Goal: Task Accomplishment & Management: Manage account settings

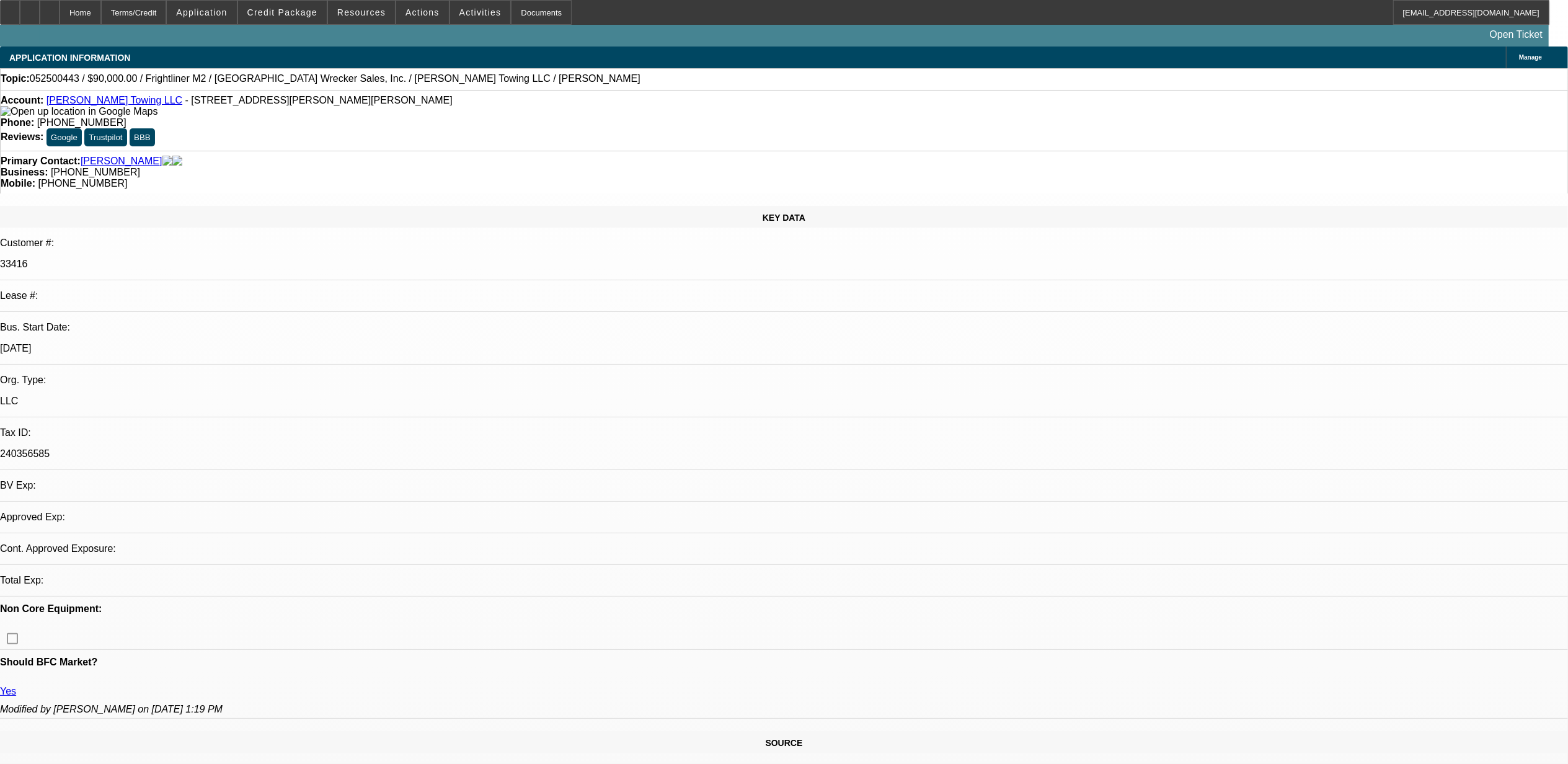
select select "0"
select select "6"
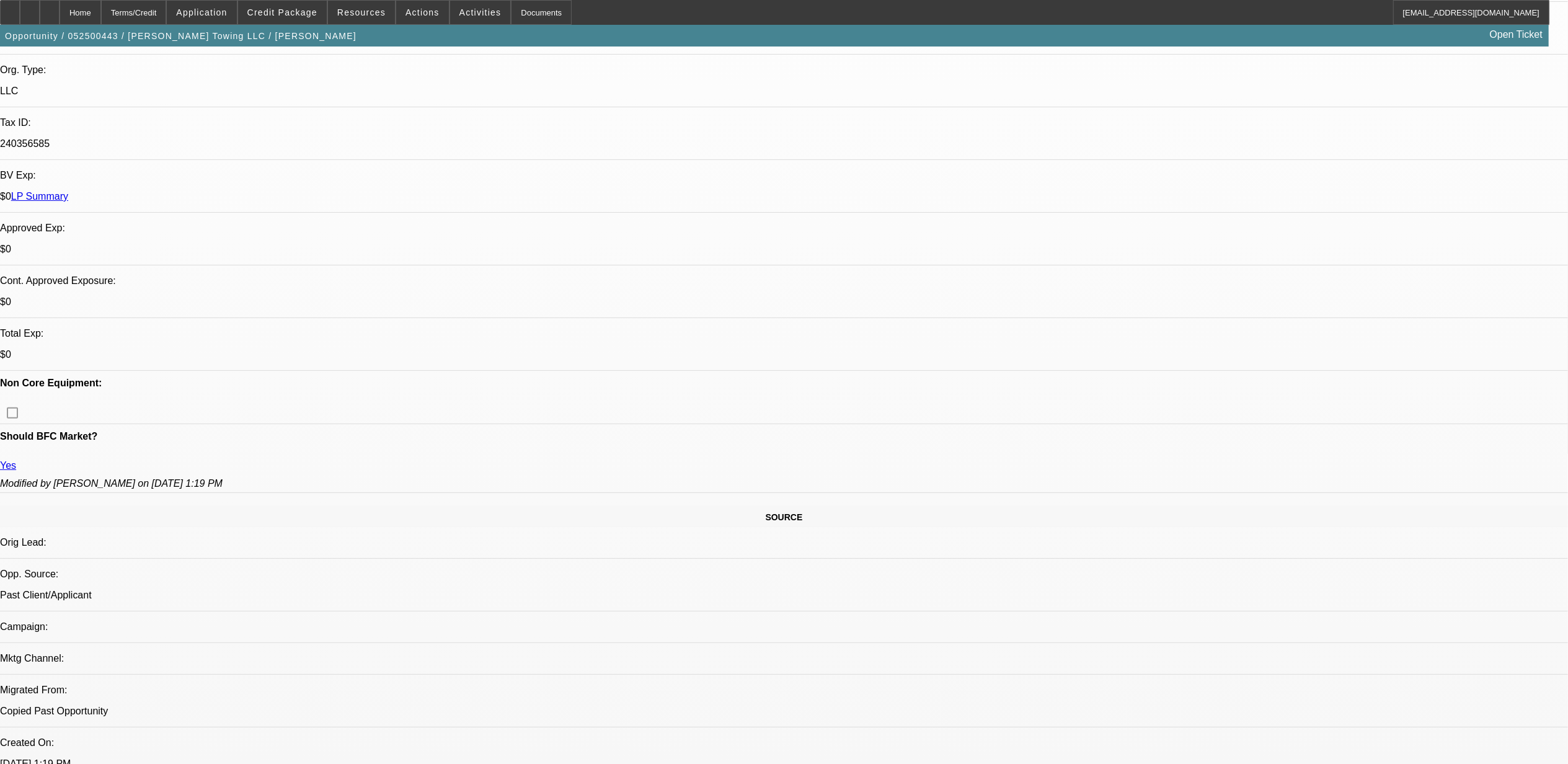
scroll to position [413, 0]
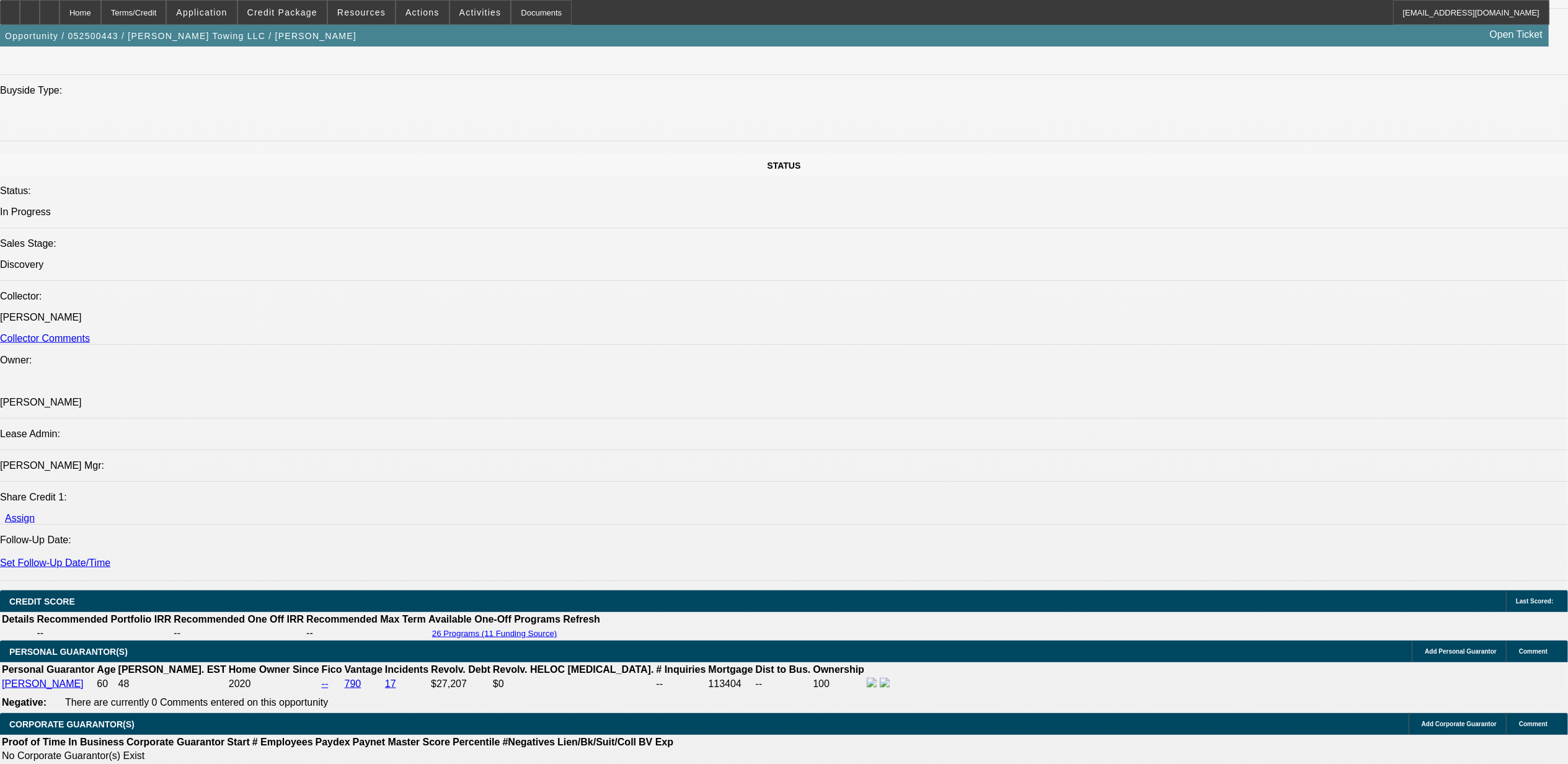
scroll to position [1442, 0]
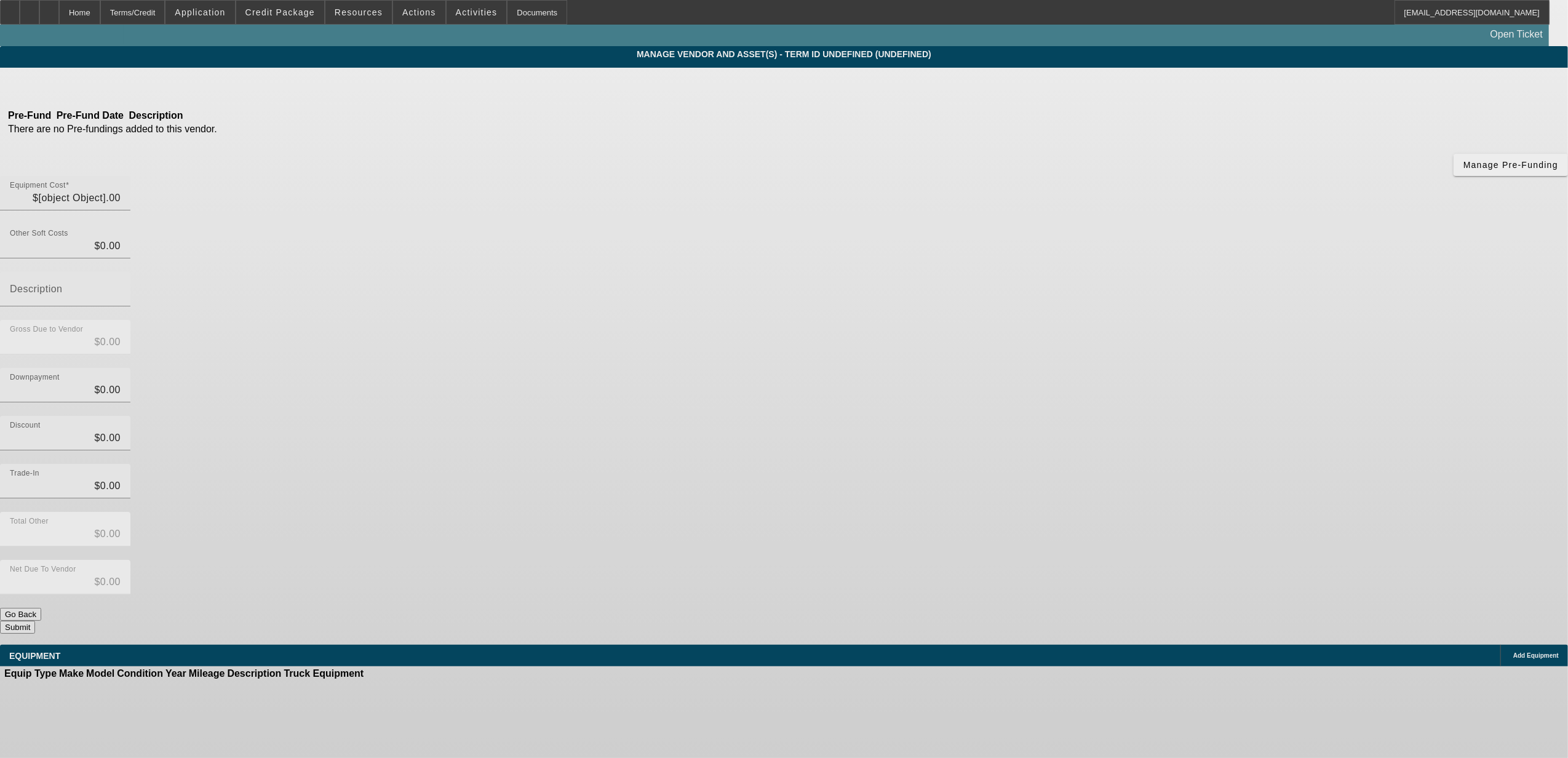
type input "$140,000.00"
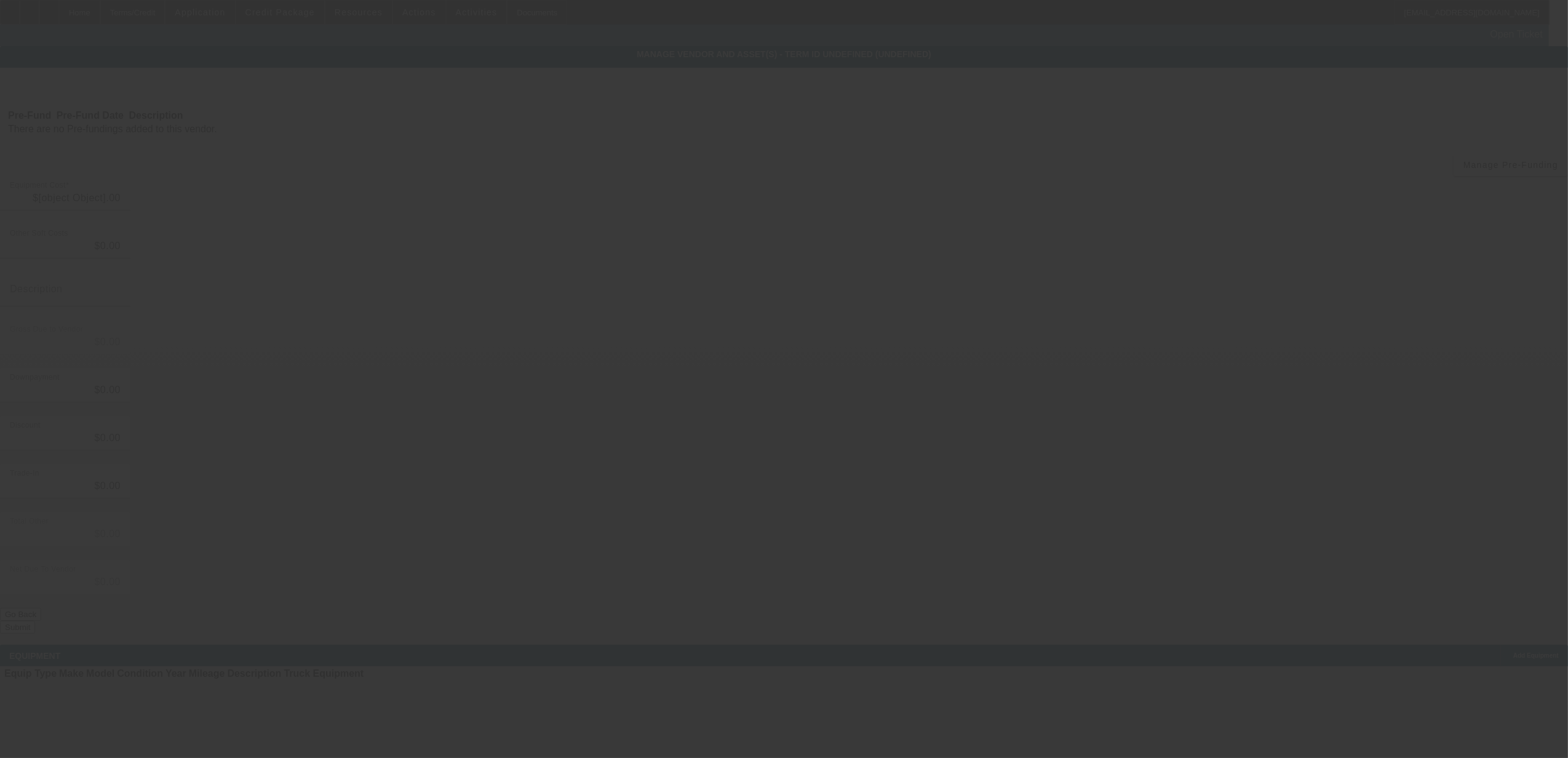
type input "$140,000.00"
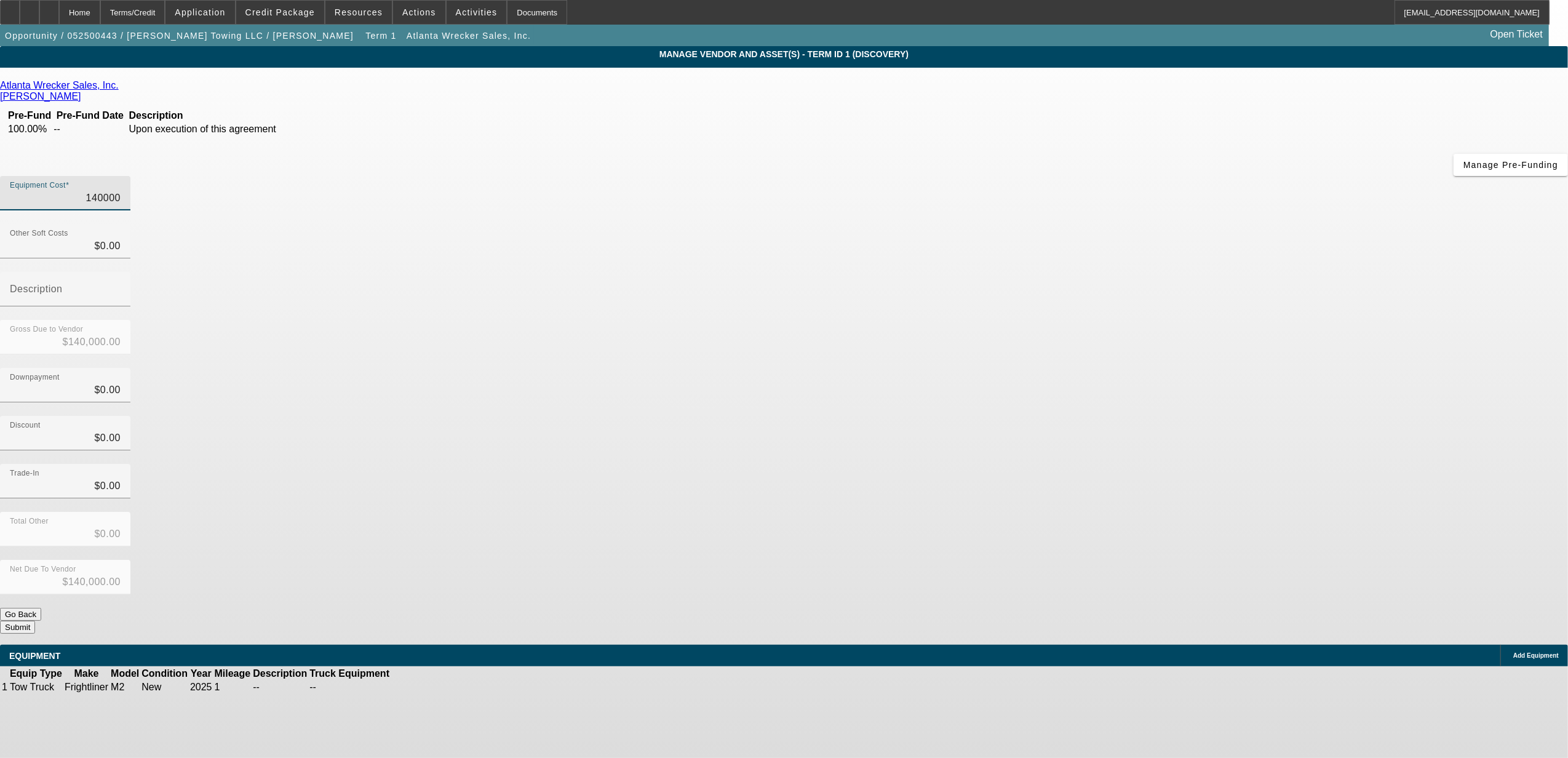
click at [121, 191] on input "140000" at bounding box center [65, 198] width 110 height 15
type input "1"
type input "$1.00"
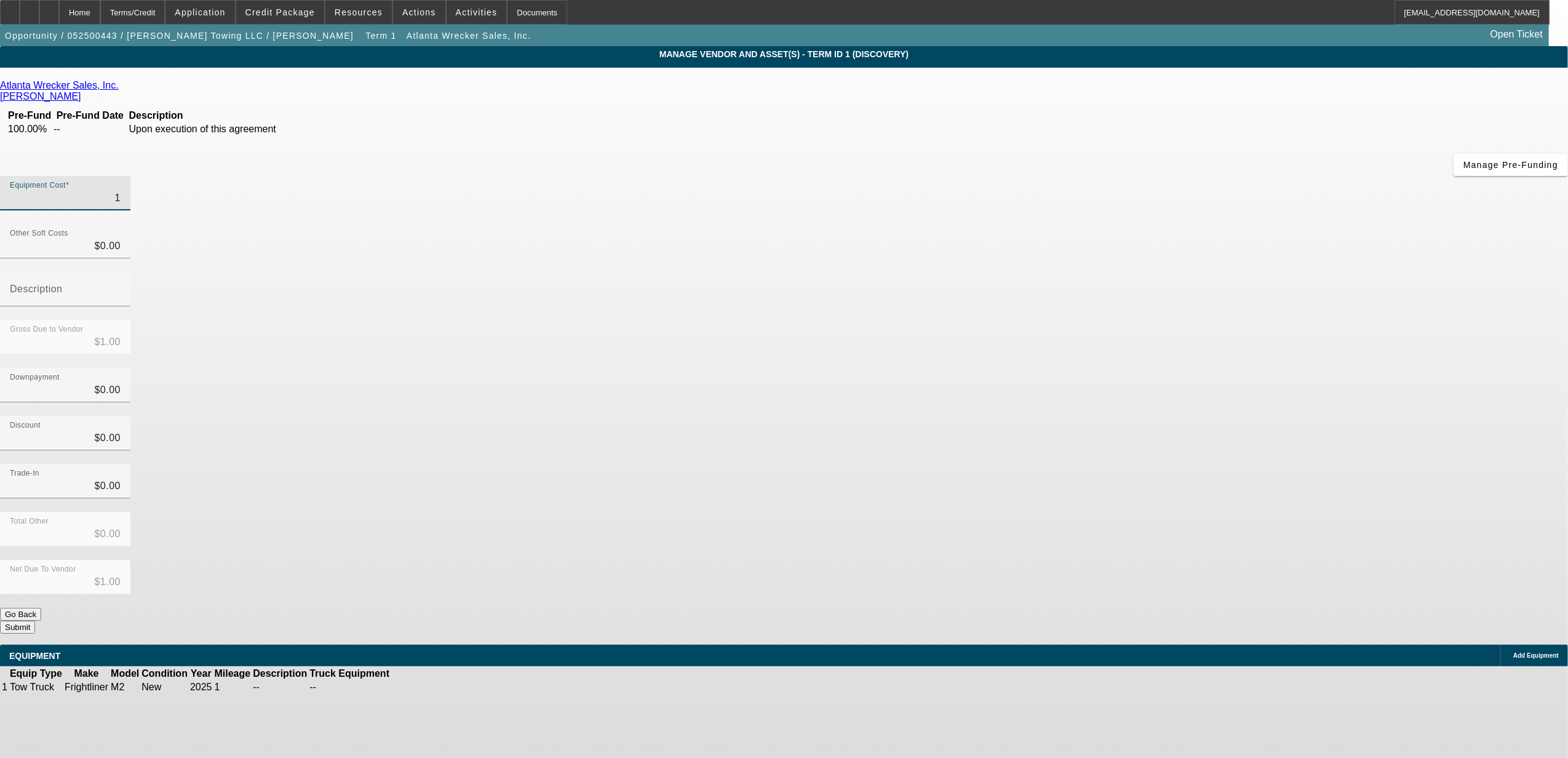
type input "13"
type input "$13.00"
type input "135"
type input "$135.00"
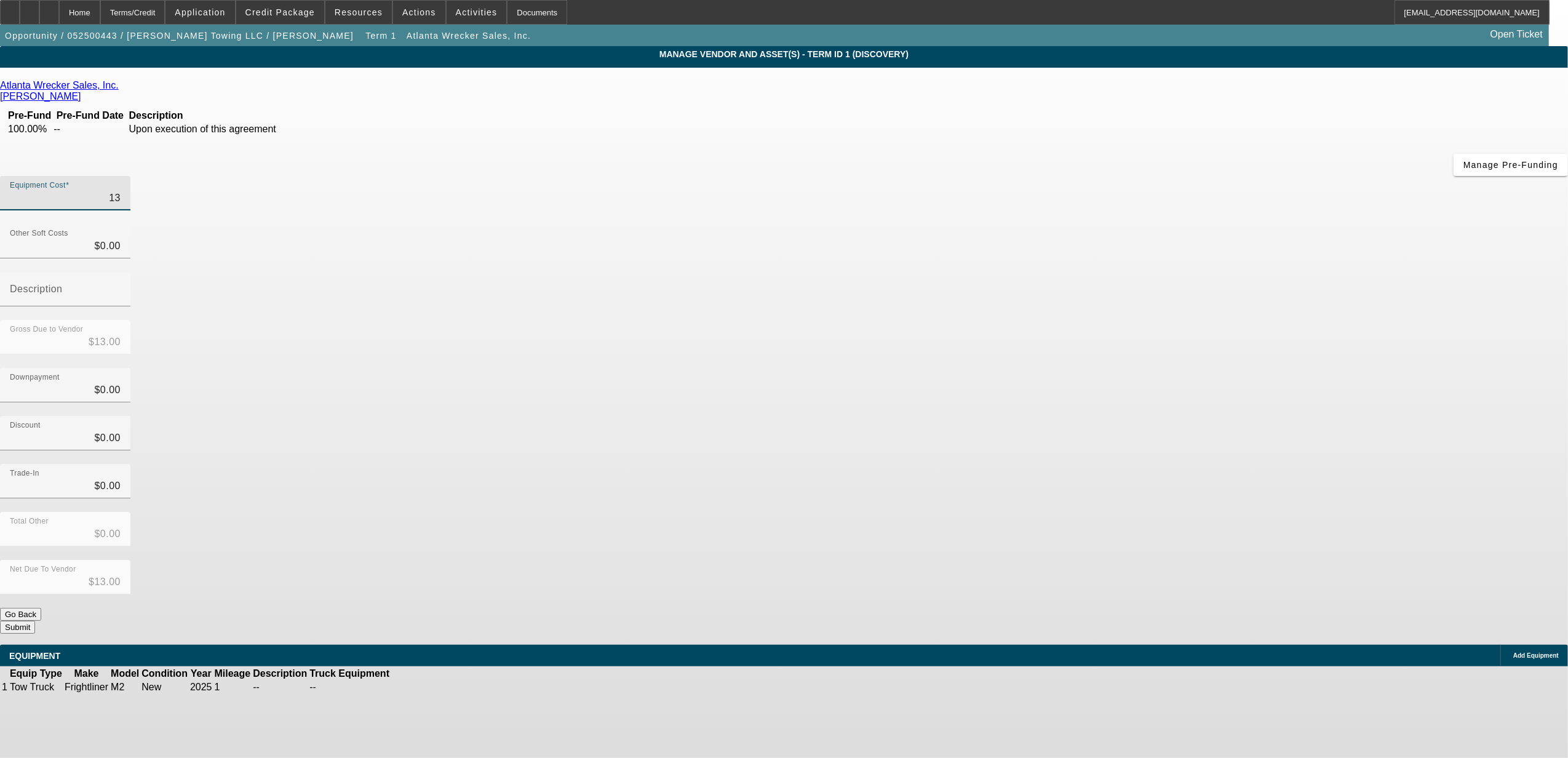
type input "$135.00"
type input "1350"
type input "$1,350.00"
type input "13500"
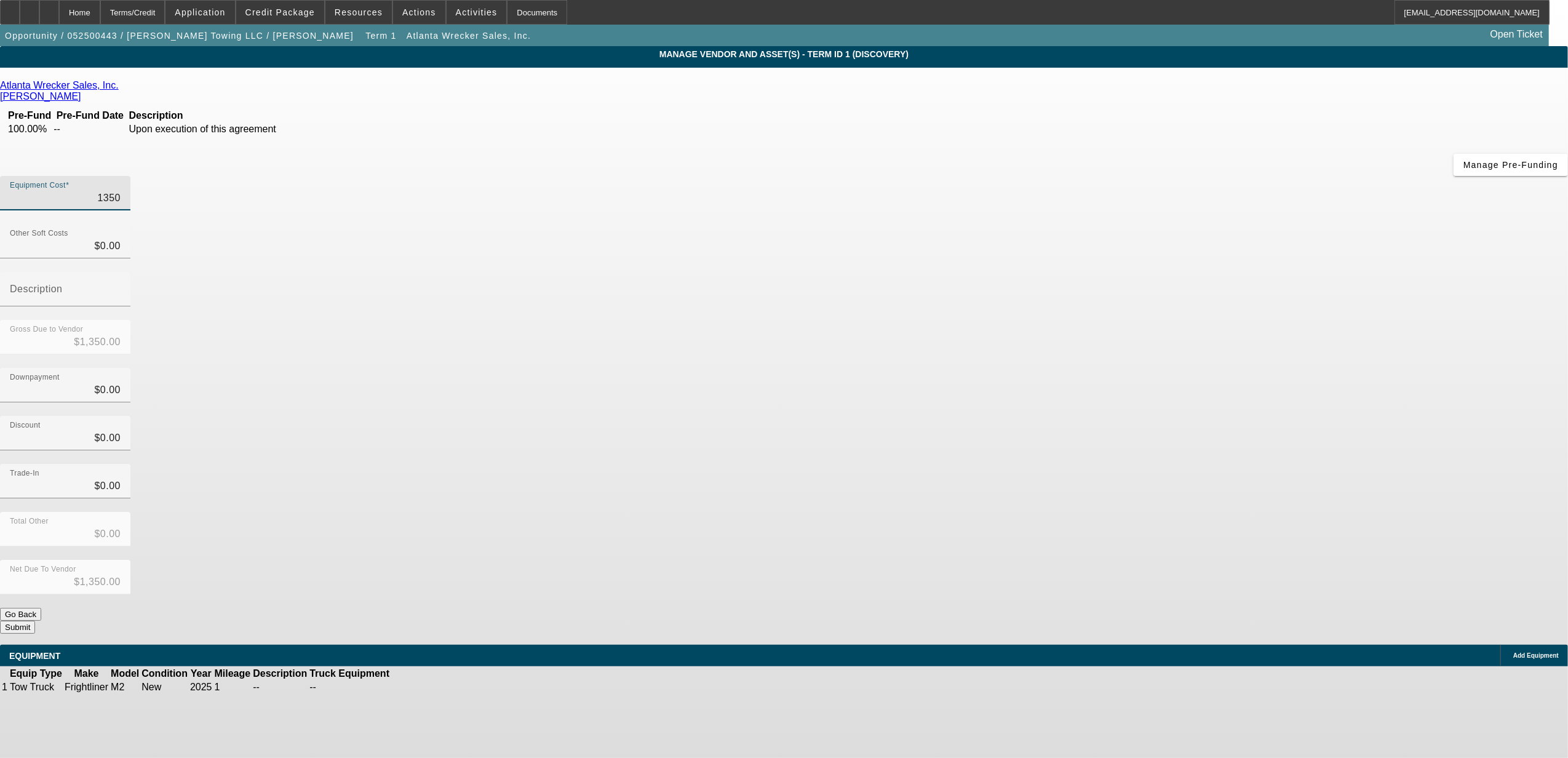
type input "$13,500.00"
type input "135000"
type input "$135,000.00"
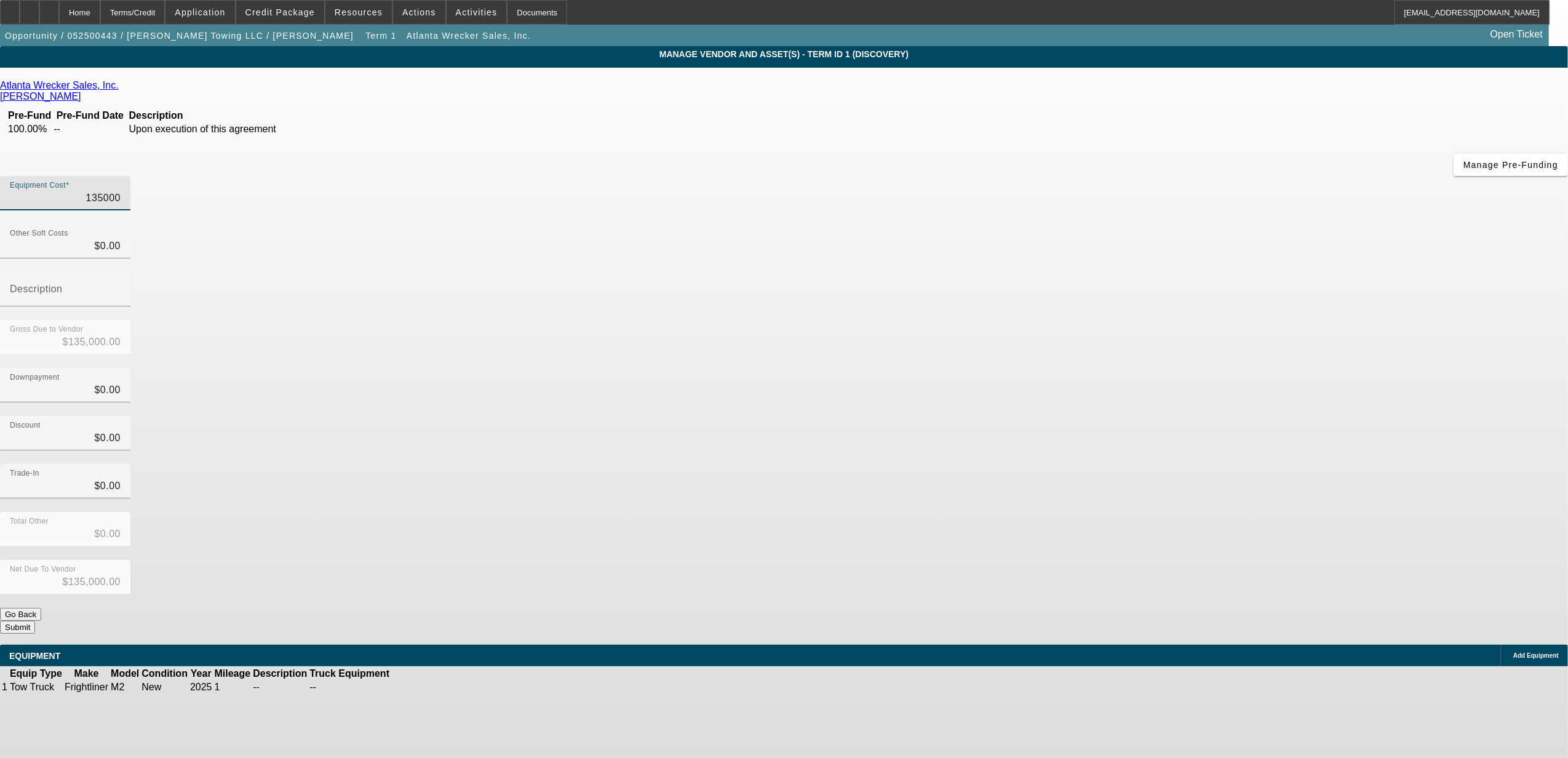
type input "$135,000.00"
type input "0"
type input "135000"
type input "$0.00"
click at [121, 191] on input "135000" at bounding box center [65, 198] width 110 height 15
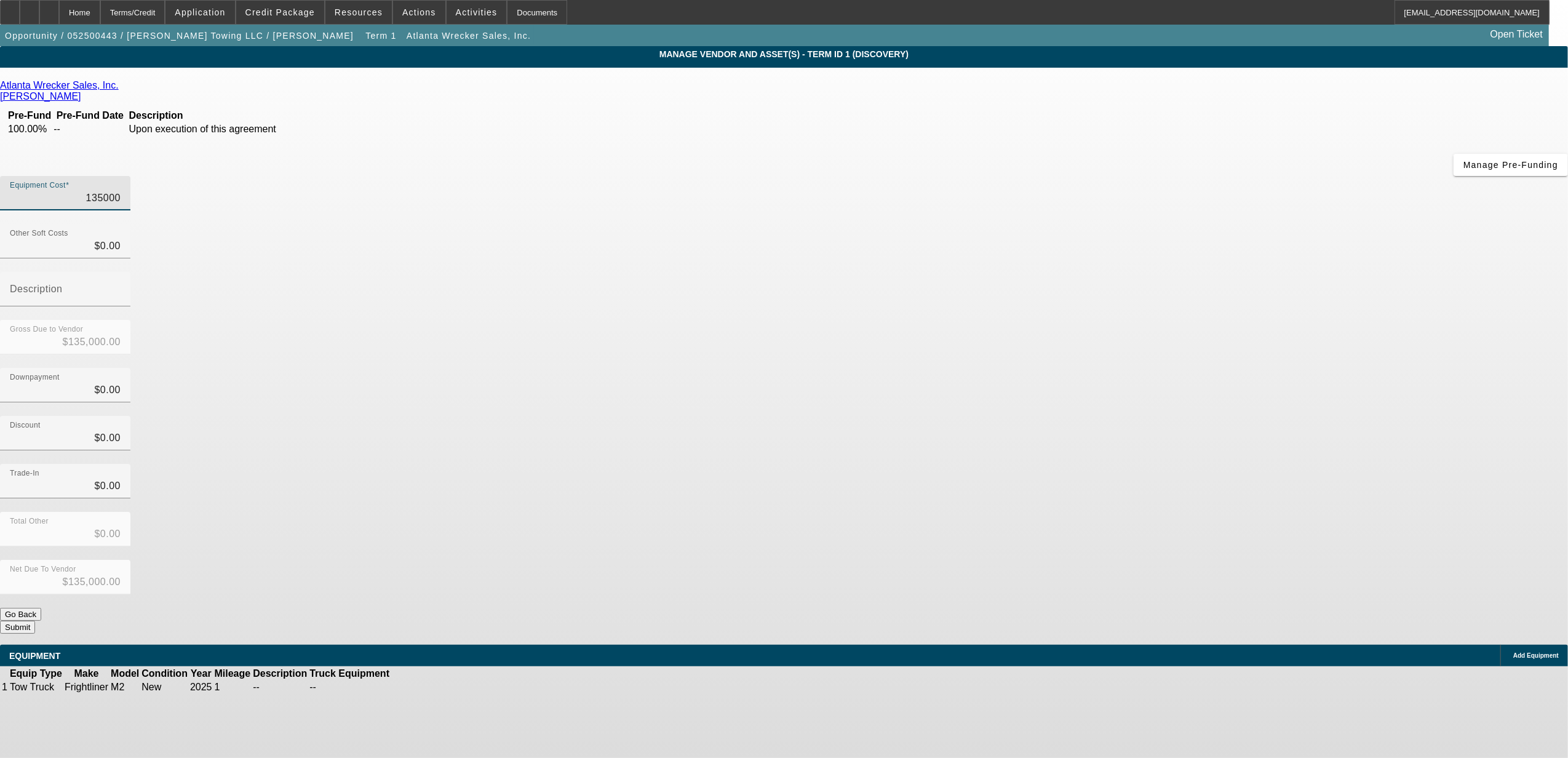
click at [121, 191] on input "135000" at bounding box center [65, 198] width 110 height 15
type input "1"
type input "$1.00"
type input "13"
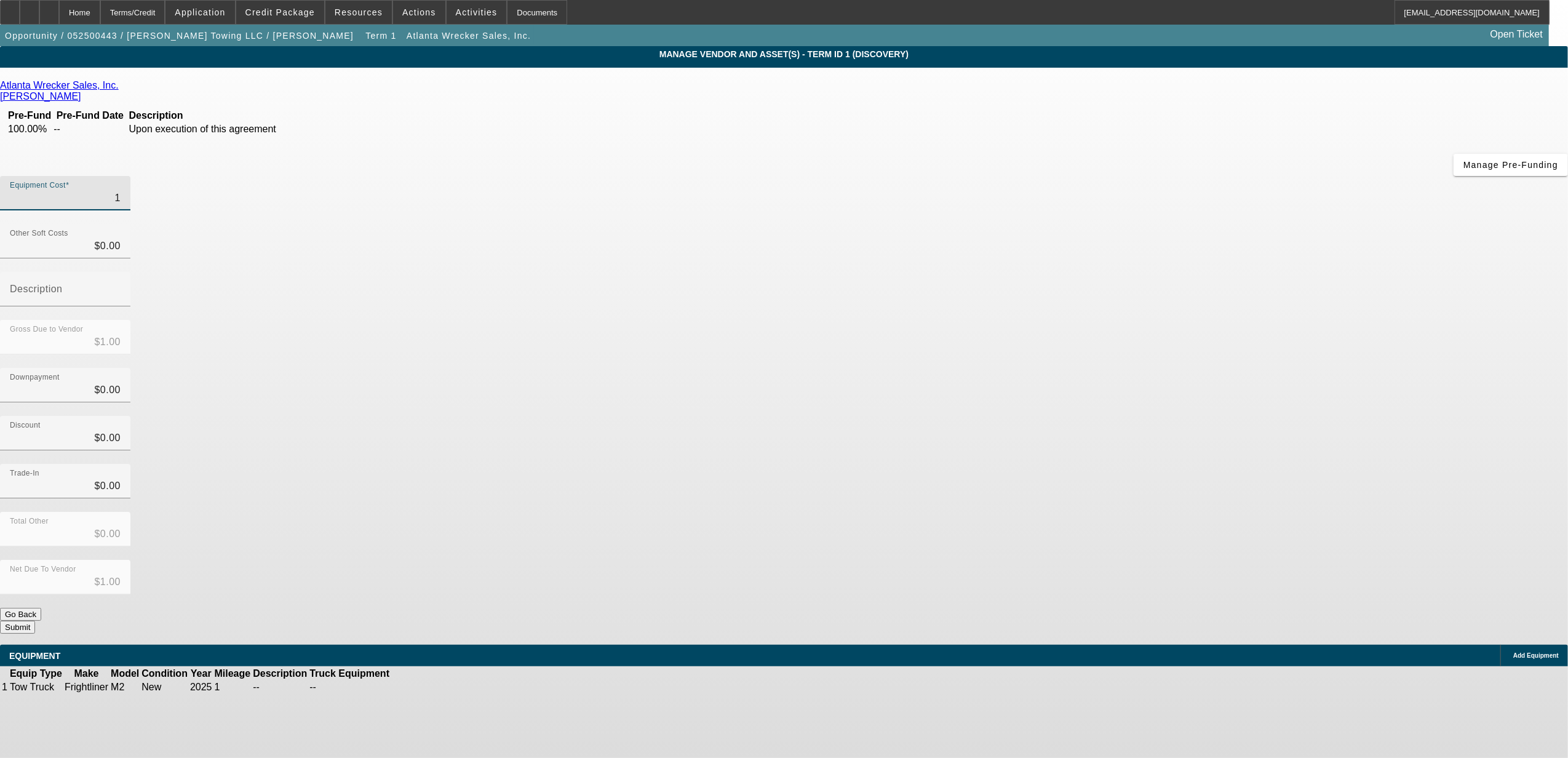
type input "$13.00"
type input "130"
type input "$130.00"
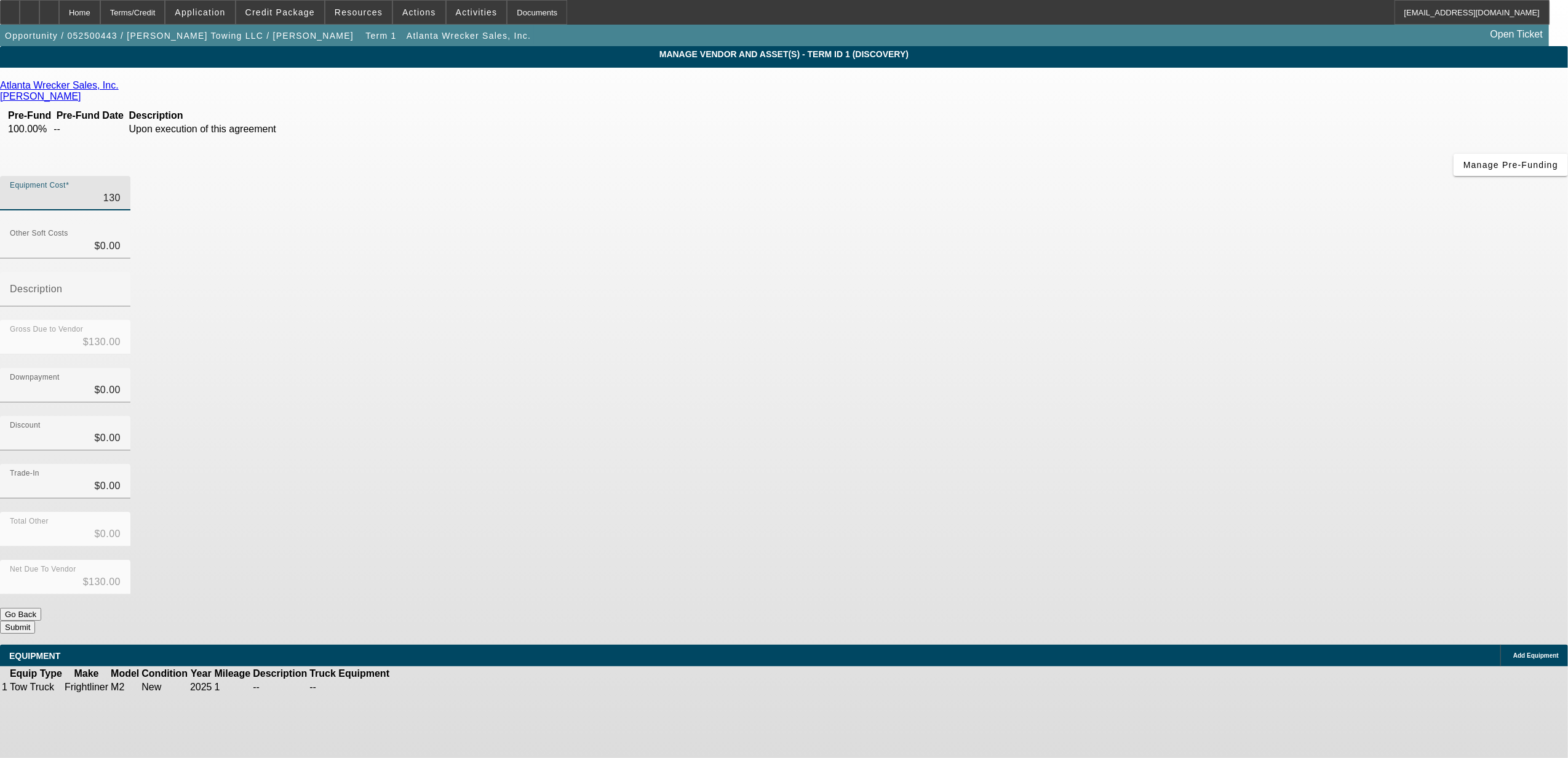
type input "1300"
type input "$1,300.00"
type input "13000"
type input "$13,000.00"
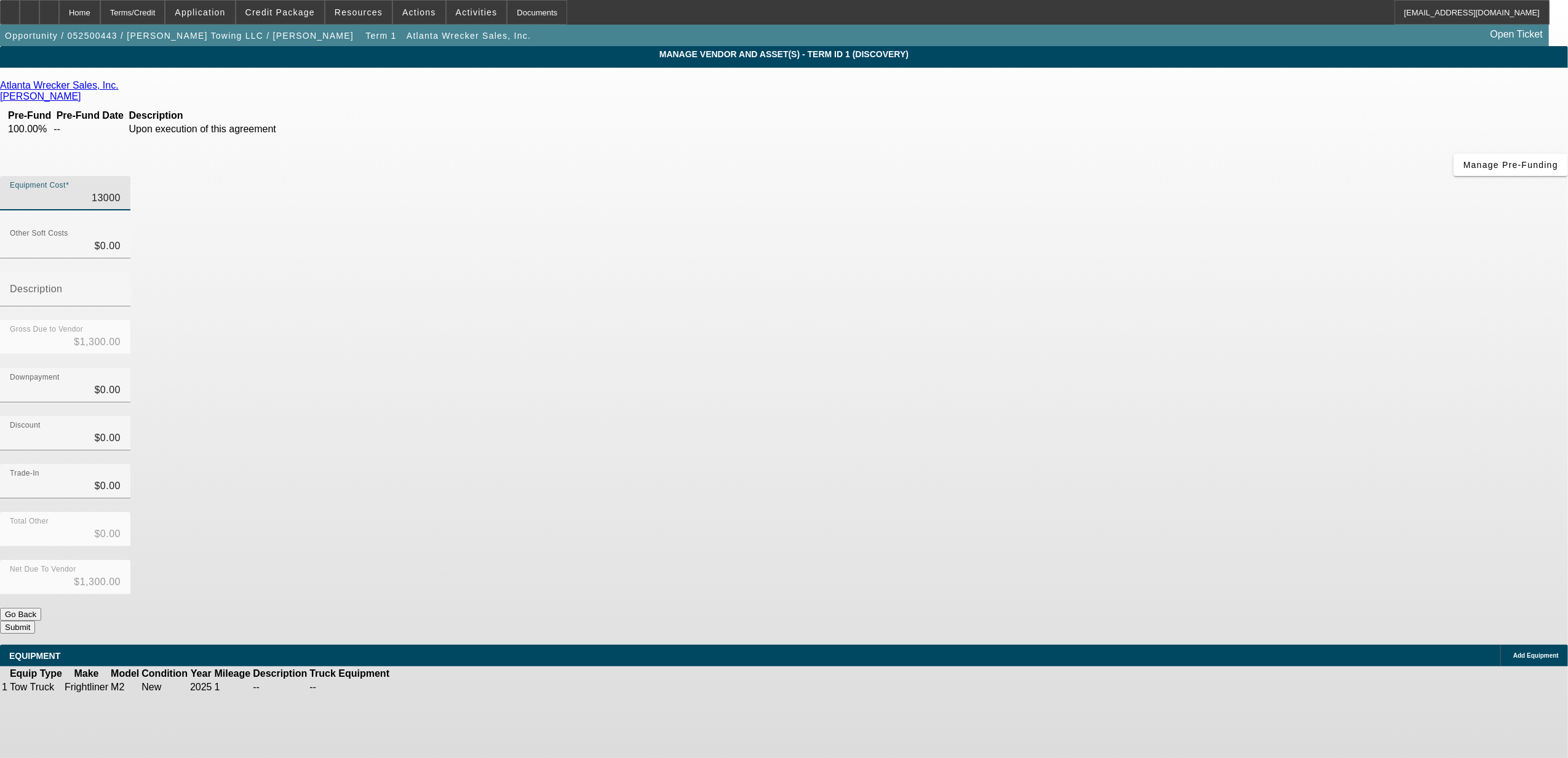
type input "$13,000.00"
type input "130000"
type input "$130,000.00"
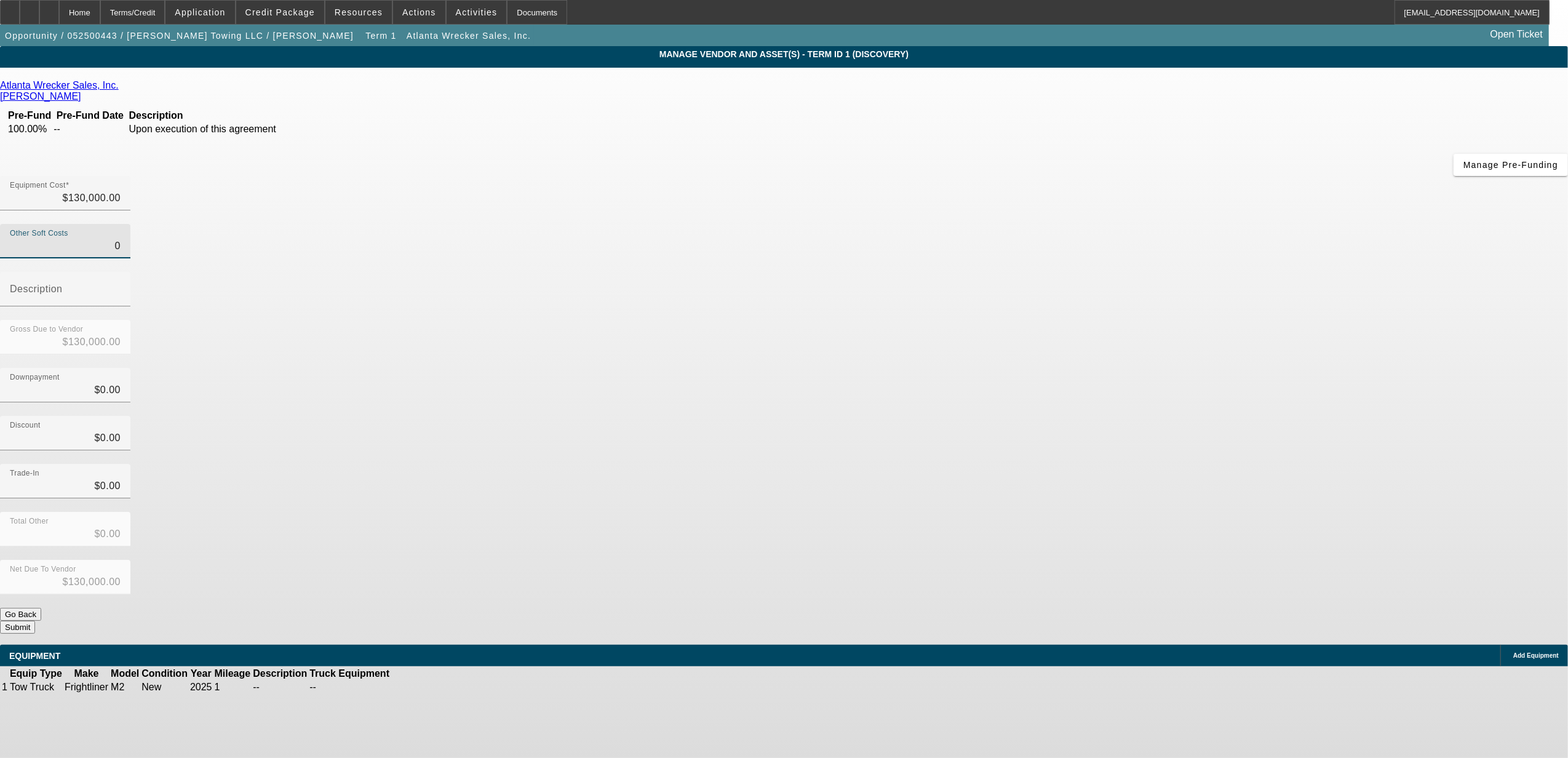
type input "$0.00"
click at [429, 687] on icon at bounding box center [429, 687] width 0 height 0
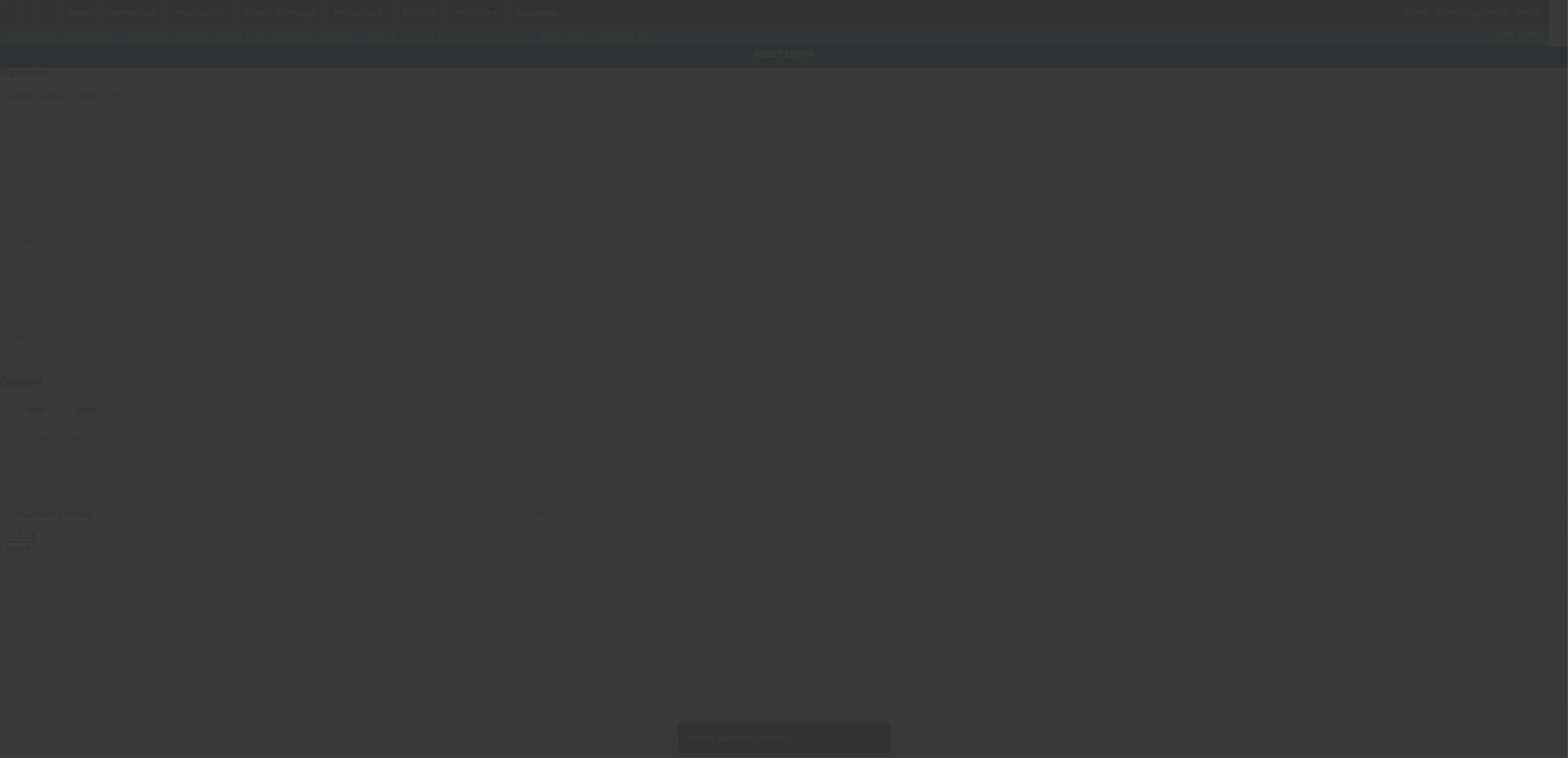
type input "Frightliner"
type input "M2"
radio input "true"
type input "419 Butler Bridge Rd"
type input "Fletcher"
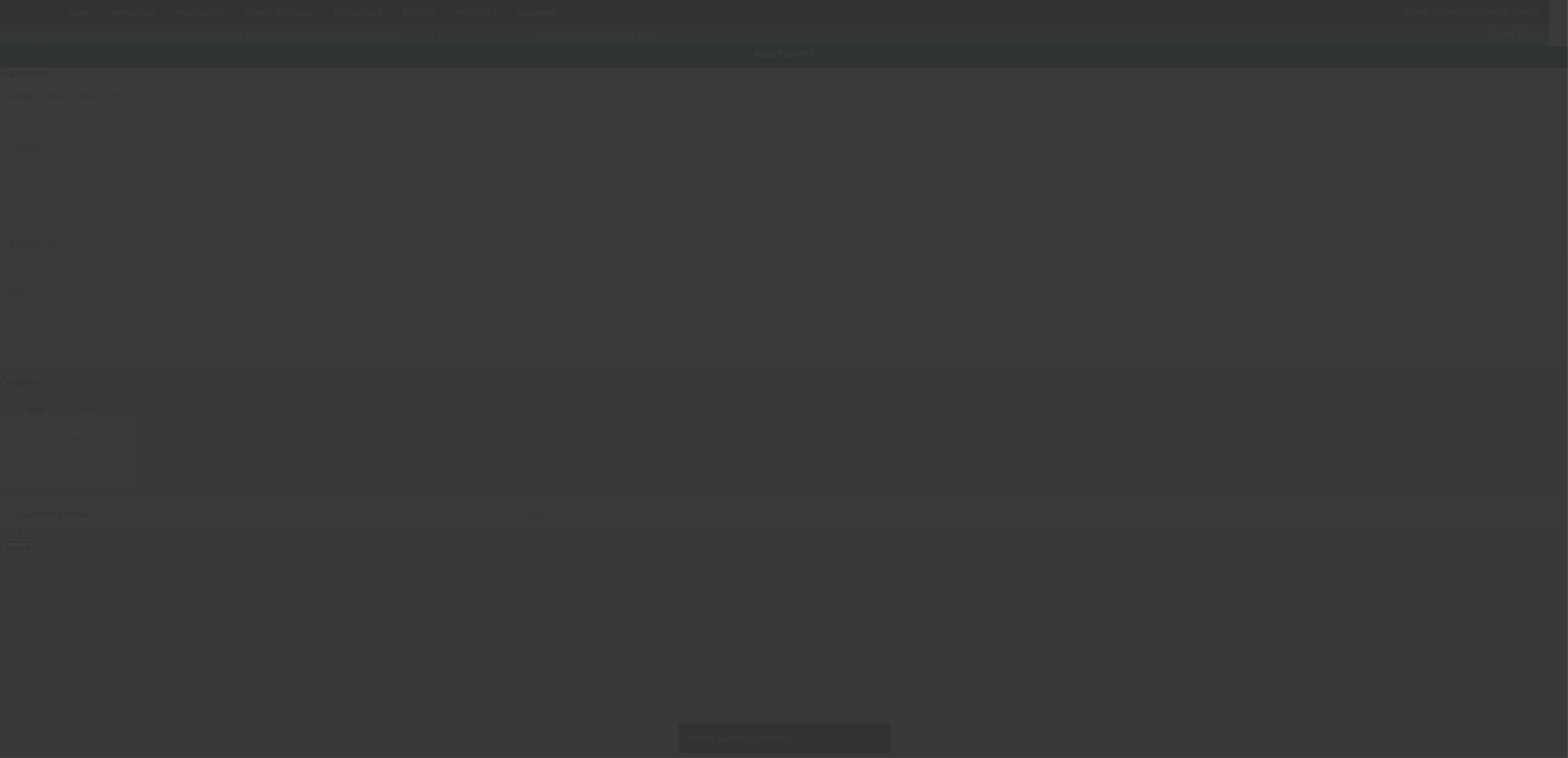
type input "28732"
type input "Henderson"
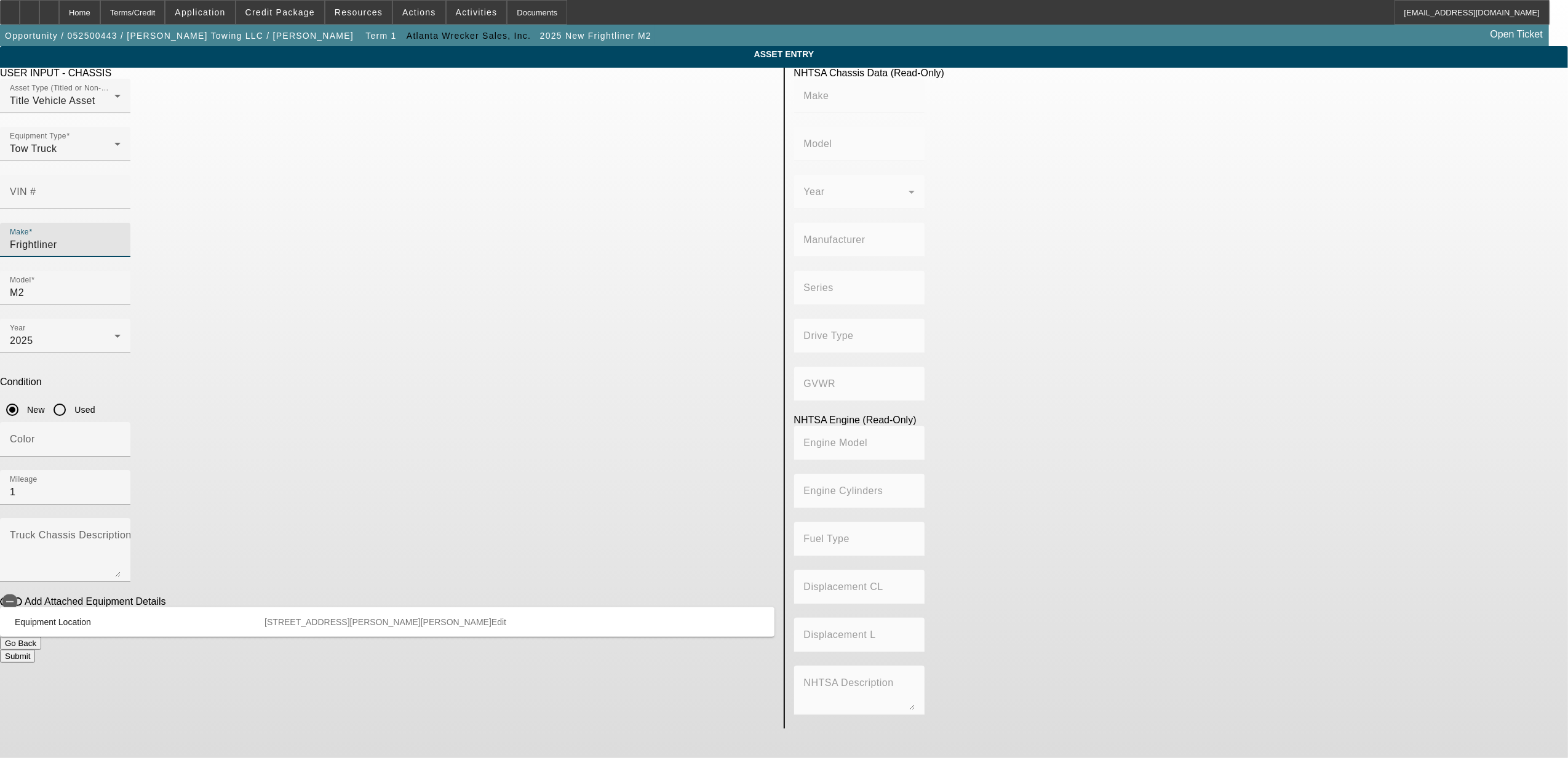
click at [121, 237] on input "Frightliner" at bounding box center [65, 244] width 110 height 15
type input "intern"
click at [496, 286] on mat-option "International" at bounding box center [514, 283] width 160 height 30
type input "International"
click at [121, 271] on div "Model" at bounding box center [65, 288] width 110 height 35
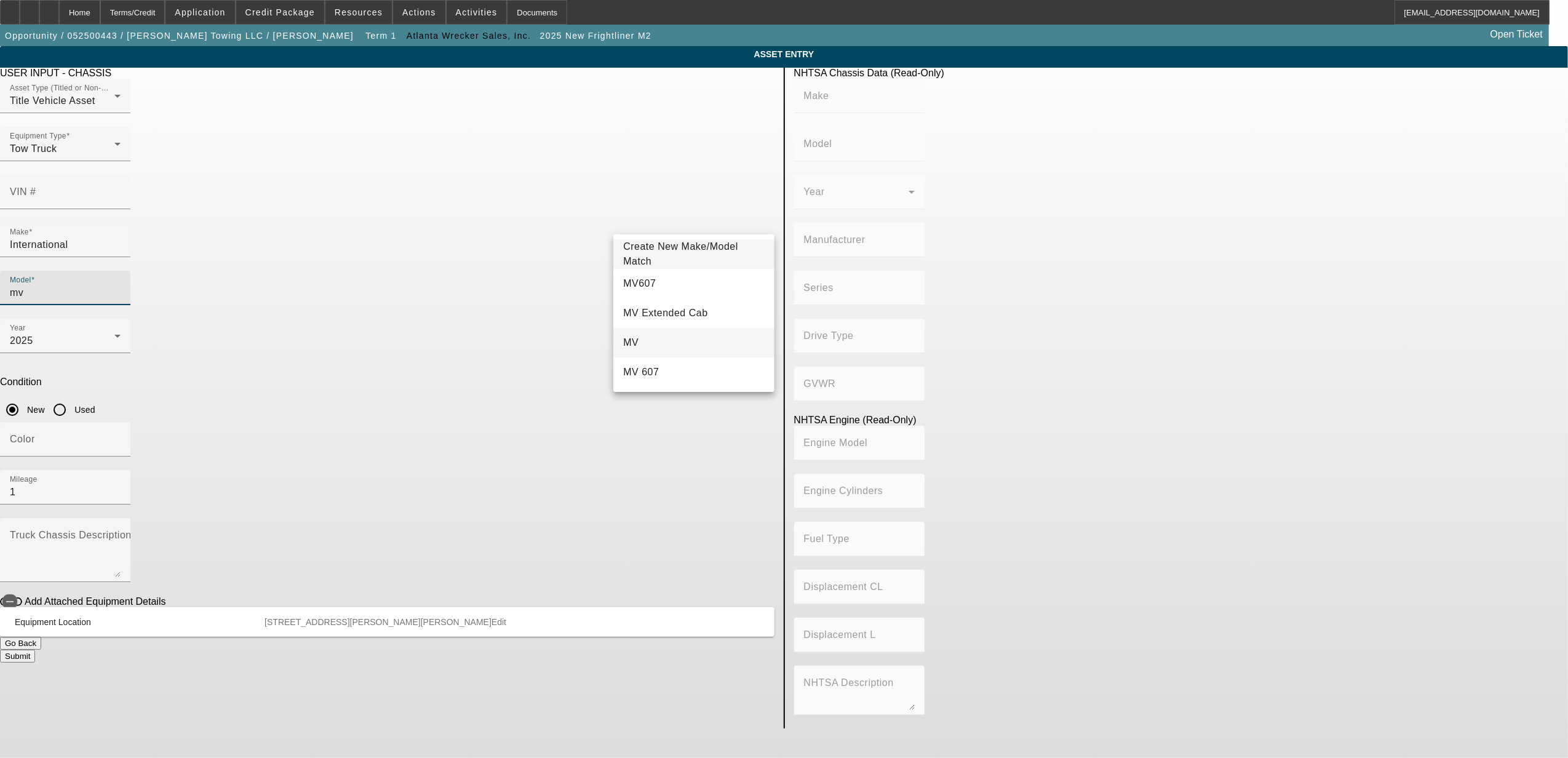
click at [661, 341] on mat-option "MV" at bounding box center [694, 342] width 160 height 30
type input "MV"
click at [121, 485] on input "1" at bounding box center [65, 492] width 110 height 15
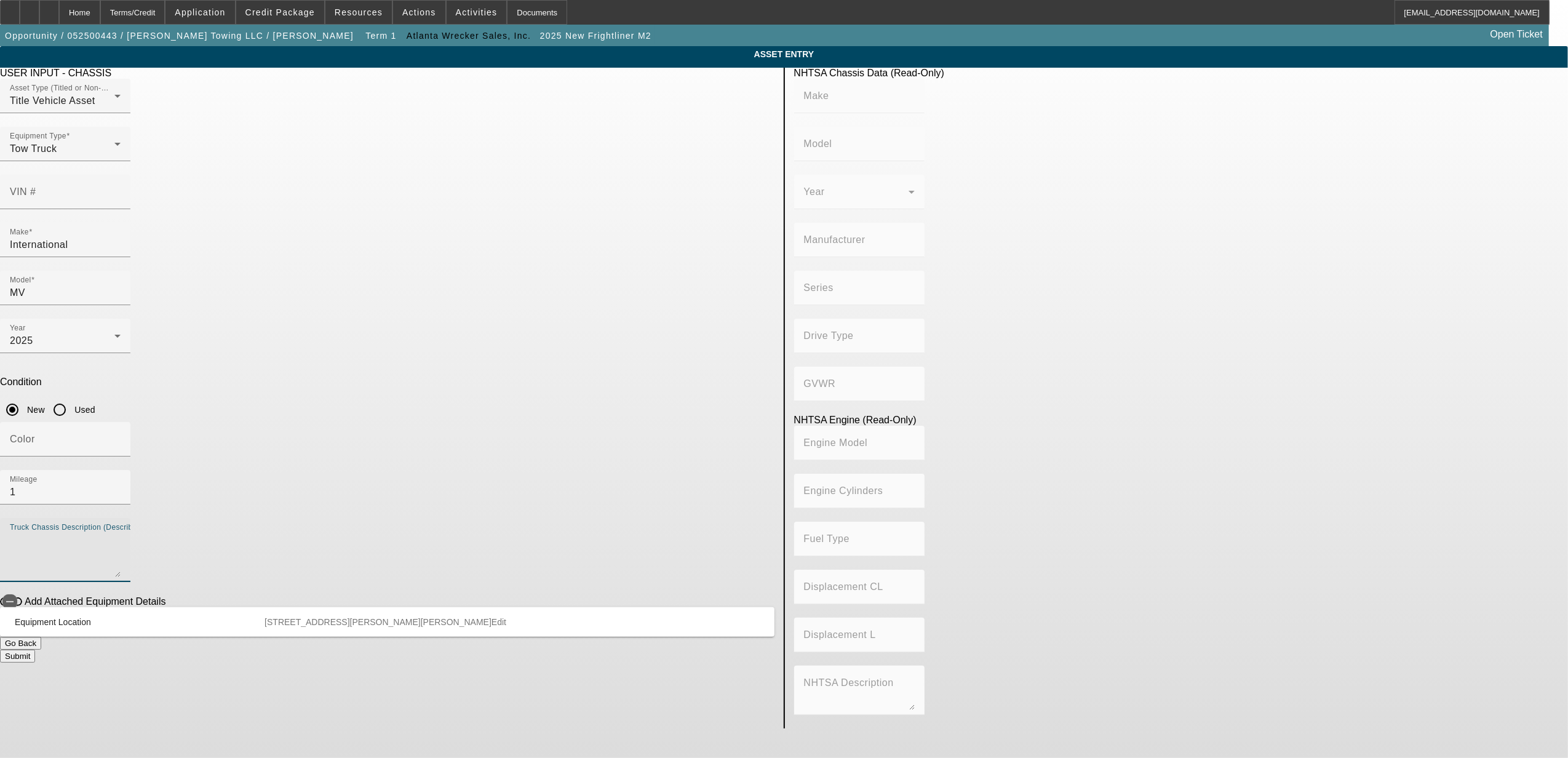
click at [121, 533] on textarea "Truck Chassis Description (Describe the truck chassis only)" at bounding box center [65, 555] width 110 height 44
type textarea "reg cab"
click at [22, 597] on span "button" at bounding box center [11, 601] width 22 height 9
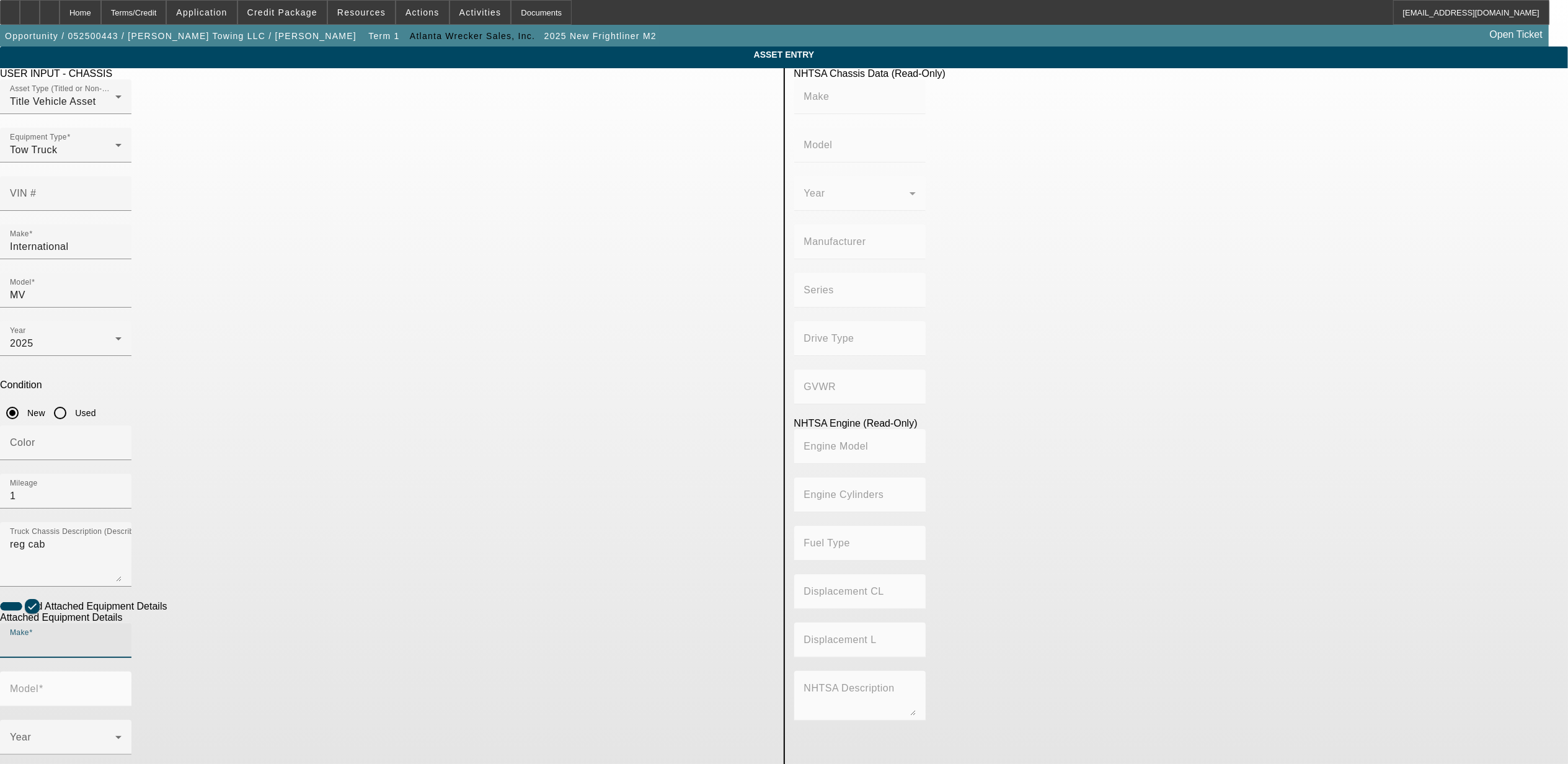
click at [121, 638] on input "Make" at bounding box center [66, 645] width 111 height 15
click at [484, 569] on mat-option "Jerr-Dan" at bounding box center [512, 565] width 162 height 30
type input "Jerr-Dan"
click at [121, 686] on input "Model" at bounding box center [66, 693] width 111 height 15
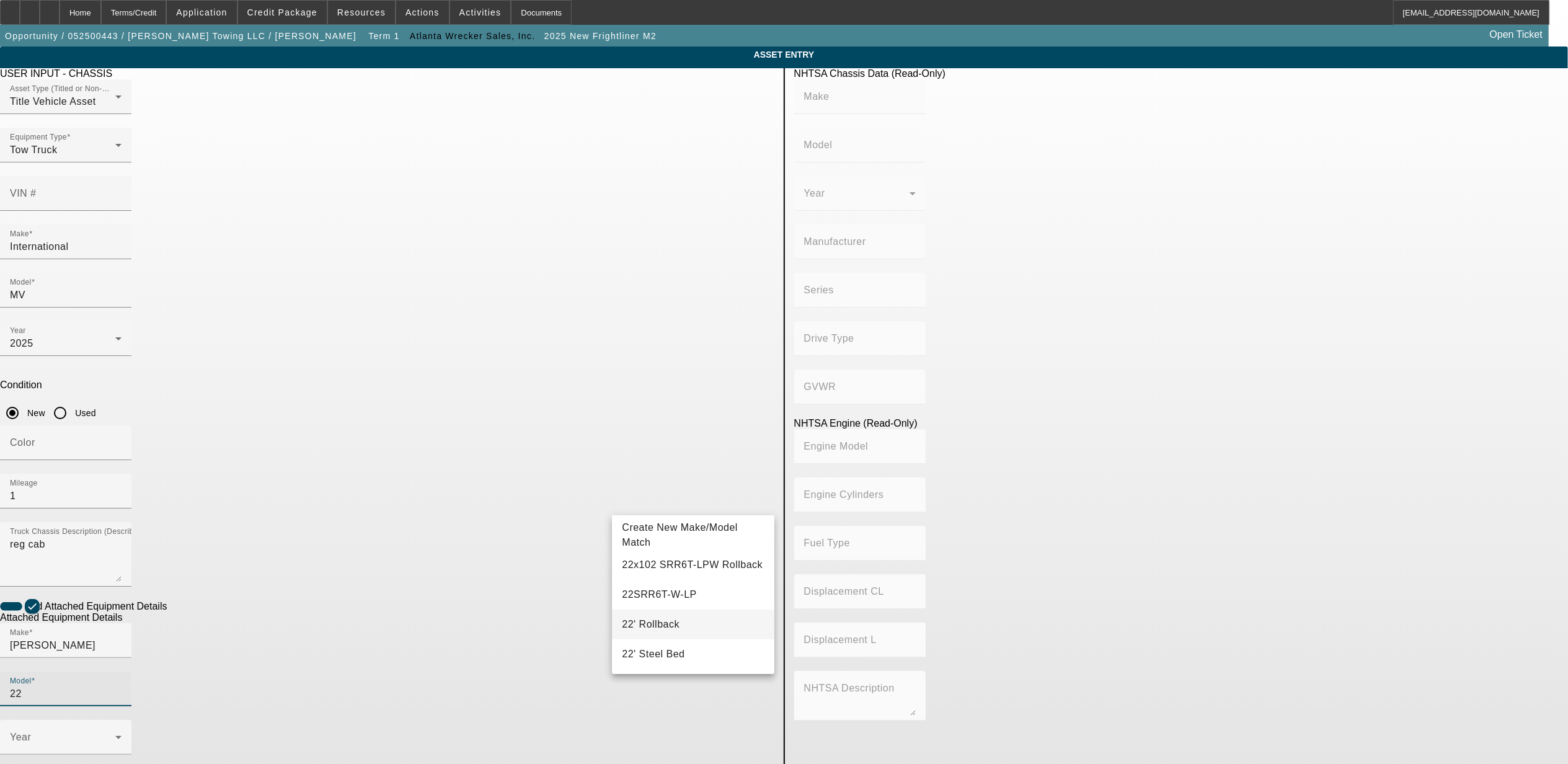
click at [658, 618] on span "22' Rollback" at bounding box center [651, 624] width 58 height 15
type input "22' Rollback"
radio input "true"
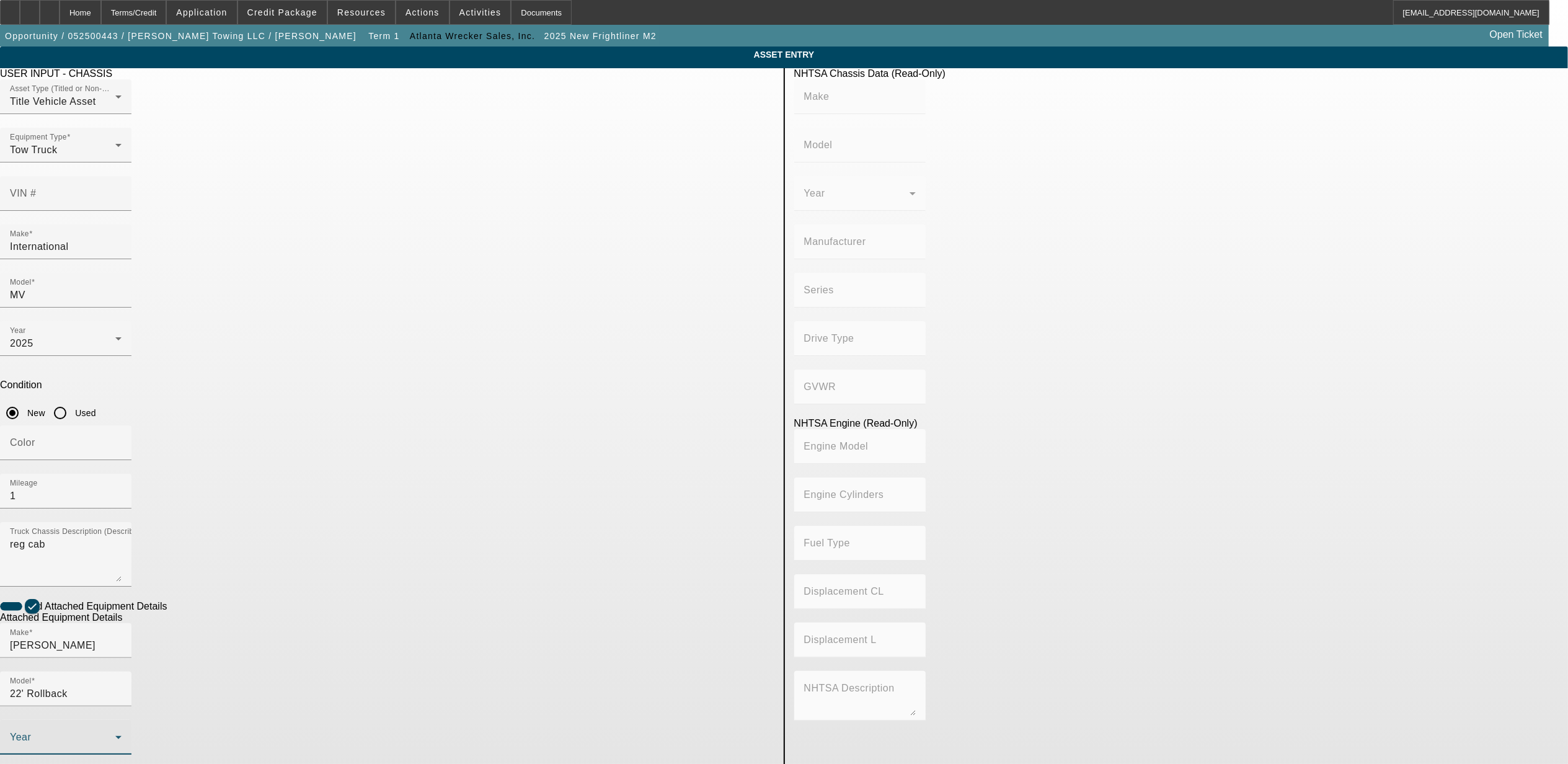
click at [115, 735] on span at bounding box center [63, 742] width 106 height 15
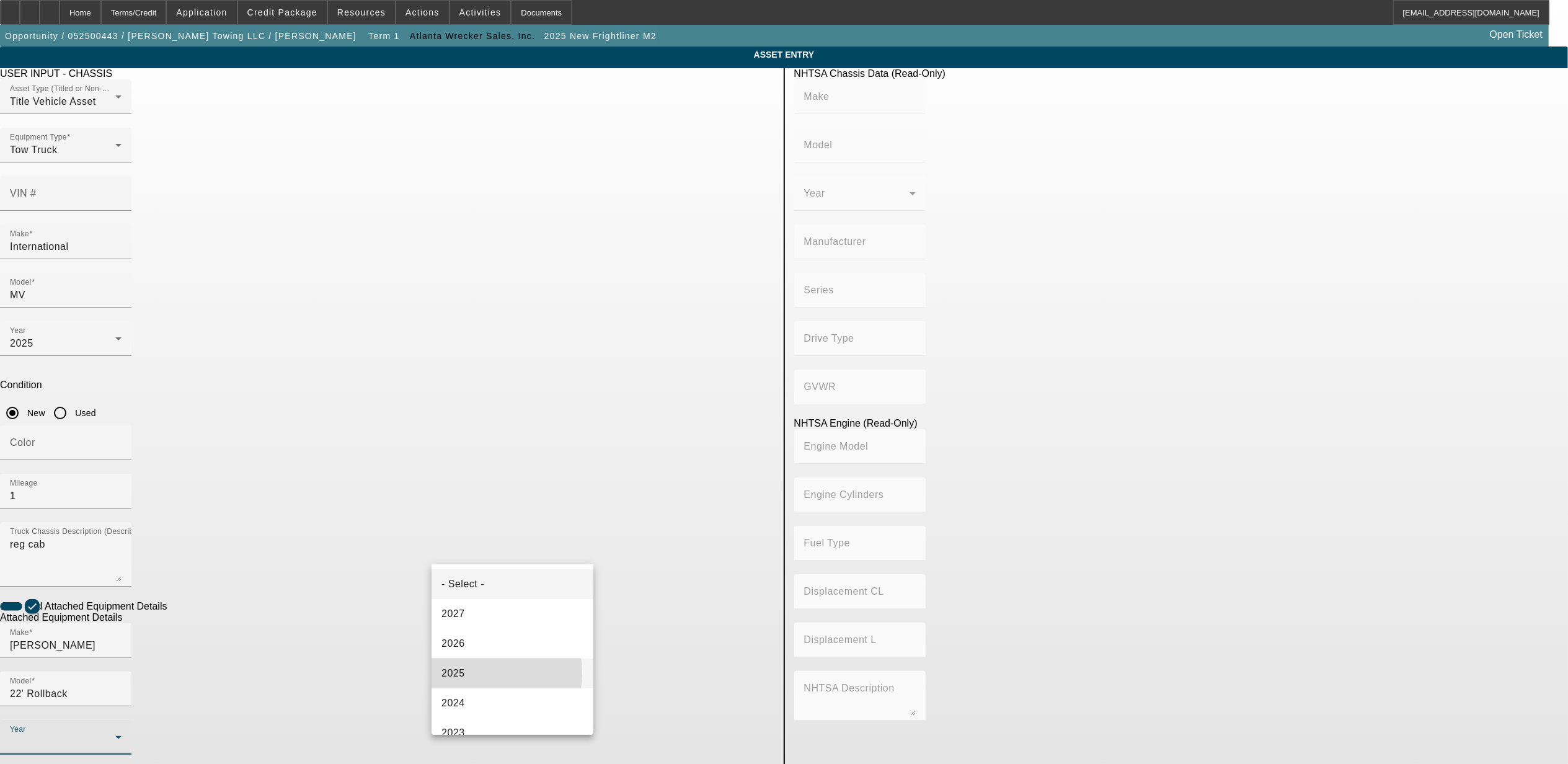
click at [474, 673] on mat-option "2025" at bounding box center [512, 673] width 162 height 30
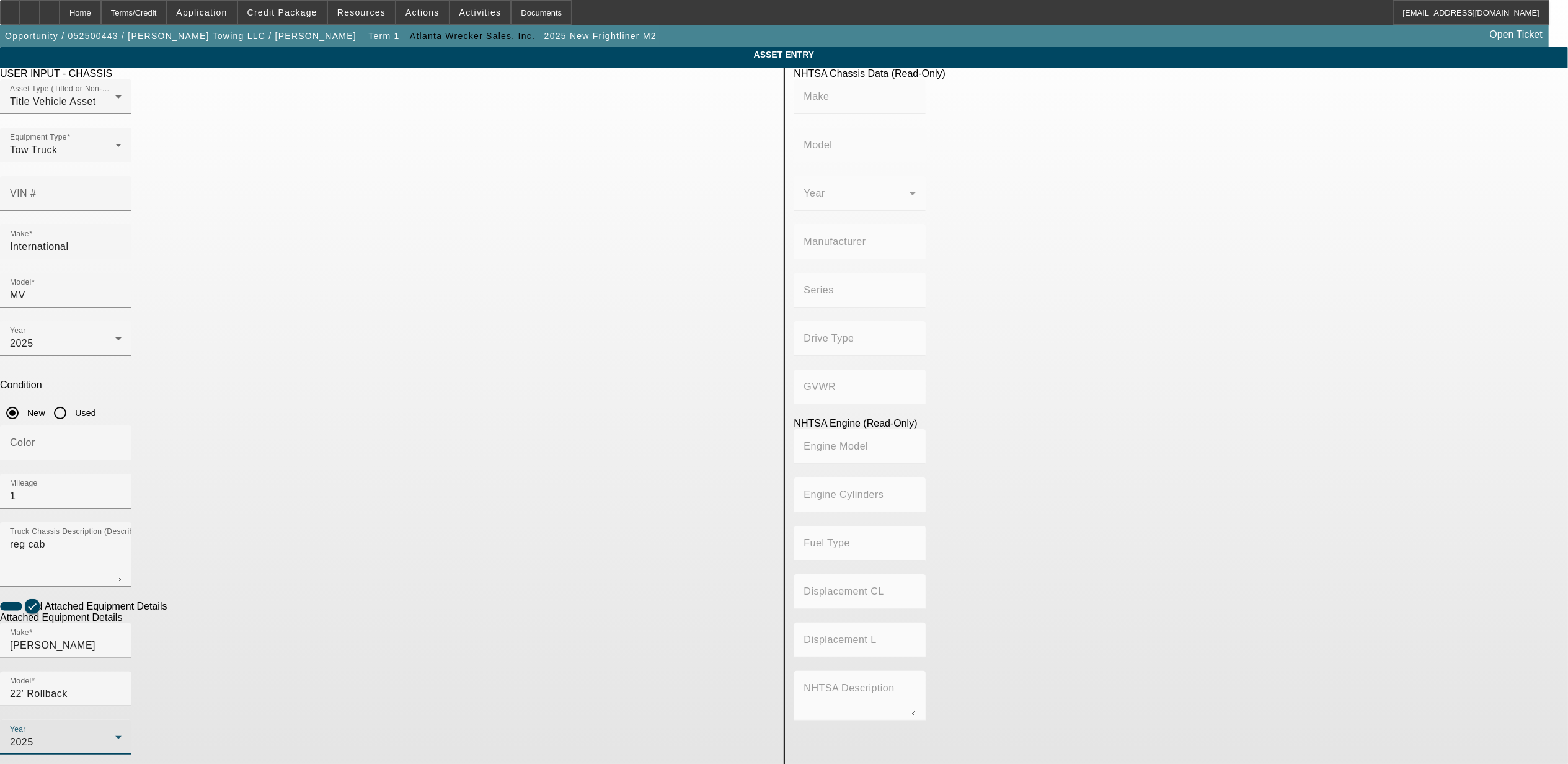
type textarea "rollback"
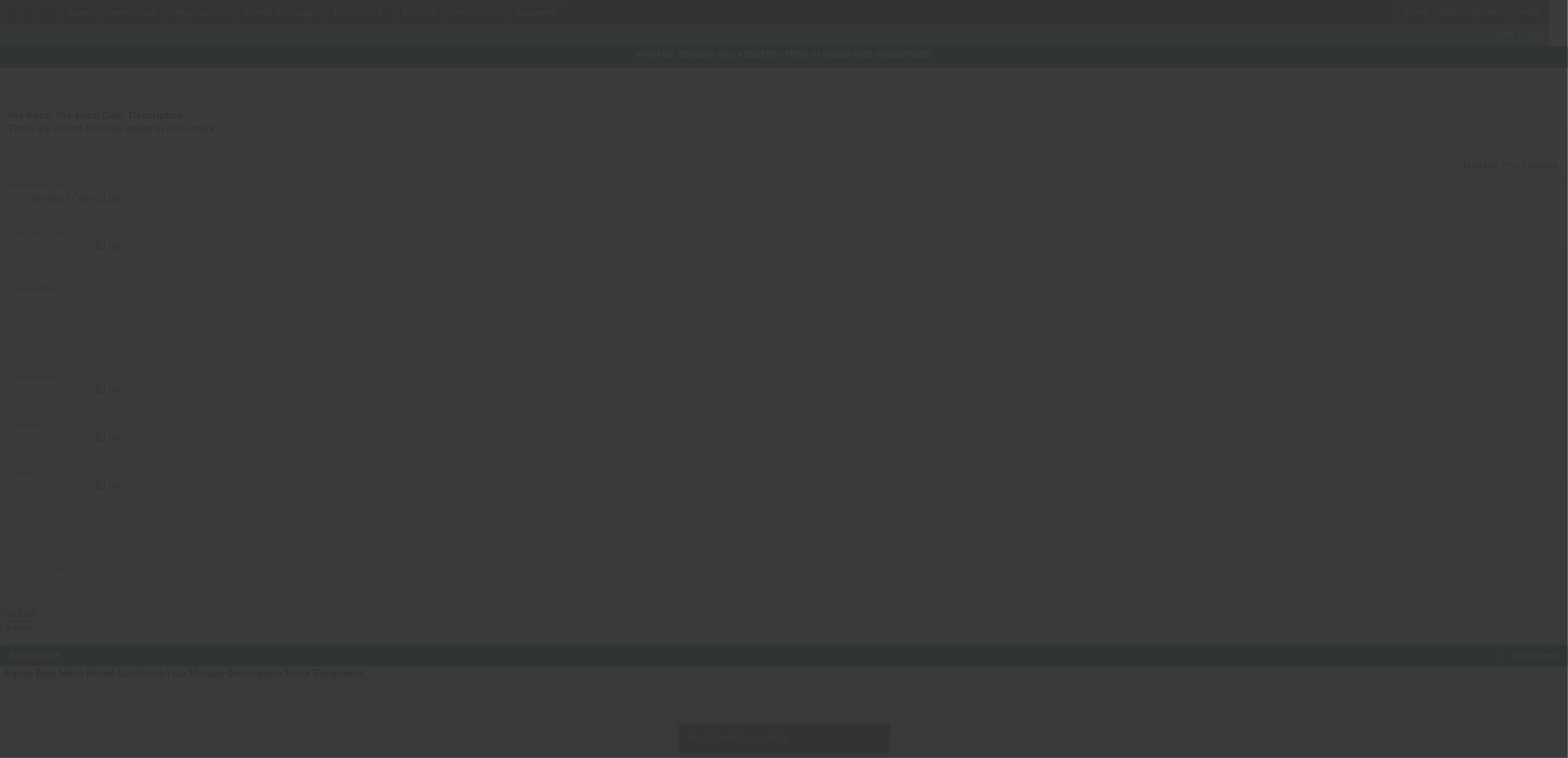
type input "$130,000.00"
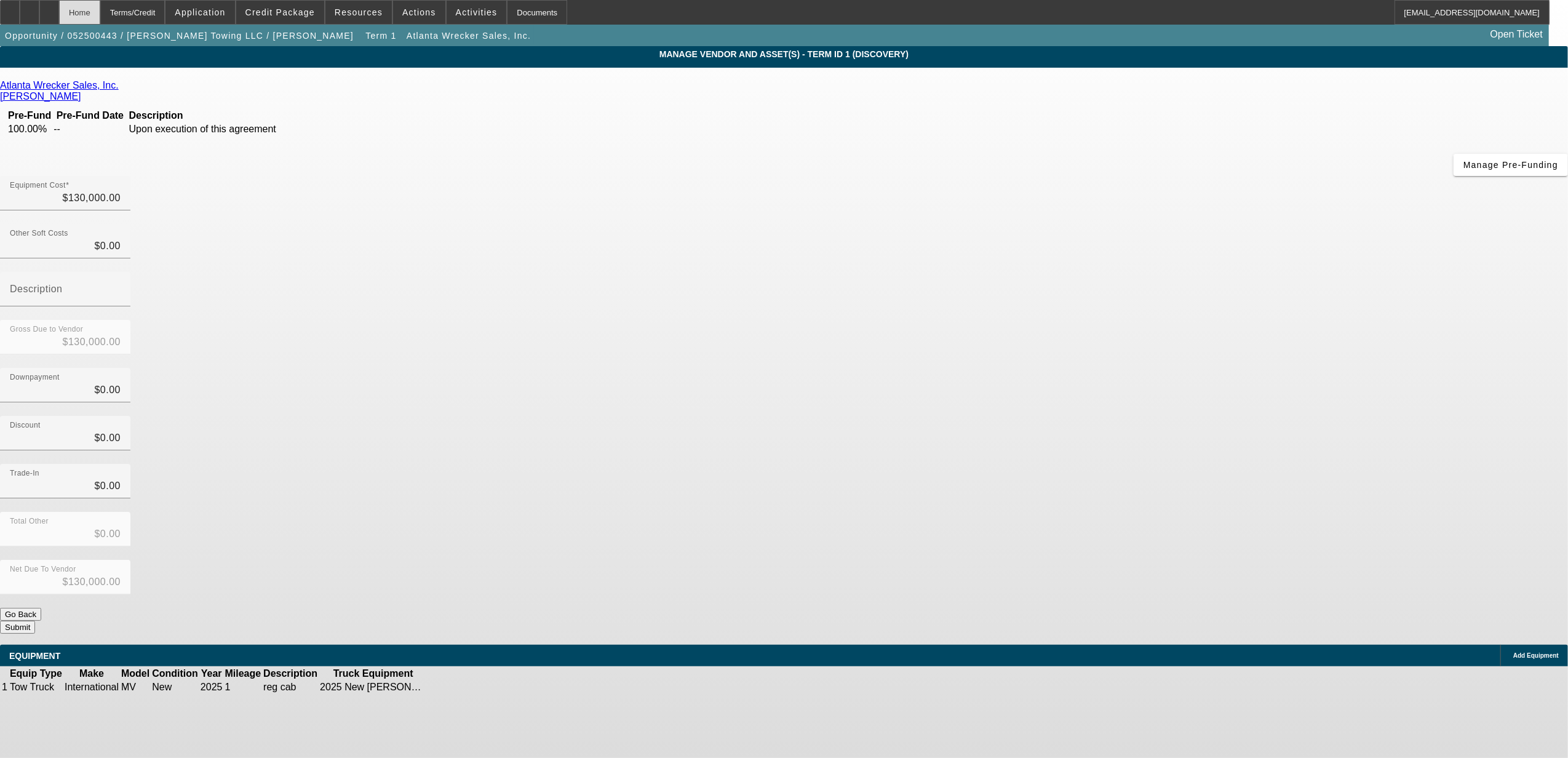
click at [100, 13] on div "Home" at bounding box center [80, 12] width 41 height 25
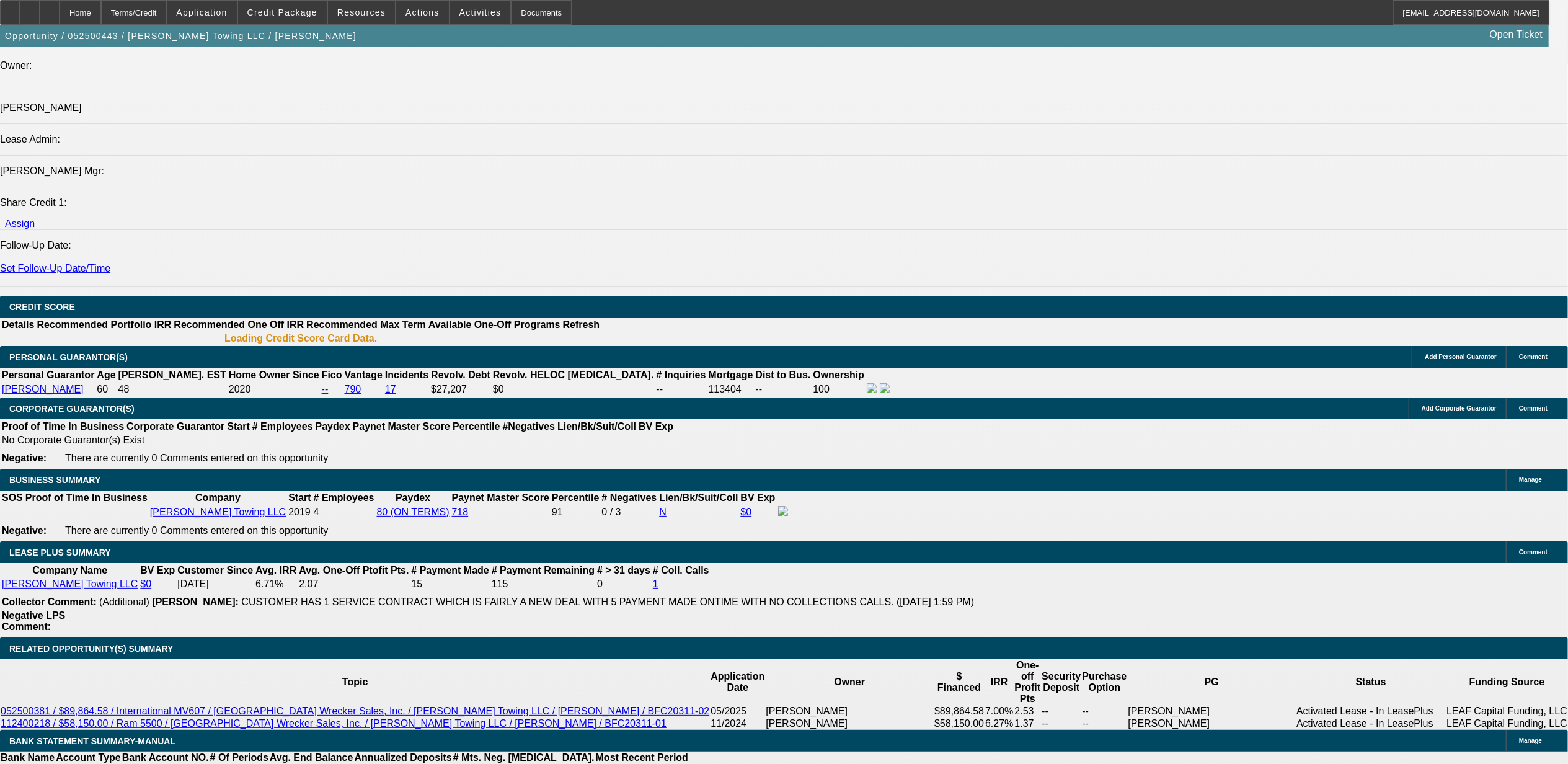
select select "0"
select select "6"
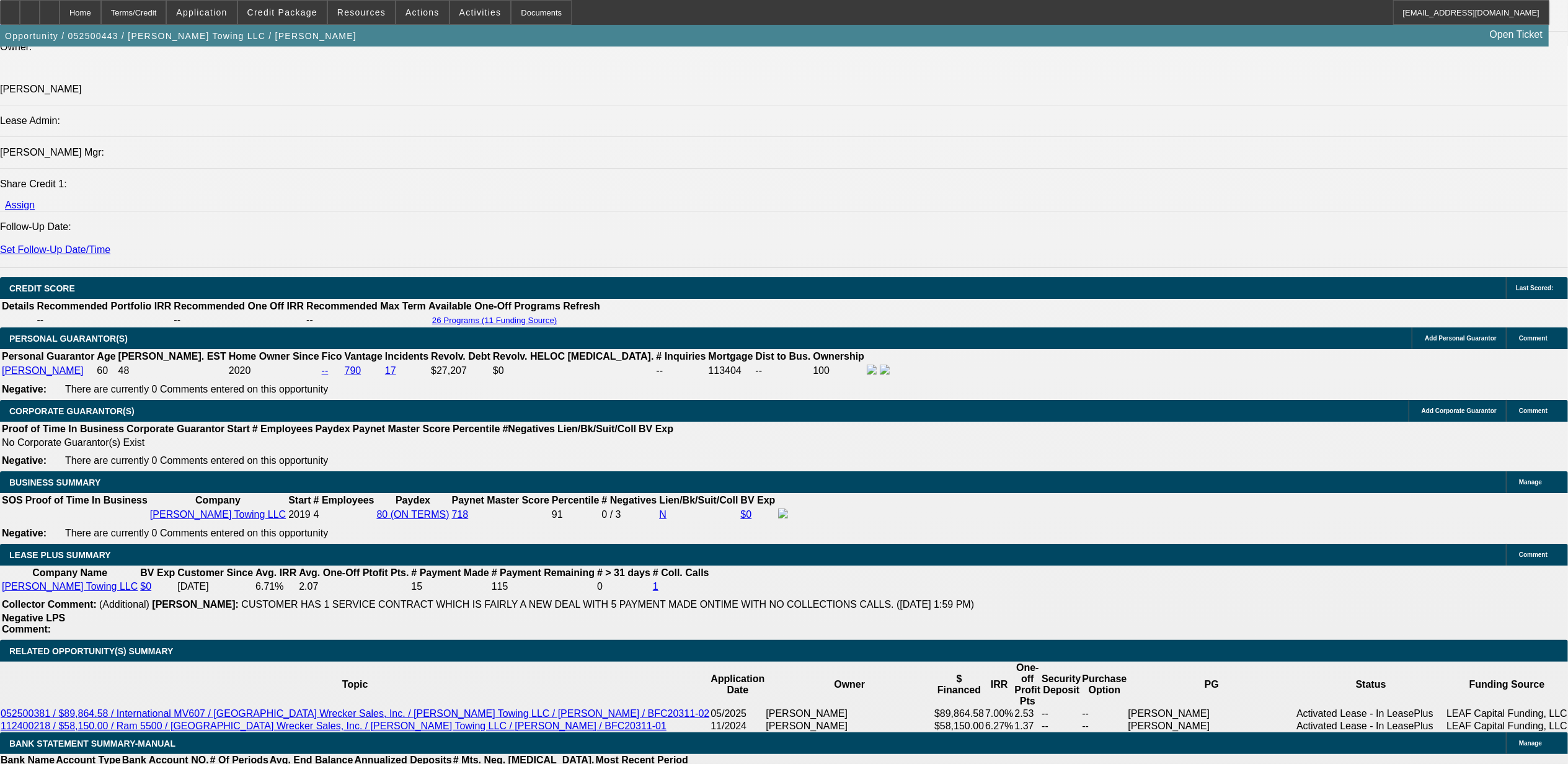
scroll to position [1477, 0]
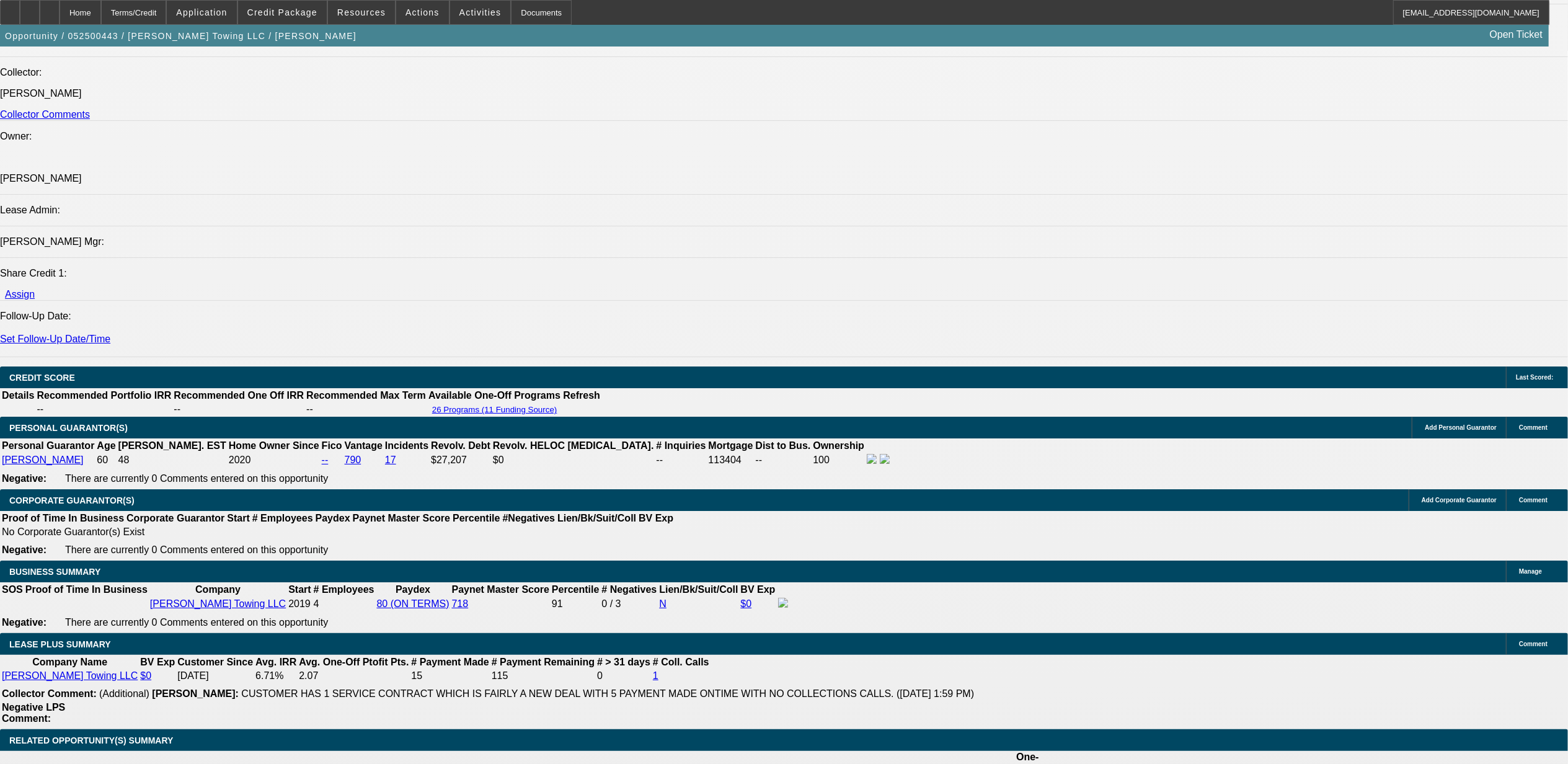
type input "$80,000.00"
type input "UNKNOWN"
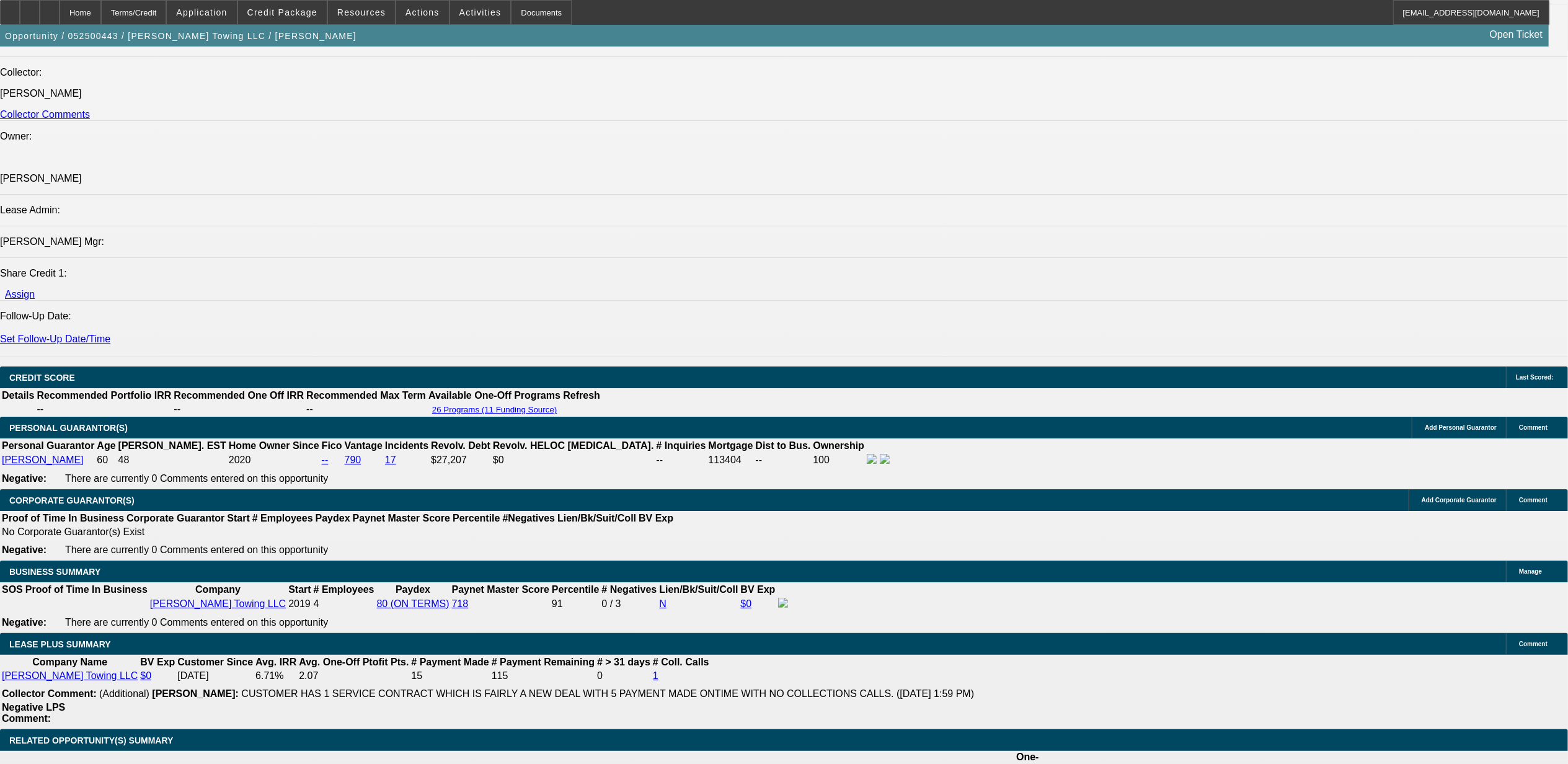
type input "$850.05"
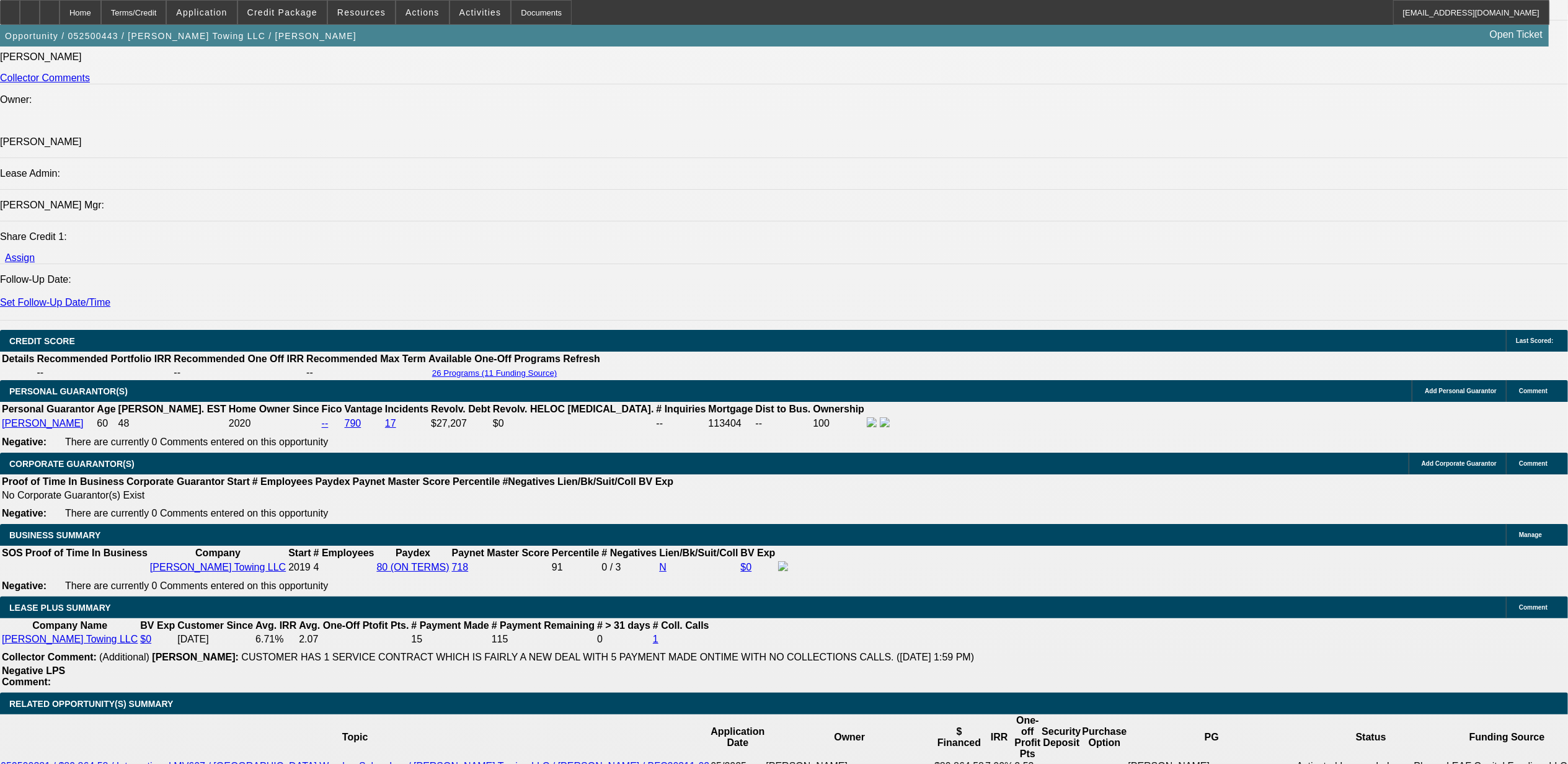
type input "60"
type input "$987.70"
type input "60"
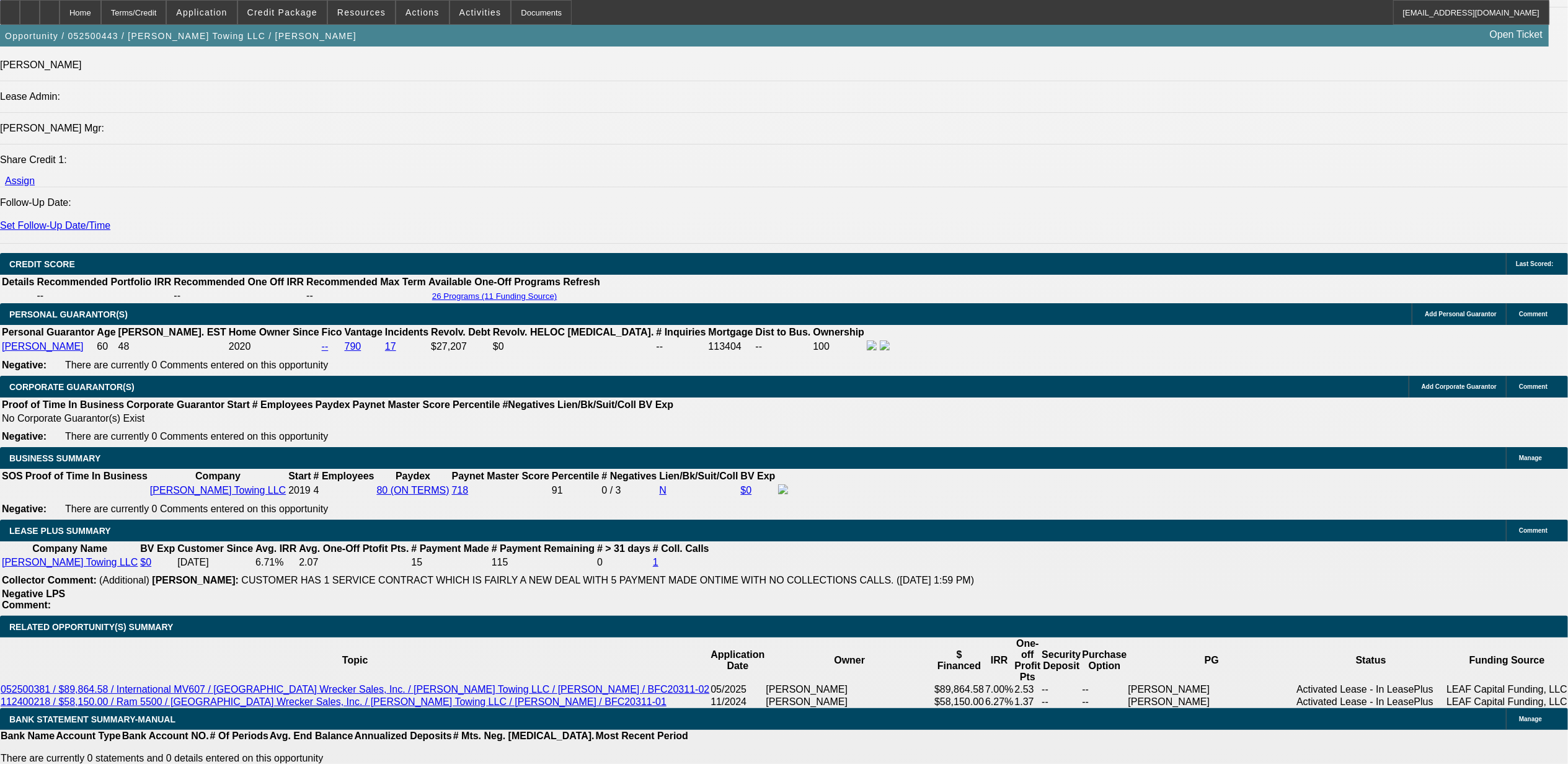
scroll to position [1679, 0]
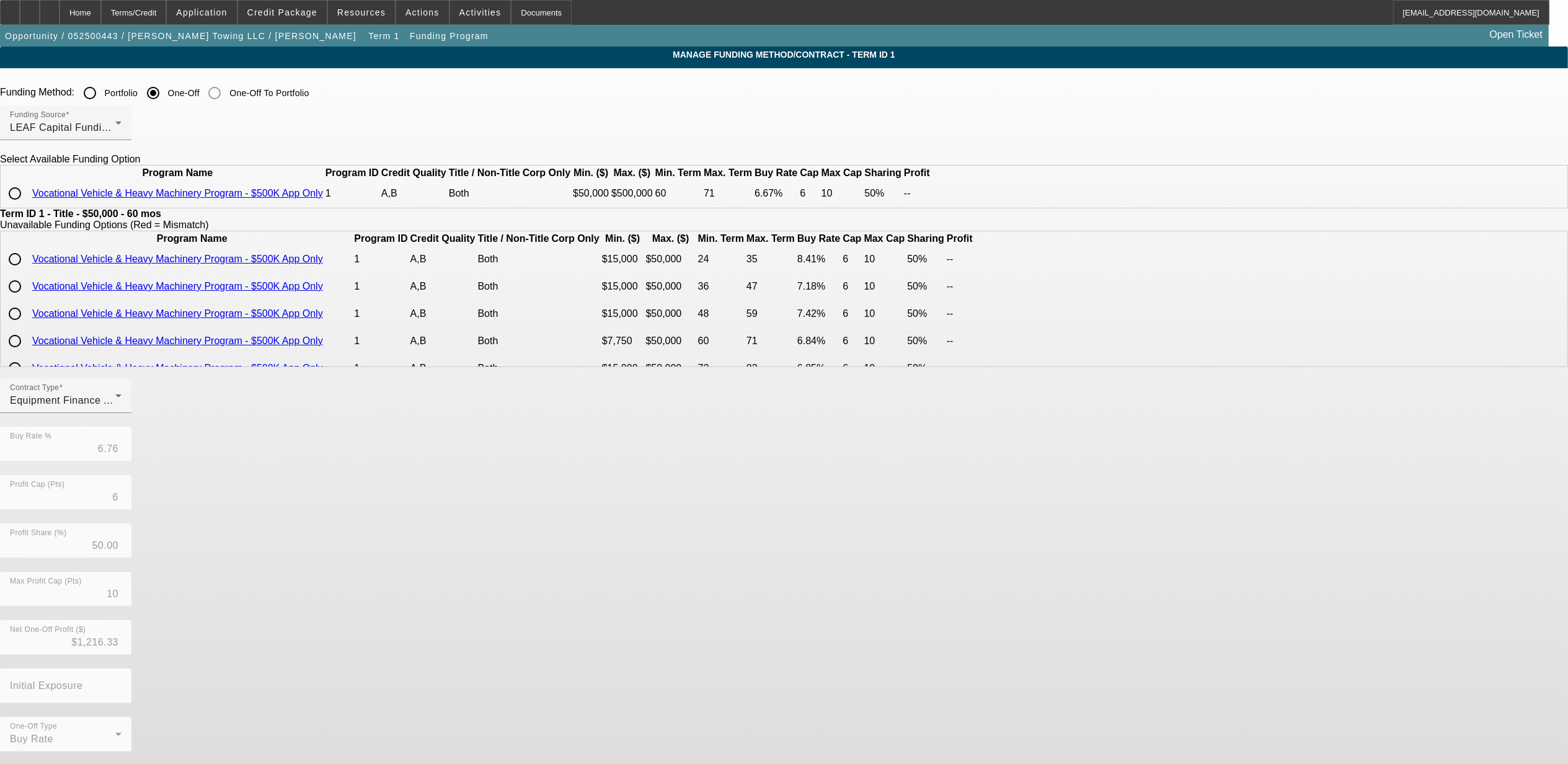
click at [27, 206] on input "radio" at bounding box center [15, 193] width 25 height 25
radio input "true"
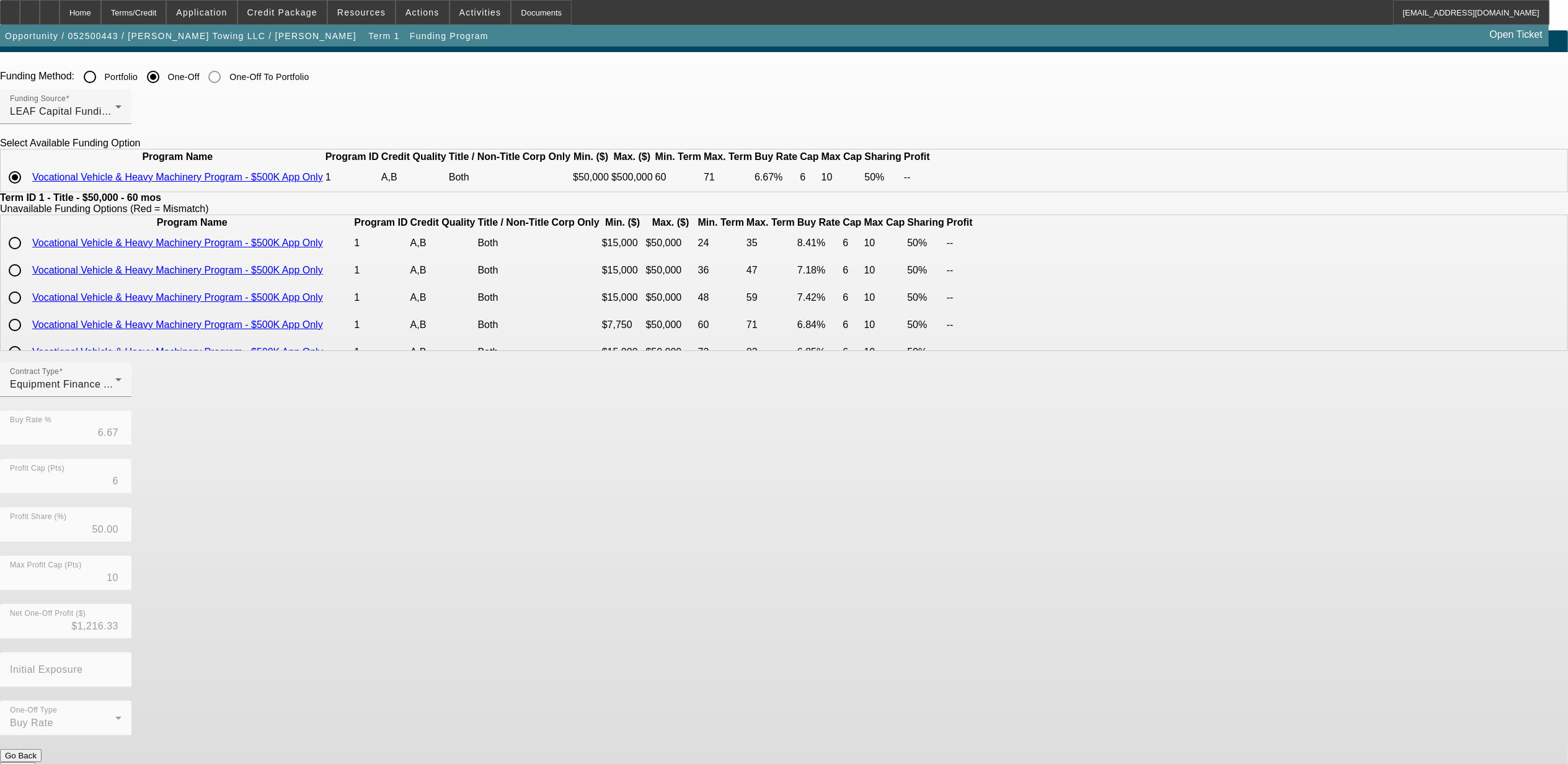
scroll to position [21, 0]
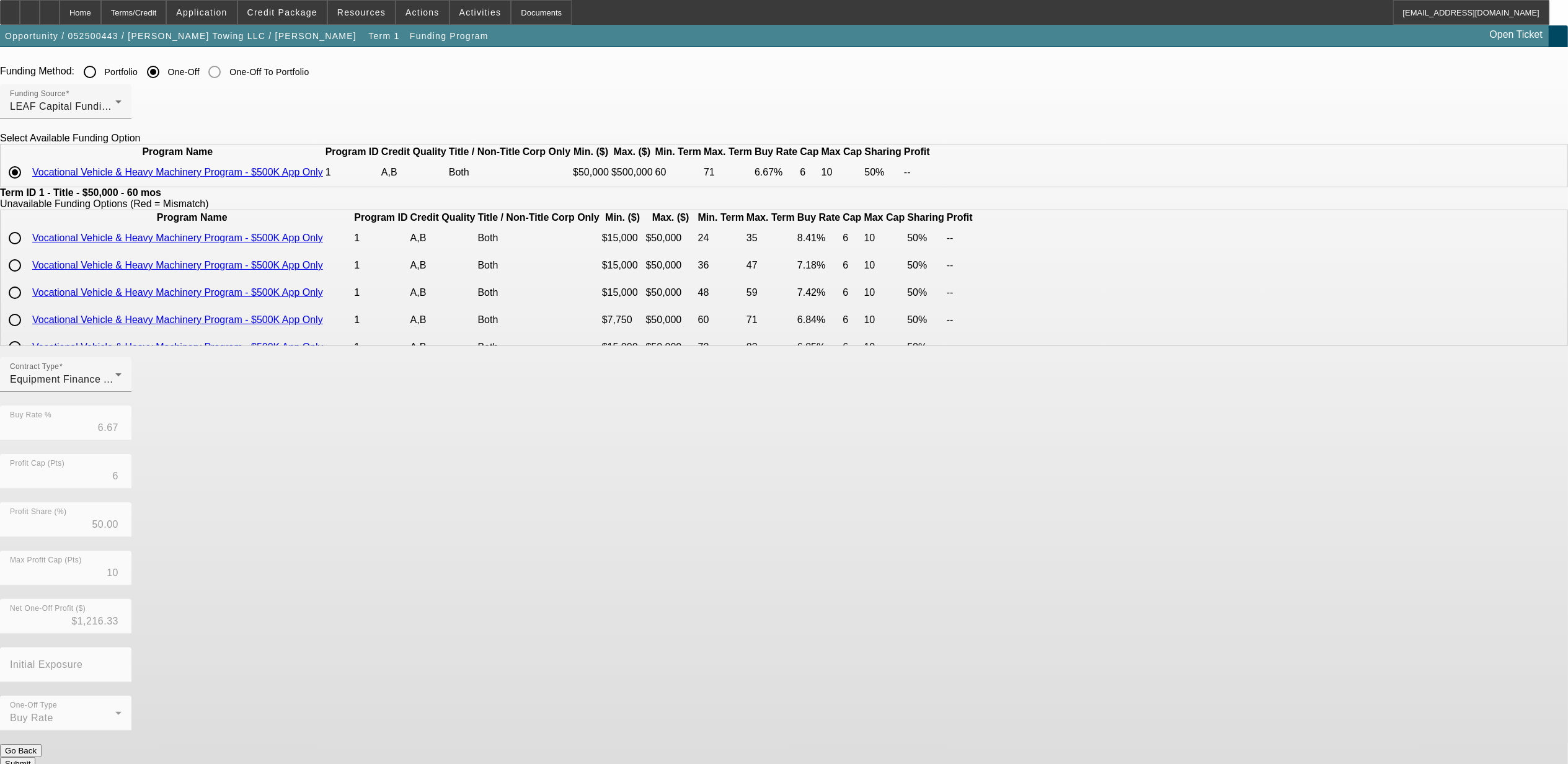
click at [36, 757] on button "Submit" at bounding box center [18, 763] width 36 height 13
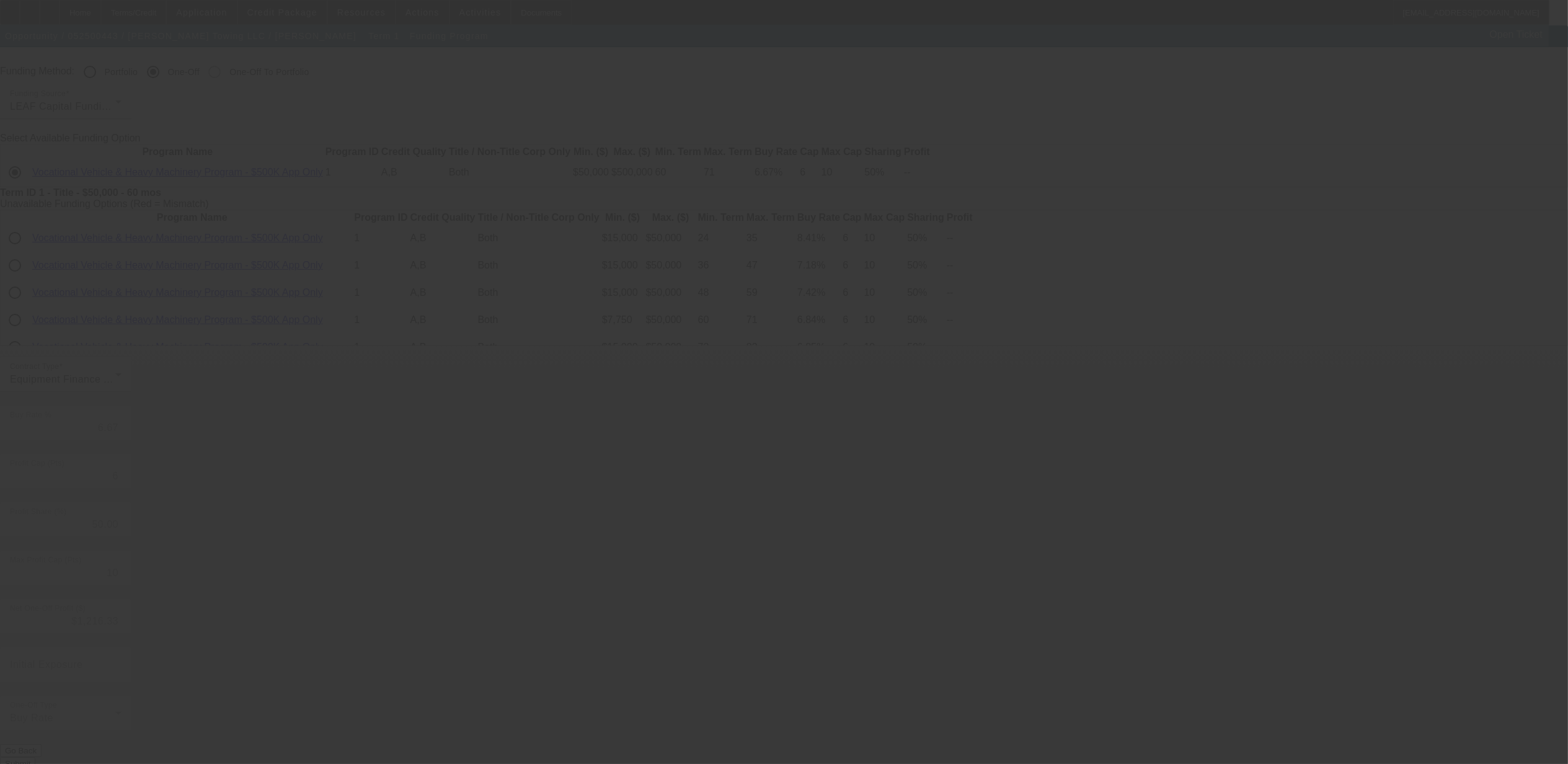
type input "6.76"
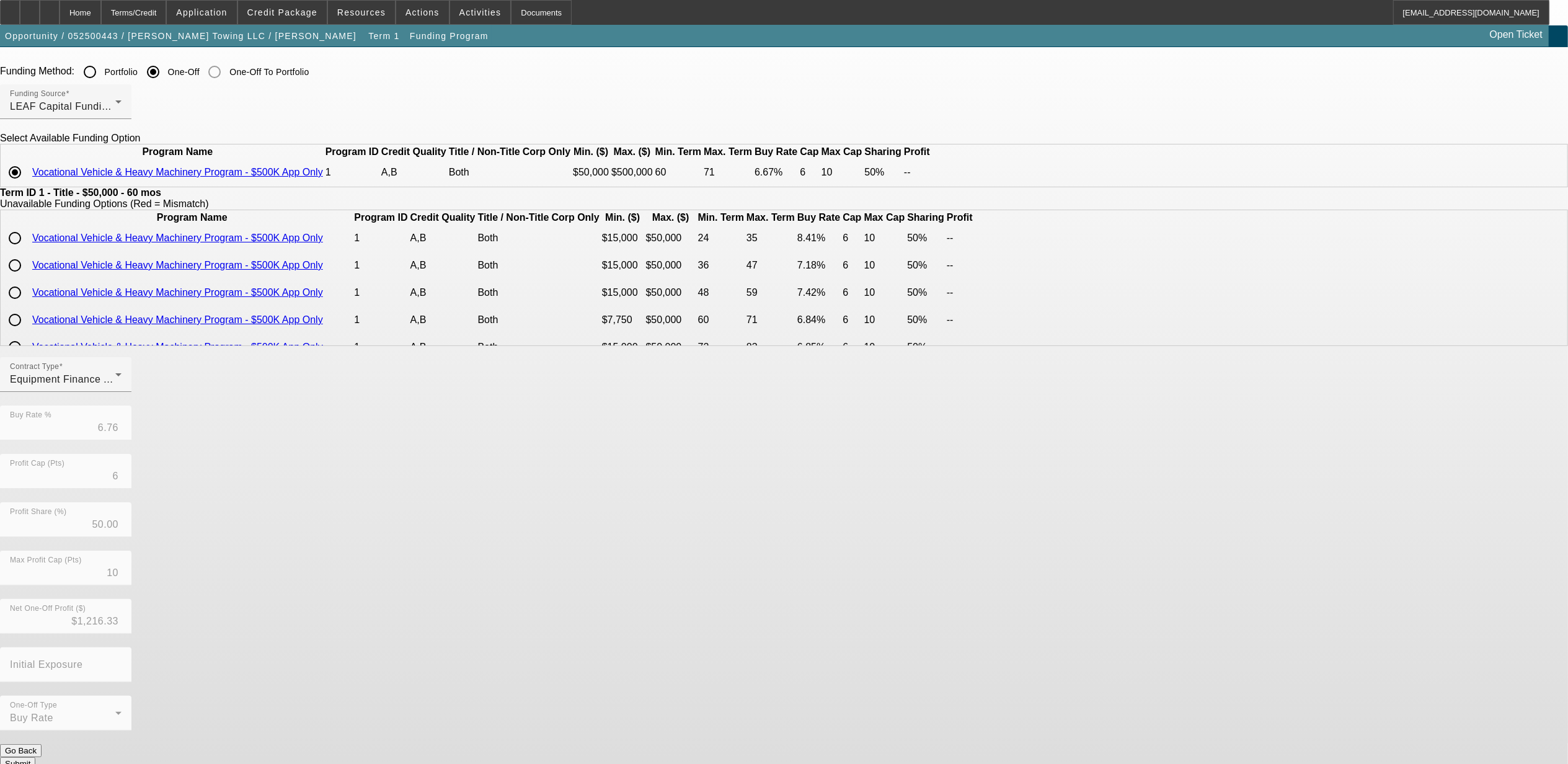
scroll to position [0, 0]
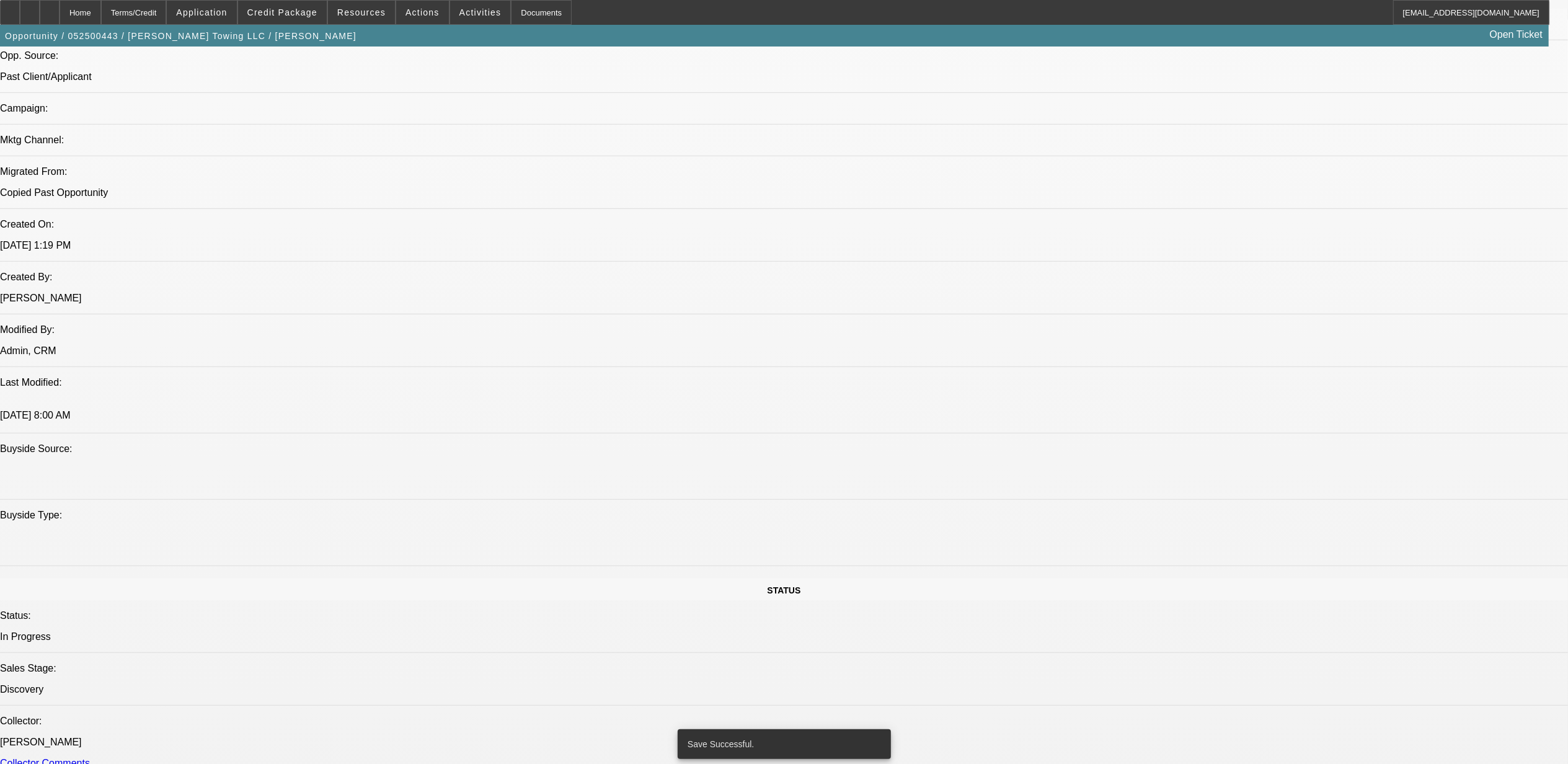
select select "0"
select select "6"
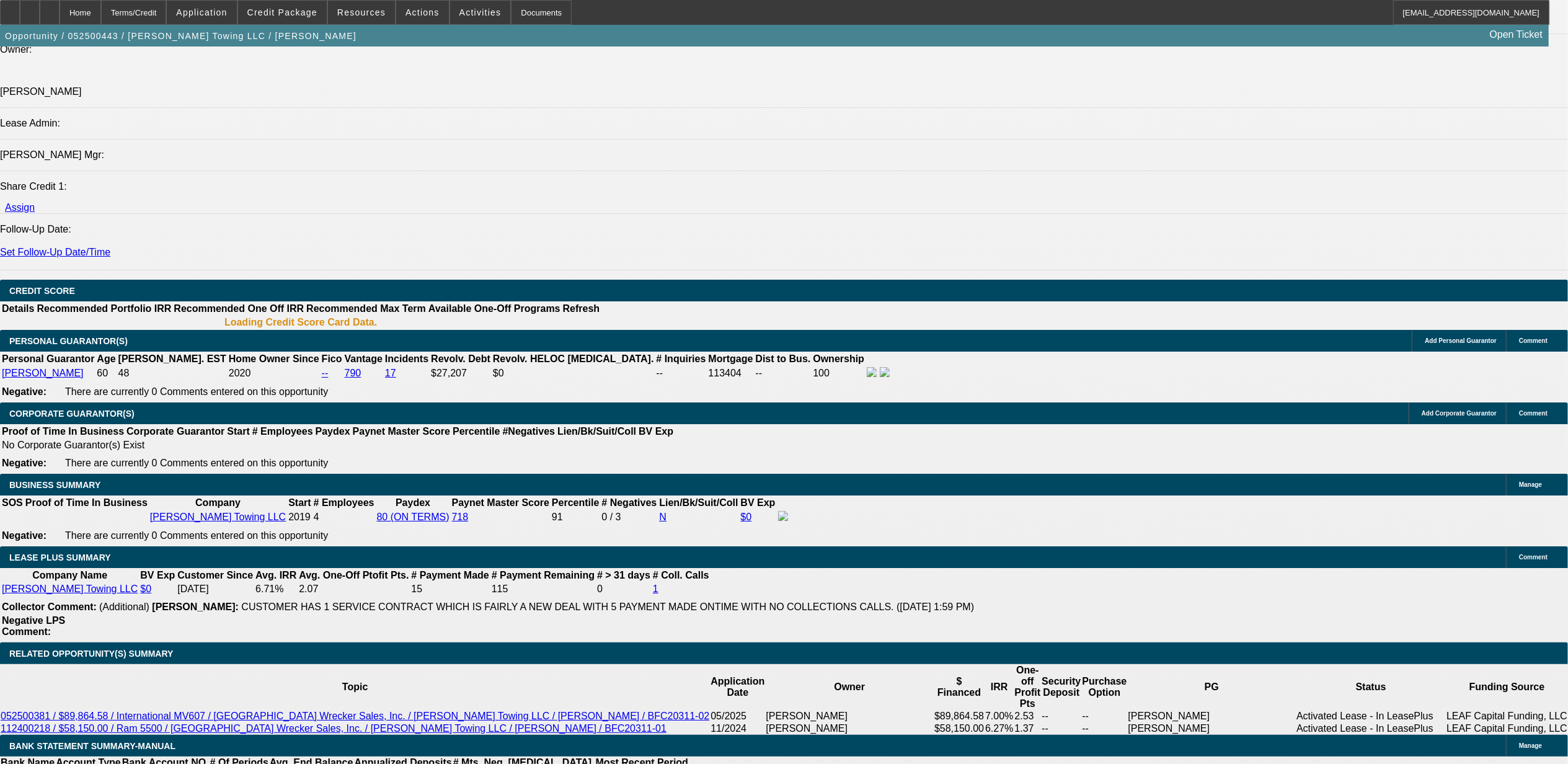
scroll to position [1559, 0]
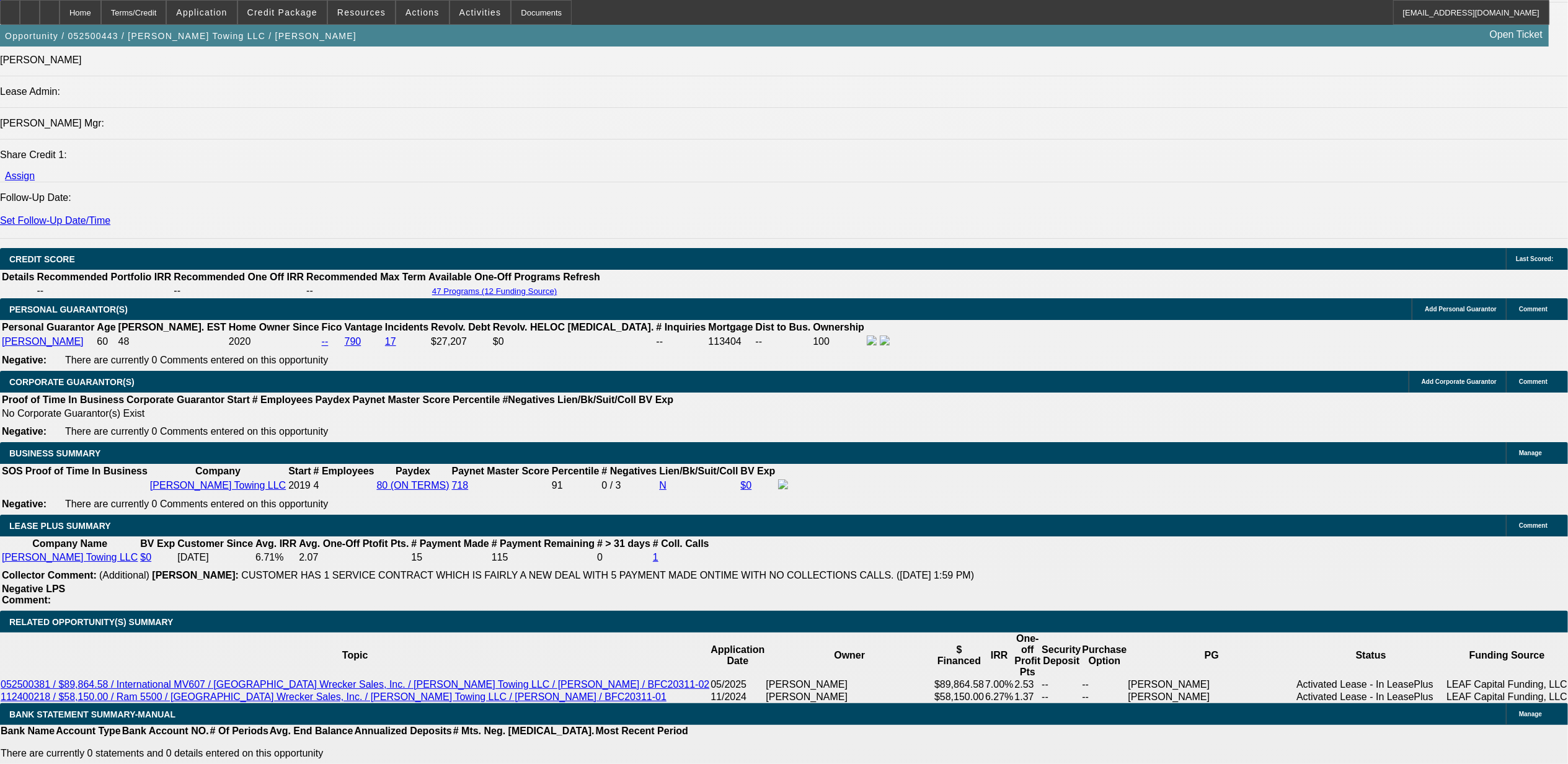
type input "$75,000.00"
type input "UNKNOWN"
type input "$1,086.47"
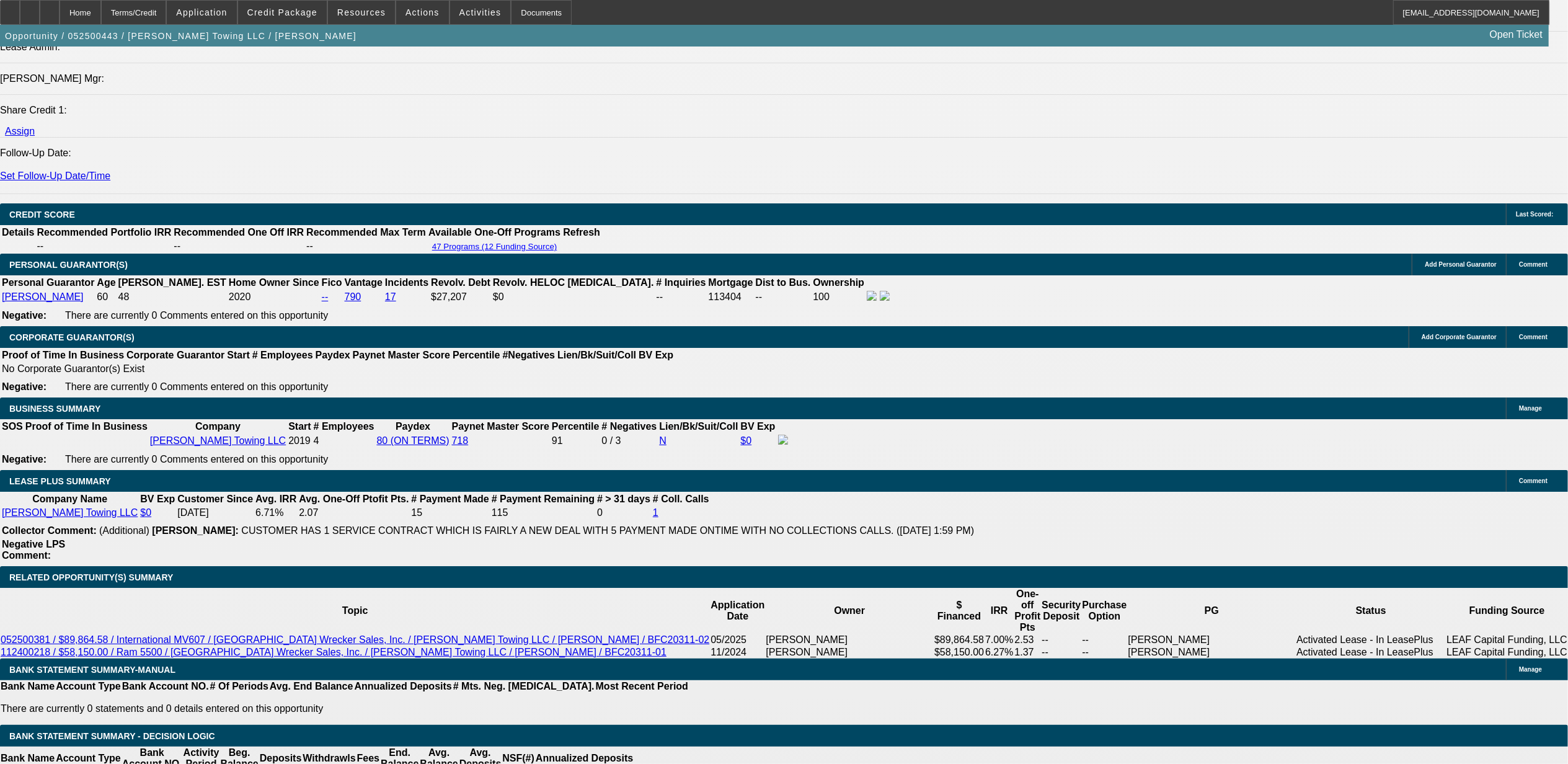
scroll to position [1677, 0]
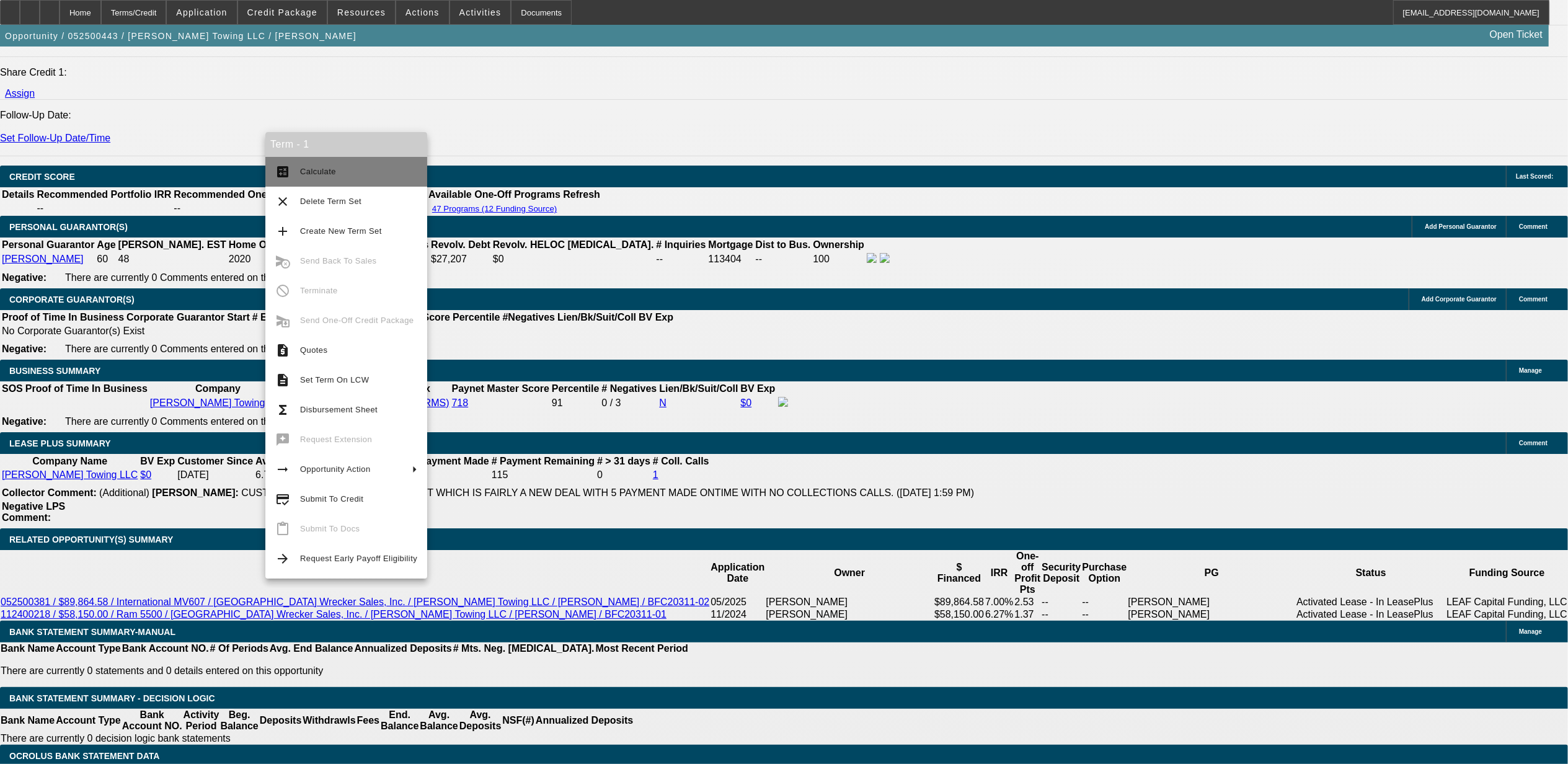
click at [343, 177] on span "Calculate" at bounding box center [359, 171] width 117 height 15
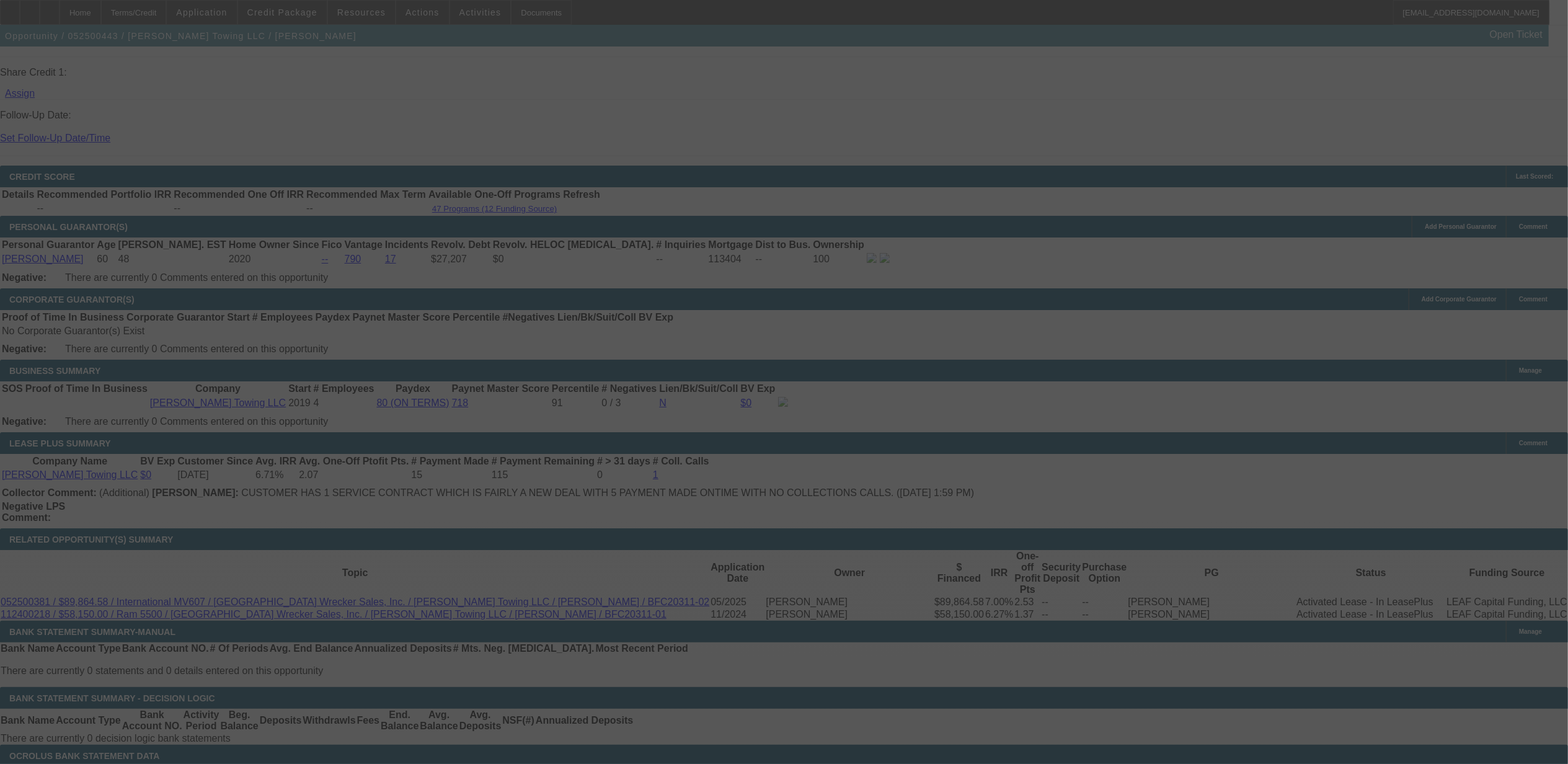
select select "0"
select select "6"
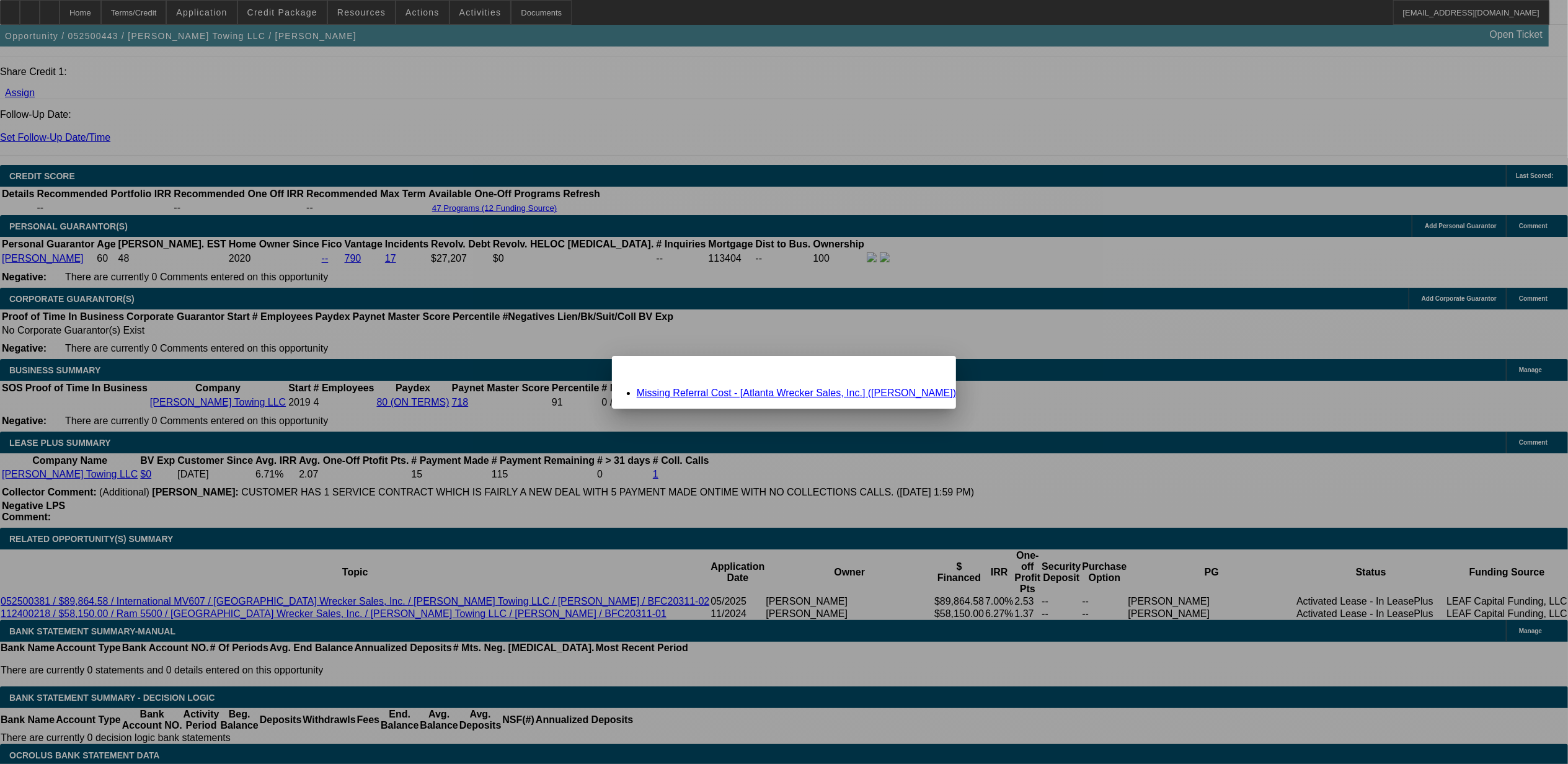
scroll to position [0, 0]
click at [760, 392] on link "Missing Referral Cost - [Atlanta Wrecker Sales, Inc.] (Giles, Lee)" at bounding box center [796, 392] width 319 height 11
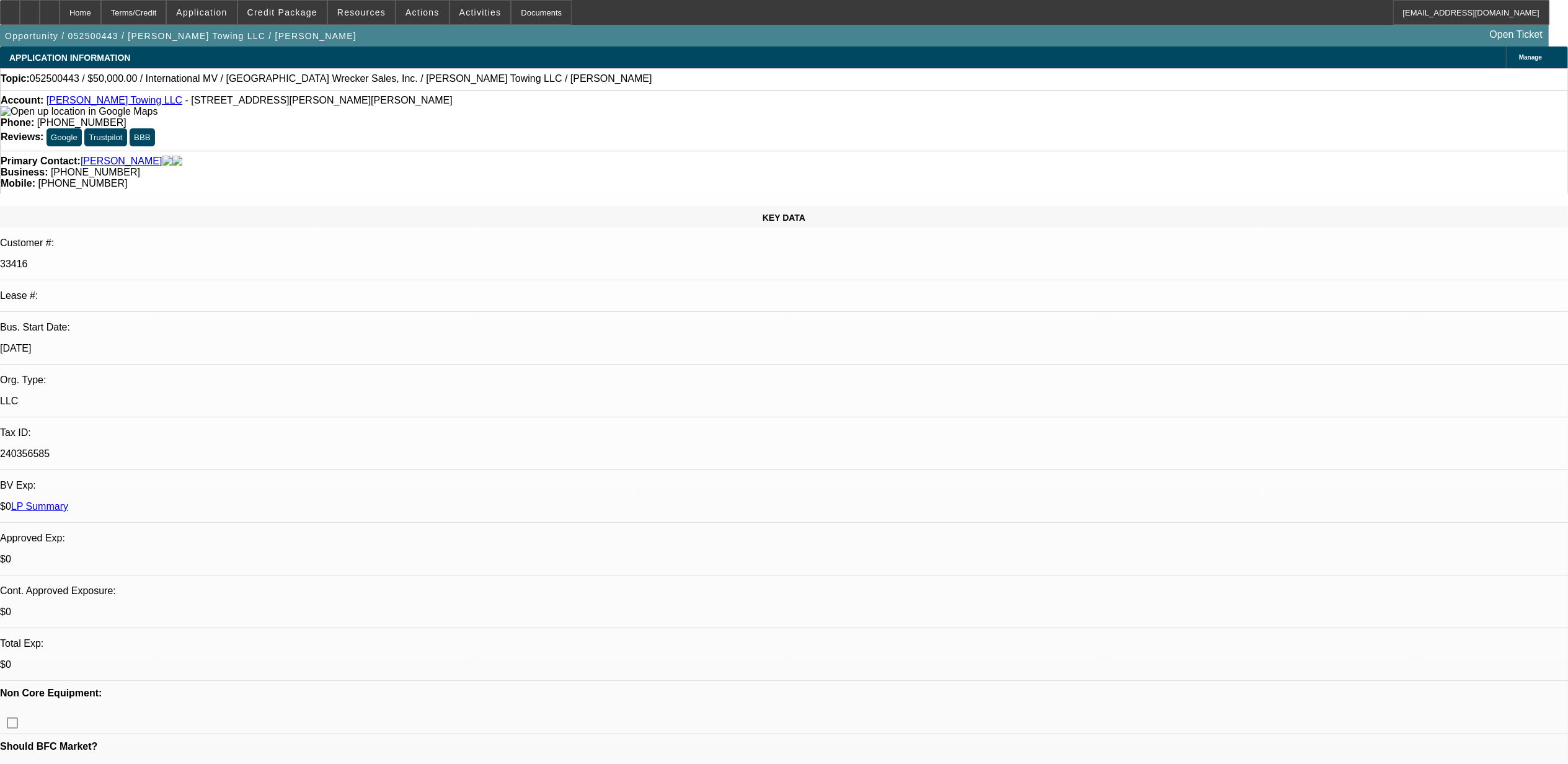
scroll to position [1677, 0]
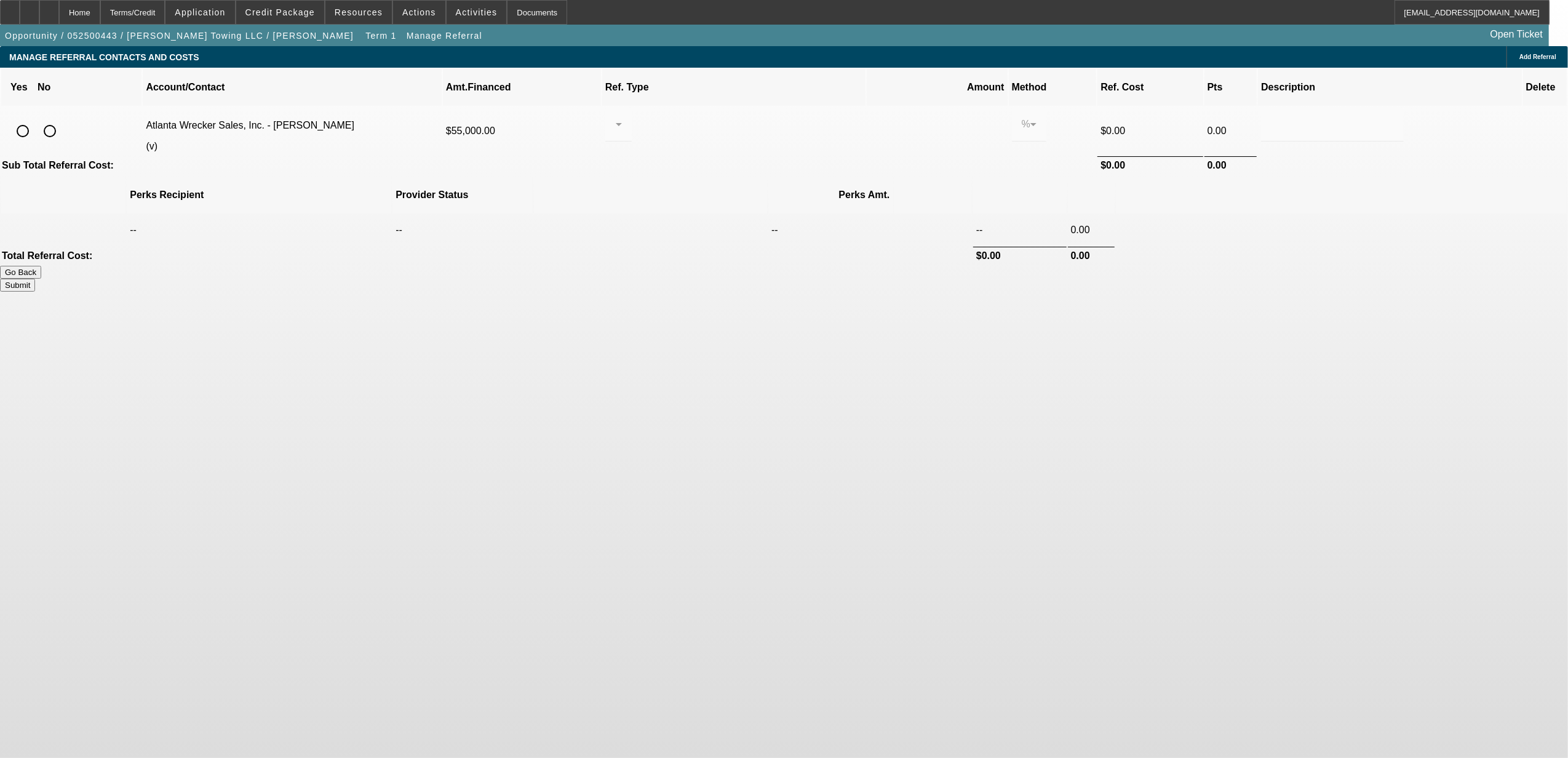
click at [62, 119] on input "radio" at bounding box center [49, 131] width 25 height 25
radio input "true"
click at [35, 279] on button "Submit" at bounding box center [18, 285] width 35 height 13
type input "0.000"
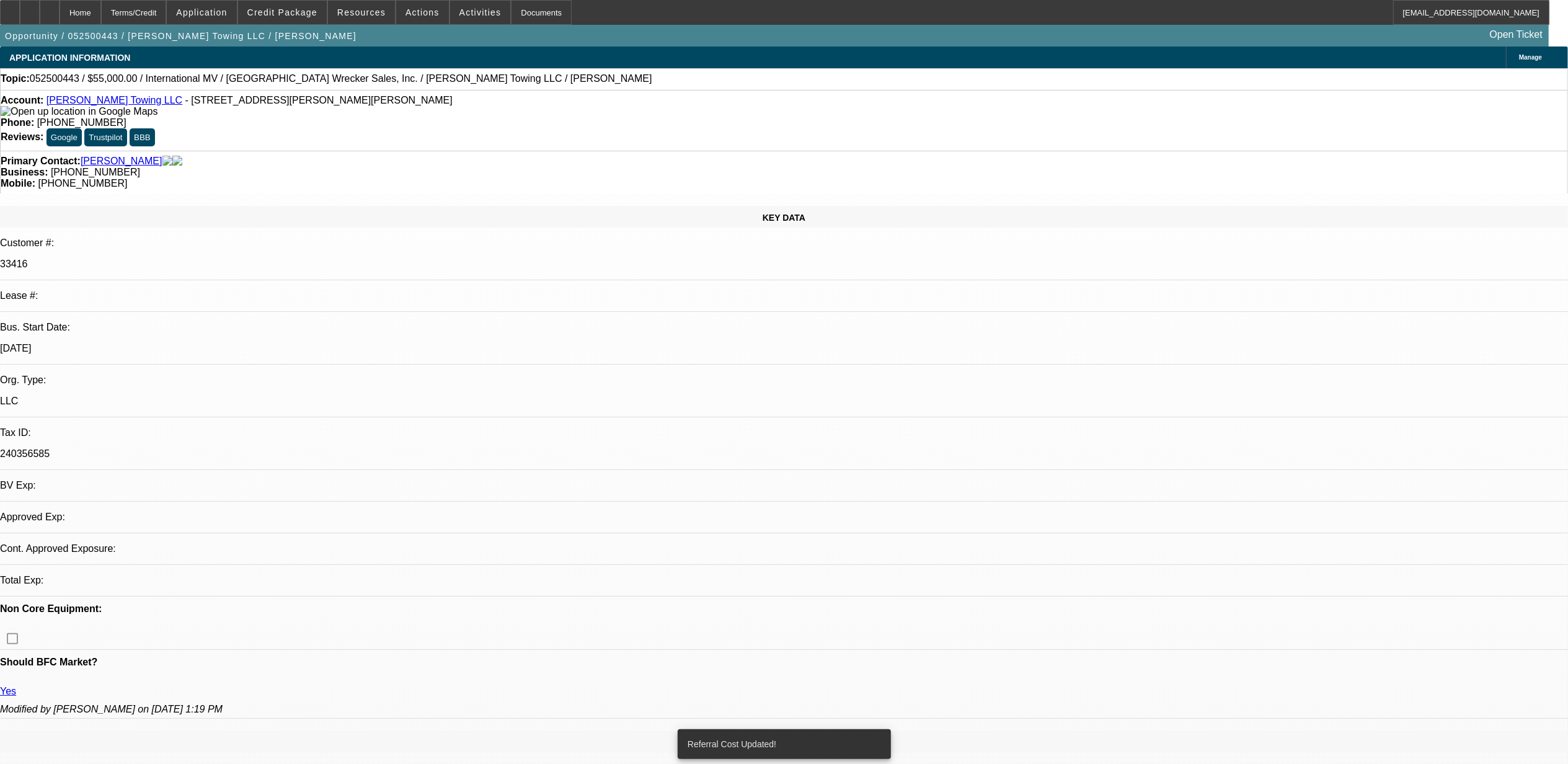
select select "0"
select select "6"
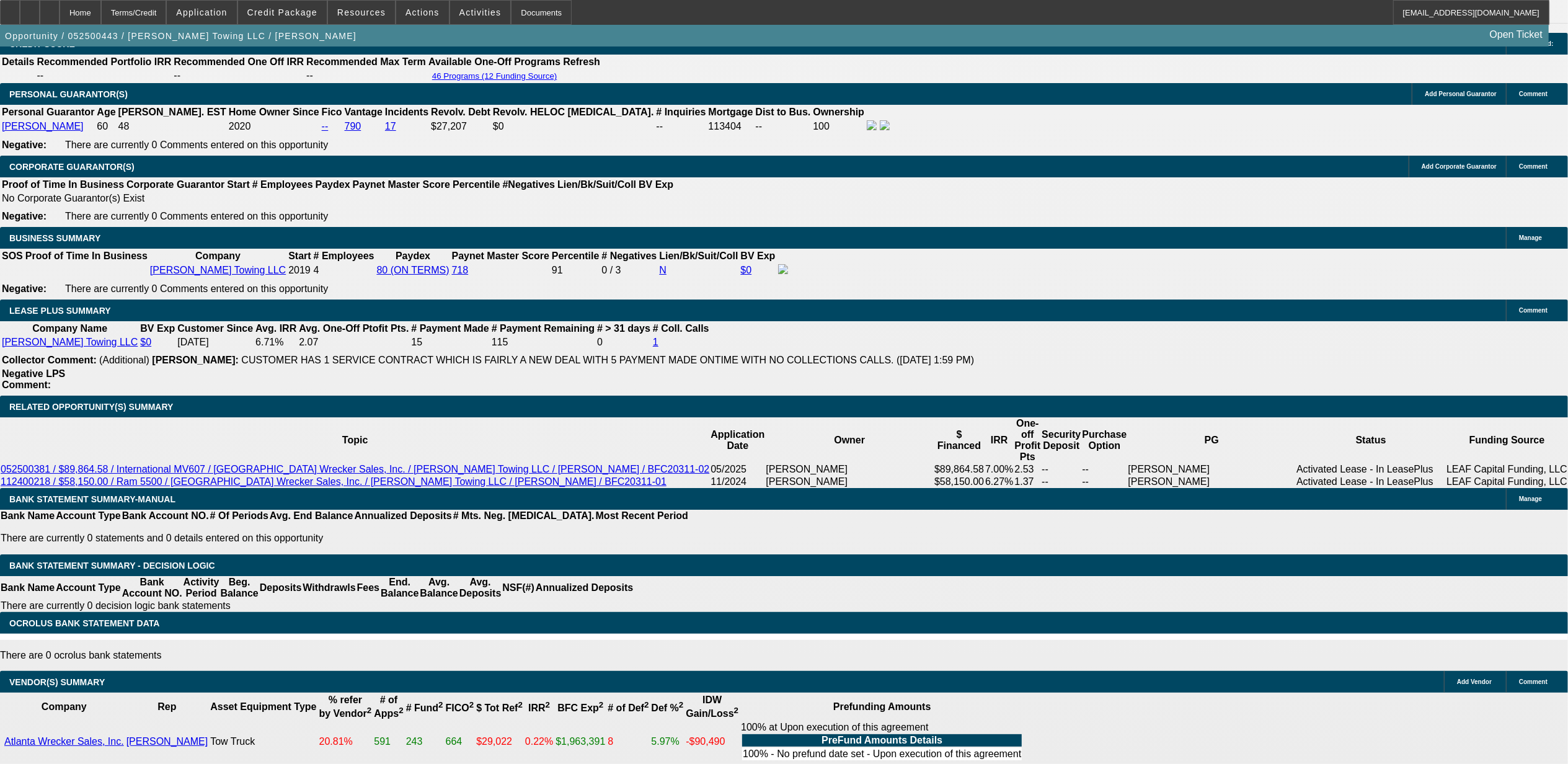
scroll to position [1819, 0]
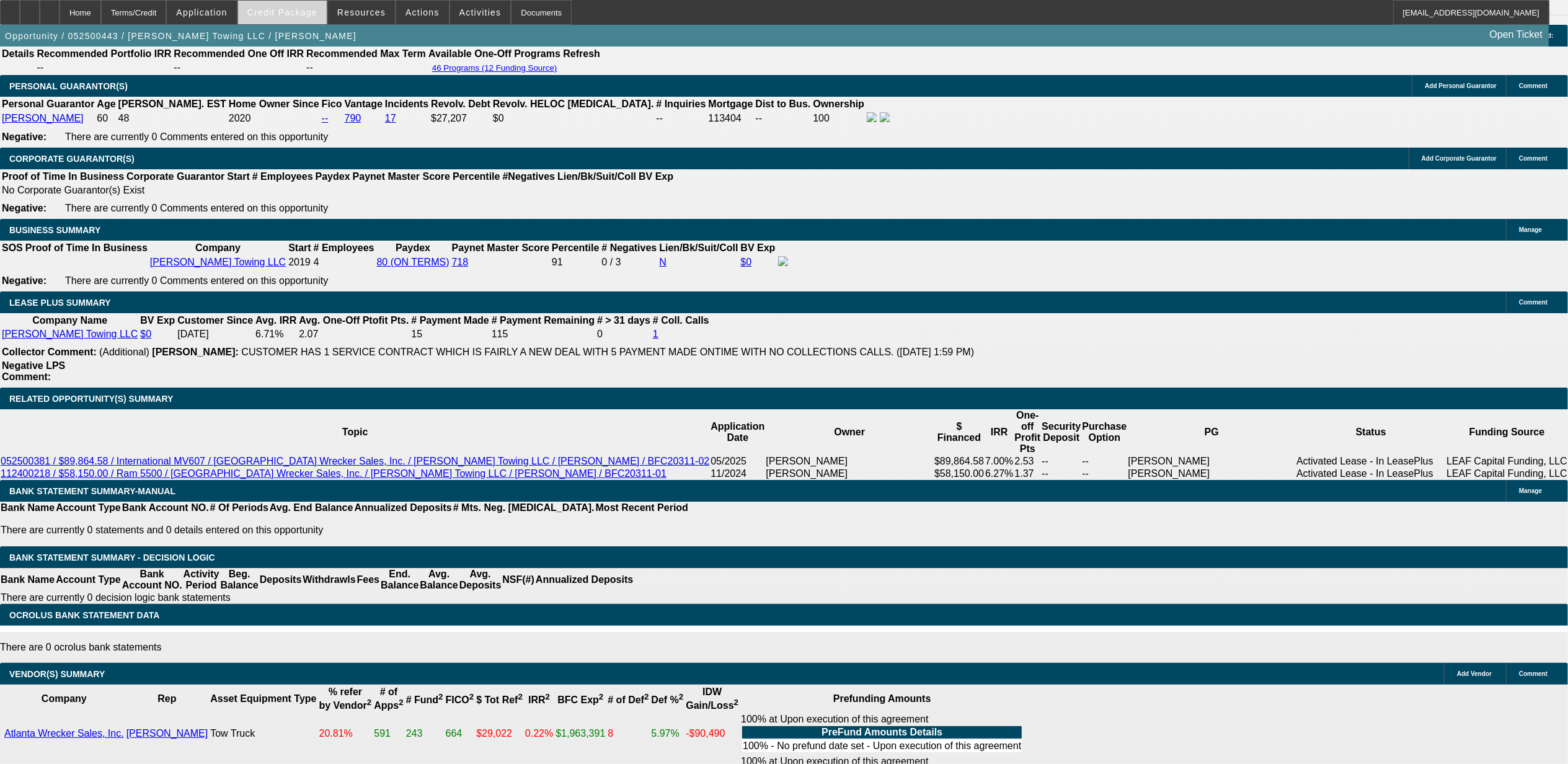
click at [306, 11] on span "Credit Package" at bounding box center [282, 13] width 70 height 10
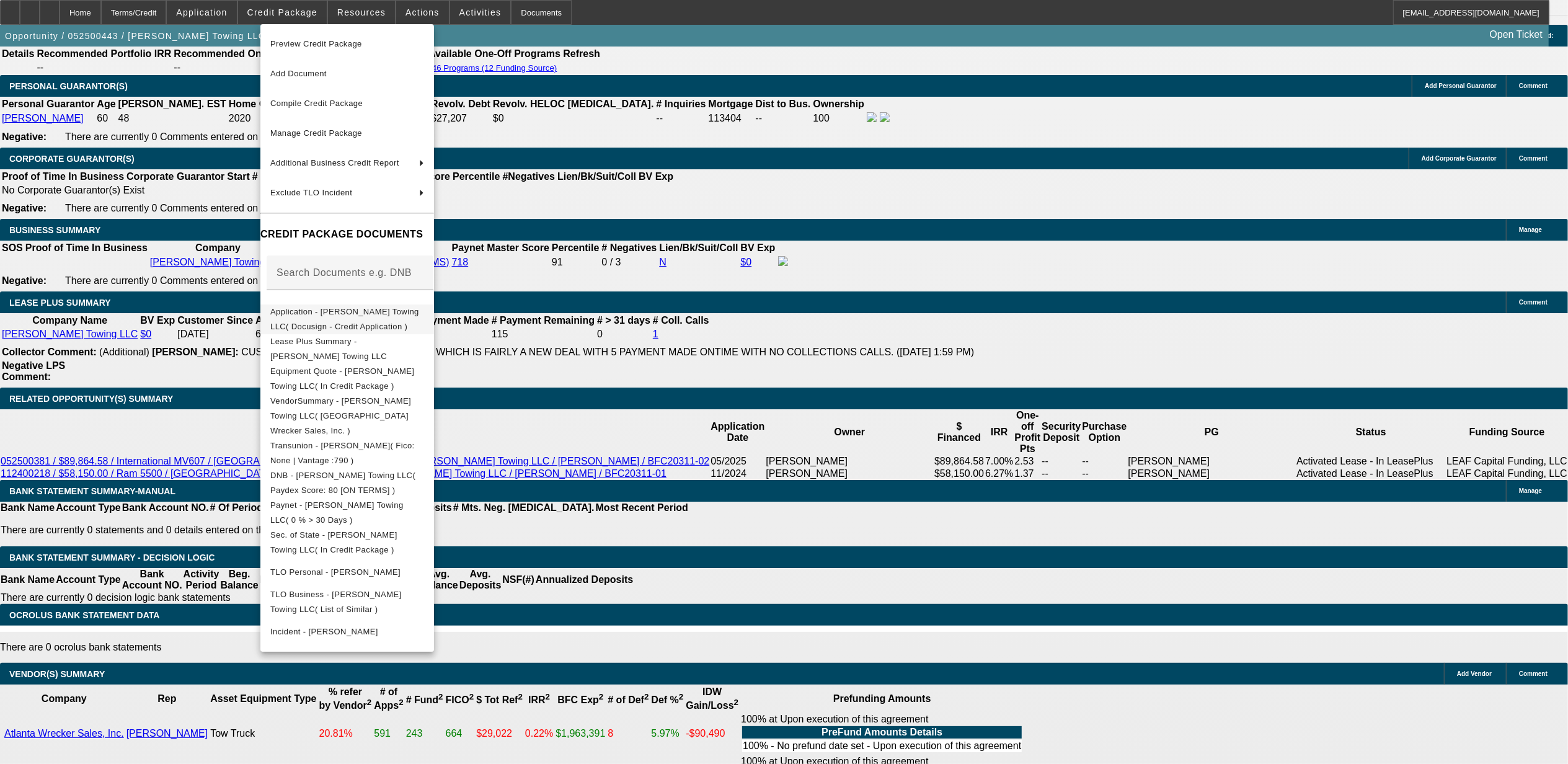
click at [389, 314] on span "Application - Fletcher Towing LLC( Docusign - Credit Application )" at bounding box center [345, 318] width 149 height 24
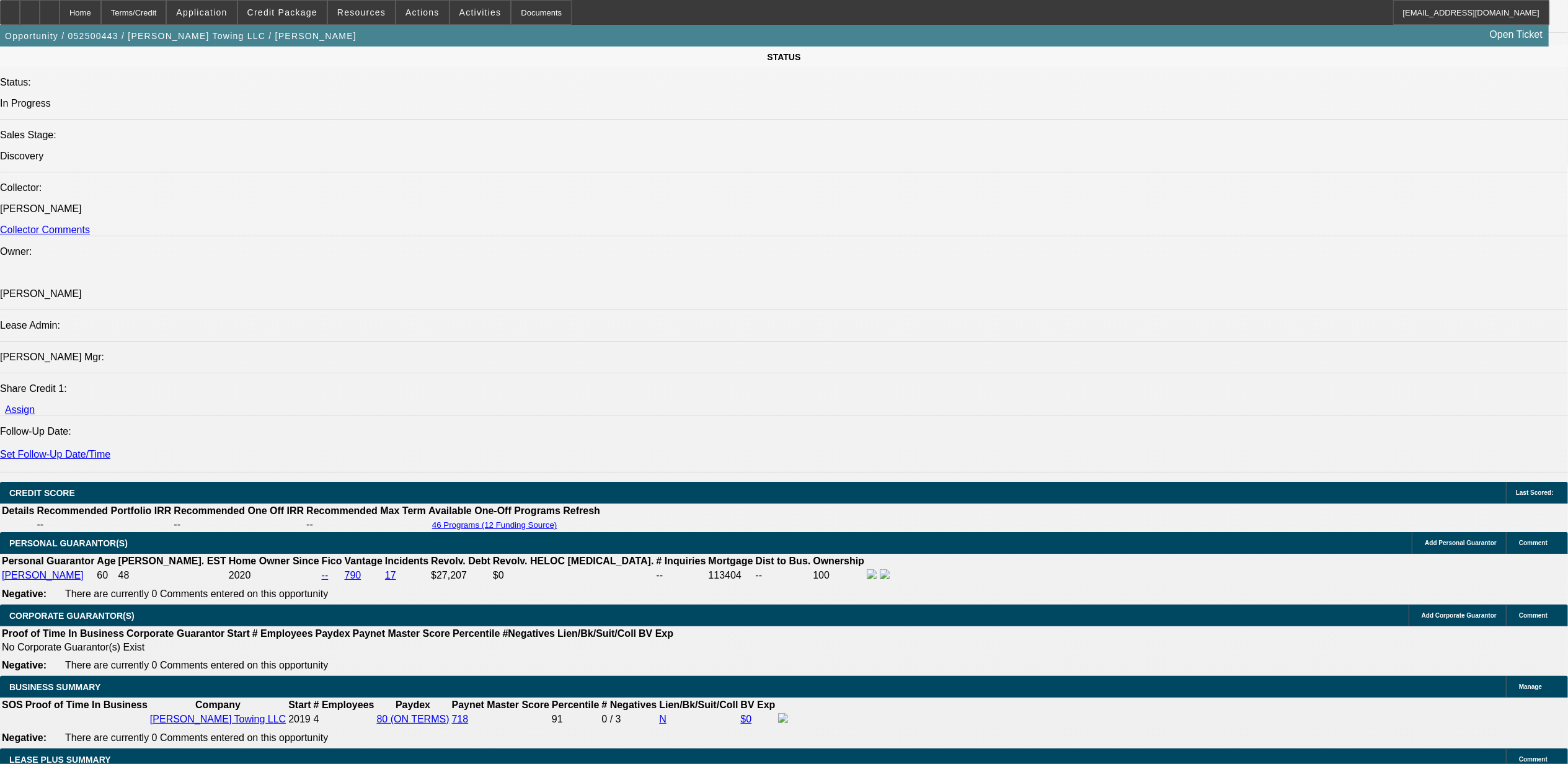
scroll to position [1323, 0]
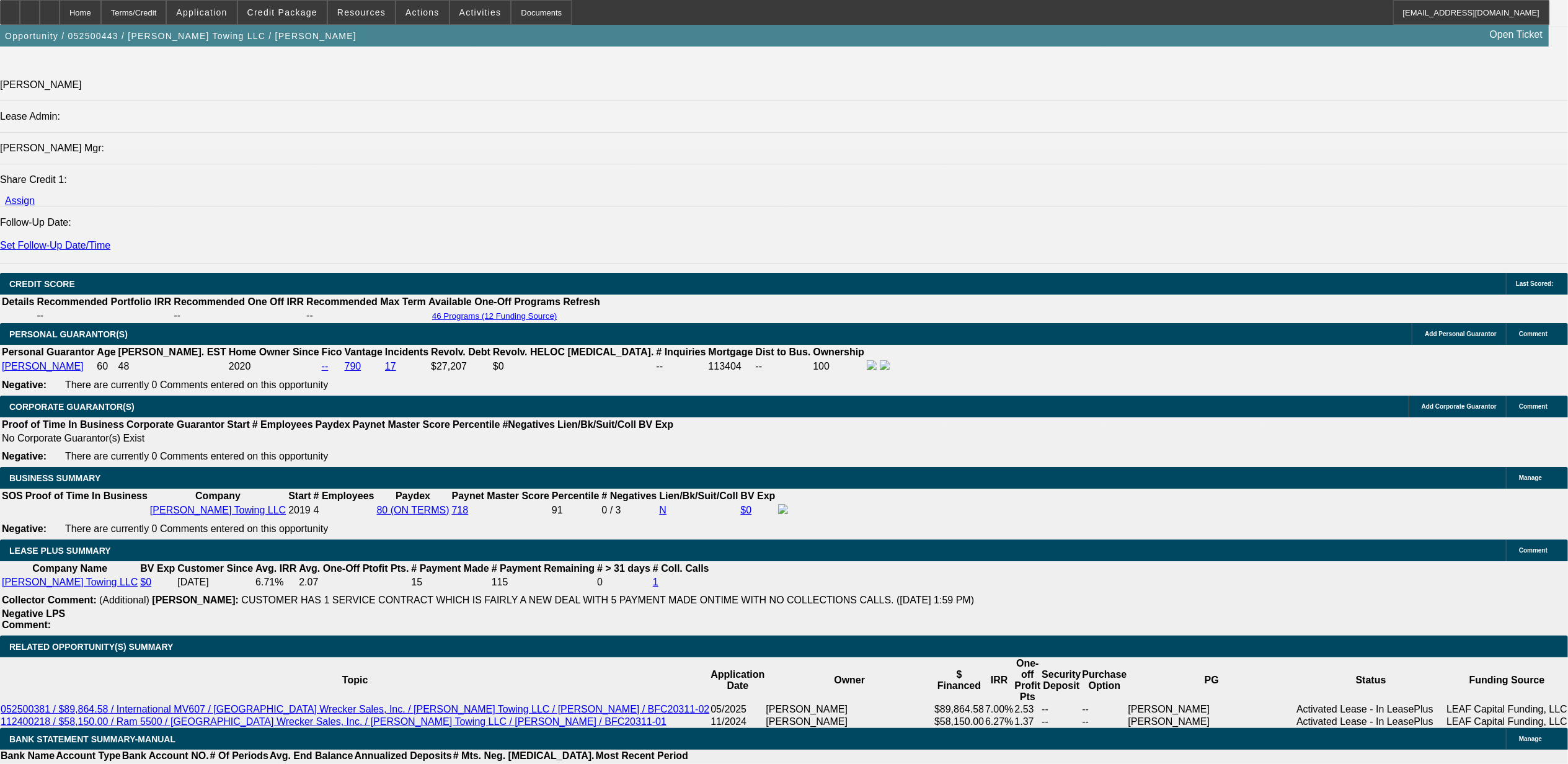
scroll to position [1653, 0]
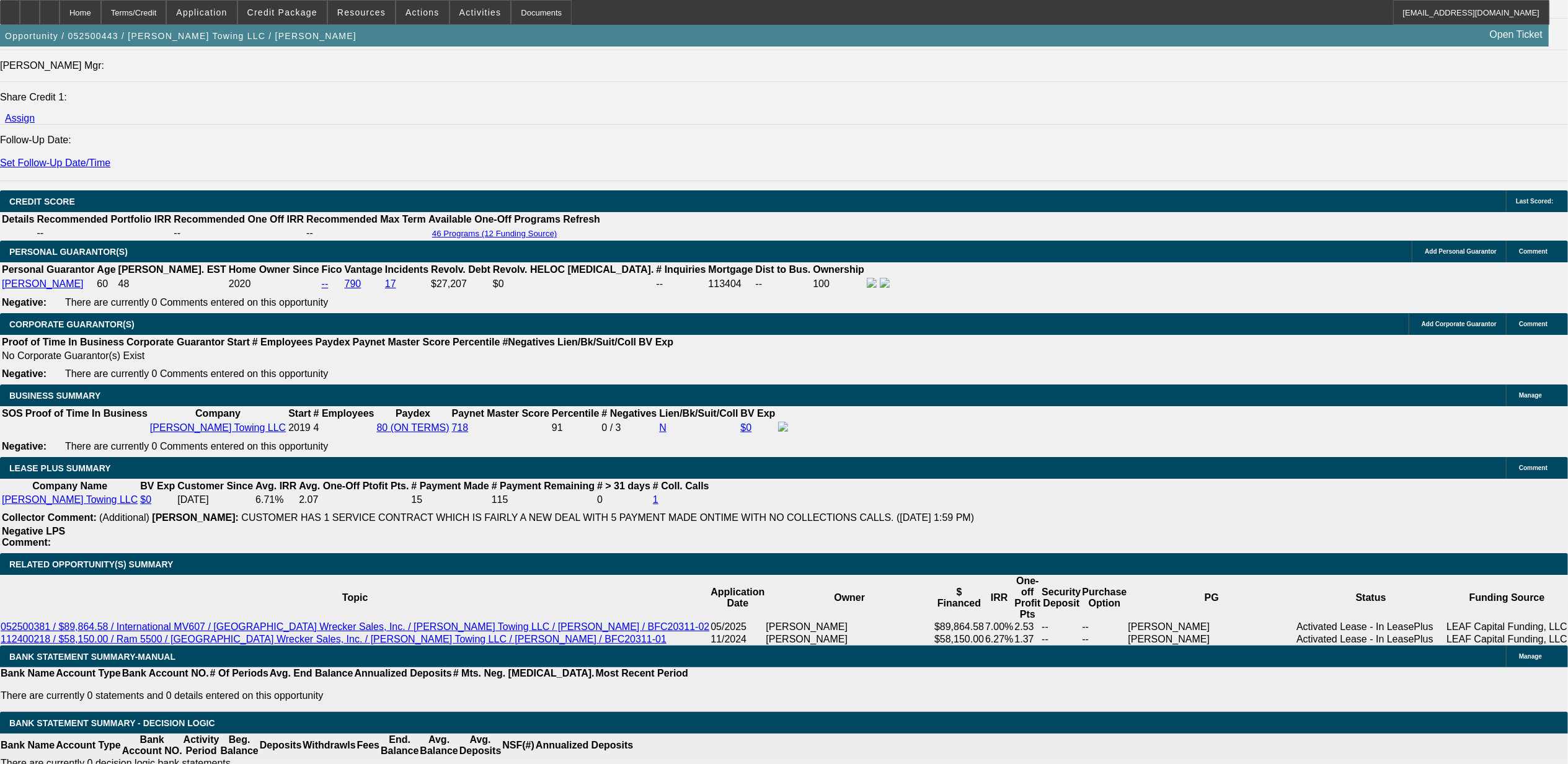
type input "UNKNOWN"
type input "7."
type input "$1,089.07"
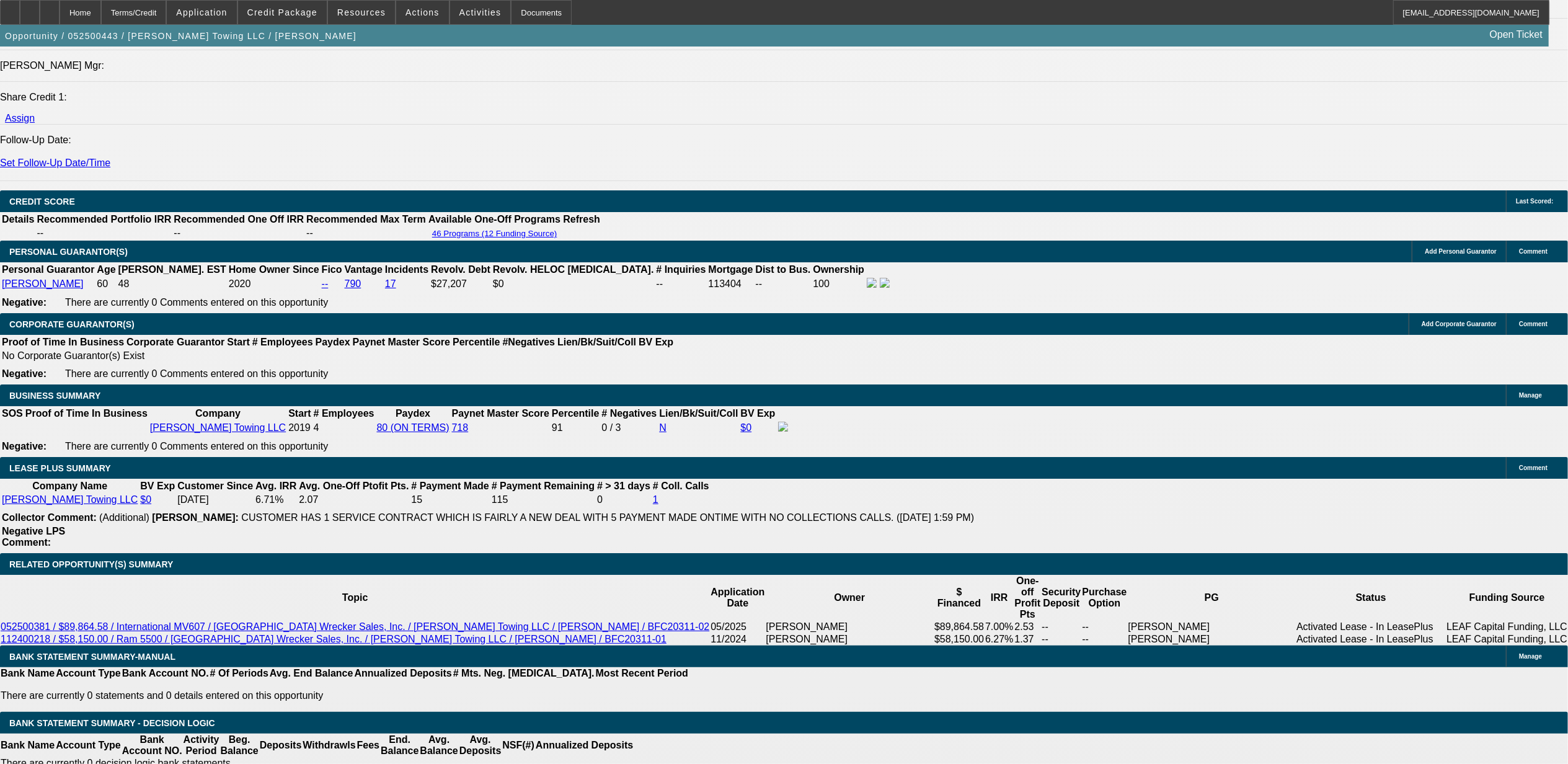
type input "7.9"
type input "$1,112.57"
type input "7.9"
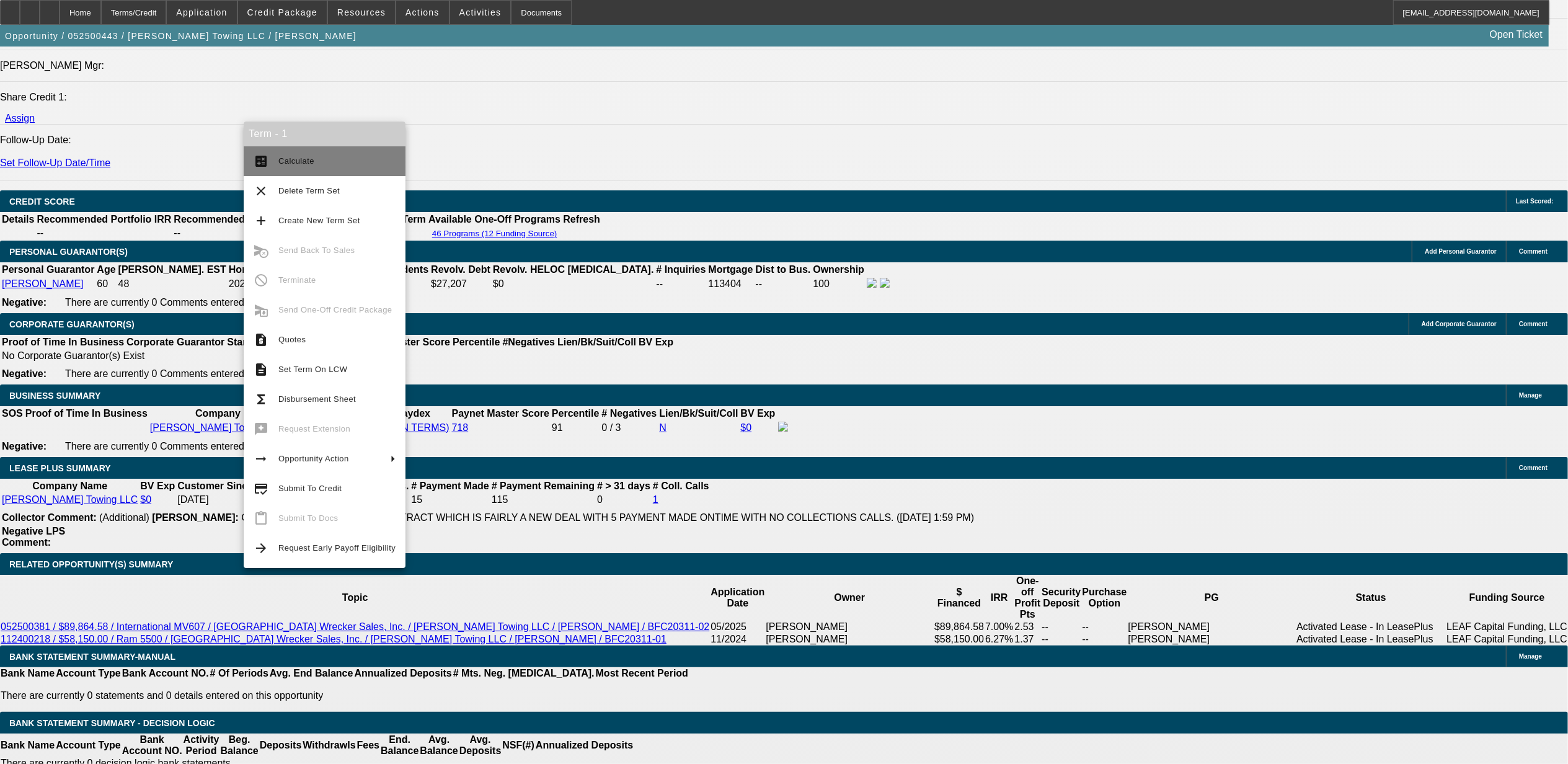
click at [271, 163] on button "calculate Calculate" at bounding box center [324, 161] width 162 height 30
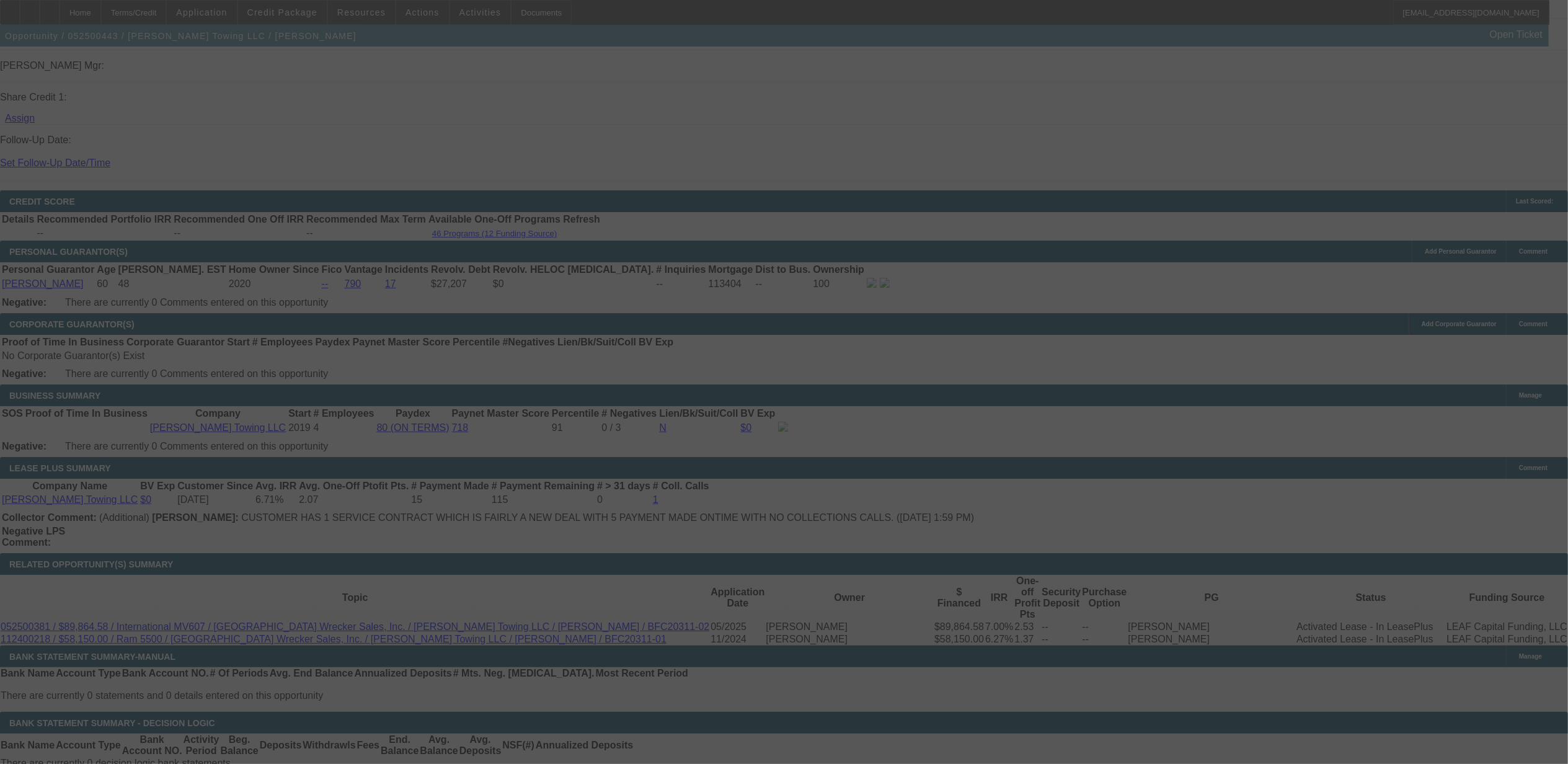
select select "0"
select select "6"
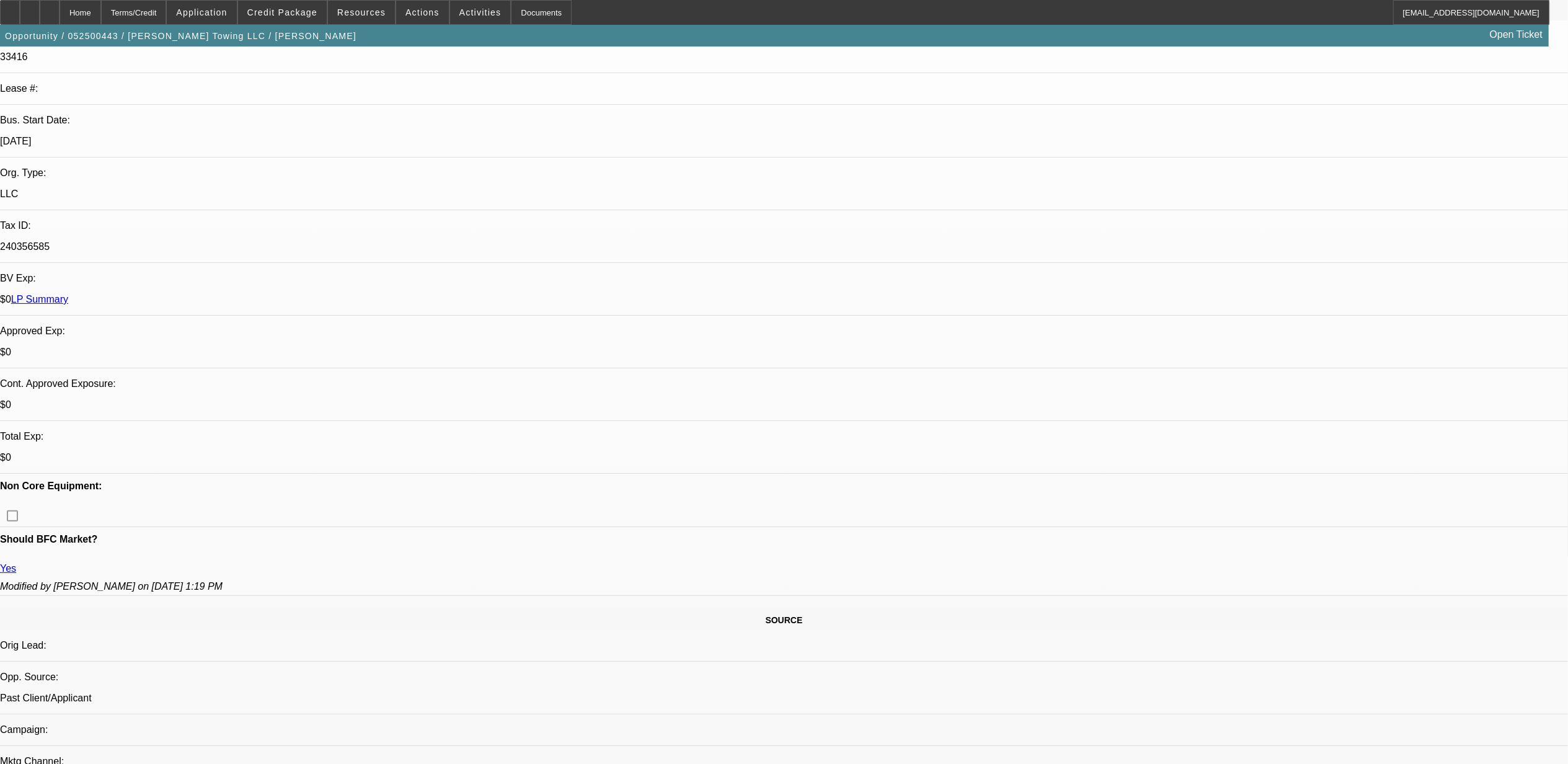
scroll to position [83, 0]
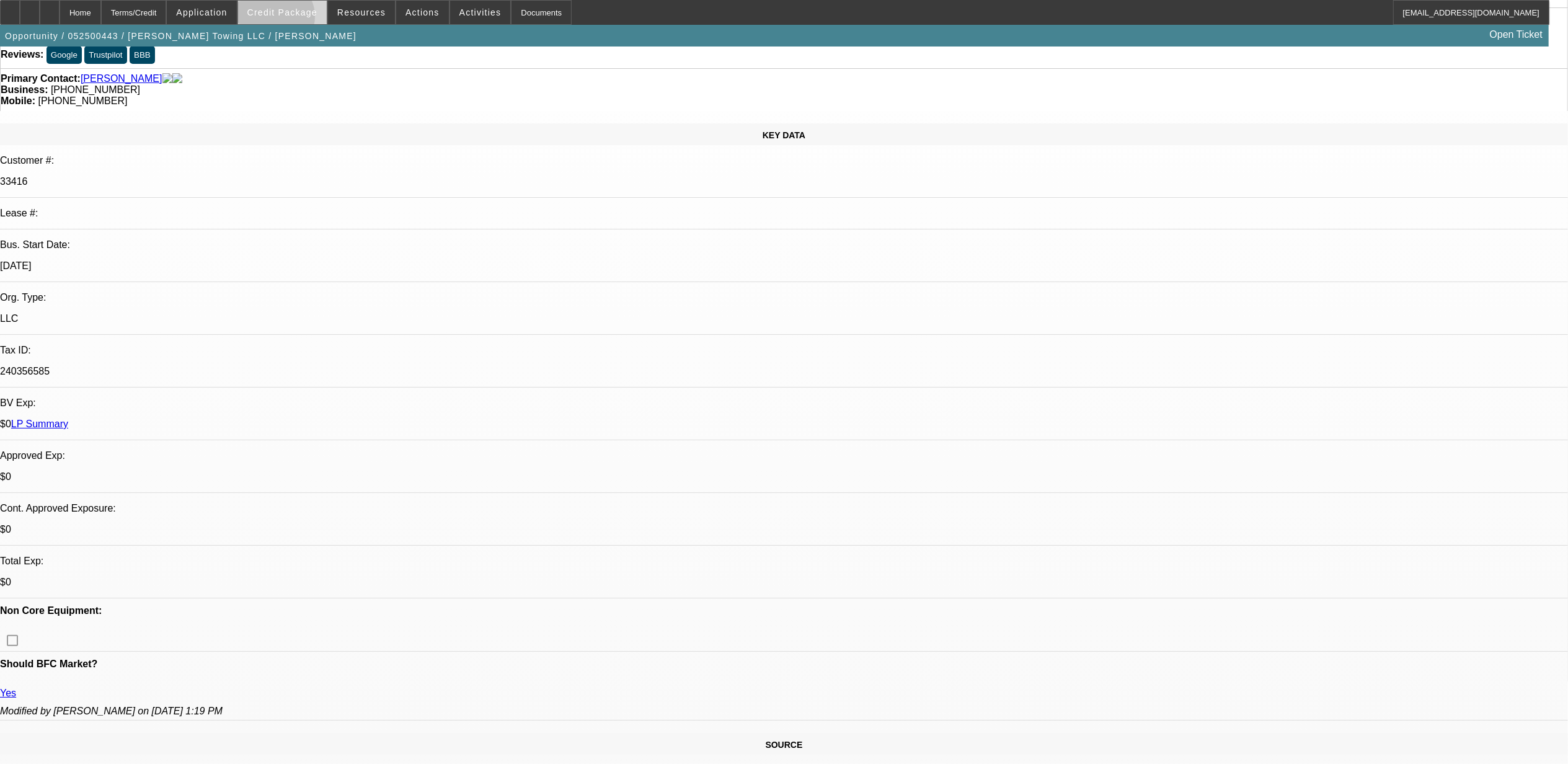
click at [295, 17] on span at bounding box center [282, 12] width 88 height 30
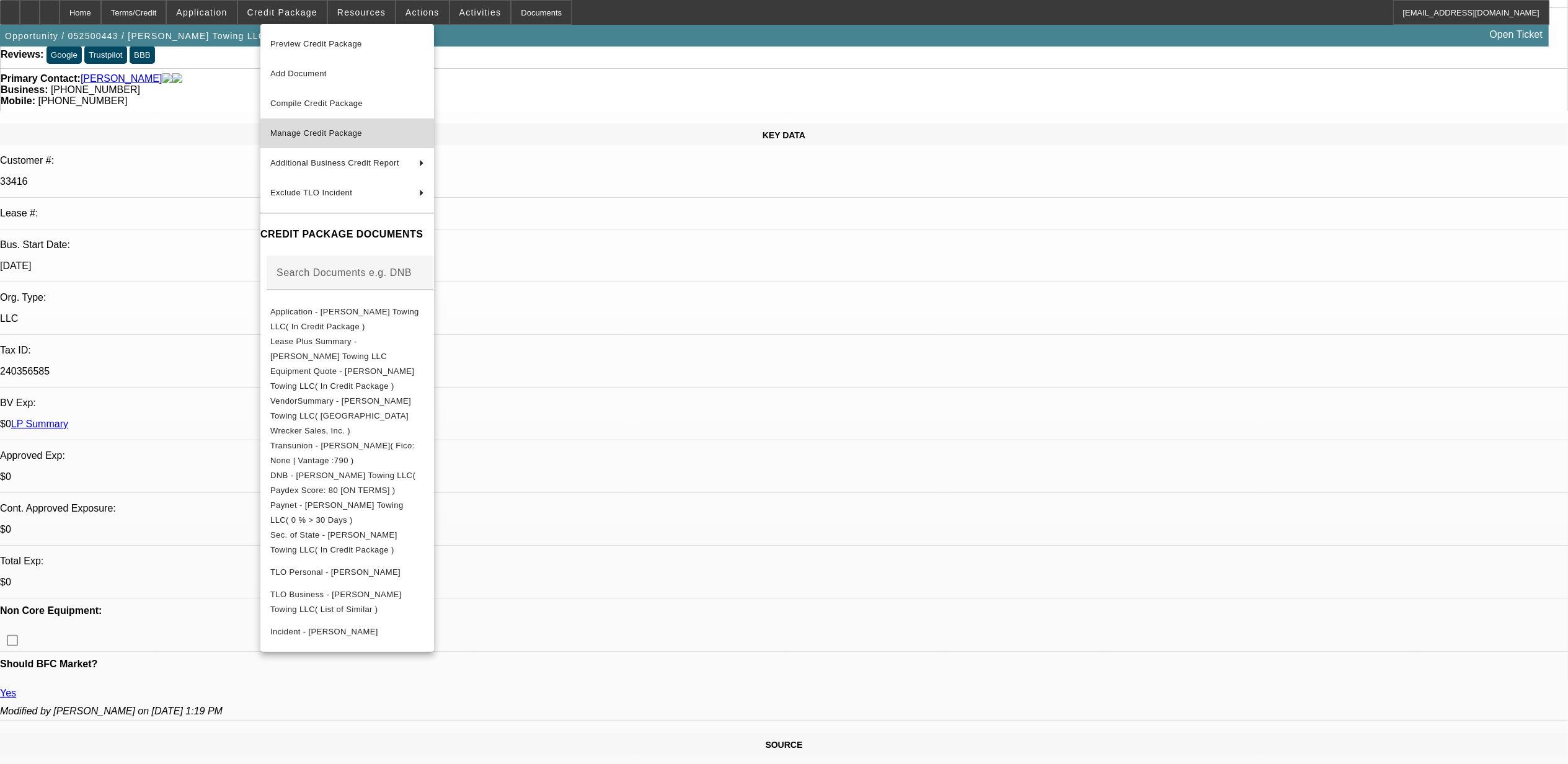
click at [314, 133] on span "Manage Credit Package" at bounding box center [316, 133] width 92 height 10
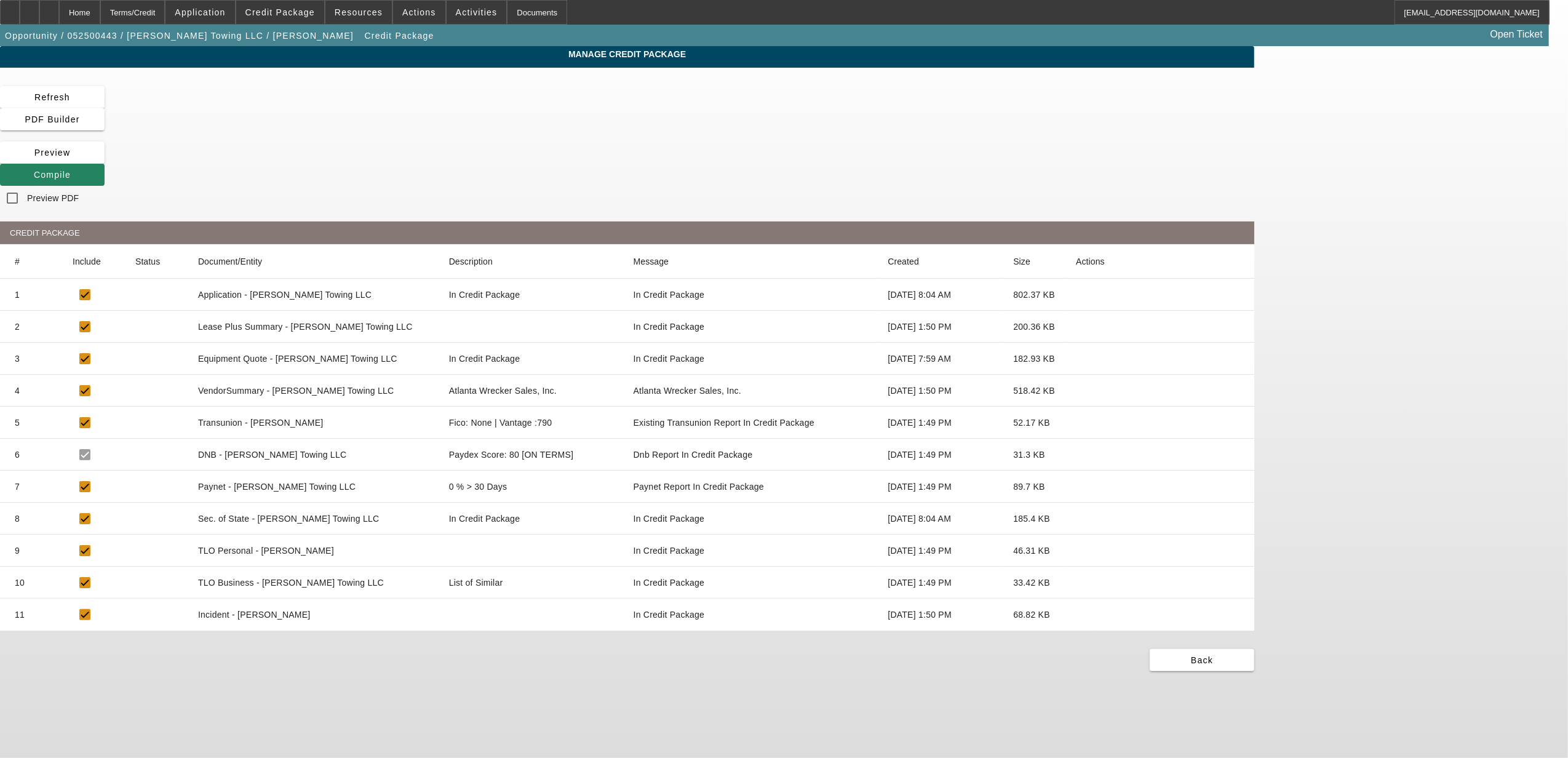
click at [1076, 327] on icon at bounding box center [1076, 327] width 0 height 0
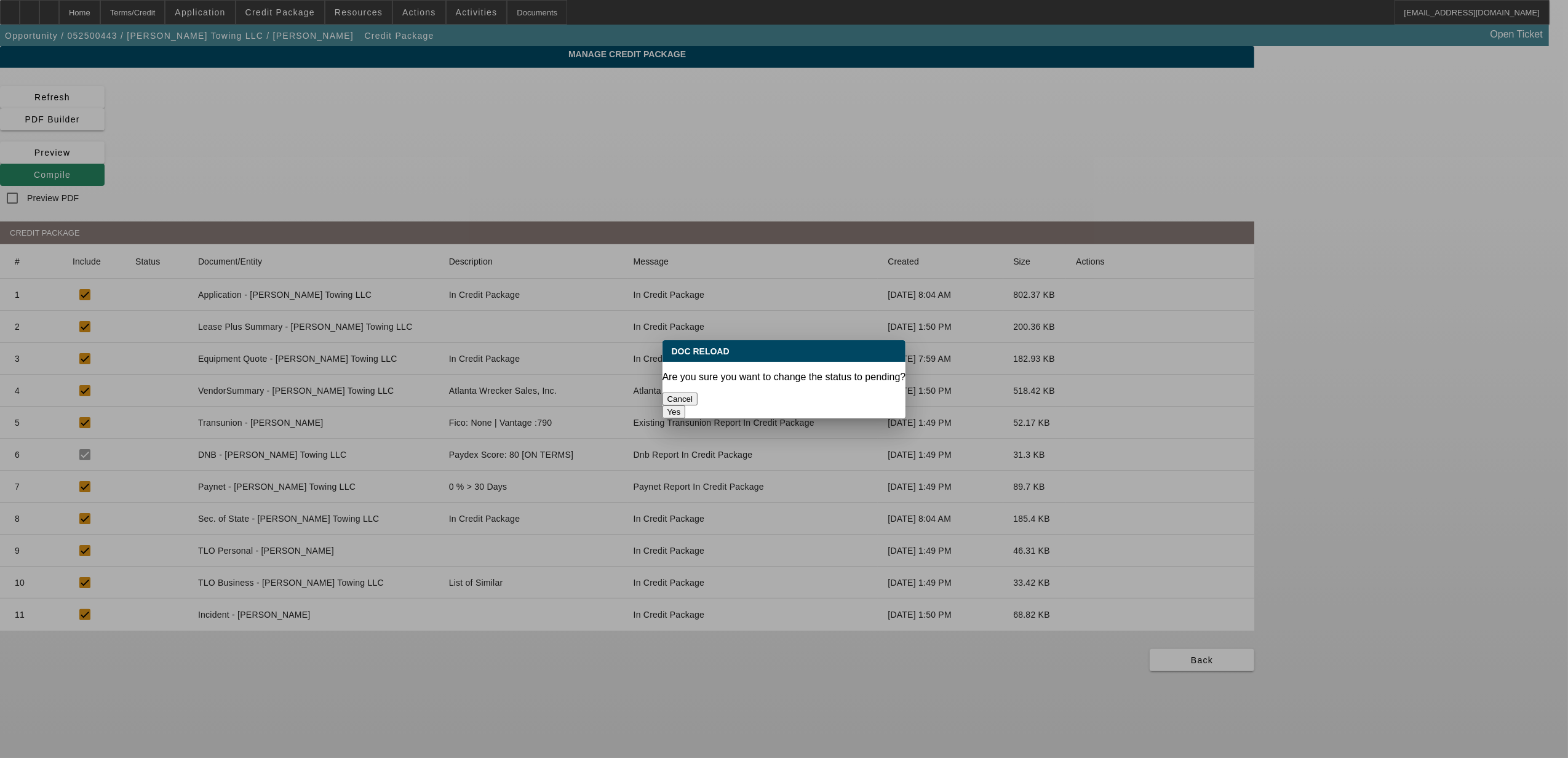
click at [686, 405] on button "Yes" at bounding box center [674, 412] width 23 height 13
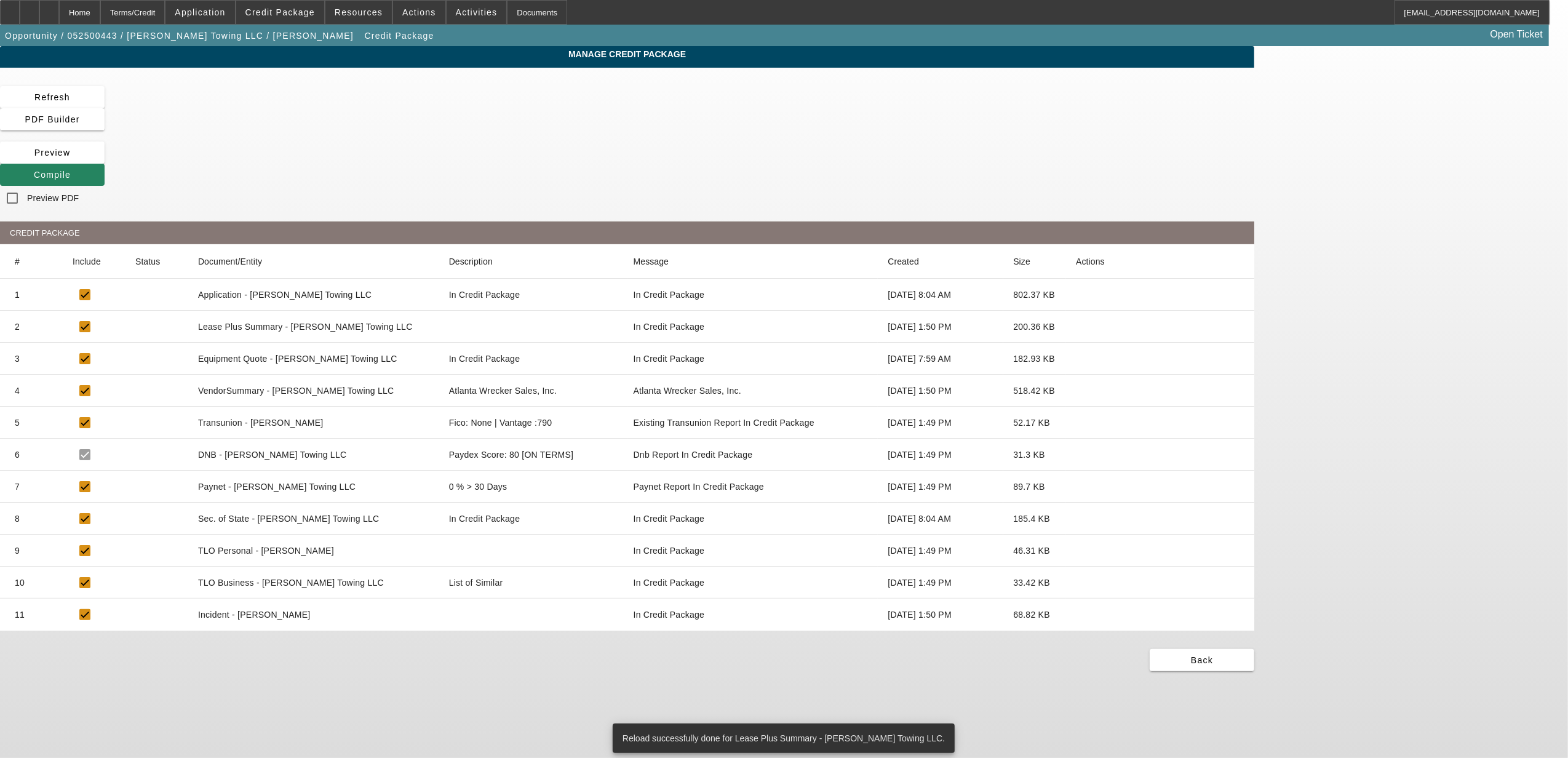
click at [1076, 423] on icon at bounding box center [1076, 423] width 0 height 0
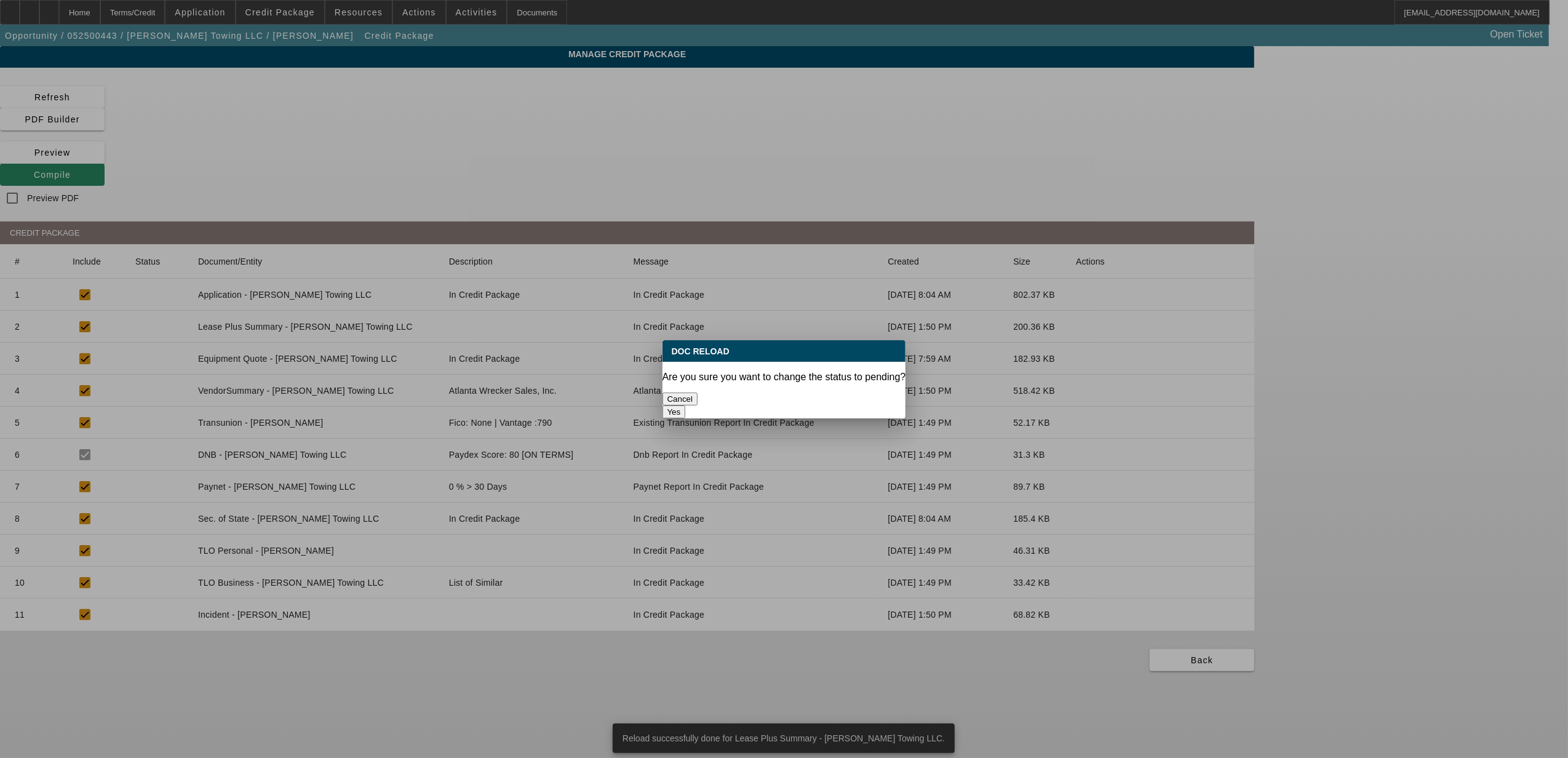
click at [864, 405] on div "Yes" at bounding box center [785, 412] width 244 height 13
click at [686, 405] on button "Yes" at bounding box center [674, 412] width 23 height 13
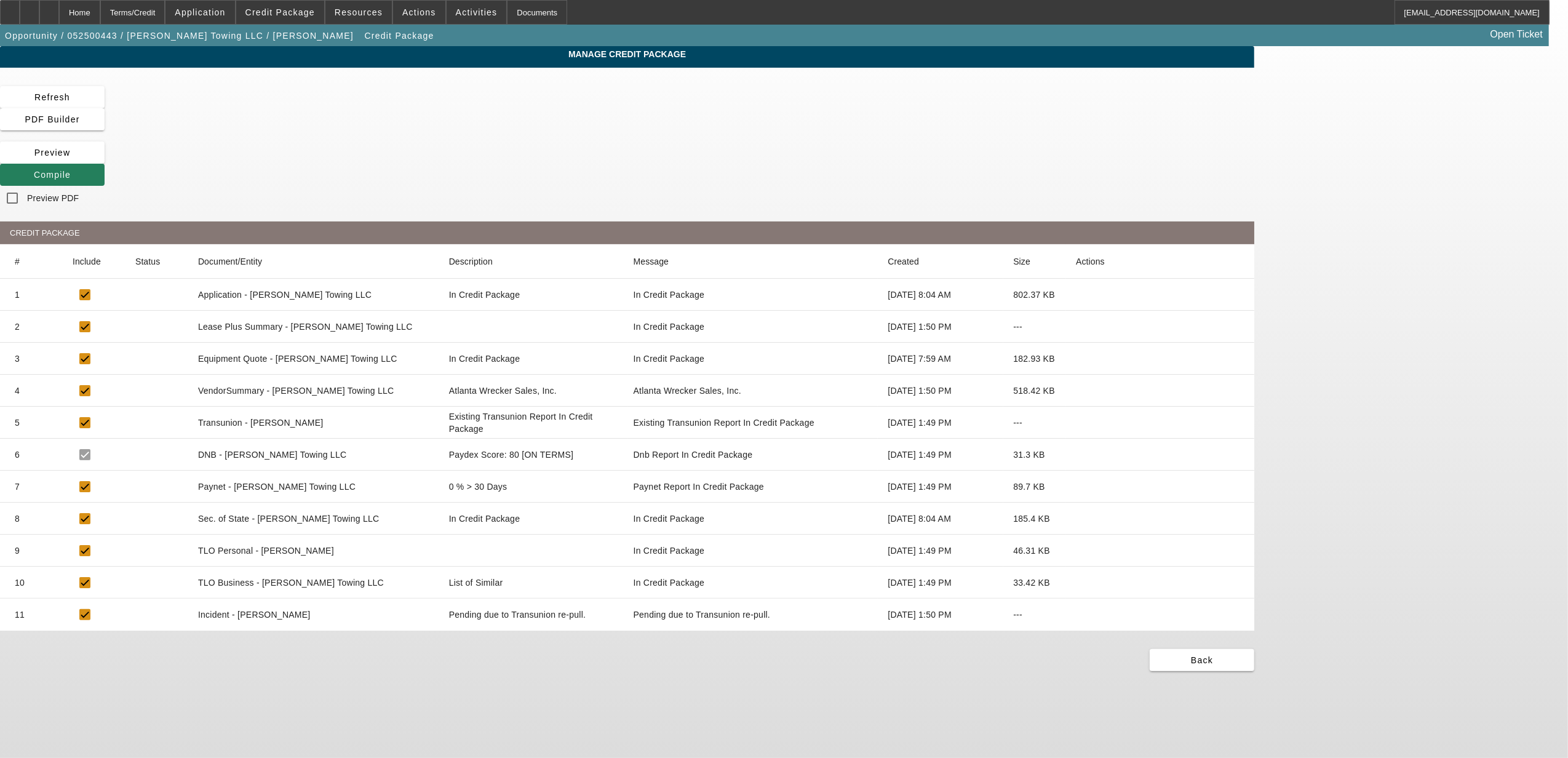
click at [34, 170] on icon at bounding box center [34, 175] width 0 height 10
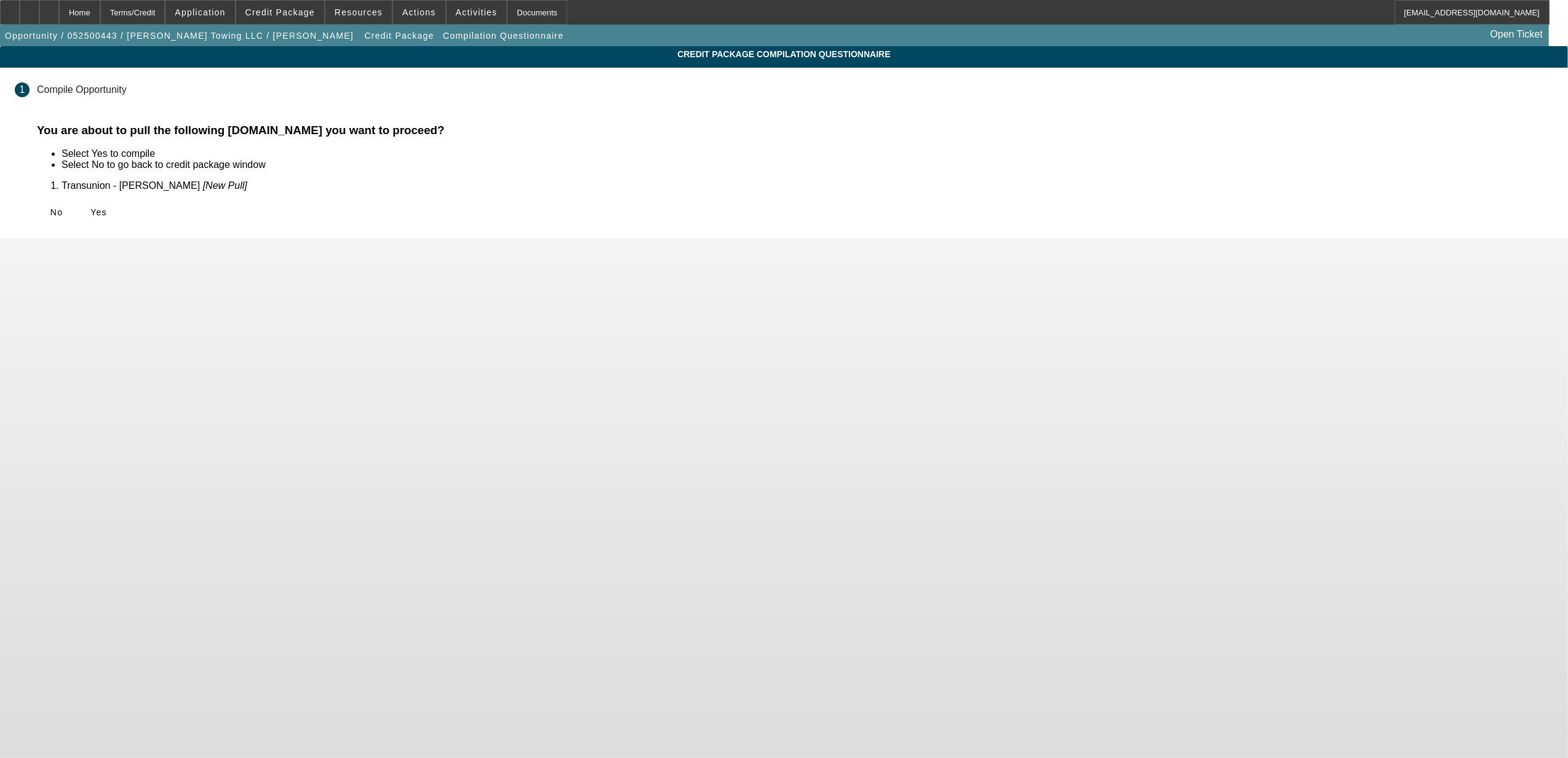
click at [90, 212] on icon at bounding box center [90, 212] width 0 height 10
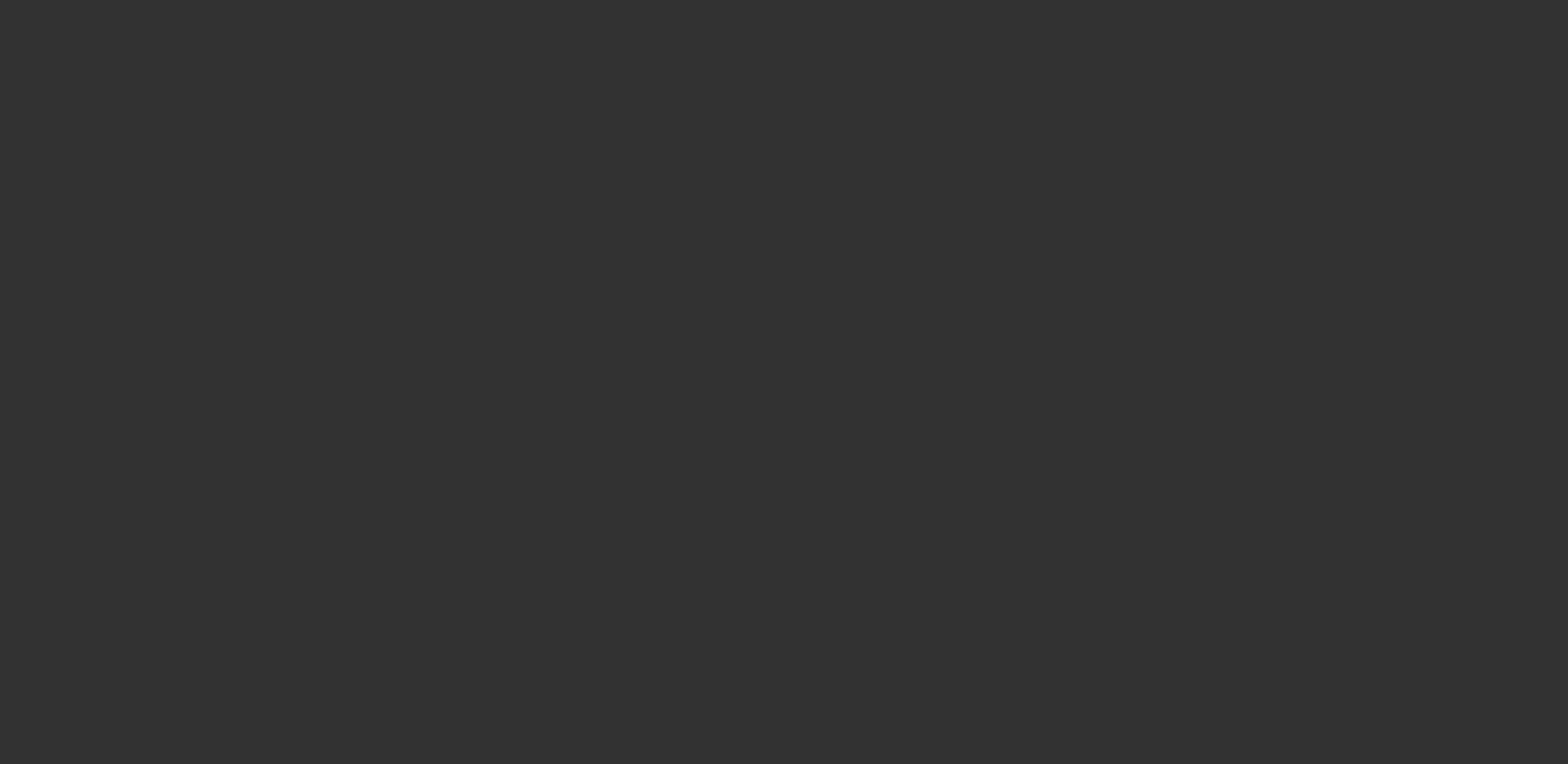
select select "0"
select select "6"
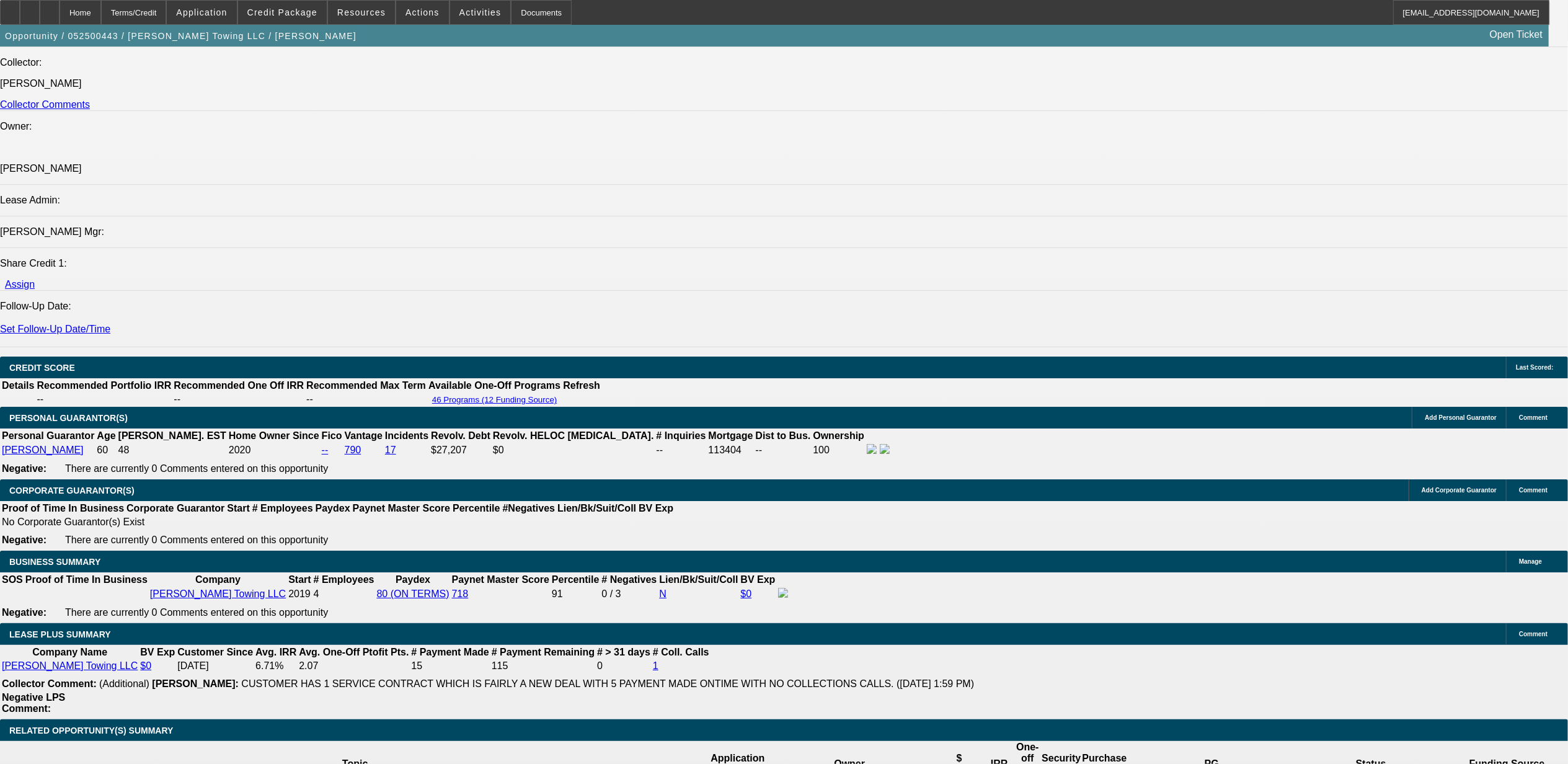
scroll to position [1488, 0]
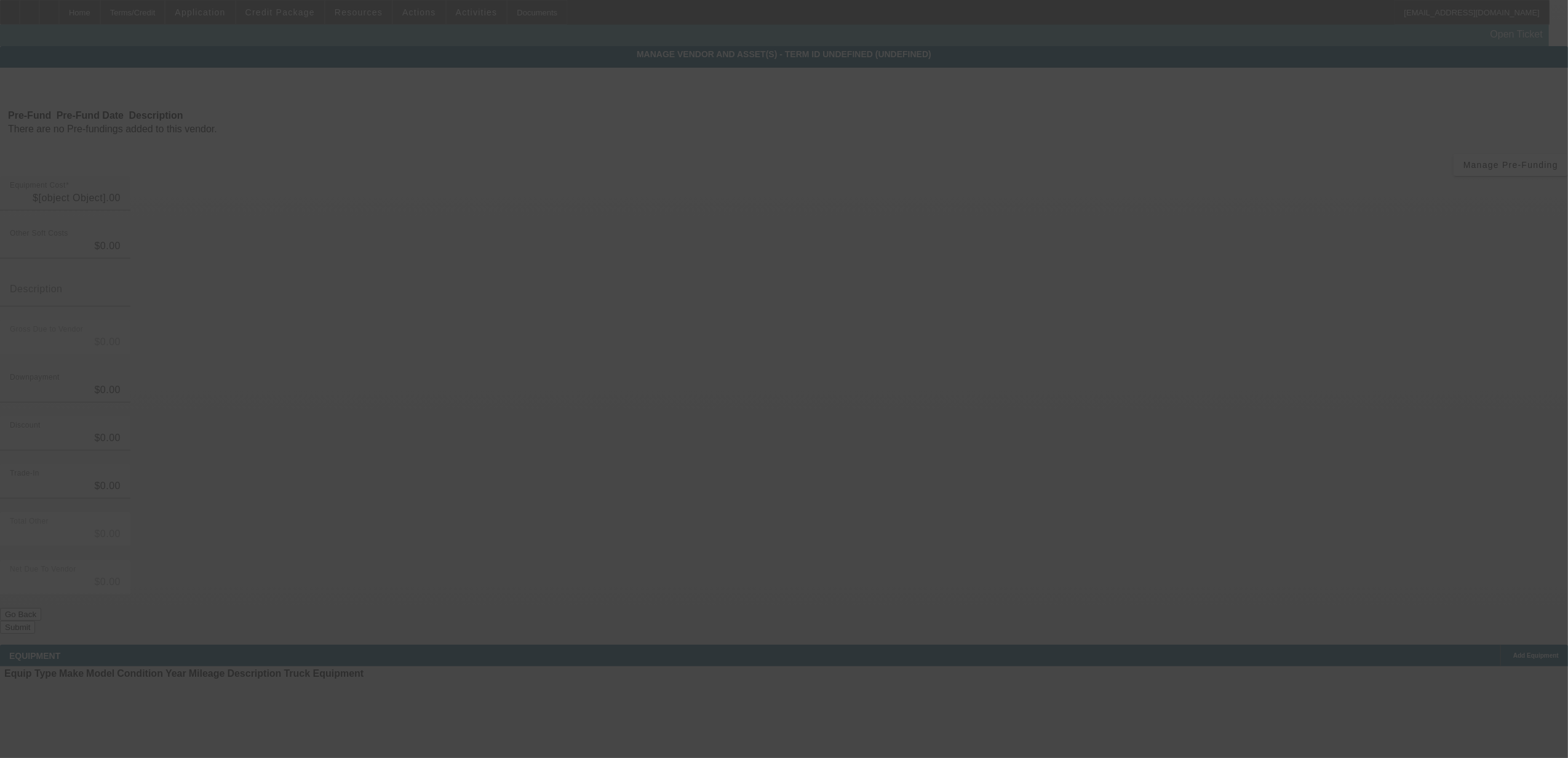
type input "$130,000.00"
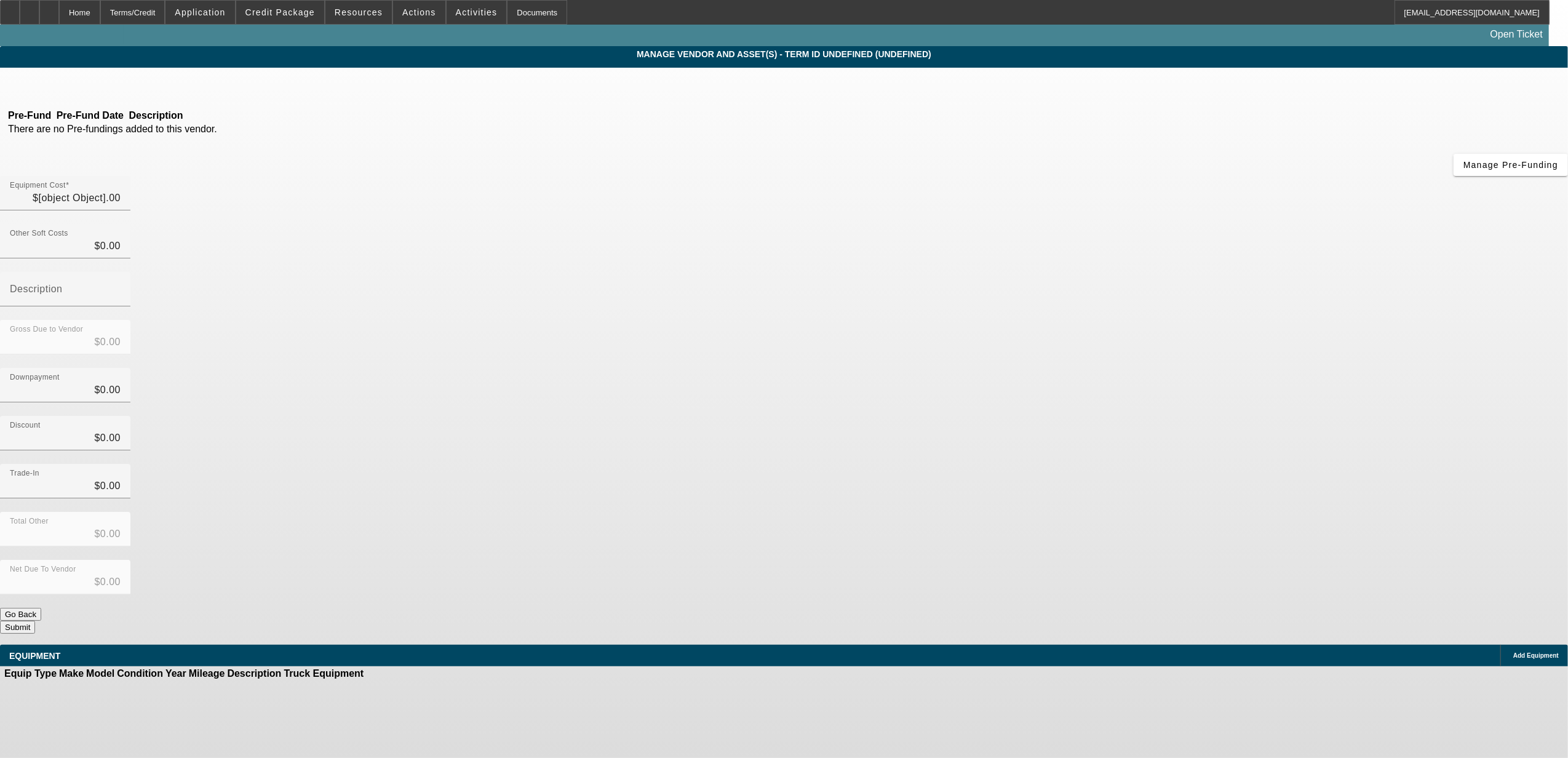
type input "$130,000.00"
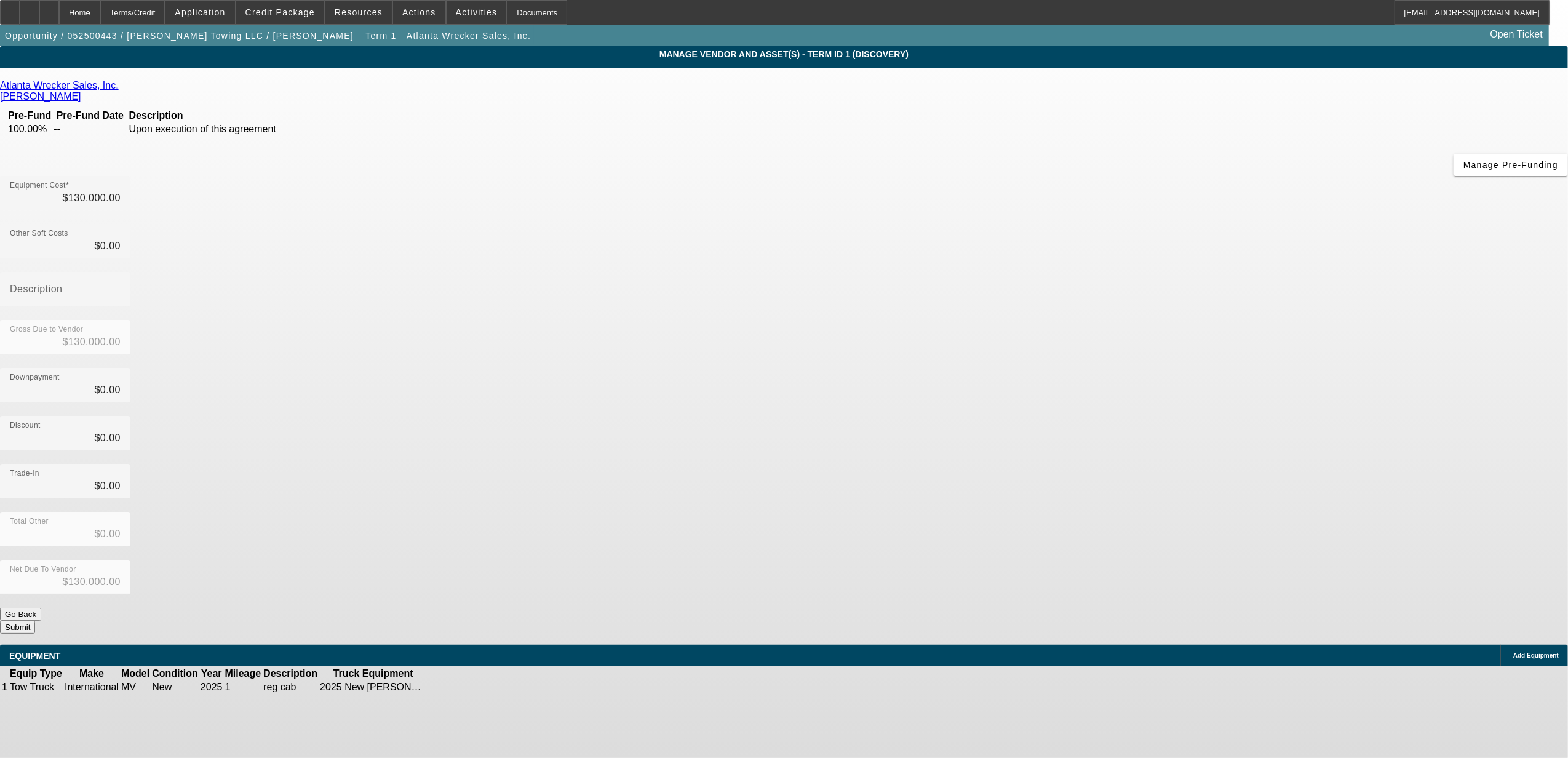
click at [466, 687] on icon at bounding box center [466, 687] width 0 height 0
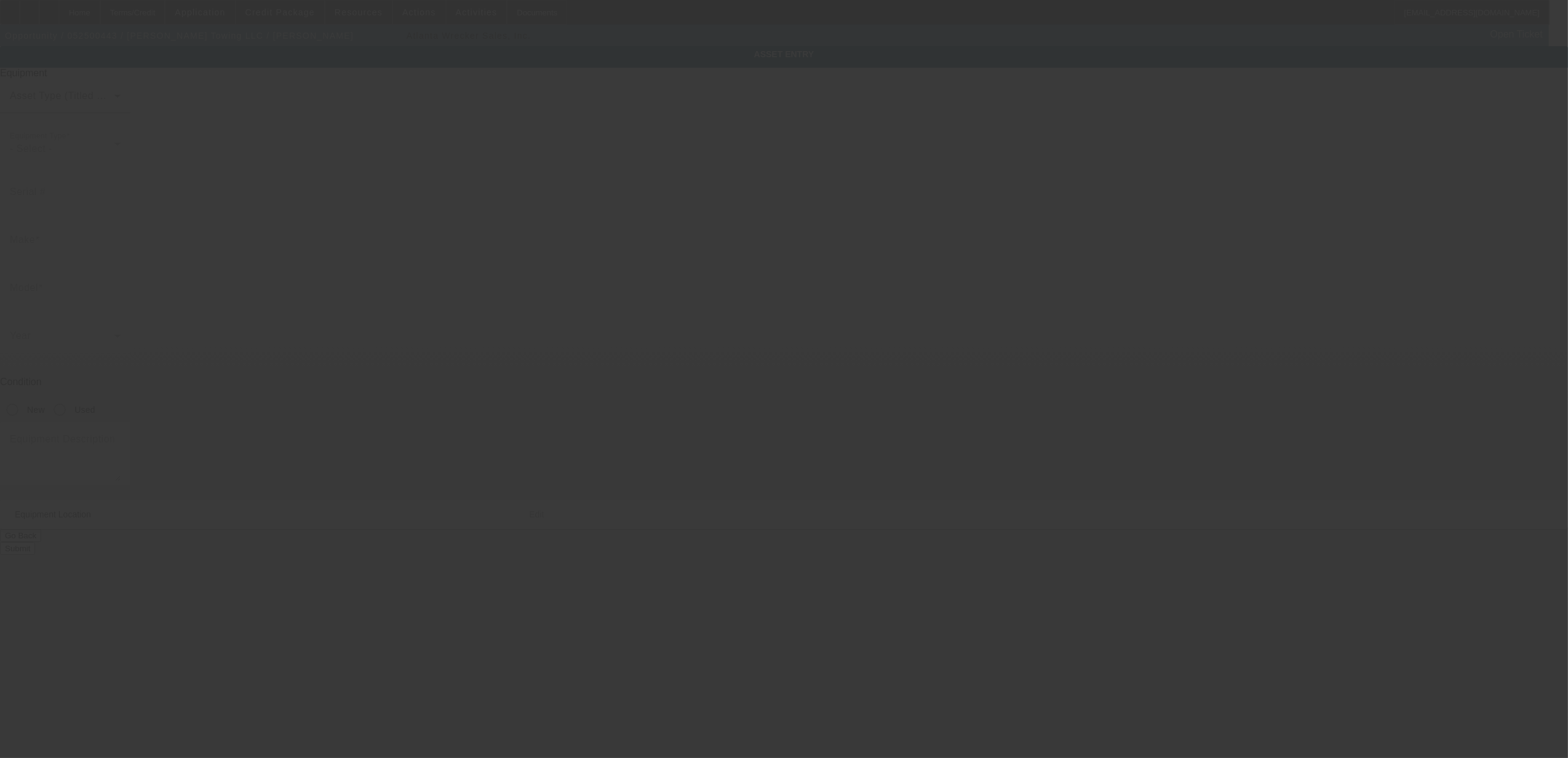
type input "International"
type input "MV"
radio input "true"
type textarea "reg cab"
type input "419 Butler Bridge Rd"
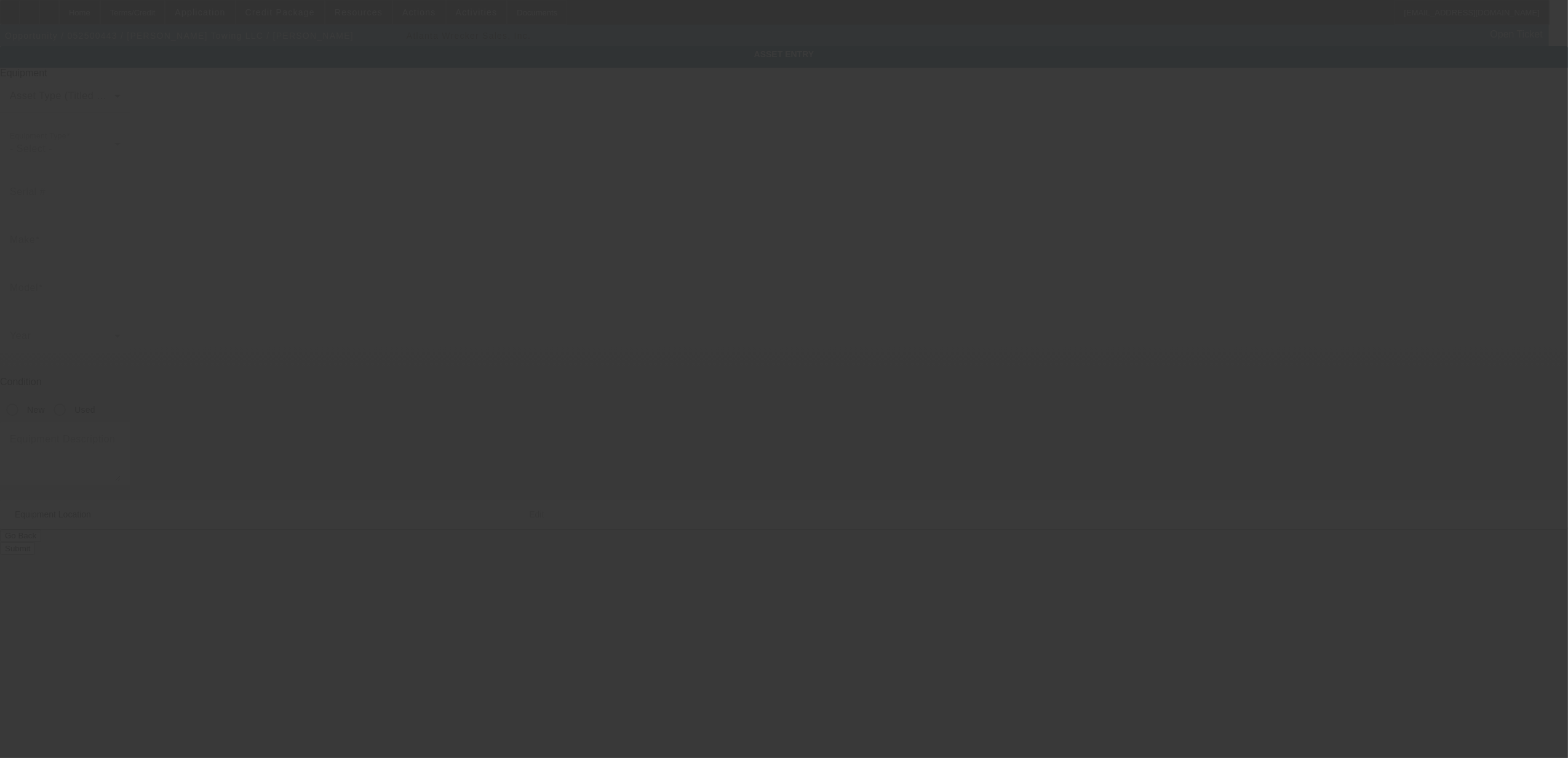
type input "Fletcher"
type input "28732"
type input "Henderson"
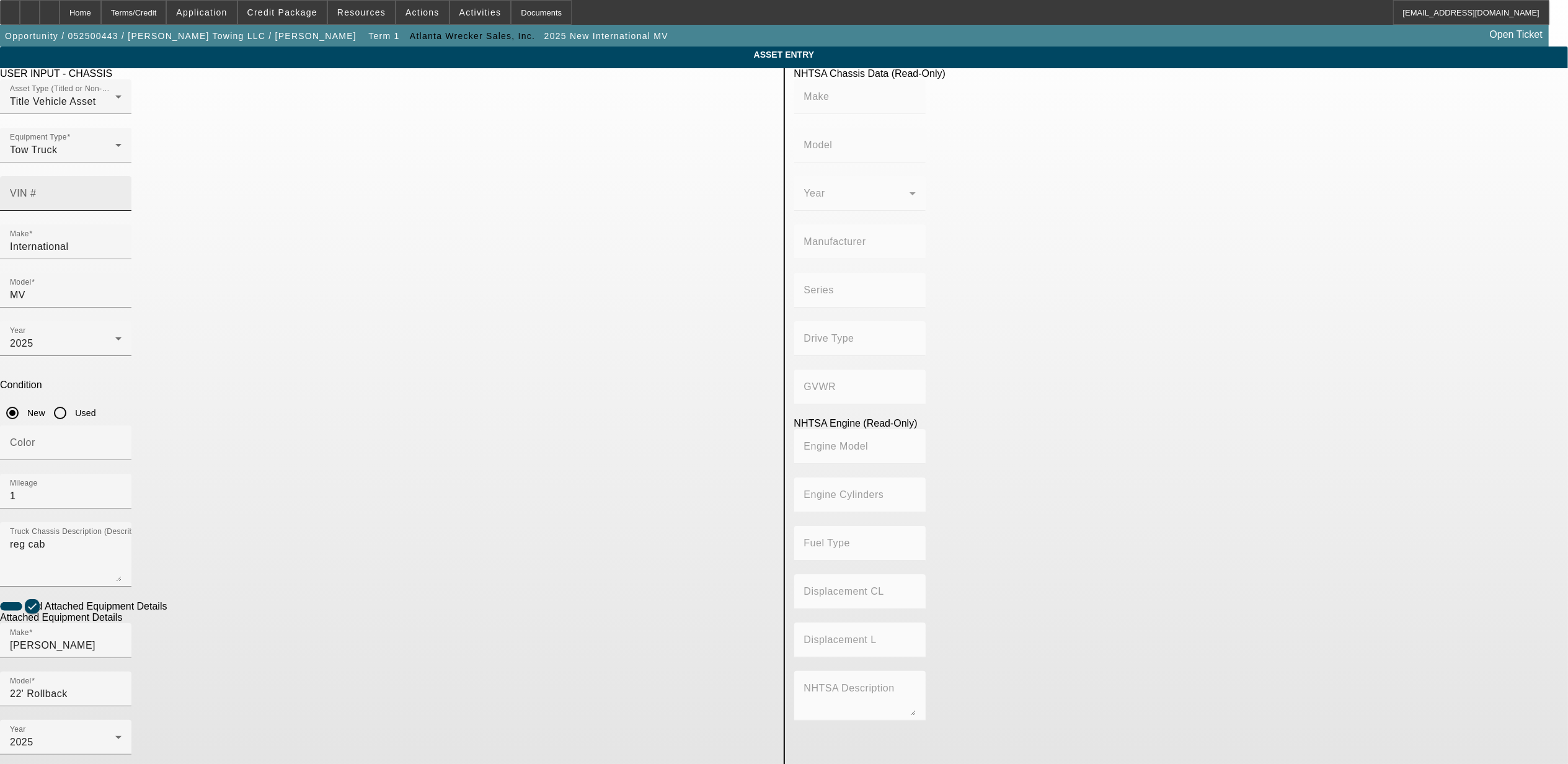
click at [121, 191] on input "VIN #" at bounding box center [66, 198] width 111 height 15
paste input "3HAEUMML9TL768777"
type input "3HAEUMML9TL768777"
type input "INTERNATIONAL"
type input "MV607"
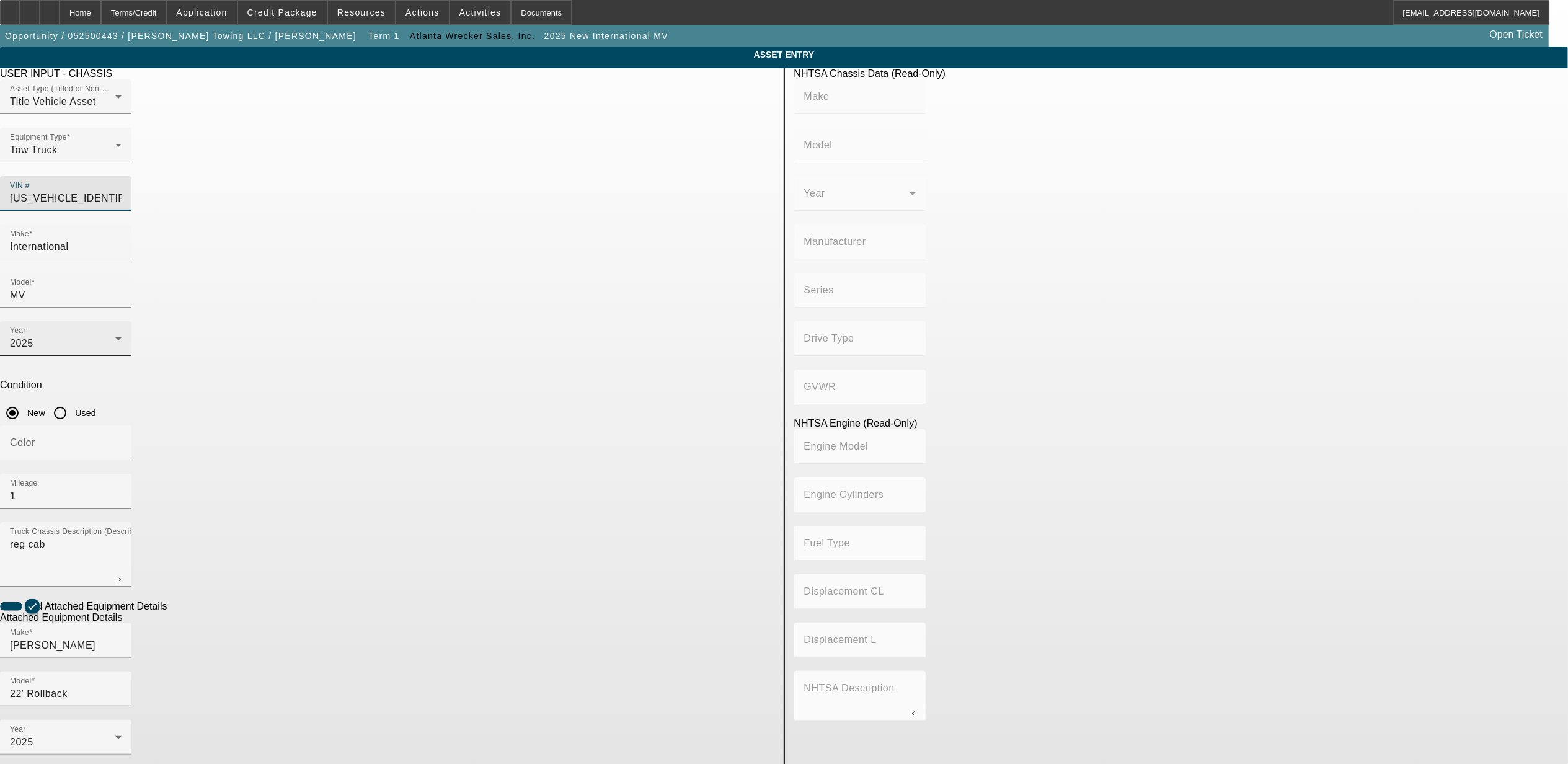
type input "BLUE DIAMOND TRUCK, S. DE R. L. DE C. V."
type input "MV"
type input "4x2"
type input "Class 6: 19,501 - 26,000 lb (8,845 - 11,794 kg)"
type input "B 6.7"
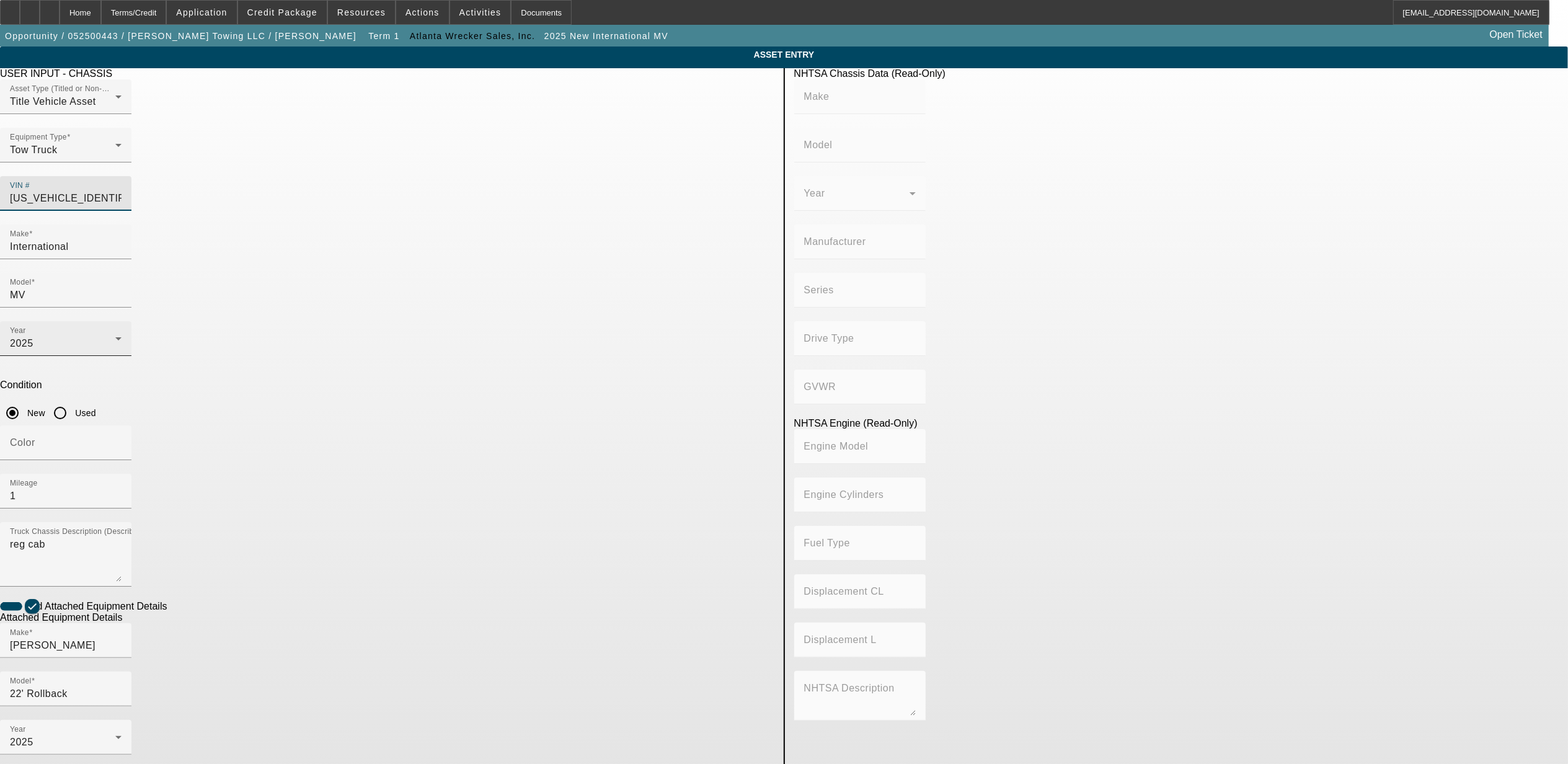
type input "Diesel"
type input "408.85908543470"
type input "6.7"
type input "3HAEUMML9TL768777"
click at [115, 336] on div "2025" at bounding box center [63, 343] width 106 height 15
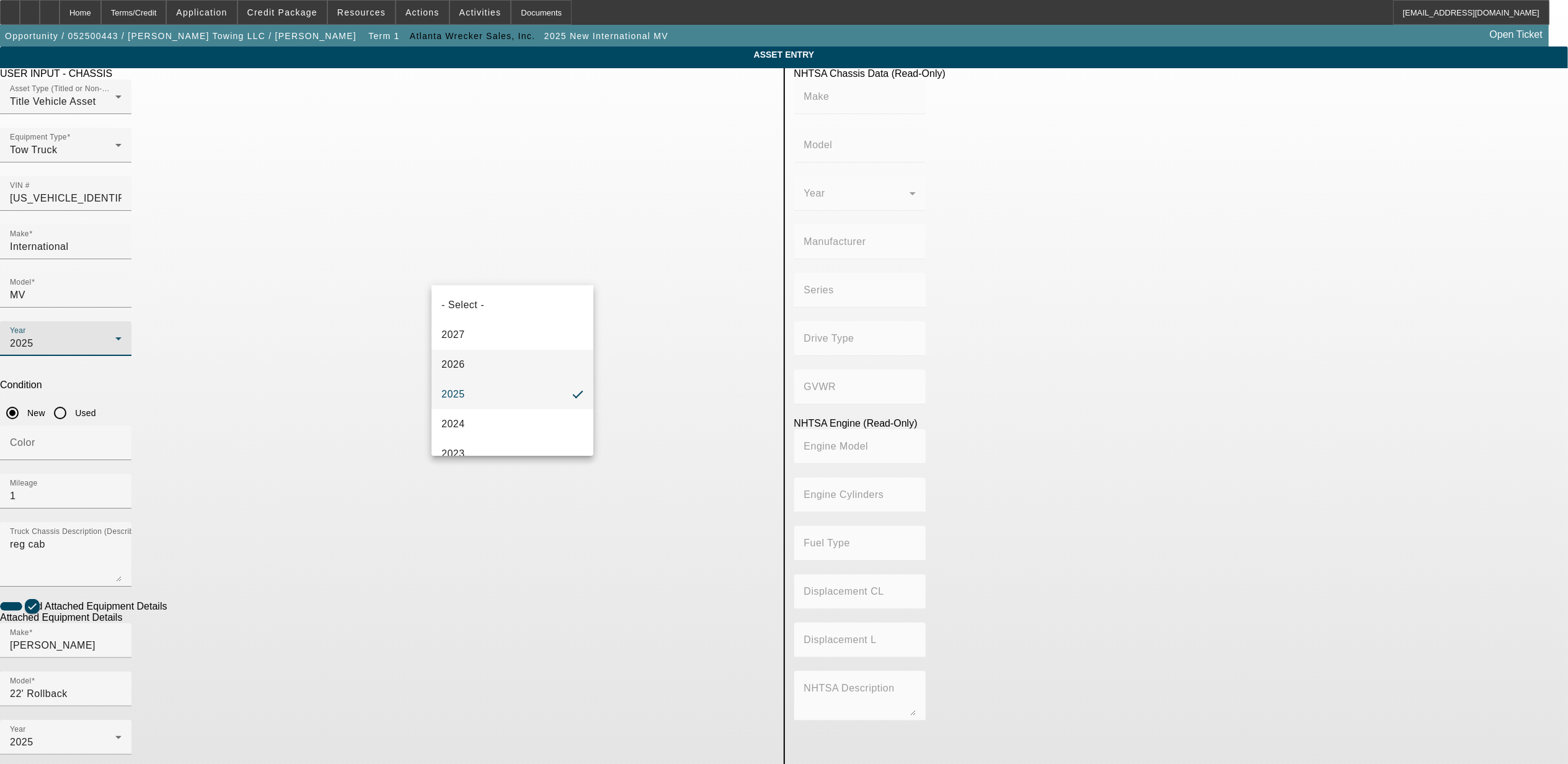
type input "INTERNATIONAL"
type input "MV607"
type input "BLUE DIAMOND TRUCK, S. DE R. L. DE C. V."
type input "MV"
type input "4x2"
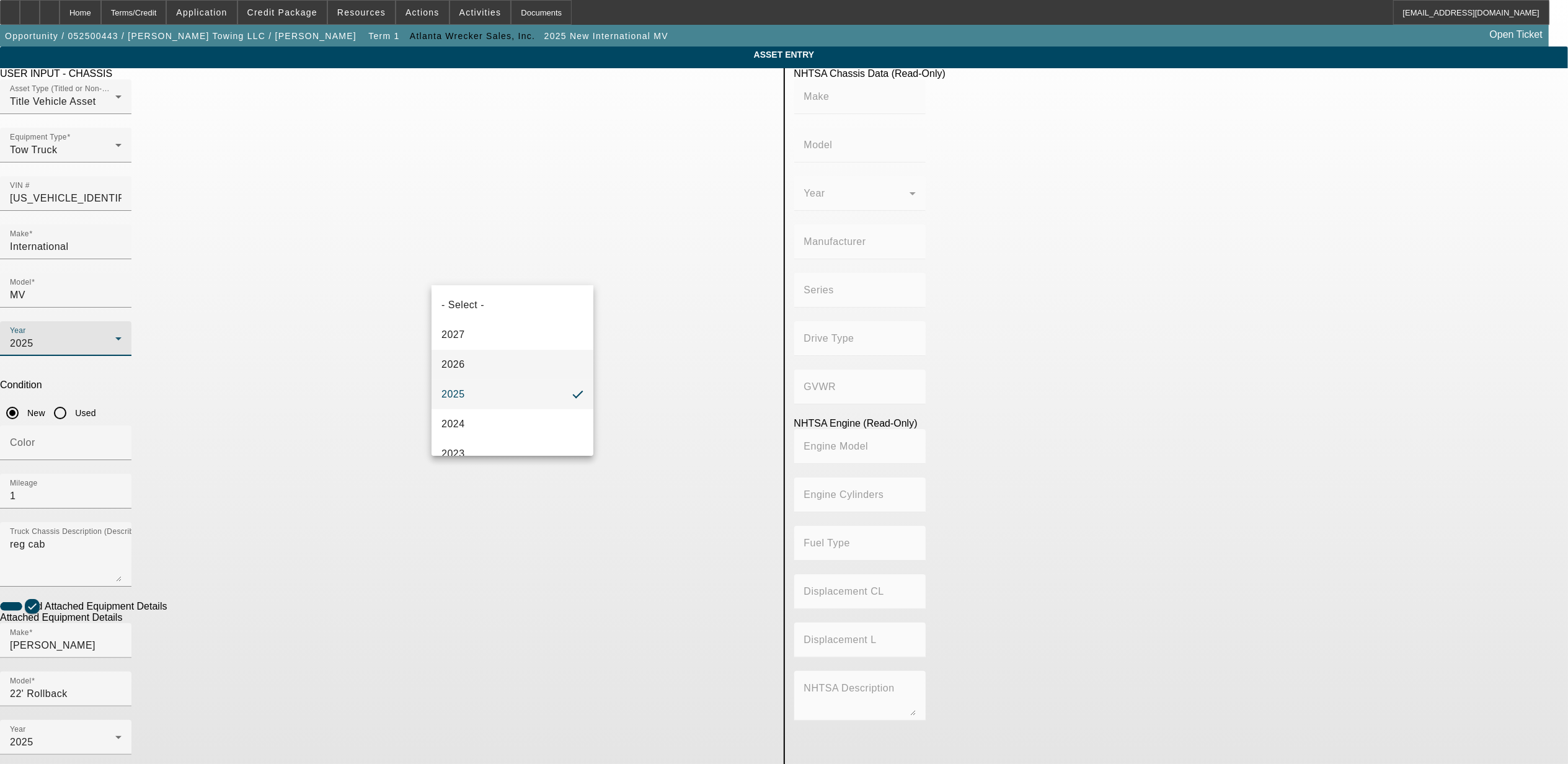
type input "Class 6: 19,501 - 26,000 lb (8,845 - 11,794 kg)"
type input "B 6.7"
type input "Diesel"
type input "408.85908543470"
type input "6.7"
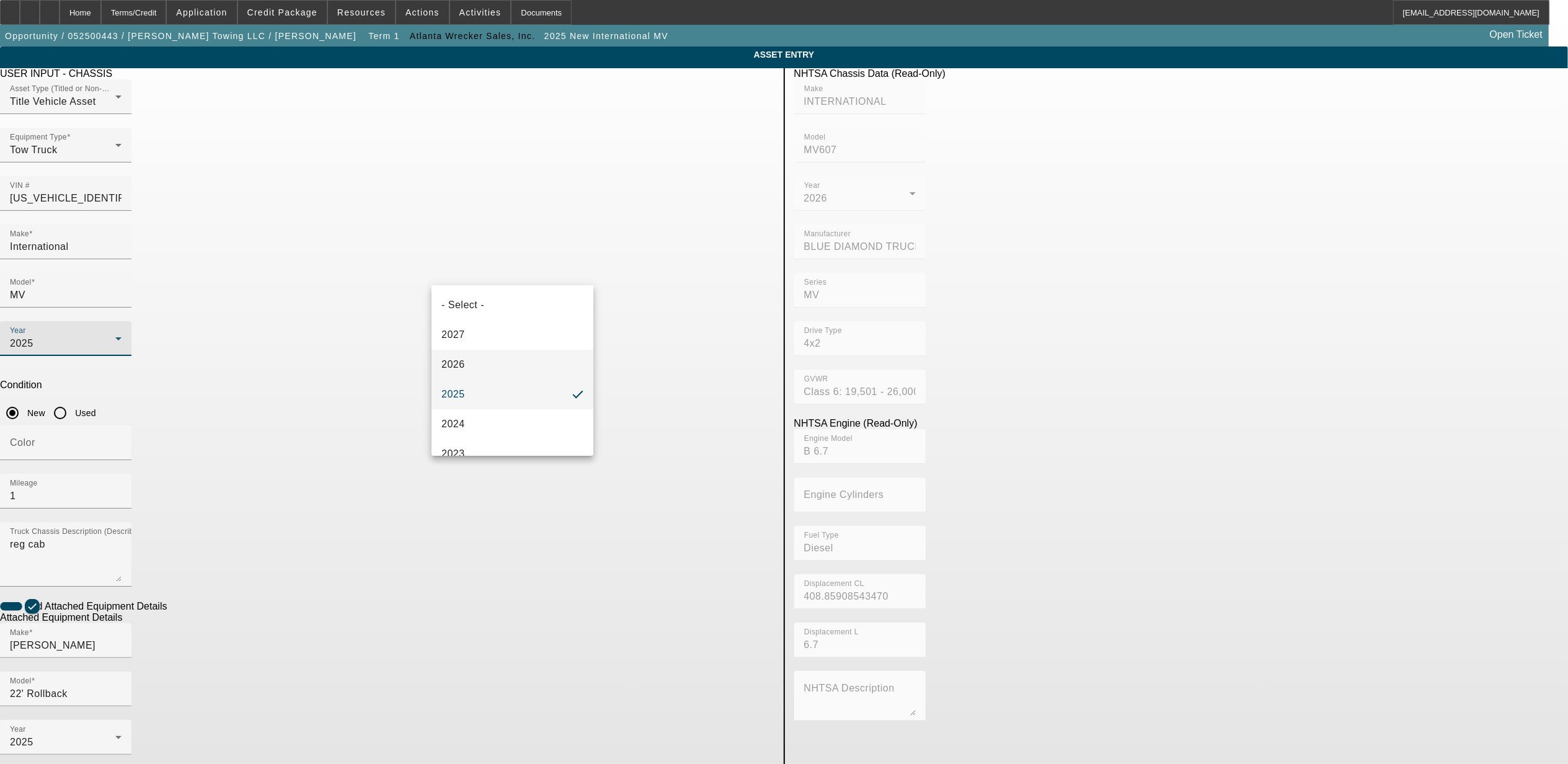
click at [472, 357] on mat-option "2026" at bounding box center [512, 365] width 162 height 30
type input "INTERNATIONAL"
type input "MV607"
type input "BLUE DIAMOND TRUCK, S. DE R. L. DE C. V."
type input "MV"
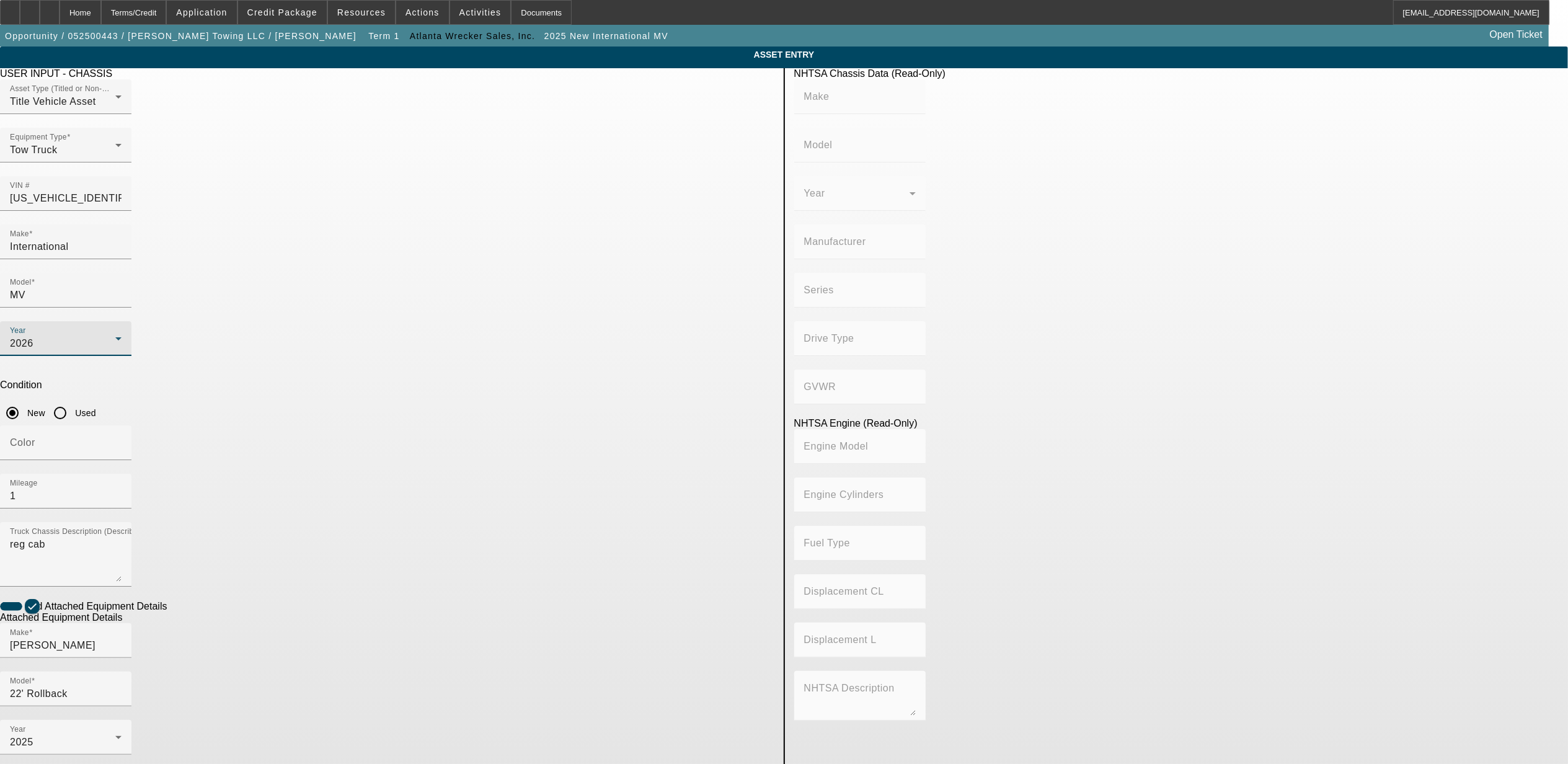
type input "4x2"
type input "Class 6: 19,501 - 26,000 lb (8,845 - 11,794 kg)"
type input "B 6.7"
type input "Diesel"
type input "408.85908543470"
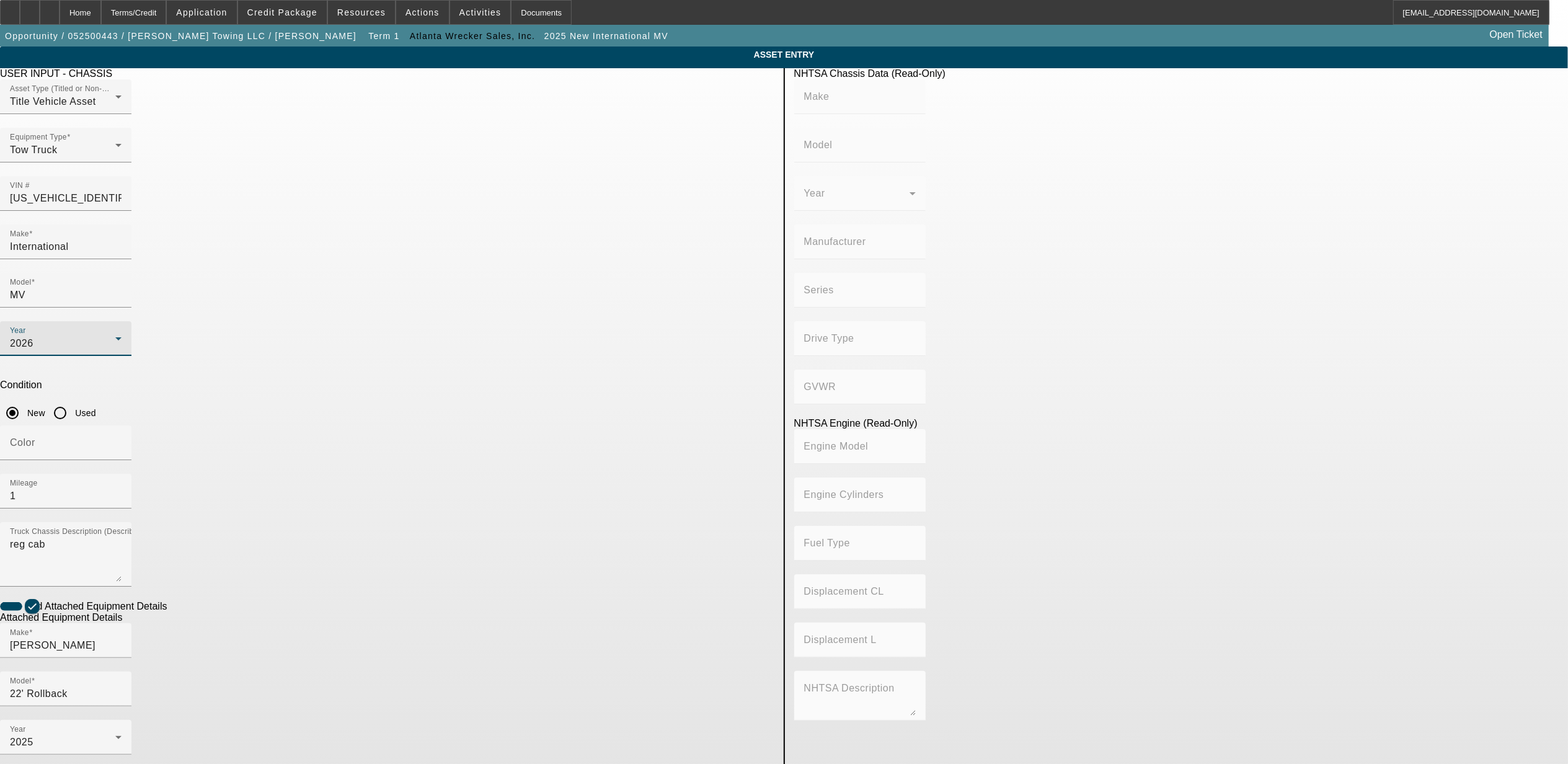
type input "6.7"
paste input "0220033123"
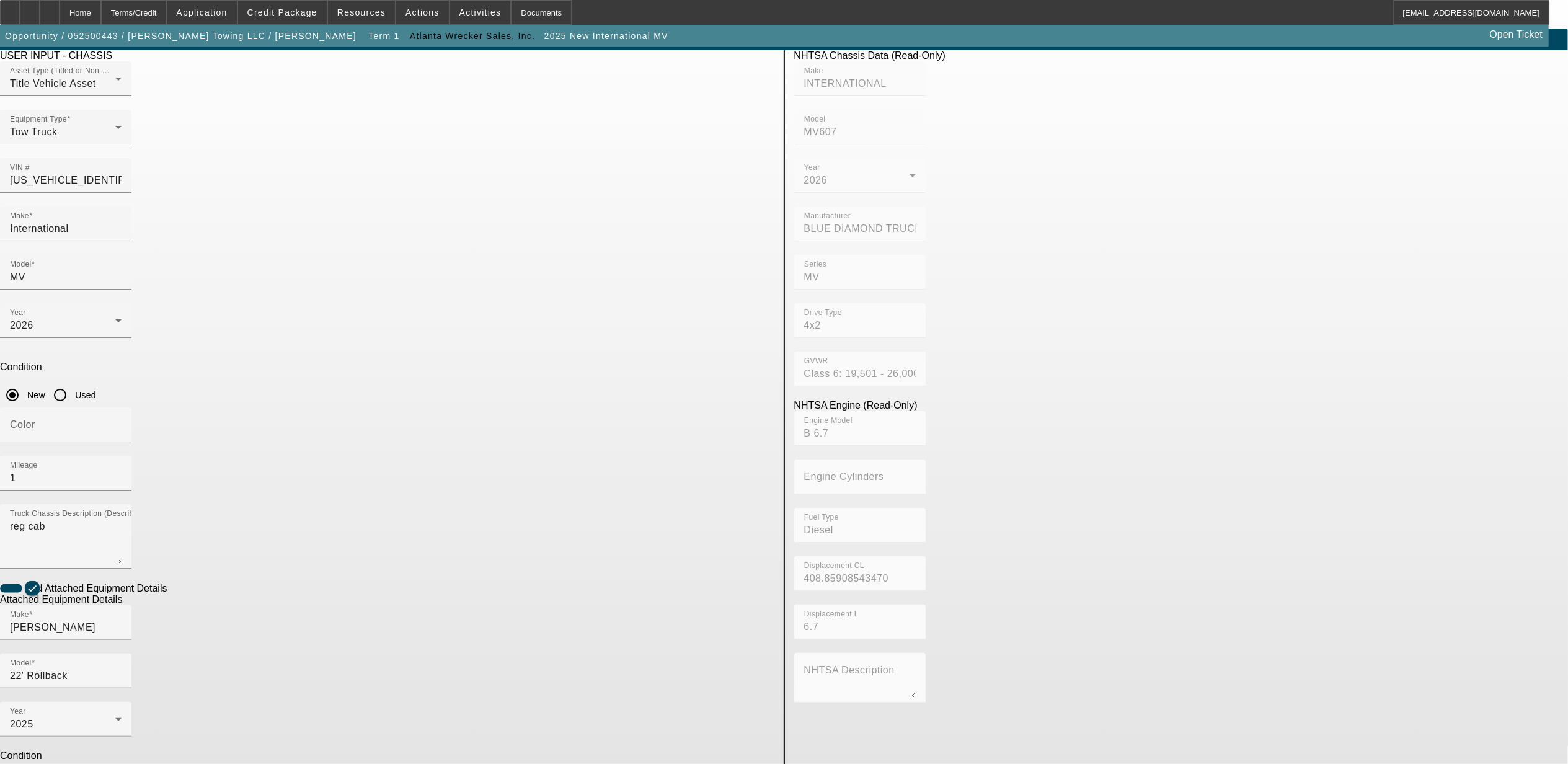
scroll to position [33, 0]
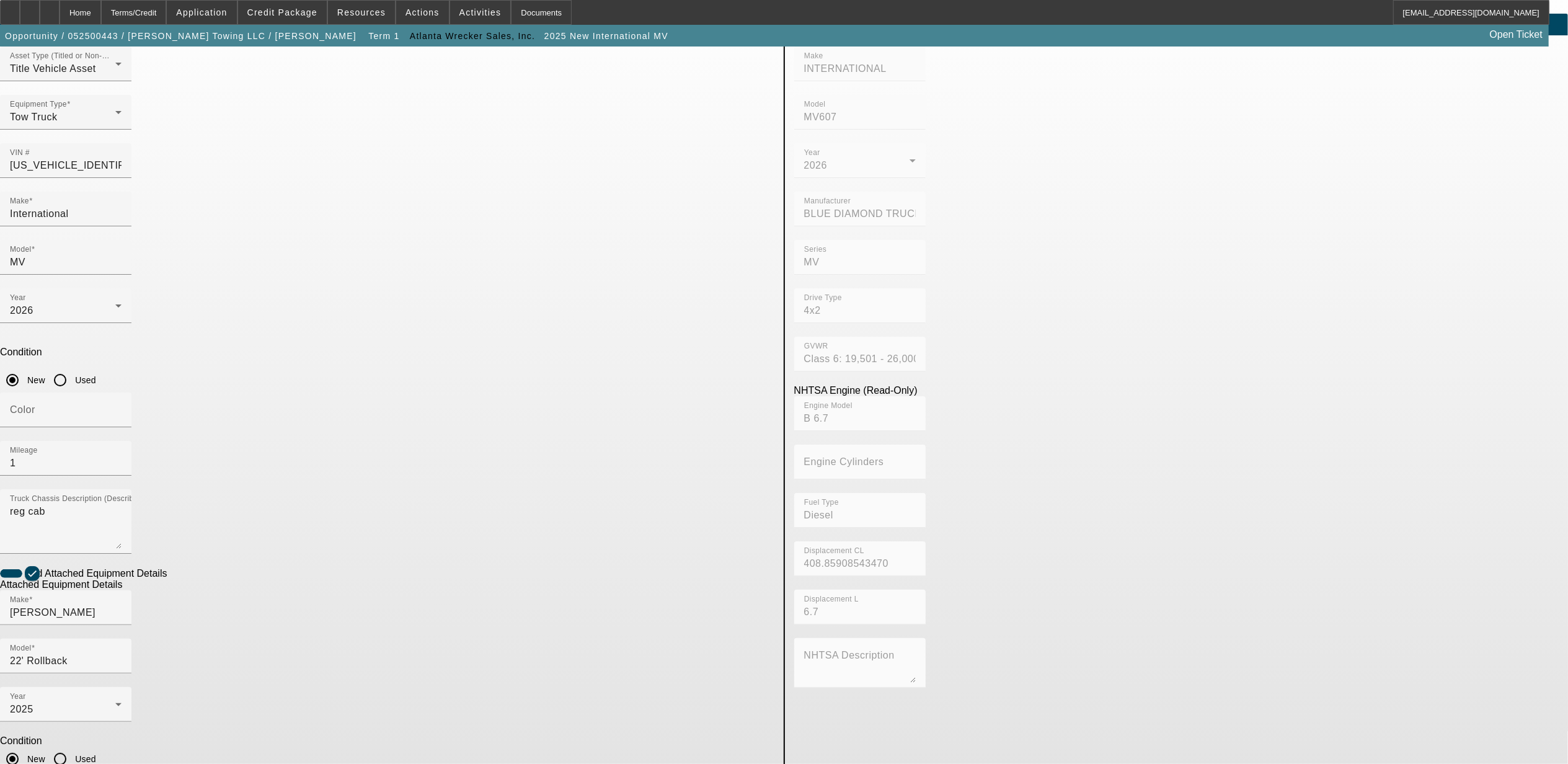
type input "0220033123"
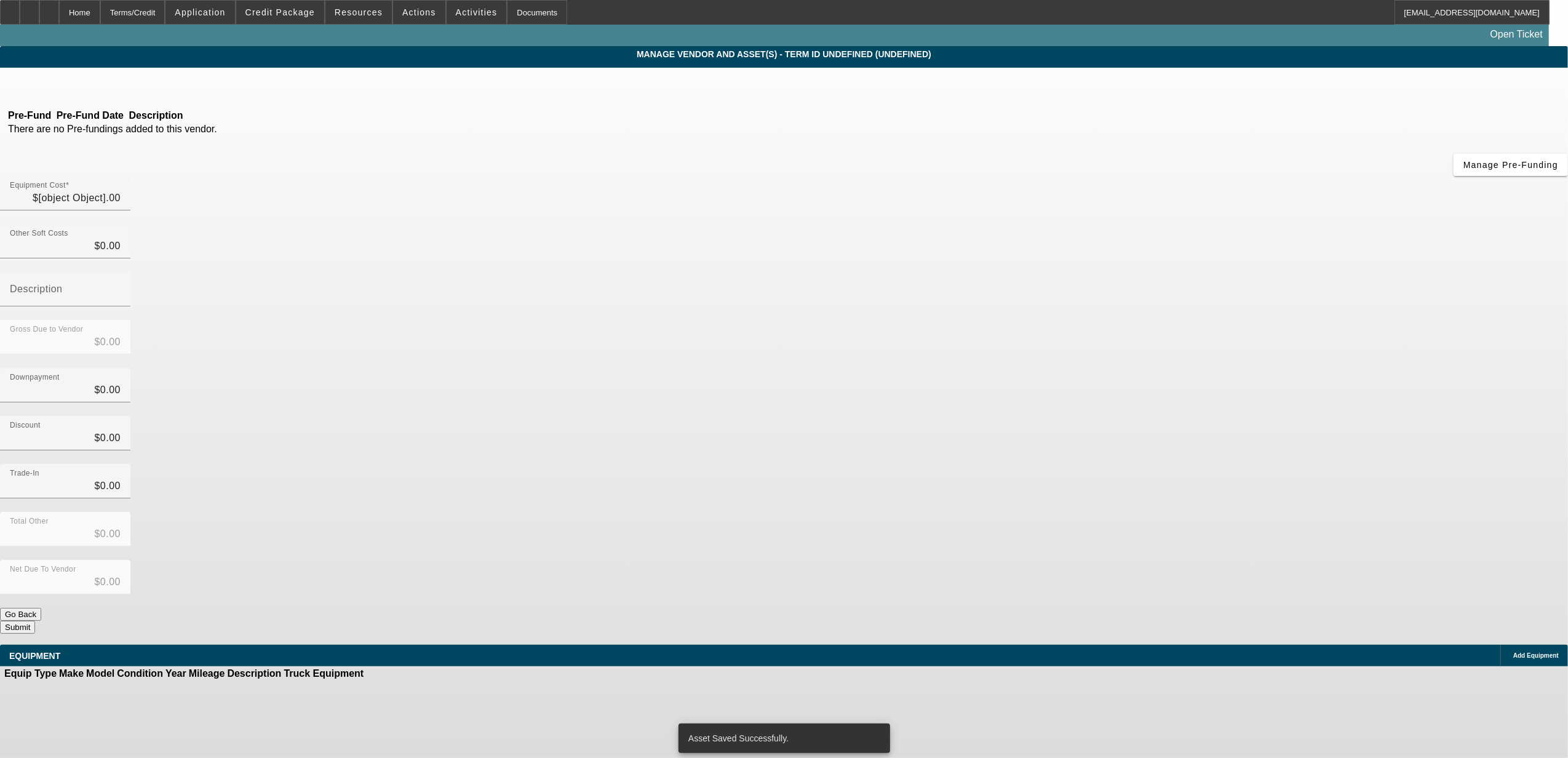
type input "$130,000.00"
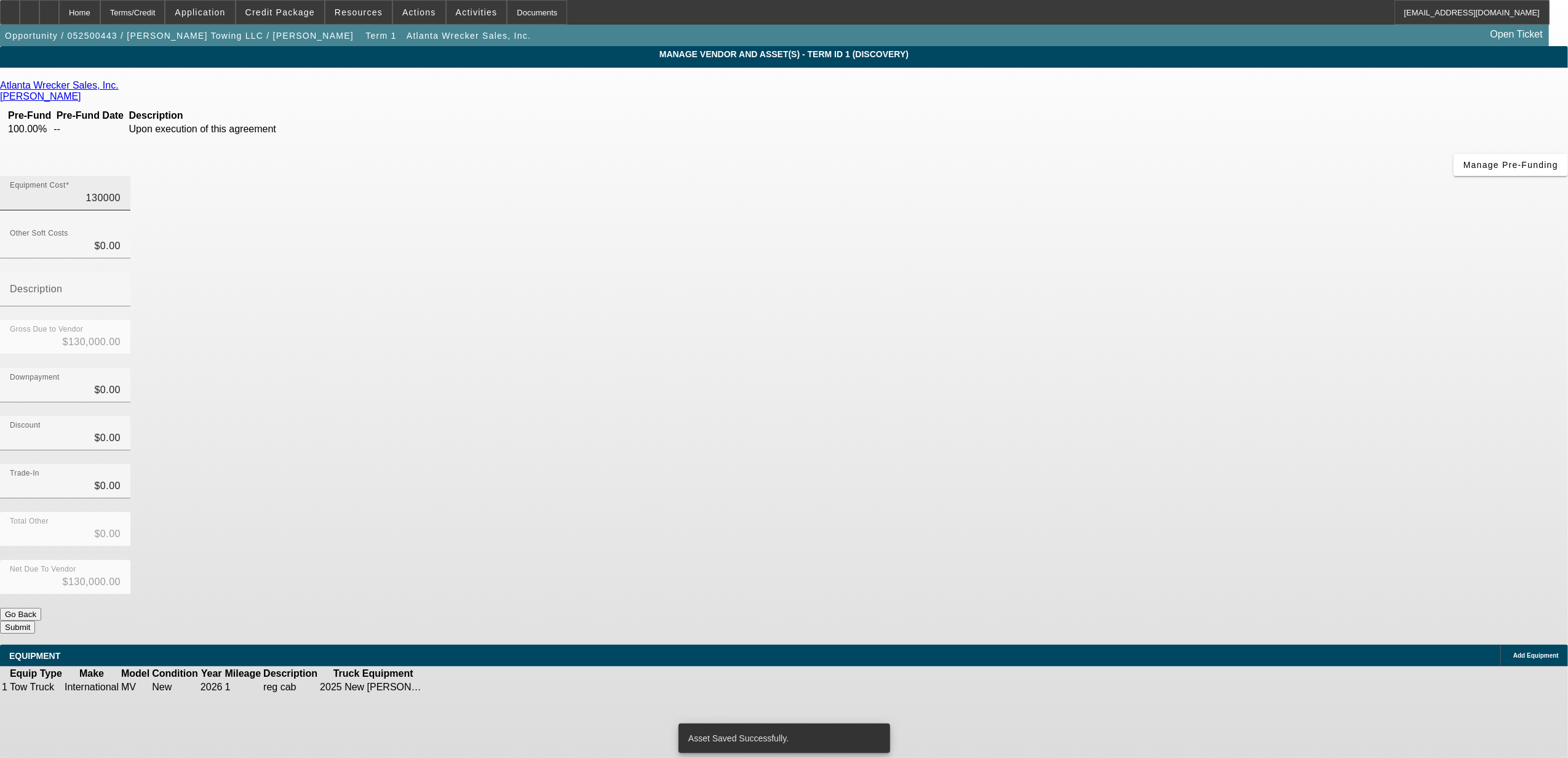
click at [121, 191] on input "130000" at bounding box center [65, 198] width 110 height 15
click at [121, 176] on div "Equipment Cost 130000" at bounding box center [65, 193] width 110 height 35
type input "9"
type input "$9.00"
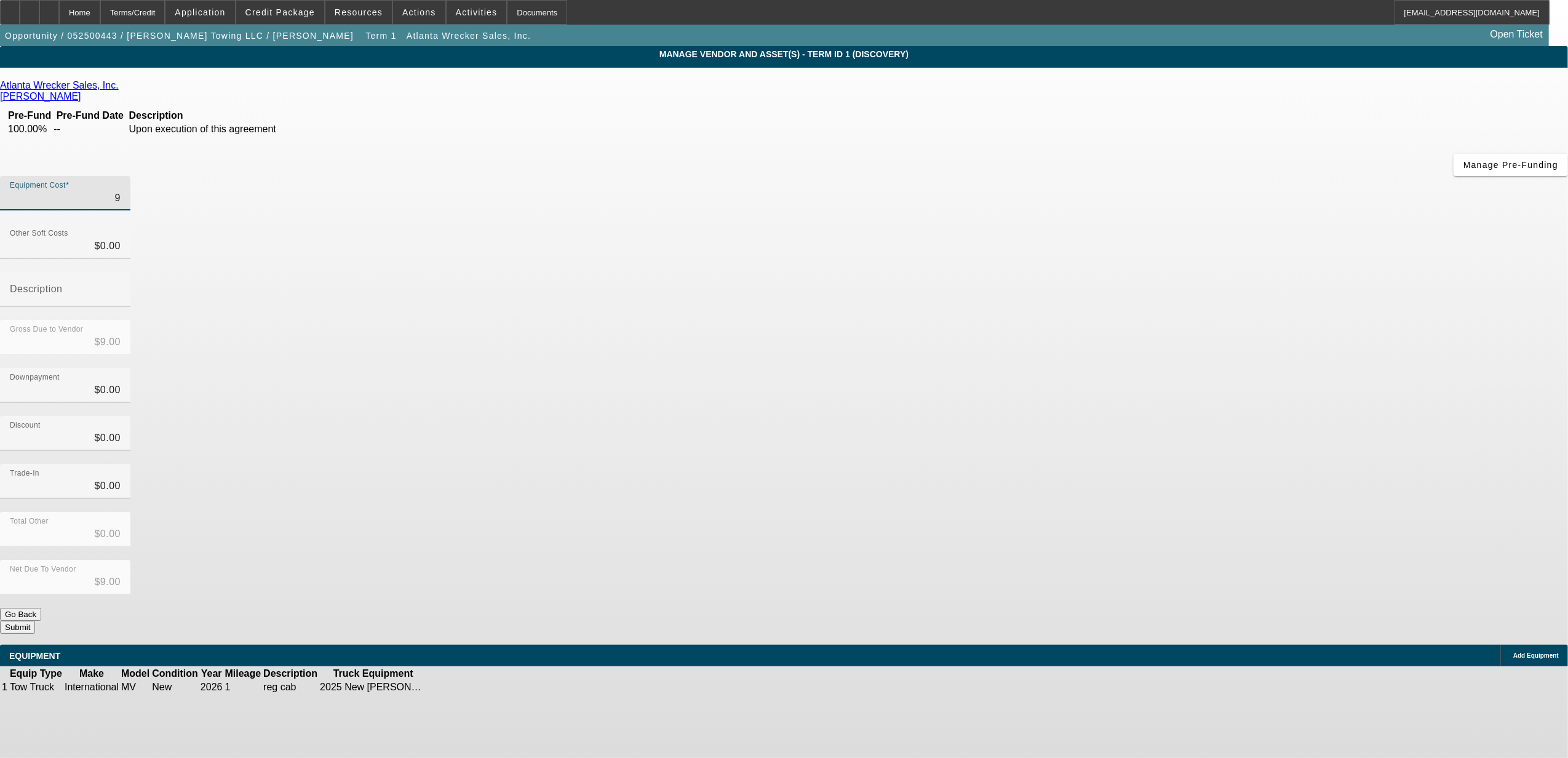
type input "95"
type input "$95.00"
type input "956"
type input "$956.00"
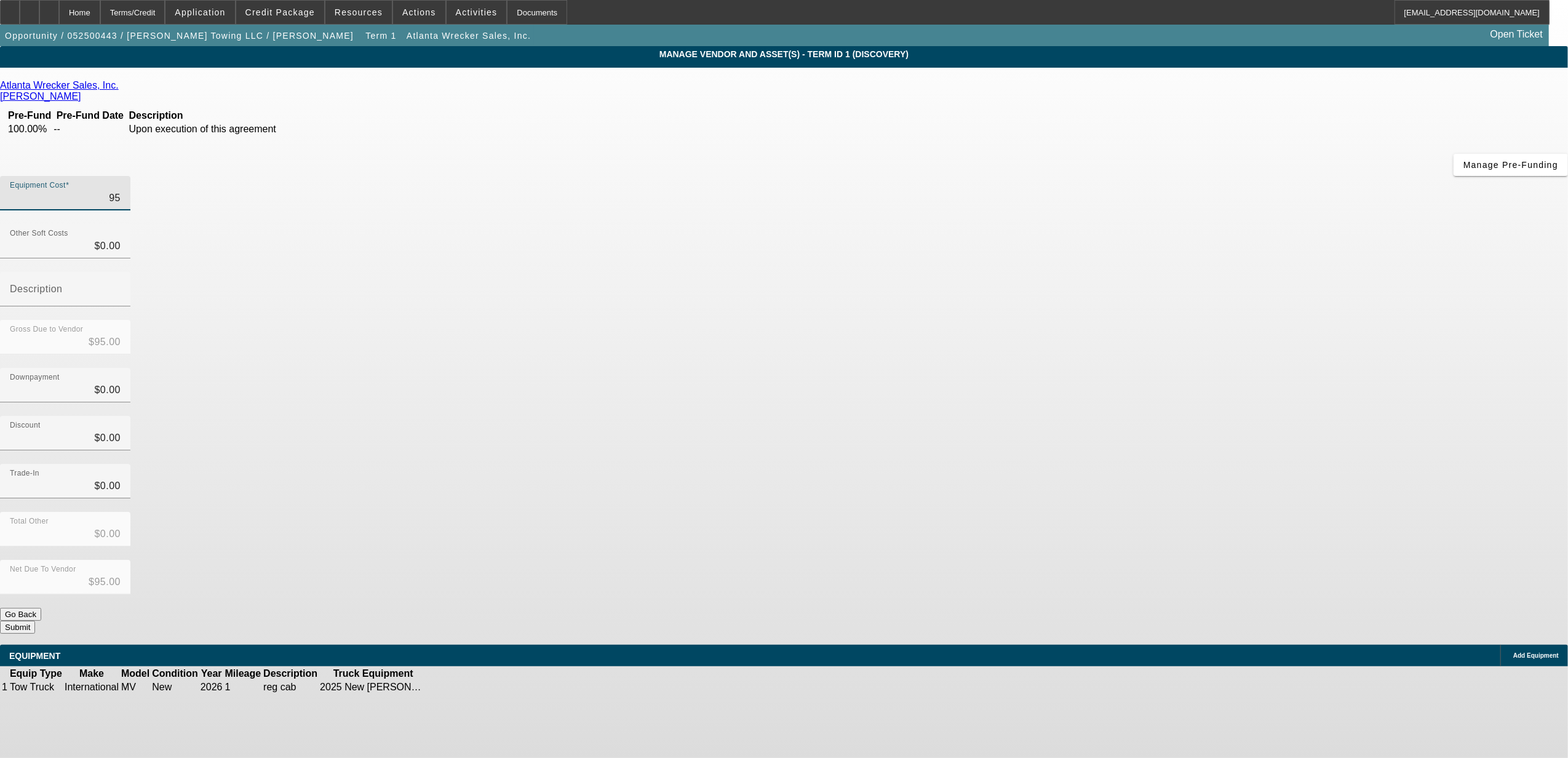
type input "$956.00"
type input "9565"
type input "$9,565.00"
type input "95650"
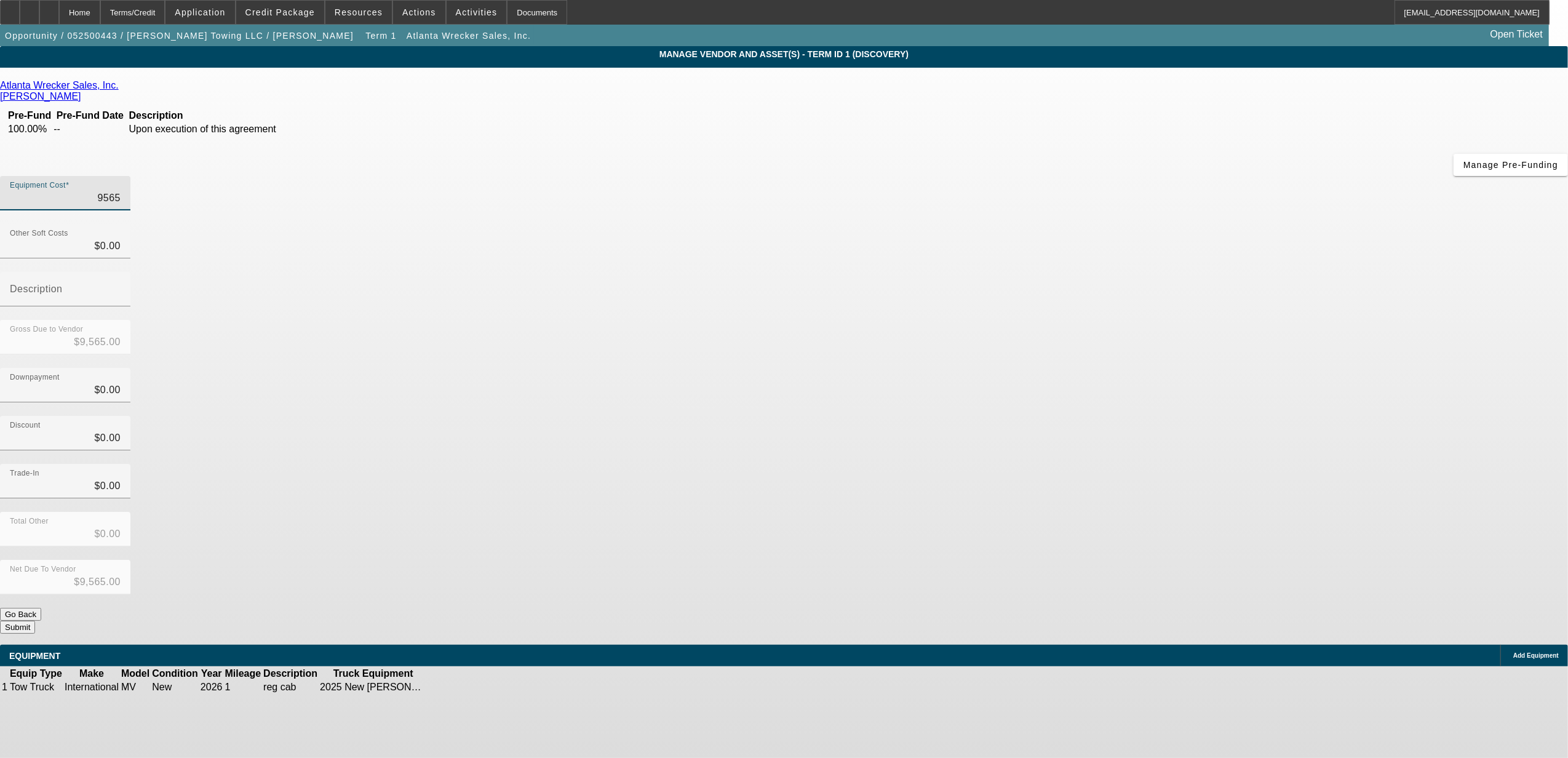
type input "$95,650.00"
click at [1056, 368] on div "Downpayment $0.00" at bounding box center [784, 392] width 1568 height 48
click at [121, 239] on input "0" at bounding box center [65, 246] width 110 height 15
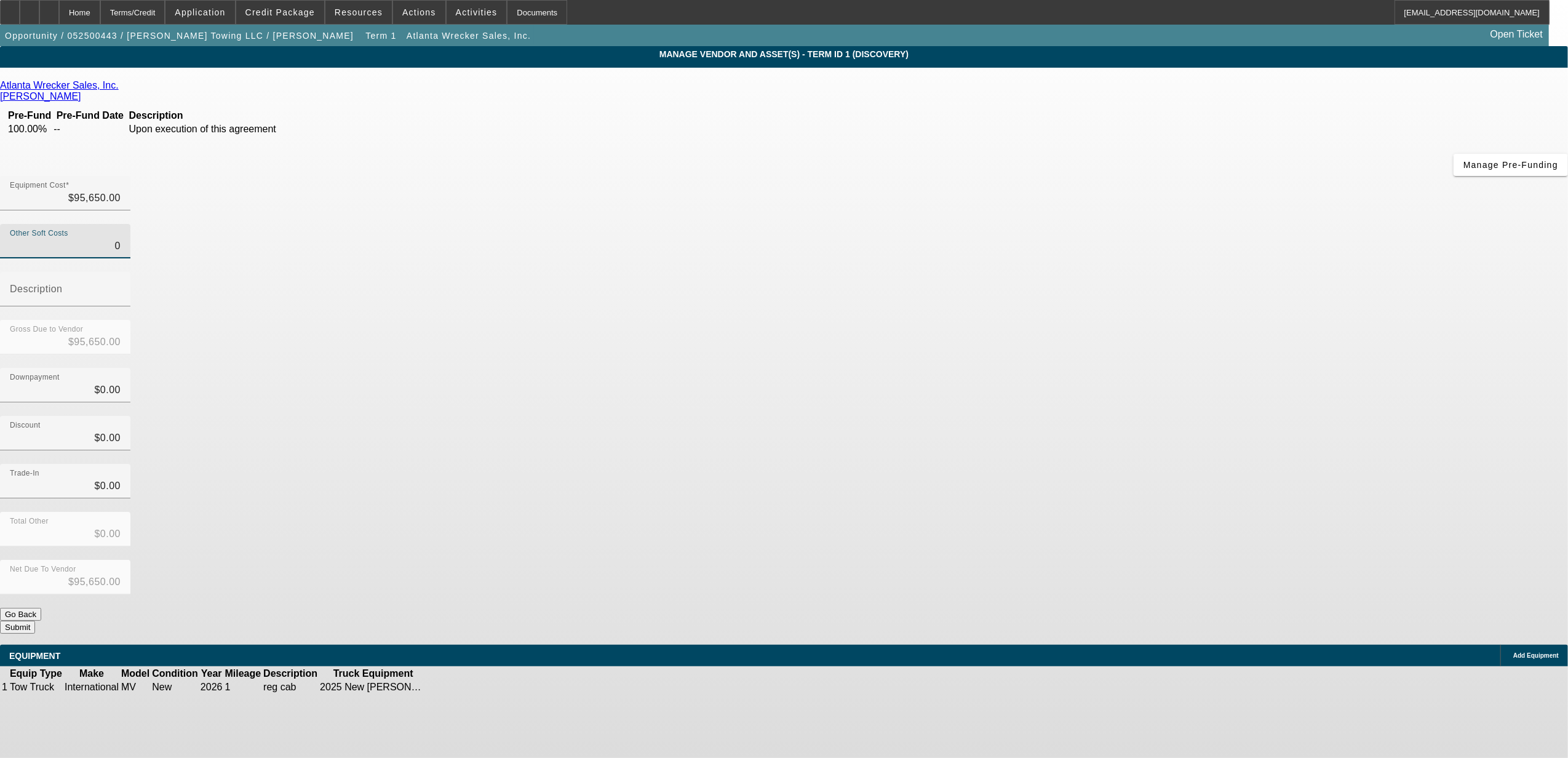
click at [121, 239] on input "0" at bounding box center [65, 246] width 110 height 15
type input "1"
type input "$95,651.00"
type input "15"
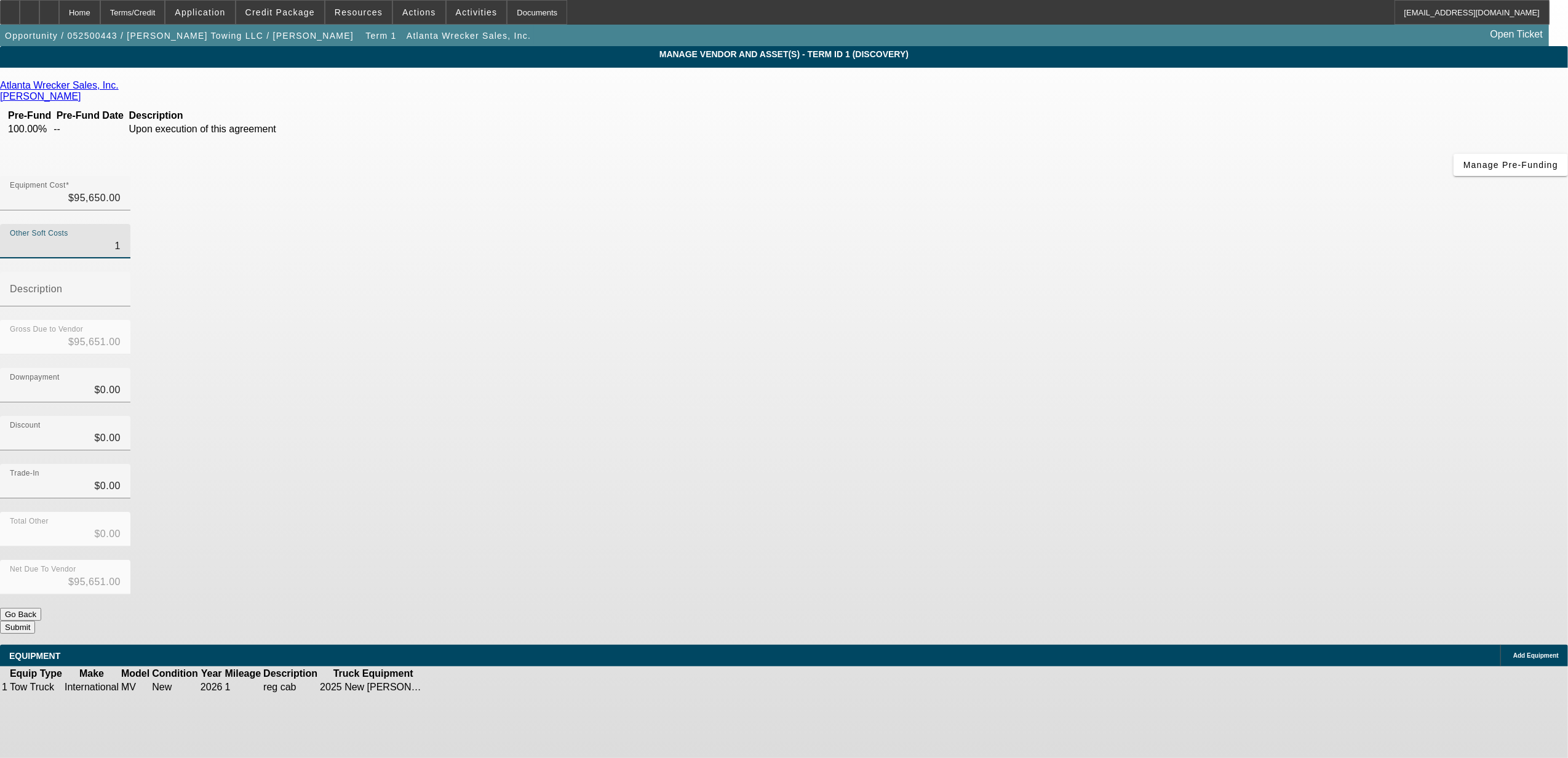
type input "$95,665.00"
click at [1021, 416] on div "Discount $0.00" at bounding box center [784, 440] width 1568 height 48
click at [121, 478] on input "0" at bounding box center [65, 485] width 110 height 15
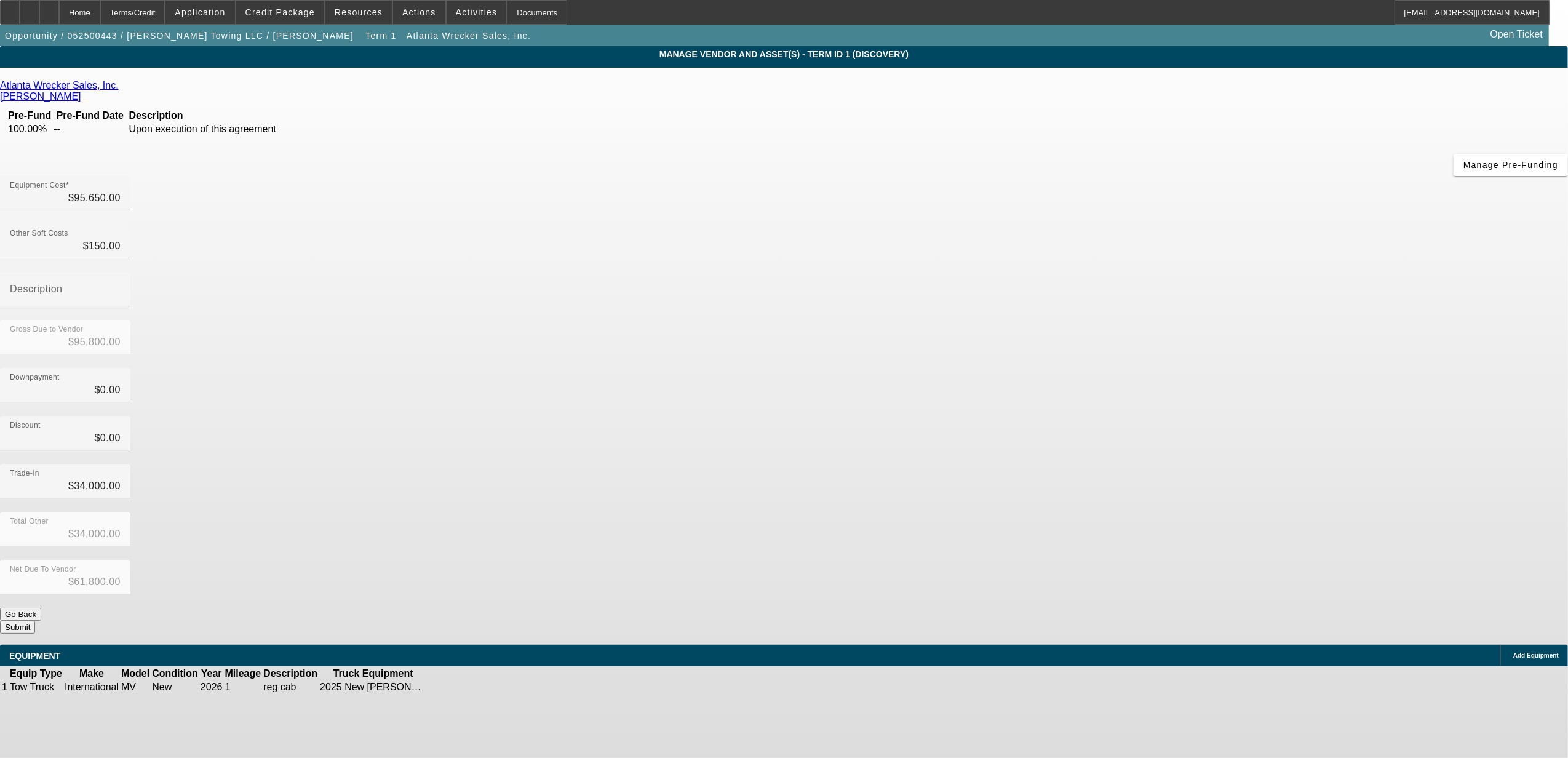
click at [1120, 512] on div "Total Other $34,000.00" at bounding box center [784, 536] width 1568 height 48
click at [121, 176] on div "Equipment Cost $95,650.00" at bounding box center [65, 193] width 110 height 35
click at [121, 191] on input "95650" at bounding box center [65, 198] width 110 height 15
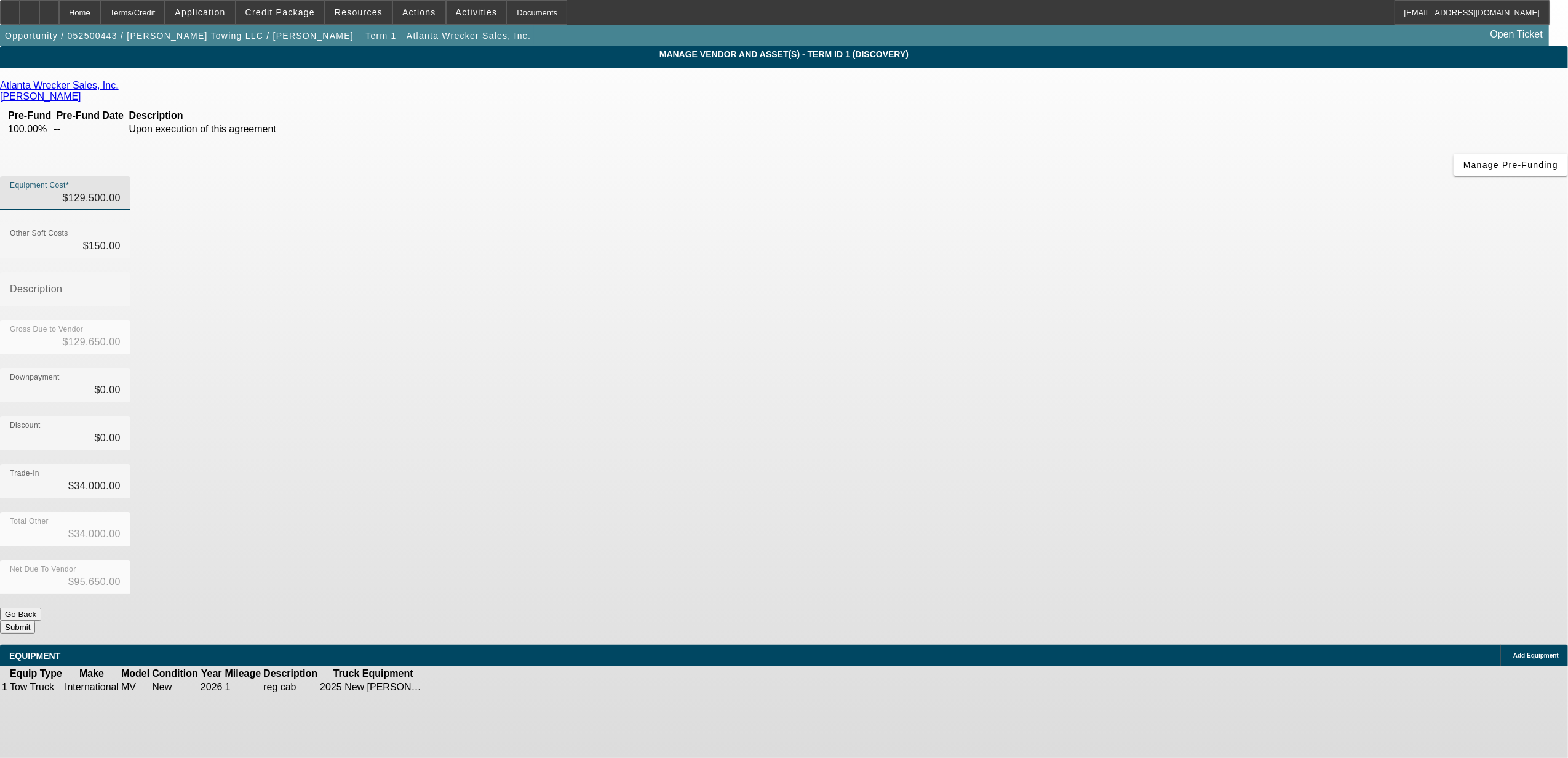
click at [1062, 416] on div "Discount $0.00" at bounding box center [784, 440] width 1568 height 48
click at [35, 620] on button "Submit" at bounding box center [18, 627] width 35 height 13
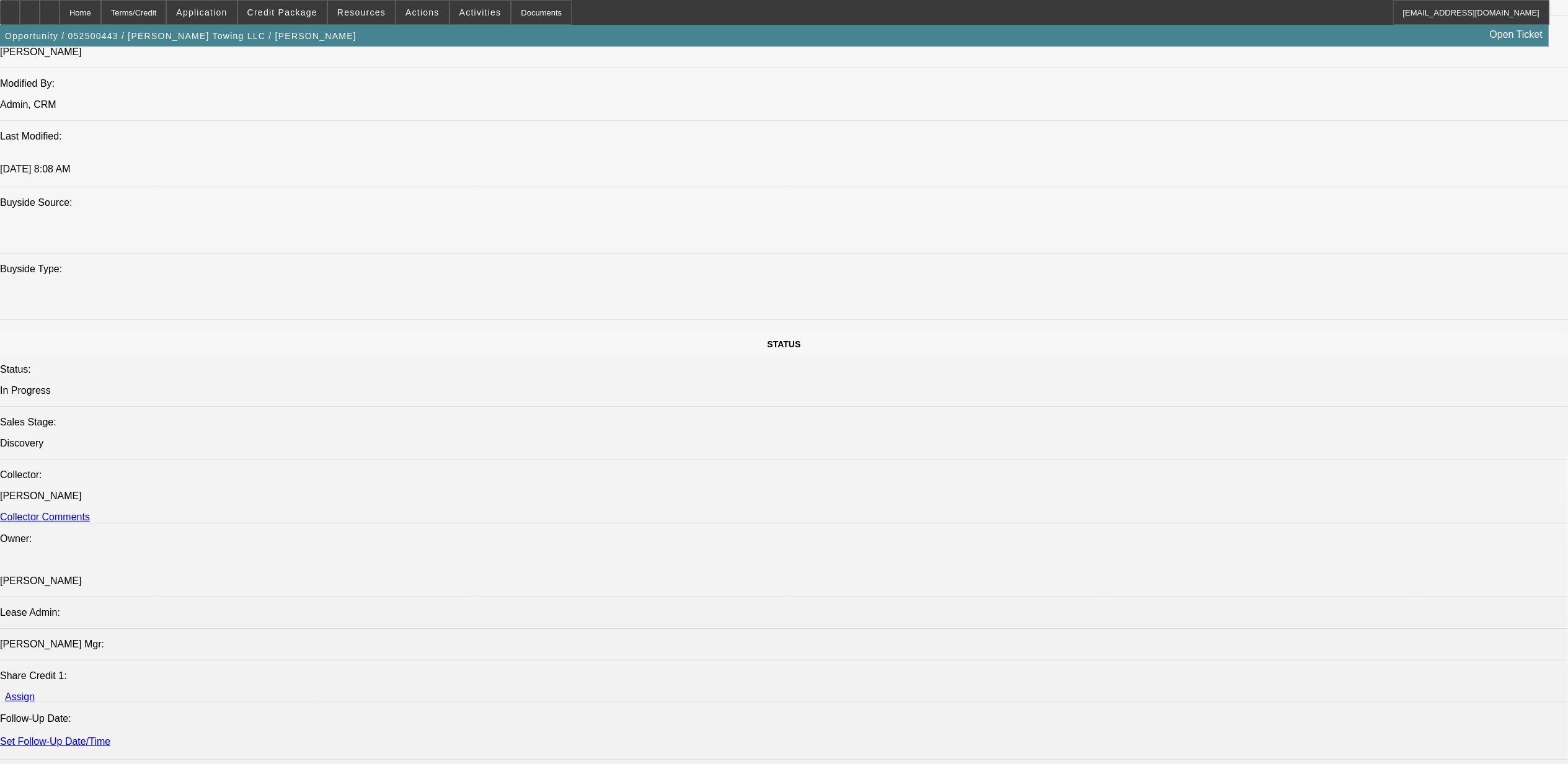
scroll to position [1488, 0]
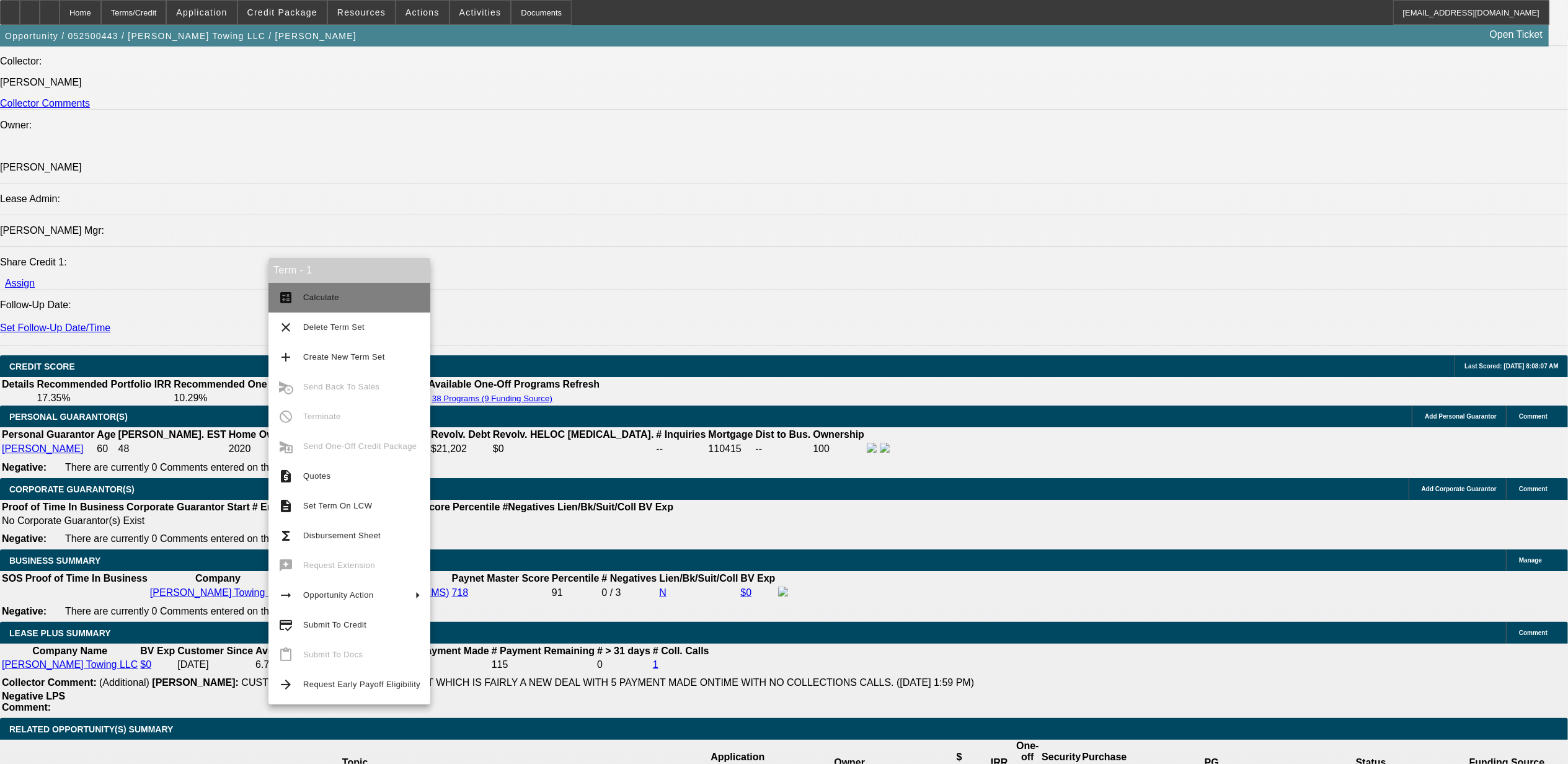
click at [335, 298] on span "Calculate" at bounding box center [321, 297] width 36 height 10
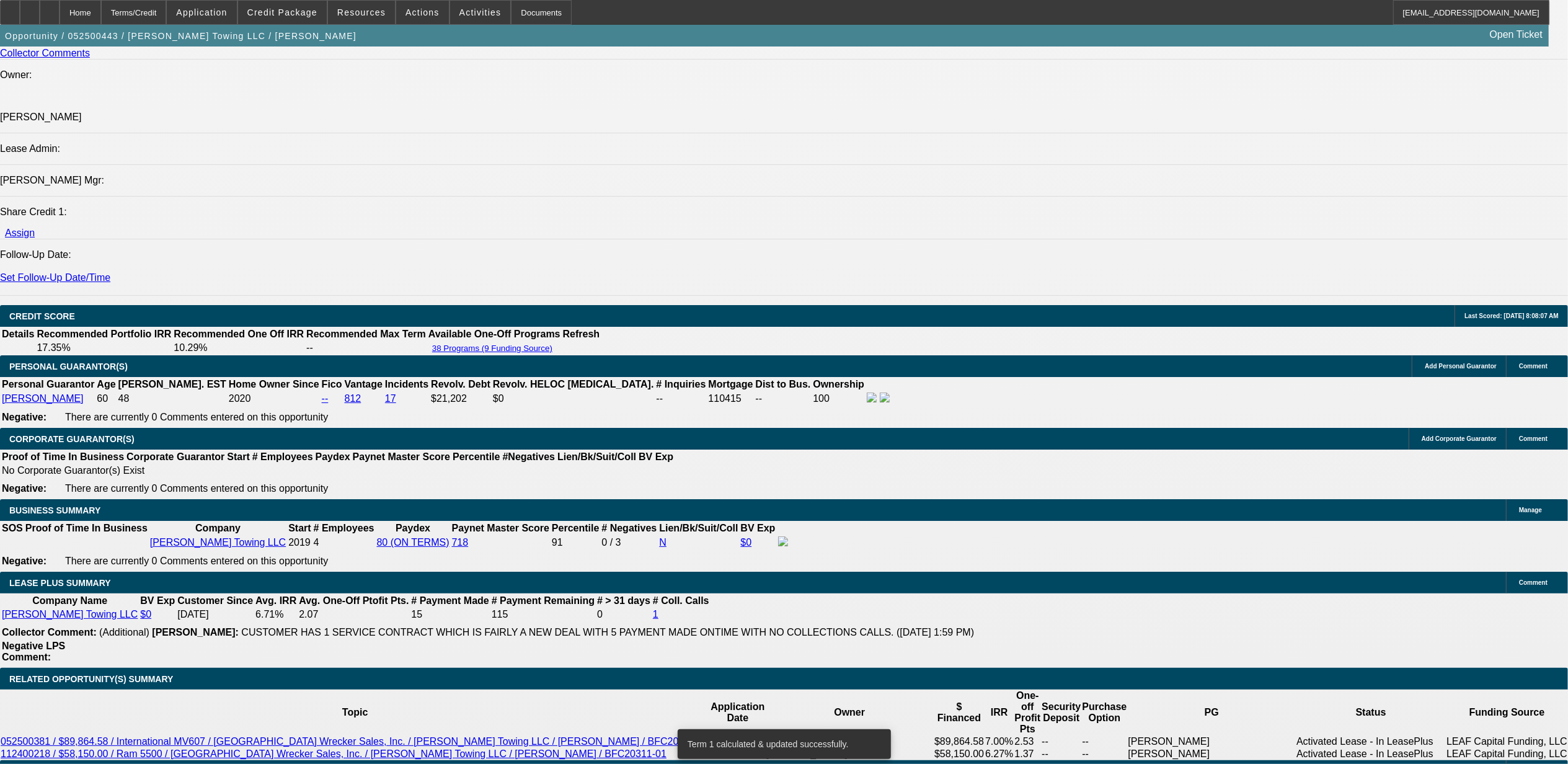
scroll to position [1442, 0]
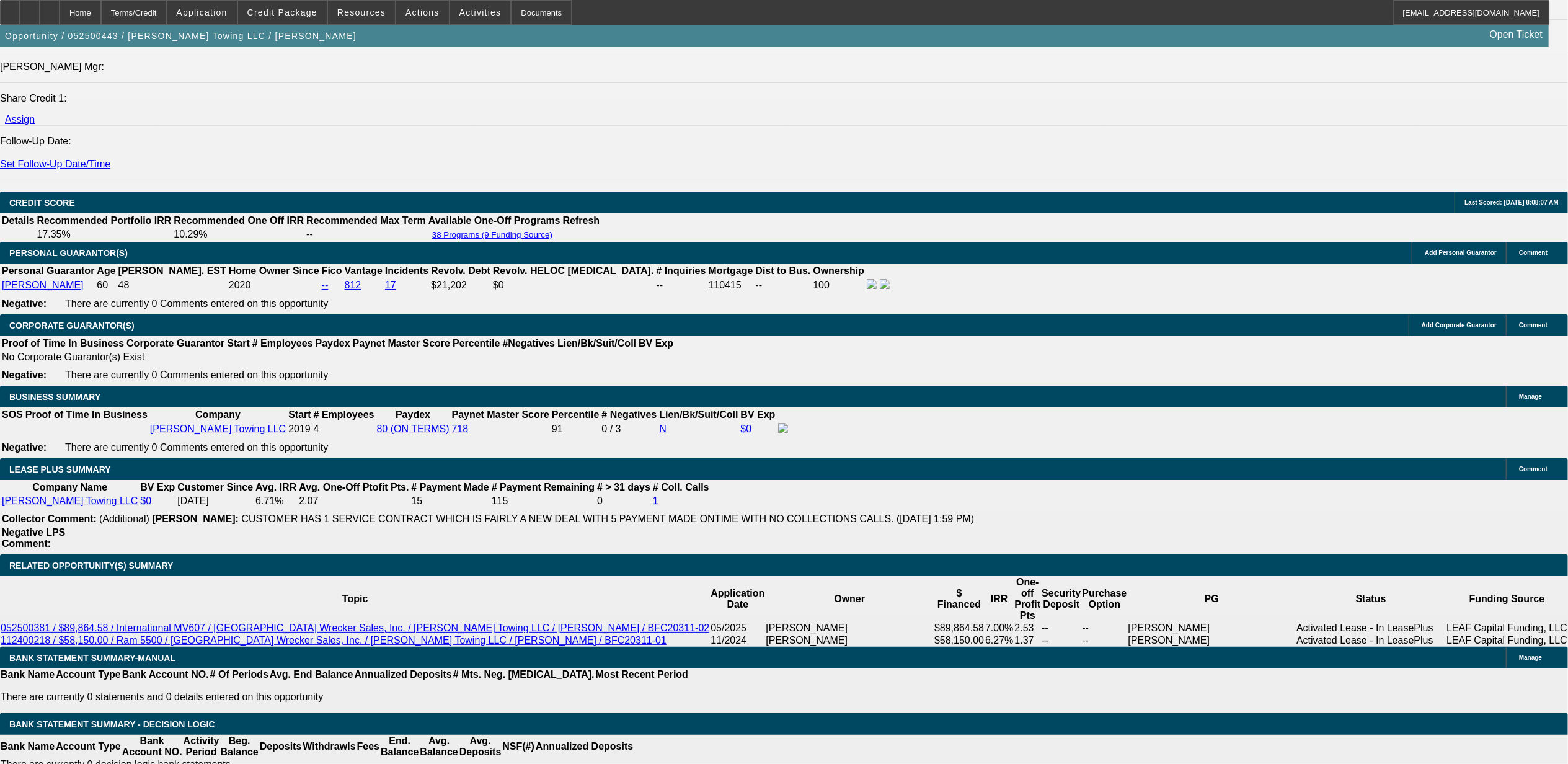
scroll to position [1690, 0]
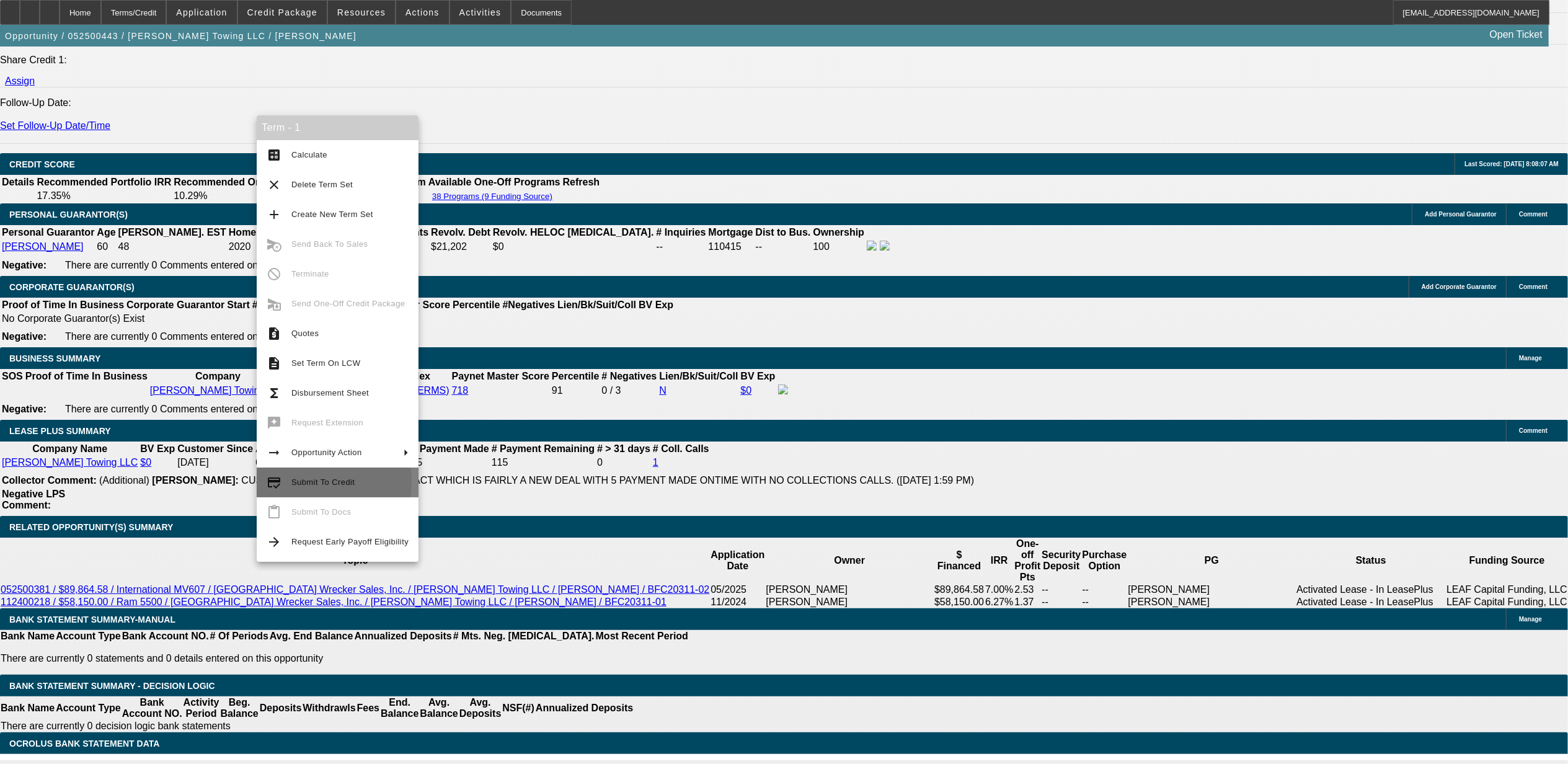
click at [304, 481] on span "Submit To Credit" at bounding box center [323, 482] width 63 height 10
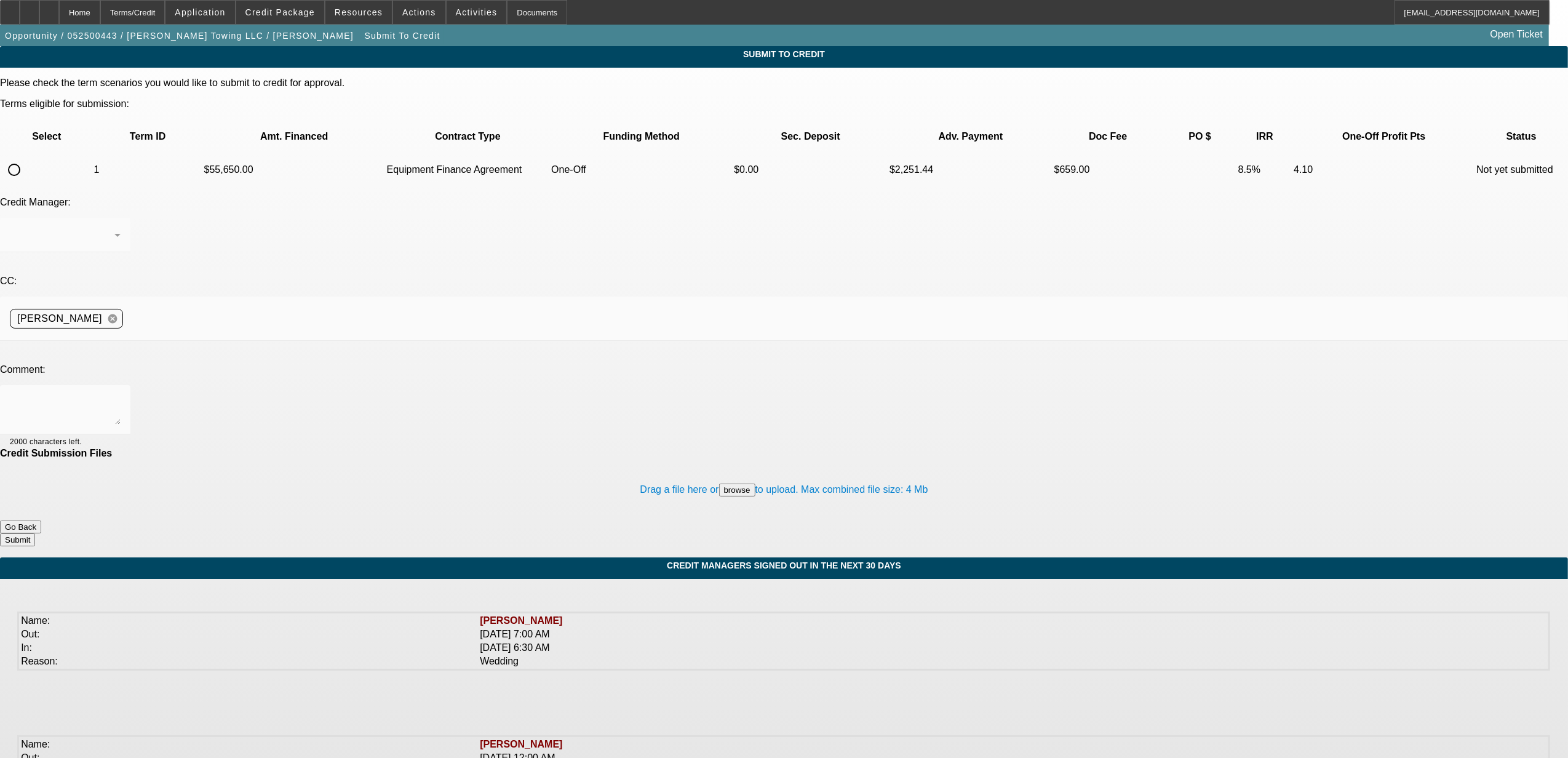
click at [27, 158] on input "radio" at bounding box center [14, 170] width 25 height 25
click at [121, 395] on textarea at bounding box center [65, 410] width 110 height 30
click at [35, 533] on button "Submit" at bounding box center [18, 540] width 35 height 13
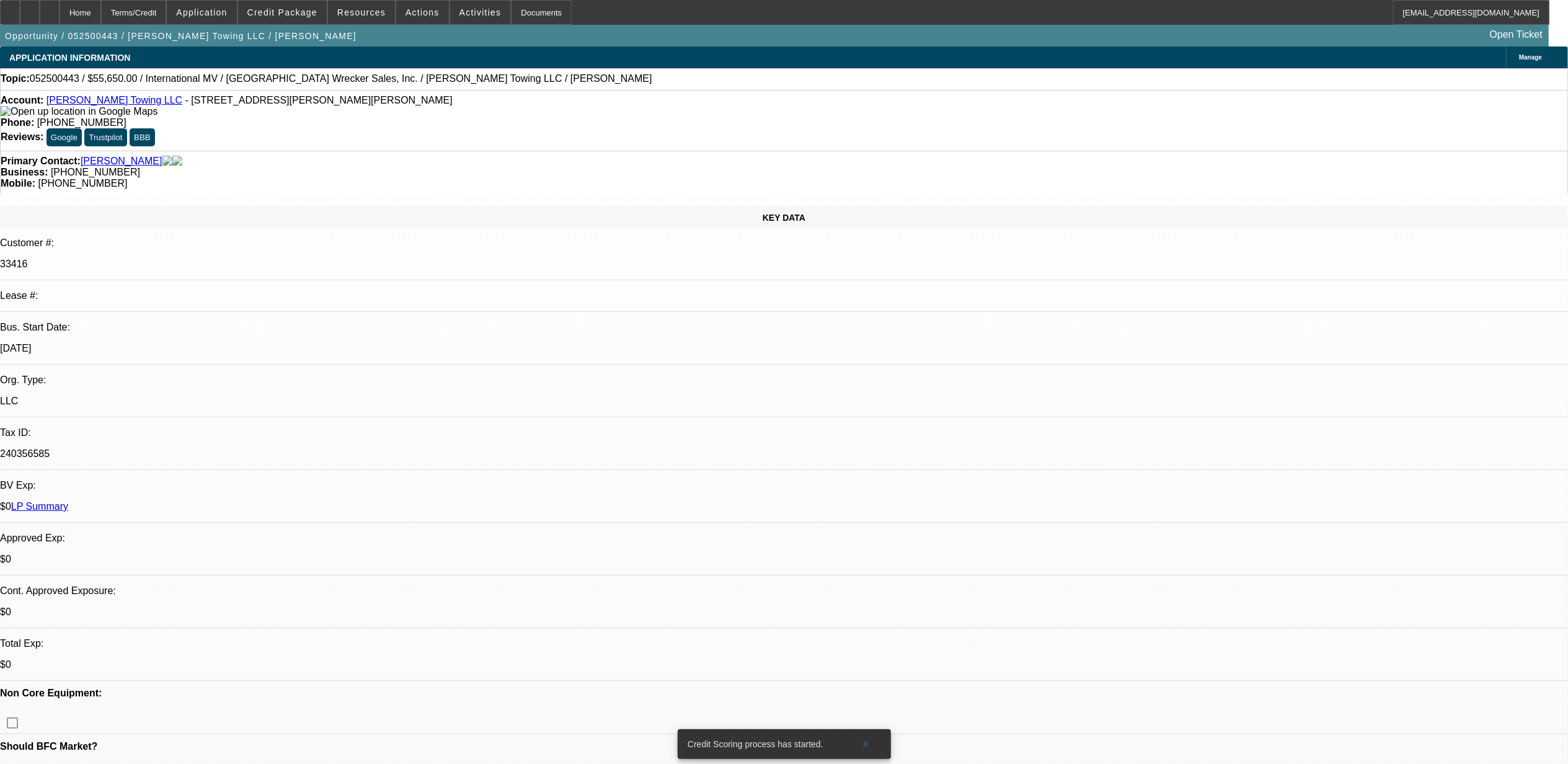
click at [60, 78] on span "052500443 / $55,650.00 / International MV / Atlanta Wrecker Sales, Inc. / Fletc…" at bounding box center [341, 79] width 623 height 11
click at [60, 77] on span "052500443 / $55,650.00 / International MV / Atlanta Wrecker Sales, Inc. / Fletc…" at bounding box center [341, 79] width 623 height 11
copy span "052500443"
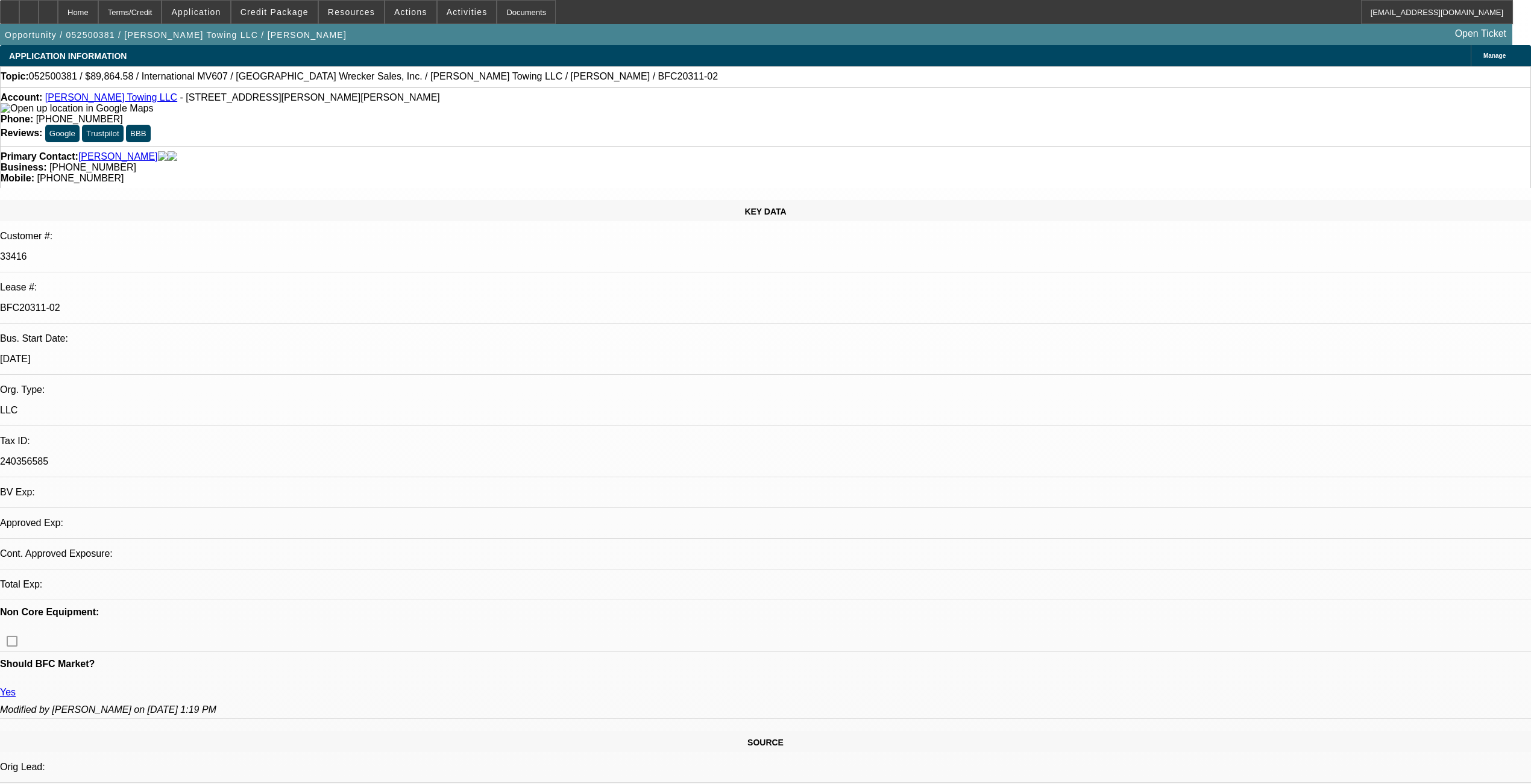
select select "0"
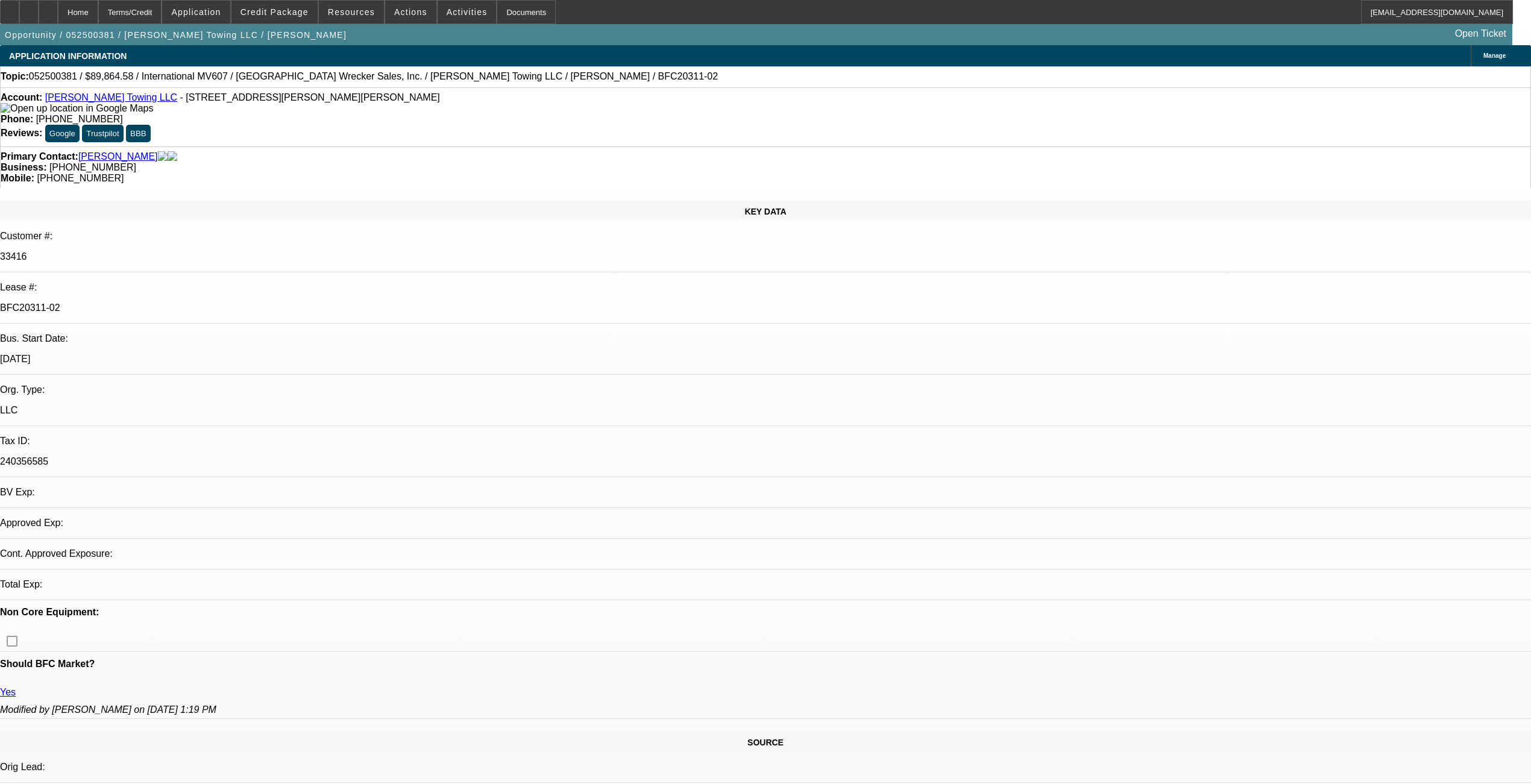
select select "0"
select select "1"
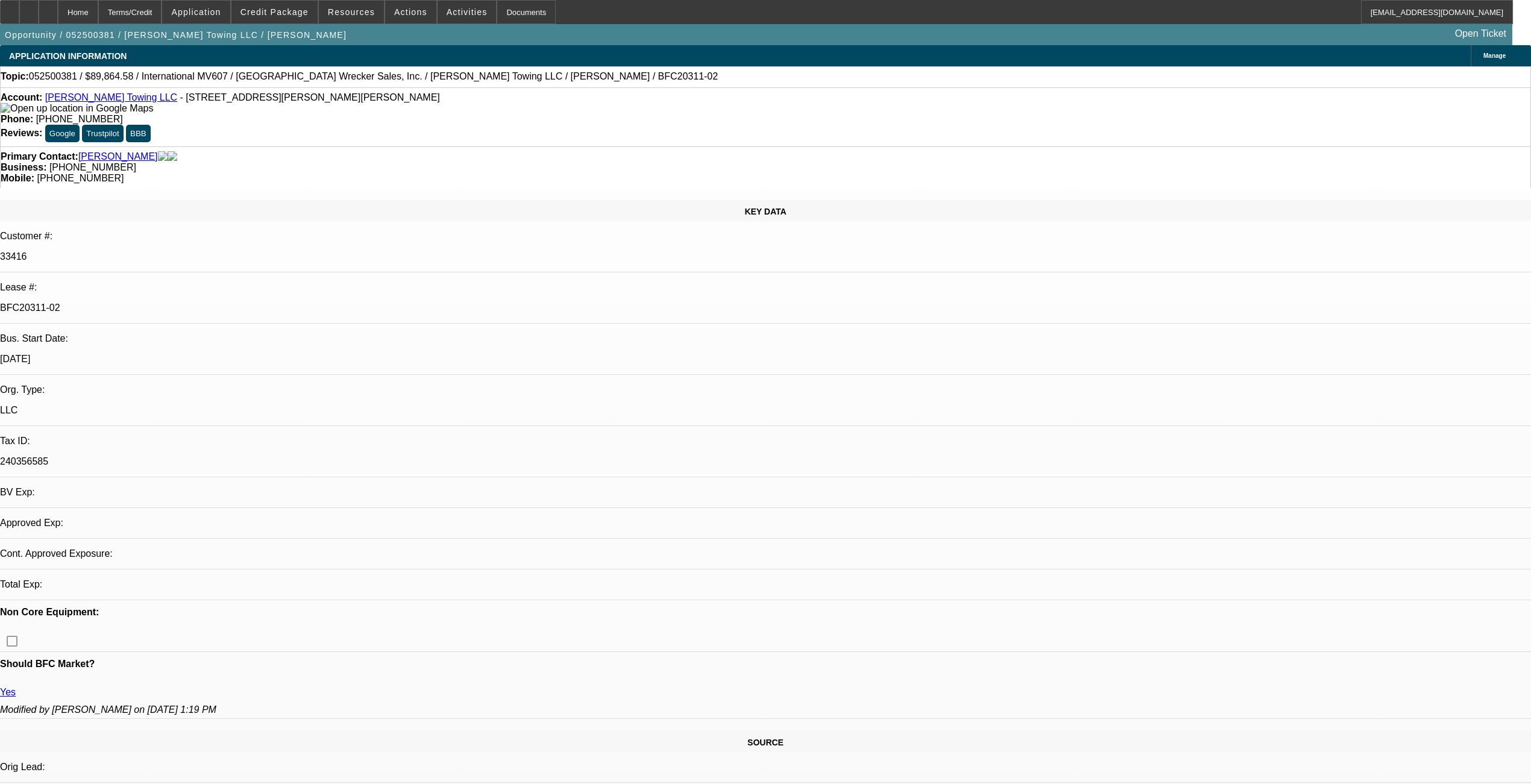
select select "1"
select select "6"
select select "1"
select select "6"
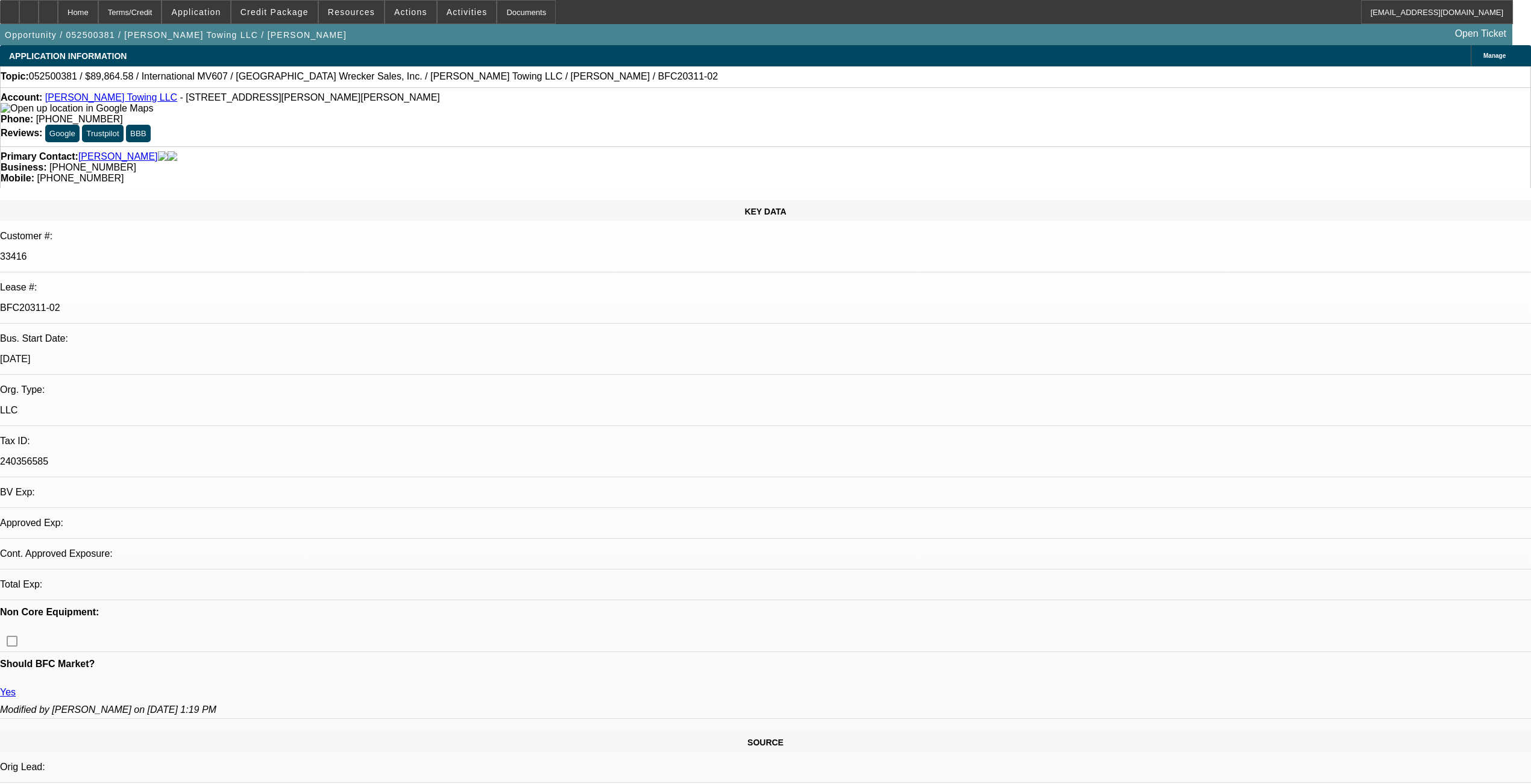
select select "1"
select select "2"
select select "6"
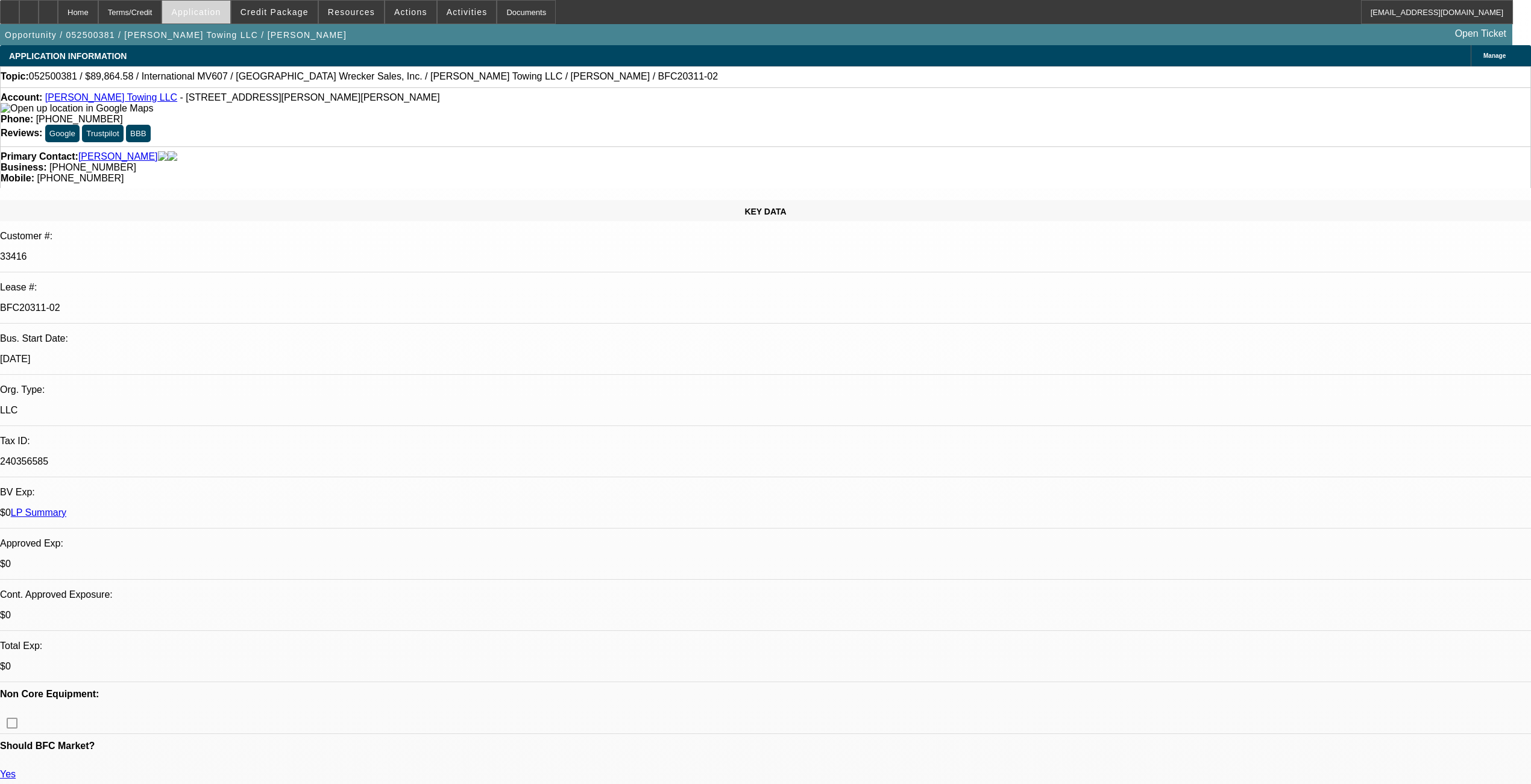
click at [229, 11] on span at bounding box center [195, 12] width 67 height 29
click at [271, 6] on div at bounding box center [766, 392] width 1531 height 784
click at [271, 6] on span at bounding box center [274, 12] width 86 height 29
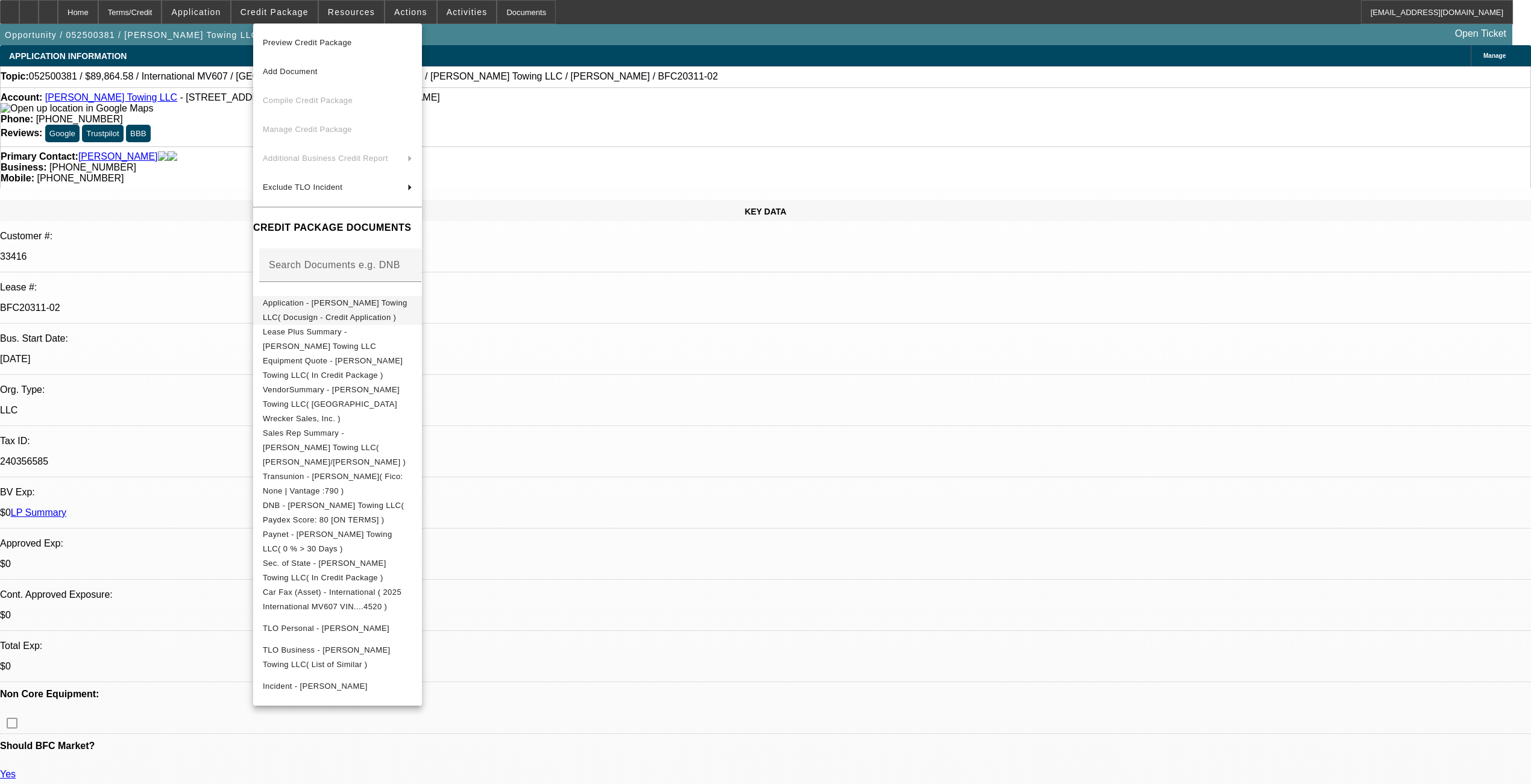
click at [297, 310] on span "Application - Fletcher Towing LLC( Docusign - Credit Application )" at bounding box center [338, 310] width 150 height 29
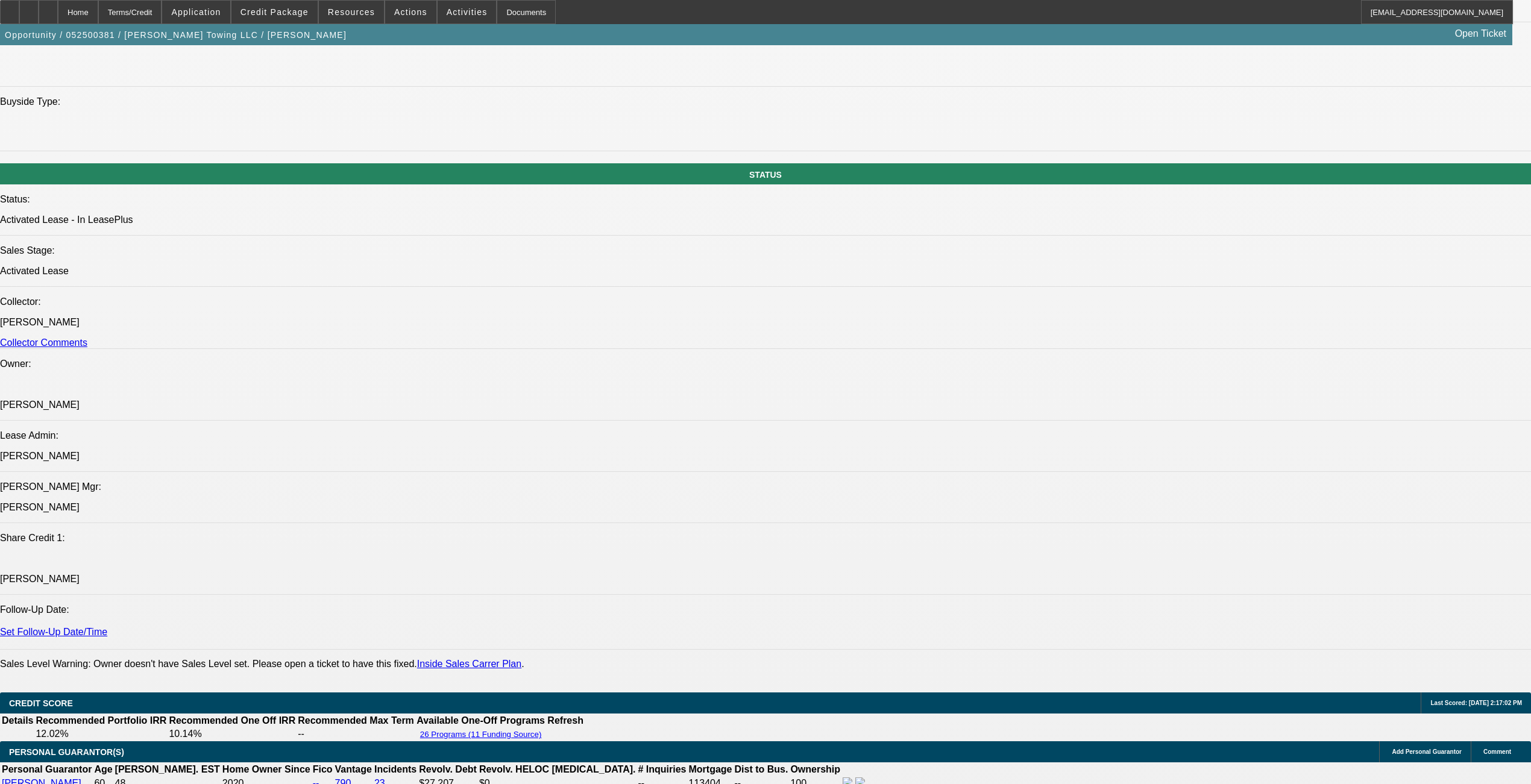
scroll to position [1205, 0]
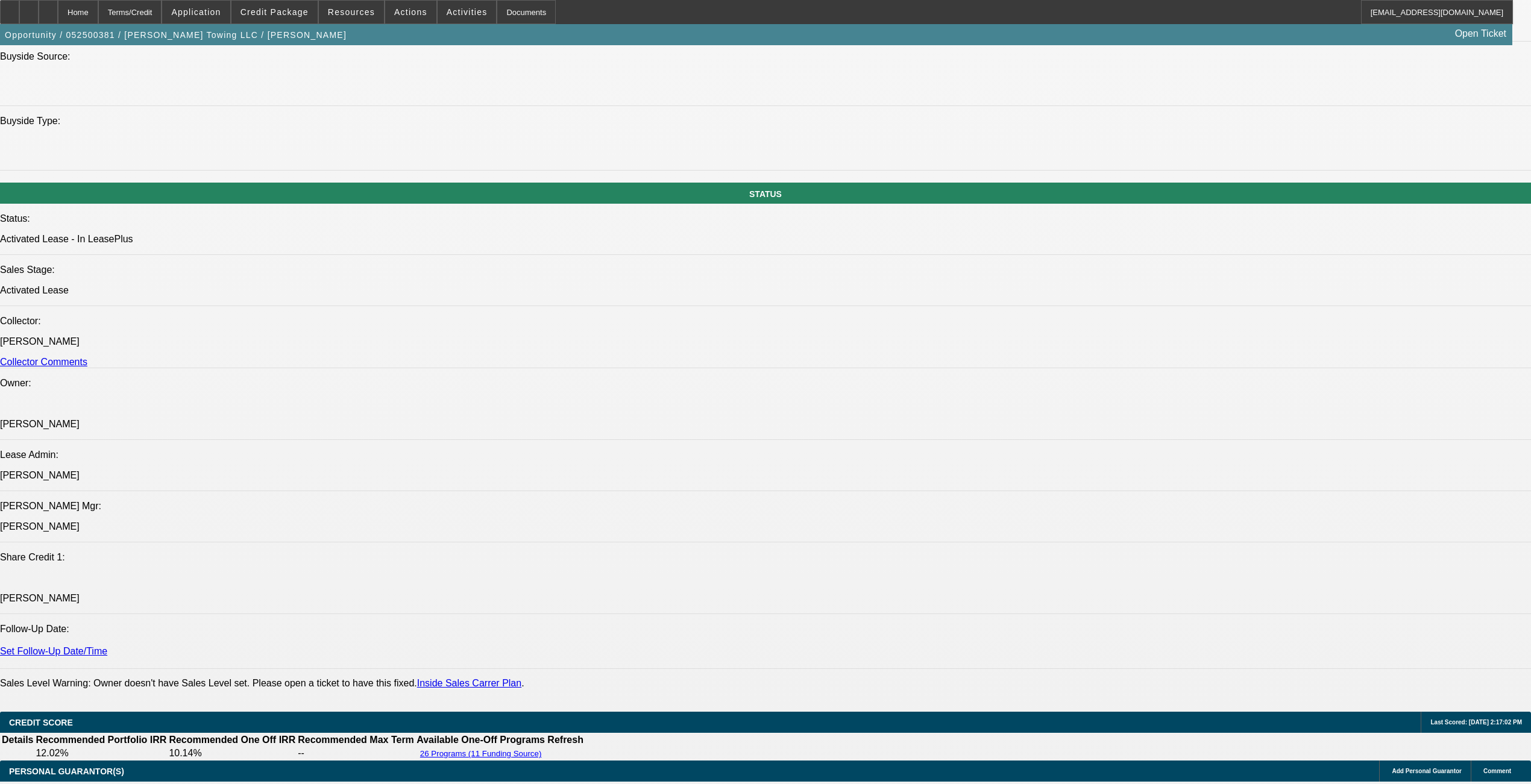
drag, startPoint x: 905, startPoint y: 446, endPoint x: 75, endPoint y: 452, distance: 830.0
drag, startPoint x: 75, startPoint y: 452, endPoint x: 90, endPoint y: 451, distance: 15.0
copy span "Fletcher Towing is a current BFC / Leaf customer. He is looking to buy a new In…"
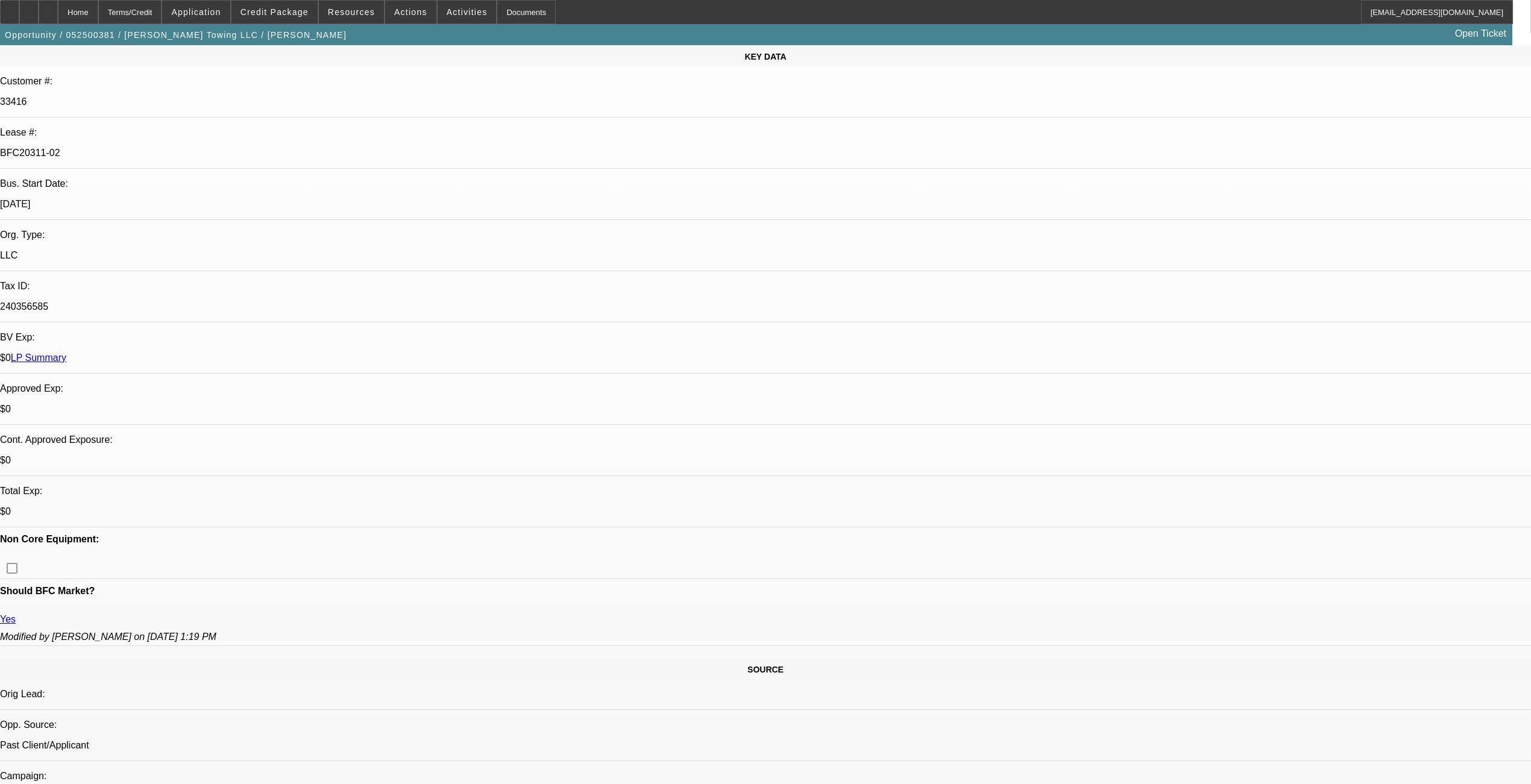
scroll to position [0, 0]
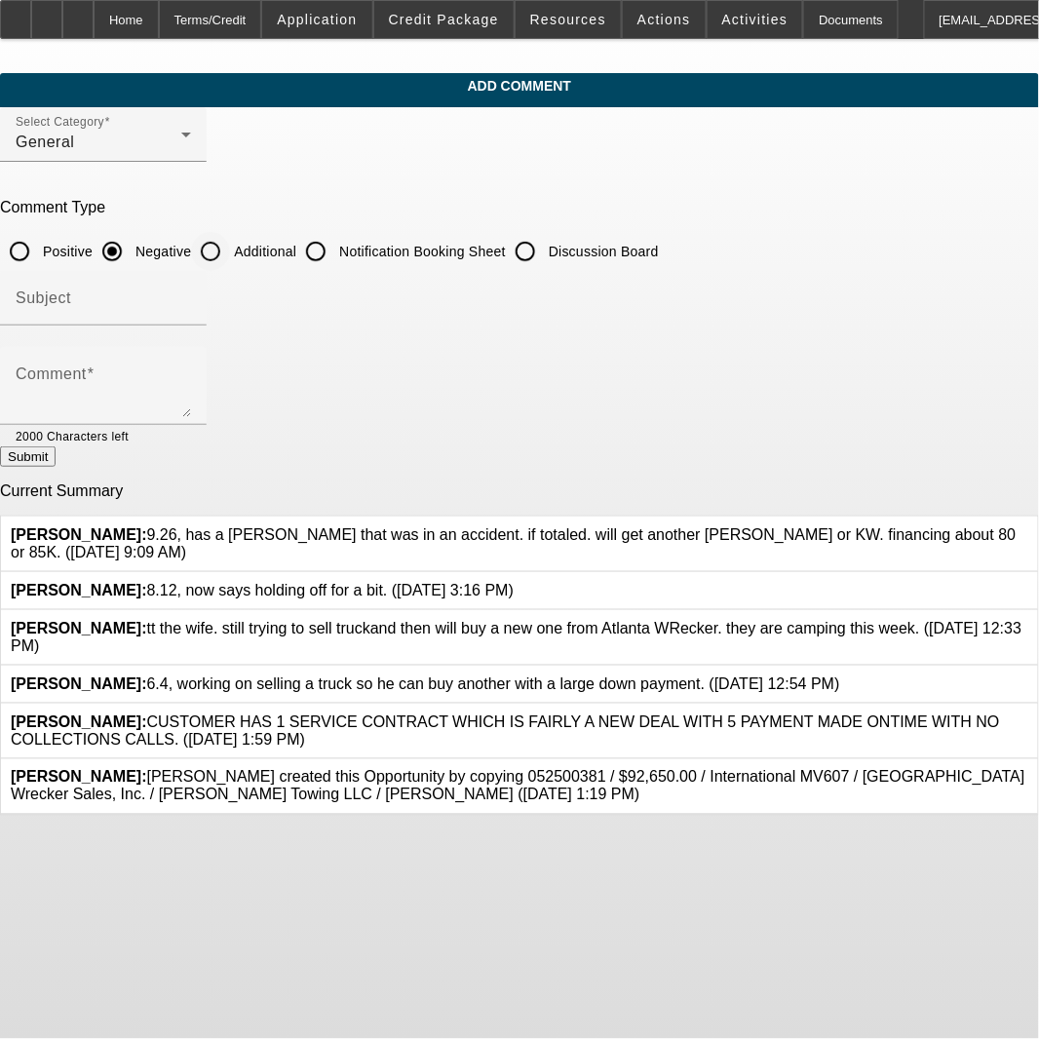
click at [230, 250] on input "Additional" at bounding box center [210, 251] width 39 height 39
radio input "true"
click at [191, 374] on textarea "Comment" at bounding box center [103, 393] width 175 height 47
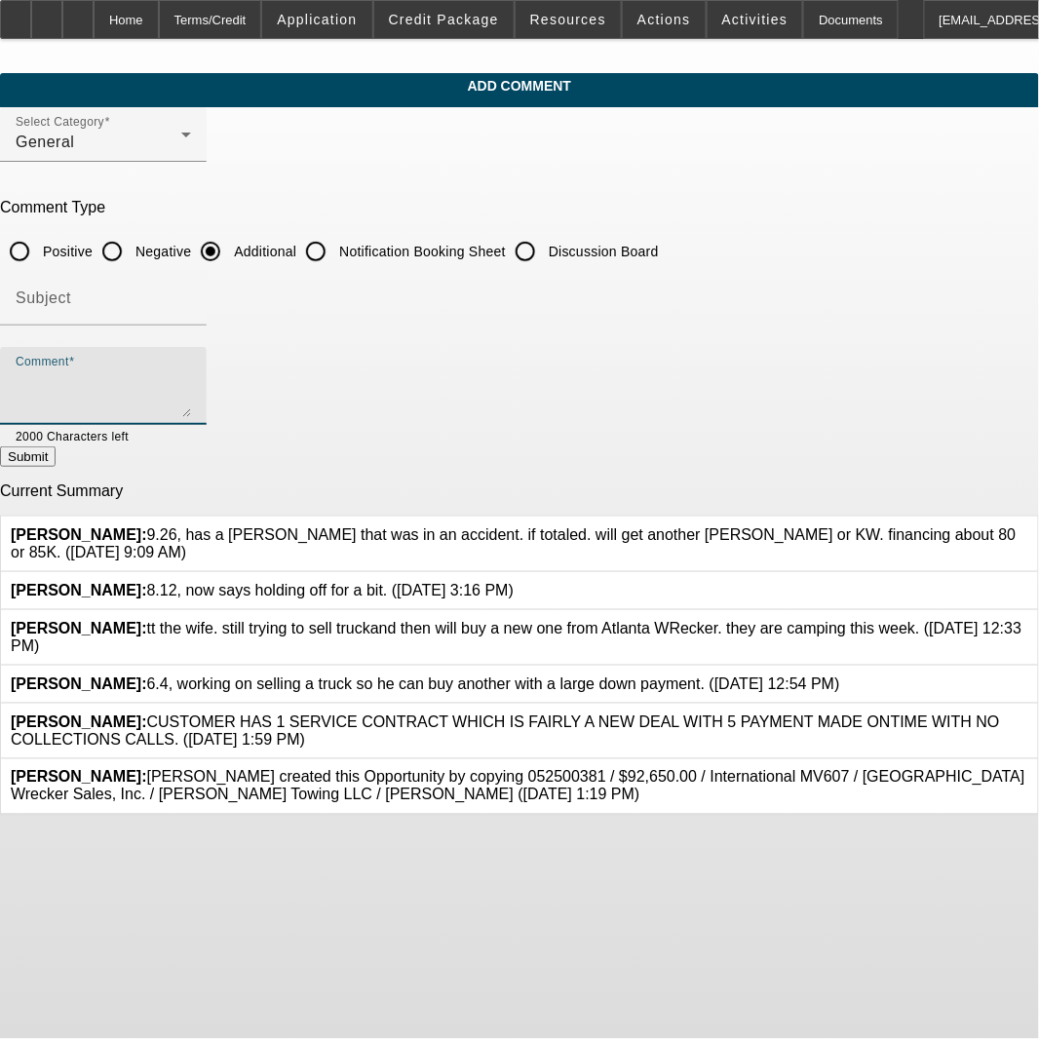
paste textarea "Fletcher Towing is a current BFC / Leaf customer. He is looking to buy a new In…"
click at [191, 382] on textarea "Fletcher Towing is a current BFC / Leaf customer. He is looking to buy a new In…" at bounding box center [103, 393] width 175 height 47
click at [191, 380] on textarea "Fletcher Towing is a current BFC / Leaf customer. He is looking to buy a new In…" at bounding box center [103, 393] width 175 height 47
click at [191, 382] on textarea "Fletcher Towing is a 2x current BFC / Leaf customer. He is looking to buy a new…" at bounding box center [103, 393] width 175 height 47
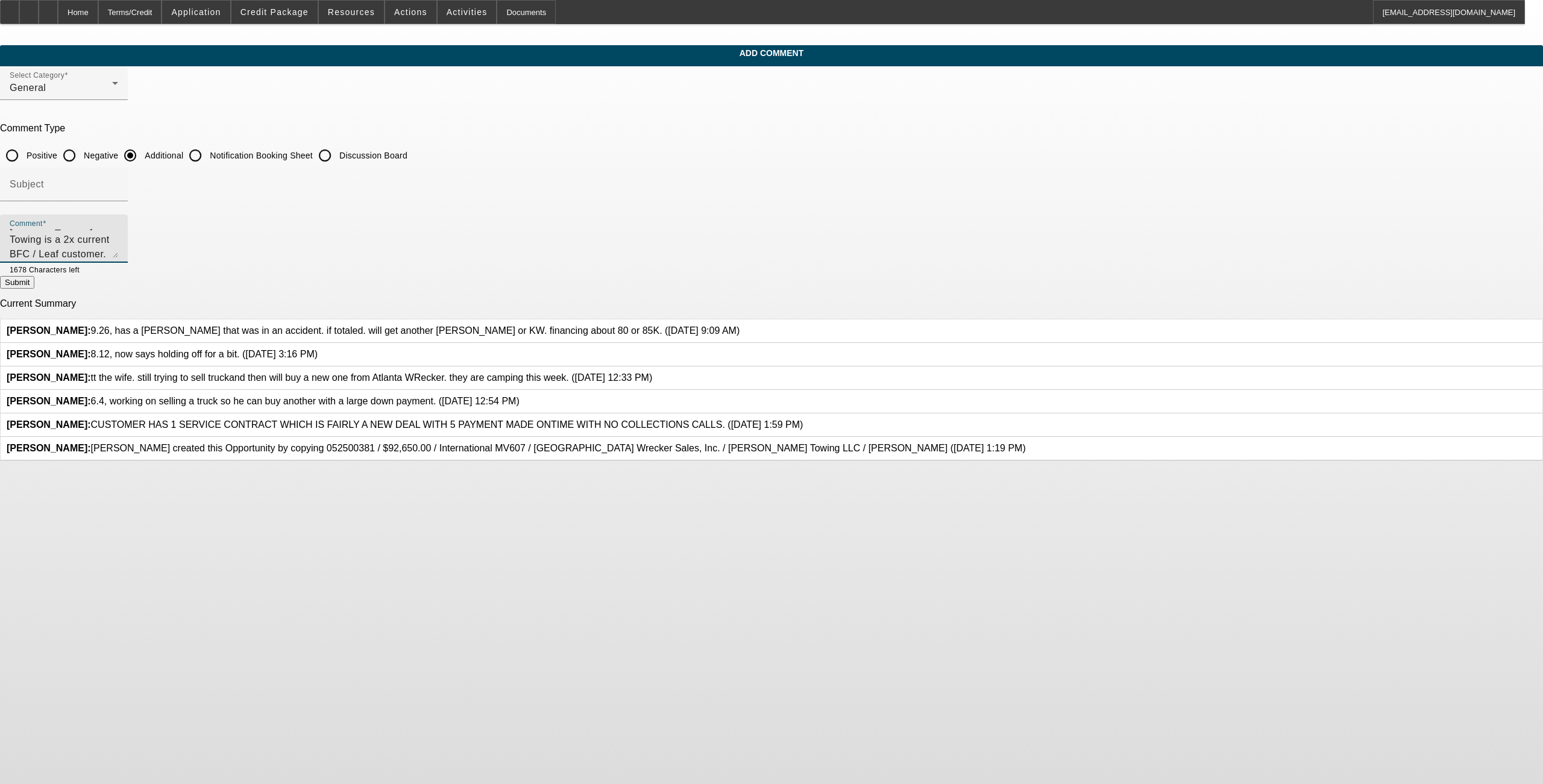
scroll to position [14, 0]
click at [118, 250] on textarea "Fletcher Towing is a 2x current BFC / Leaf customer. He is looking to buy a new…" at bounding box center [64, 243] width 108 height 29
click at [118, 249] on textarea "Fletcher Towing is a 2x current BFC / Leaf customer. He is looking to buy a new…" at bounding box center [64, 243] width 108 height 29
type textarea "[PERSON_NAME] Towing is a 2x current BFC / Leaf customer. He is looking to buy …"
click at [35, 289] on button "Submit" at bounding box center [17, 282] width 35 height 12
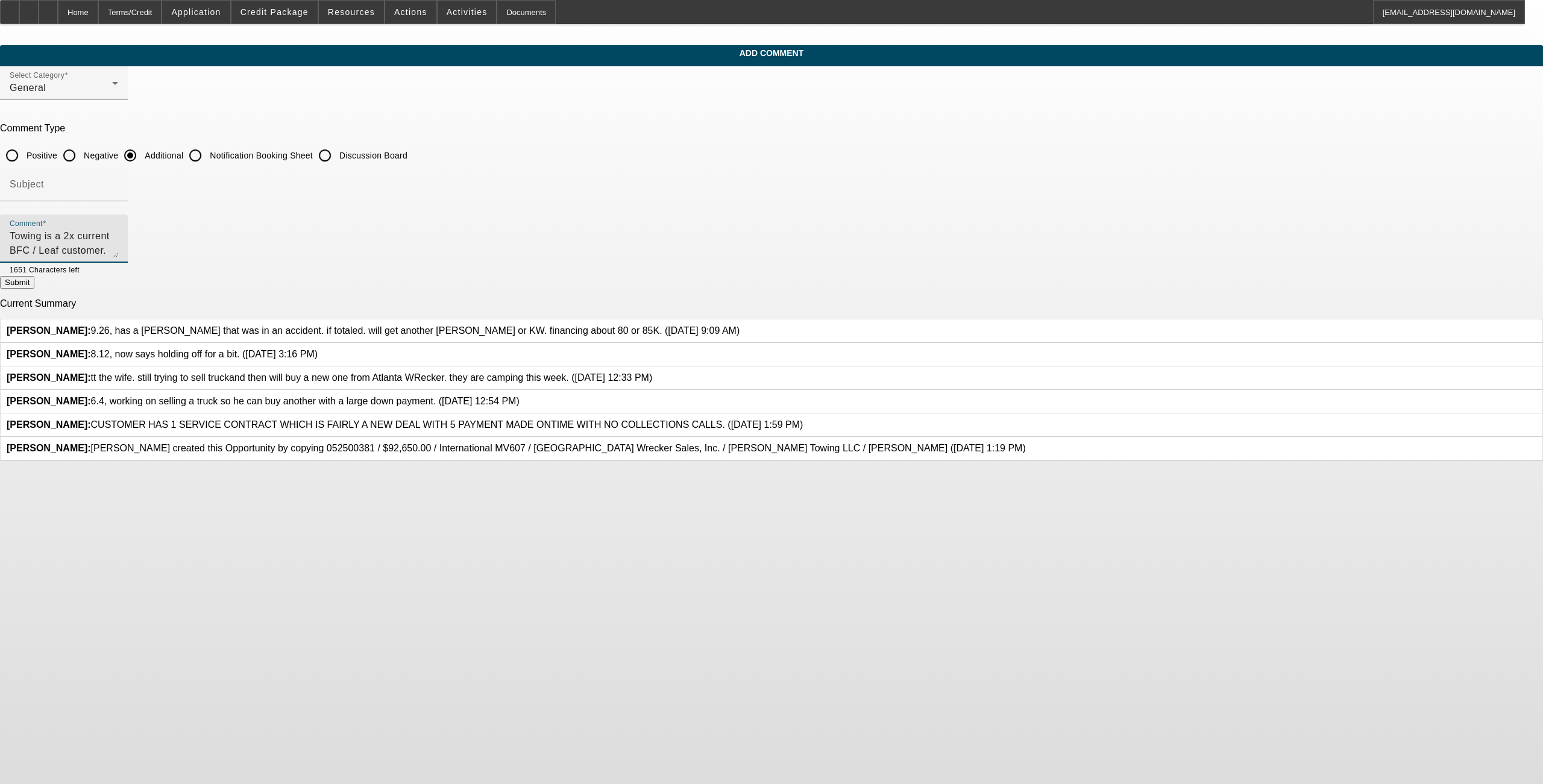
radio input "true"
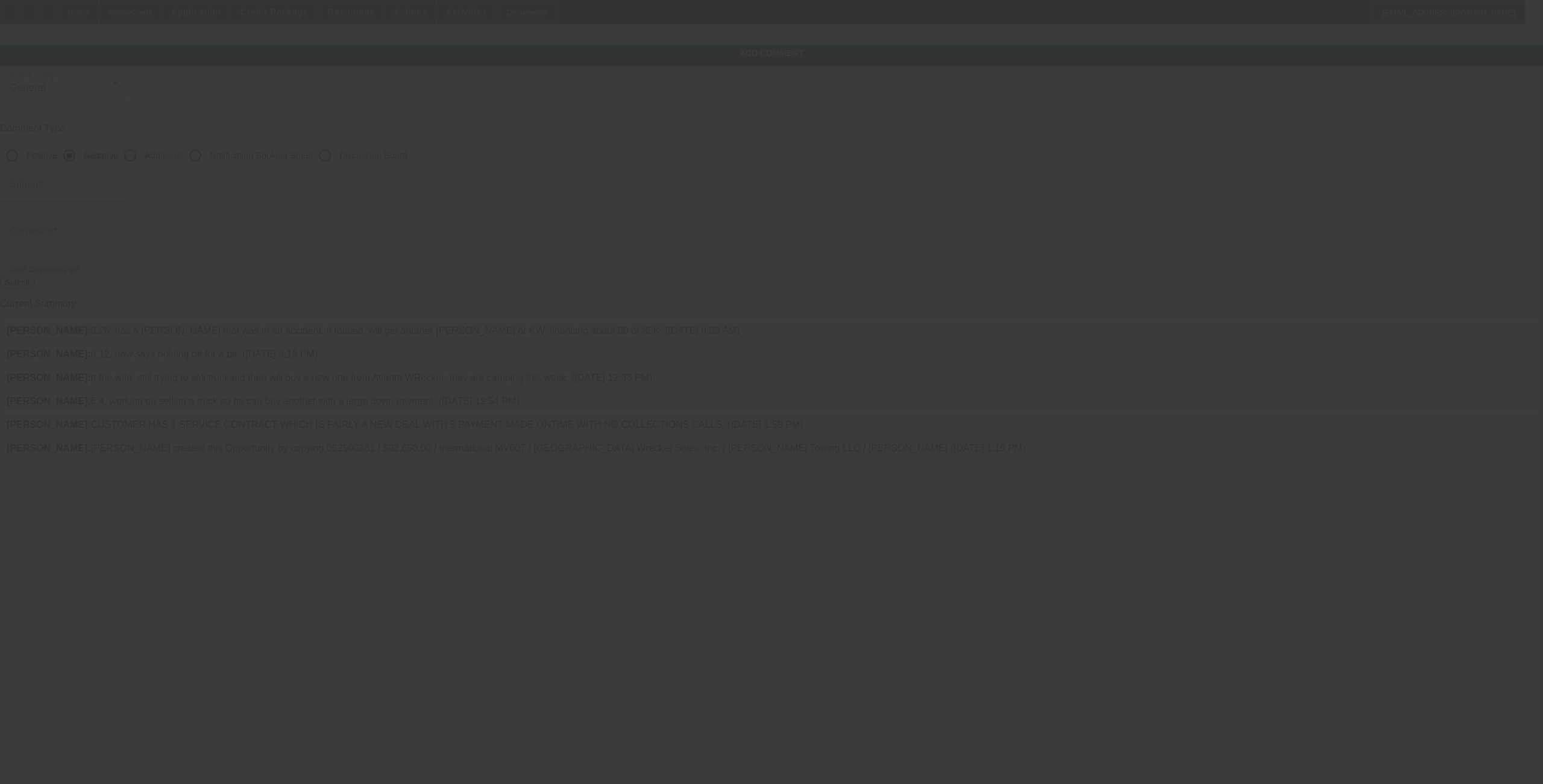
scroll to position [0, 0]
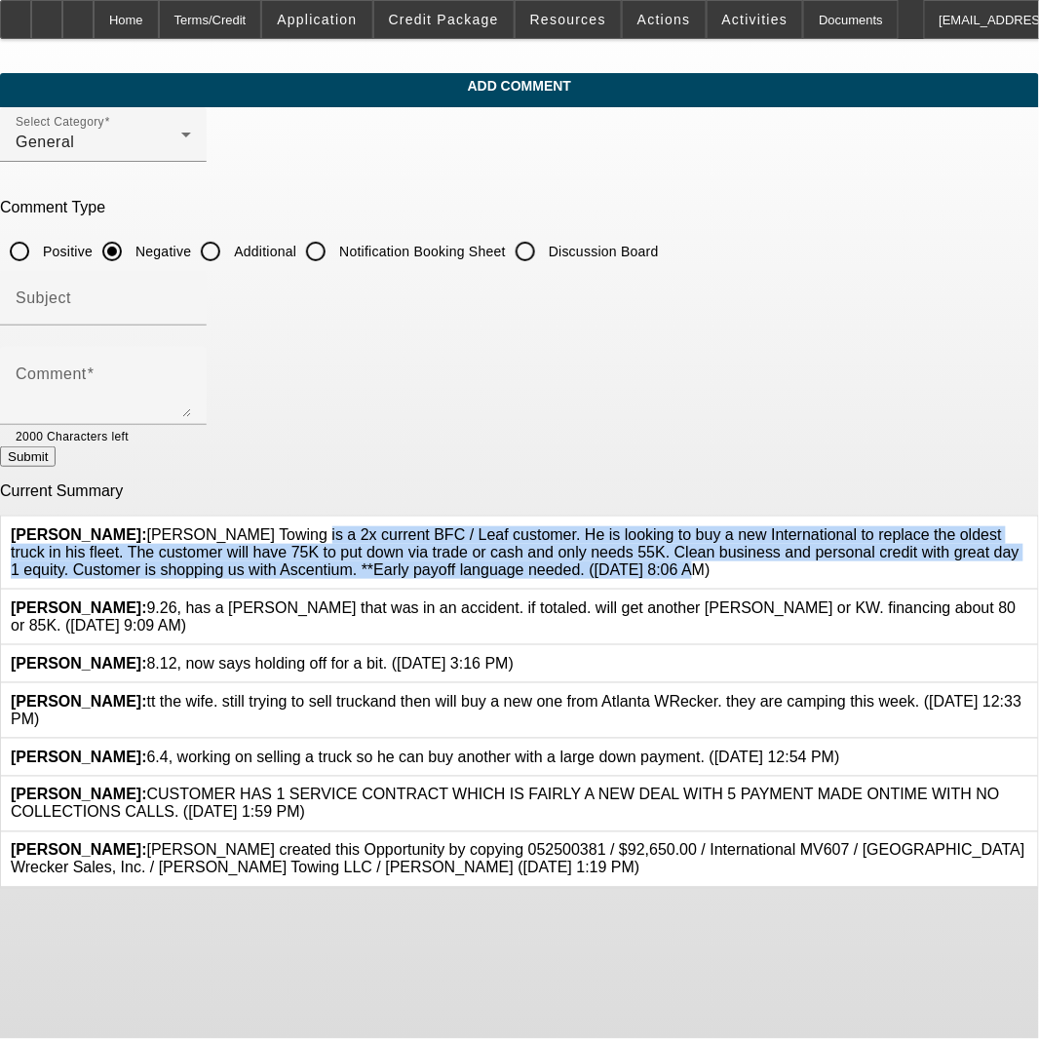
drag, startPoint x: 546, startPoint y: 556, endPoint x: 181, endPoint y: 523, distance: 365.9
click at [181, 526] on span "[PERSON_NAME]: [PERSON_NAME] is a 2x current BFC / Leaf customer. He is looking…" at bounding box center [515, 552] width 1009 height 52
drag, startPoint x: 181, startPoint y: 523, endPoint x: 209, endPoint y: 532, distance: 28.7
copy span "[PERSON_NAME] Towing is a 2x current BFC / Leaf customer. He is looking to buy …"
click at [1028, 526] on icon at bounding box center [1028, 526] width 0 height 0
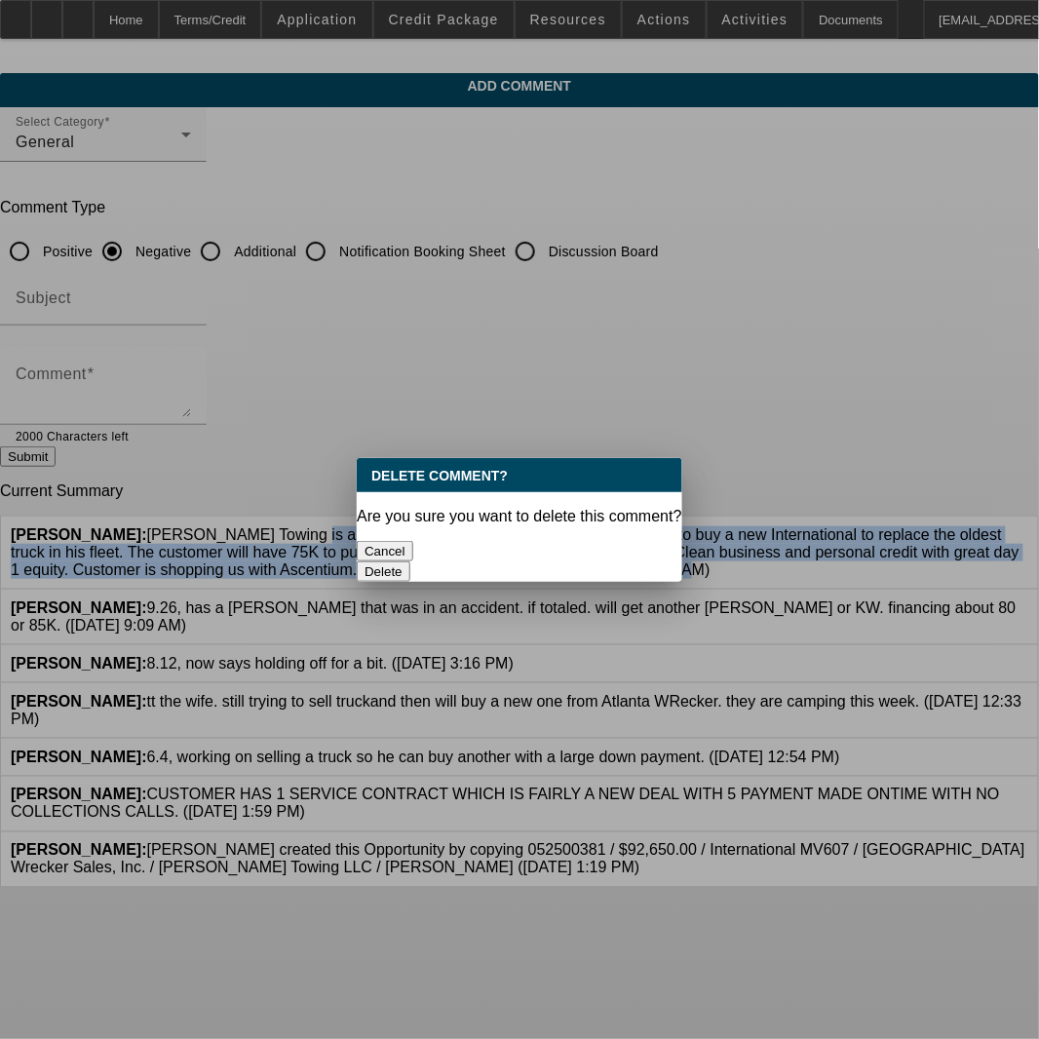
click at [410, 561] on button "Delete" at bounding box center [384, 571] width 54 height 20
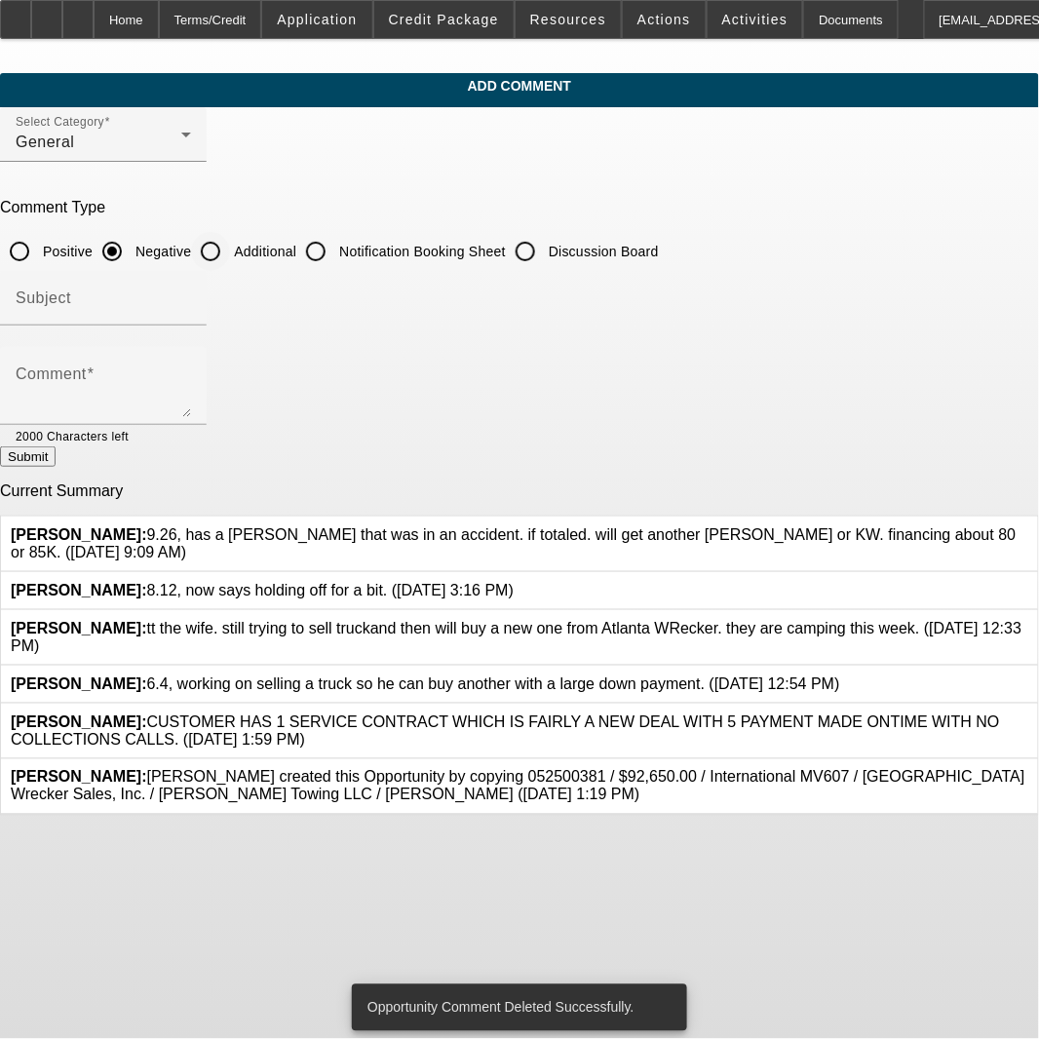
click at [230, 250] on input "Additional" at bounding box center [210, 251] width 39 height 39
radio input "true"
click at [191, 386] on textarea "Comment" at bounding box center [103, 393] width 175 height 47
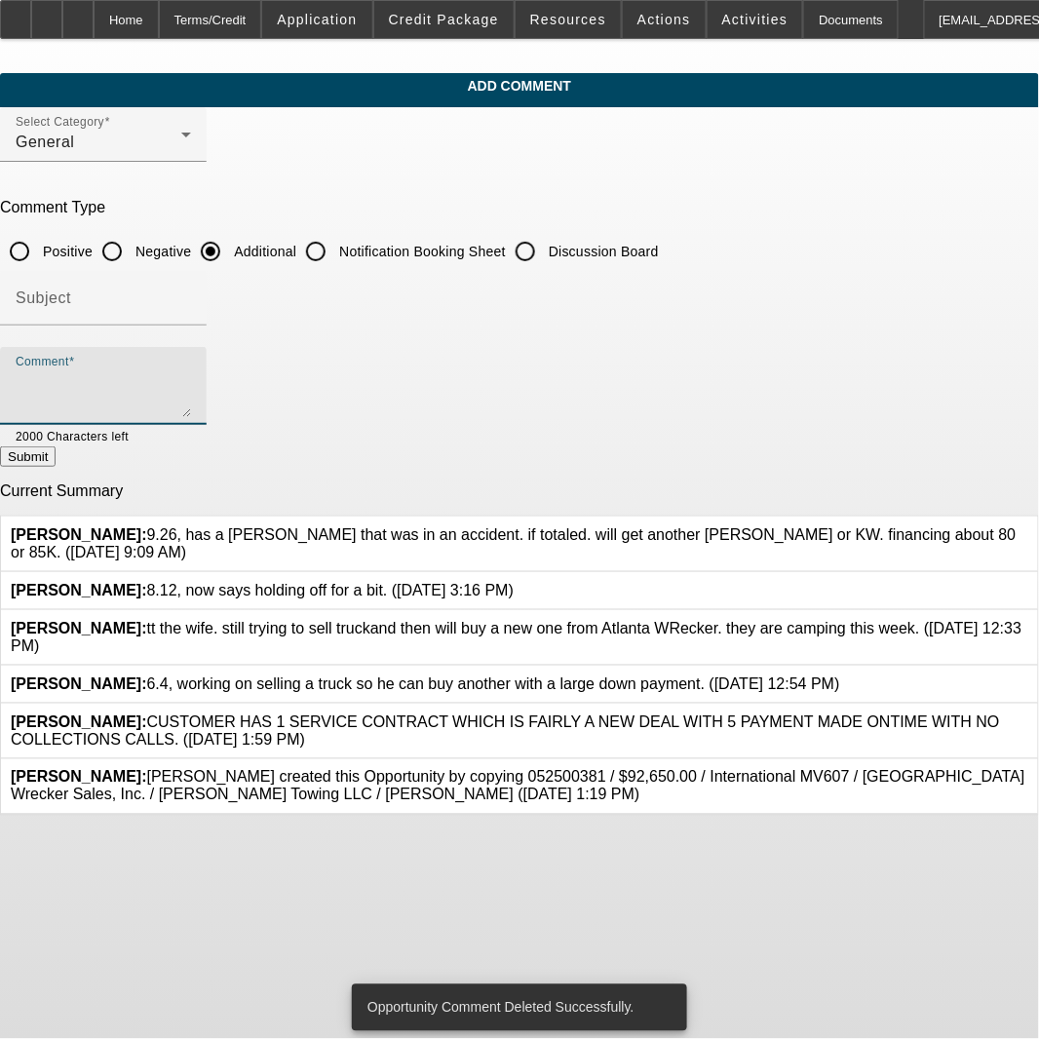
paste textarea "Fletcher Towing is a 2x current BFC / Leaf customer. He is looking to buy a new…"
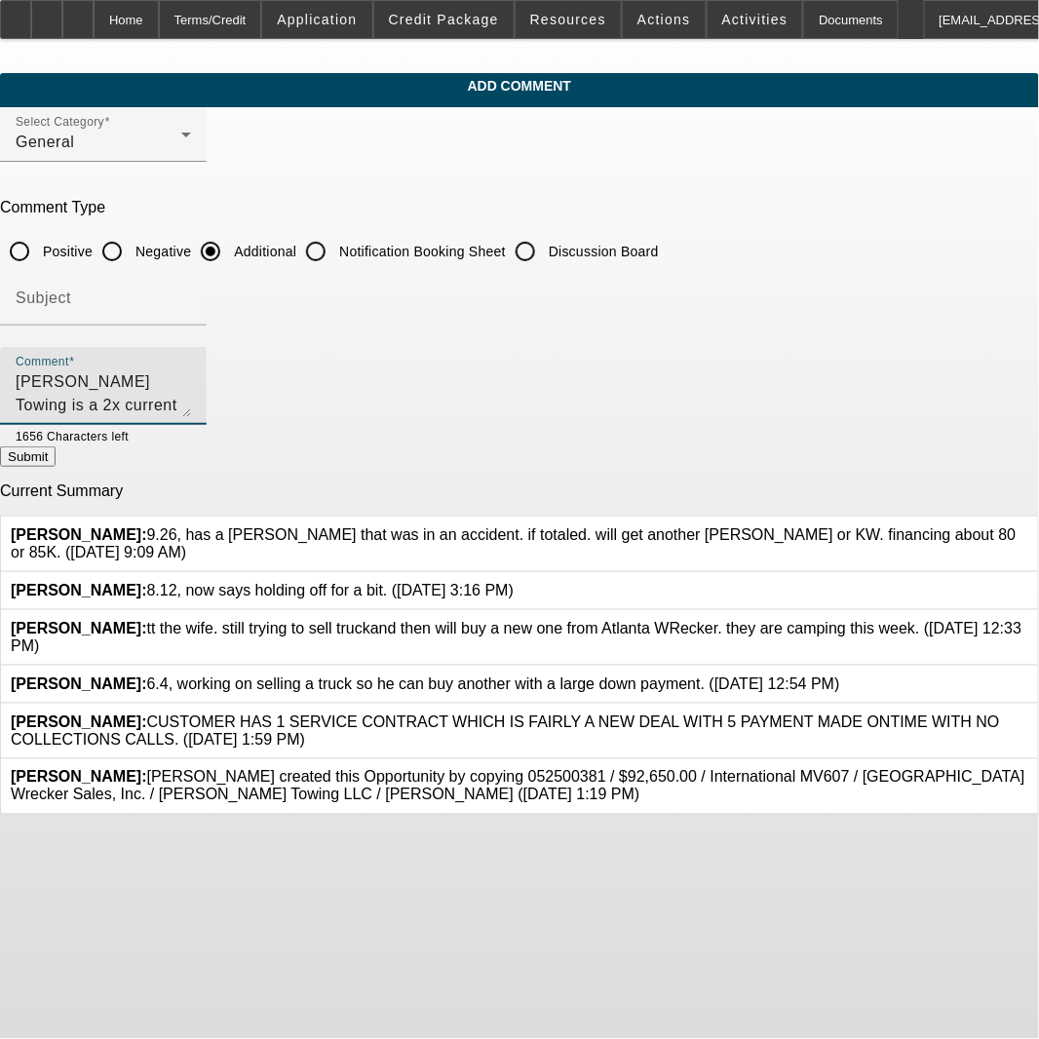
click at [191, 403] on textarea "Fletcher Towing is a 2x current BFC / Leaf customer. He is looking to buy a new…" at bounding box center [103, 393] width 175 height 47
type textarea "Fletcher Towing is a 2x current BFC / Leaf customer. He is looking to buy a new…"
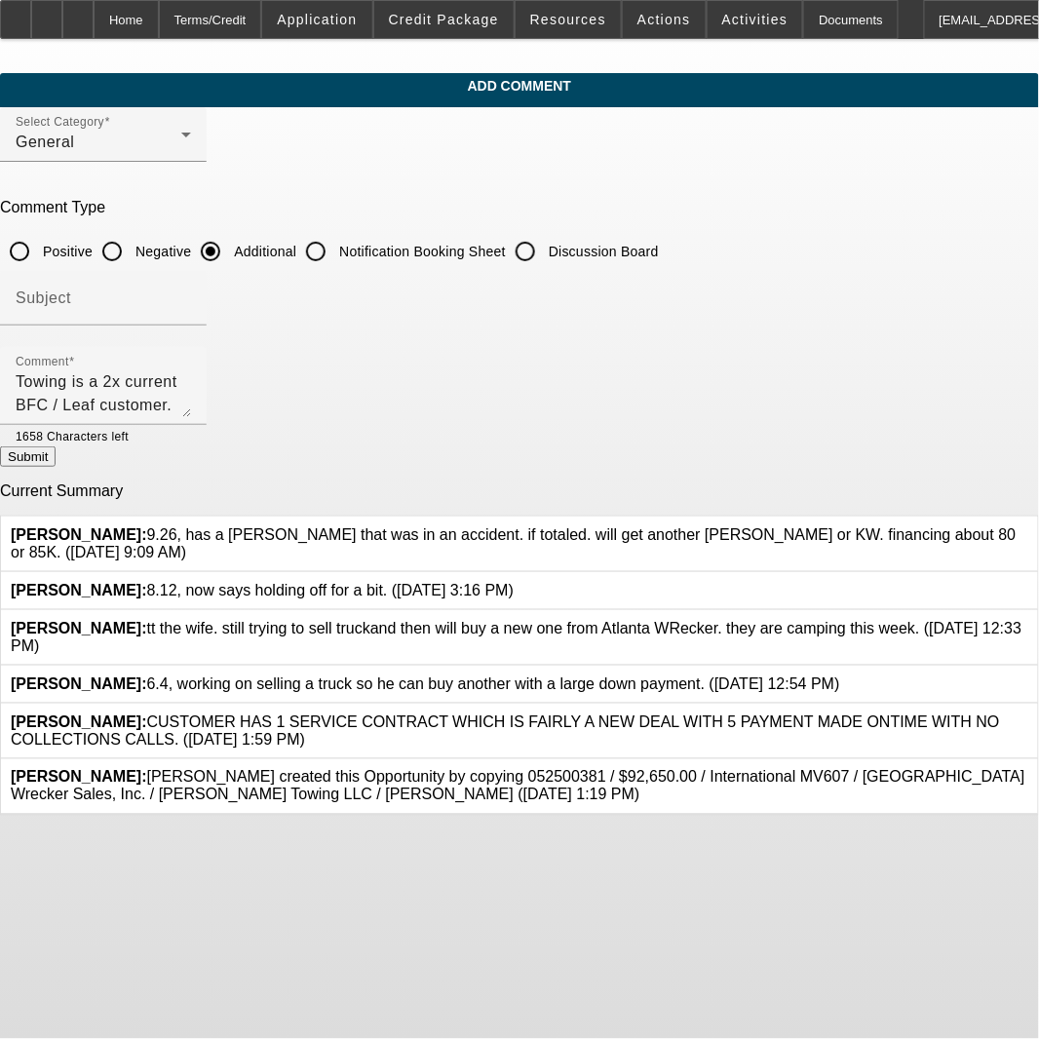
click at [56, 457] on button "Submit" at bounding box center [28, 456] width 56 height 20
radio input "true"
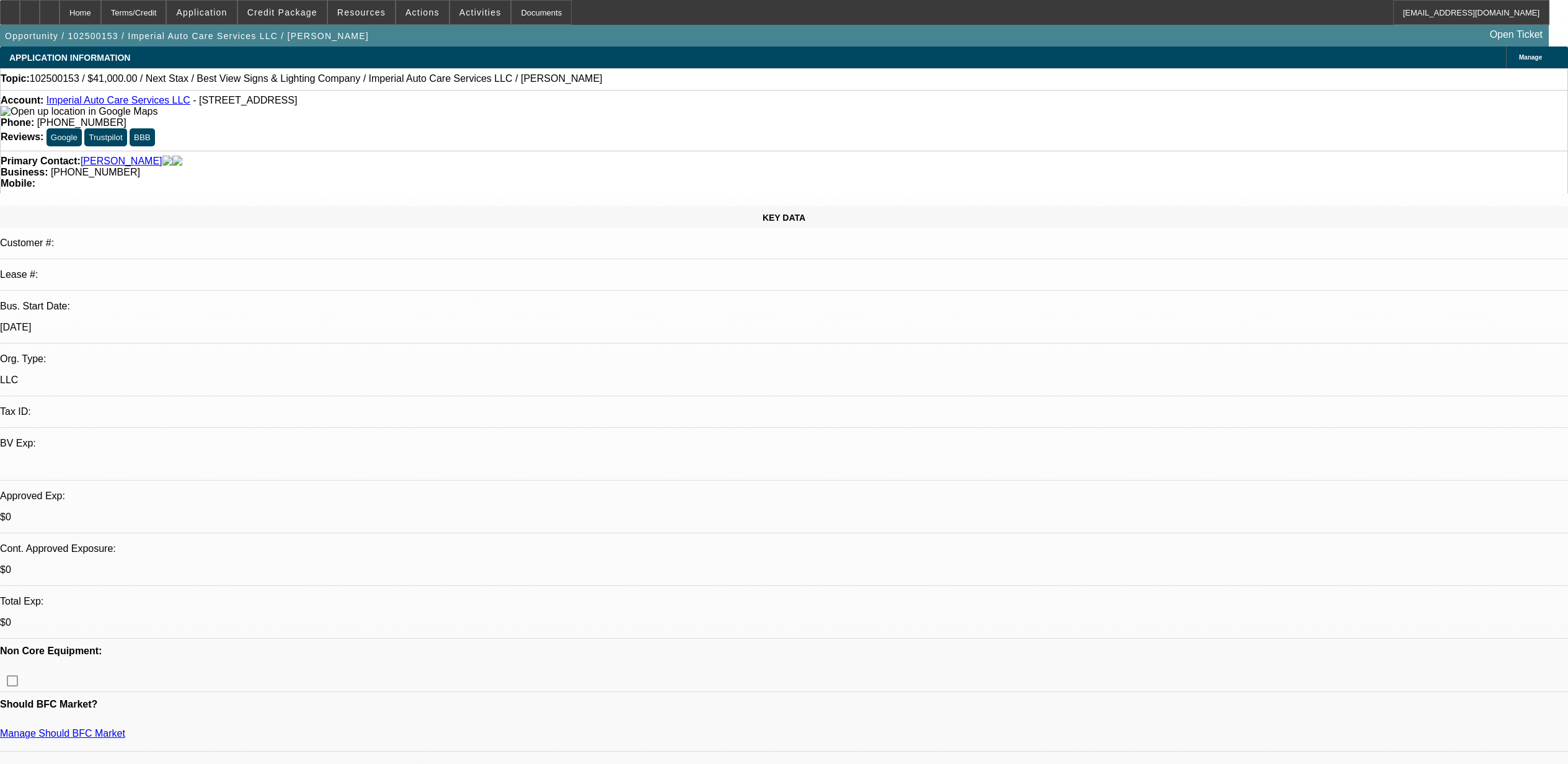
select select "0"
select select "2"
select select "0.1"
select select "4"
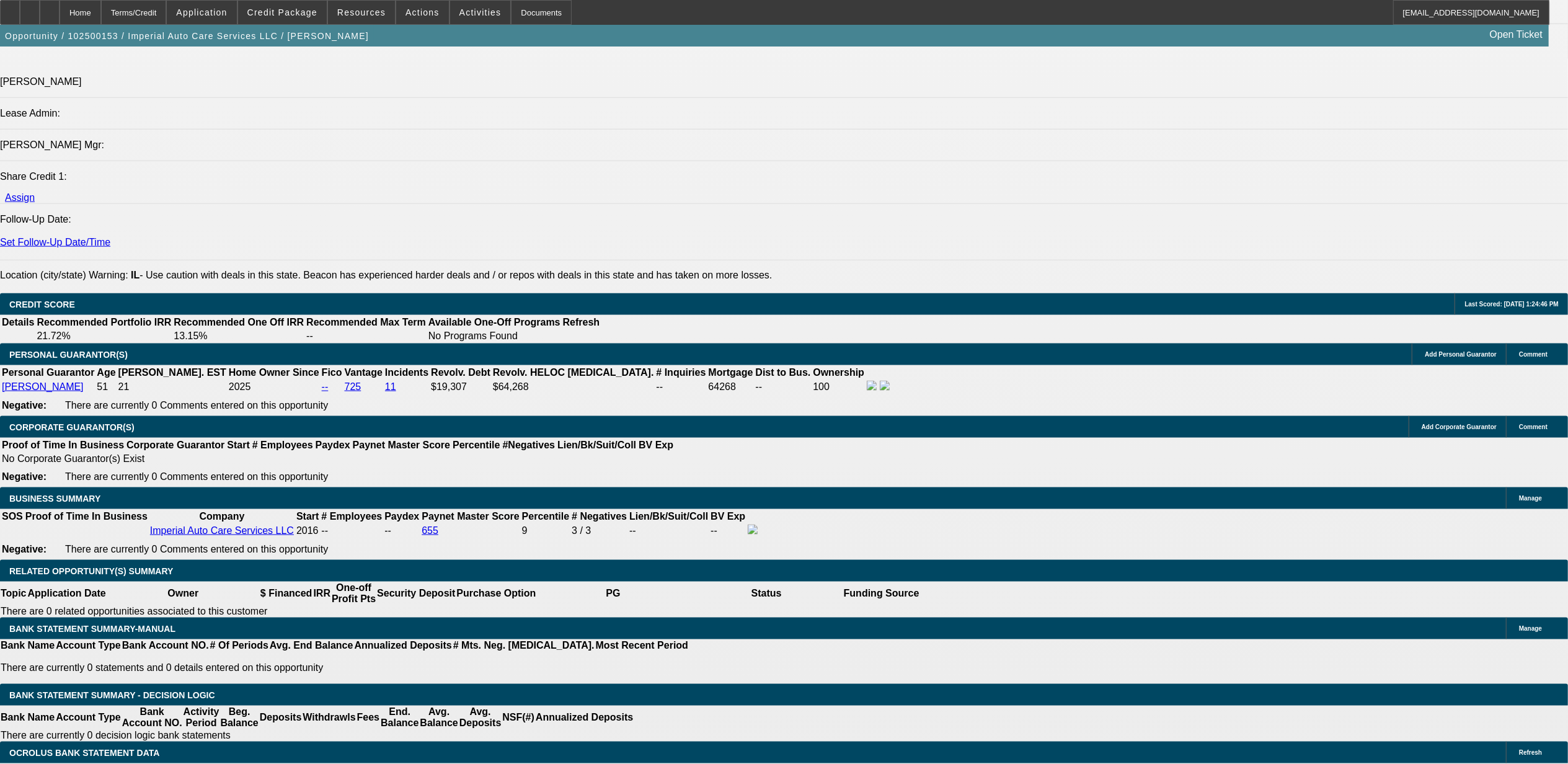
scroll to position [1571, 0]
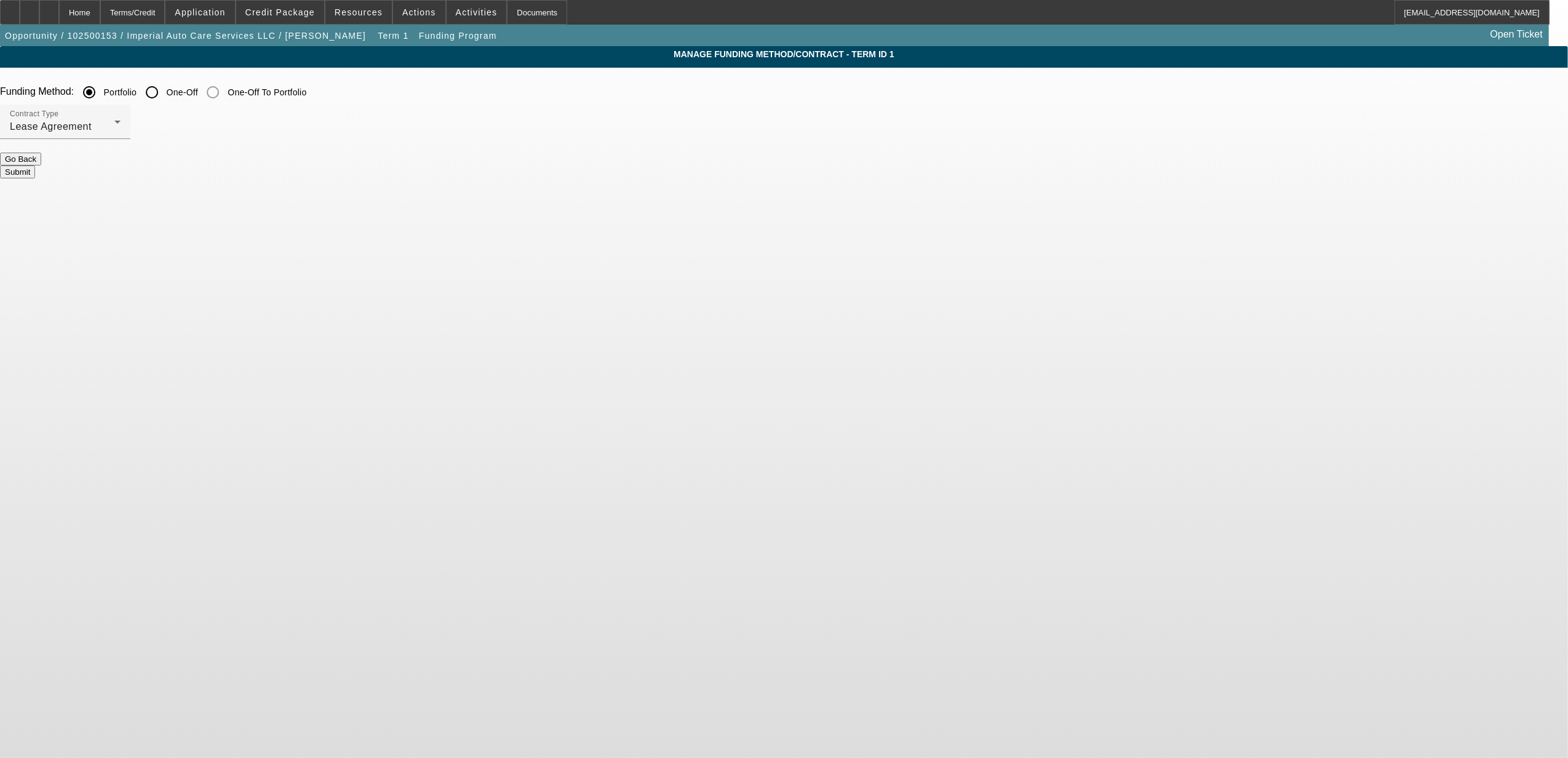
click at [164, 92] on input "One-Off" at bounding box center [151, 92] width 25 height 25
radio input "true"
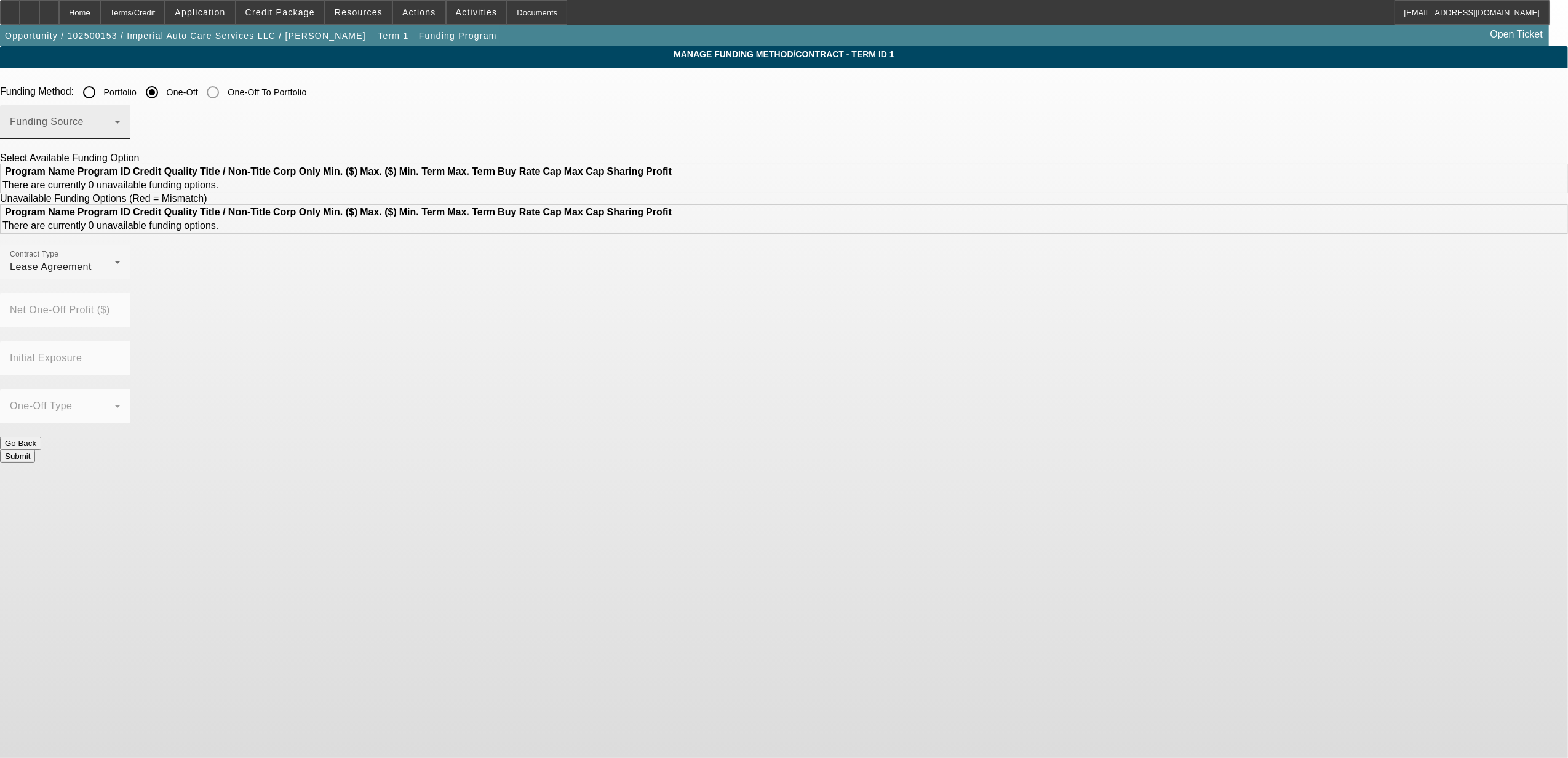
click at [121, 111] on div "Funding Source" at bounding box center [65, 122] width 110 height 35
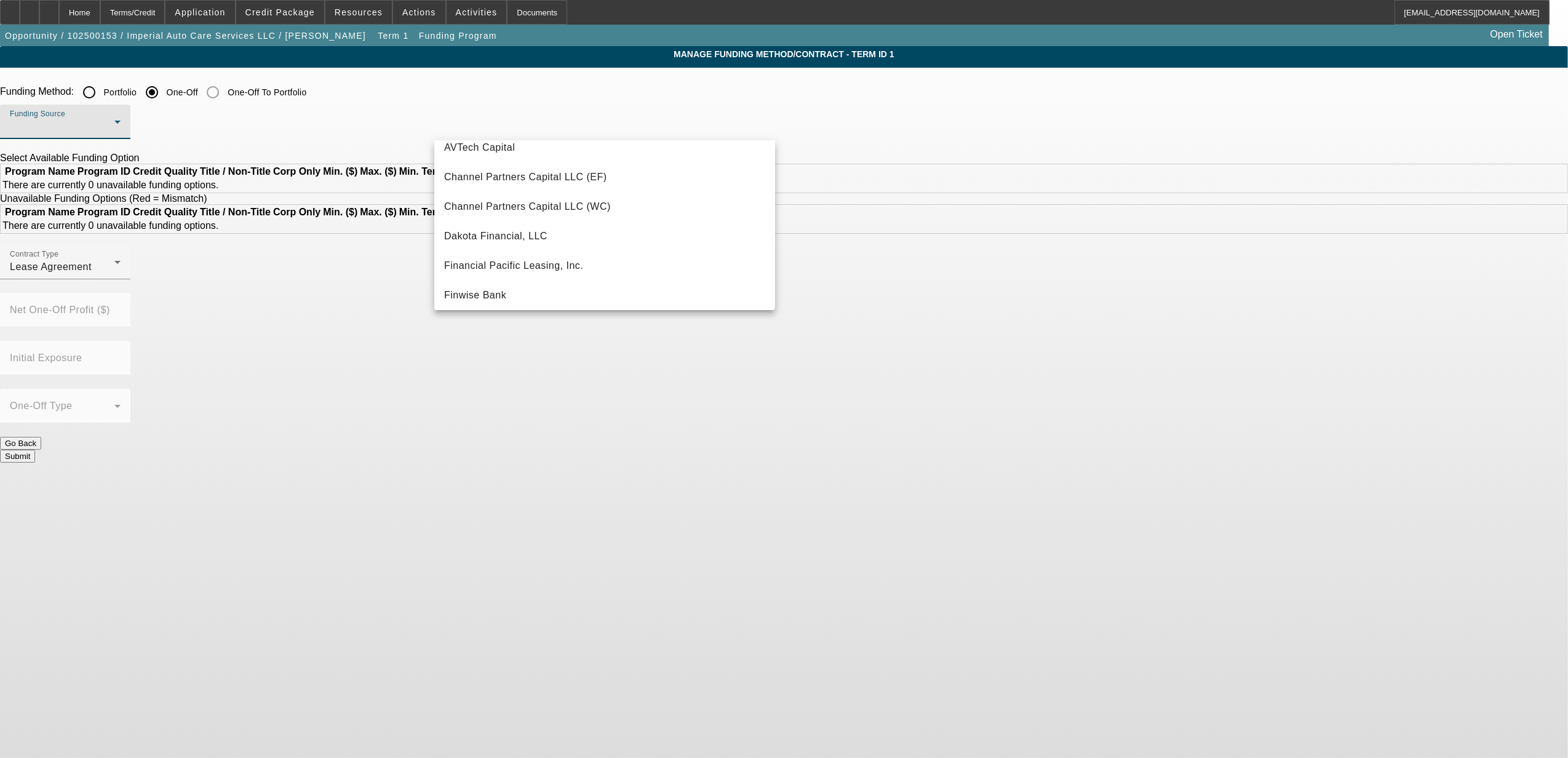
scroll to position [82, 0]
click at [490, 279] on span "First Commonwealth Equipment Finance" at bounding box center [538, 285] width 189 height 15
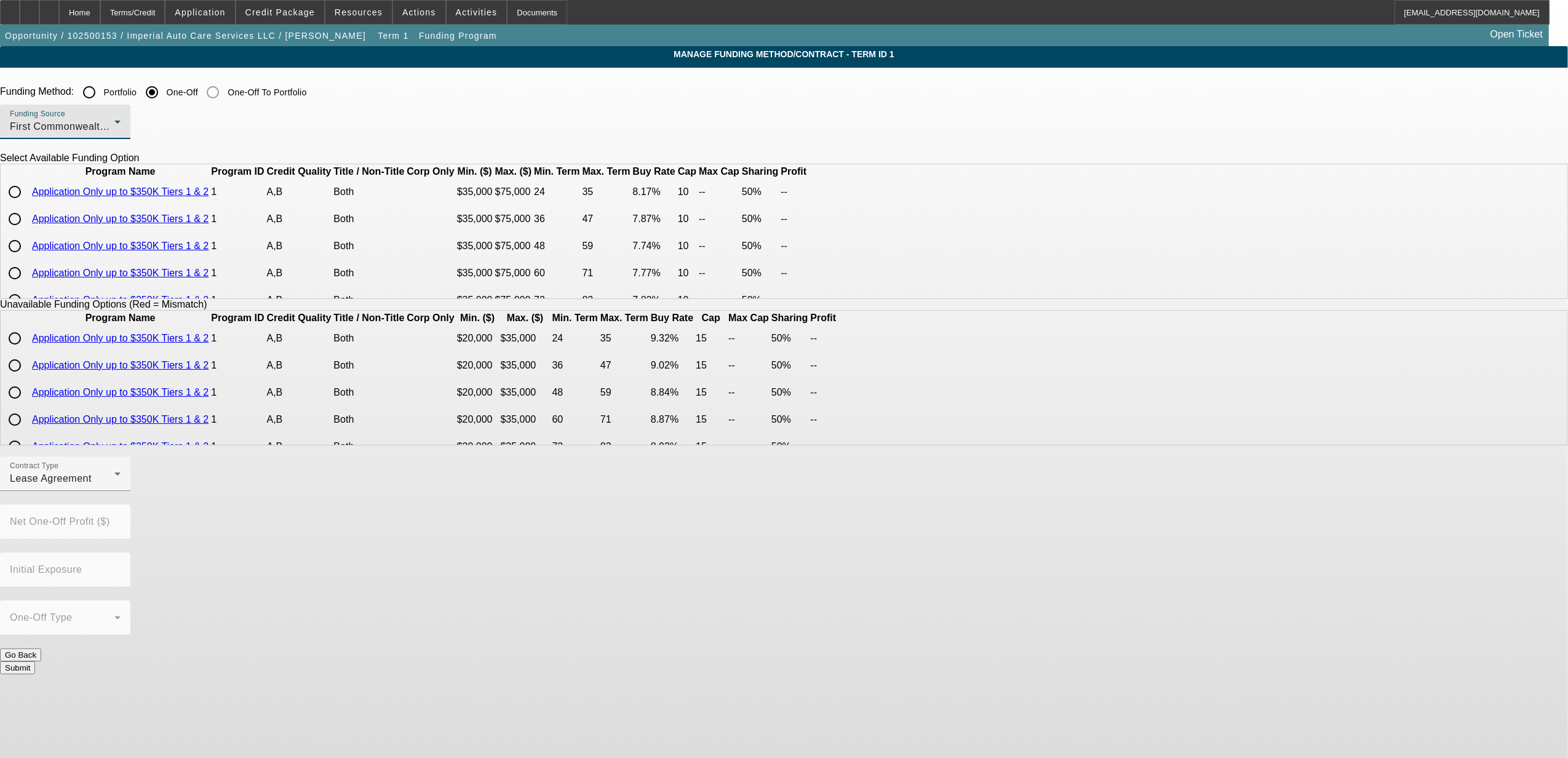
click at [114, 121] on div "First Commonwealth Equipment Finance" at bounding box center [62, 126] width 105 height 15
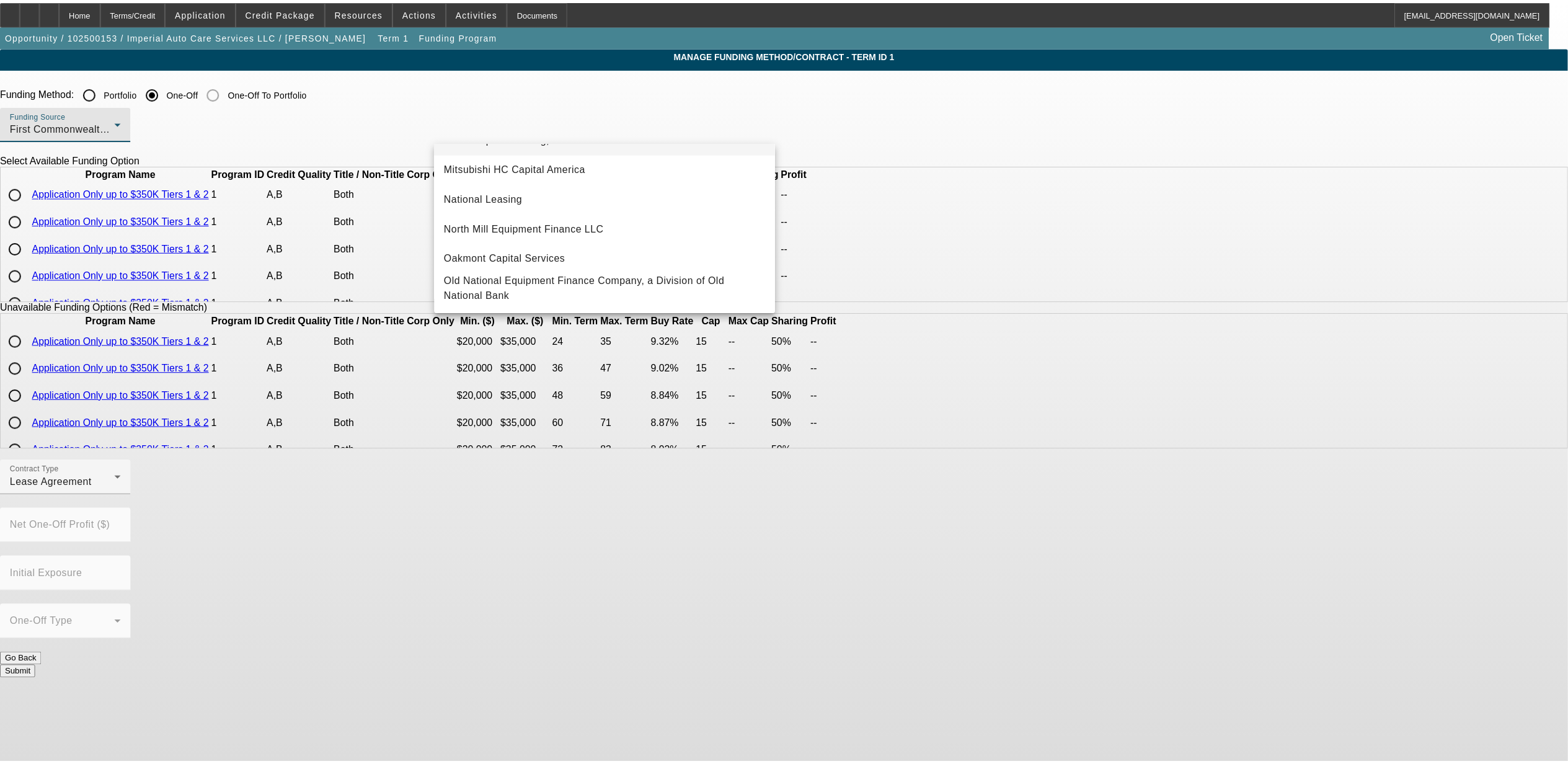
scroll to position [238, 0]
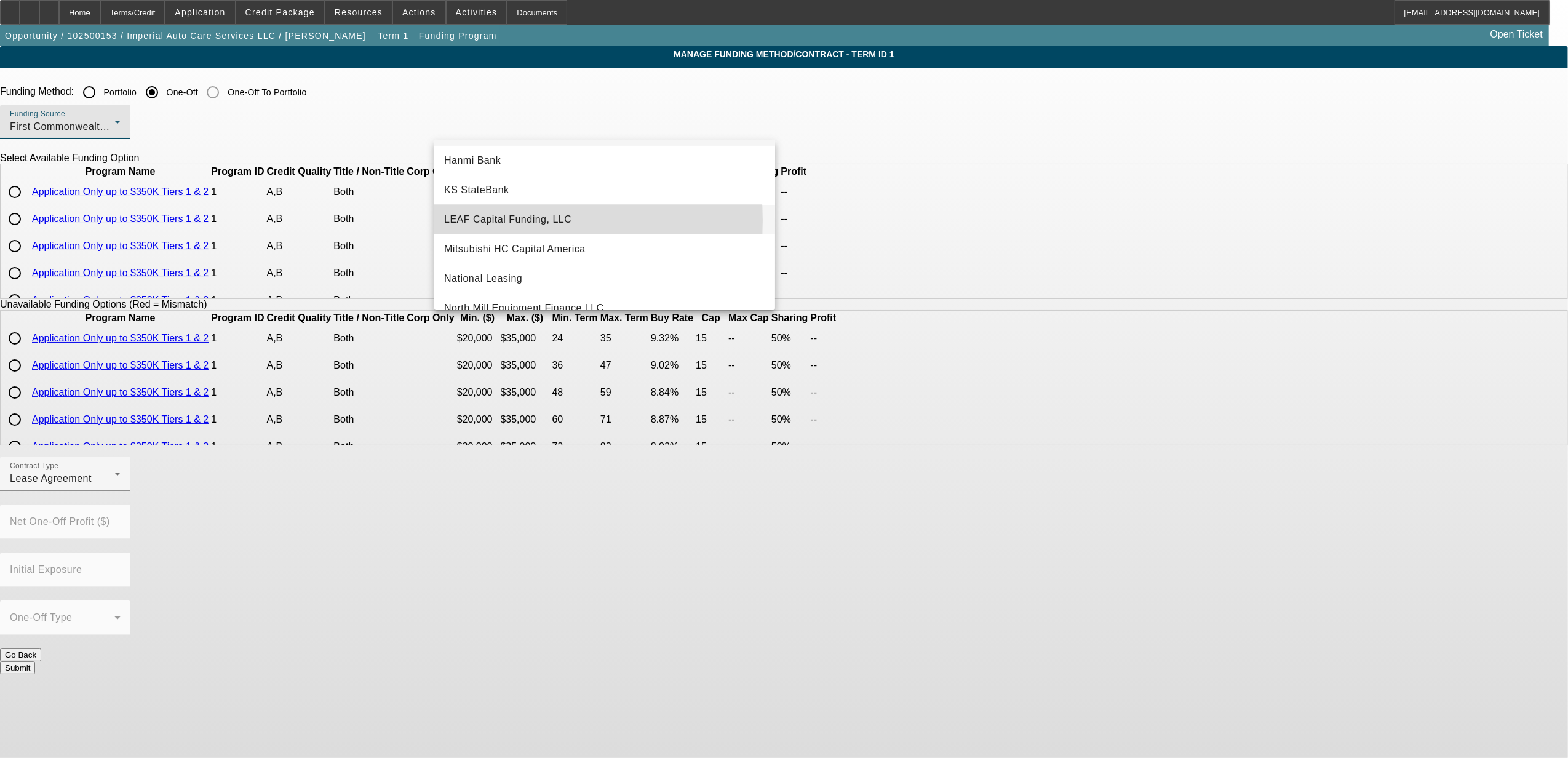
click at [489, 220] on span "LEAF Capital Funding, LLC" at bounding box center [508, 219] width 128 height 15
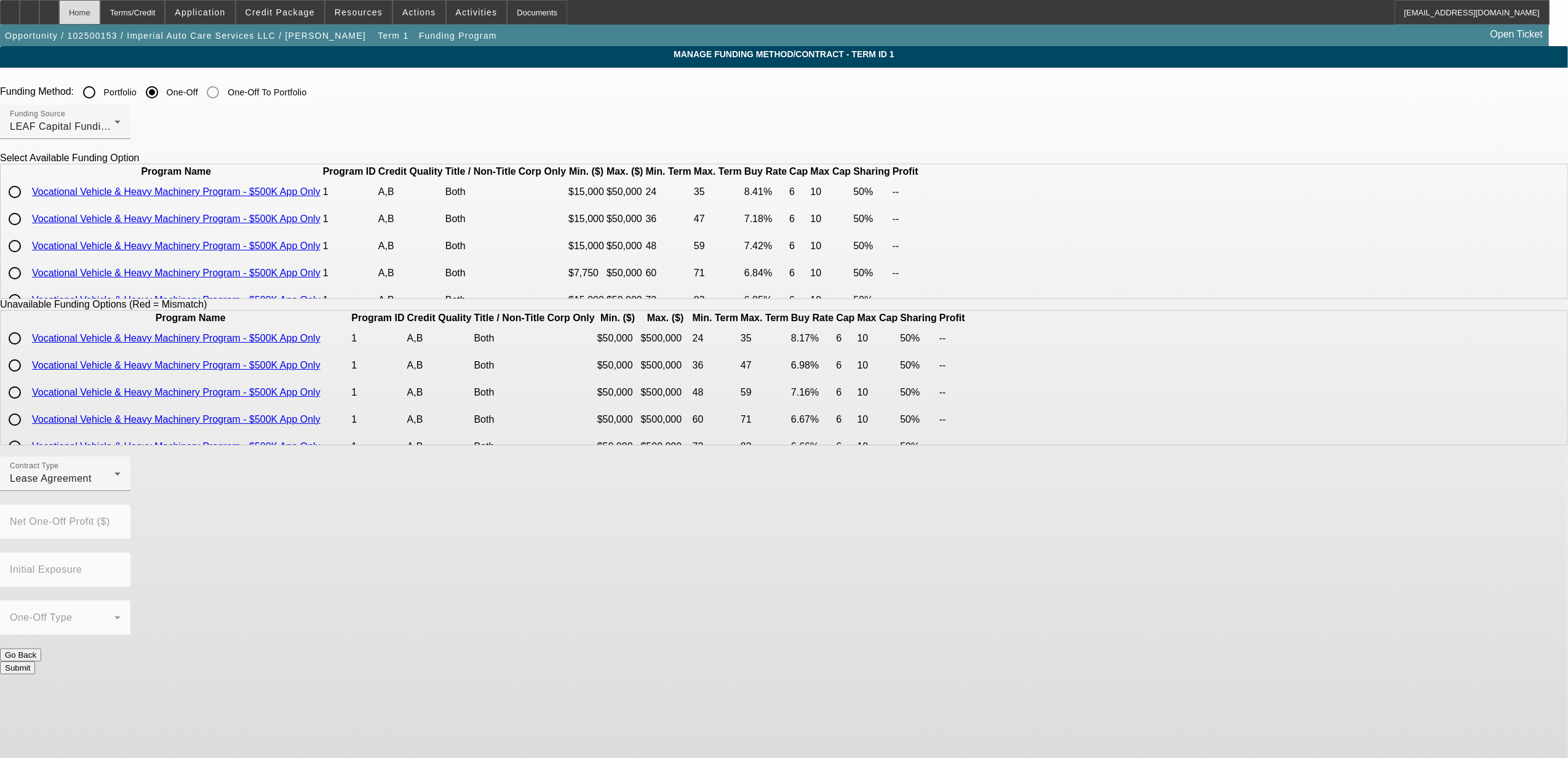
click at [100, 8] on div "Home" at bounding box center [80, 12] width 41 height 25
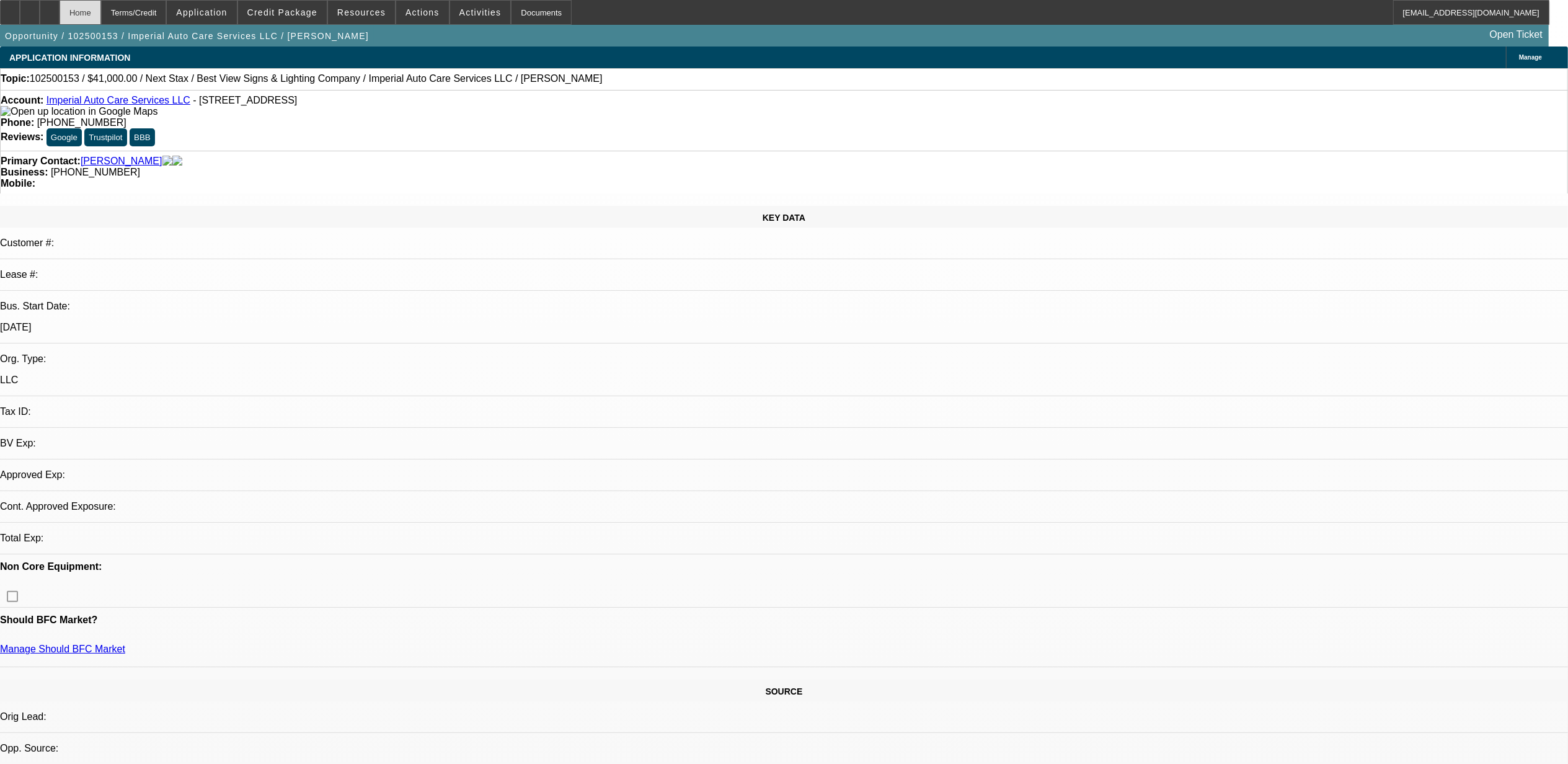
select select "0"
select select "2"
select select "0.1"
select select "4"
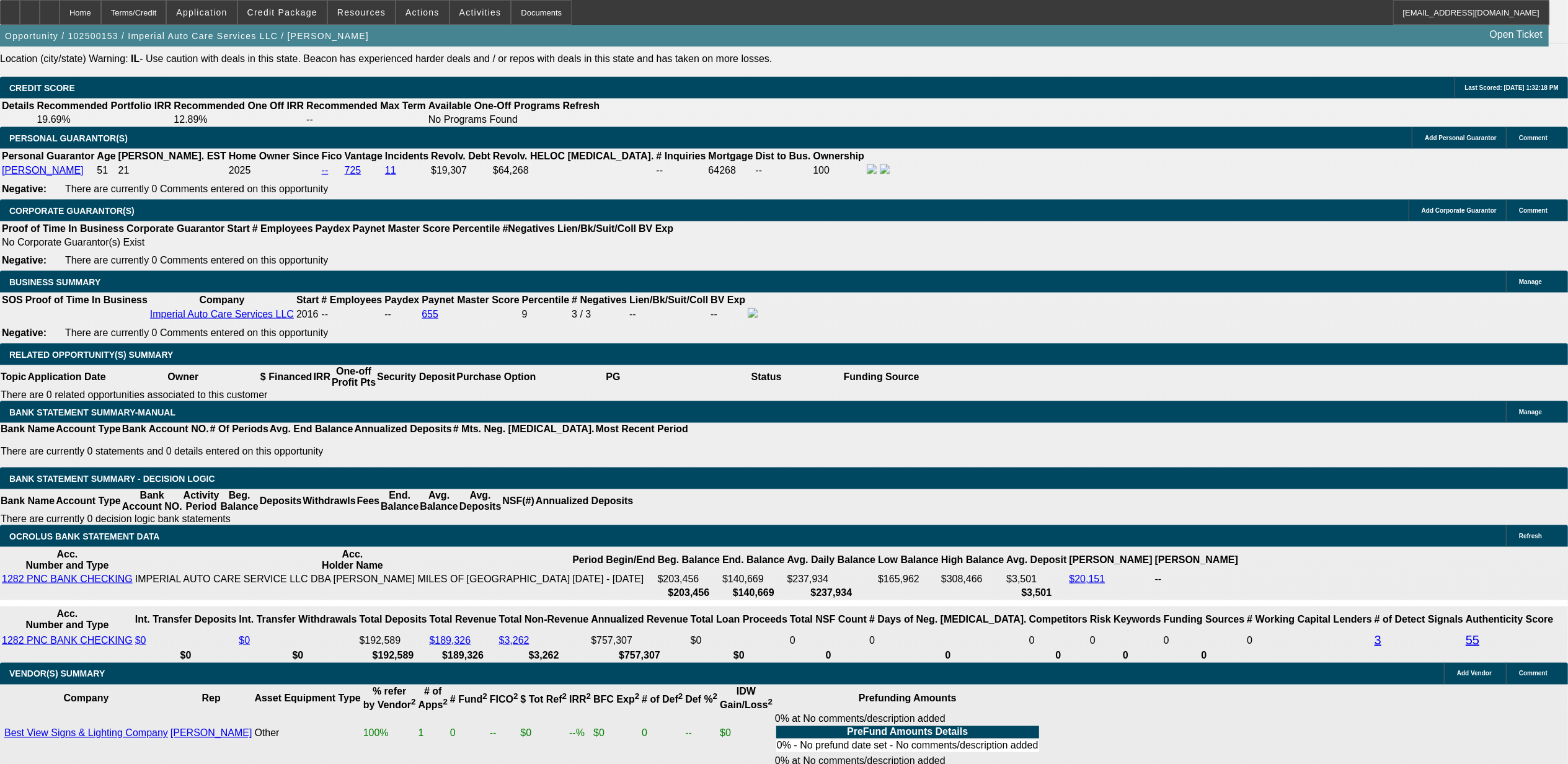
scroll to position [1571, 0]
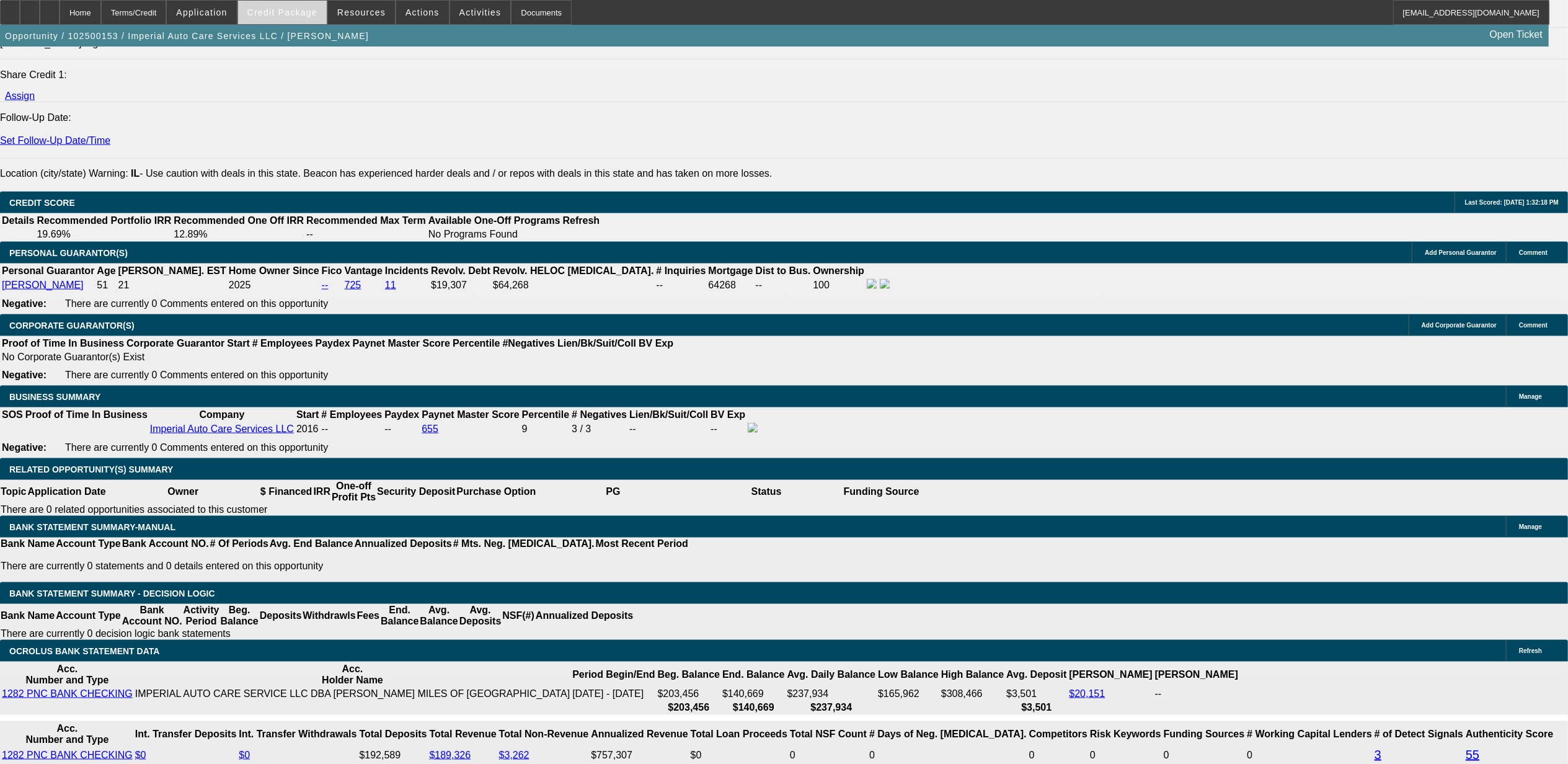
click at [290, 18] on span at bounding box center [282, 12] width 88 height 30
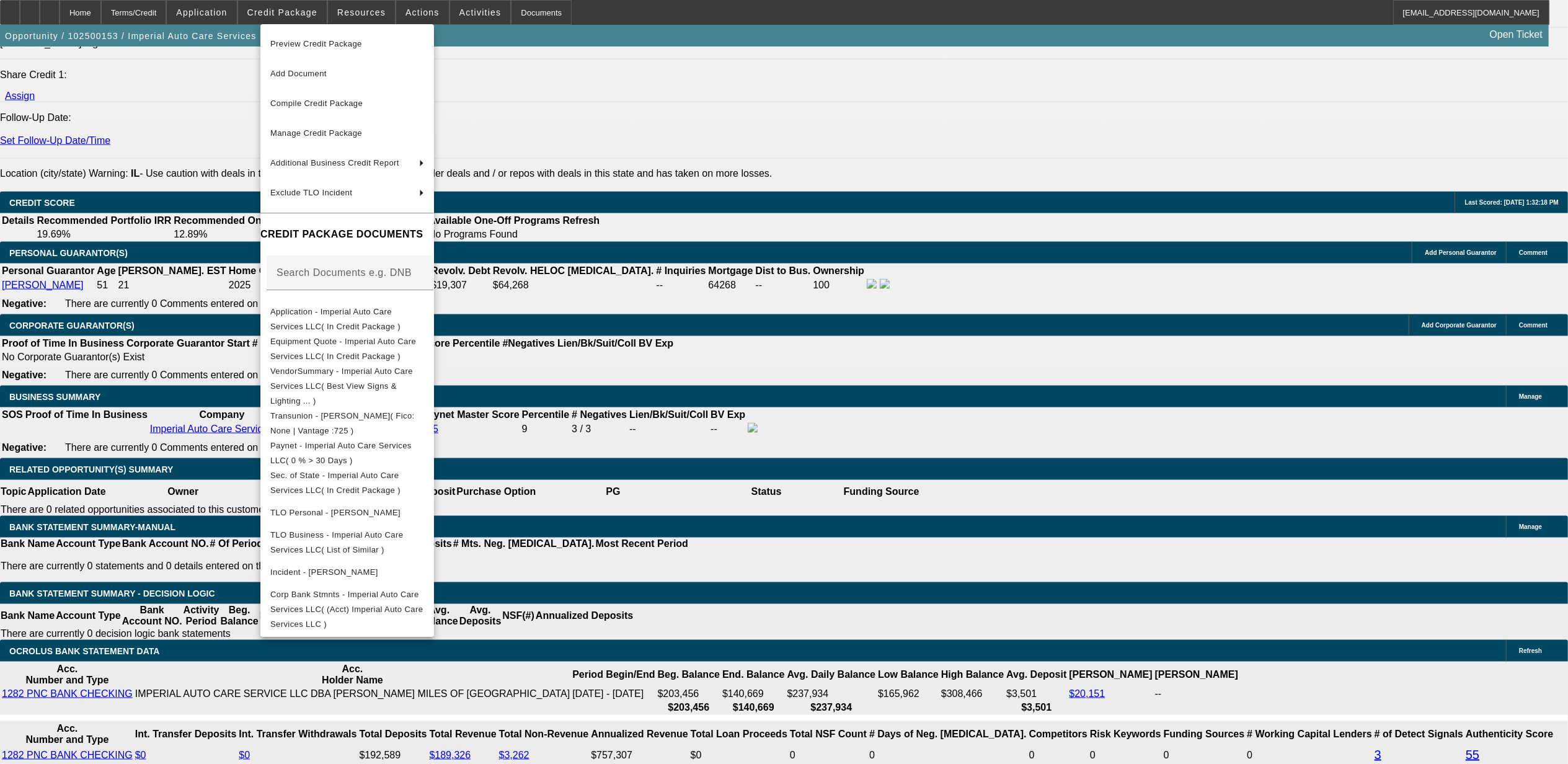
click at [794, 610] on div at bounding box center [784, 382] width 1568 height 764
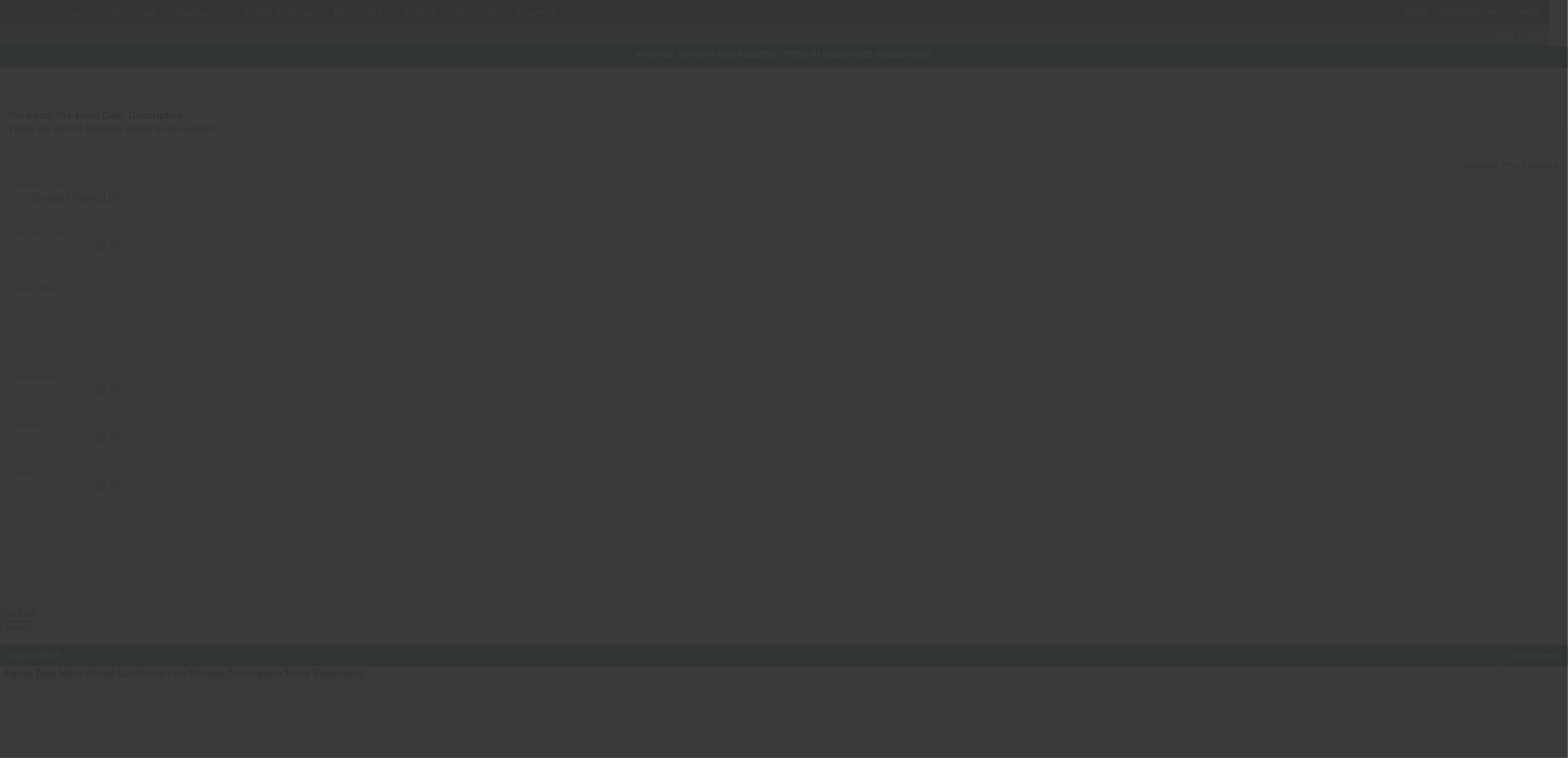
type input "$41,000.00"
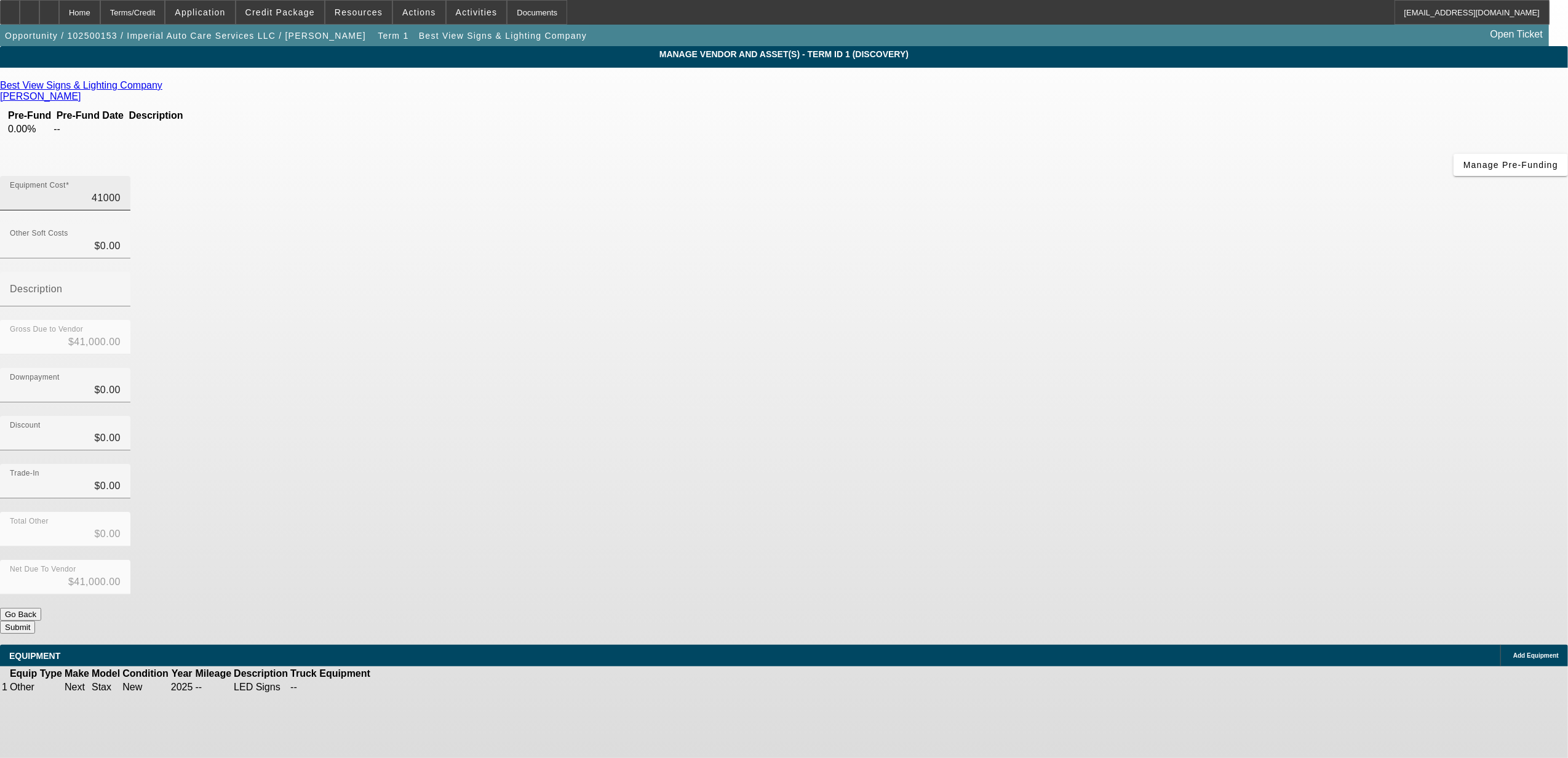
click at [121, 191] on input "41000" at bounding box center [65, 198] width 110 height 15
type input "4"
type input "$4.00"
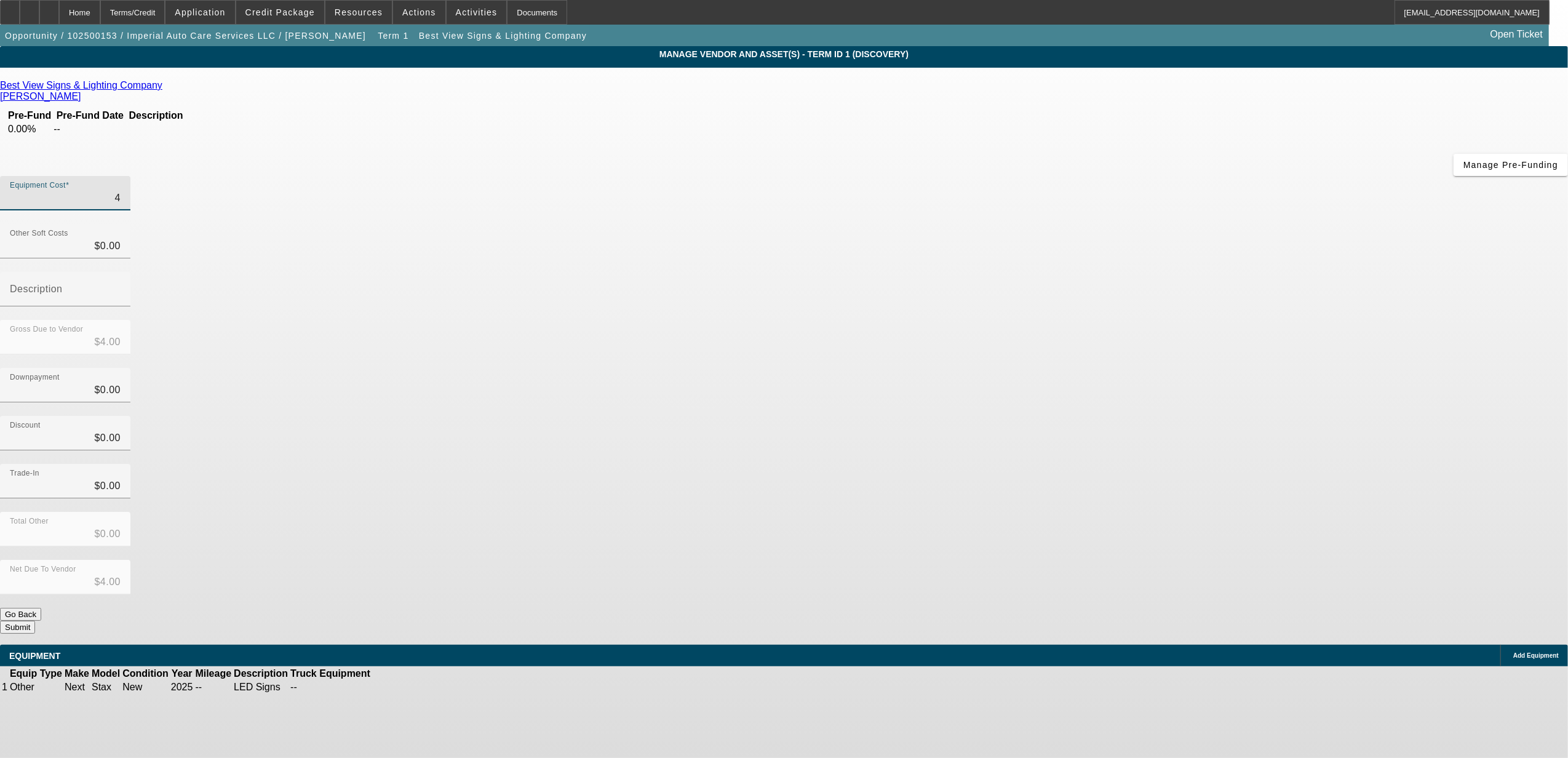
type input "41"
type input "$41.00"
type input "411"
type input "$411.00"
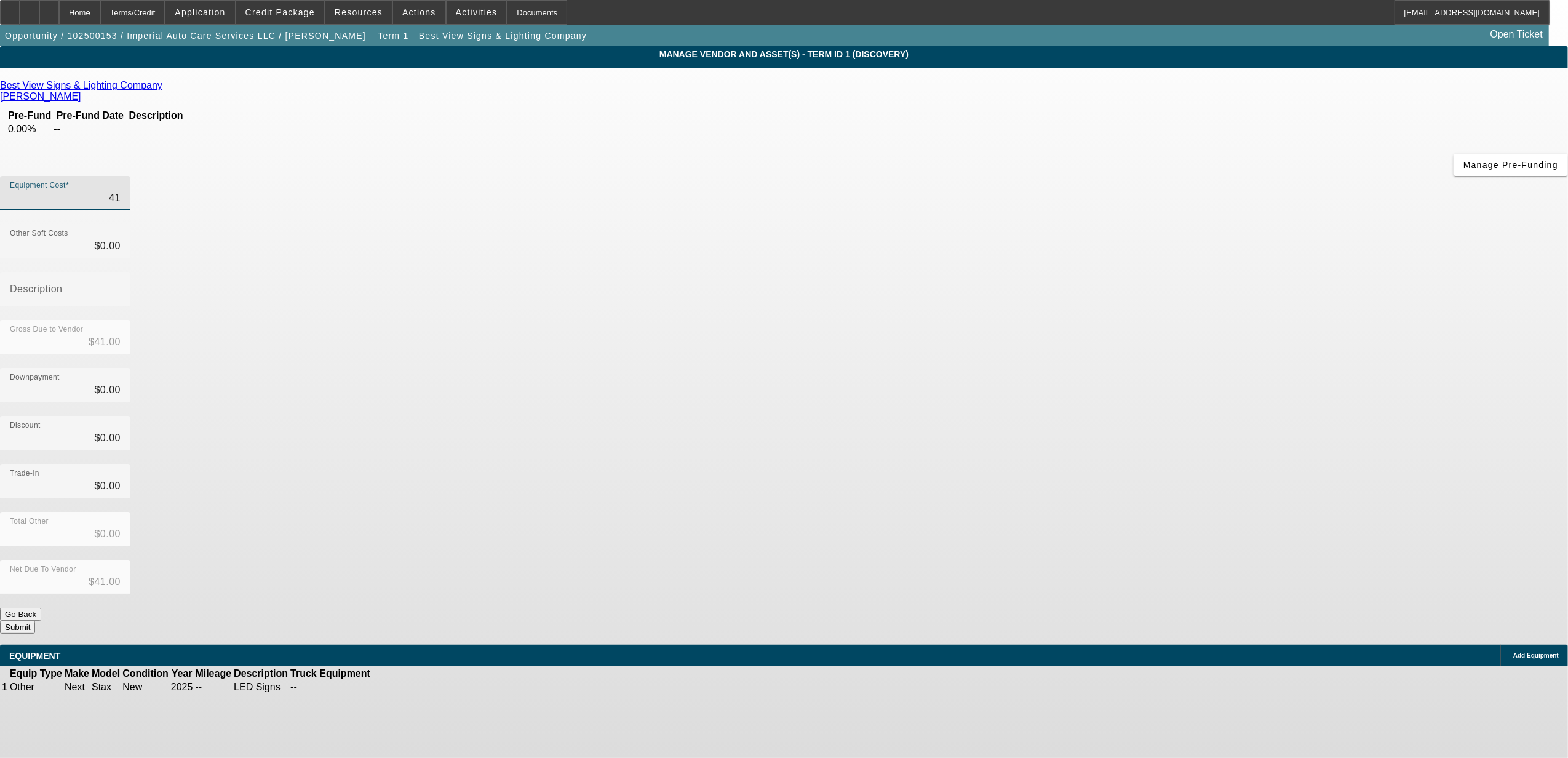
type input "$411.00"
type input "4113"
type input "$4,113.00"
type input "41131"
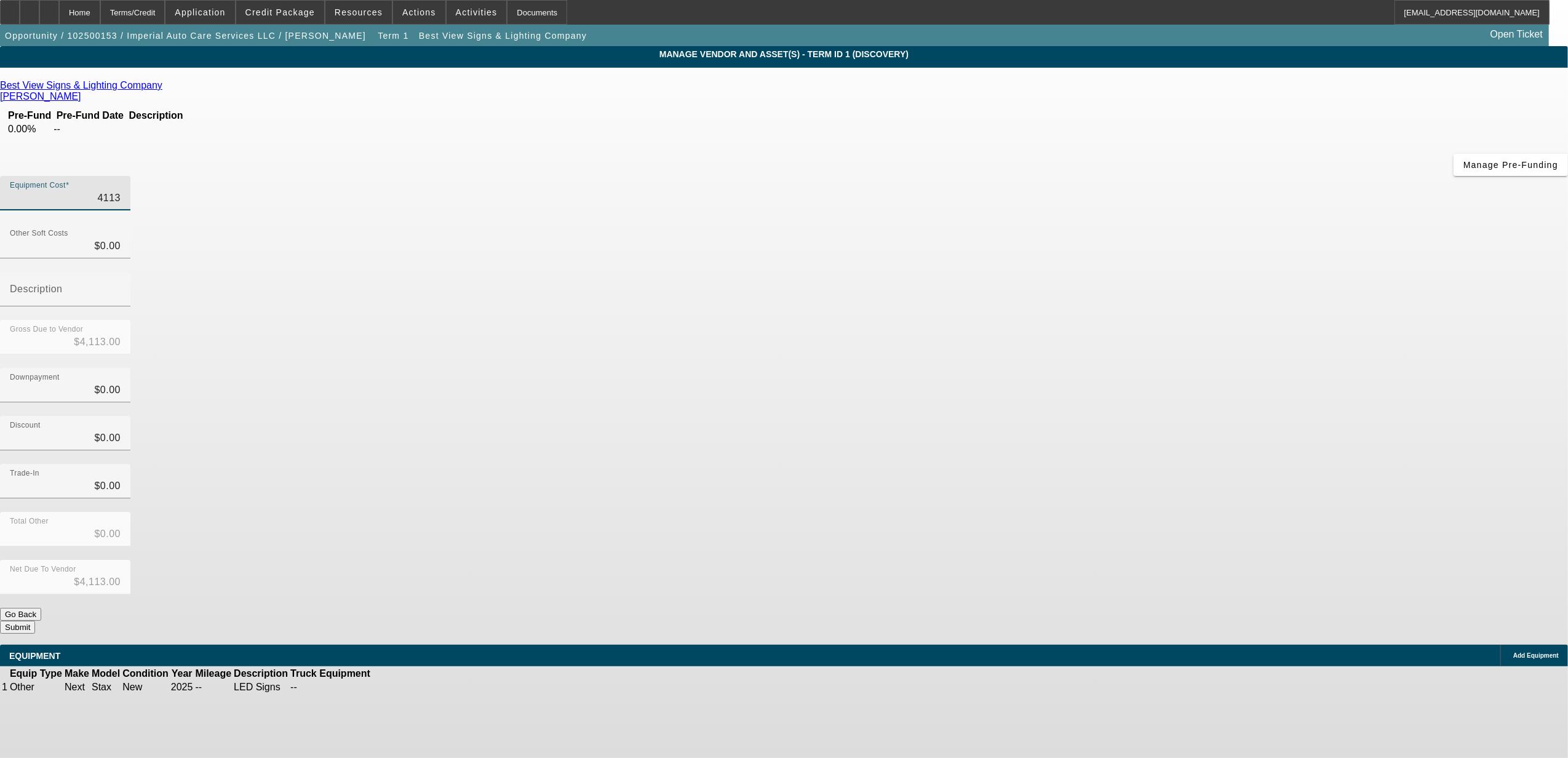
type input "$41,131.00"
type input "$0.00"
click at [35, 620] on button "Submit" at bounding box center [18, 627] width 35 height 13
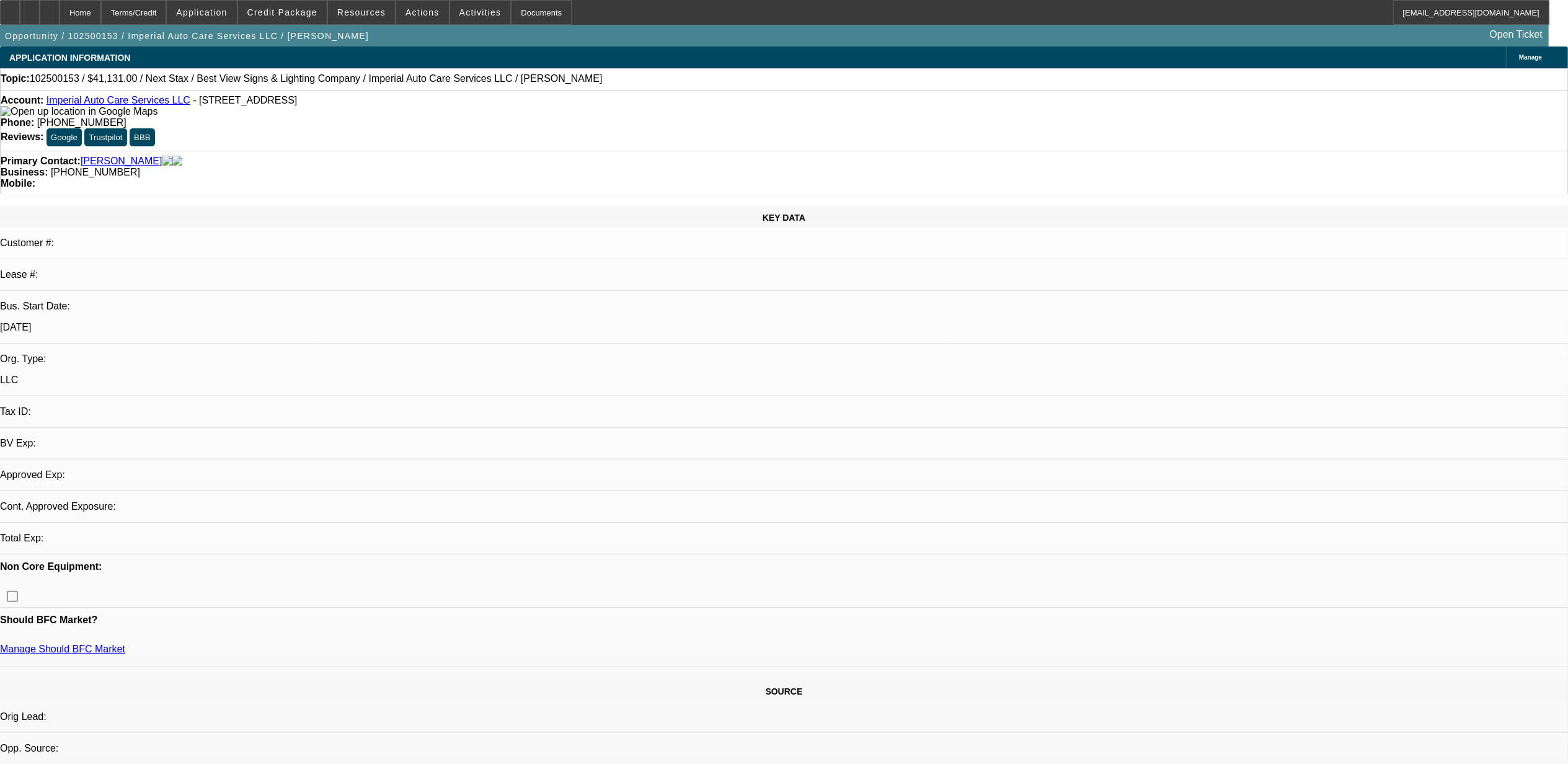
select select "0"
select select "2"
select select "0.1"
select select "4"
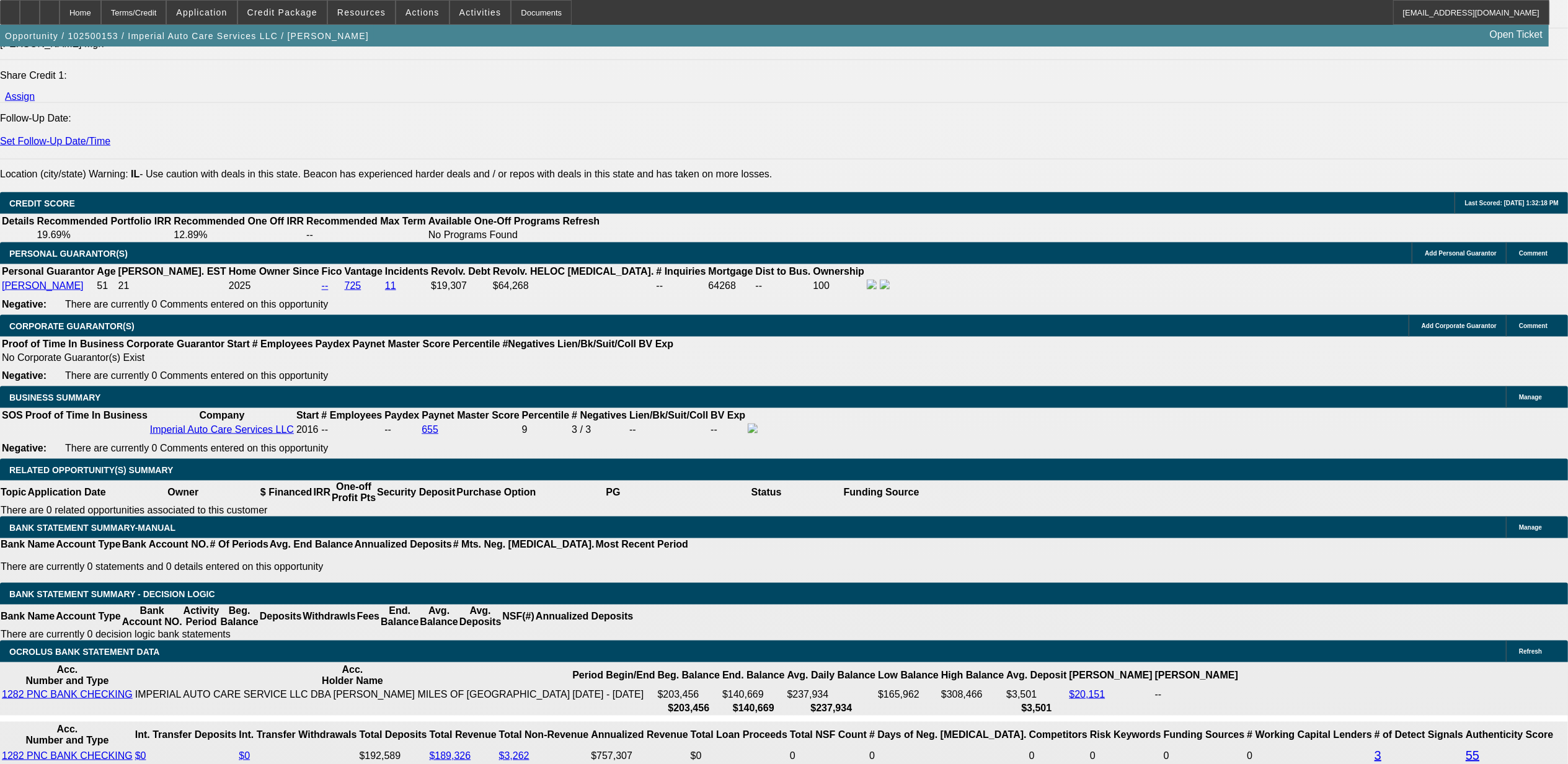
scroll to position [1571, 0]
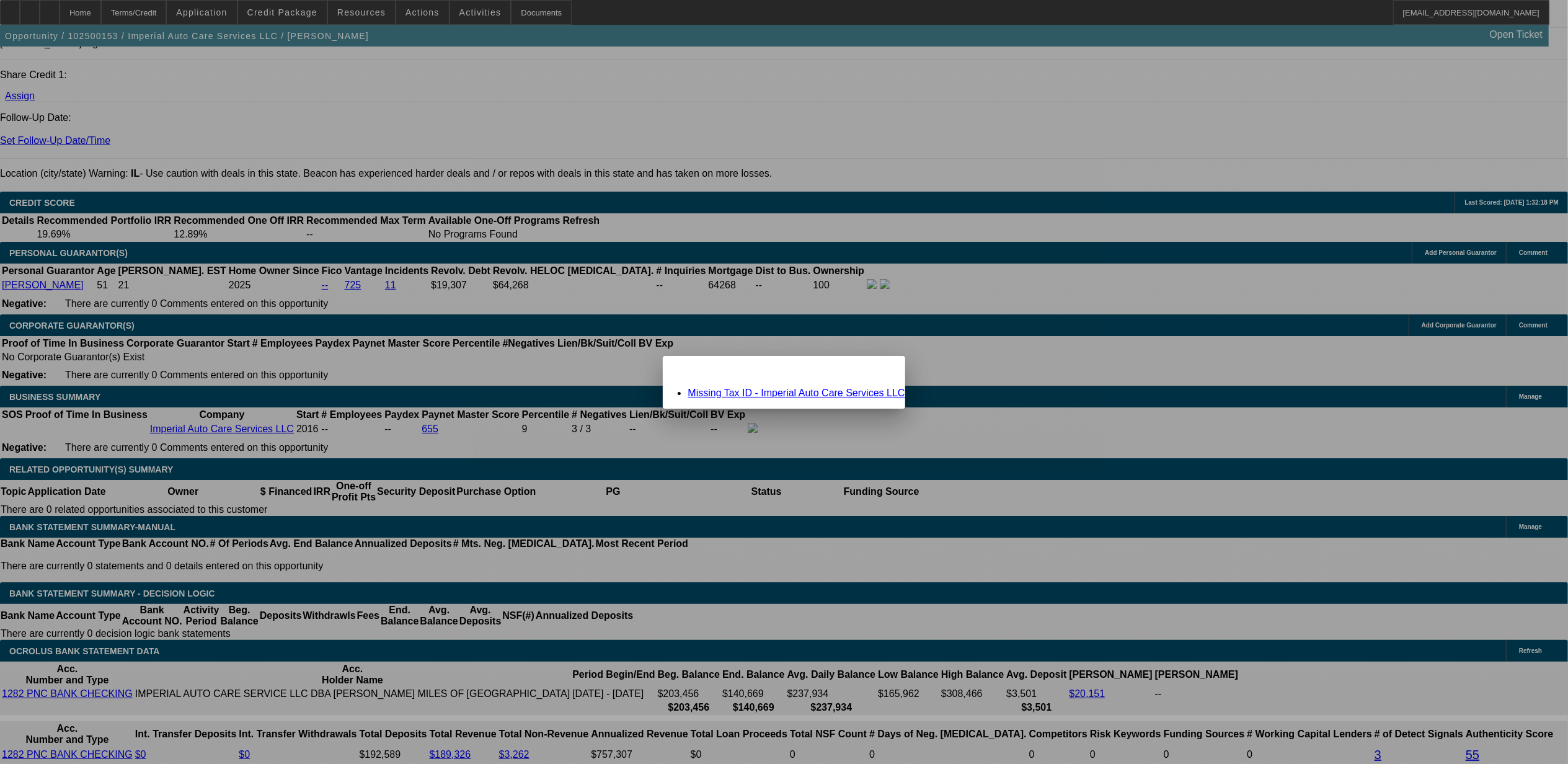
click at [750, 393] on link "Missing Tax ID - Imperial Auto Care Services LLC" at bounding box center [796, 392] width 217 height 11
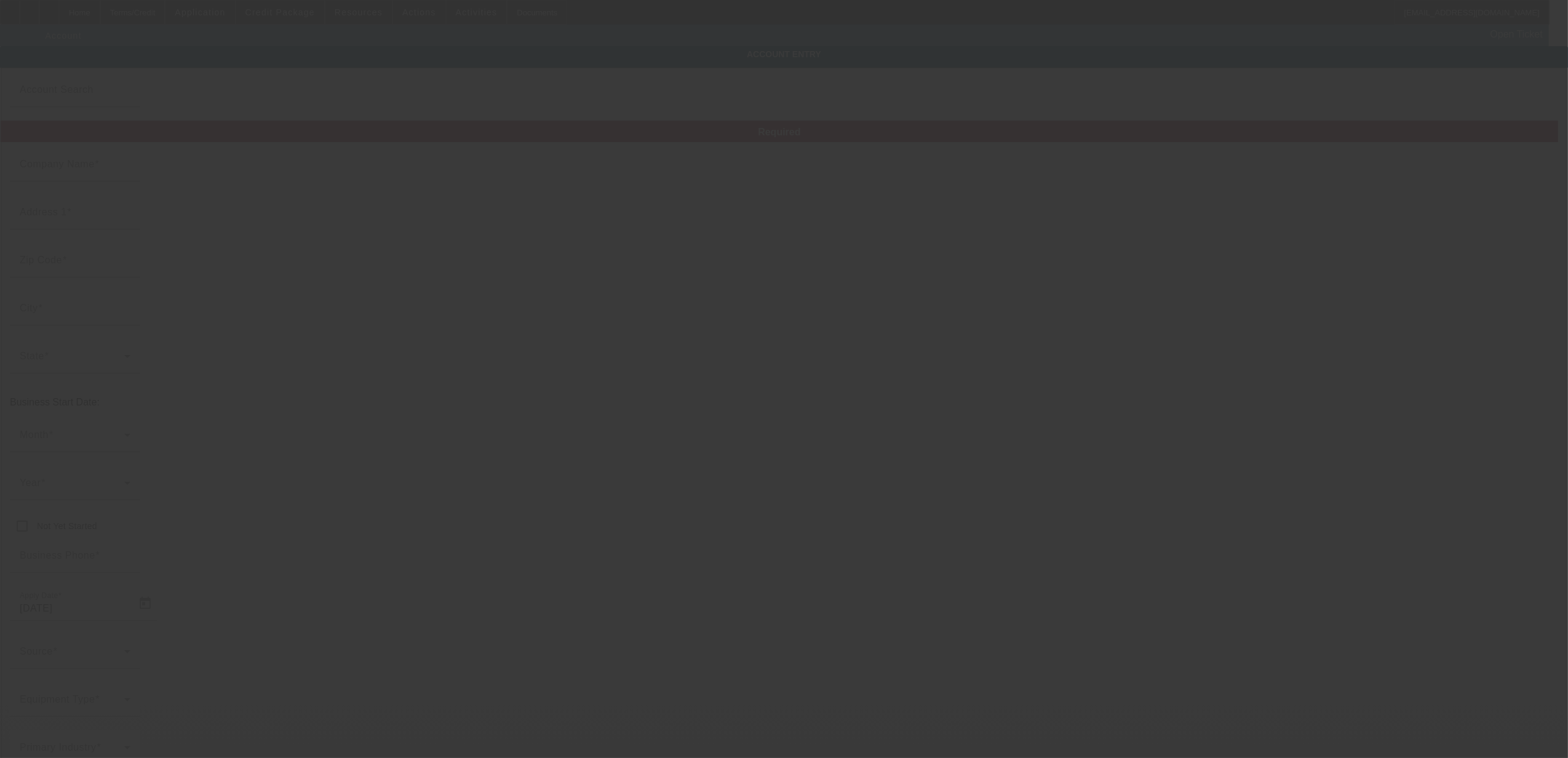
type input "Imperial Auto Care Services LLC"
type input "3034 Shetland Ln"
type input "60538"
type input "Montgomery"
type input "(847) 809-1047"
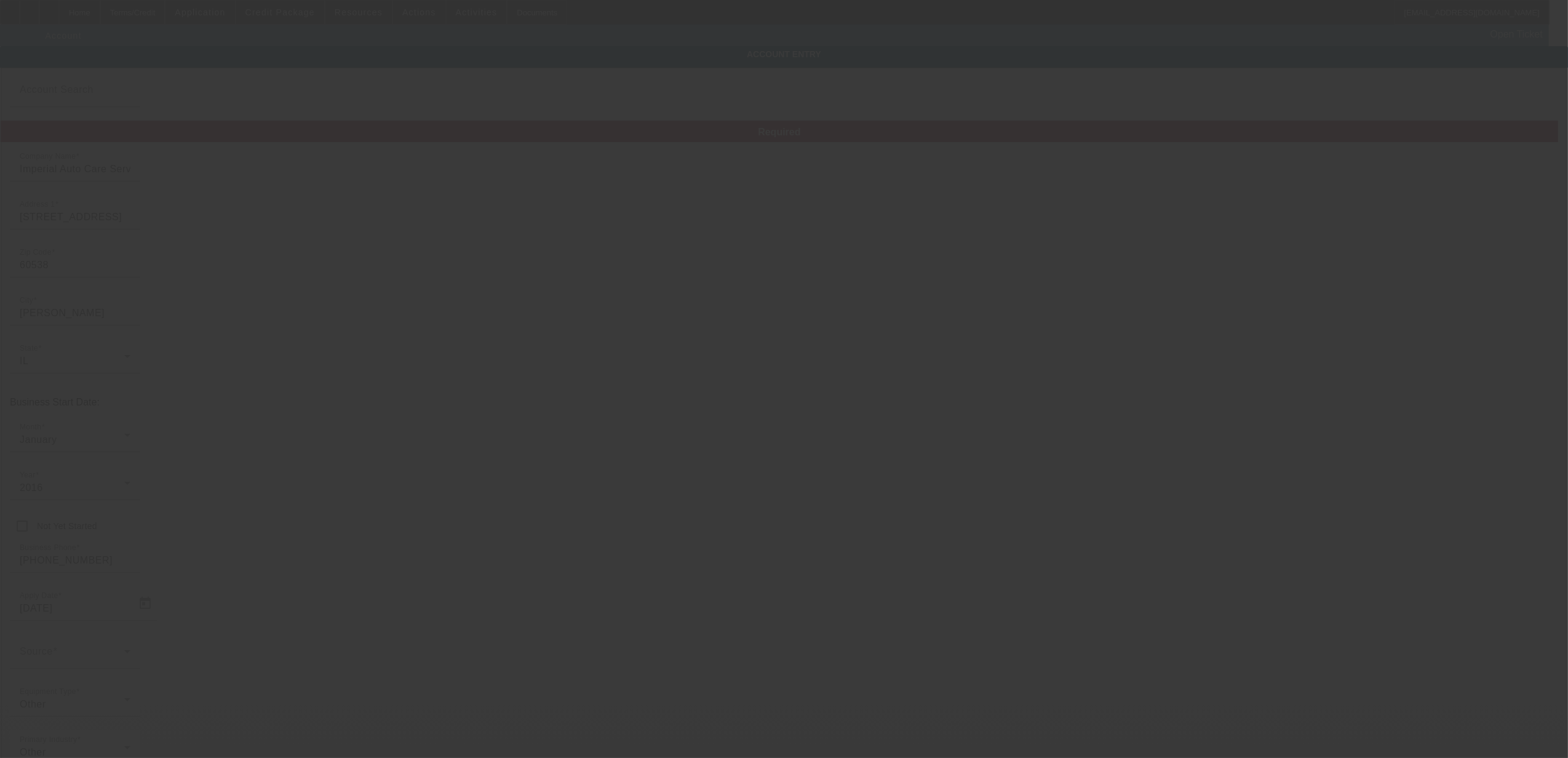
type input "10/7/2025"
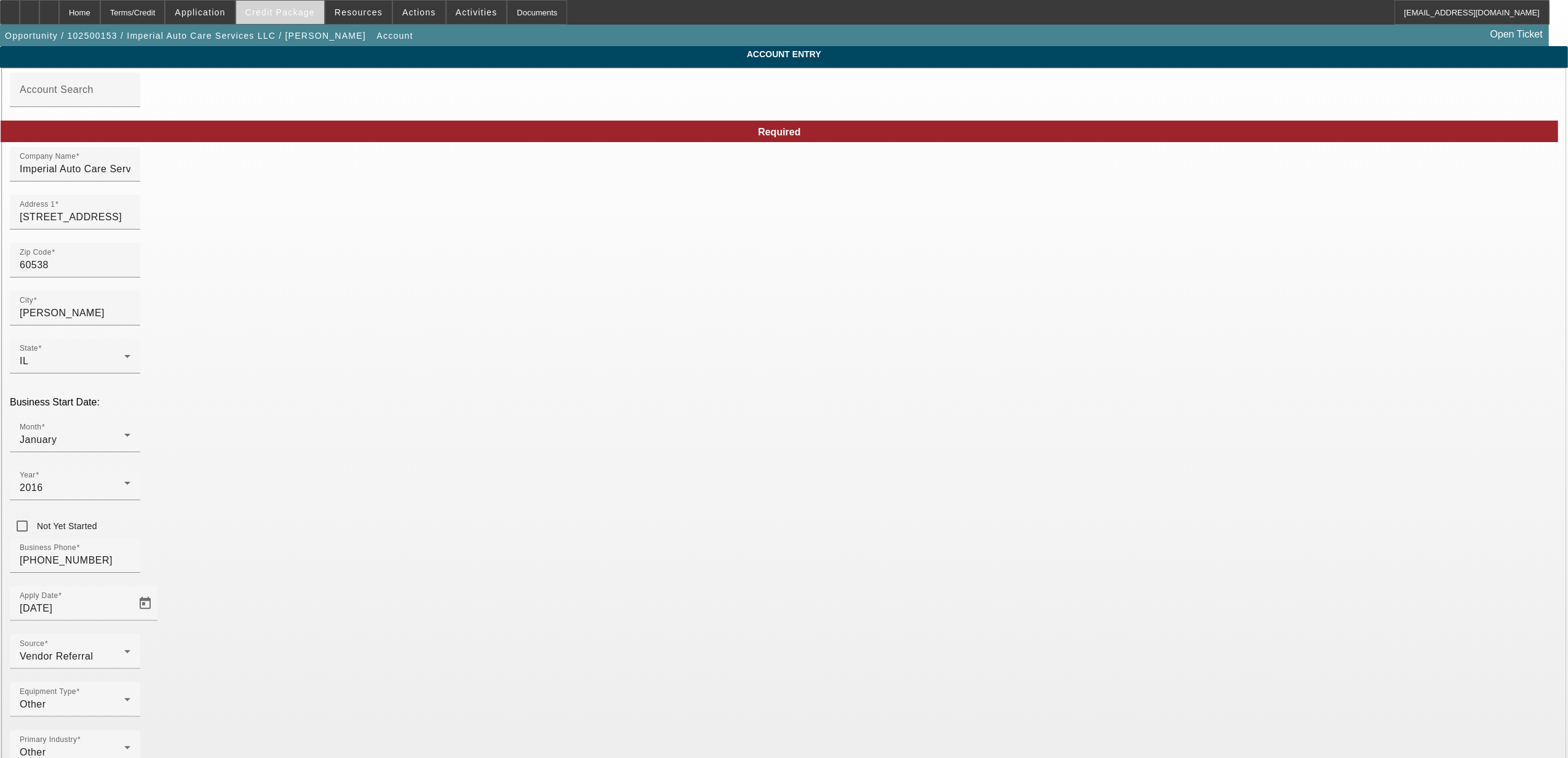
click at [262, 6] on span at bounding box center [280, 12] width 88 height 30
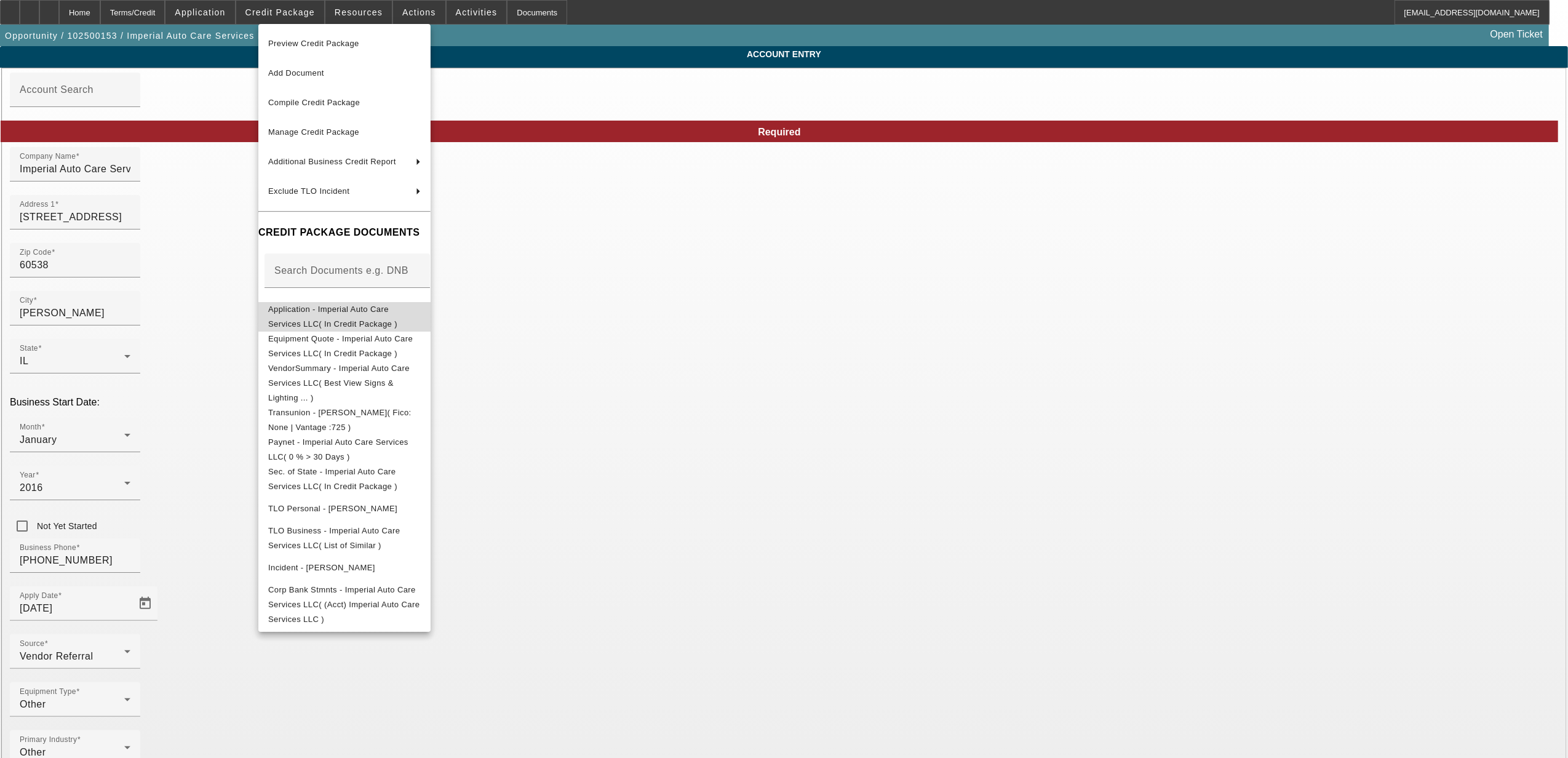
click at [314, 313] on span "Application - Imperial Auto Care Services LLC( In Credit Package )" at bounding box center [333, 316] width 129 height 24
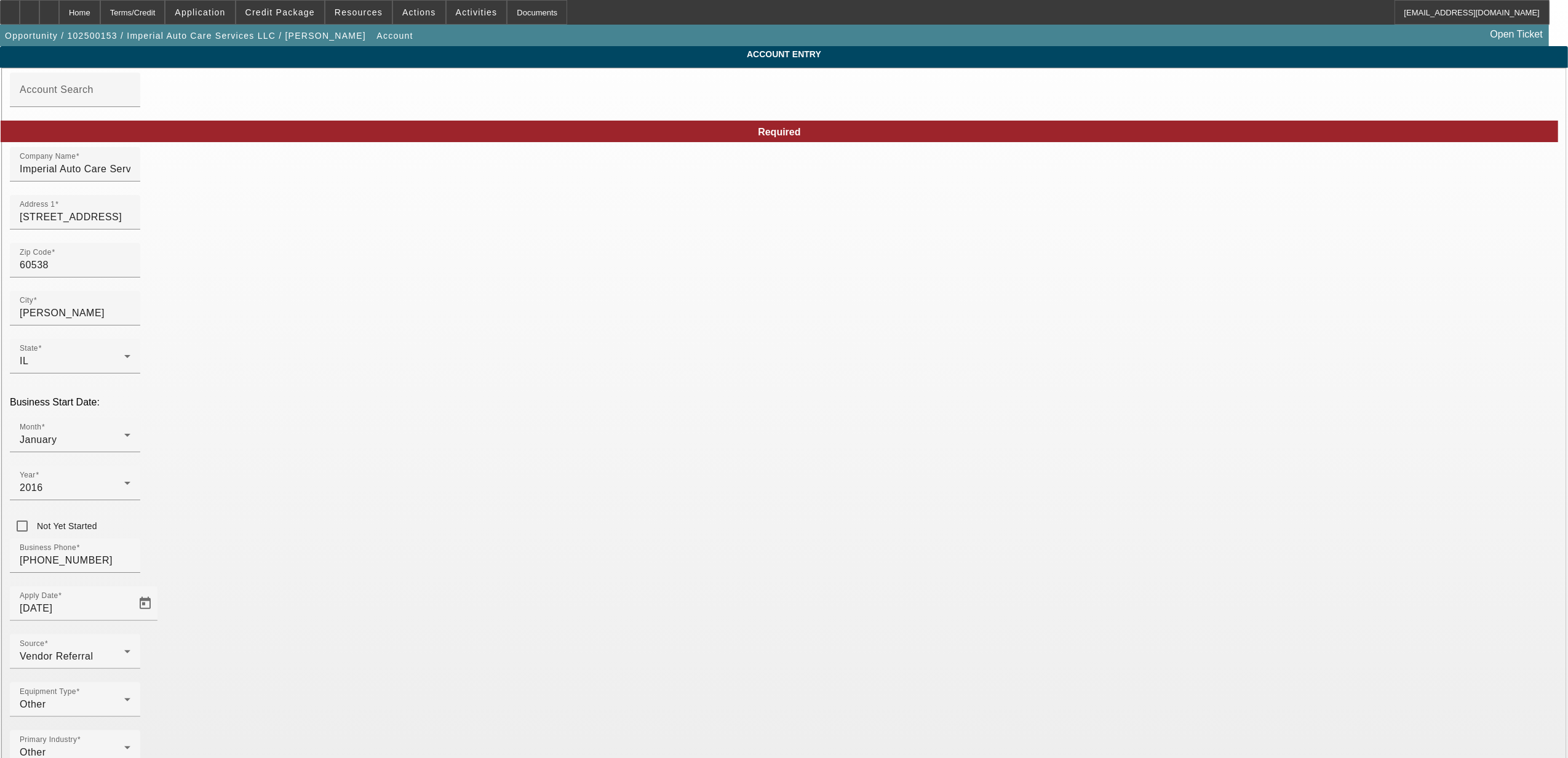
type input "81435612511"
type input "81-43561251"
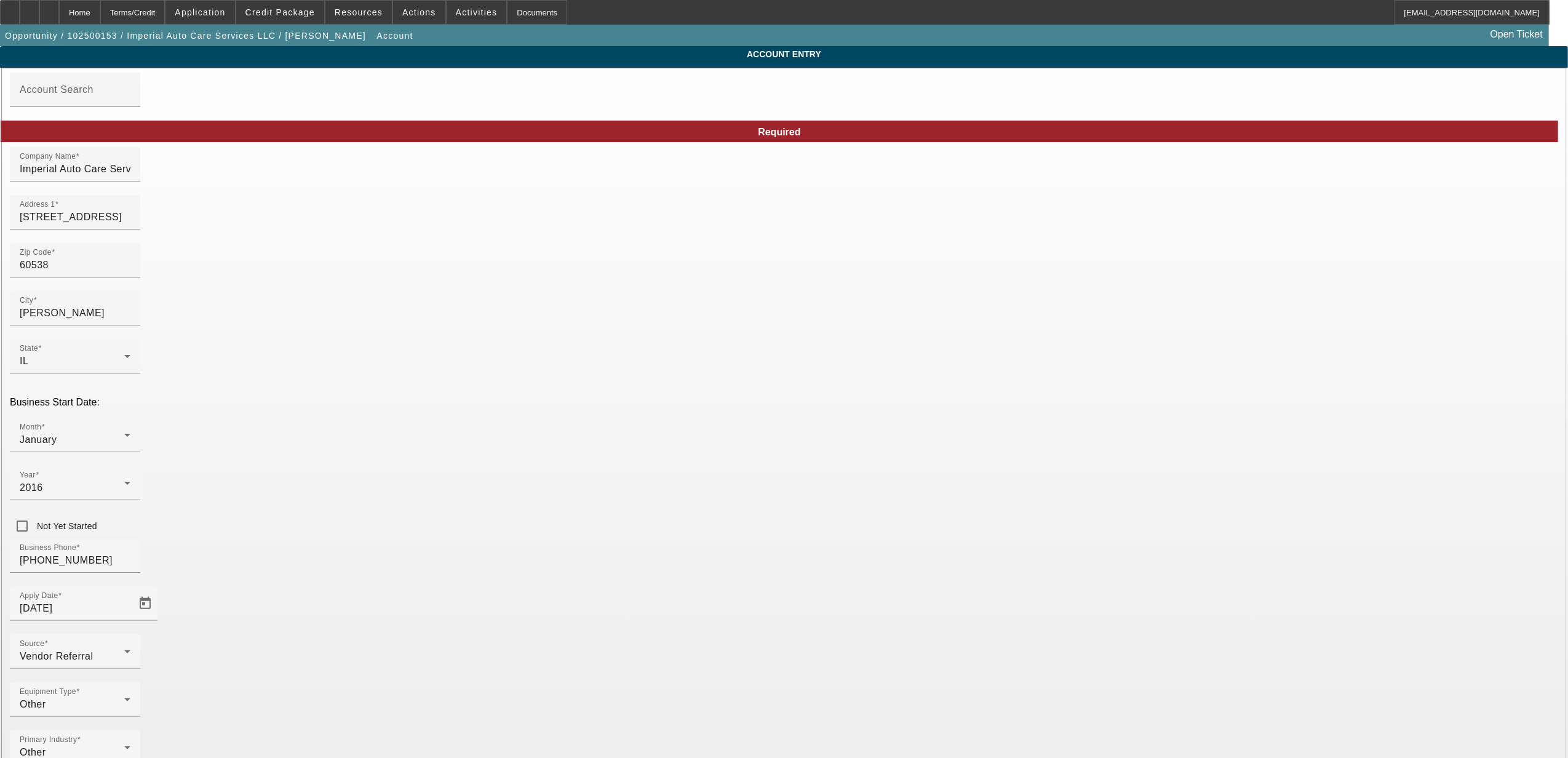
type input "843561251"
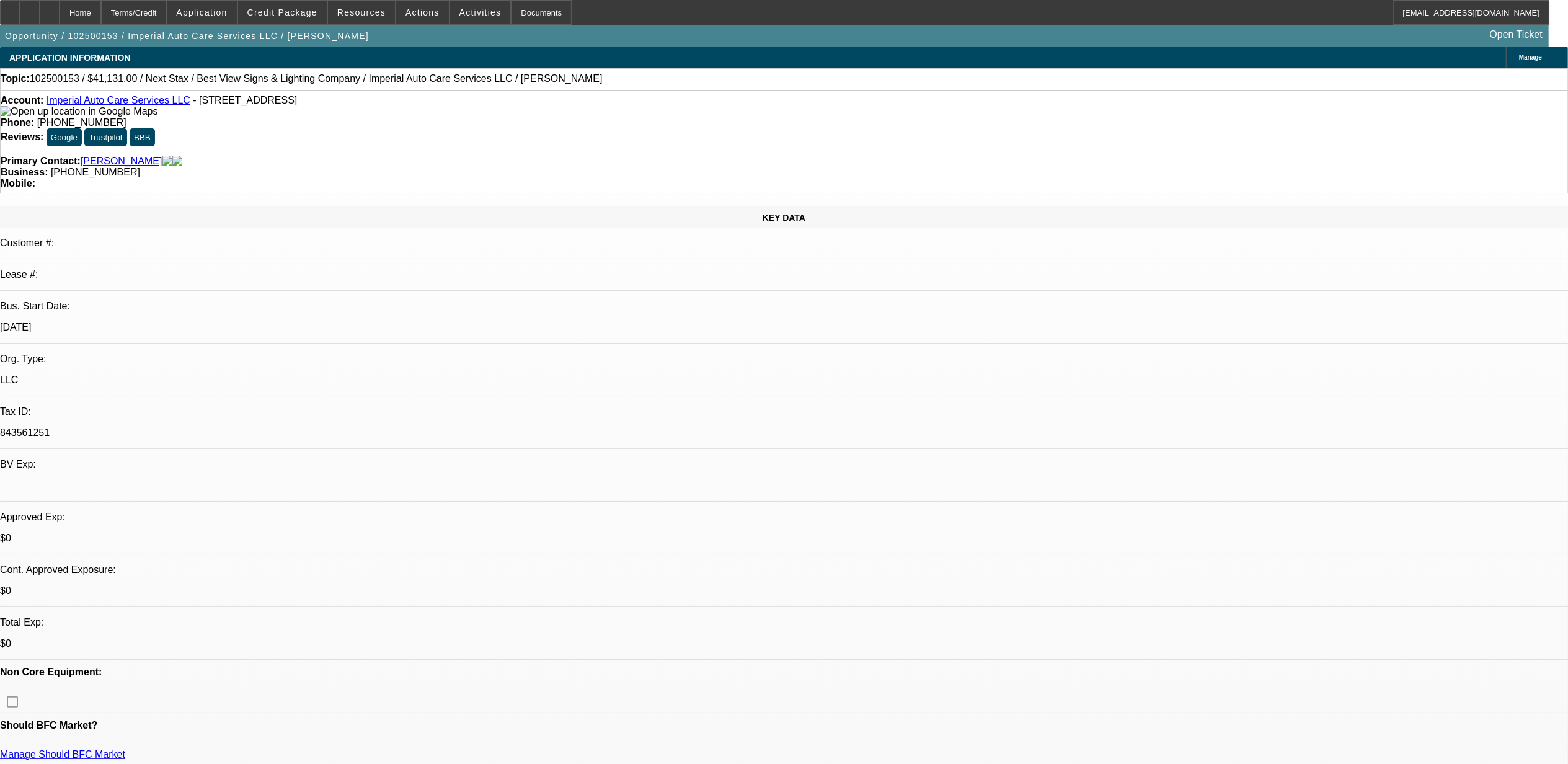
select select "0"
select select "2"
select select "0.1"
select select "4"
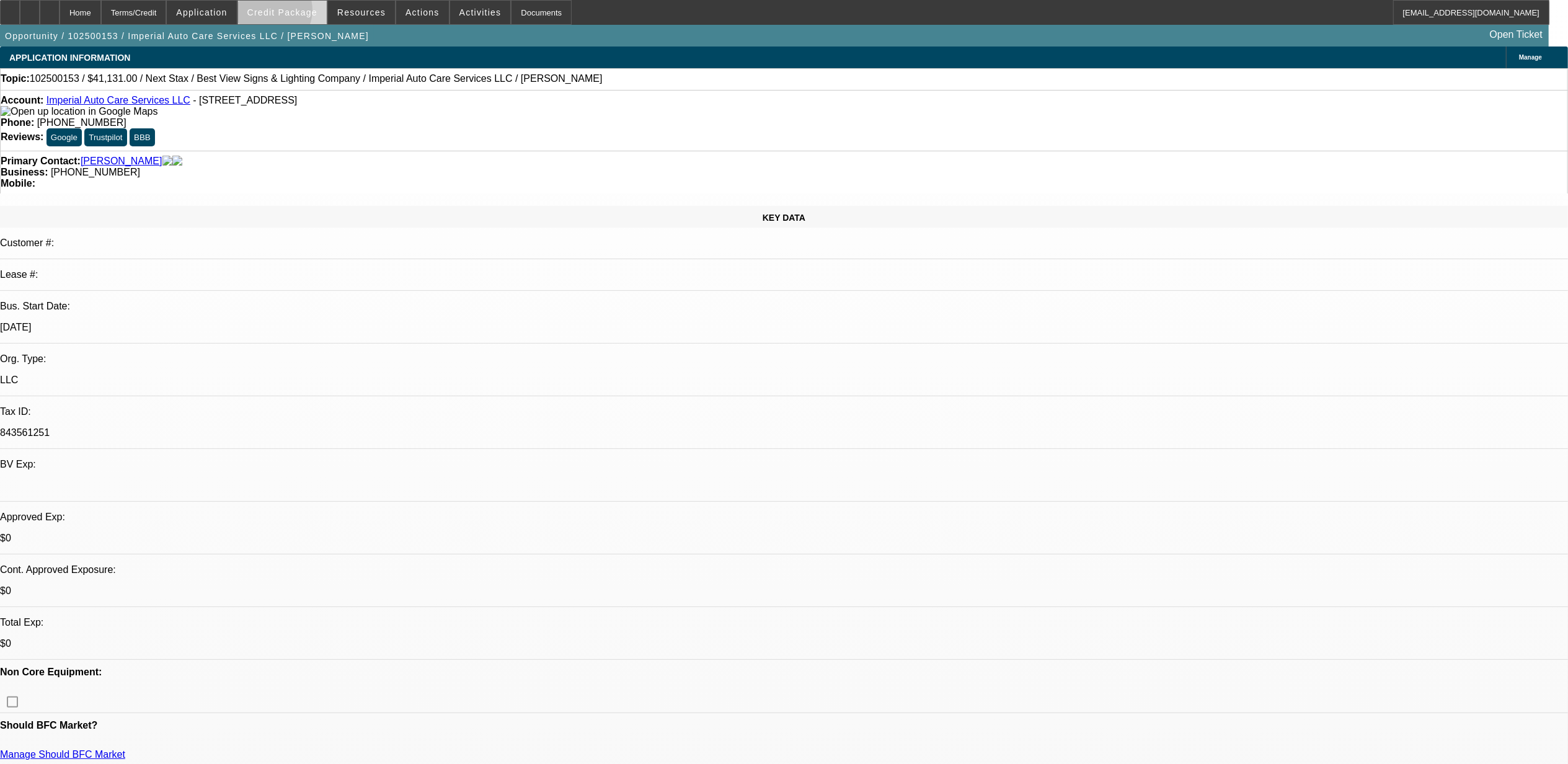
click at [291, 13] on span "Credit Package" at bounding box center [282, 13] width 70 height 10
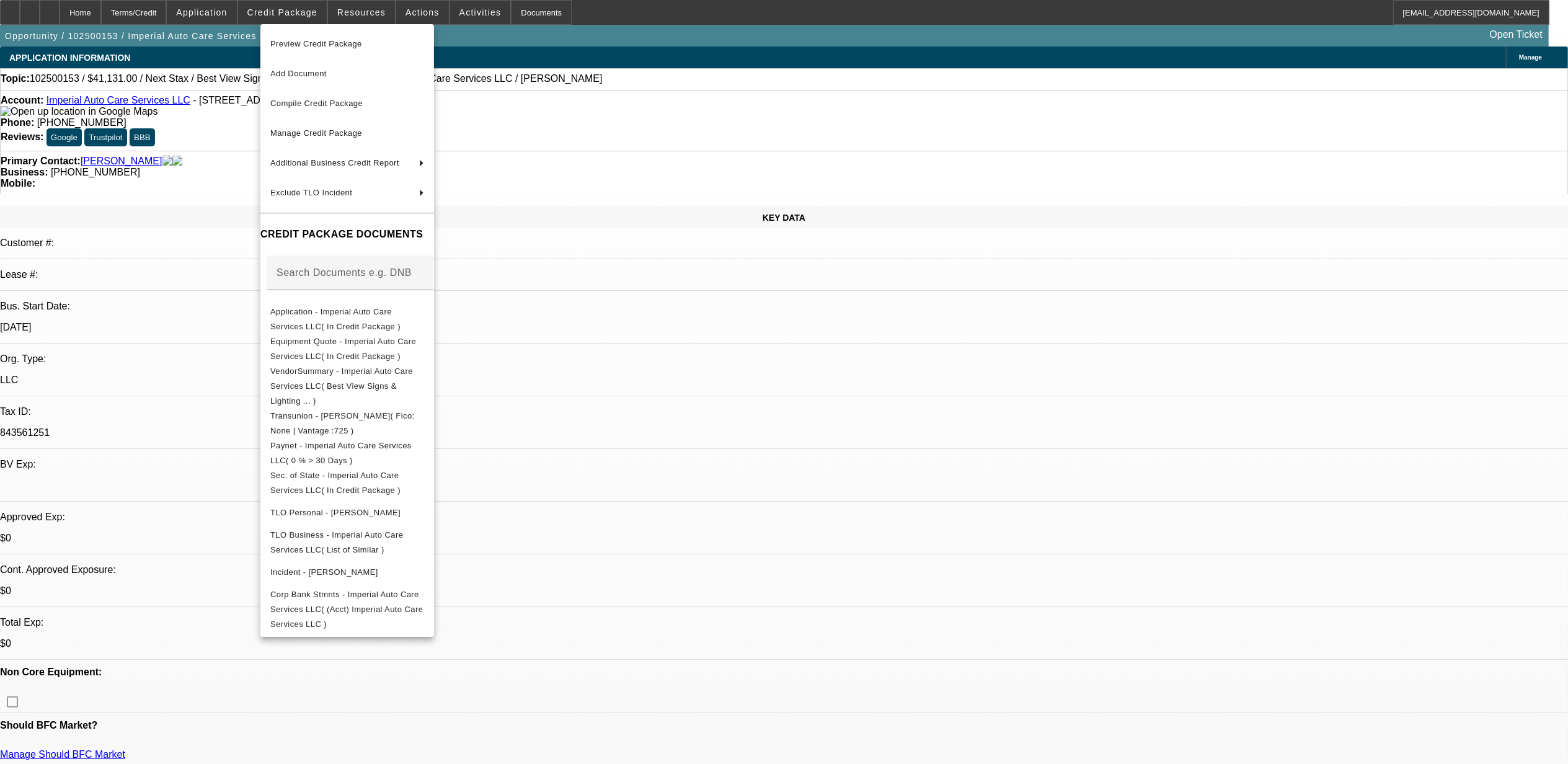
click at [307, 45] on span "Preview Credit Package" at bounding box center [316, 43] width 92 height 10
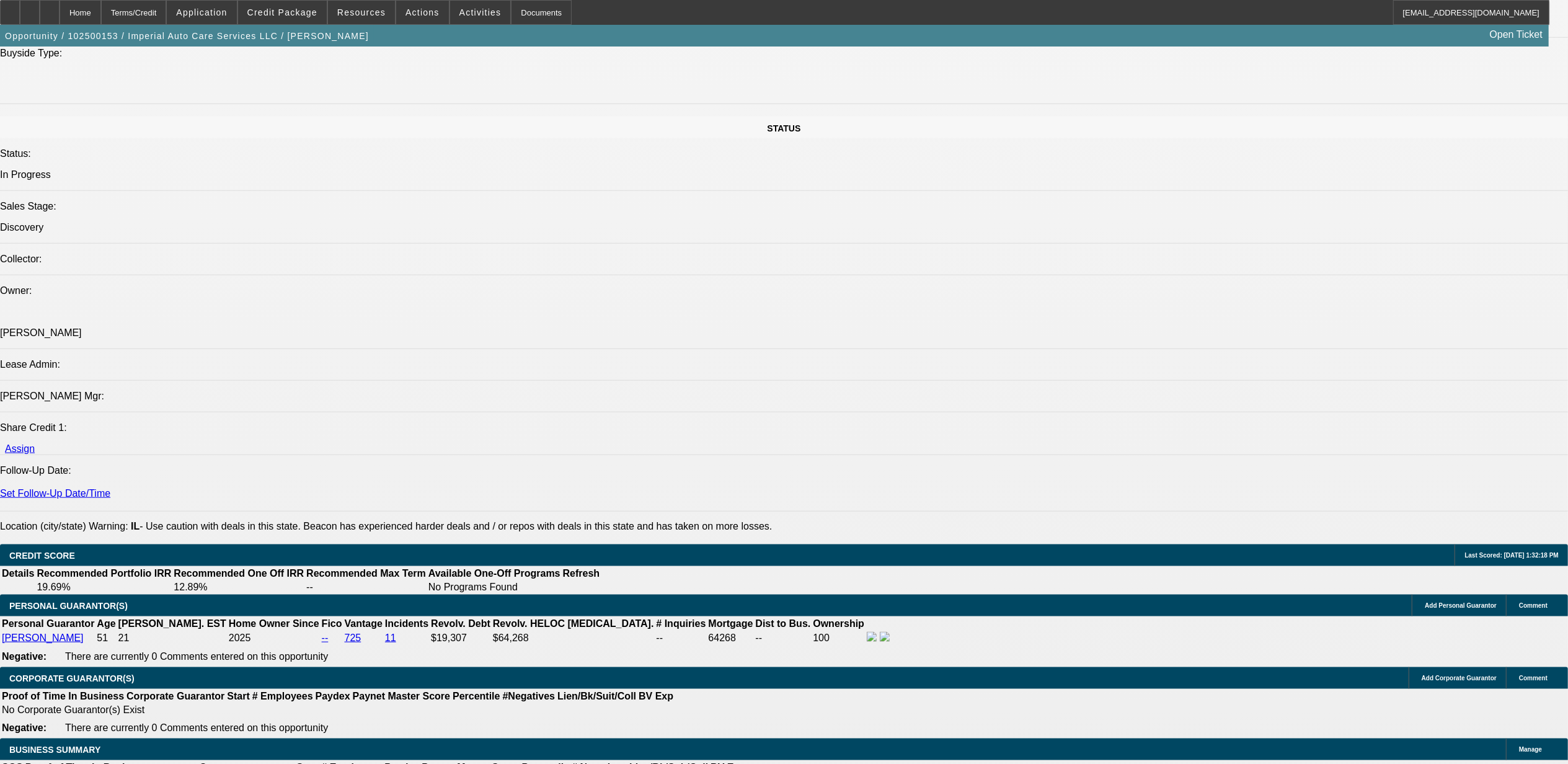
scroll to position [1240, 0]
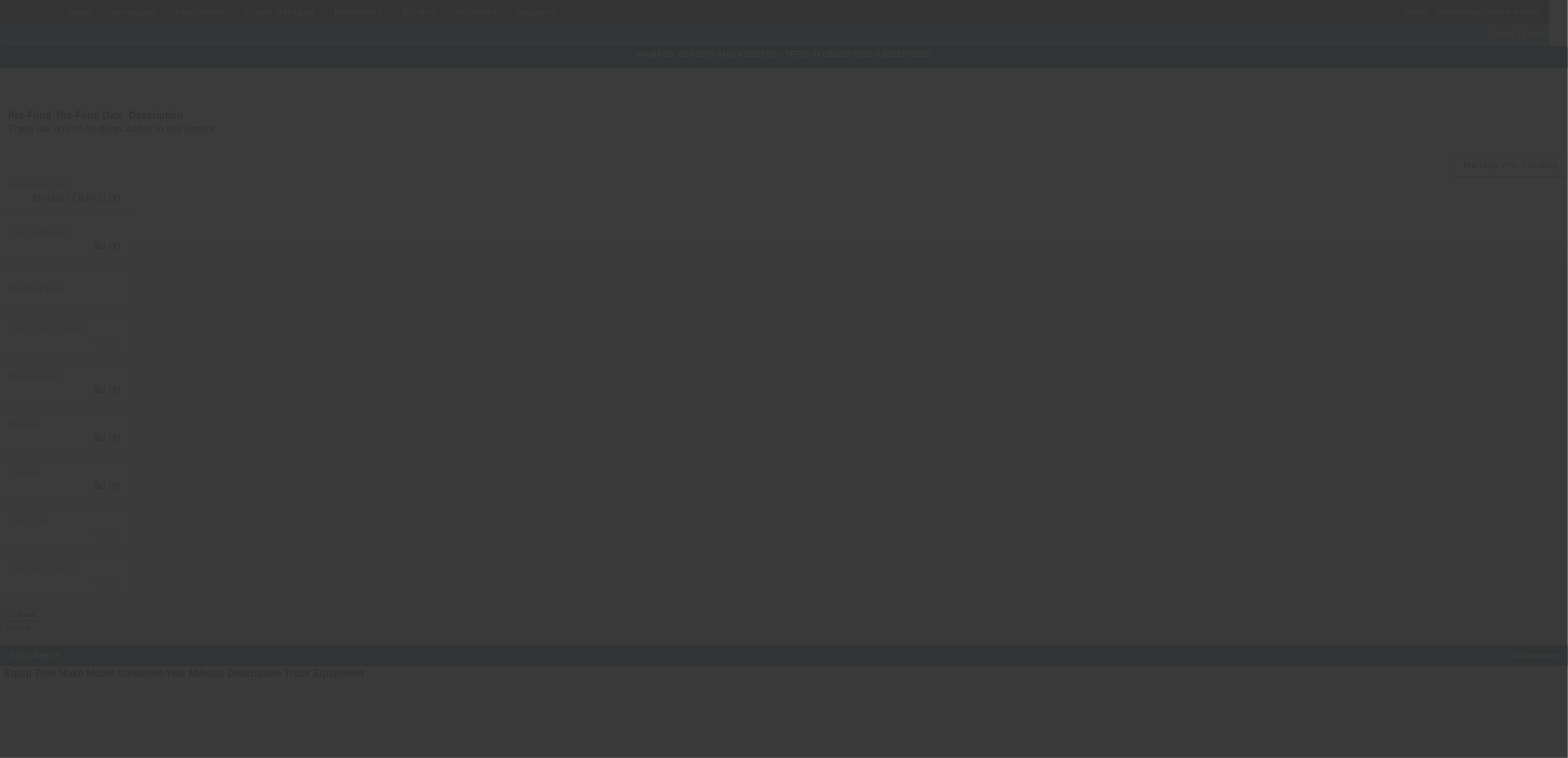
type input "$41,131.00"
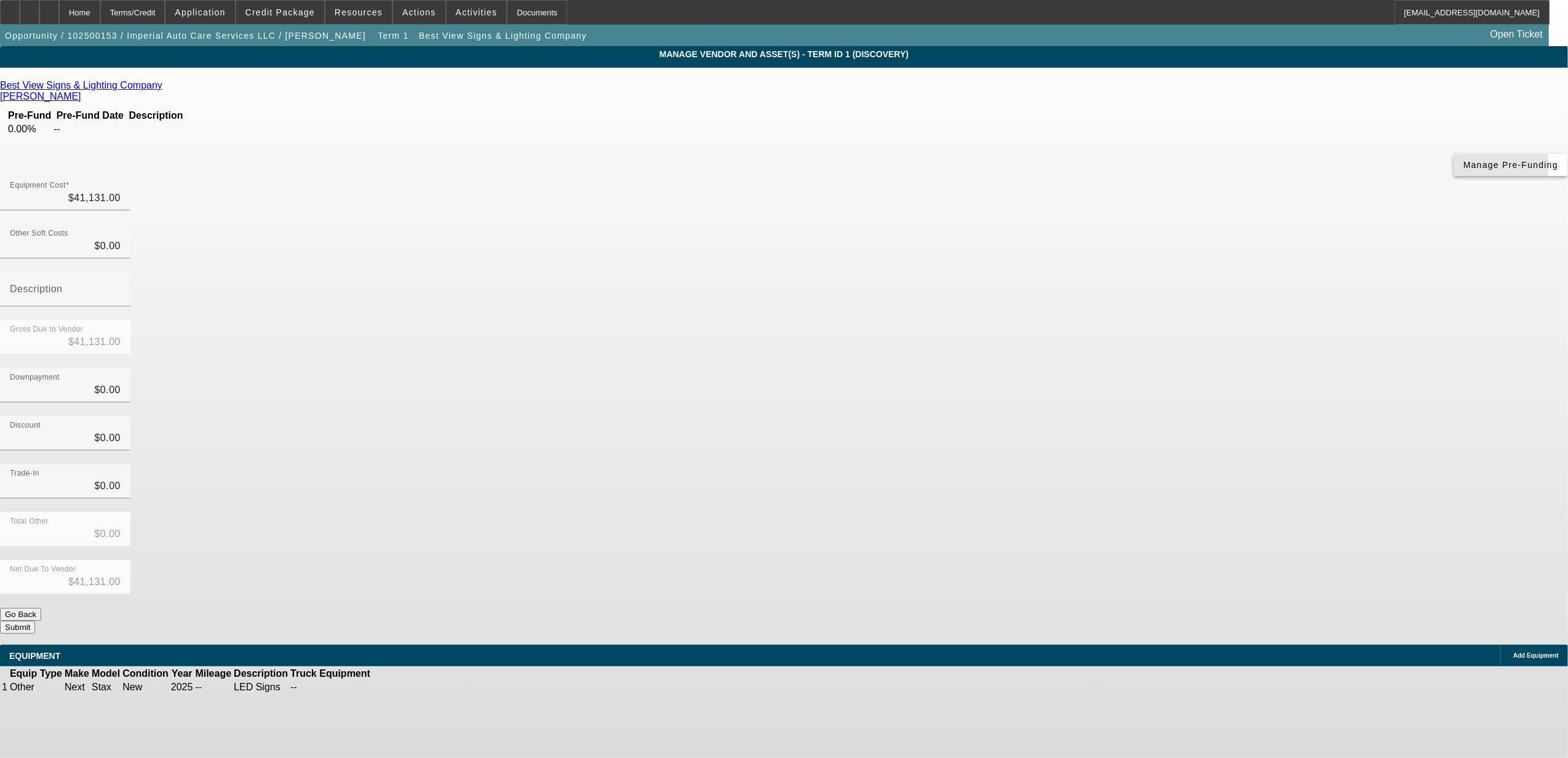
click at [1464, 170] on span "Manage Pre-Funding" at bounding box center [1511, 165] width 95 height 10
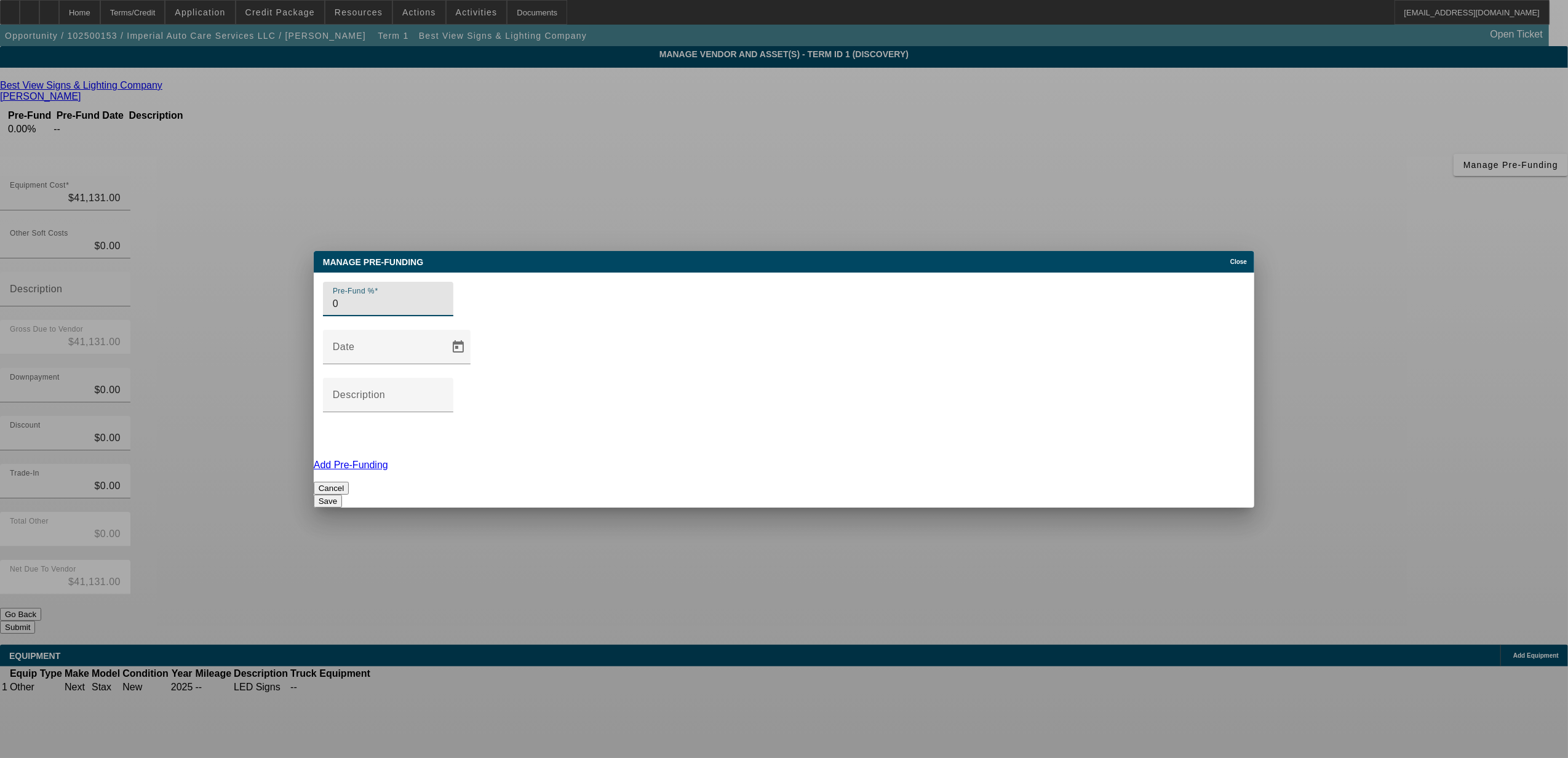
drag, startPoint x: 449, startPoint y: 365, endPoint x: 297, endPoint y: 358, distance: 152.2
click at [296, 359] on div "Manage Pre-funding Close Pre-Fund % 0 Date Description Add Pre-Funding Cancel S…" at bounding box center [784, 379] width 1568 height 758
type input "100"
type input "before it ships"
click at [342, 495] on button "Save" at bounding box center [328, 501] width 28 height 13
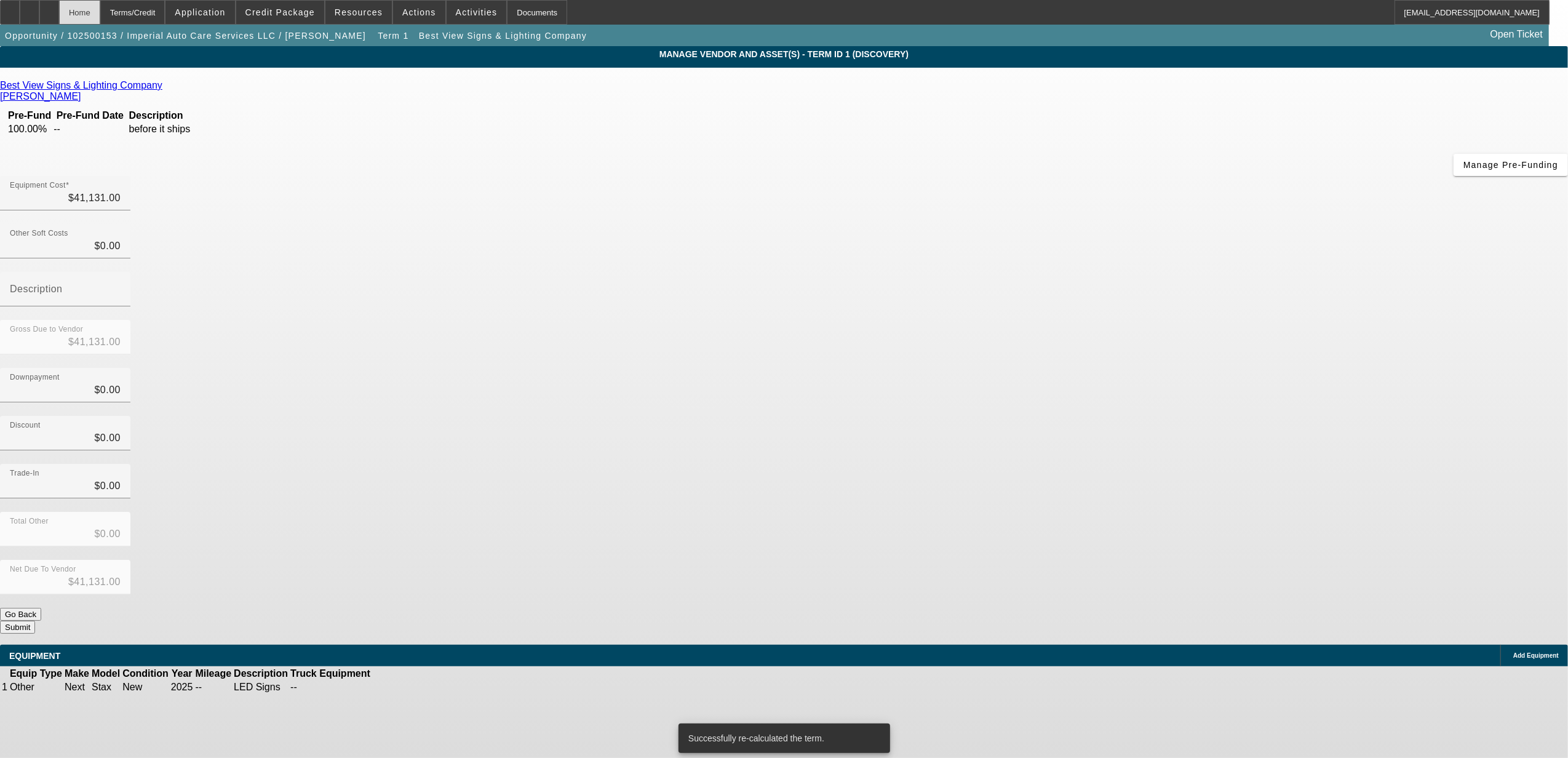
click at [100, 12] on div "Home" at bounding box center [80, 12] width 41 height 25
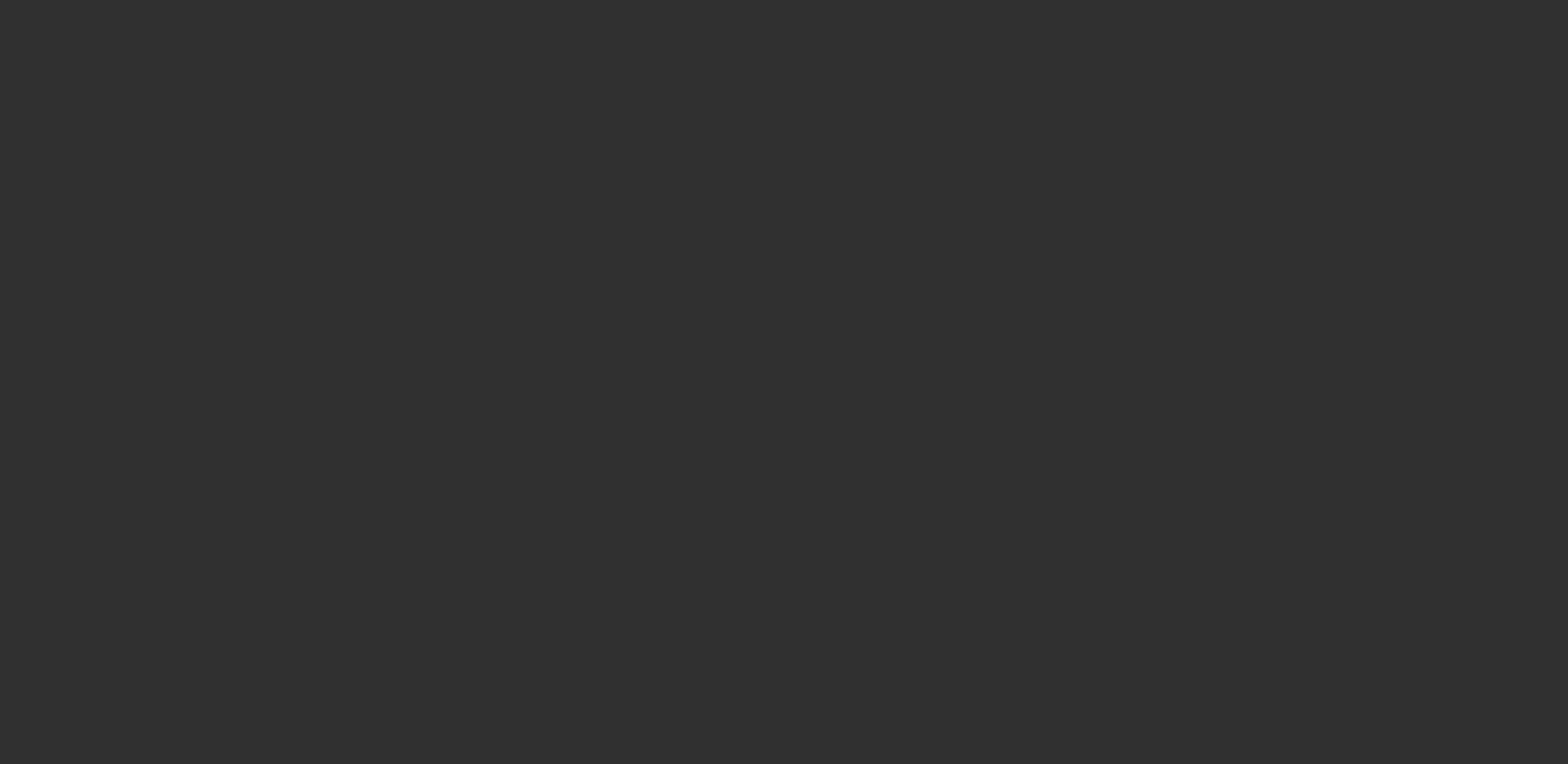
select select "0"
select select "2"
select select "0.1"
select select "4"
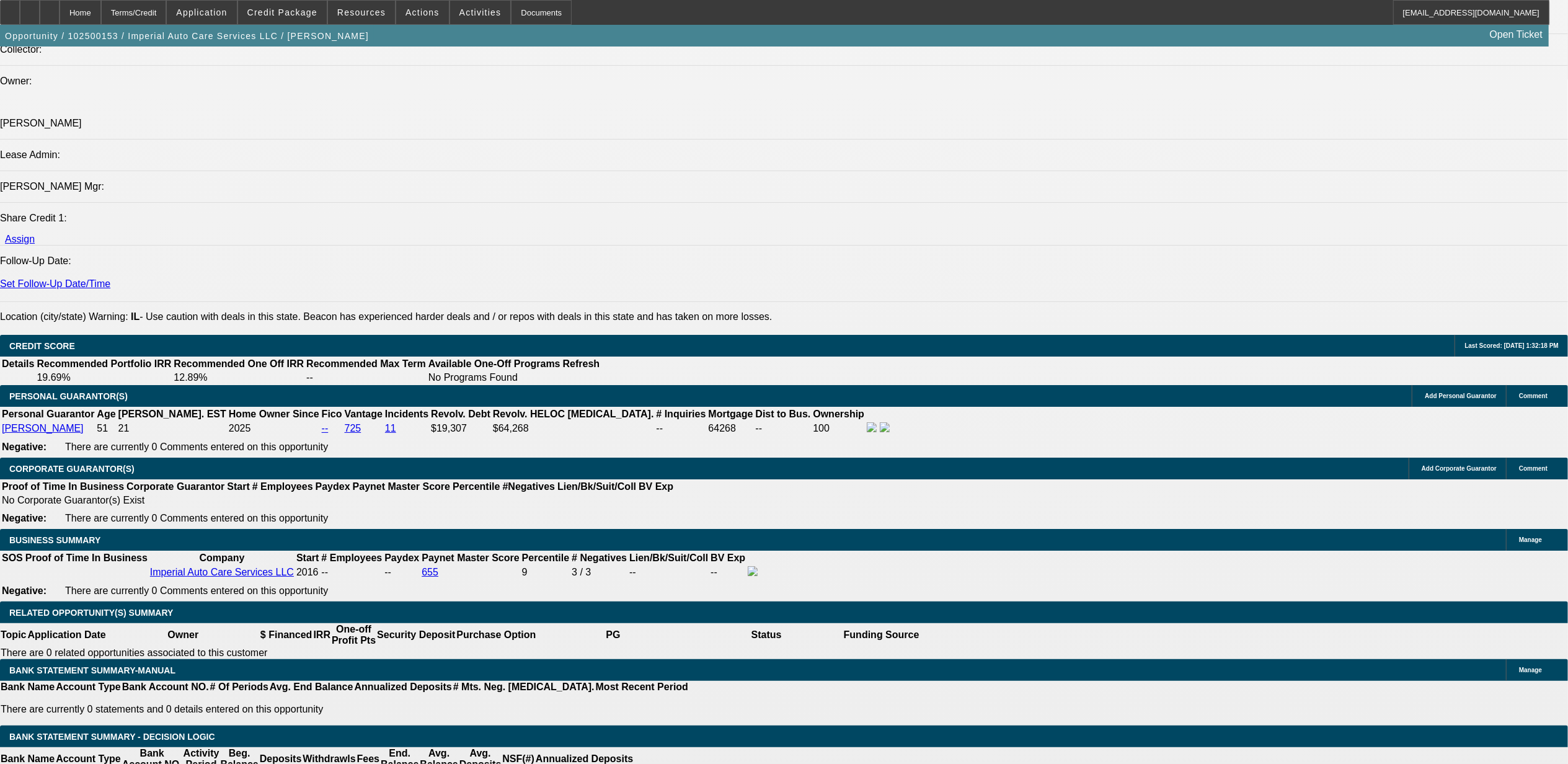
scroll to position [1571, 0]
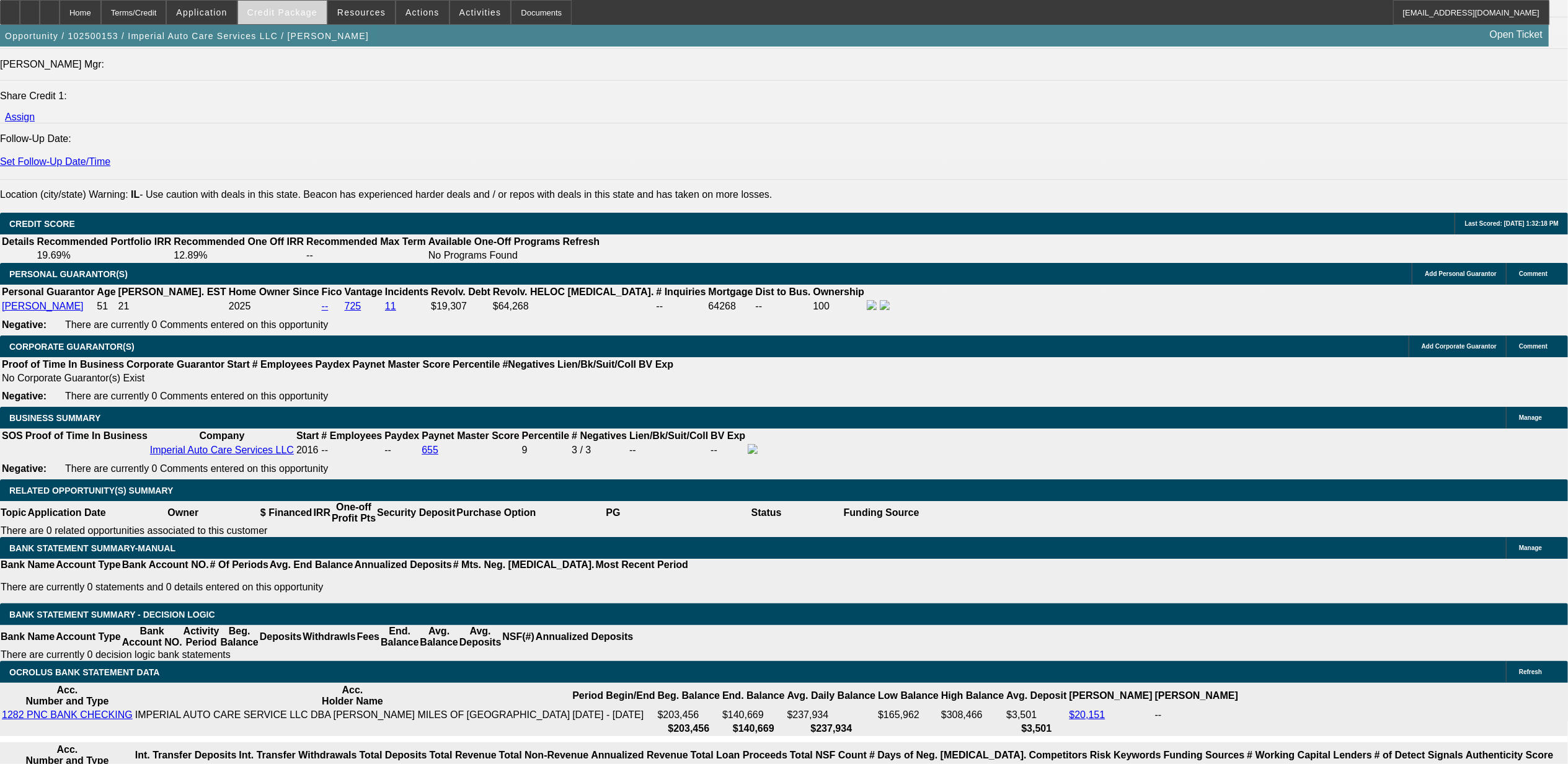
click at [310, 15] on span "Credit Package" at bounding box center [282, 13] width 70 height 10
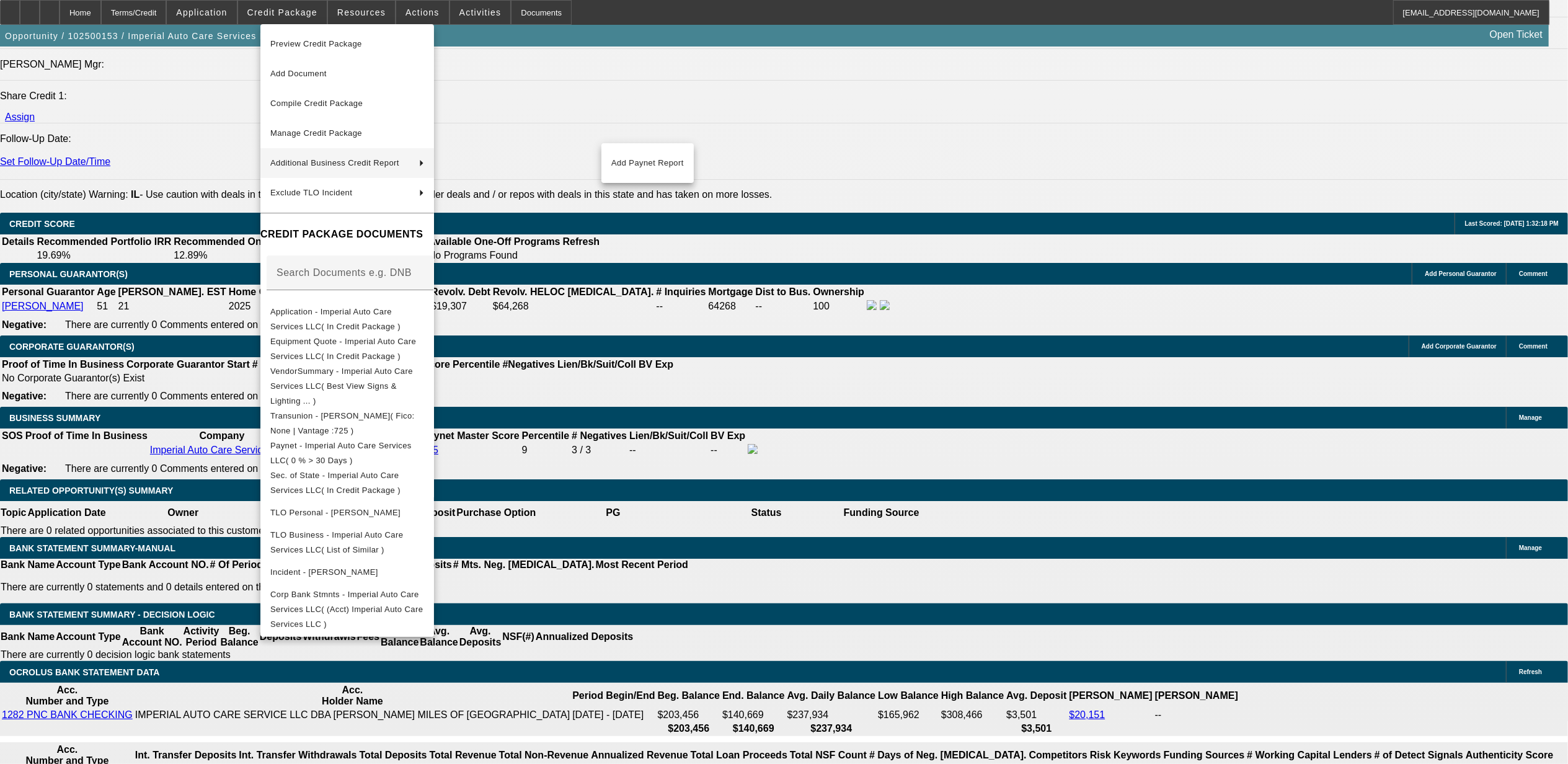
click at [744, 333] on div at bounding box center [784, 382] width 1568 height 764
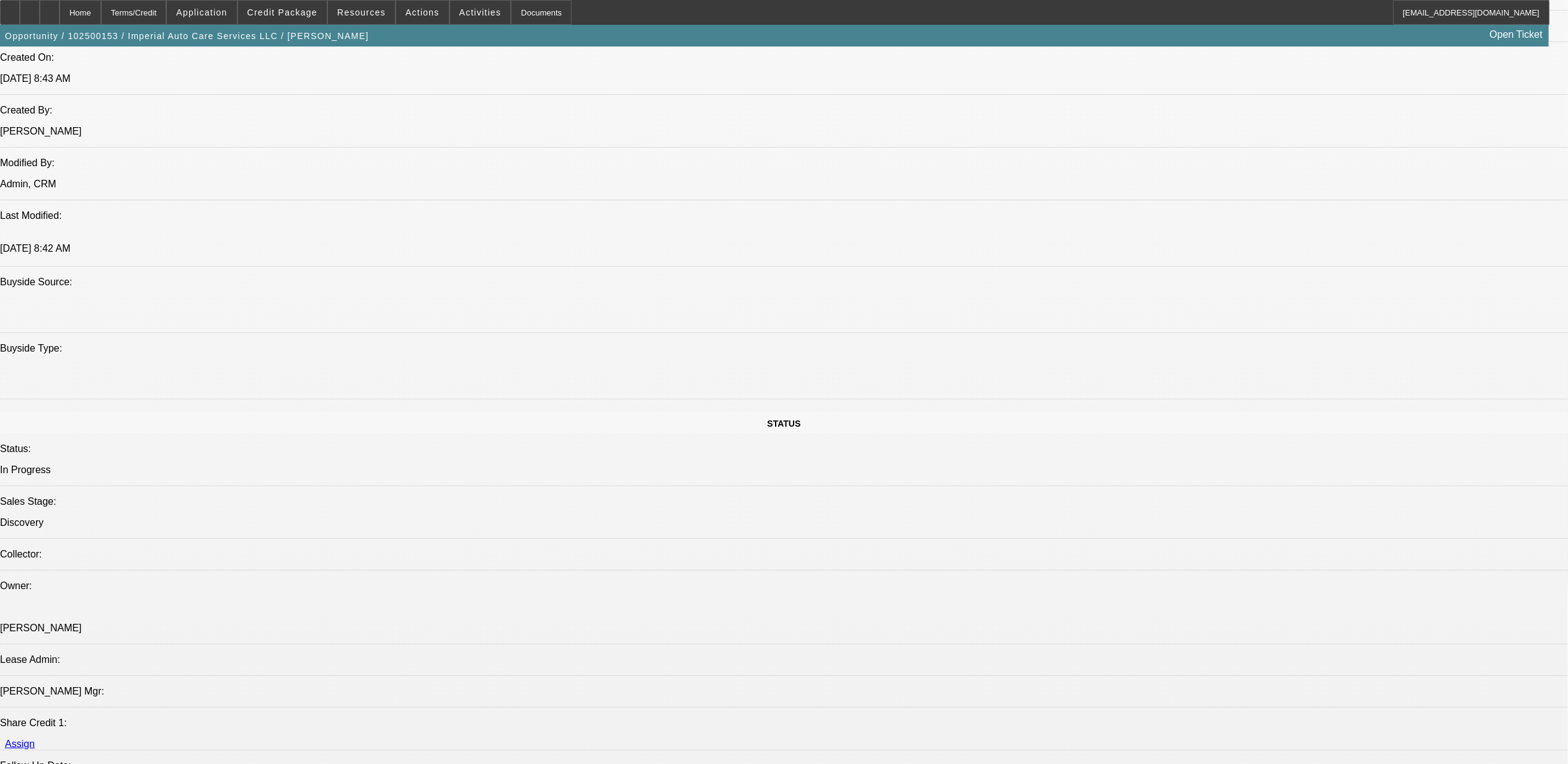
scroll to position [909, 0]
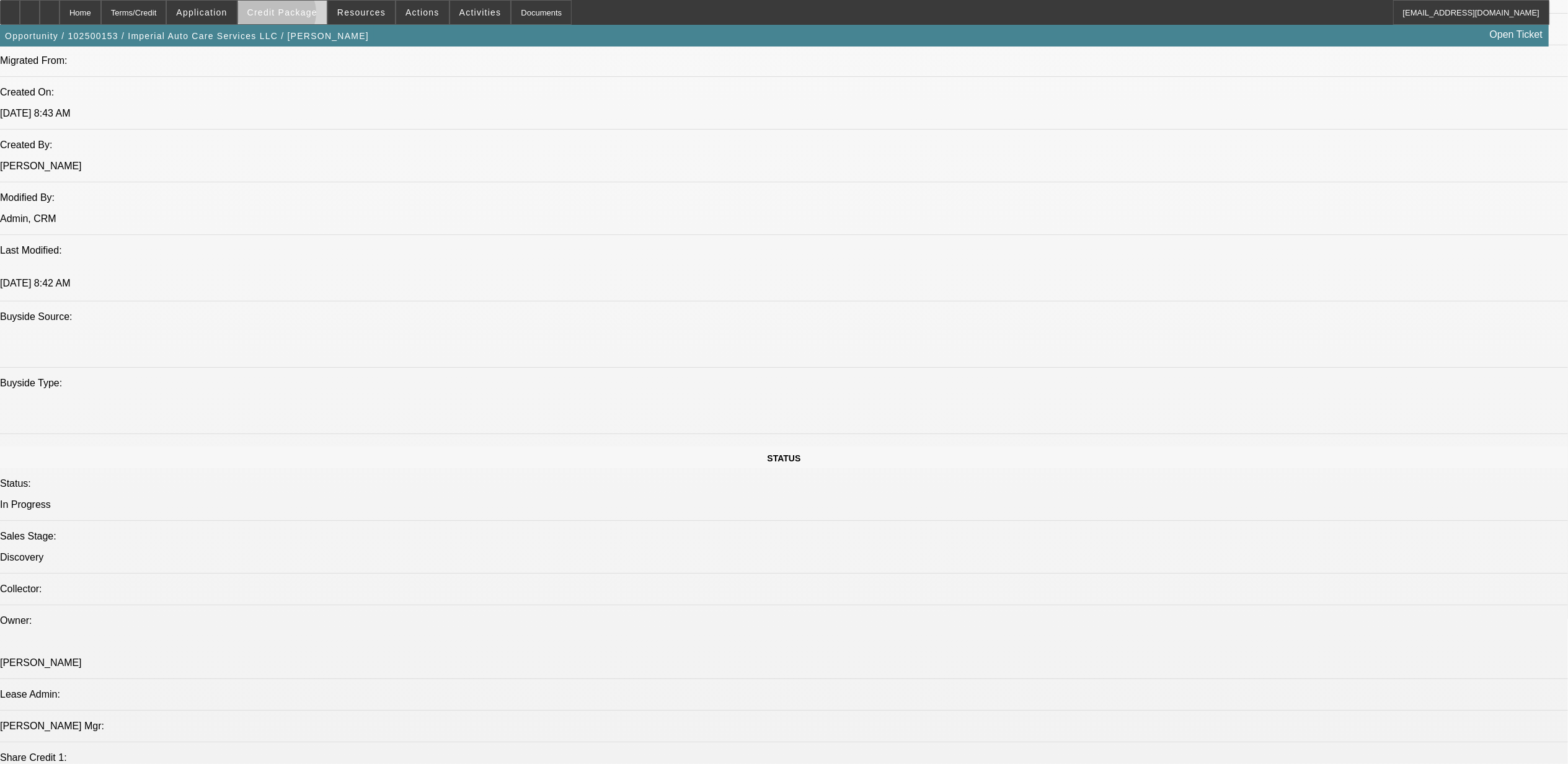
click at [298, 16] on span "Credit Package" at bounding box center [282, 13] width 70 height 10
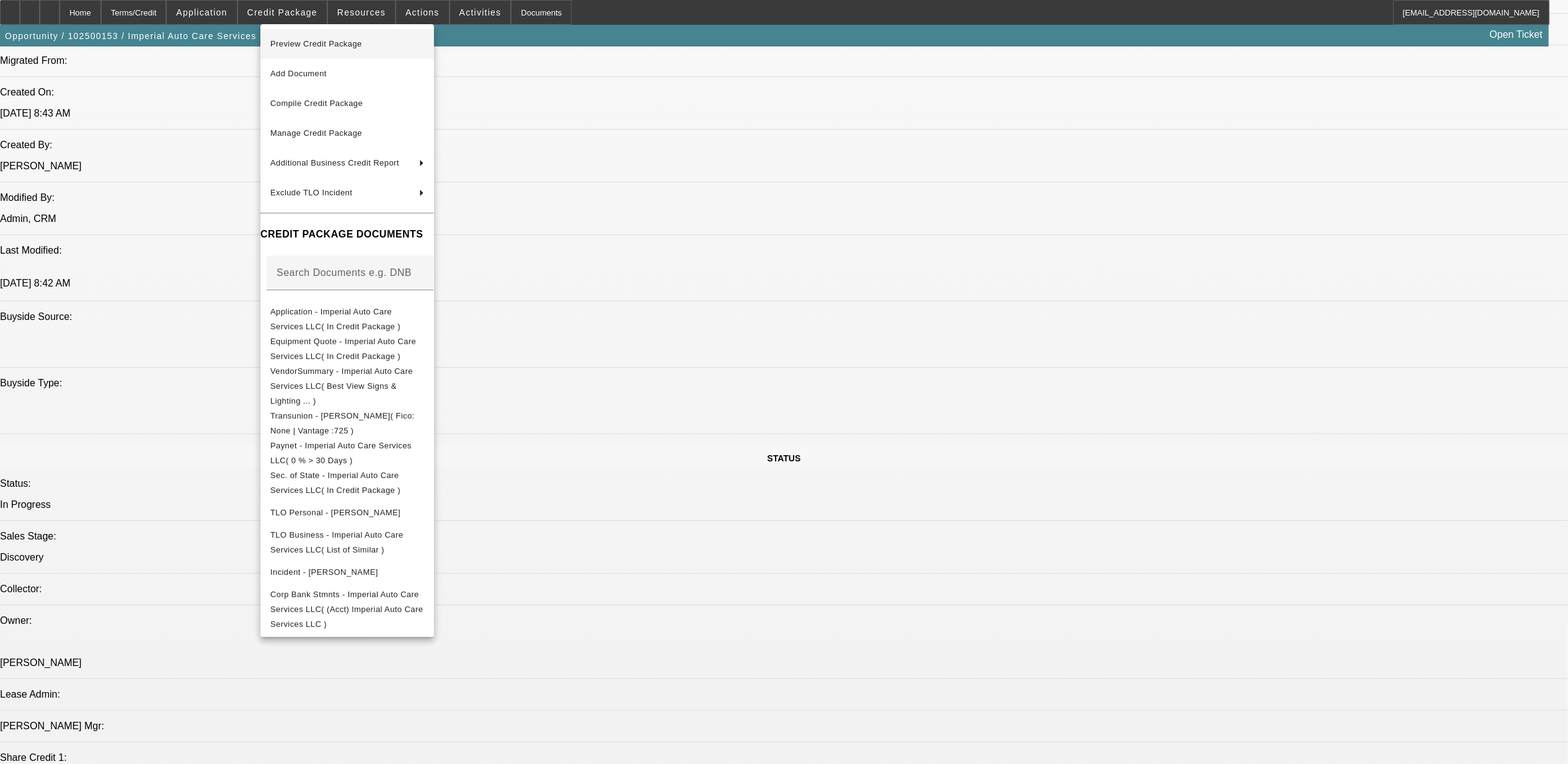
click at [321, 41] on span "Preview Credit Package" at bounding box center [316, 43] width 92 height 10
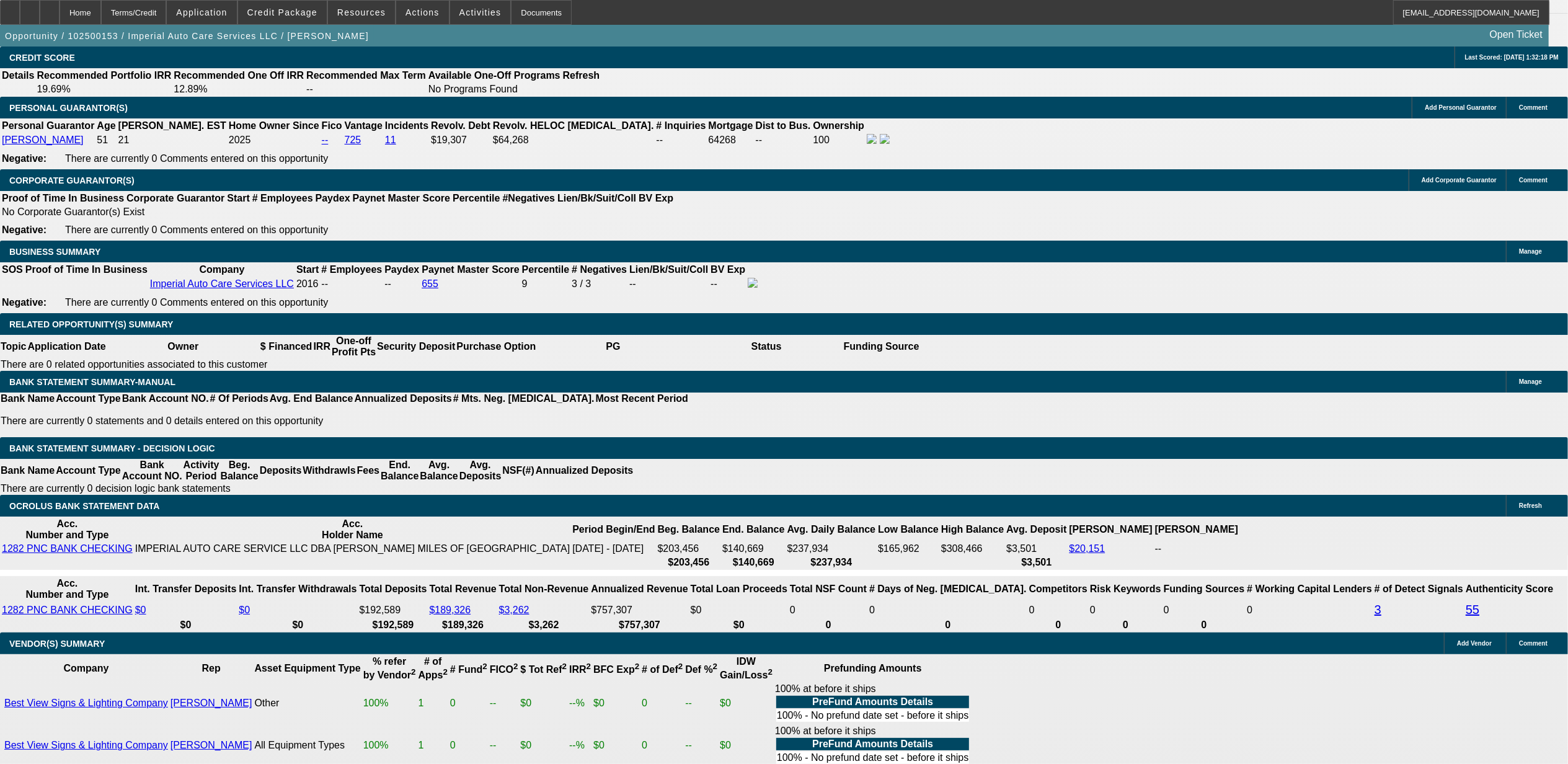
scroll to position [1736, 0]
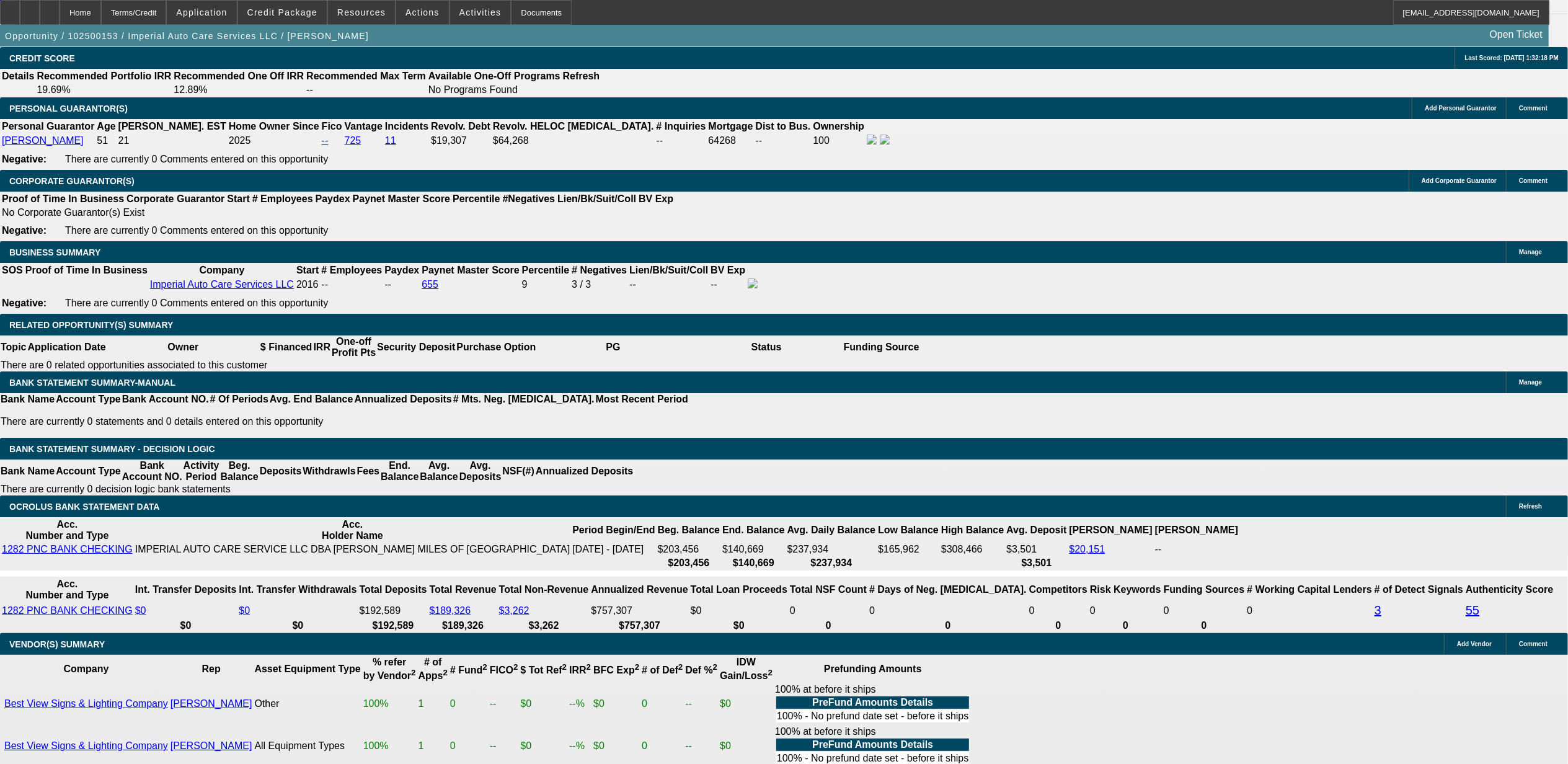
type input "$0.00"
type input "60"
type input "12"
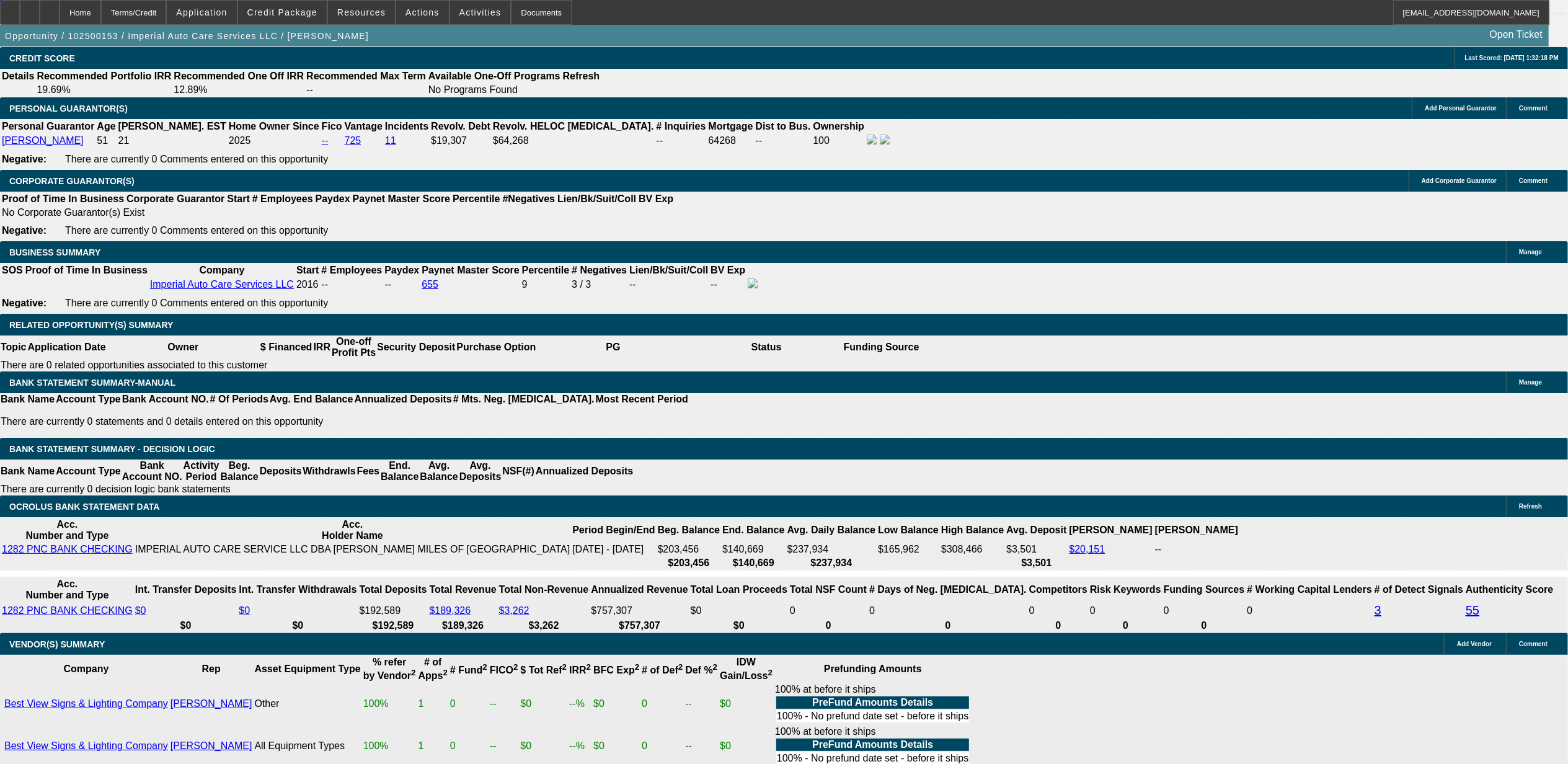
type input "$1,406.16"
type input "$703.08"
type input "12."
type input "$1,829.88"
type input "$914.94"
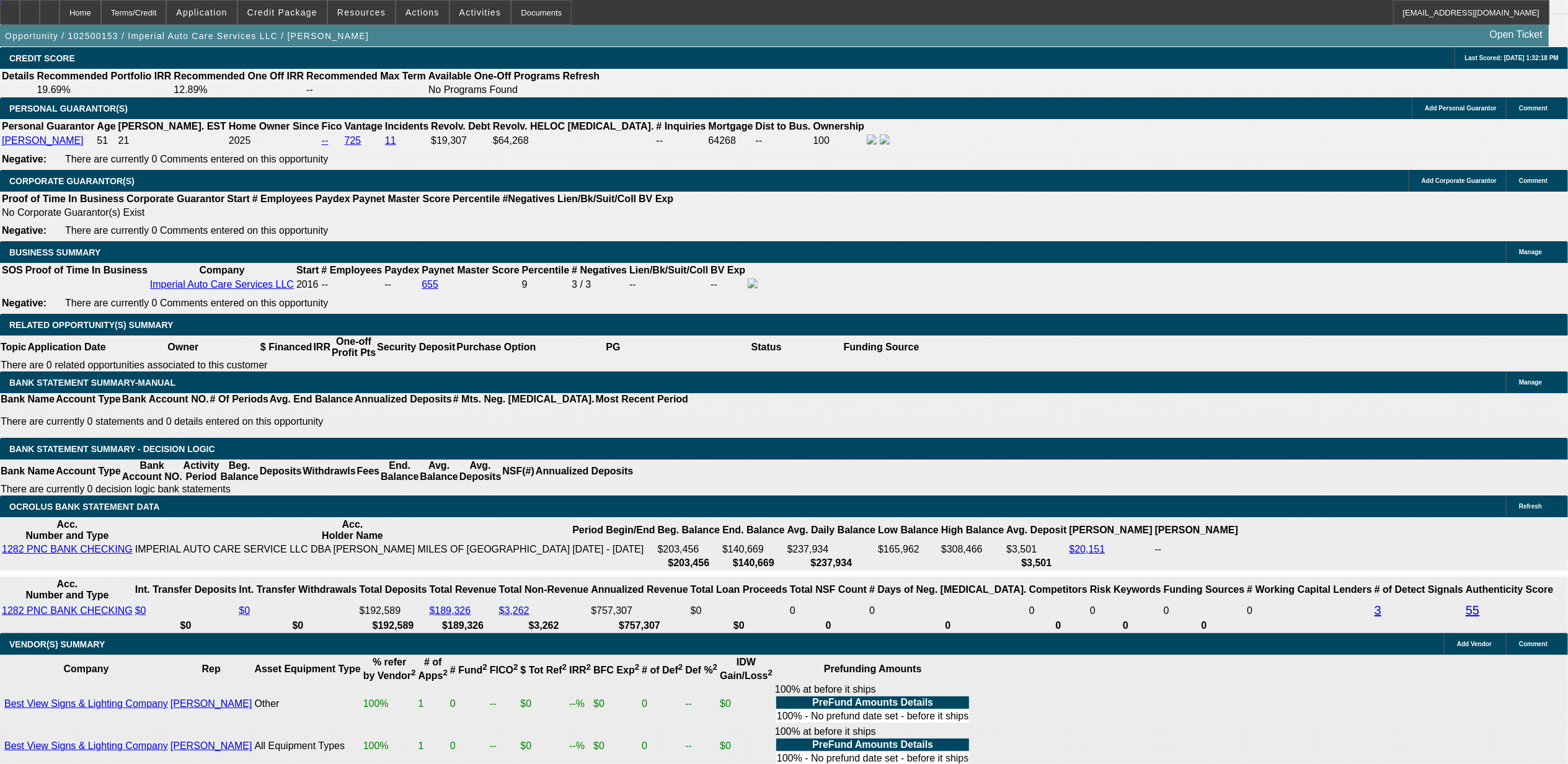
type input "12.9"
type input "$1,867.50"
type input "$933.75"
select select "0"
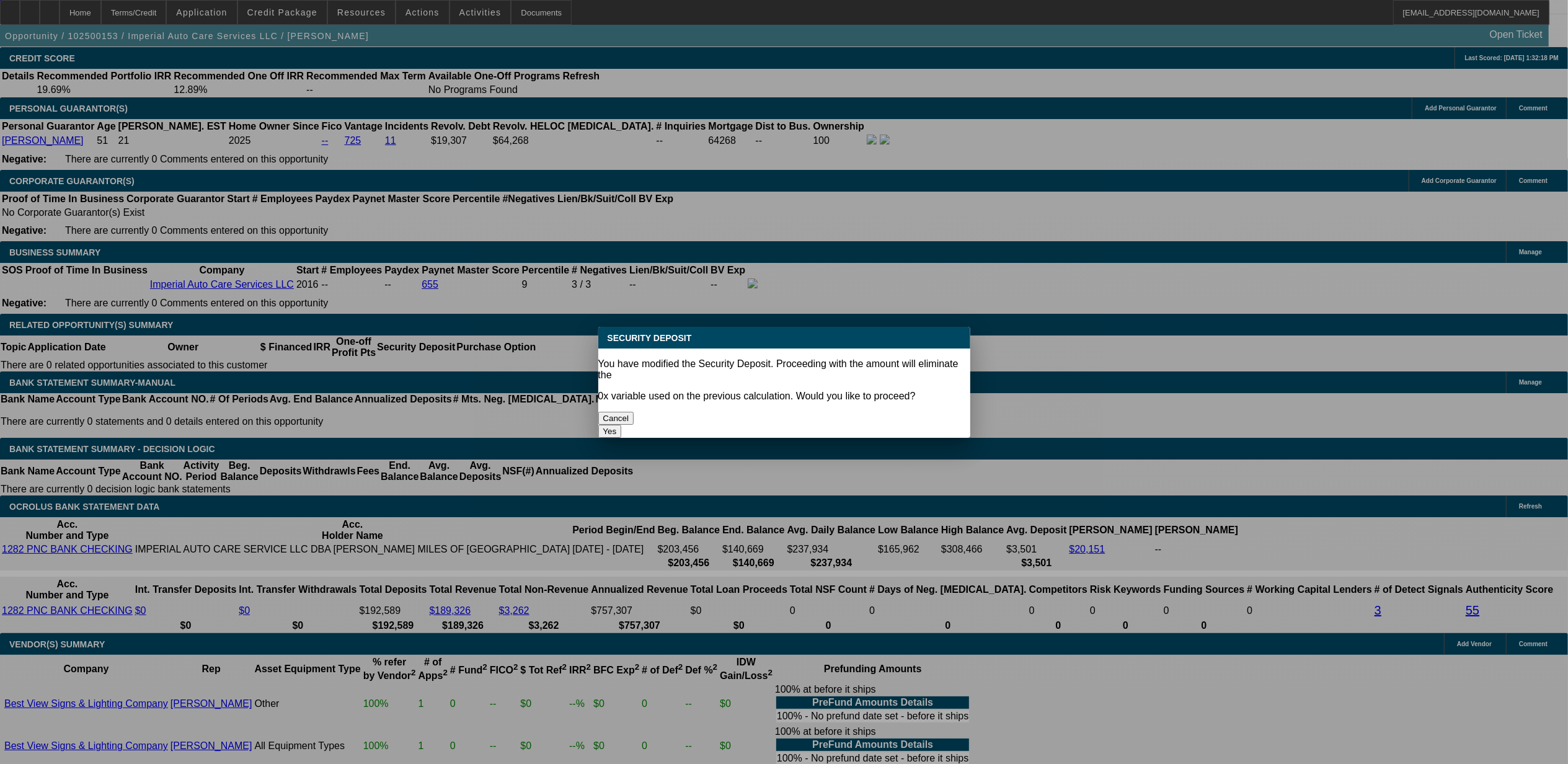
click at [622, 425] on button "Yes" at bounding box center [610, 431] width 24 height 13
type input "$0.00"
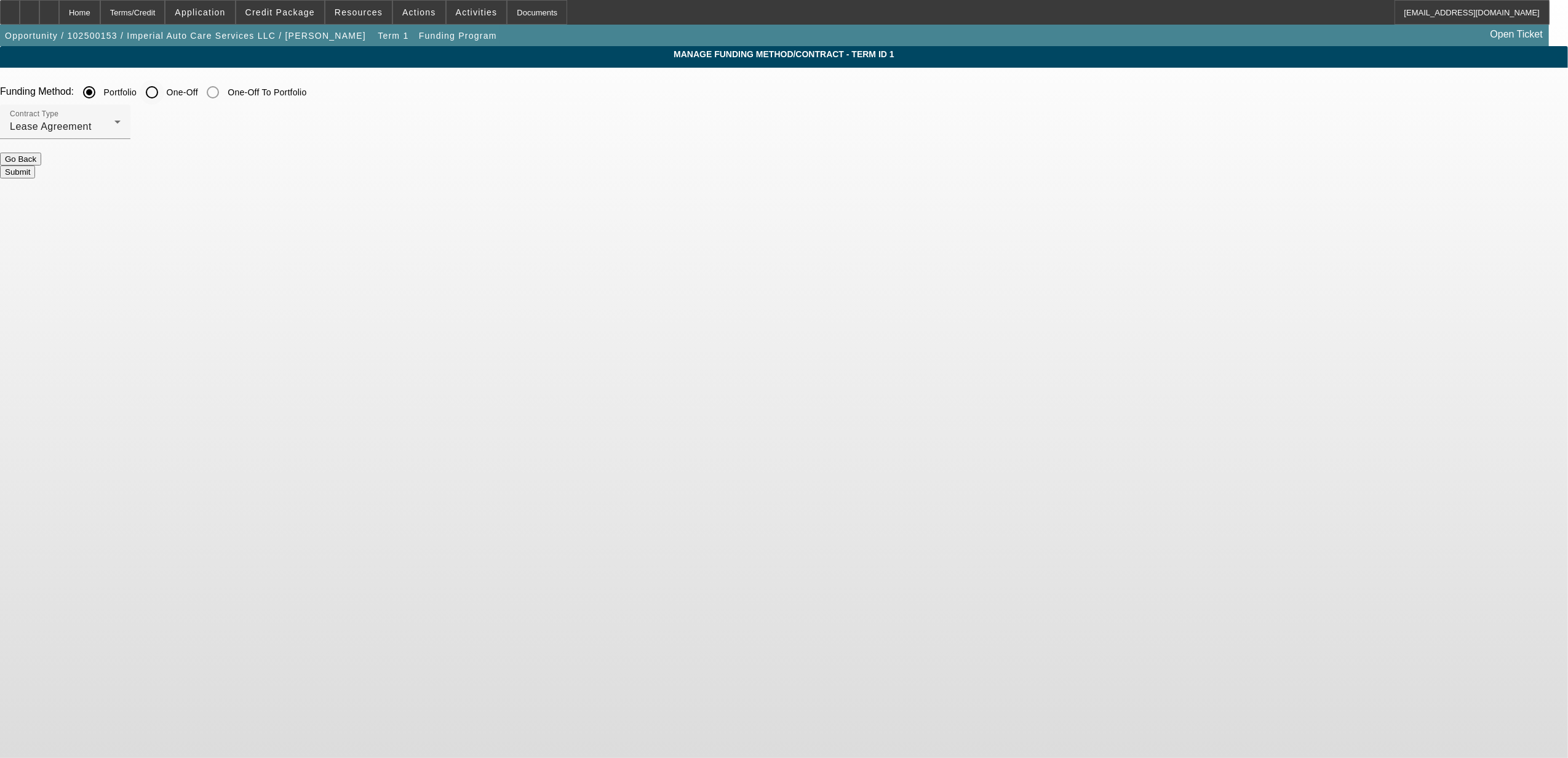
click at [164, 93] on input "One-Off" at bounding box center [151, 92] width 25 height 25
radio input "true"
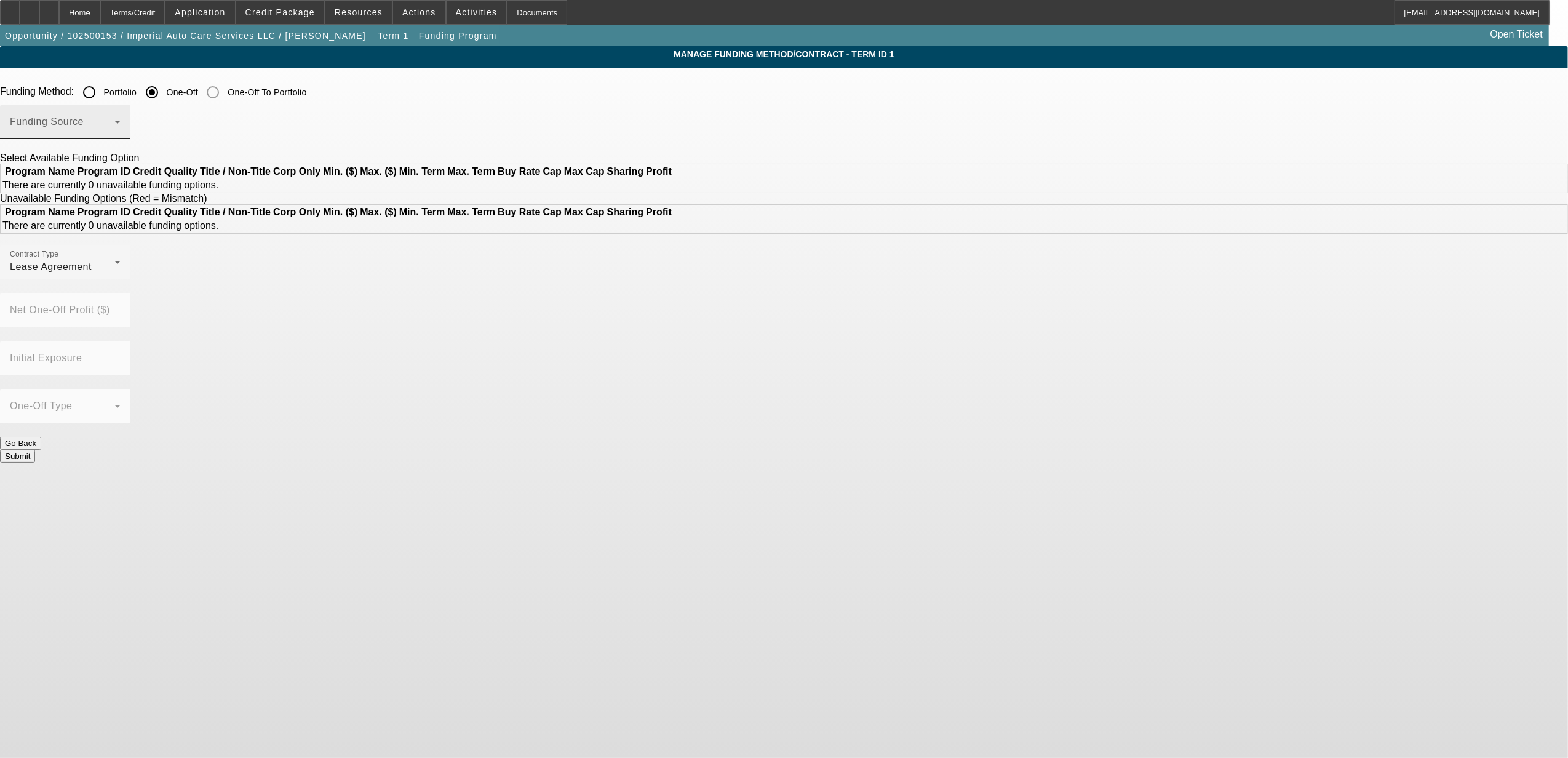
click at [114, 127] on span at bounding box center [62, 126] width 105 height 15
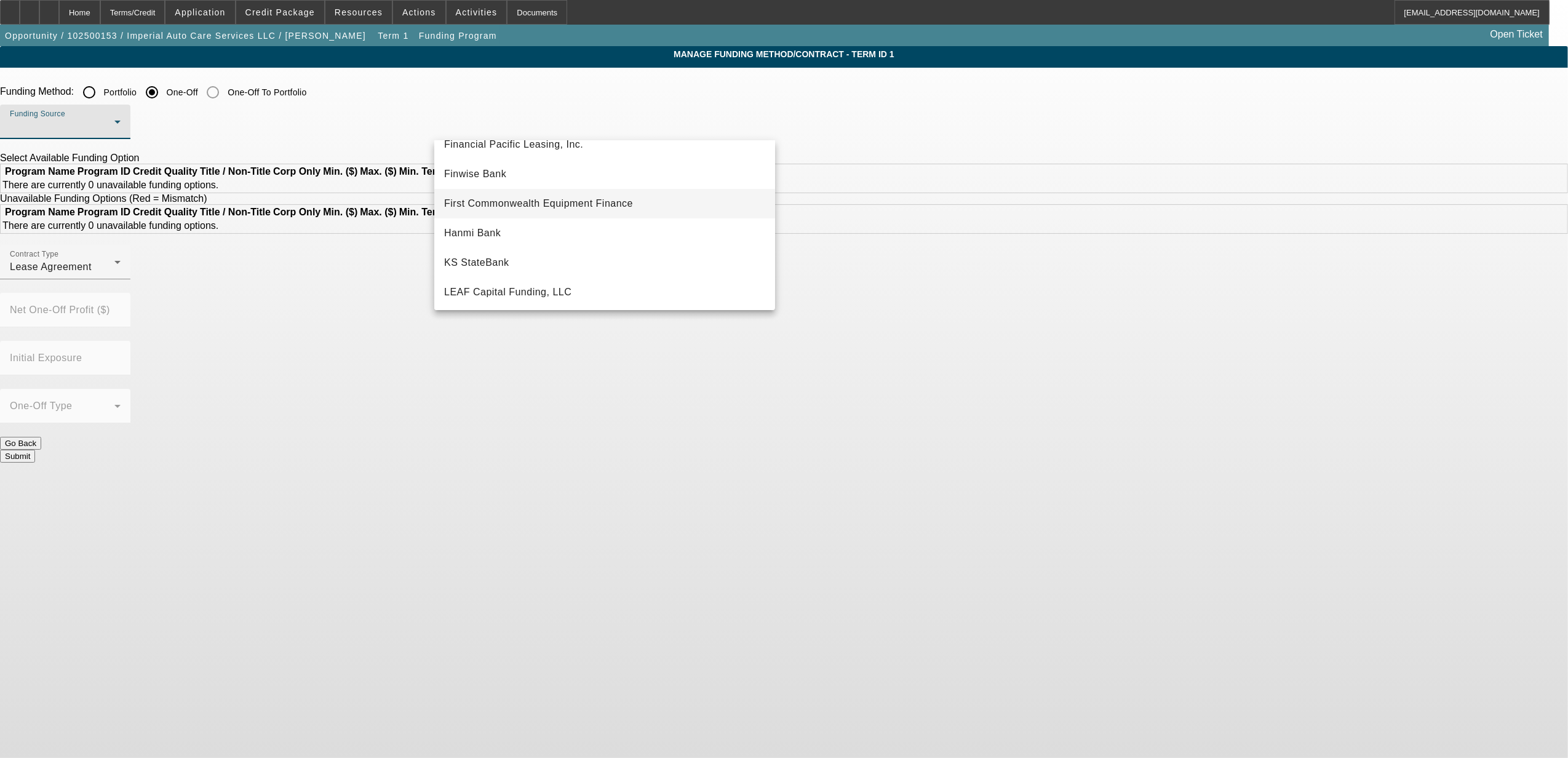
scroll to position [246, 0]
click at [499, 213] on span "LEAF Capital Funding, LLC" at bounding box center [508, 210] width 128 height 15
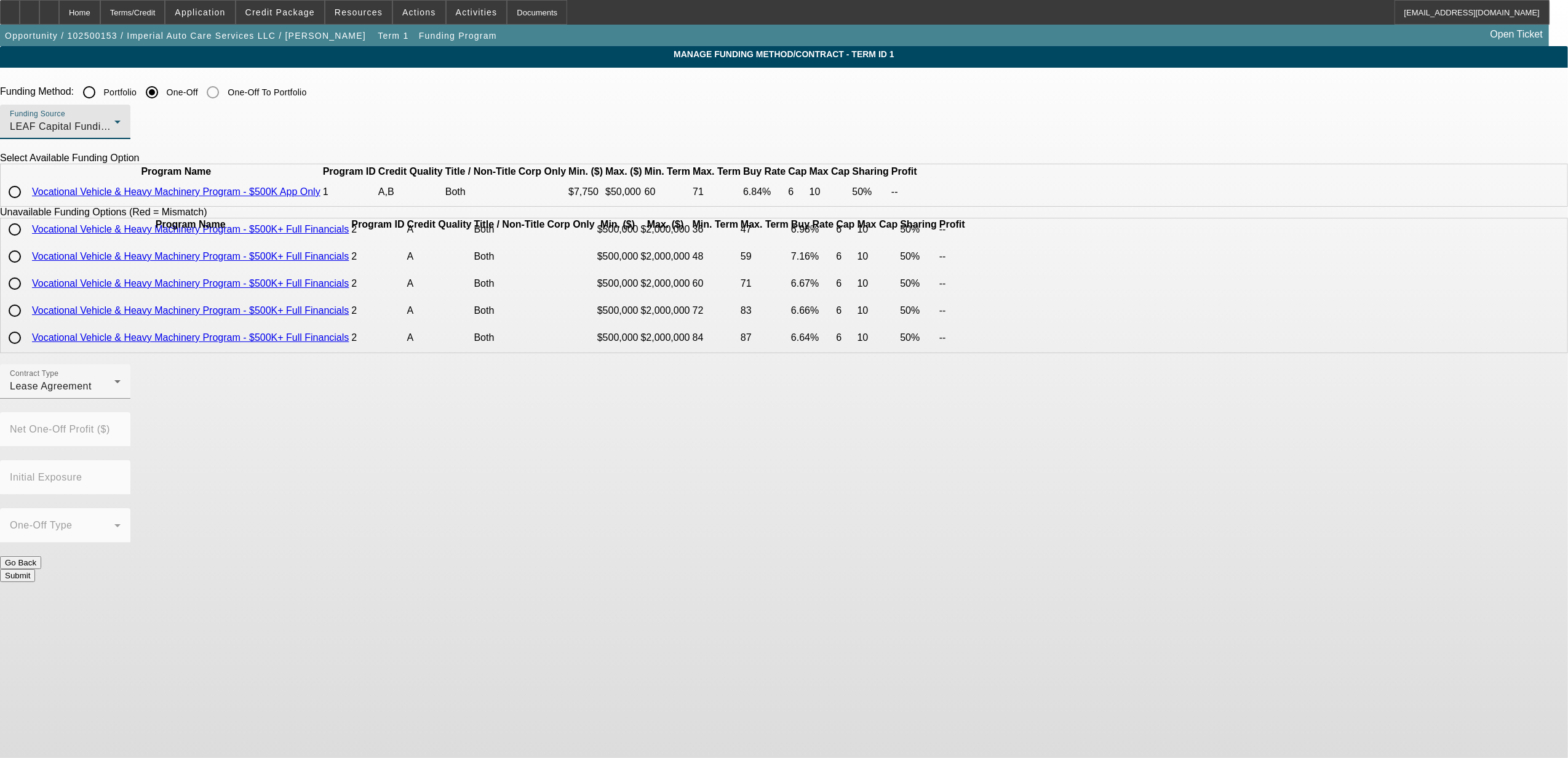
scroll to position [0, 0]
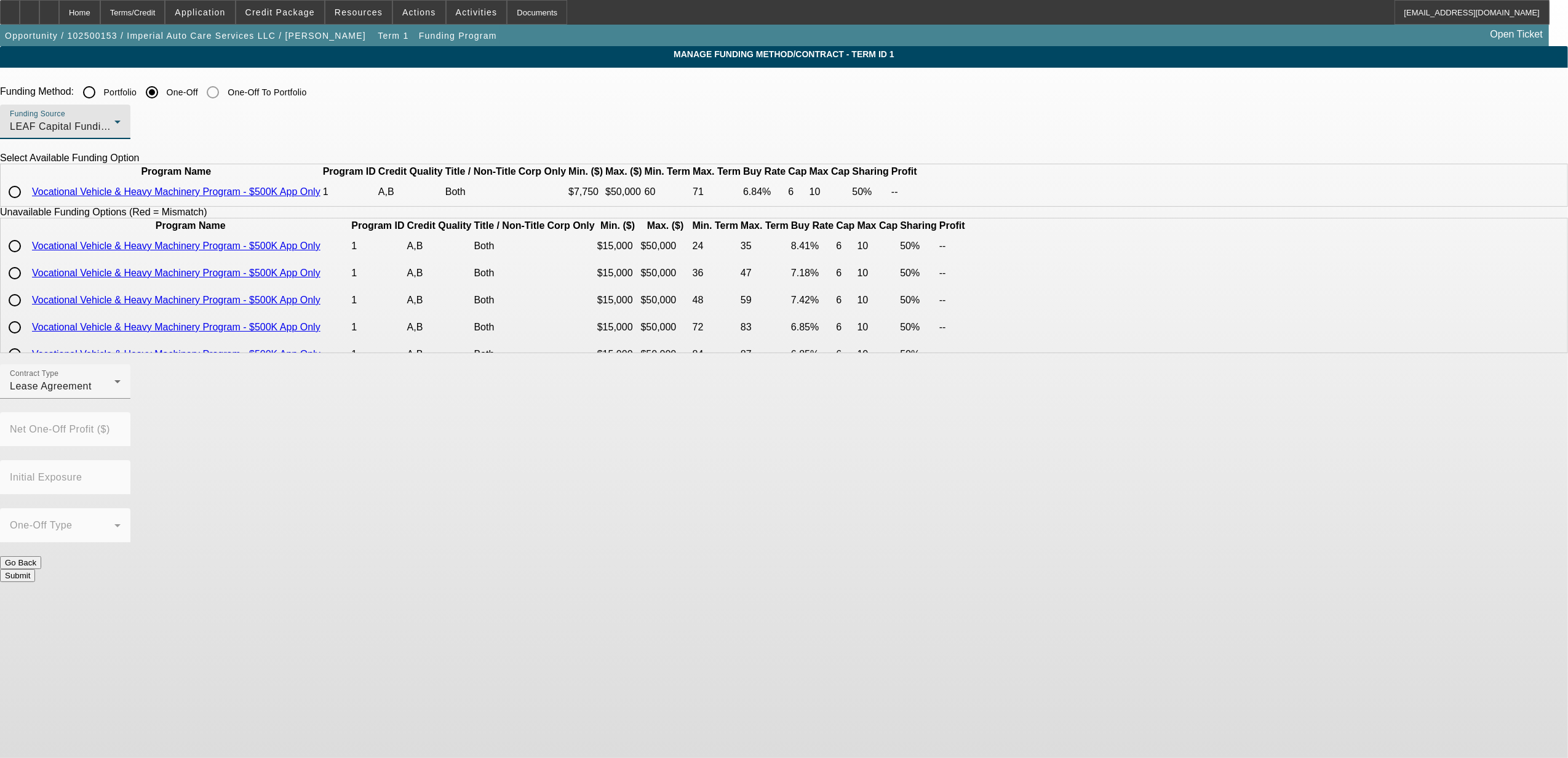
click at [114, 121] on div "LEAF Capital Funding, LLC" at bounding box center [62, 126] width 105 height 15
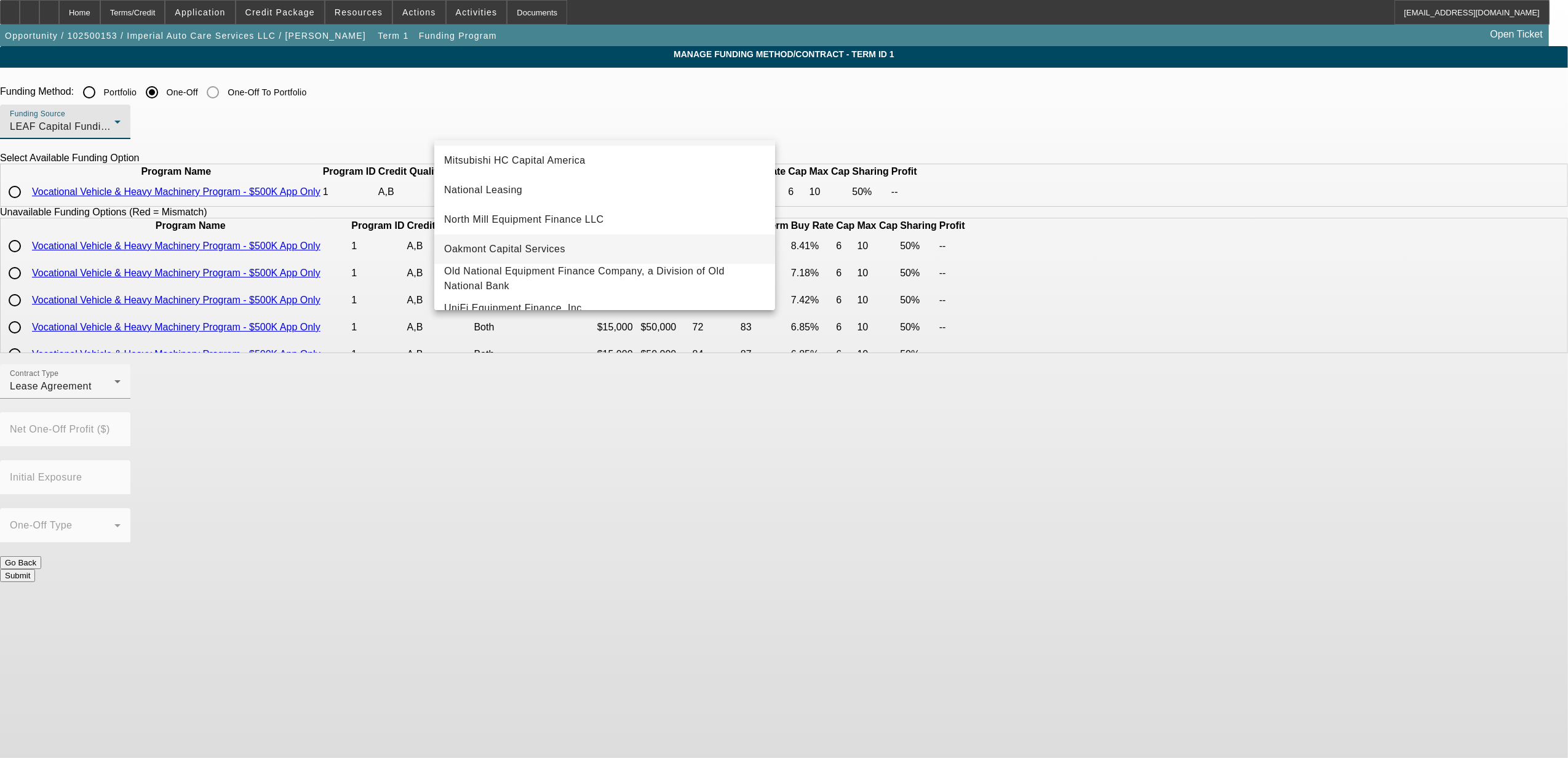
scroll to position [348, 0]
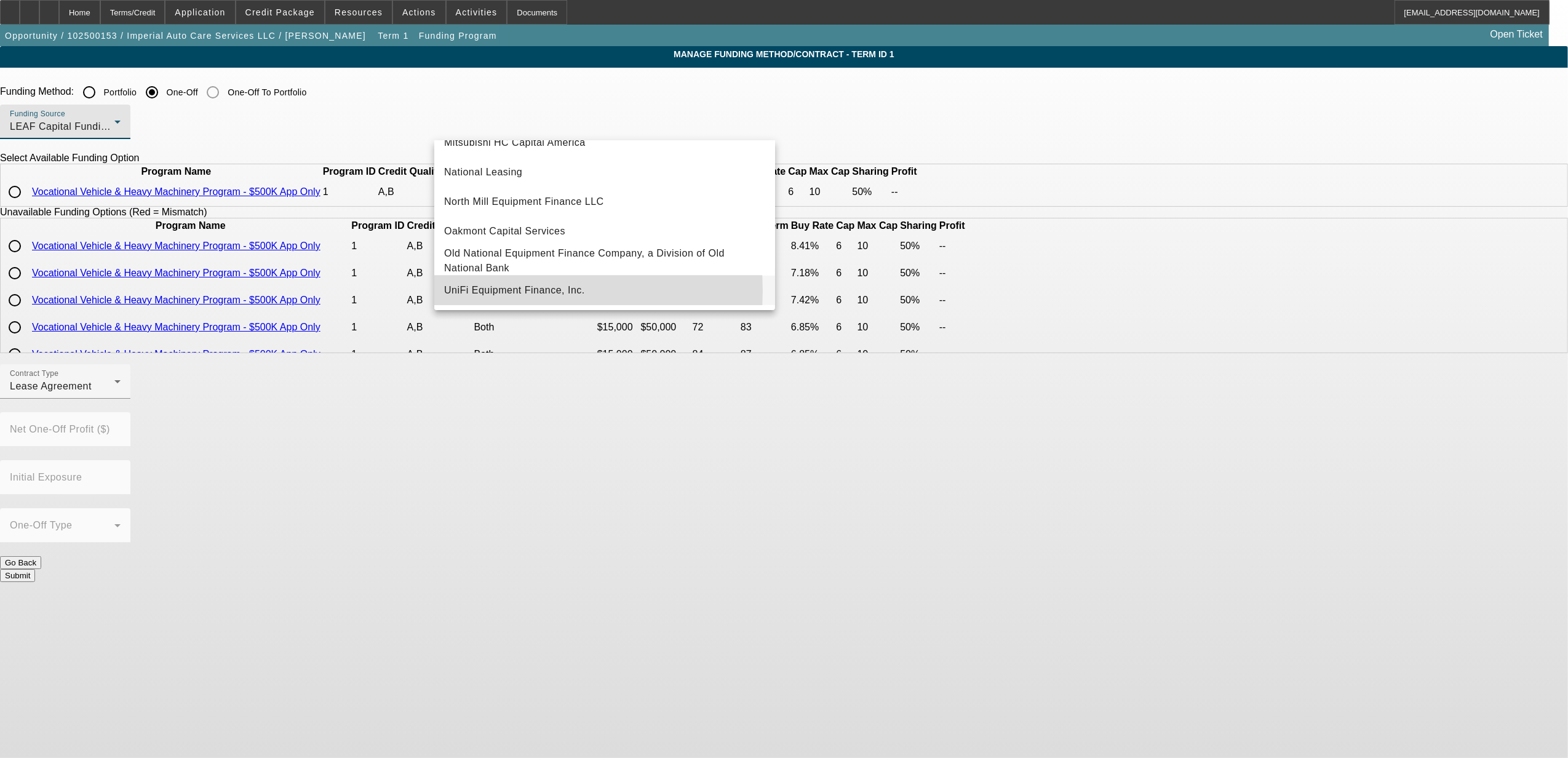
click at [487, 291] on span "UniFi Equipment Finance, Inc." at bounding box center [514, 290] width 141 height 15
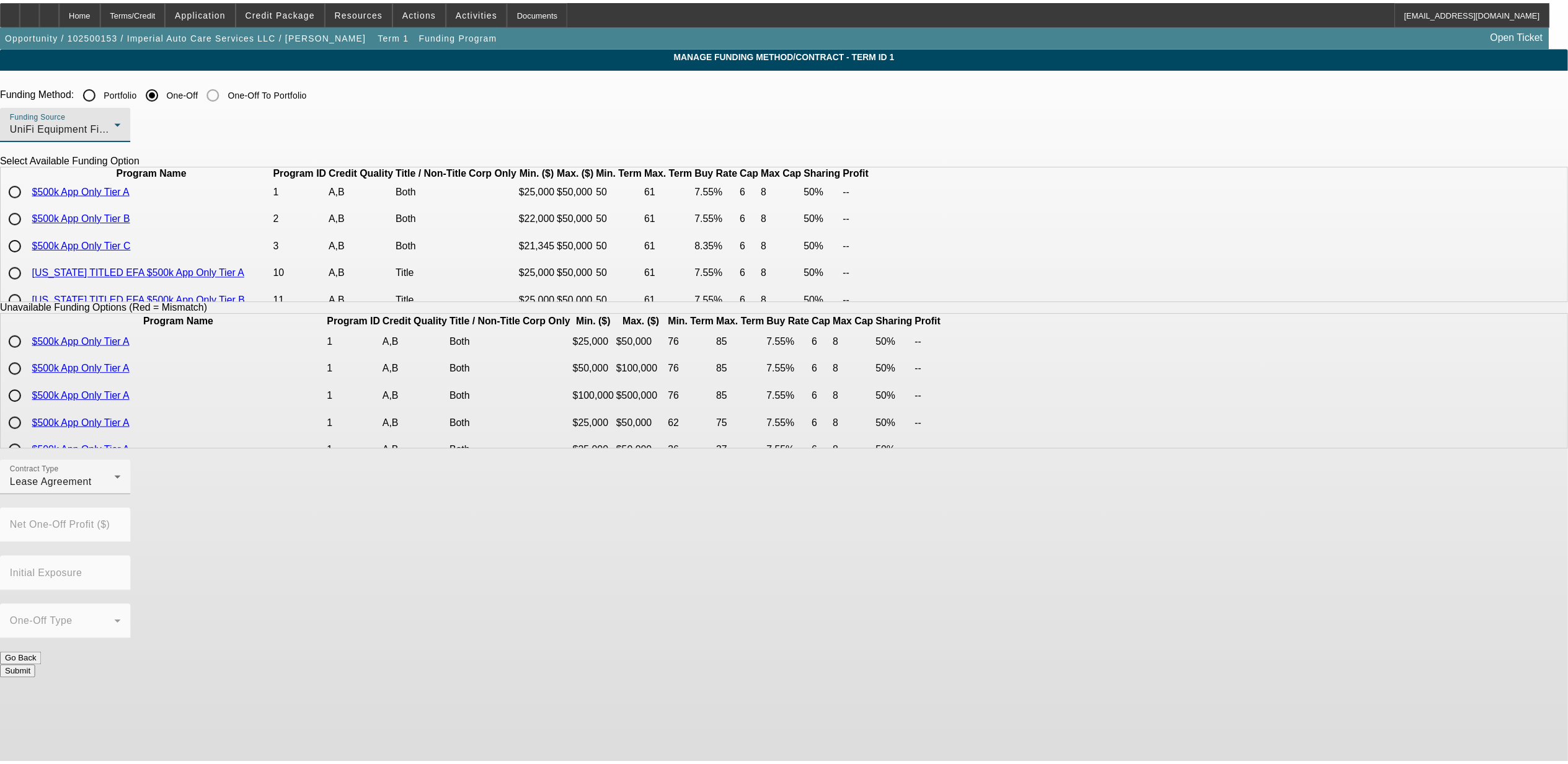
scroll to position [0, 0]
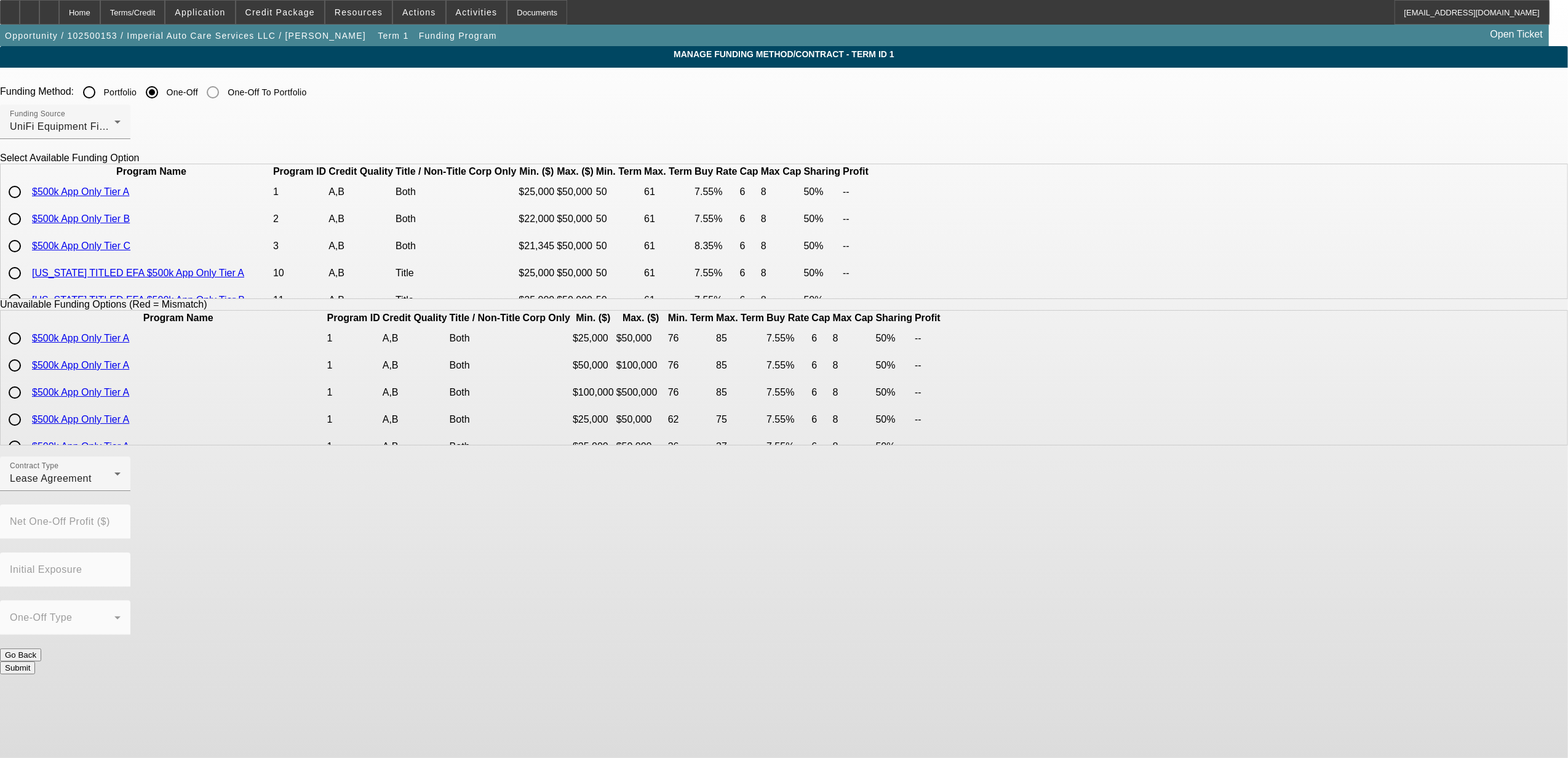
click at [27, 231] on input "radio" at bounding box center [15, 218] width 25 height 25
radio input "true"
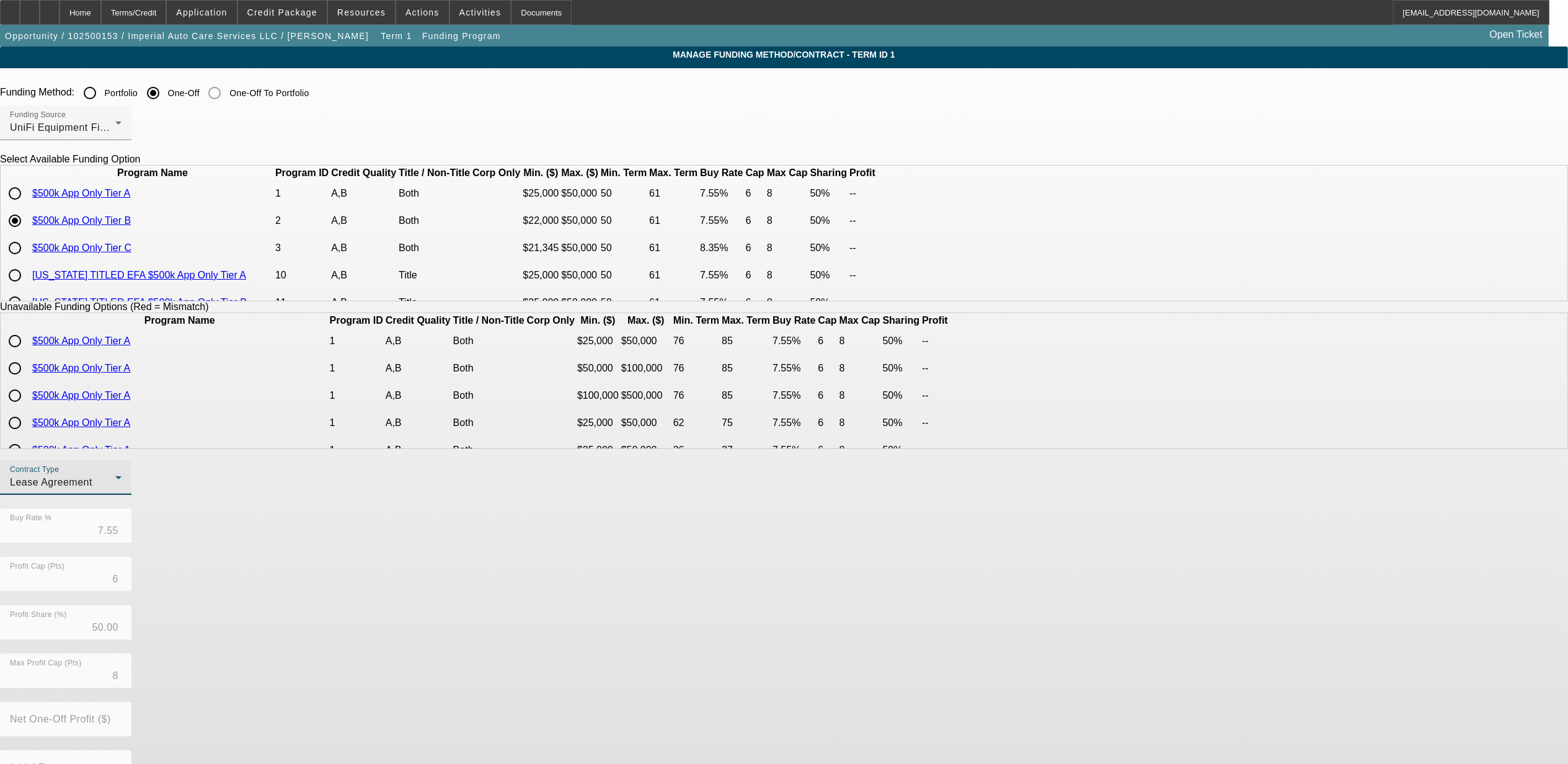
click at [115, 490] on div "Lease Agreement" at bounding box center [63, 482] width 106 height 15
drag, startPoint x: 516, startPoint y: 552, endPoint x: 576, endPoint y: 574, distance: 63.9
click at [516, 553] on span "Equipment Finance Agreement" at bounding box center [513, 555] width 142 height 30
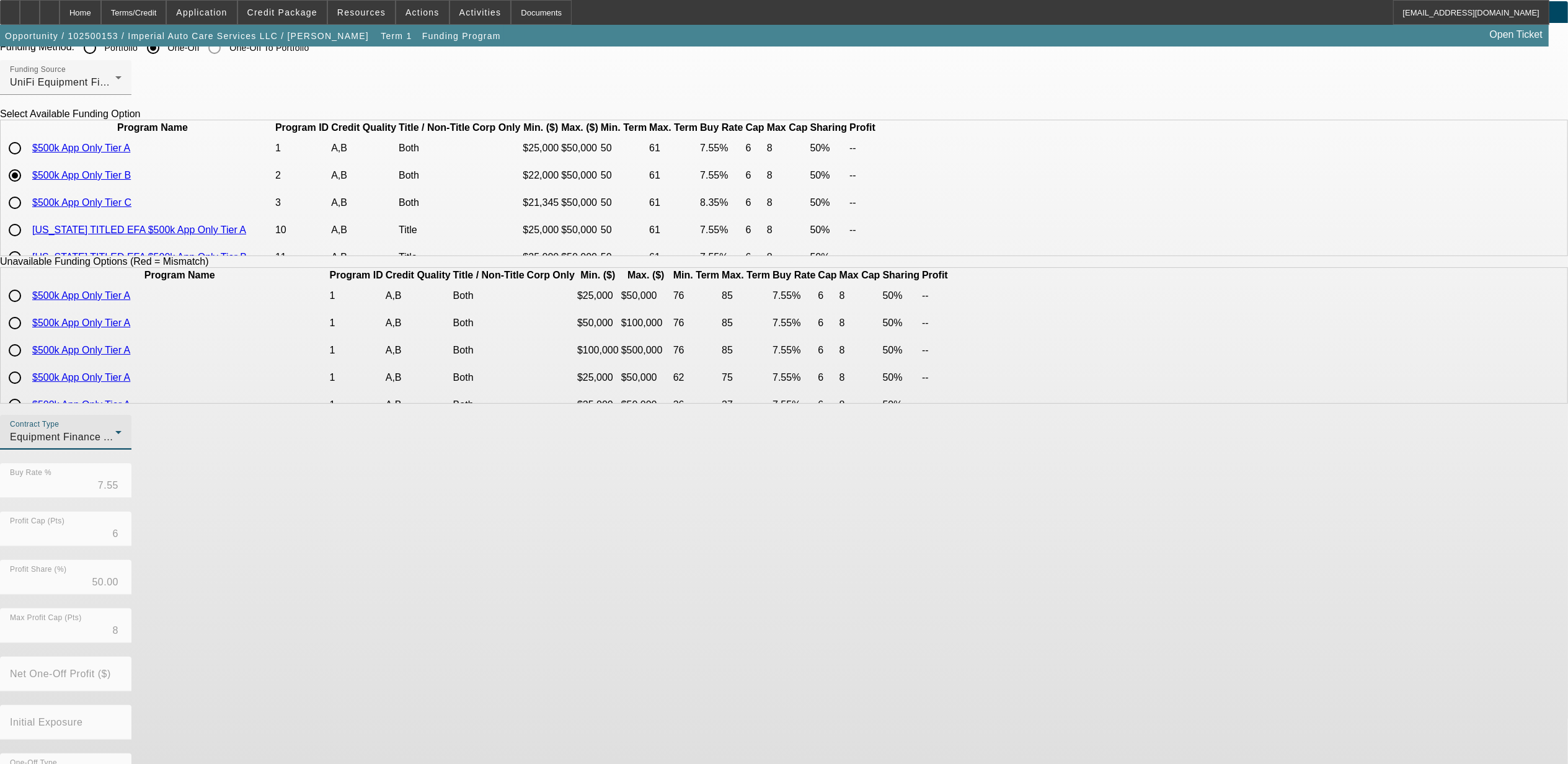
scroll to position [82, 0]
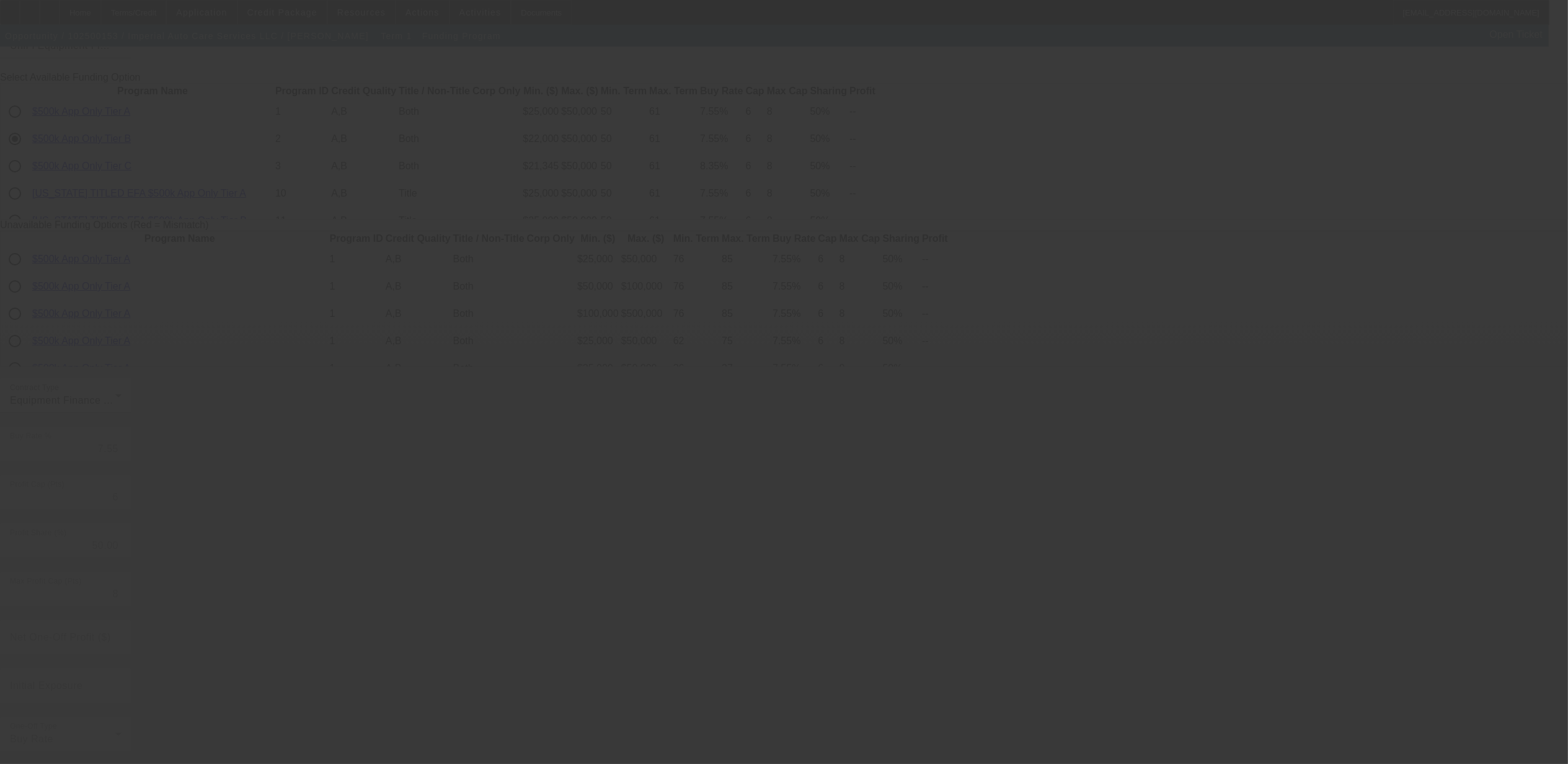
radio input "true"
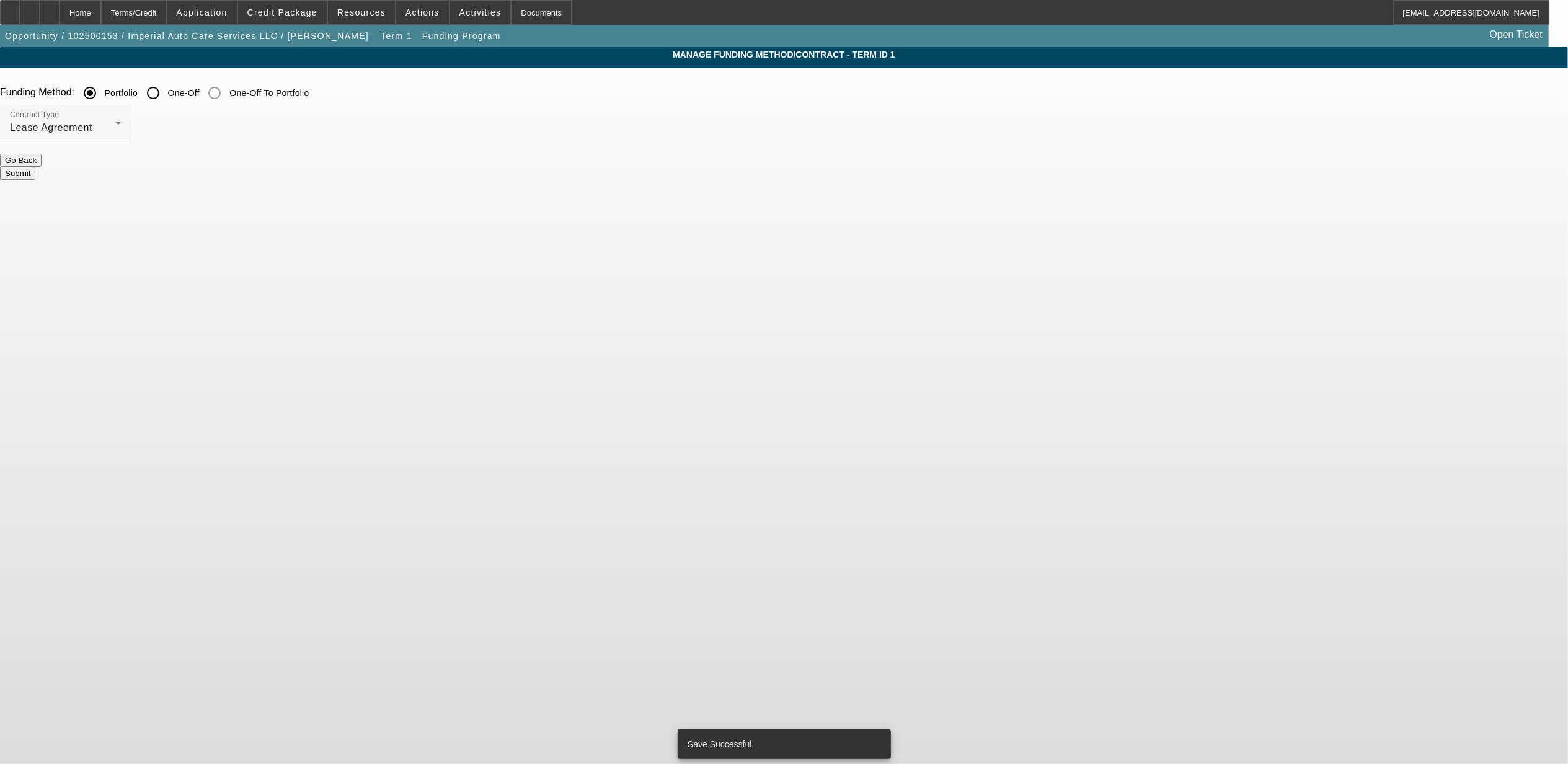
scroll to position [0, 0]
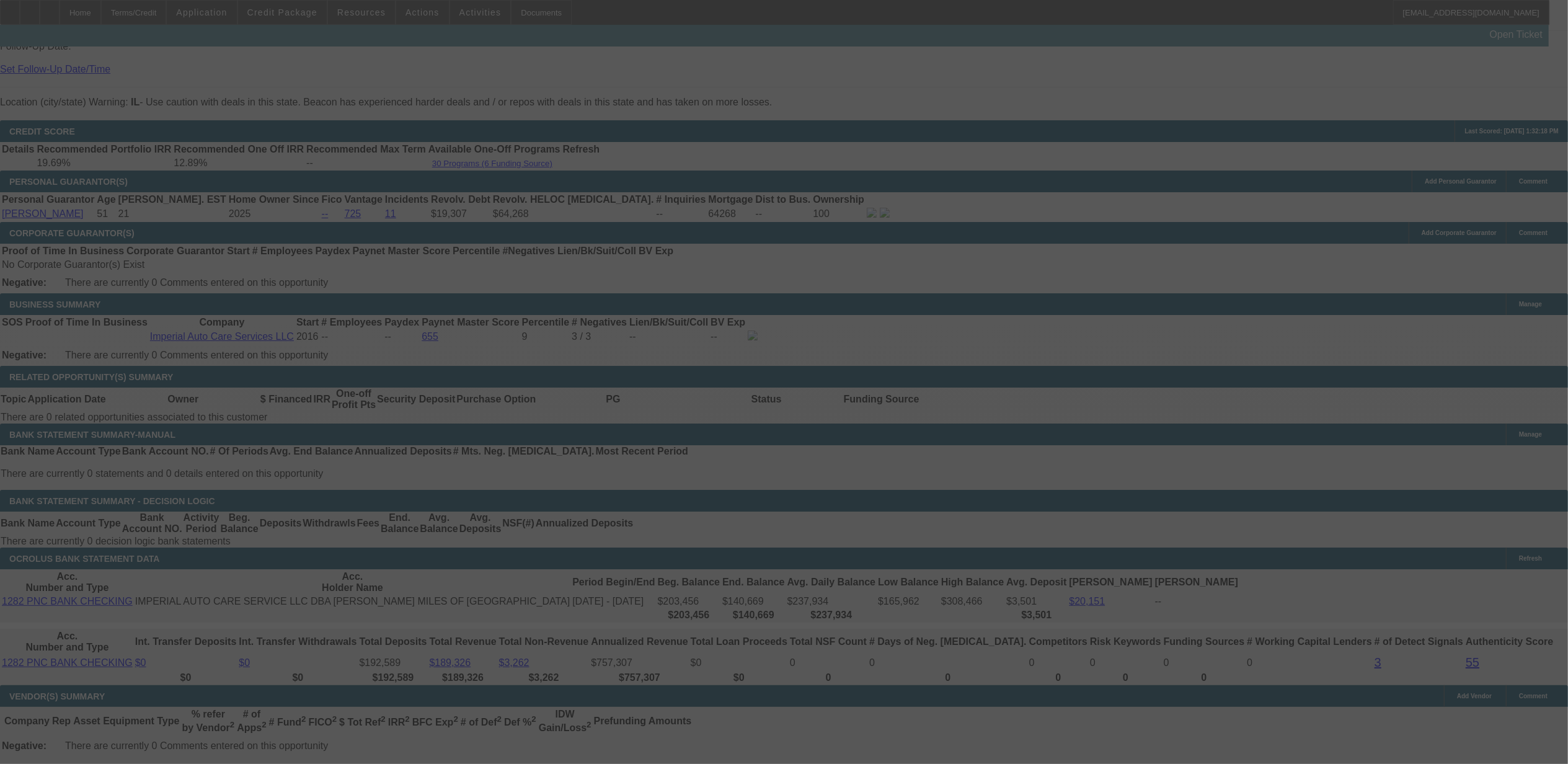
scroll to position [1598, 0]
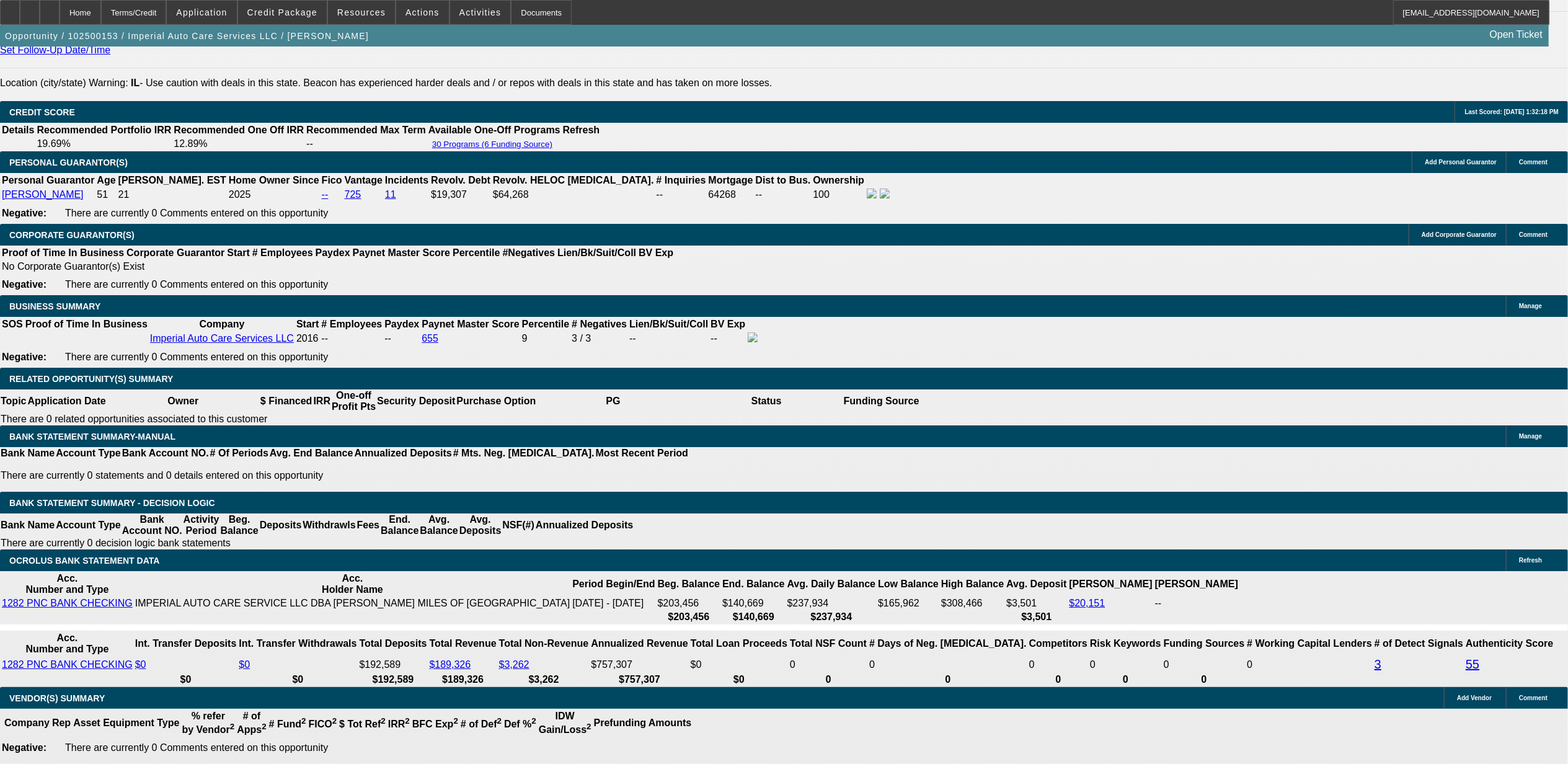
select select "0"
select select "2"
select select "0"
select select "6"
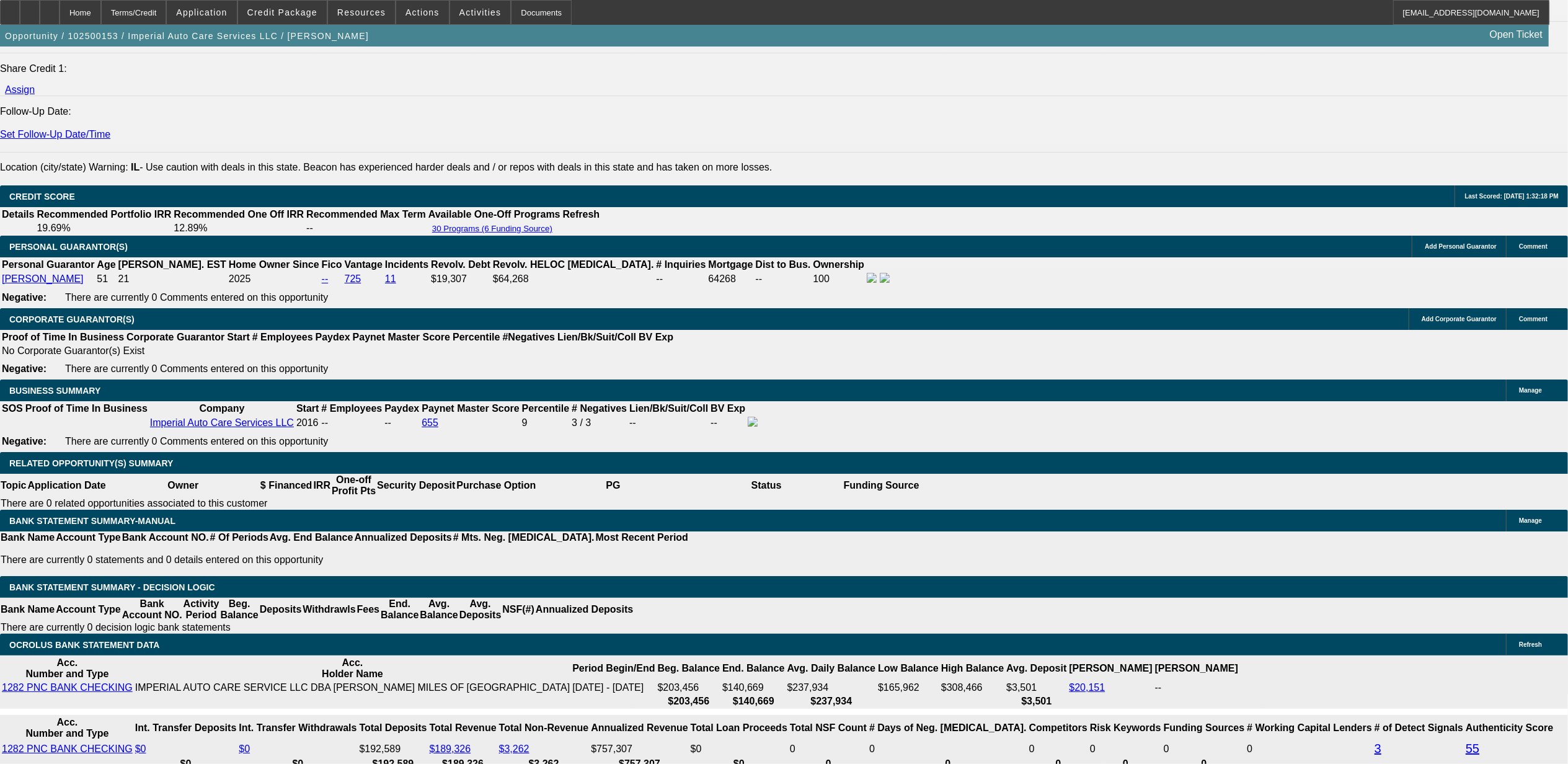
scroll to position [1680, 0]
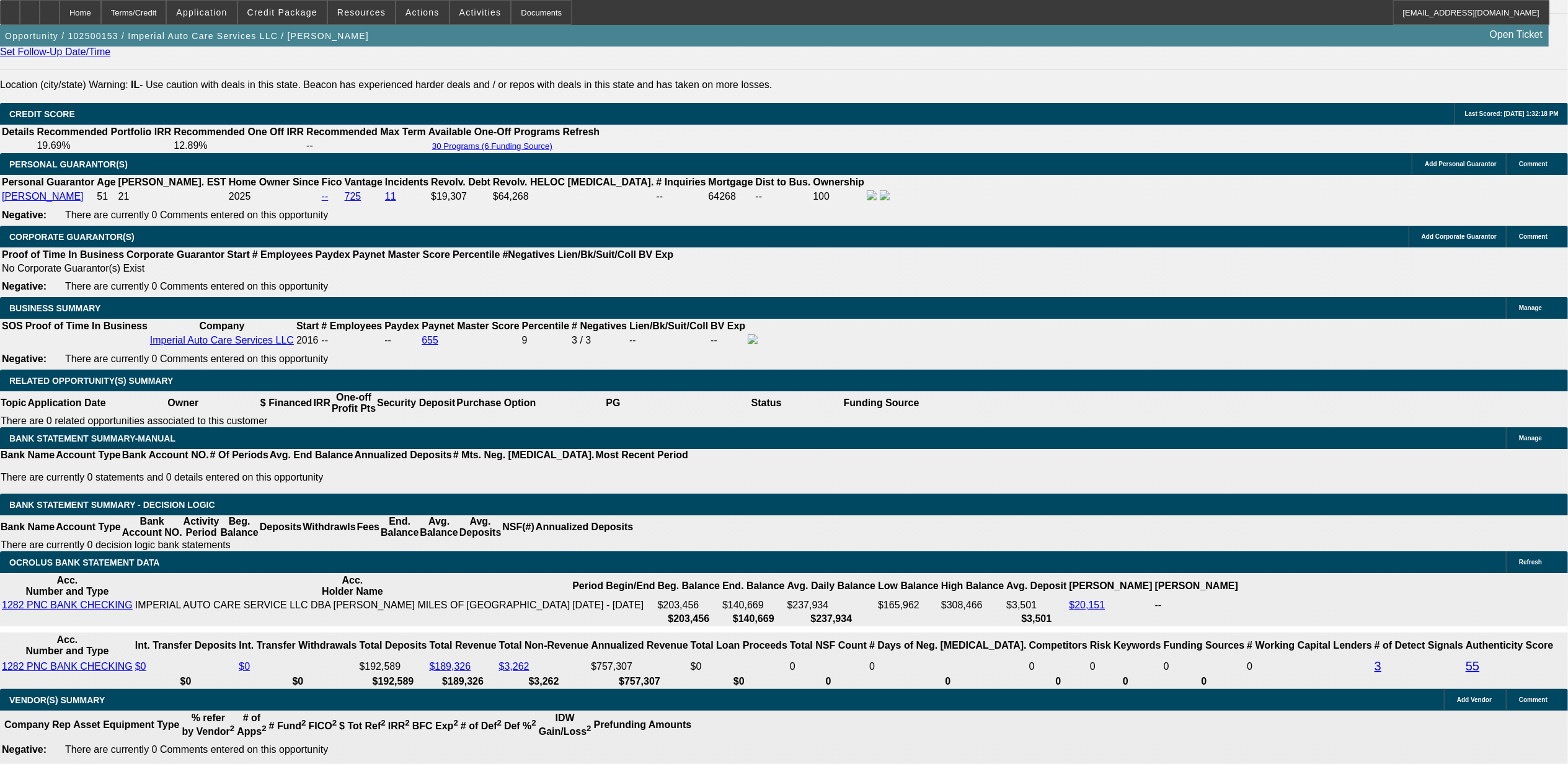
type input "UNKNOWN"
type input "11"
type input "$894.29"
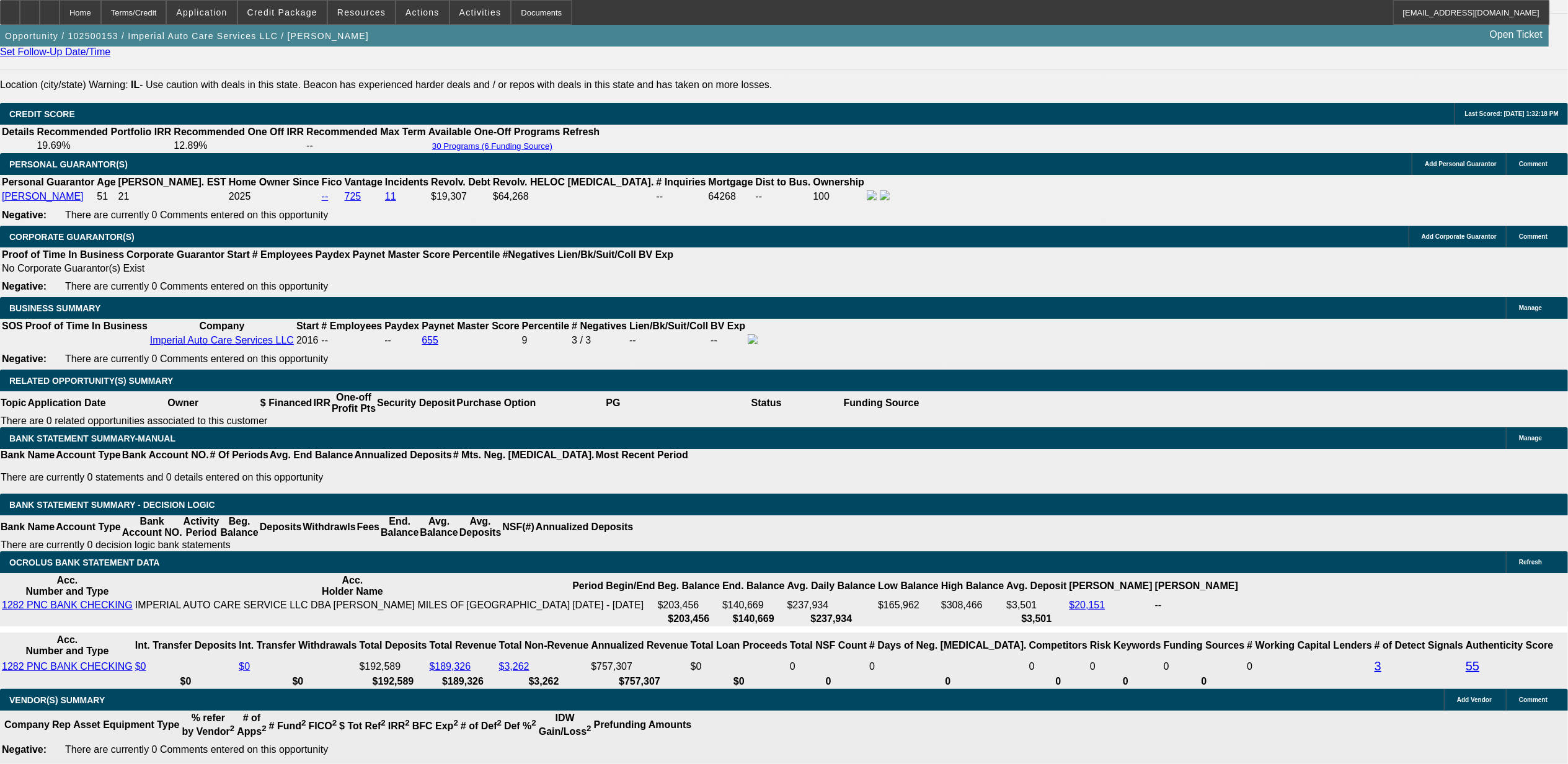
type input "11"
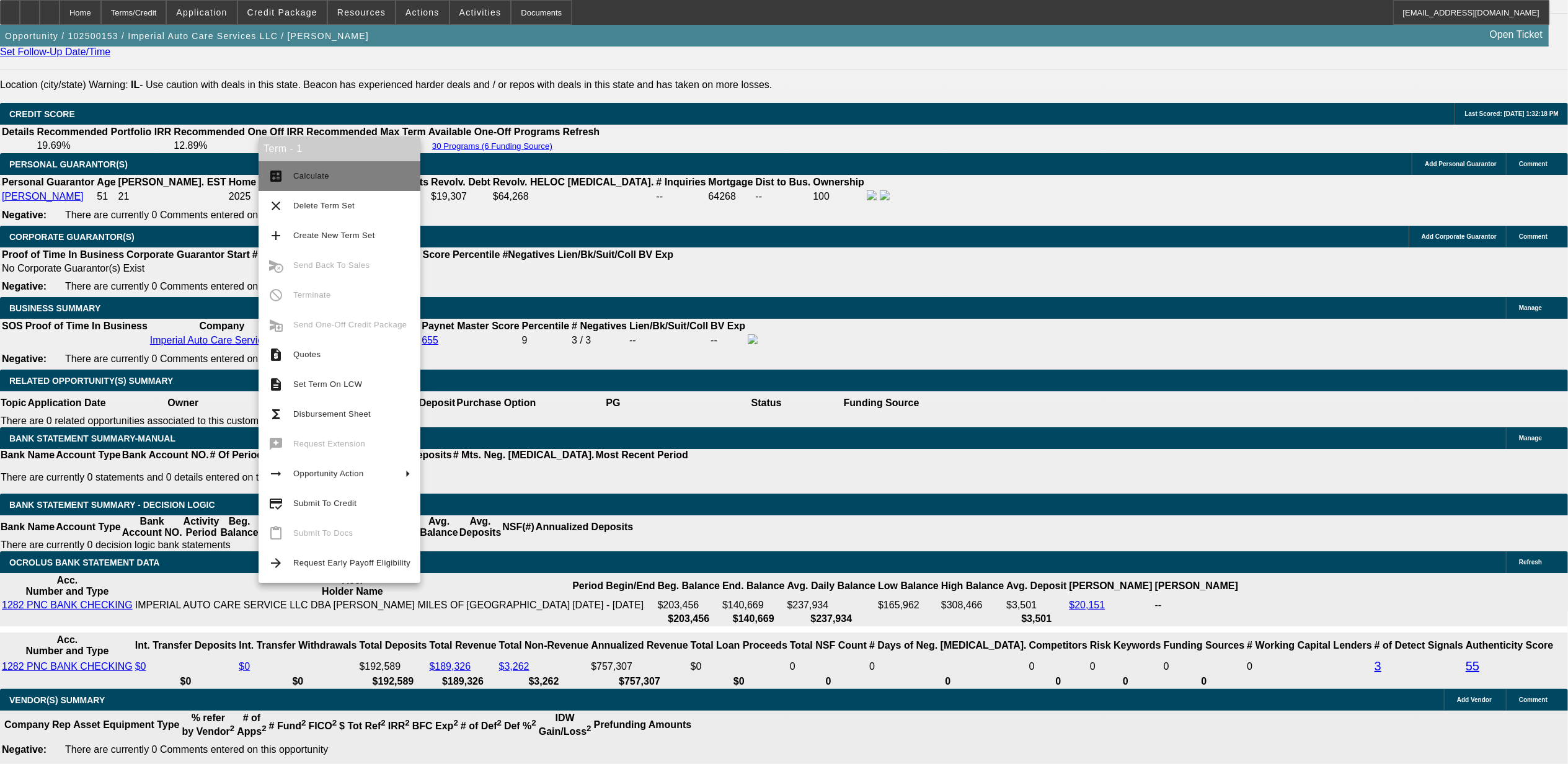
click at [304, 188] on button "calculate Calculate" at bounding box center [339, 176] width 162 height 30
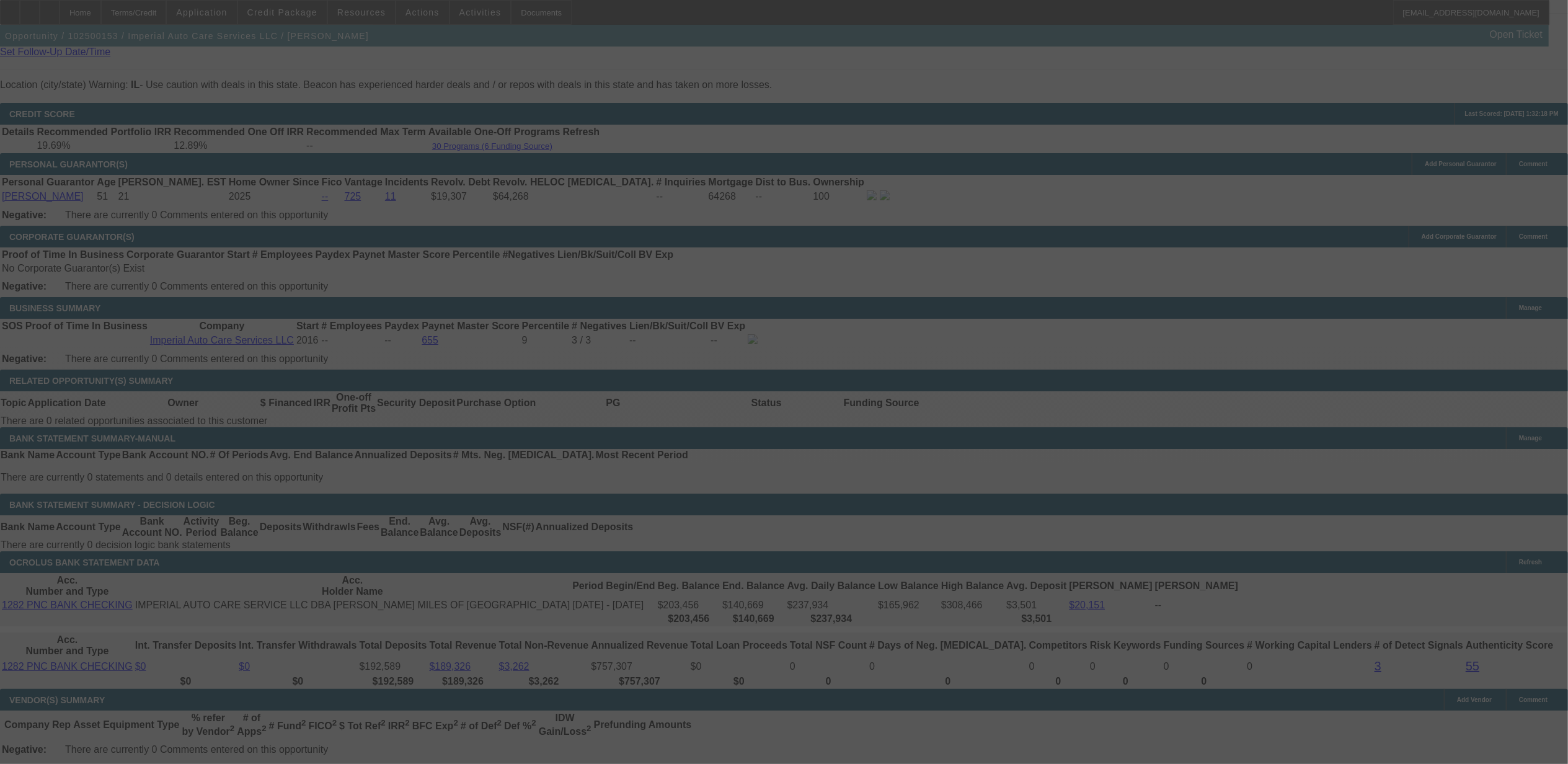
select select "0"
select select "2"
select select "0"
select select "6"
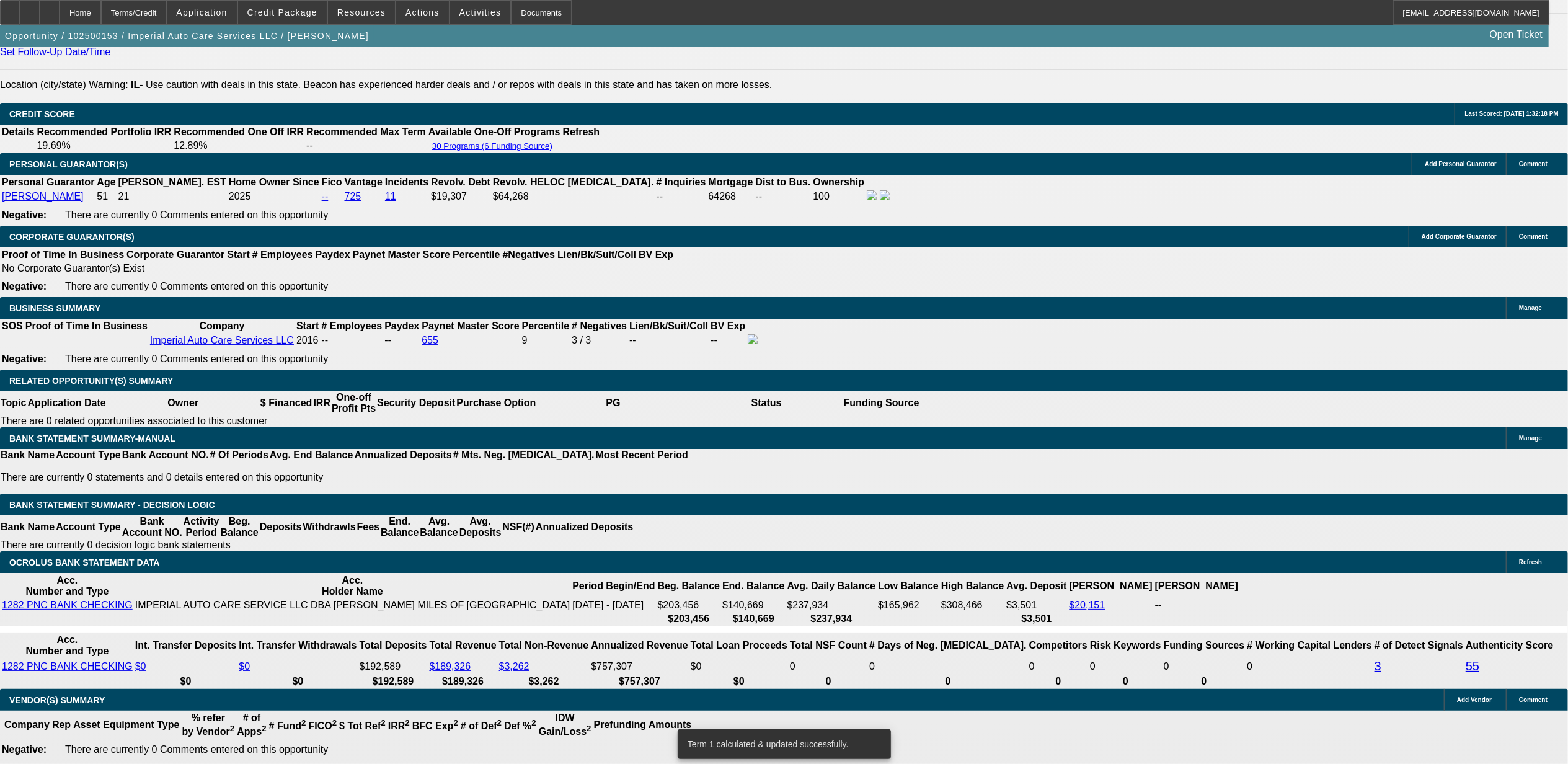
scroll to position [1718, 0]
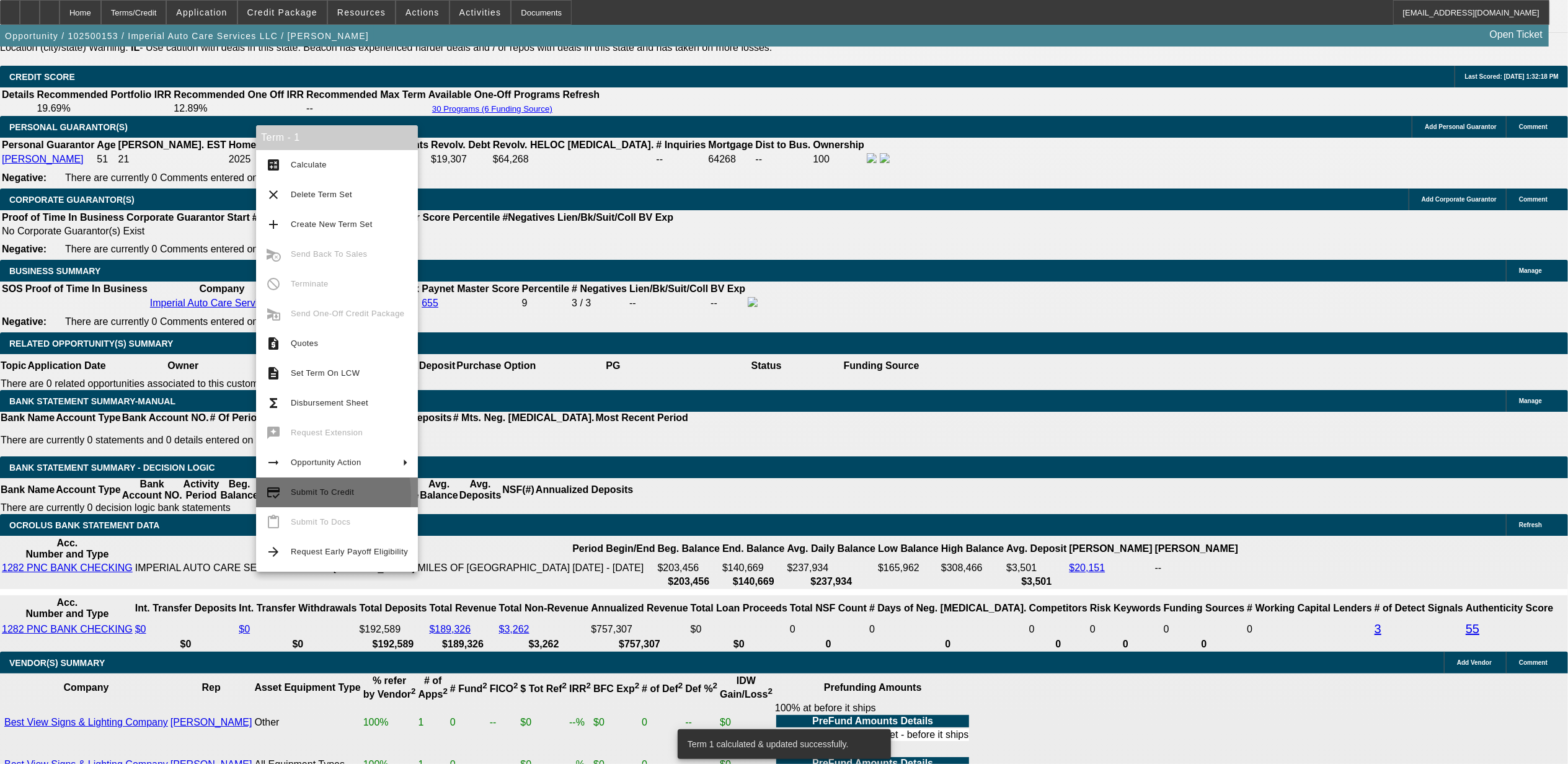
click at [288, 496] on button "credit_score Submit To Credit" at bounding box center [337, 492] width 162 height 30
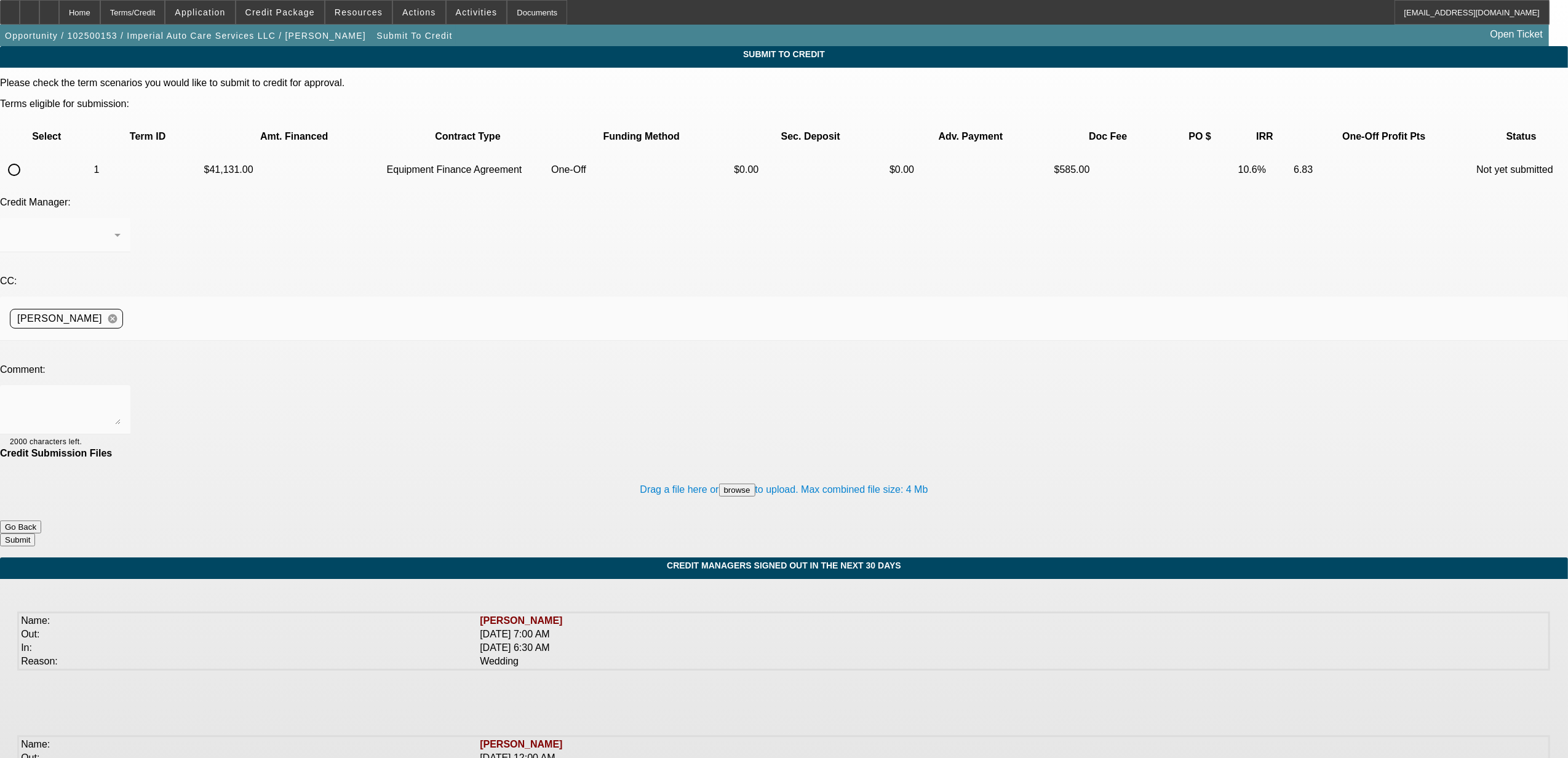
click at [27, 158] on input "radio" at bounding box center [14, 170] width 25 height 25
radio input "true"
click at [121, 395] on textarea at bounding box center [65, 410] width 110 height 30
type textarea "please try Uni. [GEOGRAPHIC_DATA]"
click at [35, 533] on button "Submit" at bounding box center [18, 540] width 35 height 13
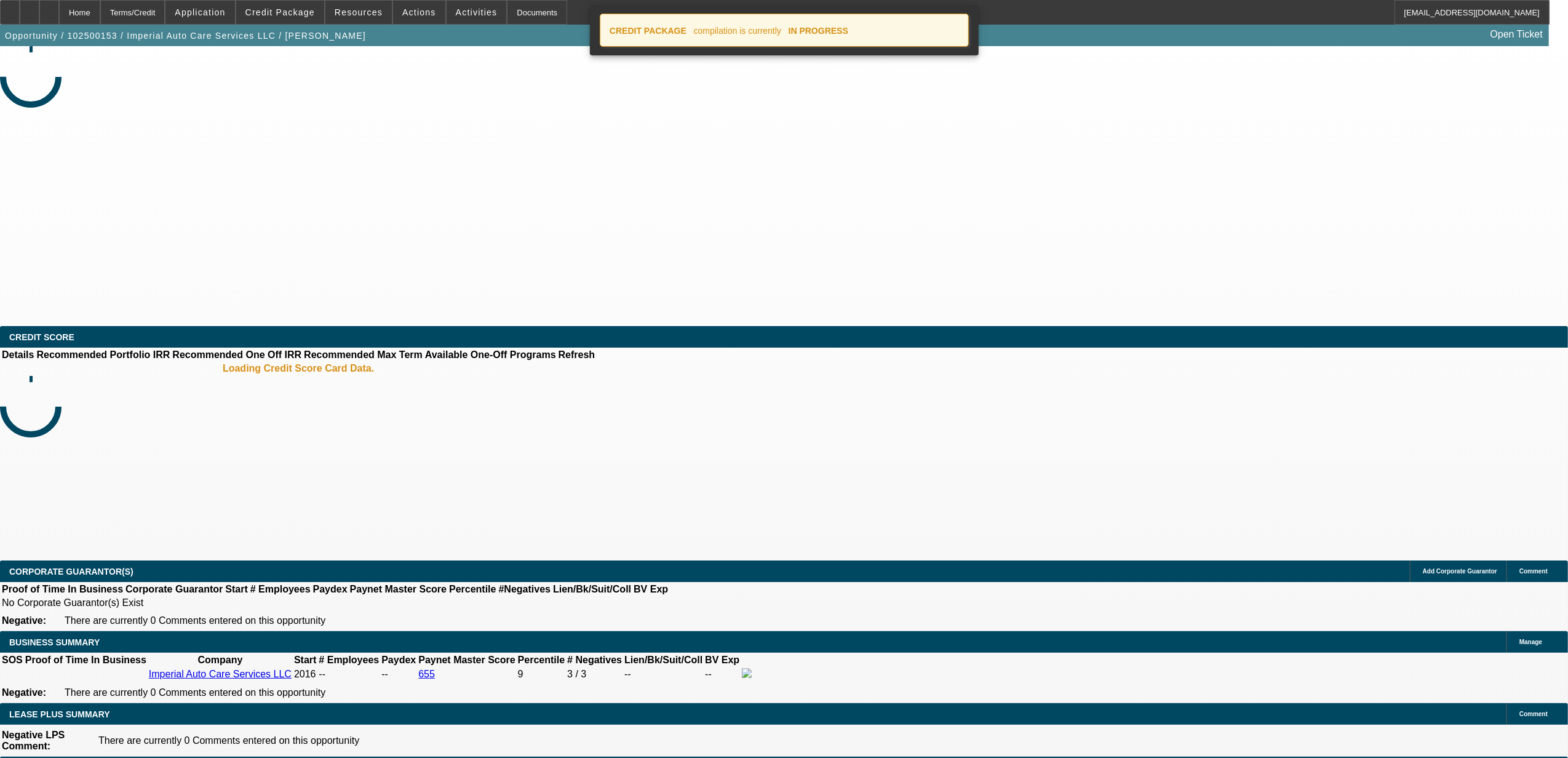
select select "0"
select select "2"
select select "0"
select select "6"
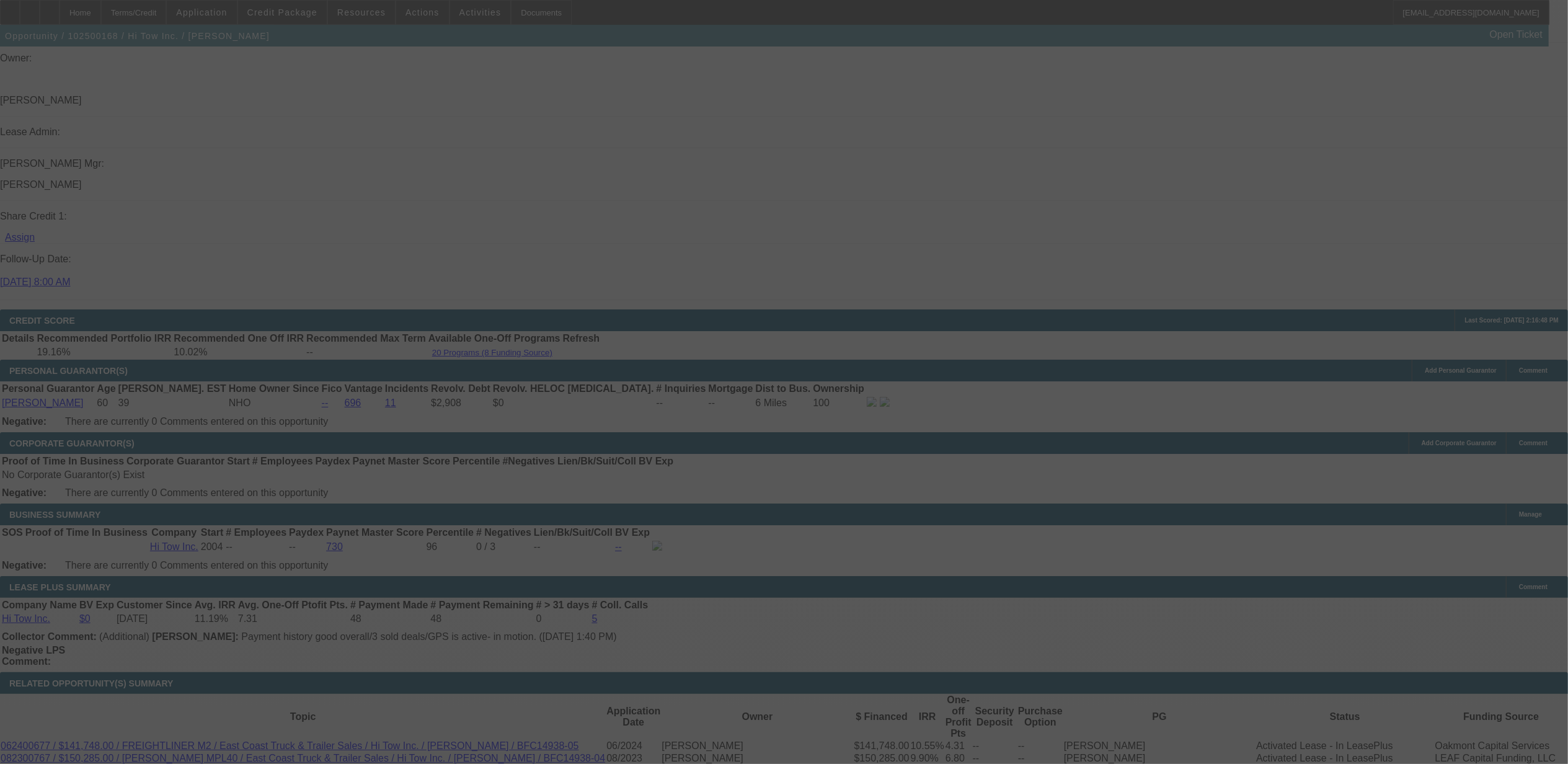
scroll to position [1814, 0]
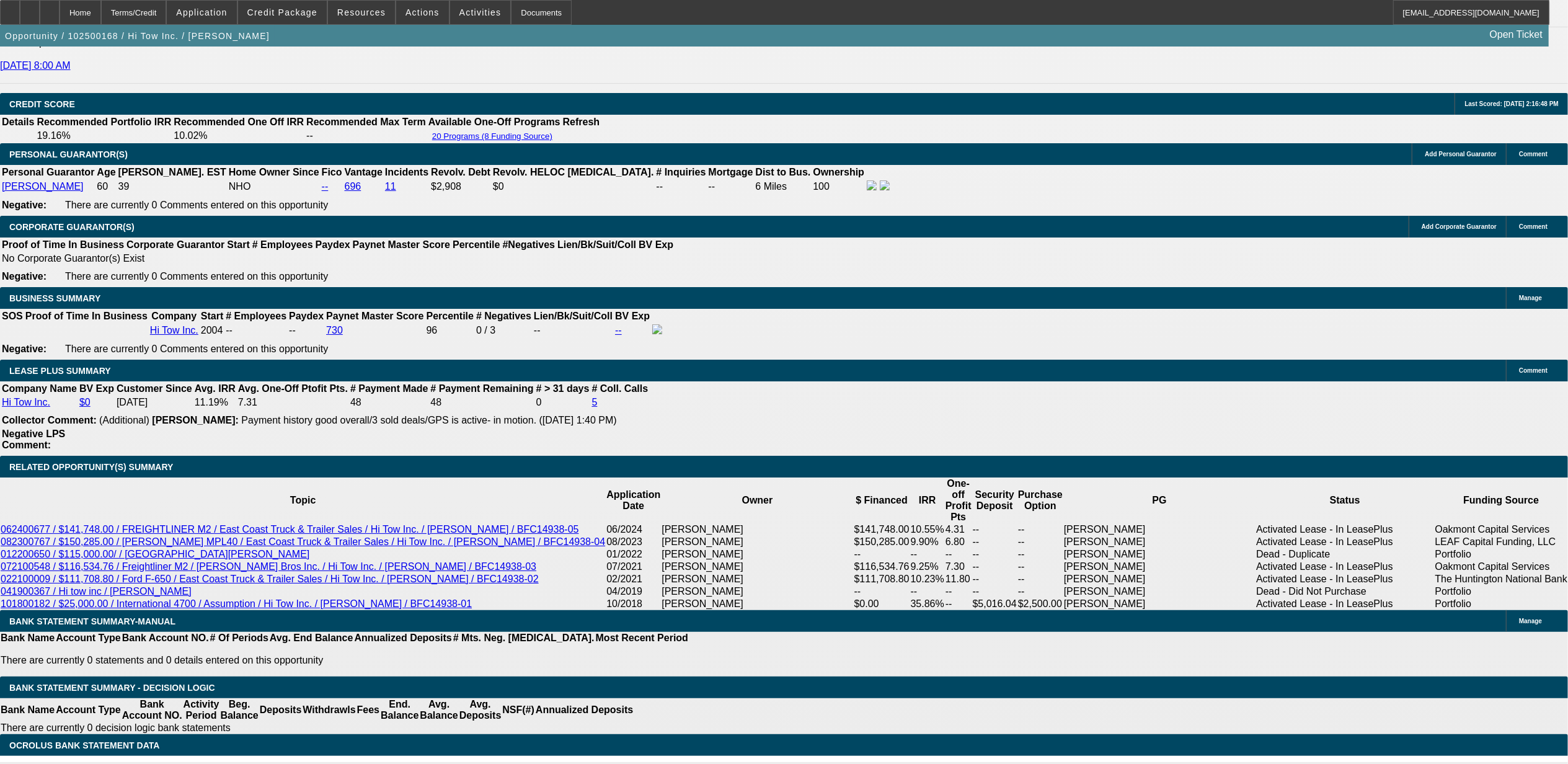
select select "0"
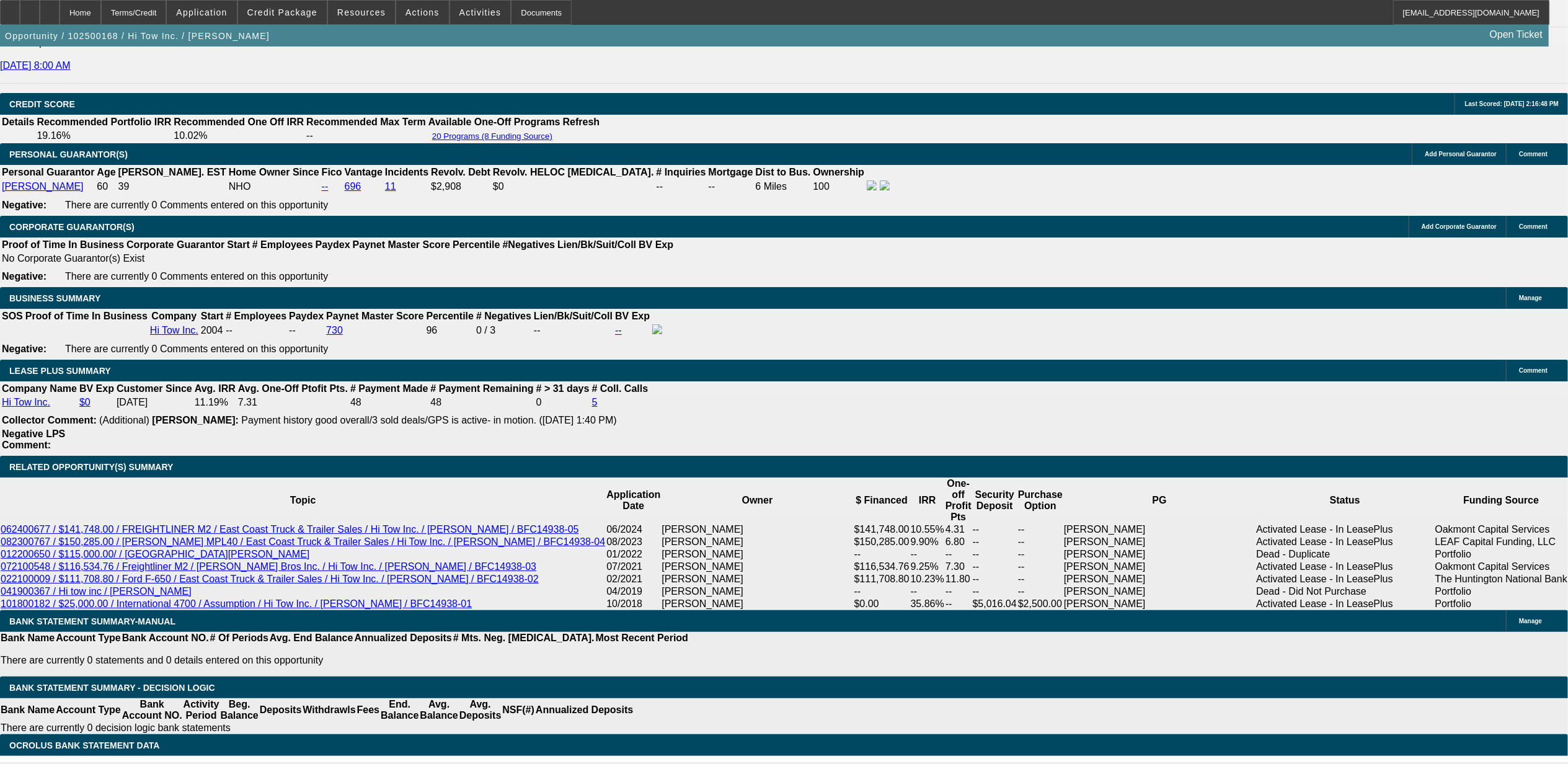
select select "0"
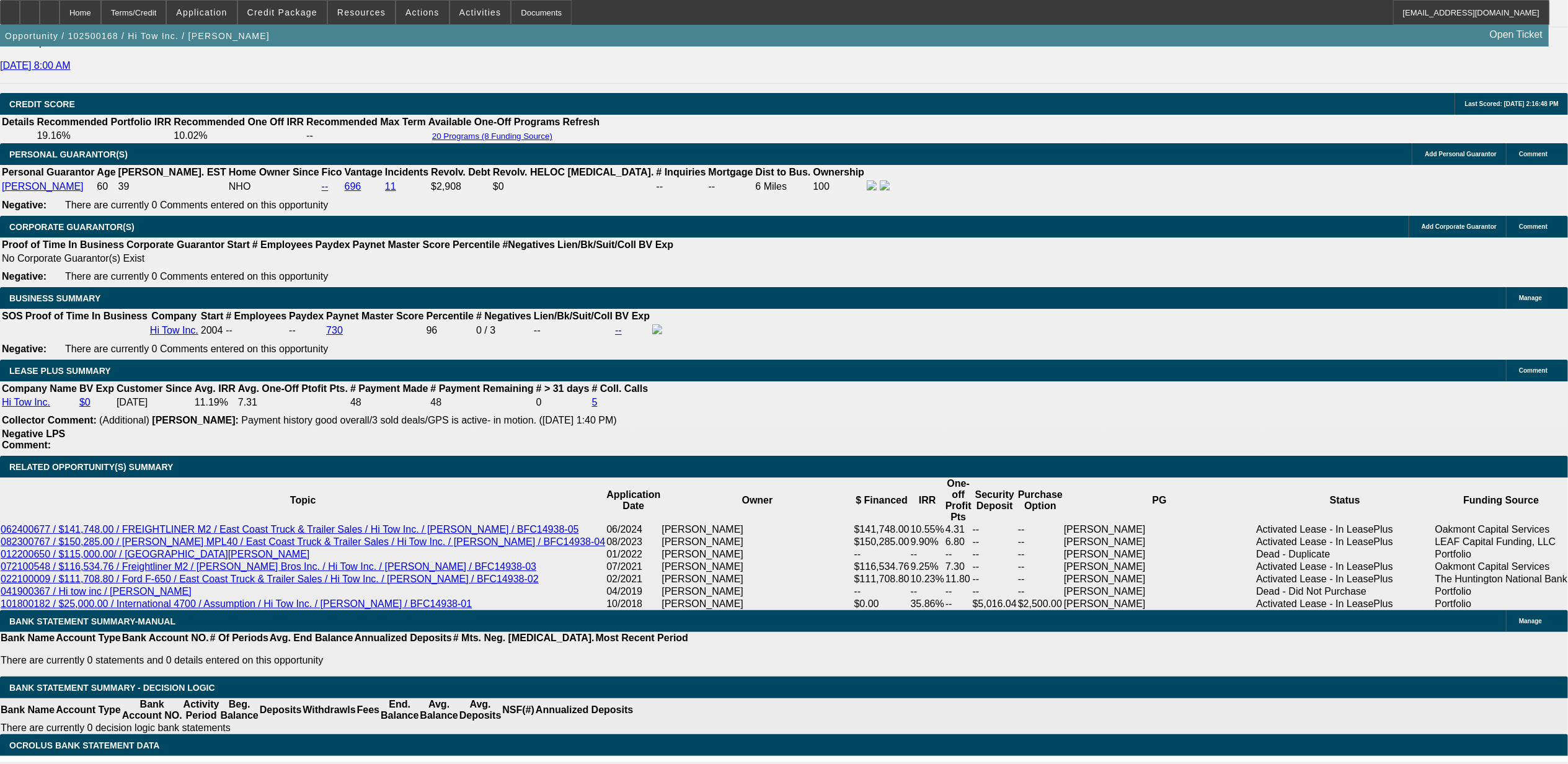
select select "0"
select select "1"
select select "2"
select select "6"
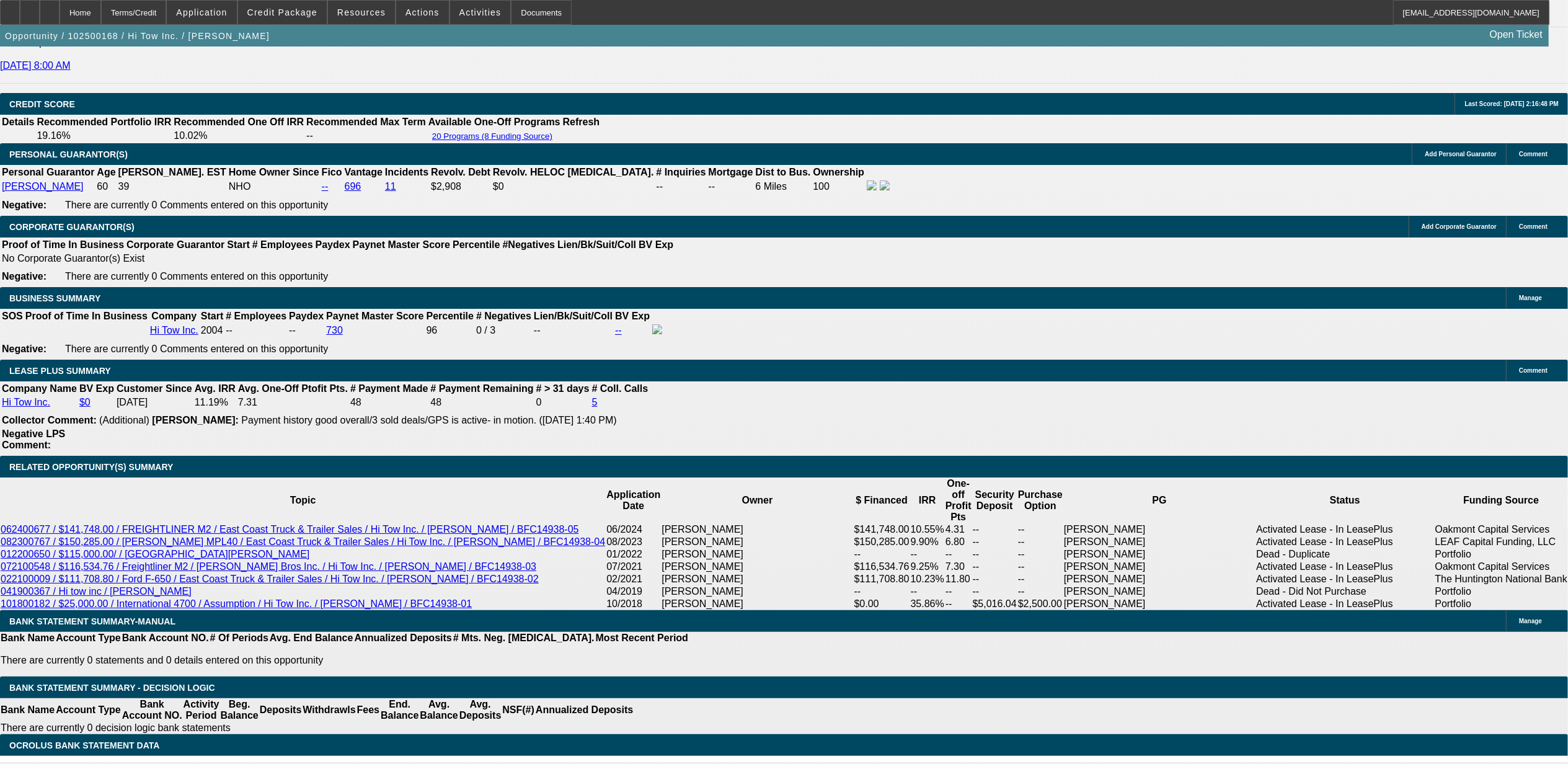
select select "1"
select select "2"
select select "6"
select select "1"
select select "2"
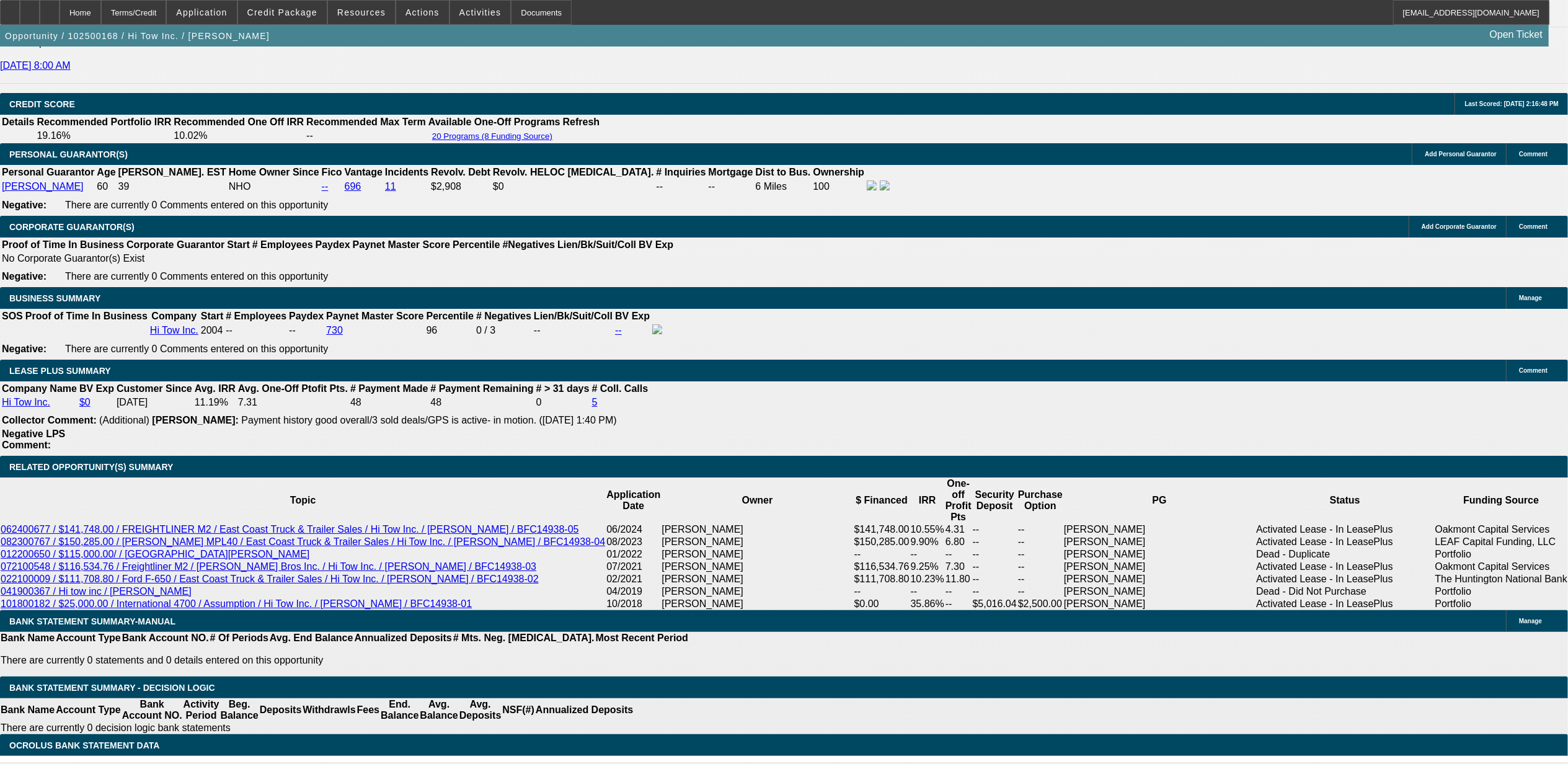
select select "6"
select select "1"
select select "2"
select select "6"
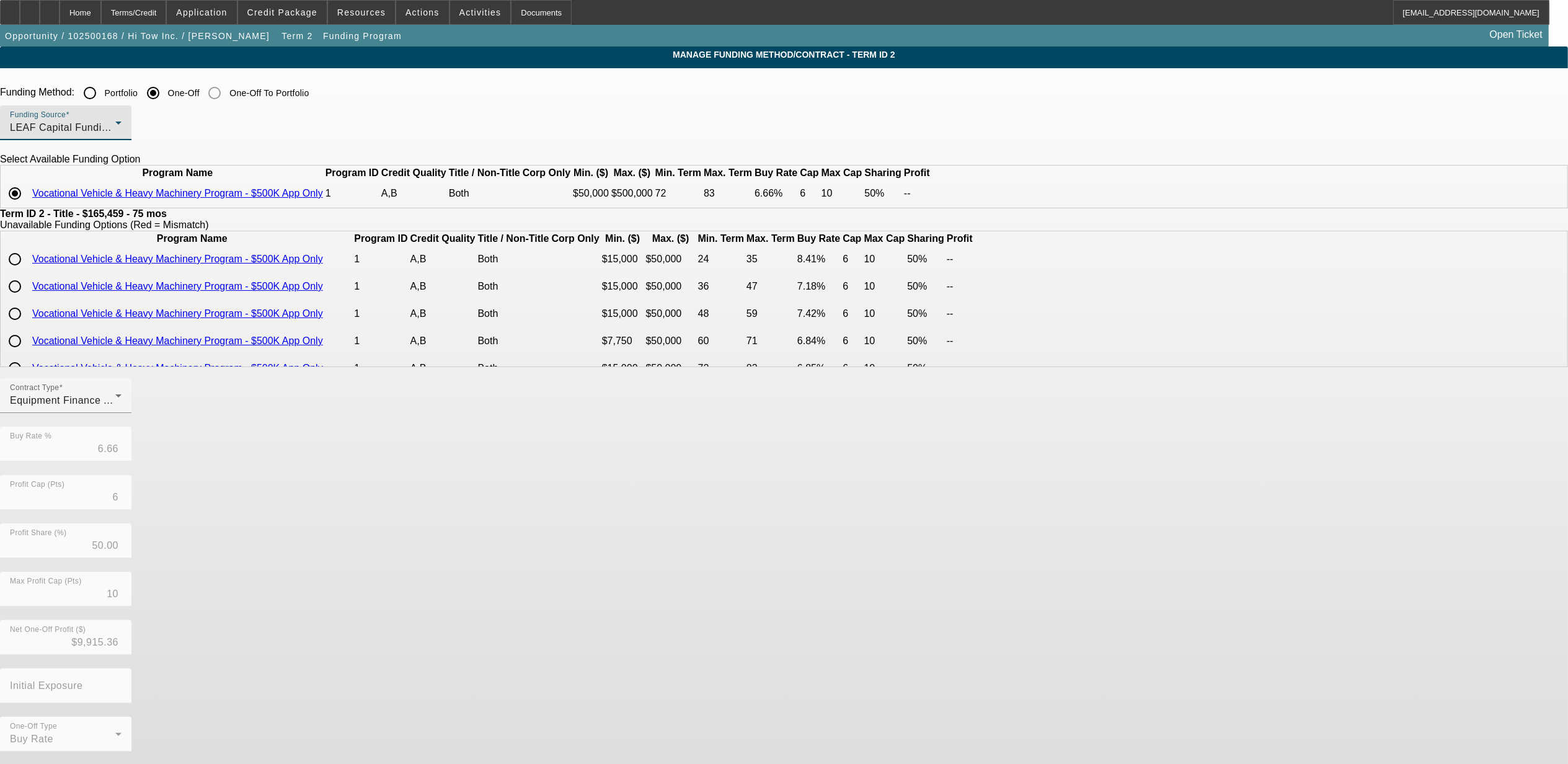
click at [115, 124] on div "LEAF Capital Funding, LLC" at bounding box center [63, 127] width 106 height 15
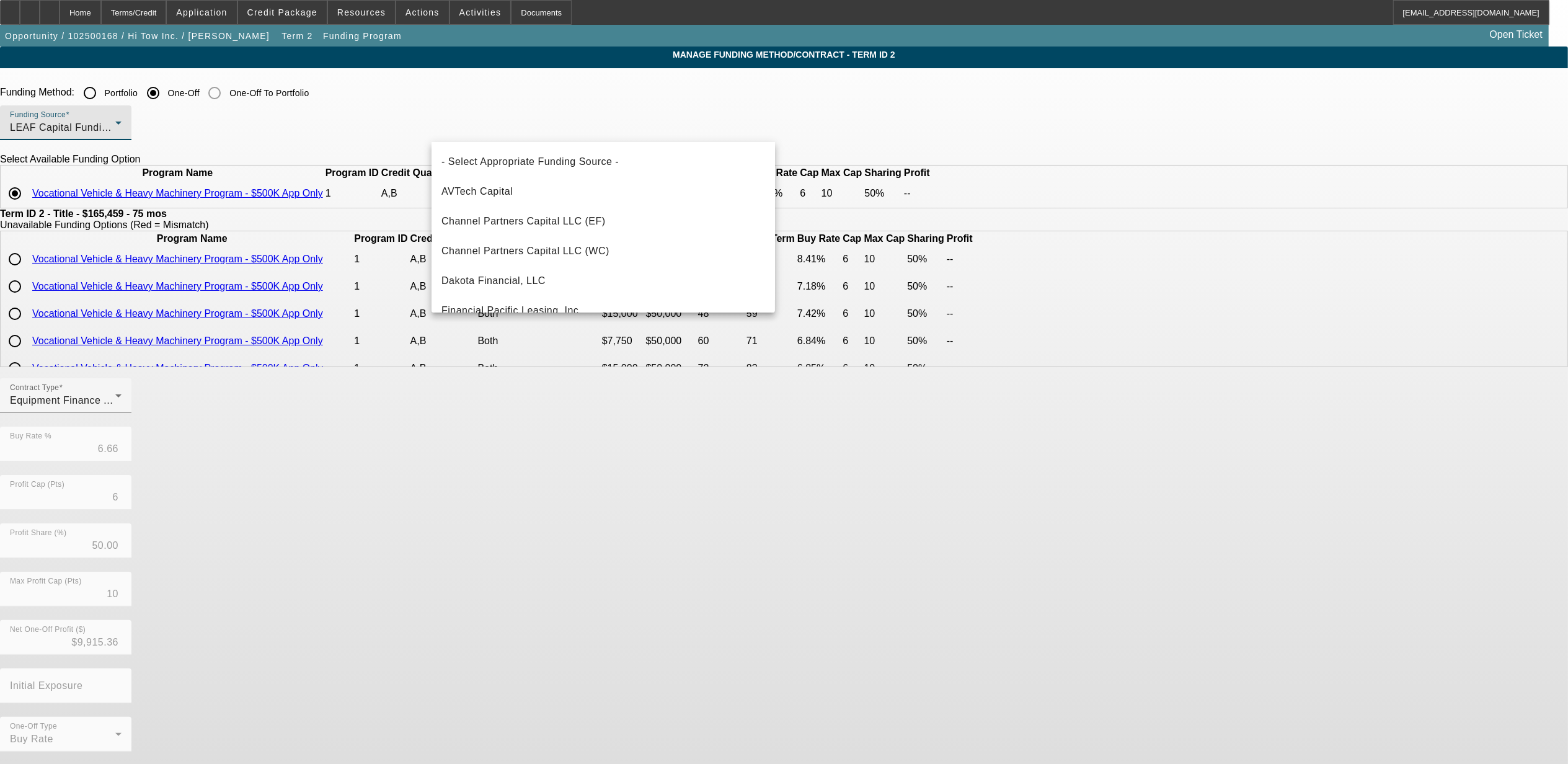
scroll to position [162, 0]
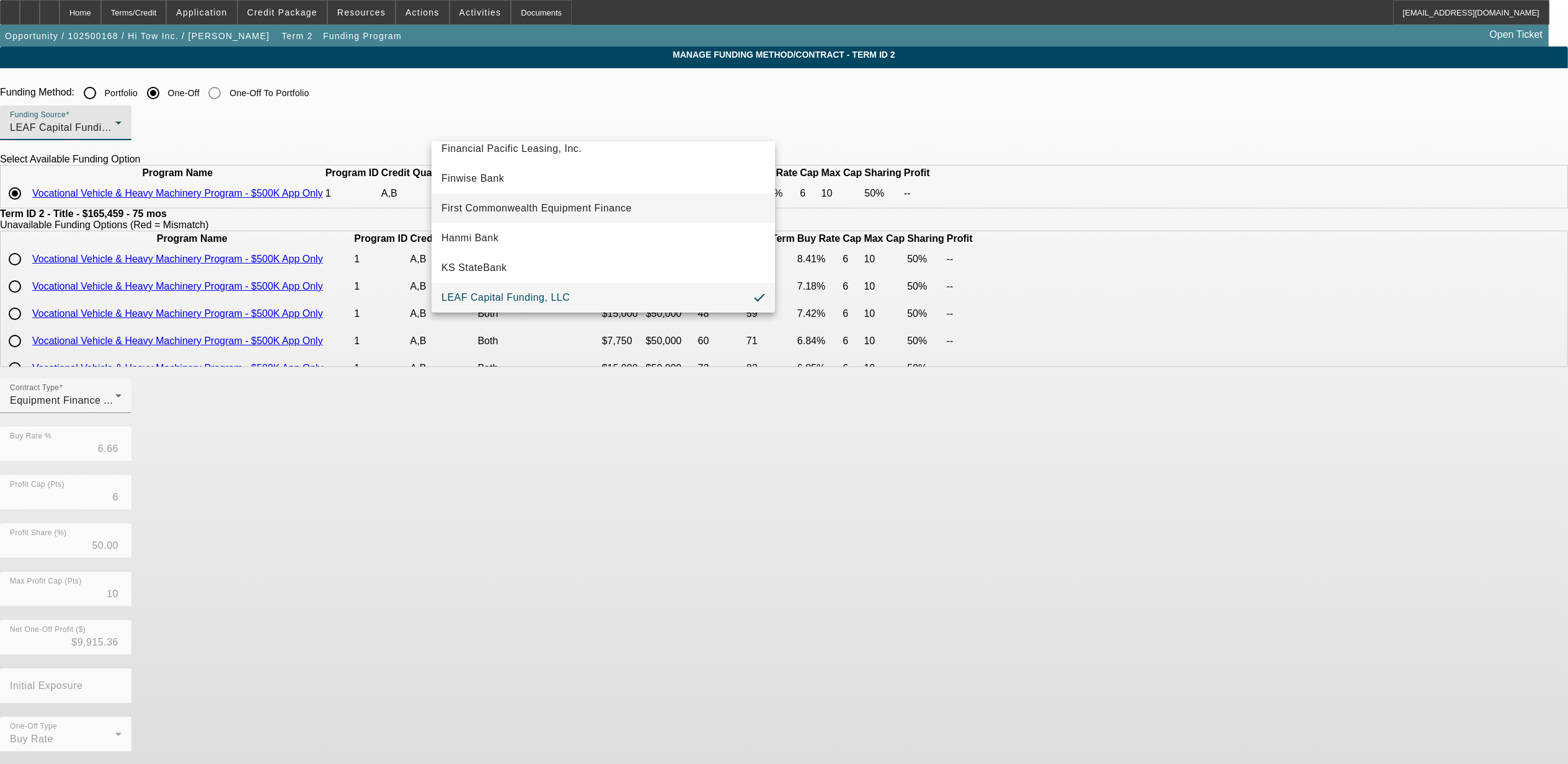
click at [528, 207] on span "First Commonwealth Equipment Finance" at bounding box center [536, 208] width 190 height 15
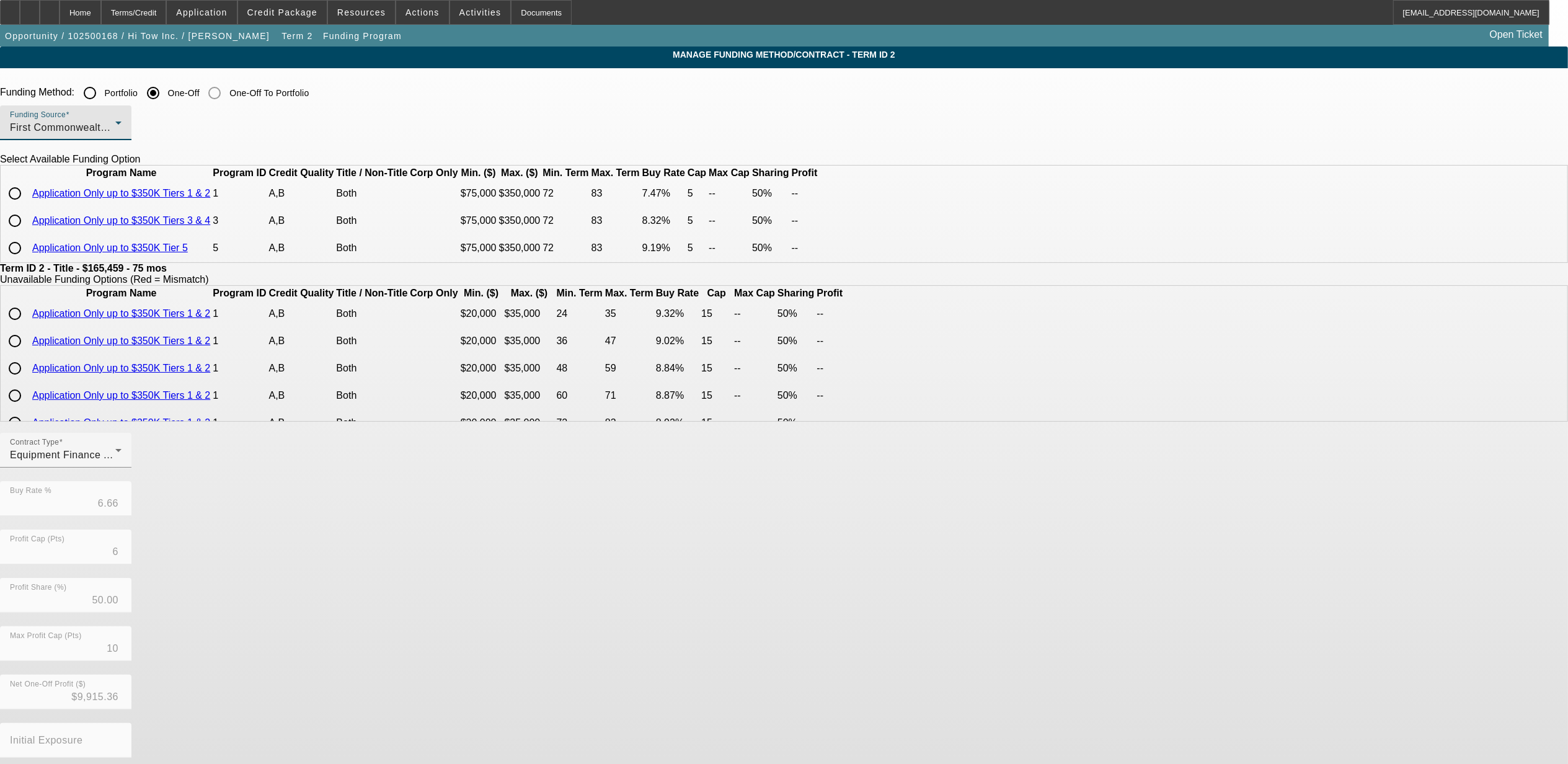
click at [200, 132] on span "First Commonwealth Equipment Finance" at bounding box center [105, 127] width 190 height 11
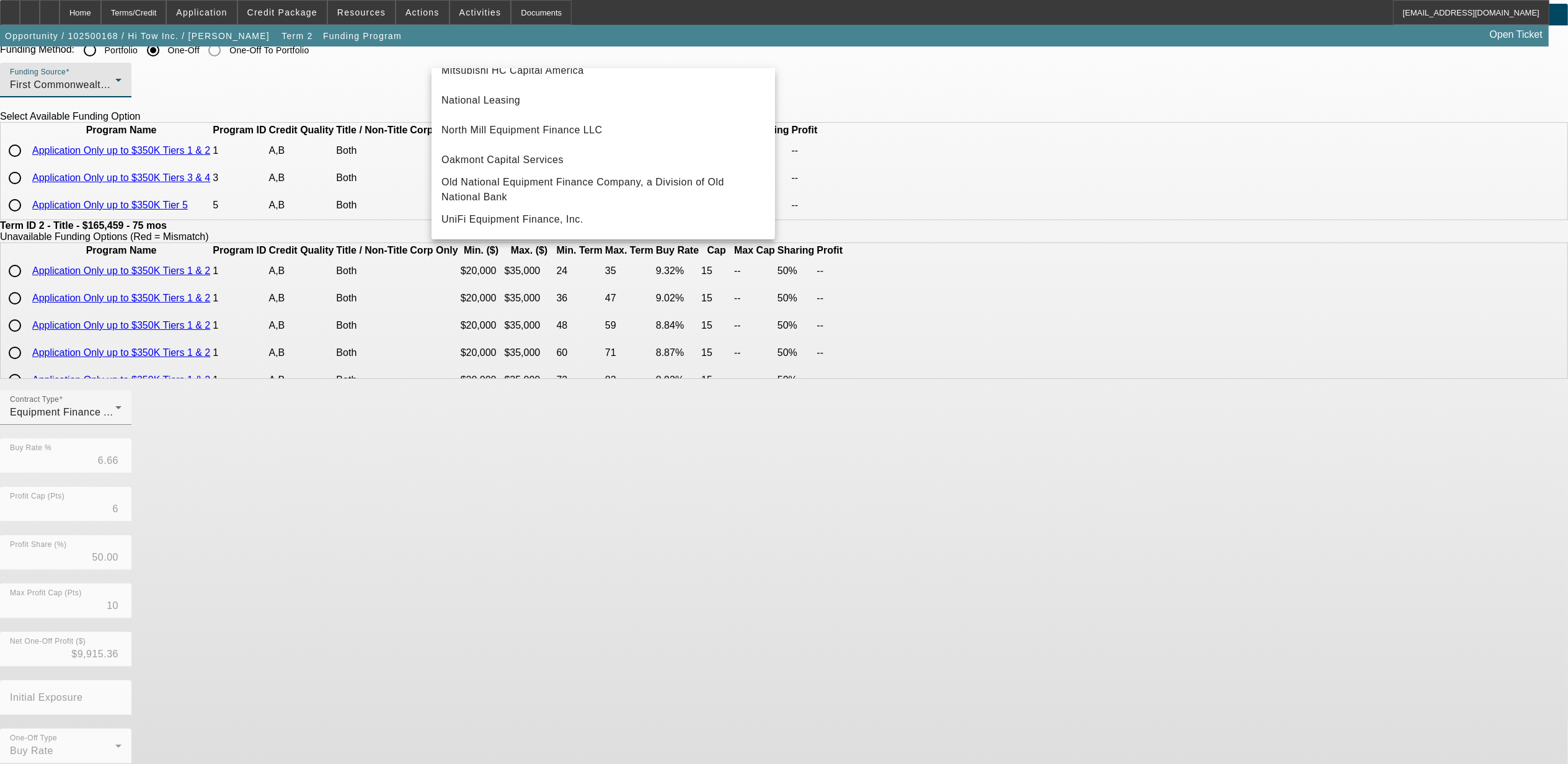
scroll to position [83, 0]
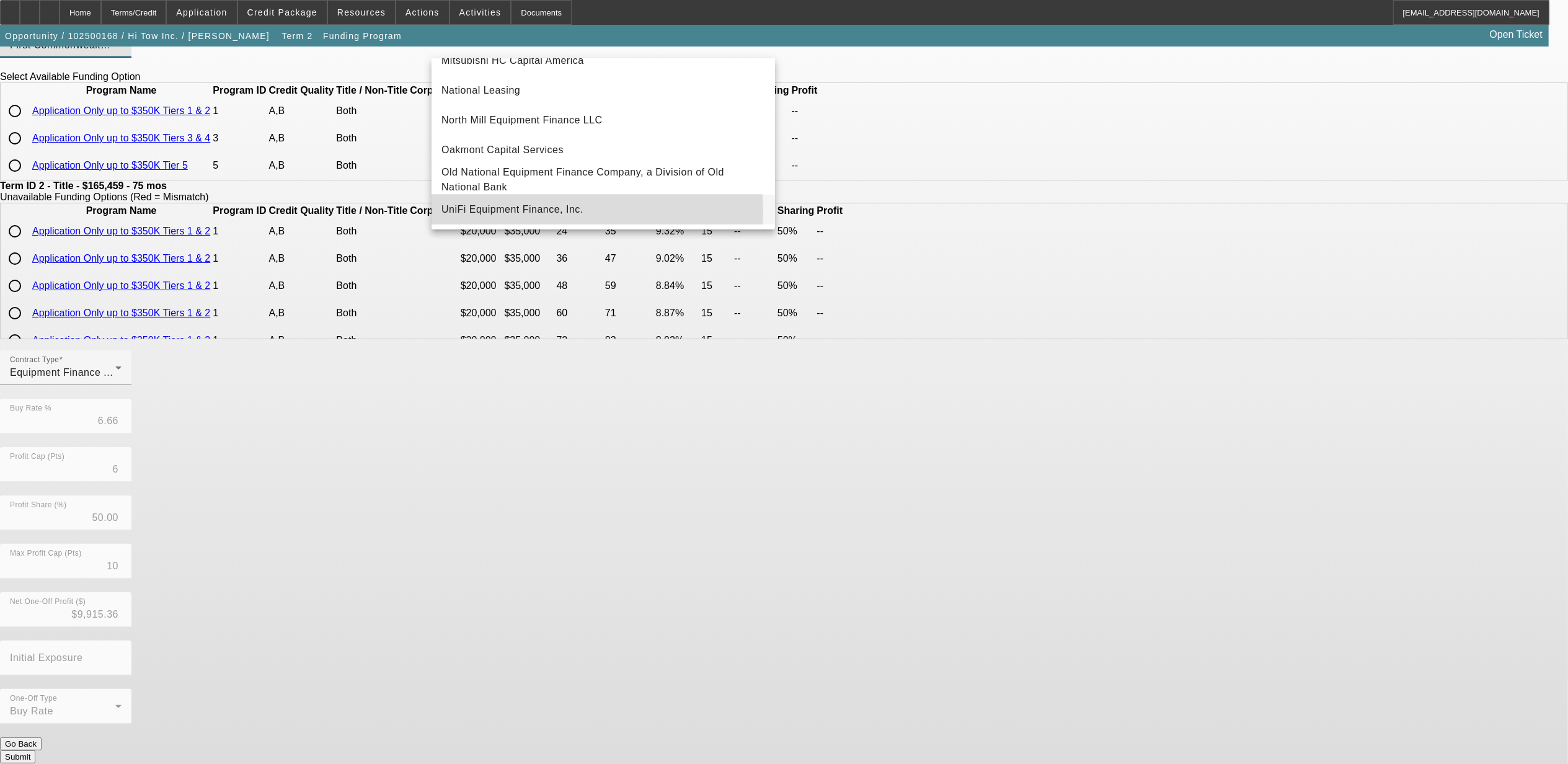
click at [512, 211] on span "UniFi Equipment Finance, Inc." at bounding box center [512, 209] width 142 height 15
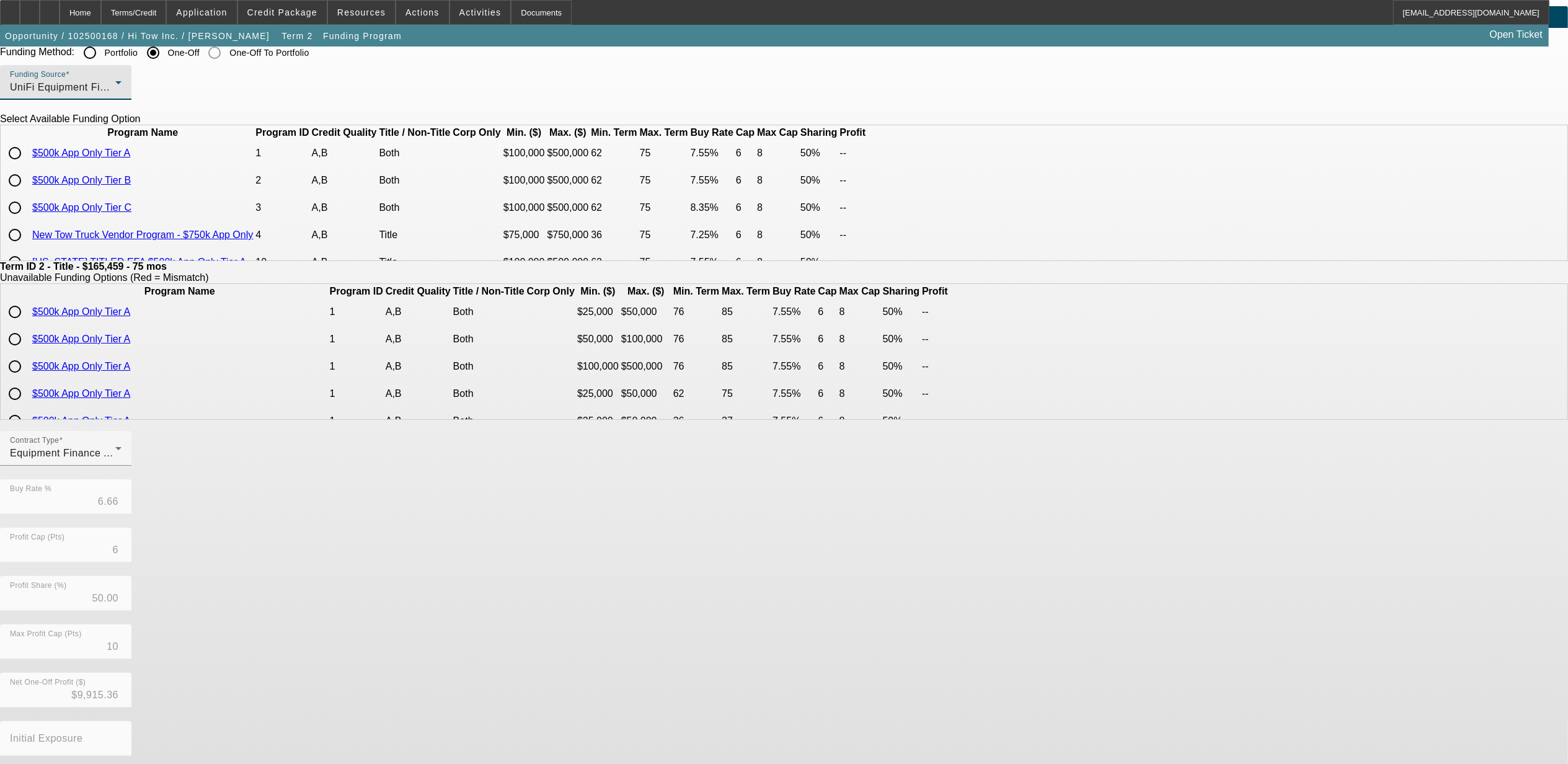
scroll to position [0, 0]
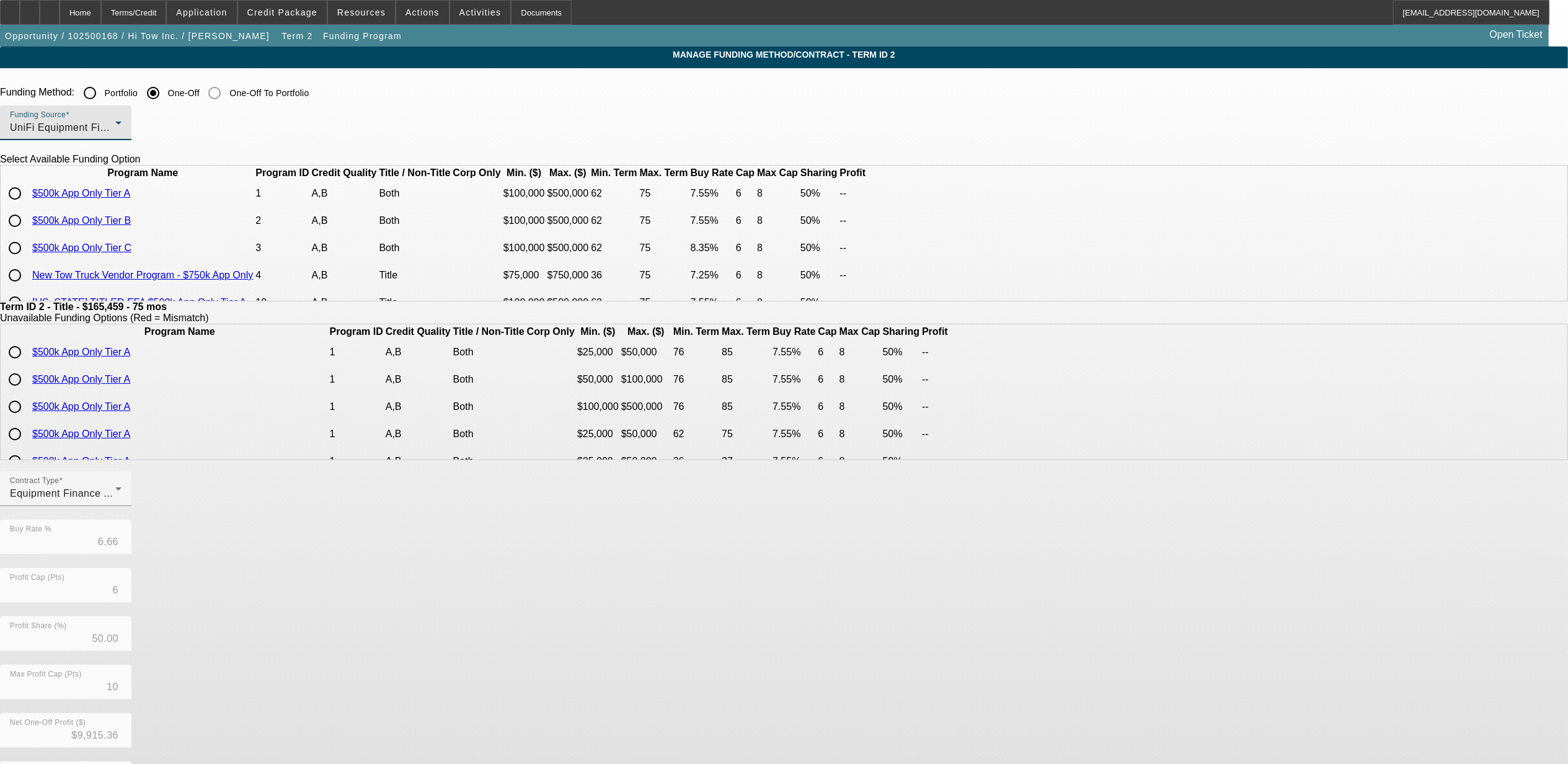
click at [152, 130] on span "UniFi Equipment Finance, Inc." at bounding box center [81, 127] width 142 height 11
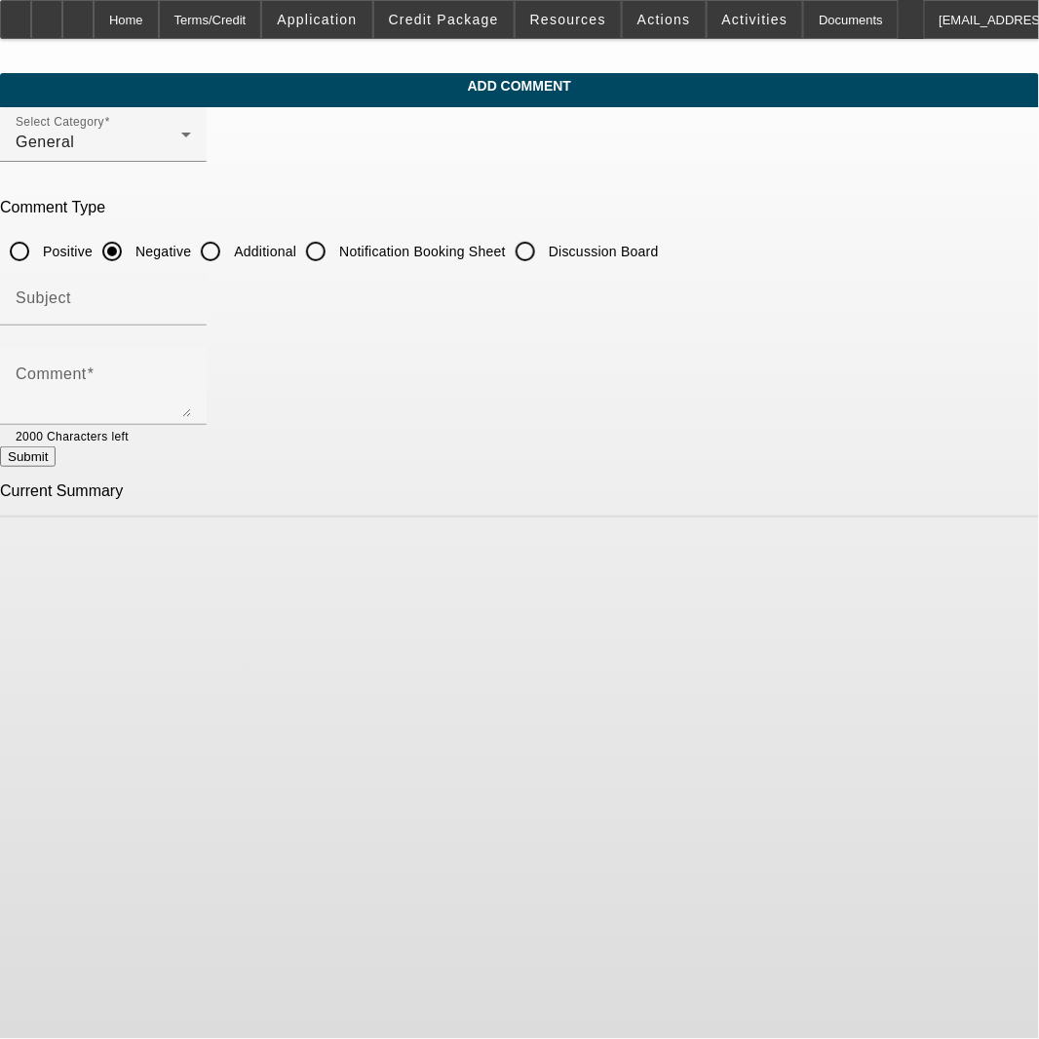
click at [230, 251] on input "Additional" at bounding box center [210, 251] width 39 height 39
radio input "true"
click at [191, 380] on textarea "Comment" at bounding box center [103, 393] width 175 height 47
click at [191, 395] on textarea "Imperial Auto Care Services was established in" at bounding box center [103, 393] width 175 height 47
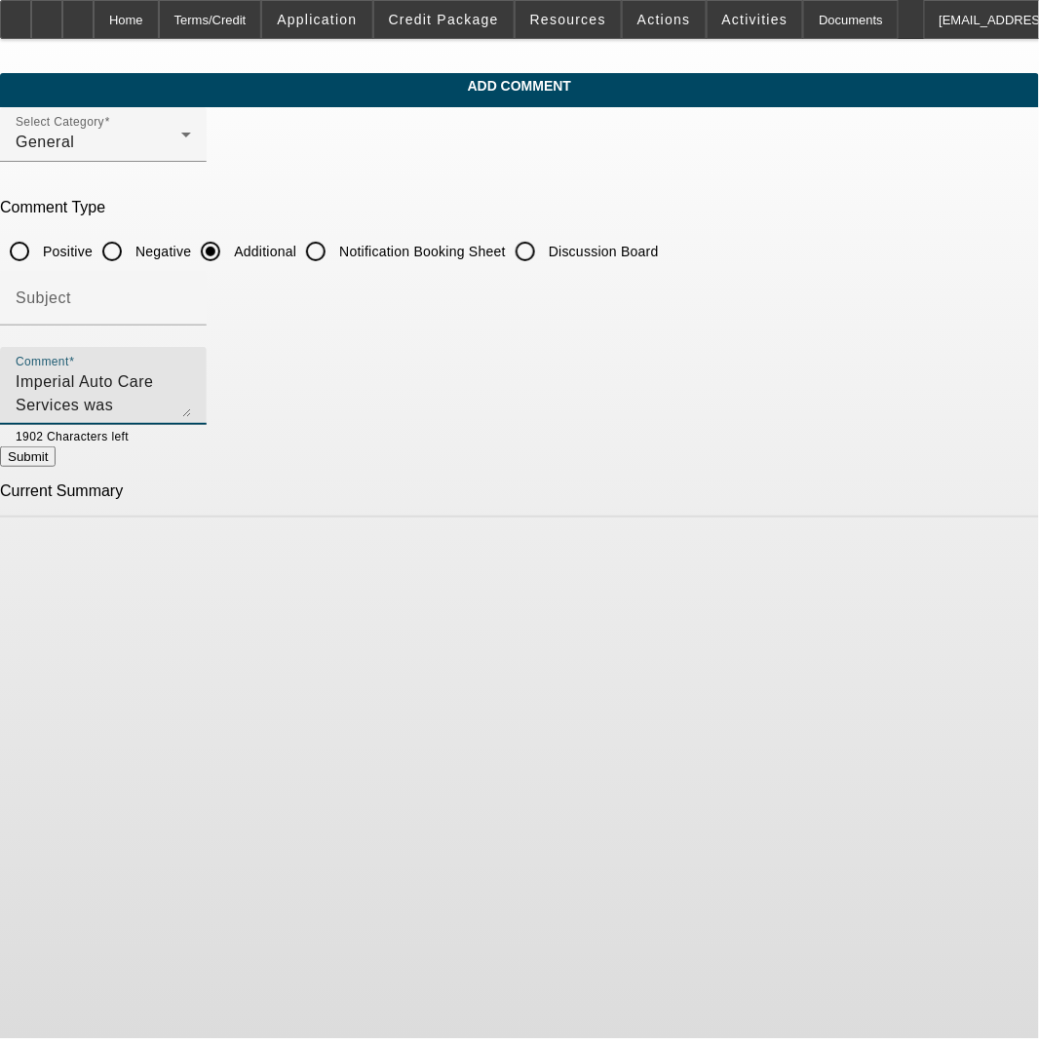
click at [191, 380] on textarea "Imperial Auto Care Services was established in 2019 and they are full blow auto…" at bounding box center [103, 393] width 175 height 47
click at [191, 387] on textarea "Imperial Auto Care Services was established in 2019 and they are full blow auto…" at bounding box center [103, 393] width 175 height 47
click at [191, 379] on textarea "Imperial Auto Care Services was established in 2019 and they are full blow auto…" at bounding box center [103, 393] width 175 height 47
click at [191, 378] on textarea "Imperial Auto Care Services was established in 2019 and they are full blow auto…" at bounding box center [103, 393] width 175 height 47
click at [191, 395] on textarea "Imperial Auto Care Services was established in 2019 and they are full blow auto…" at bounding box center [103, 393] width 175 height 47
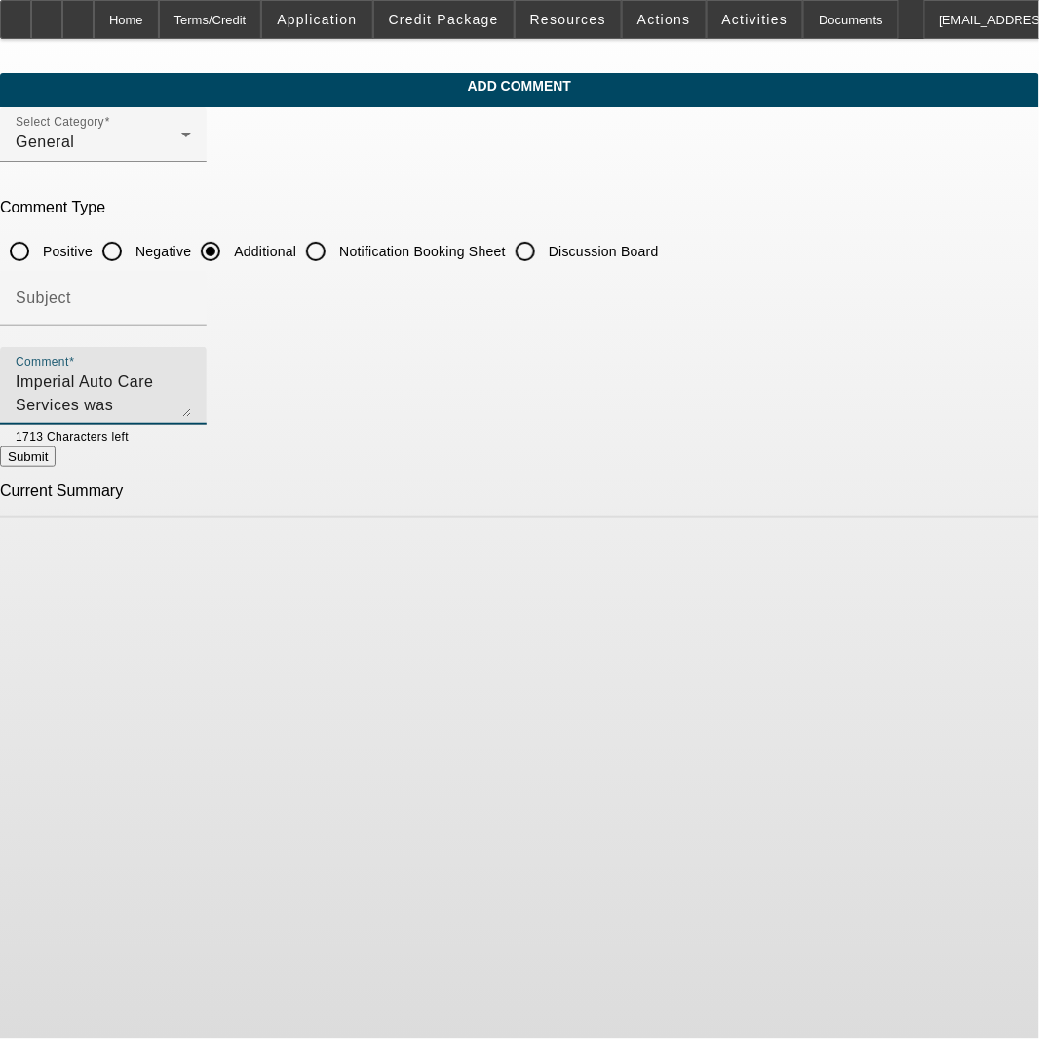
click at [191, 395] on textarea "Imperial Auto Care Services was established in 2019 and they are full blow auto…" at bounding box center [103, 393] width 175 height 47
type textarea "Imperial Auto Care Services was established in [DATE] and they are full blow au…"
click at [56, 446] on button "Submit" at bounding box center [28, 456] width 56 height 20
radio input "true"
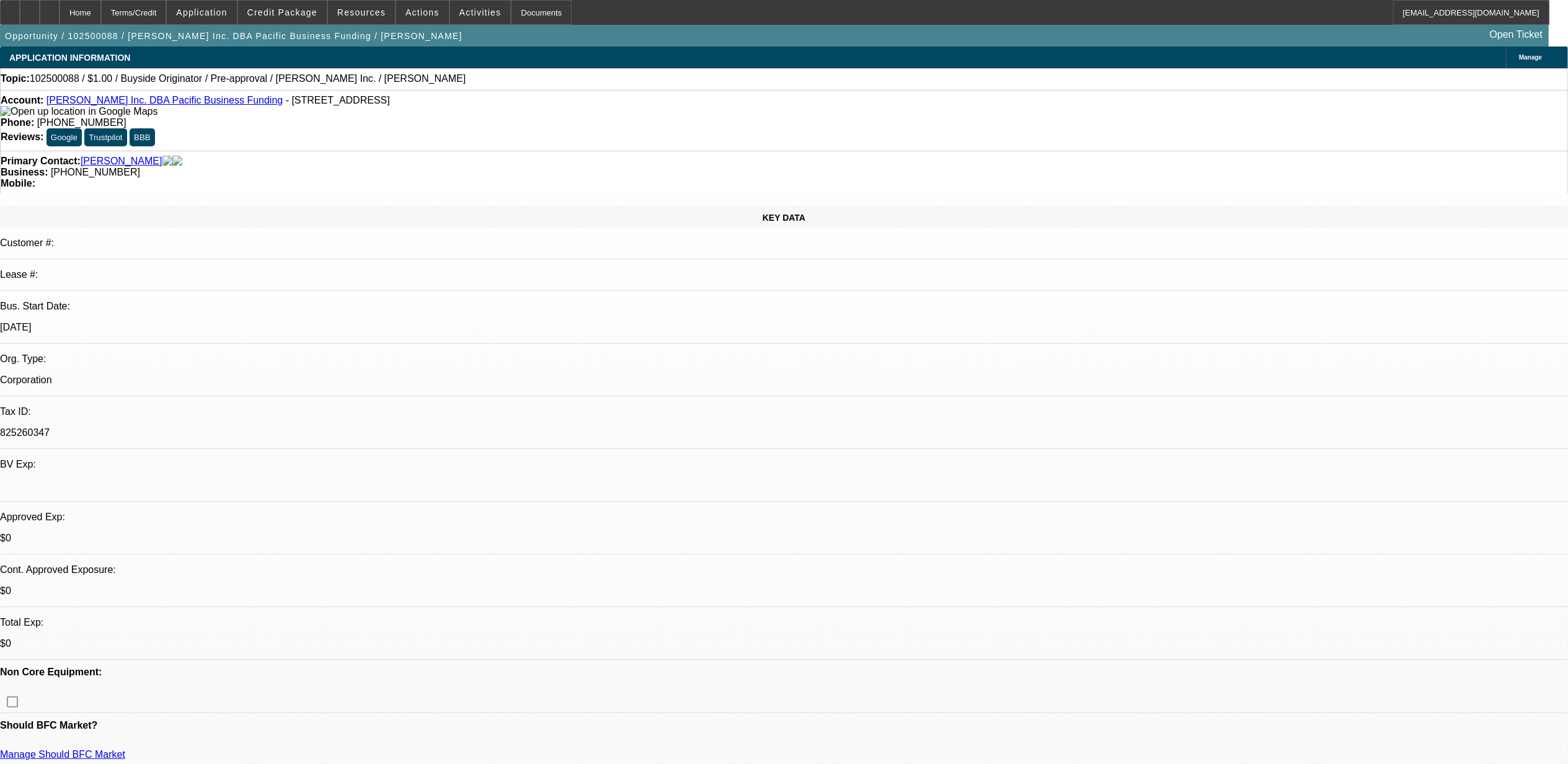
select select "0"
select select "2"
select select "0"
select select "6"
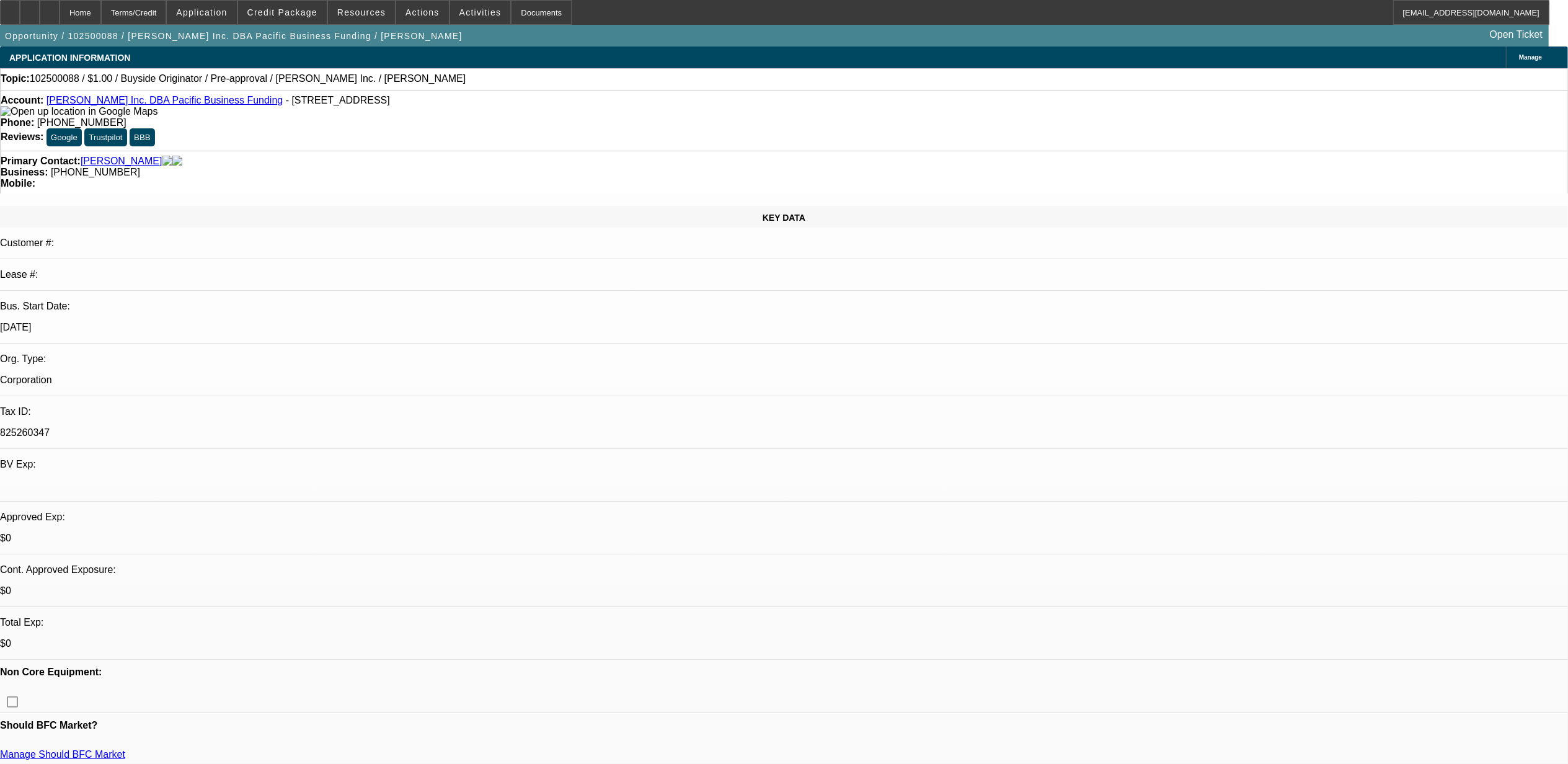
select select "0"
select select "2"
select select "0"
select select "6"
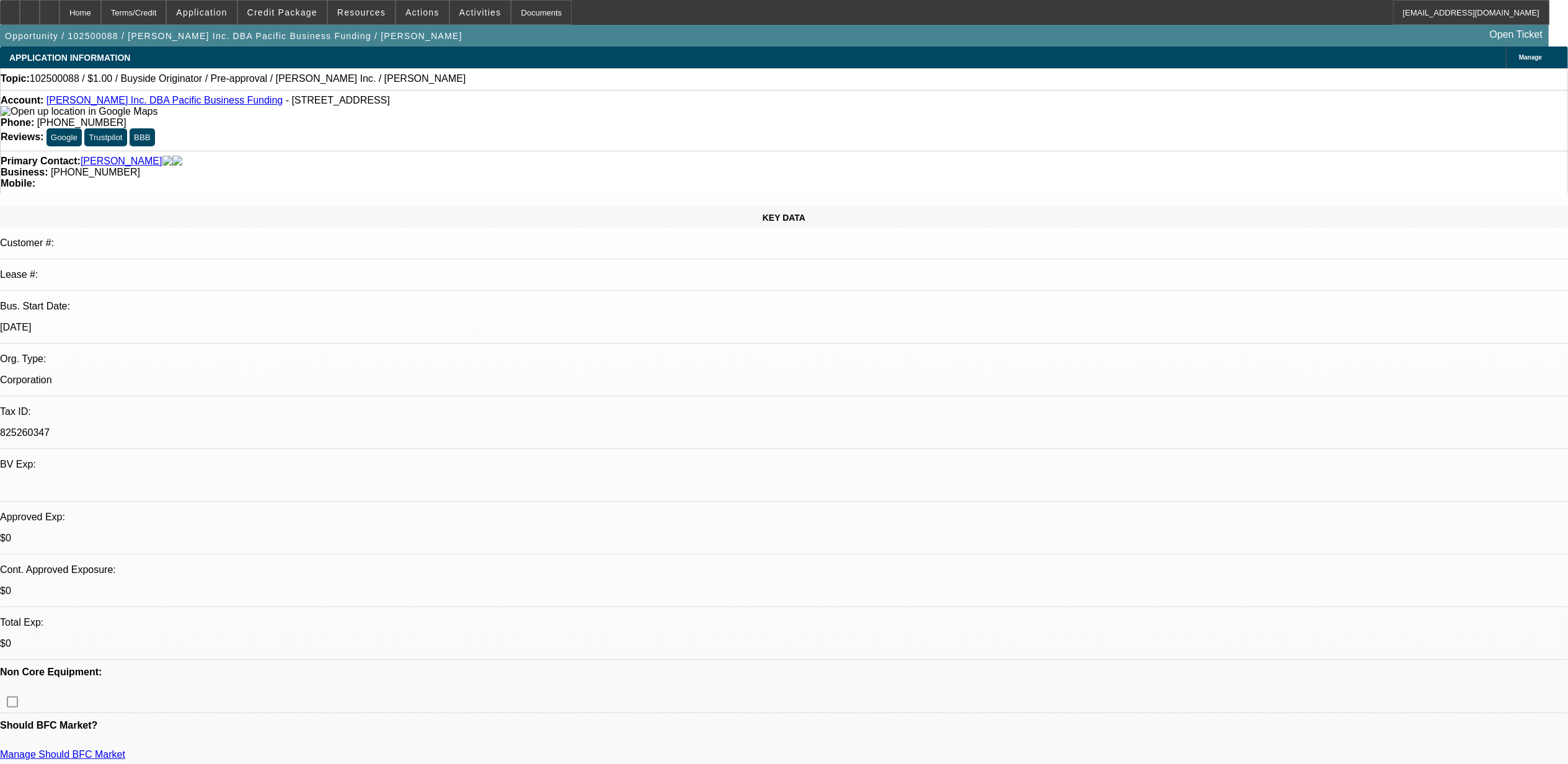
scroll to position [326, 0]
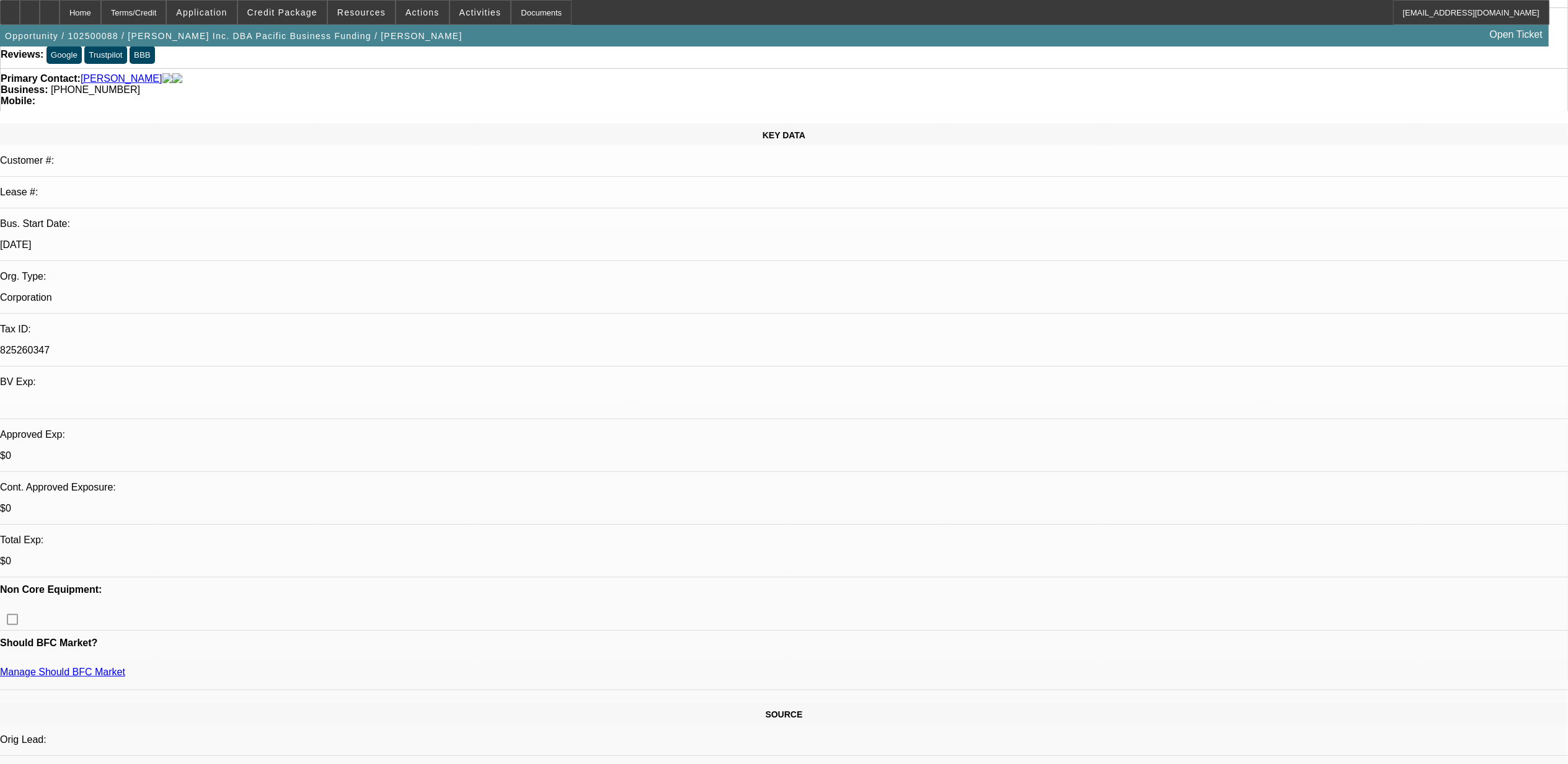
scroll to position [78, 0]
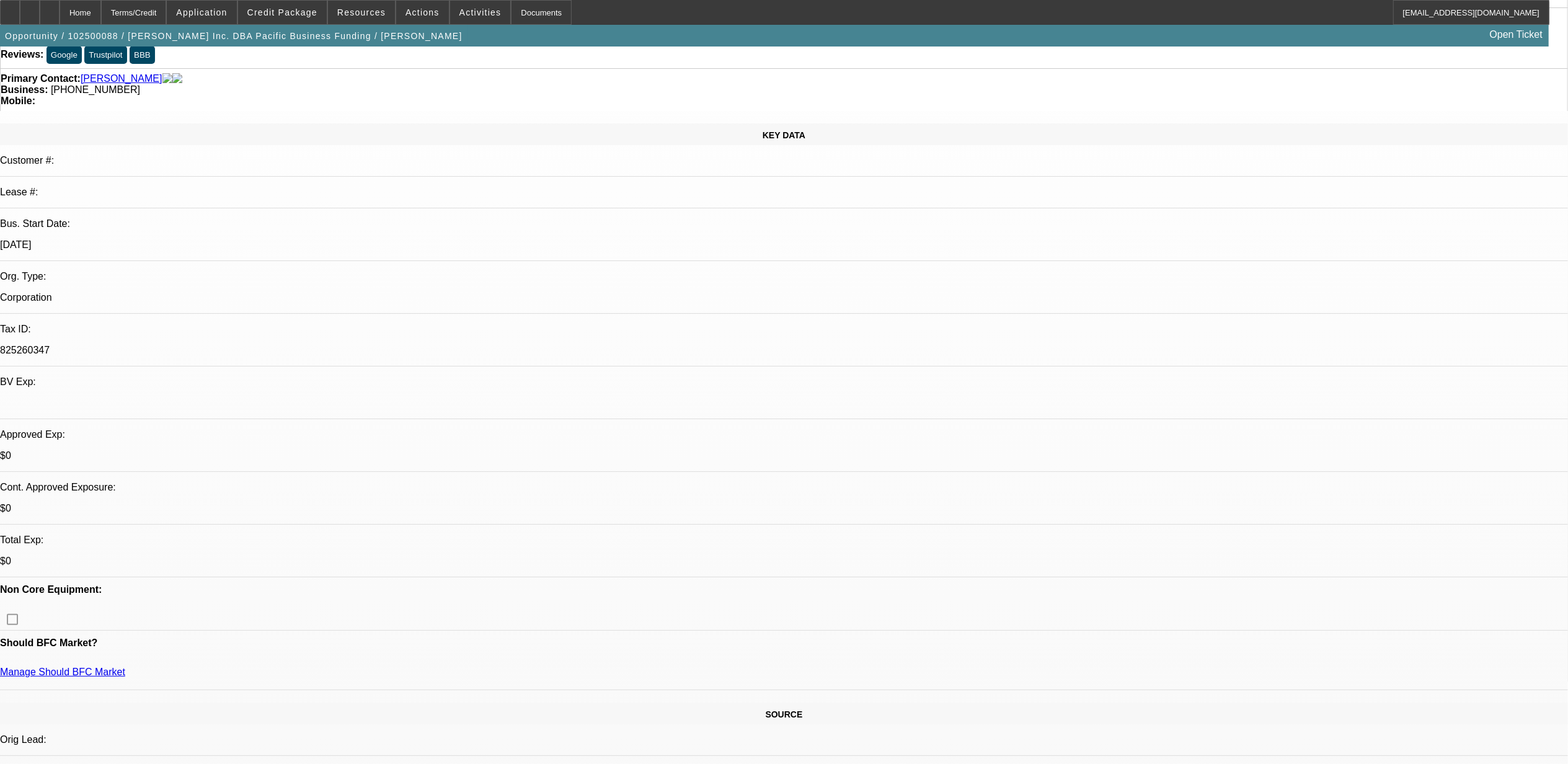
scroll to position [0, 0]
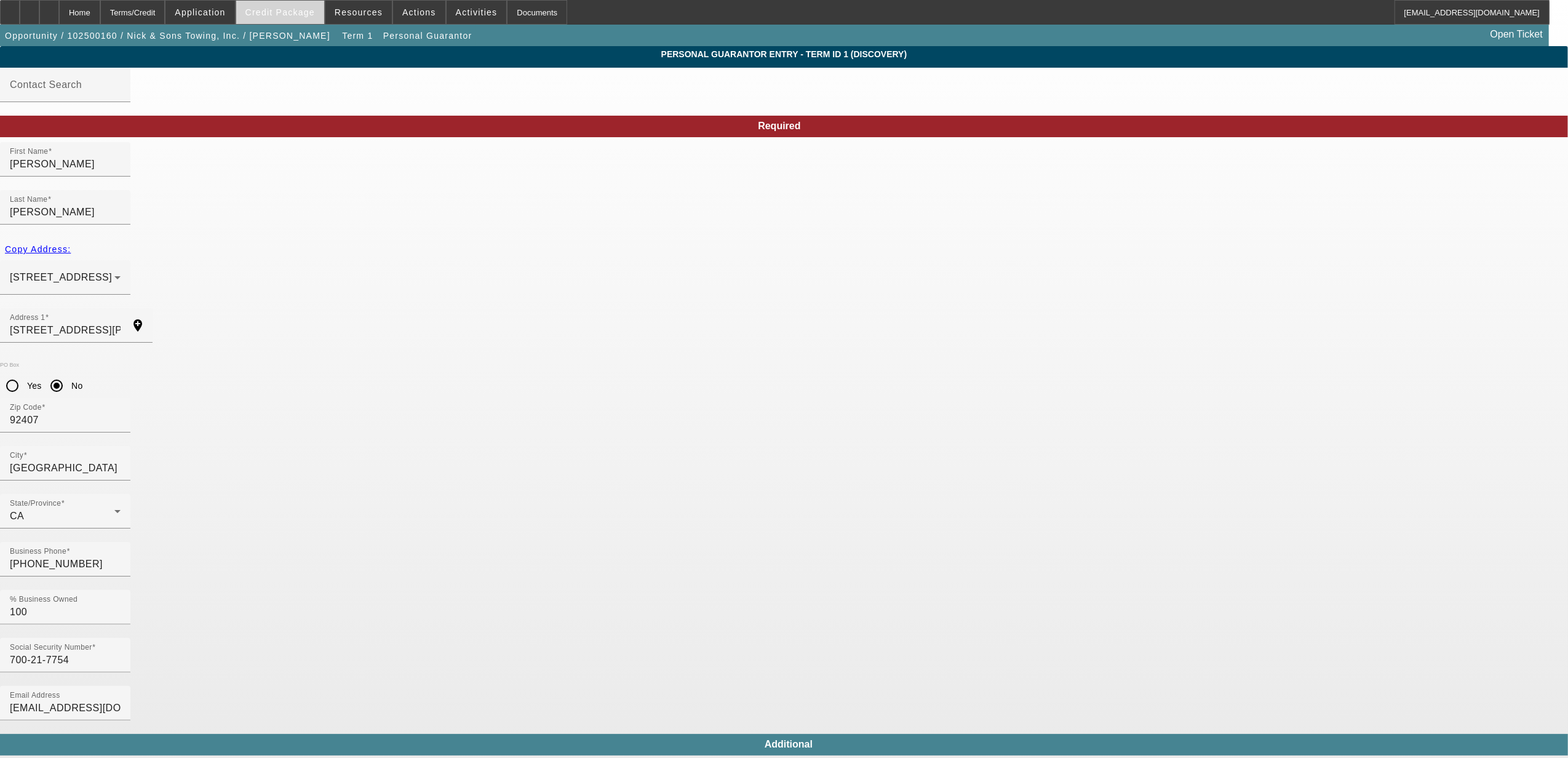
click at [293, 17] on span at bounding box center [280, 12] width 88 height 30
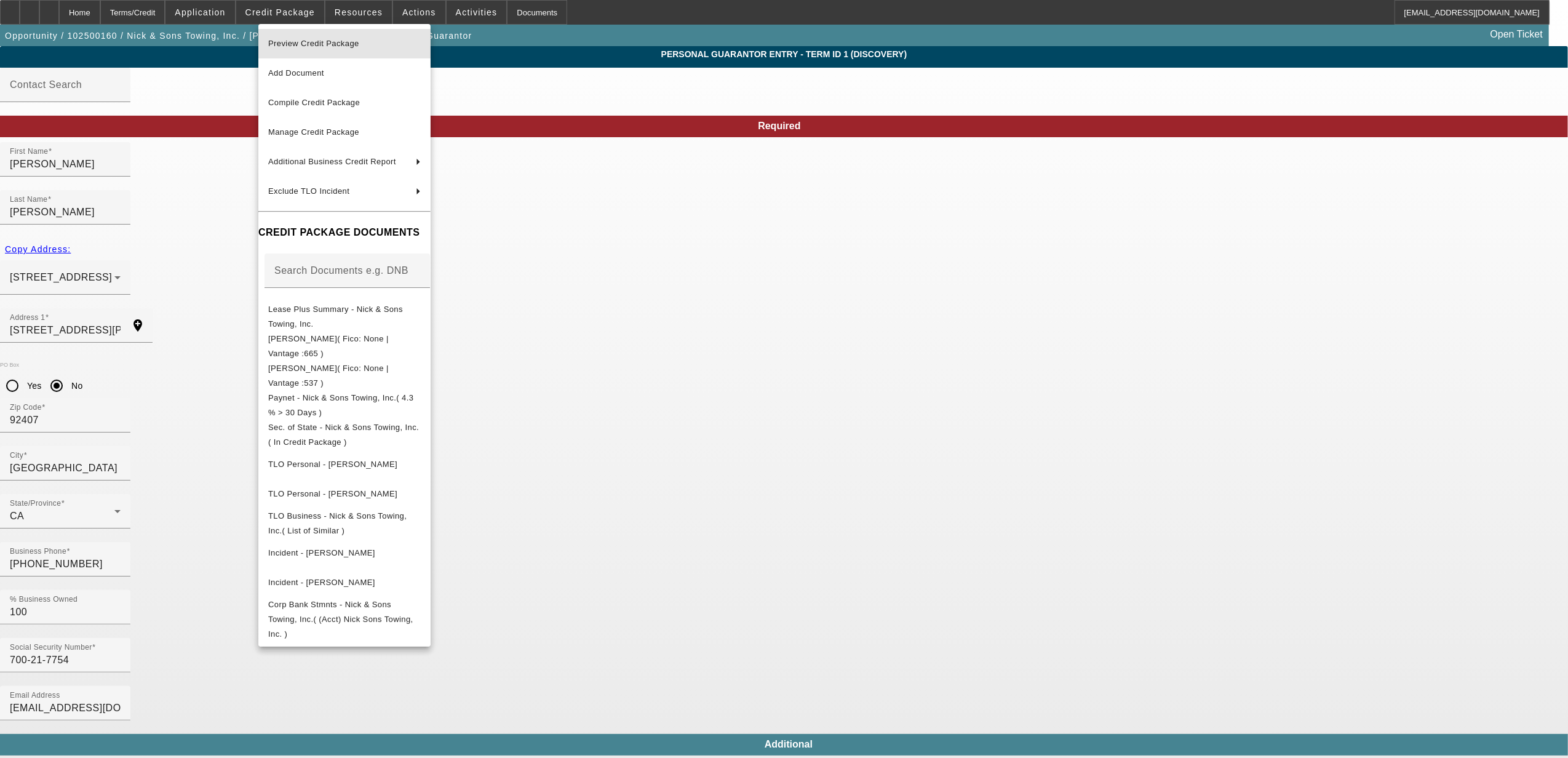
click at [304, 42] on span "Preview Credit Package" at bounding box center [314, 43] width 91 height 9
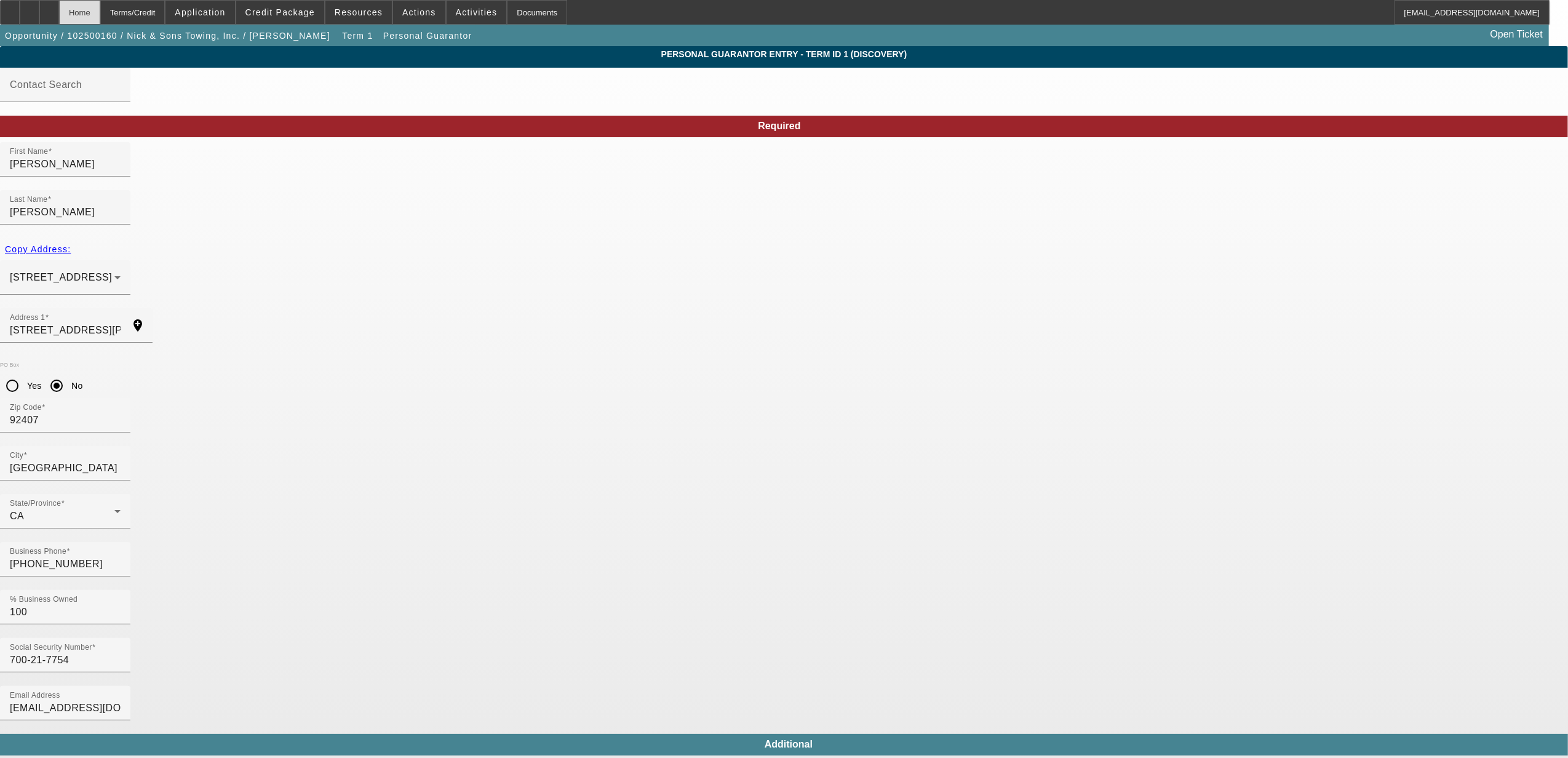
click at [100, 5] on div "Home" at bounding box center [80, 12] width 41 height 25
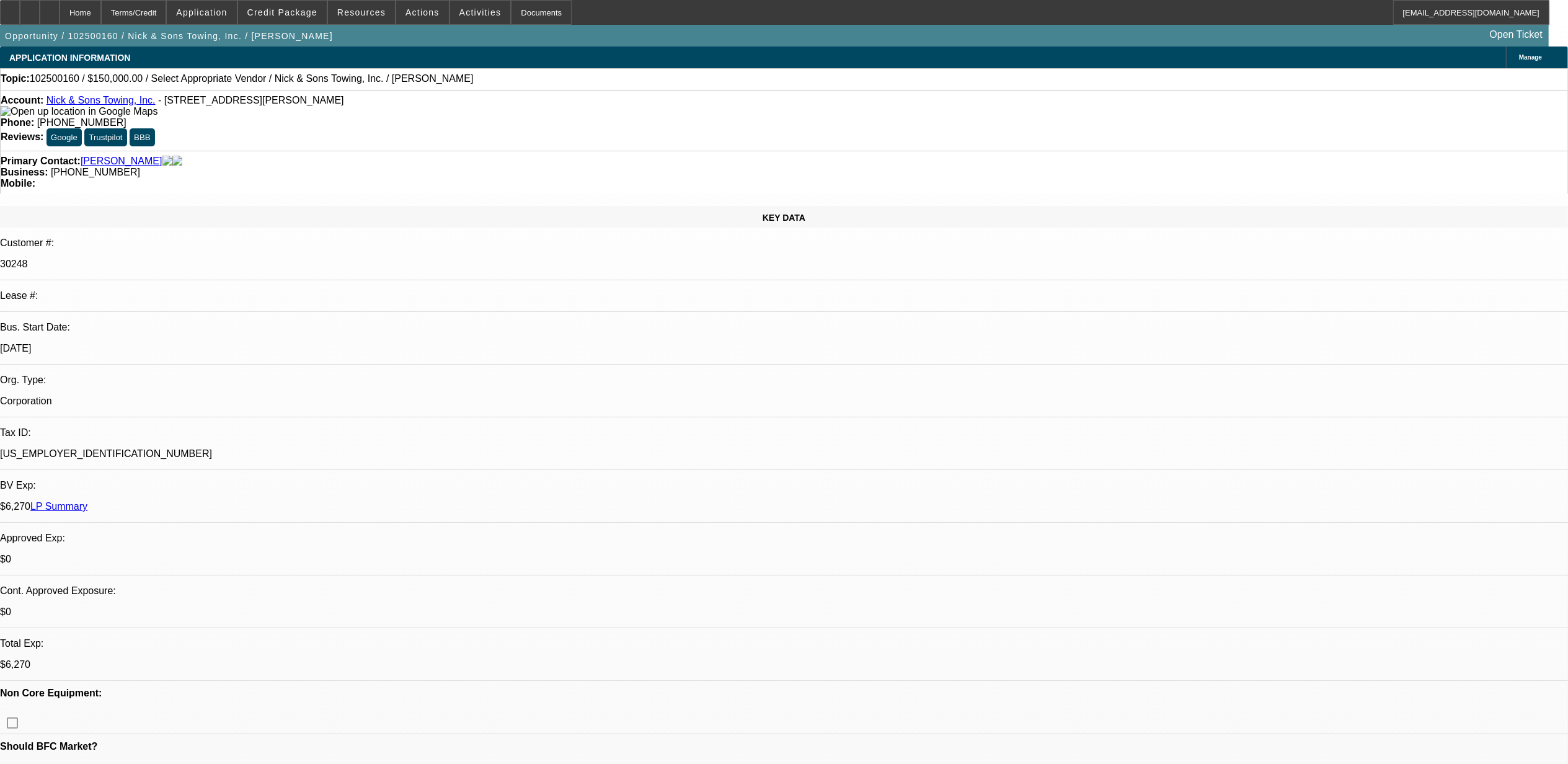
select select "0"
select select "2"
select select "0.1"
select select "4"
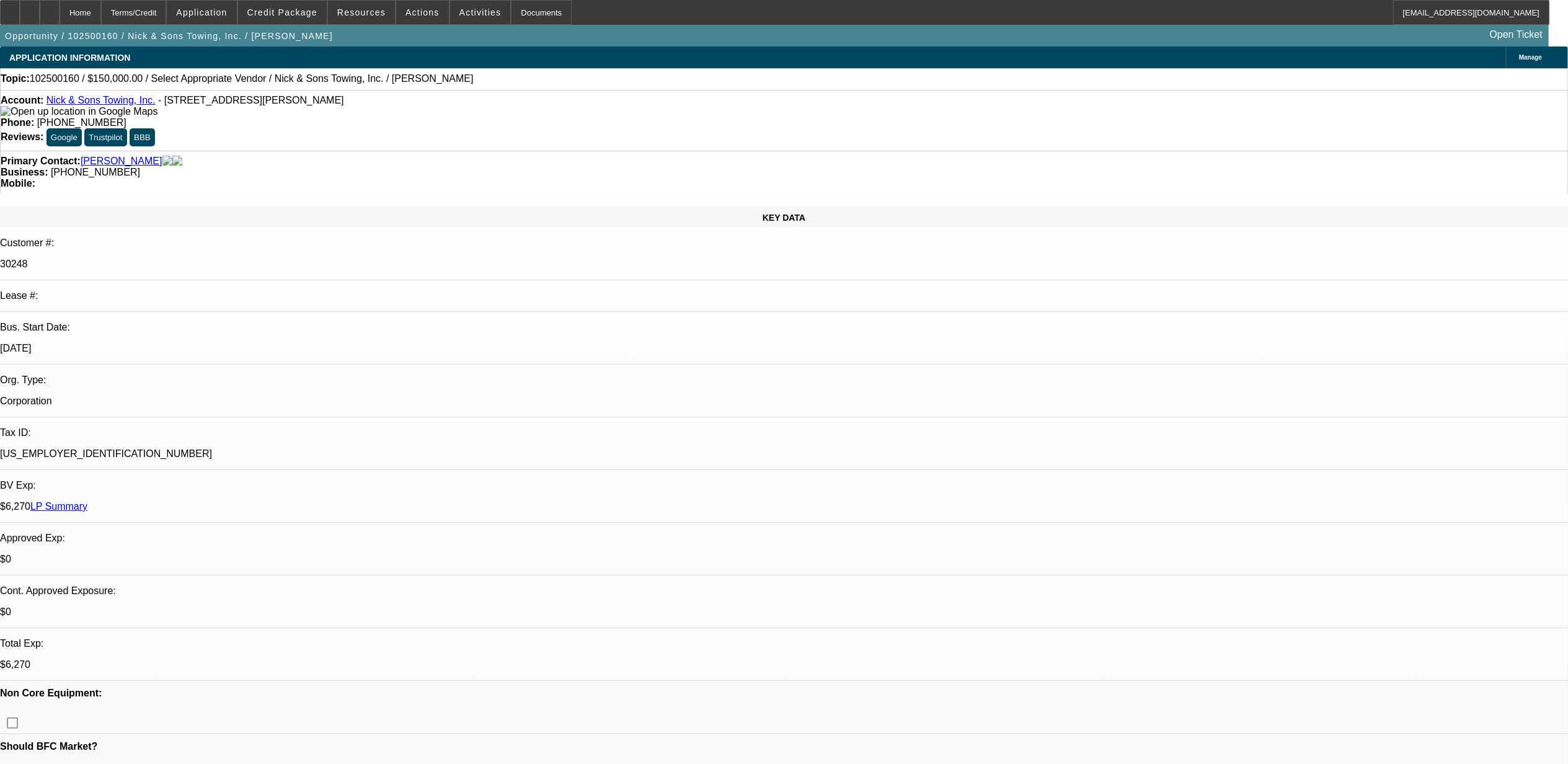
drag, startPoint x: 1258, startPoint y: 122, endPoint x: 1250, endPoint y: 107, distance: 17.0
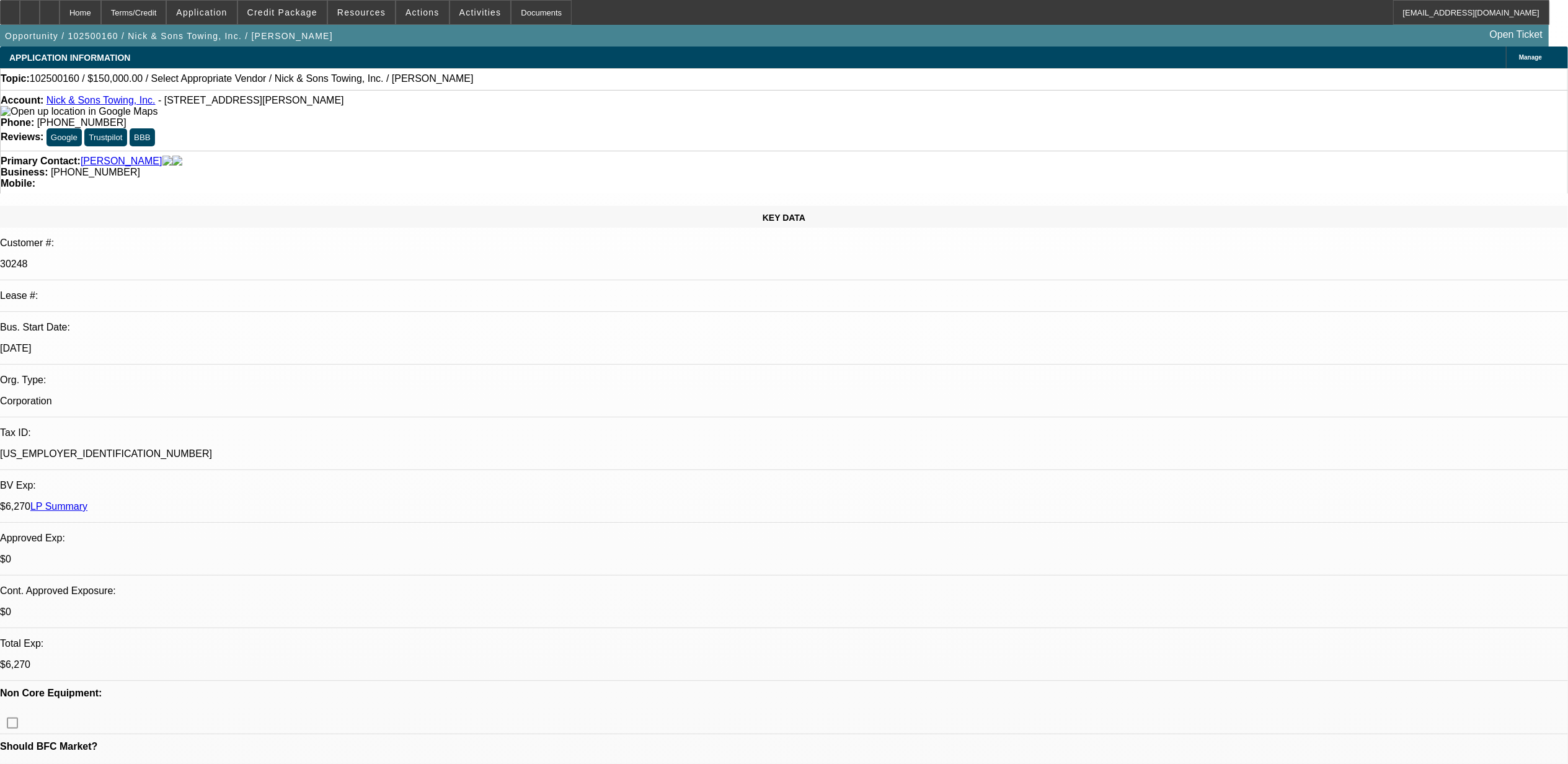
drag, startPoint x: 1157, startPoint y: 214, endPoint x: 1162, endPoint y: 159, distance: 55.2
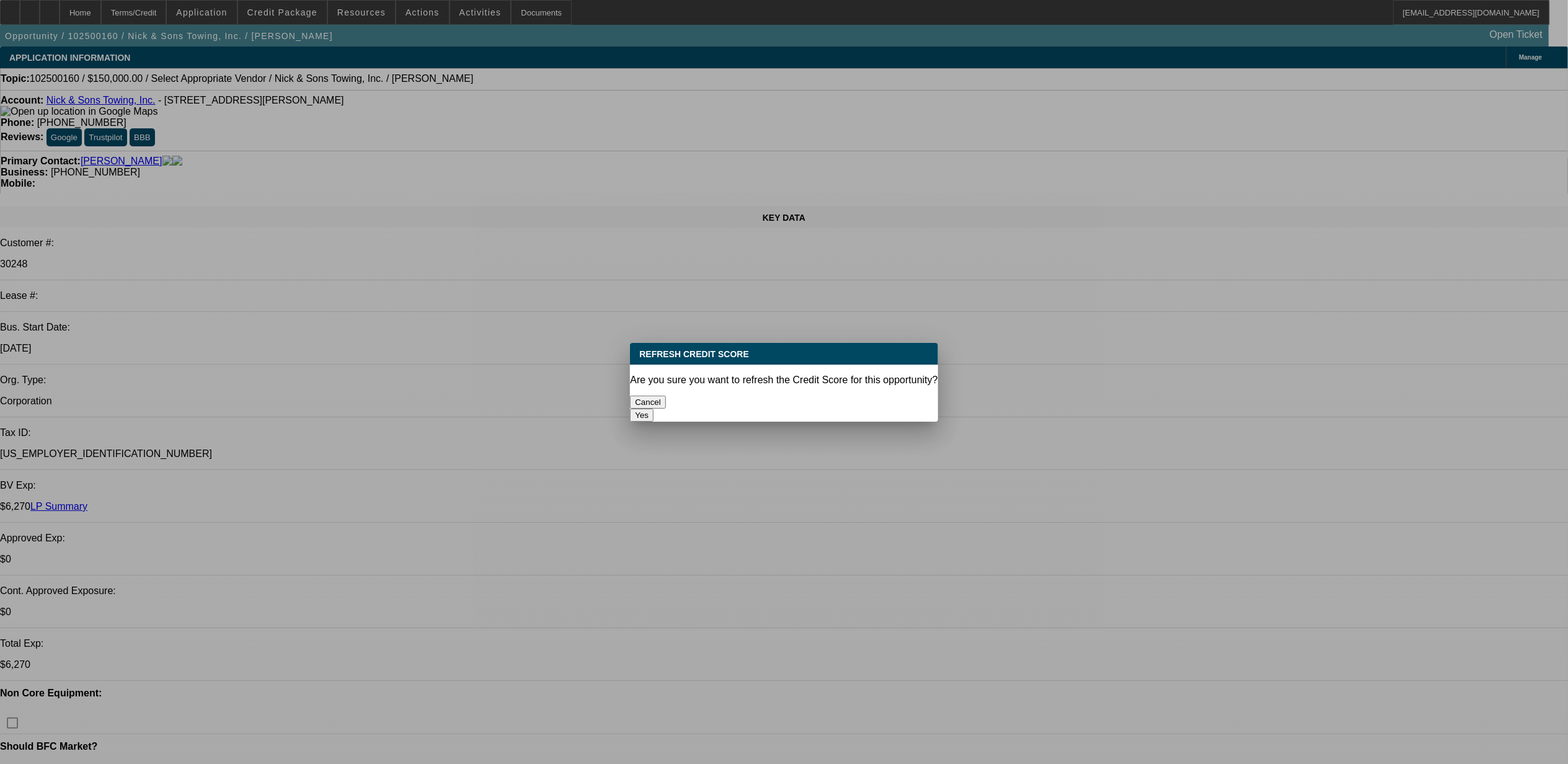
click at [653, 408] on button "Yes" at bounding box center [641, 415] width 24 height 13
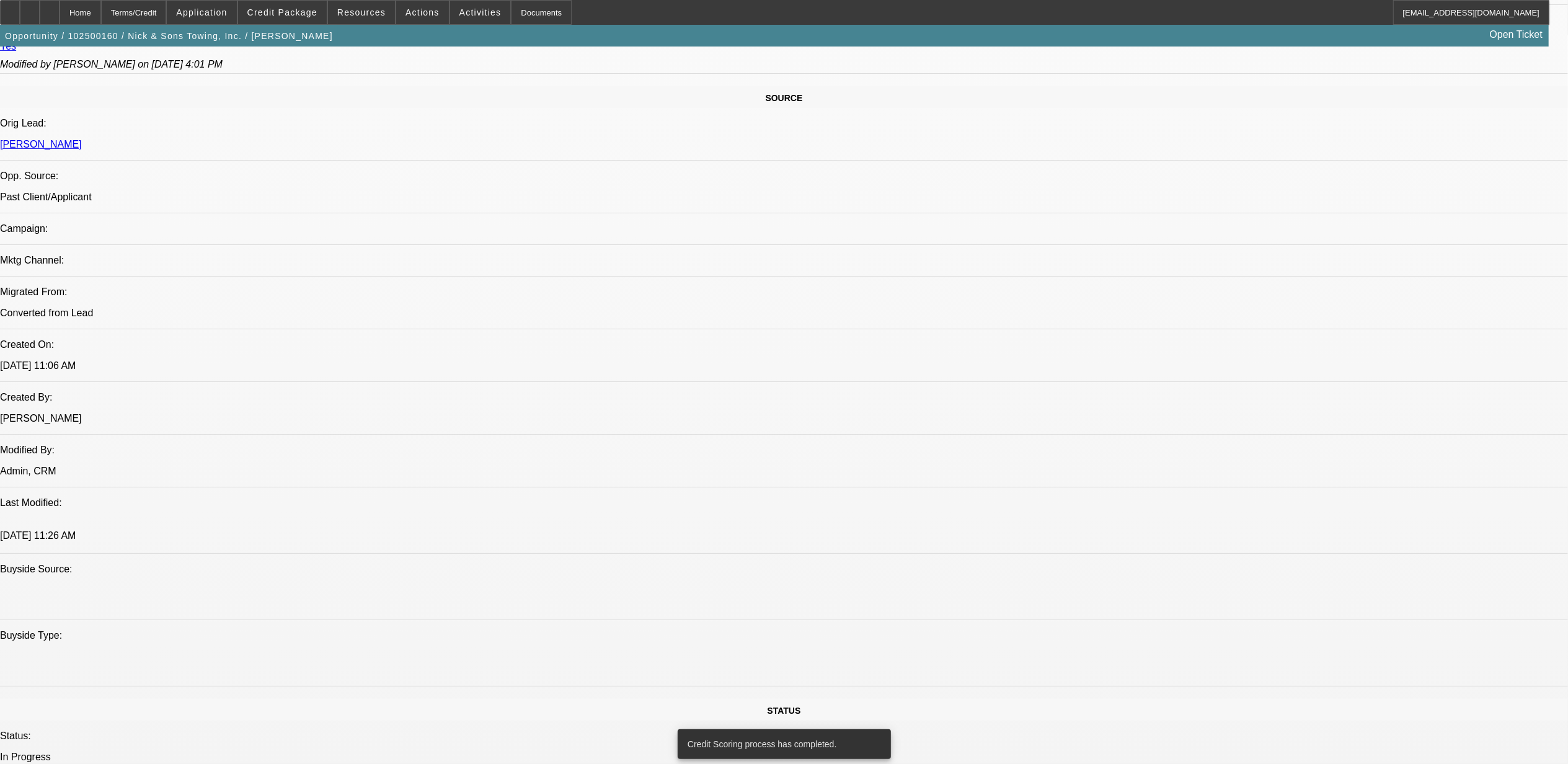
scroll to position [992, 0]
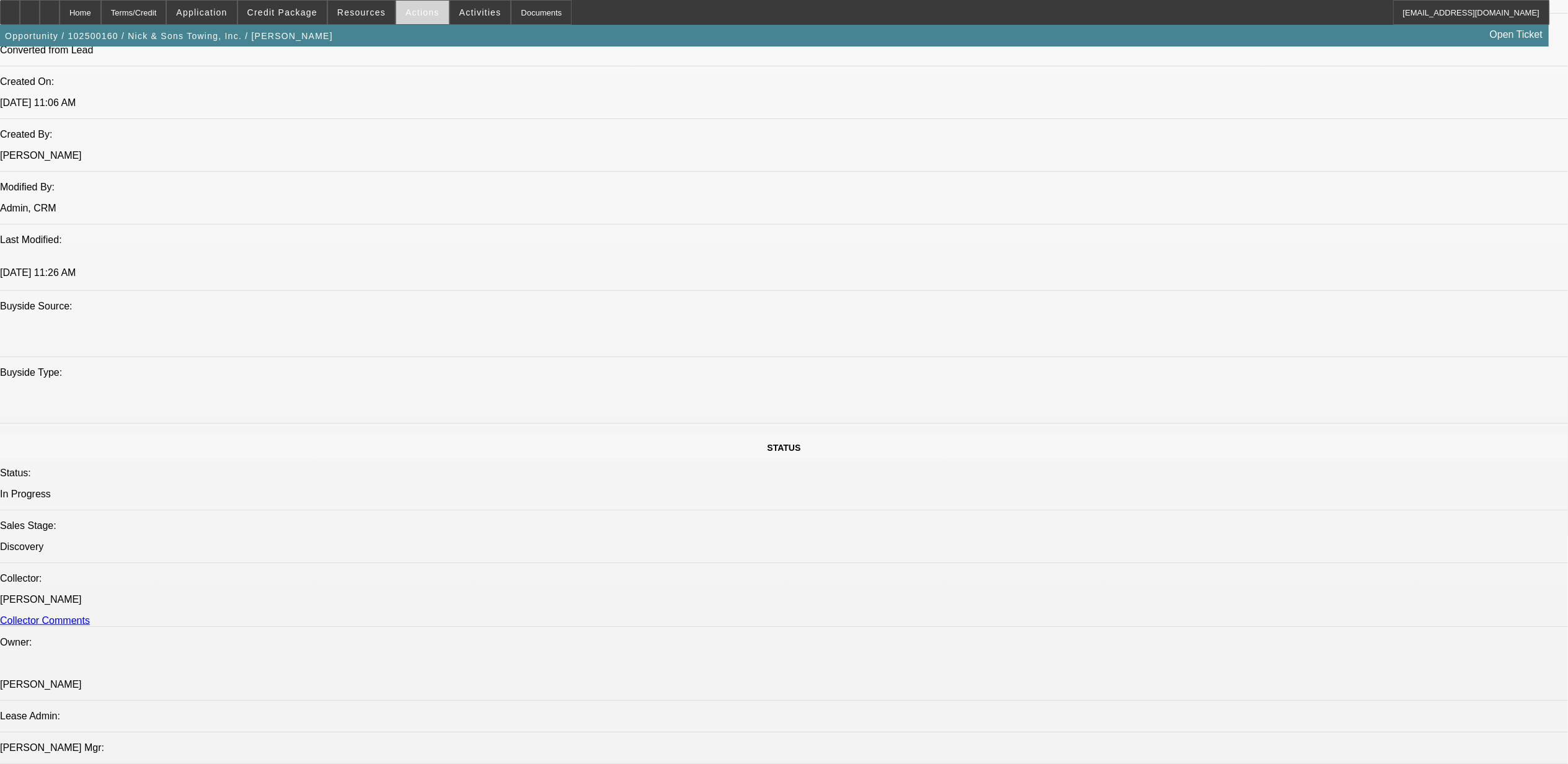
click at [418, 21] on span at bounding box center [422, 12] width 53 height 30
click at [427, 73] on span "Close" at bounding box center [453, 73] width 98 height 15
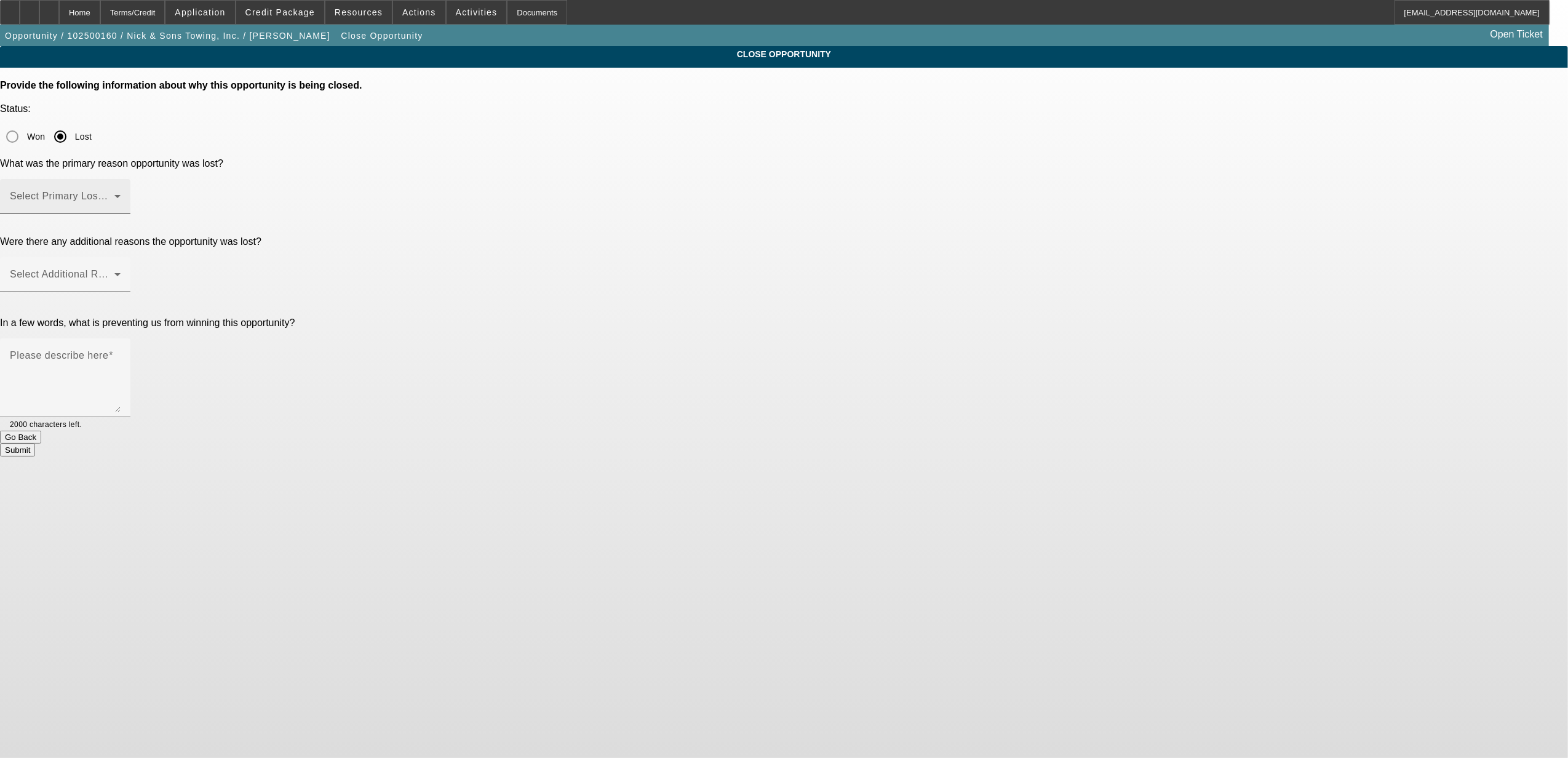
click at [114, 194] on span at bounding box center [62, 201] width 105 height 15
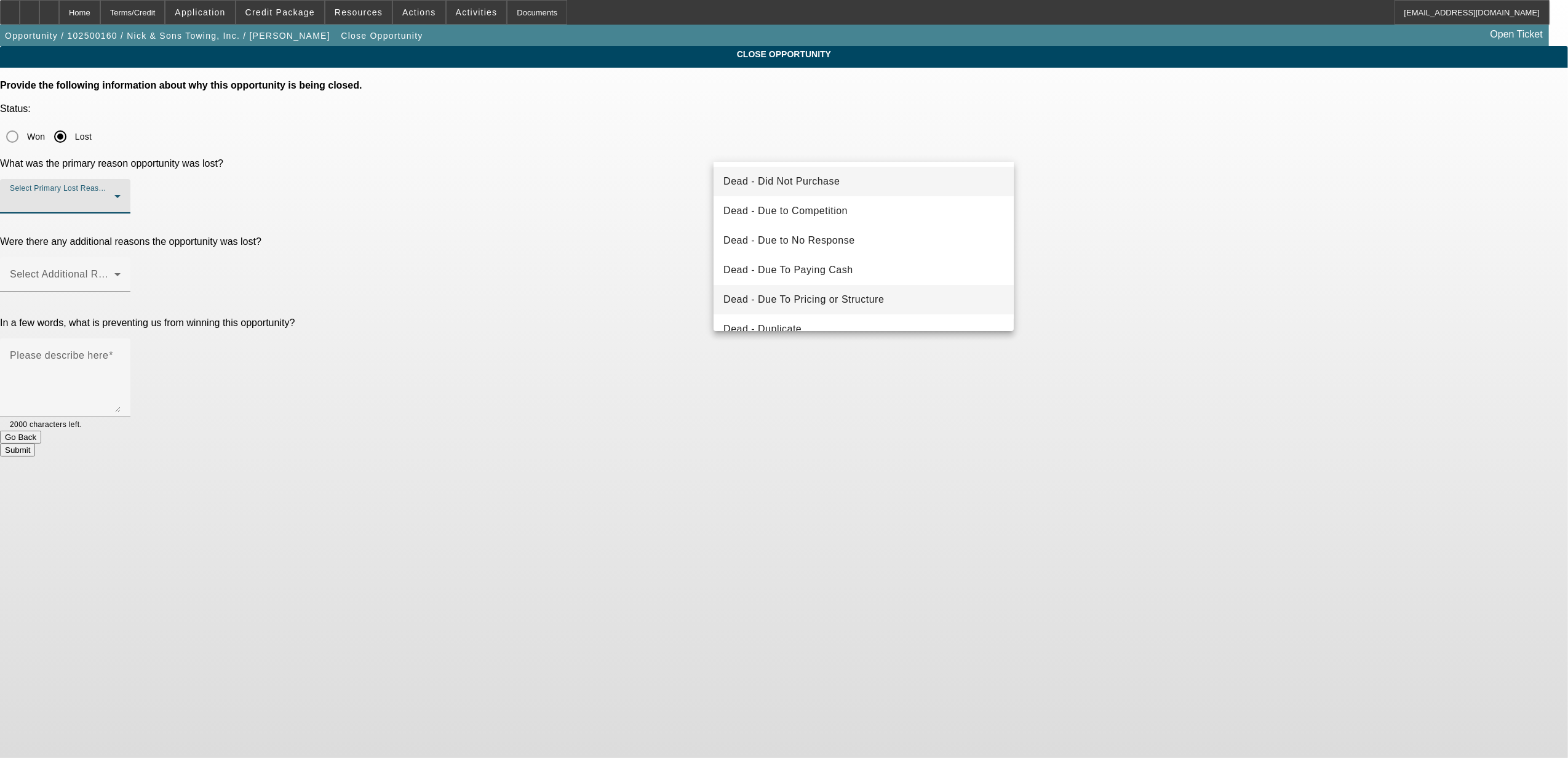
scroll to position [82, 0]
click at [796, 305] on span "Declined - Business Credit Issues" at bounding box center [802, 306] width 158 height 15
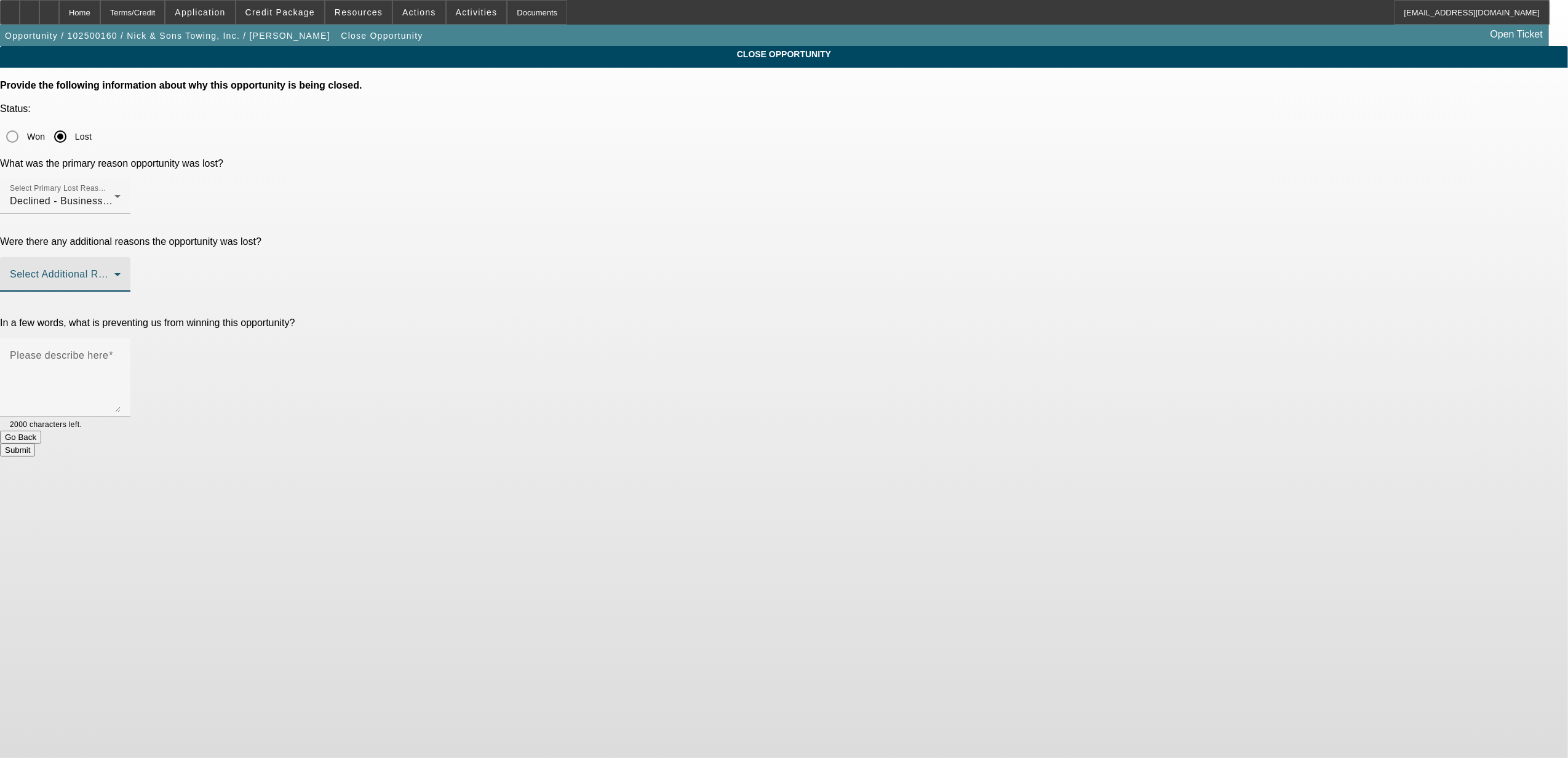
click at [114, 272] on span at bounding box center [62, 279] width 105 height 15
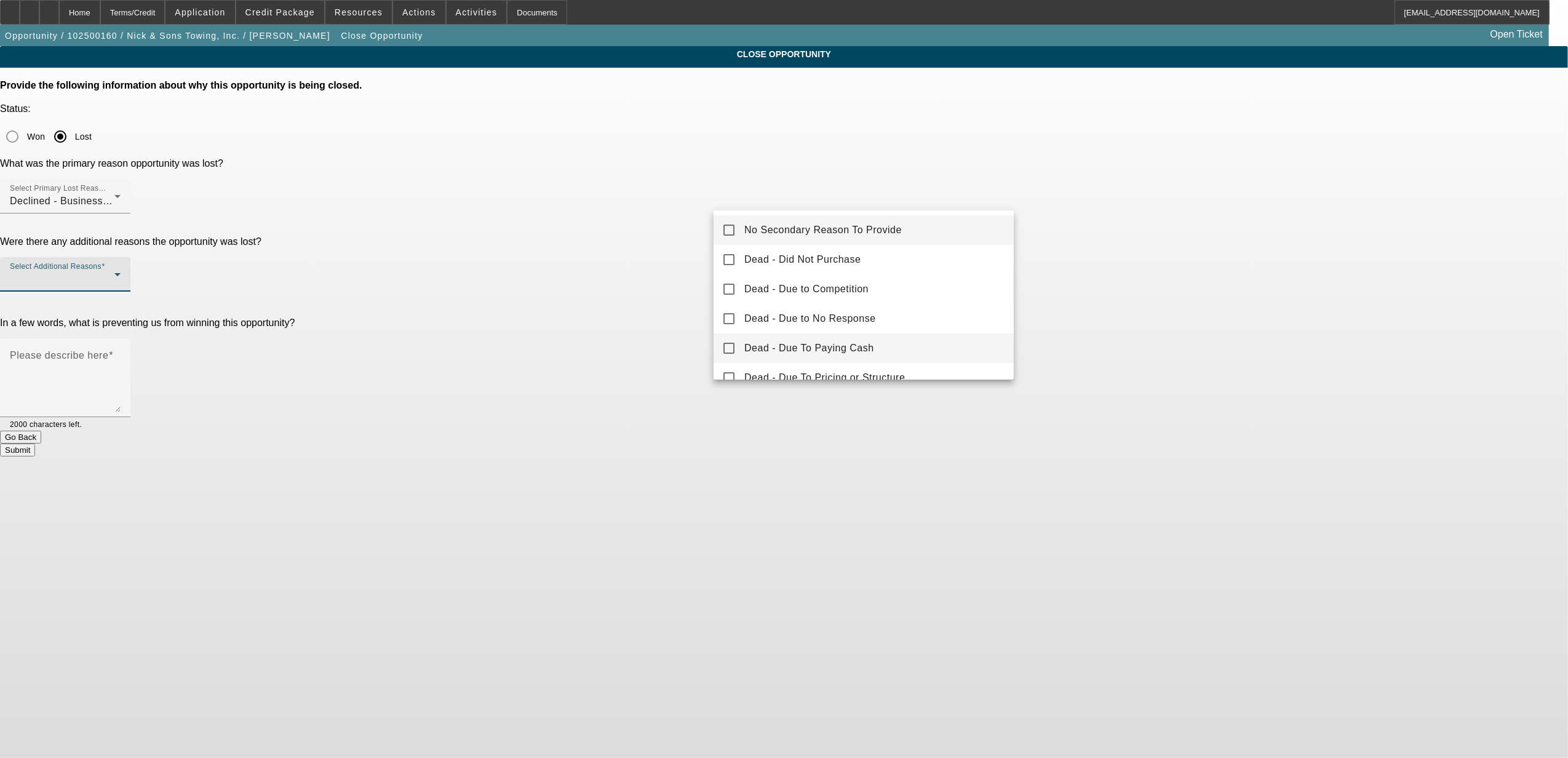
scroll to position [136, 0]
click at [811, 338] on mat-option "Declined - Personal Credit Issues" at bounding box center [864, 330] width 300 height 30
click at [655, 271] on div at bounding box center [784, 379] width 1568 height 758
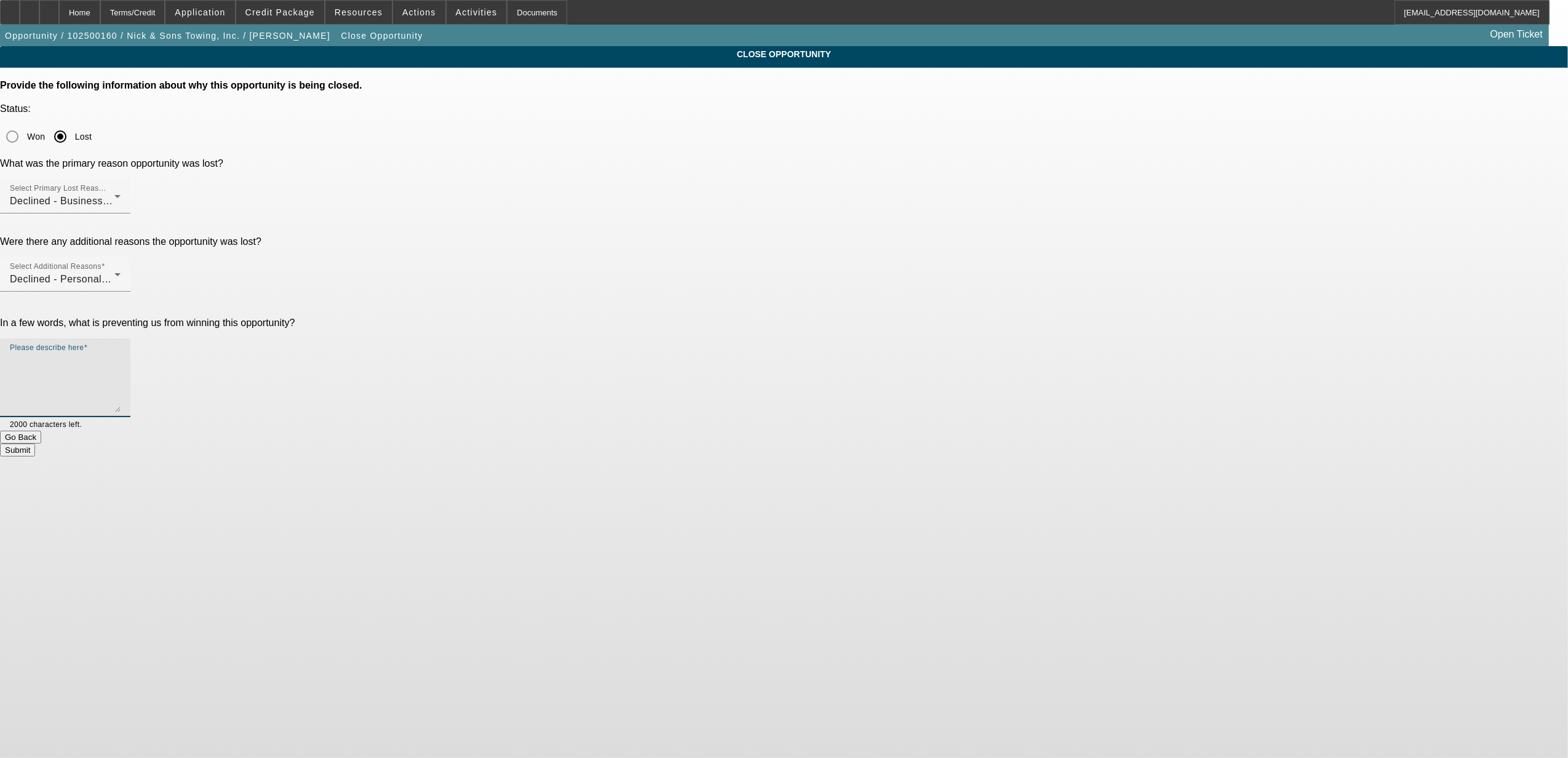
click at [121, 353] on textarea "Please describe here" at bounding box center [65, 382] width 110 height 59
type textarea "no money down, neg banks, one PG's credit is garbage."
click at [35, 444] on button "Submit" at bounding box center [18, 450] width 35 height 13
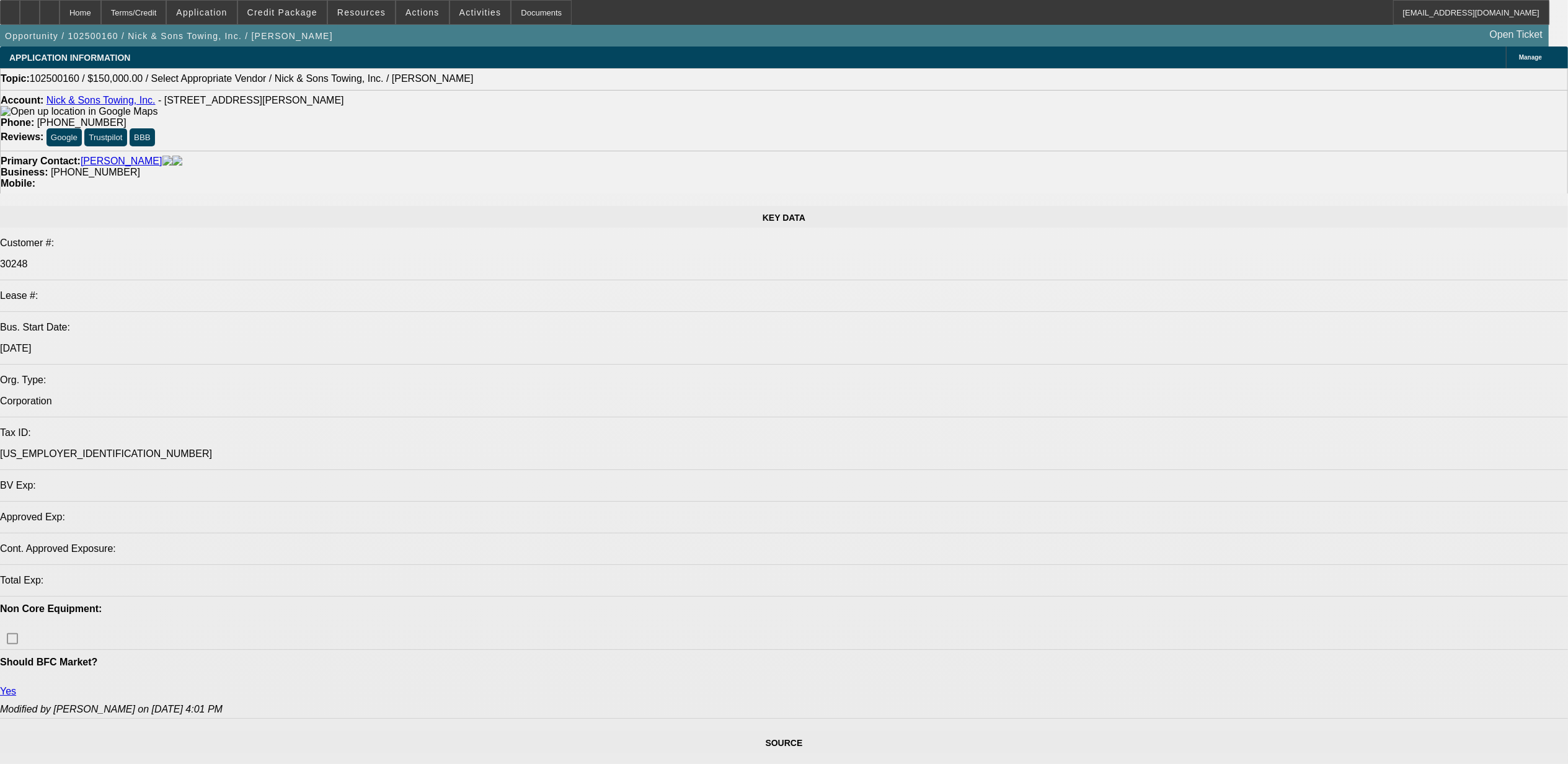
select select "0"
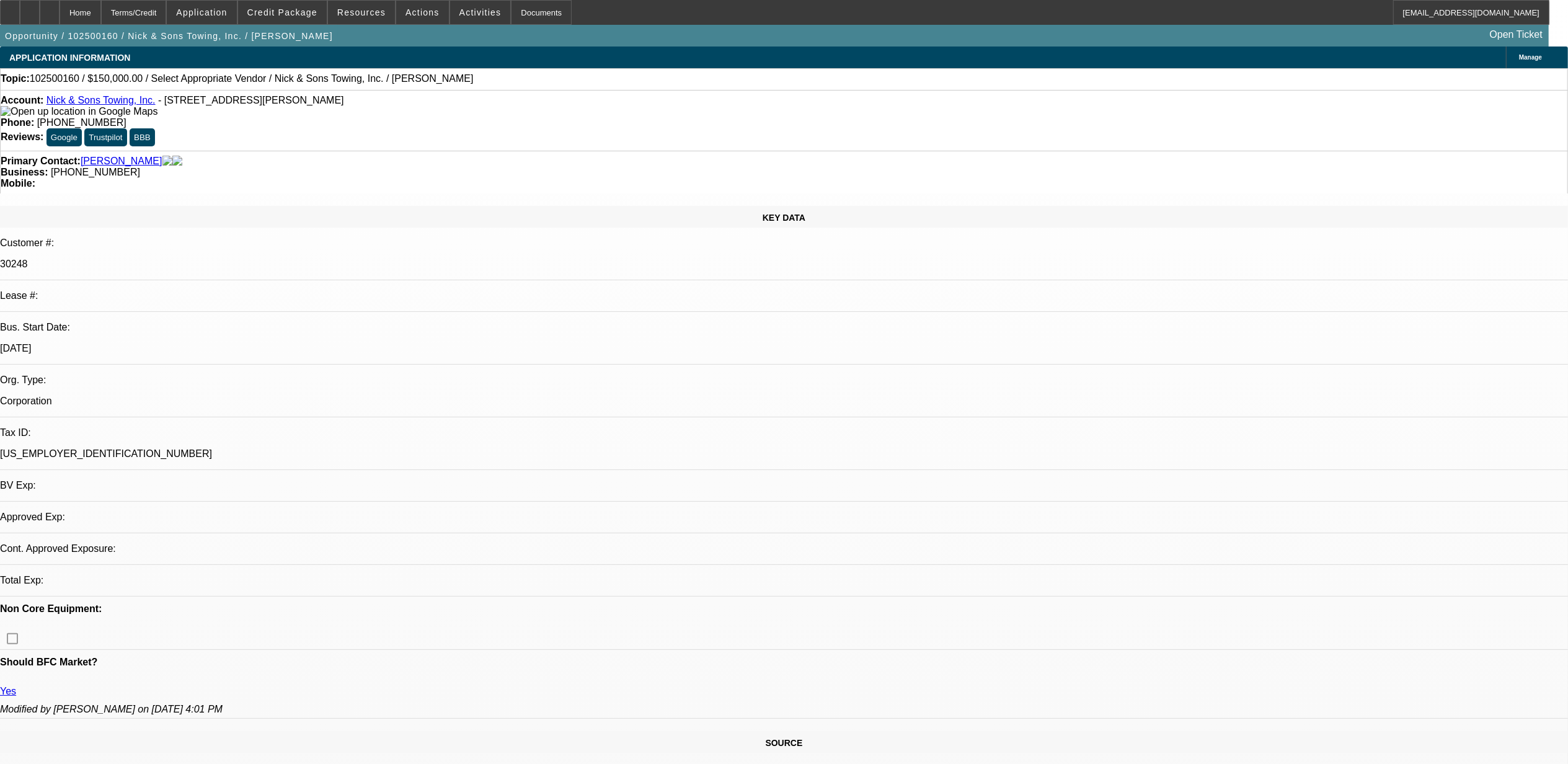
select select "2"
select select "0.1"
select select "1"
select select "2"
select select "4"
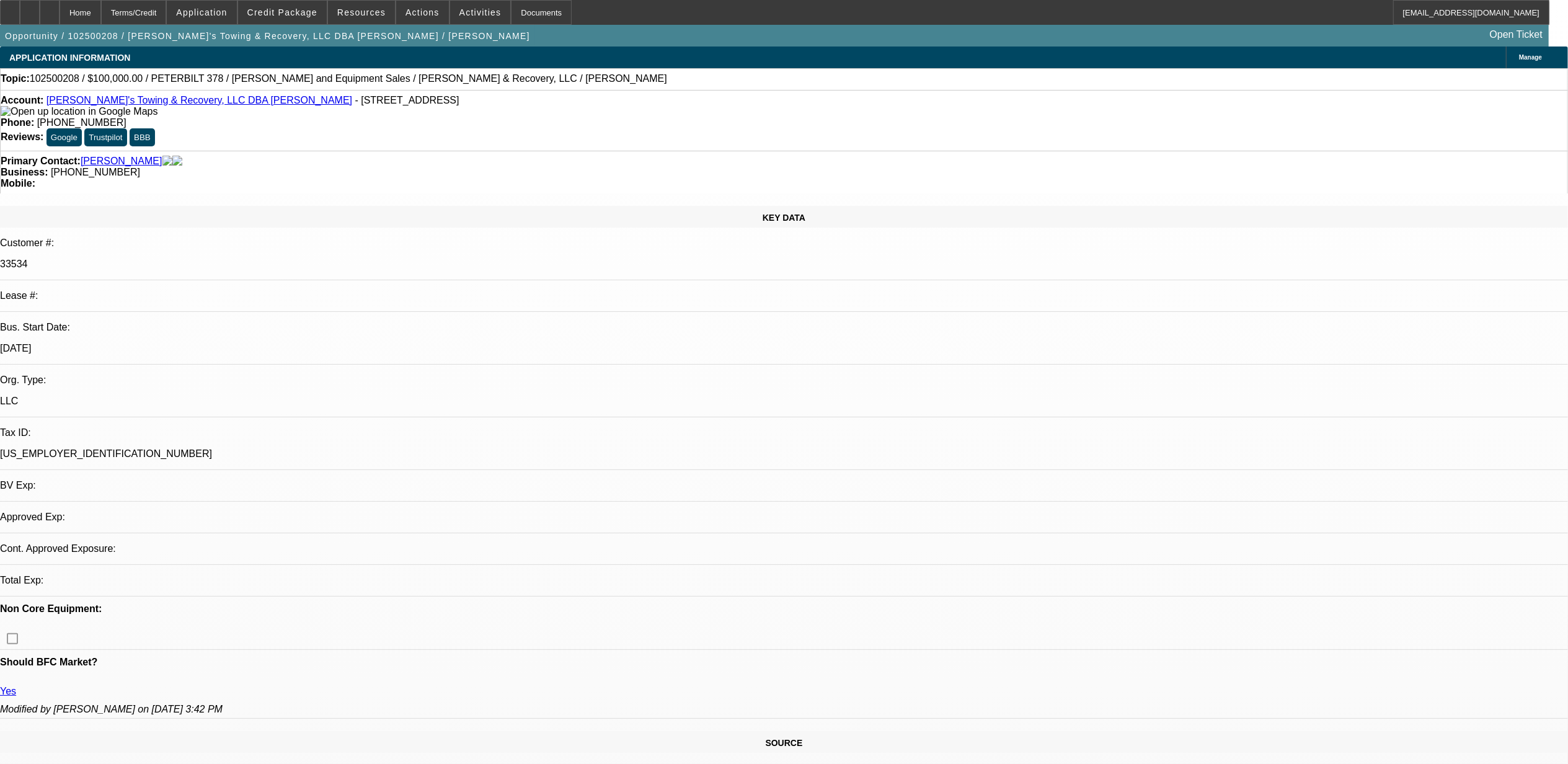
select select "0.2"
select select "2"
select select "0"
select select "6"
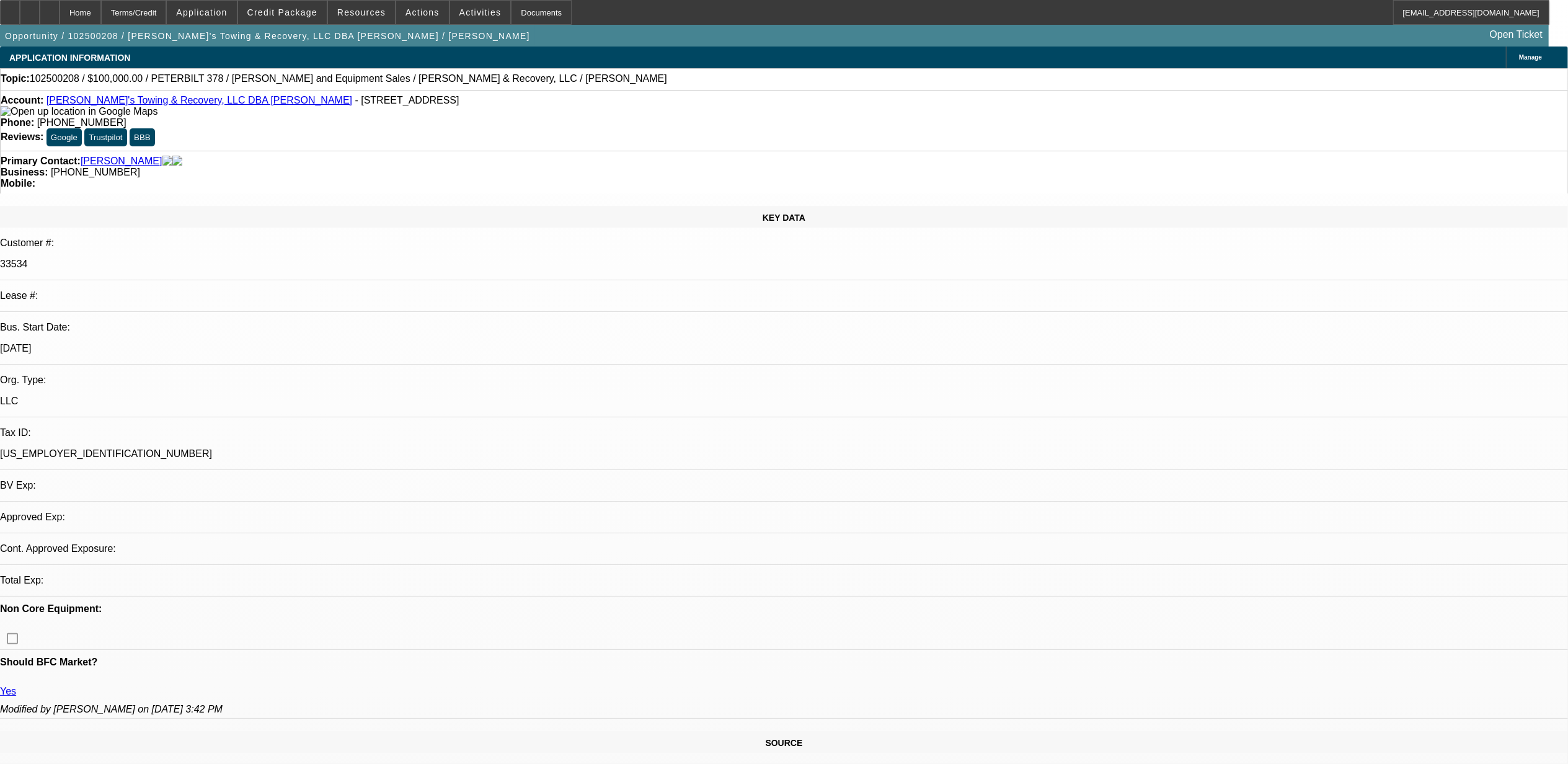
select select "0.2"
select select "2"
select select "0"
select select "6"
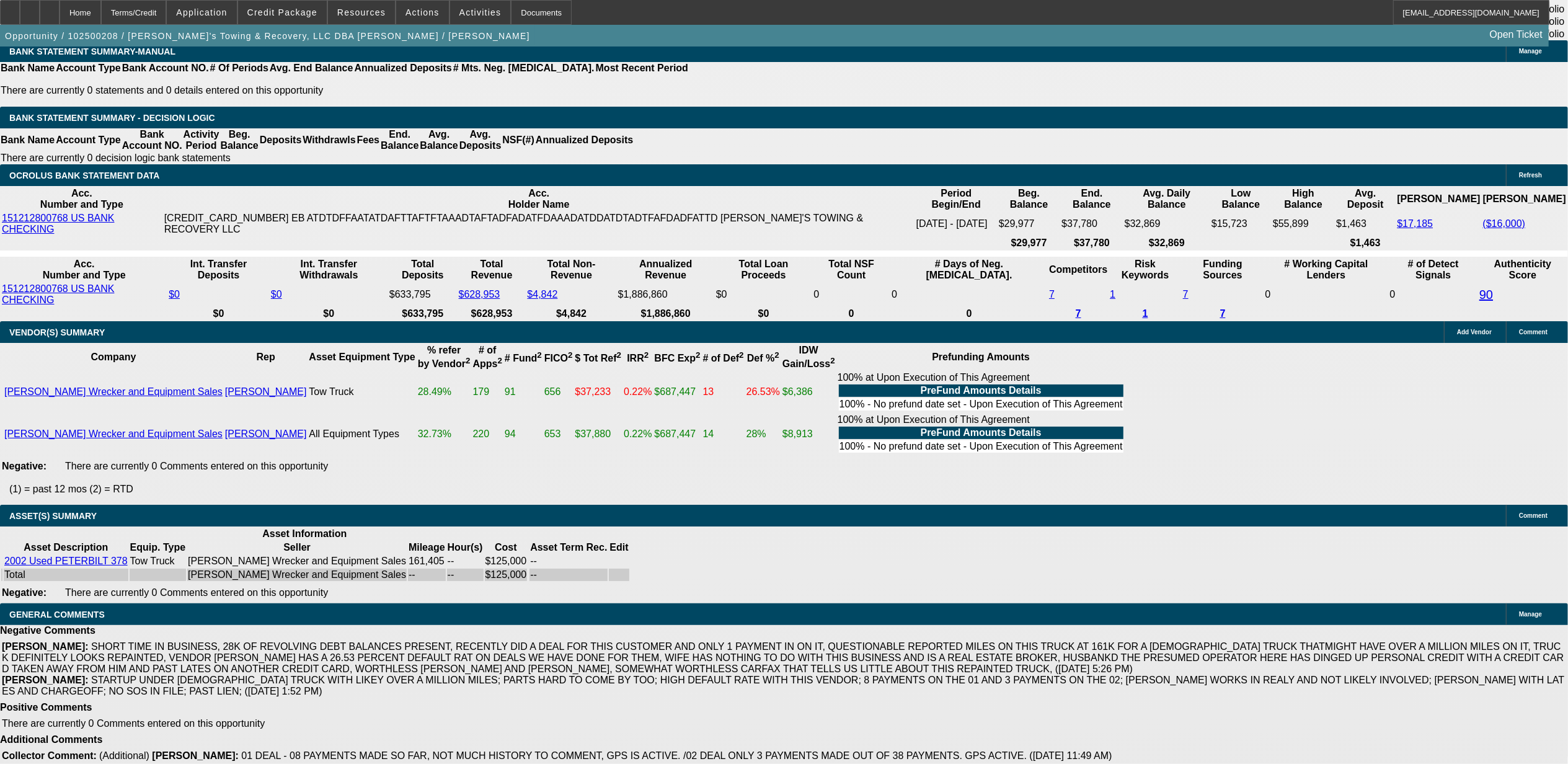
scroll to position [2314, 0]
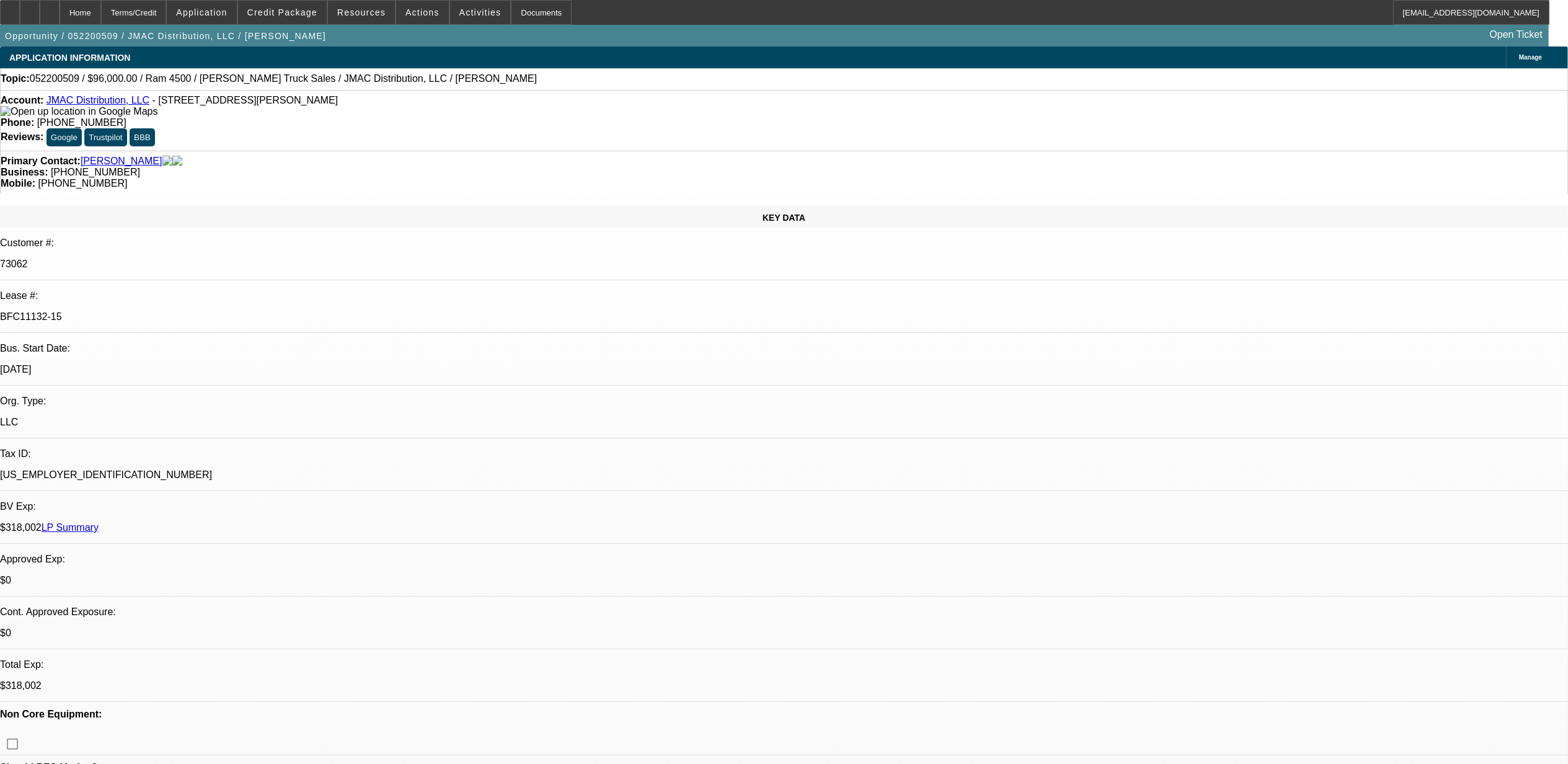
select select "0"
select select "2"
select select "0"
select select "2"
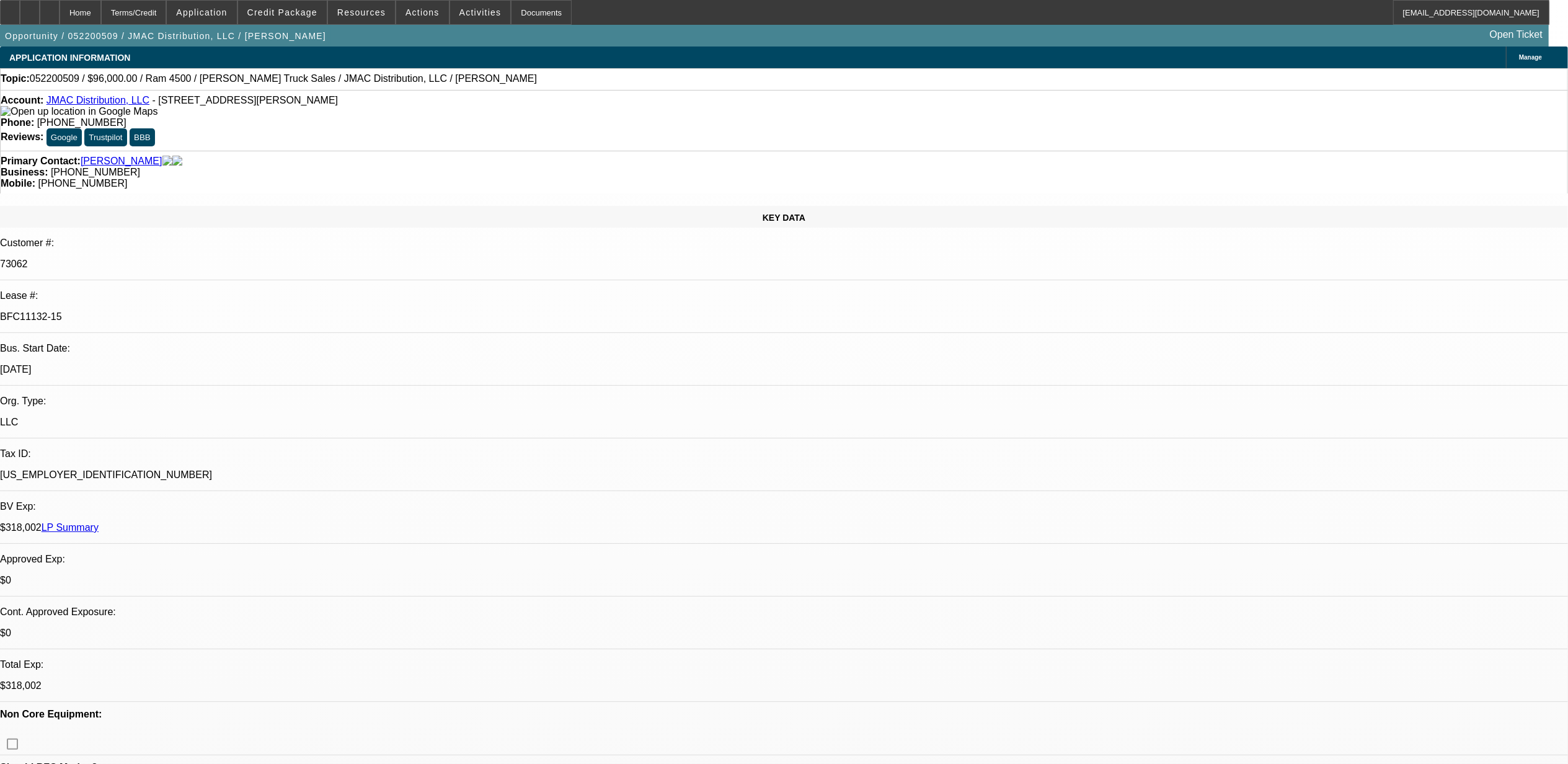
select select "0"
select select "2"
select select "0"
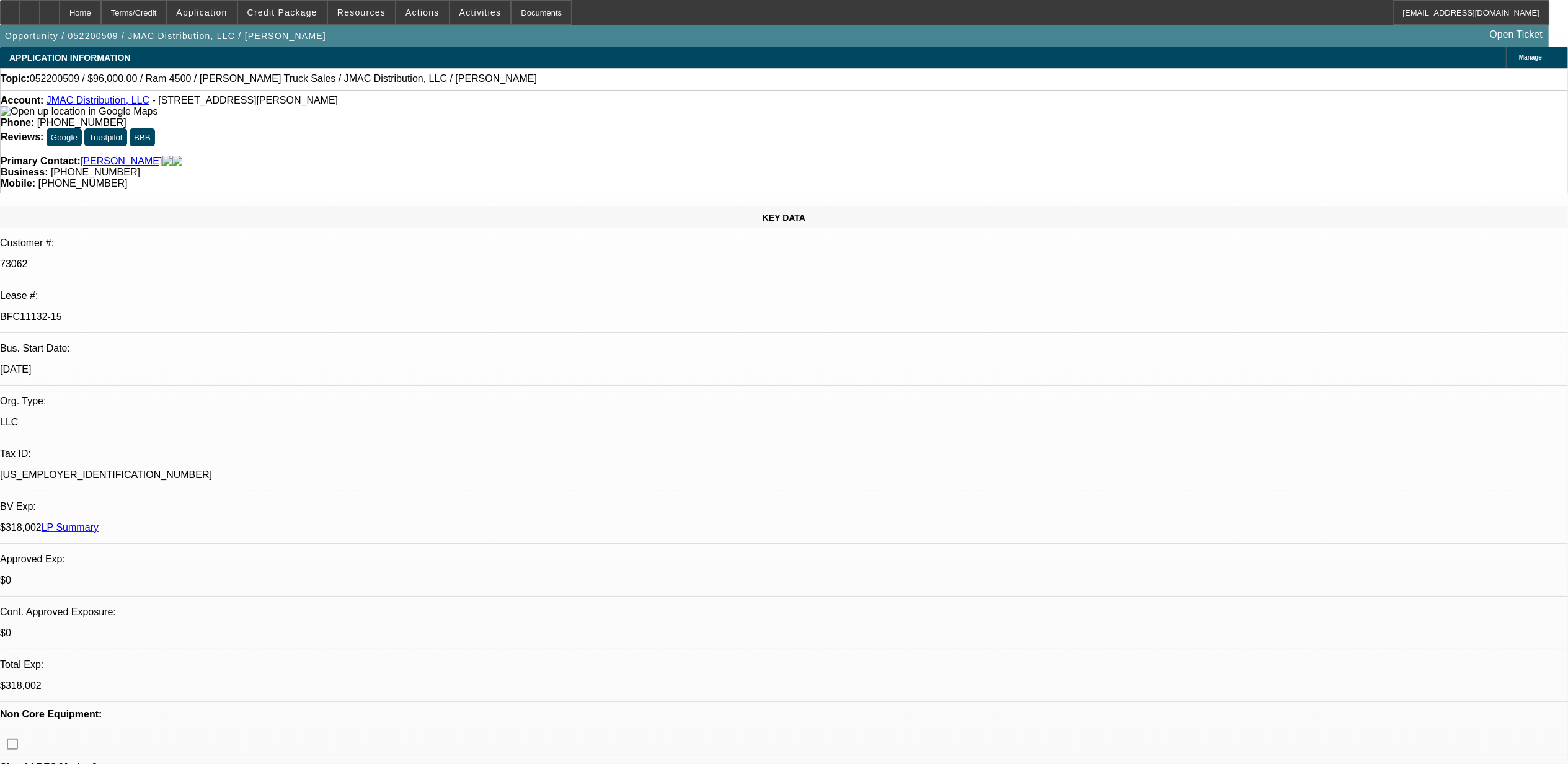
select select "2"
select select "0"
select select "1"
select select "2"
select select "6"
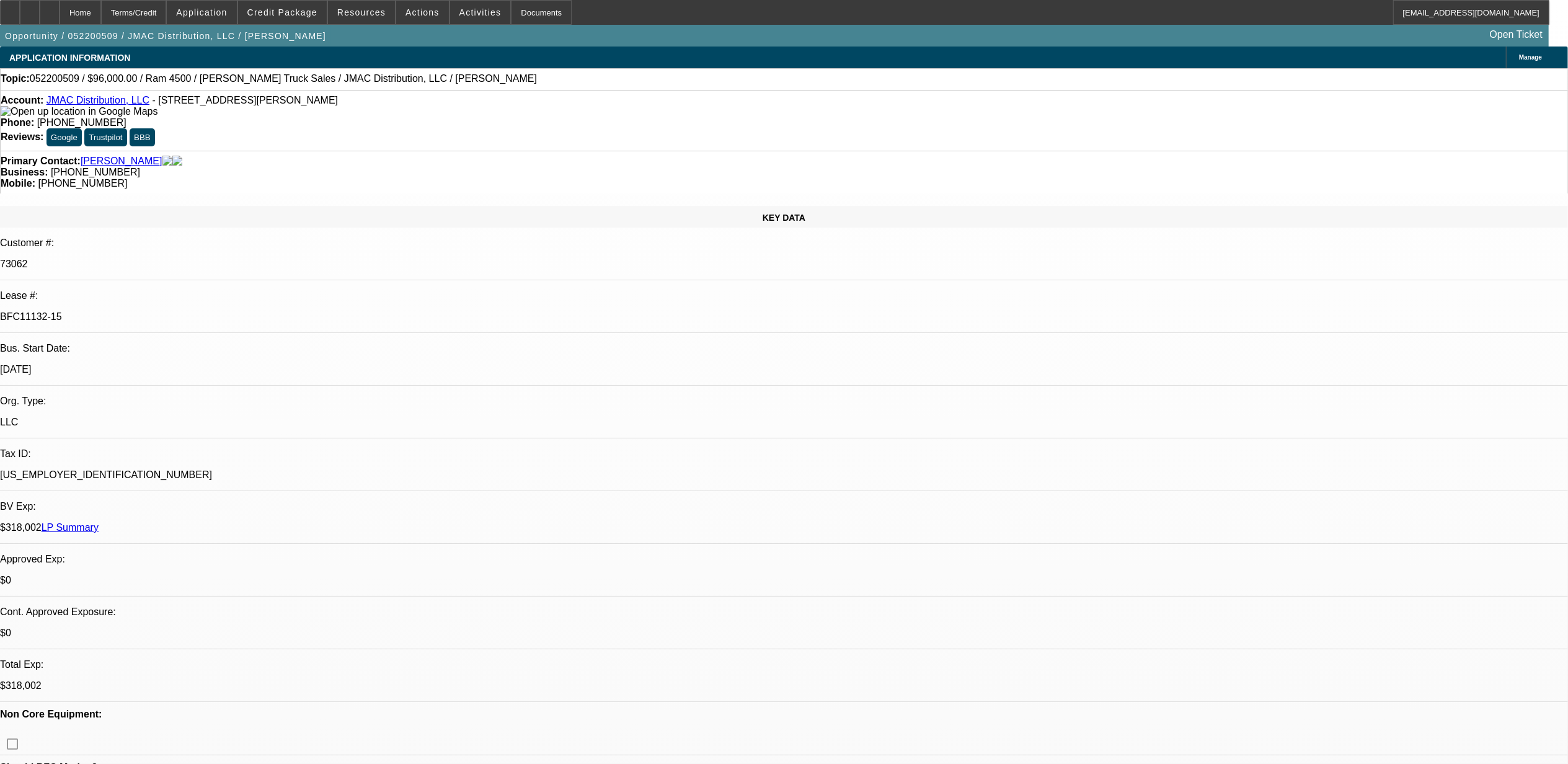
select select "1"
select select "2"
select select "6"
select select "1"
select select "2"
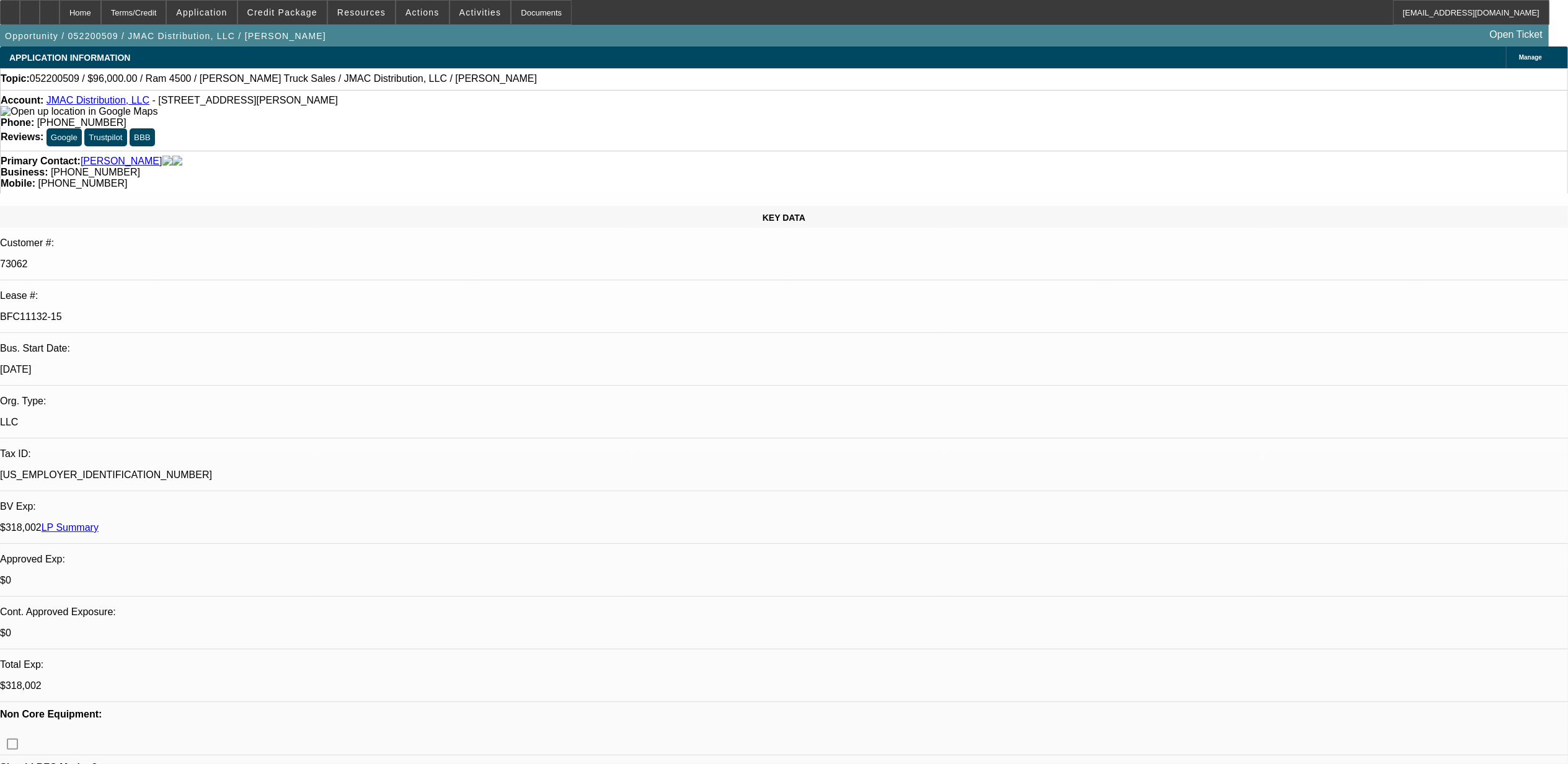
select select "6"
select select "1"
select select "2"
select select "6"
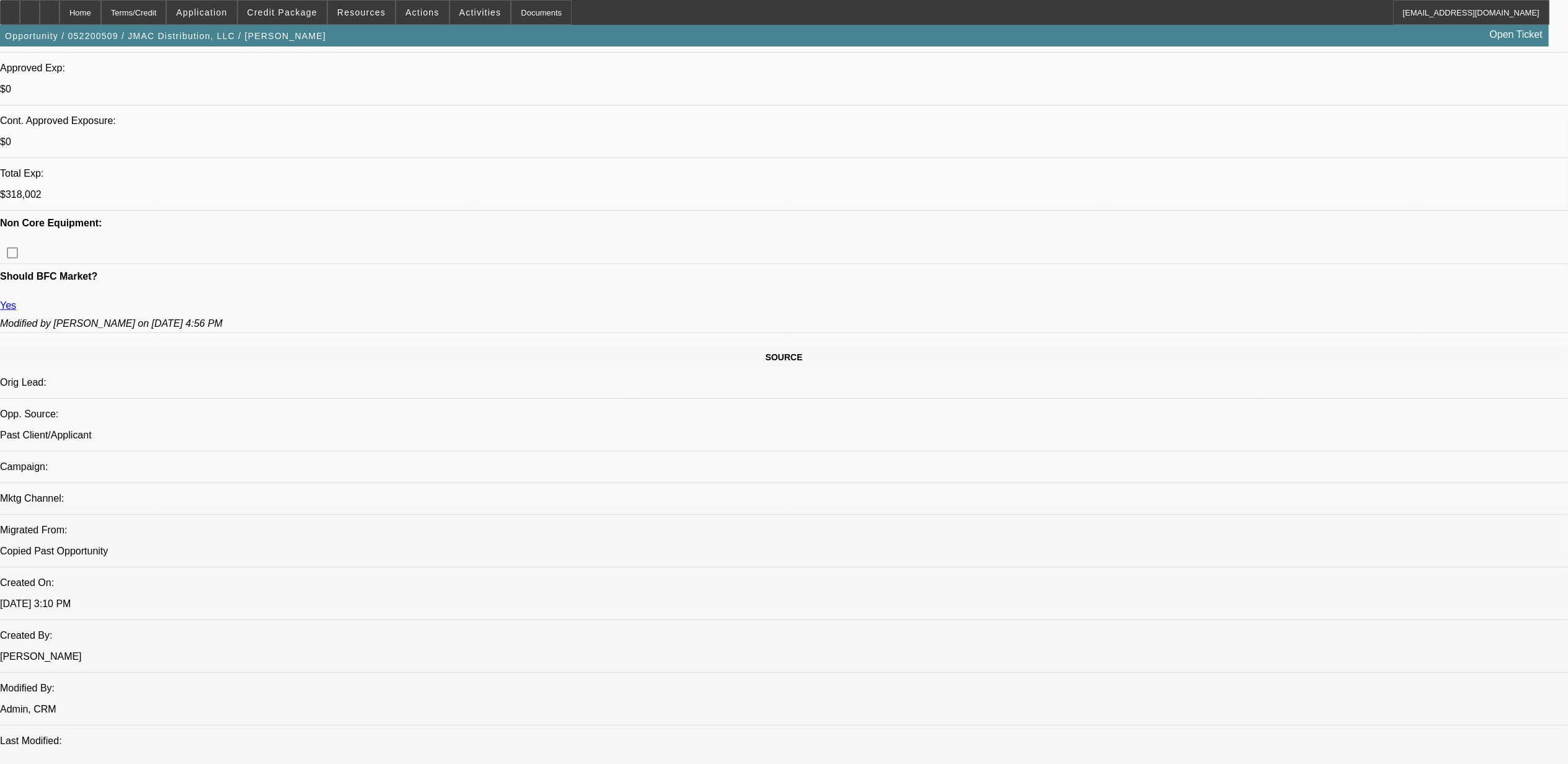
scroll to position [496, 0]
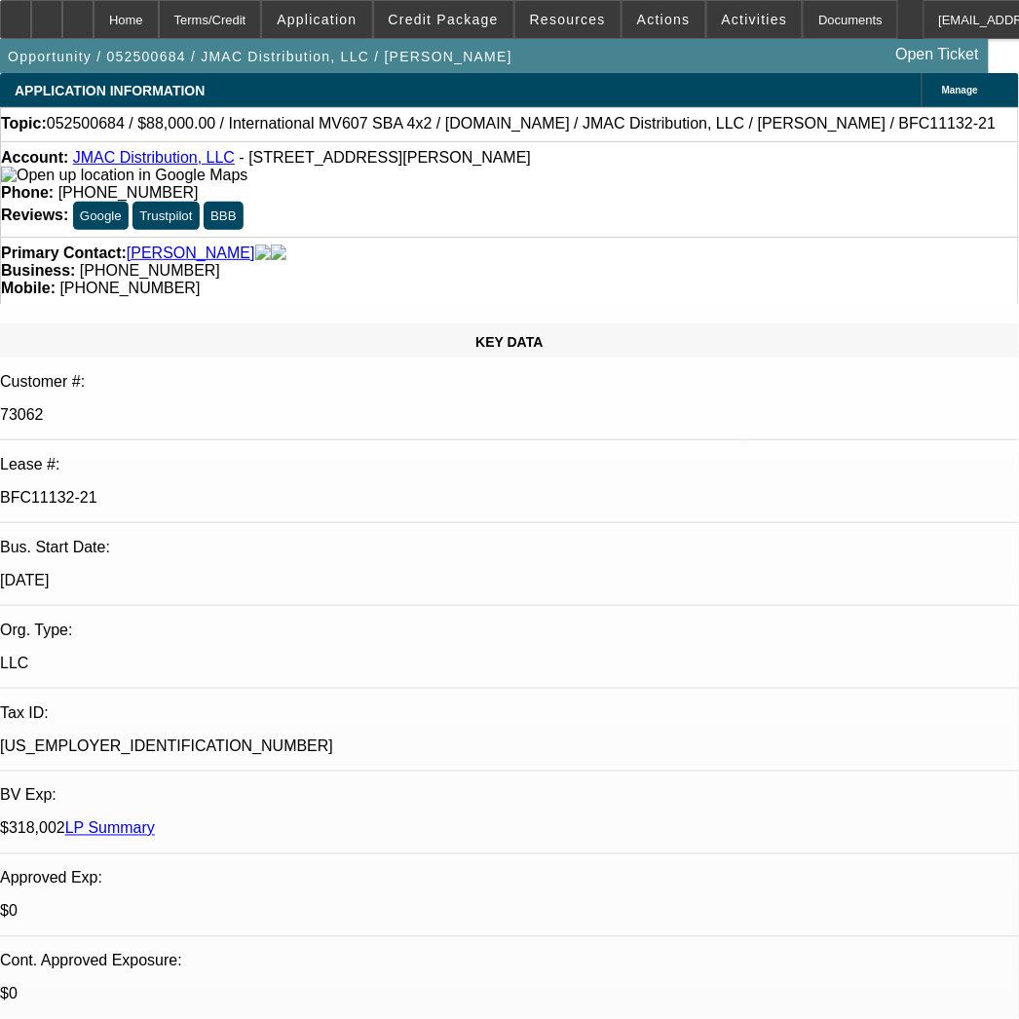
select select "0"
select select "2"
select select "0"
select select "2"
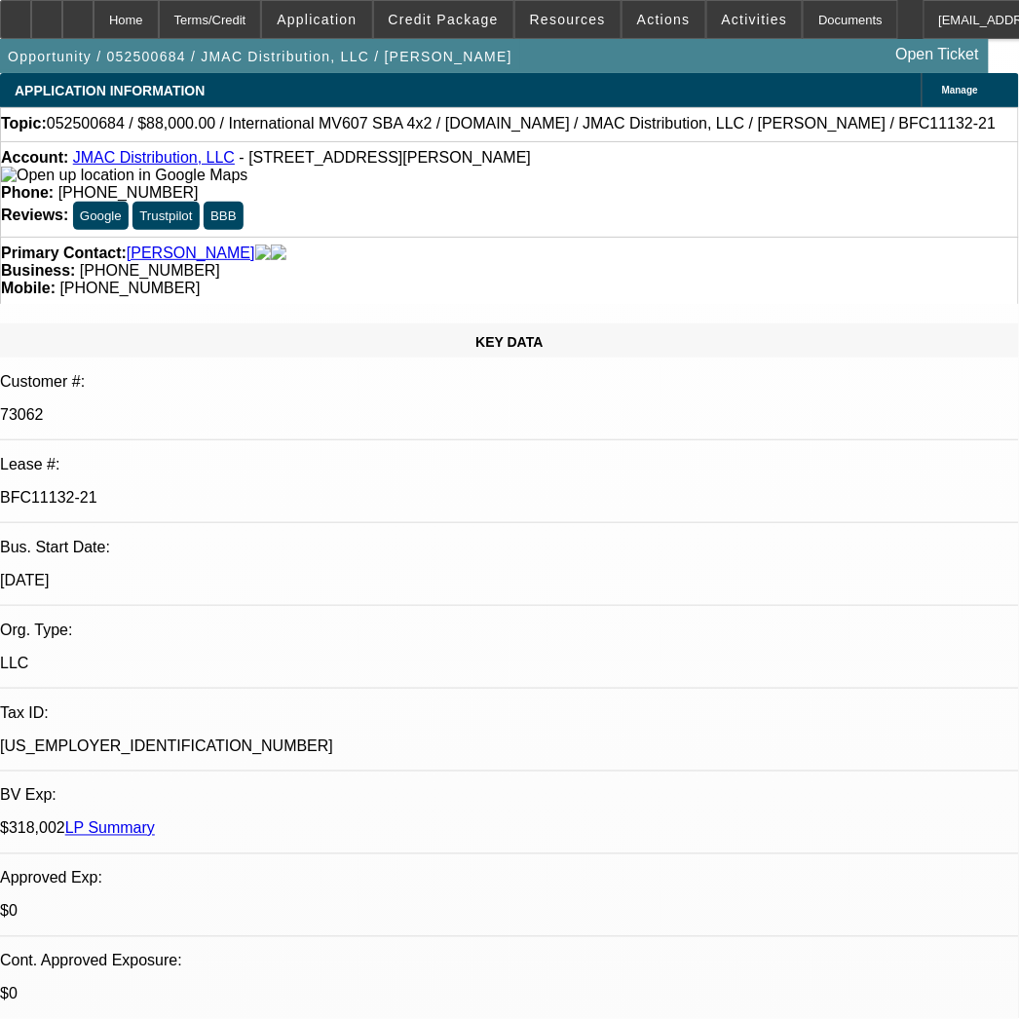
select select "0"
select select "2"
select select "0"
select select "1"
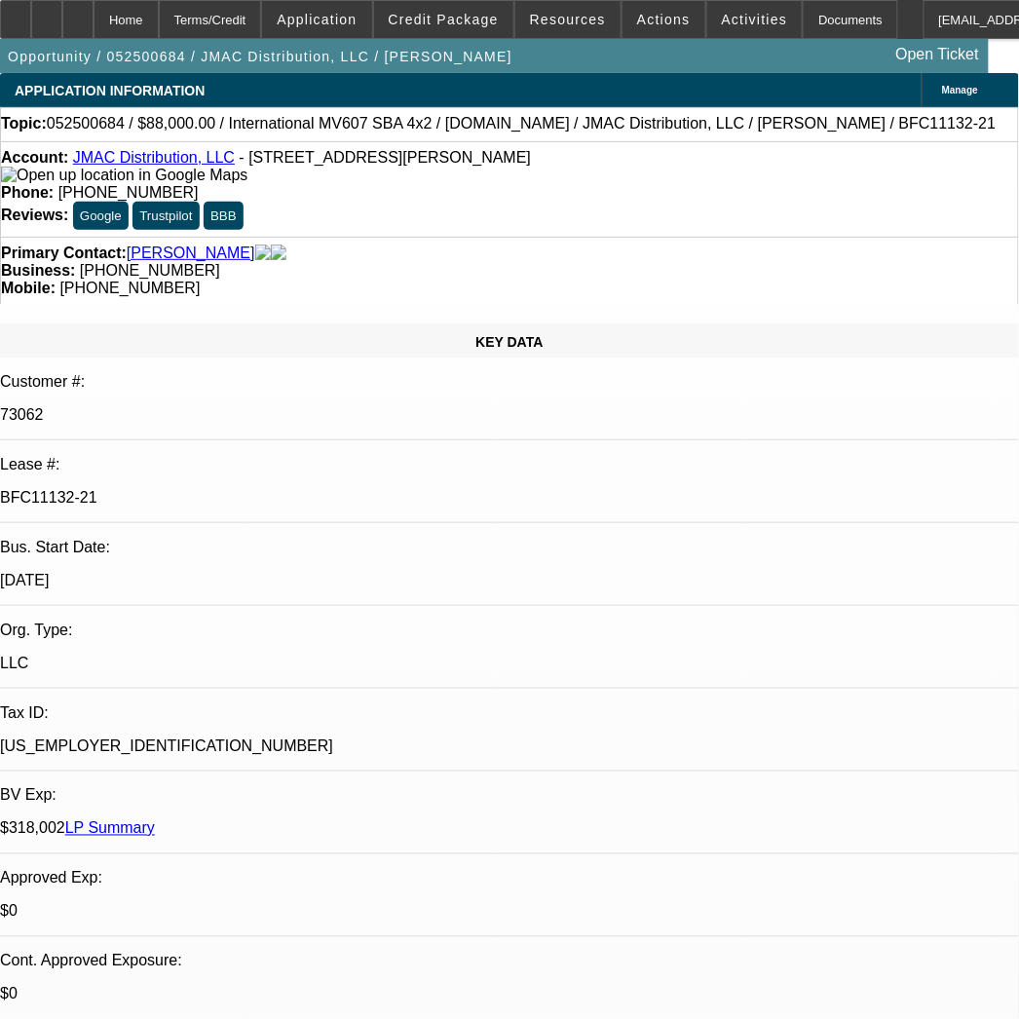
select select "2"
select select "6"
select select "1"
select select "2"
select select "6"
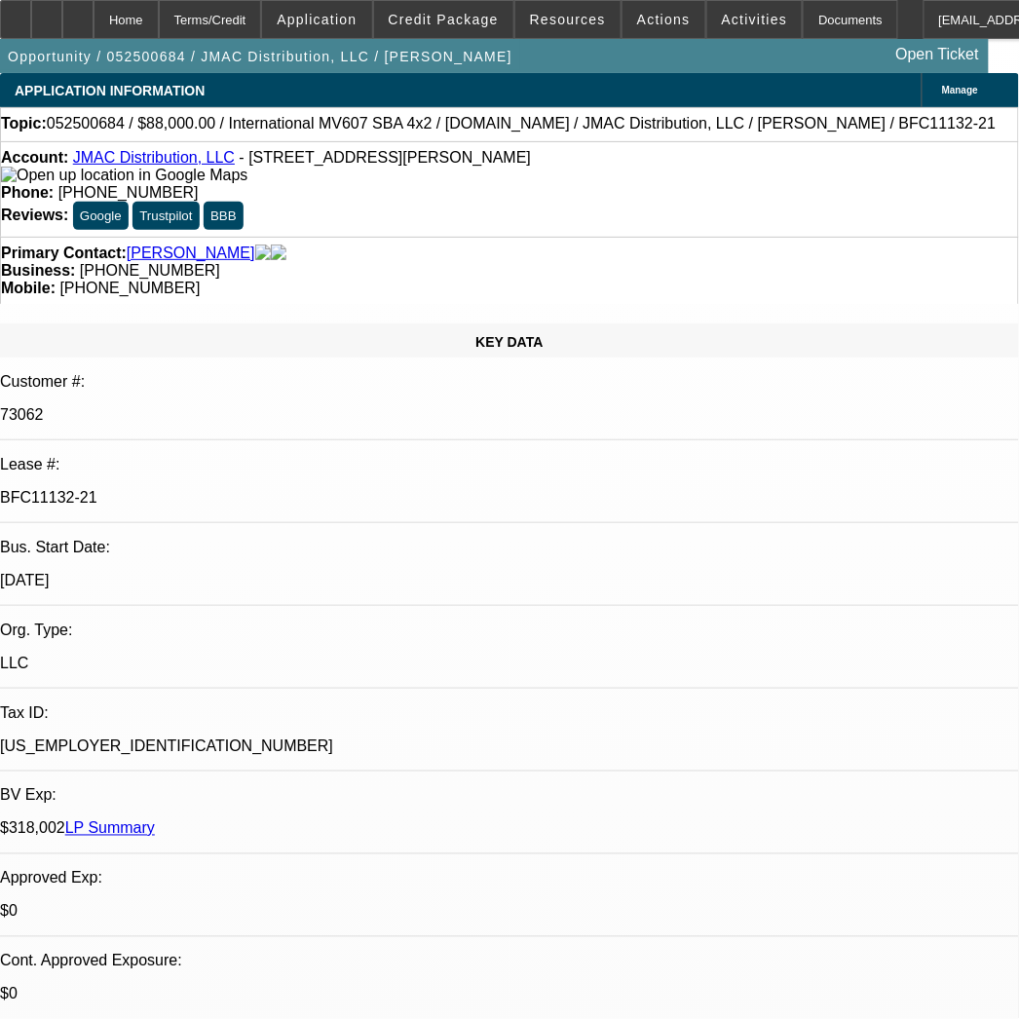
select select "1"
select select "2"
select select "6"
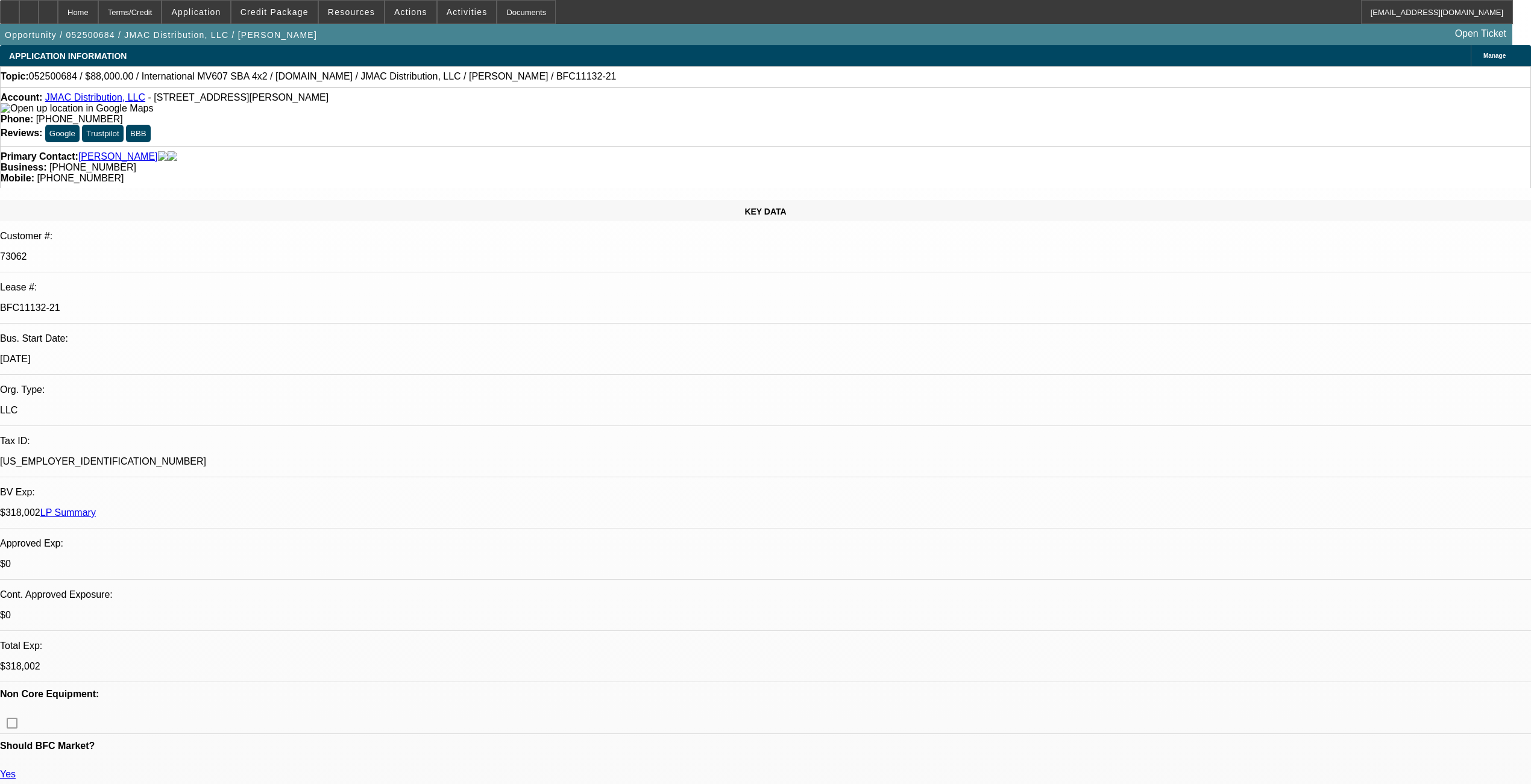
click at [96, 508] on link "LP Summary" at bounding box center [68, 513] width 56 height 11
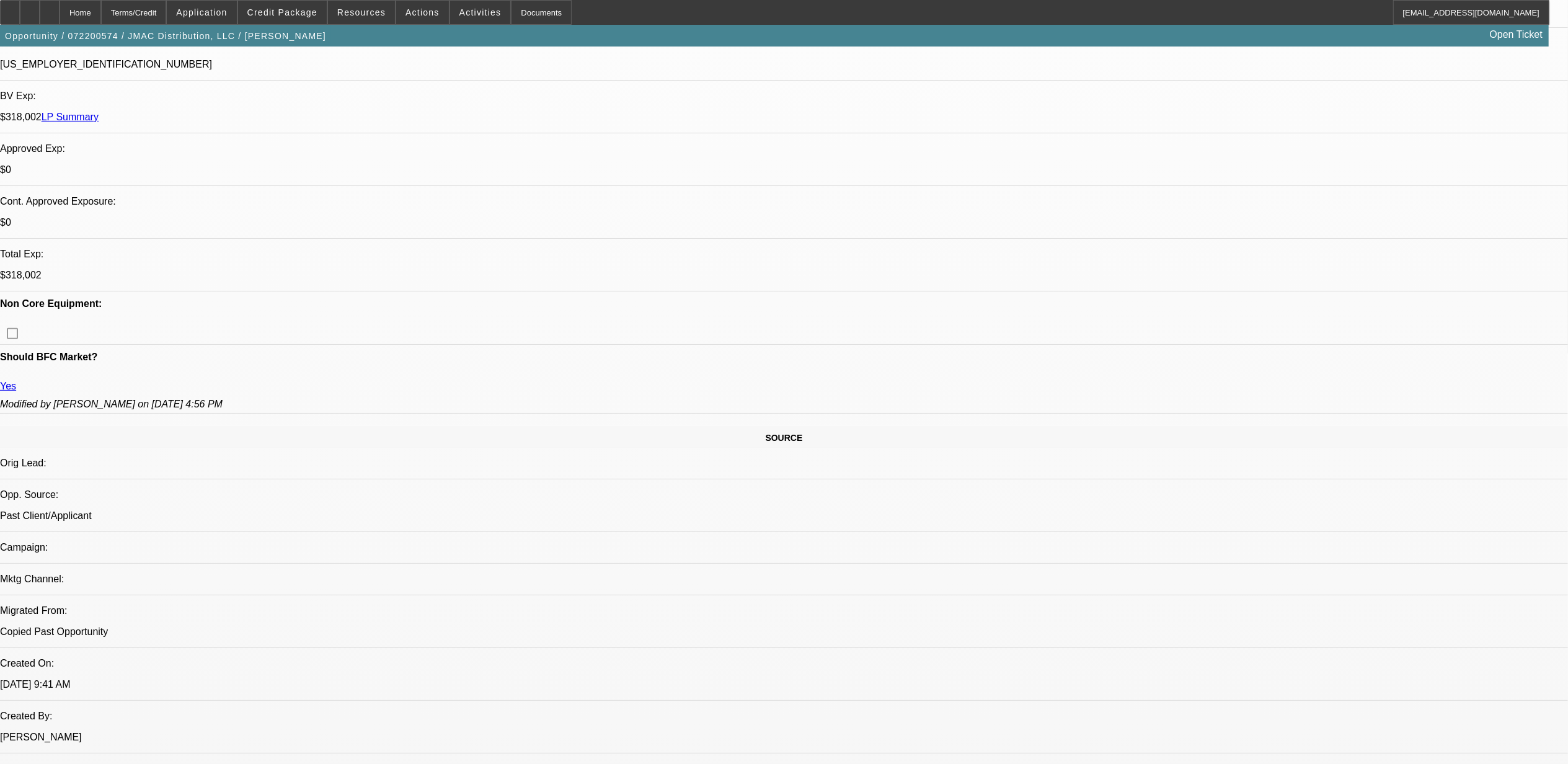
select select "0"
select select "2"
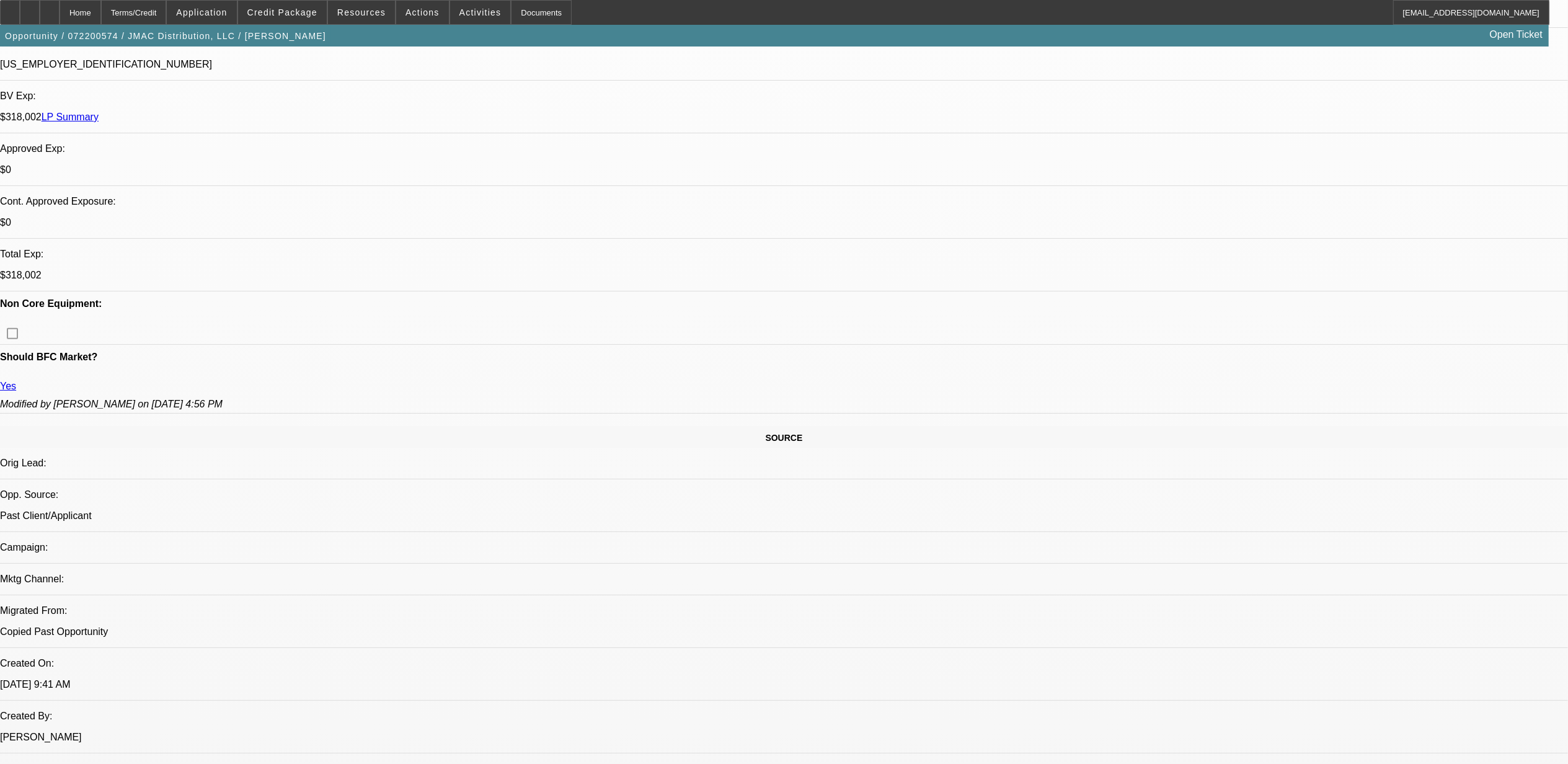
select select "0"
select select "2"
select select "0"
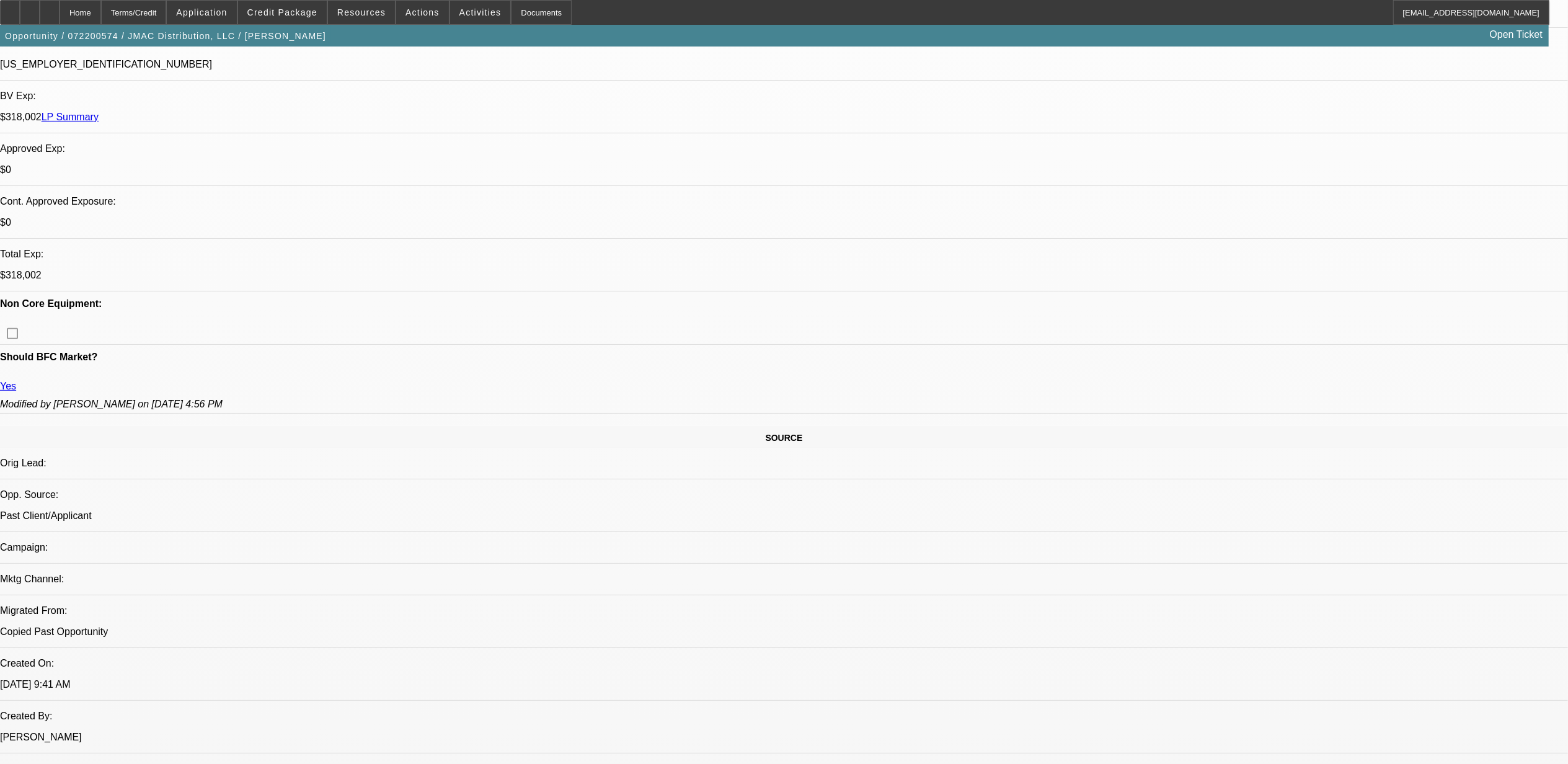
select select "2"
select select "0"
select select "1"
select select "2"
select select "6"
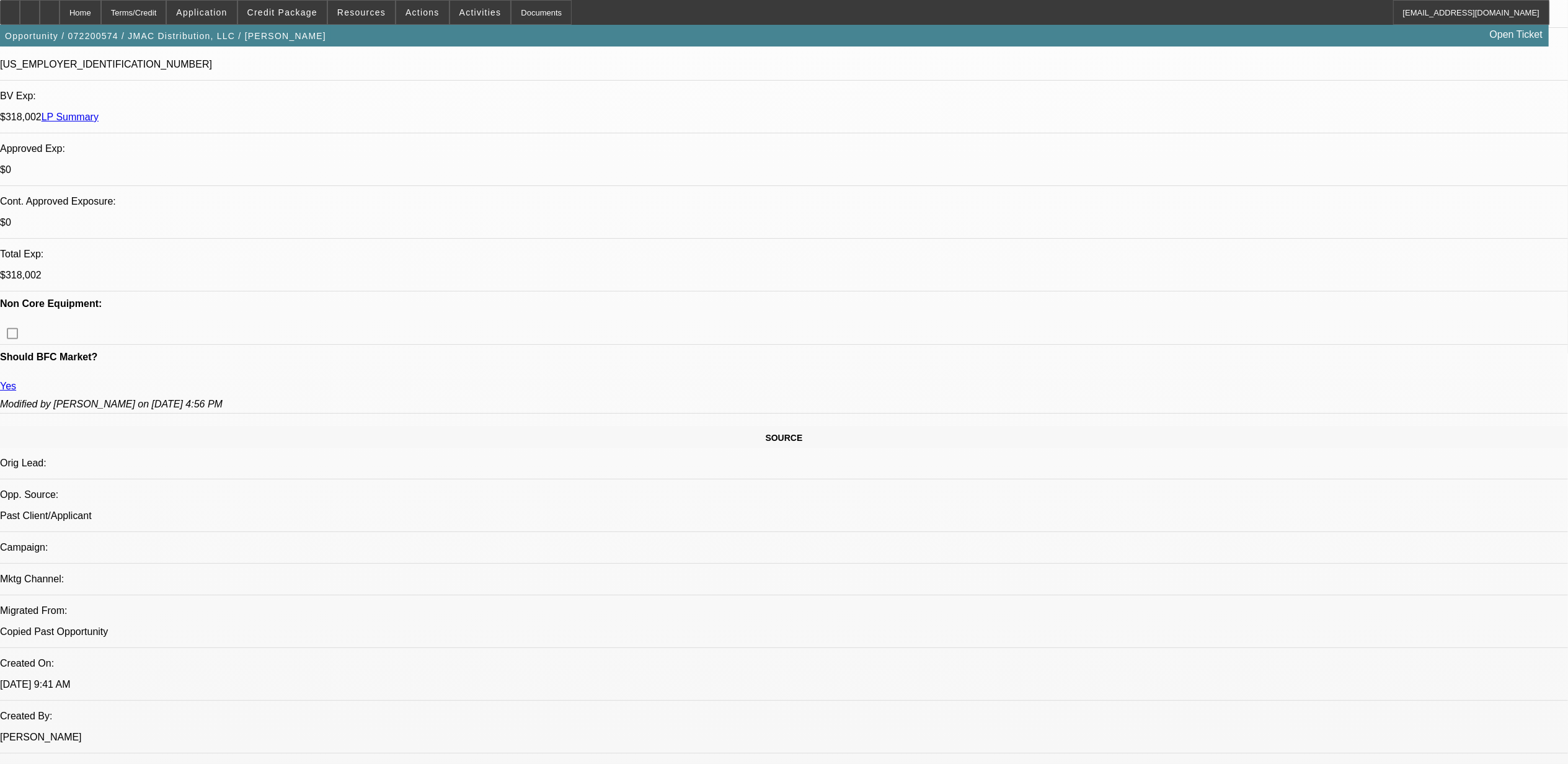
select select "1"
select select "2"
select select "6"
select select "1"
select select "2"
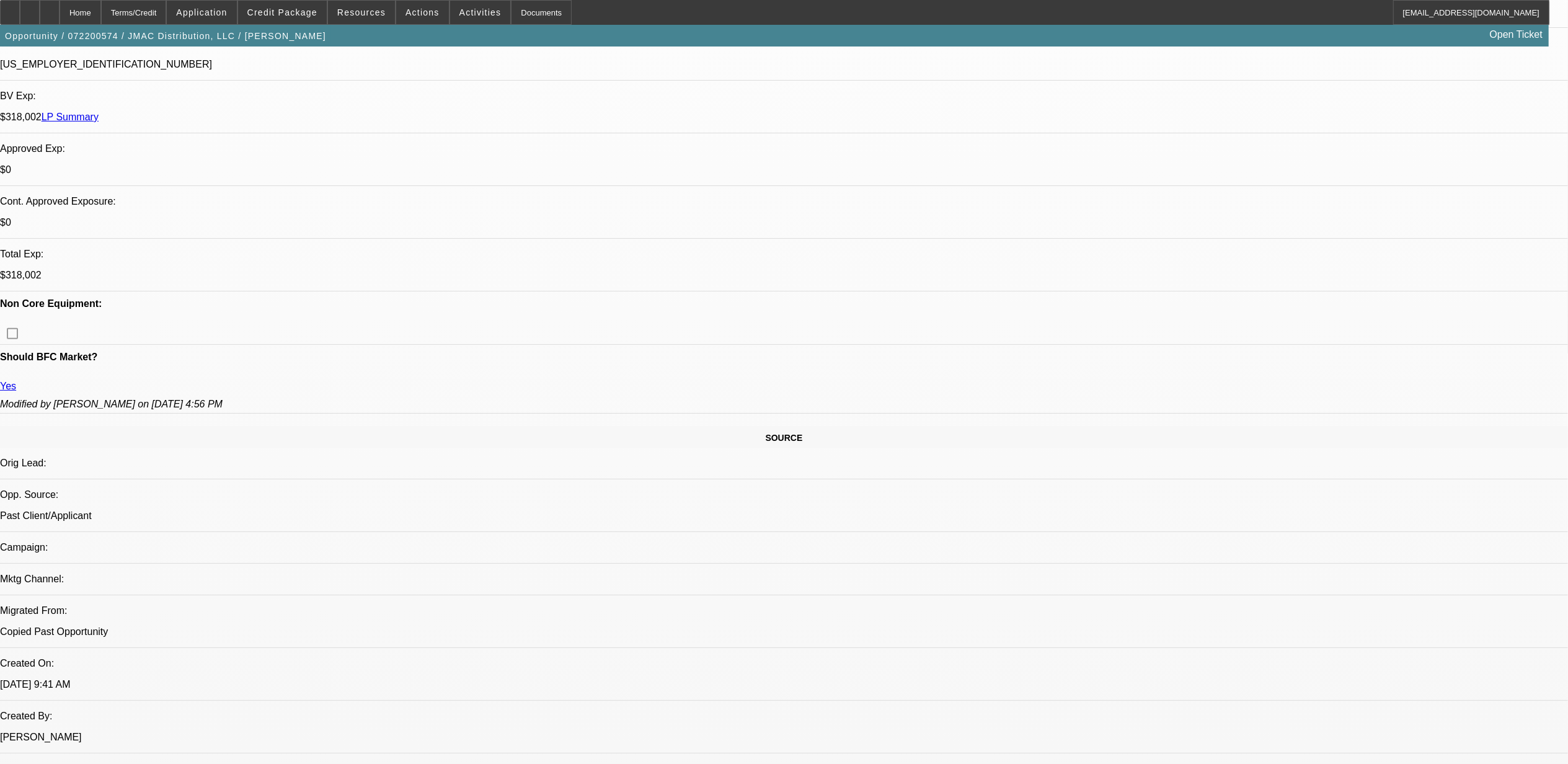
select select "6"
select select "1"
select select "2"
select select "6"
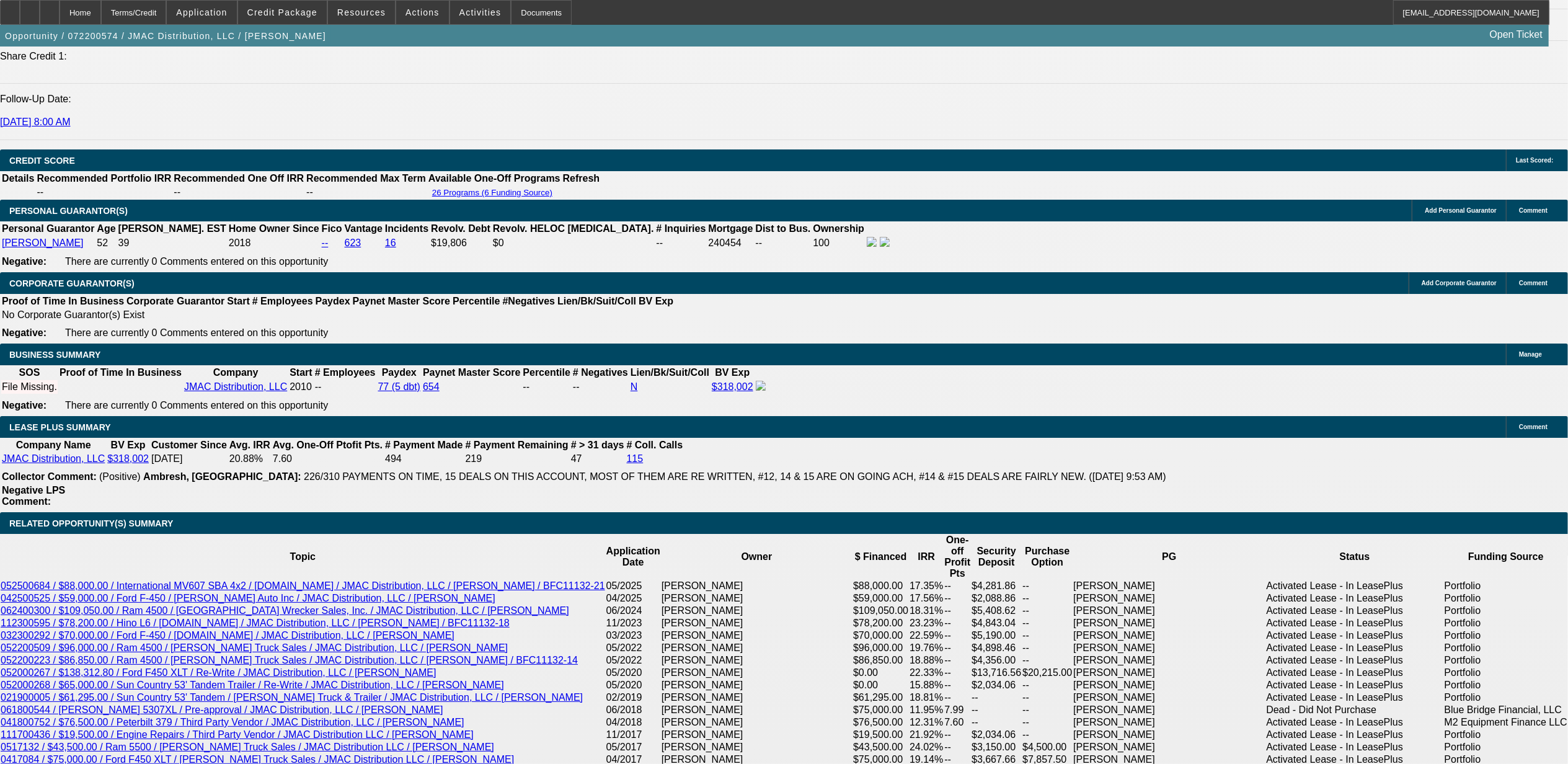
scroll to position [1819, 0]
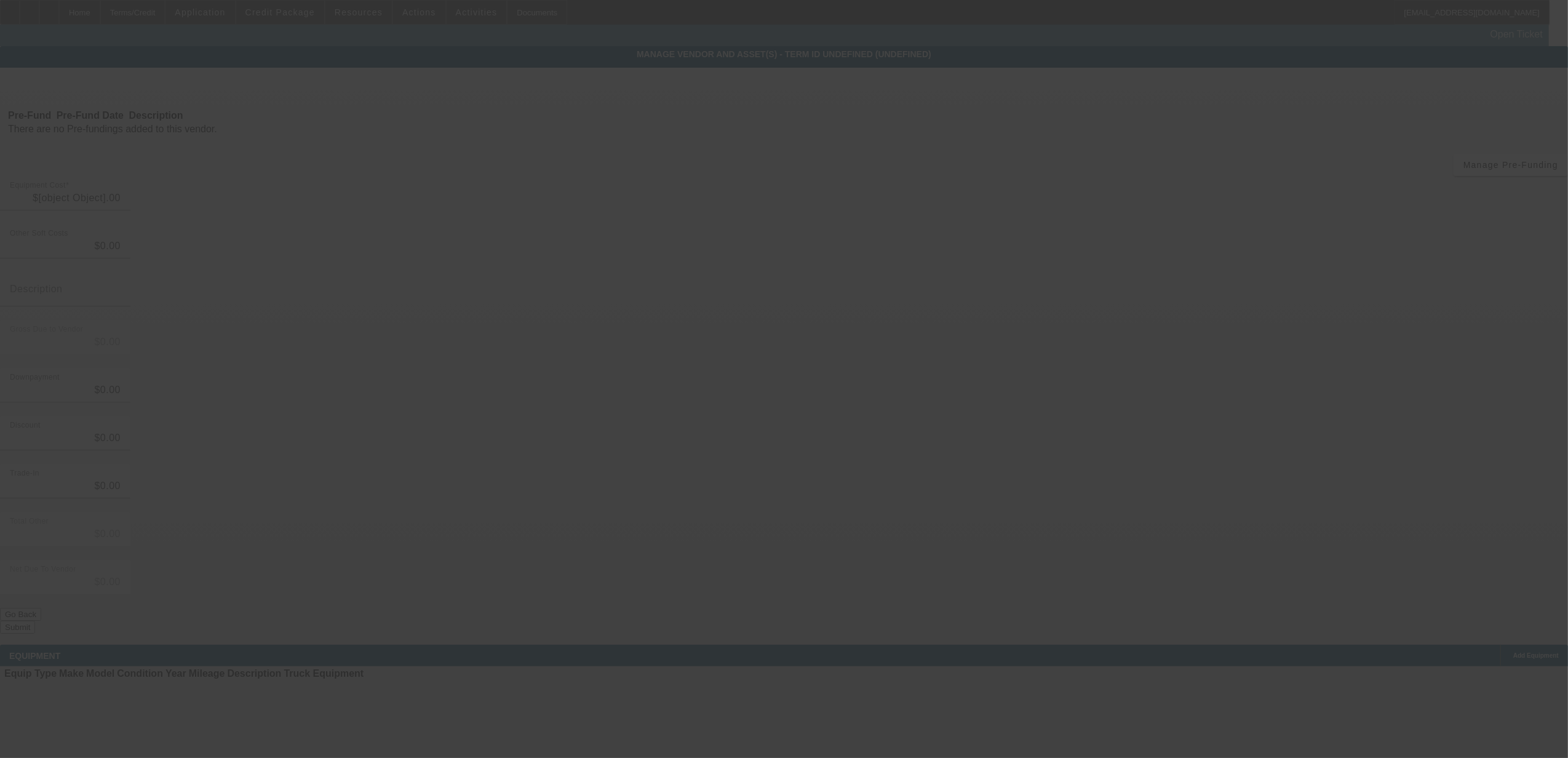
type input "$122,504.00"
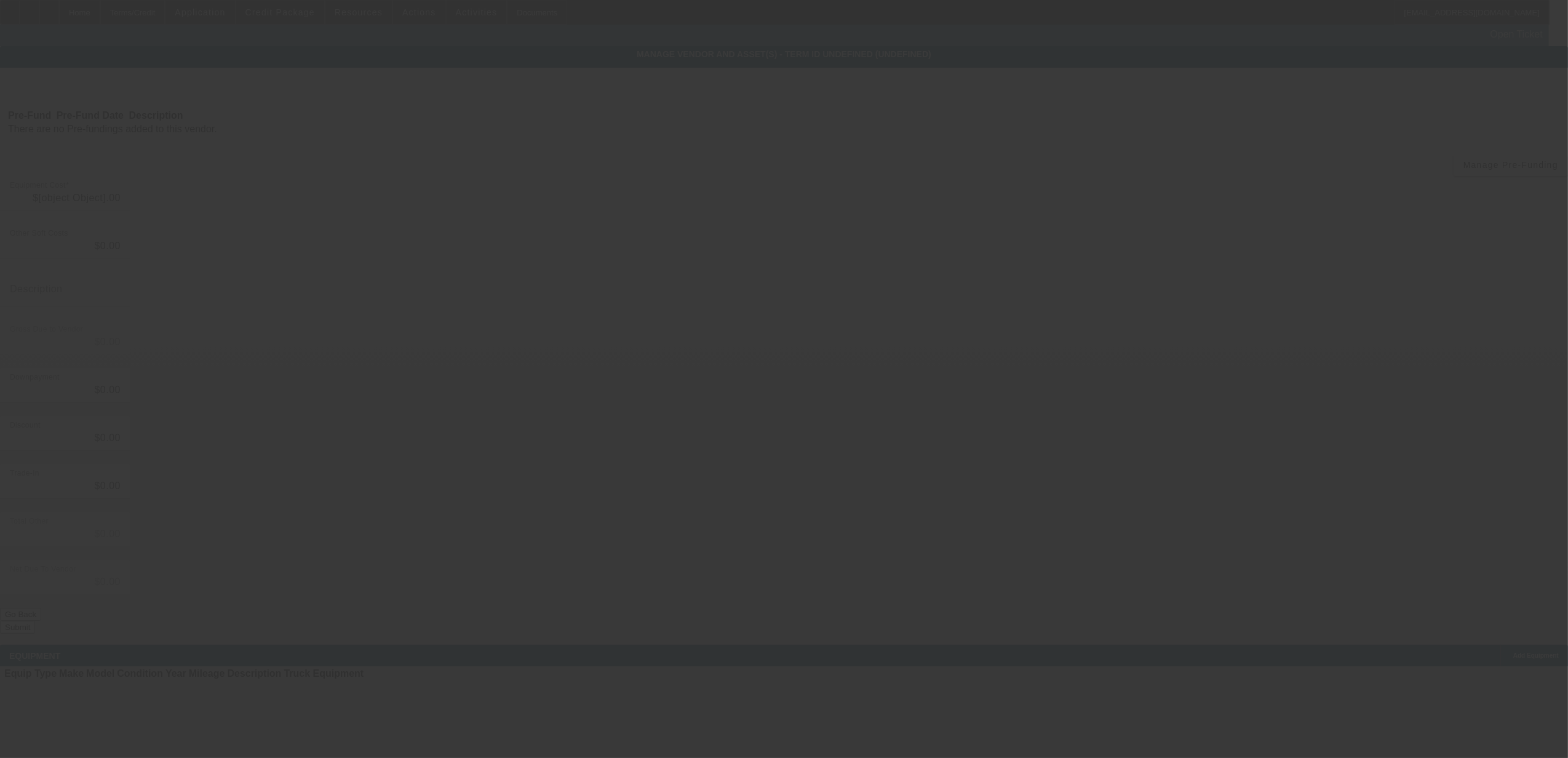
type input "$122,504.00"
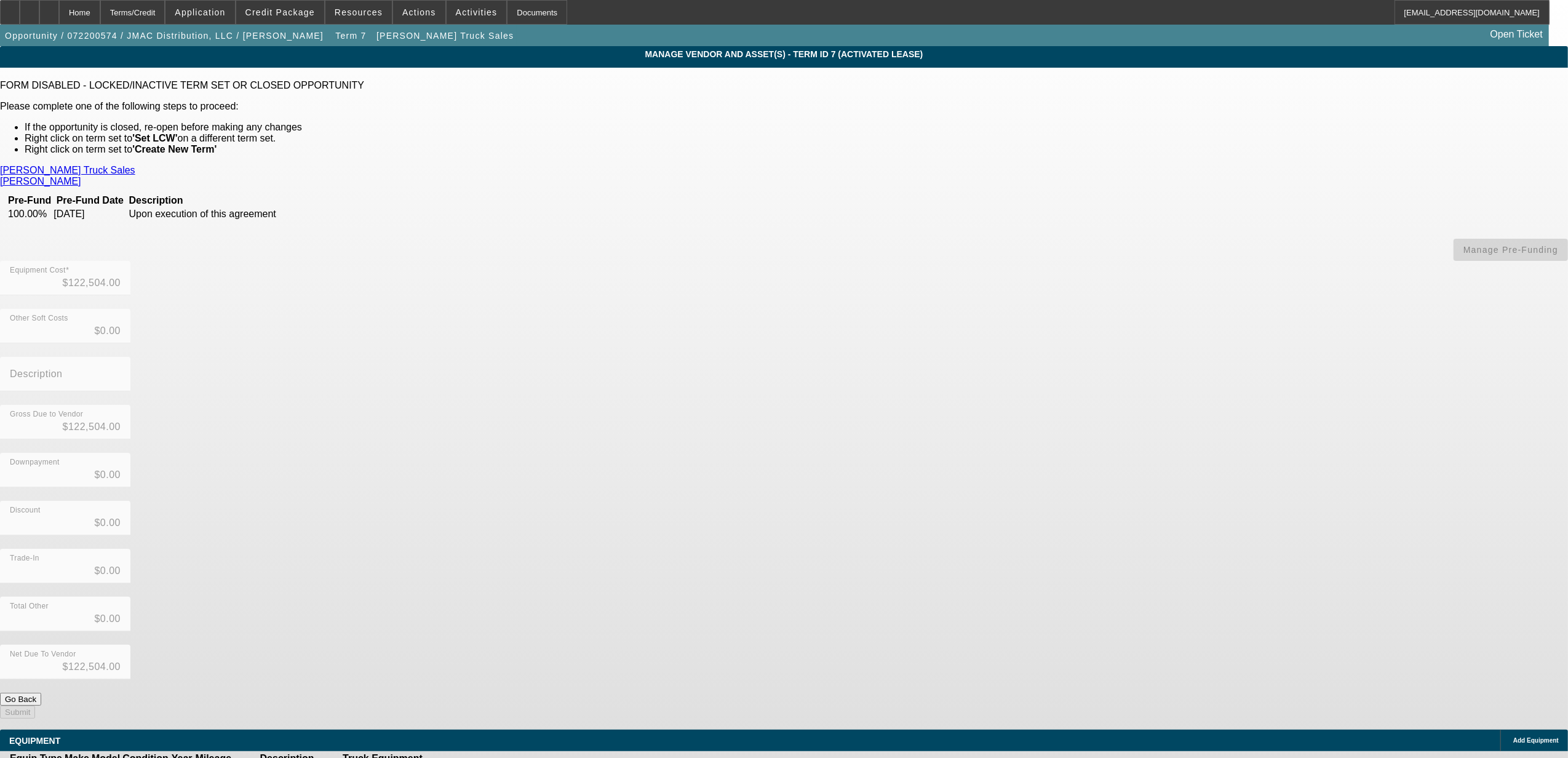
click at [461, 757] on icon at bounding box center [461, 772] width 0 height 0
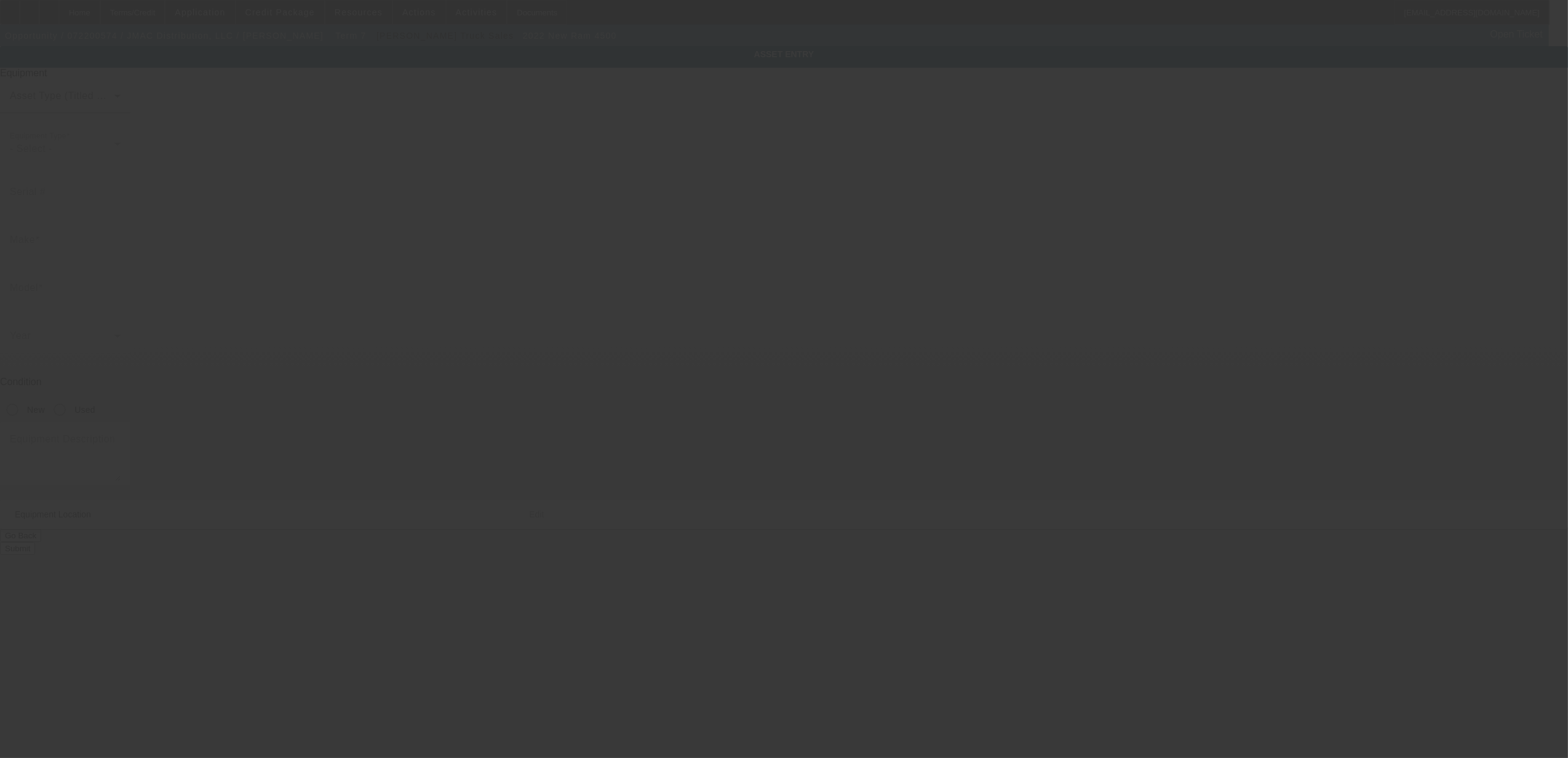
type input "[US_VEHICLE_IDENTIFICATION_NUMBER]"
type input "ram"
type input "4500"
radio input "true"
type textarea "includes all accessories, attachments and options"
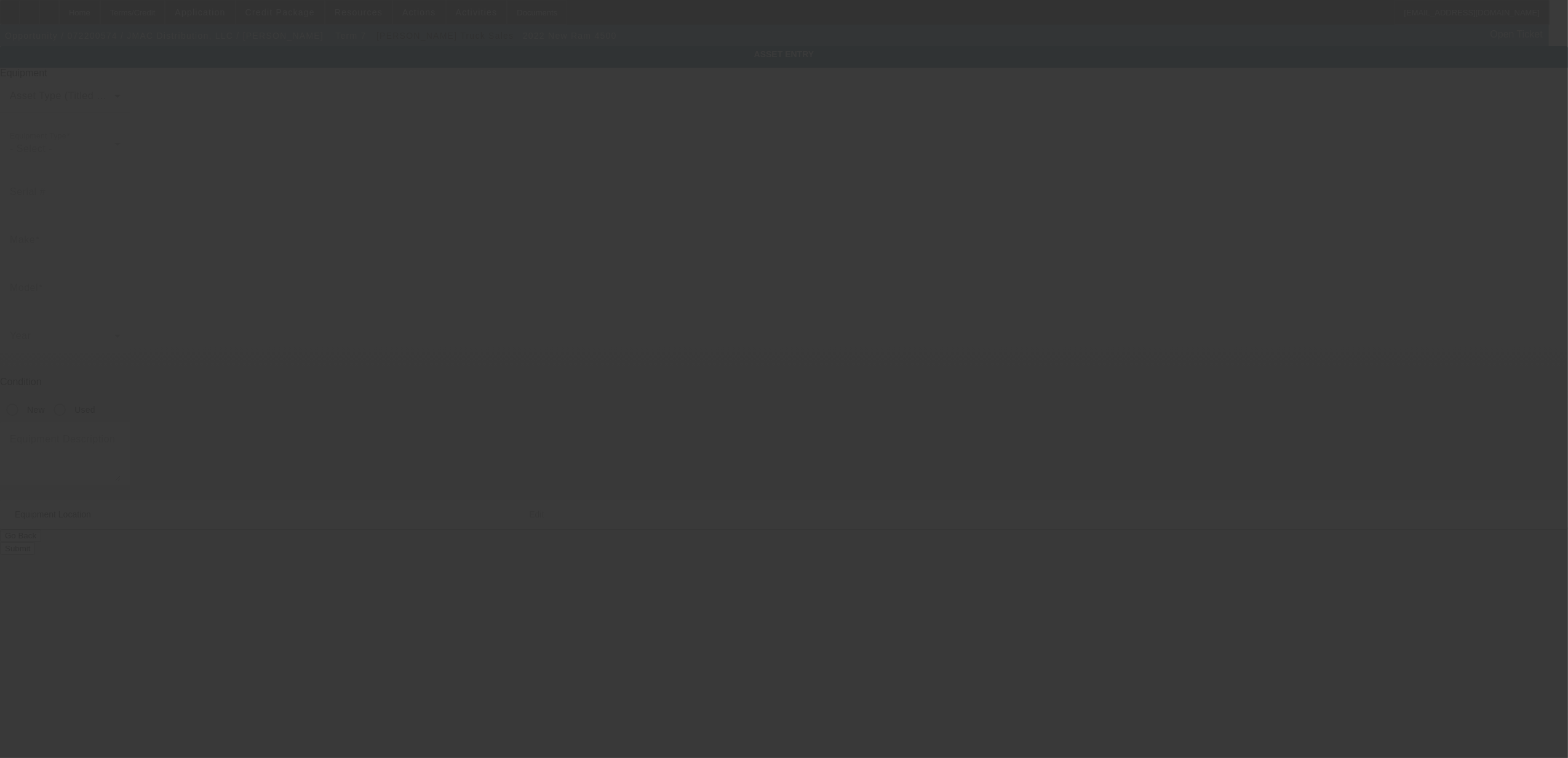
type input "[STREET_ADDRESS]"
type input "Candia"
type input "03034"
type input "Rockingham"
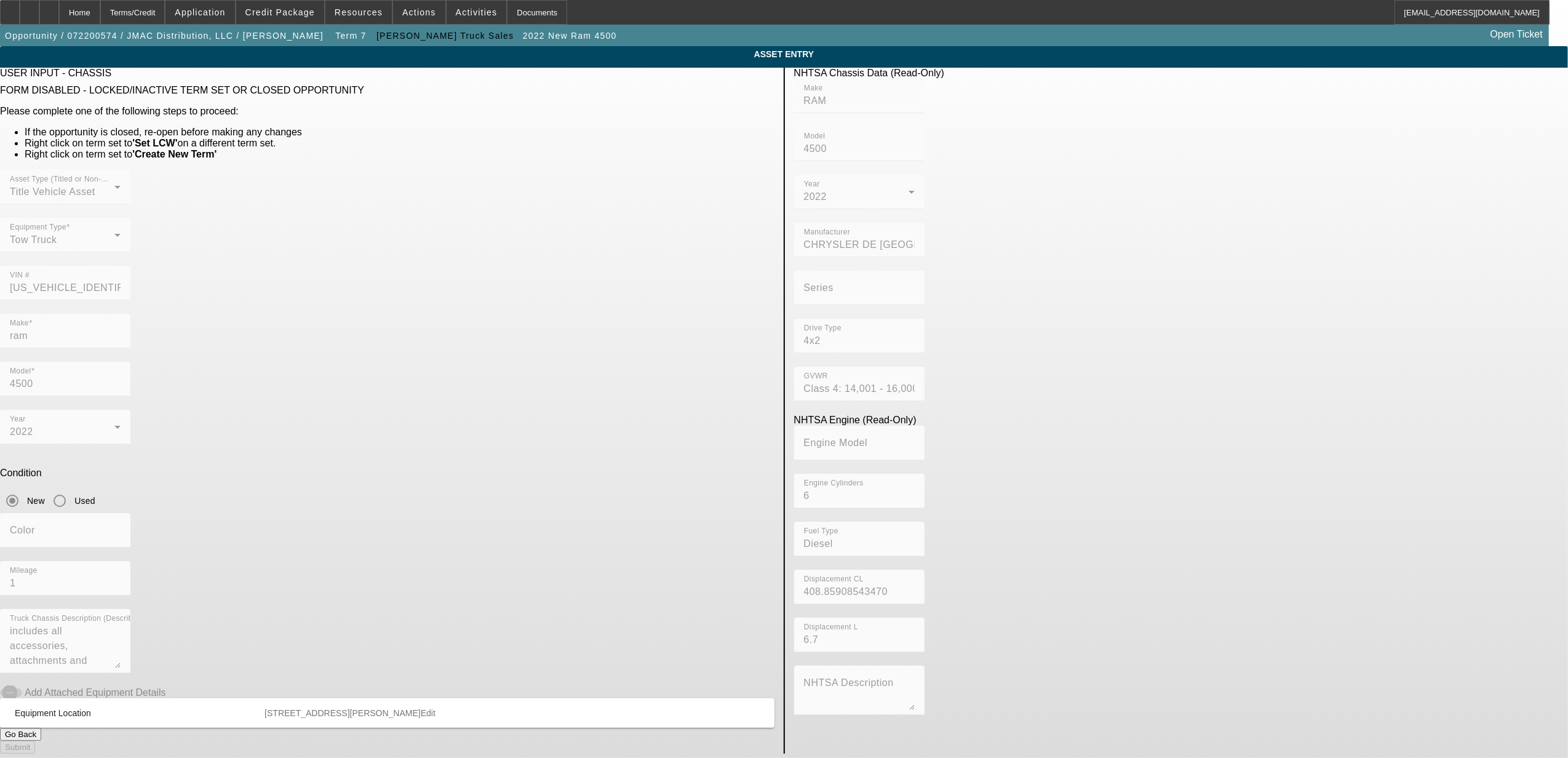
click at [41, 728] on button "Go Back" at bounding box center [20, 734] width 41 height 13
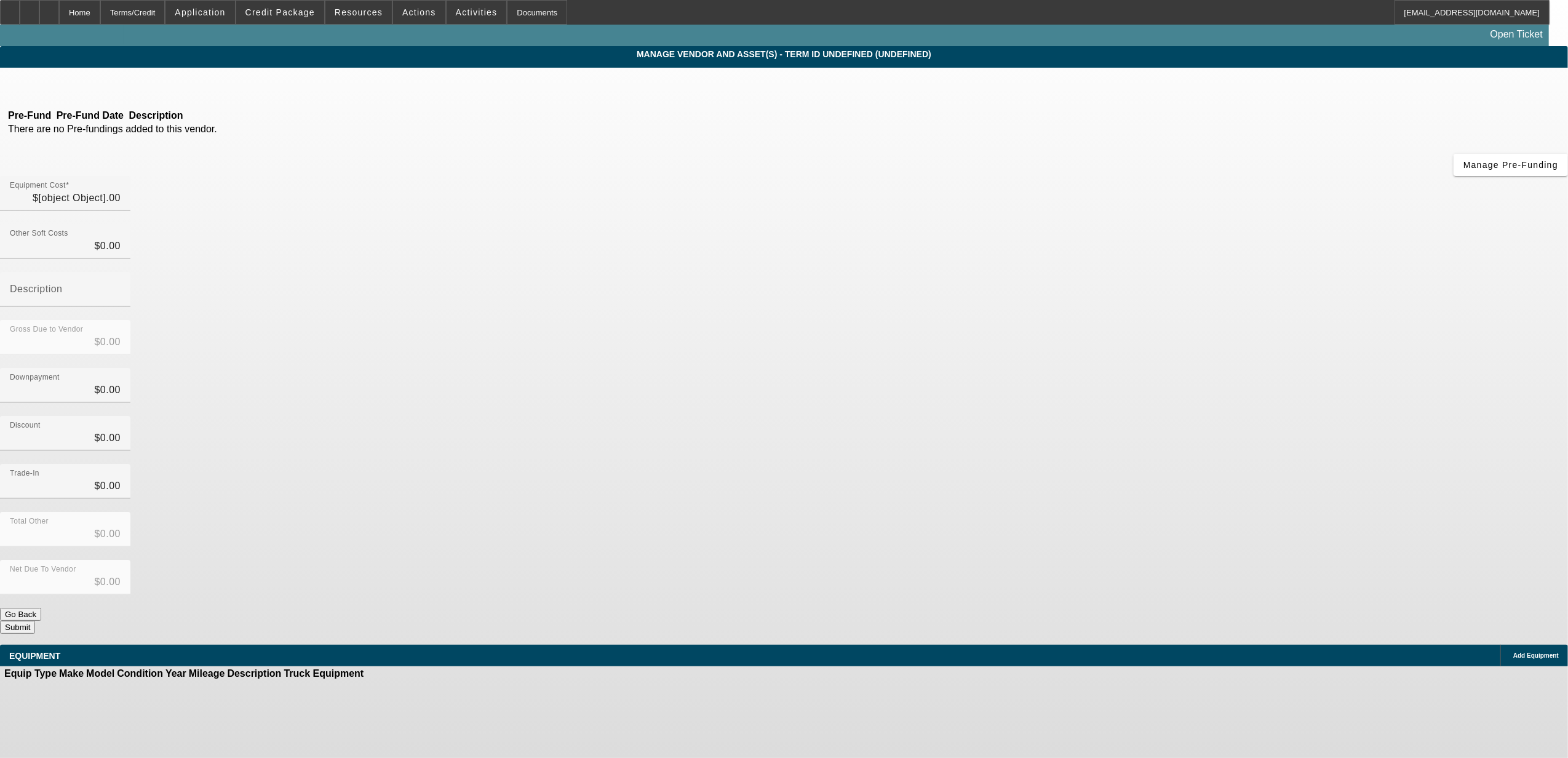
type input "$122,504.00"
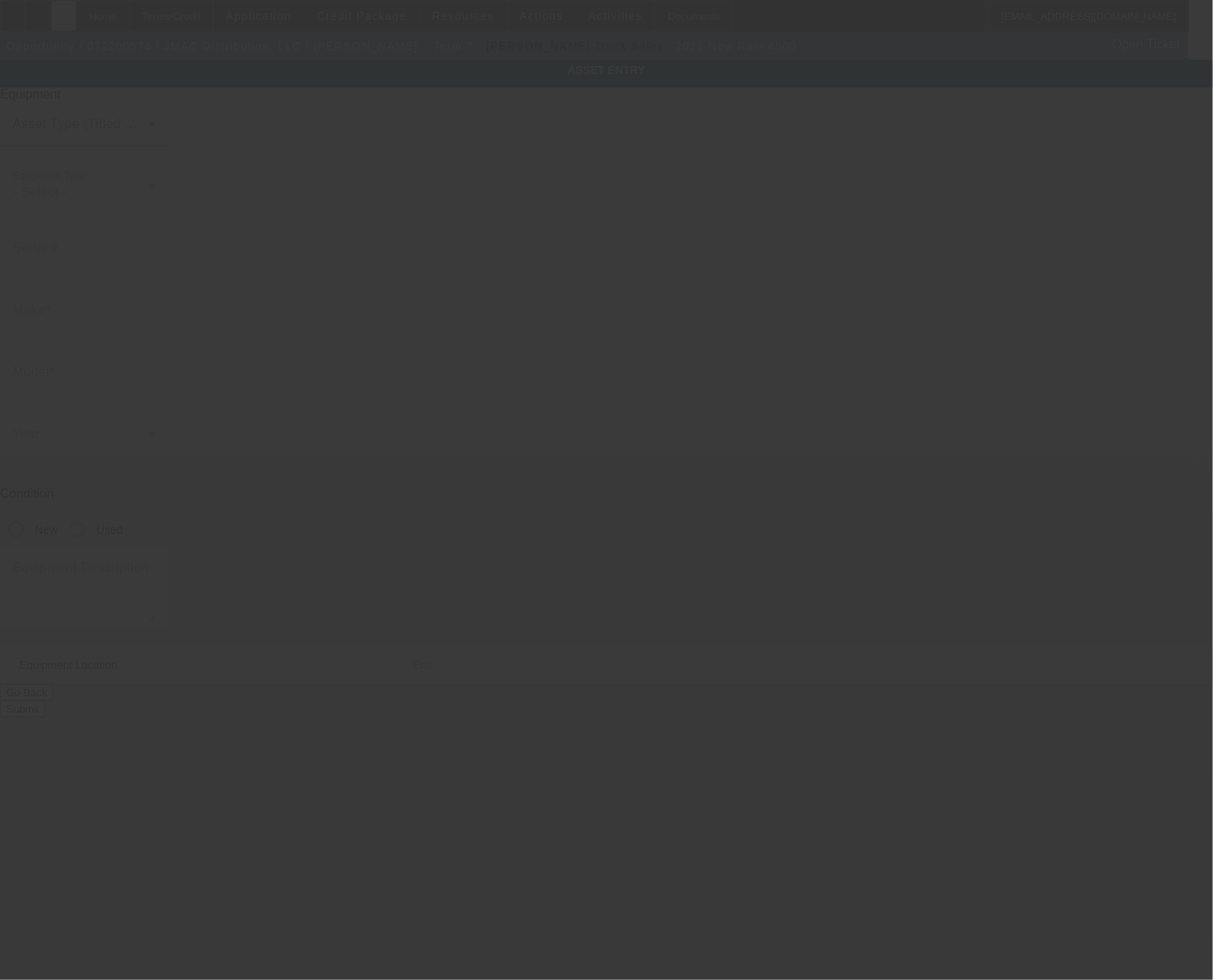
type input "[US_VEHICLE_IDENTIFICATION_NUMBER]"
type input "ram"
type input "4500"
radio input "true"
type textarea "includes all accessories, attachments and options"
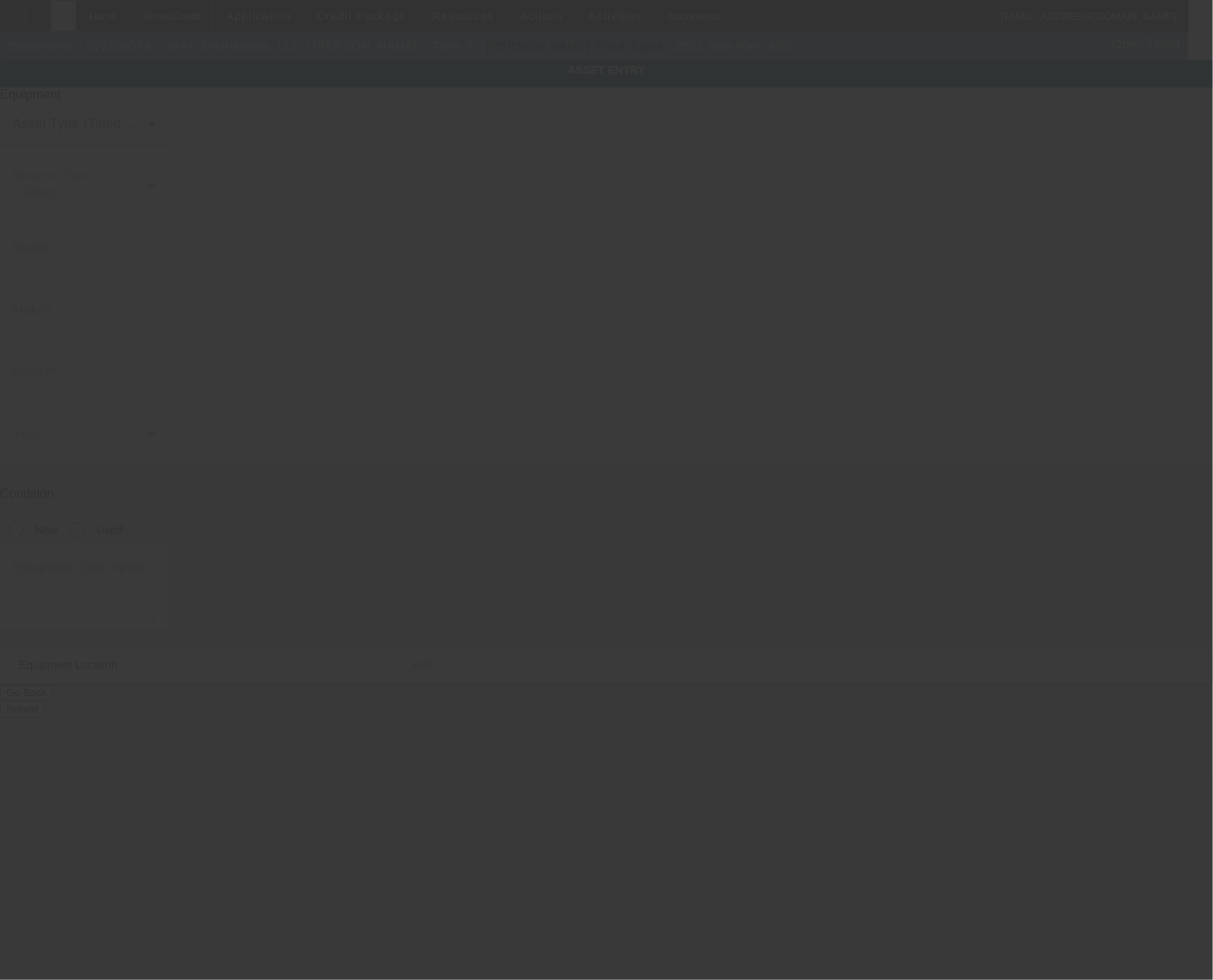
type input "[STREET_ADDRESS]"
type input "Candia"
type input "03034"
type input "Rockingham"
type input "$122,504.00"
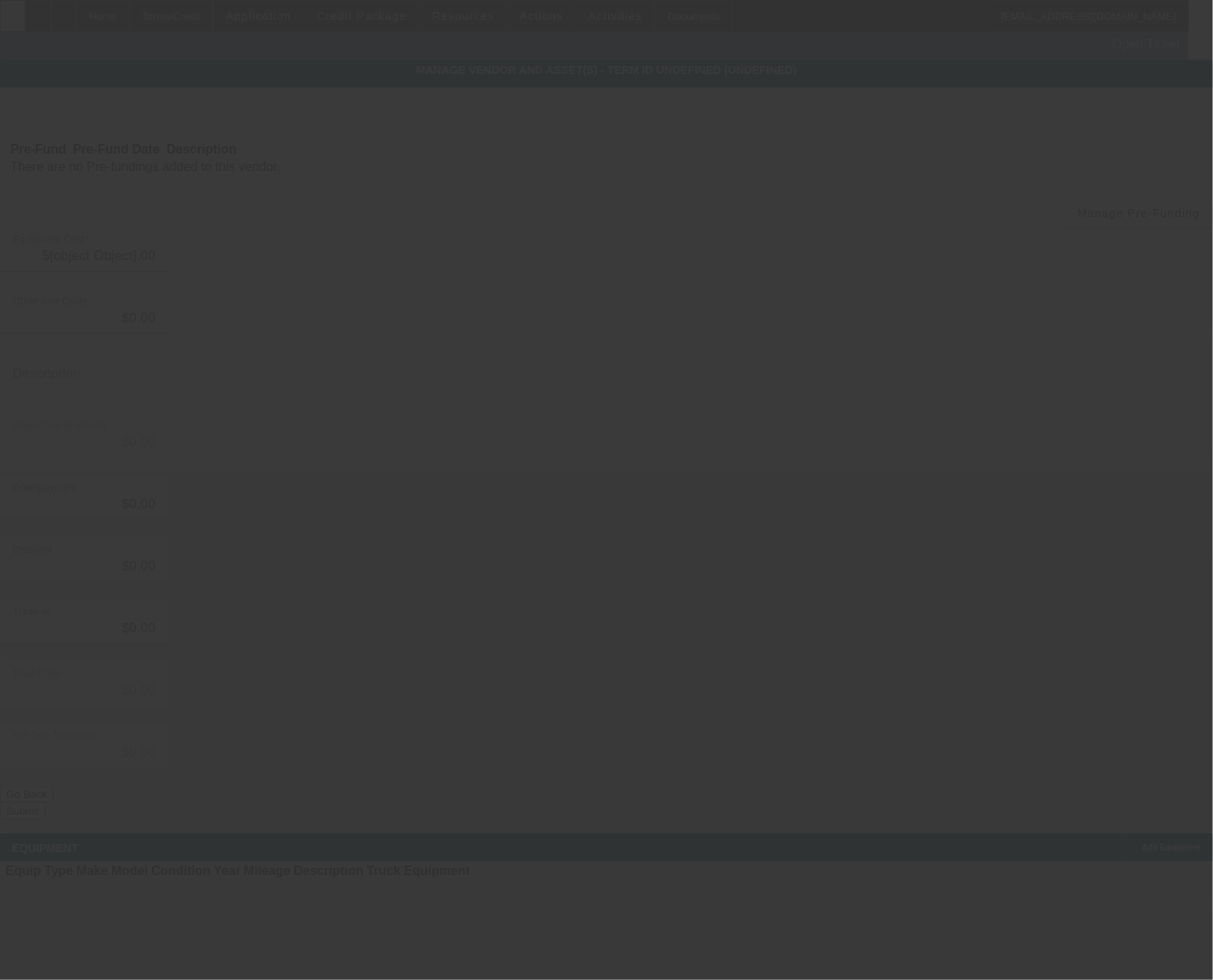
type input "$122,504.00"
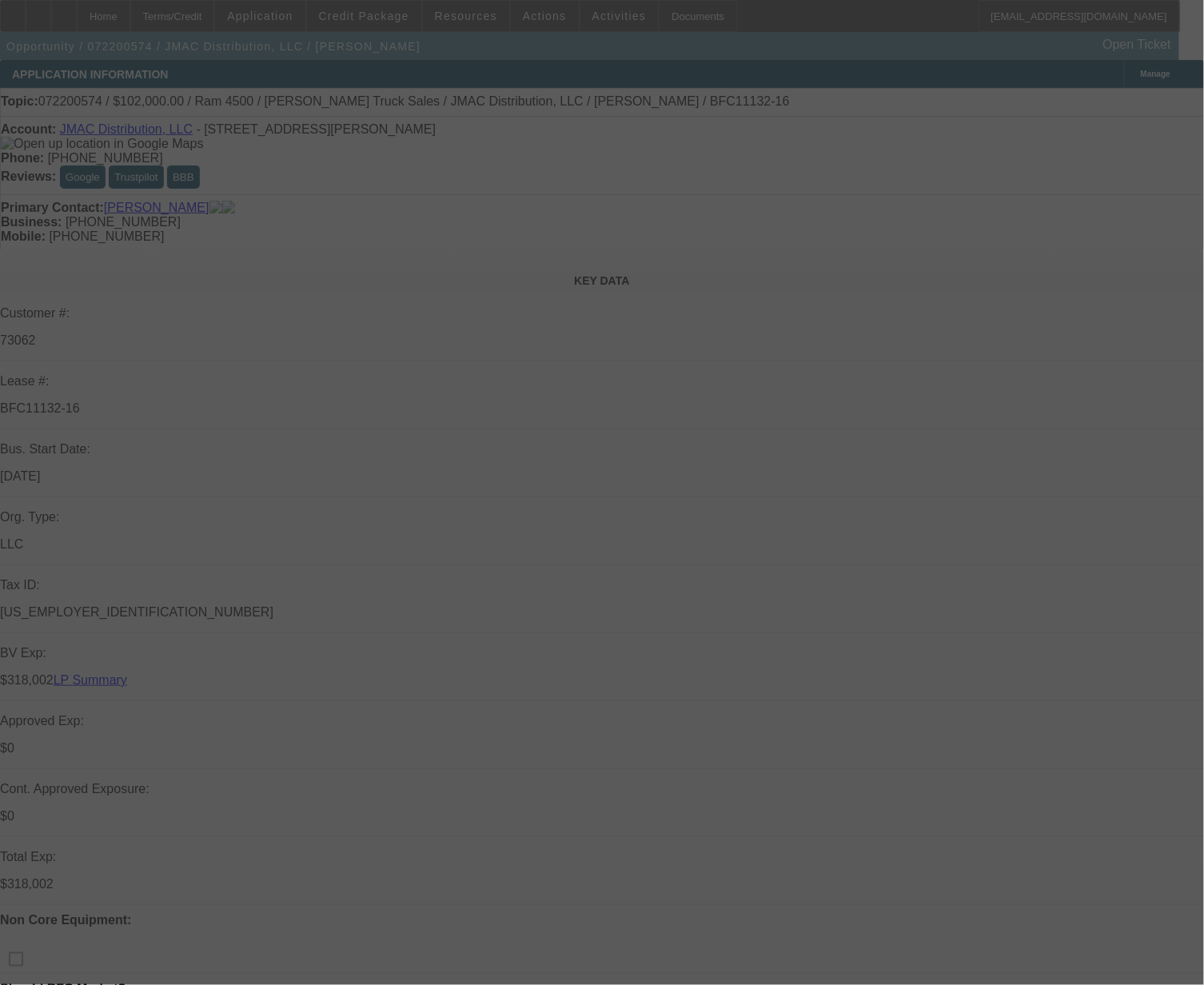
select select "0"
select select "2"
select select "0"
select select "6"
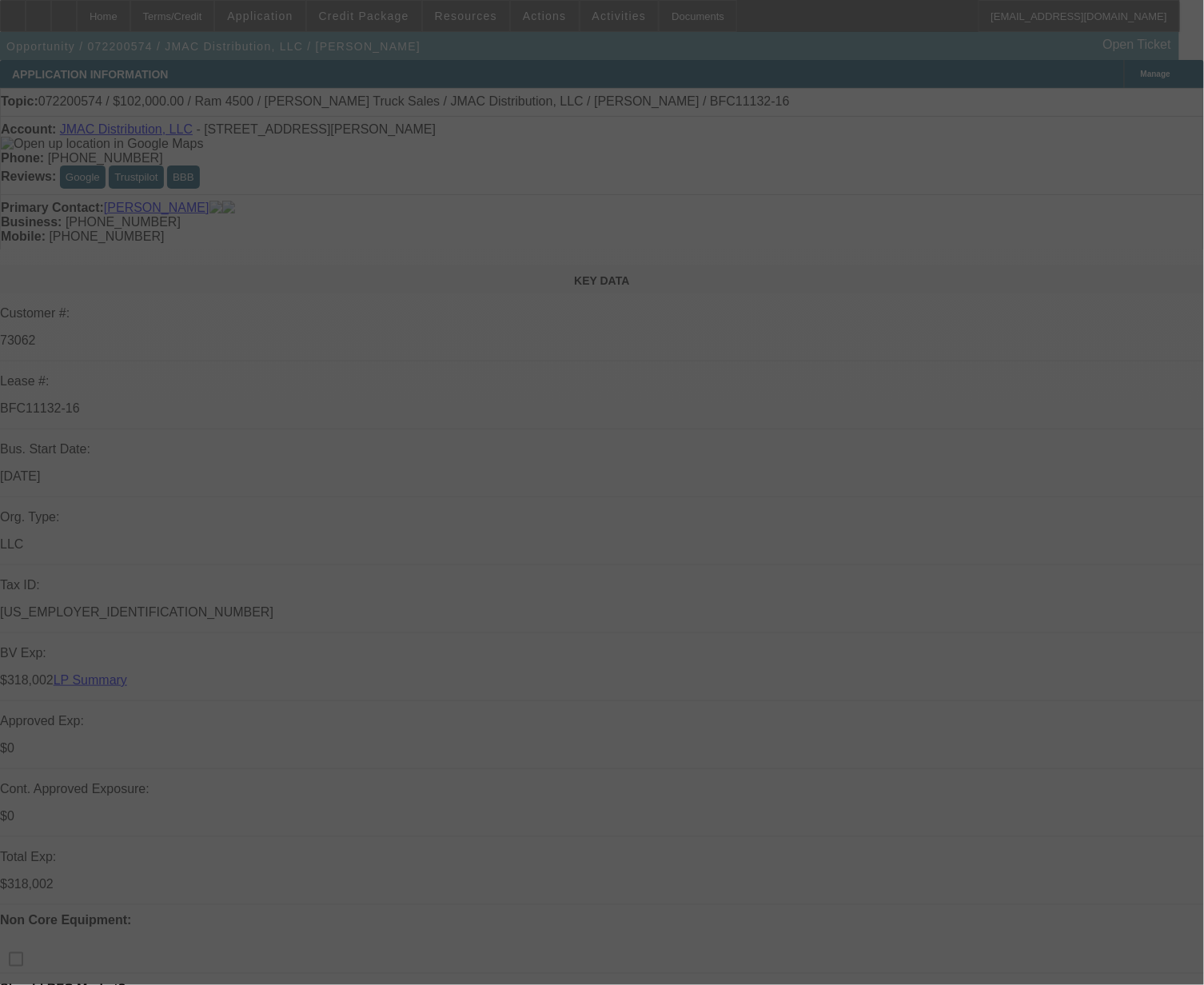
select select "0"
select select "2"
select select "0"
select select "6"
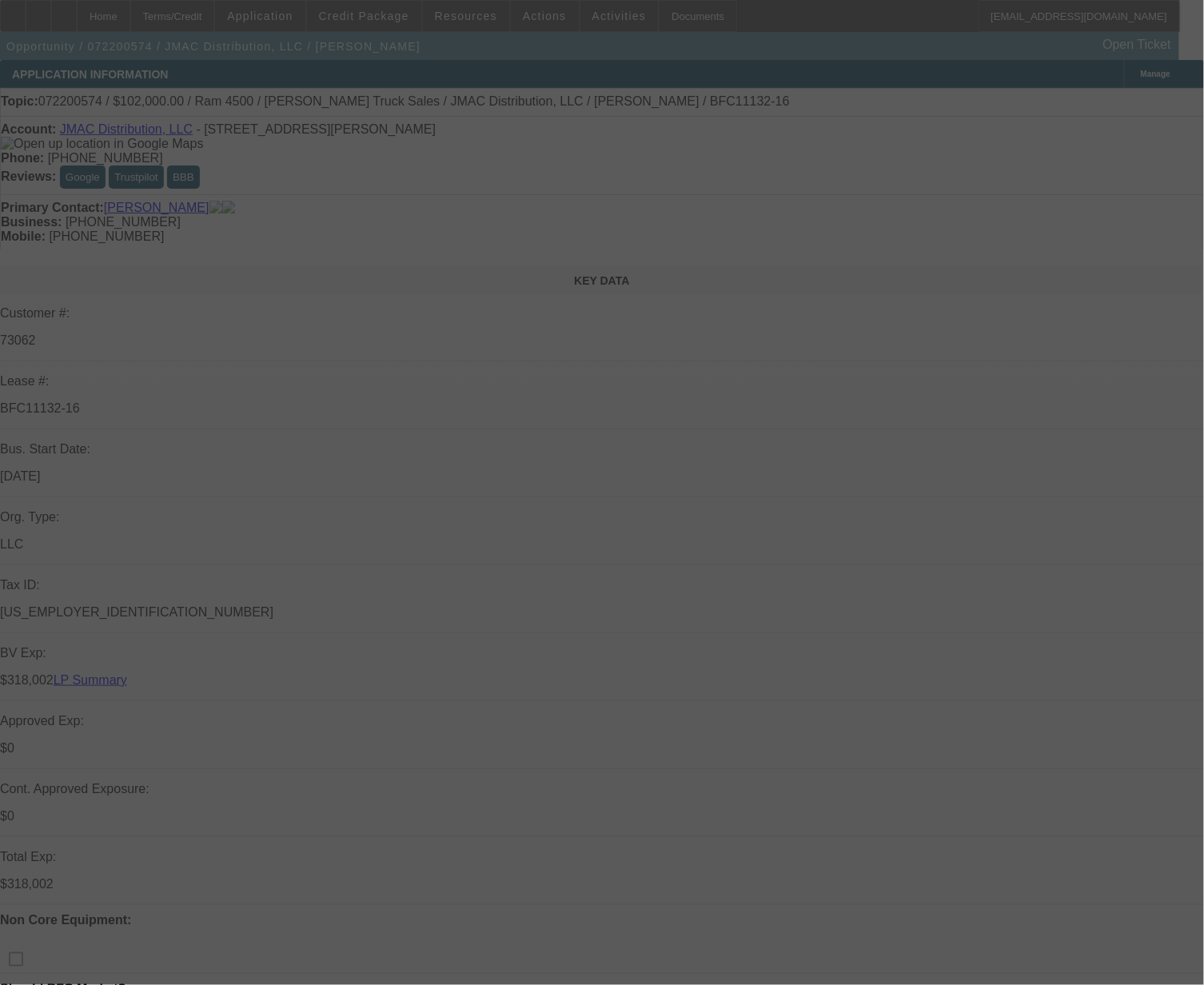
select select "0"
select select "2"
select select "0"
select select "6"
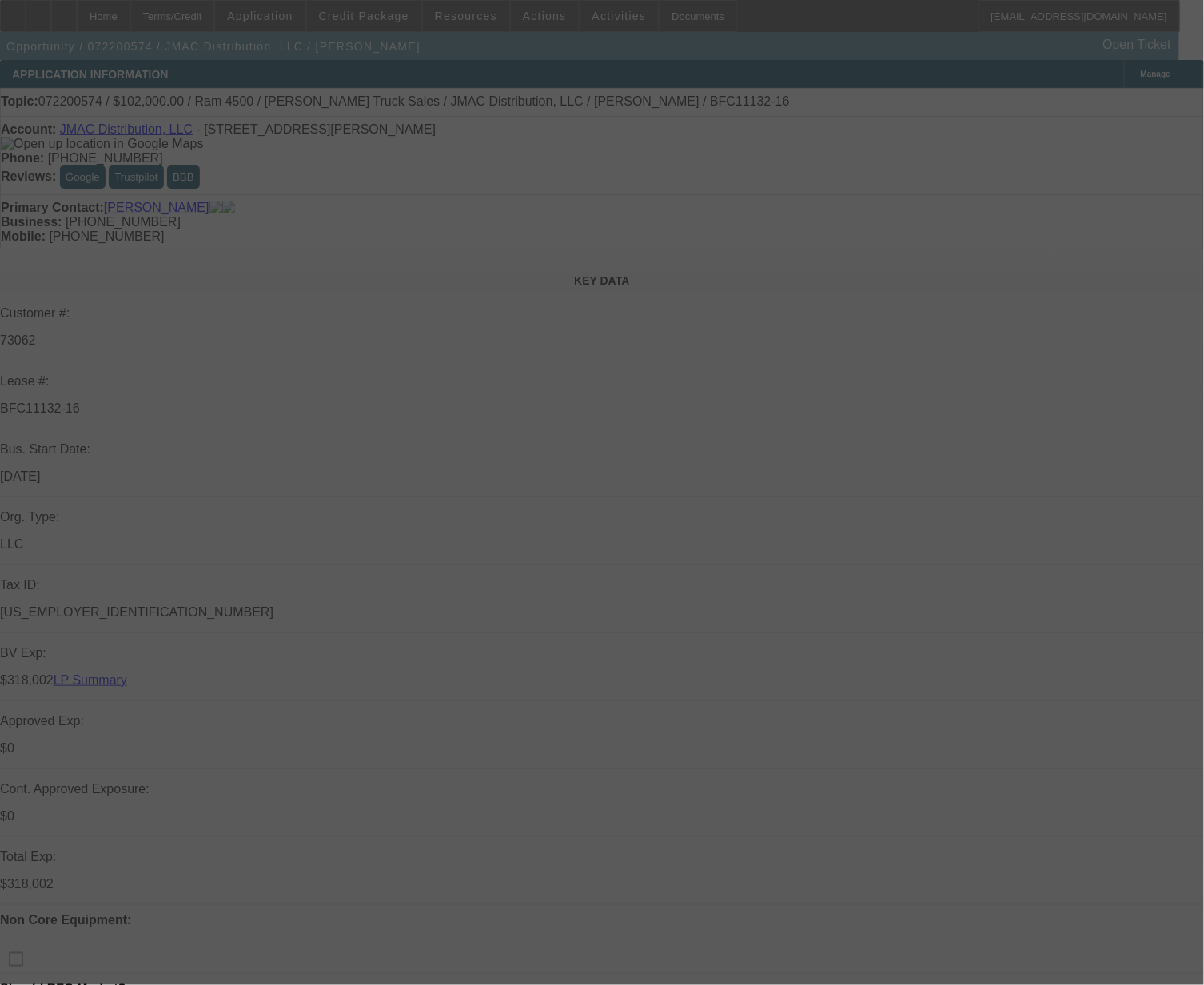
select select "0"
select select "2"
select select "0"
select select "6"
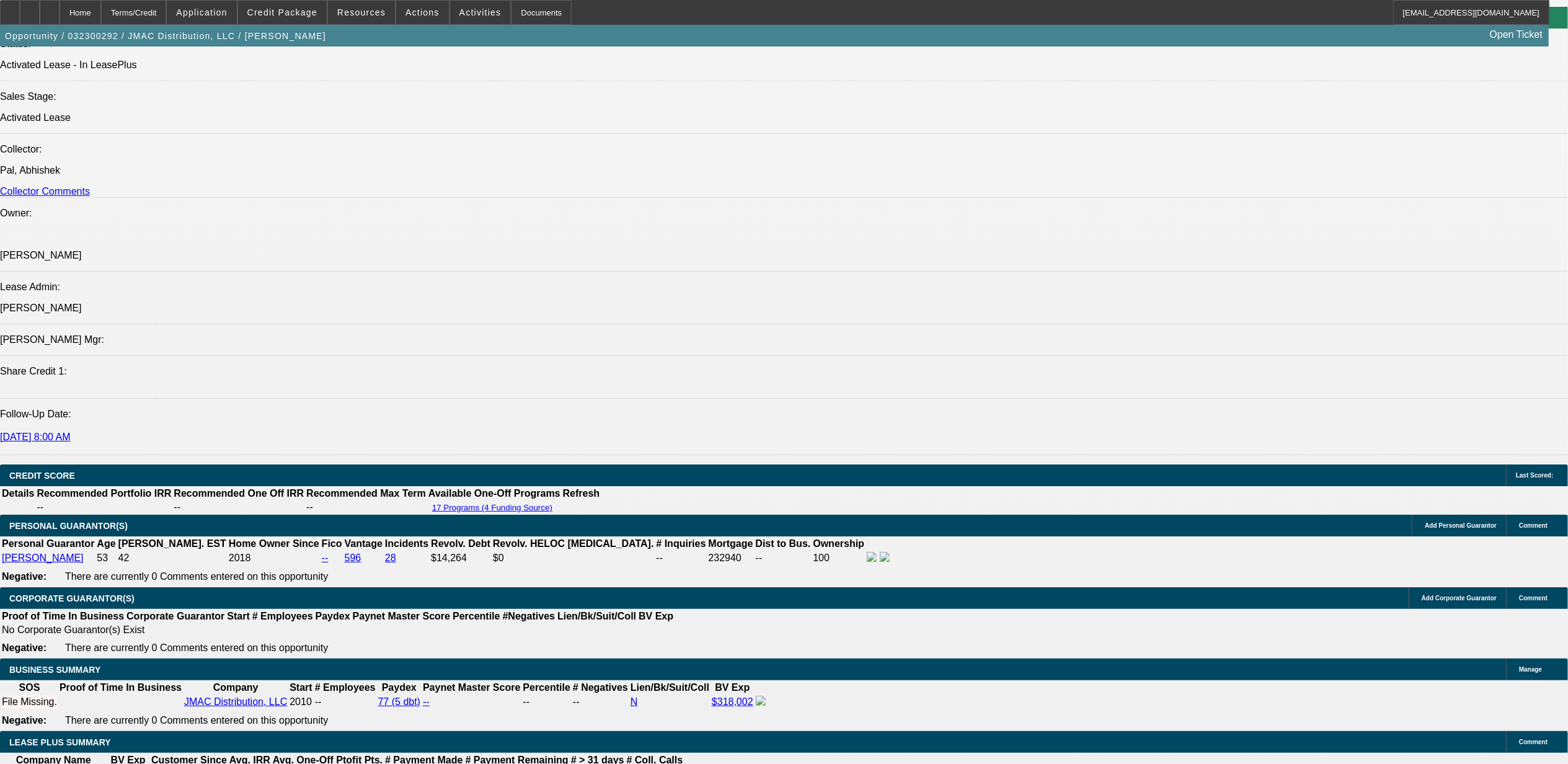
select select "0"
select select "2"
select select "0"
select select "2"
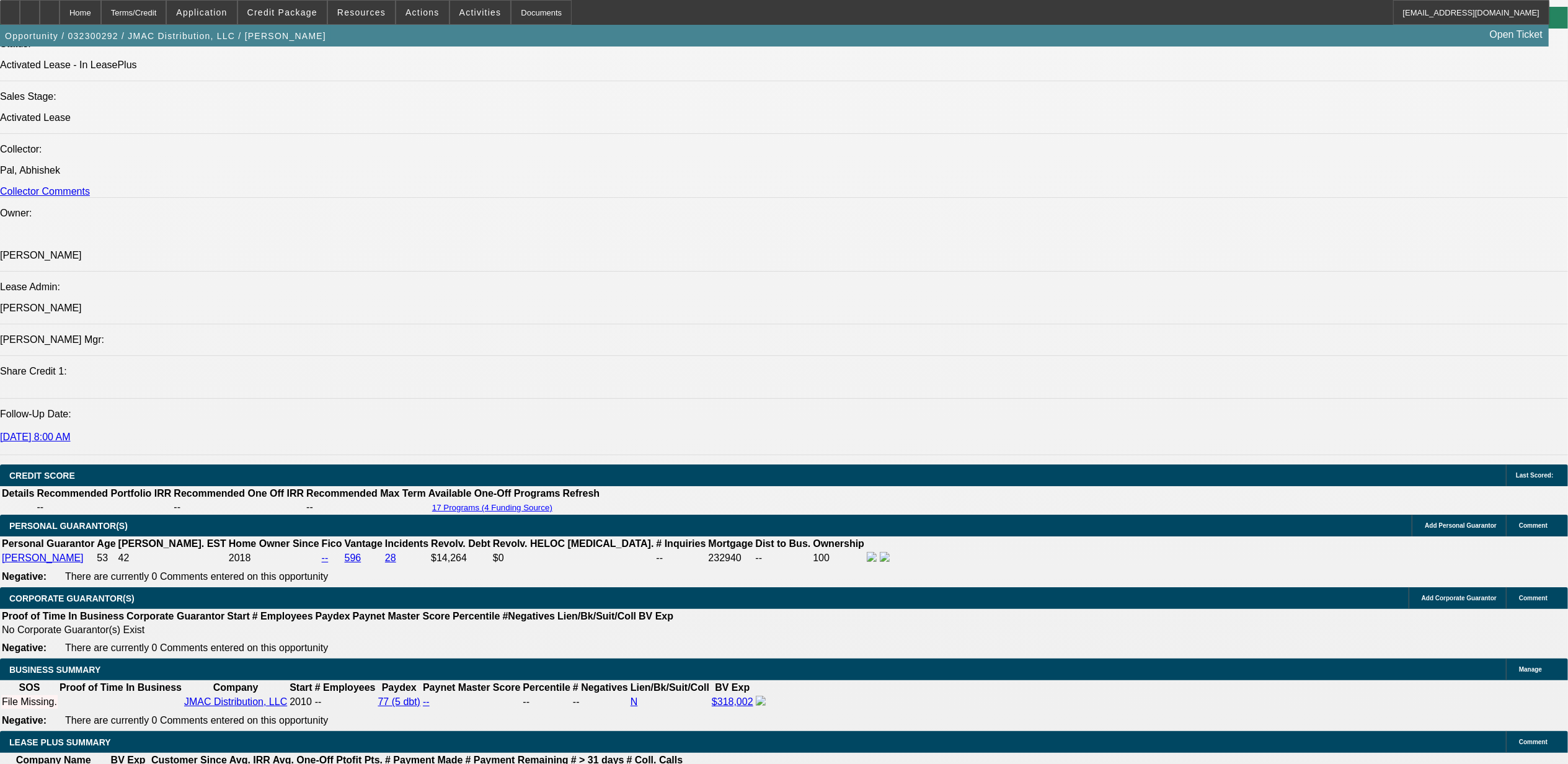
select select "0"
select select "2"
select select "0"
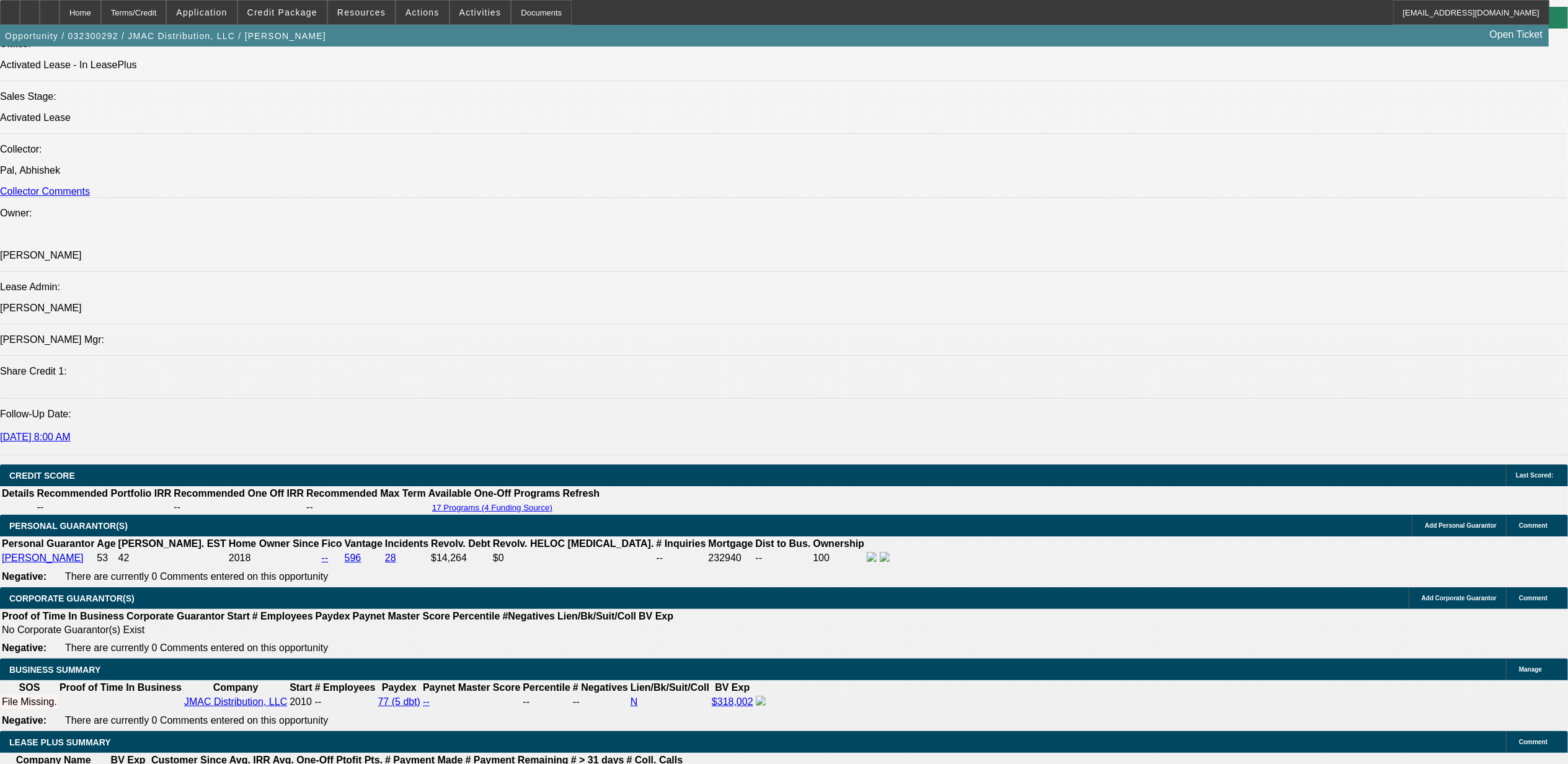
select select "2"
select select "0"
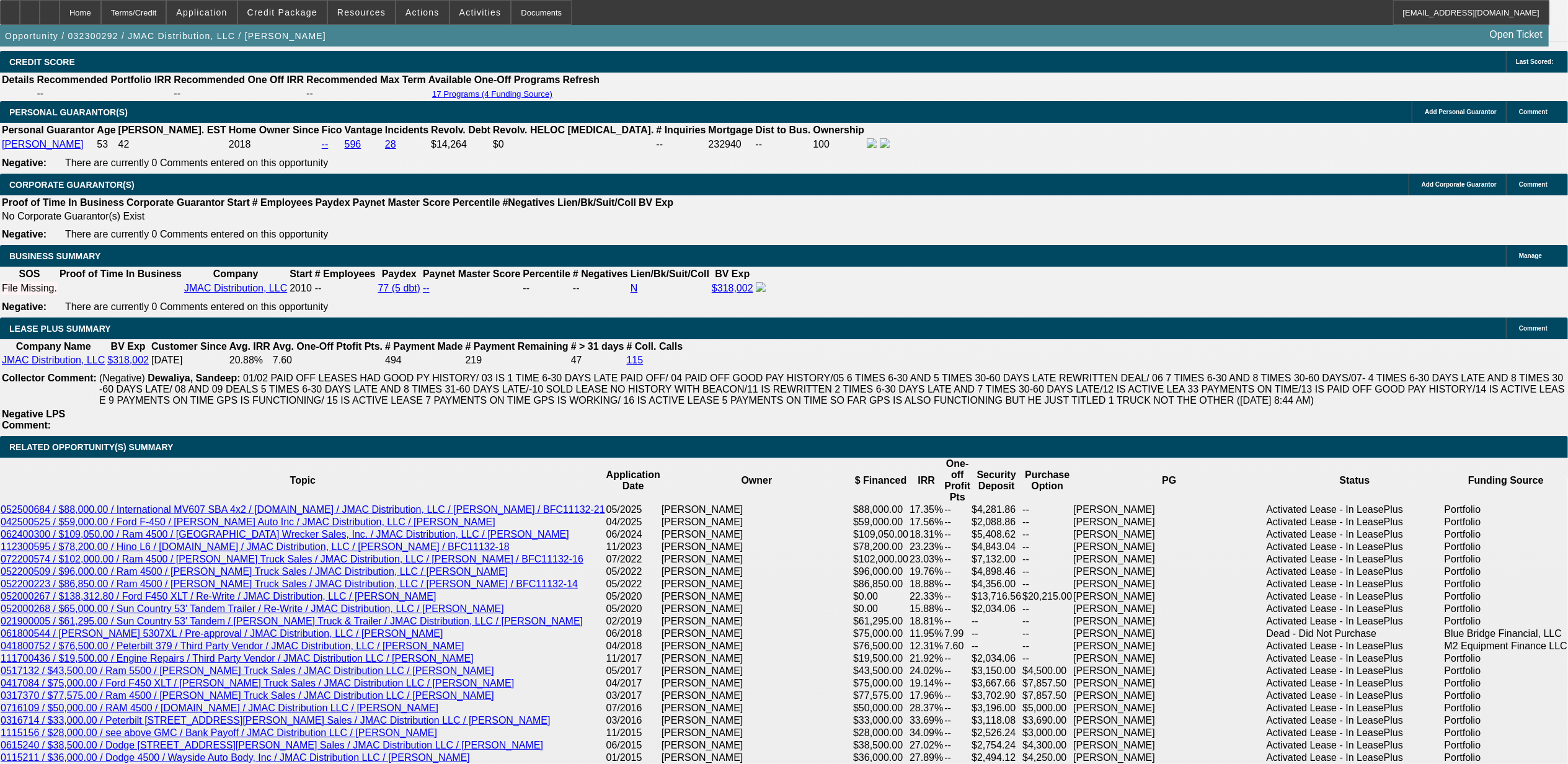
select select "1"
select select "2"
select select "6"
select select "1"
select select "2"
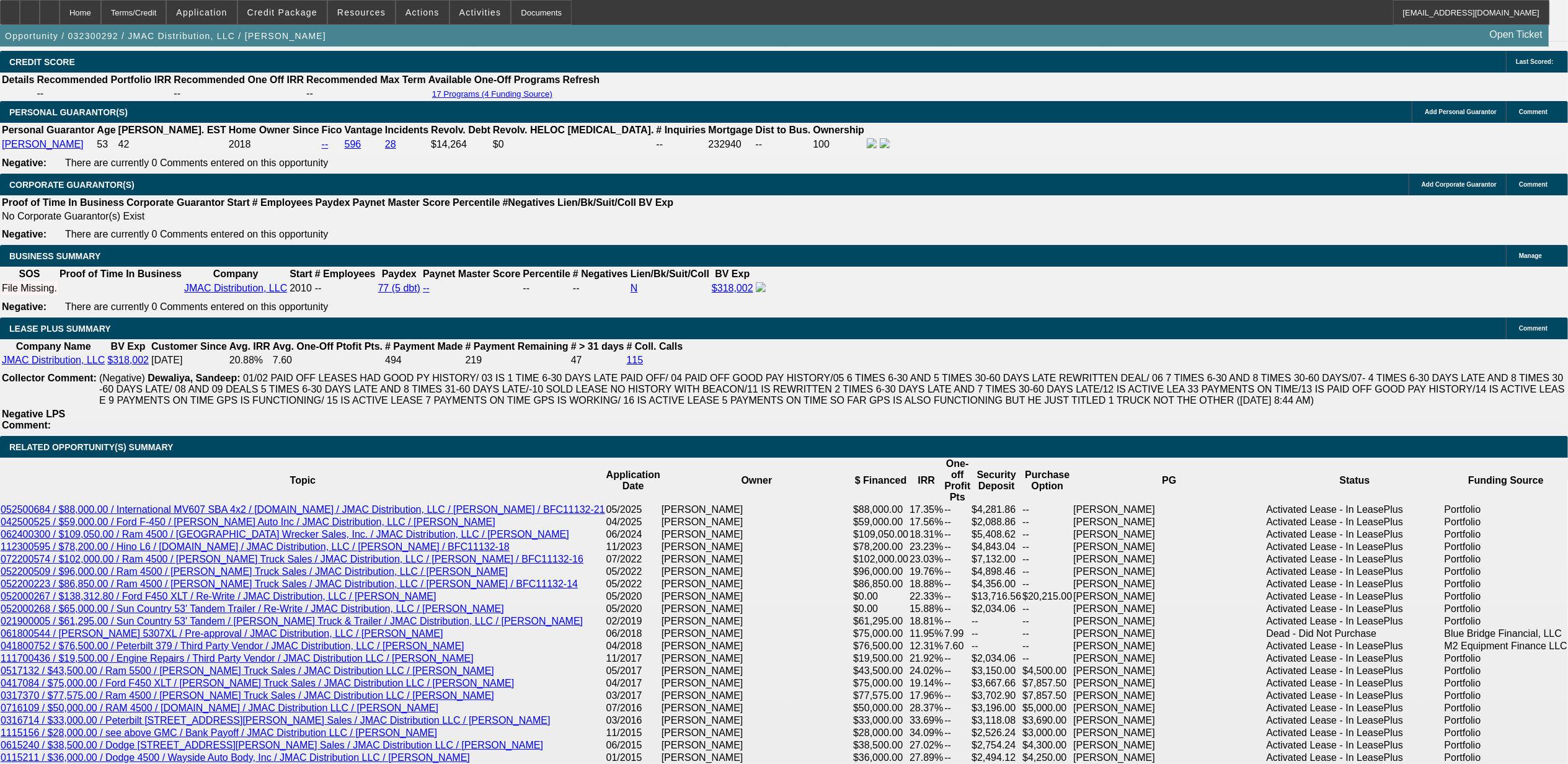
select select "6"
select select "1"
select select "2"
select select "6"
select select "1"
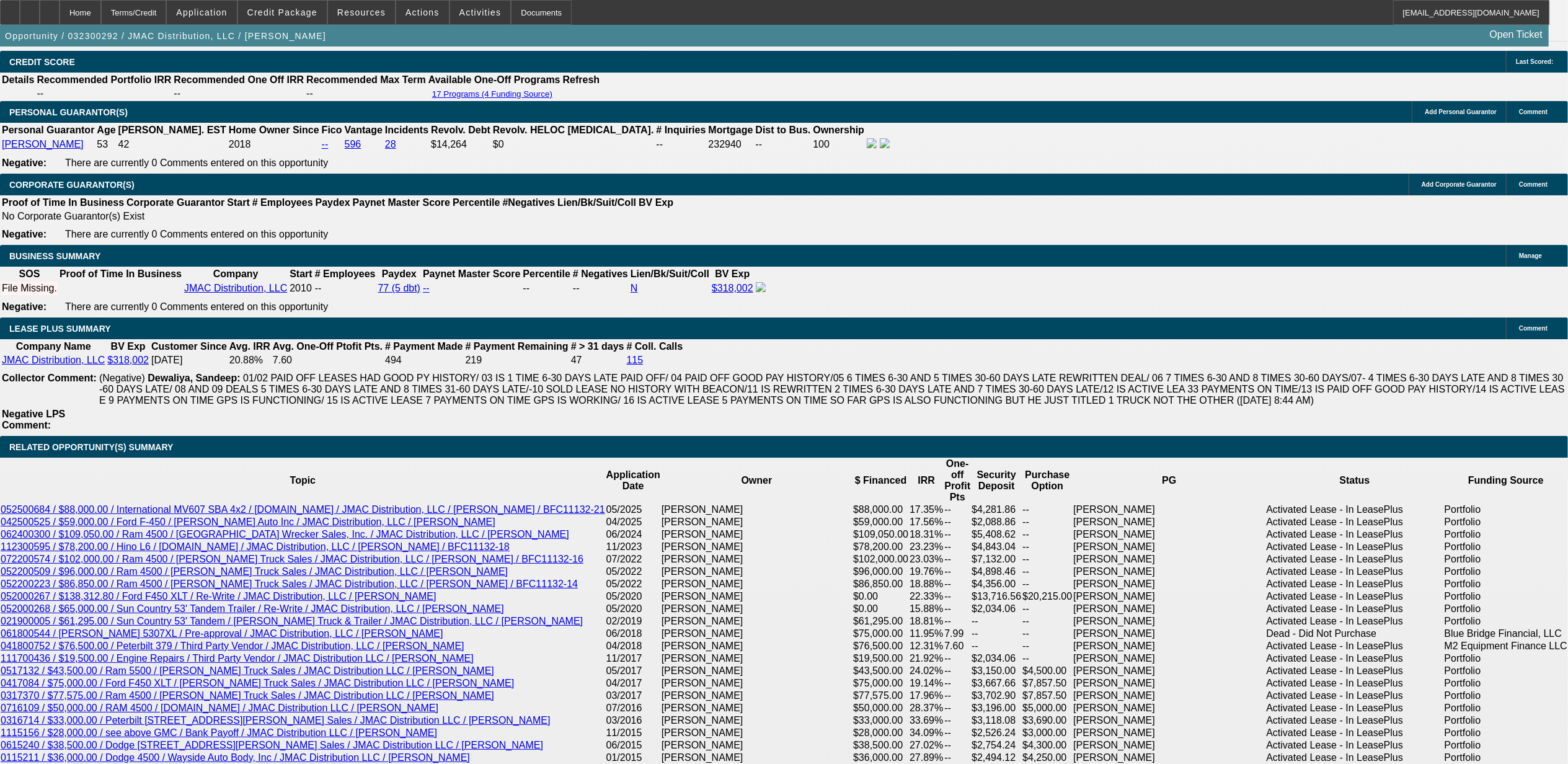
select select "2"
select select "6"
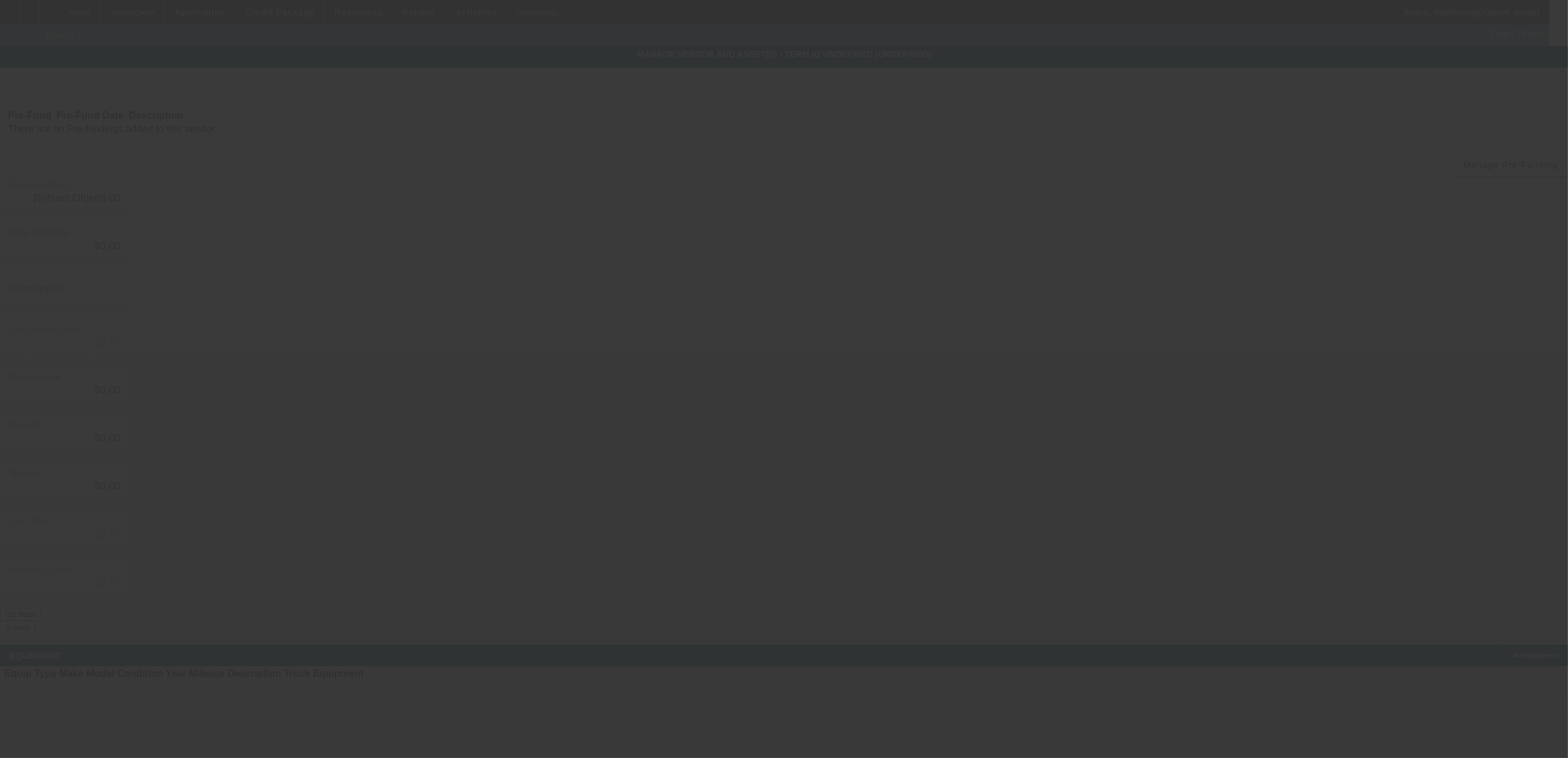
type input "$70,000.00"
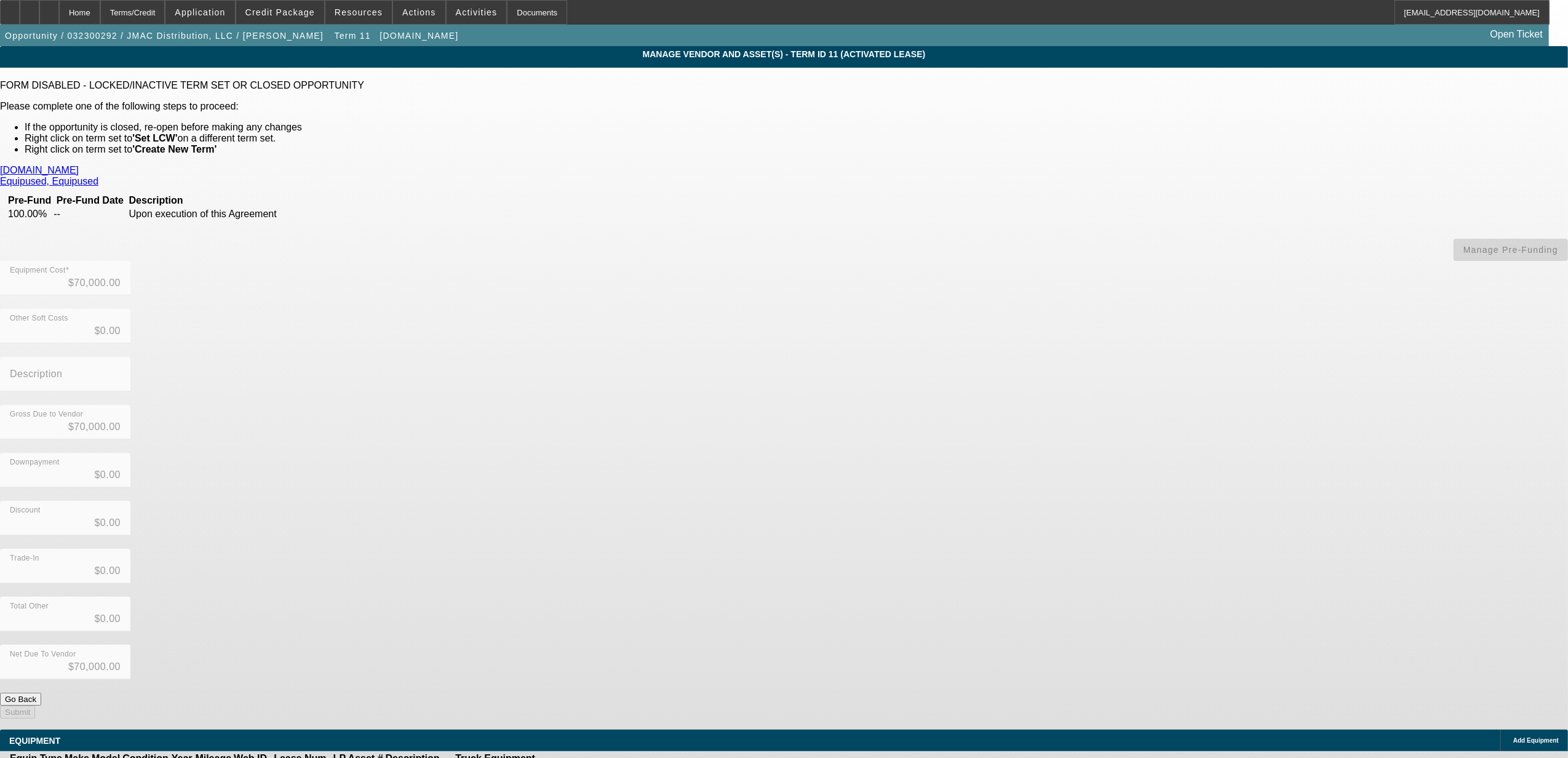
click at [588, 757] on icon at bounding box center [588, 772] width 0 height 0
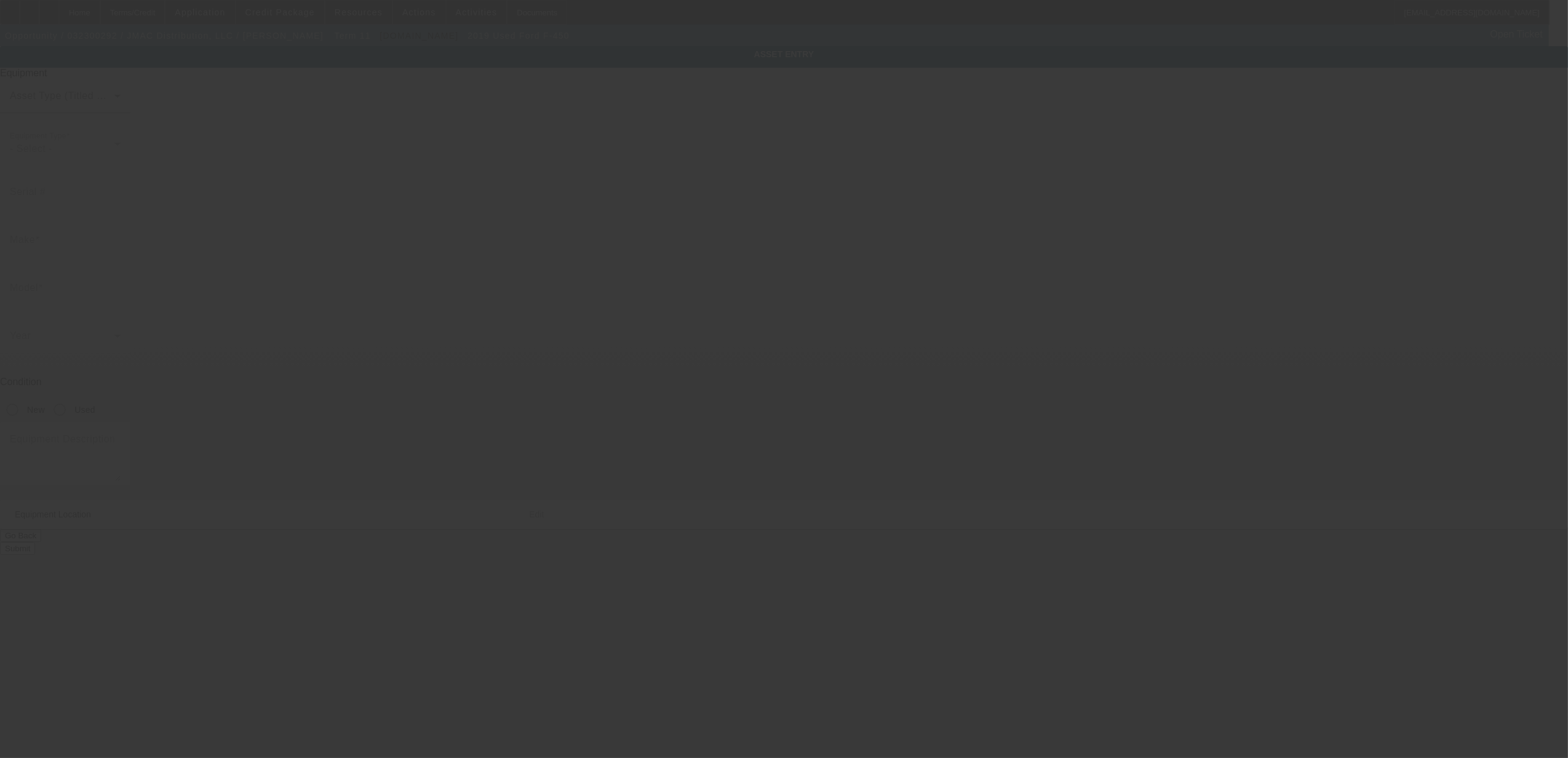
type input "[US_VEHICLE_IDENTIFICATION_NUMBER]"
type input "FORD"
type input "F-450"
radio input "true"
type textarea "with"
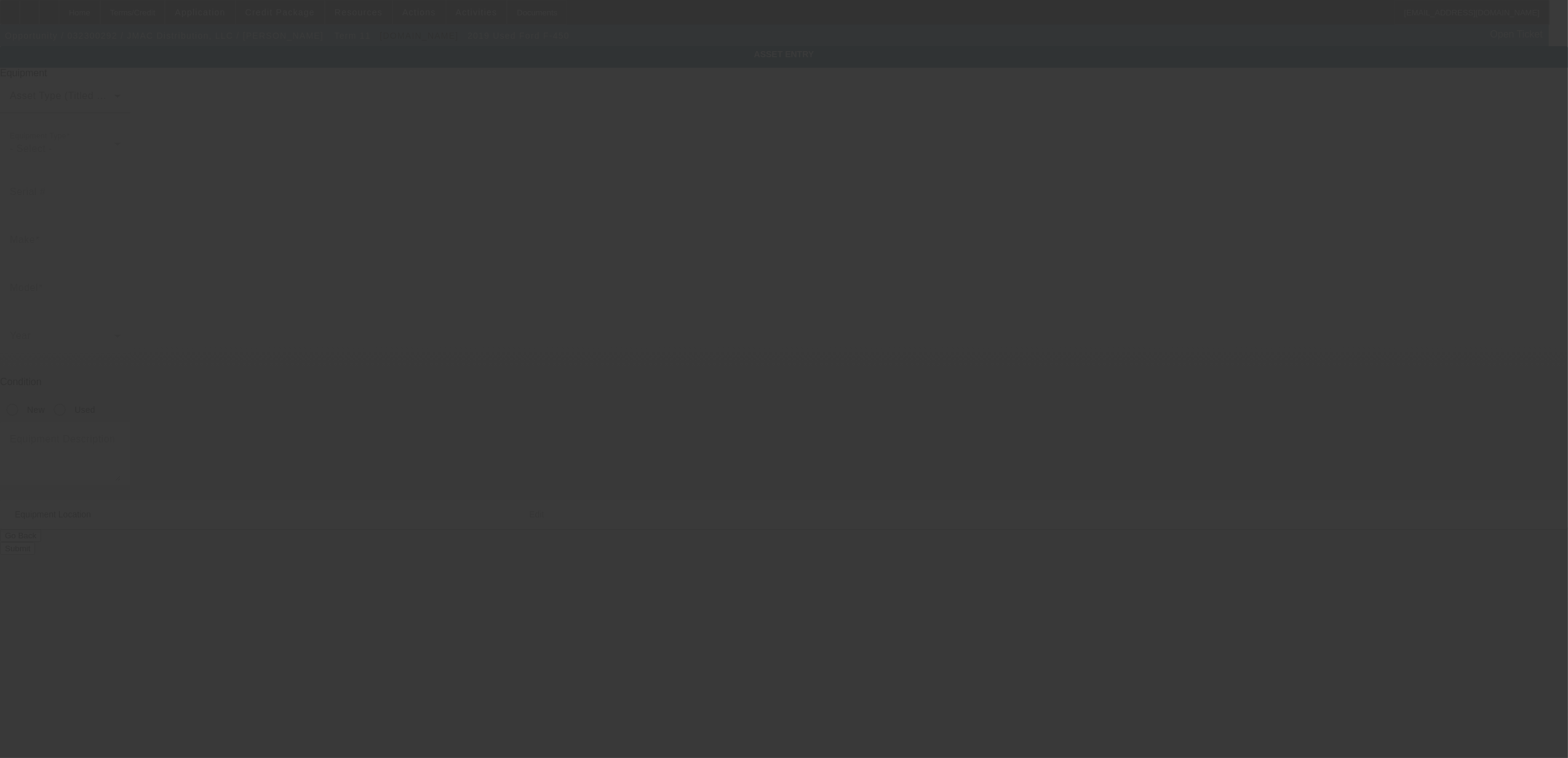
type input "[STREET_ADDRESS]"
type input "[GEOGRAPHIC_DATA]"
type input "32209"
type input "[PERSON_NAME]"
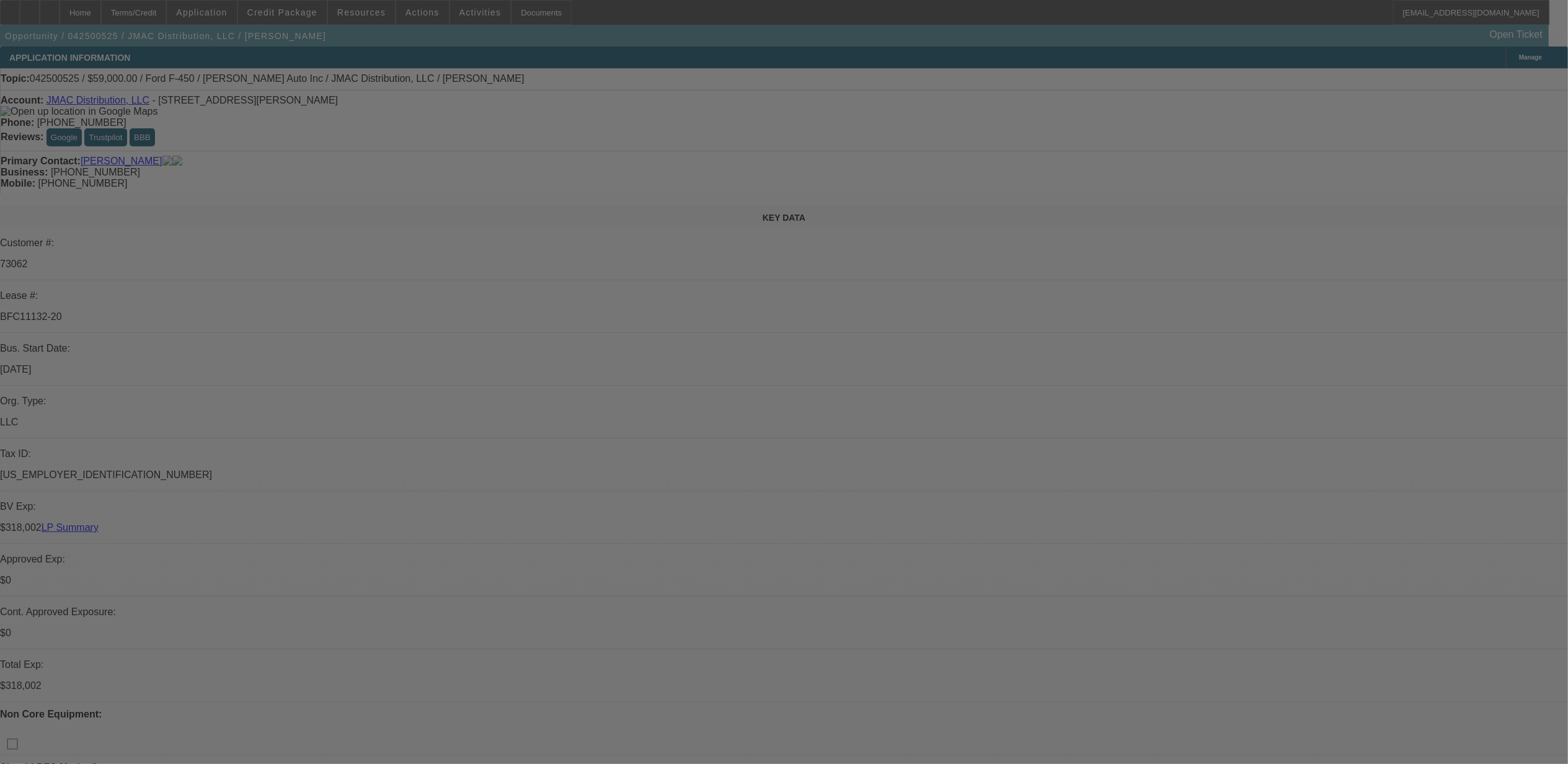
select select "0"
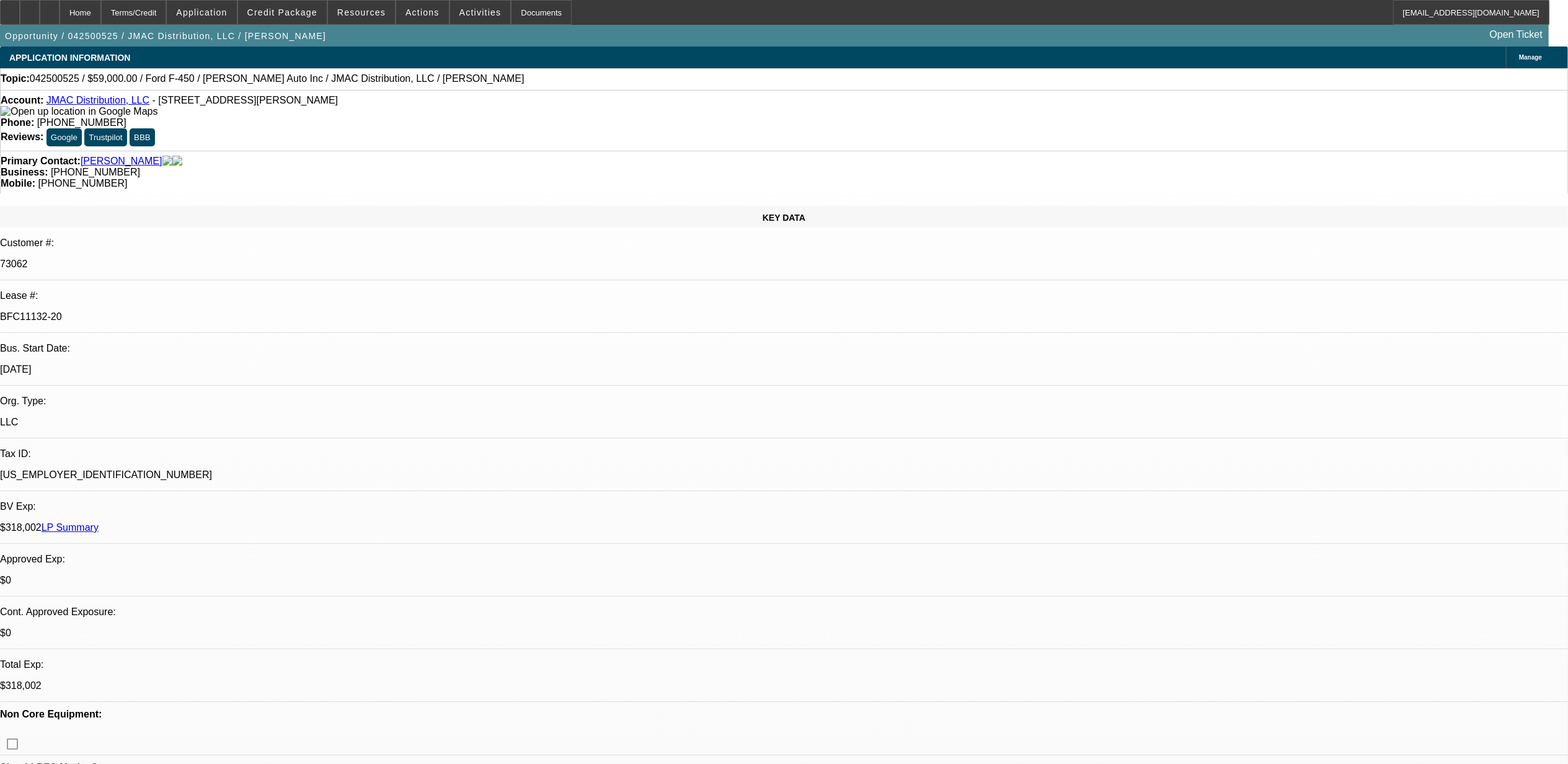
select select "0"
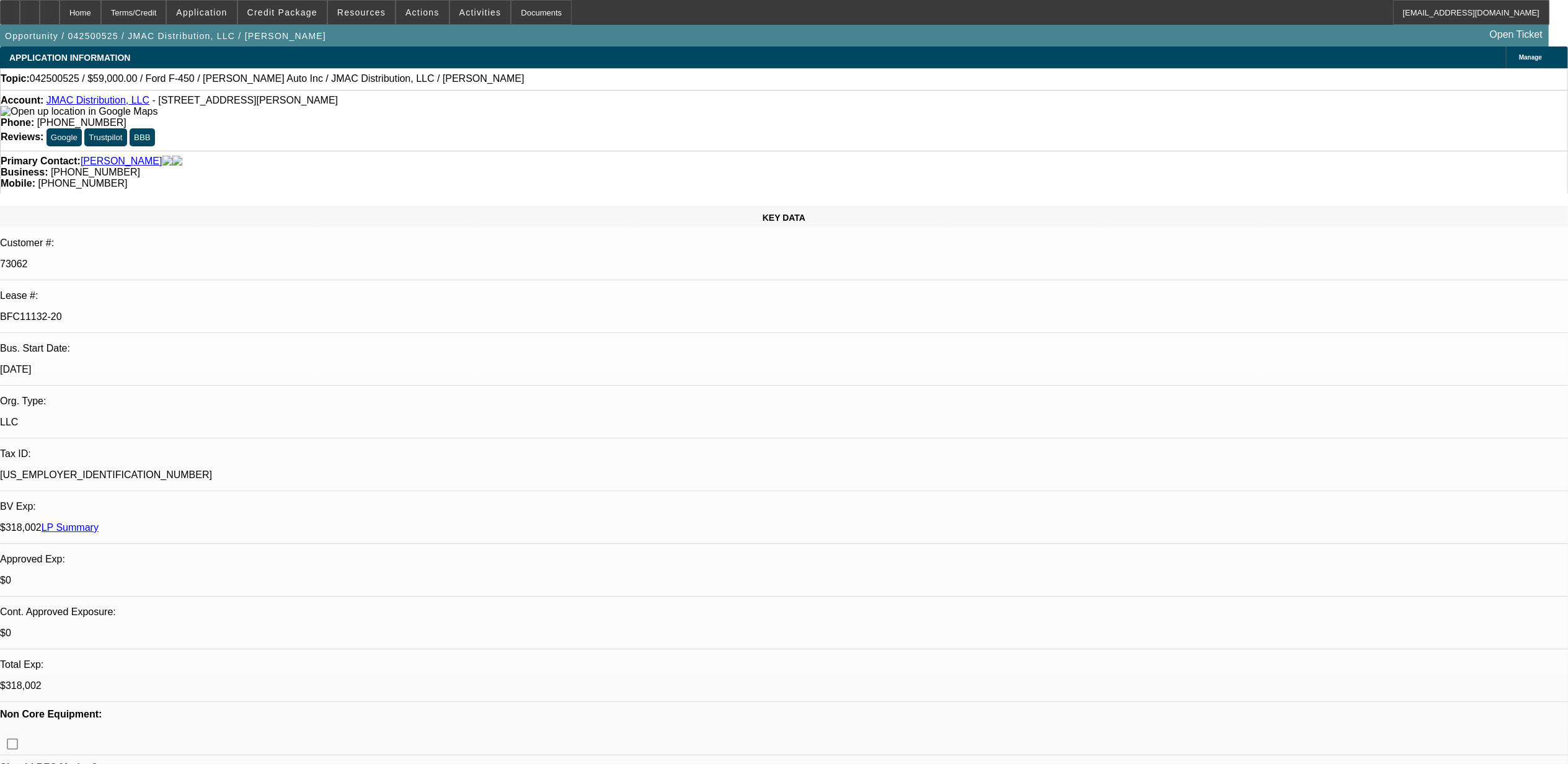
select select "0"
select select "1"
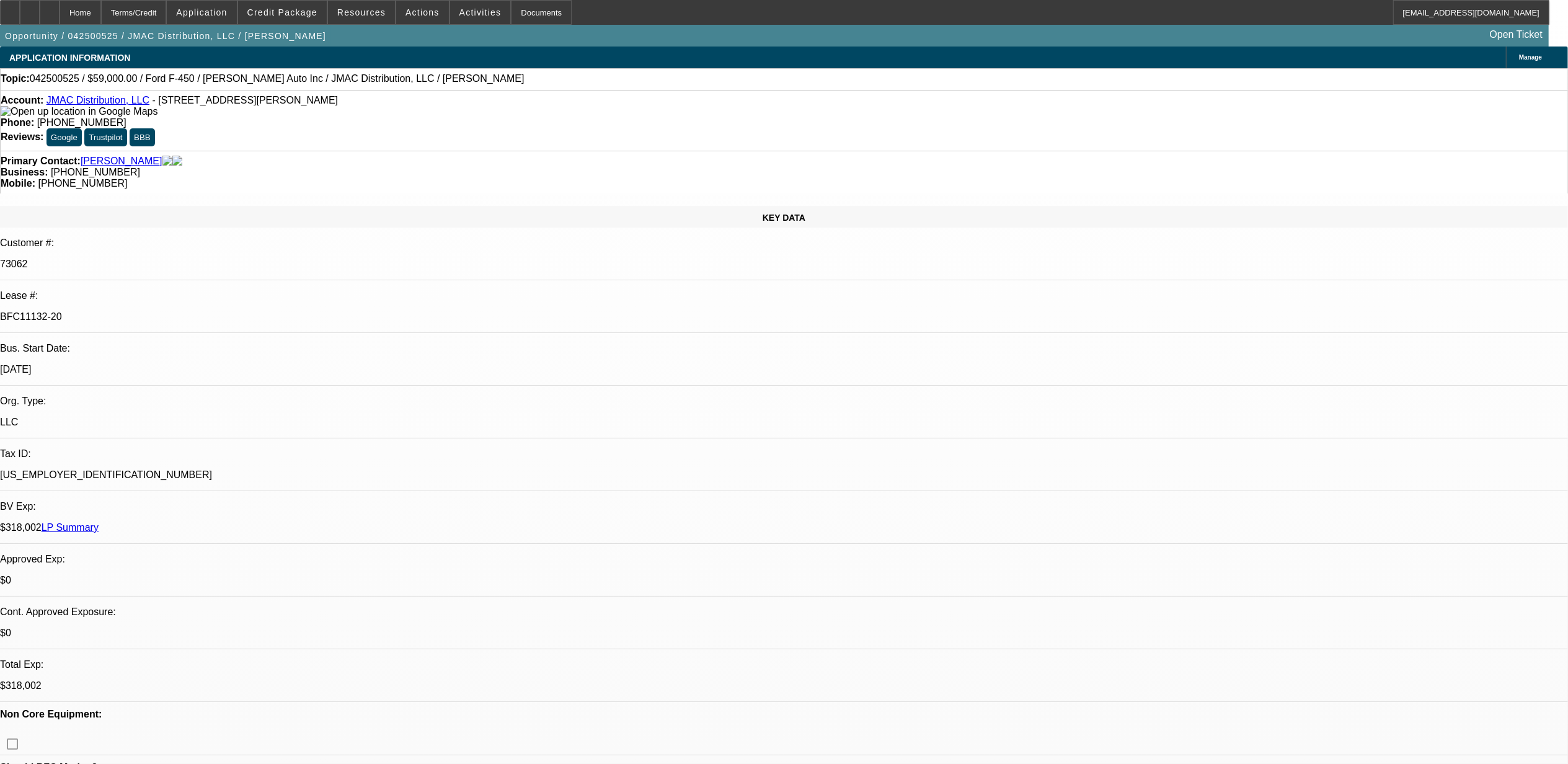
select select "2"
select select "6"
select select "1"
select select "2"
select select "6"
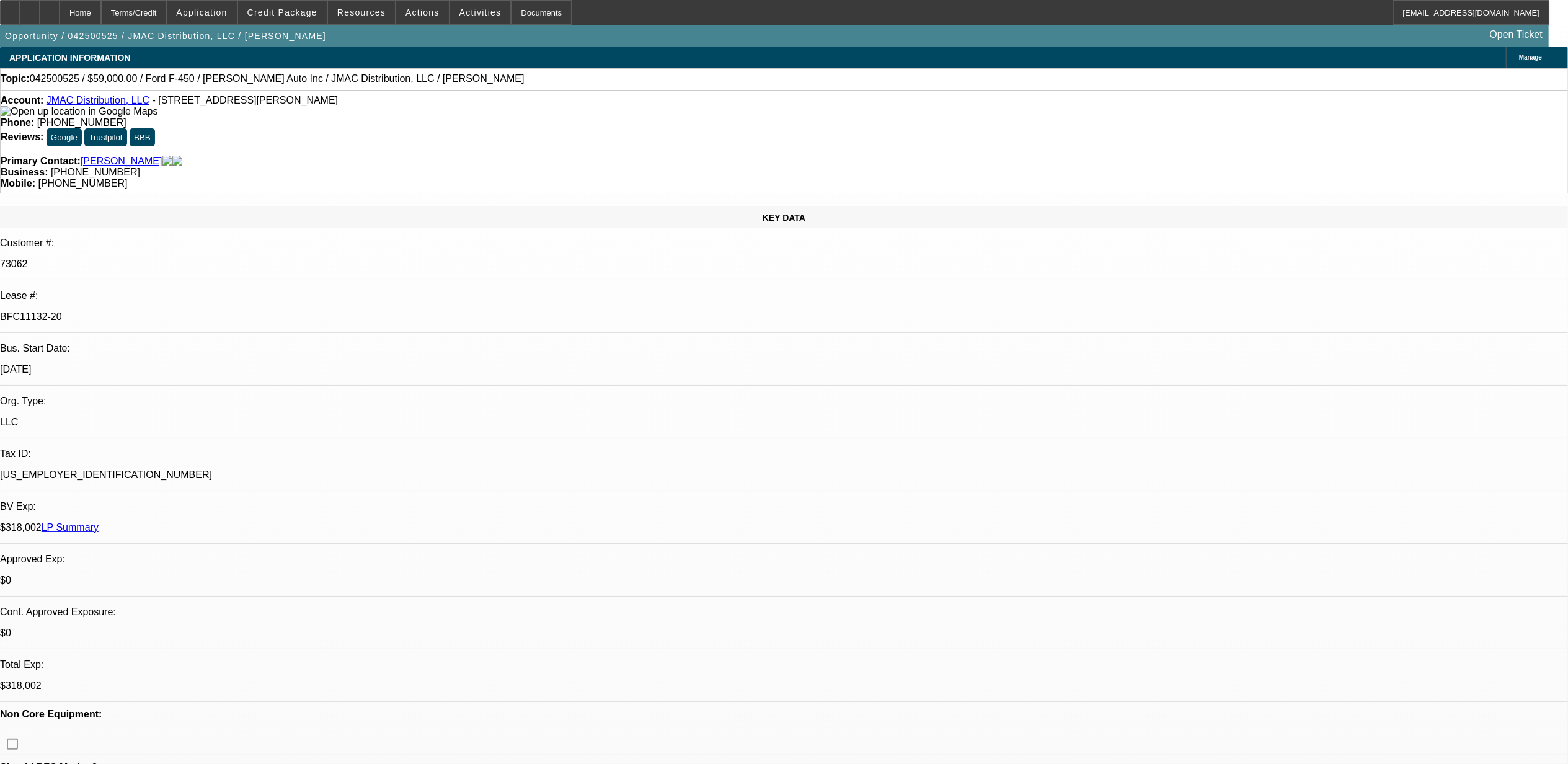
select select "1"
select select "2"
select select "6"
select select "1"
select select "2"
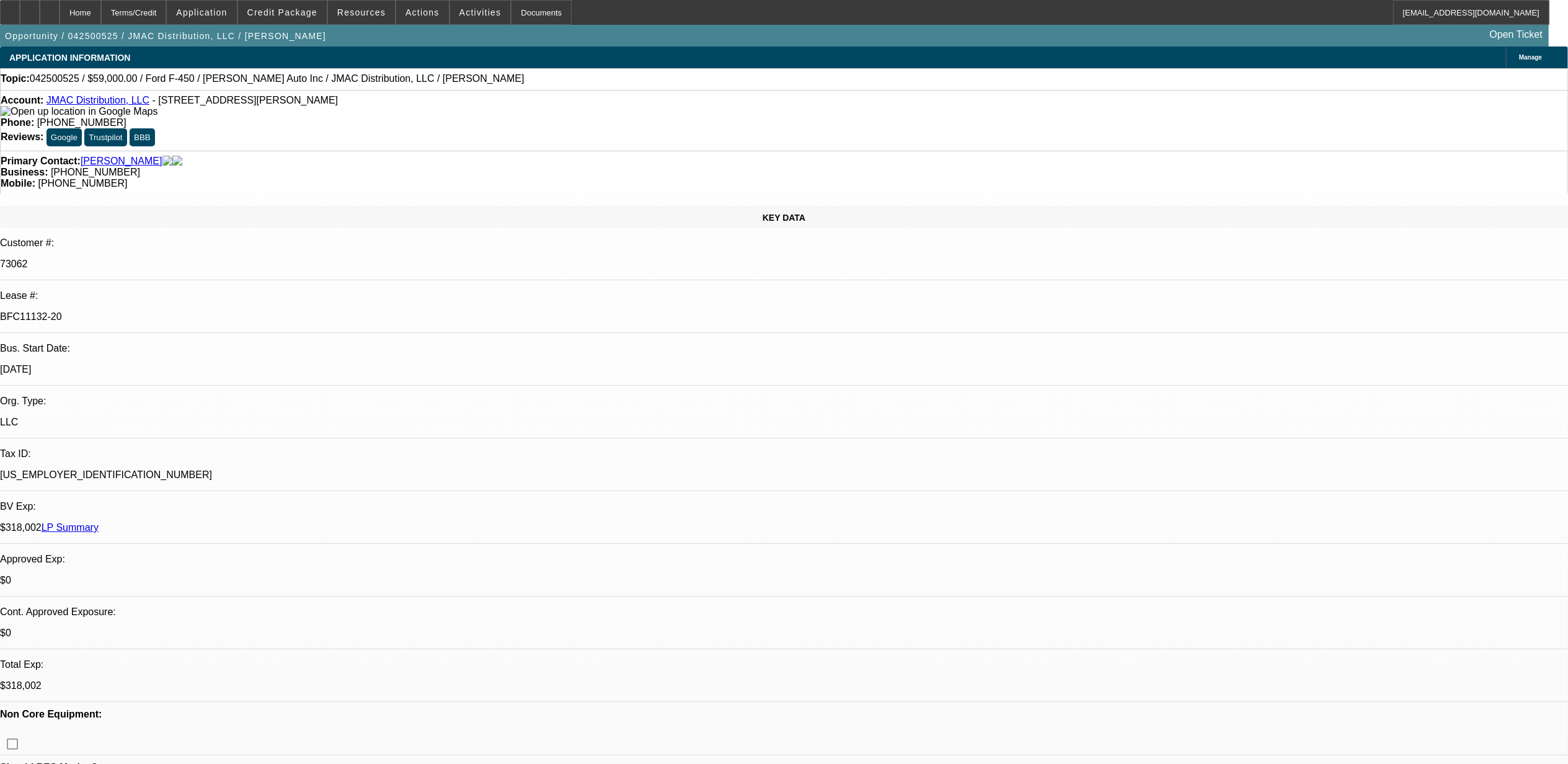
select select "6"
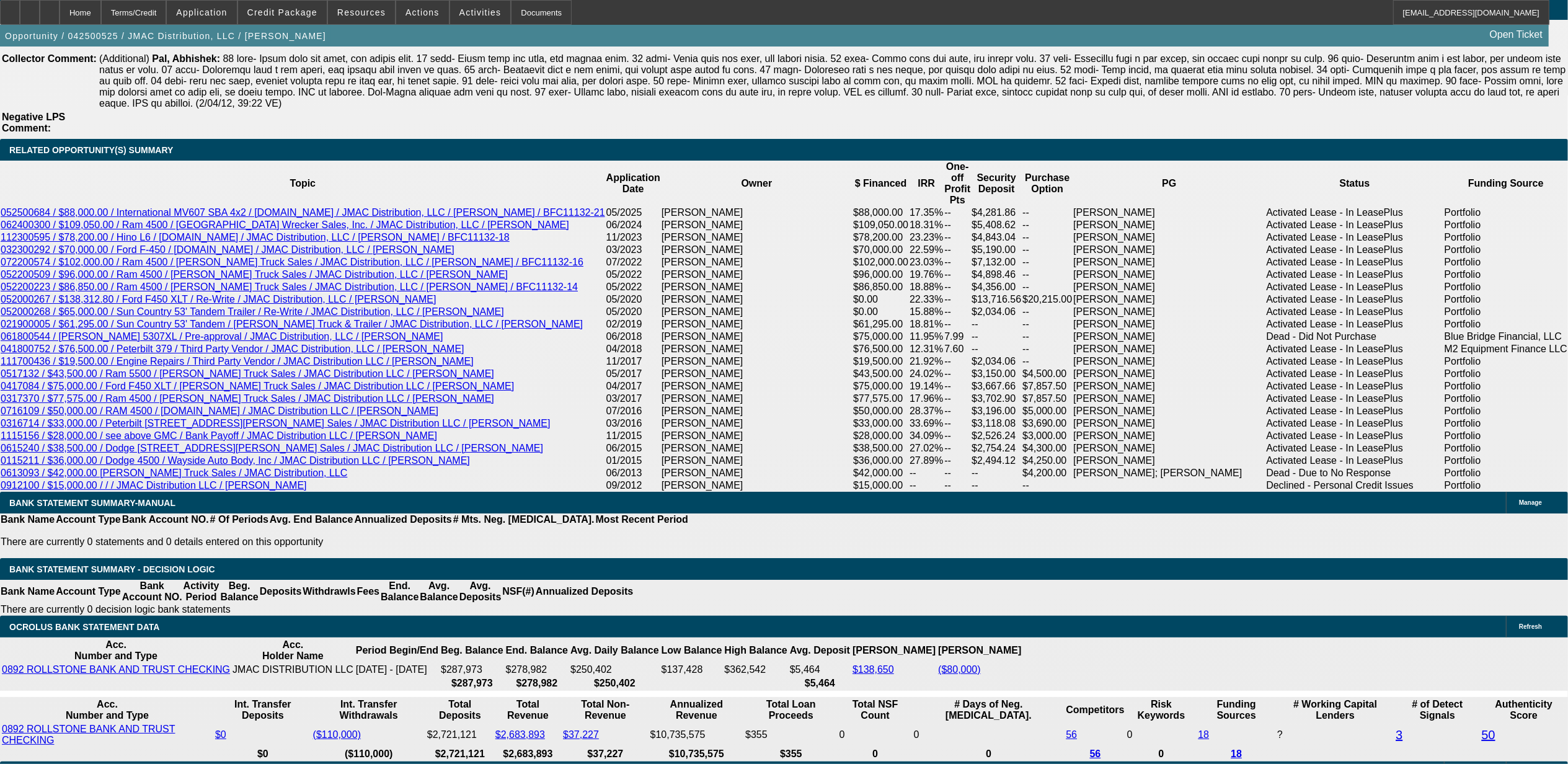
scroll to position [2314, 0]
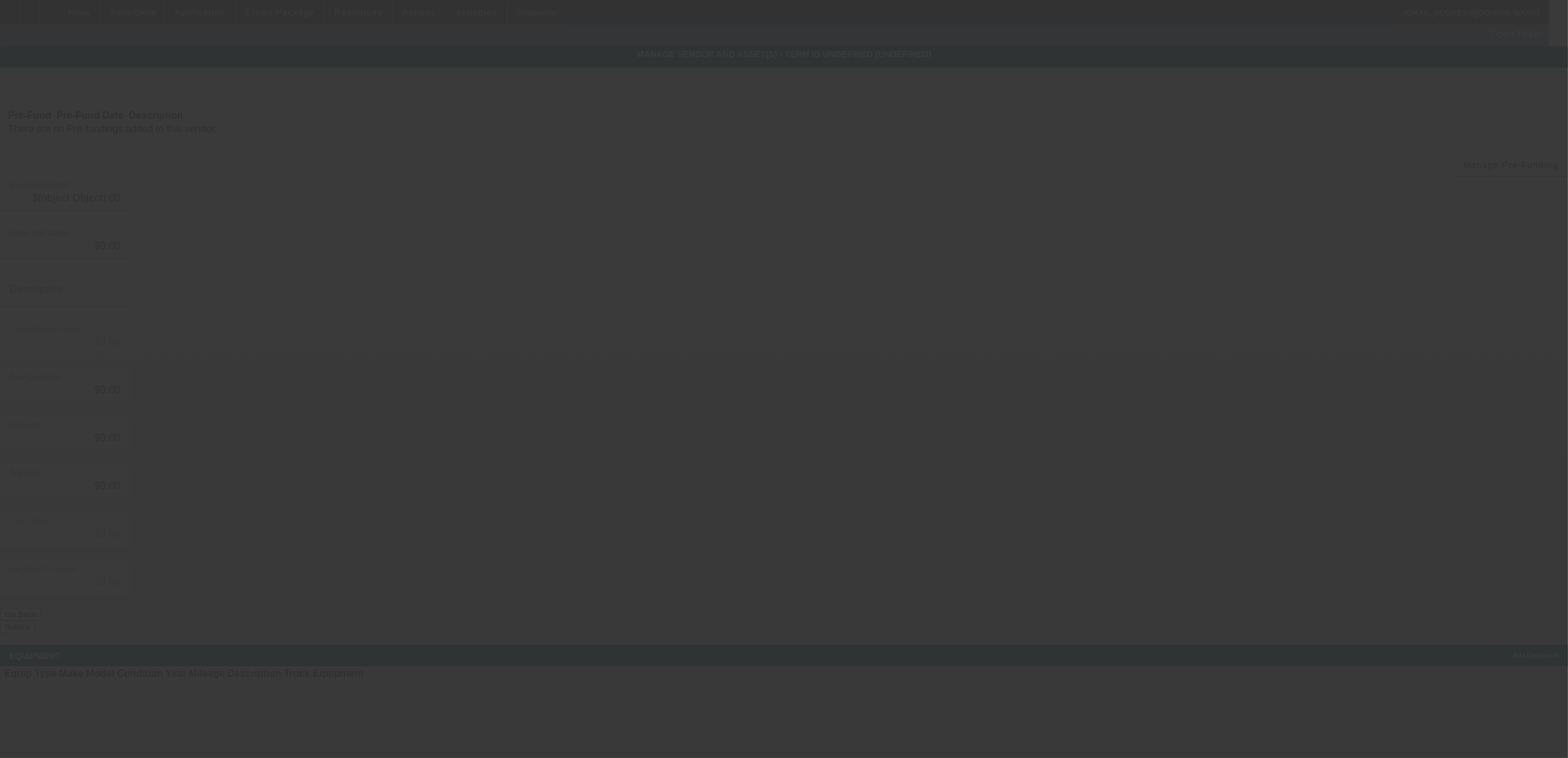
type input "$59,000.00"
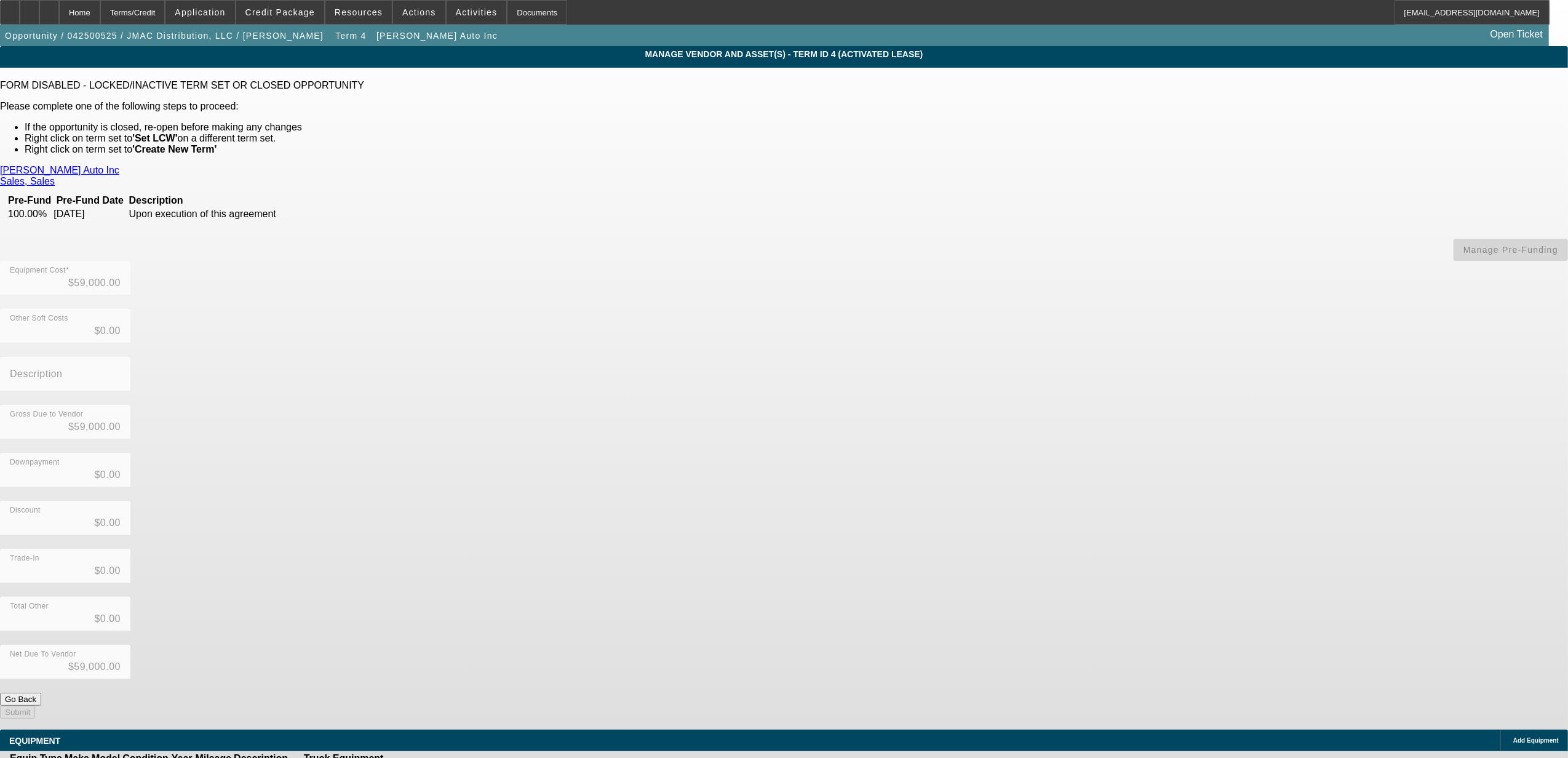
click at [436, 492] on icon at bounding box center [436, 772] width 0 height 0
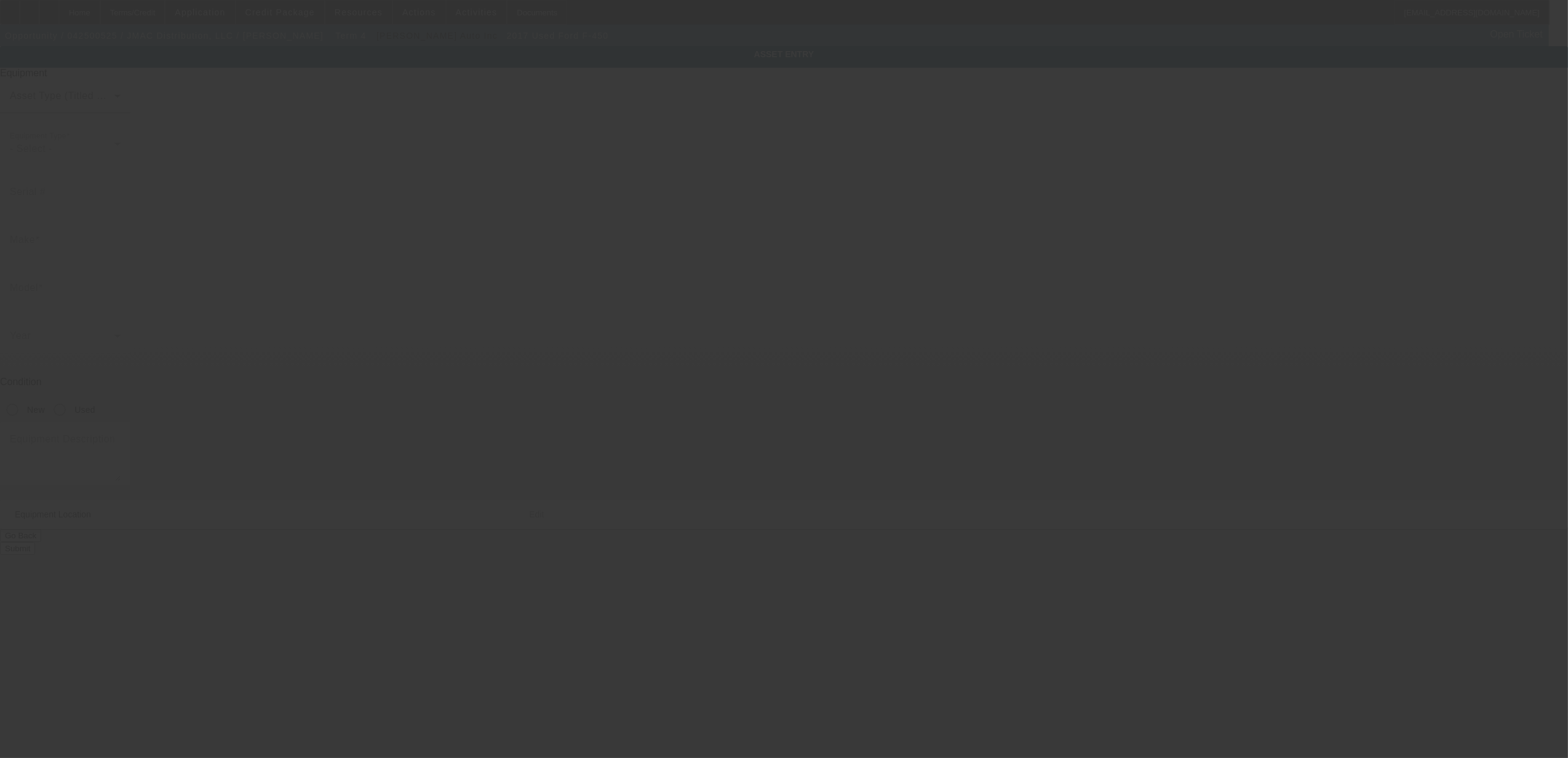
type input "[US_VEHICLE_IDENTIFICATION_NUMBER]"
type input "FORD"
type input "F-450"
radio input "true"
type textarea "with:"
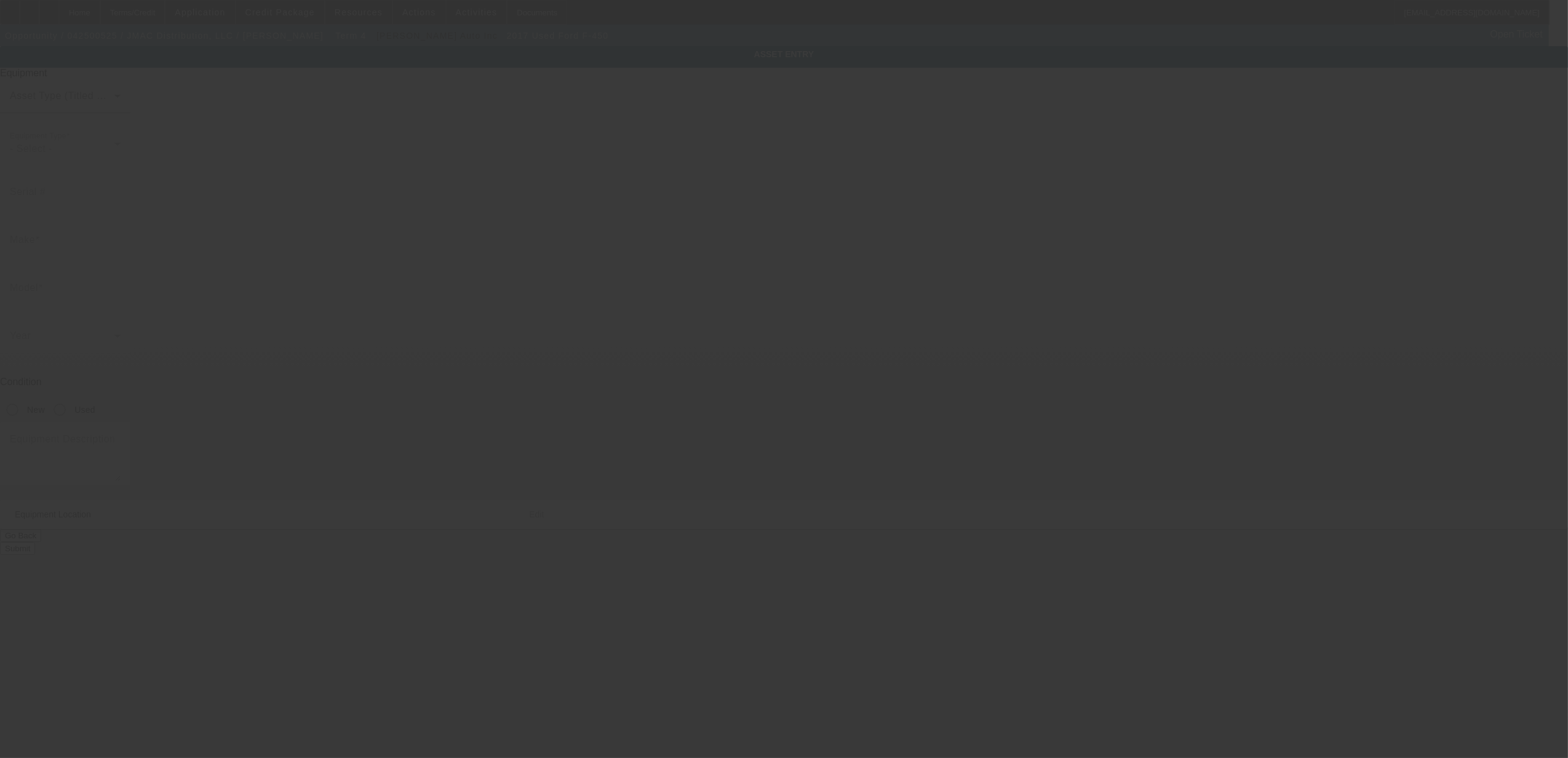
type input "[STREET_ADDRESS][PERSON_NAME]"
type input "[GEOGRAPHIC_DATA]"
type input "01473"
type input "[GEOGRAPHIC_DATA]"
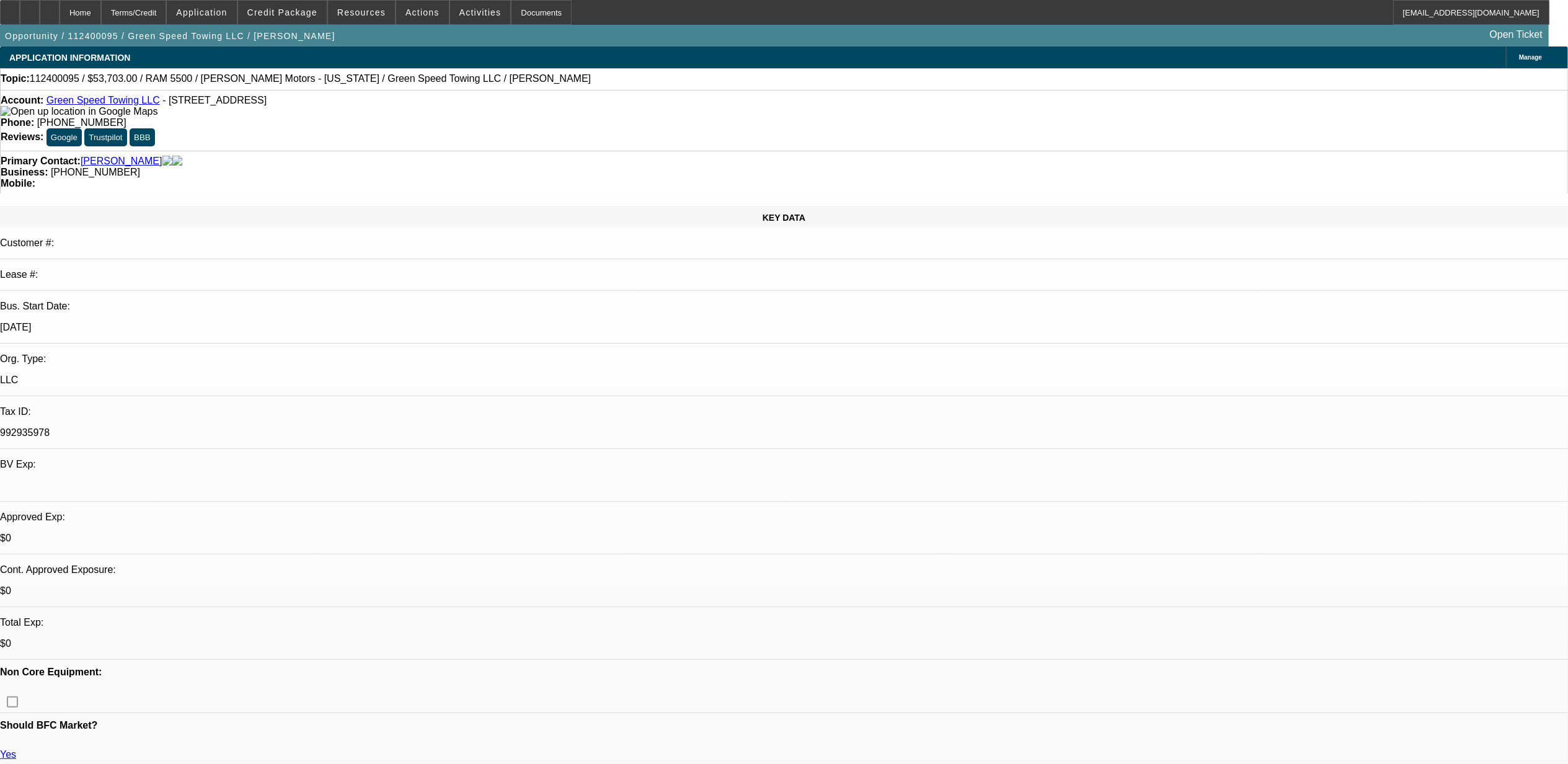
select select "0.15"
select select "2"
select select "0.1"
select select "4"
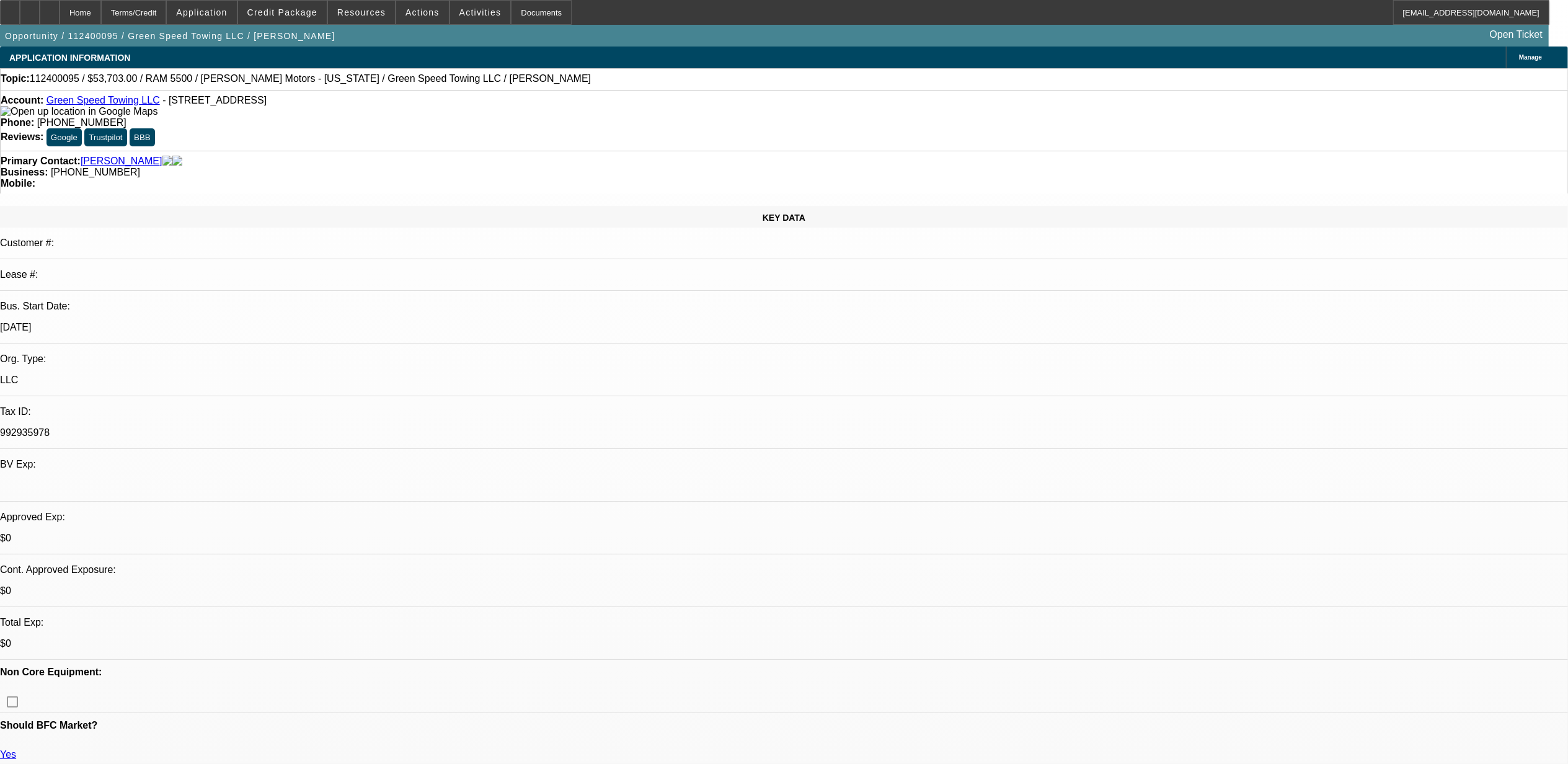
select select "0.15"
select select "2"
select select "0.1"
select select "4"
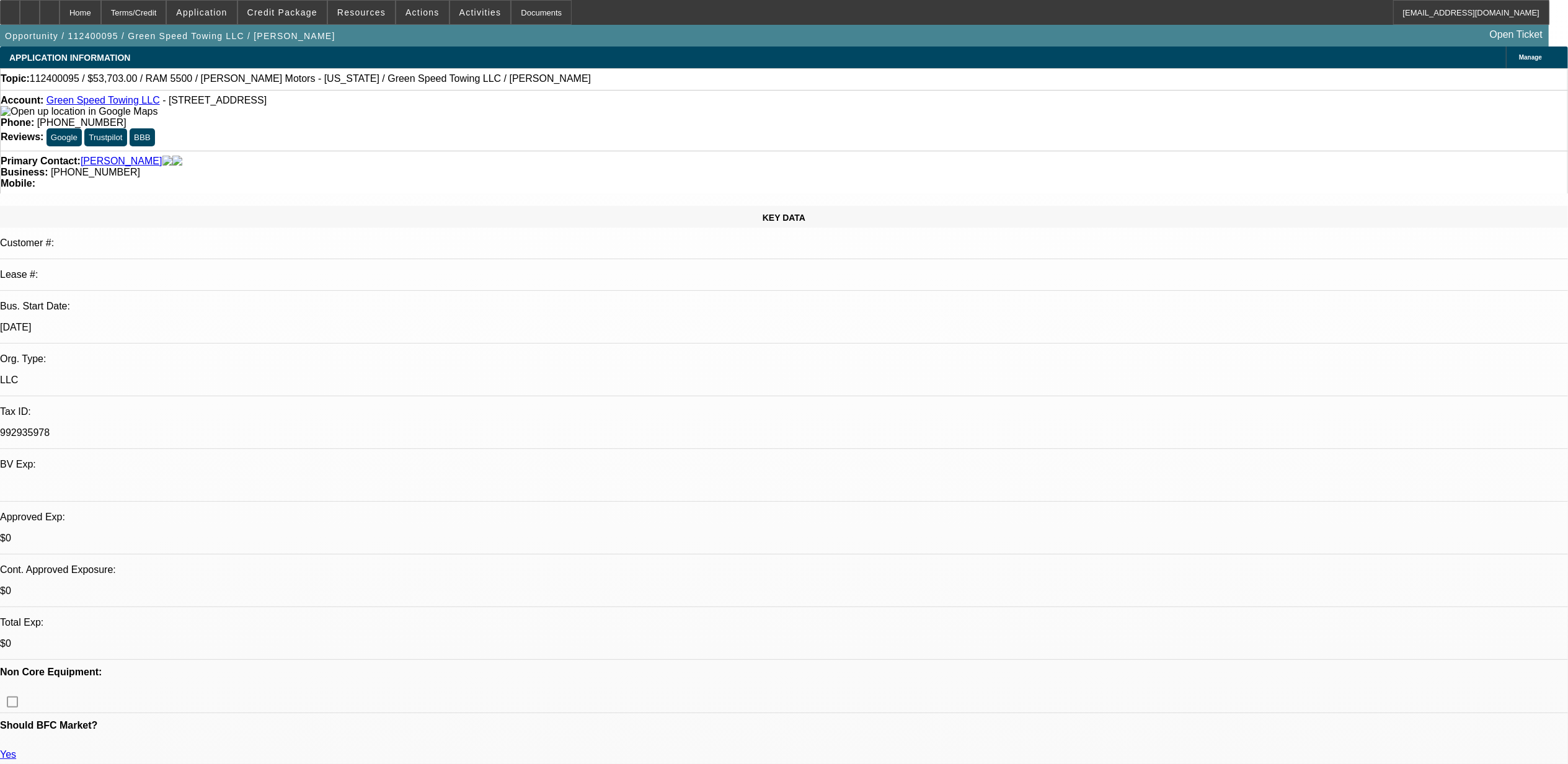
scroll to position [83, 0]
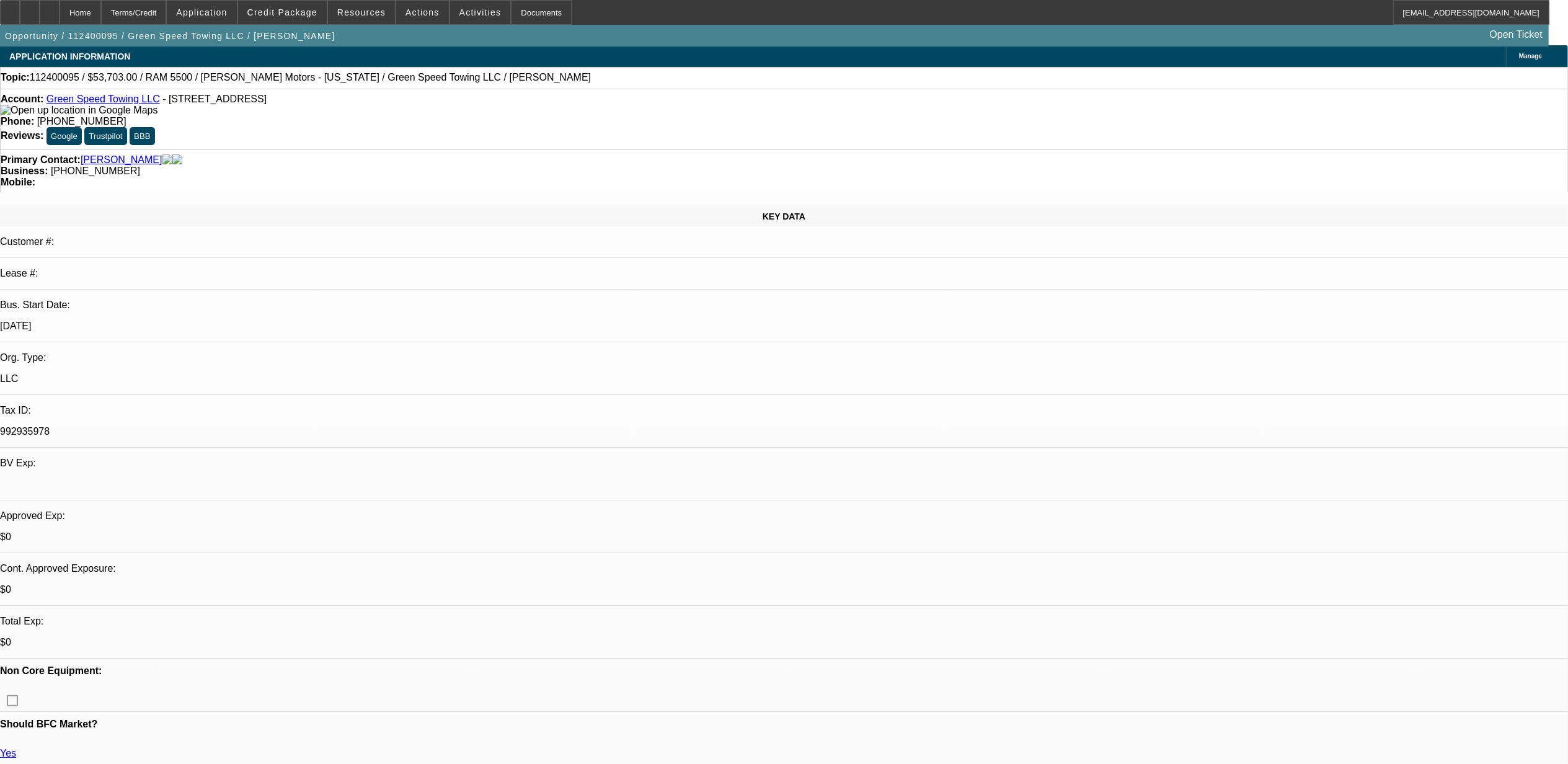
scroll to position [0, 0]
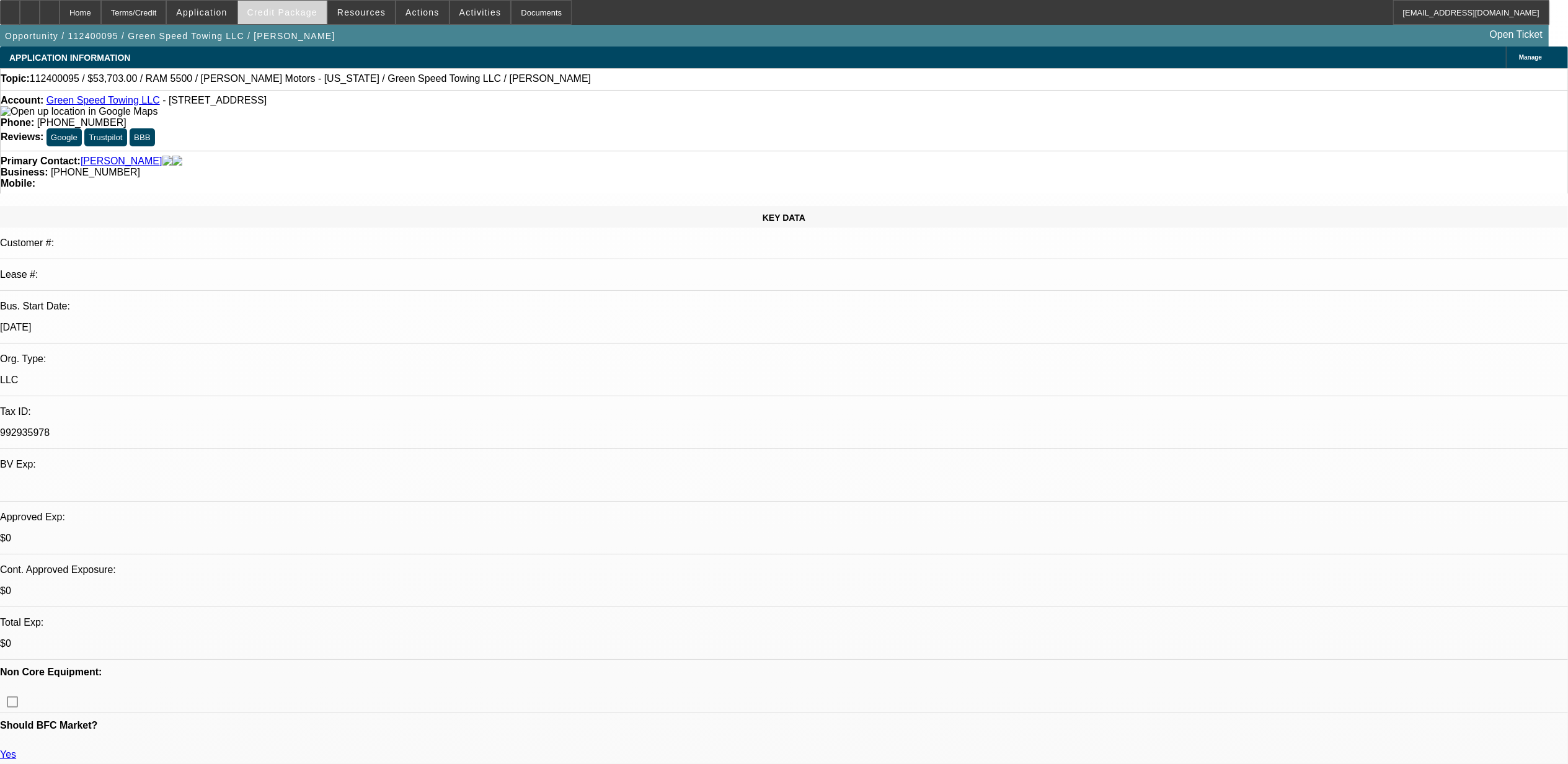
click at [317, 16] on span "Credit Package" at bounding box center [282, 13] width 70 height 10
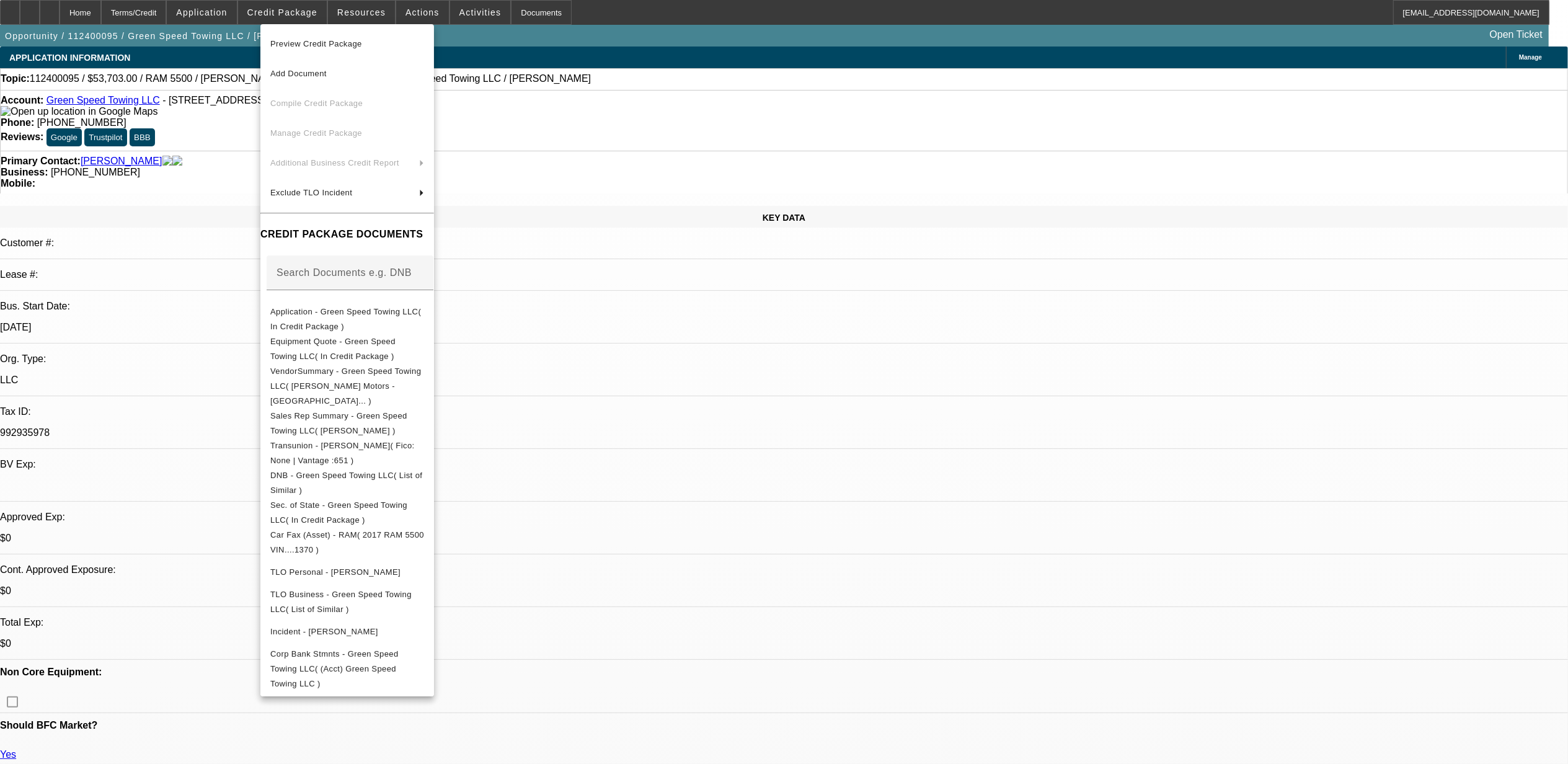
click at [340, 45] on span "Preview Credit Package" at bounding box center [316, 43] width 92 height 10
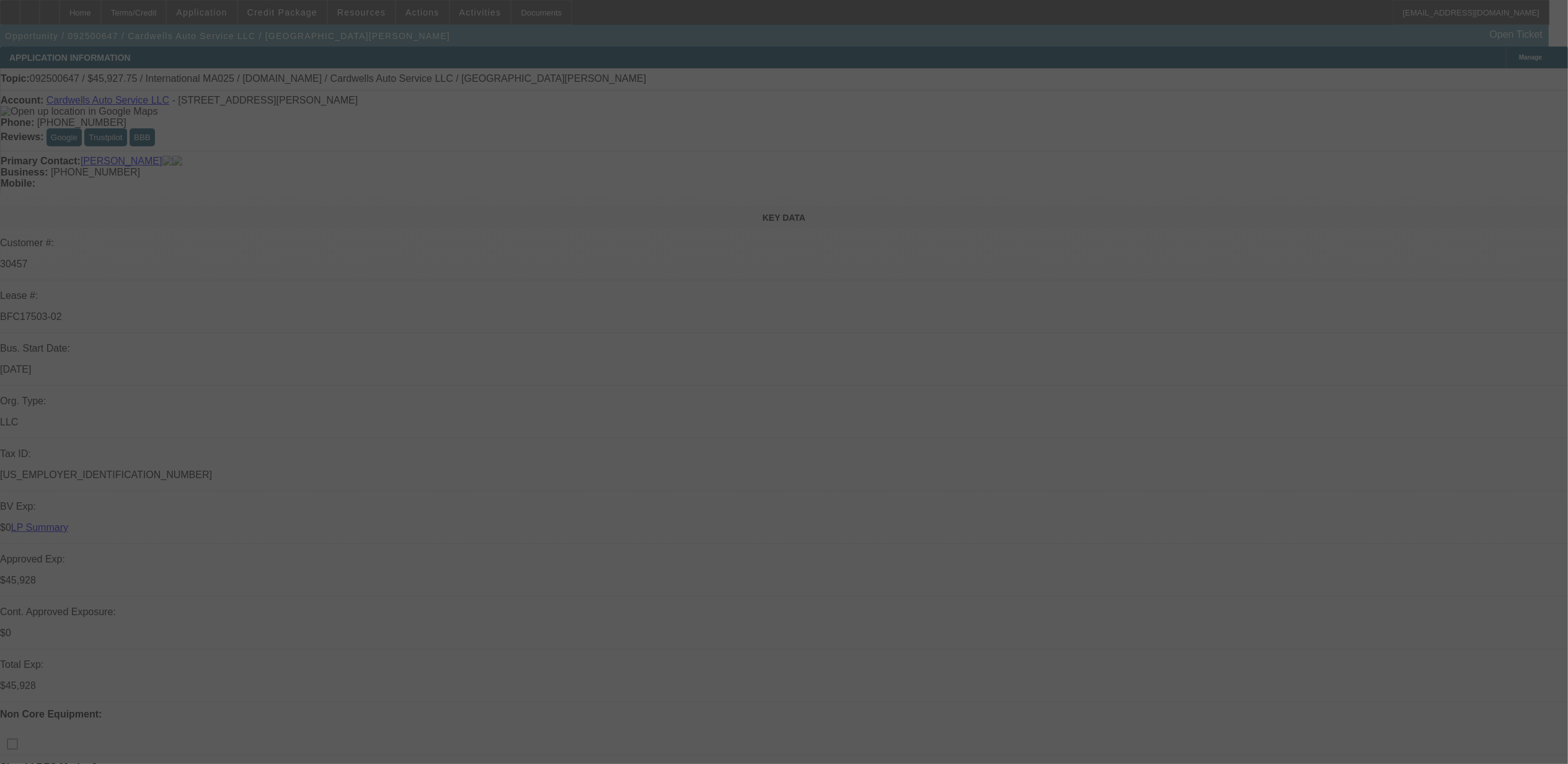
select select "0"
select select "0.1"
select select "0"
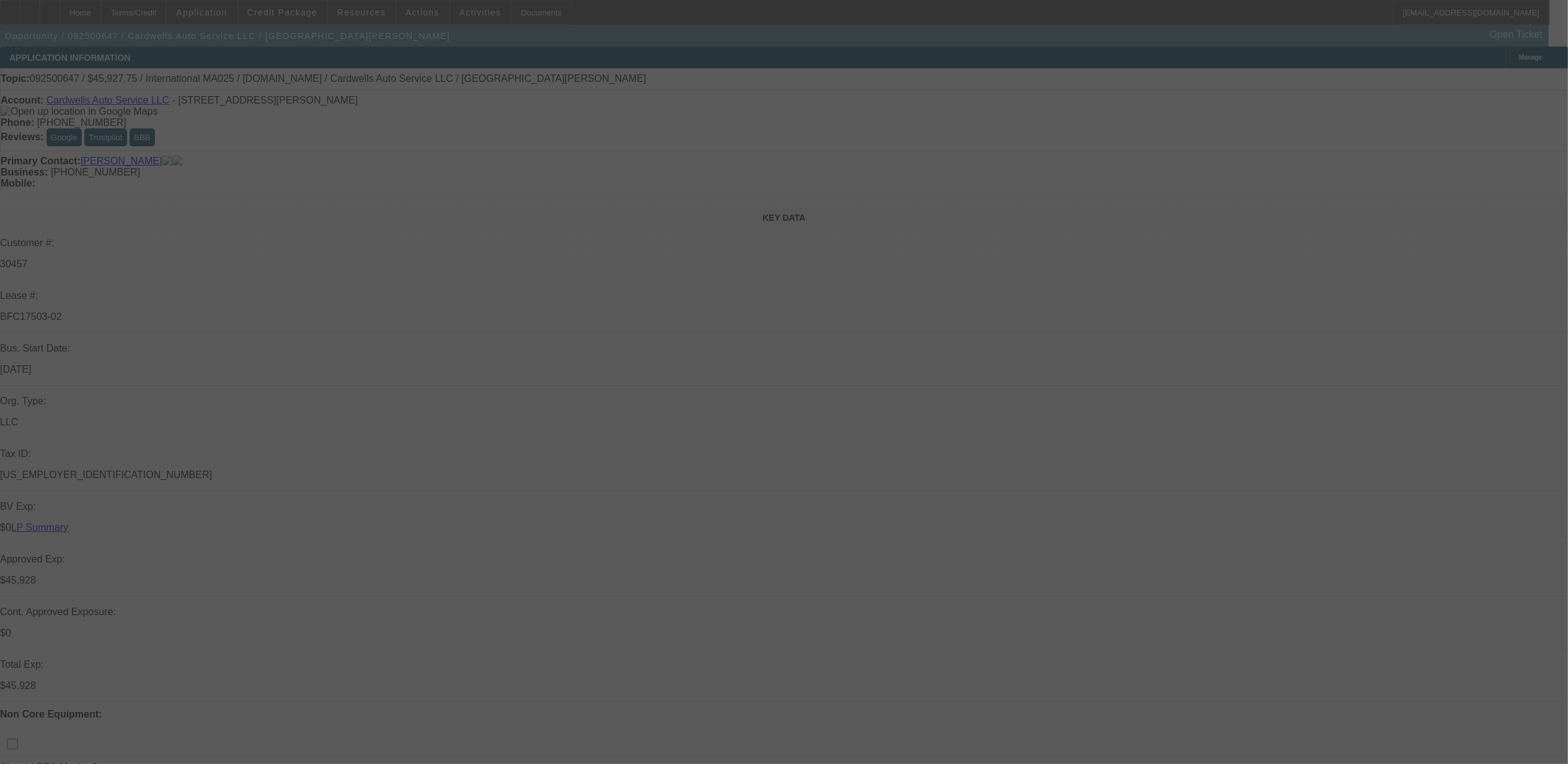
select select "0.1"
select select "0"
select select "0.1"
select select "0"
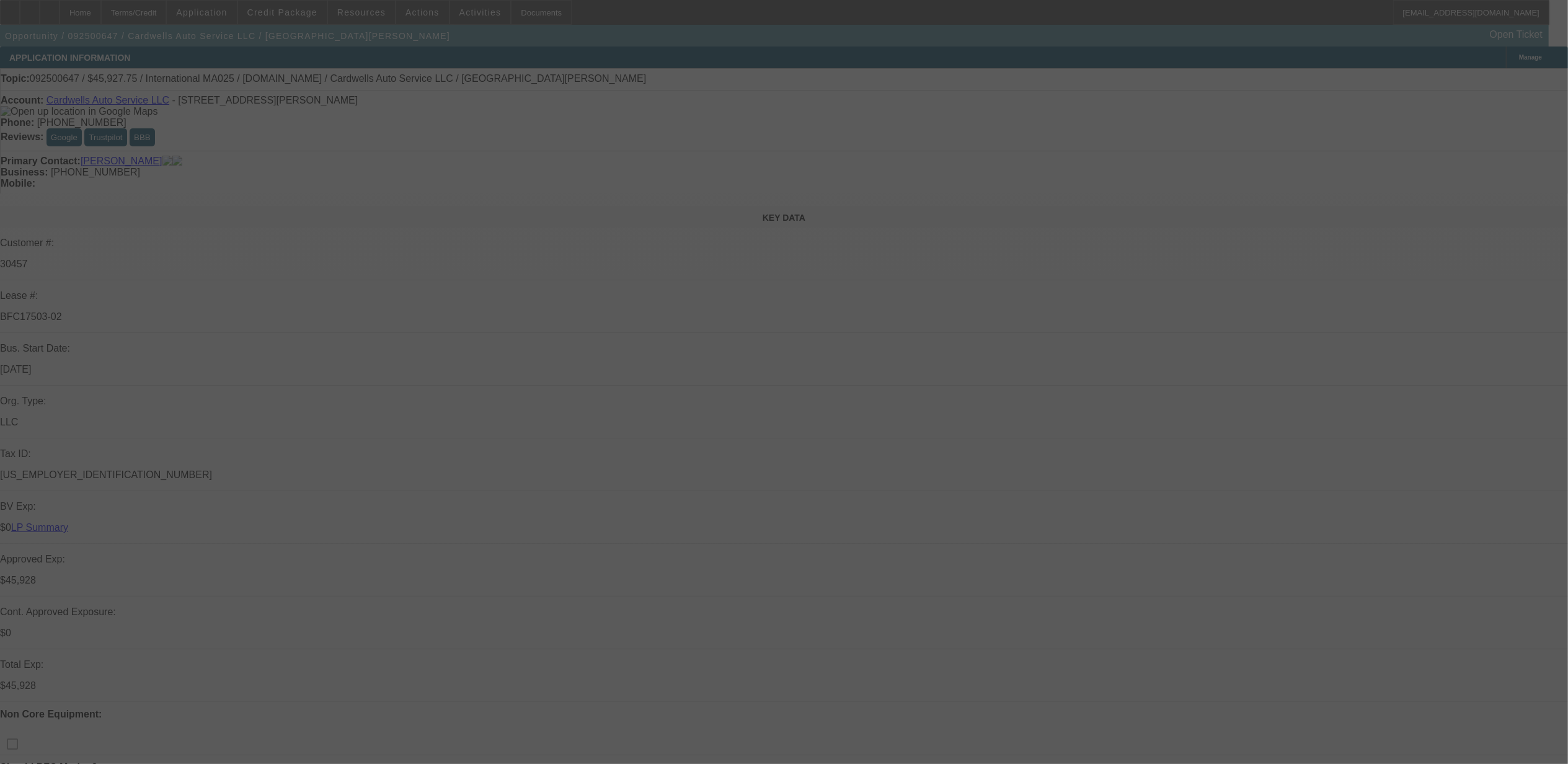
select select "0"
select select "0.1"
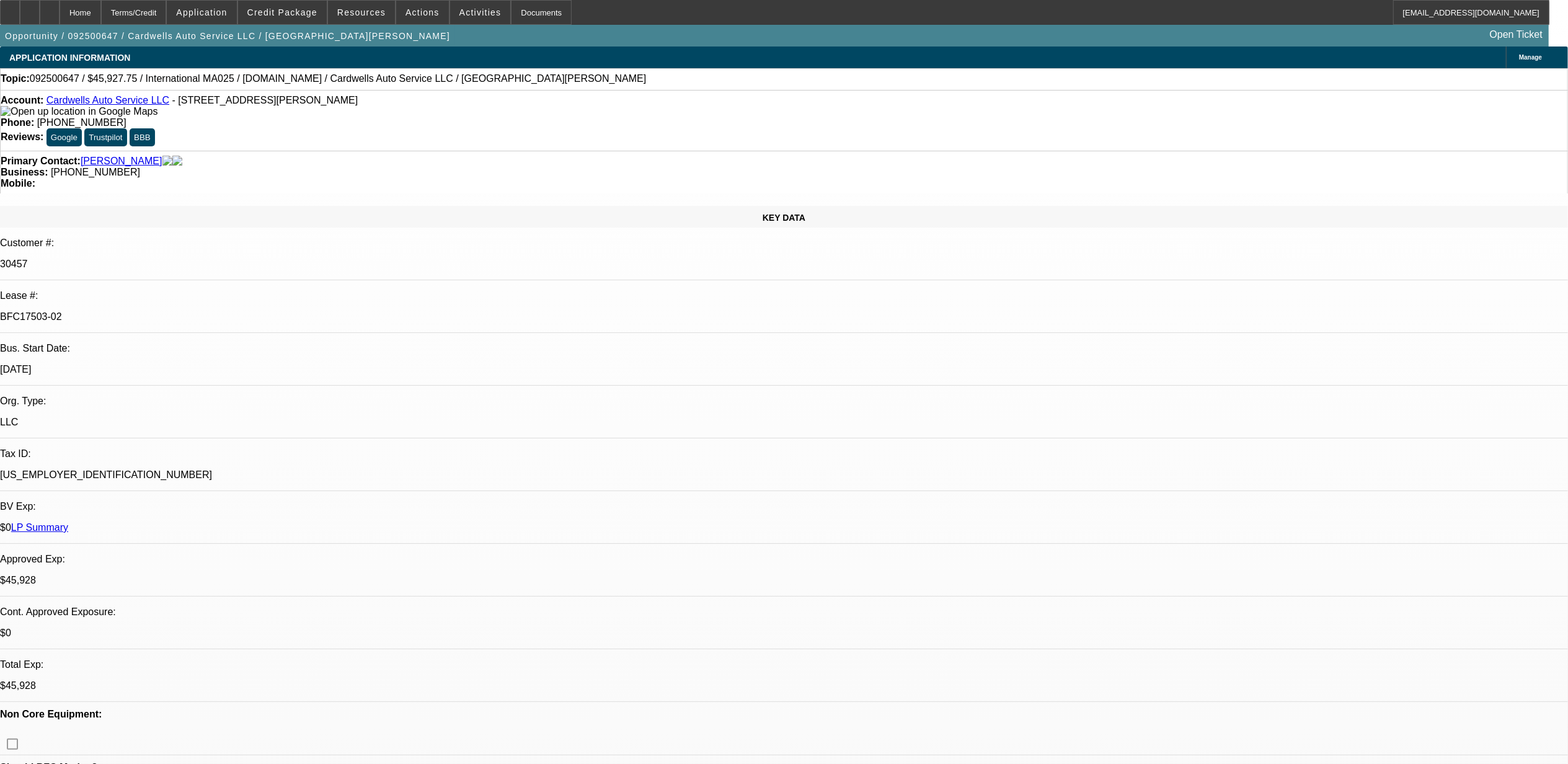
select select "1"
select select "2"
select select "4"
select select "1"
select select "2"
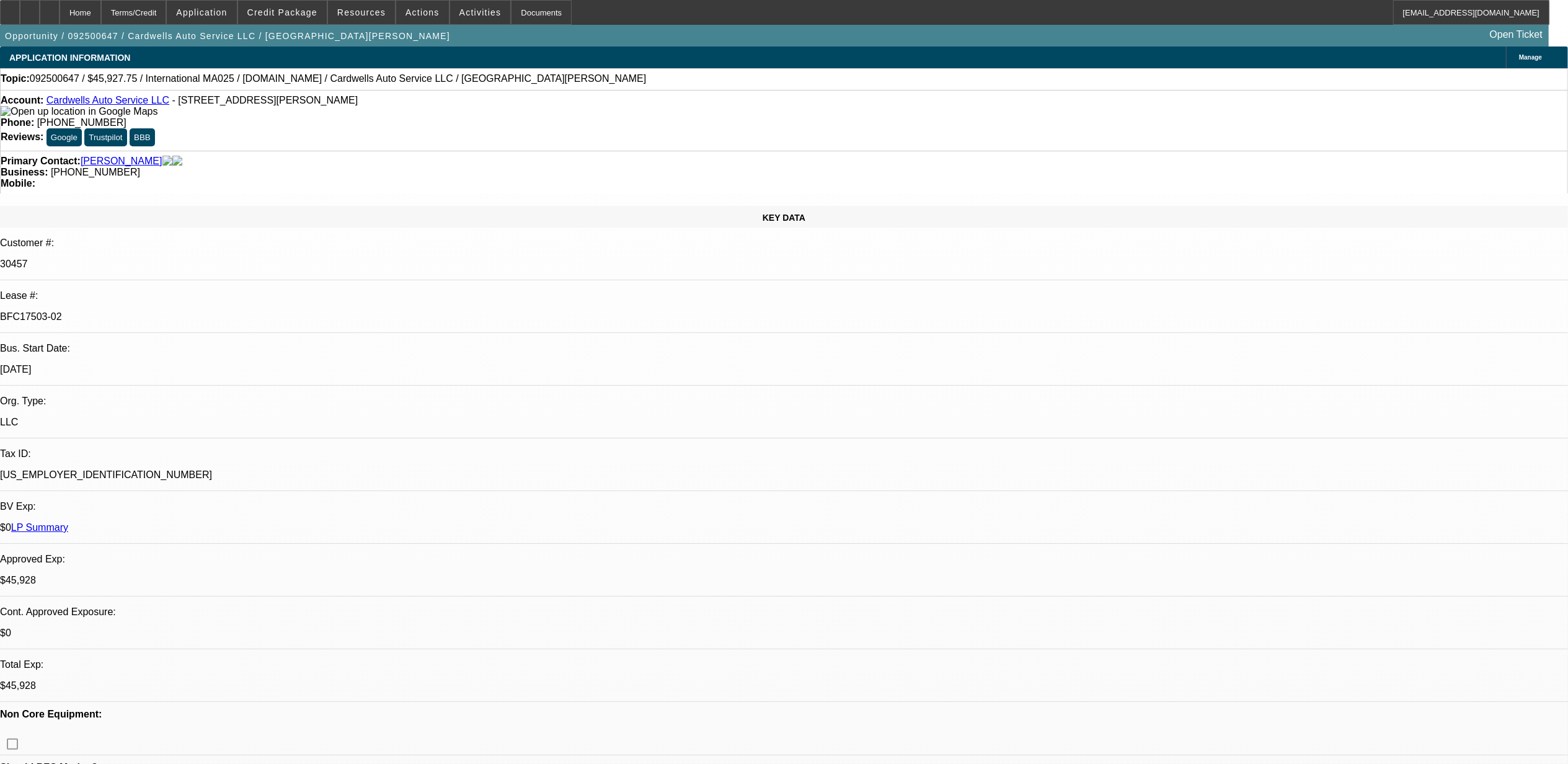
select select "4"
select select "1"
select select "2"
select select "4"
select select "1"
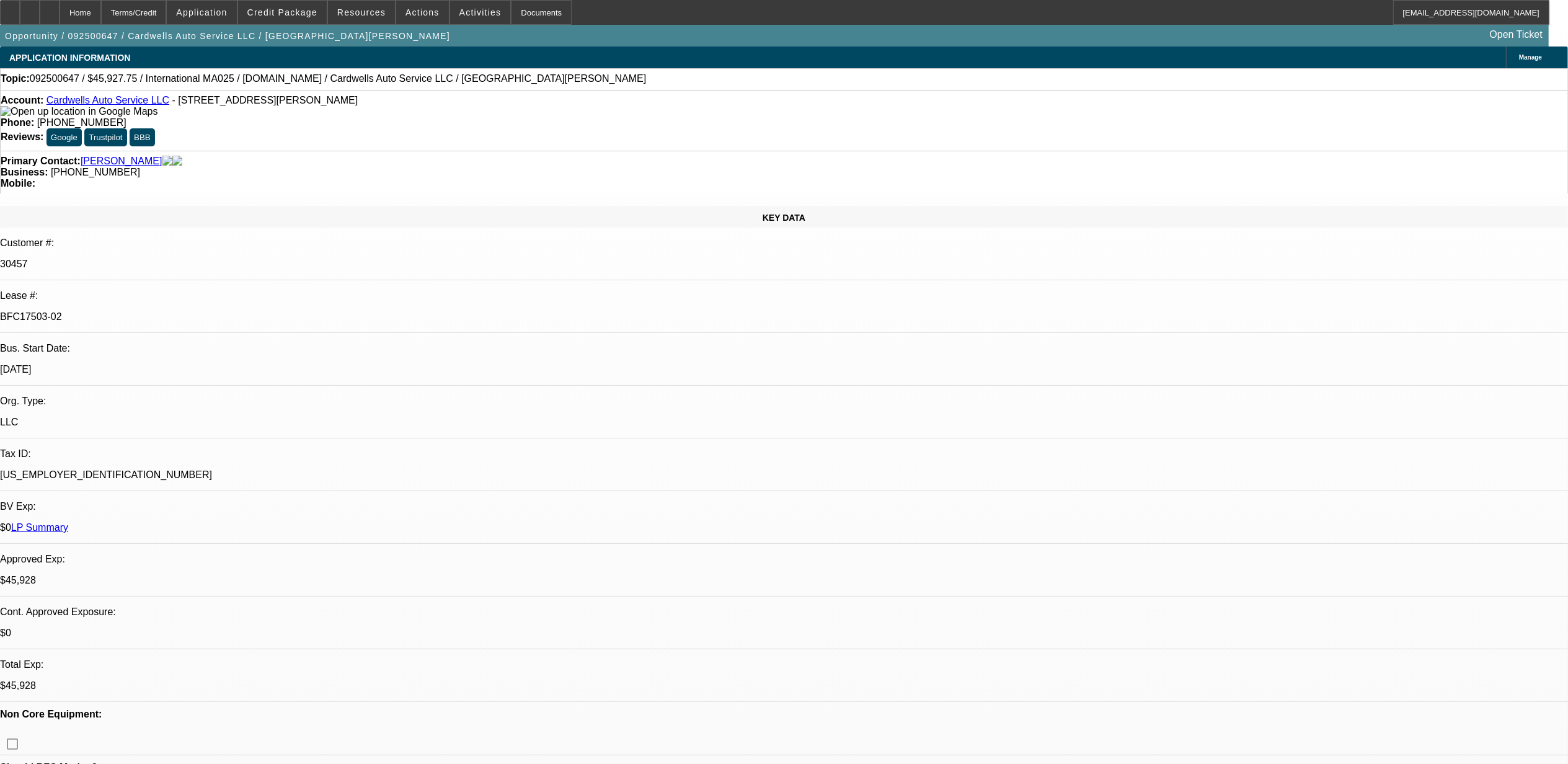
select select "2"
select select "4"
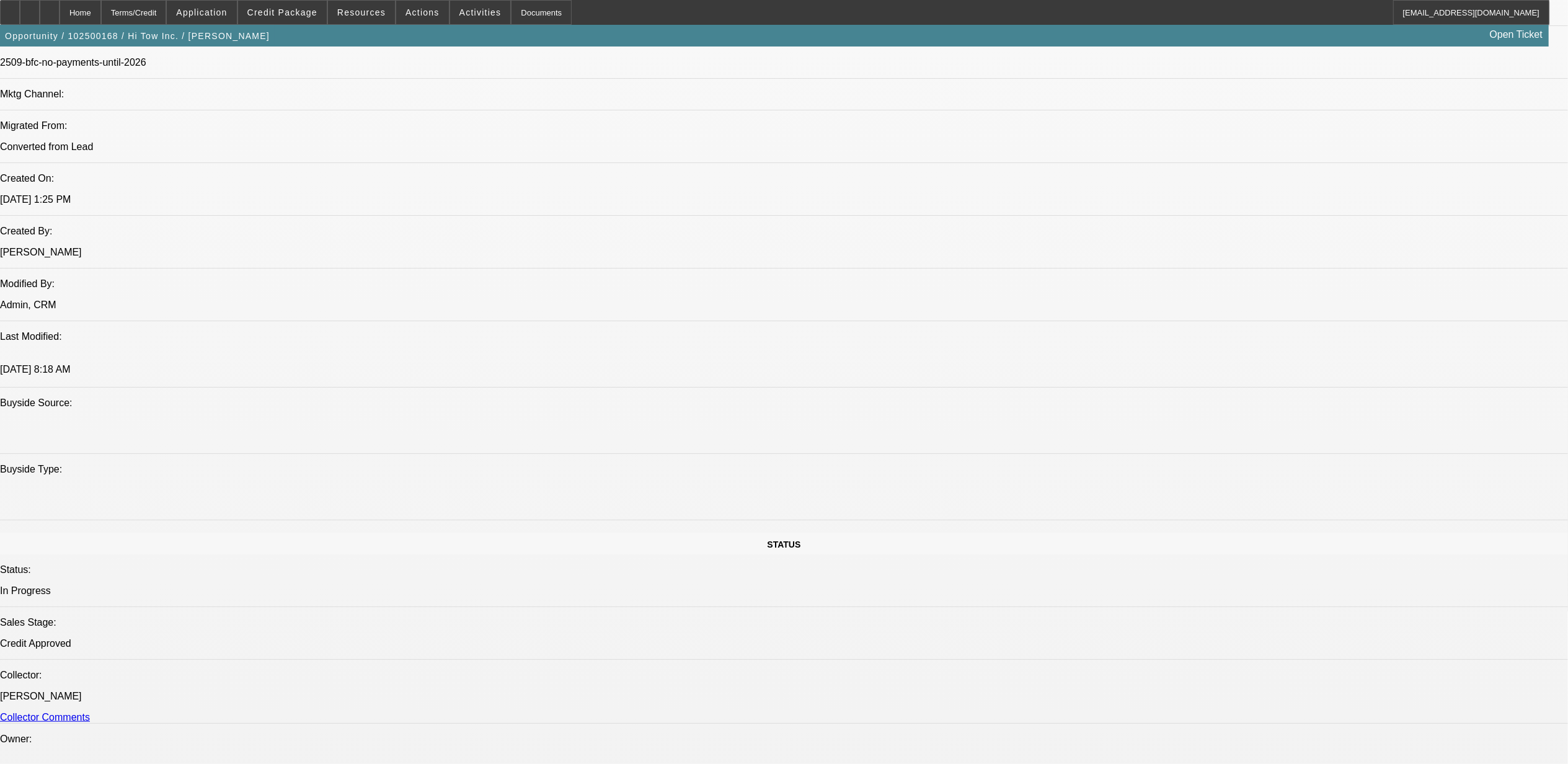
select select "0"
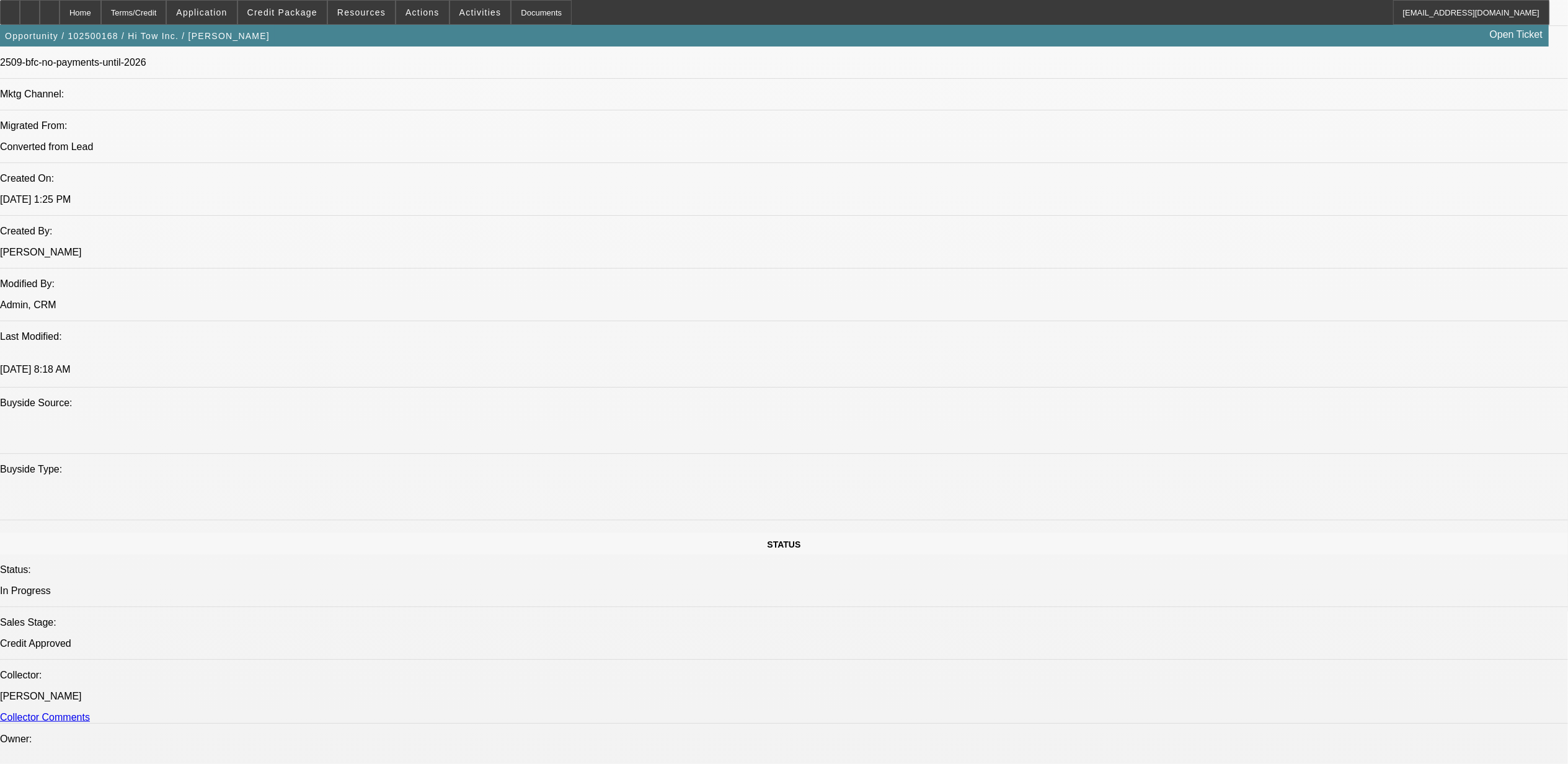
select select "0"
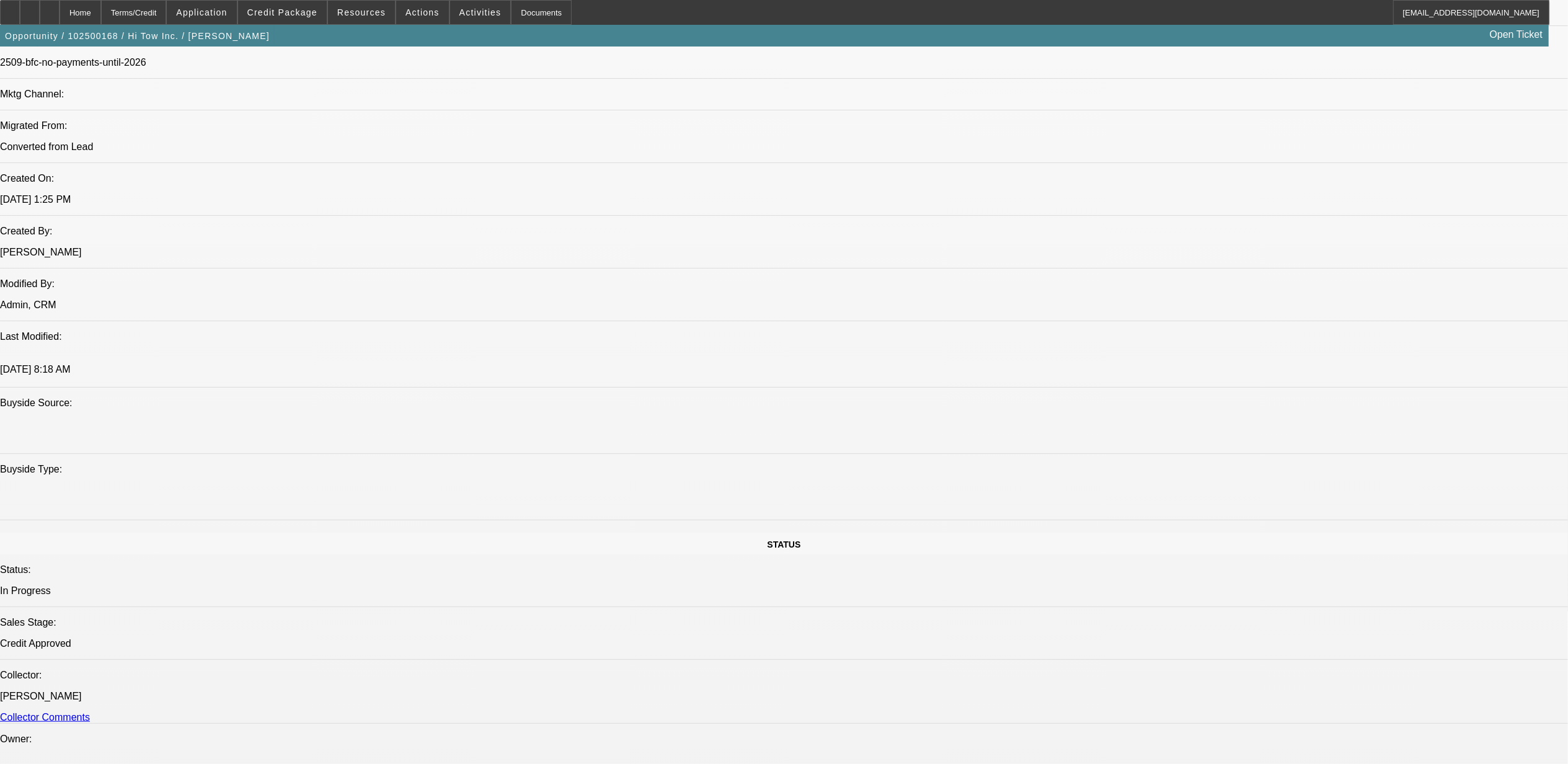
select select "0"
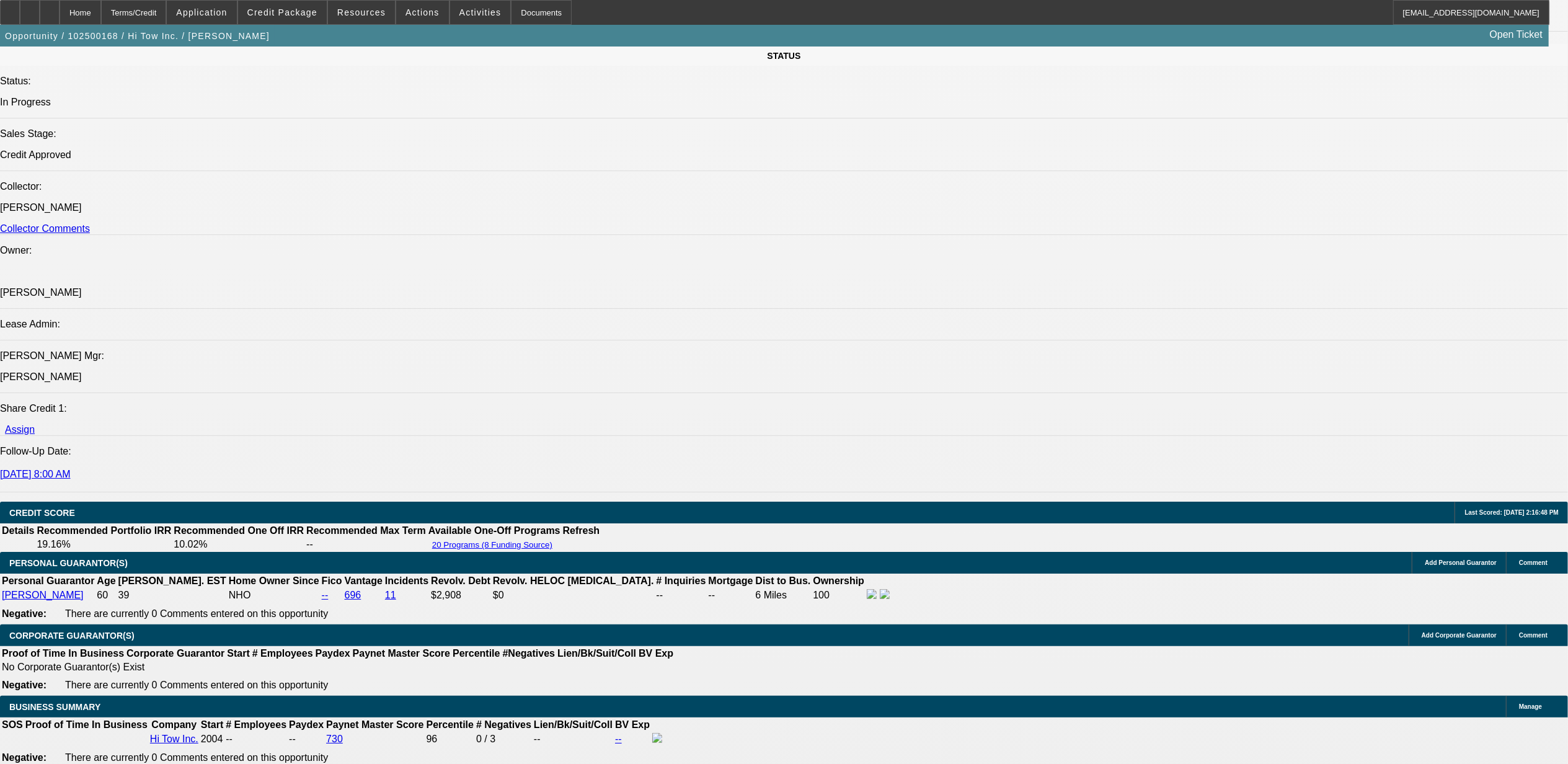
select select "1"
select select "2"
select select "6"
select select "1"
select select "2"
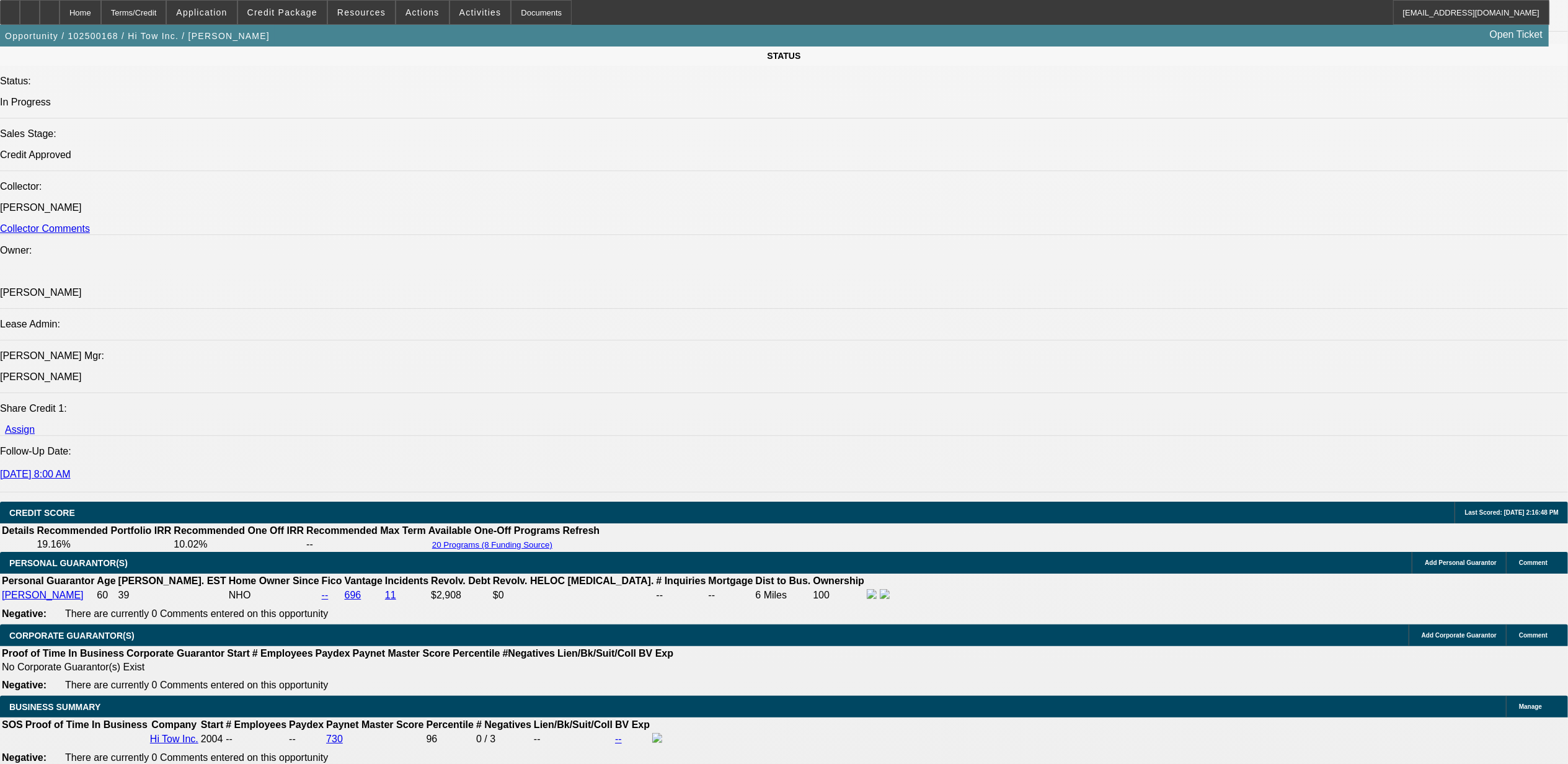
select select "6"
select select "1"
select select "2"
select select "6"
select select "1"
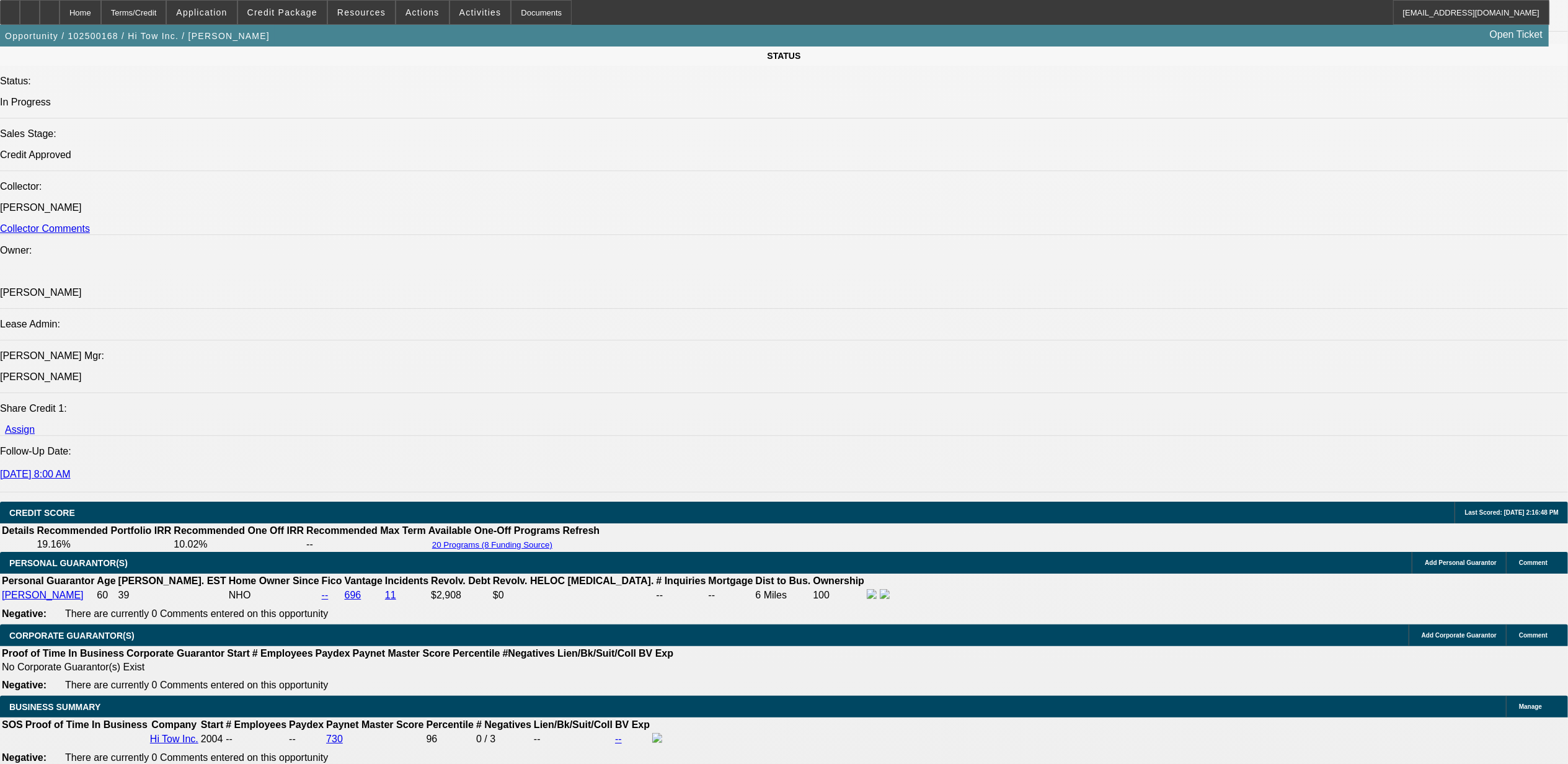
select select "2"
select select "6"
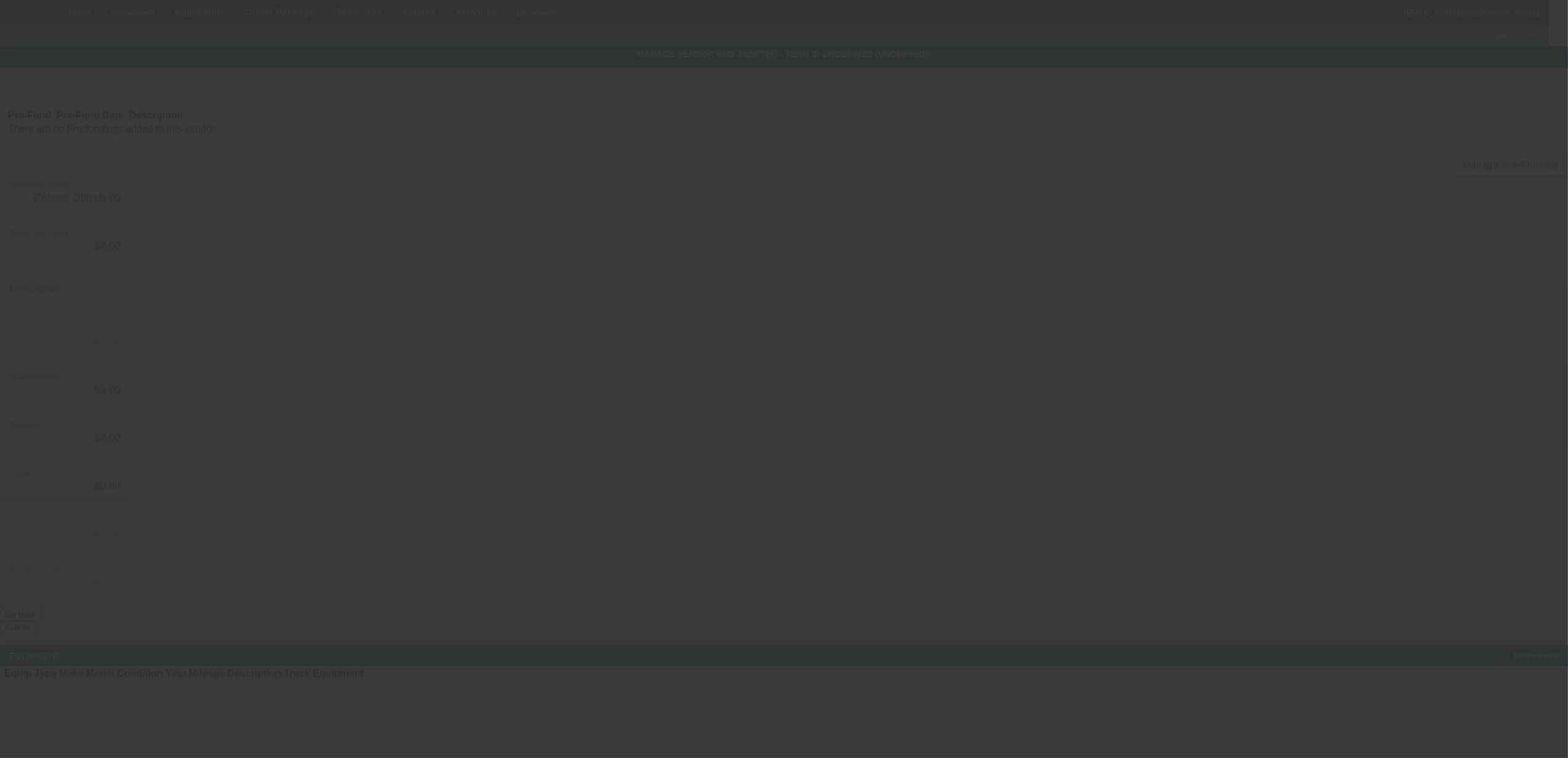
type input "$154,635.00"
type input "$10,824.45"
type input "sales tax"
type input "$165,459.45"
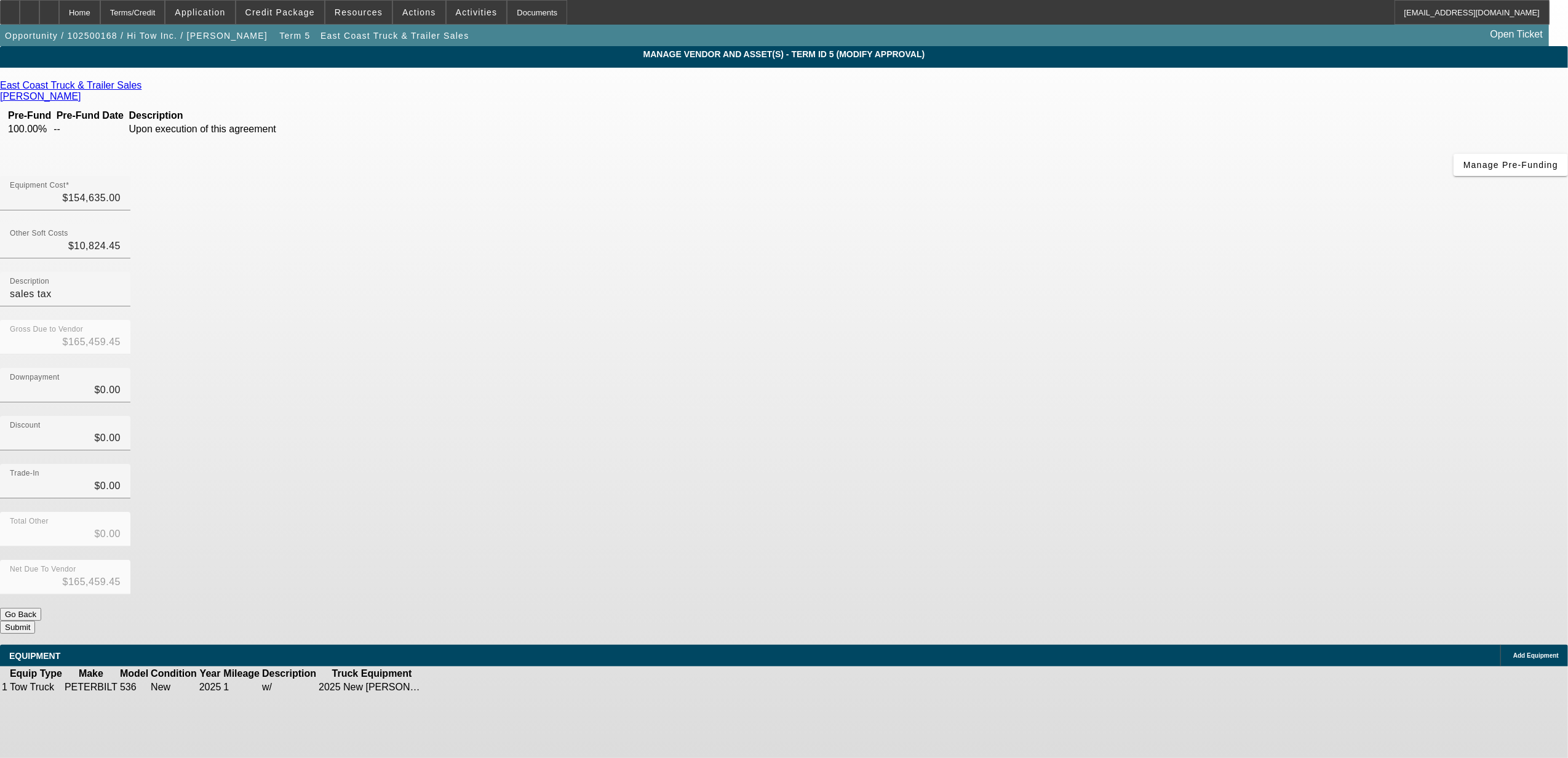
click at [141, 85] on link "East Coast Truck & Trailer Sales" at bounding box center [71, 86] width 141 height 11
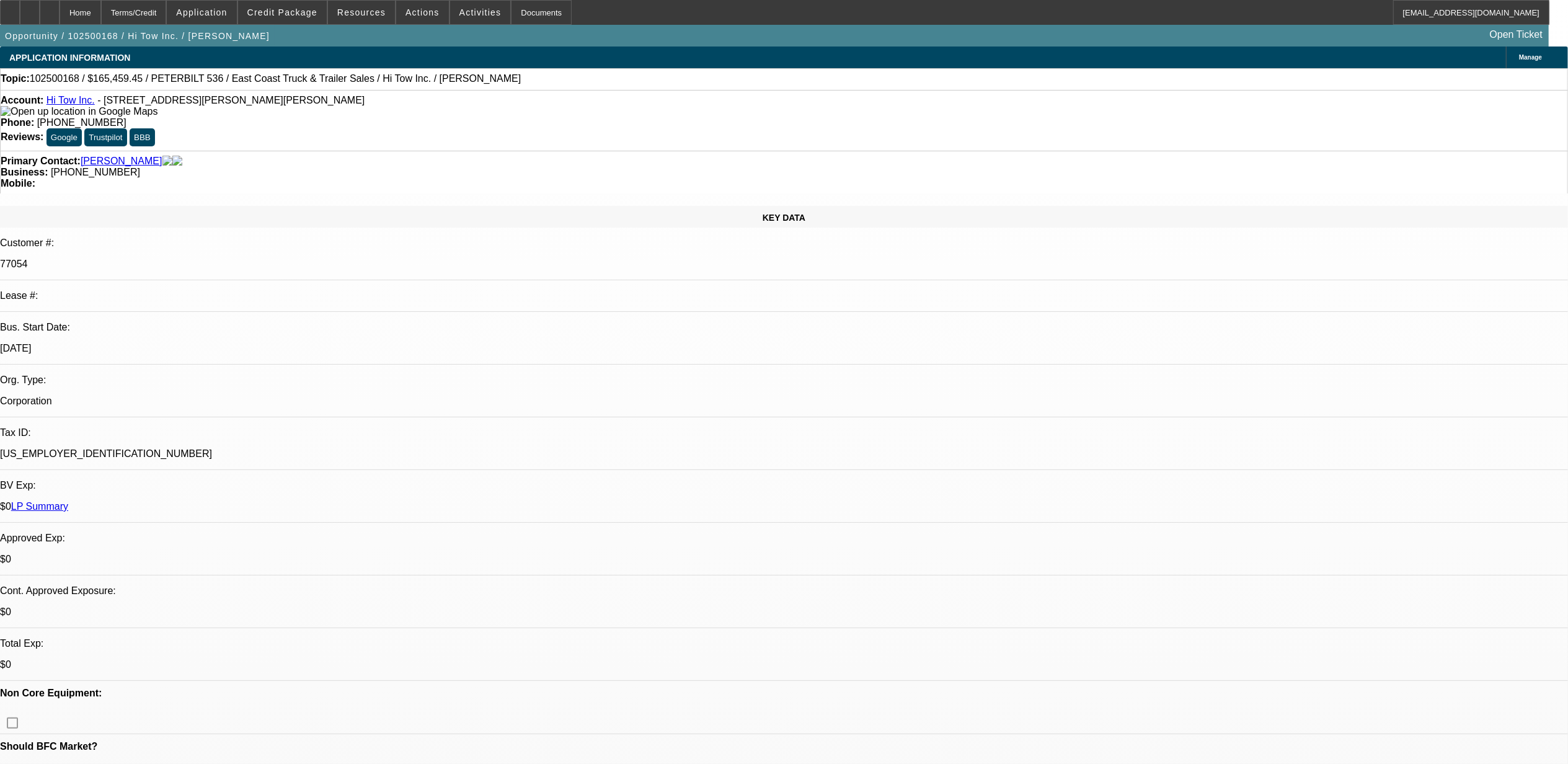
select select "0"
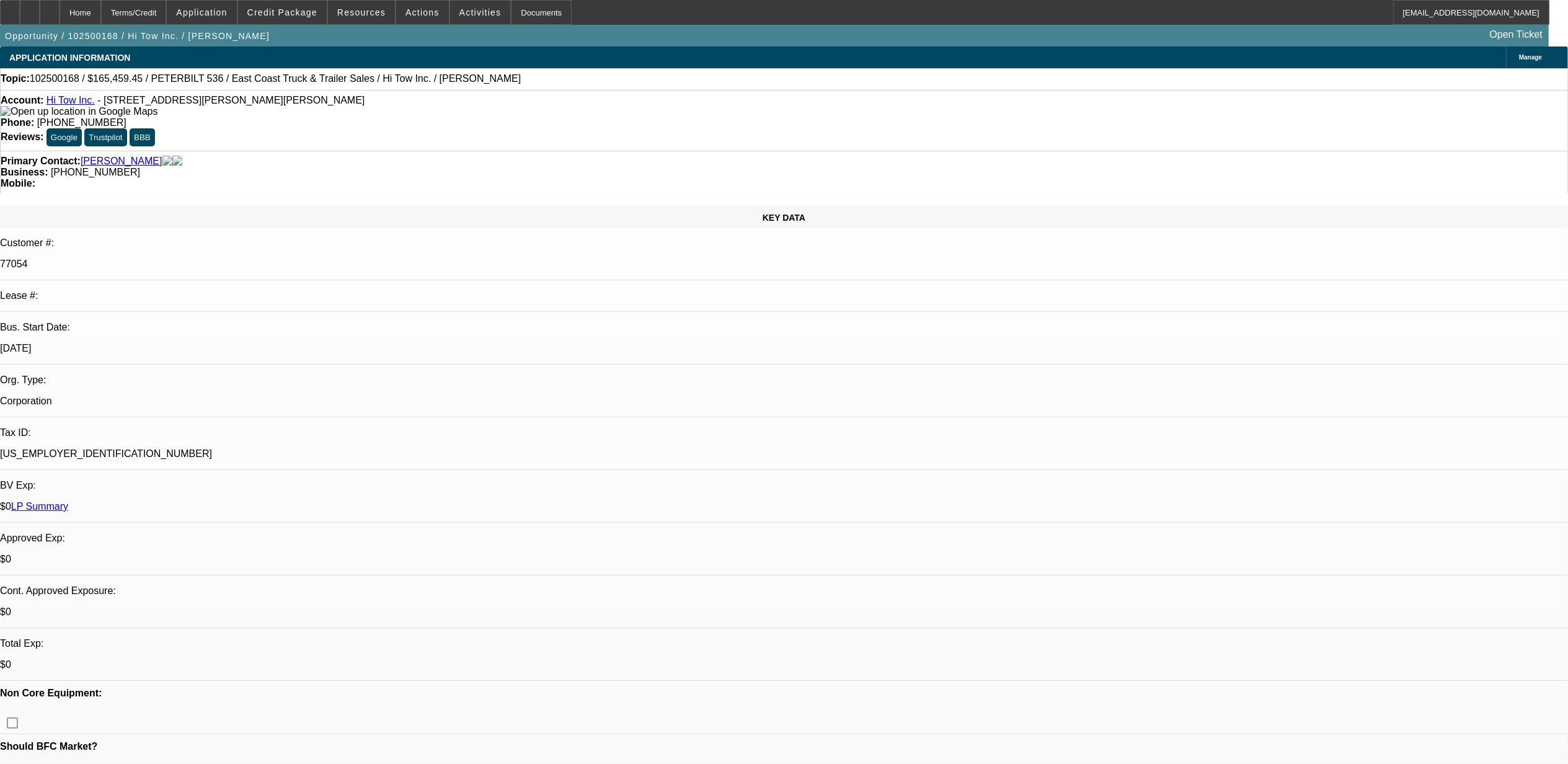
select select "0"
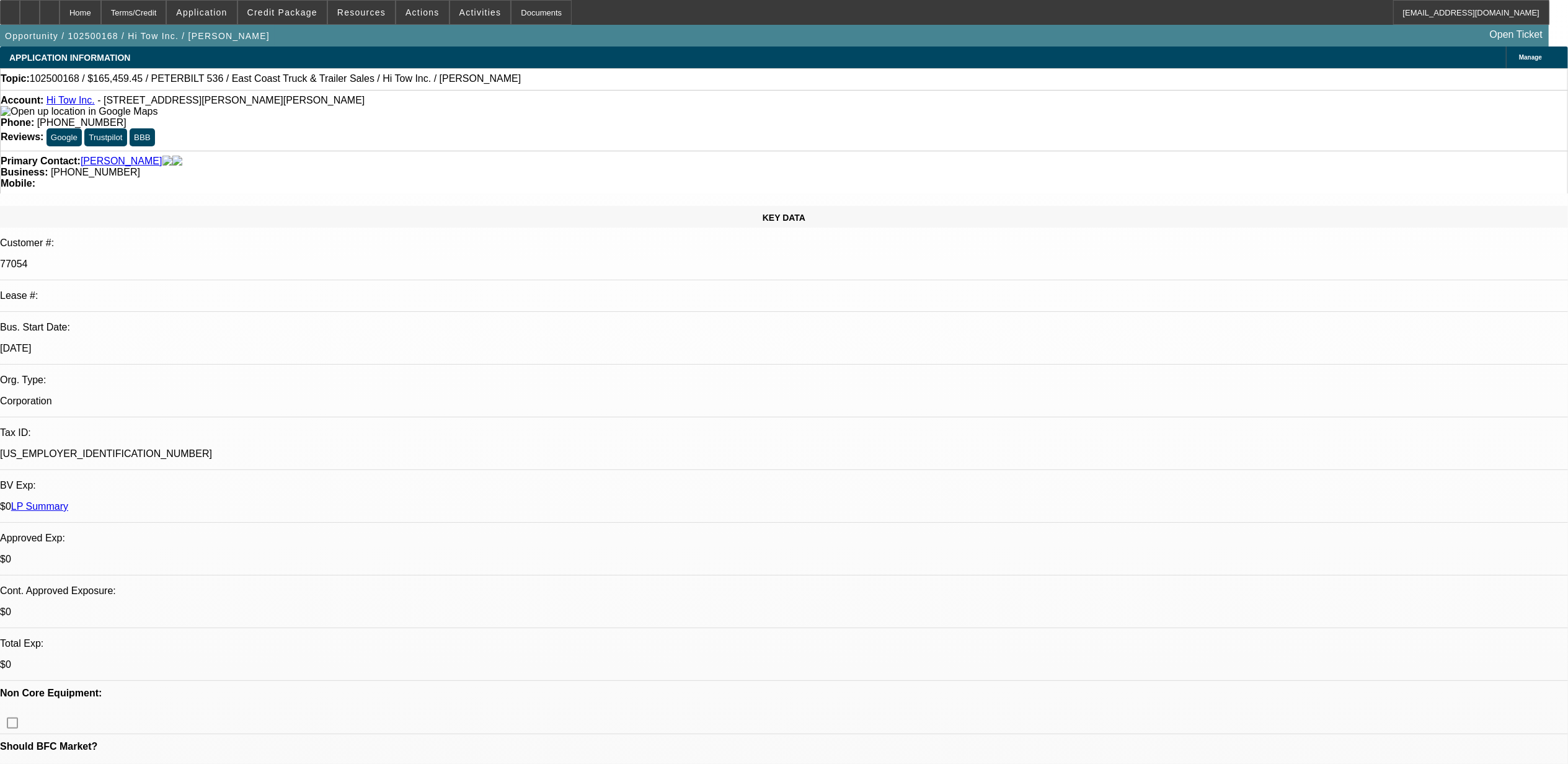
select select "0"
select select "1"
select select "2"
select select "6"
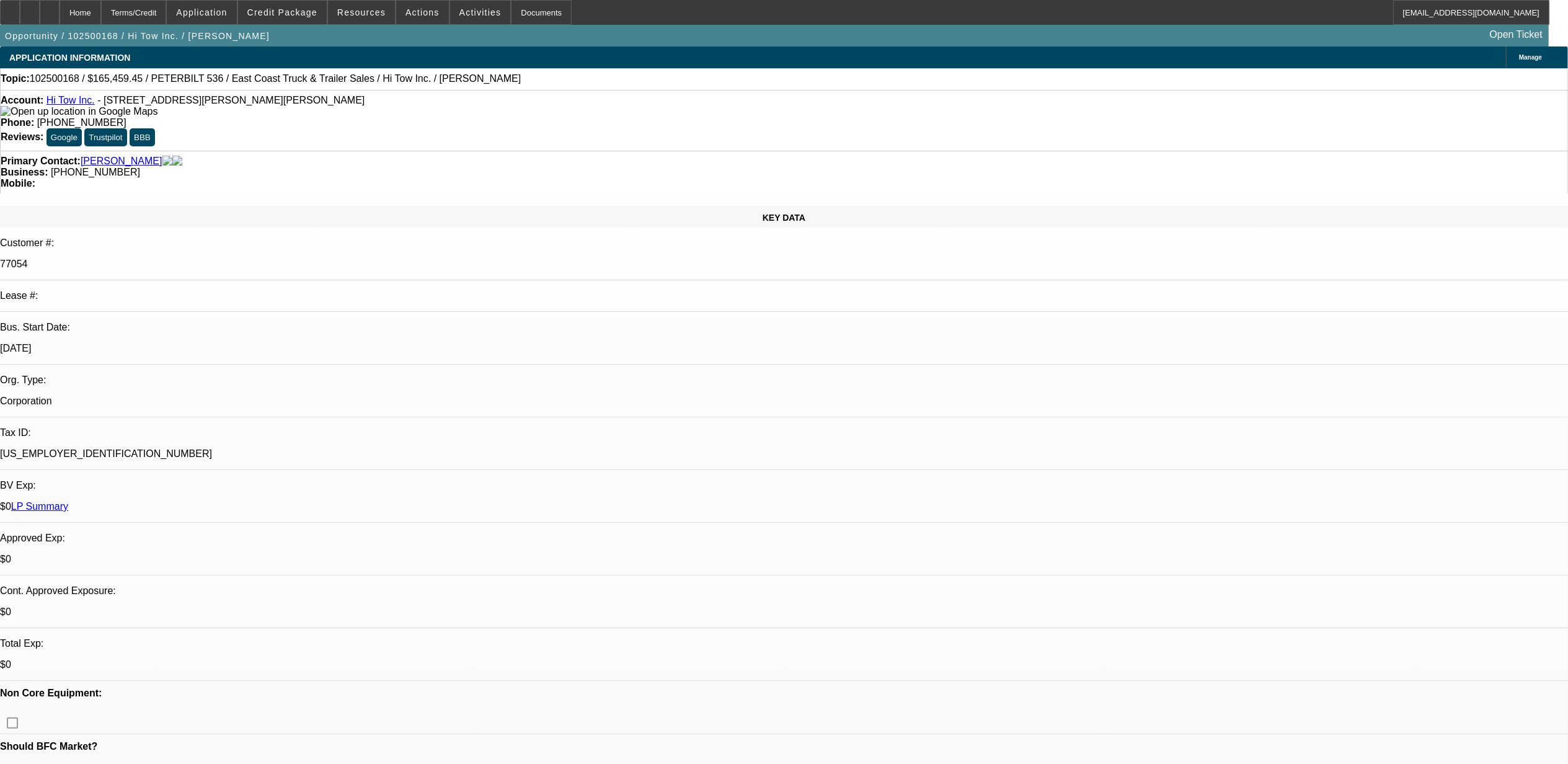
select select "1"
select select "2"
select select "6"
select select "1"
select select "2"
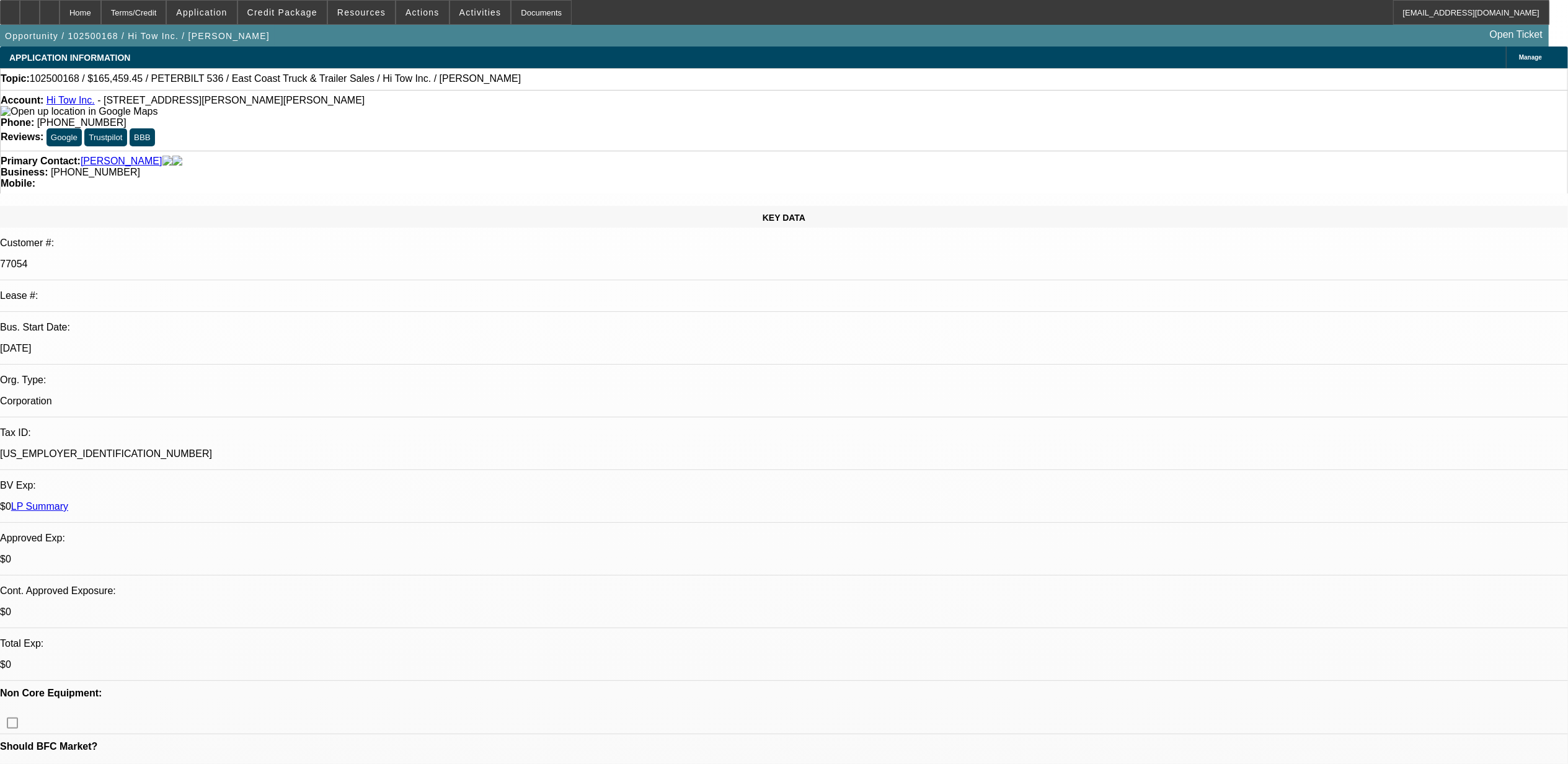
select select "6"
select select "1"
select select "2"
select select "6"
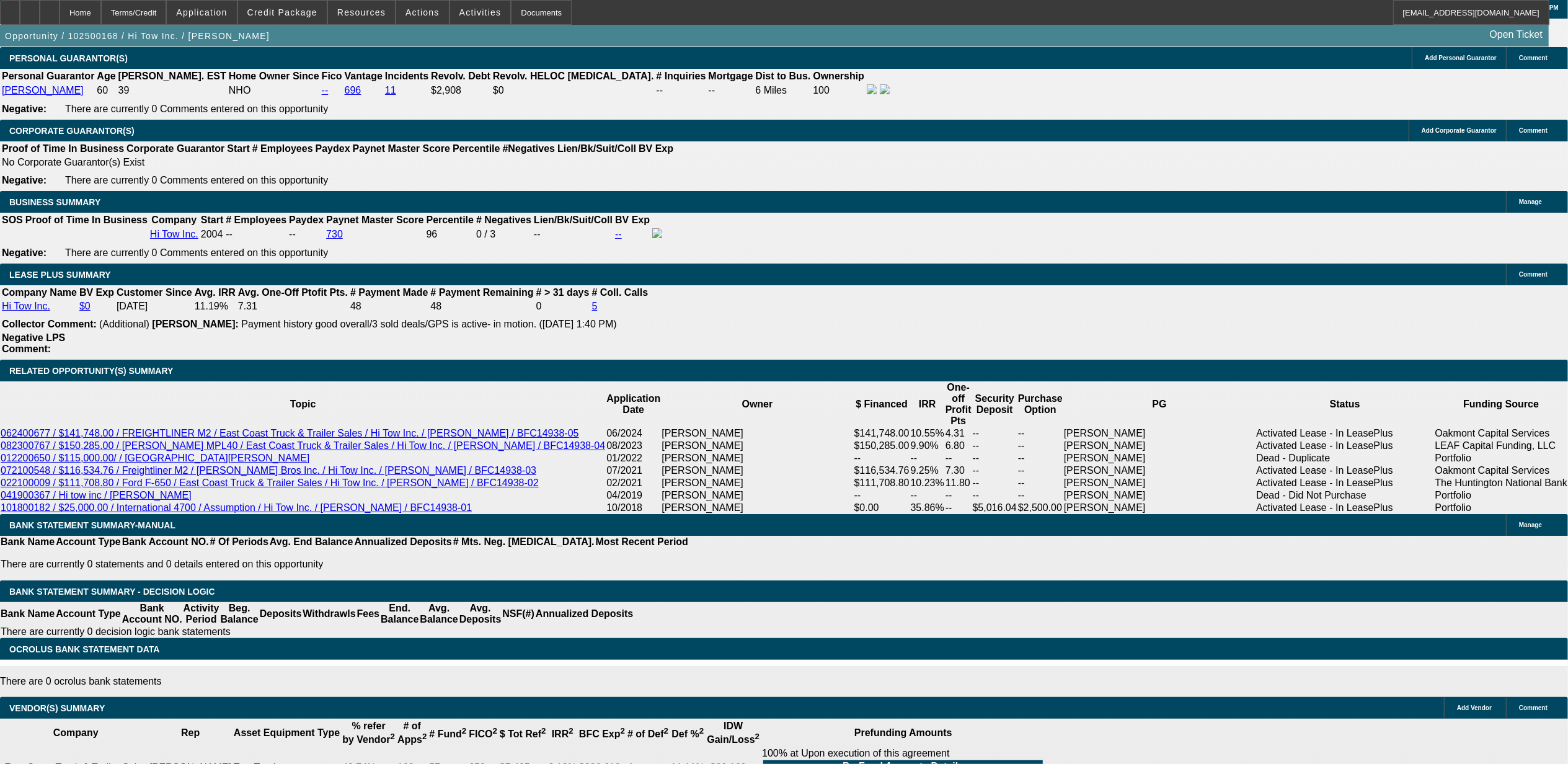
scroll to position [1938, 0]
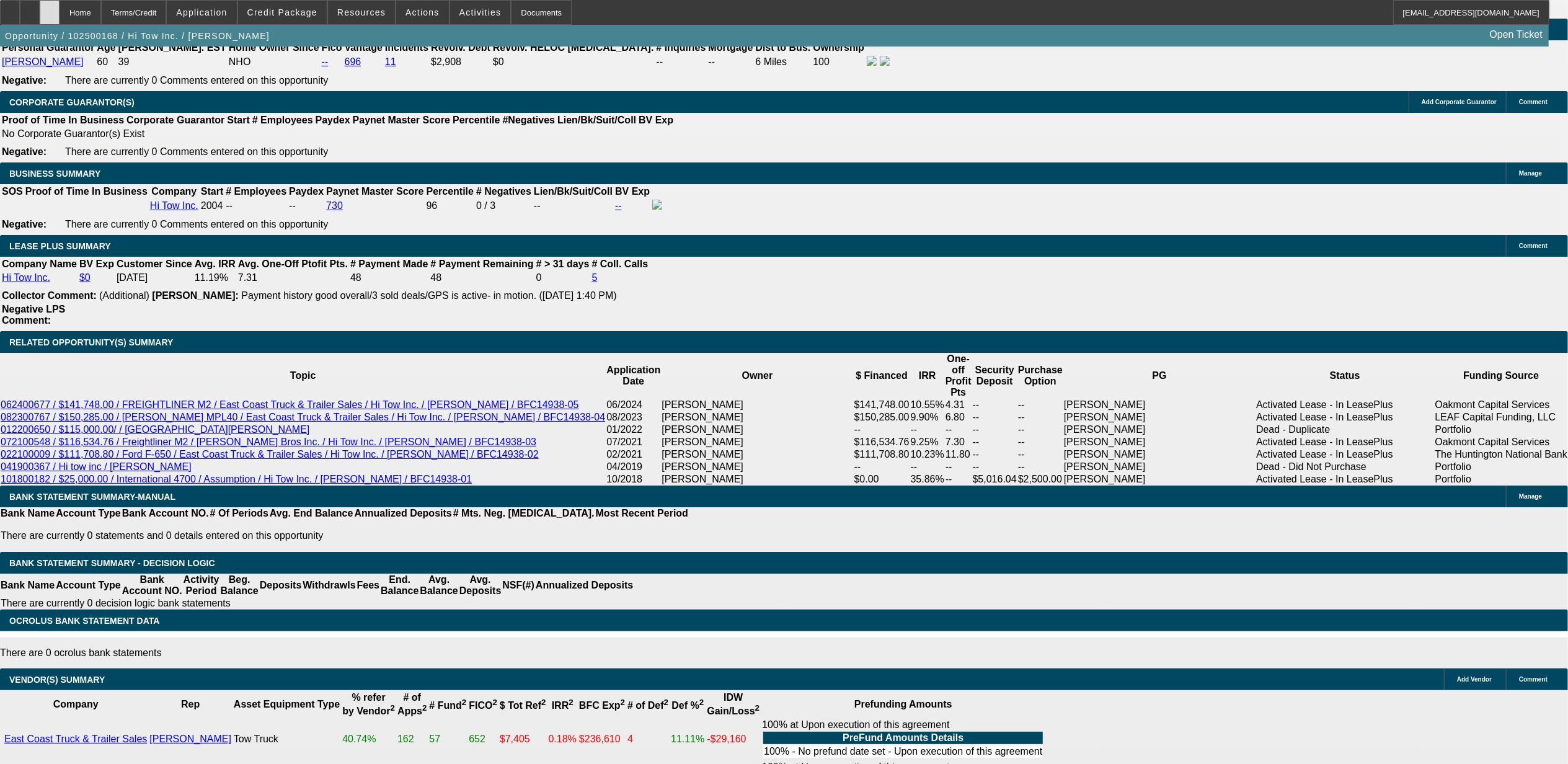
click at [50, 8] on icon at bounding box center [50, 8] width 0 height 0
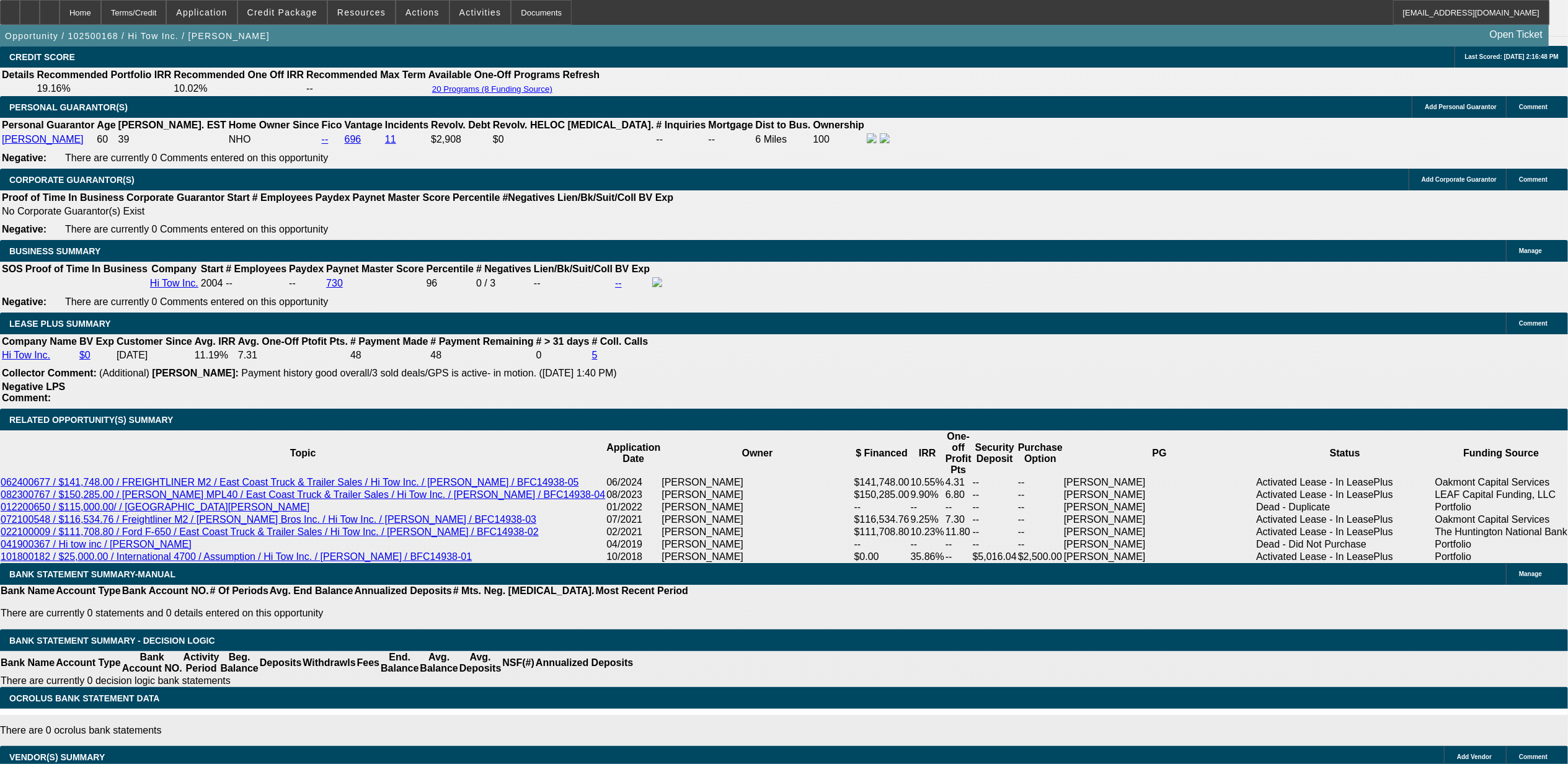
select select "0"
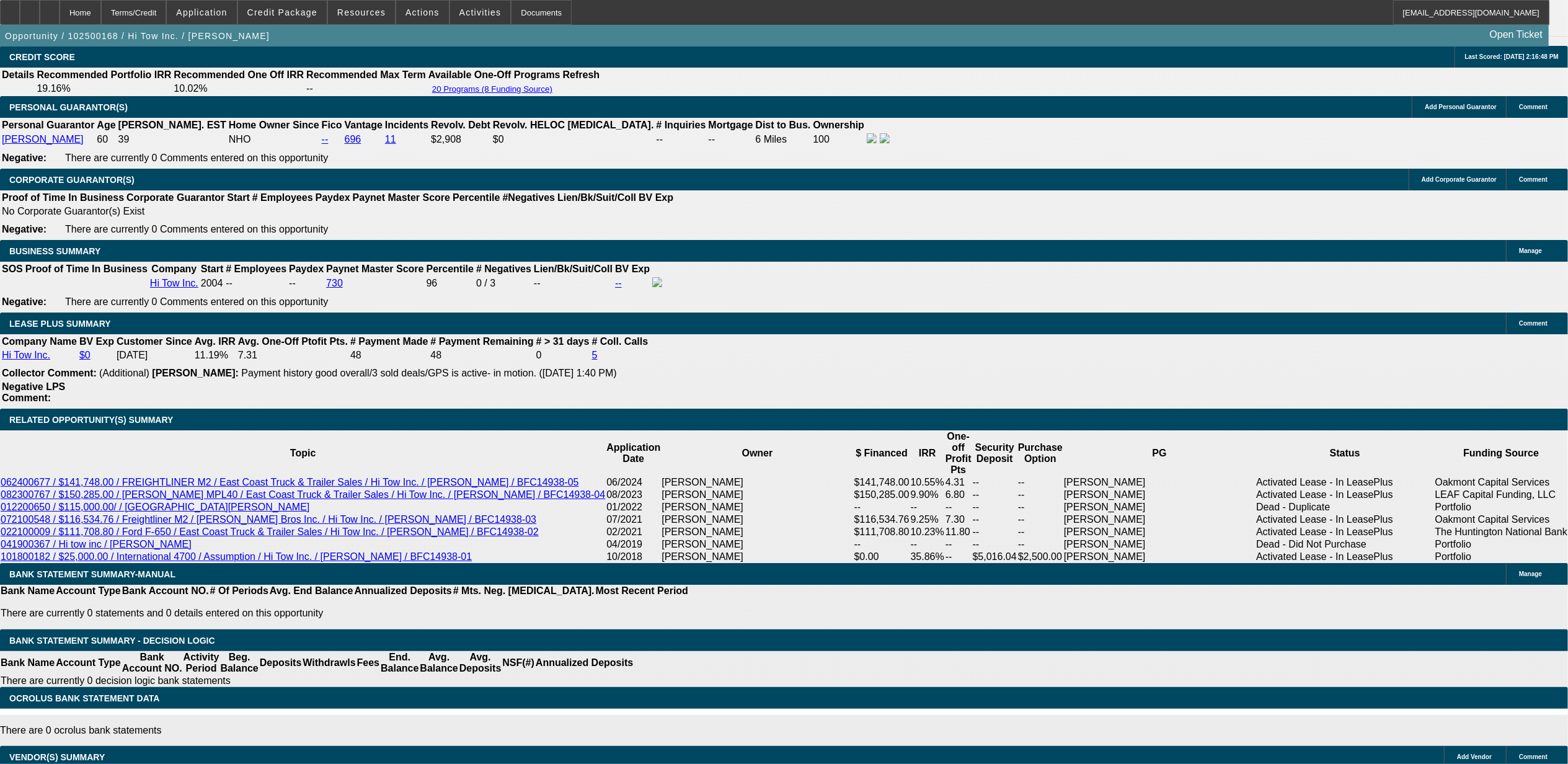
select select "0"
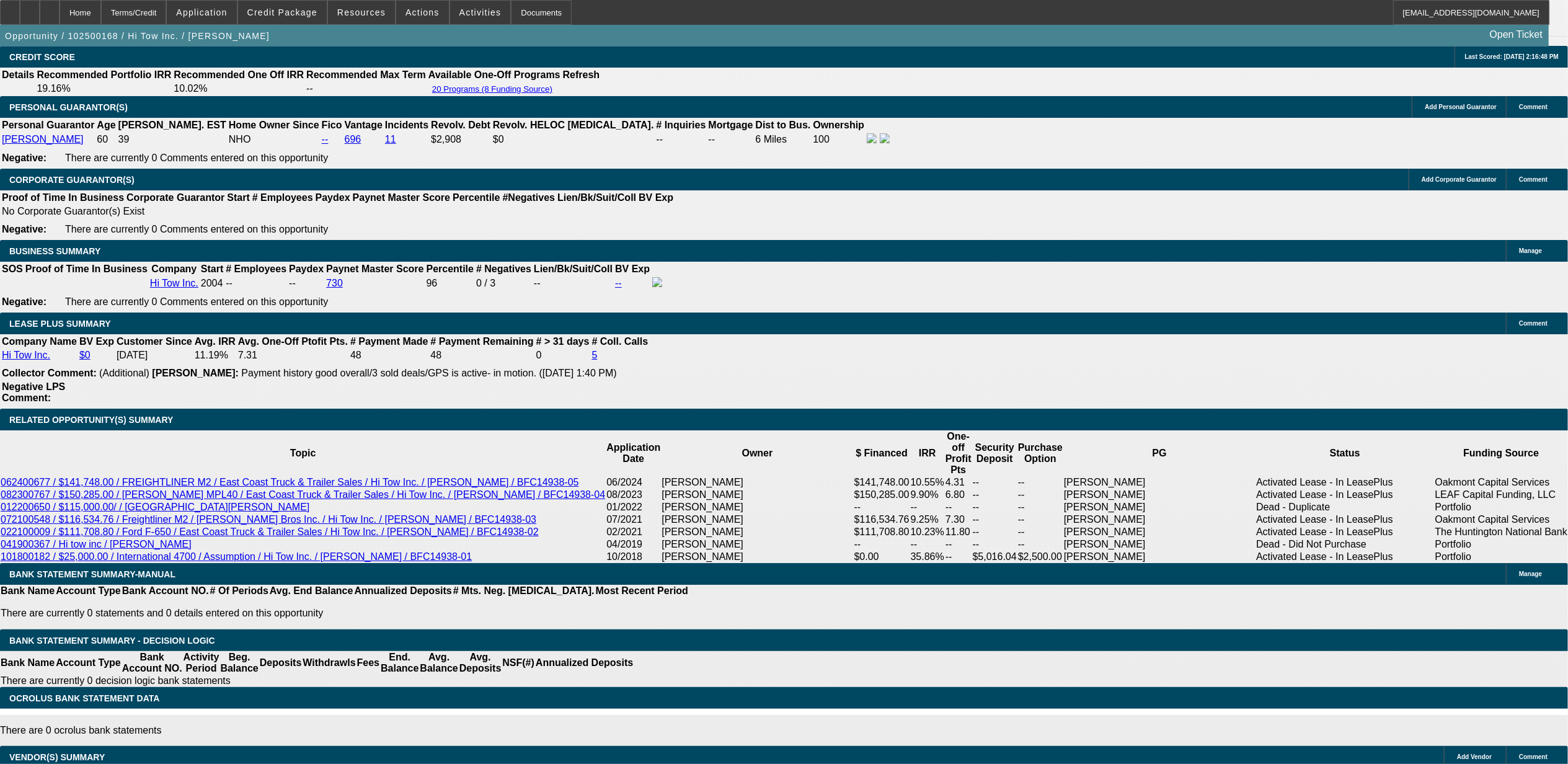
select select "0"
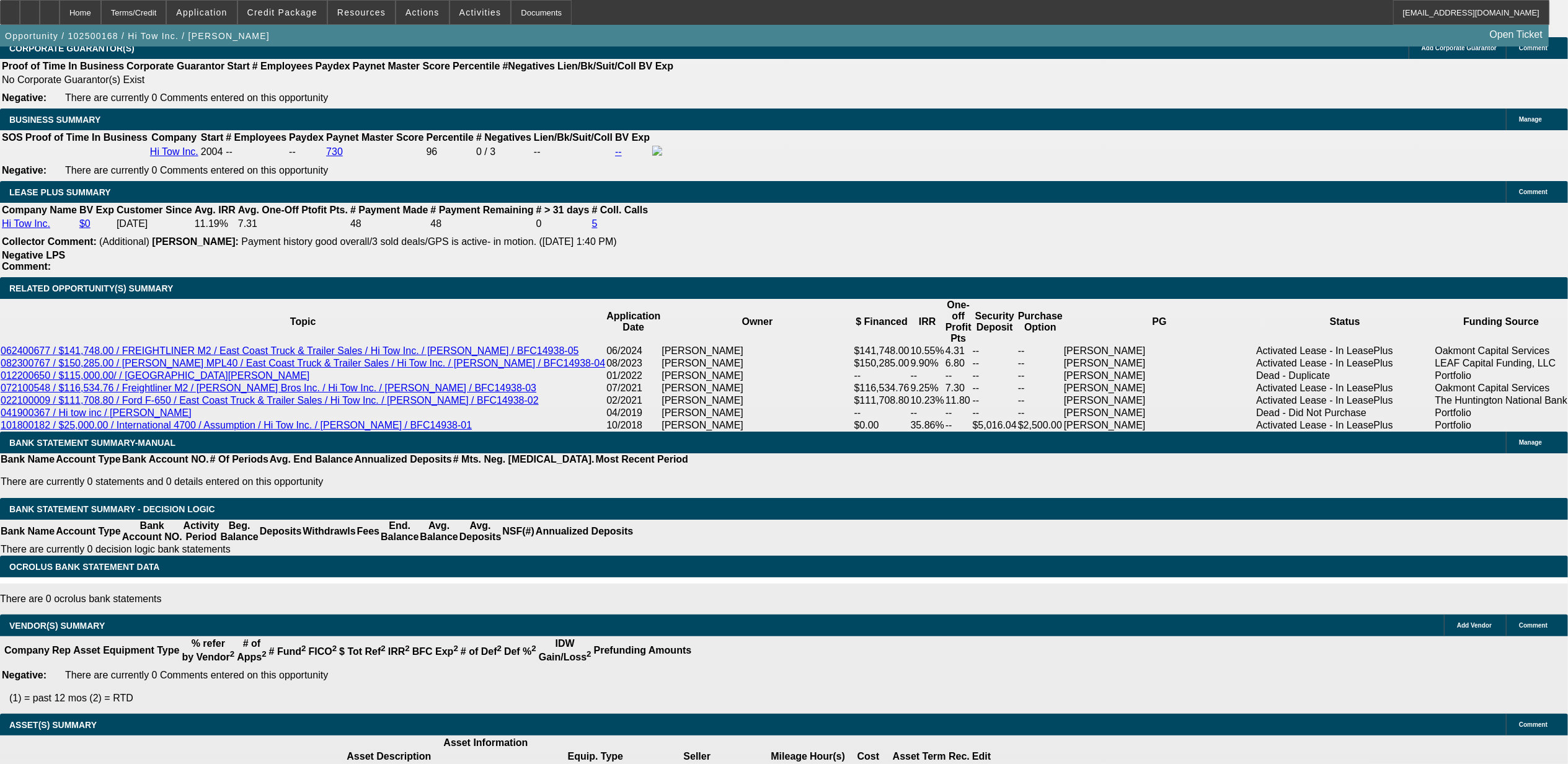
select select "1"
select select "2"
select select "6"
select select "1"
select select "2"
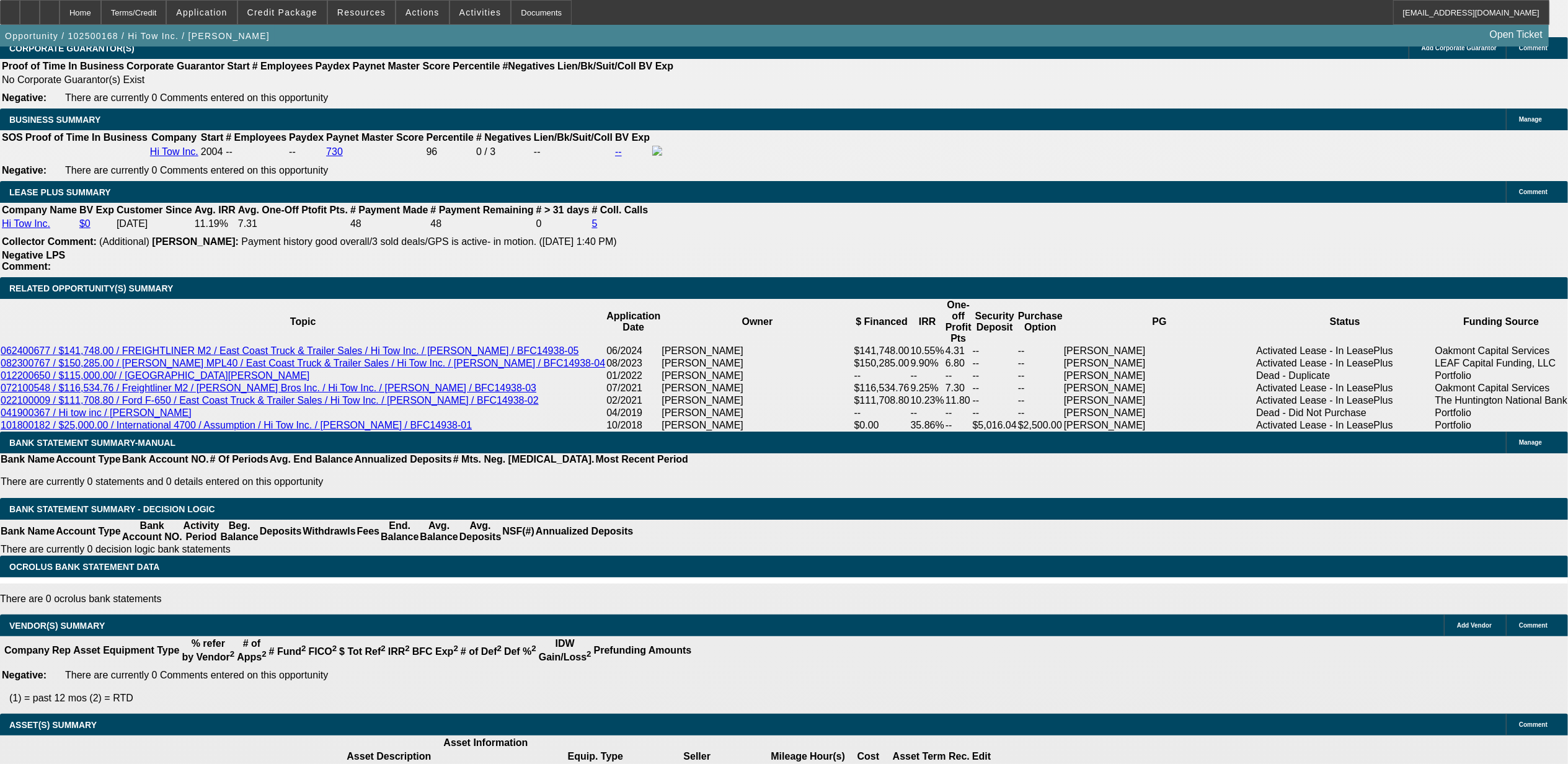
select select "6"
select select "1"
select select "2"
select select "6"
select select "1"
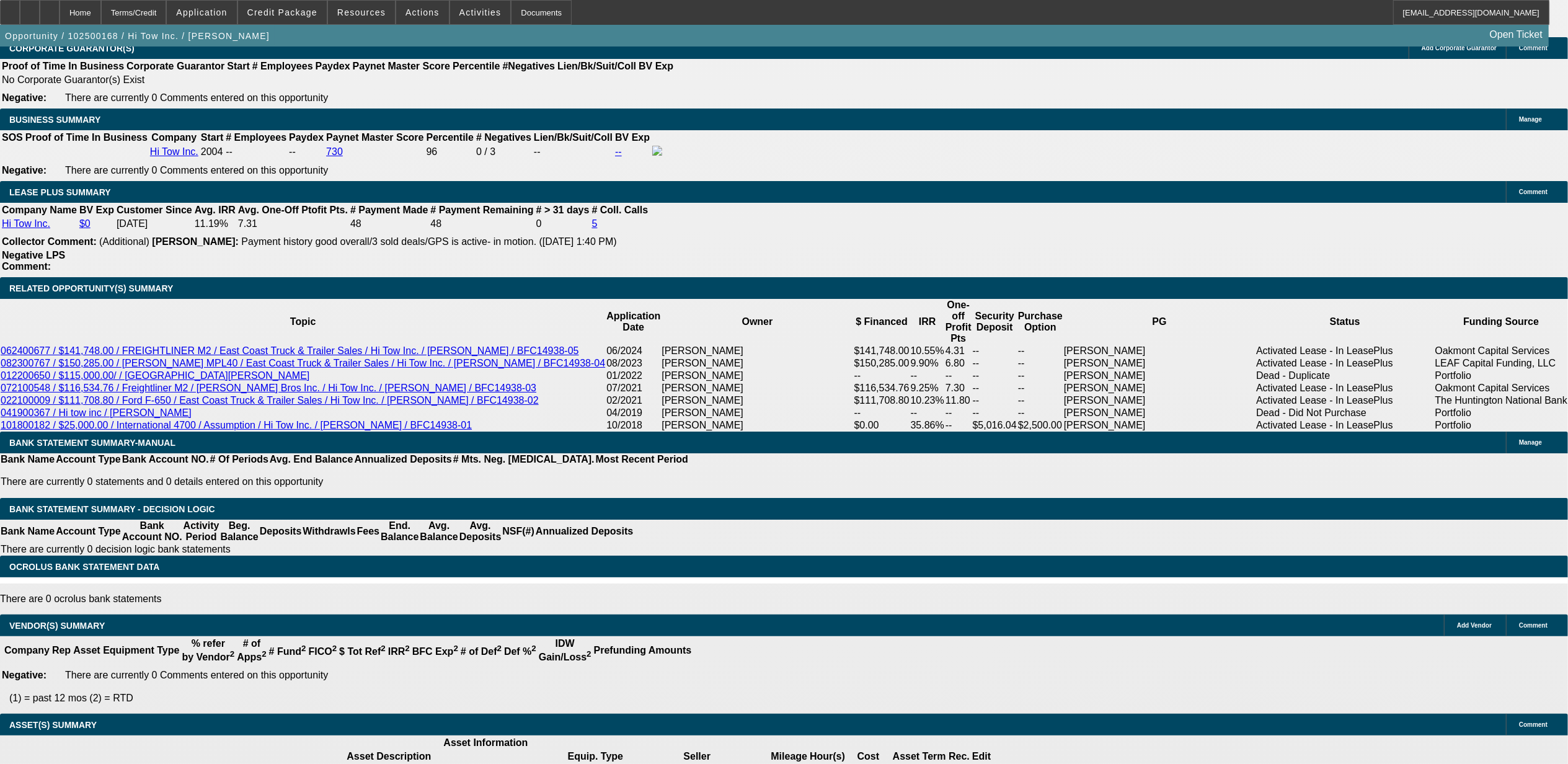
select select "2"
select select "6"
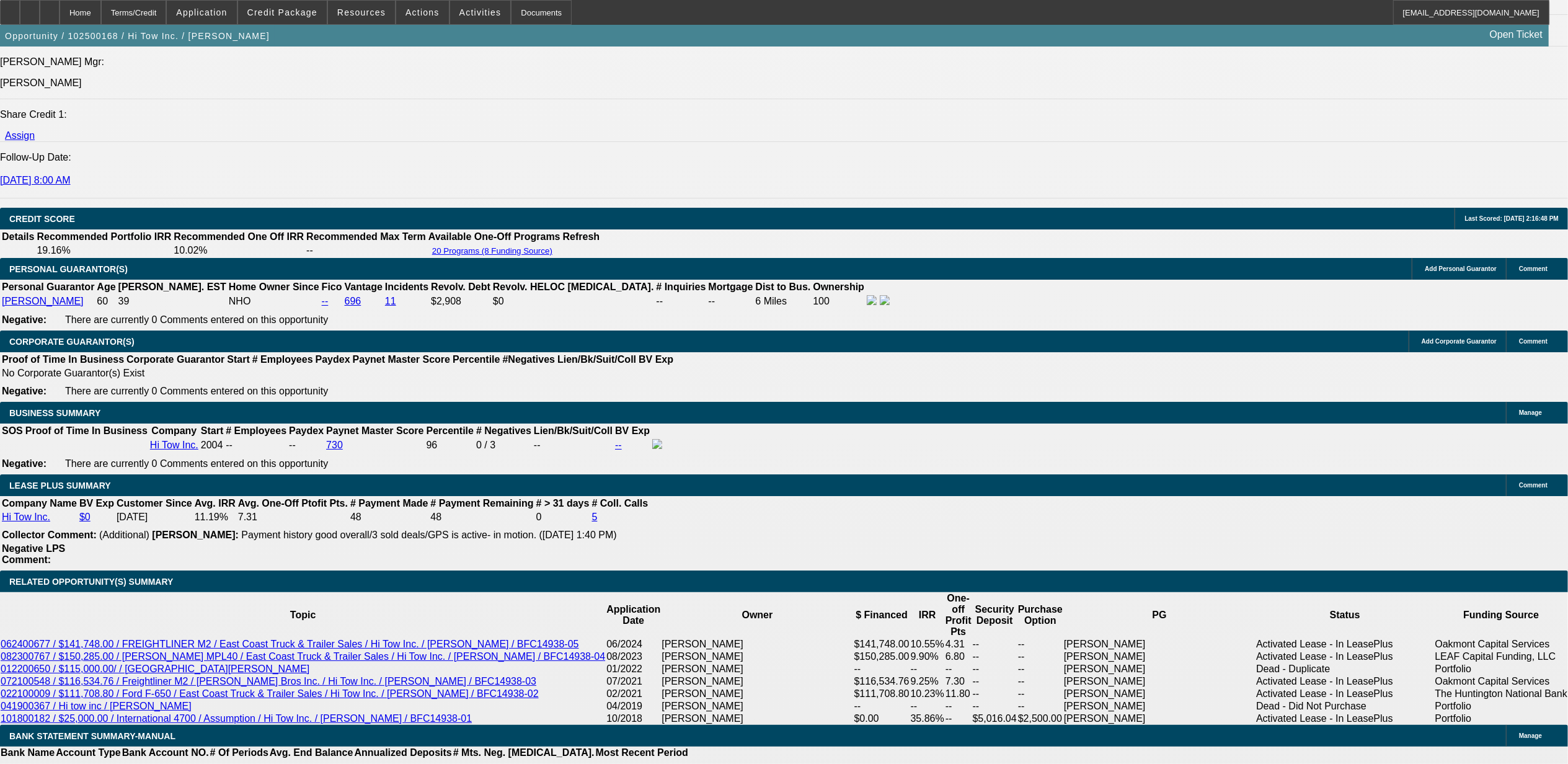
scroll to position [1781, 0]
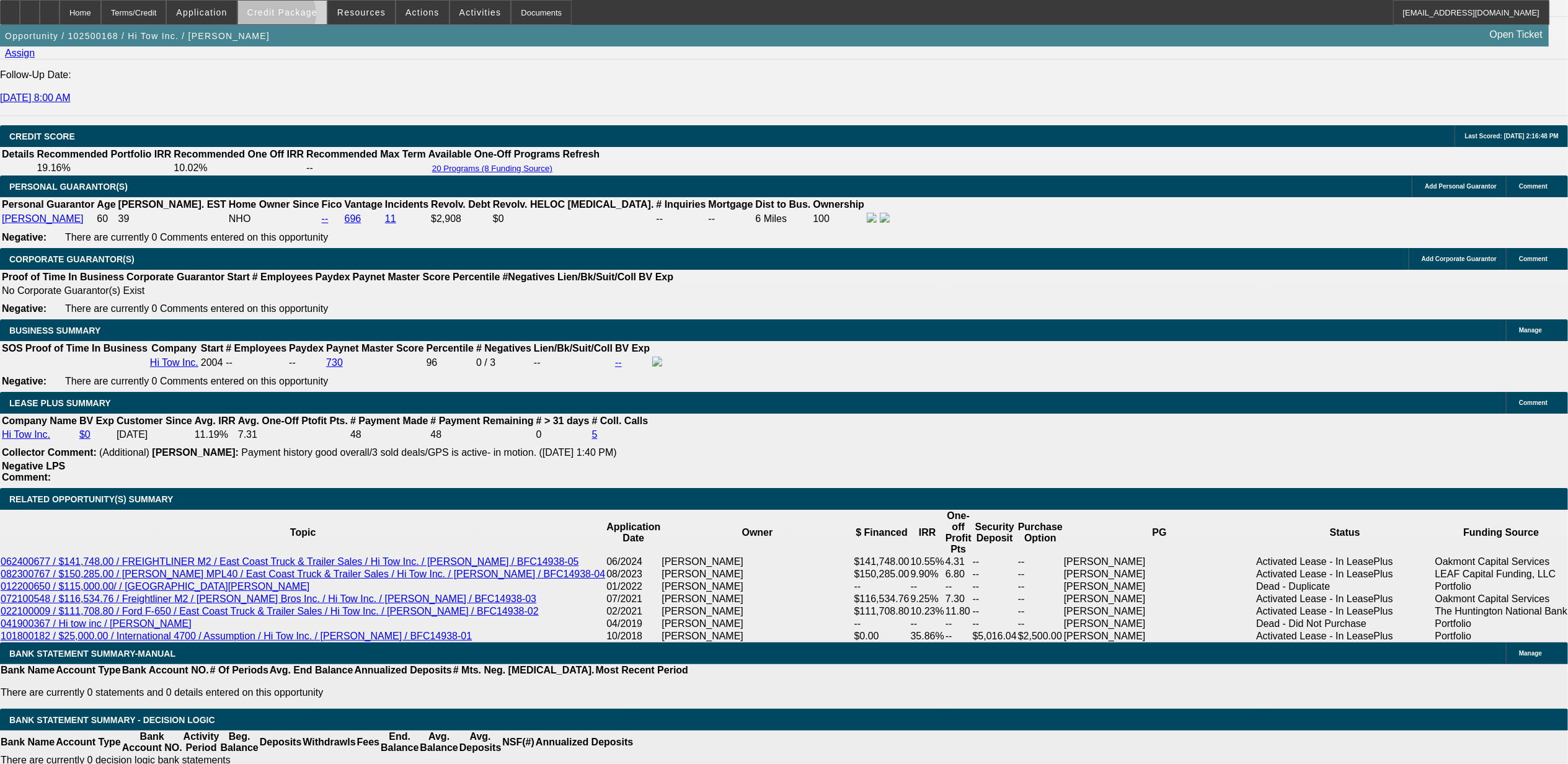
click at [298, 16] on button "Credit Package" at bounding box center [282, 12] width 88 height 24
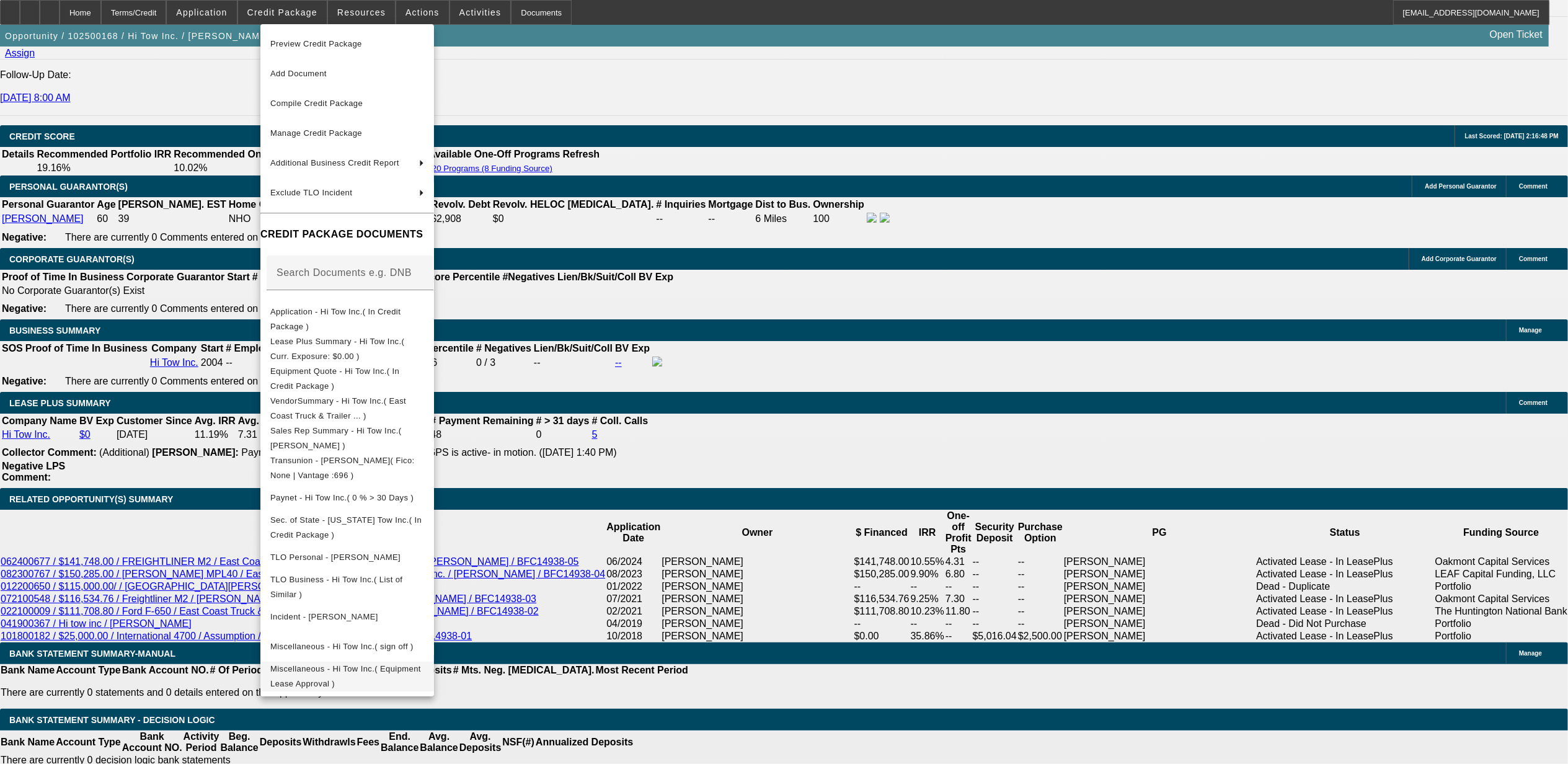
click at [340, 670] on span "Miscellaneous - Hi Tow Inc.( Equipment Lease Approval )" at bounding box center [345, 676] width 151 height 24
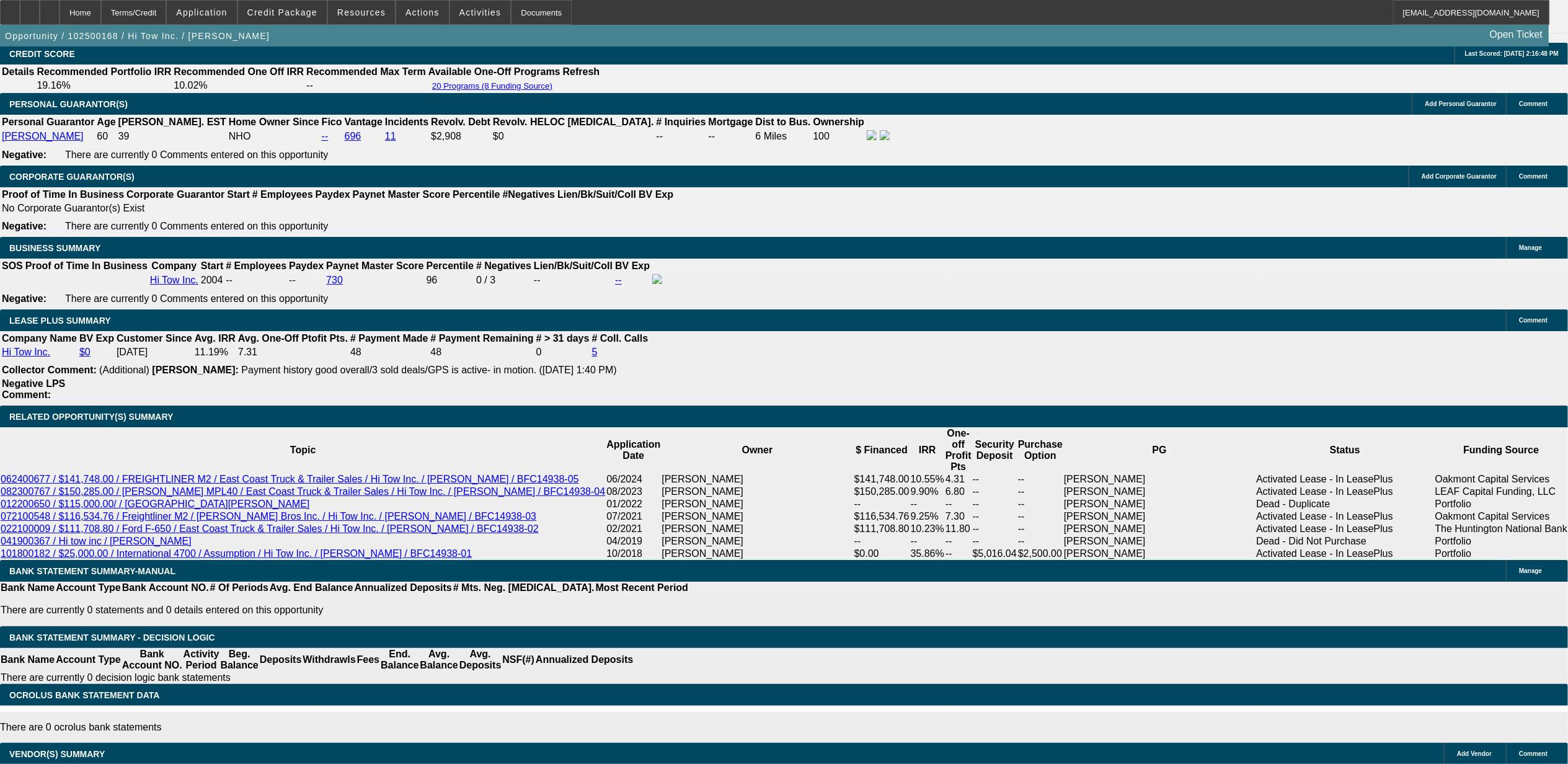
scroll to position [1947, 0]
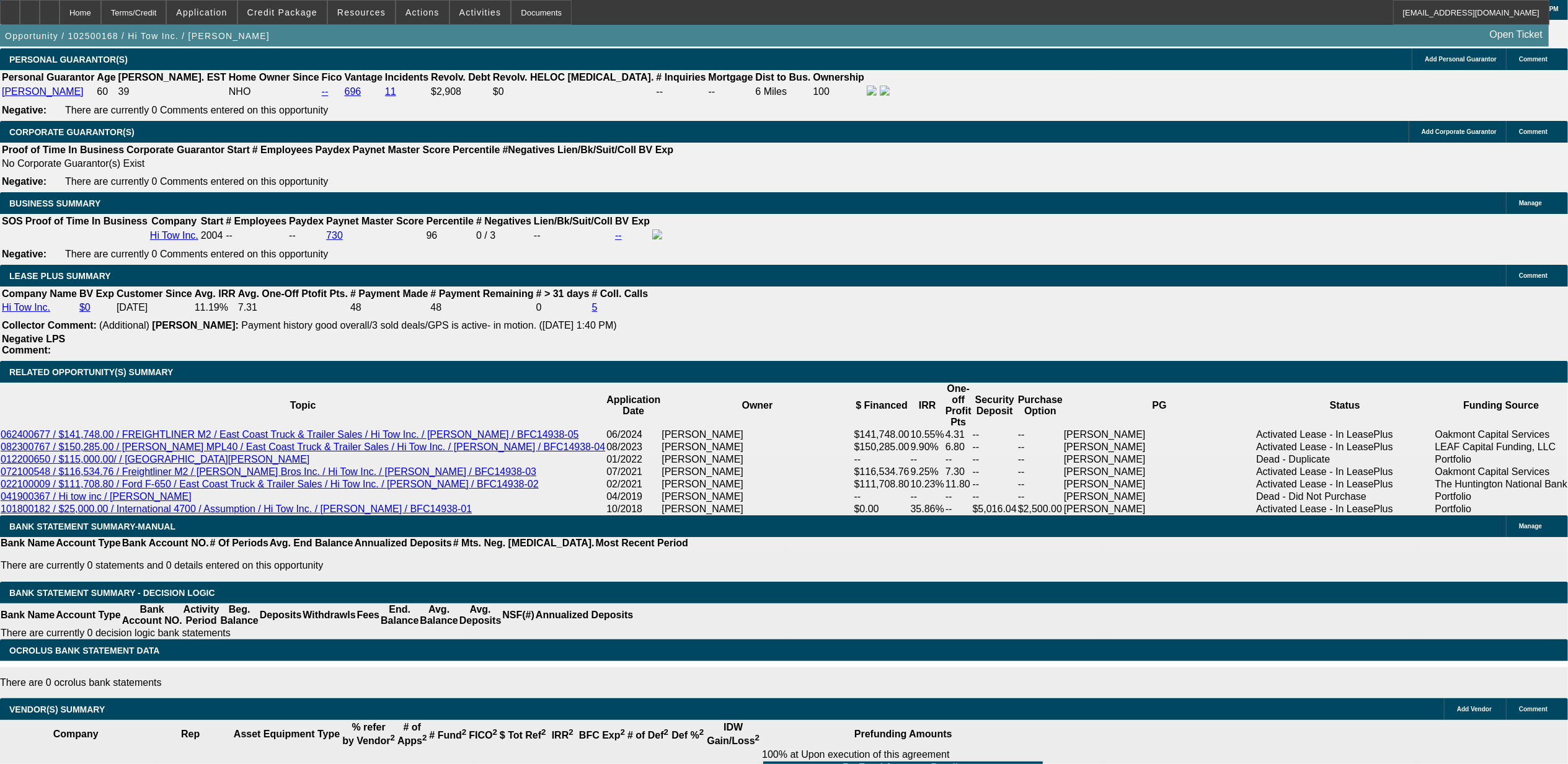
scroll to position [1781, 0]
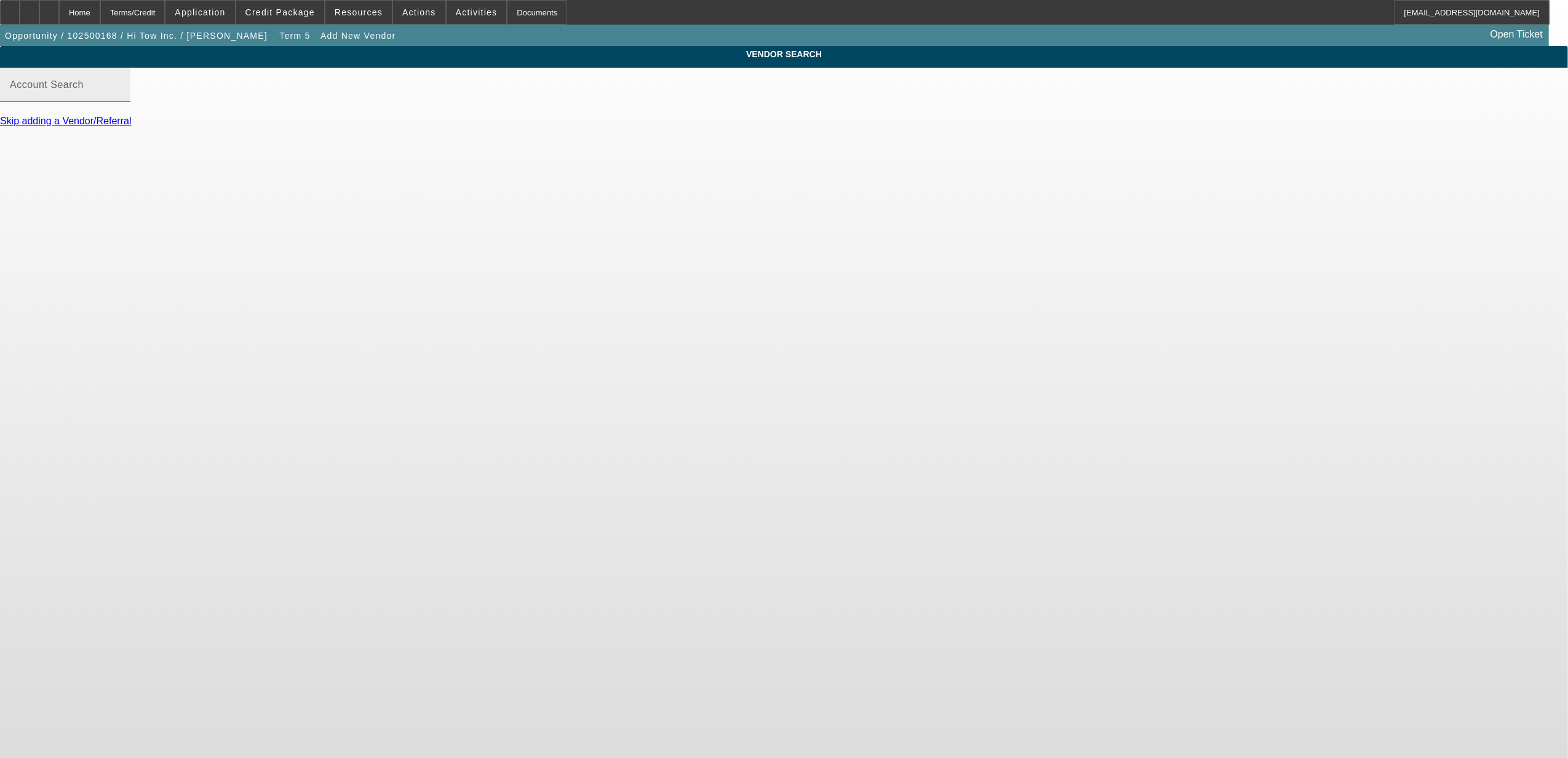
click at [84, 90] on mat-label "Account Search" at bounding box center [47, 85] width 74 height 11
click at [121, 97] on input "Account Search" at bounding box center [65, 90] width 110 height 15
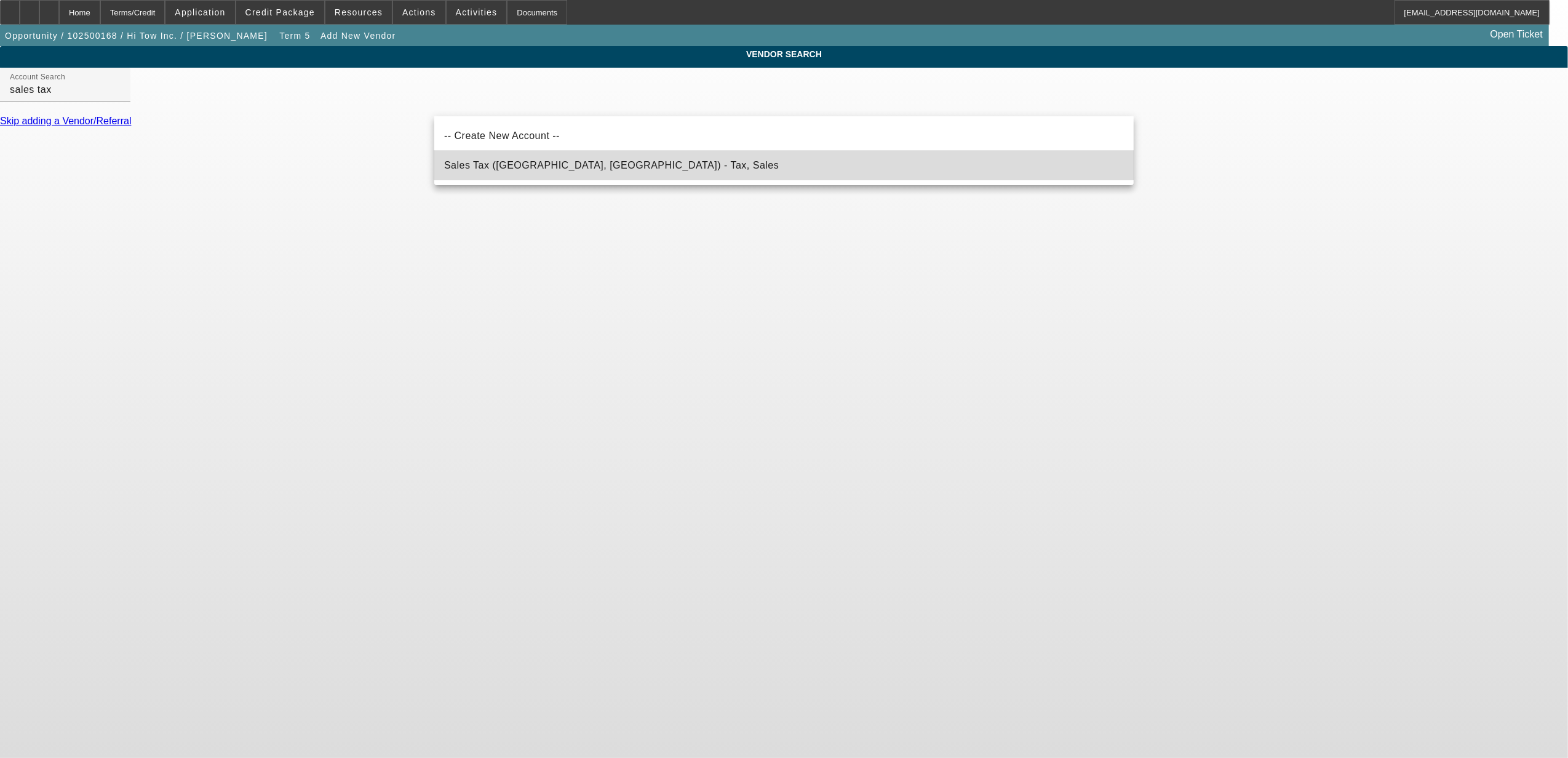
click at [492, 172] on span "Sales Tax (Marlborough, MA) - Tax, Sales" at bounding box center [612, 165] width 335 height 15
type input "Sales Tax (Marlborough, MA) - Tax, Sales"
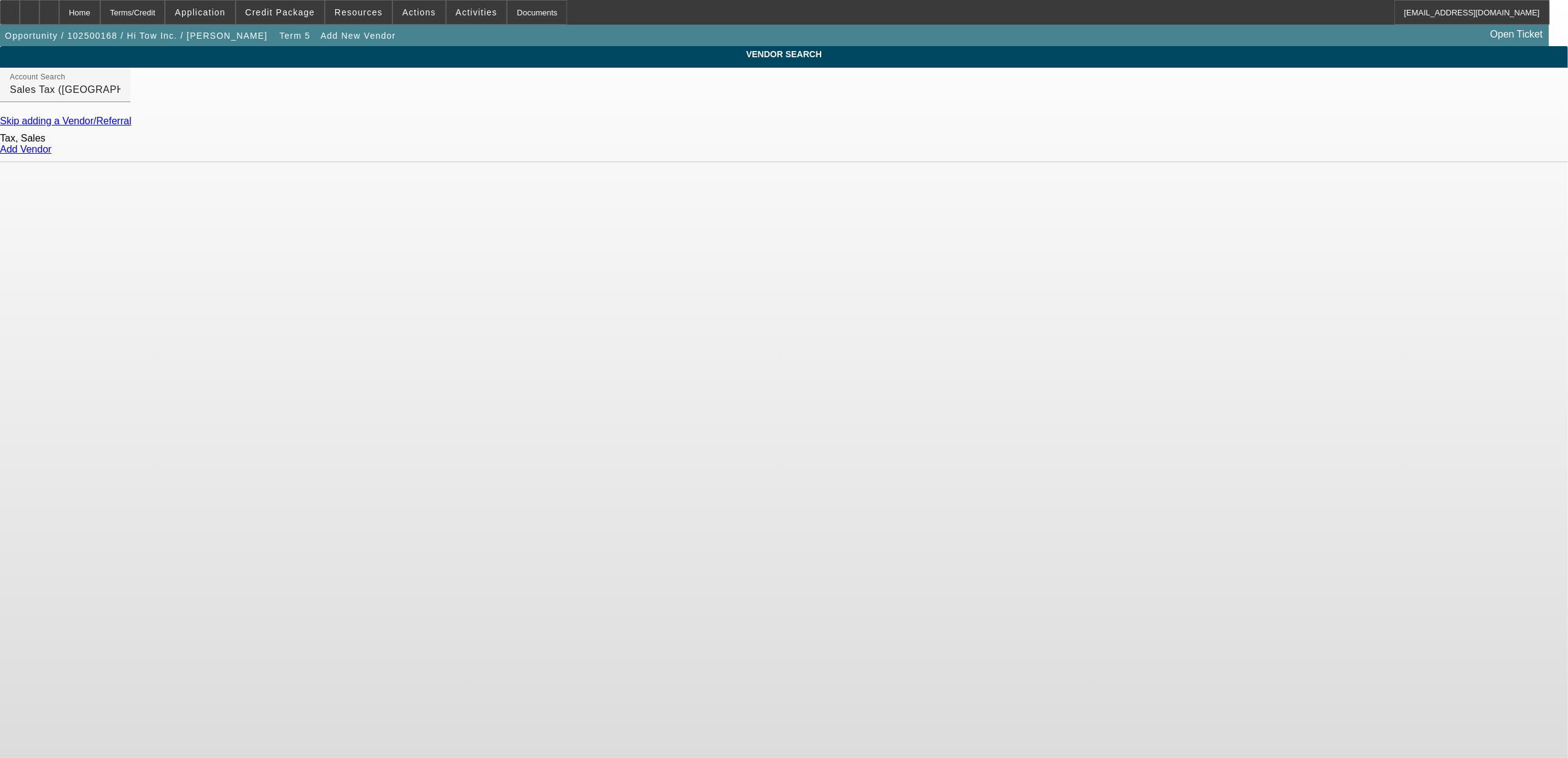
click at [52, 155] on link "Add Vendor" at bounding box center [26, 149] width 52 height 11
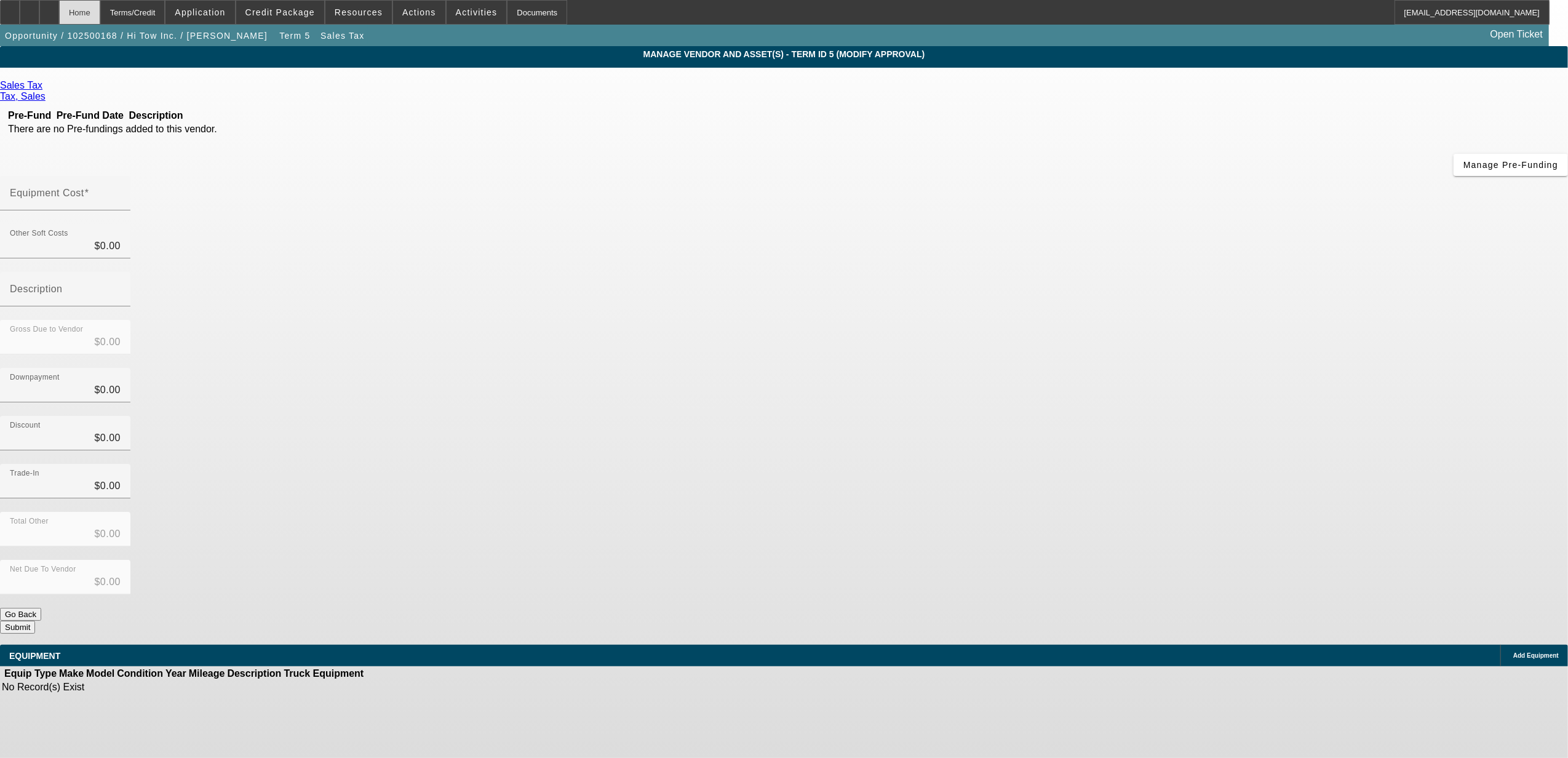
click at [100, 17] on div "Home" at bounding box center [80, 12] width 41 height 25
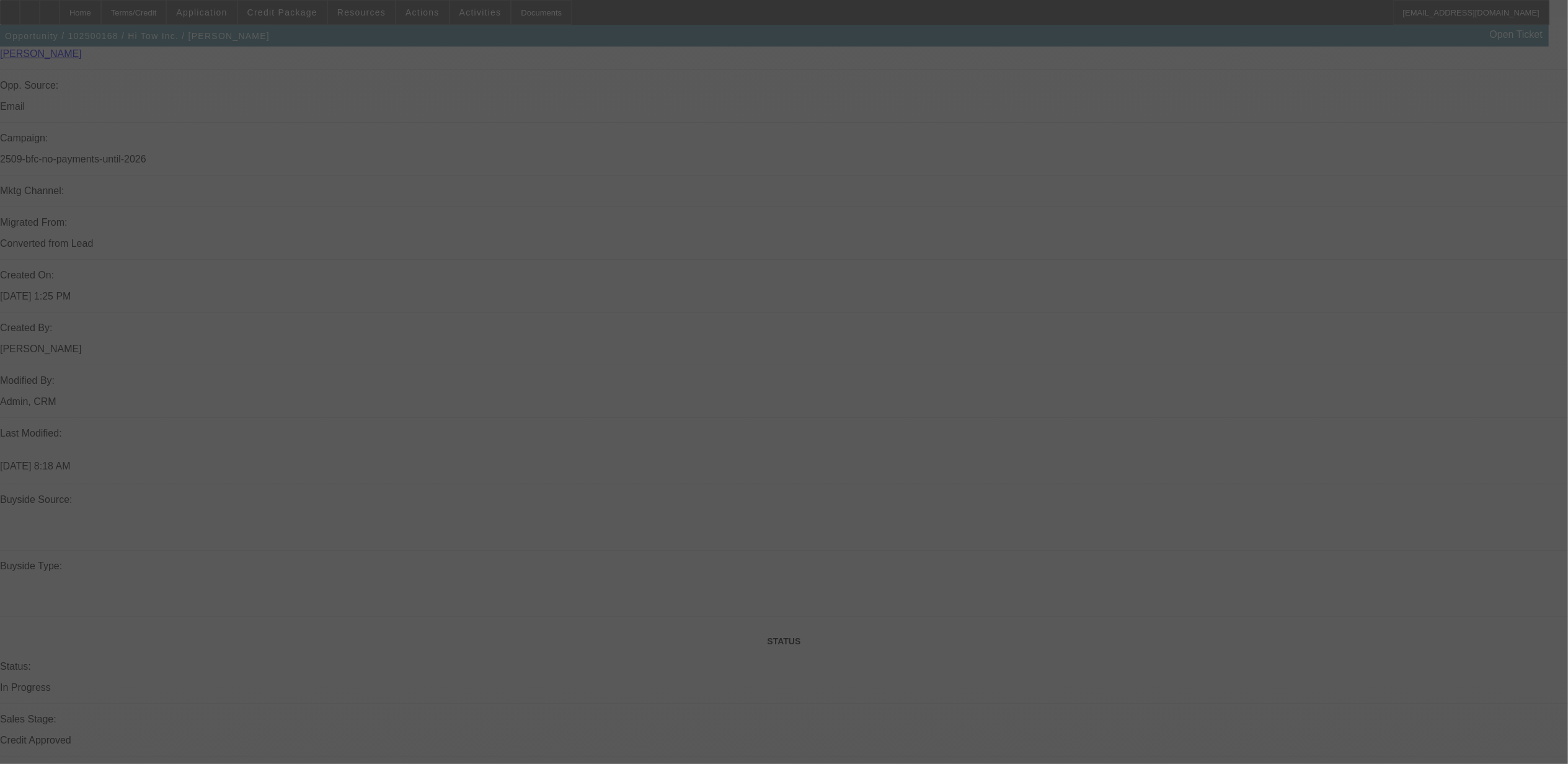
scroll to position [815, 0]
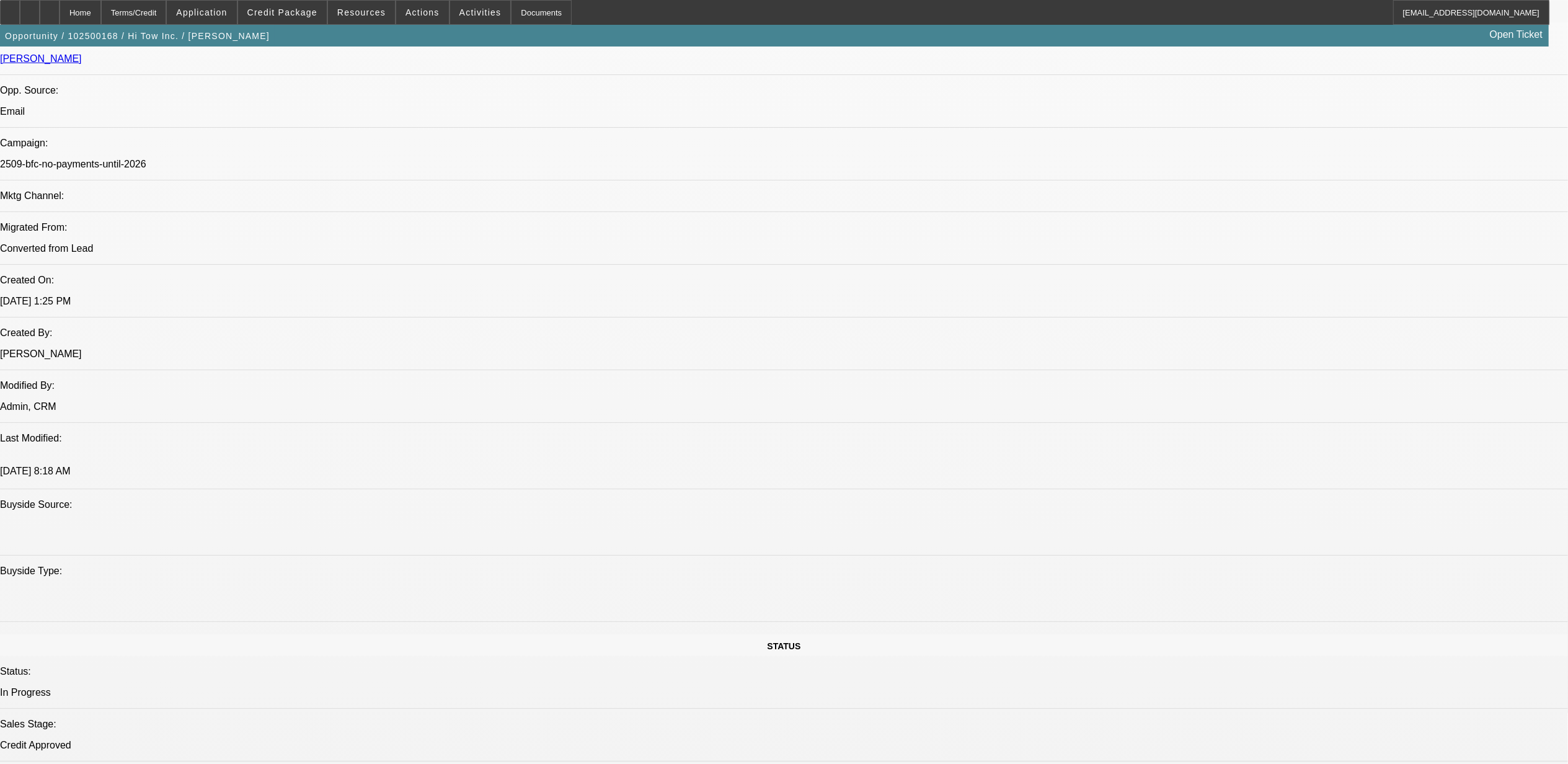
select select "0"
select select "2"
select select "0"
select select "6"
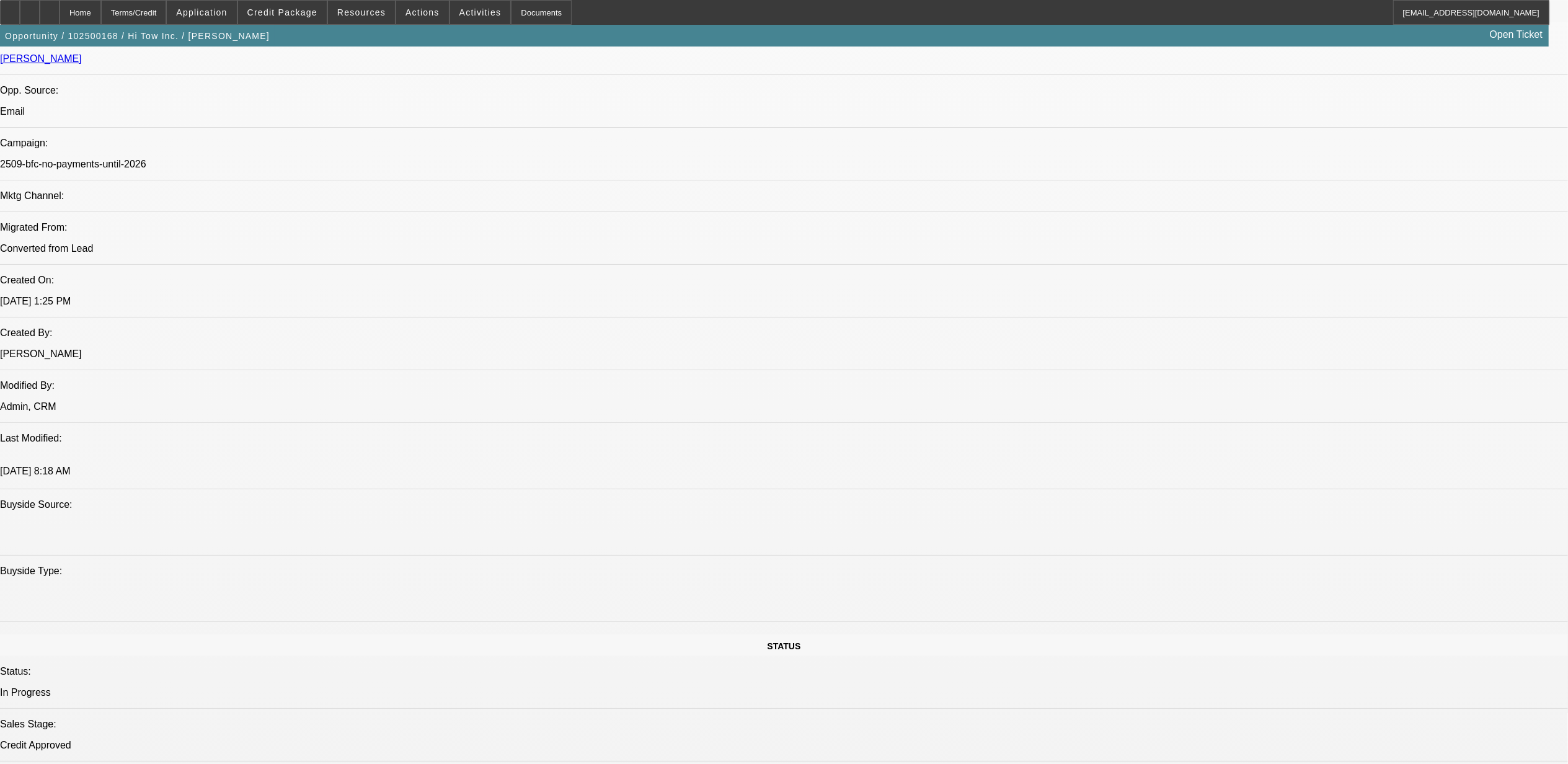
select select "0"
select select "2"
select select "0"
select select "6"
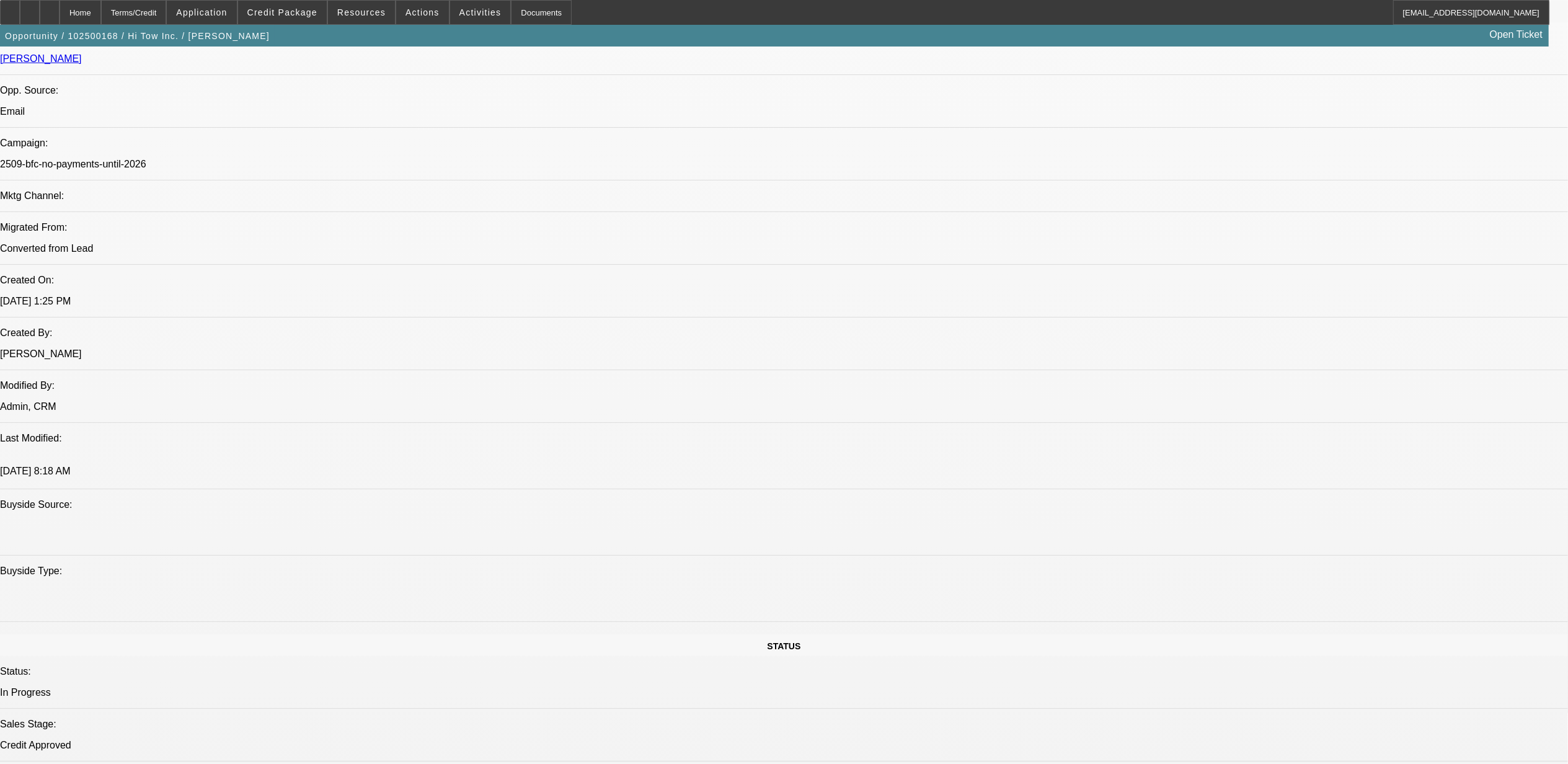
select select "0"
select select "2"
select select "0"
select select "6"
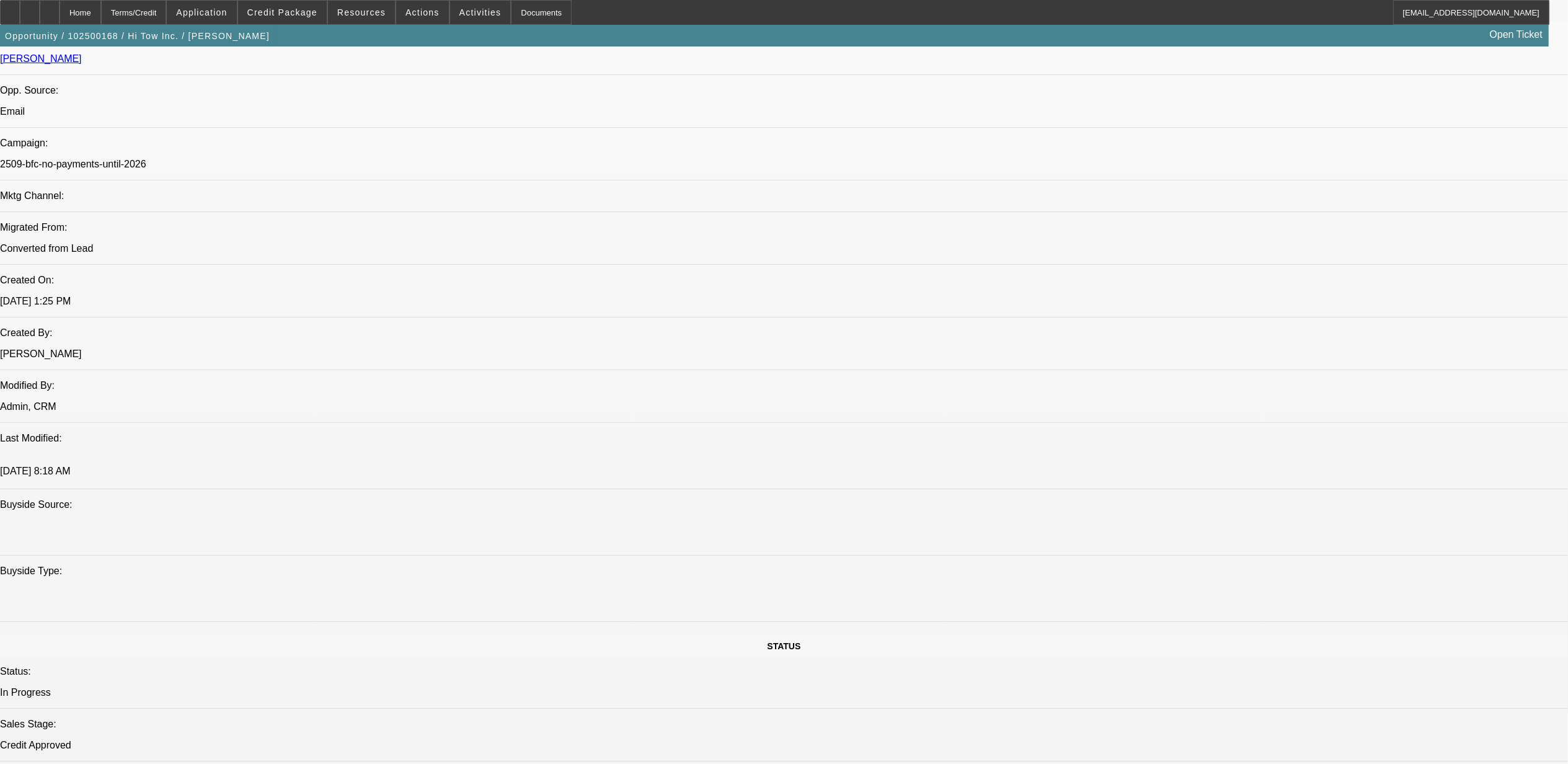
select select "0"
select select "2"
select select "0"
select select "6"
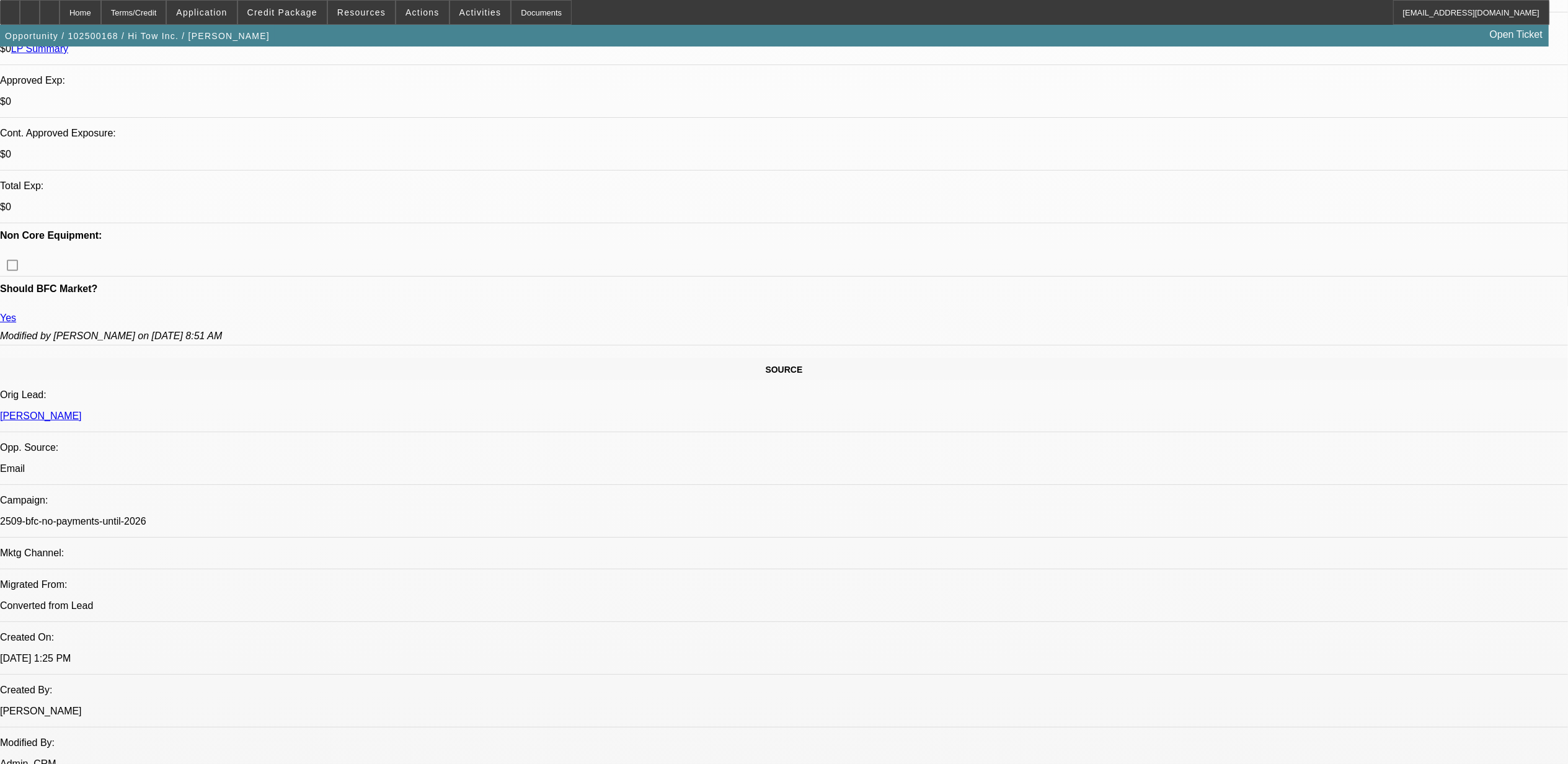
scroll to position [578, 0]
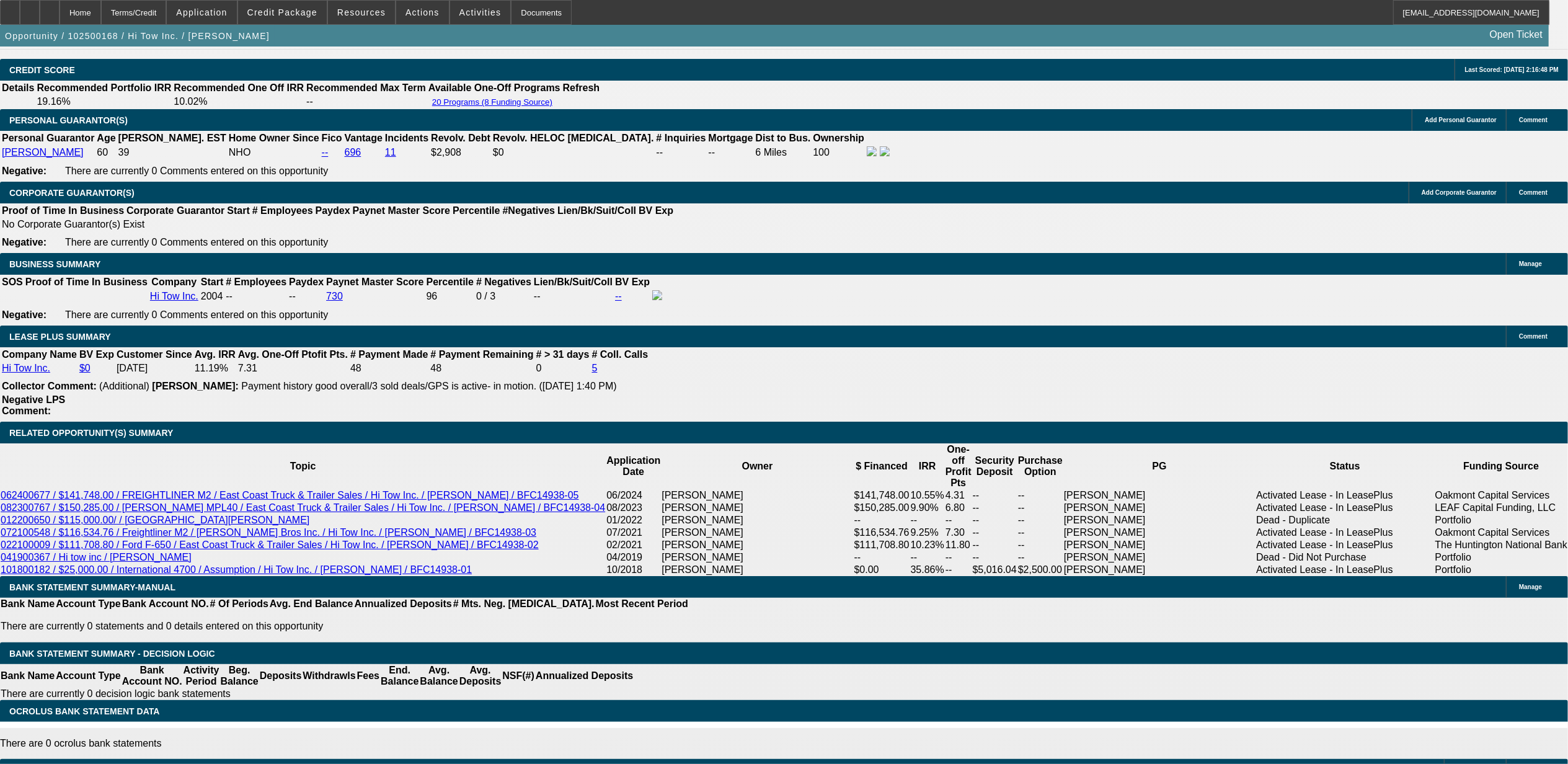
scroll to position [1819, 0]
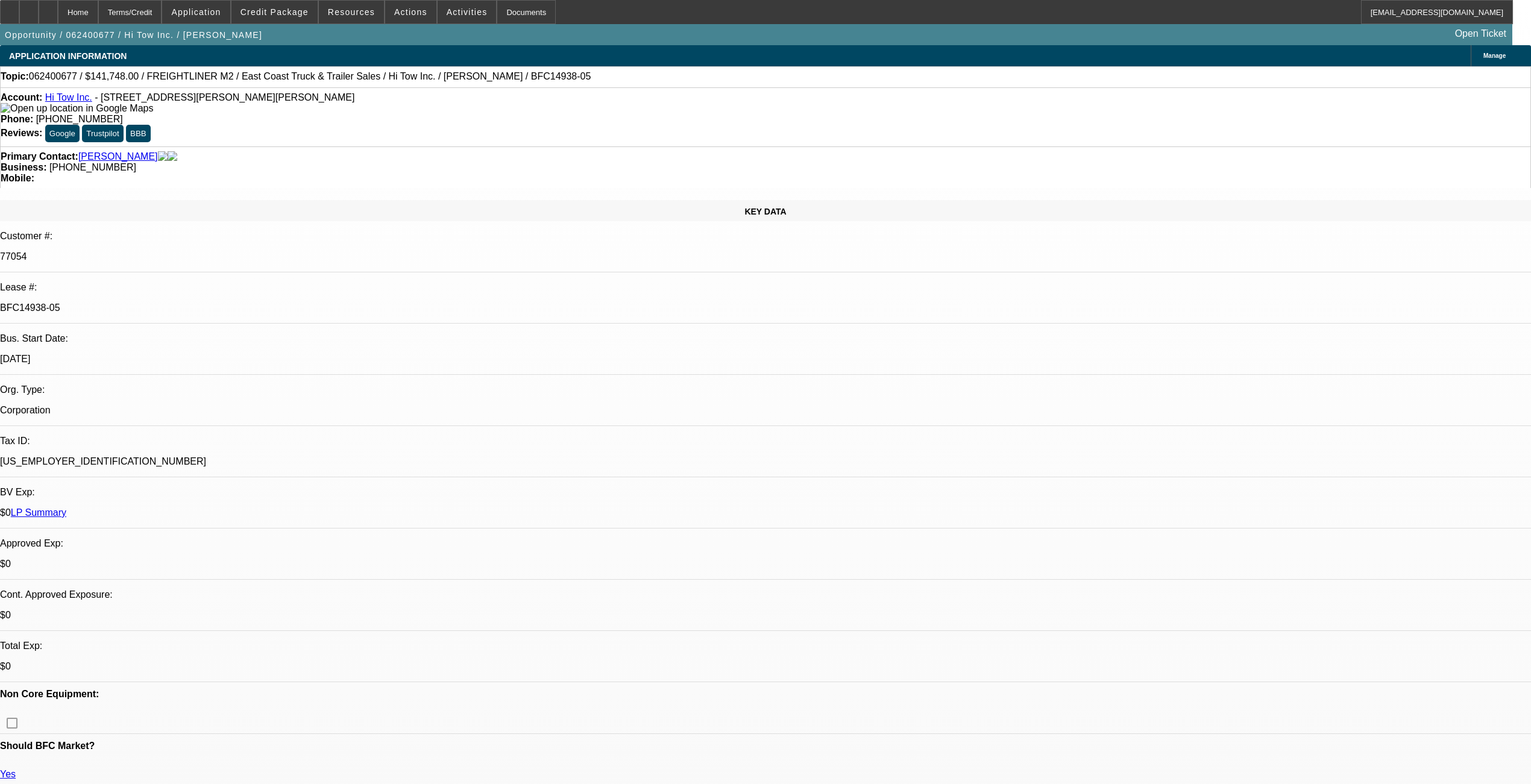
select select "0"
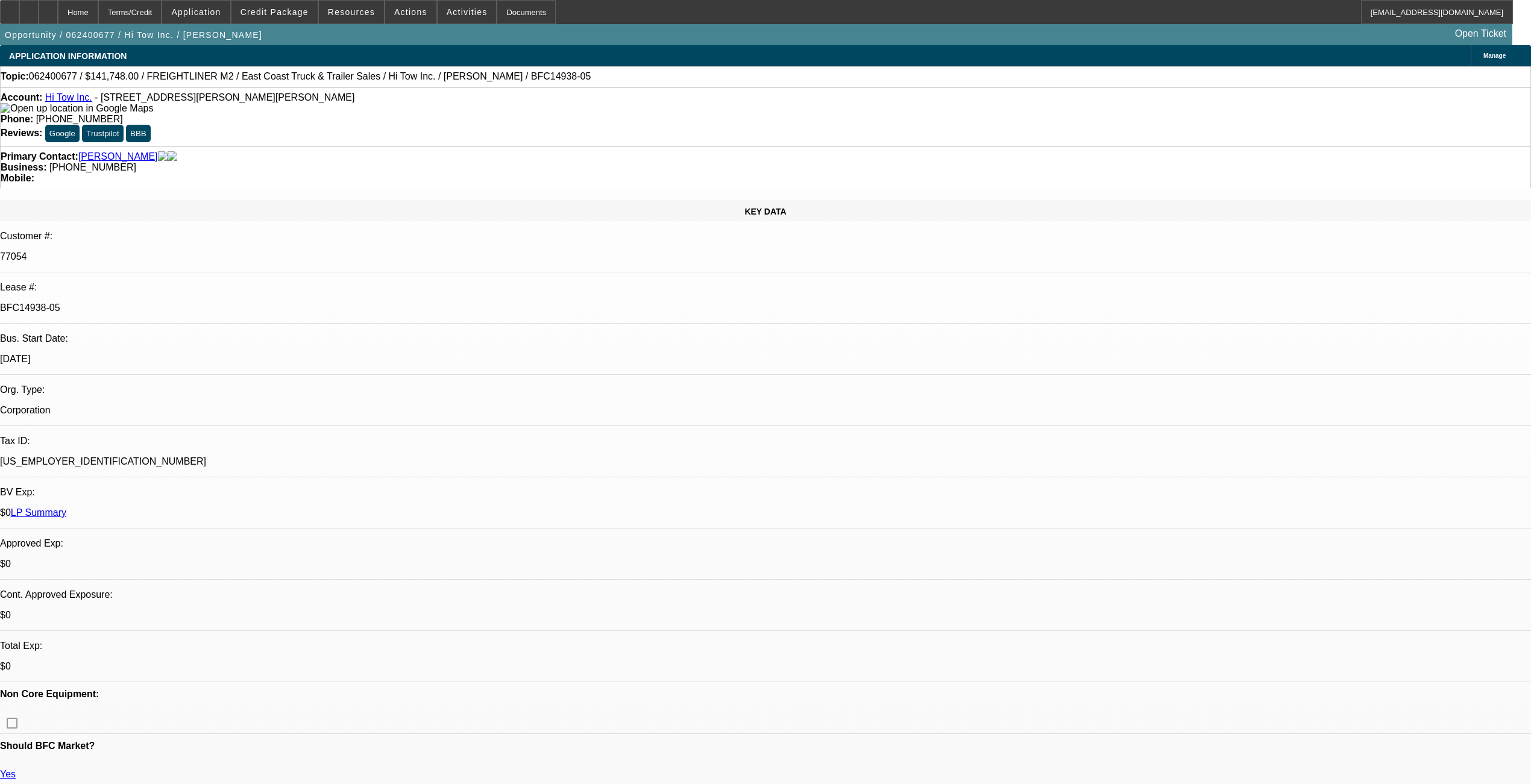
select select "0"
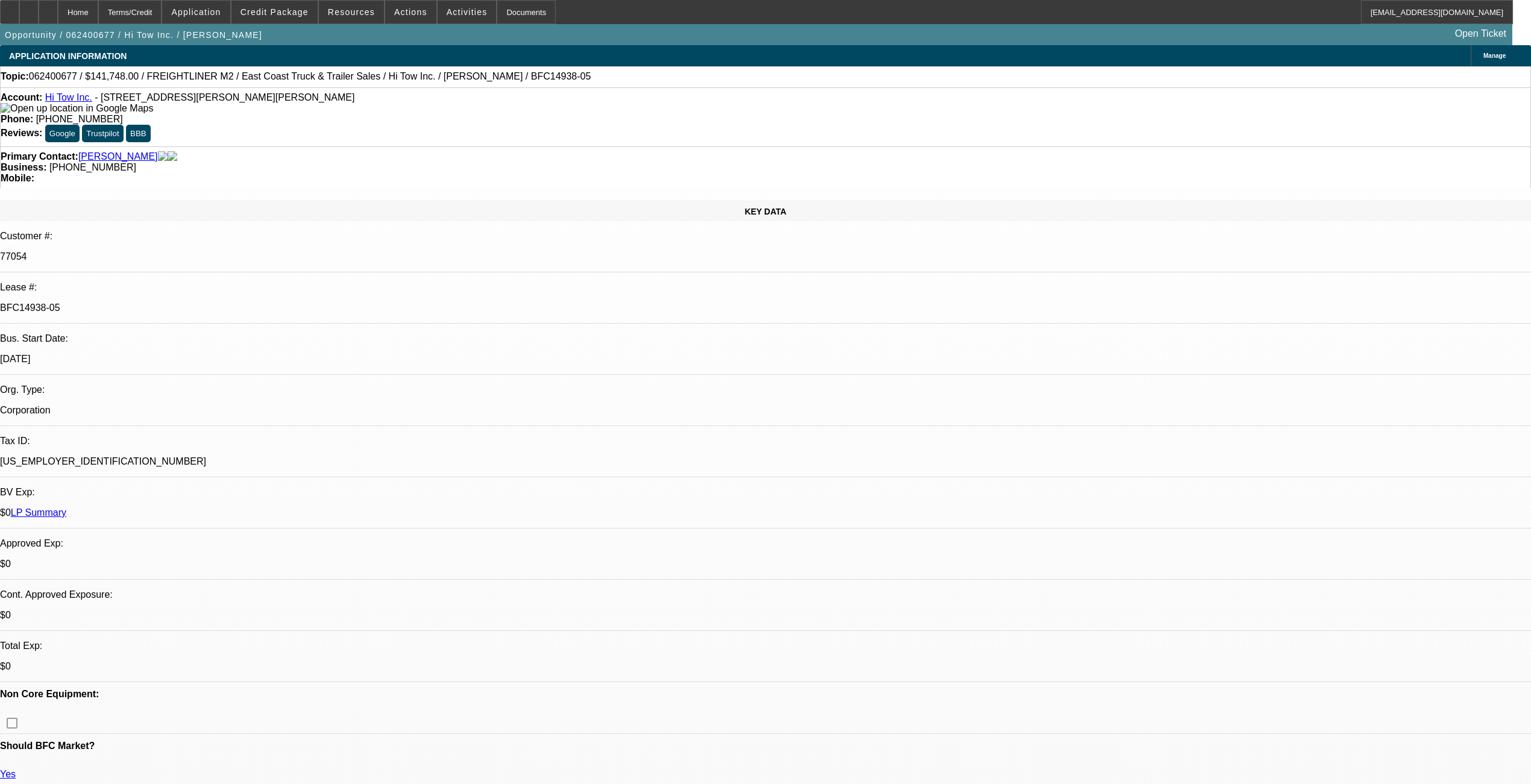
select select "0"
select select "1"
select select "6"
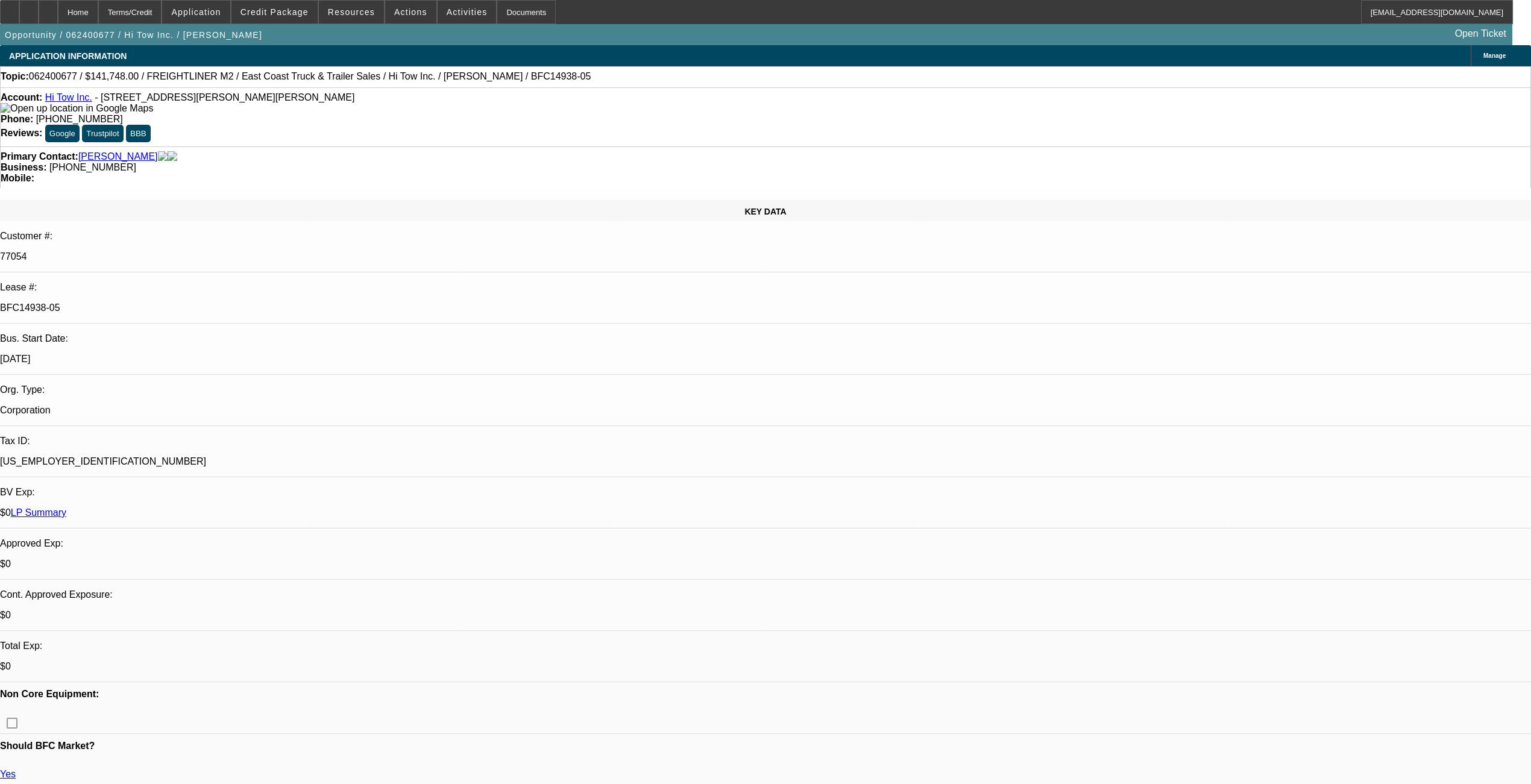
select select "1"
select select "2"
select select "6"
select select "1"
select select "2"
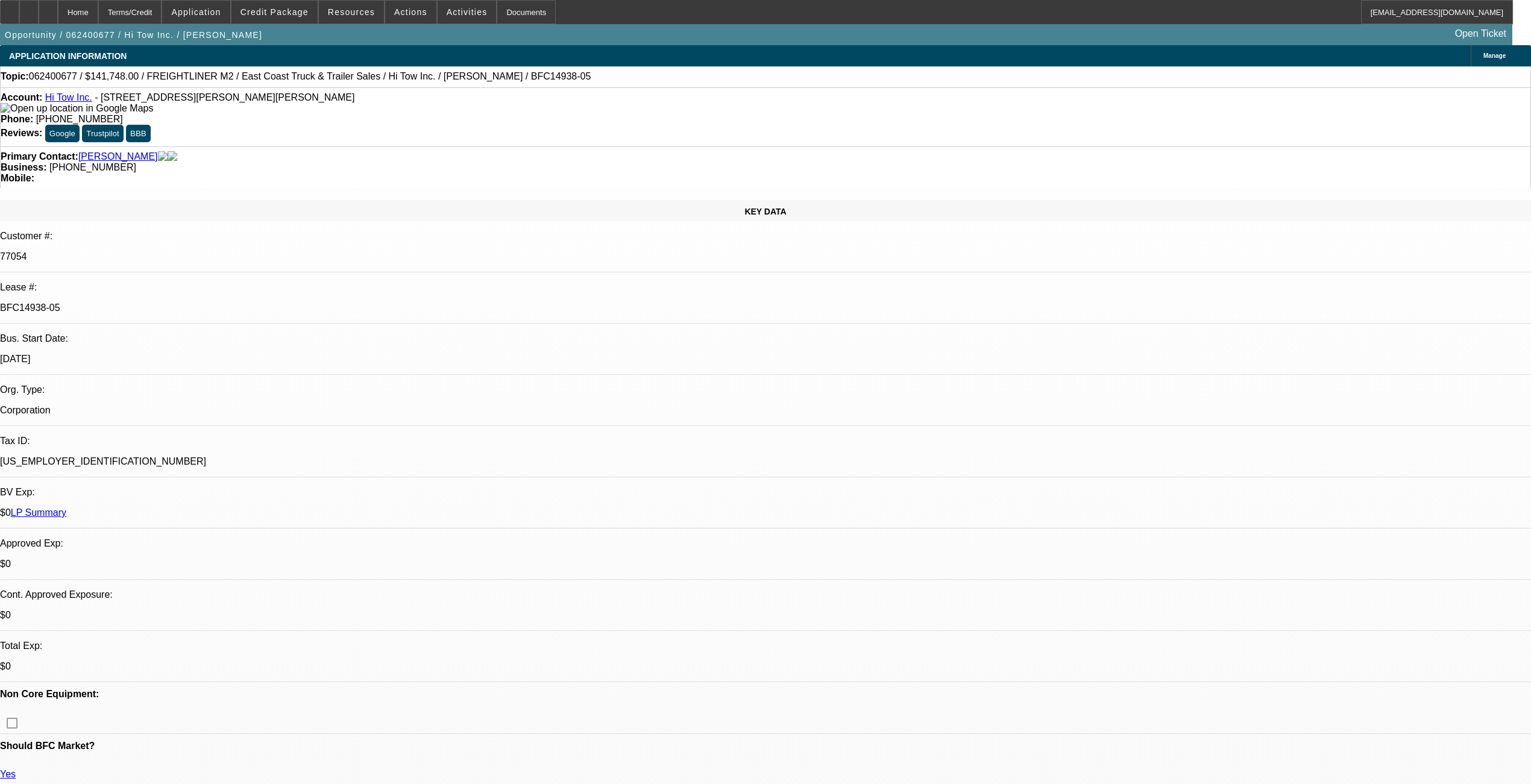
select select "6"
select select "1"
select select "2"
select select "6"
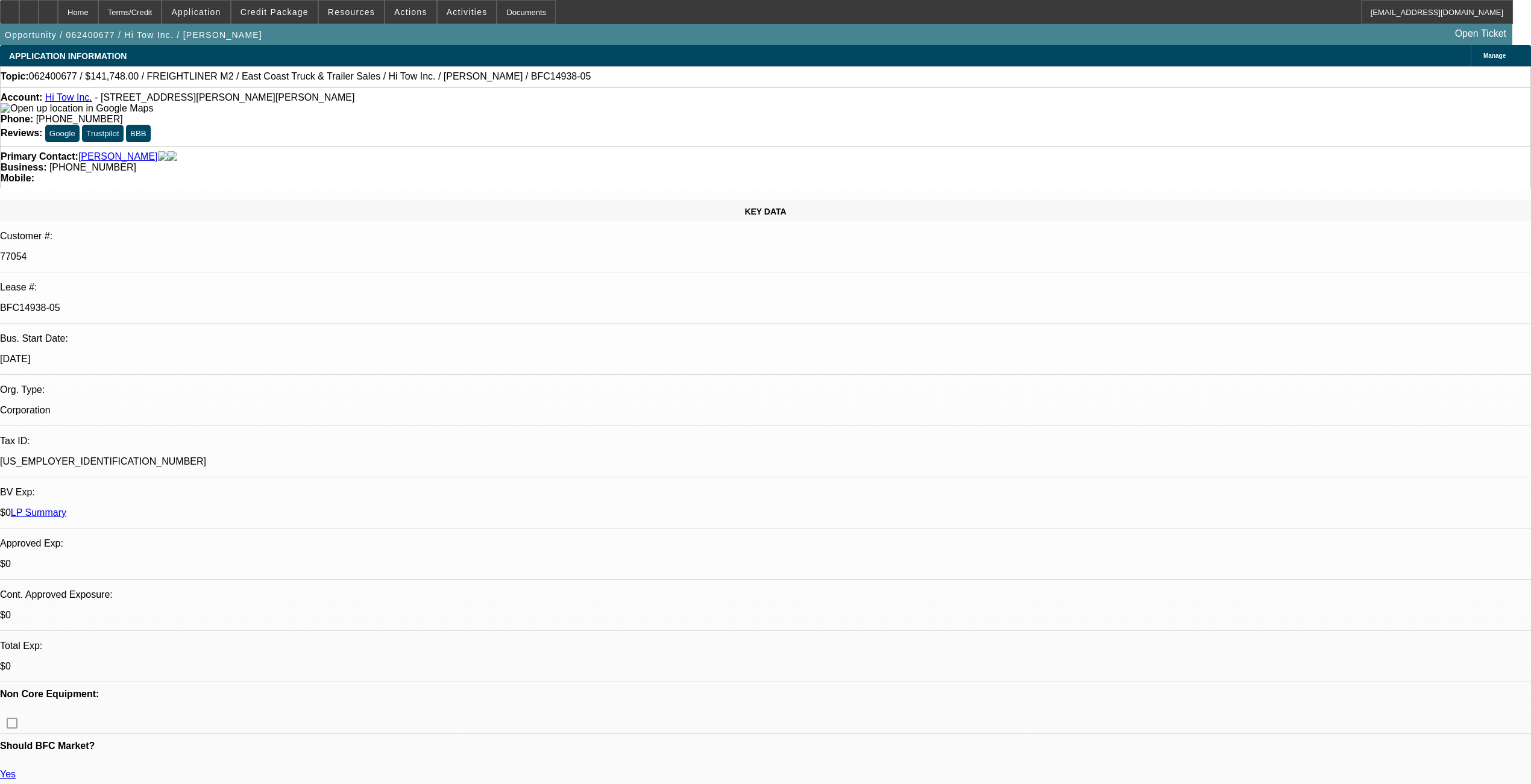
type input "tax"
drag, startPoint x: 1183, startPoint y: 133, endPoint x: 1156, endPoint y: 166, distance: 42.6
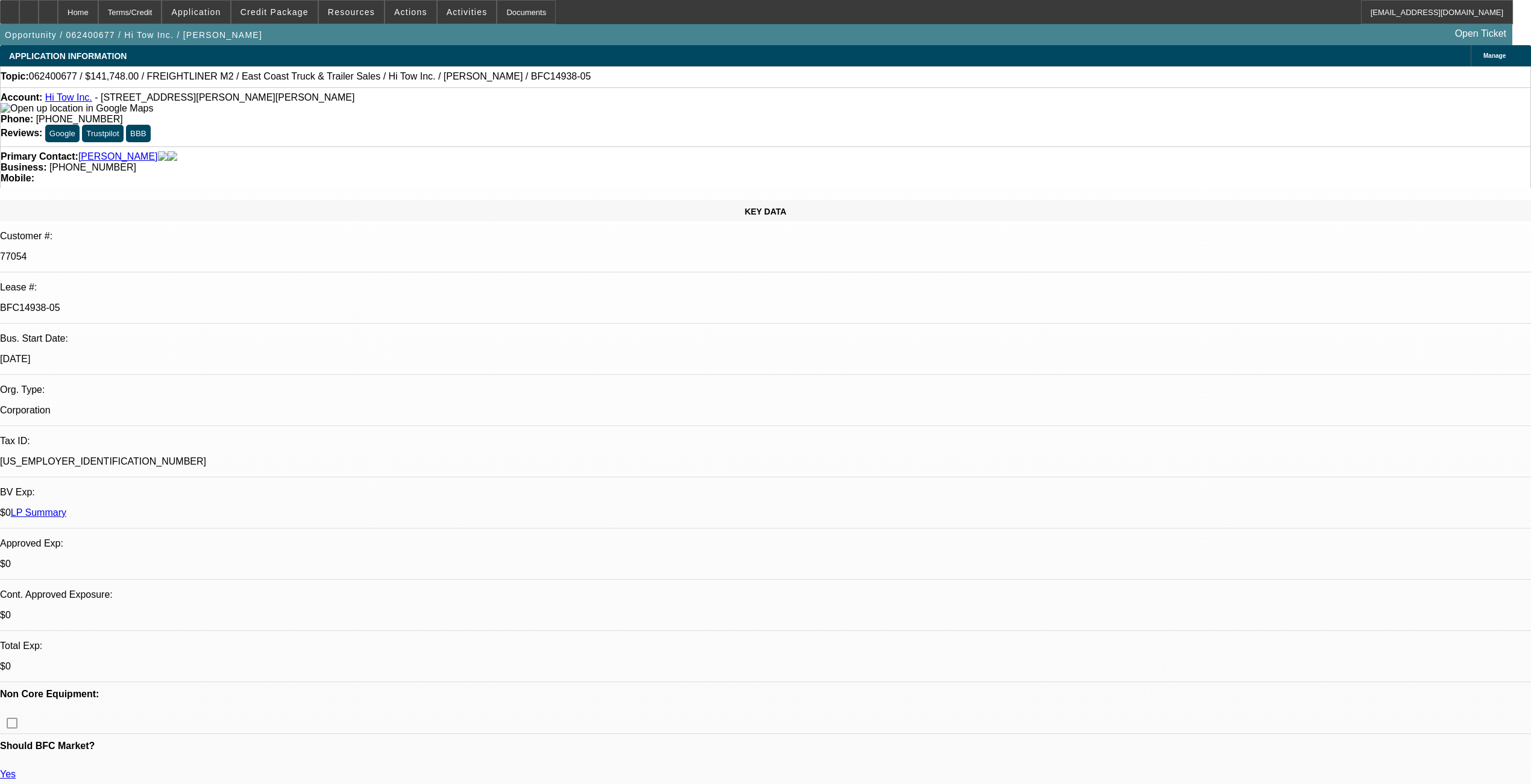
scroll to position [129, 0]
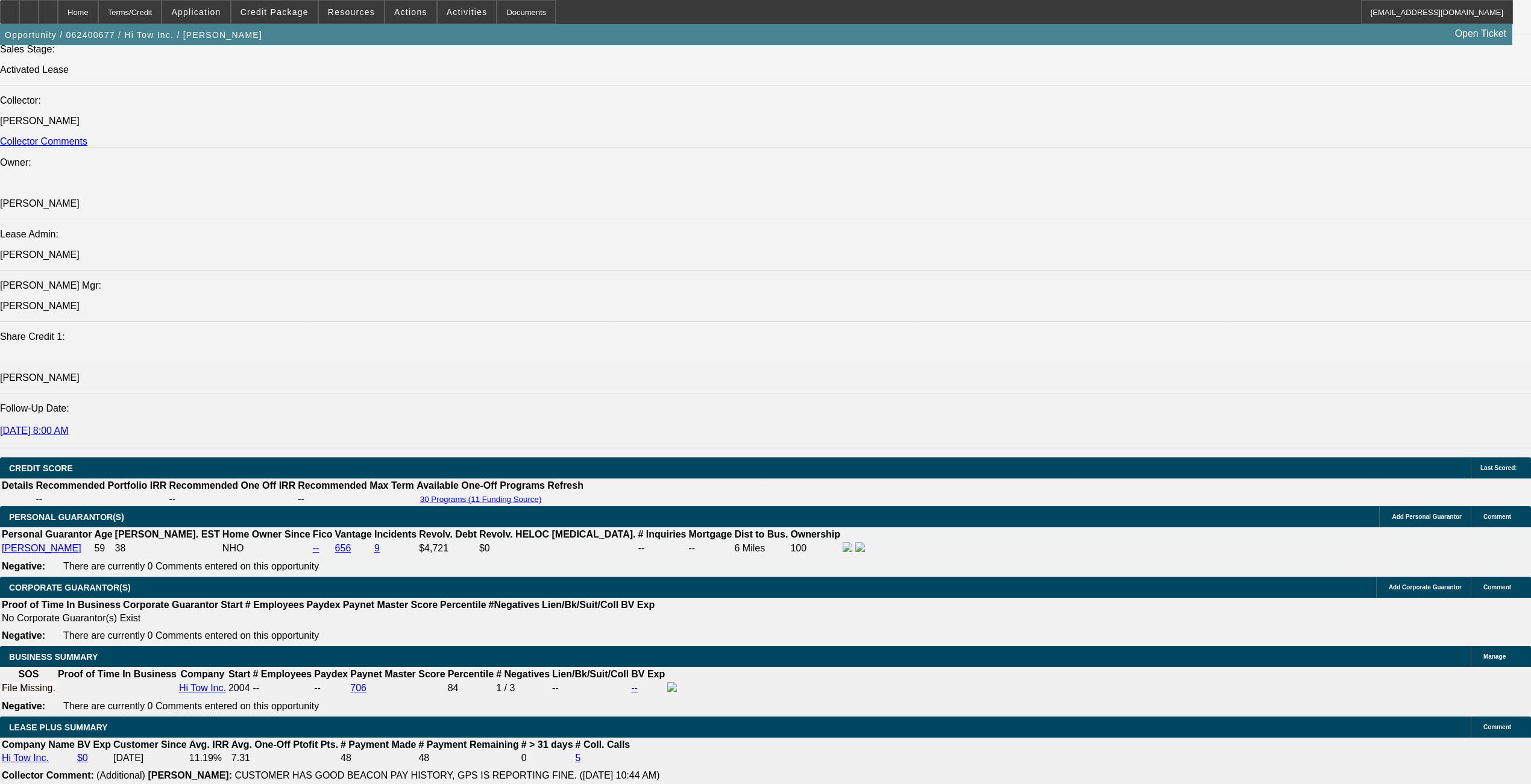
scroll to position [1768, 0]
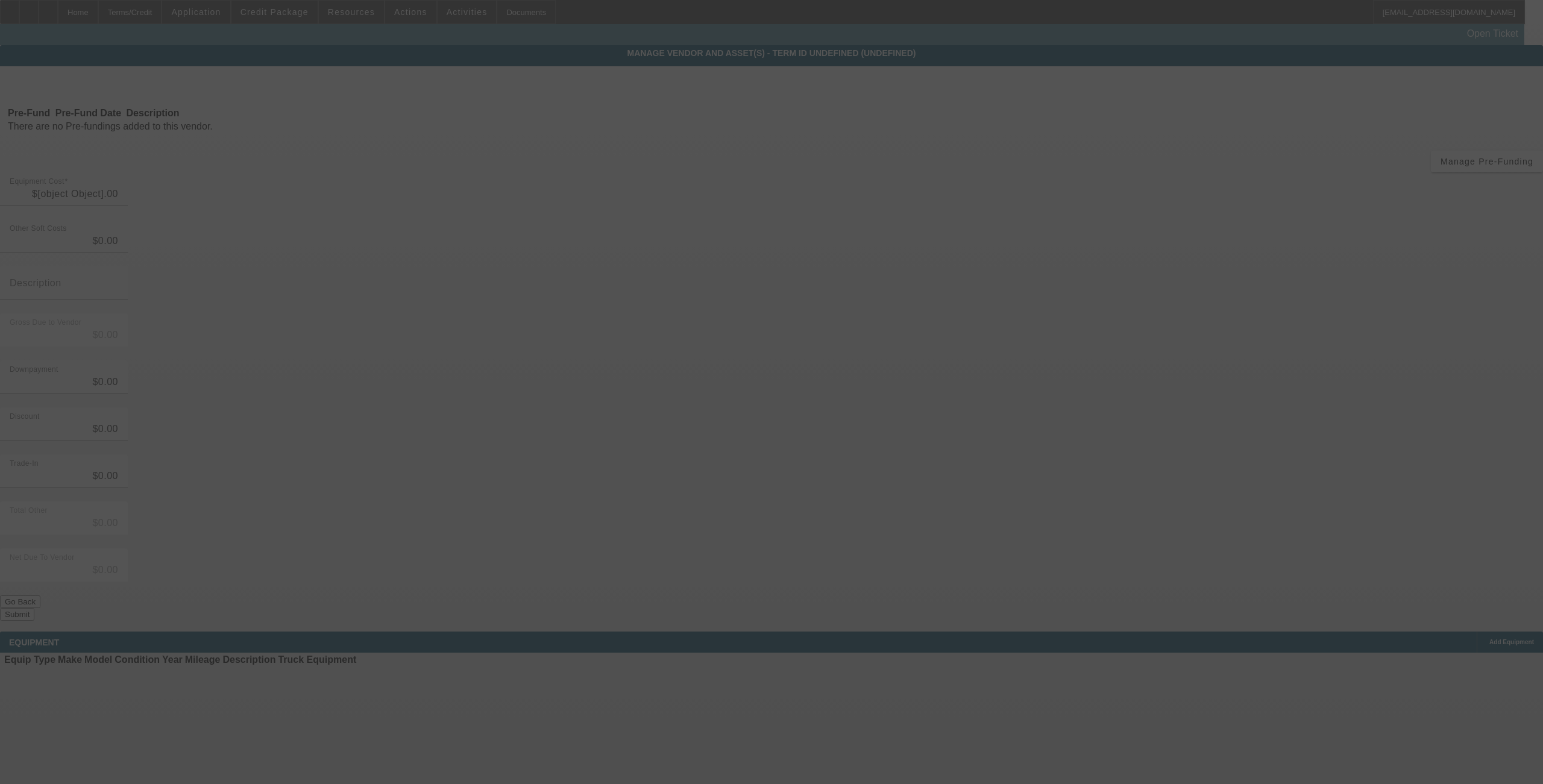
type input "$9,163.00"
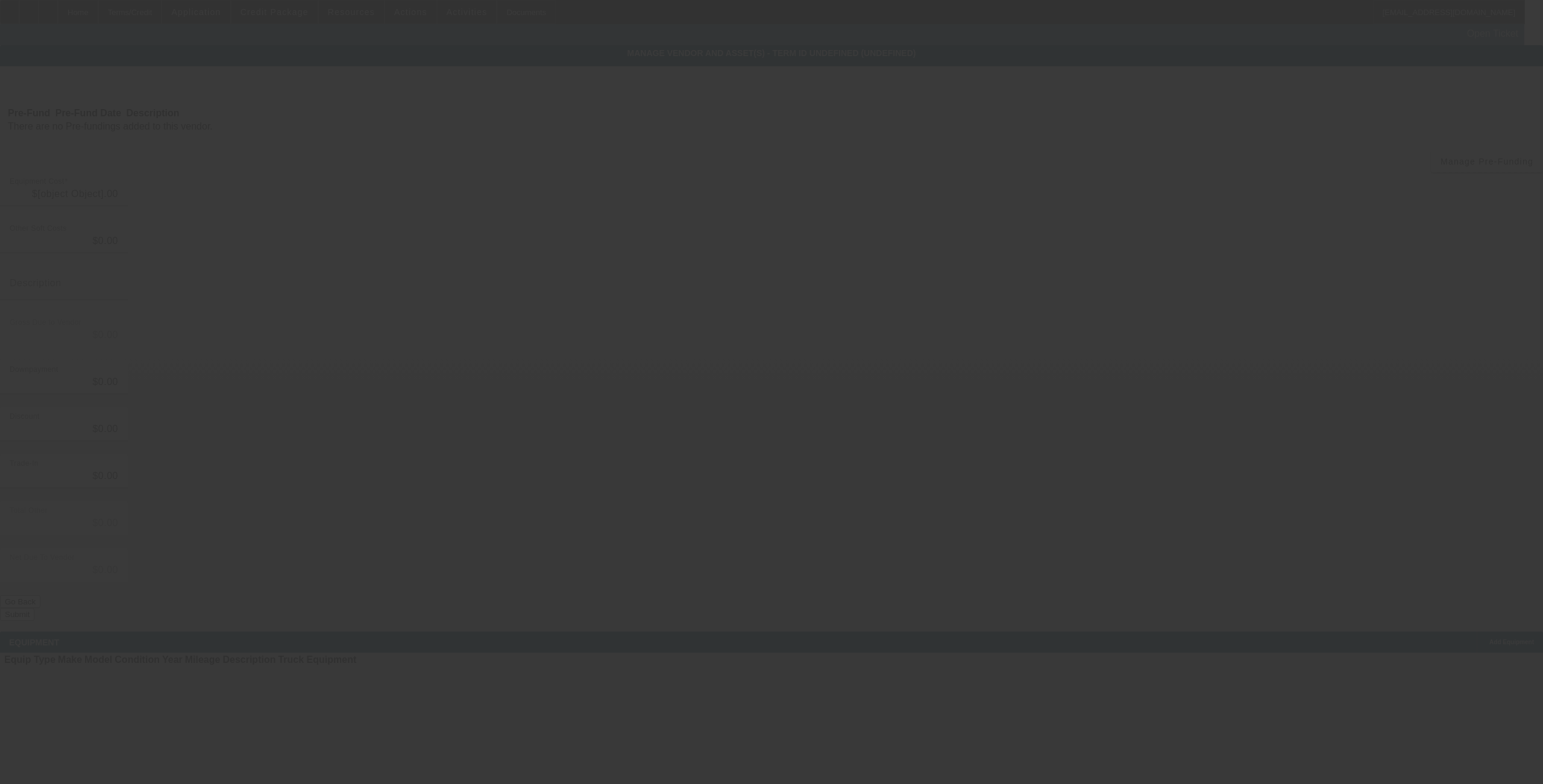
type input "$9,163.00"
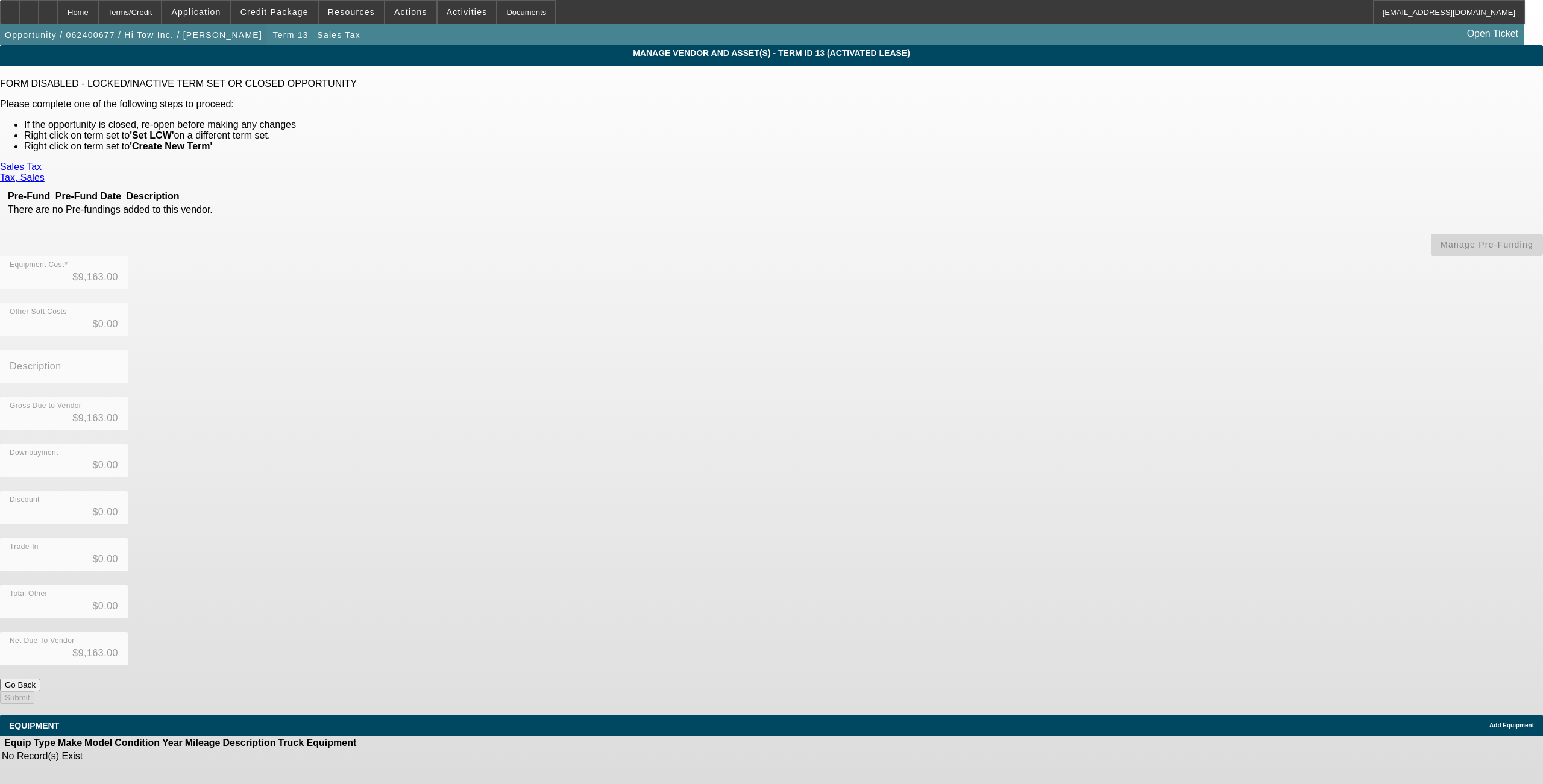
click at [111, 25] on span "button" at bounding box center [134, 35] width 267 height 29
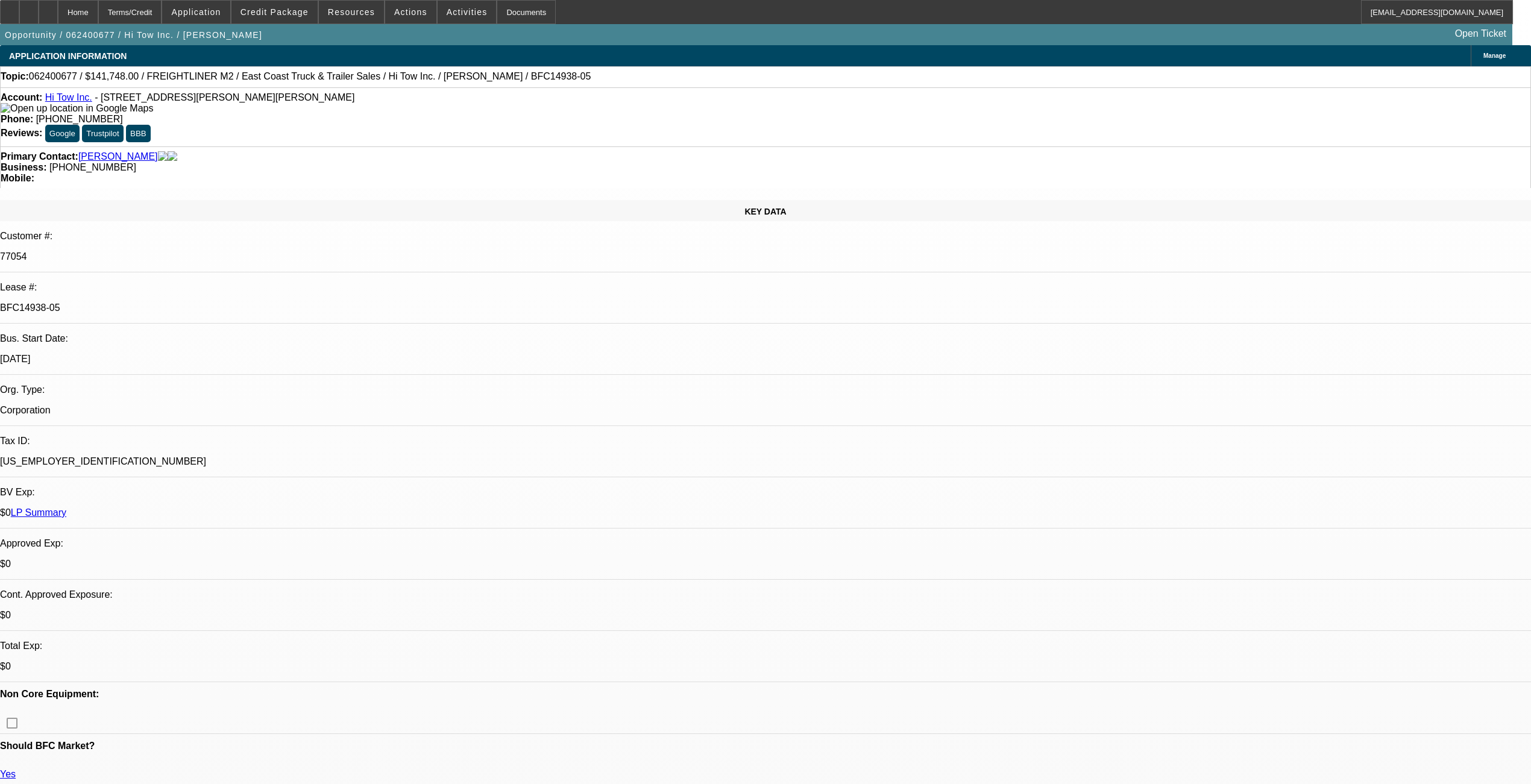
select select "0"
select select "6"
select select "0"
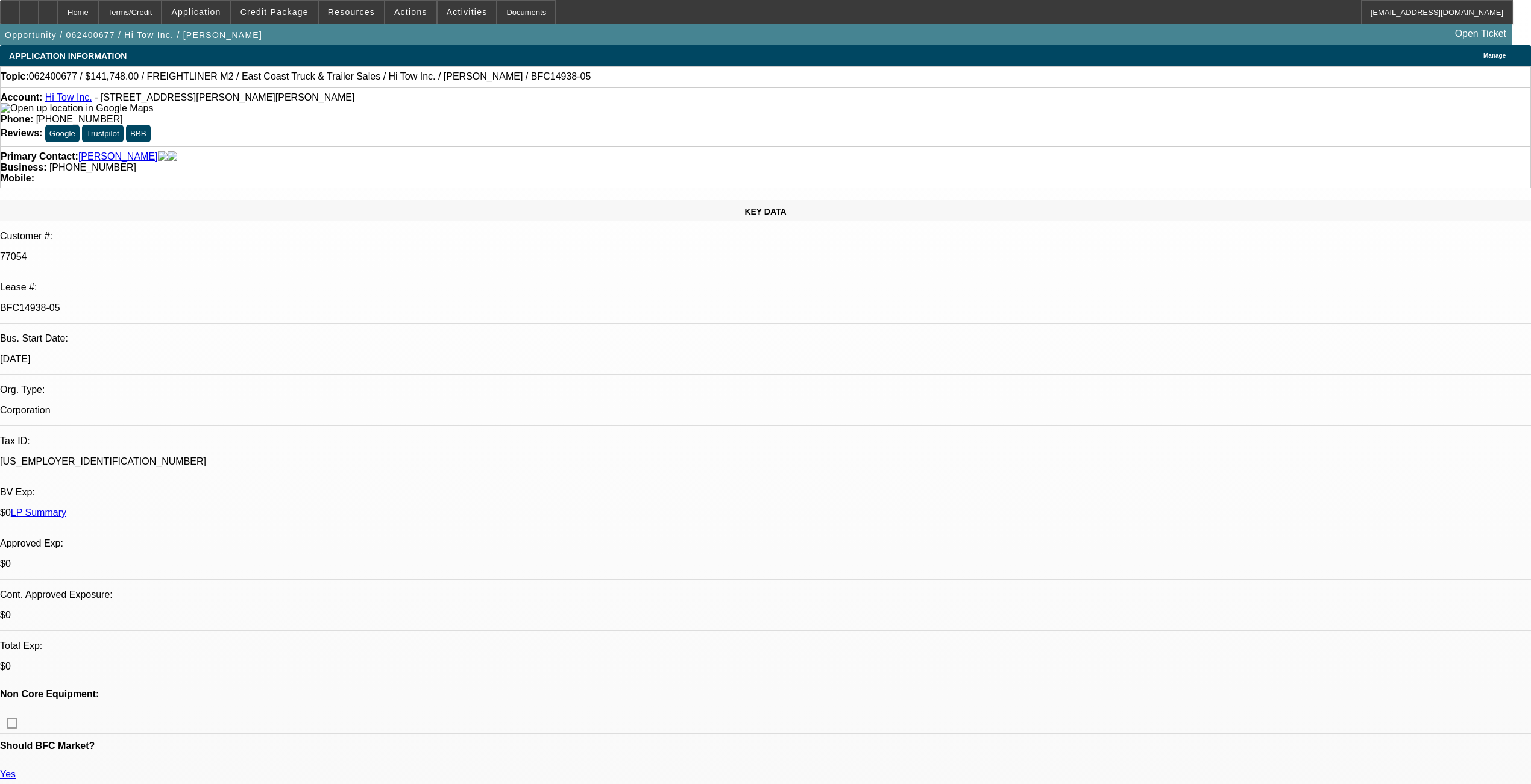
select select "0"
select select "2"
select select "0"
select select "6"
select select "0"
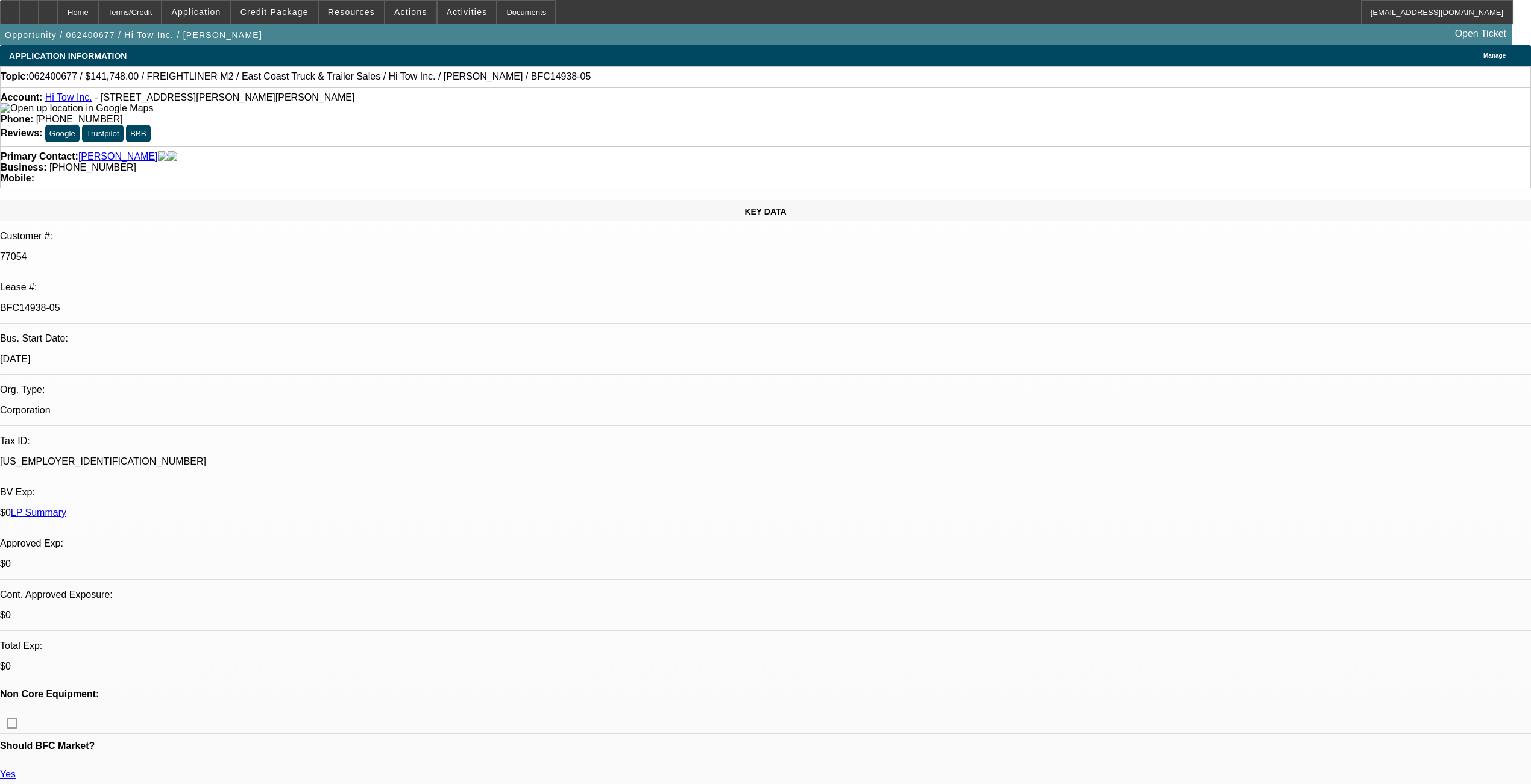
select select "0"
select select "2"
select select "0"
select select "6"
select select "0"
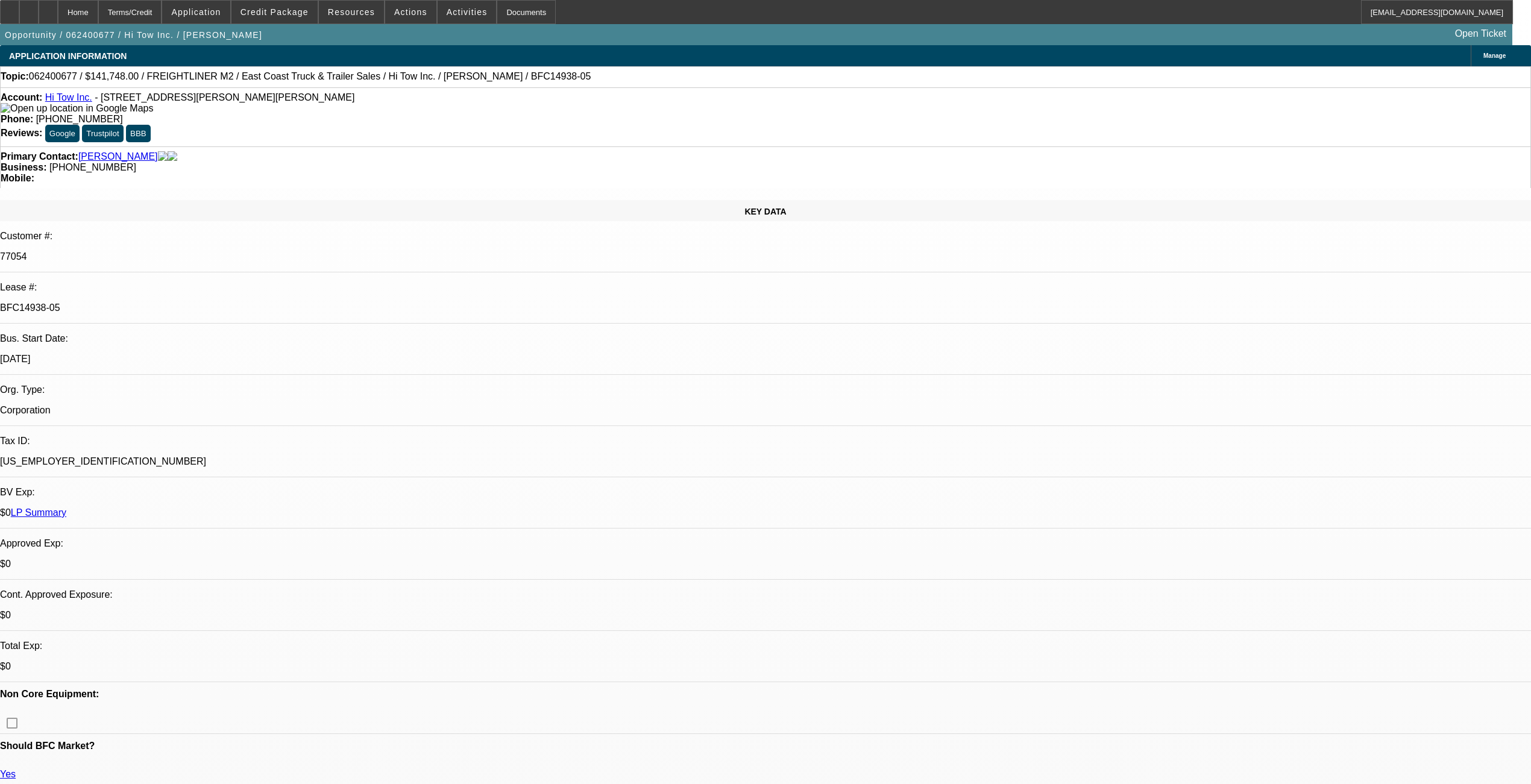
select select "0"
select select "2"
select select "0"
select select "6"
click at [277, 12] on span "Credit Package" at bounding box center [275, 12] width 68 height 10
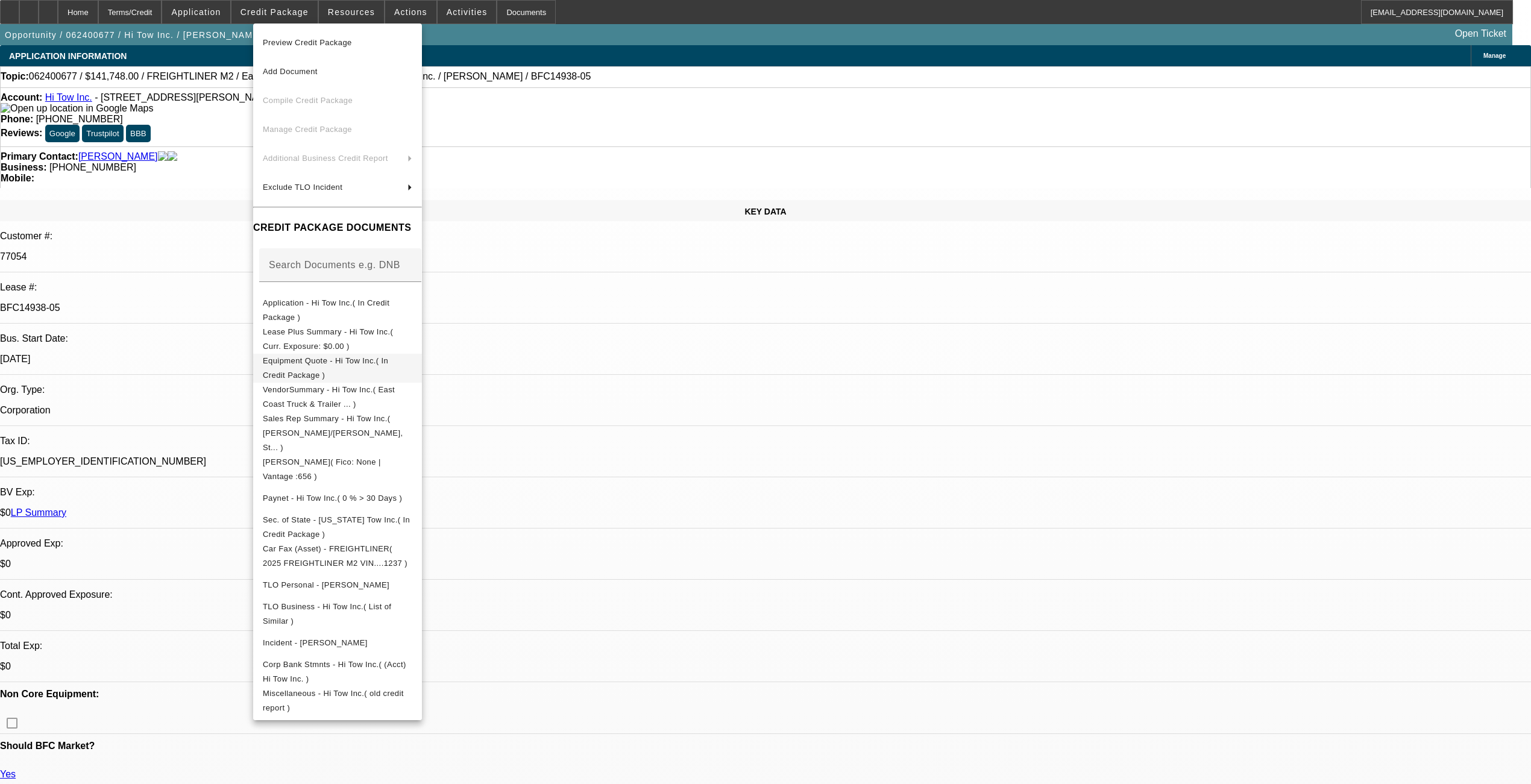
click at [326, 365] on span "Equipment Quote - Hi Tow Inc.( In Credit Package )" at bounding box center [325, 367] width 126 height 23
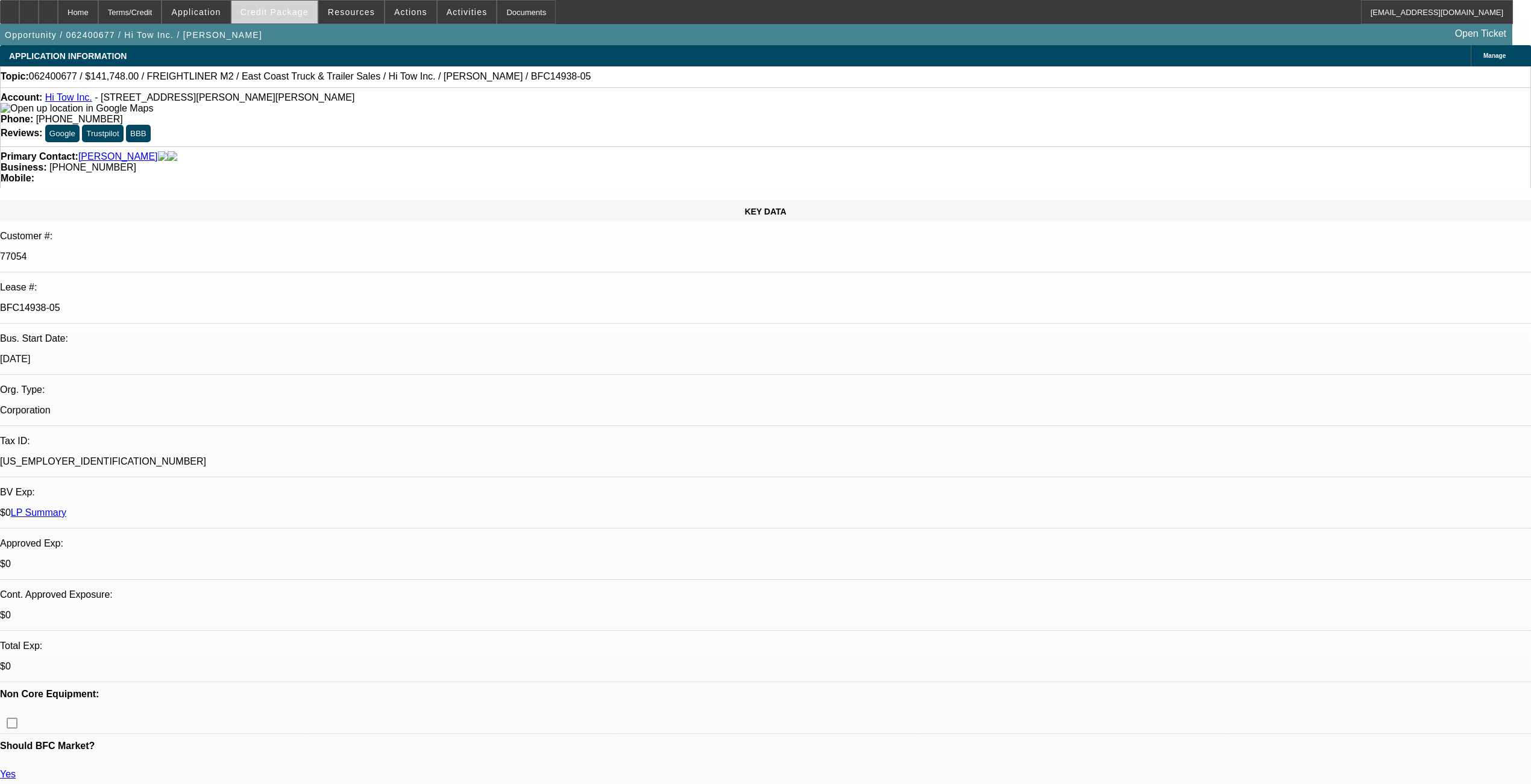
click at [284, 11] on span "Credit Package" at bounding box center [275, 12] width 68 height 10
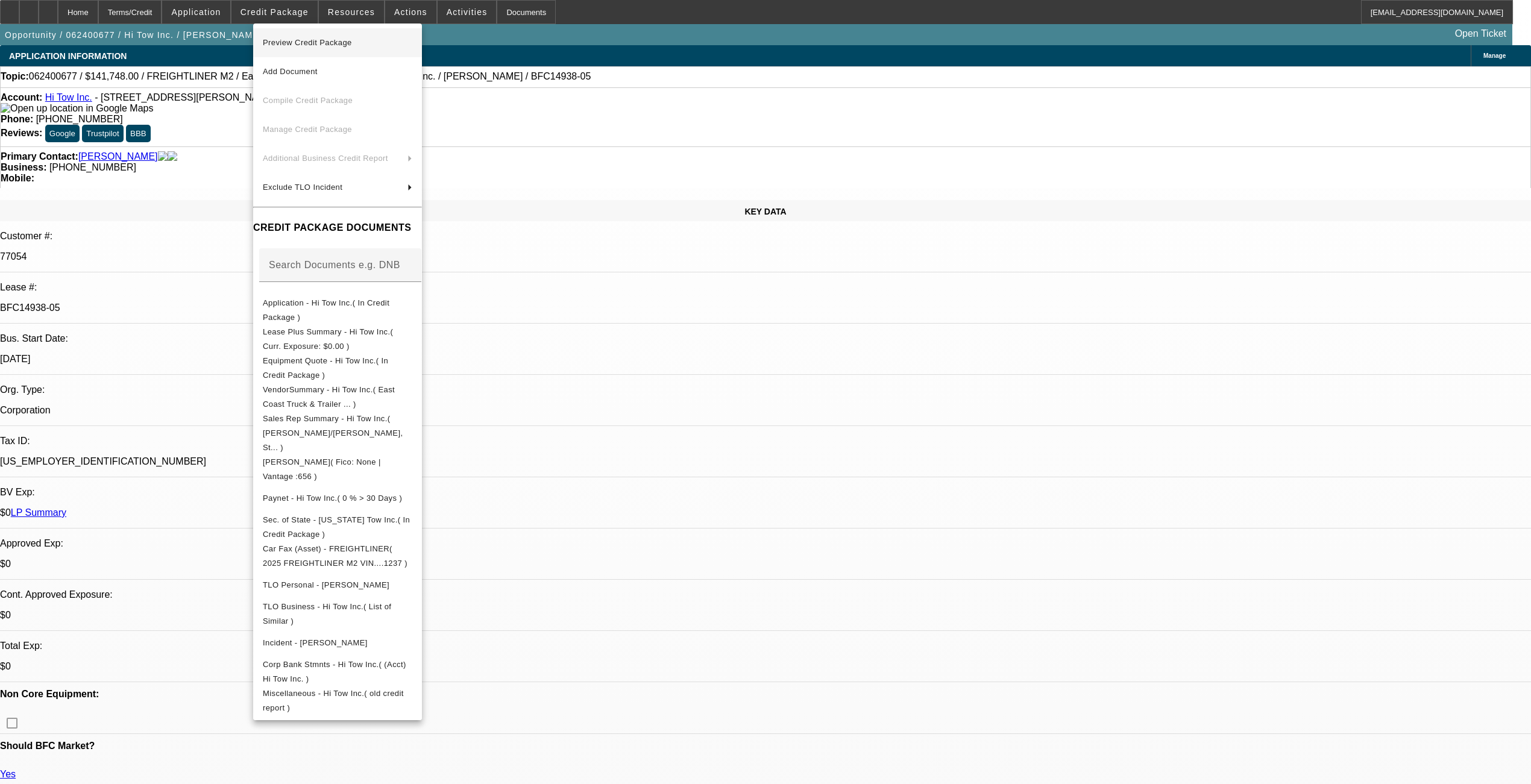
click at [289, 46] on span "Preview Credit Package" at bounding box center [338, 43] width 150 height 14
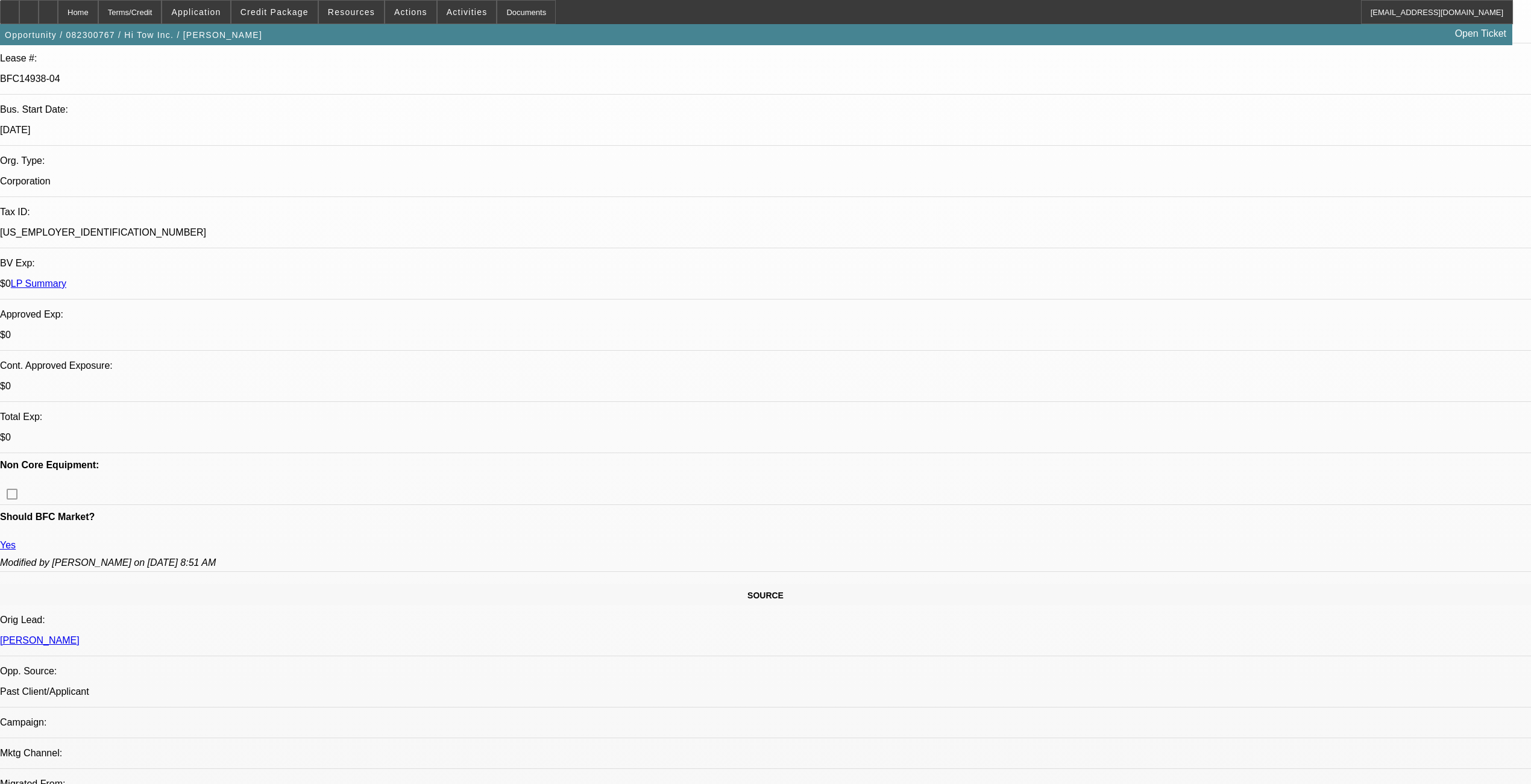
select select "0"
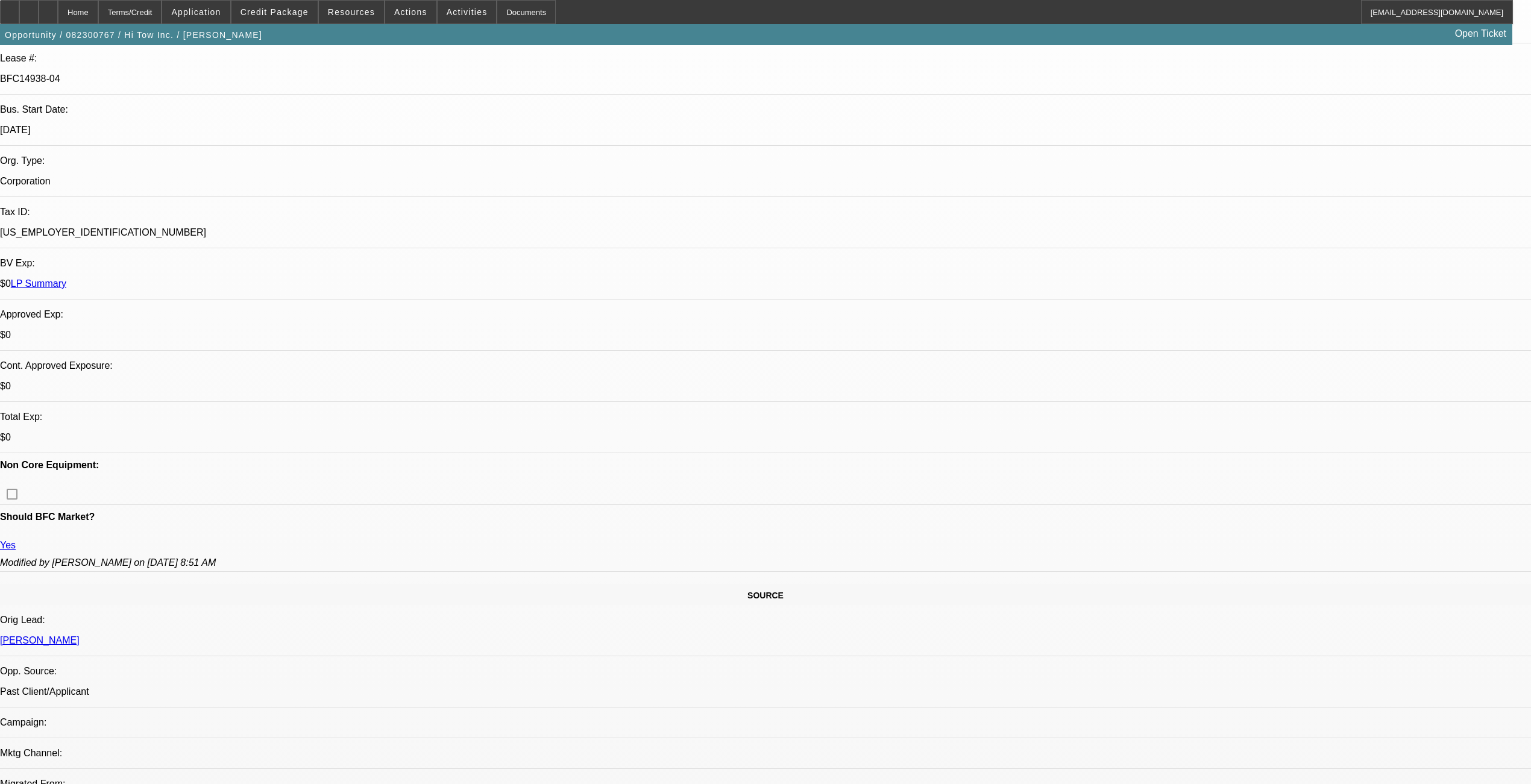
select select "0"
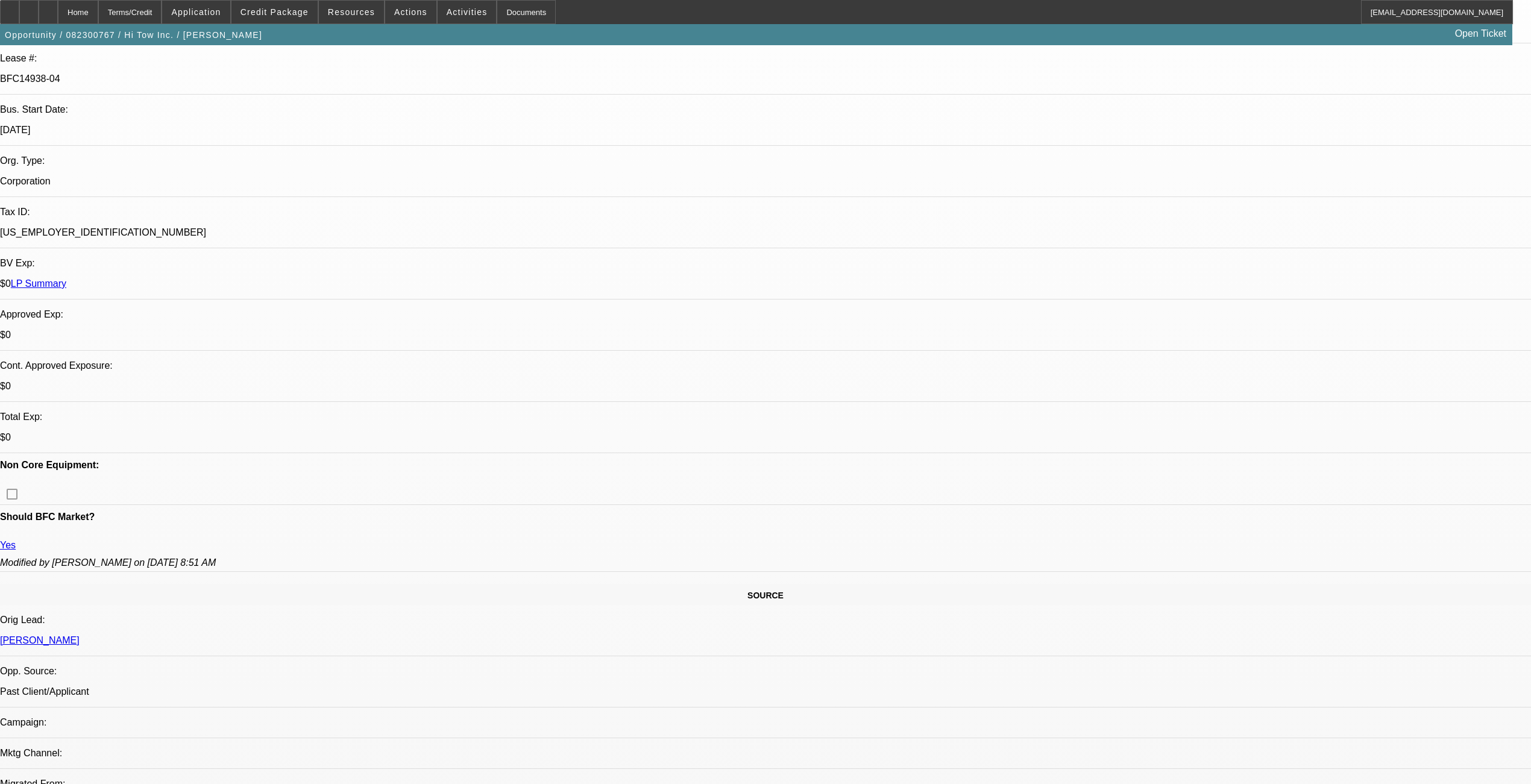
select select "0"
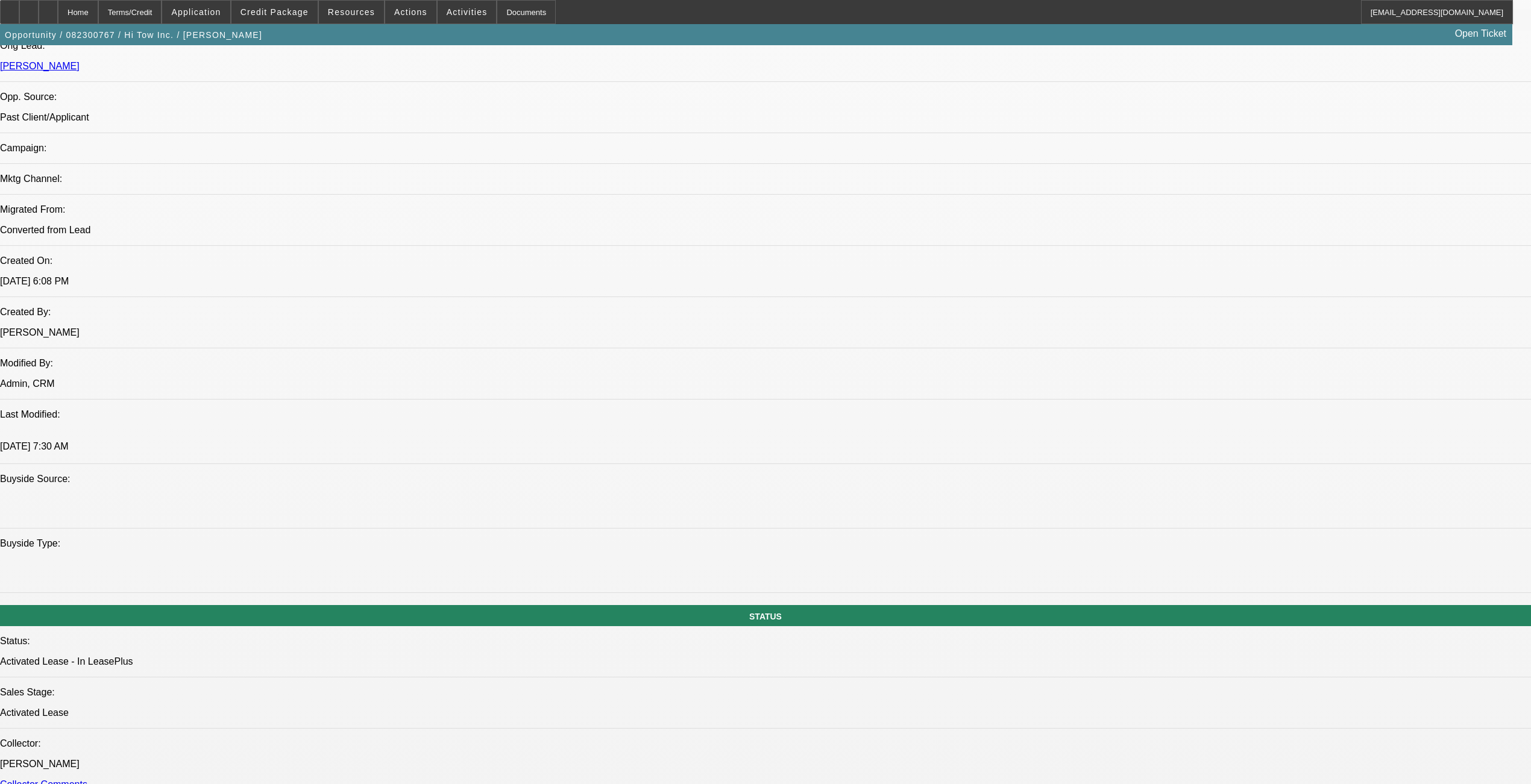
select select "1"
select select "2"
select select "6"
select select "1"
select select "2"
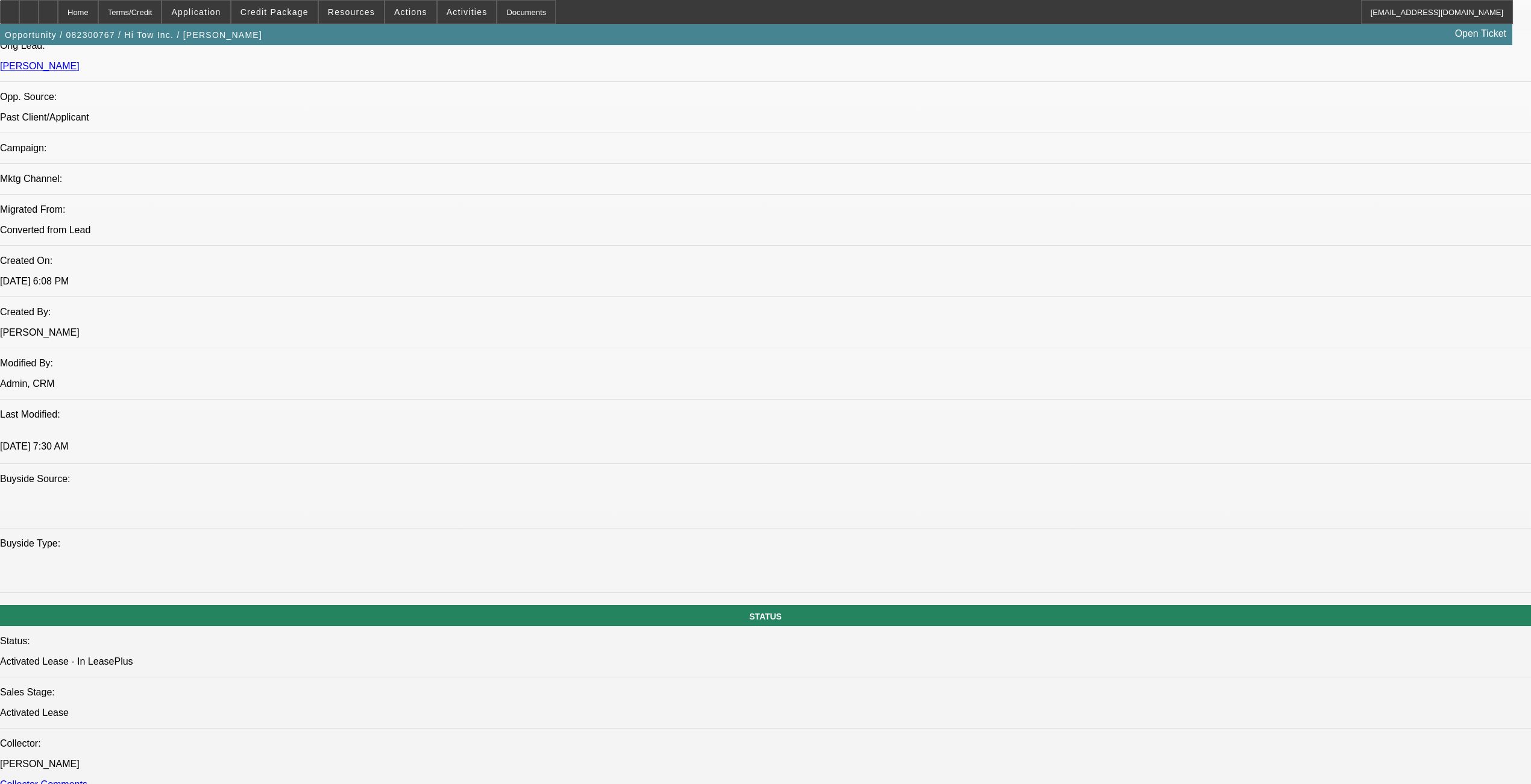
select select "6"
select select "1"
select select "2"
select select "6"
select select "1"
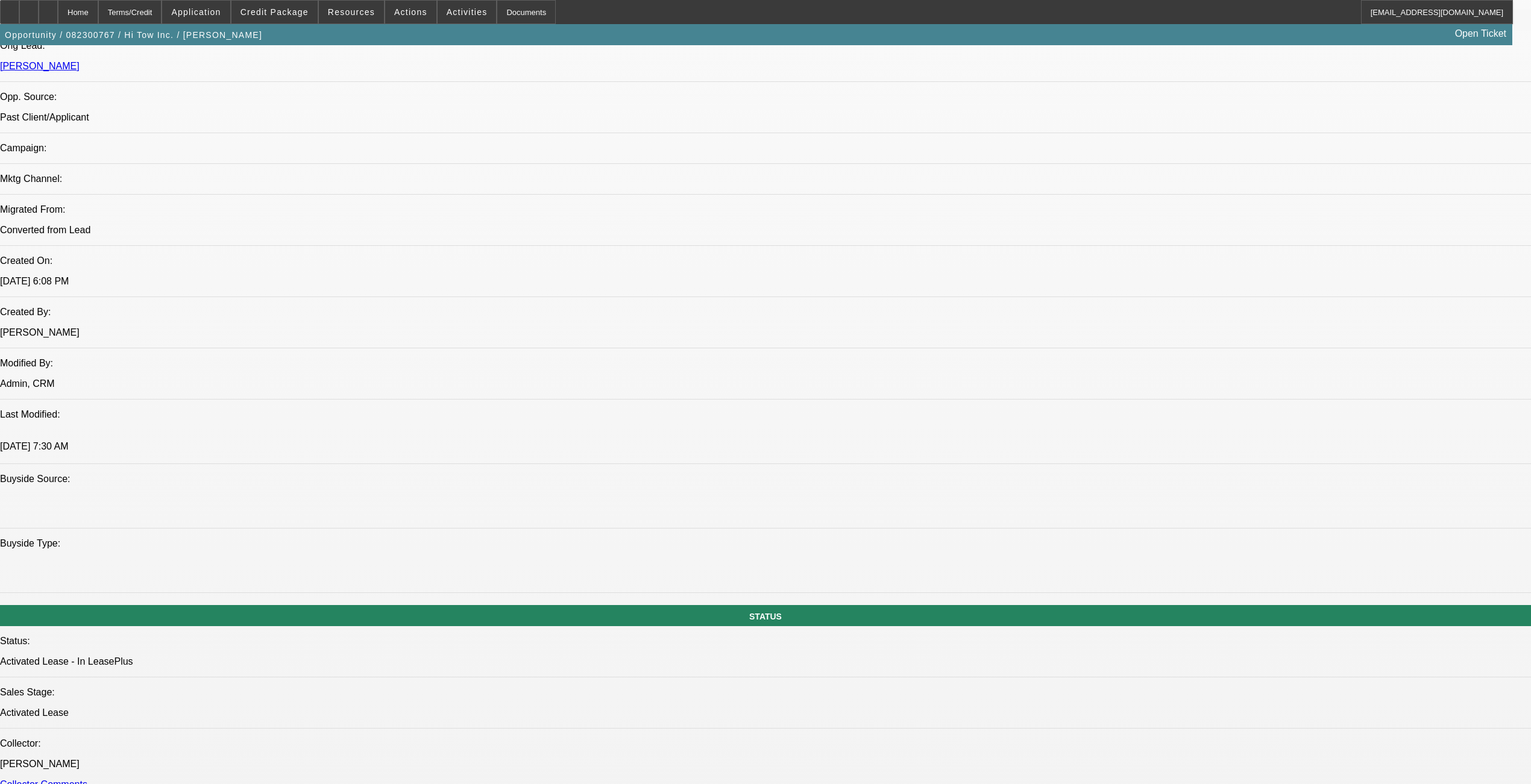
select select "2"
select select "6"
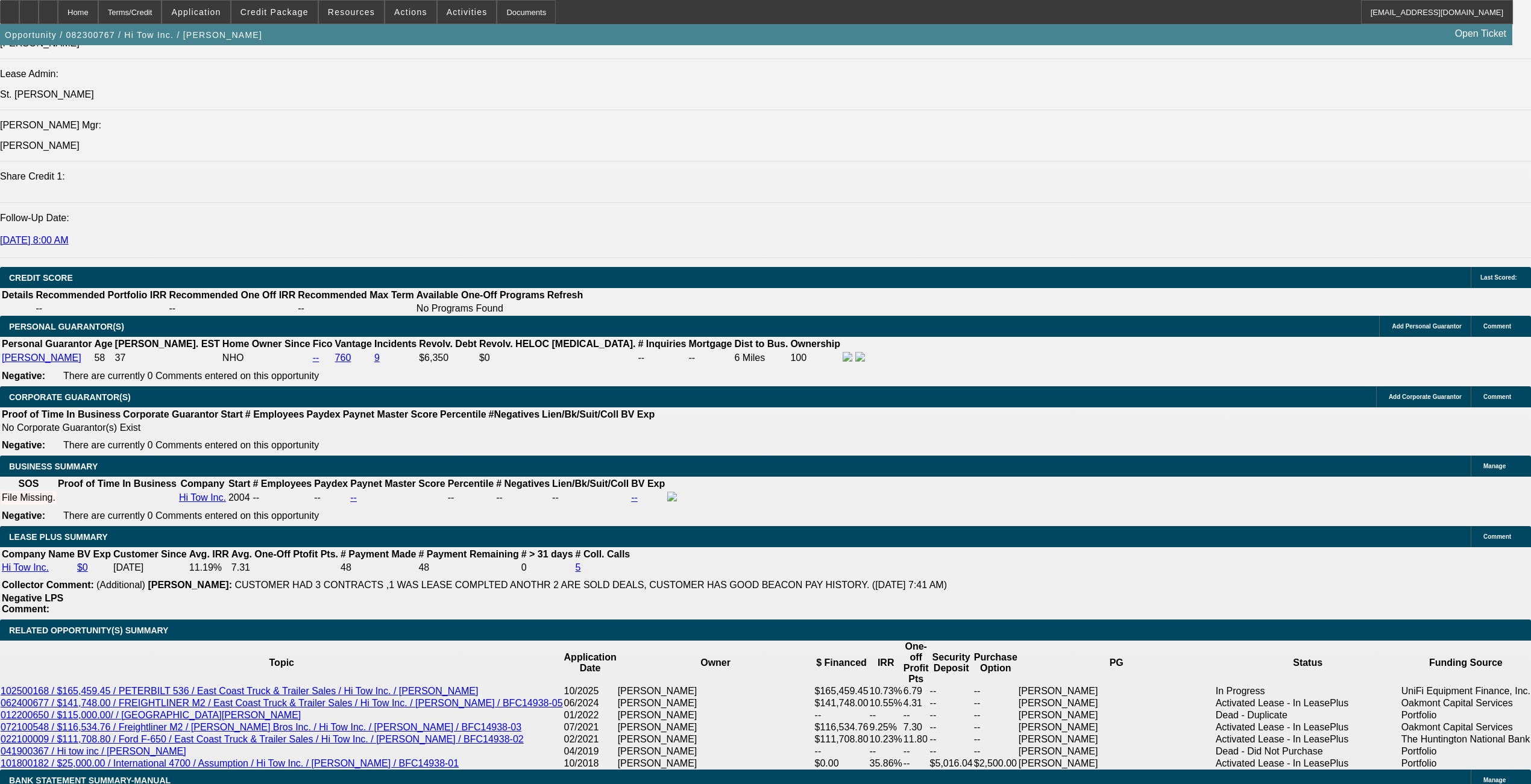
scroll to position [1643, 0]
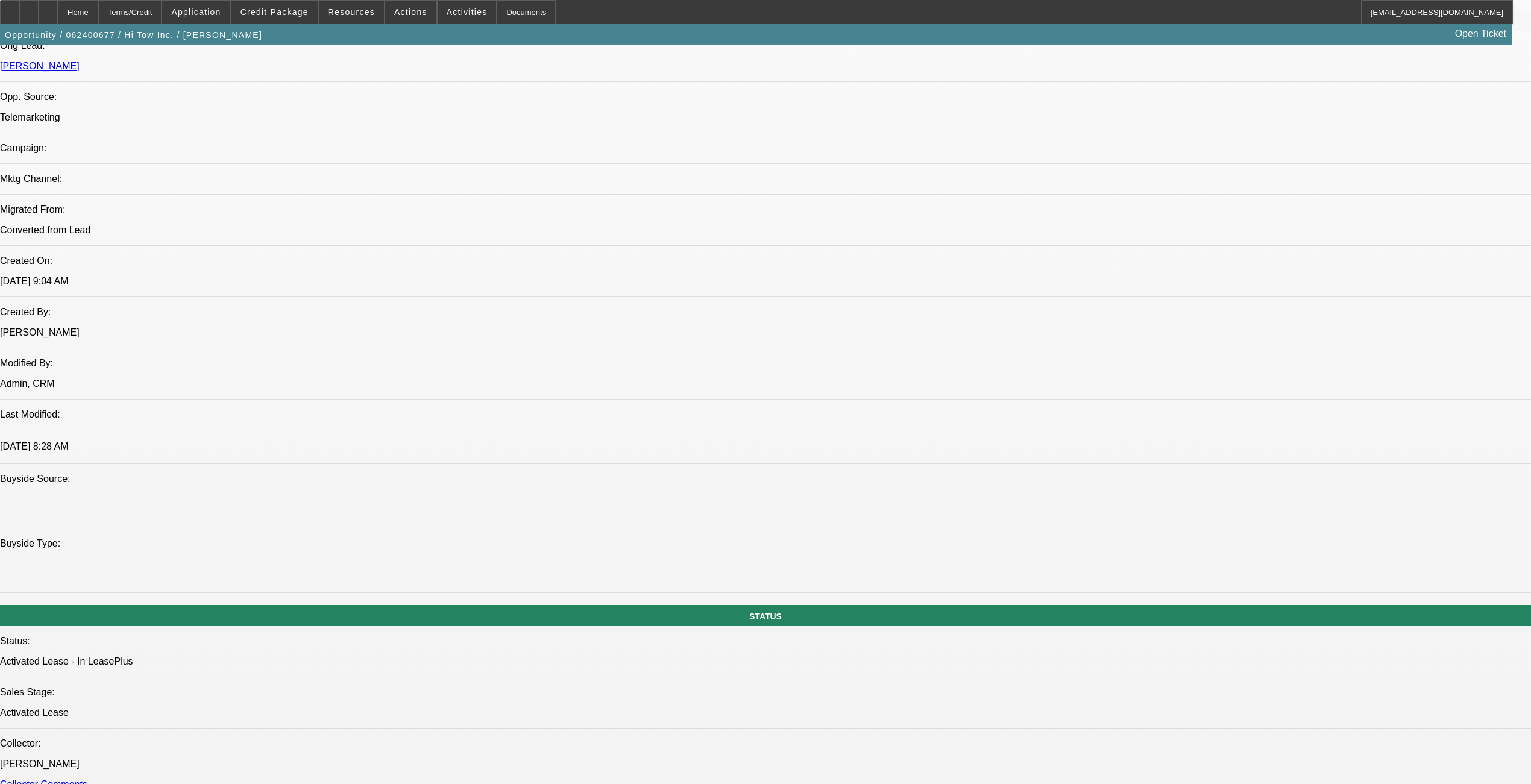
select select "0"
select select "6"
select select "0"
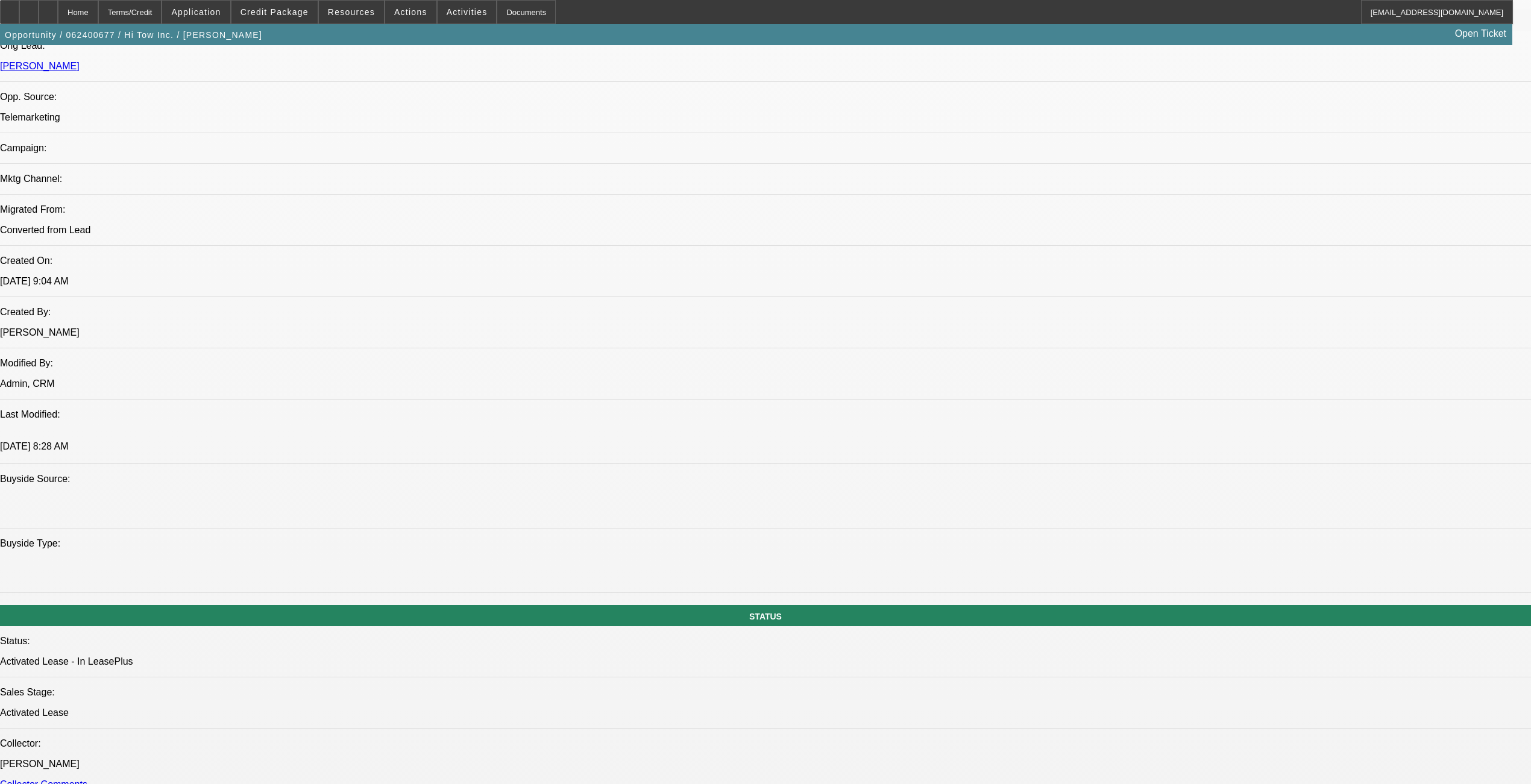
select select "0"
select select "2"
select select "0"
select select "6"
select select "0"
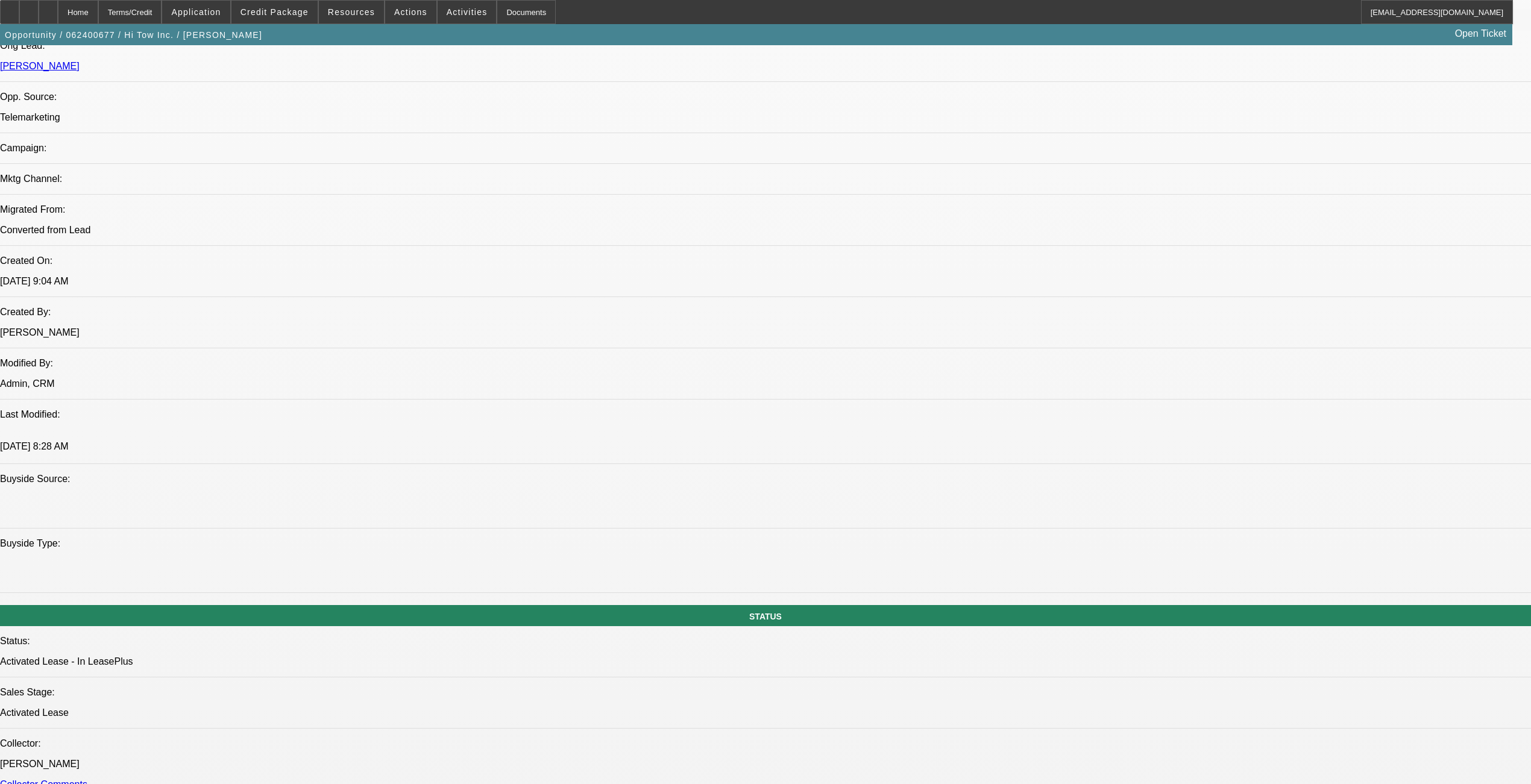
select select "0"
select select "2"
select select "0"
select select "6"
select select "0"
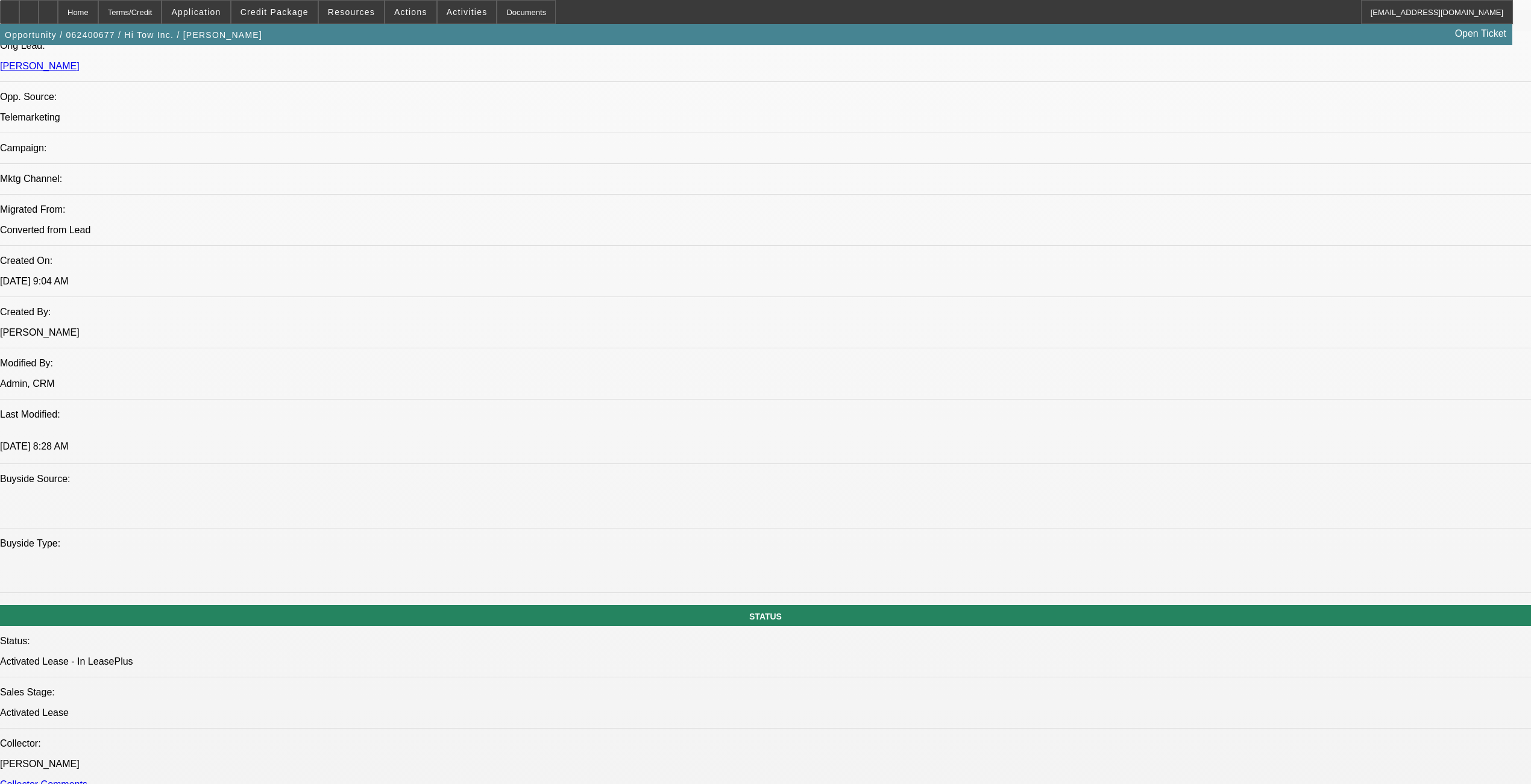
select select "0"
select select "2"
select select "0"
select select "6"
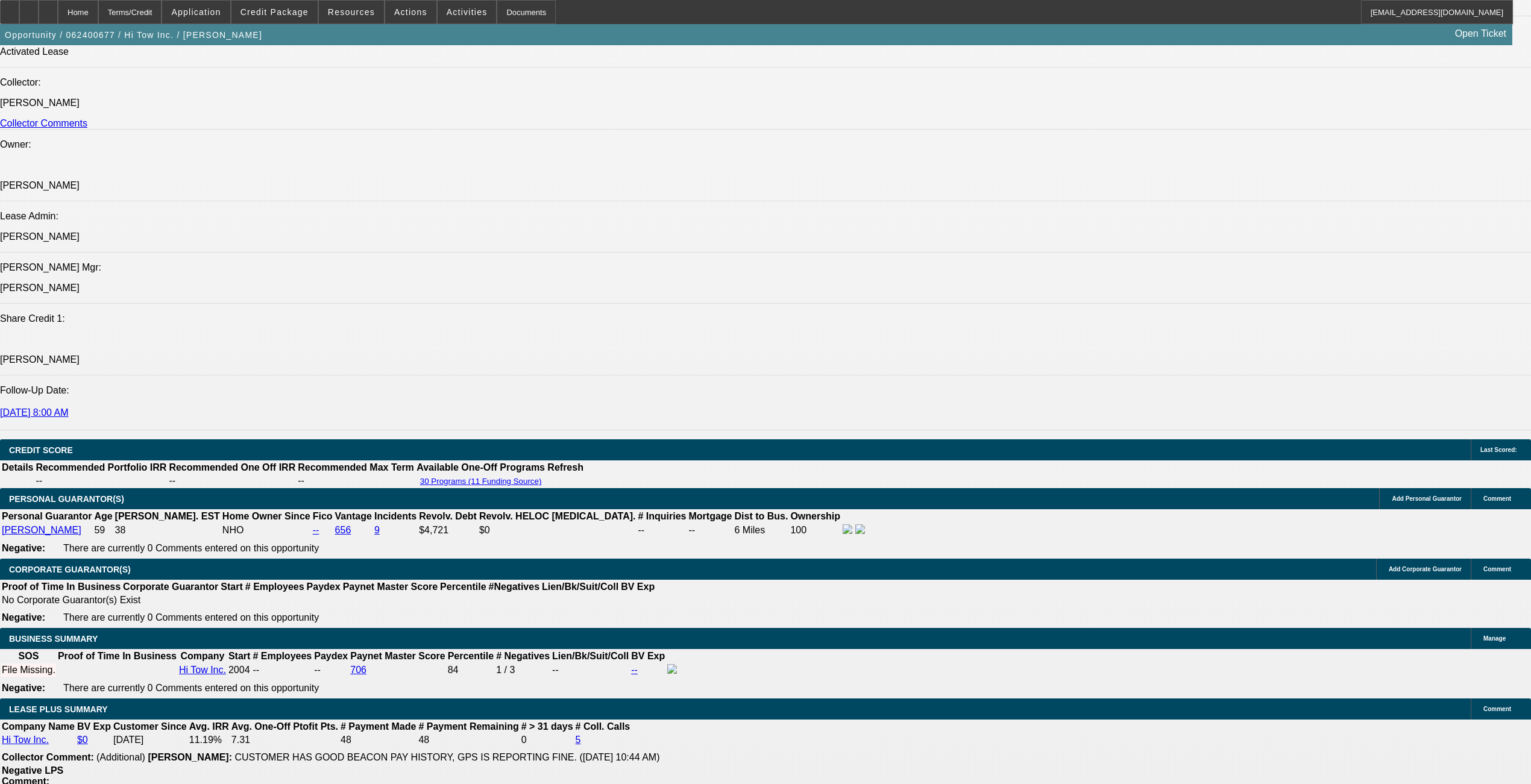
scroll to position [1527, 0]
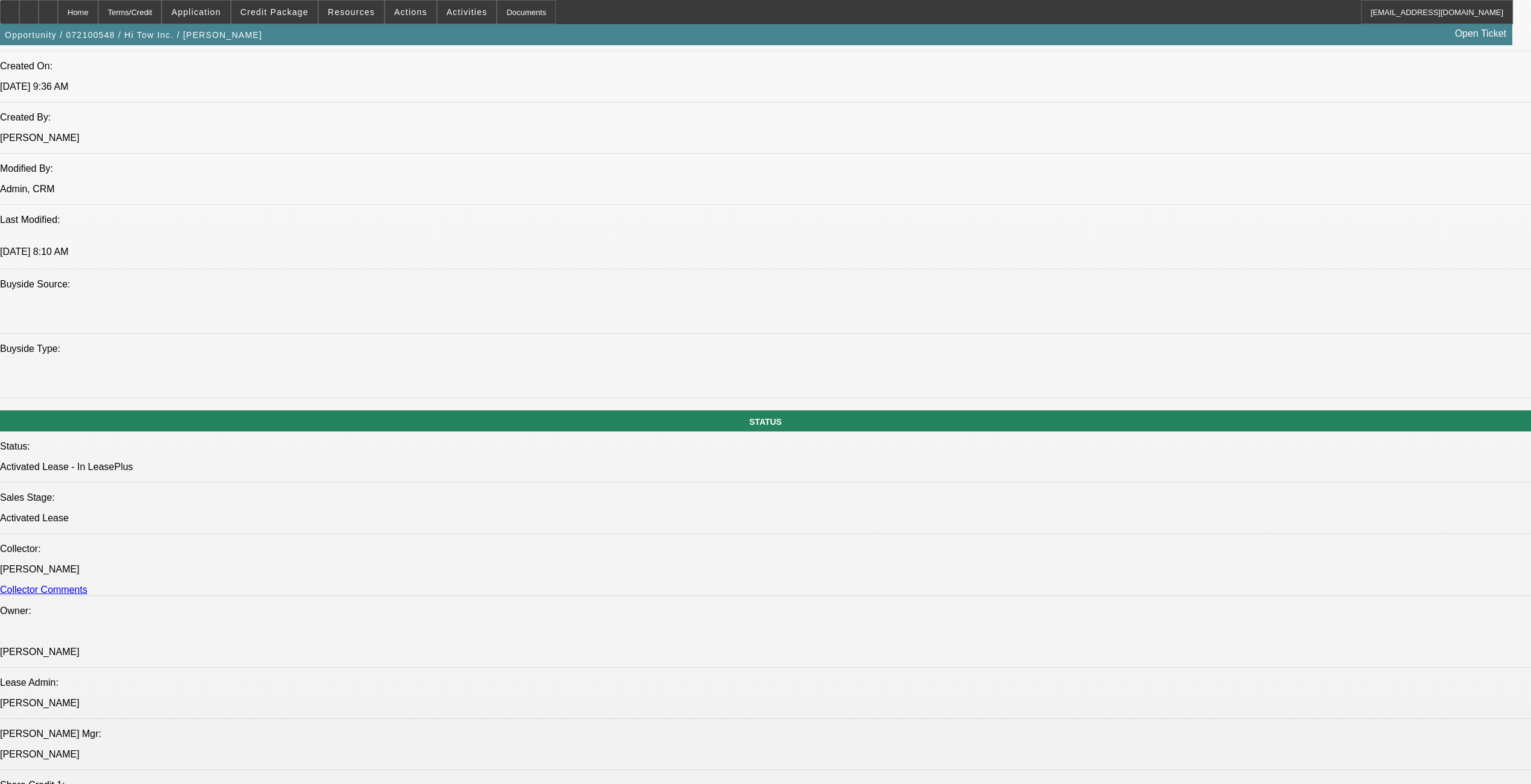
select select "0"
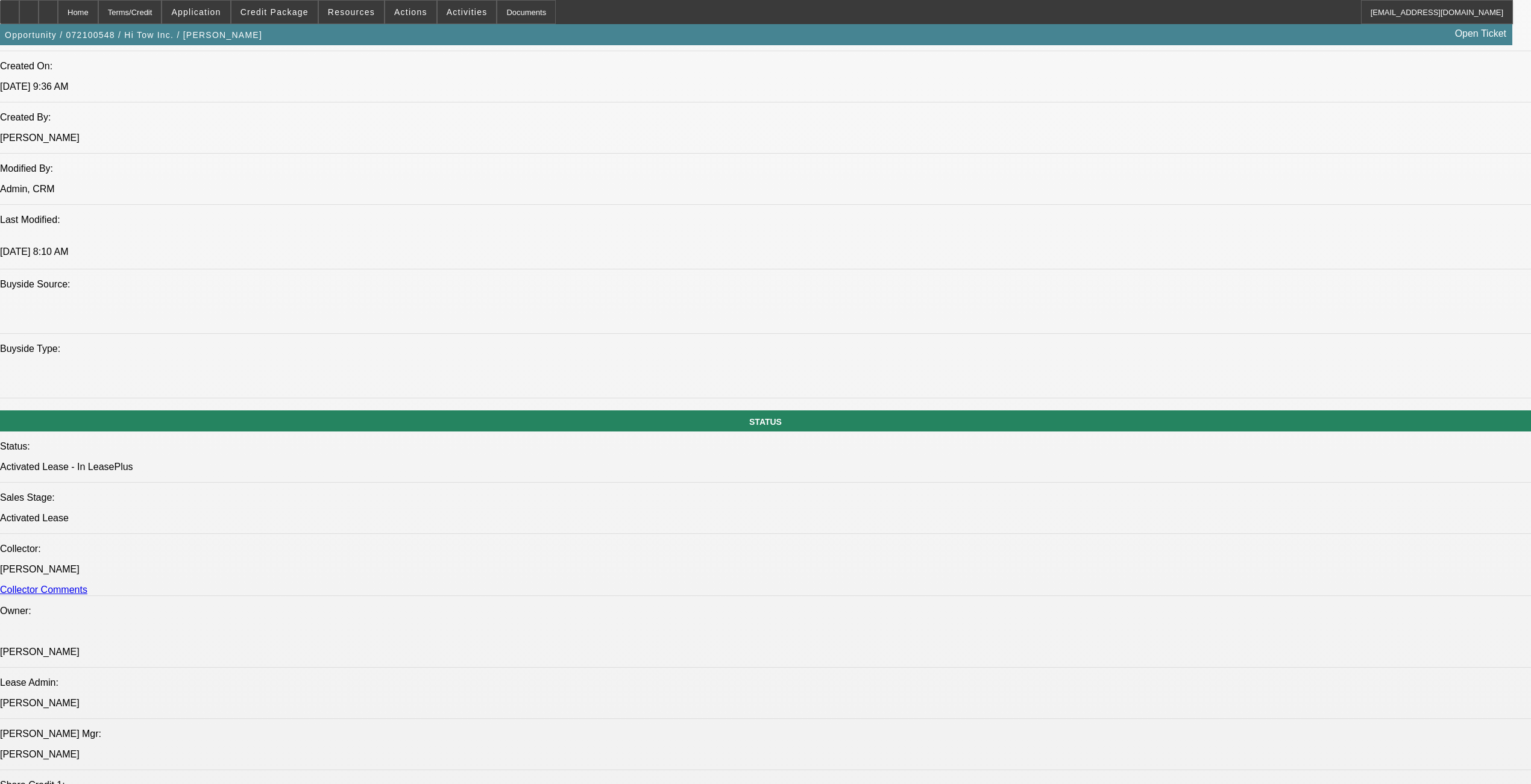
select select "0"
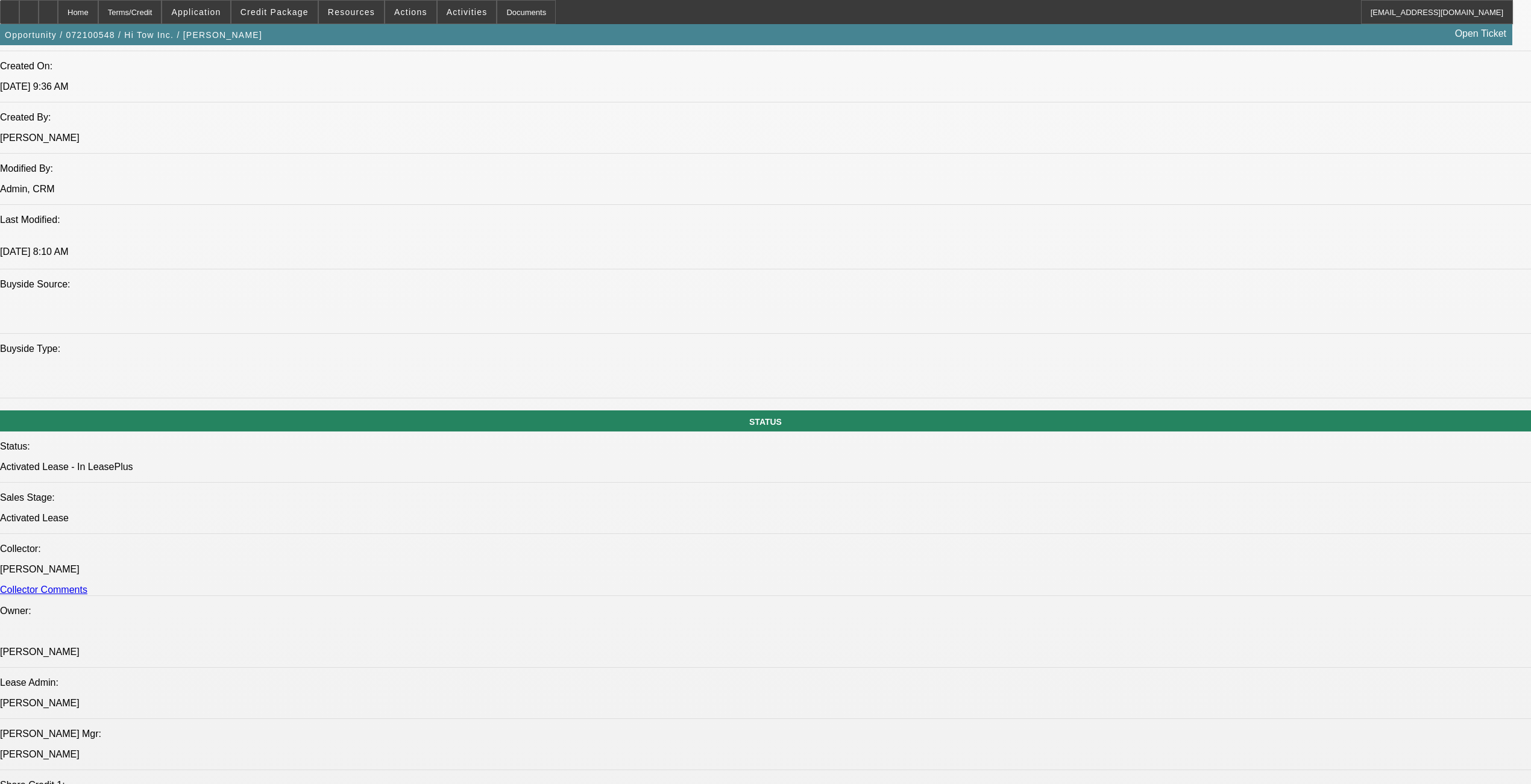
select select "0"
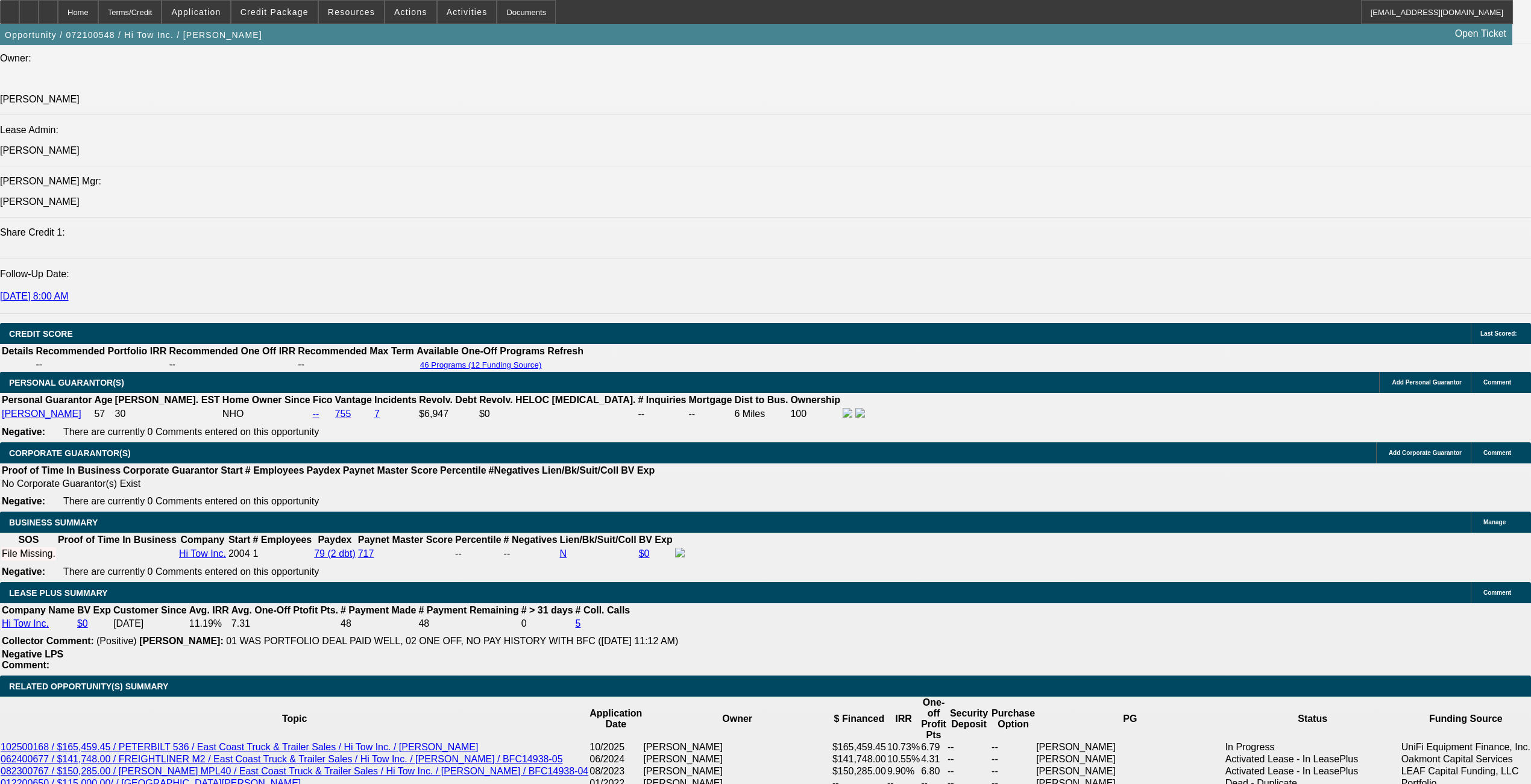
select select "1"
select select "6"
select select "1"
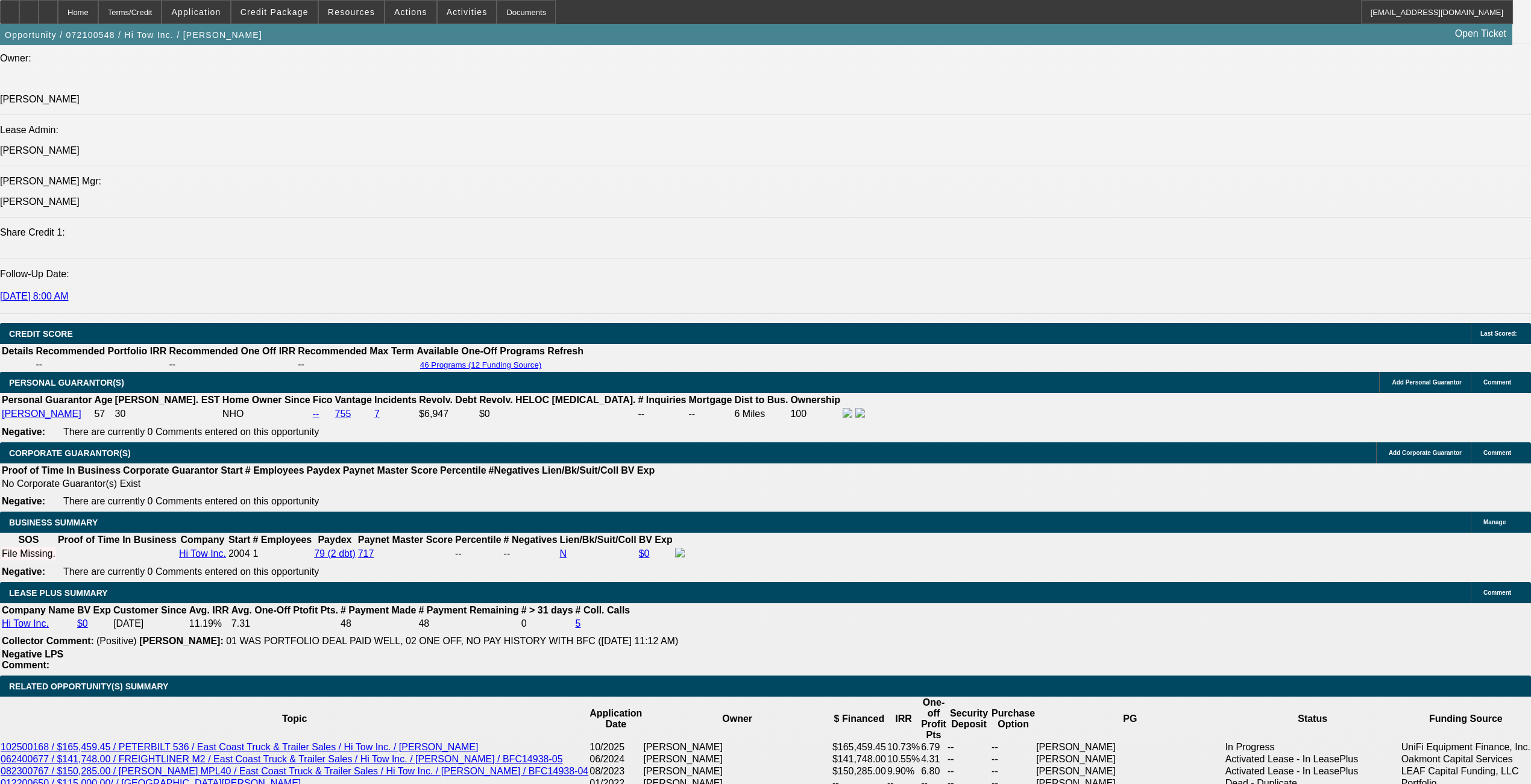
select select "6"
select select "1"
select select "6"
select select "1"
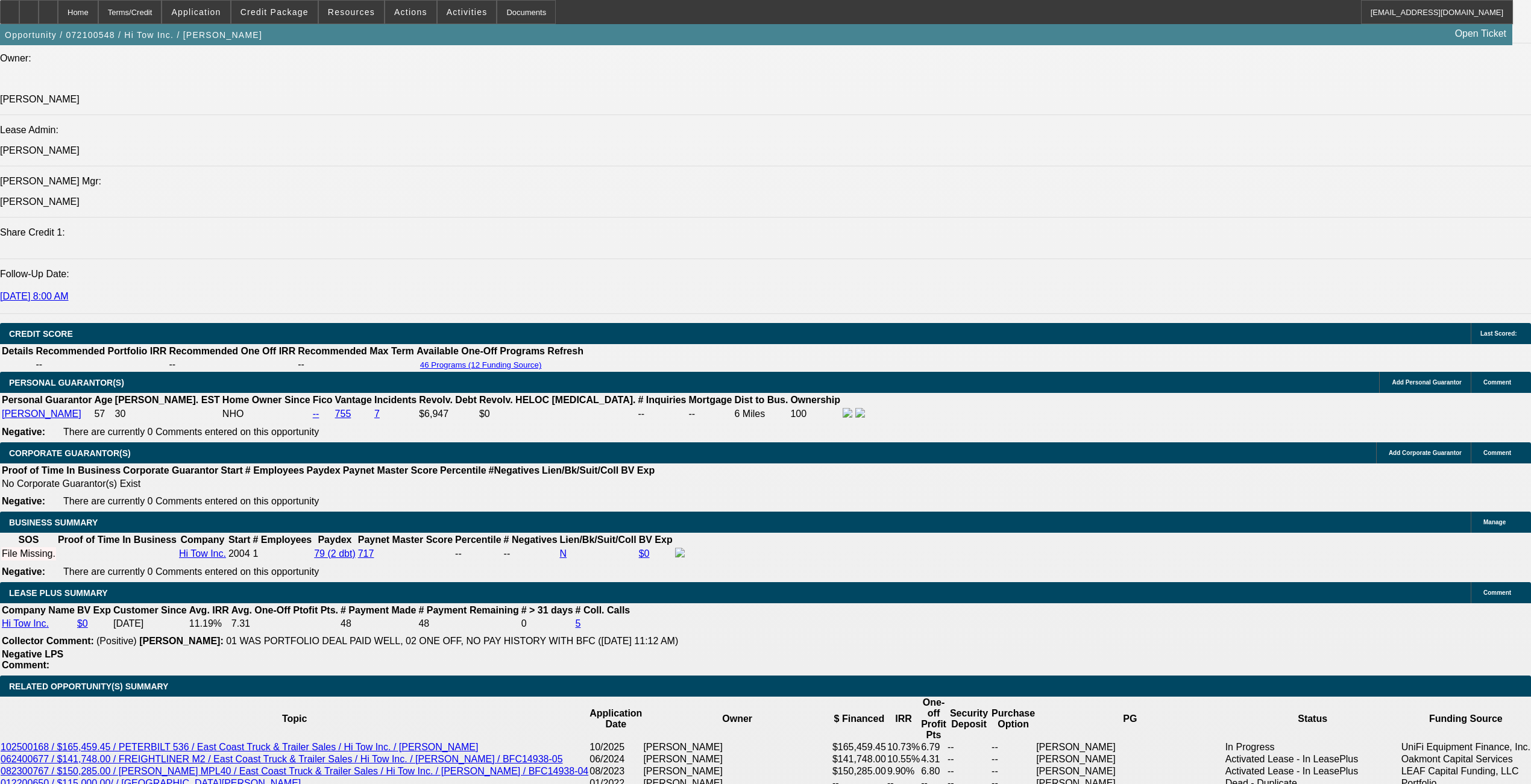
select select "1"
select select "6"
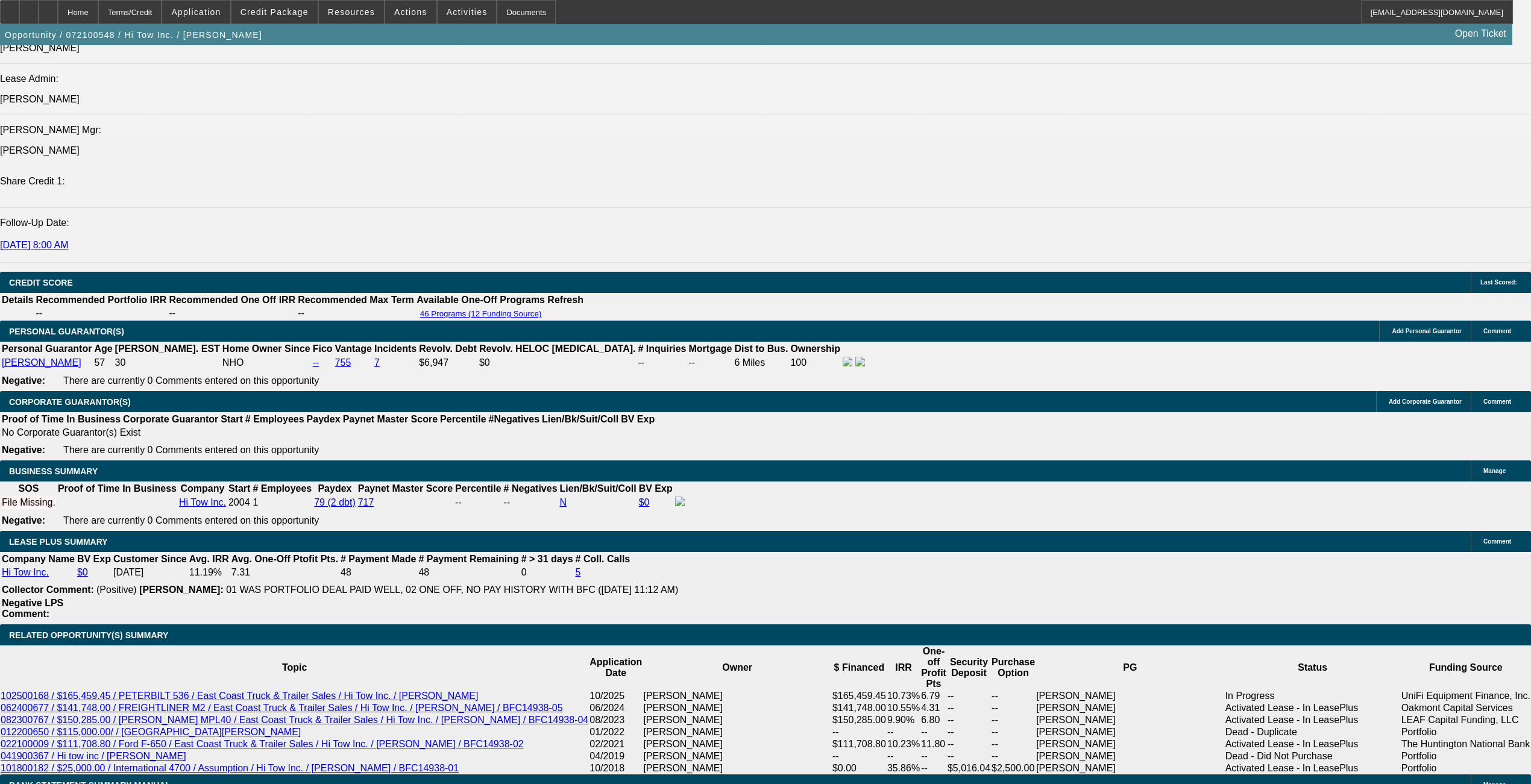
scroll to position [1656, 0]
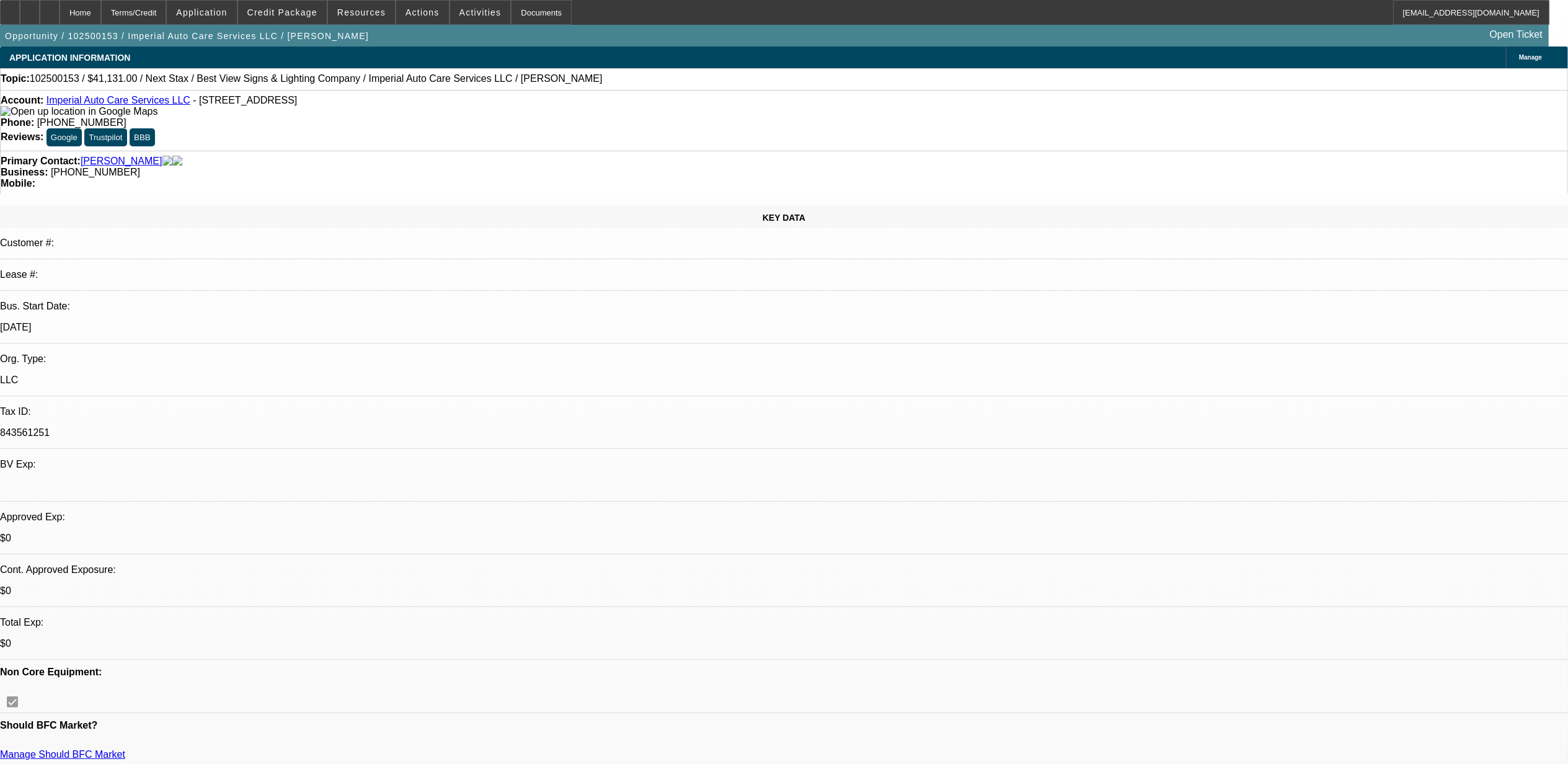
select select "0"
select select "2"
select select "0"
select select "6"
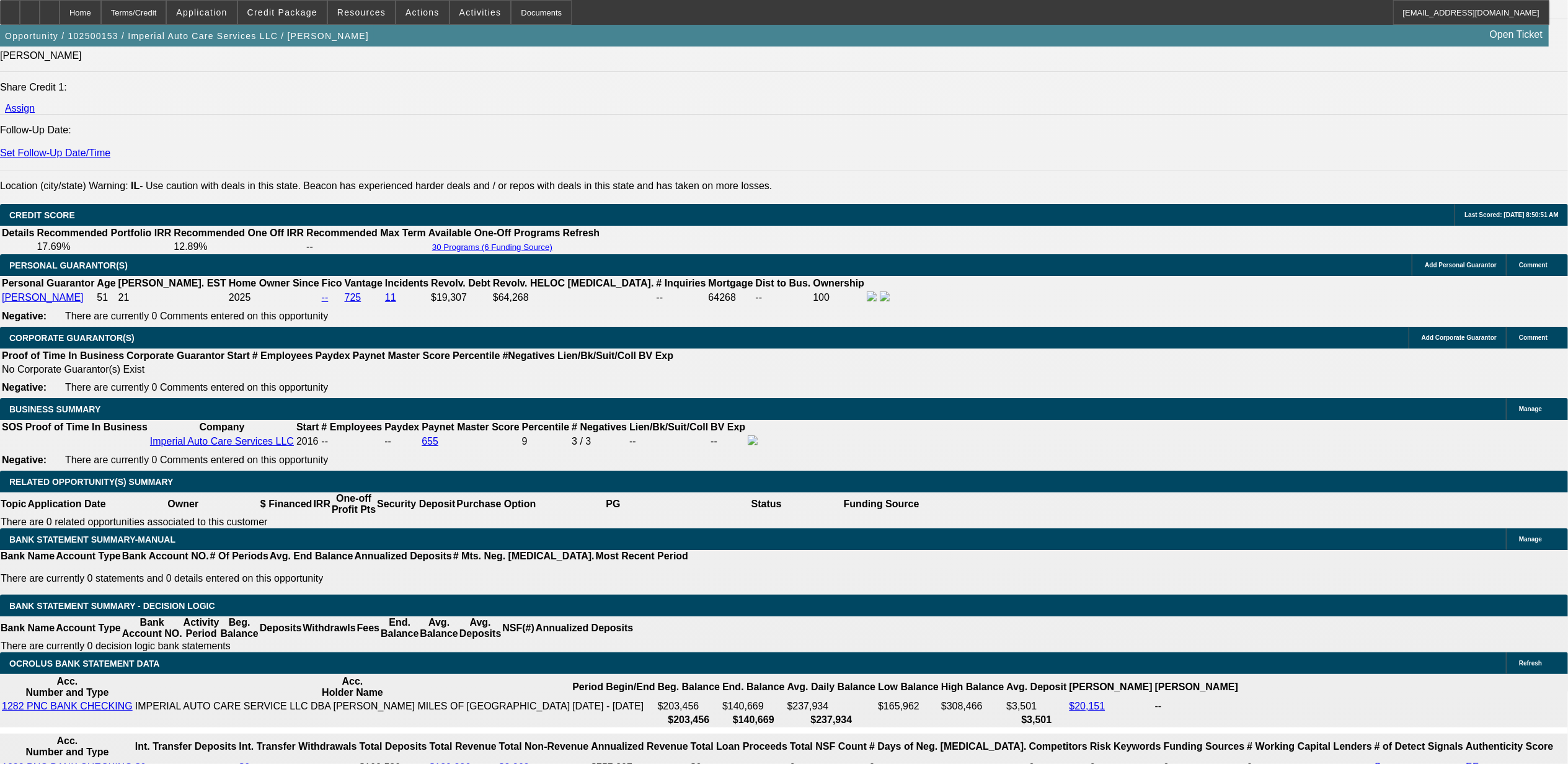
scroll to position [1571, 0]
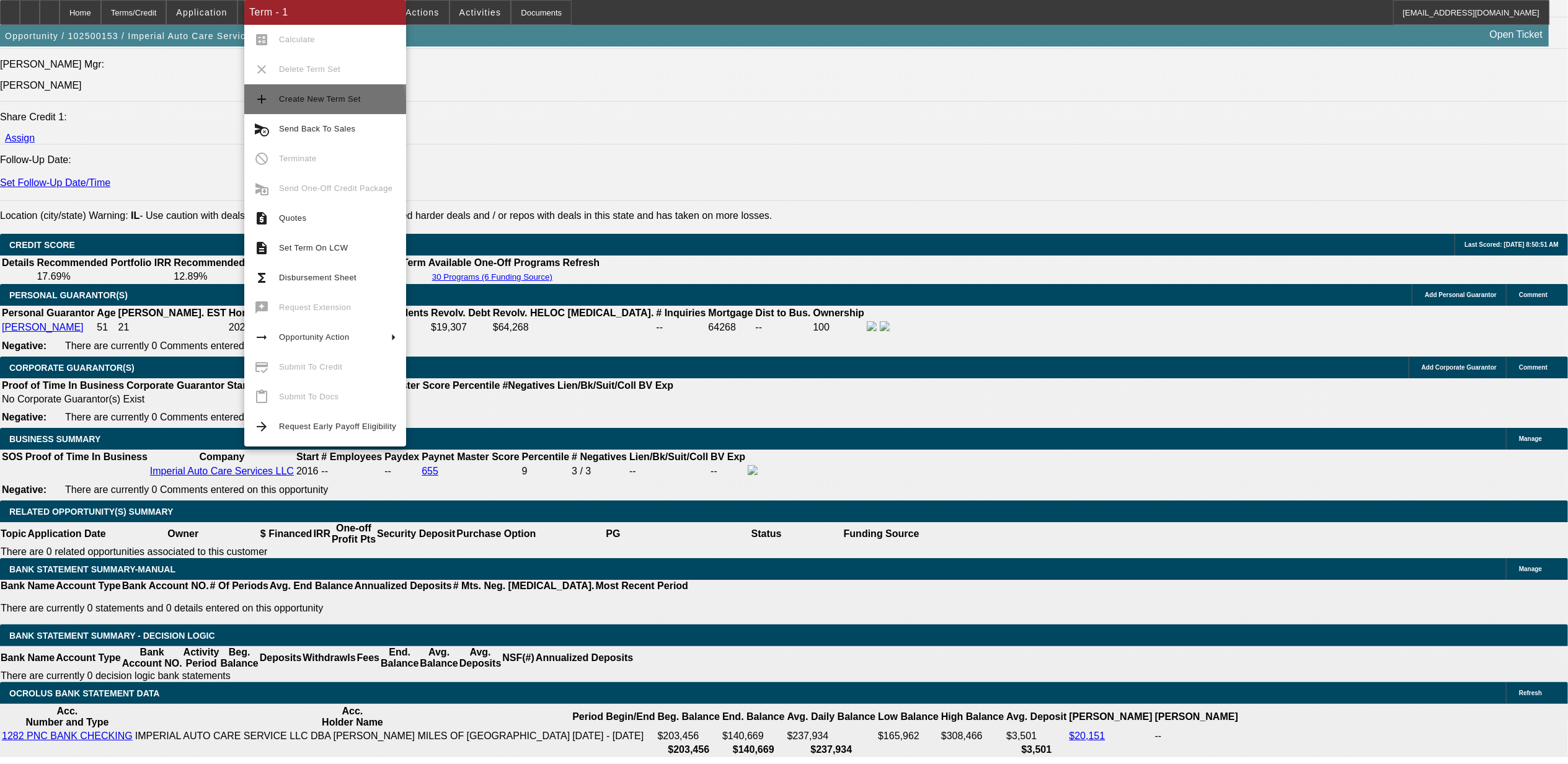
click at [324, 107] on button "add Create New Term Set" at bounding box center [325, 99] width 162 height 30
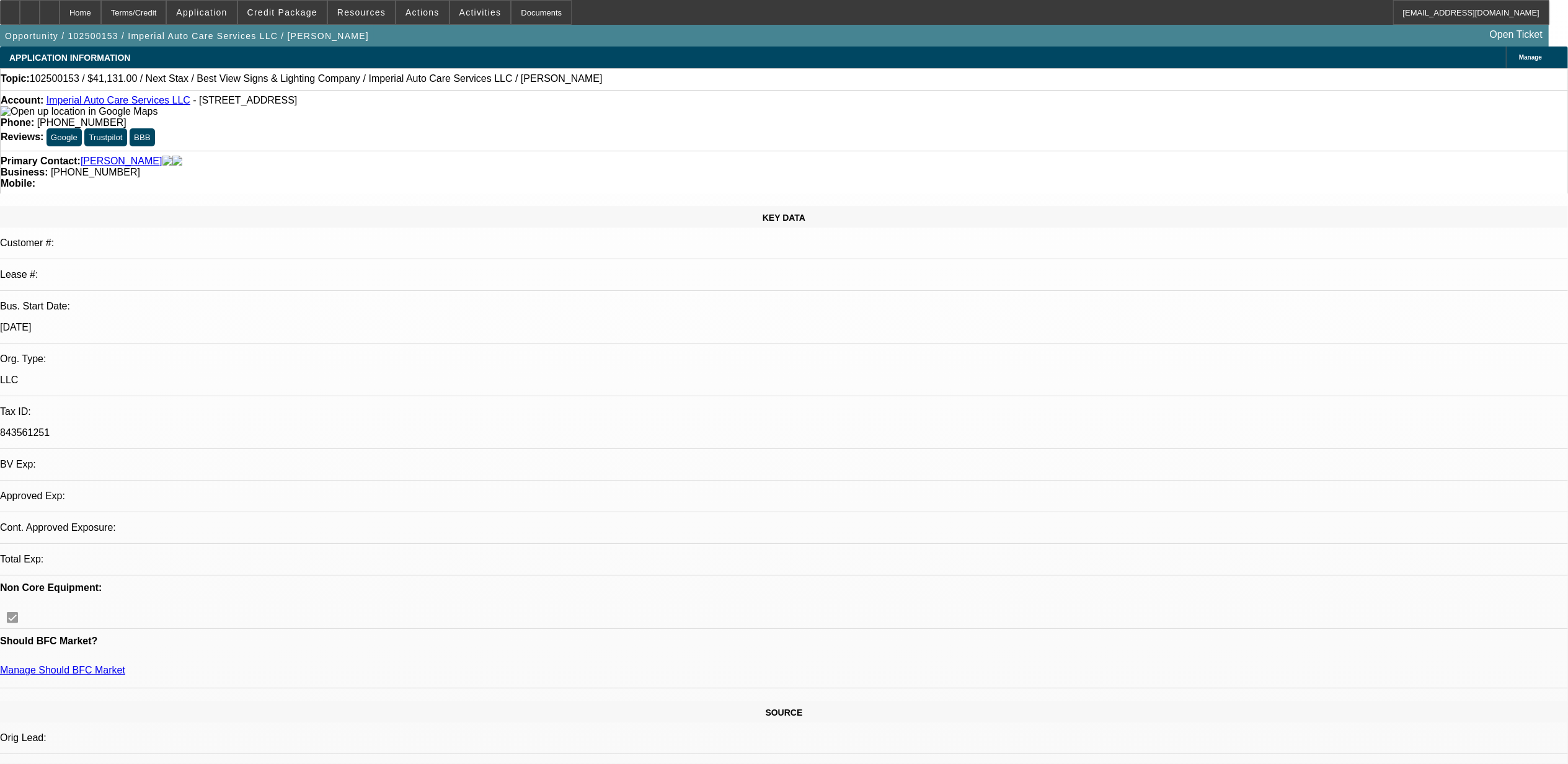
select select "0"
select select "2"
select select "0"
select select "6"
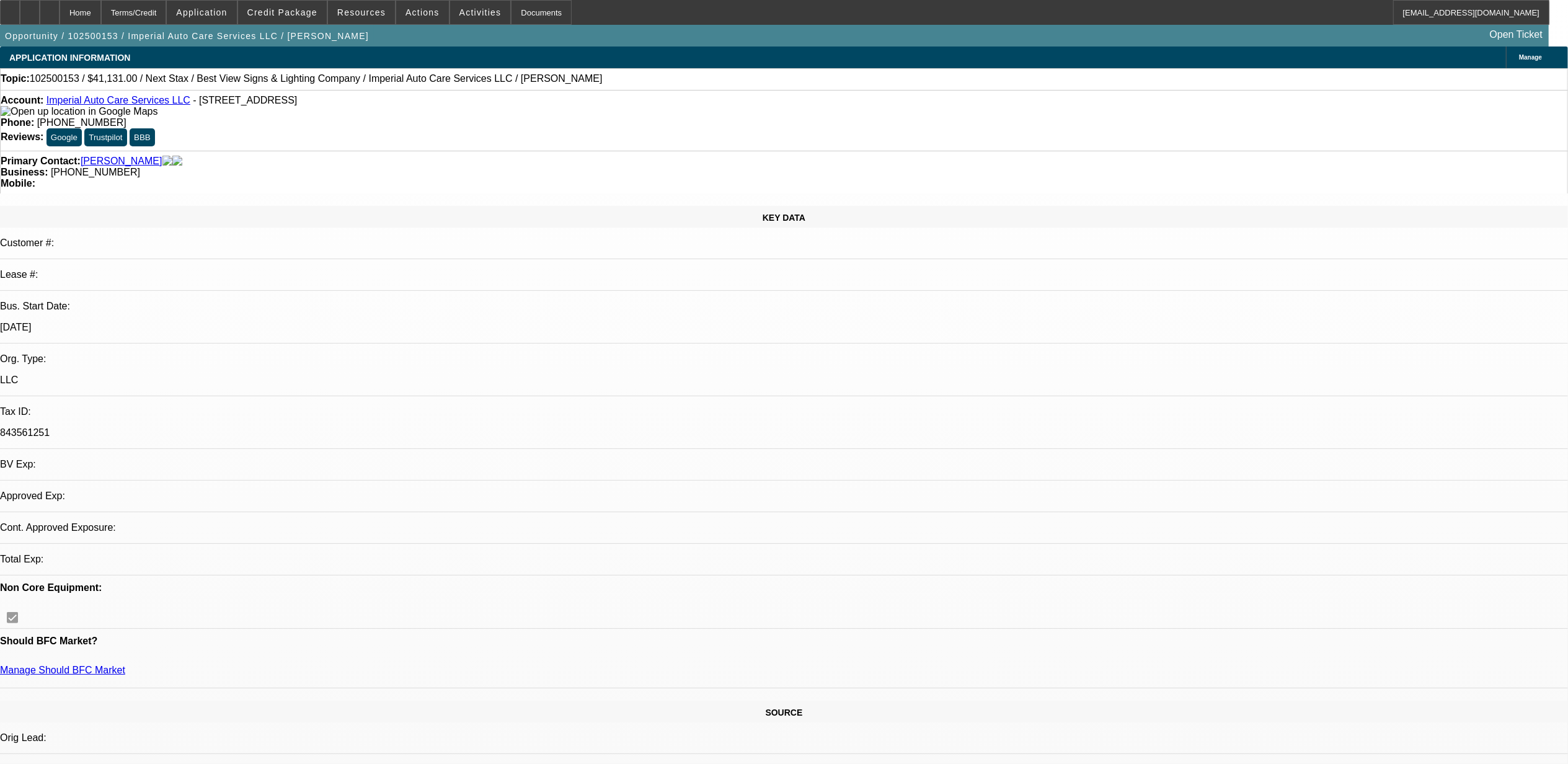
select select "0"
select select "2"
select select "0"
select select "6"
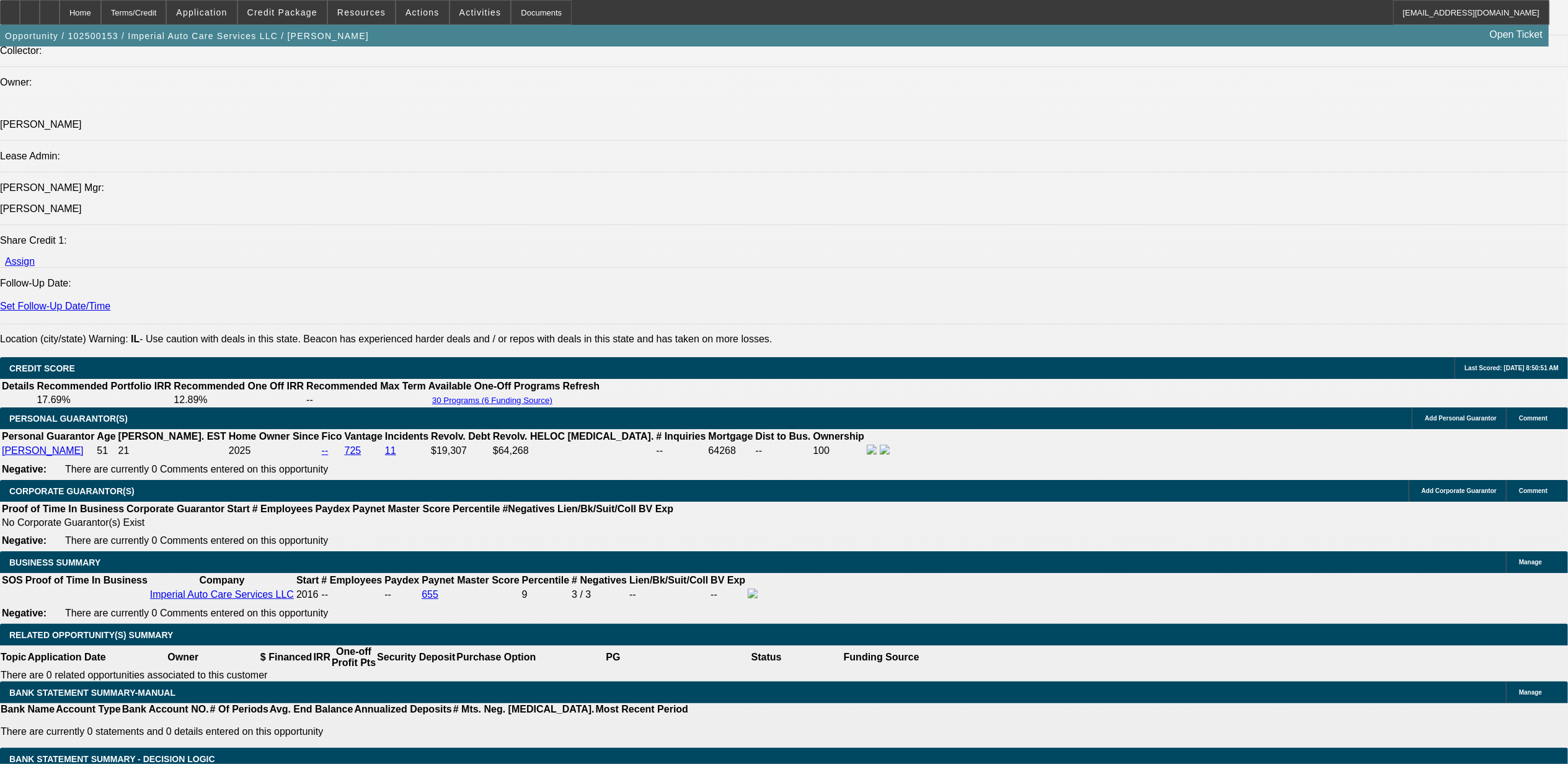
scroll to position [1449, 0]
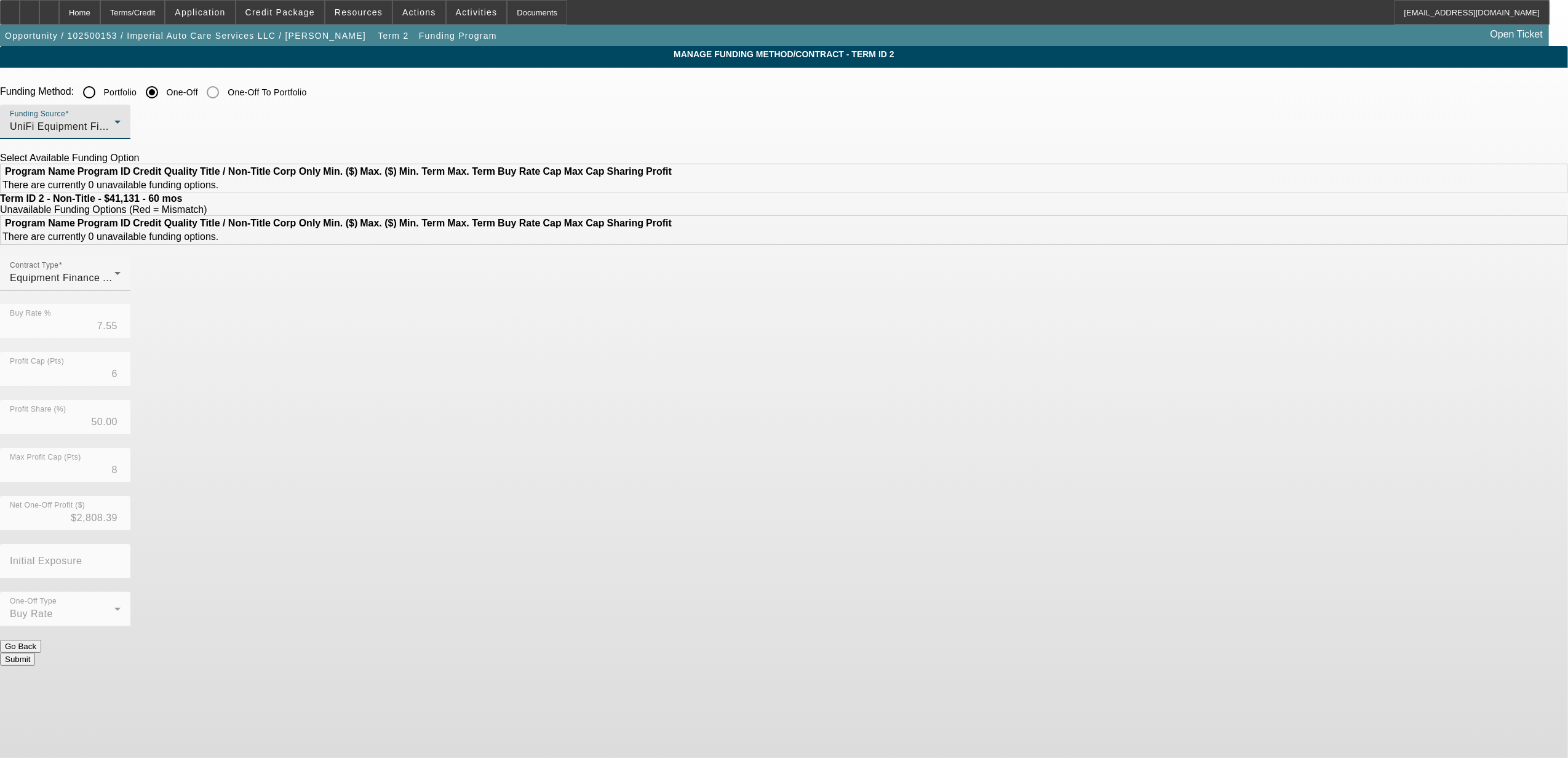
click at [151, 126] on span "UniFi Equipment Finance, Inc." at bounding box center [80, 126] width 141 height 11
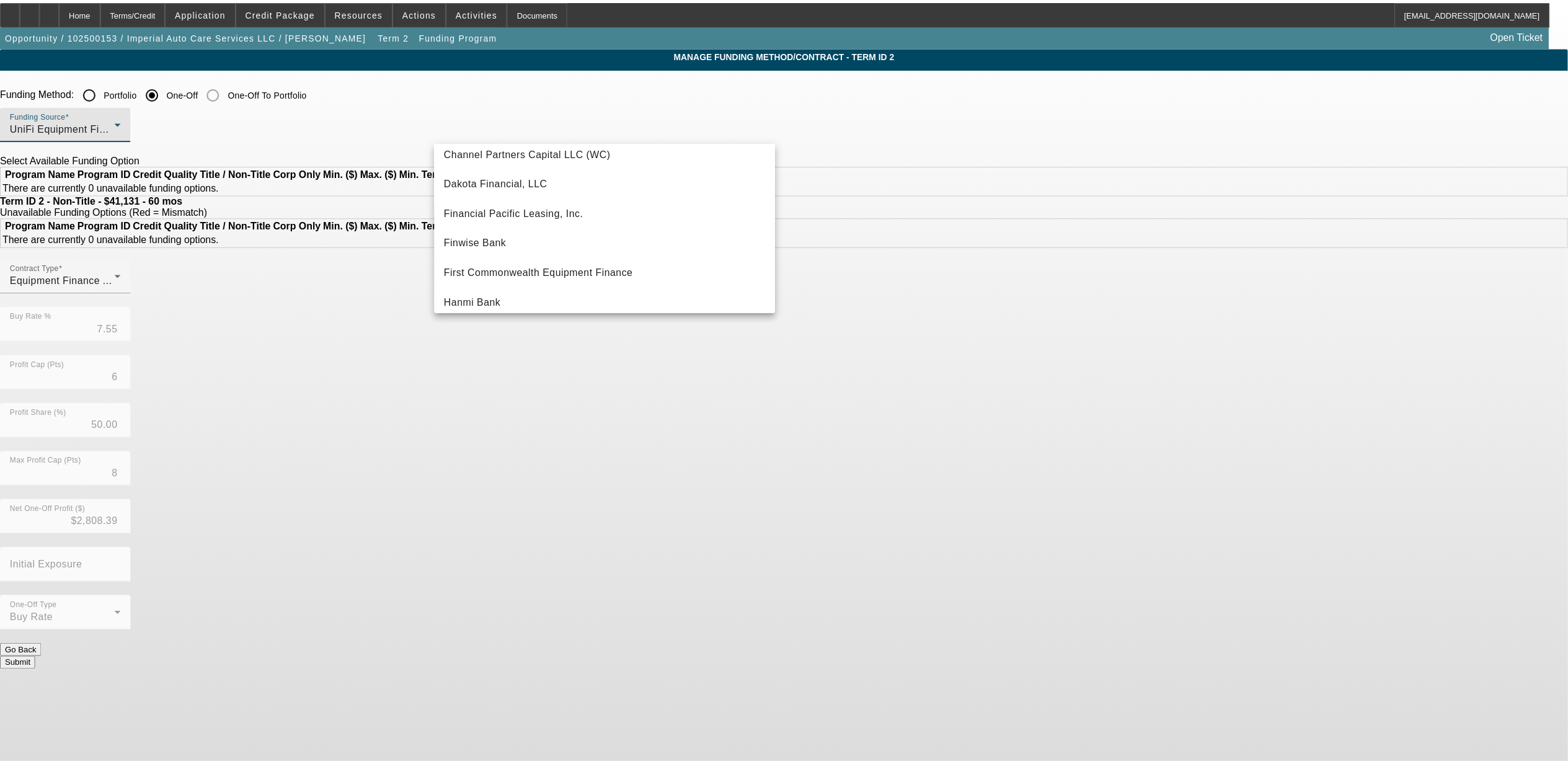
scroll to position [15, 0]
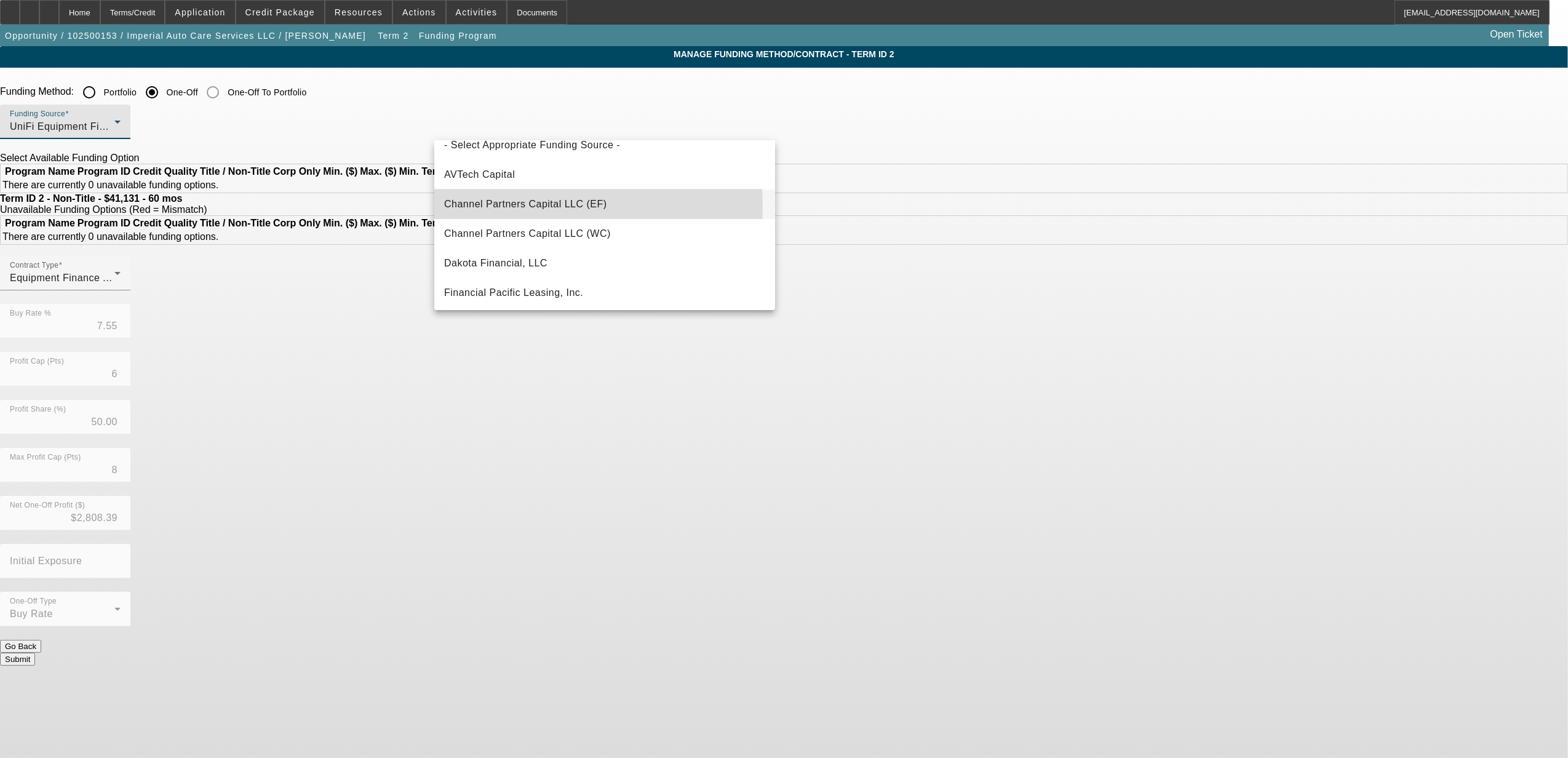
click at [502, 204] on span "Channel Partners Capital LLC (EF)" at bounding box center [526, 204] width 163 height 15
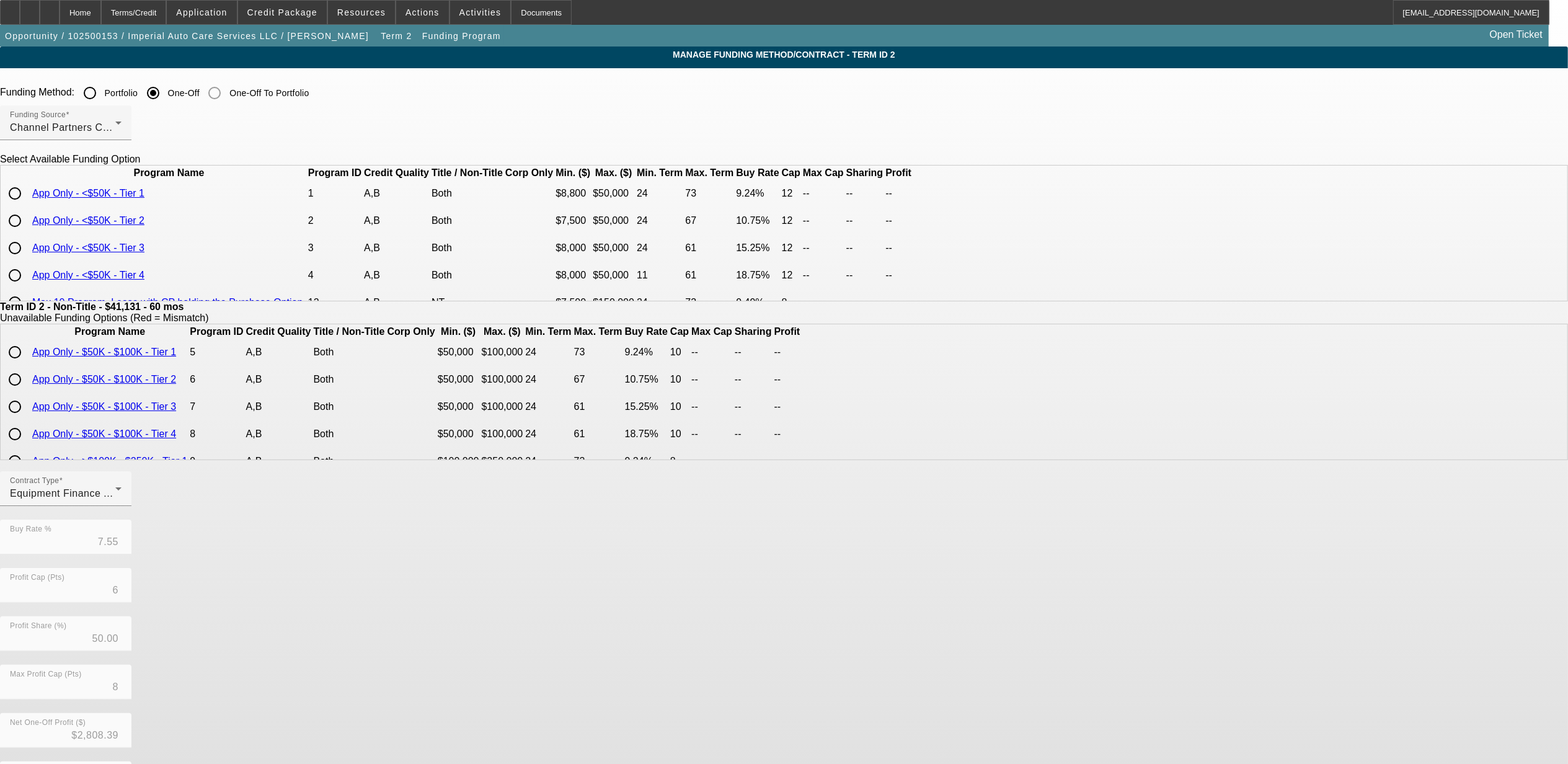
click at [27, 206] on input "radio" at bounding box center [15, 193] width 25 height 25
radio input "true"
type input "9.24"
type input "12"
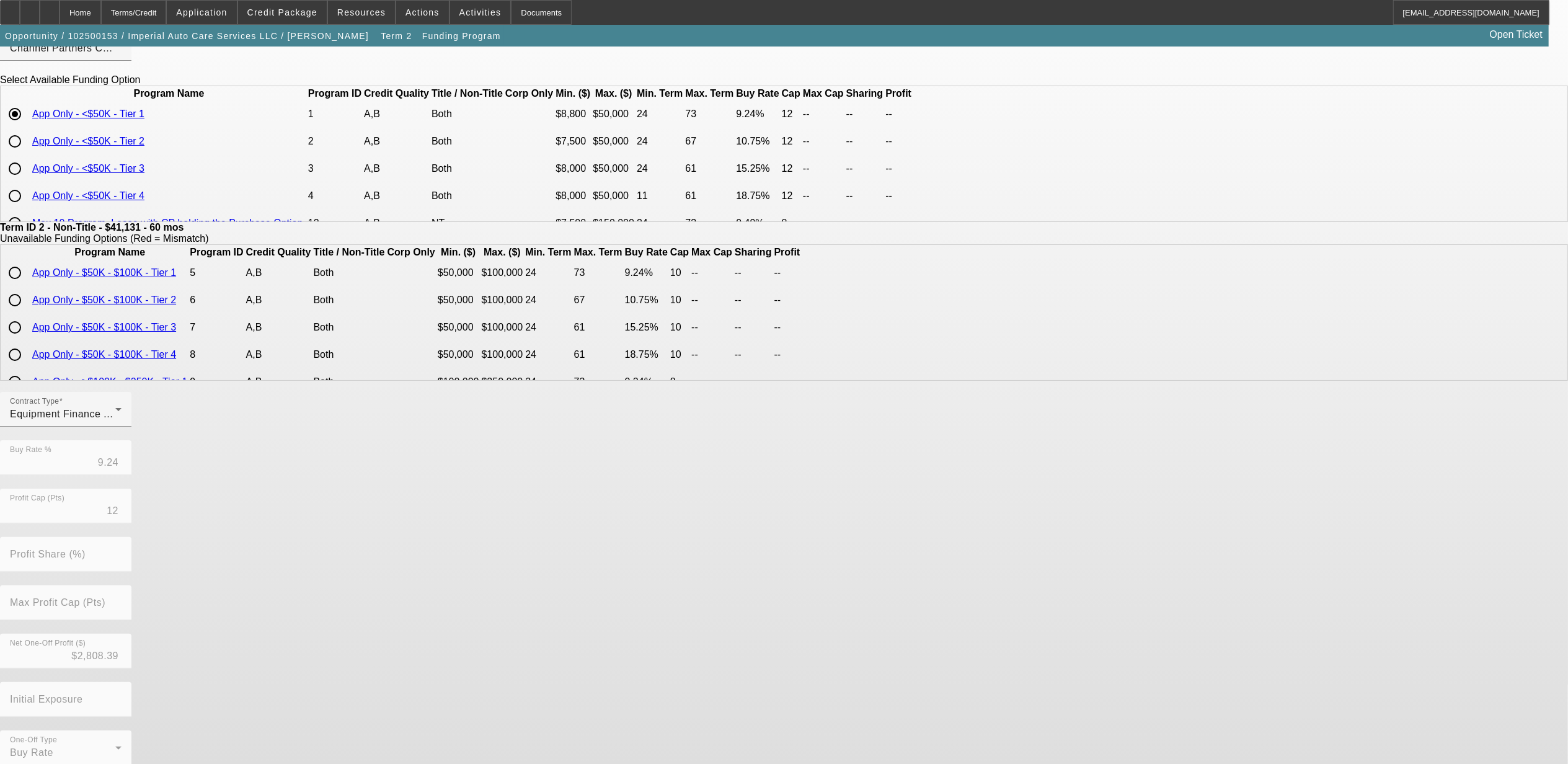
scroll to position [83, 0]
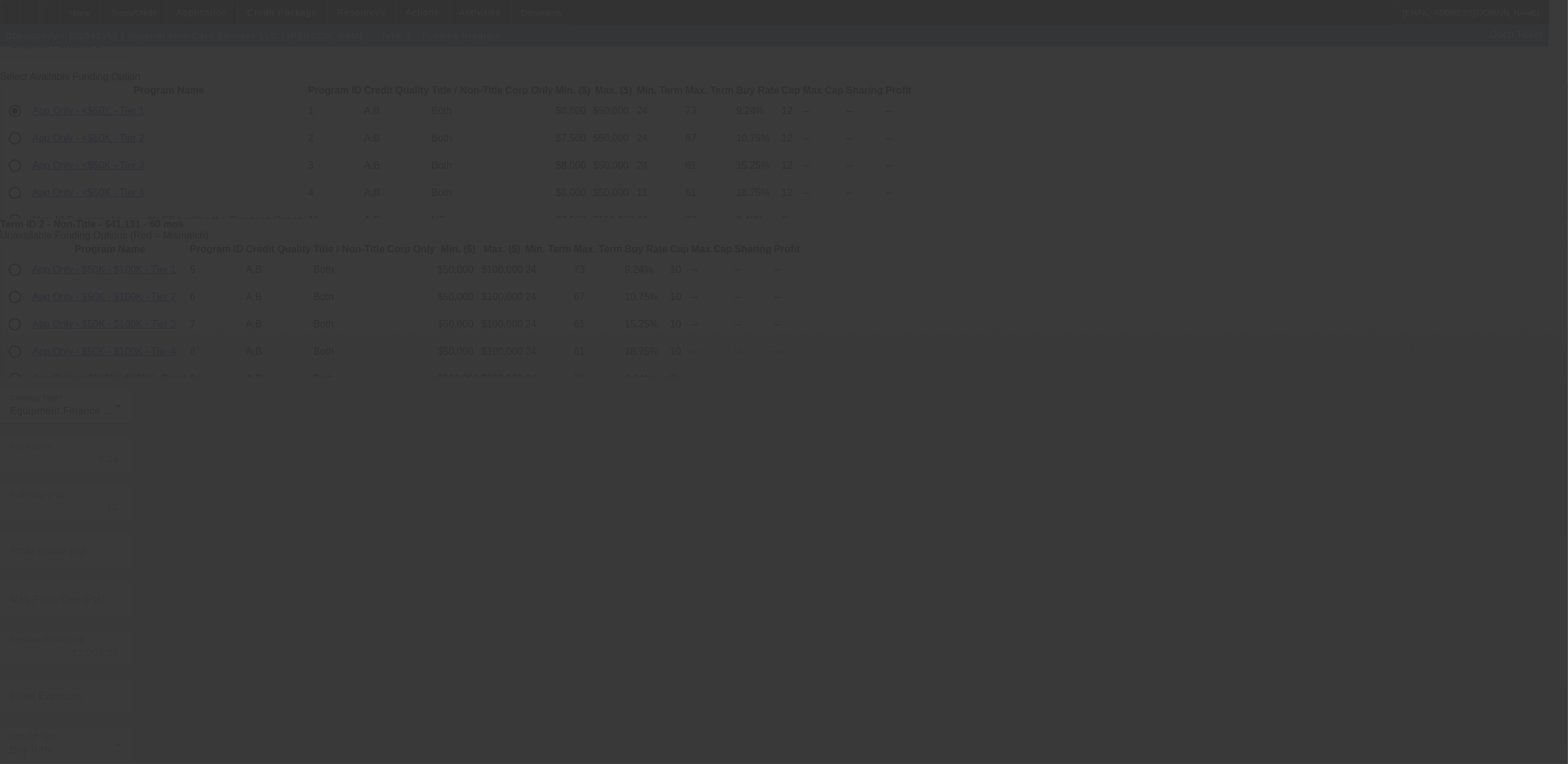
type input "7.55"
type input "6"
type input "50.00"
type input "8"
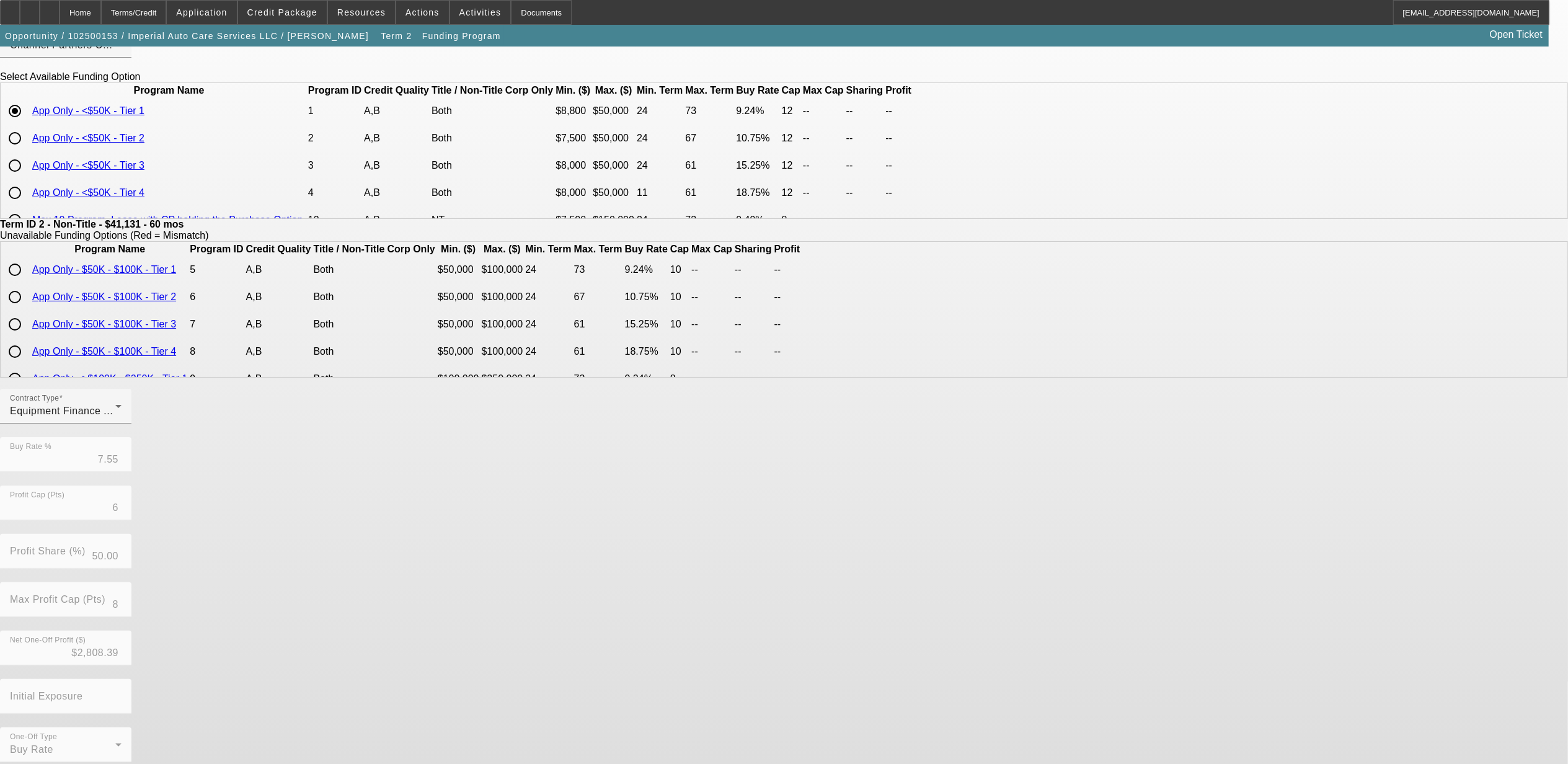
scroll to position [0, 0]
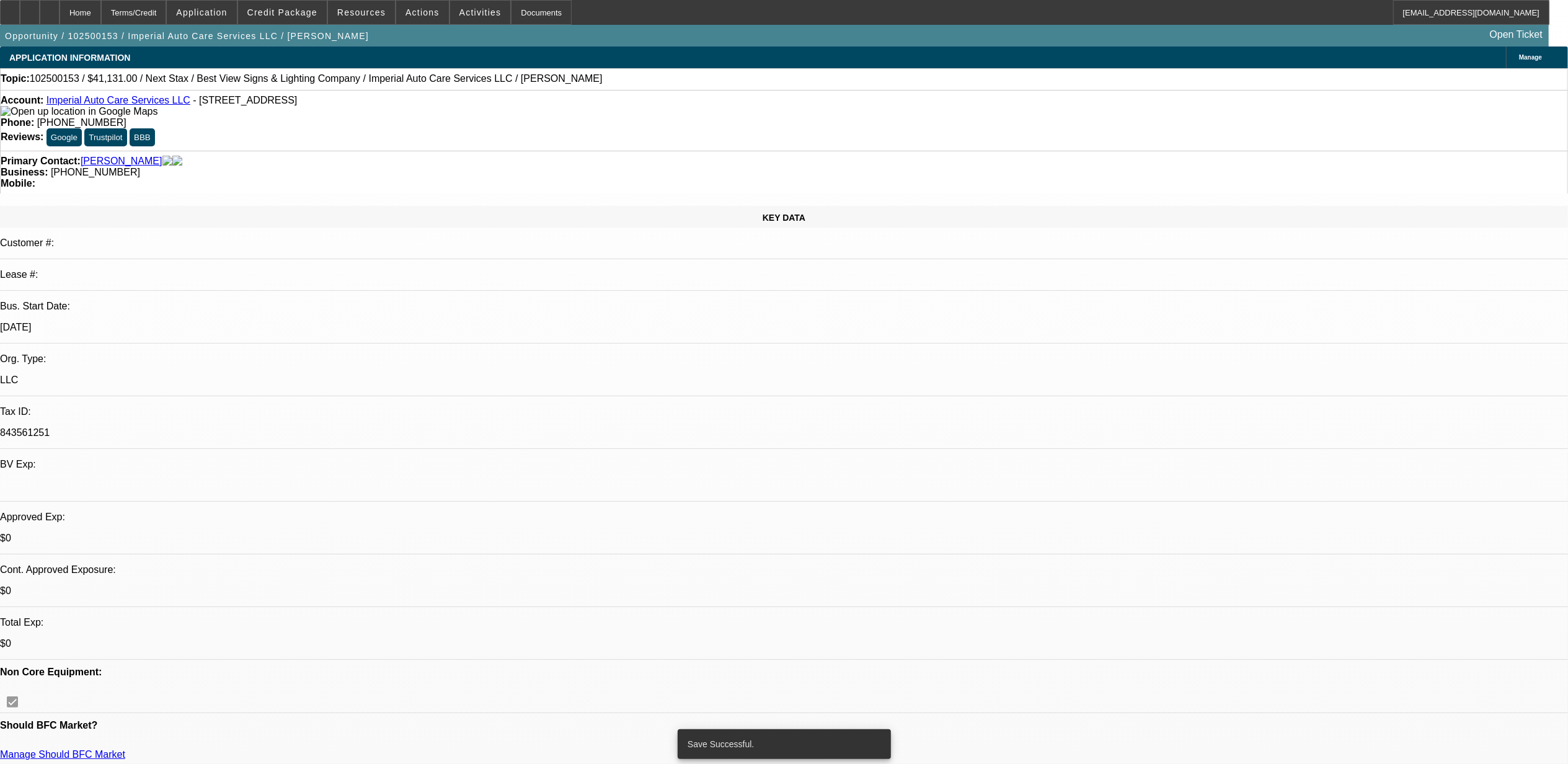
select select "0"
select select "2"
select select "0"
select select "6"
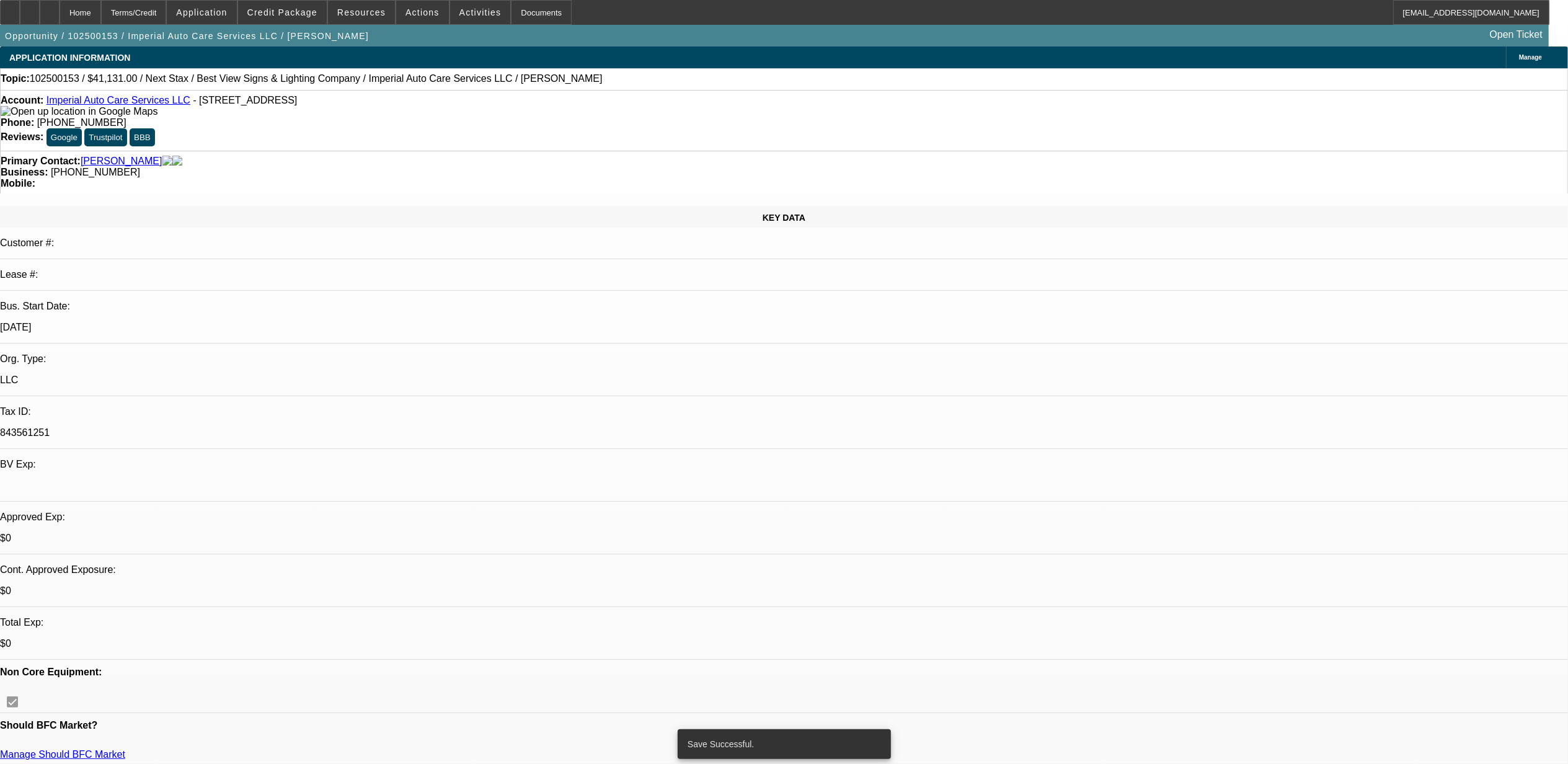
select select "0"
select select "2"
select select "0"
select select "6"
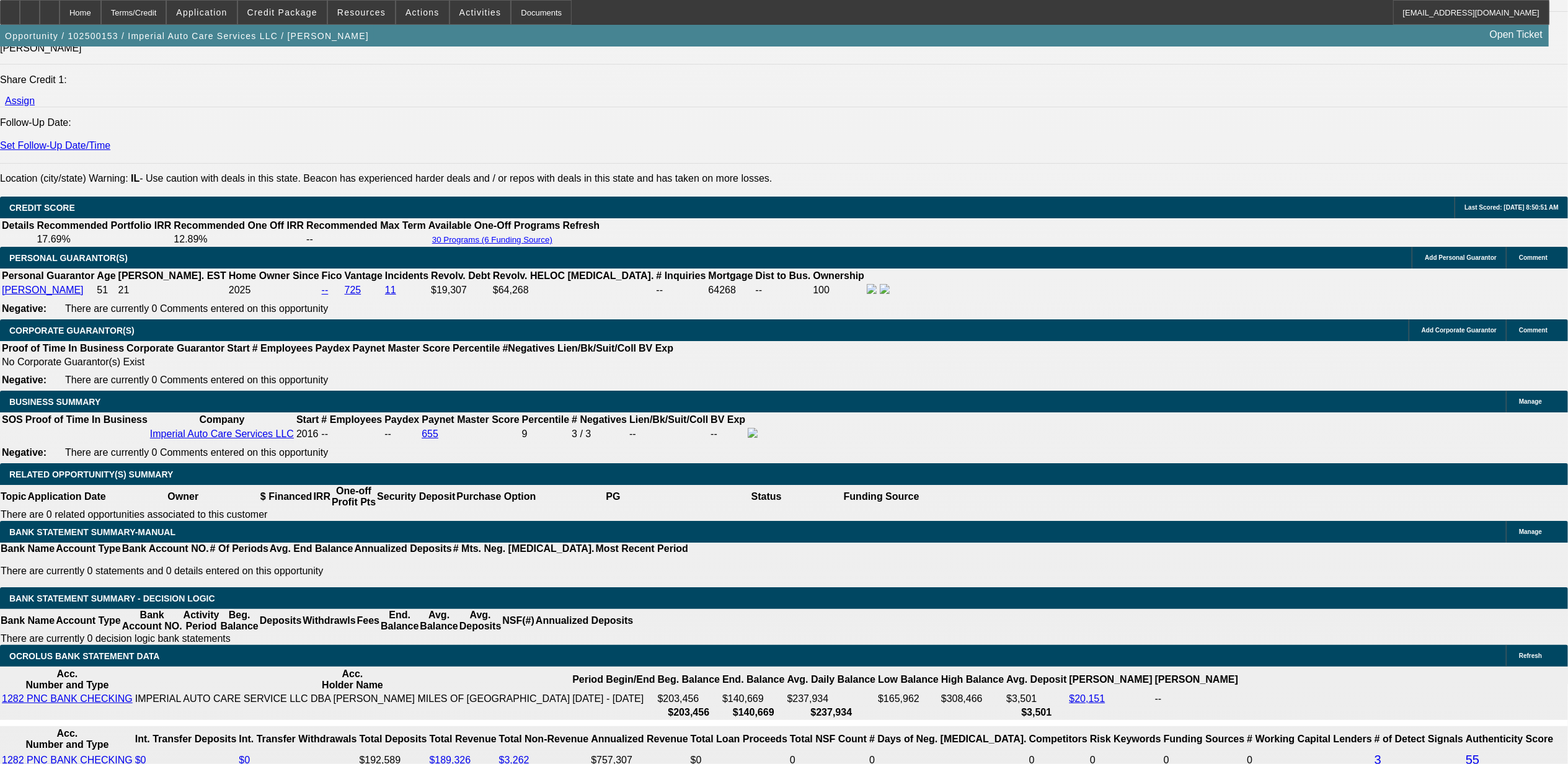
scroll to position [1690, 0]
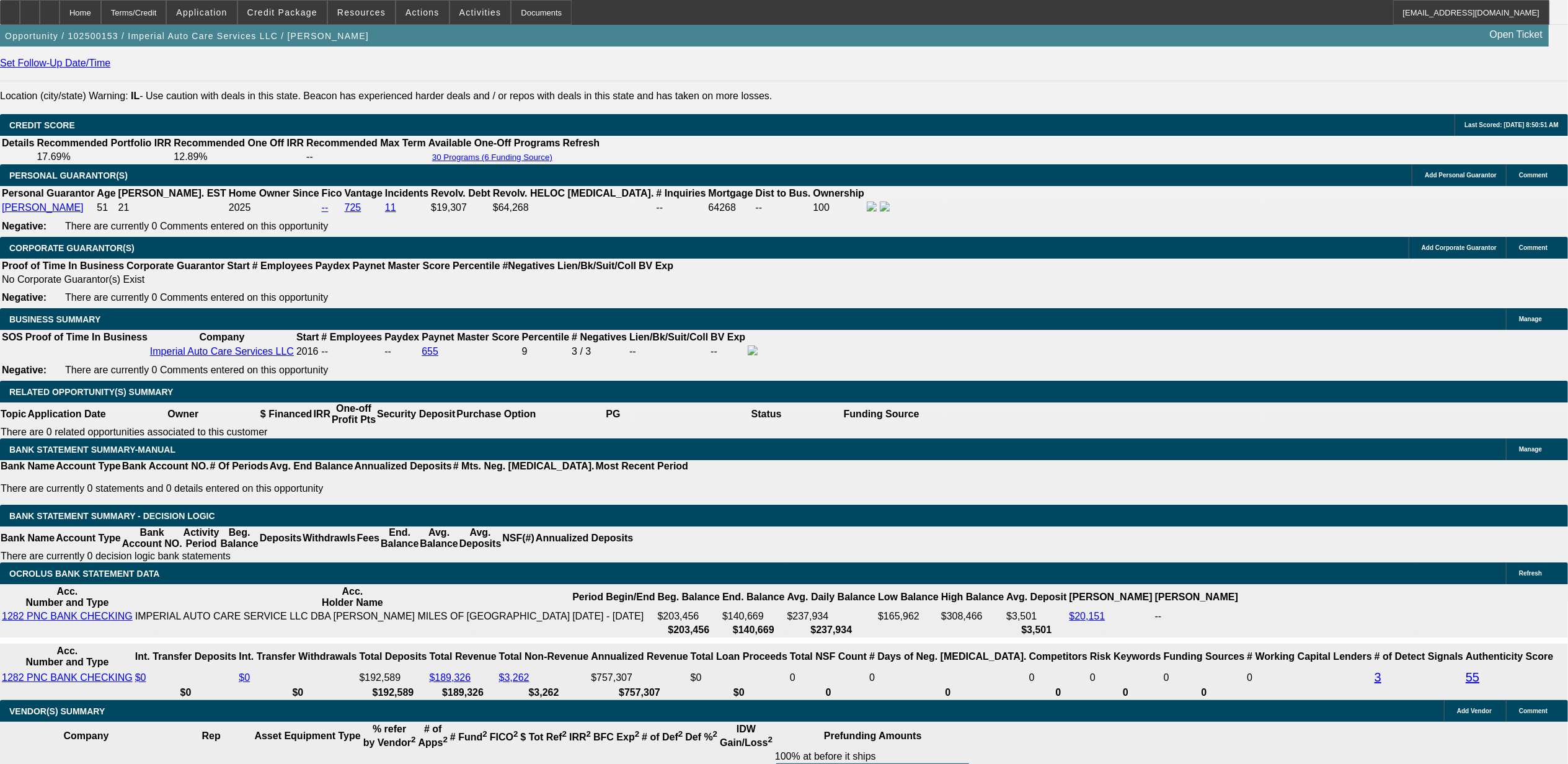
drag, startPoint x: 326, startPoint y: 441, endPoint x: 326, endPoint y: 433, distance: 8.0
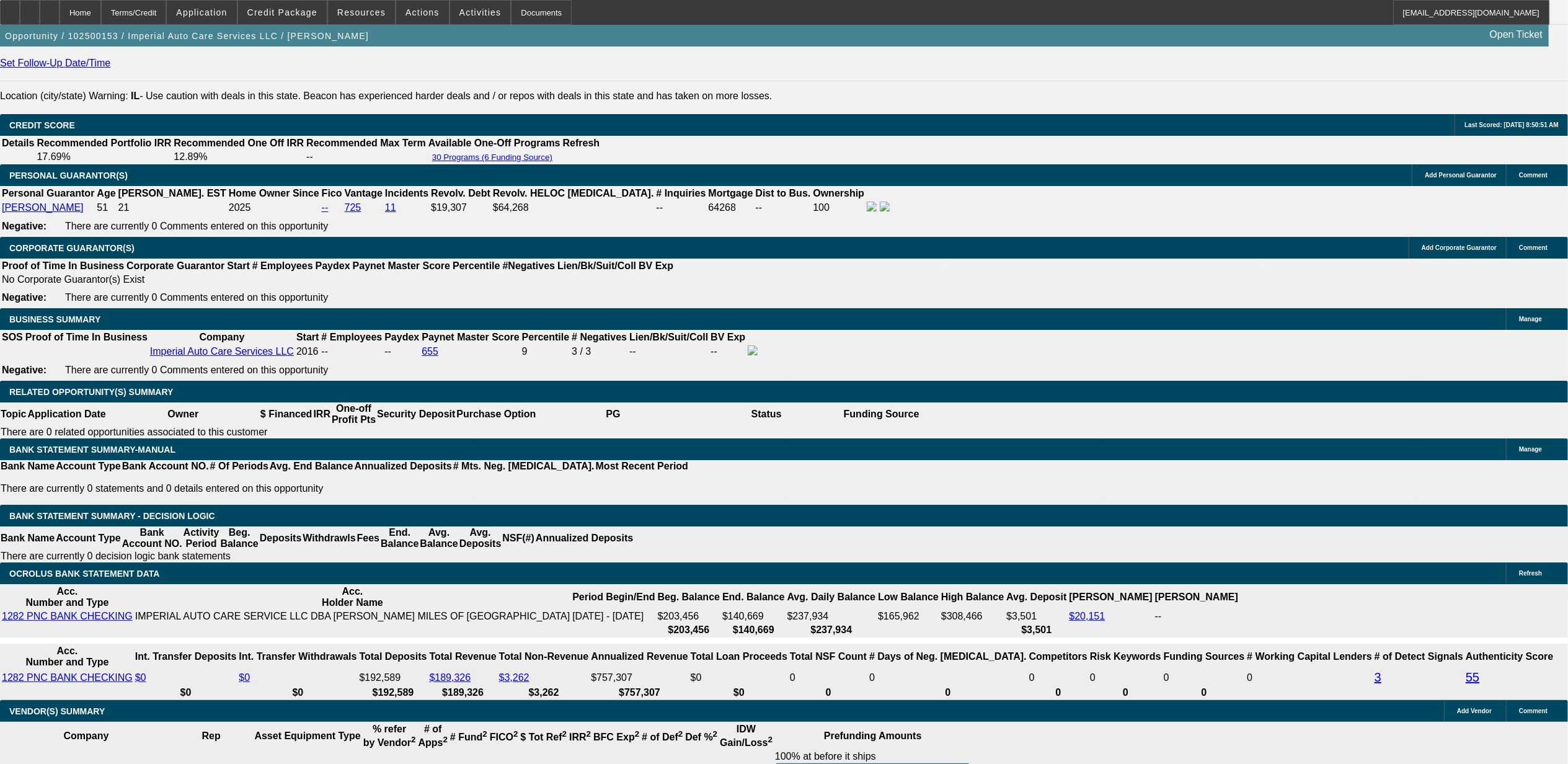
type input "UNKNOWN"
type input "12"
type input "$914.94"
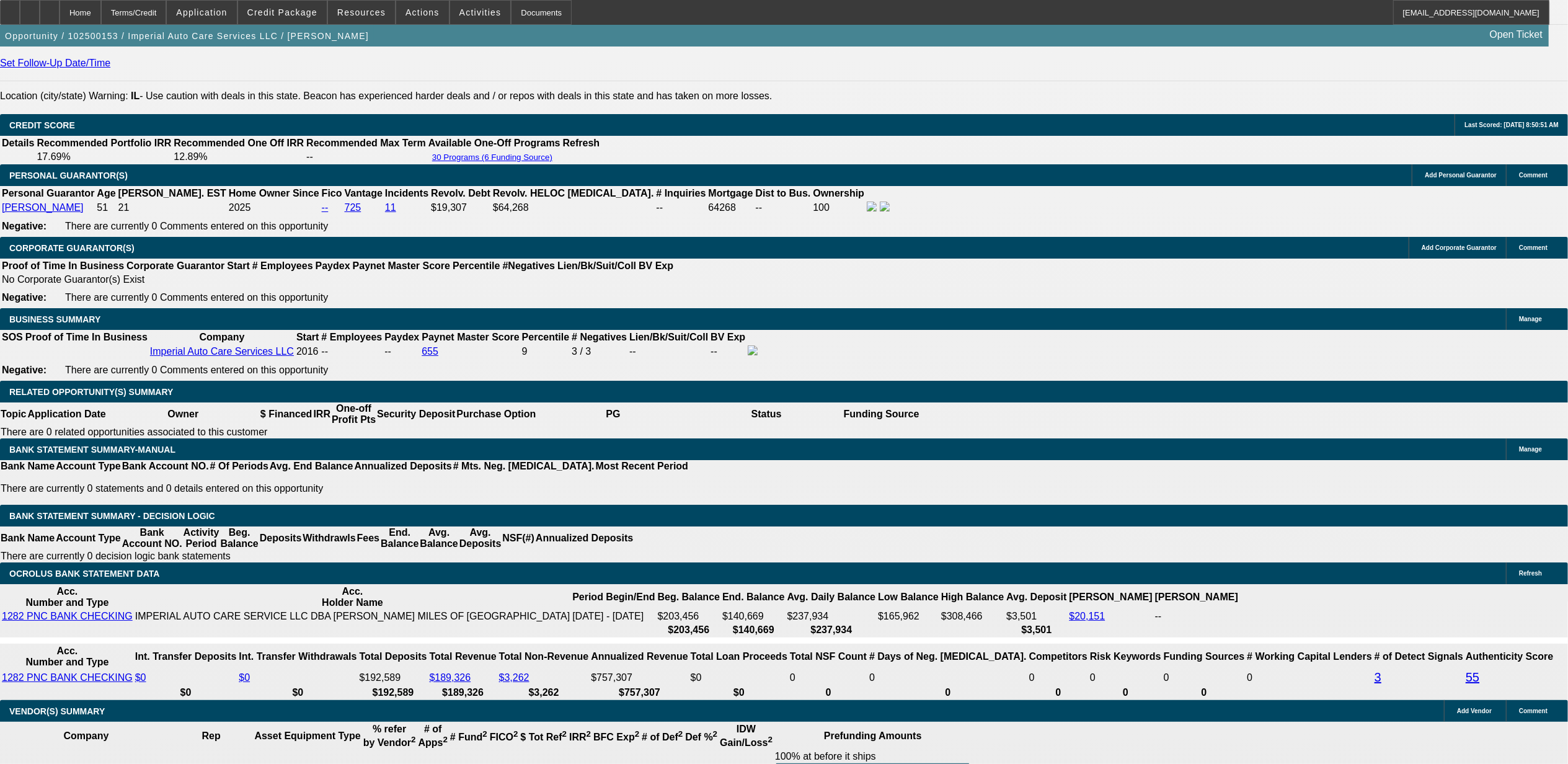
type input "12.9"
type input "$933.75"
type input "12.9"
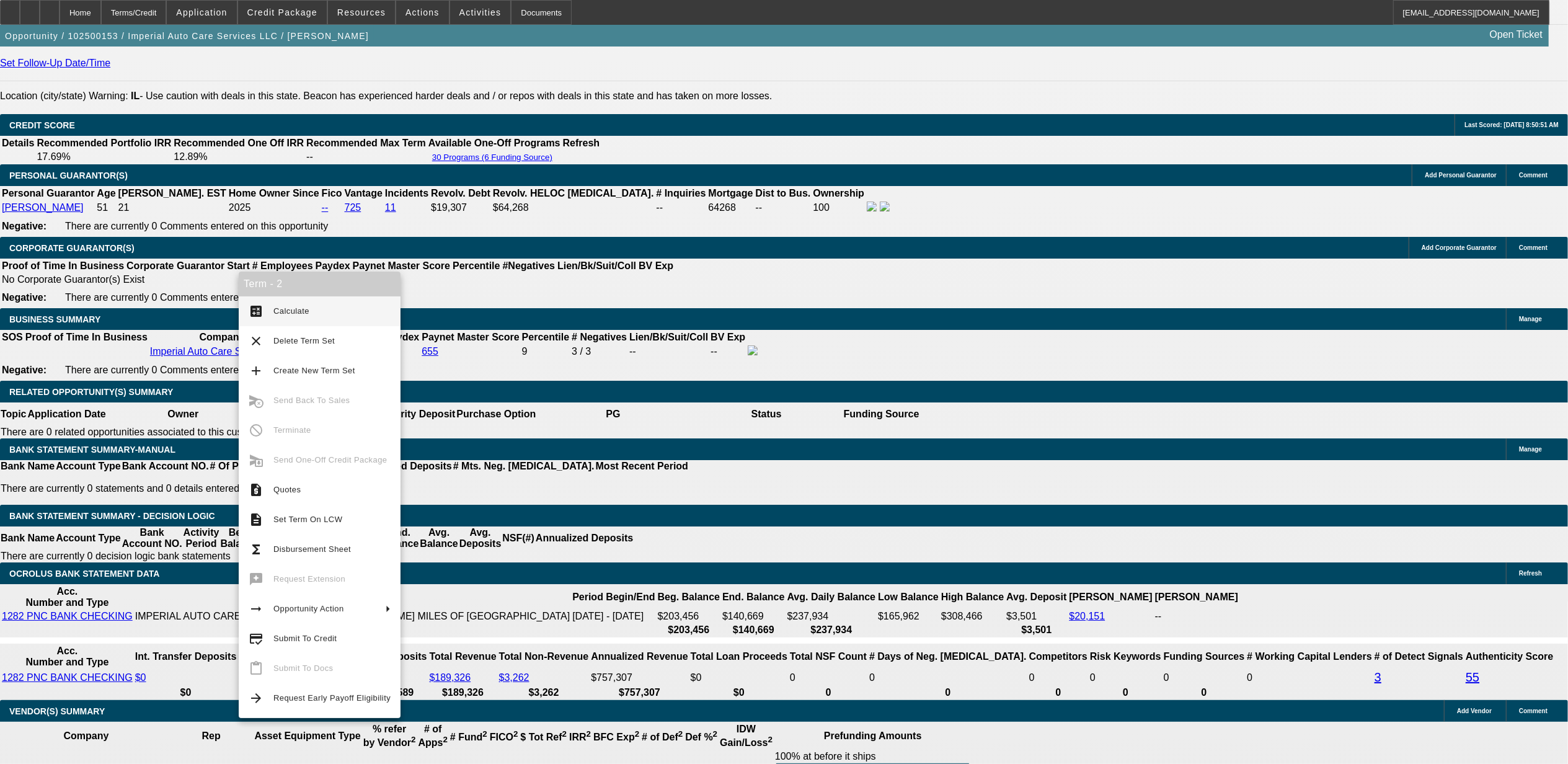
drag, startPoint x: 171, startPoint y: 588, endPoint x: 222, endPoint y: 574, distance: 52.9
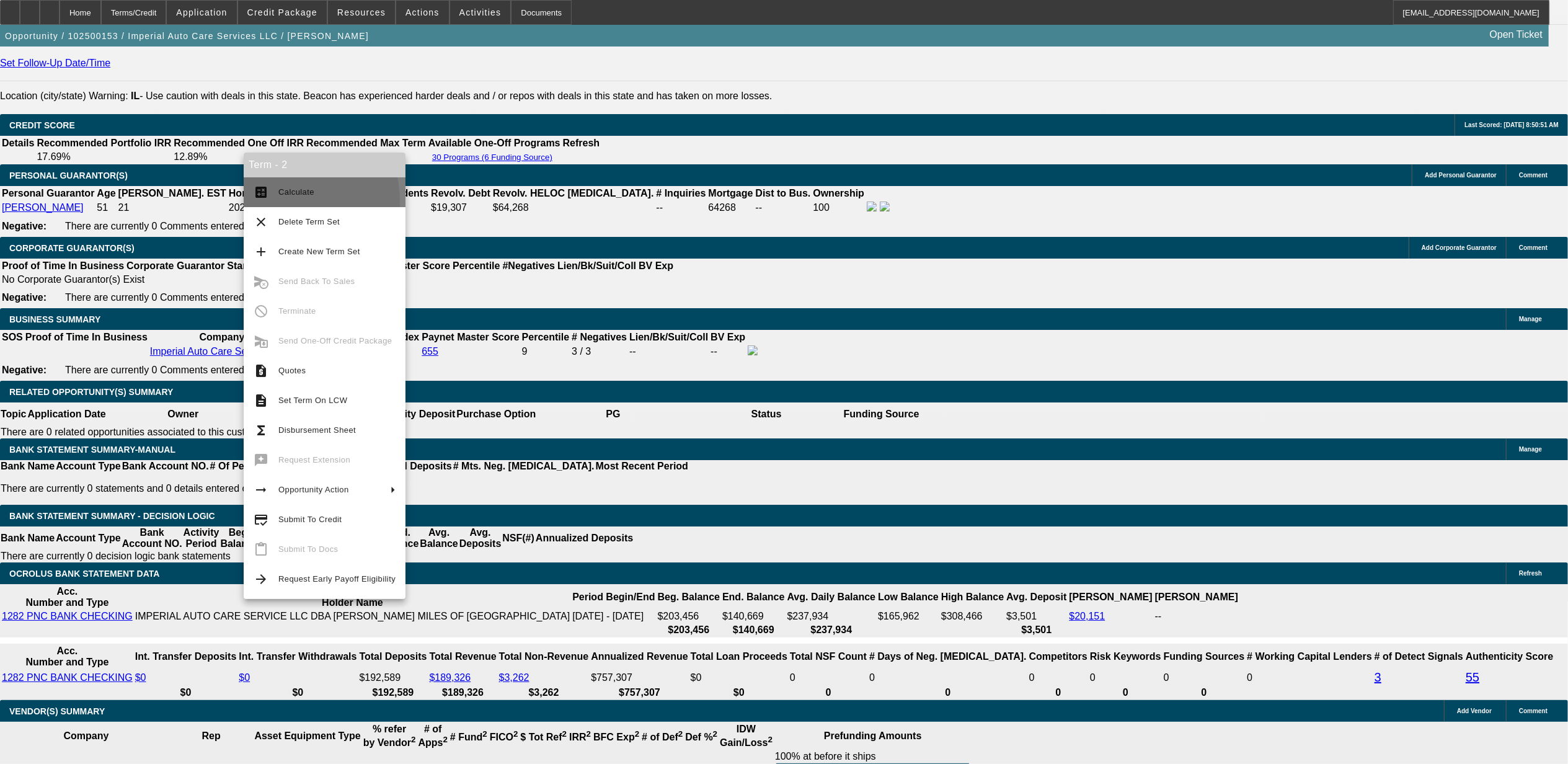
click at [273, 202] on button "calculate Calculate" at bounding box center [324, 192] width 162 height 30
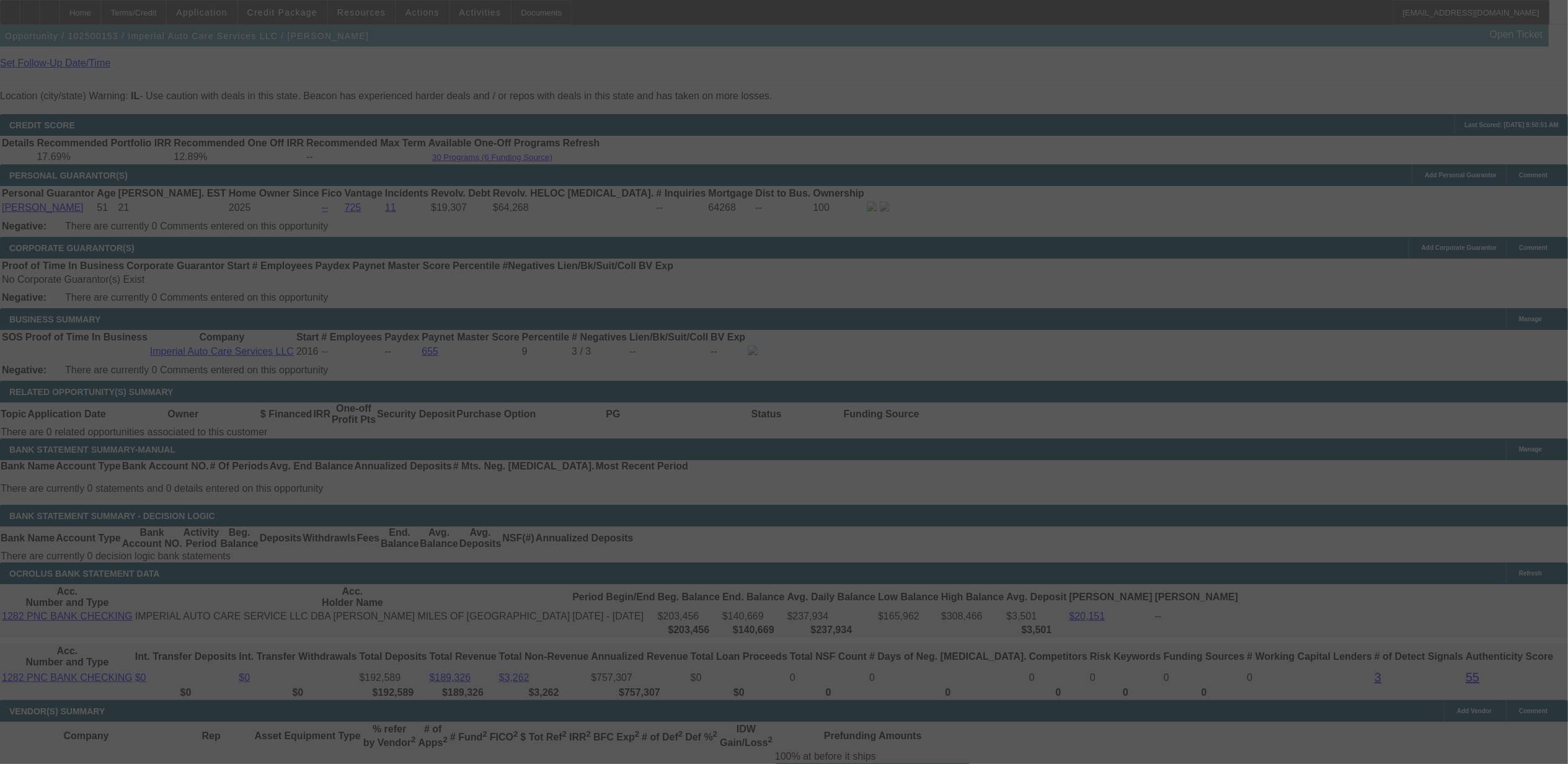
select select "0"
select select "2"
select select "0"
select select "6"
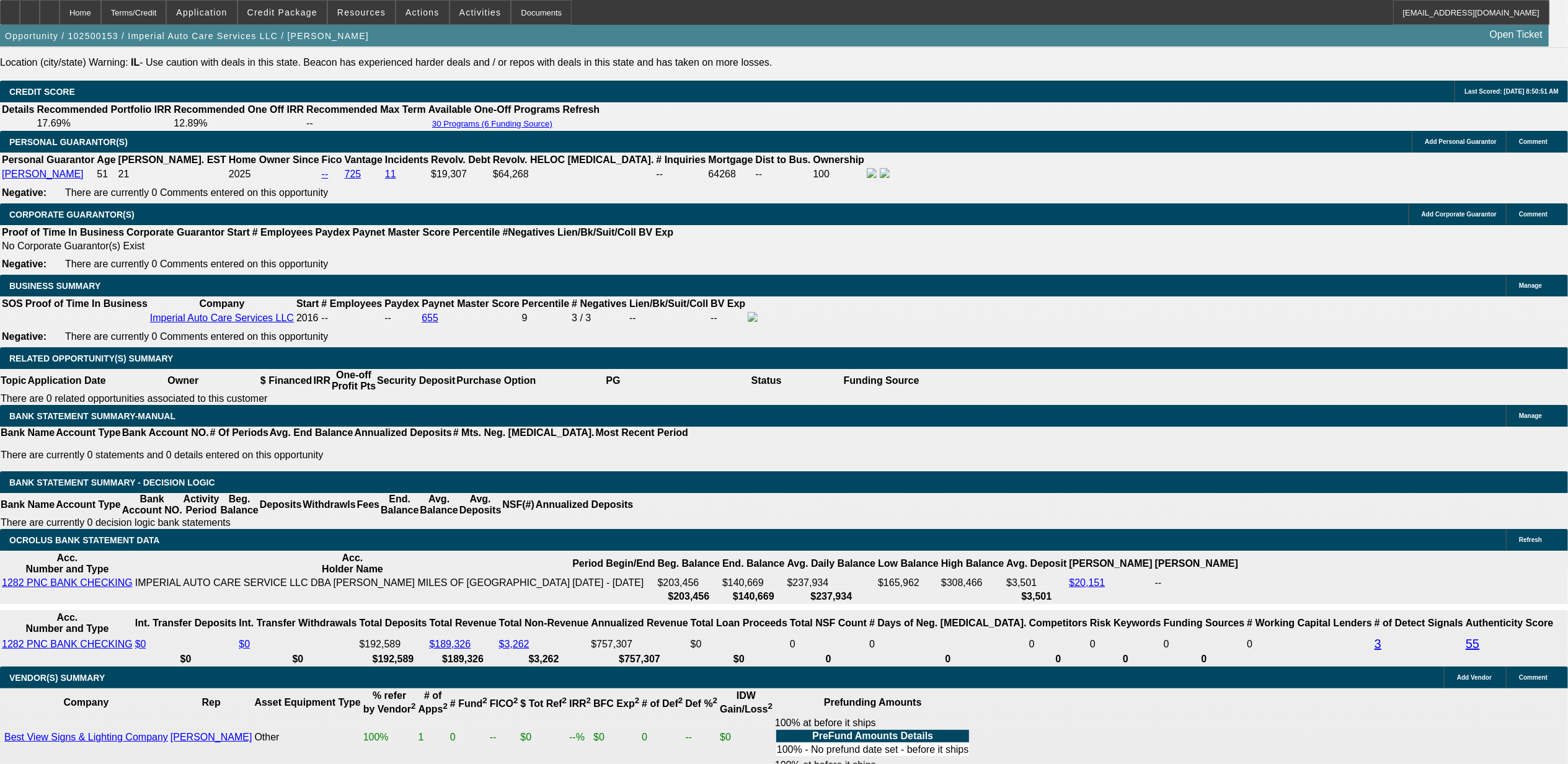
scroll to position [1773, 0]
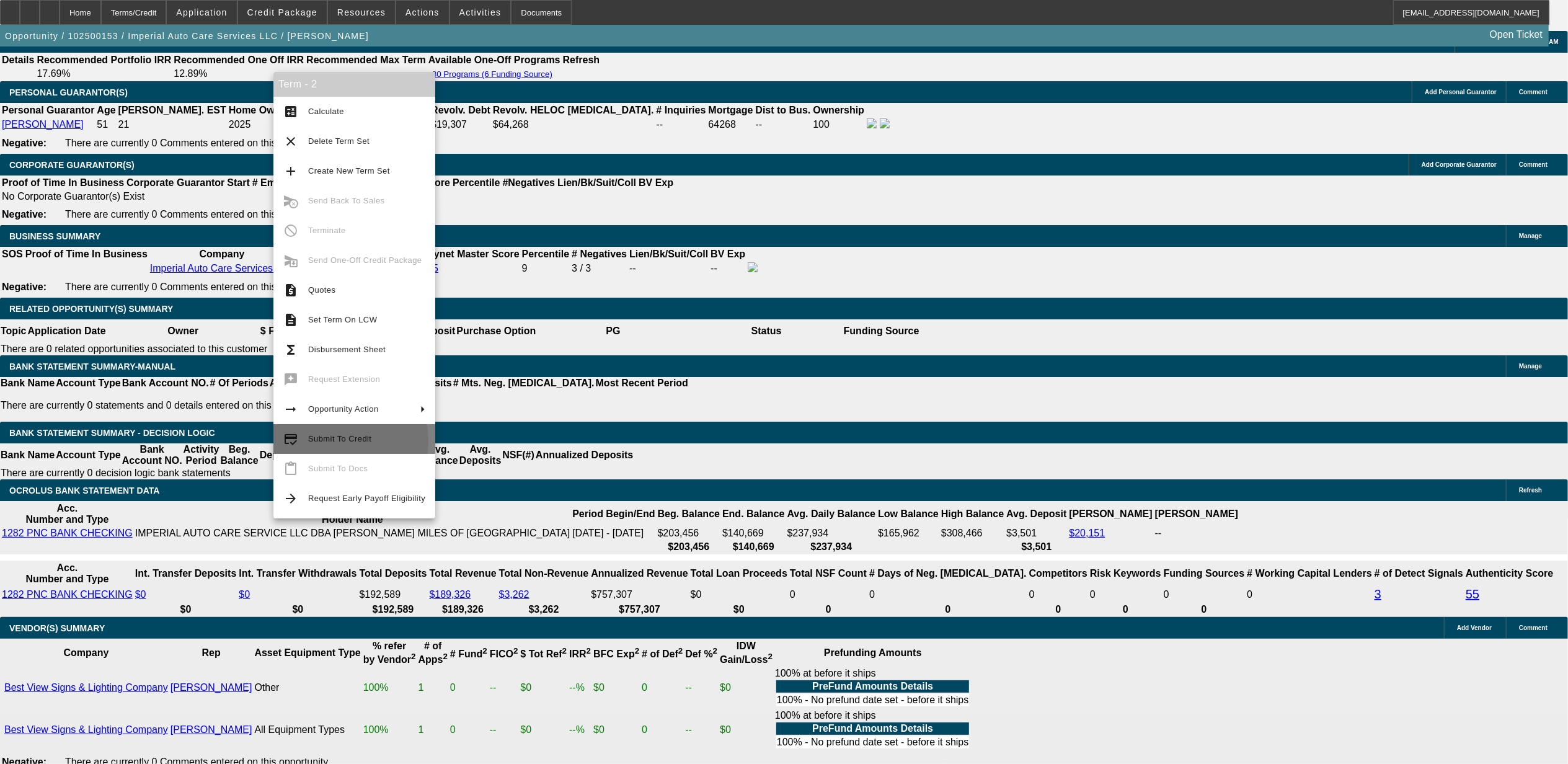
click at [321, 441] on span "Submit To Credit" at bounding box center [339, 438] width 63 height 10
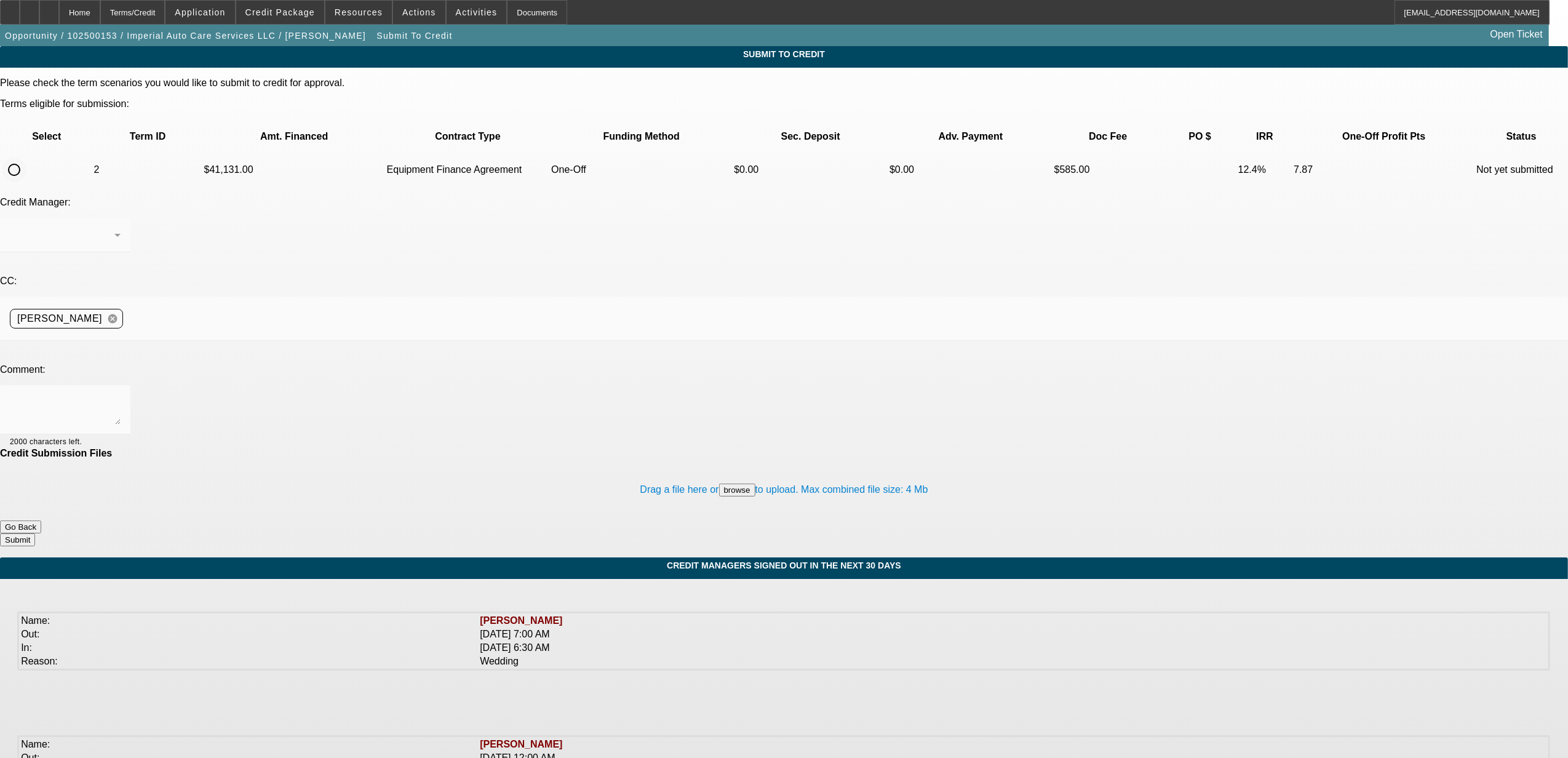
click at [27, 158] on input "radio" at bounding box center [14, 170] width 25 height 25
radio input "true"
click at [121, 395] on textarea at bounding box center [65, 410] width 110 height 30
type textarea "Try Channel. Thanks, Nick"
click at [35, 533] on button "Submit" at bounding box center [18, 540] width 35 height 13
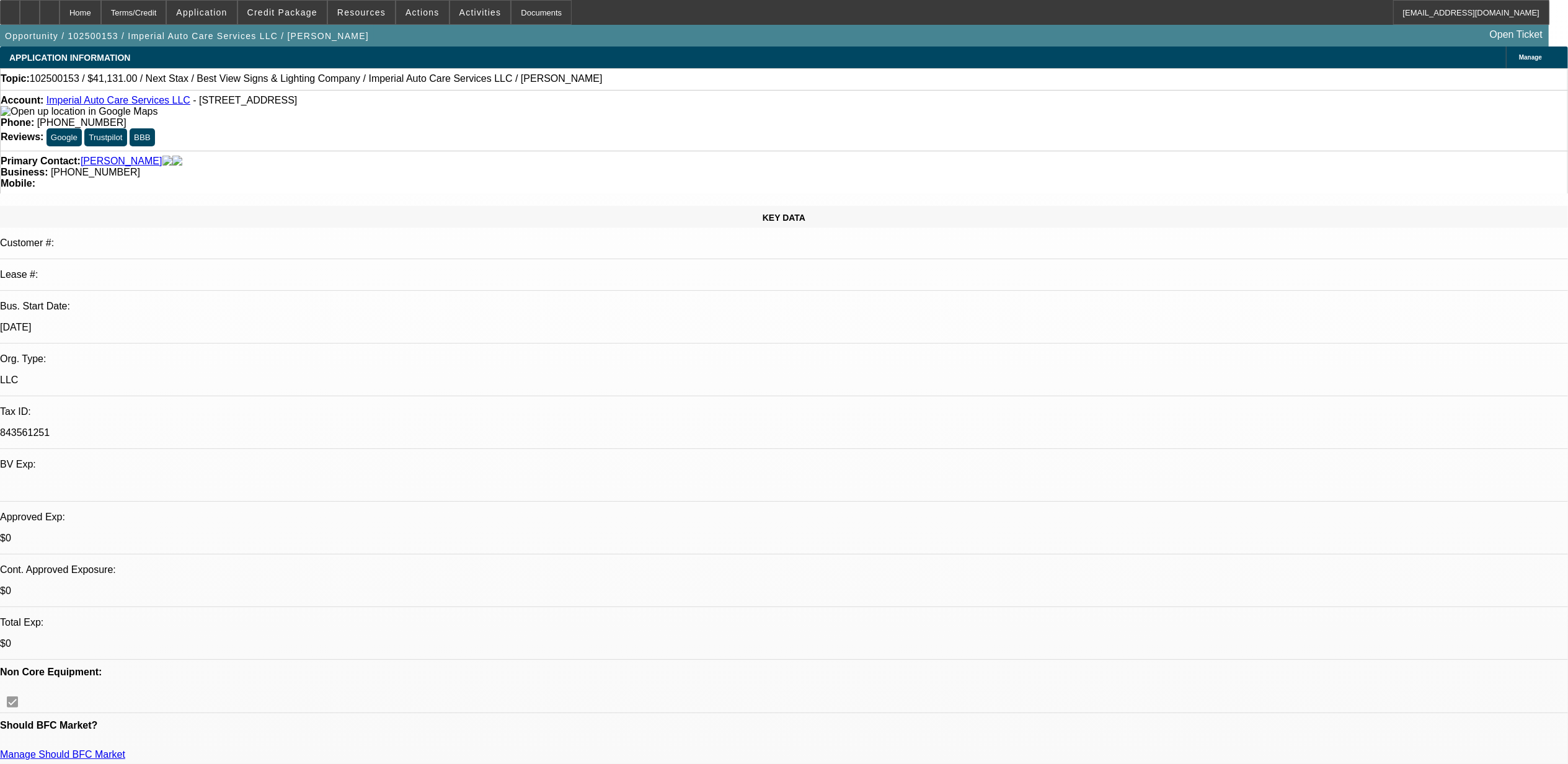
select select "0"
select select "2"
select select "0"
select select "6"
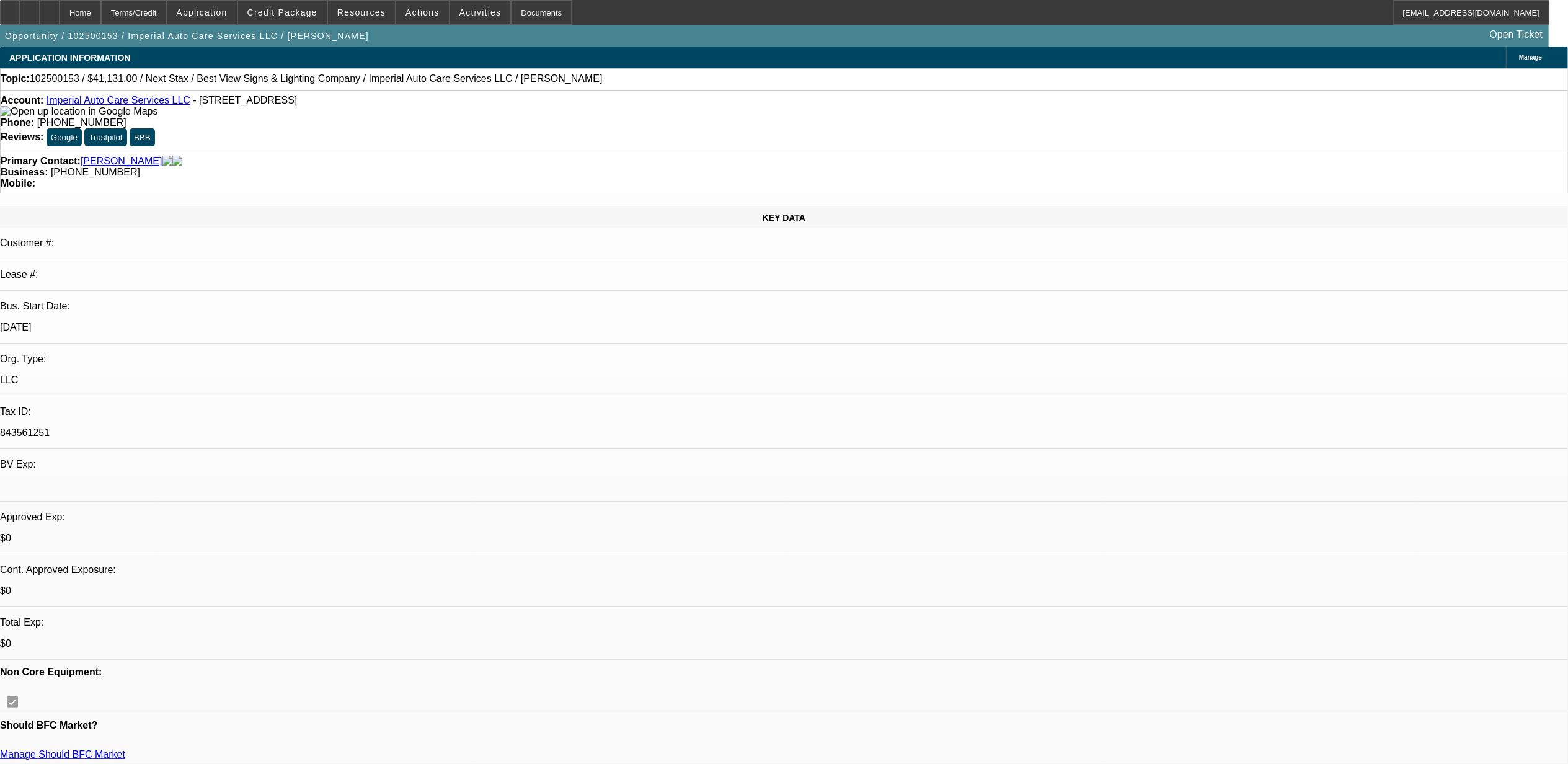
select select "0"
select select "2"
select select "0"
select select "6"
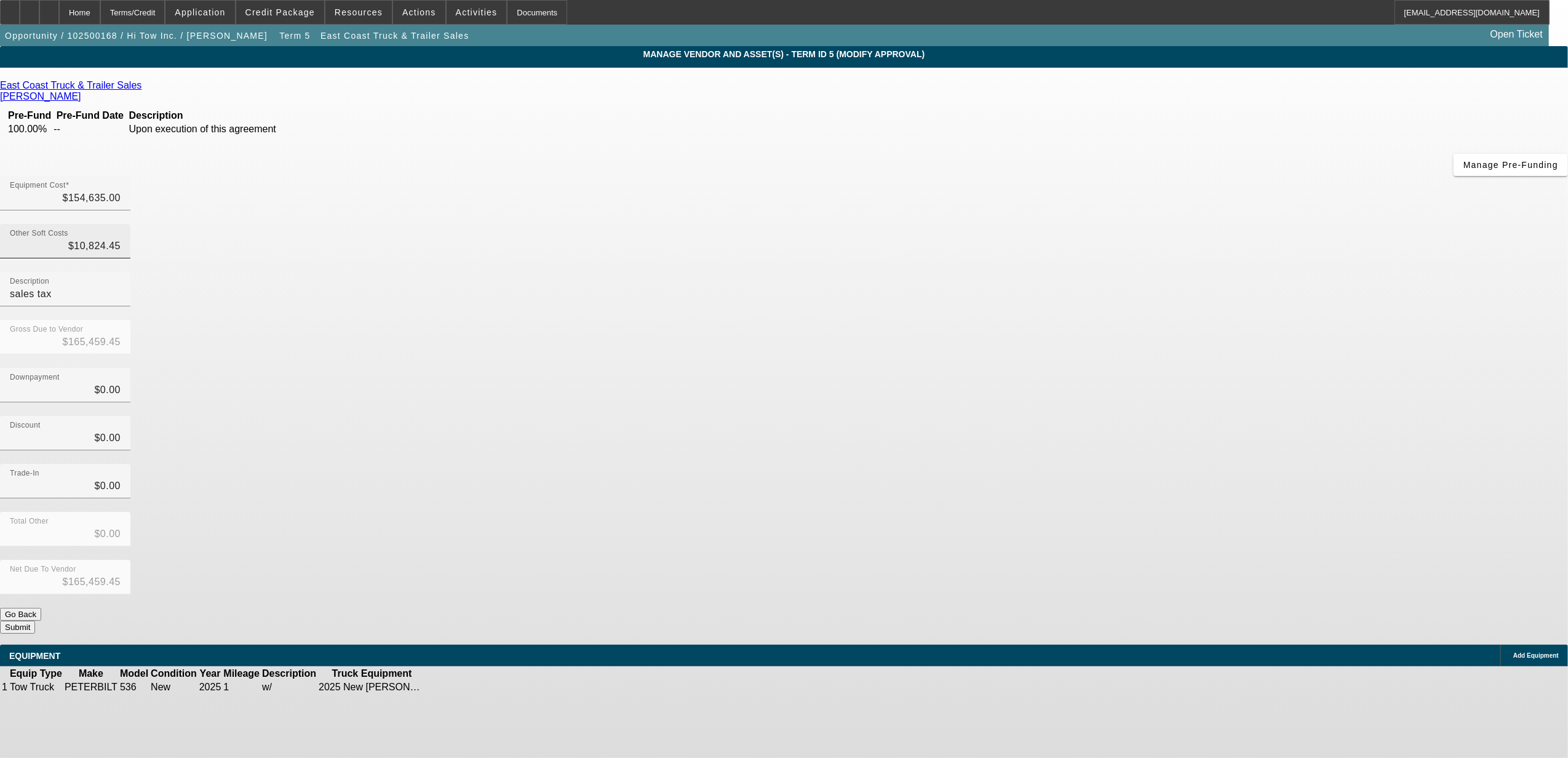
type input "10824.45"
click at [121, 239] on input "10824.45" at bounding box center [65, 246] width 110 height 15
type input "$154,635.00"
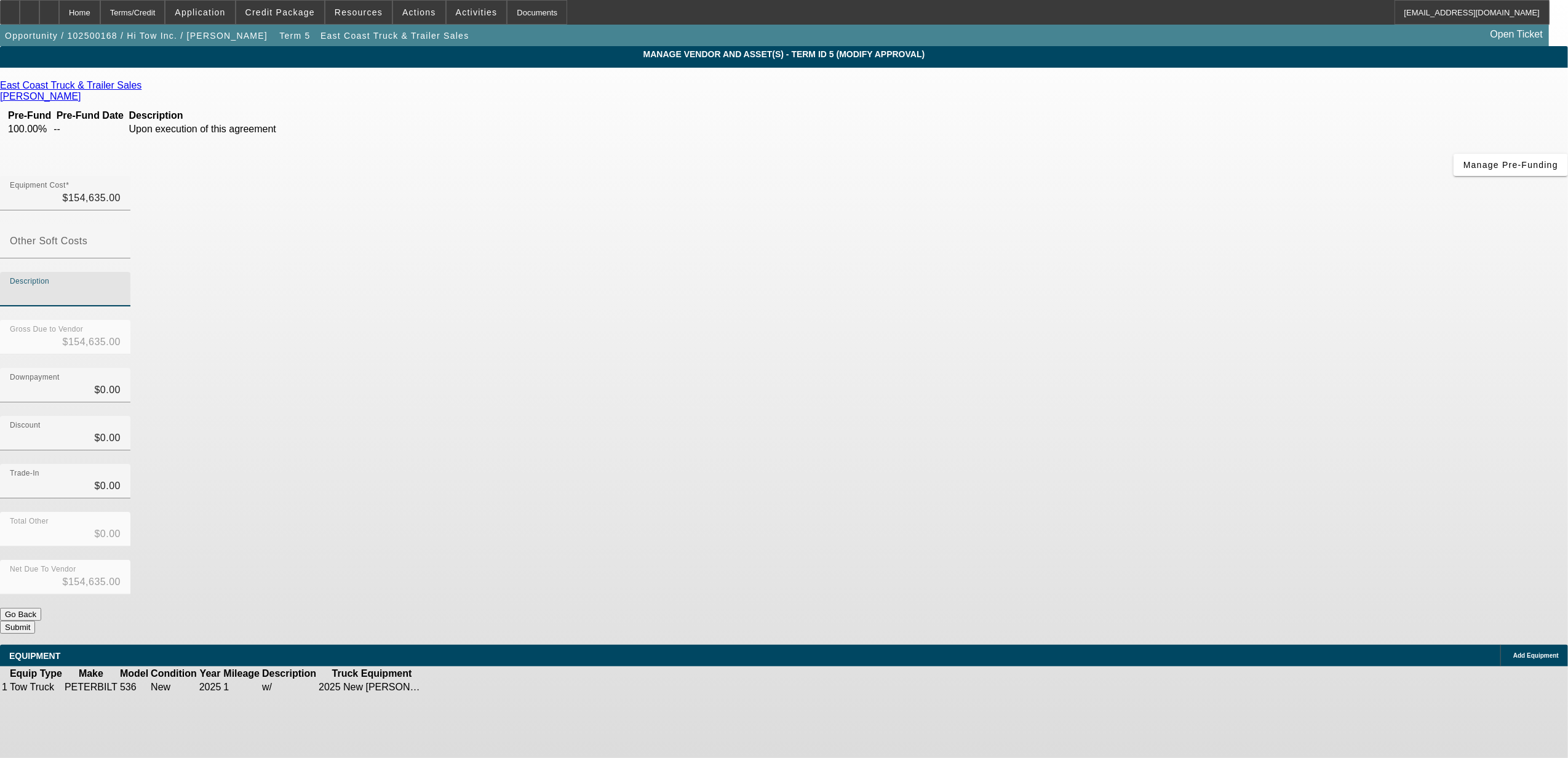
click at [35, 620] on button "Submit" at bounding box center [18, 627] width 35 height 13
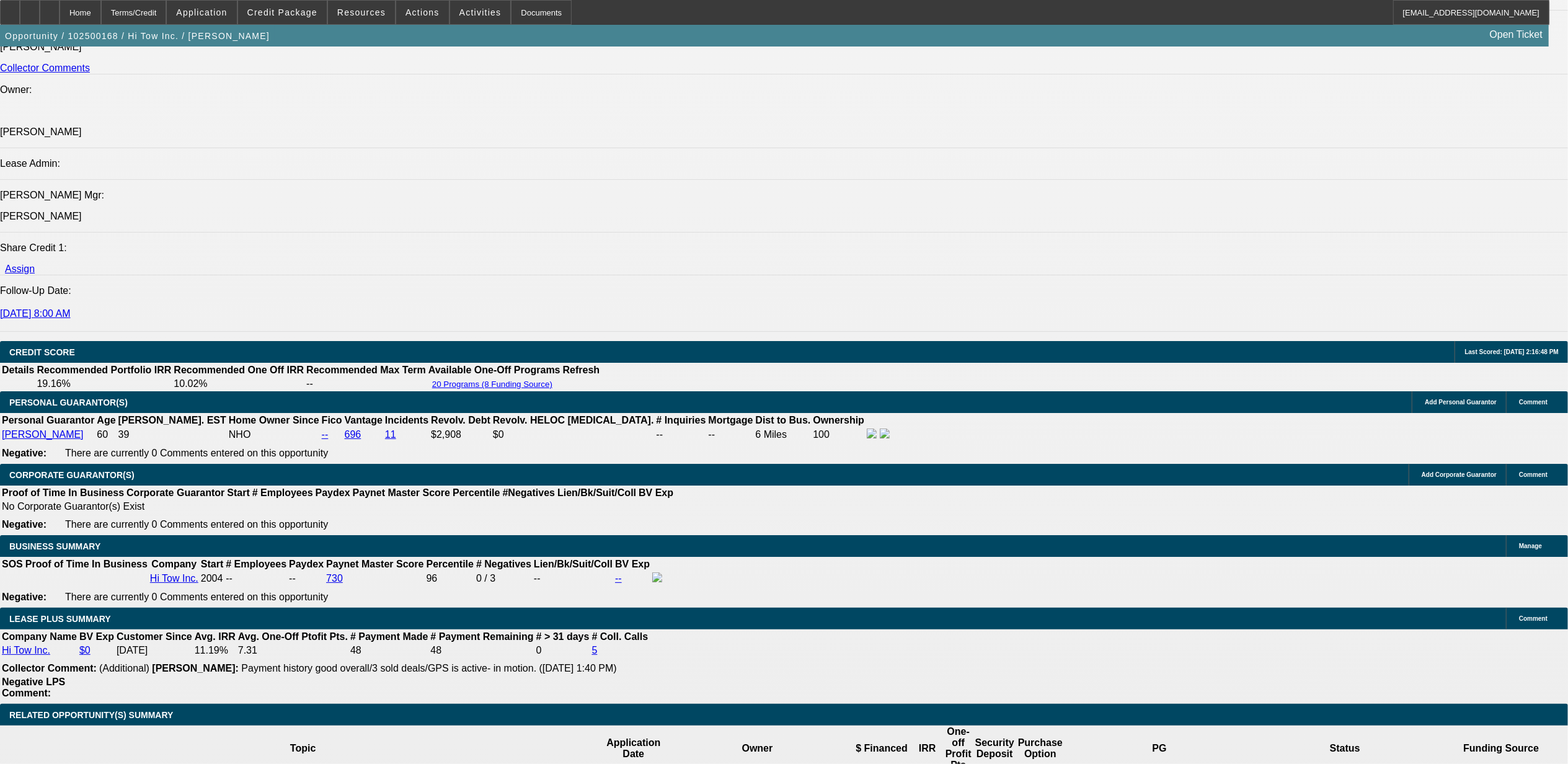
select select "0"
select select "2"
select select "0"
select select "6"
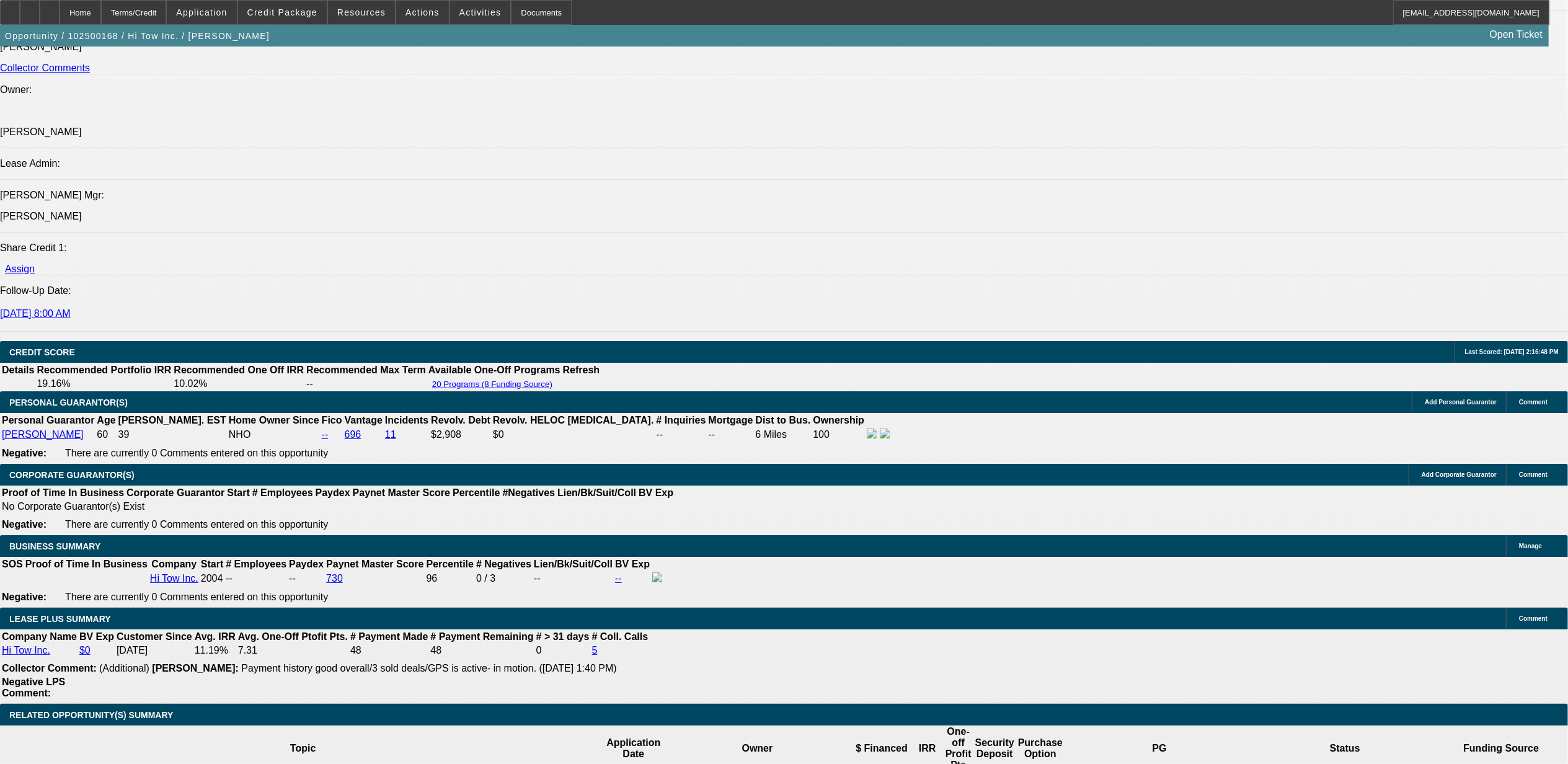
select select "0"
select select "2"
select select "0"
select select "6"
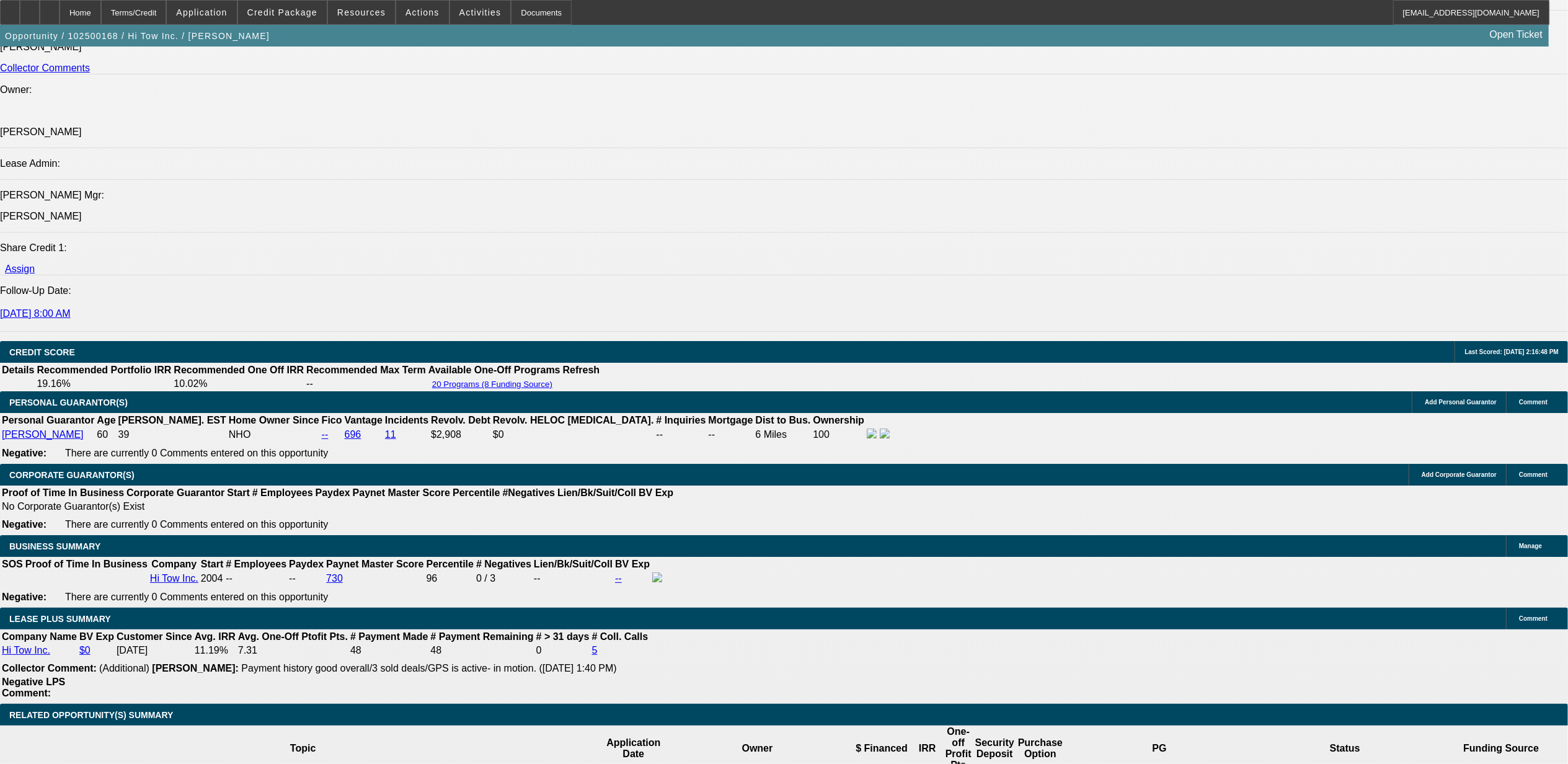
select select "0"
select select "2"
select select "0"
select select "6"
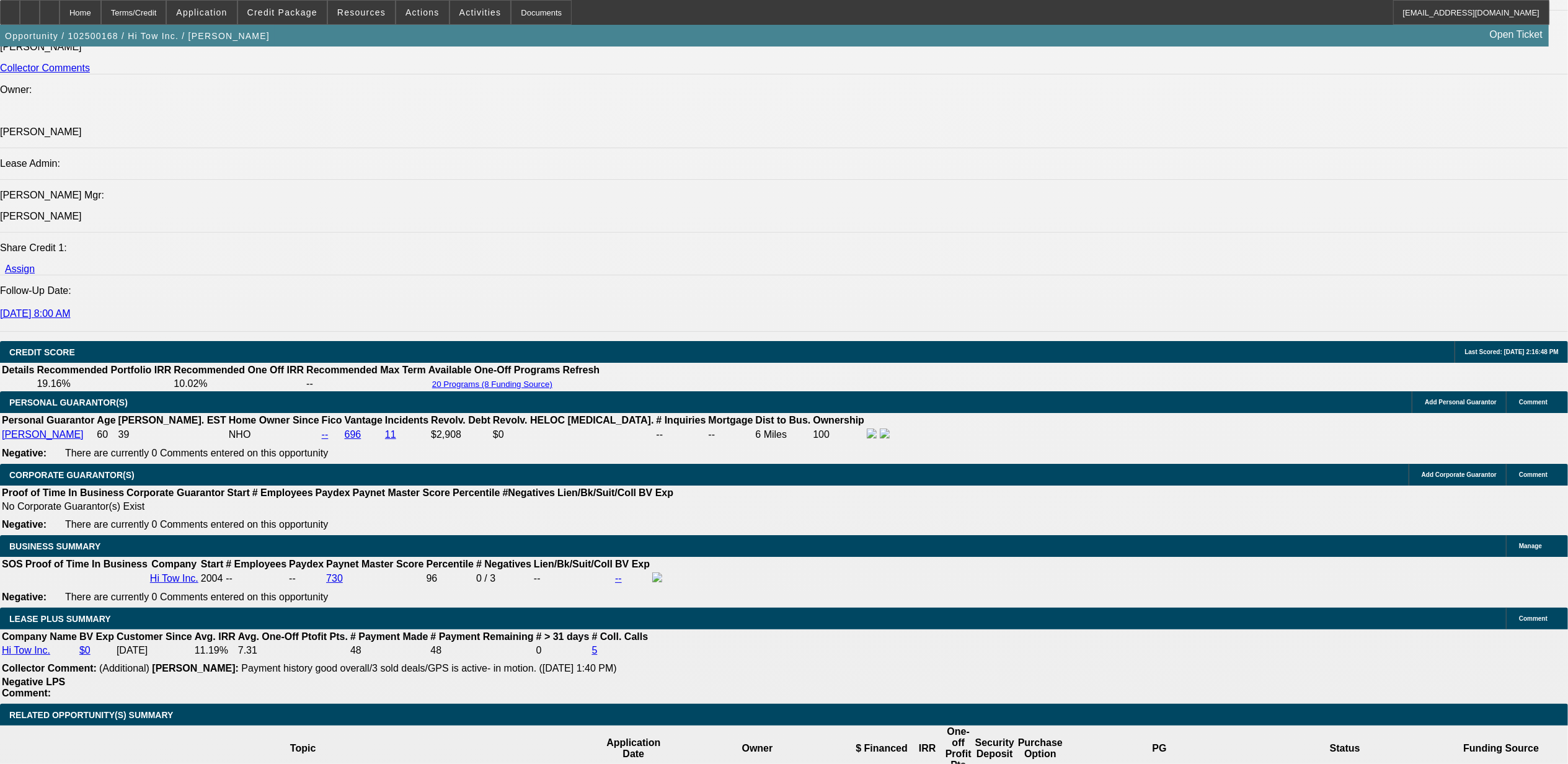
select select "0"
select select "2"
select select "0"
select select "6"
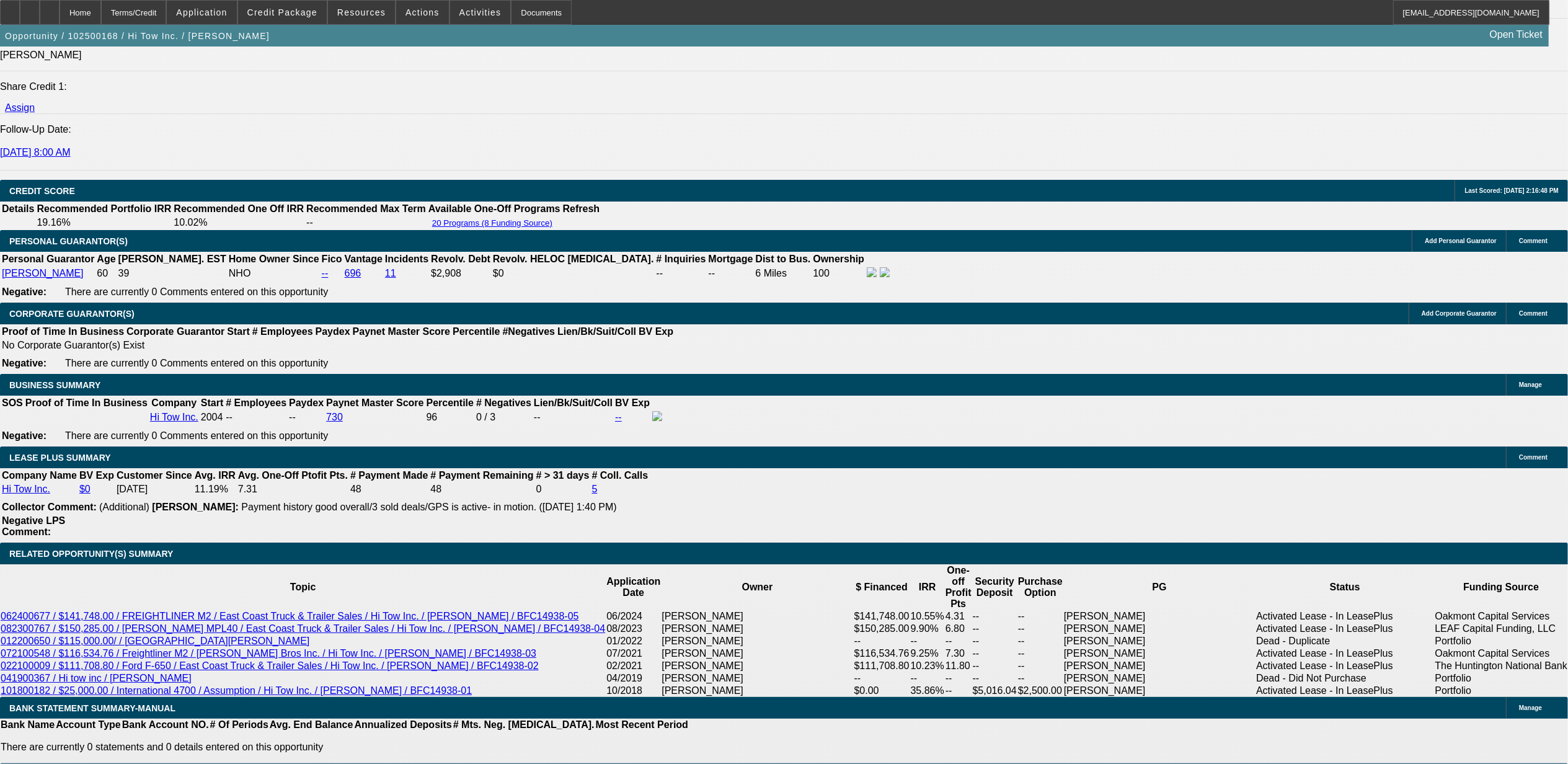
scroll to position [1756, 0]
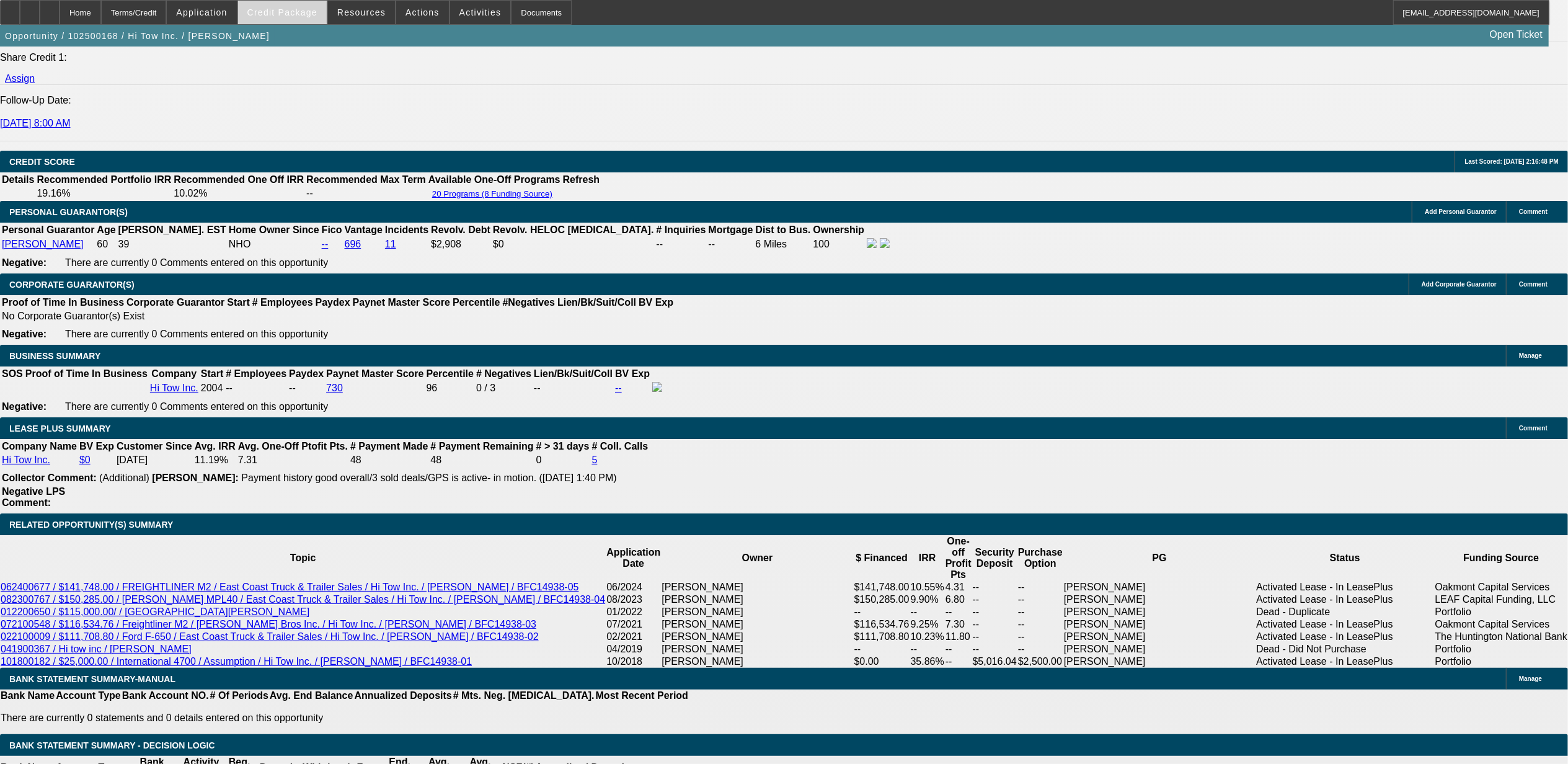
click at [295, 18] on span at bounding box center [282, 12] width 88 height 30
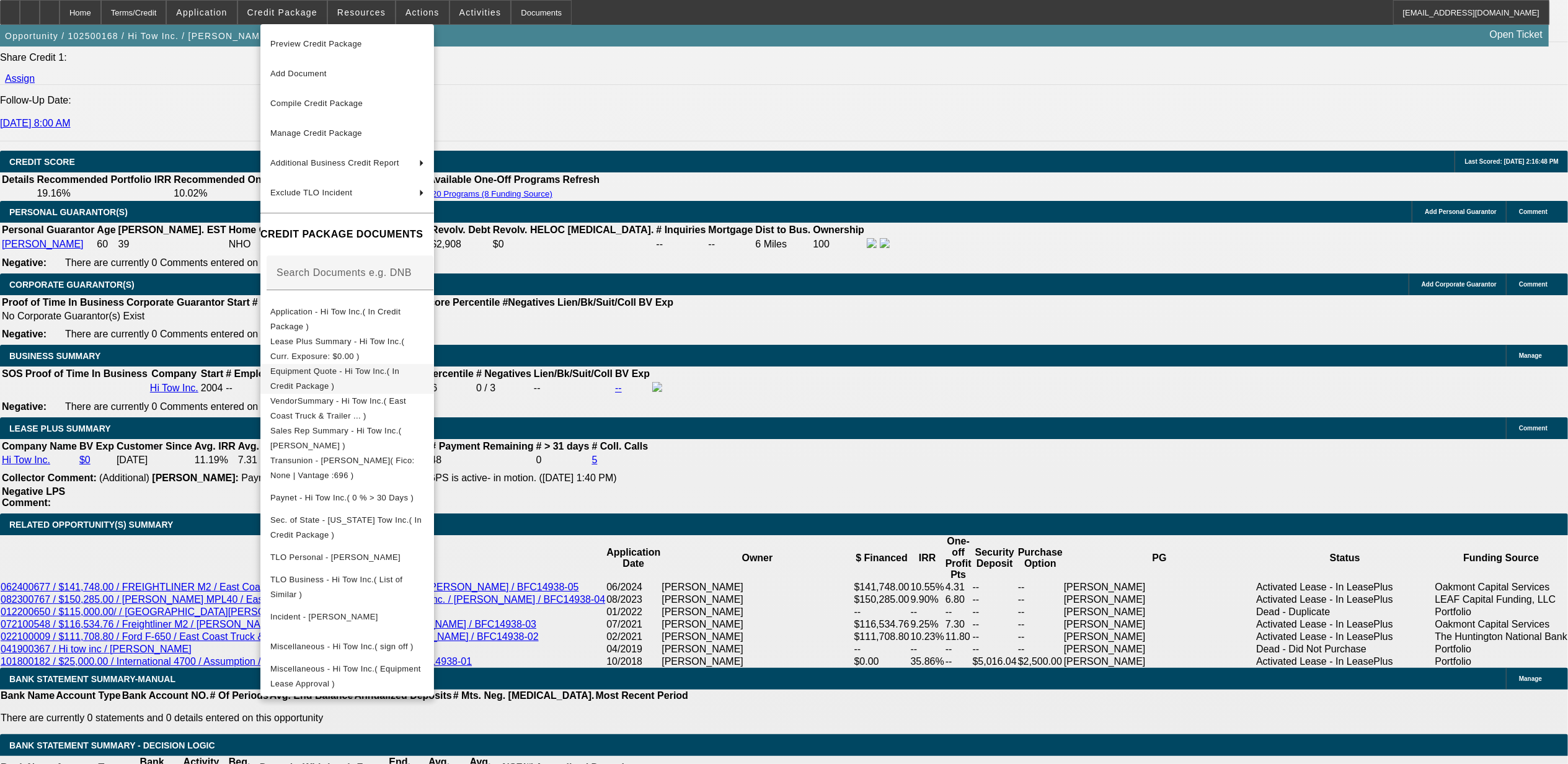
click at [333, 370] on span "Equipment Quote - Hi Tow Inc.( In Credit Package )" at bounding box center [335, 378] width 129 height 24
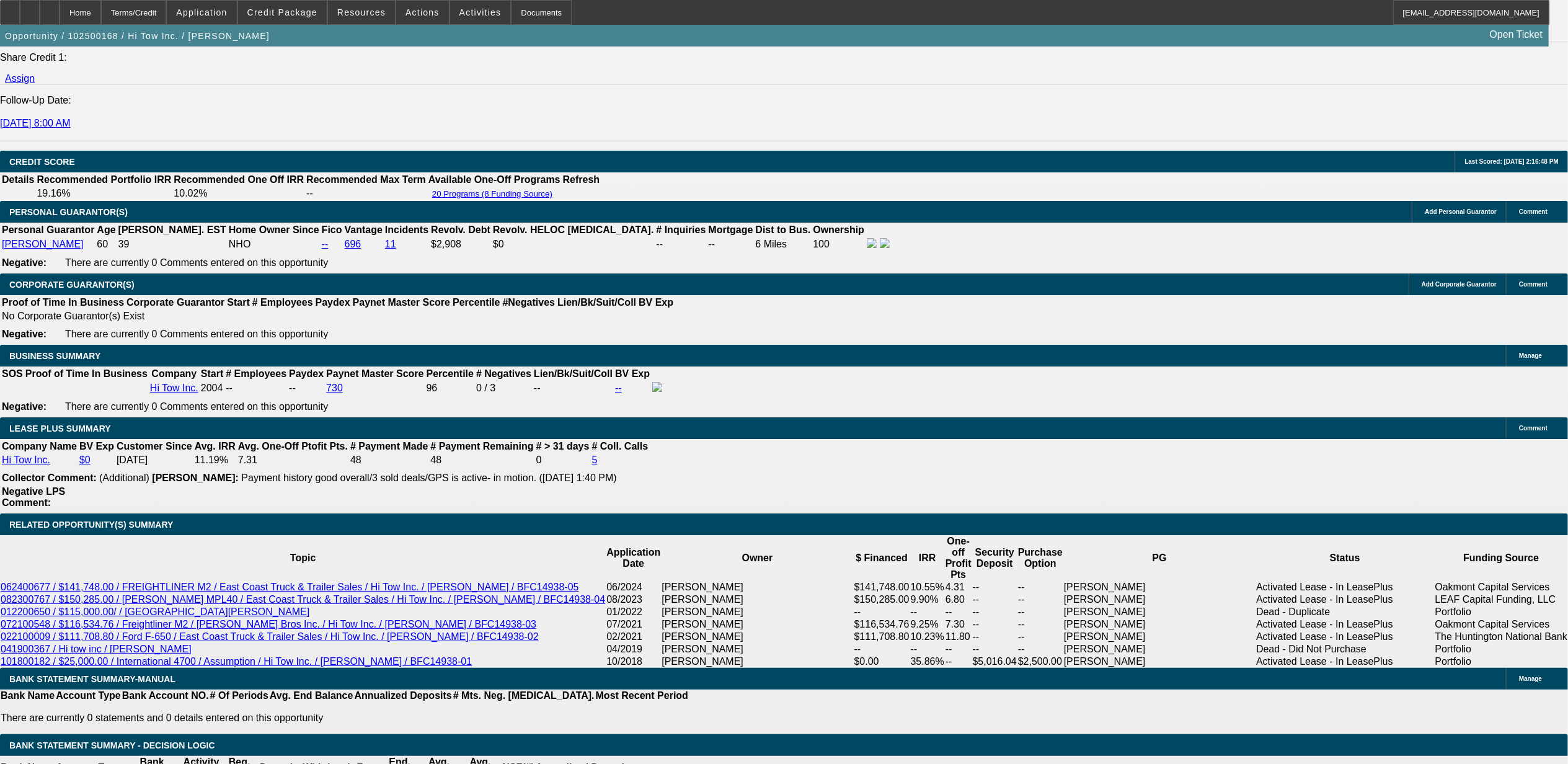
scroll to position [1812, 0]
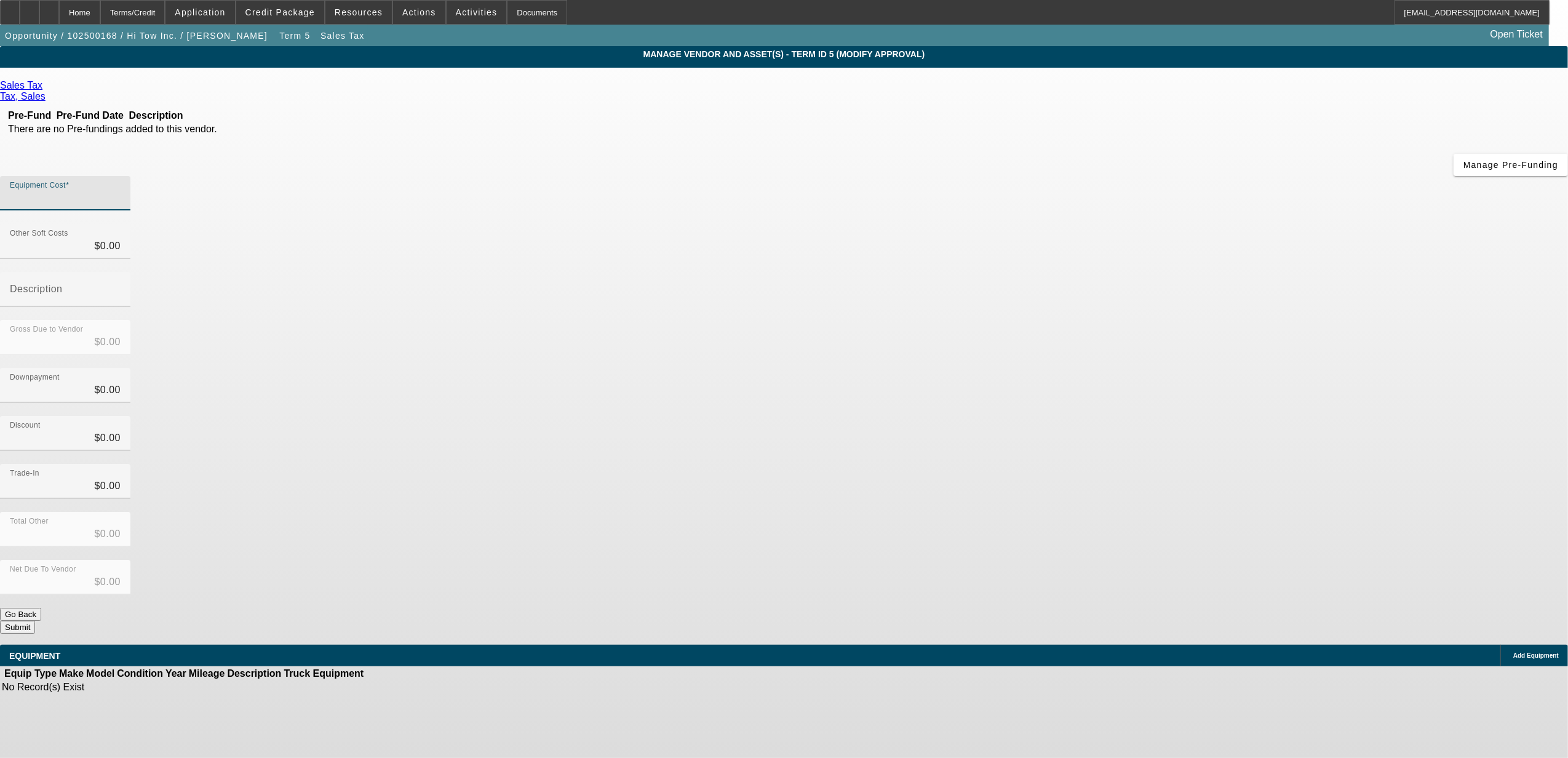
click at [121, 191] on input "Equipment Cost" at bounding box center [65, 198] width 110 height 15
type input "7"
type input "$7.00"
type input "76"
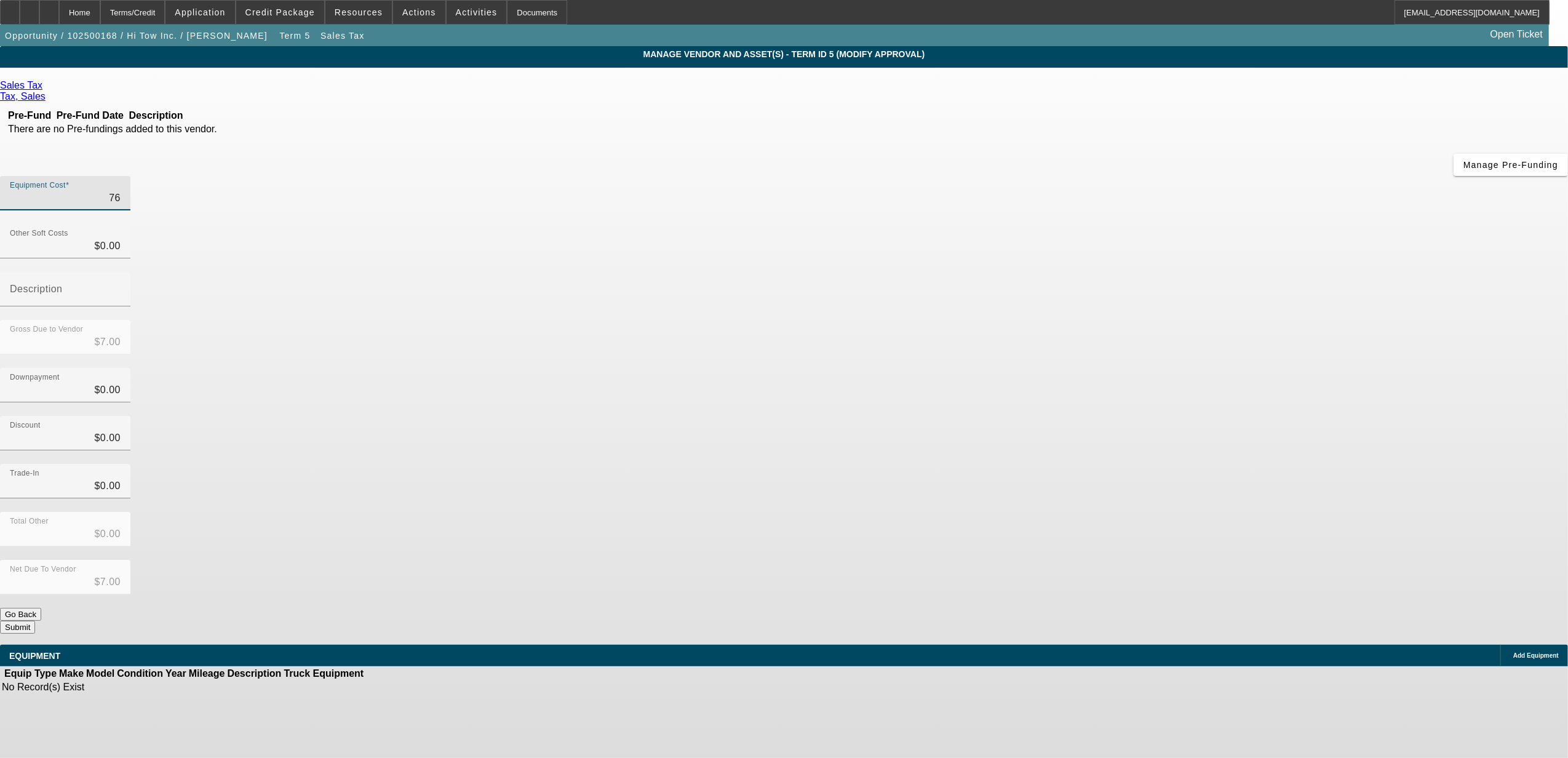
type input "$76.00"
type input "769"
type input "$769.00"
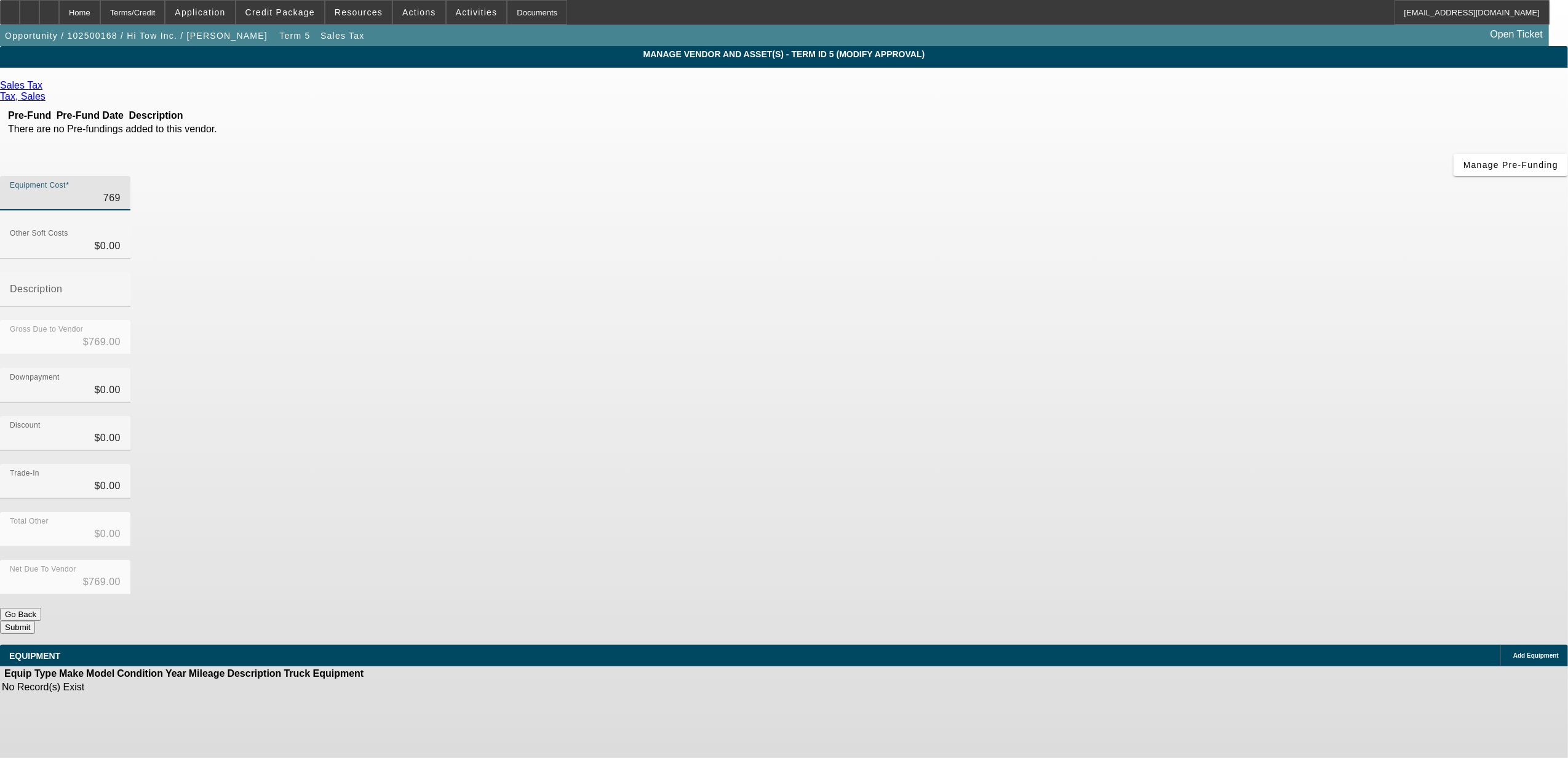
type input "7695"
type input "$7,695.00"
drag, startPoint x: 1096, startPoint y: 328, endPoint x: 1096, endPoint y: 373, distance: 45.0
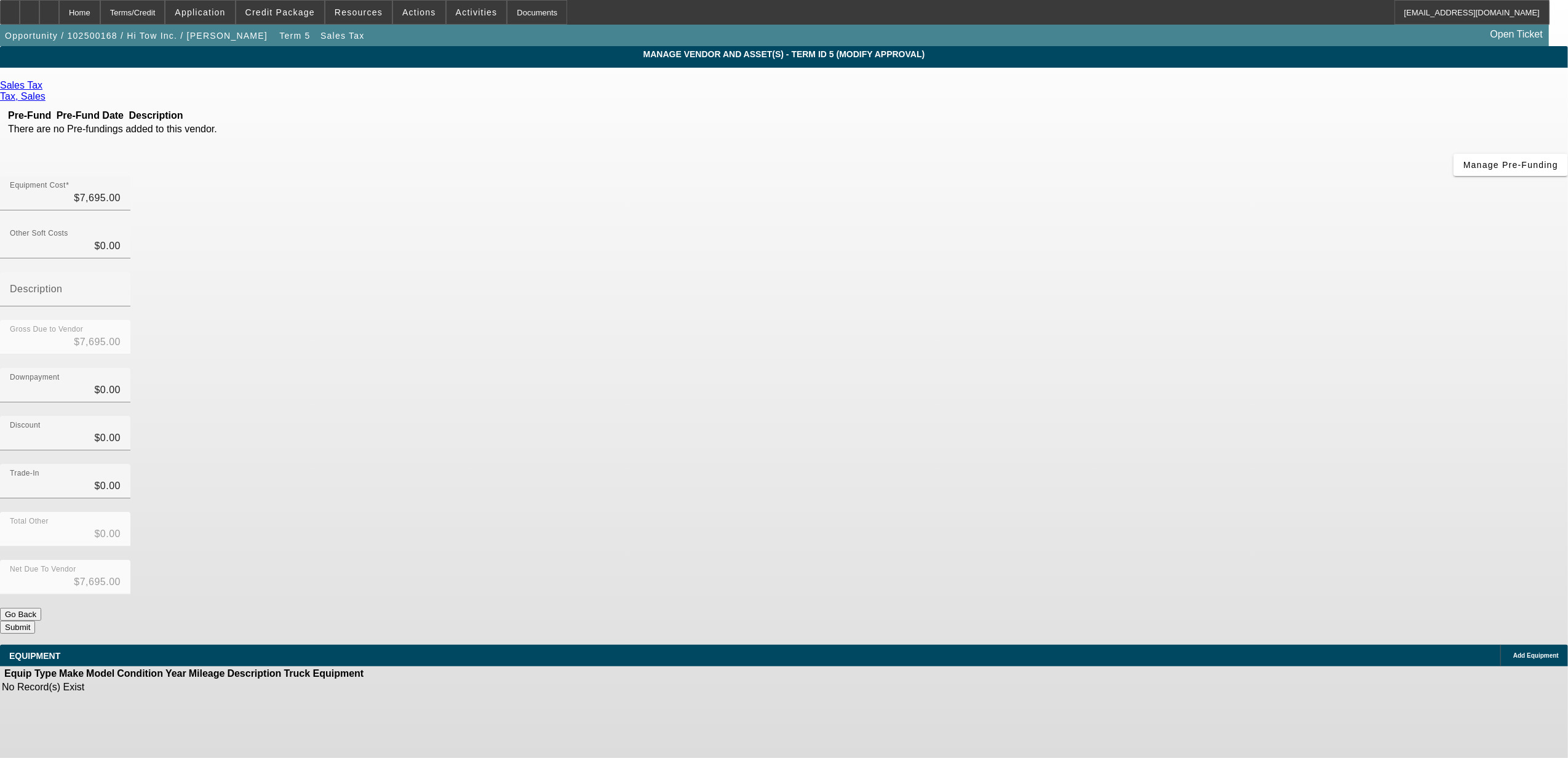
click at [1096, 464] on div "Trade-In $0.00" at bounding box center [784, 488] width 1568 height 48
click at [35, 620] on button "Submit" at bounding box center [18, 627] width 35 height 13
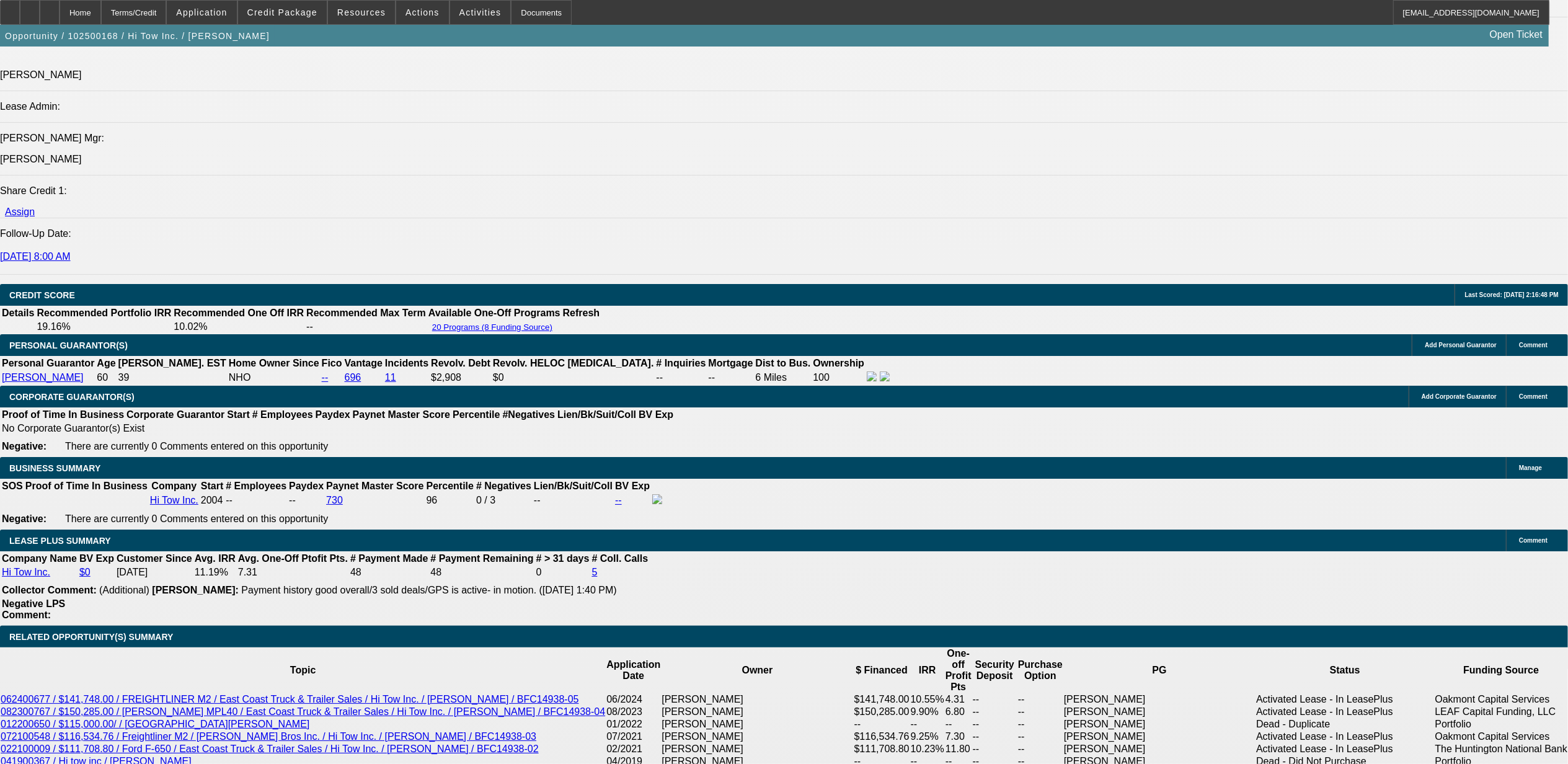
select select "0"
select select "2"
select select "0"
select select "6"
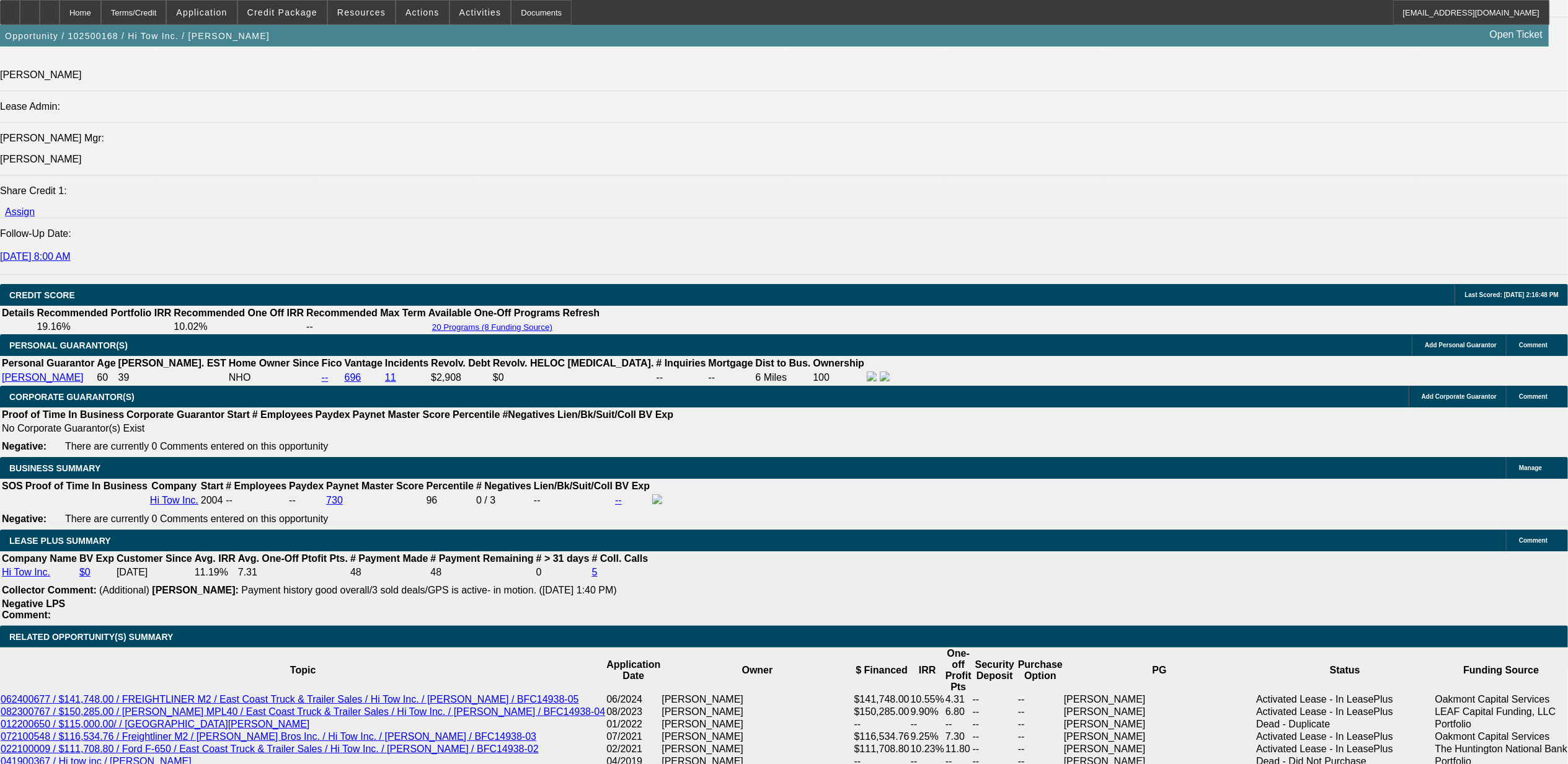
select select "0"
select select "2"
select select "0"
select select "6"
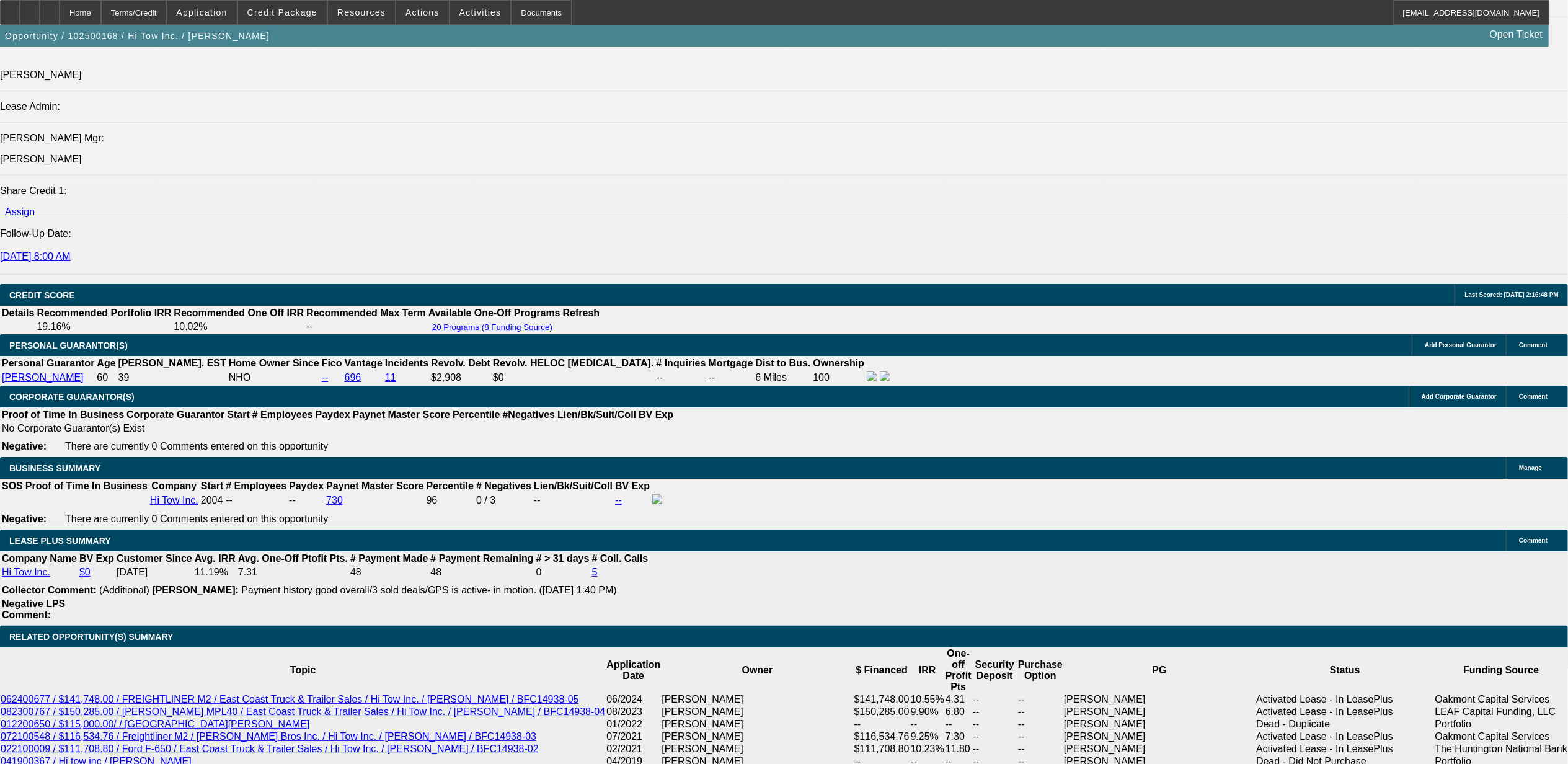
select select "0"
select select "2"
select select "0"
select select "6"
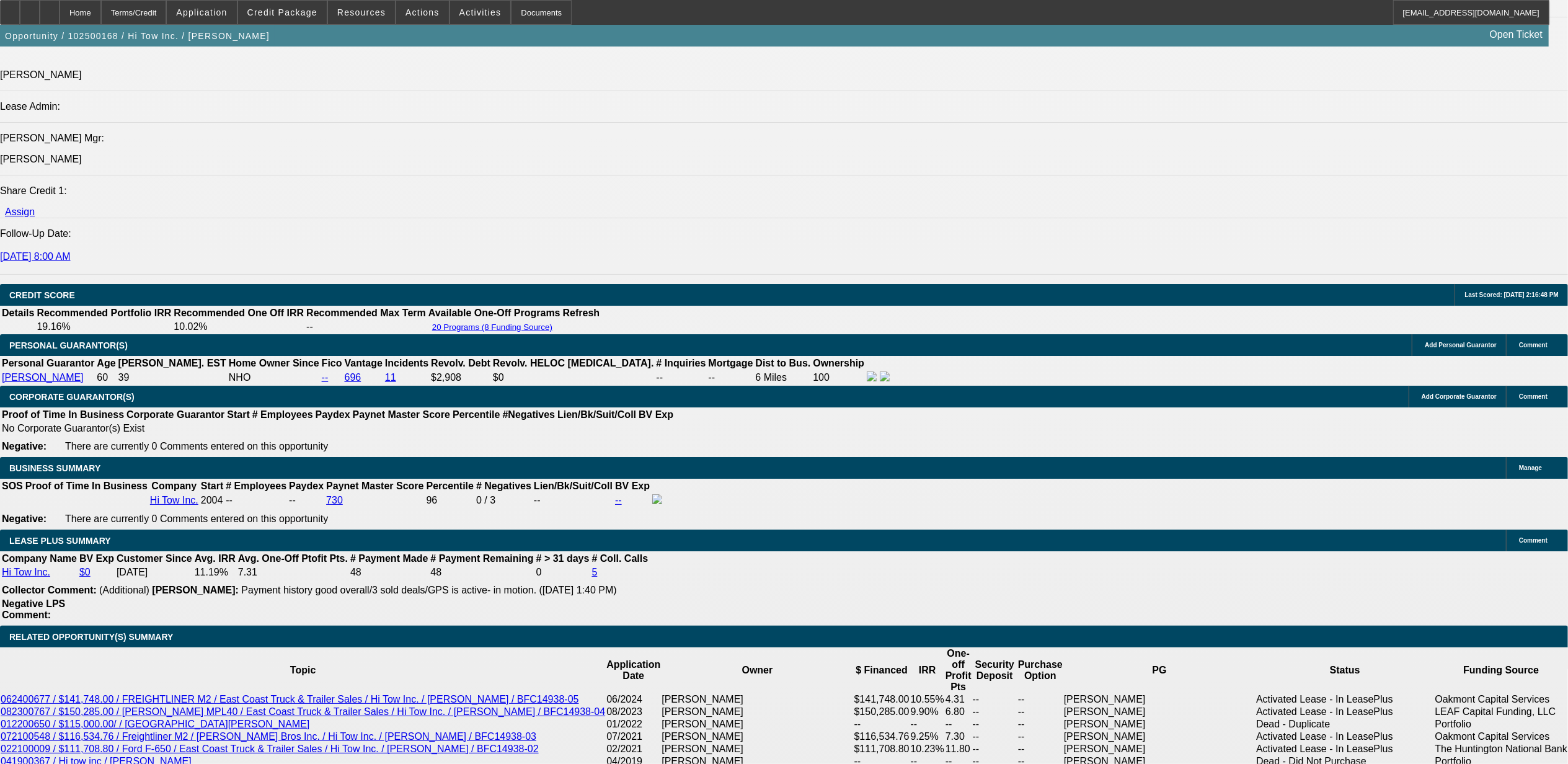
select select "0"
select select "2"
select select "0"
select select "6"
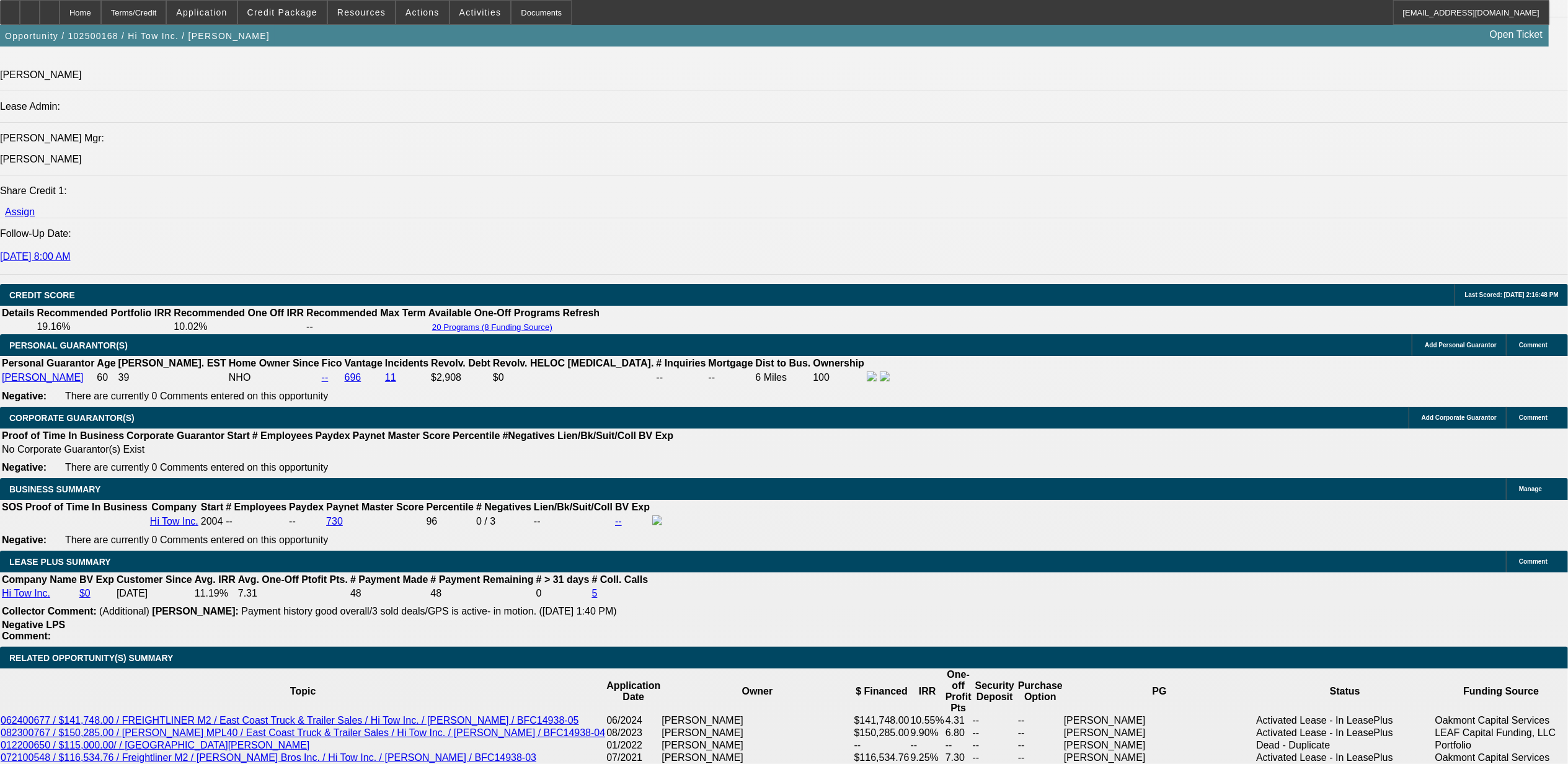
scroll to position [1642, 0]
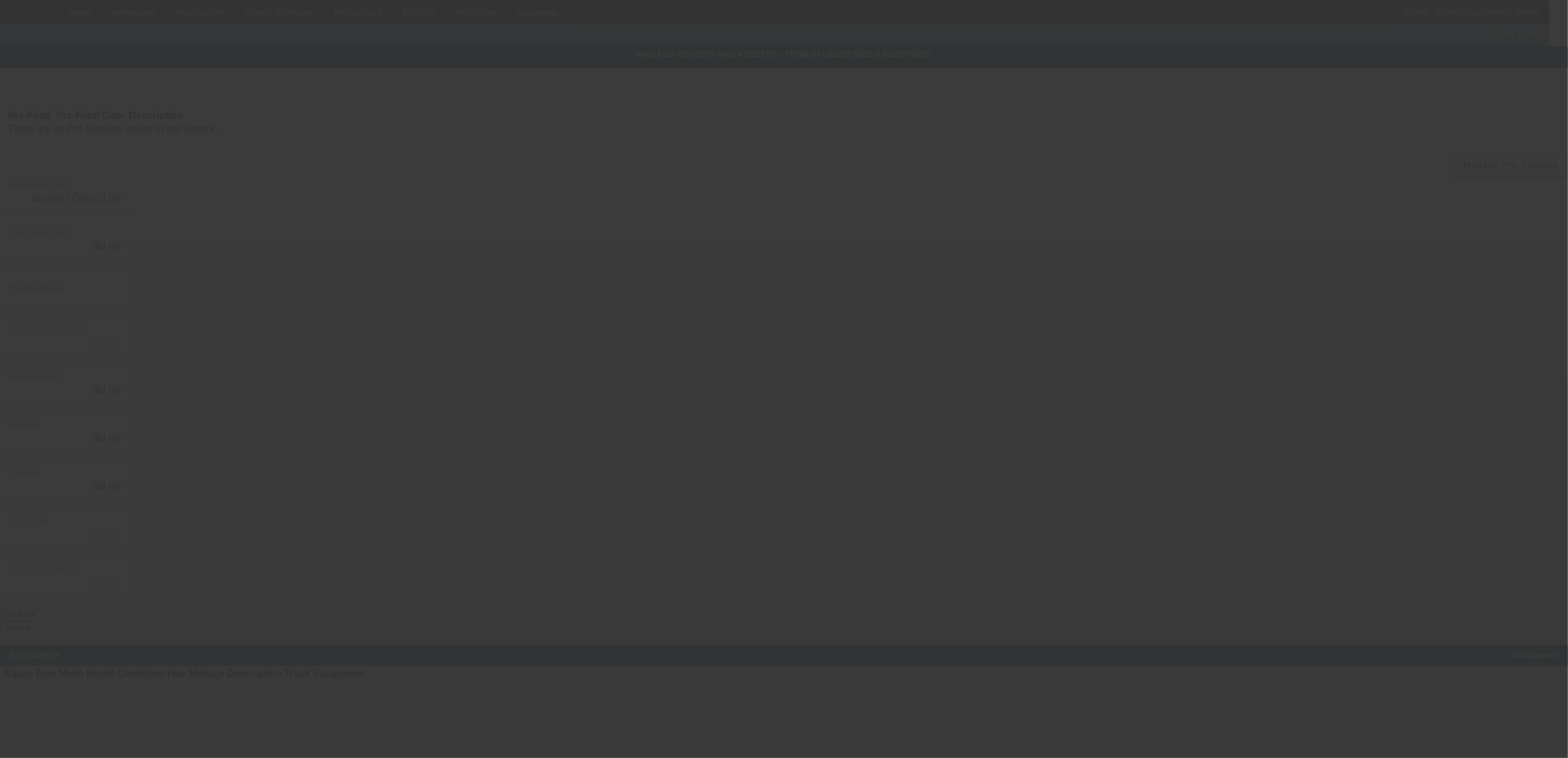
type input "$154,635.00"
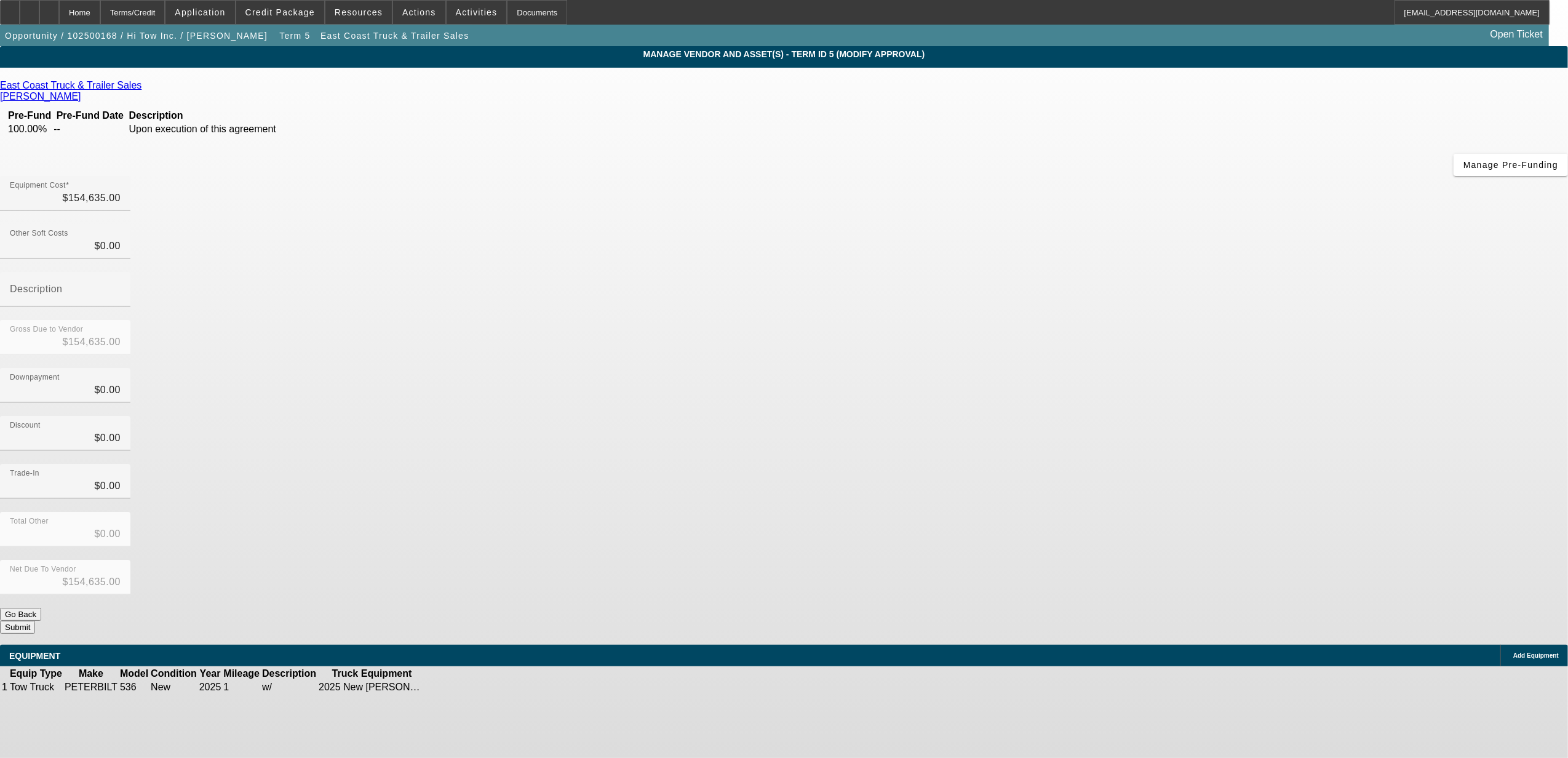
click at [41, 608] on button "Go Back" at bounding box center [20, 614] width 41 height 13
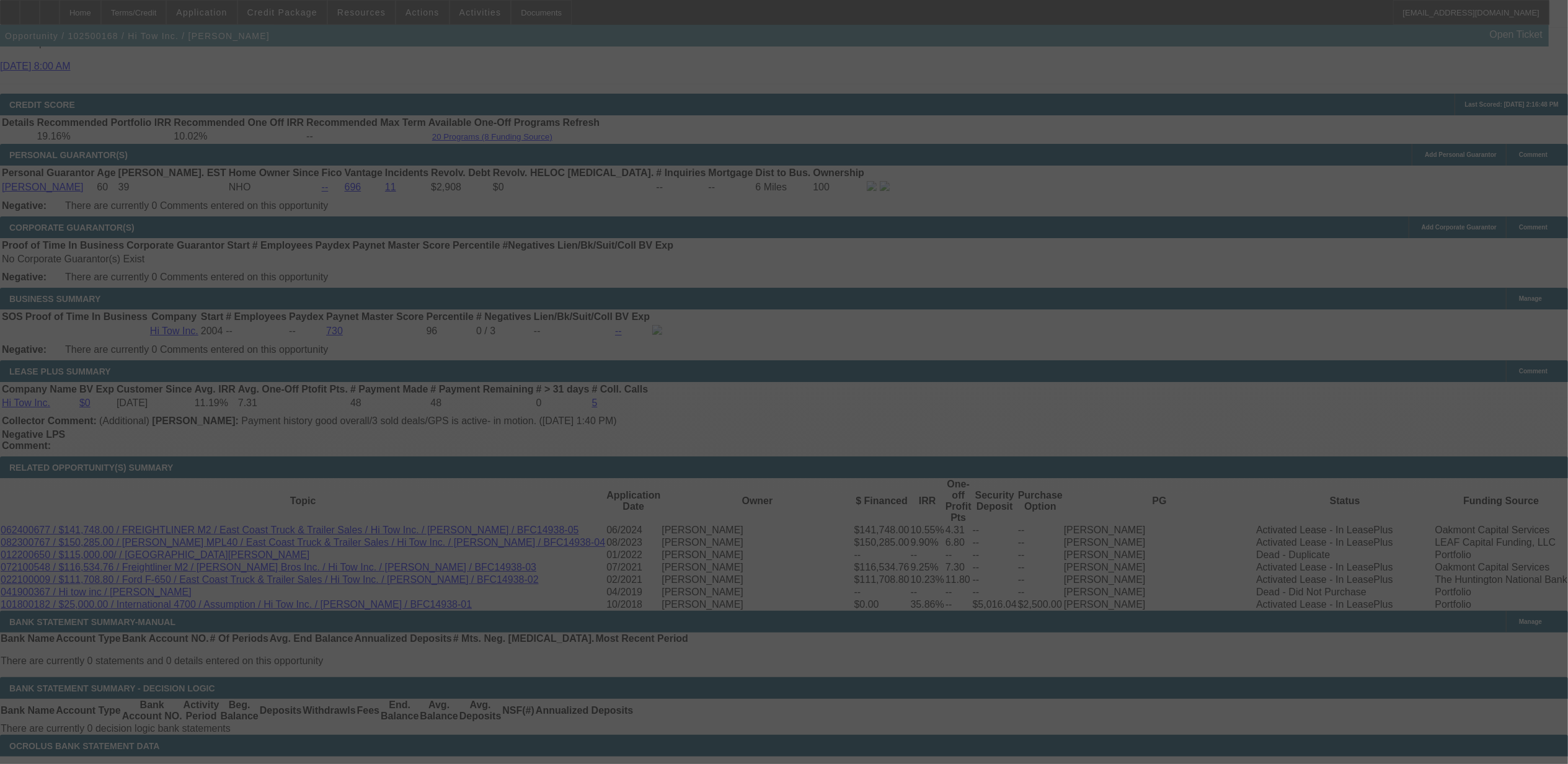
scroll to position [1814, 0]
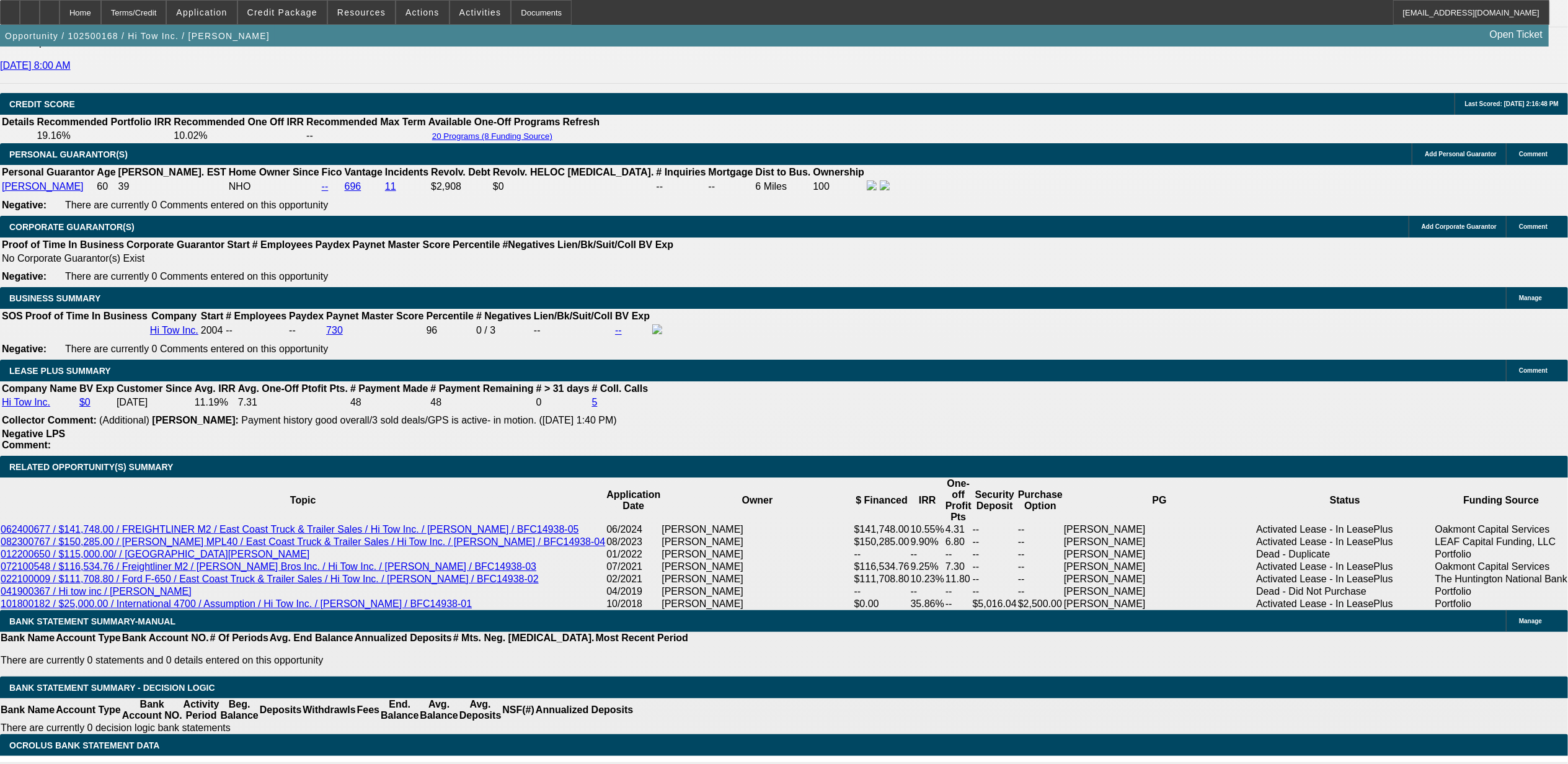
select select "0"
select select "2"
select select "0"
select select "6"
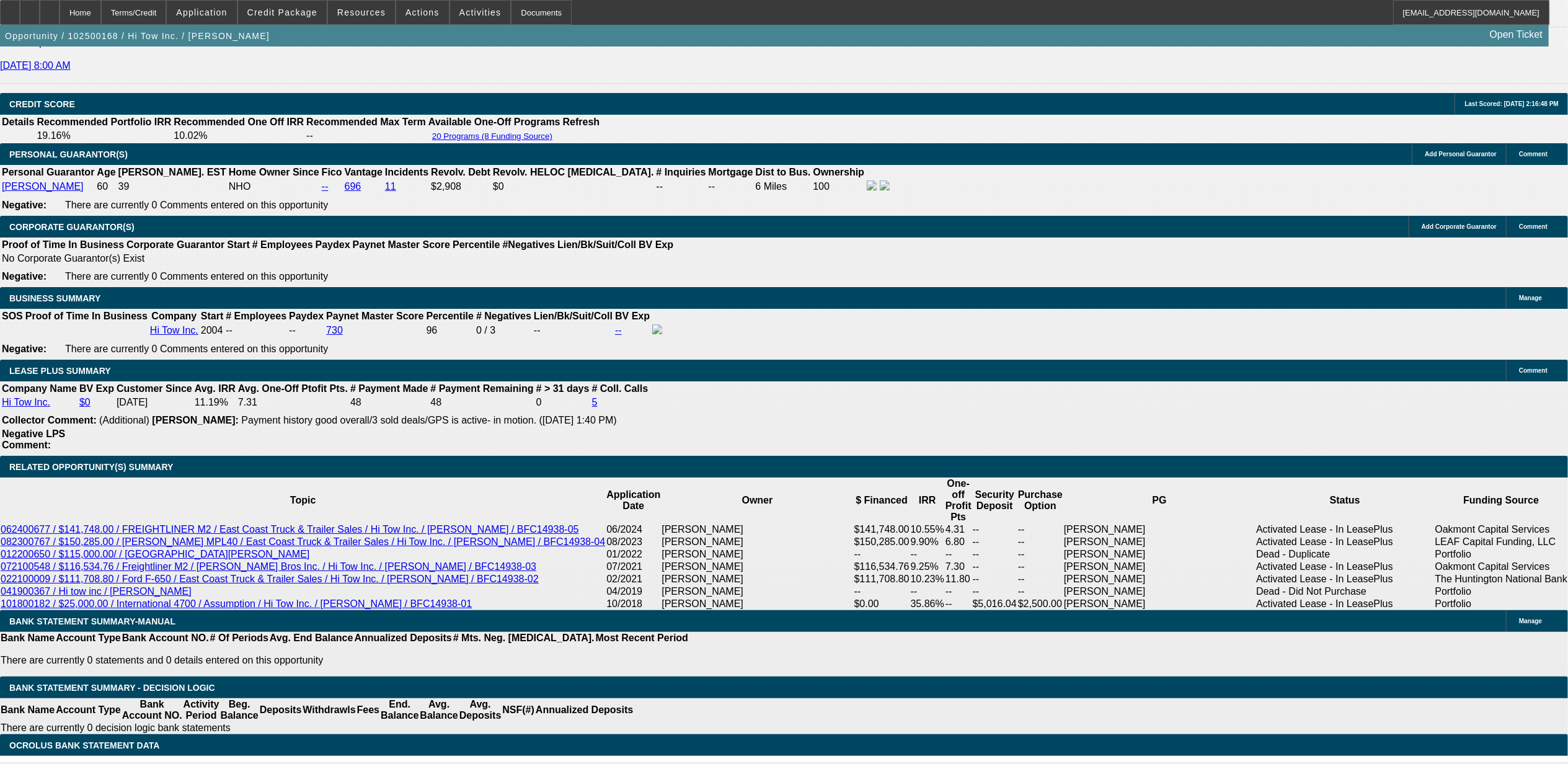
select select "0"
select select "2"
select select "0"
select select "6"
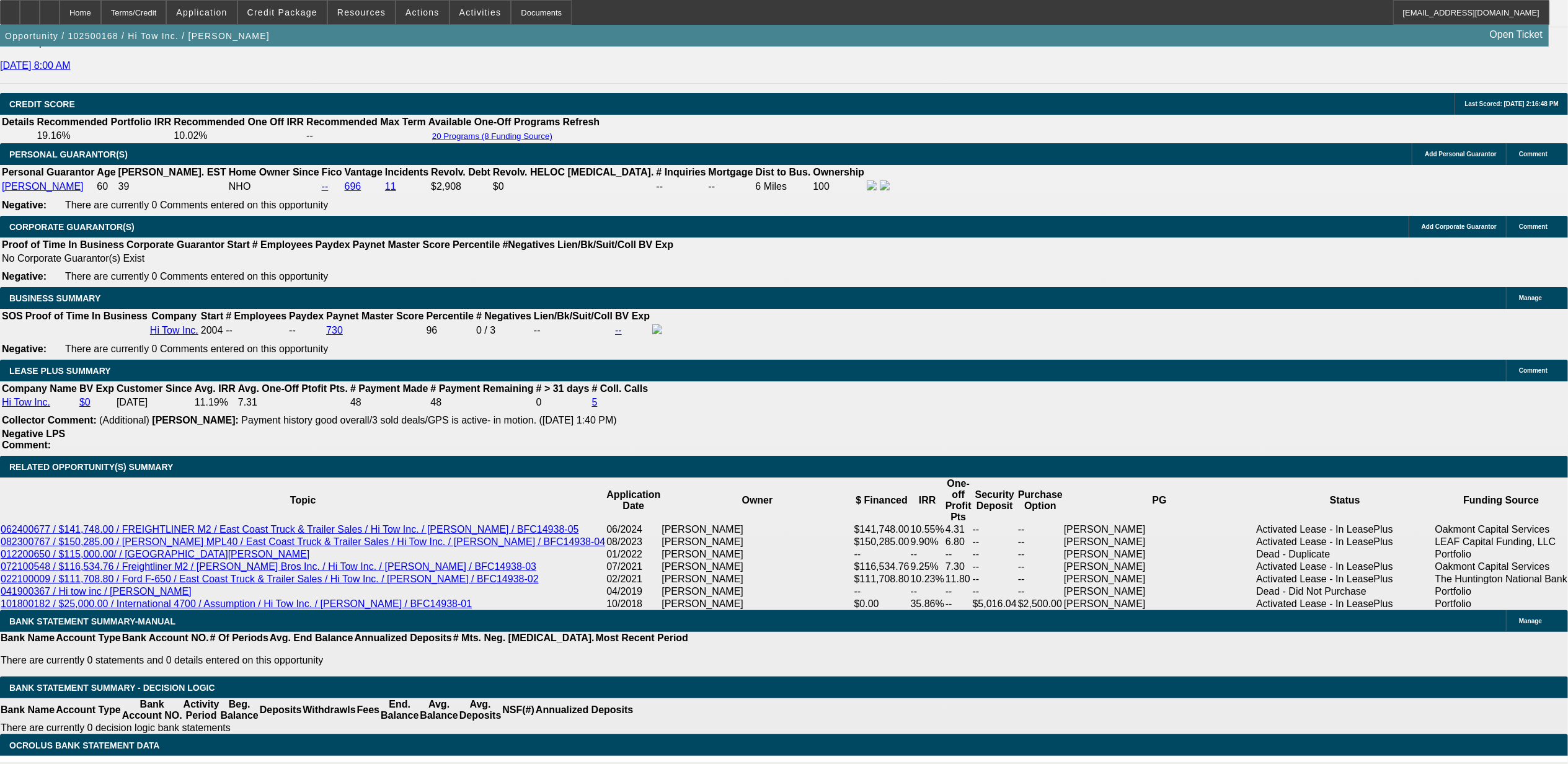
select select "0"
select select "2"
select select "0"
select select "6"
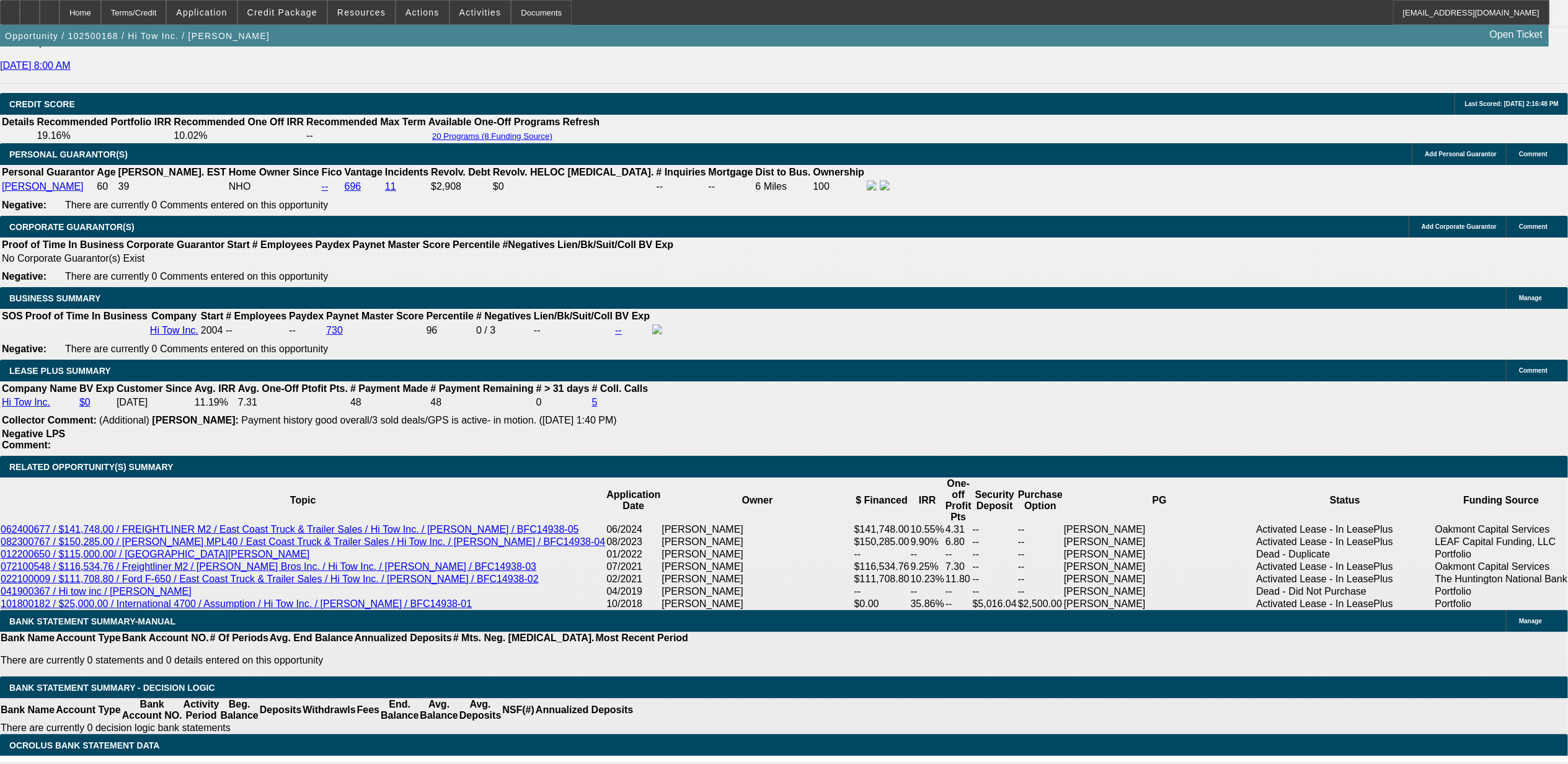
select select "0"
select select "2"
select select "0"
select select "6"
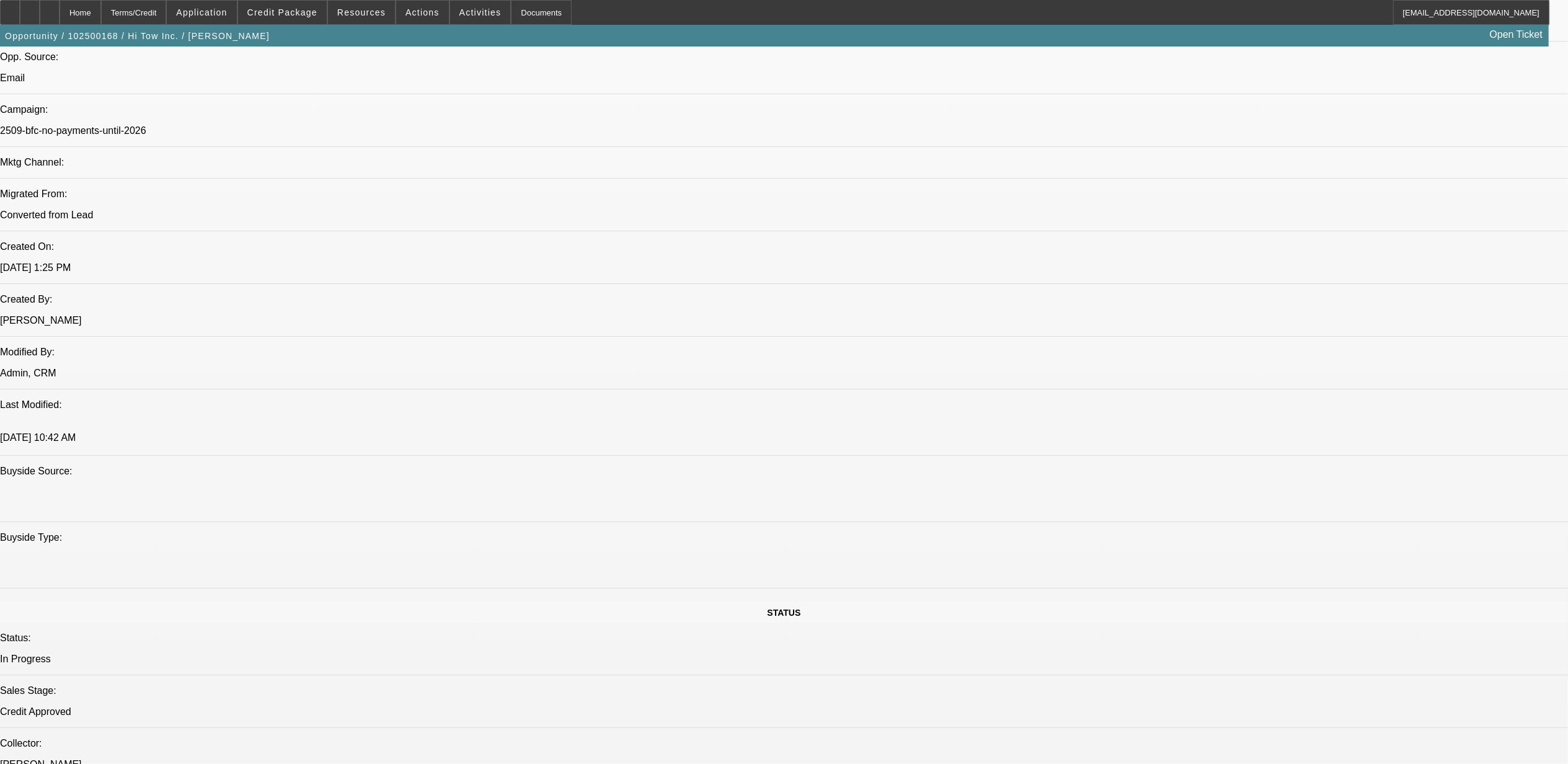
scroll to position [737, 0]
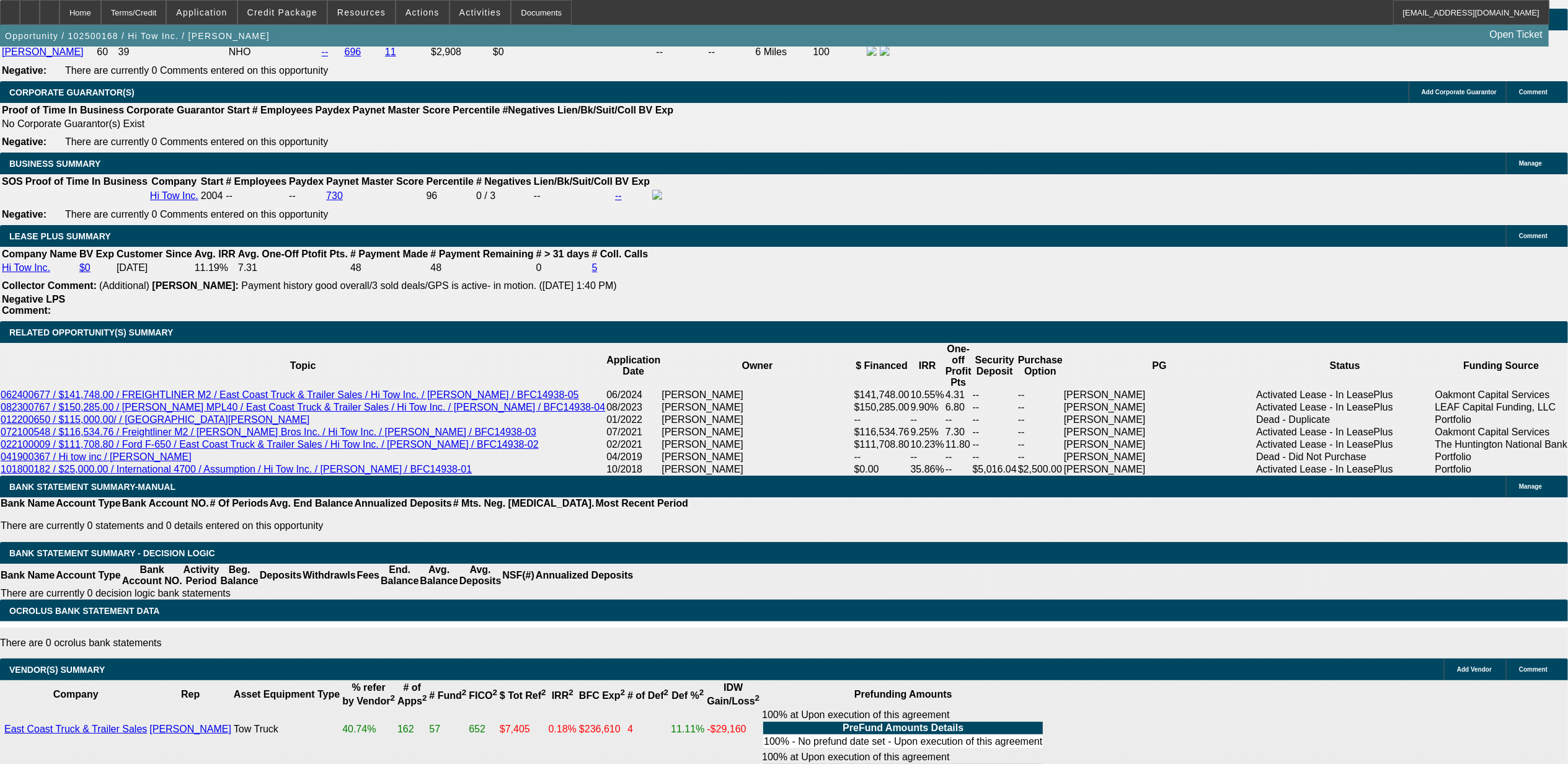
scroll to position [1895, 0]
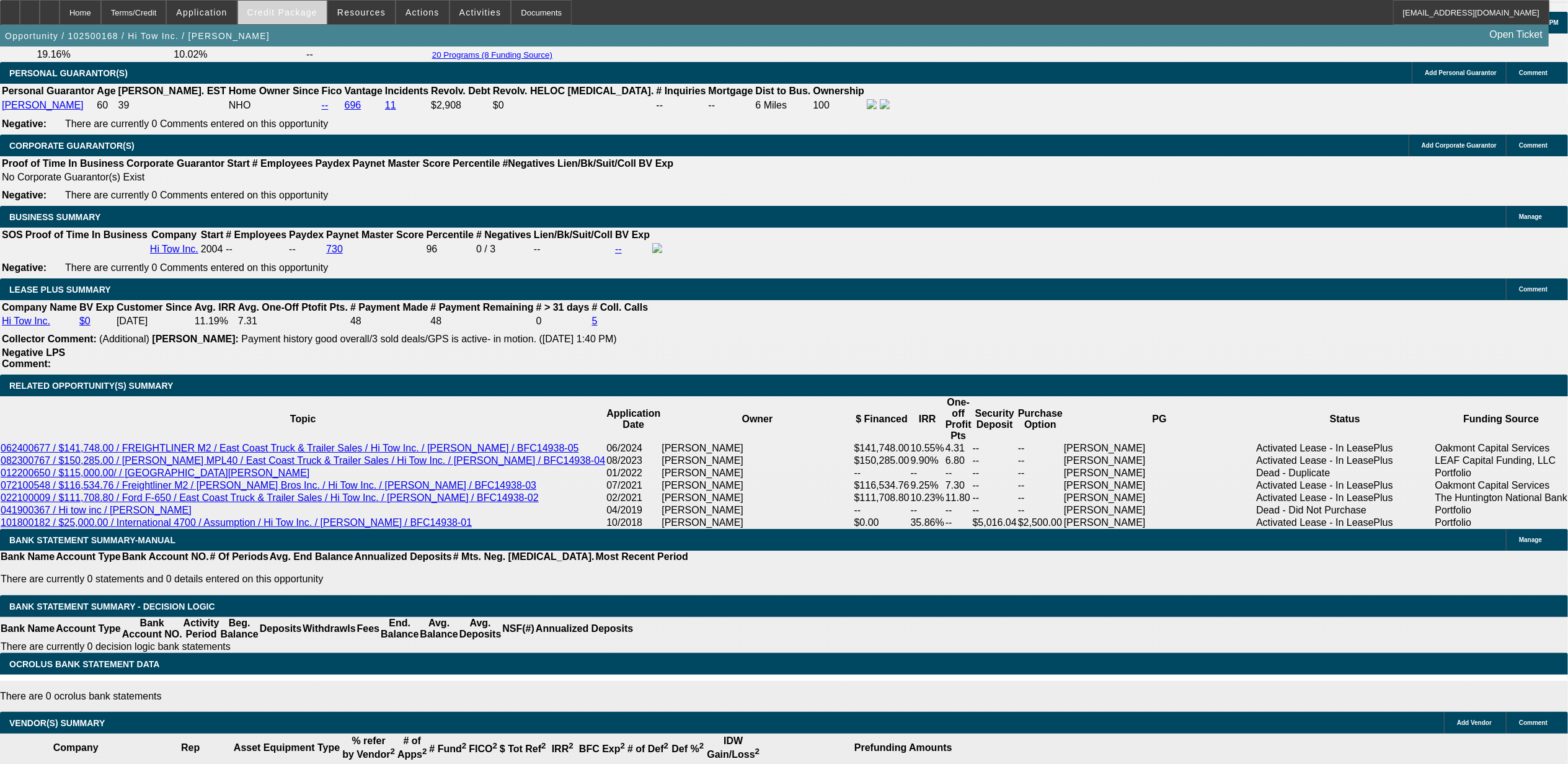
click at [312, 8] on span "Credit Package" at bounding box center [282, 13] width 70 height 10
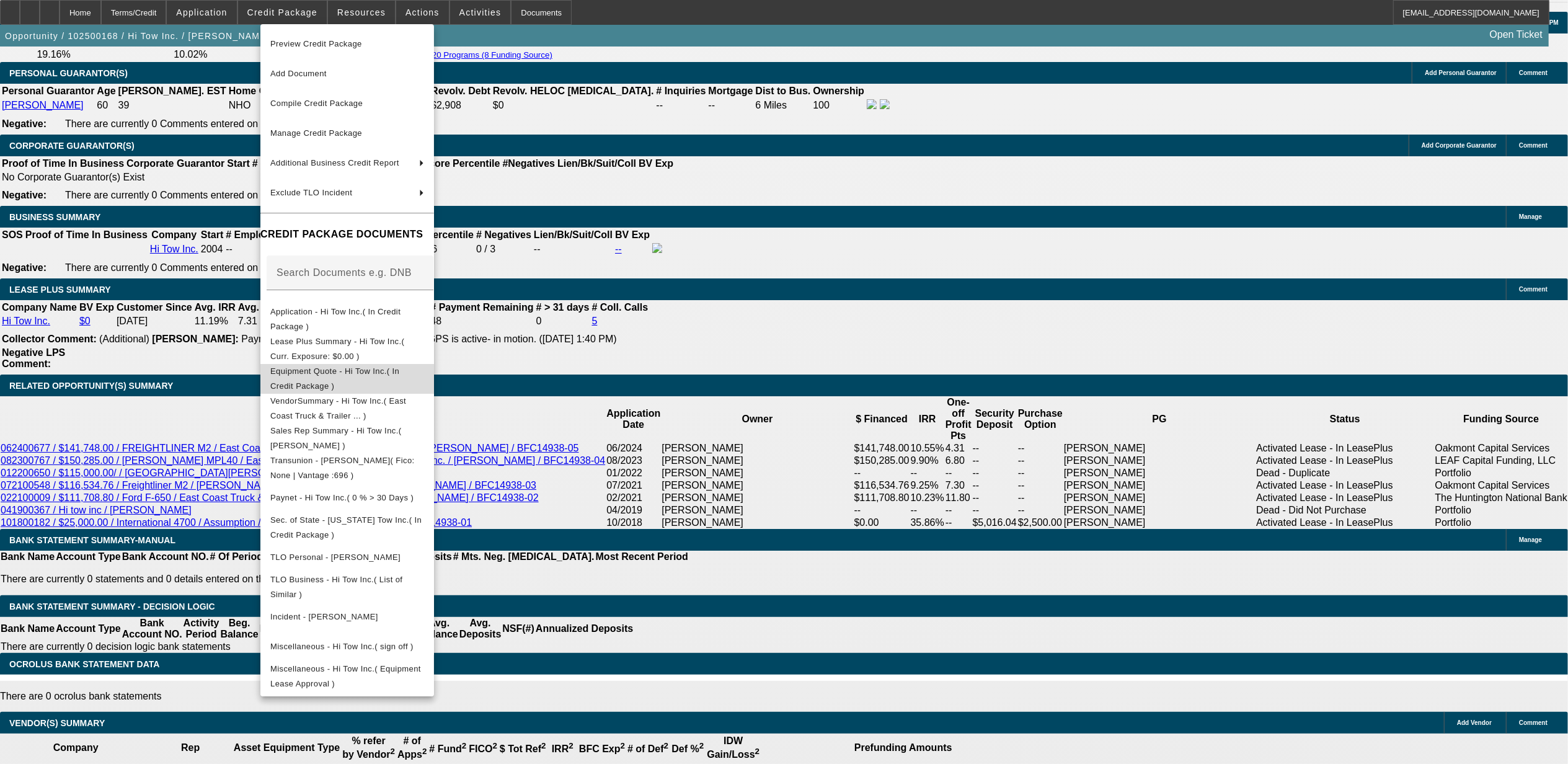
click at [367, 376] on span "Equipment Quote - Hi Tow Inc.( In Credit Package )" at bounding box center [335, 378] width 129 height 24
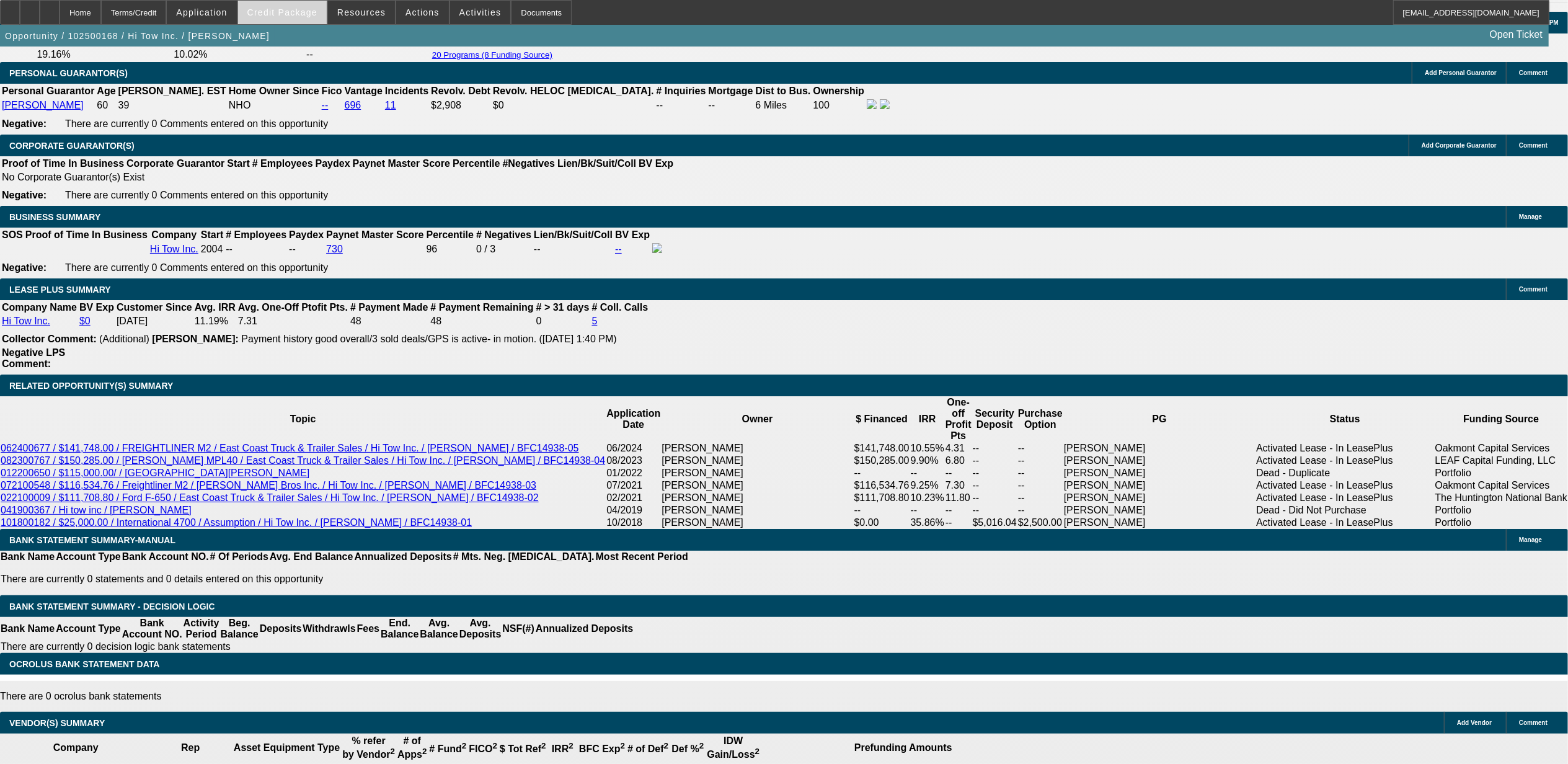
click at [327, 22] on span at bounding box center [282, 12] width 88 height 30
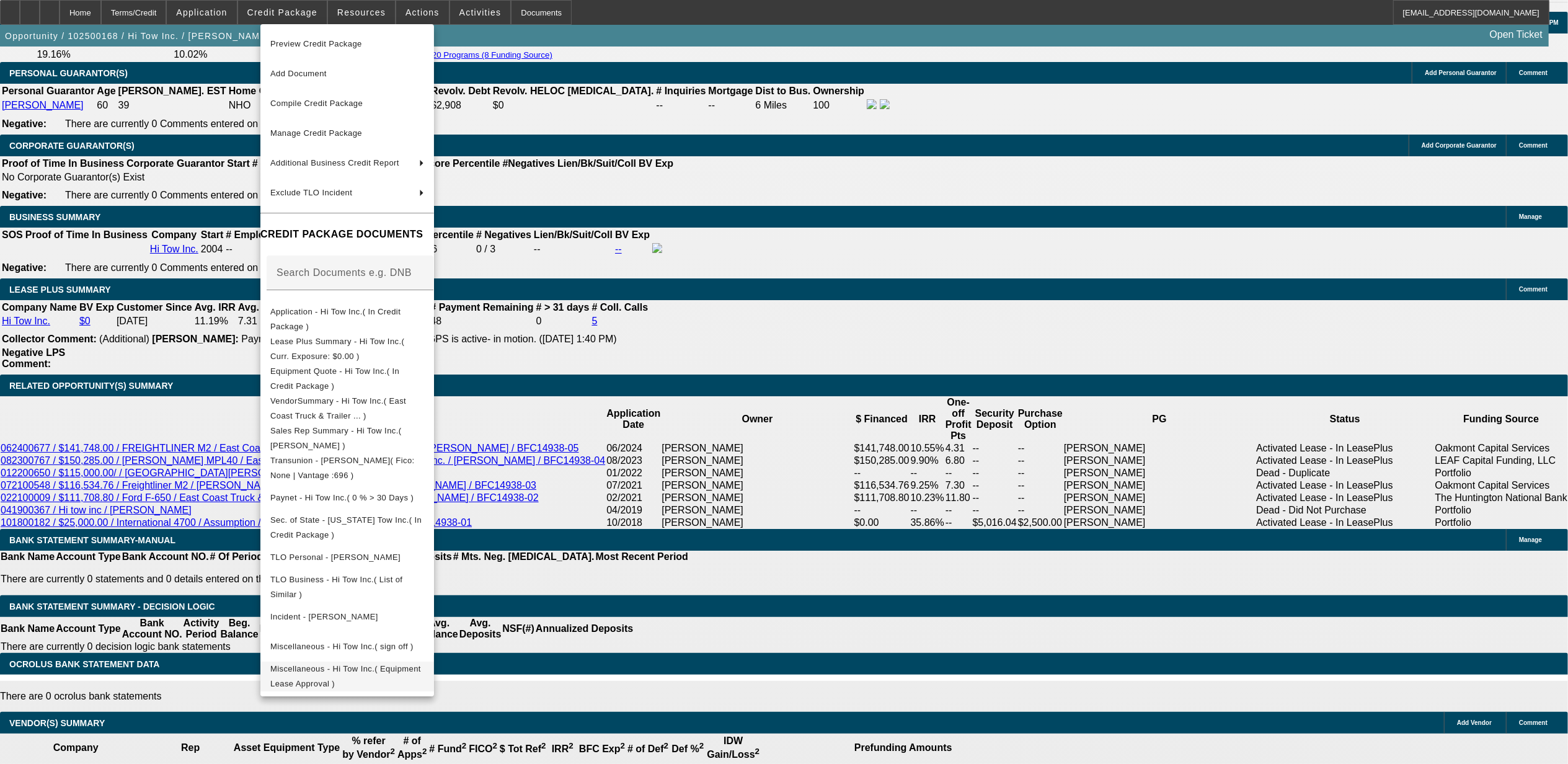
click at [379, 675] on span "Miscellaneous - Hi Tow Inc.( Equipment Lease Approval )" at bounding box center [345, 676] width 151 height 24
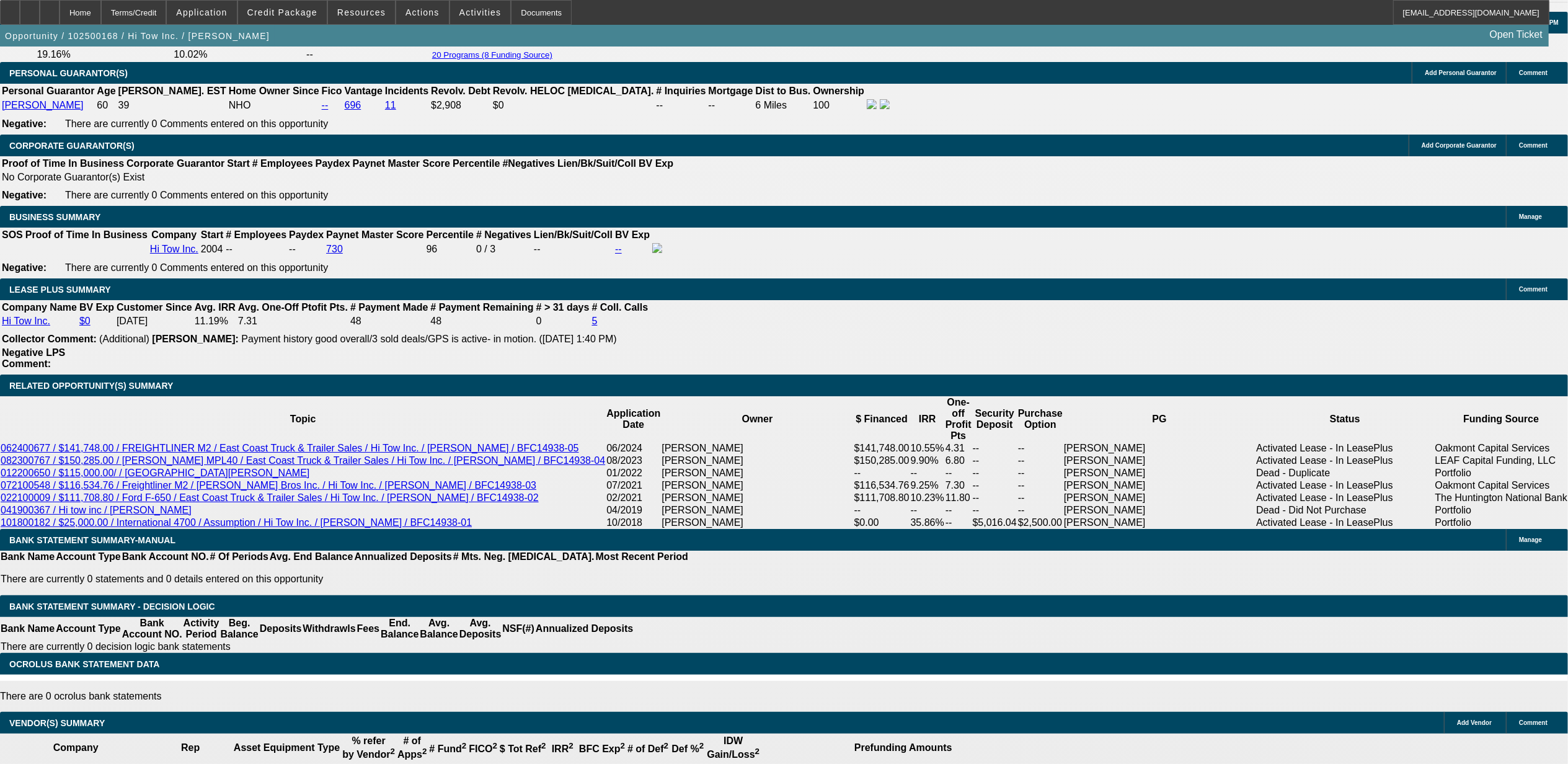
drag, startPoint x: 259, startPoint y: 354, endPoint x: 305, endPoint y: 353, distance: 46.0
type input "21"
type input "UNKNOWN"
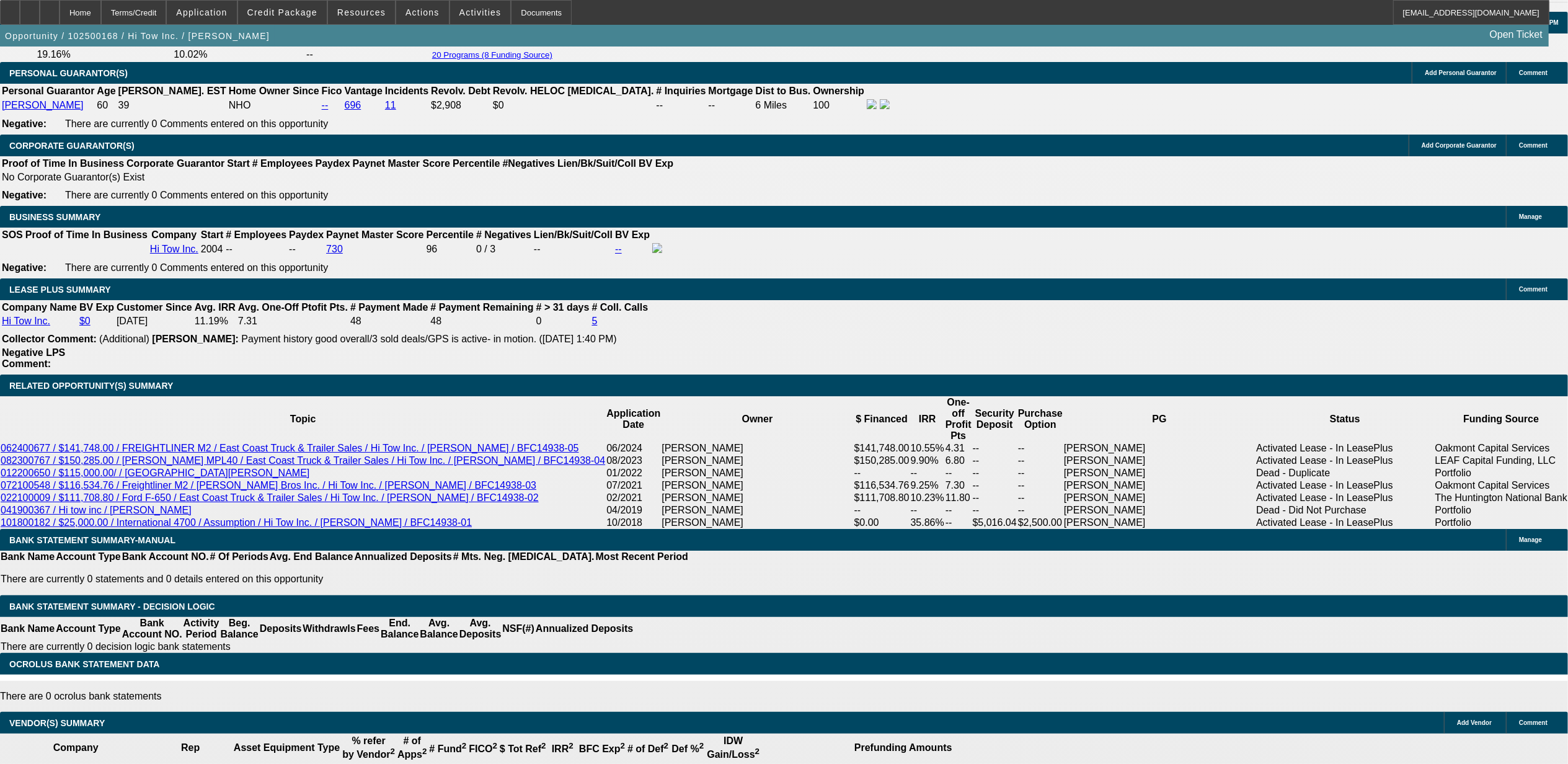
type input "218"
type input "2"
type input "3184"
type input "12.1"
type input "$3,184.00"
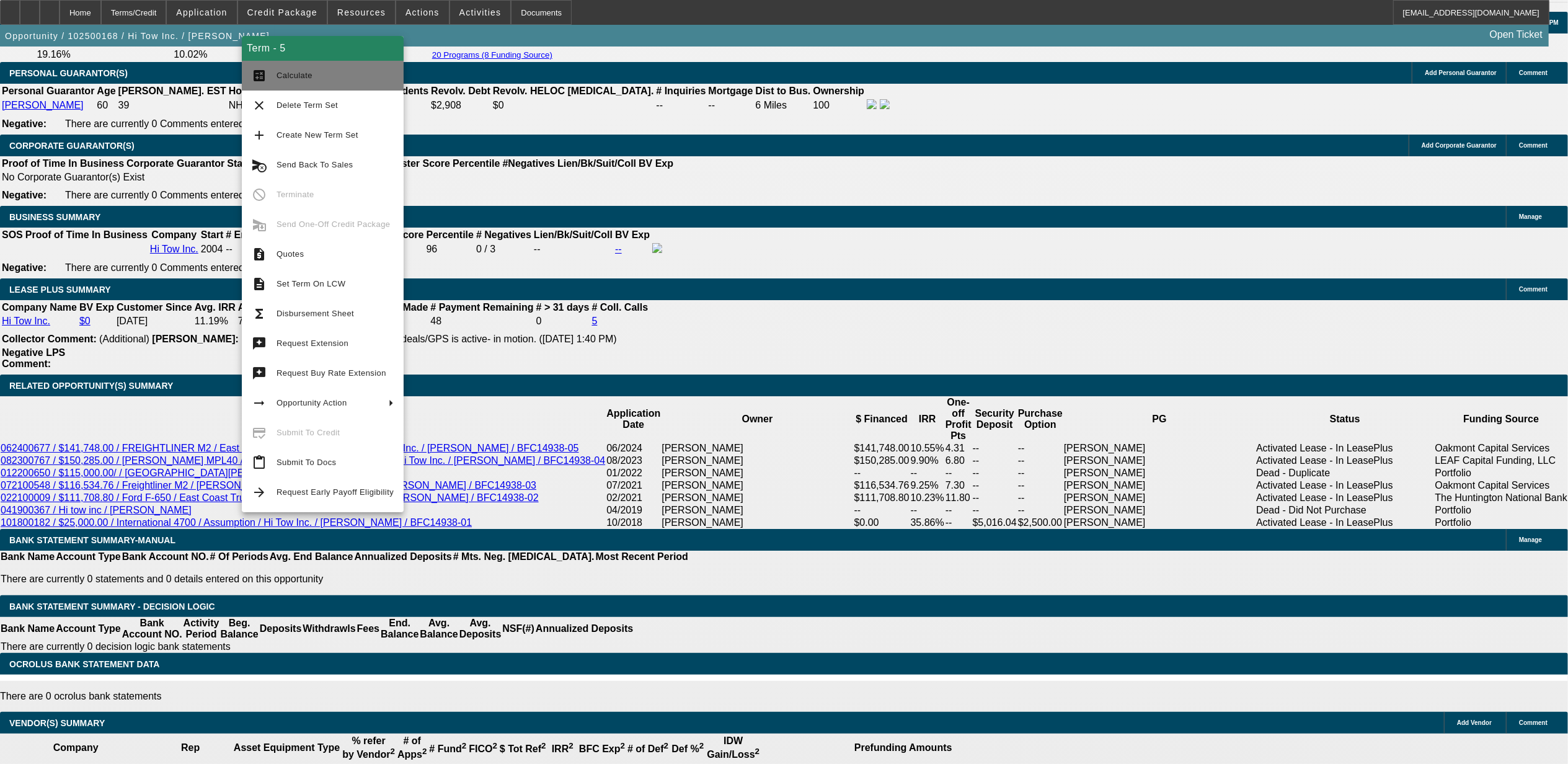
click at [279, 76] on span "Calculate" at bounding box center [295, 75] width 36 height 10
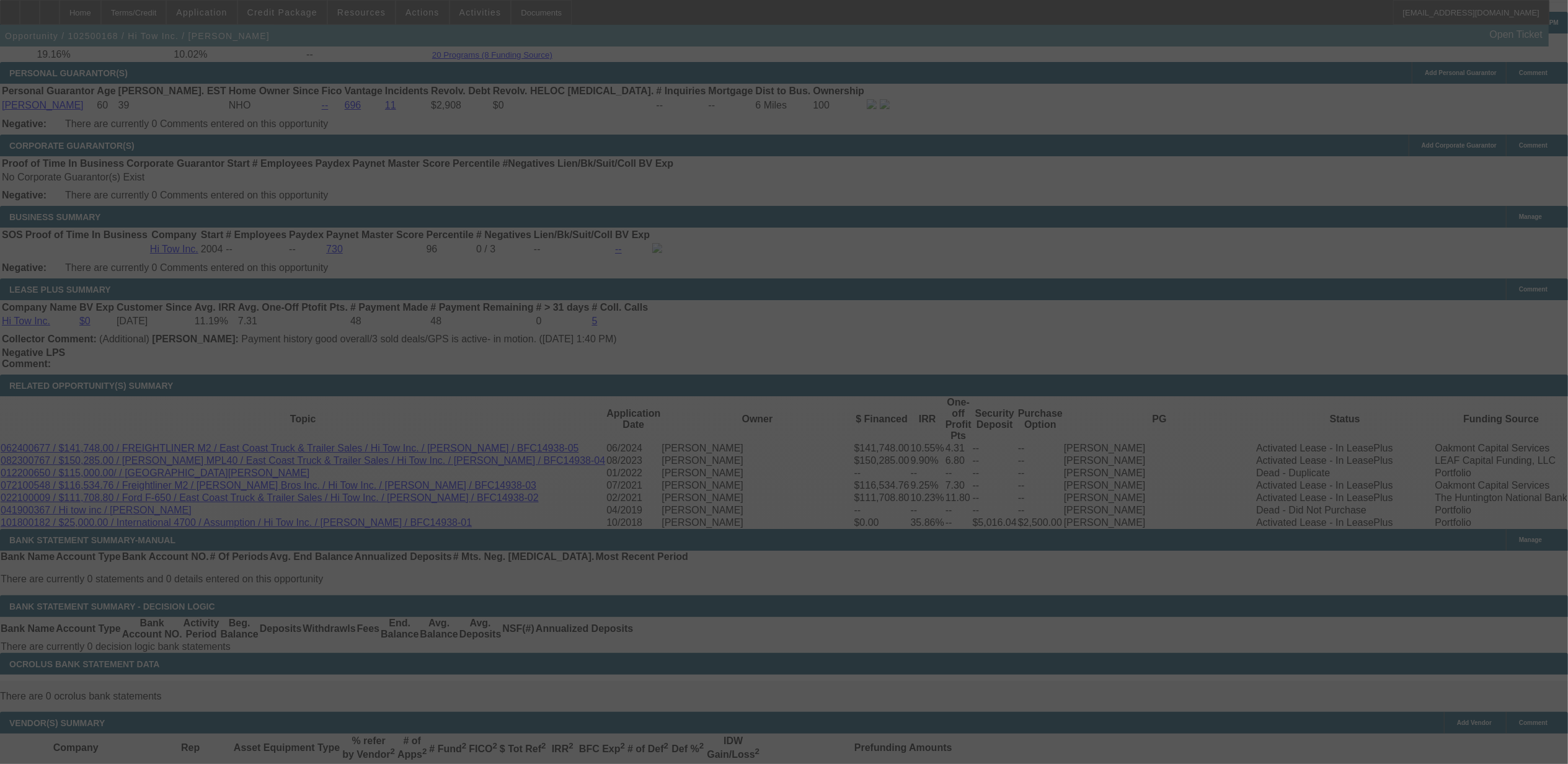
select select "0"
select select "2"
select select "0"
select select "6"
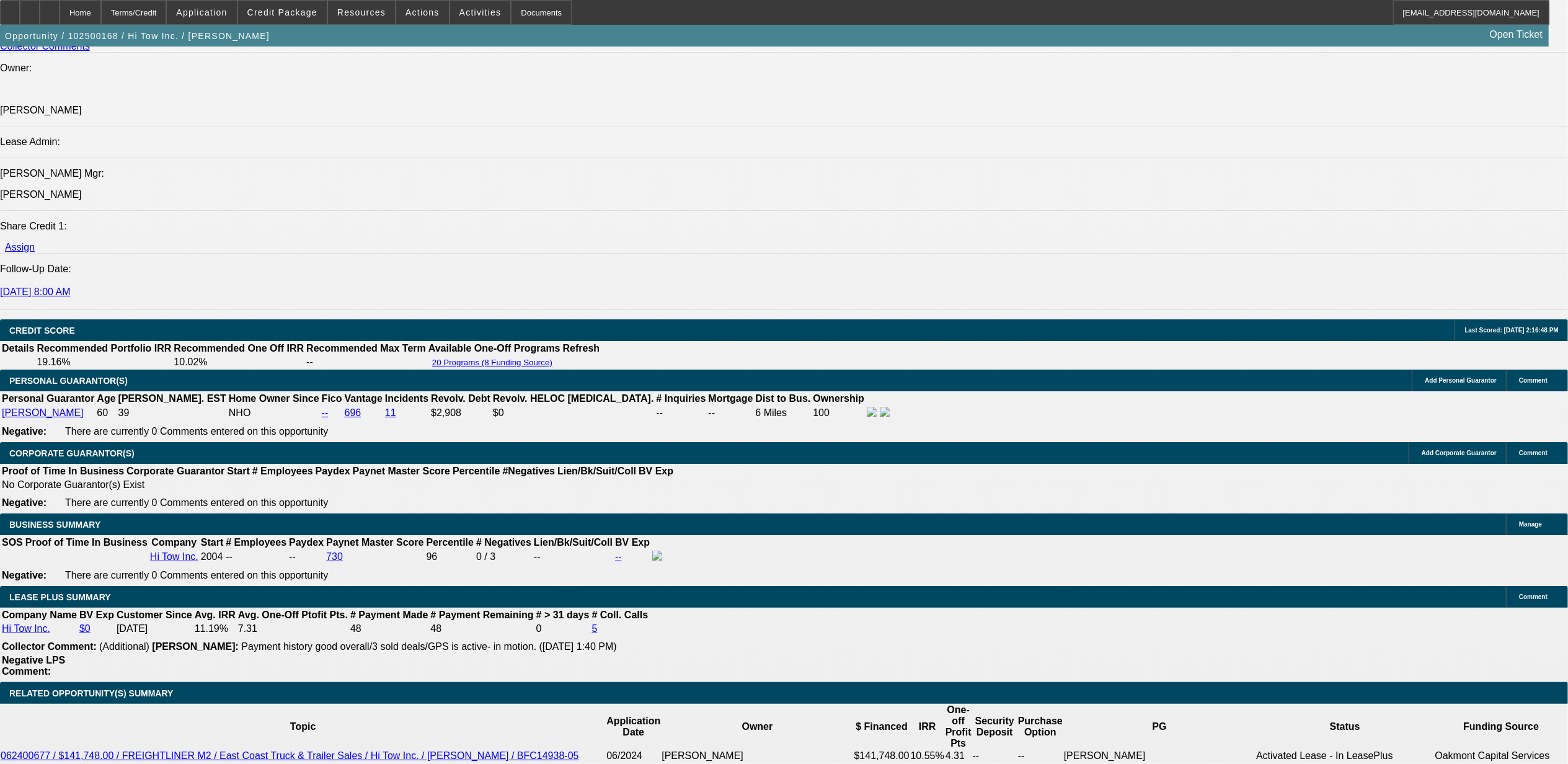
scroll to position [1729, 0]
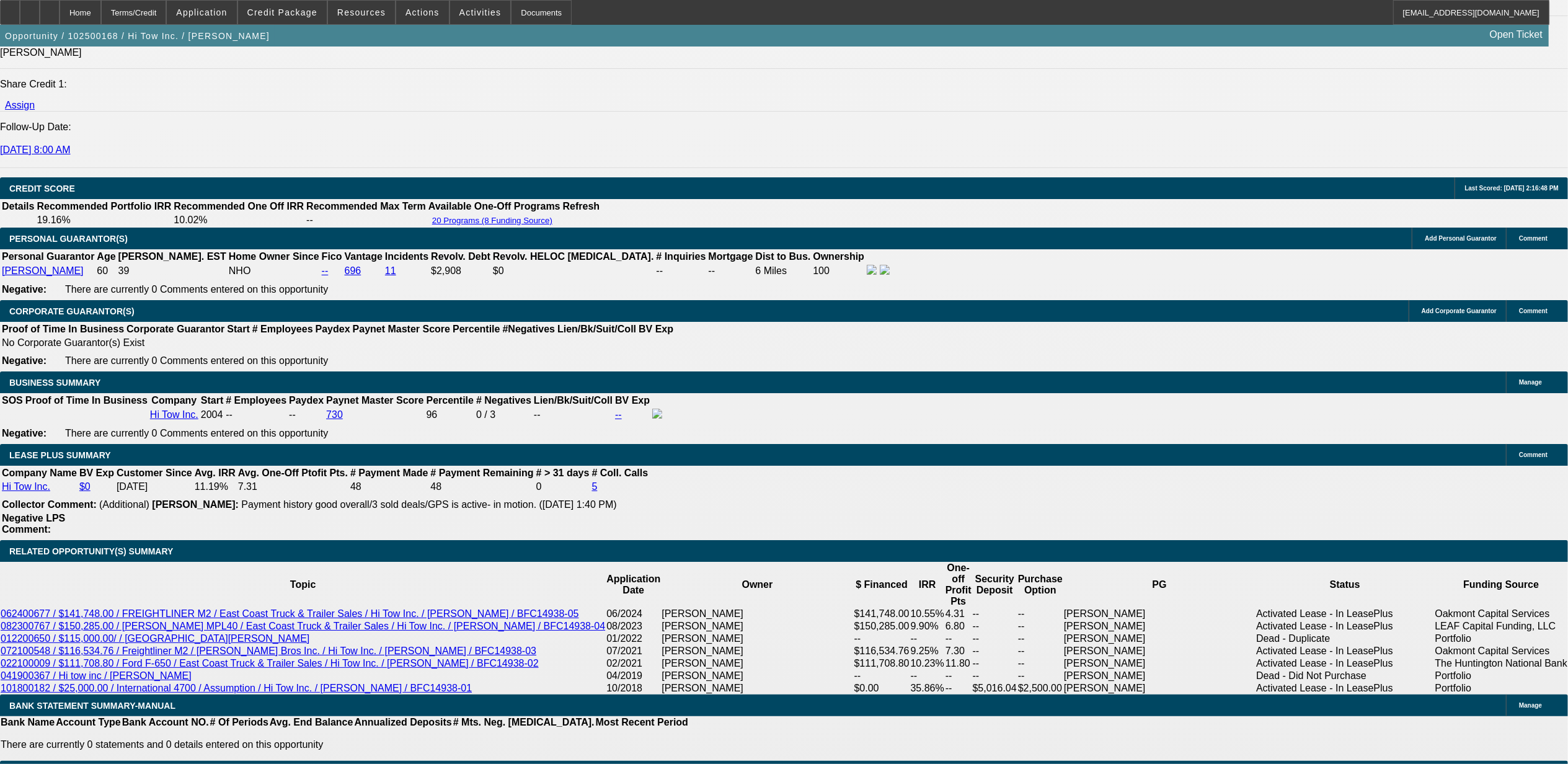
type input "3174"
type input "UNKNOWN"
type input "12"
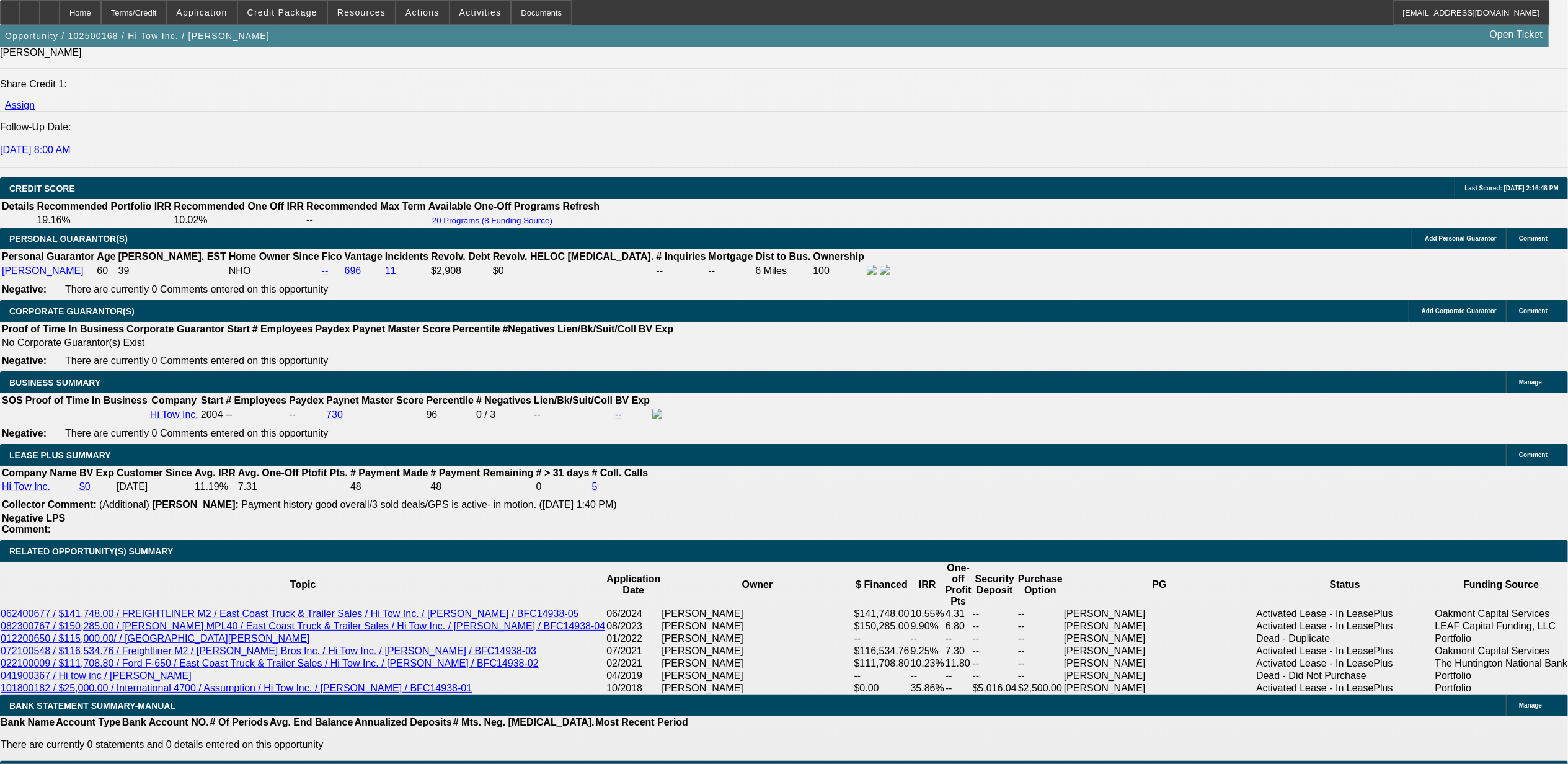
type input "$3,174.00"
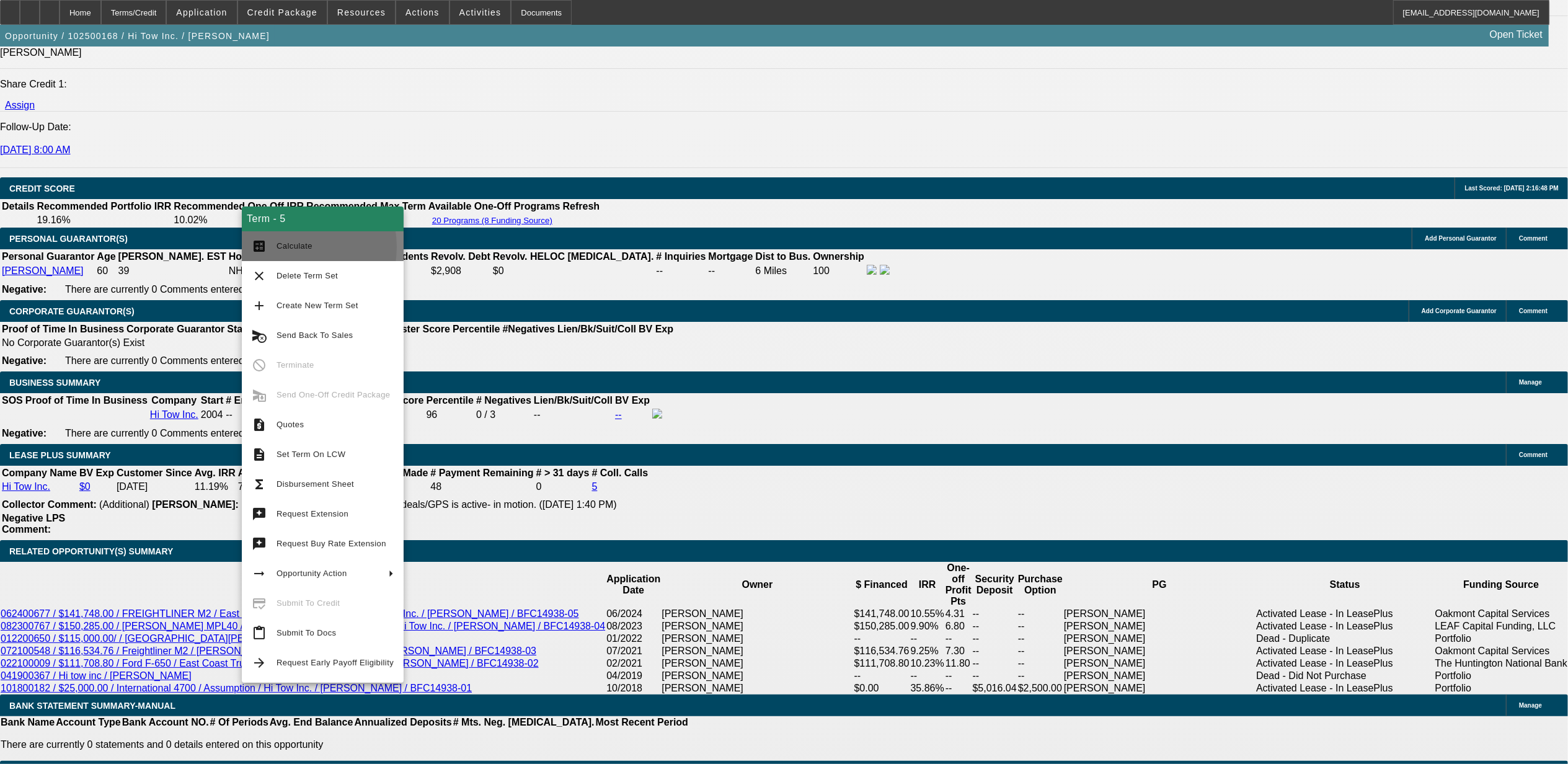
click at [291, 246] on span "Calculate" at bounding box center [295, 246] width 36 height 10
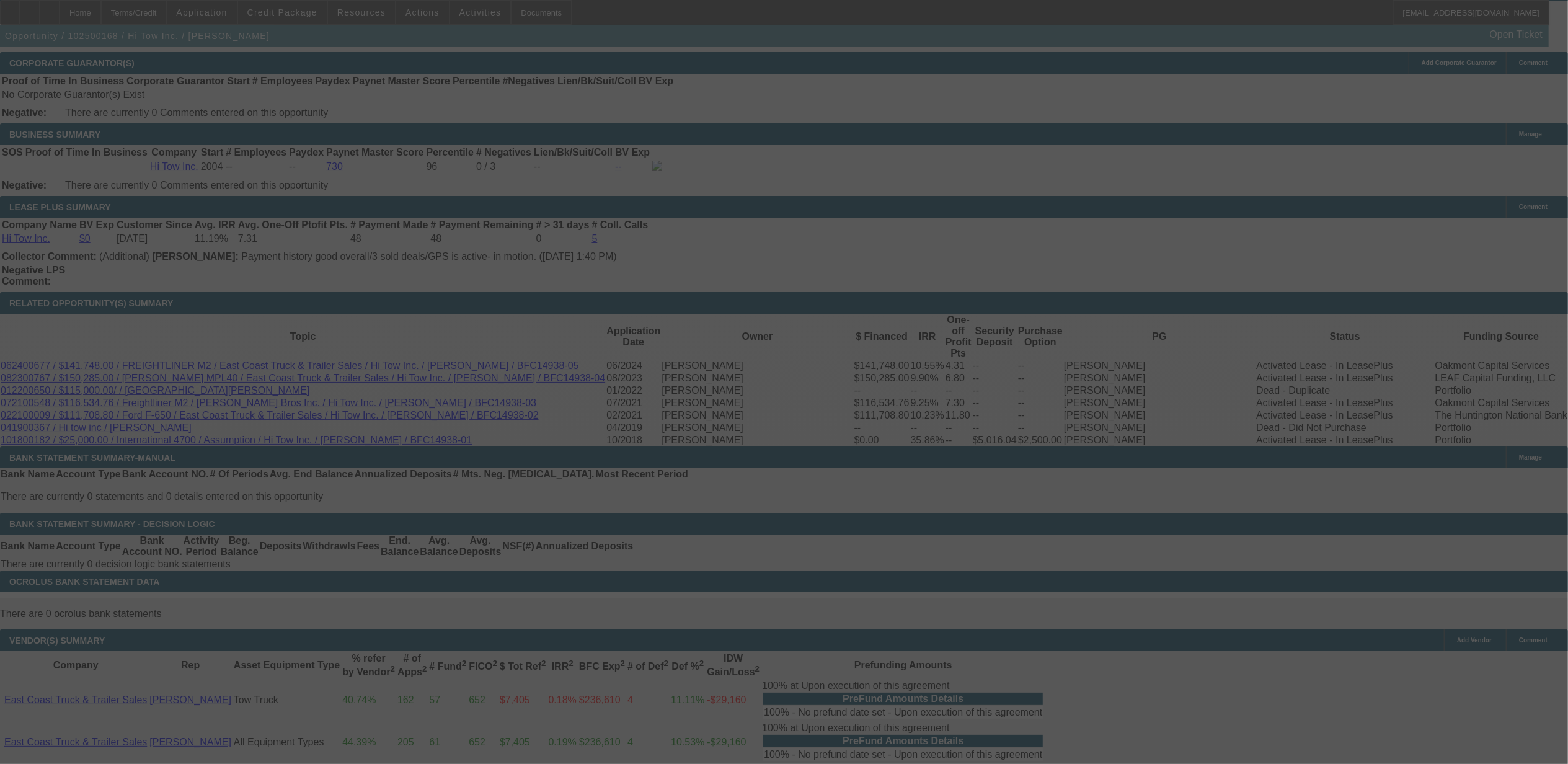
scroll to position [1969, 0]
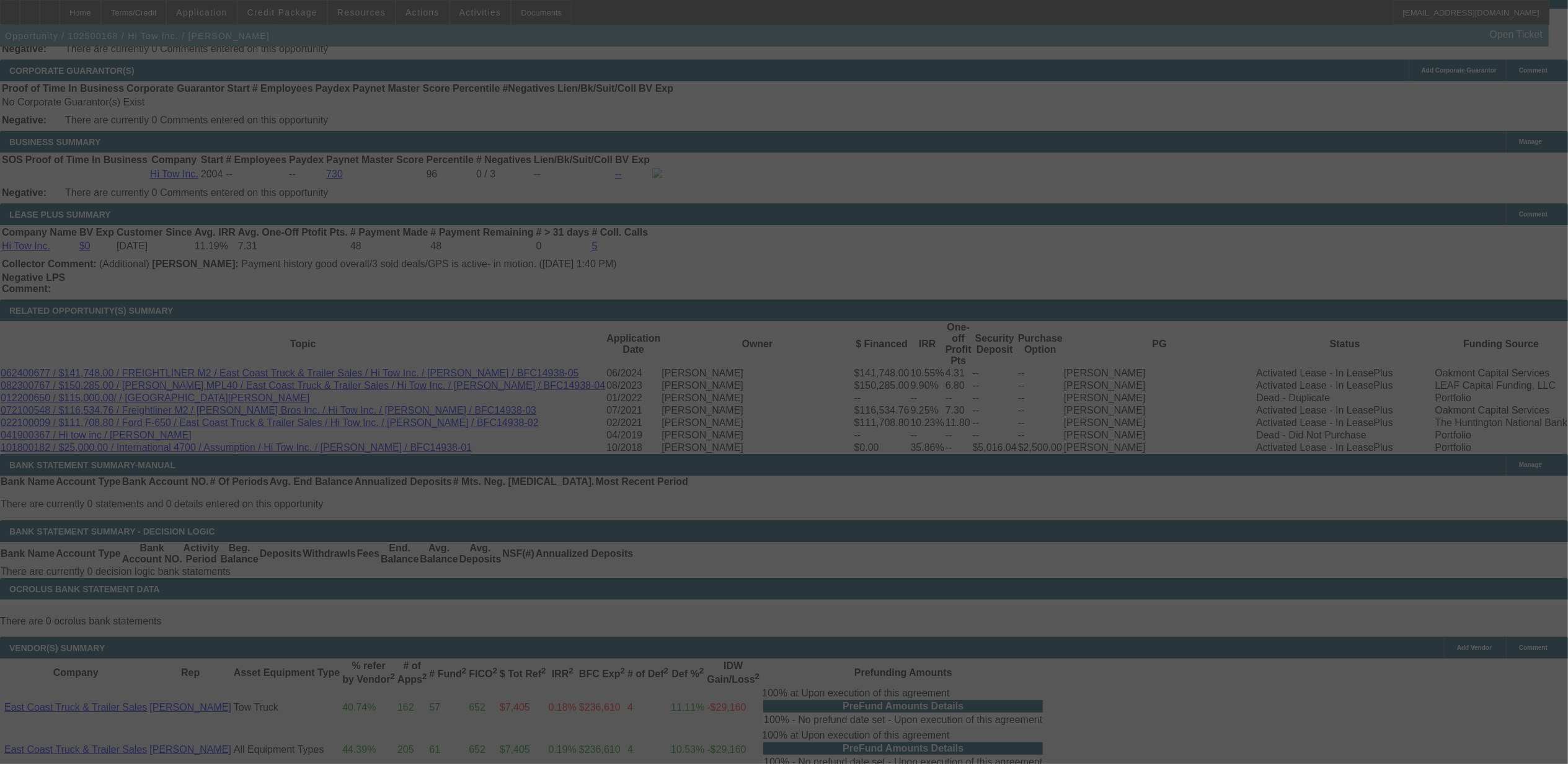
select select "0"
select select "2"
select select "0"
select select "6"
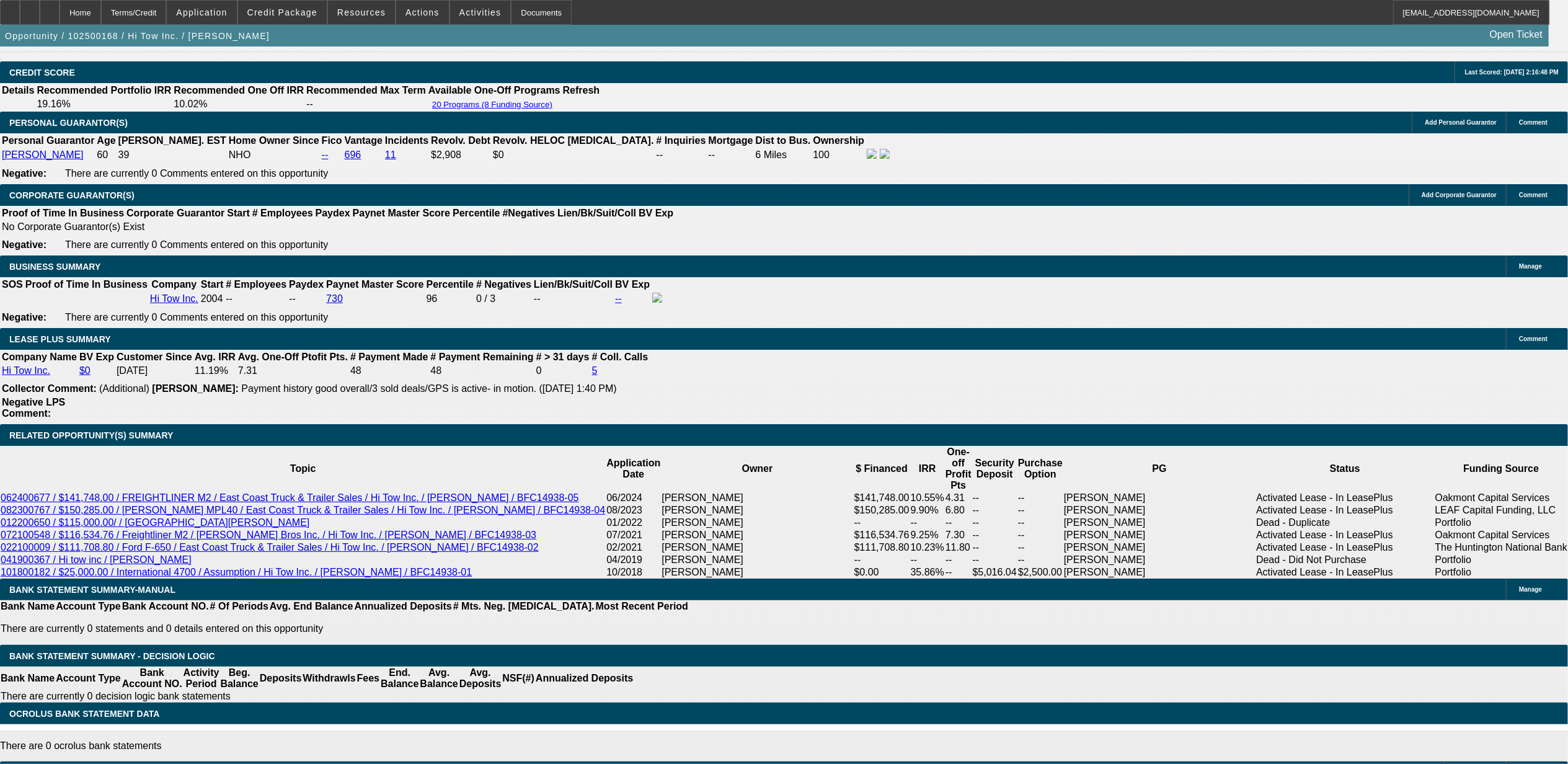
scroll to position [1804, 0]
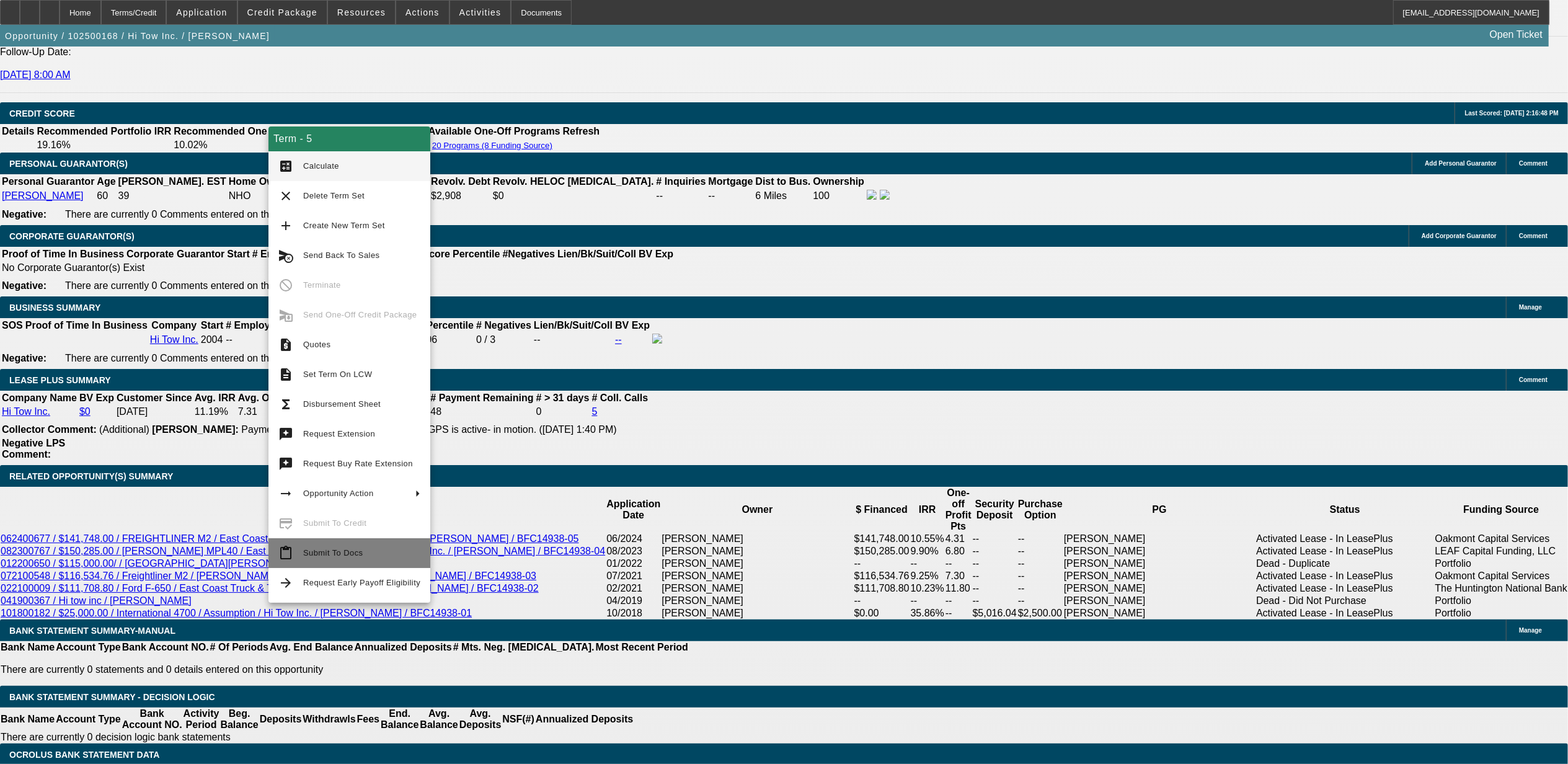
click at [333, 548] on span "Submit To Docs" at bounding box center [333, 553] width 60 height 10
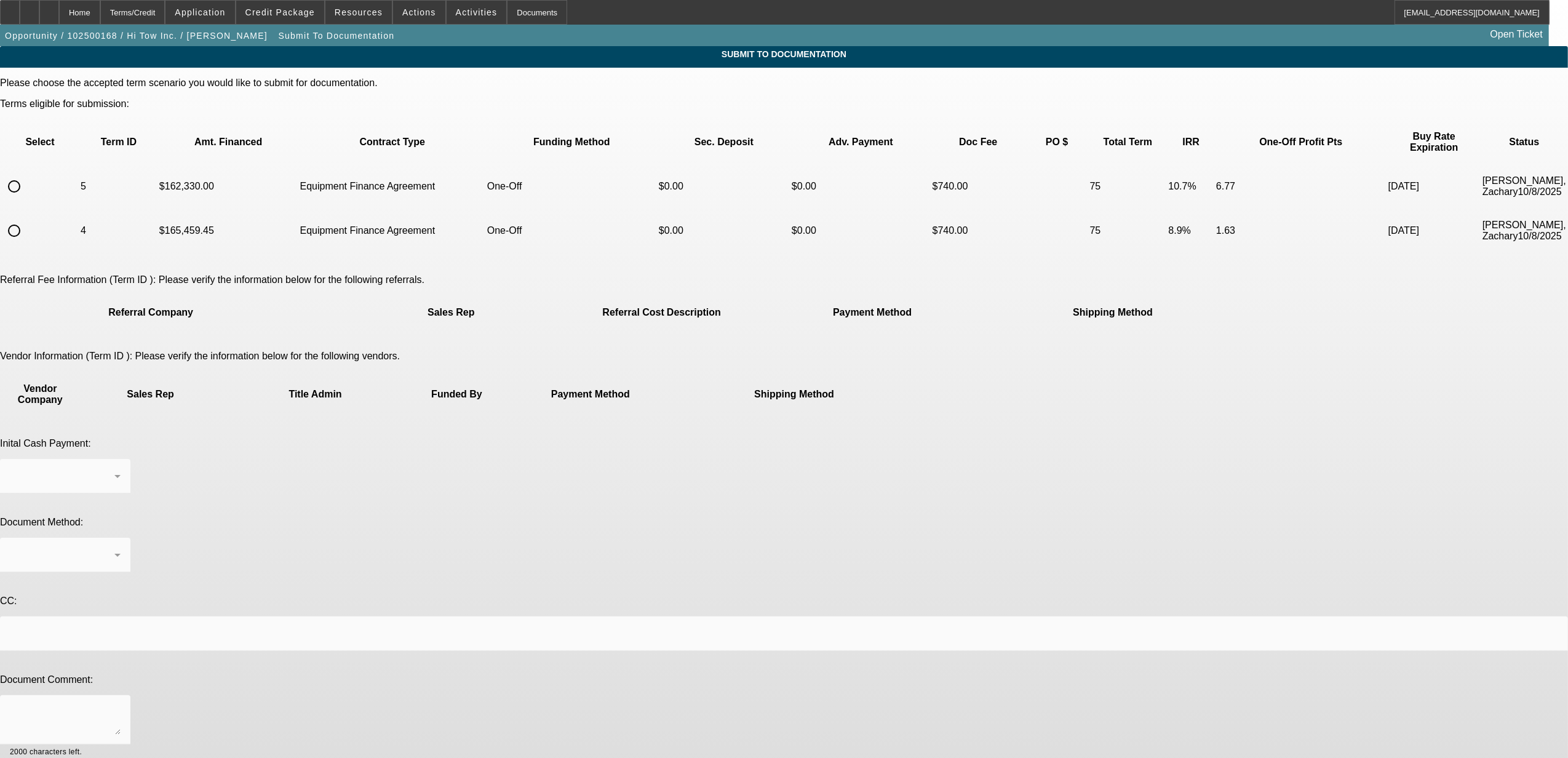
click at [27, 174] on input "radio" at bounding box center [14, 186] width 25 height 25
radio input "true"
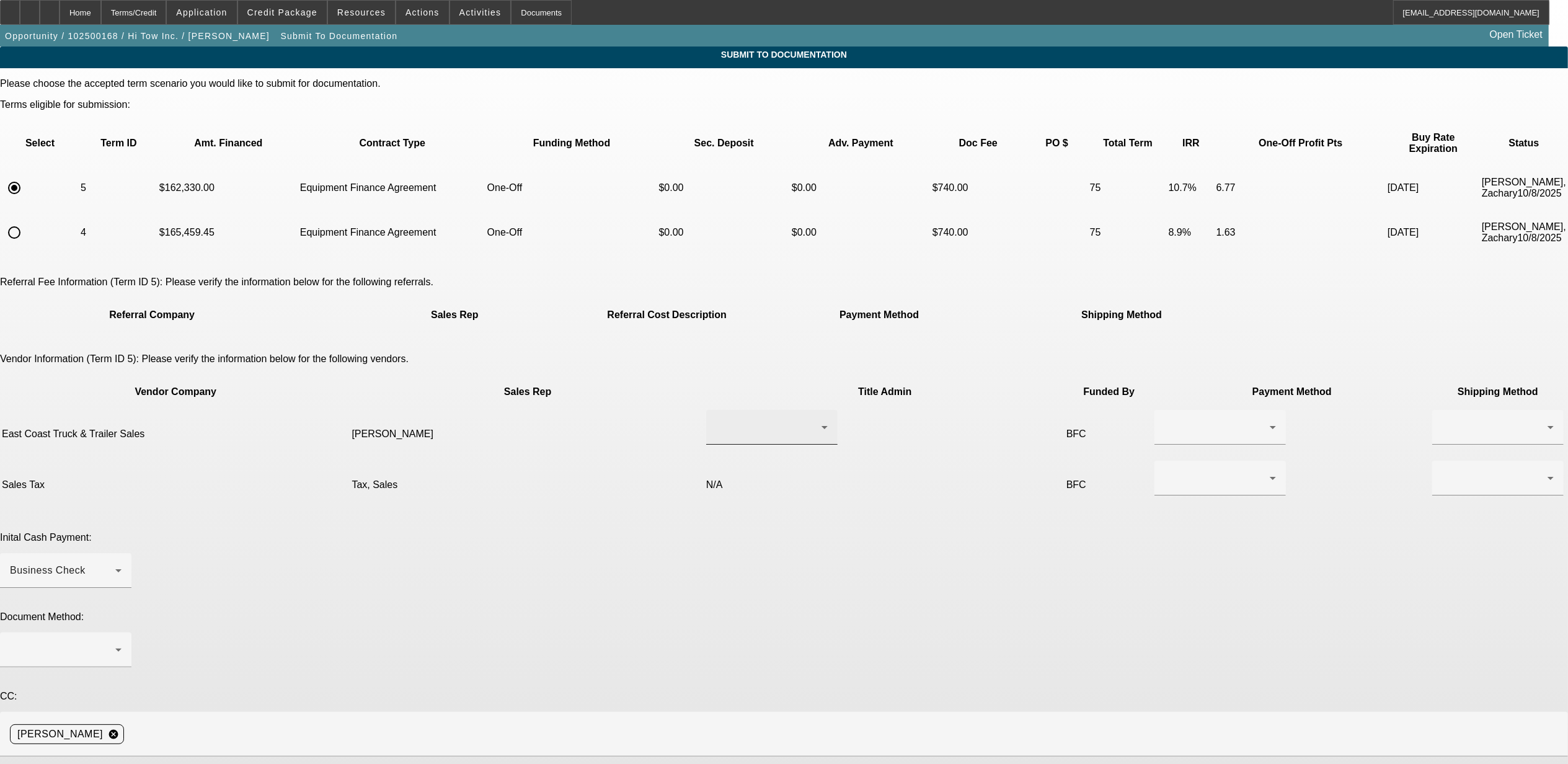
click at [716, 410] on div at bounding box center [772, 427] width 111 height 35
click at [724, 461] on mat-option "Miller, Sherie" at bounding box center [727, 457] width 148 height 30
click at [1164, 420] on div at bounding box center [1217, 427] width 106 height 15
click at [883, 445] on span "Wire Transfer" at bounding box center [888, 445] width 64 height 15
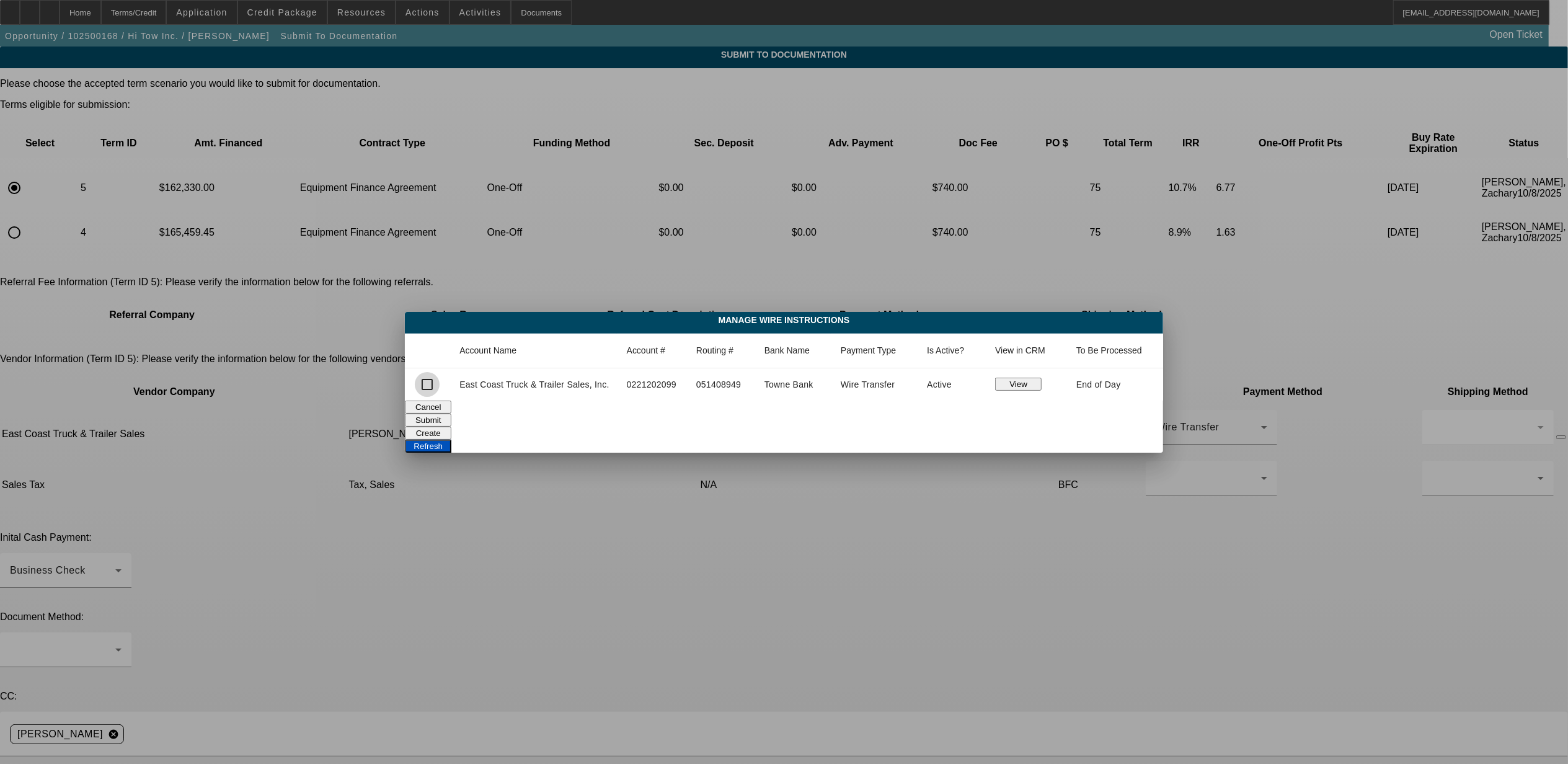
drag, startPoint x: 434, startPoint y: 385, endPoint x: 464, endPoint y: 393, distance: 31.0
click at [434, 385] on input "checkbox" at bounding box center [427, 384] width 25 height 25
checkbox input "true"
click at [452, 418] on button "Submit" at bounding box center [427, 420] width 46 height 13
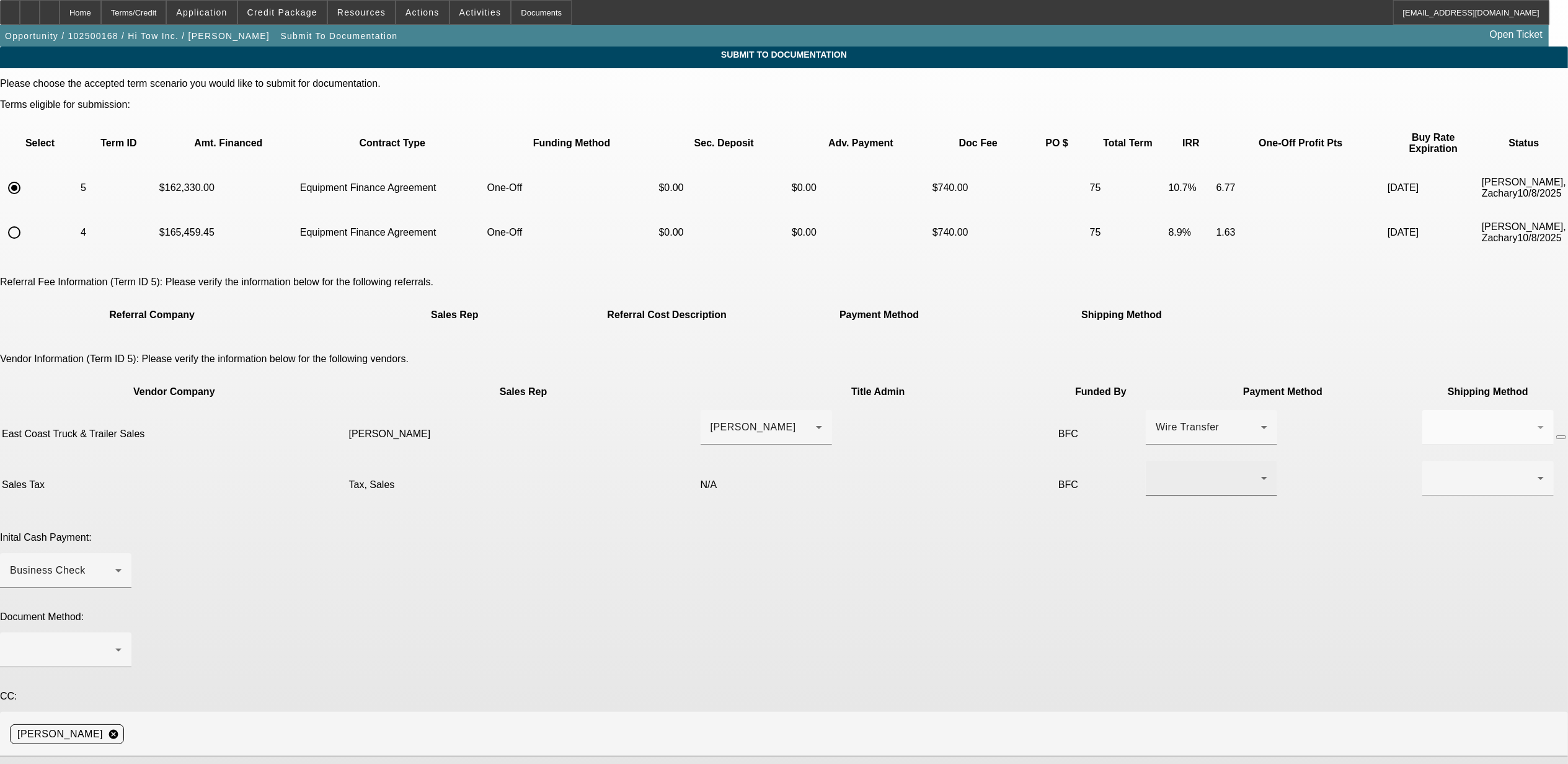
click at [1146, 461] on div at bounding box center [1211, 478] width 132 height 35
click at [850, 499] on span "Wire Transfer" at bounding box center [872, 501] width 64 height 15
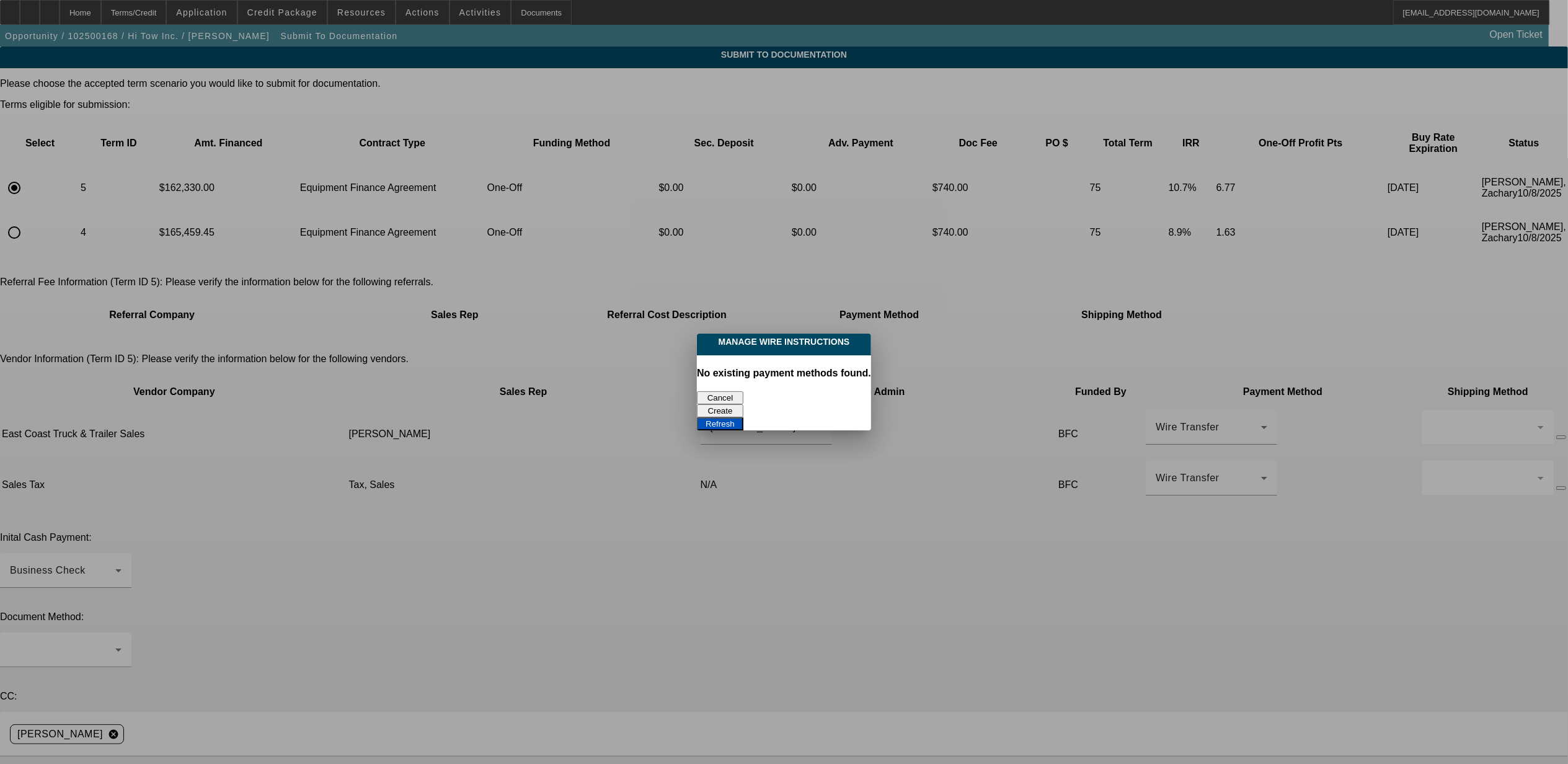
click at [725, 398] on button "Cancel" at bounding box center [720, 398] width 46 height 13
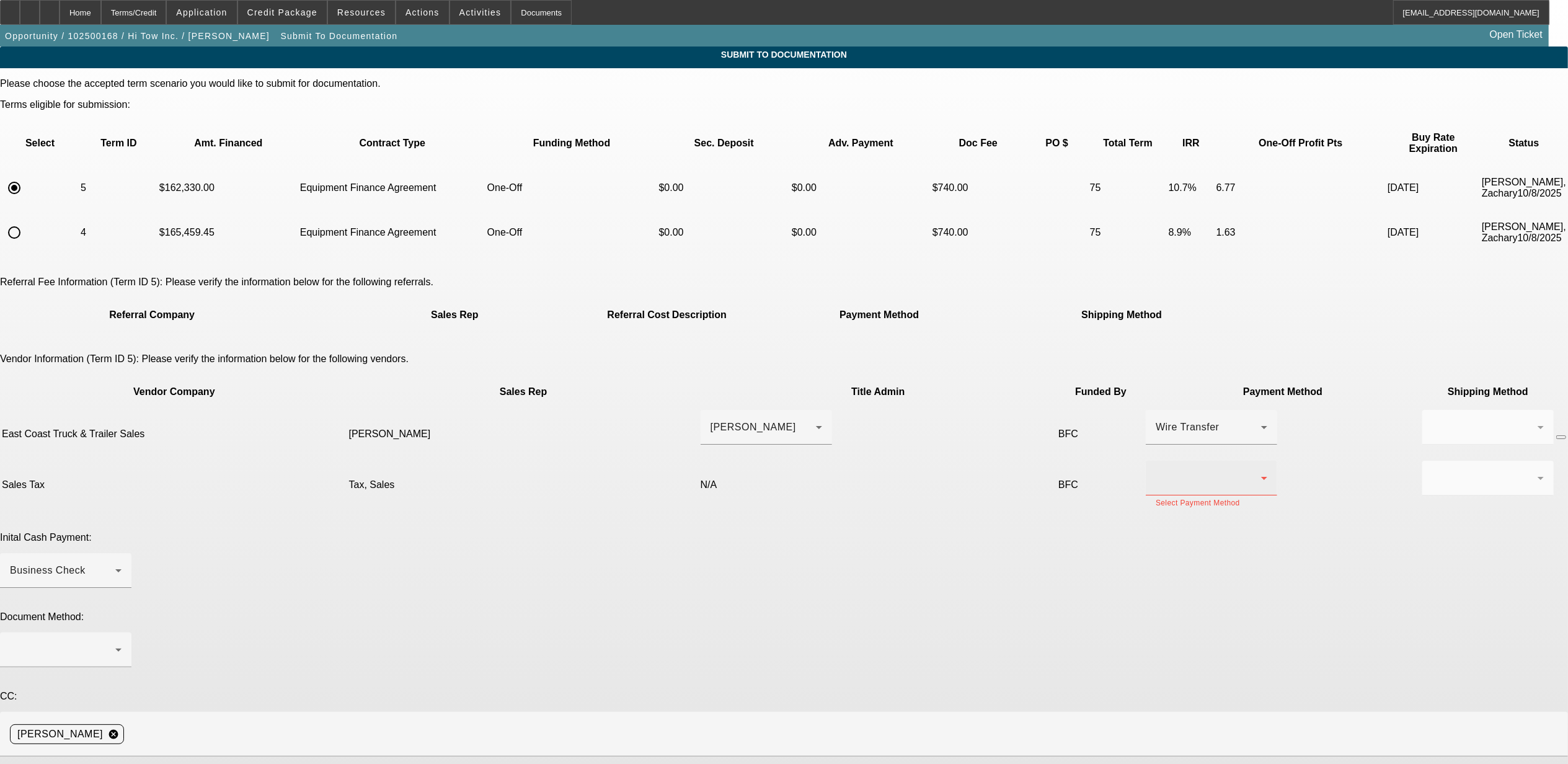
click at [1156, 471] on div at bounding box center [1209, 478] width 106 height 15
click at [866, 469] on span "Check" at bounding box center [855, 471] width 30 height 15
click at [121, 632] on div at bounding box center [66, 649] width 111 height 35
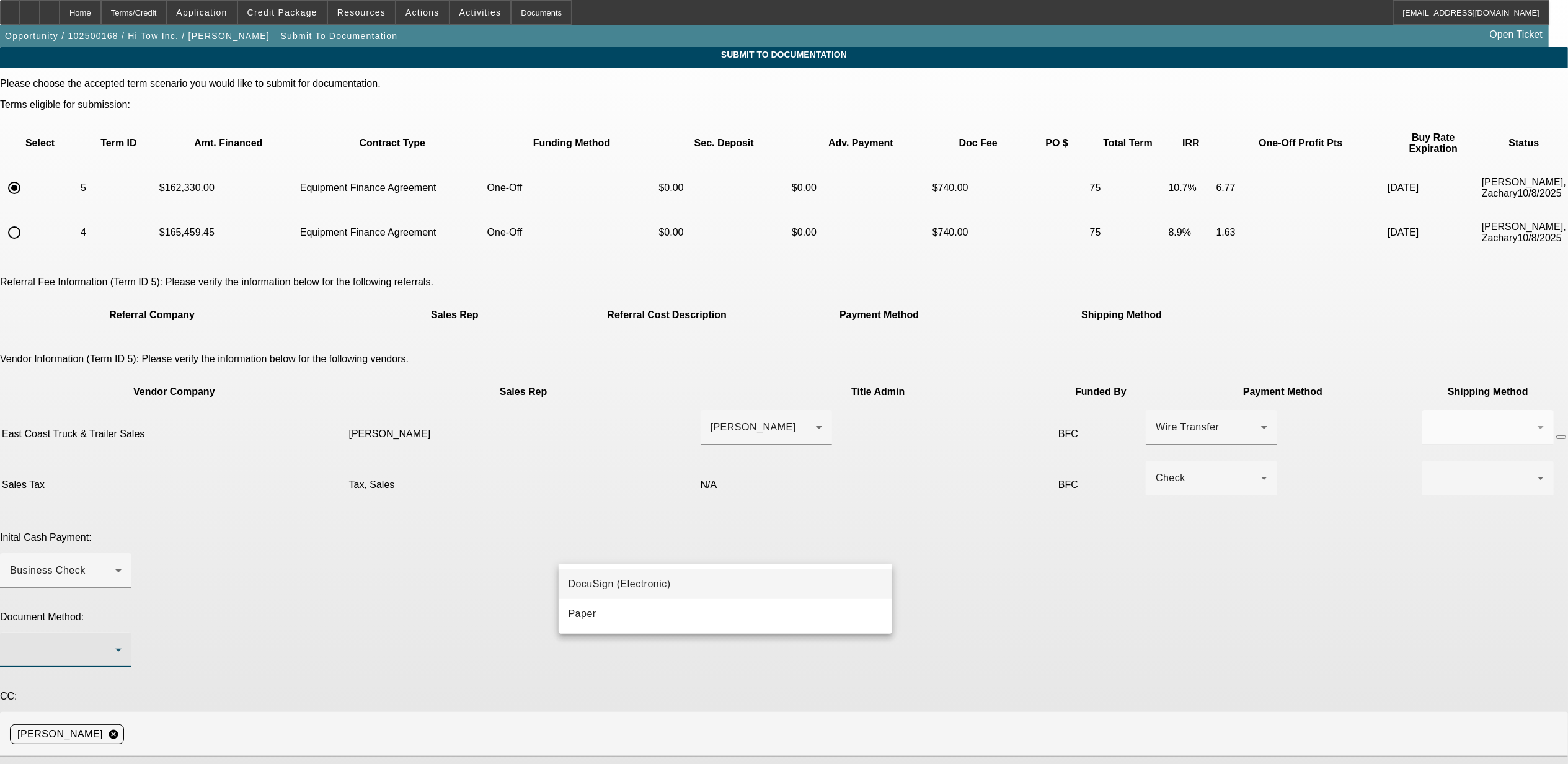
click at [625, 581] on span "DocuSign (Electronic)" at bounding box center [620, 583] width 102 height 15
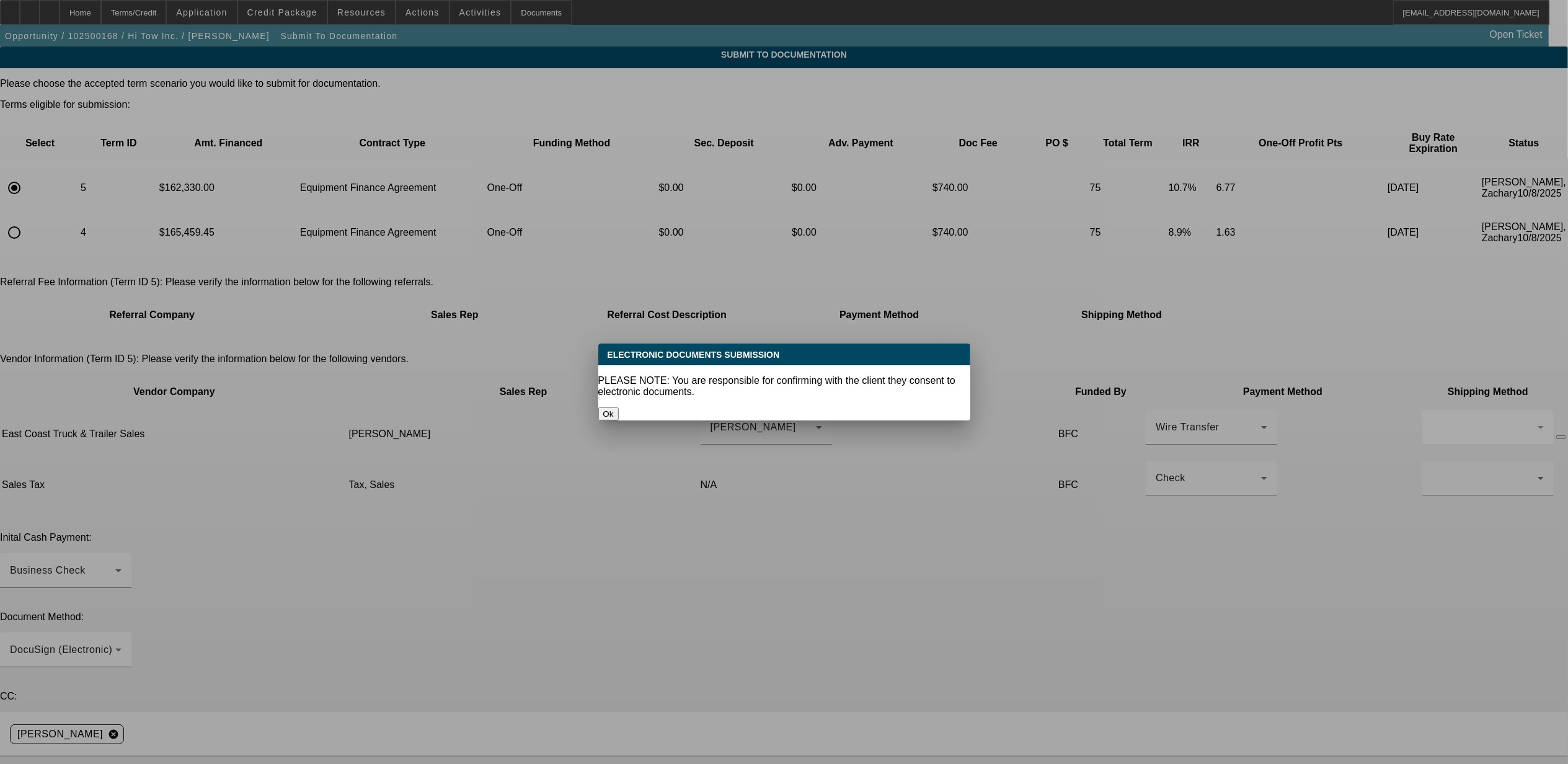
click at [619, 407] on button "Ok" at bounding box center [609, 413] width 20 height 13
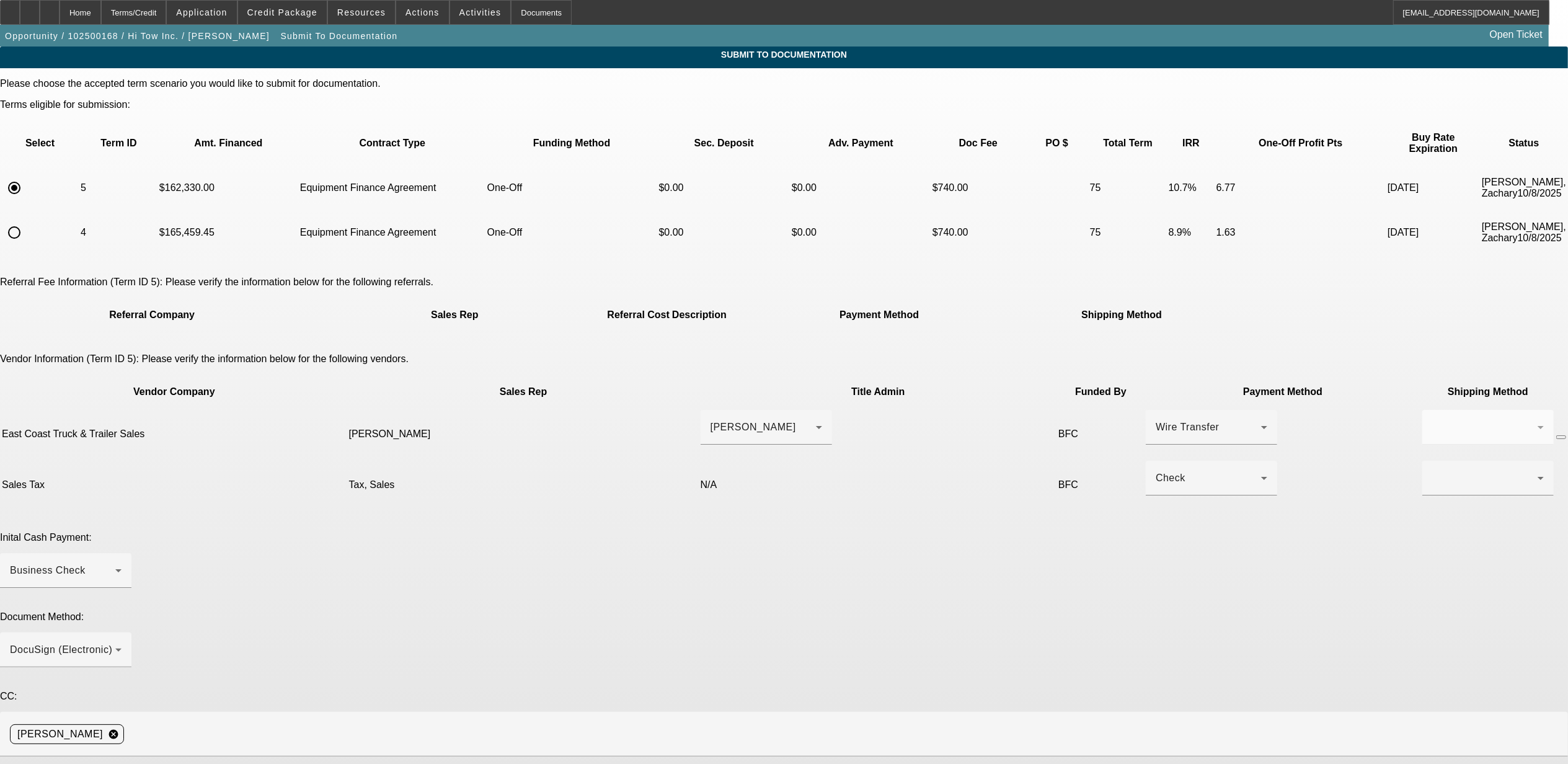
drag, startPoint x: 795, startPoint y: 645, endPoint x: 800, endPoint y: 650, distance: 7.1
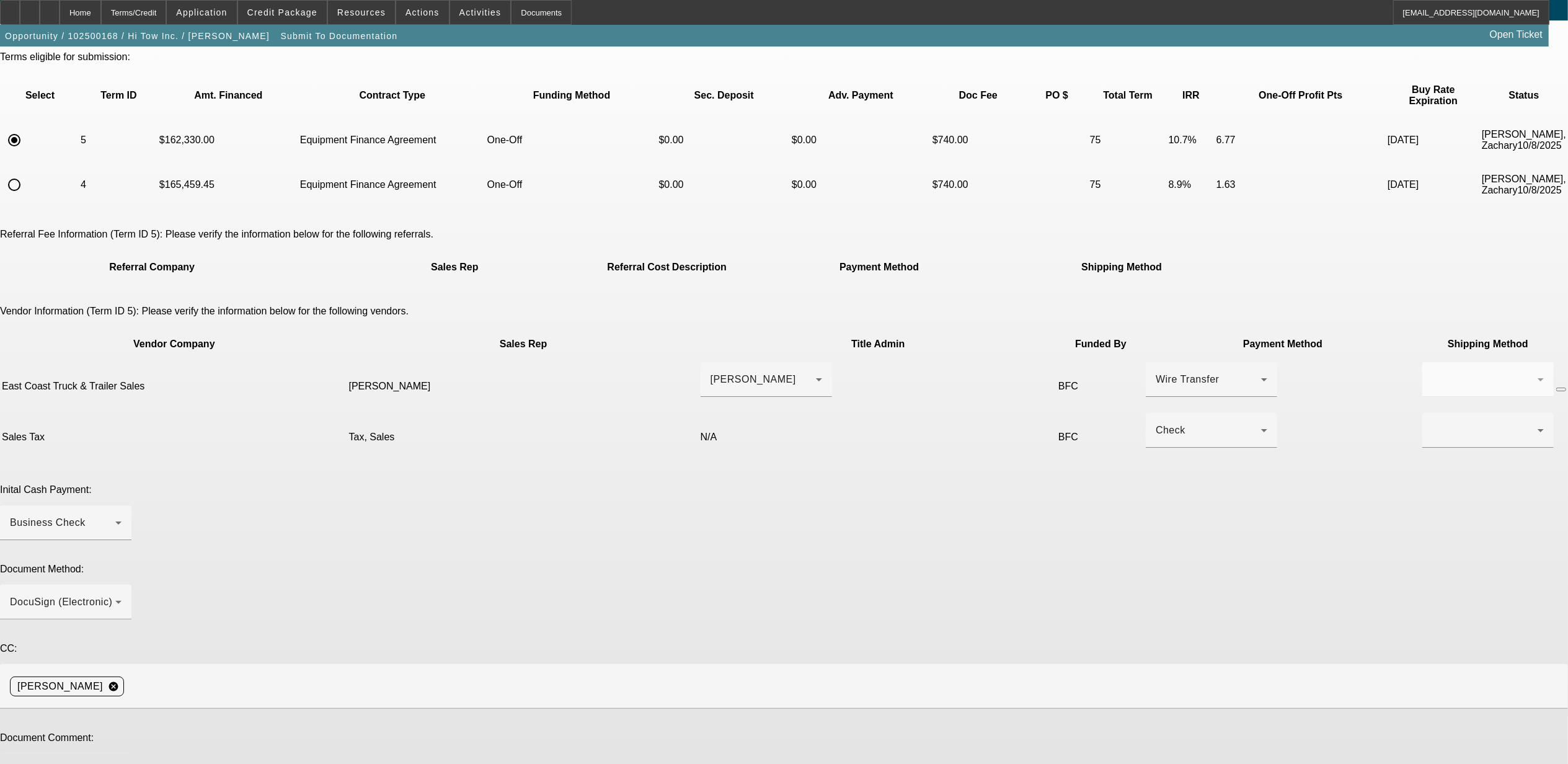
scroll to position [73, 0]
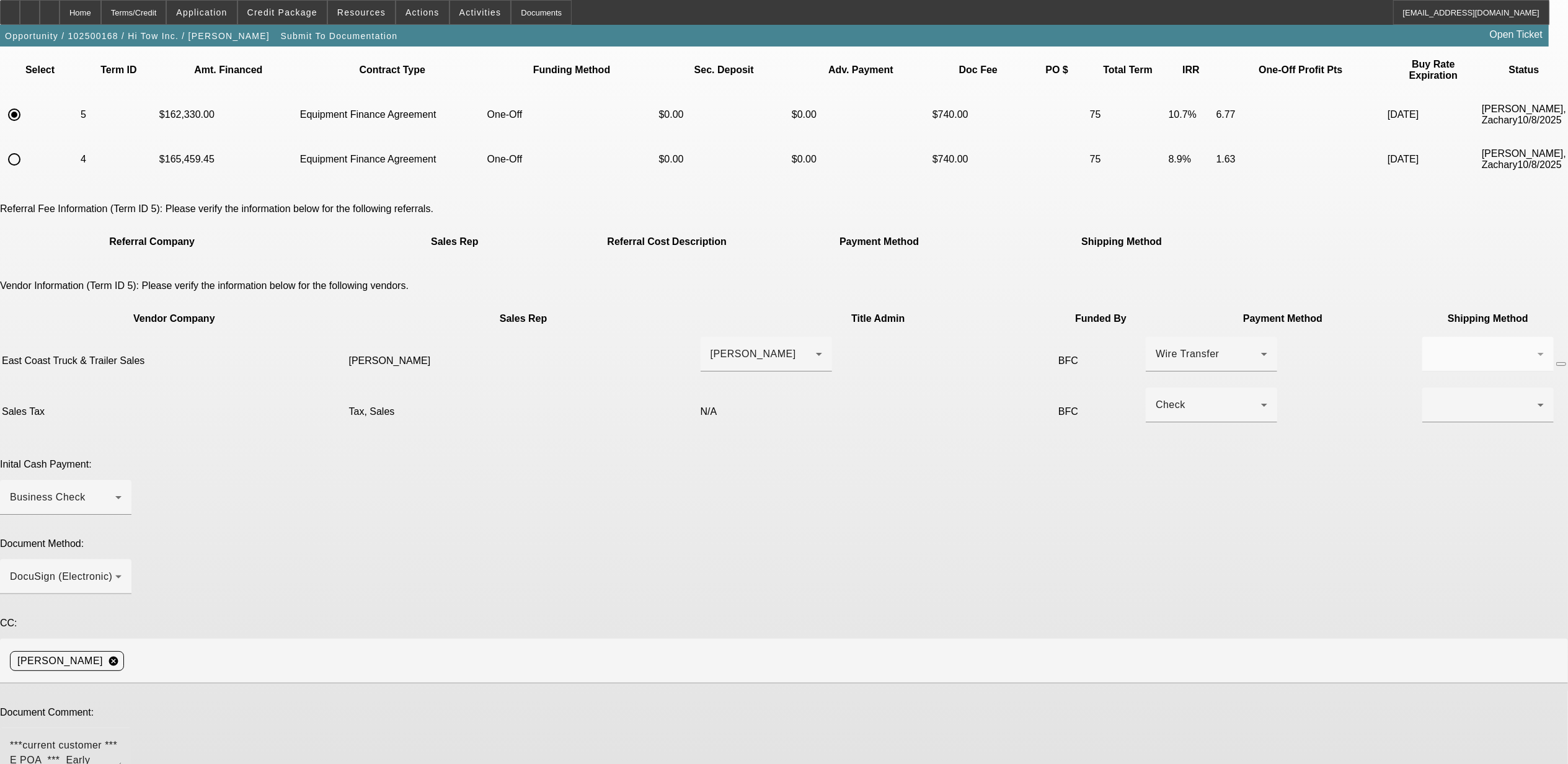
type textarea "***current customer *** E POA *** Early buyout okayed **** vendor will refund 2…"
type textarea "lower amount financed."
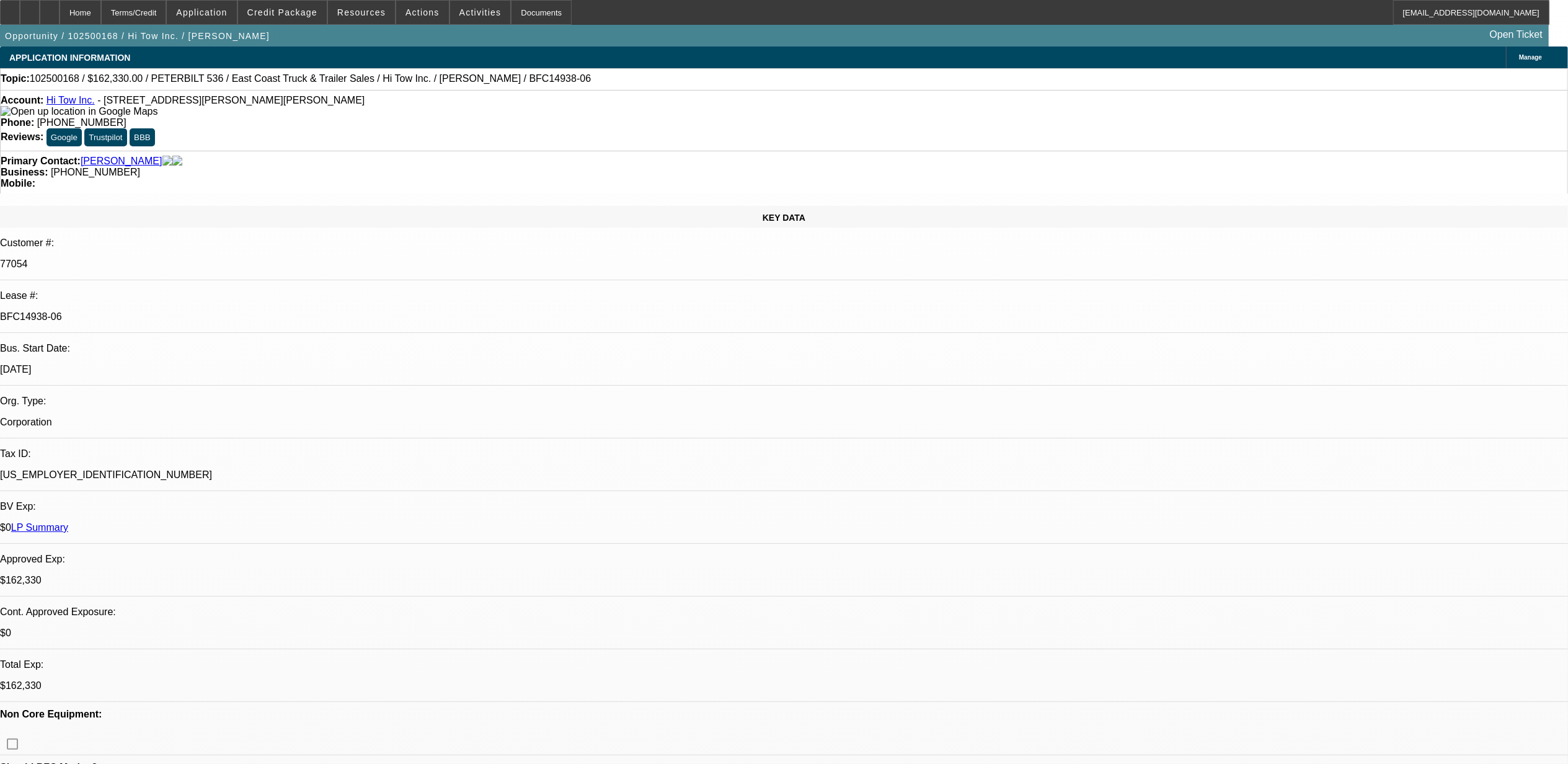
select select "0"
select select "2"
select select "0"
select select "6"
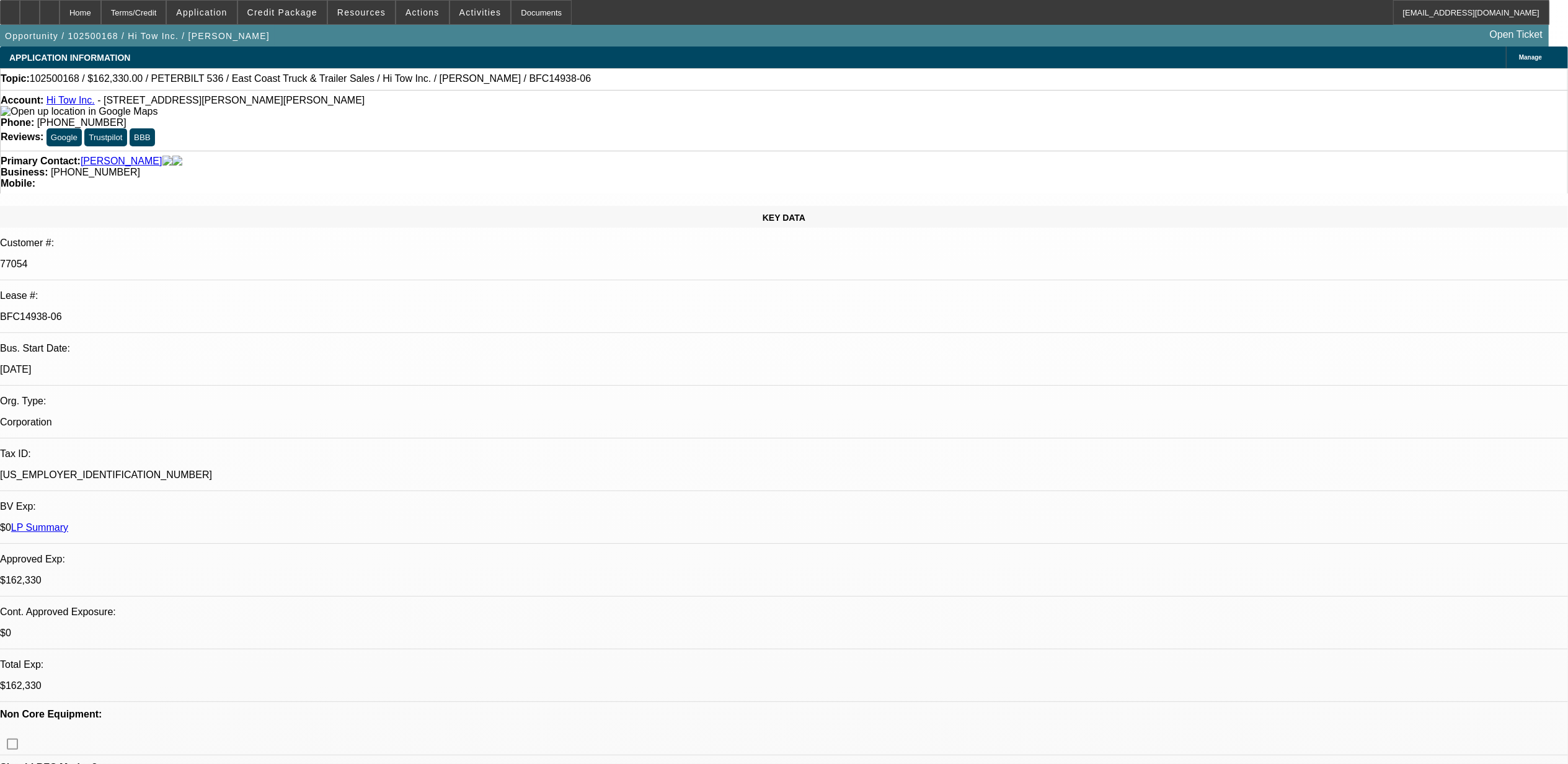
select select "0"
select select "2"
select select "0"
select select "6"
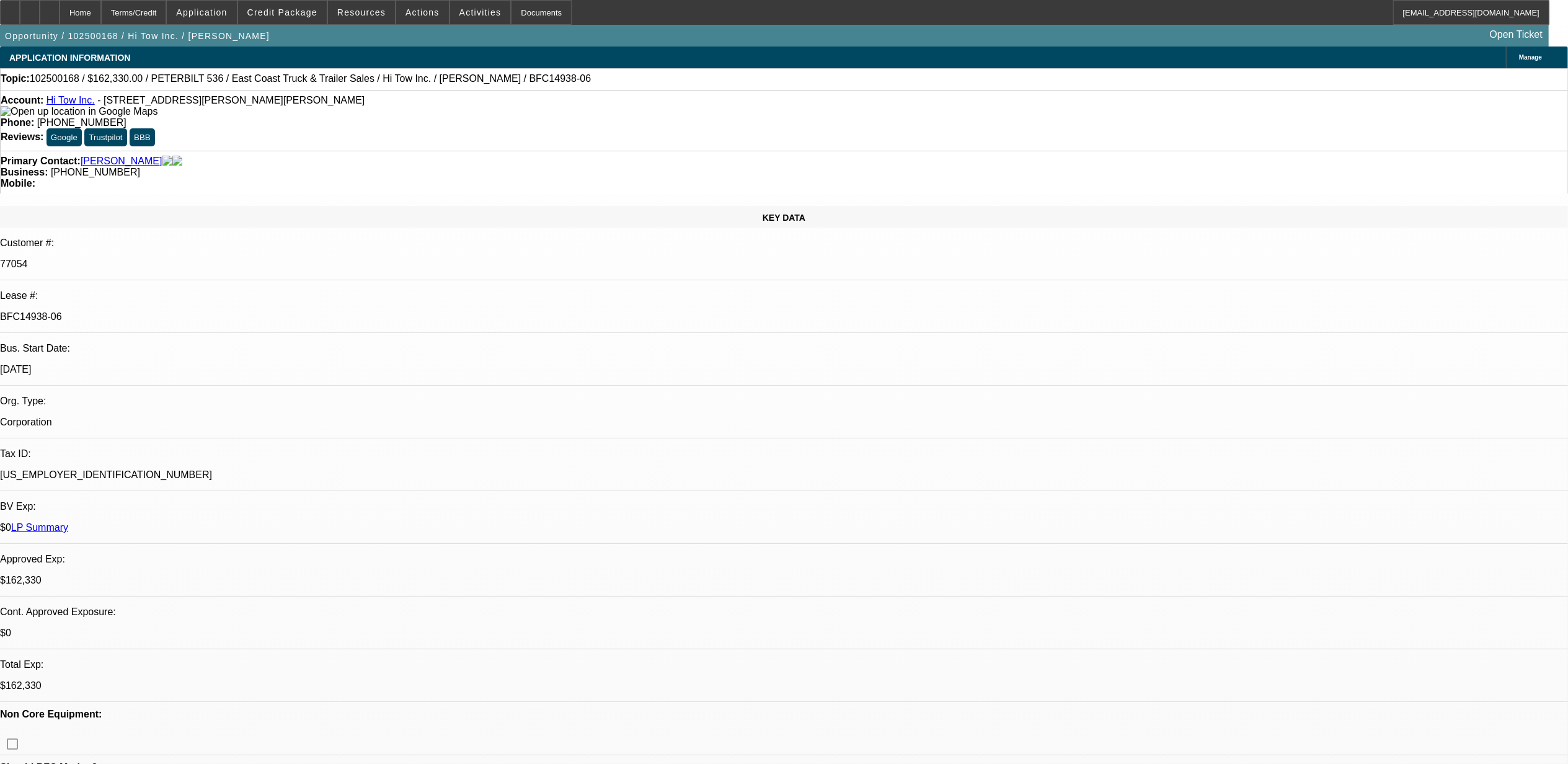
select select "0"
select select "2"
select select "0"
select select "6"
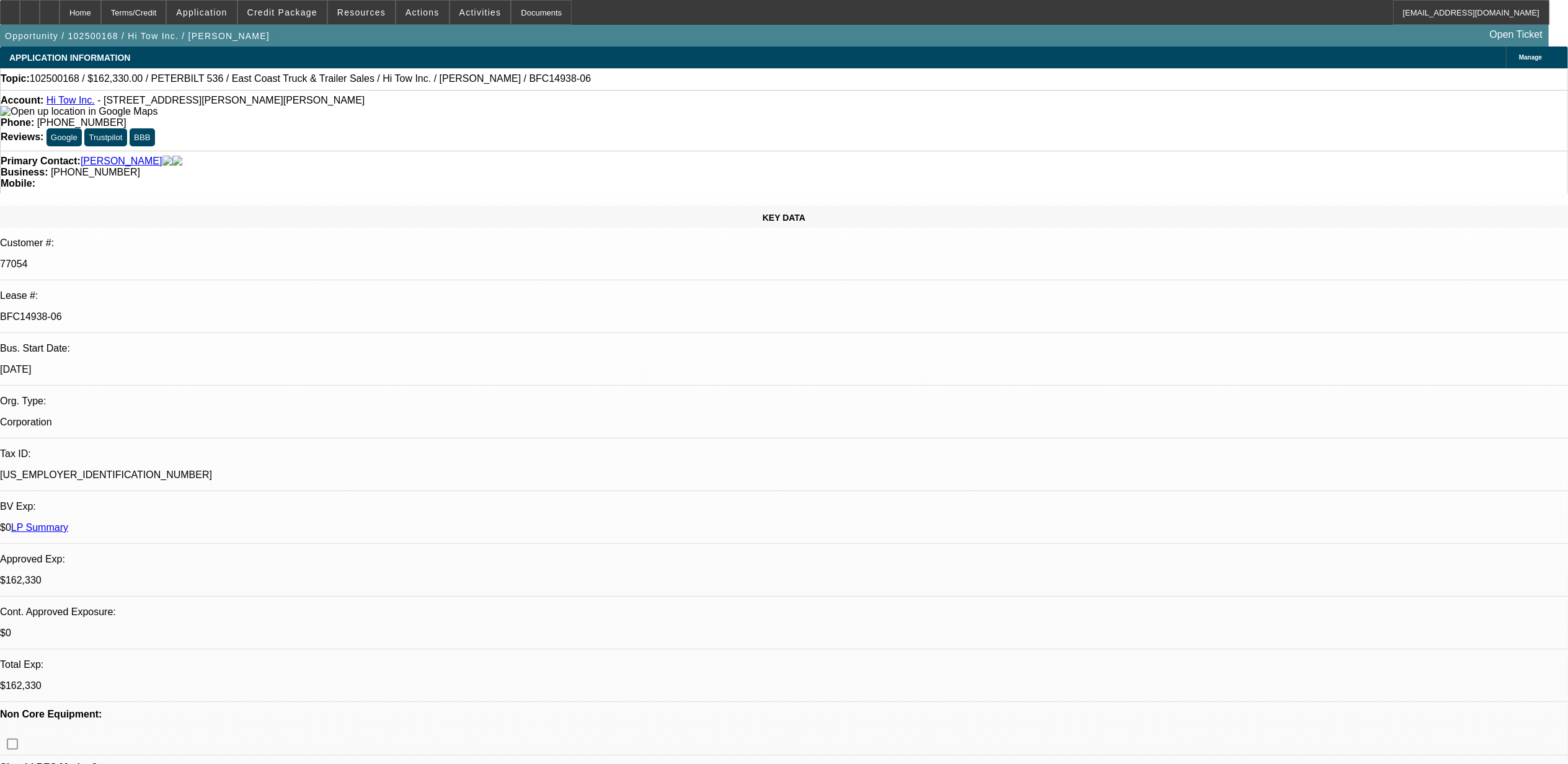
select select "0"
select select "2"
select select "0"
select select "6"
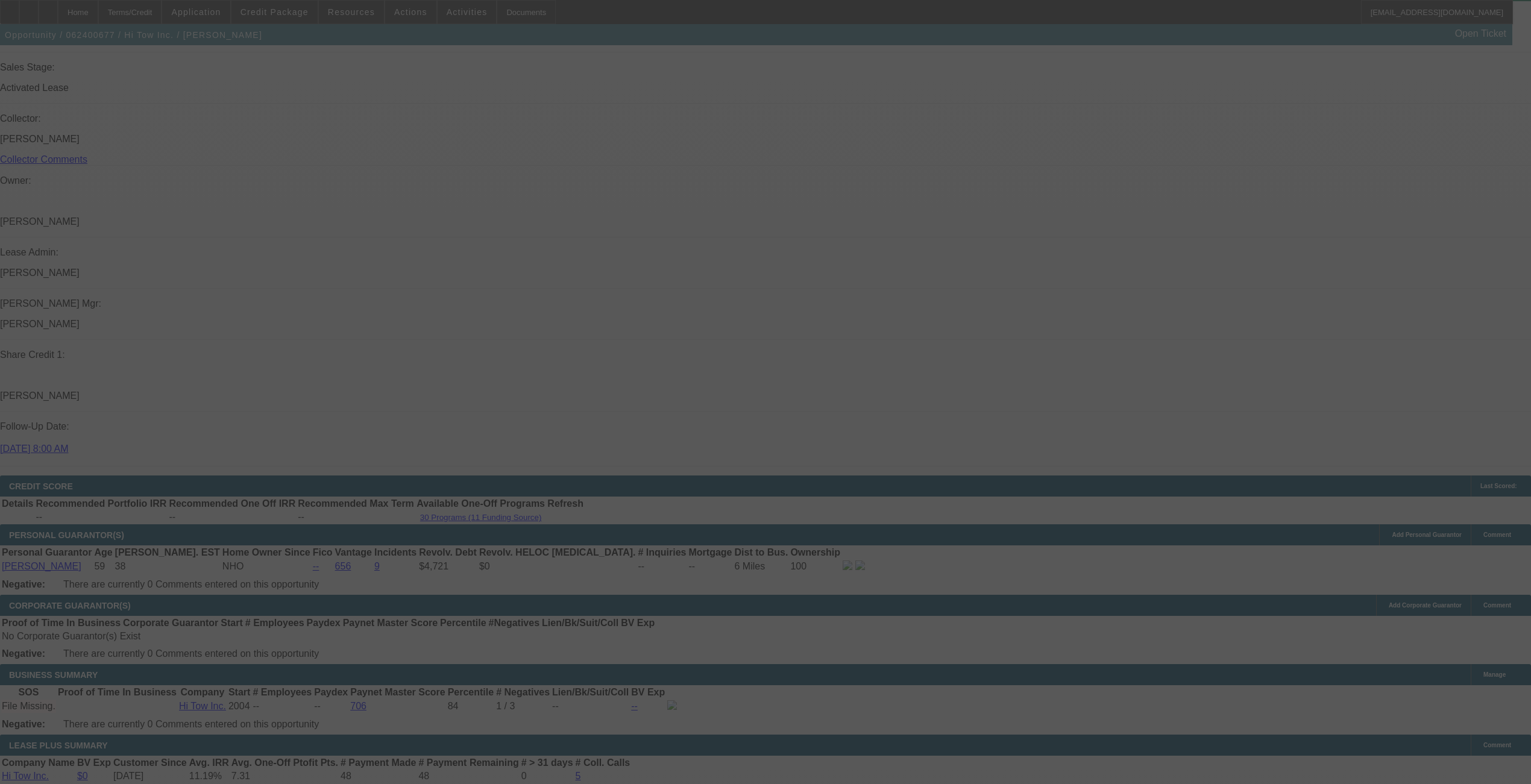
scroll to position [1602, 0]
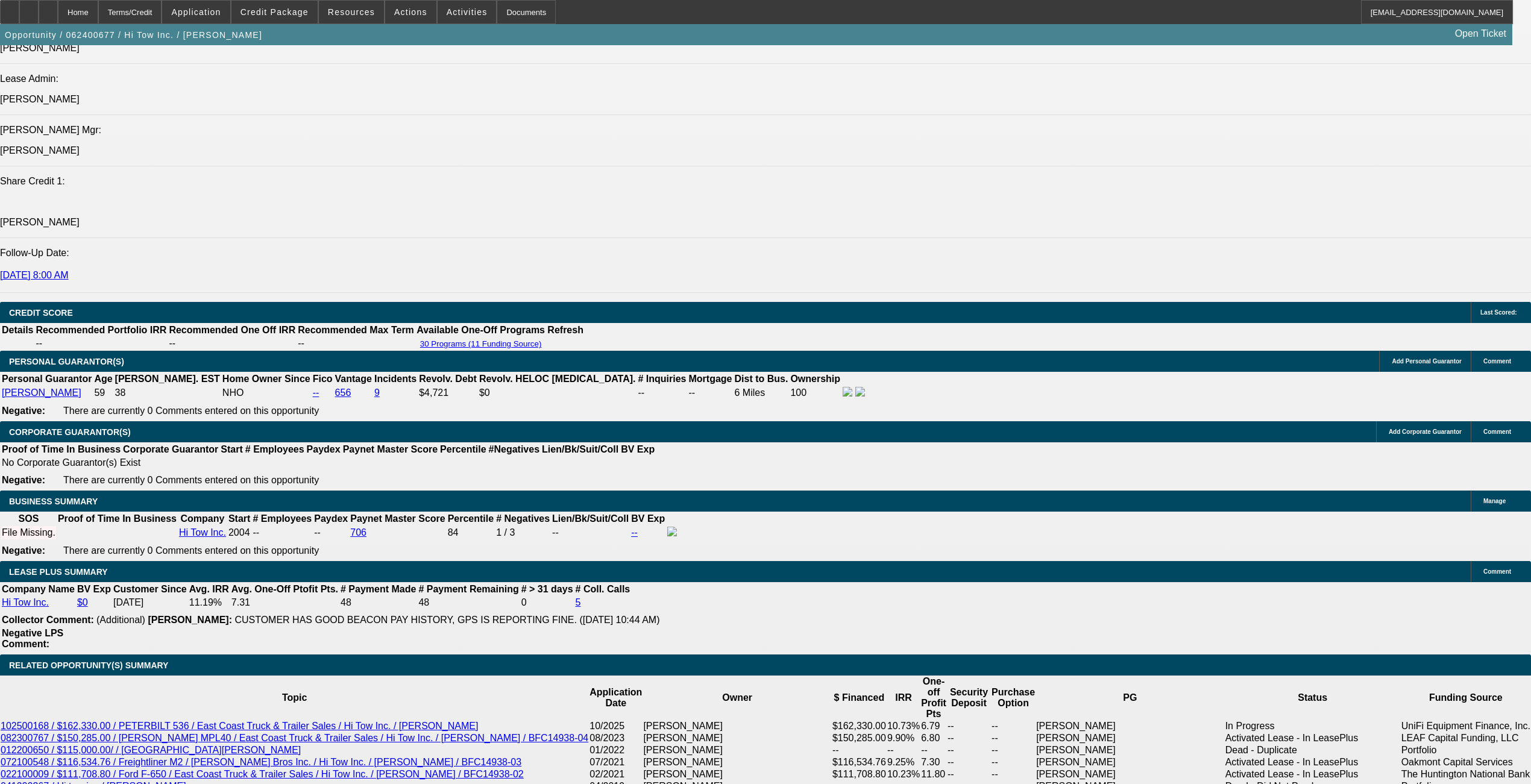
select select "0"
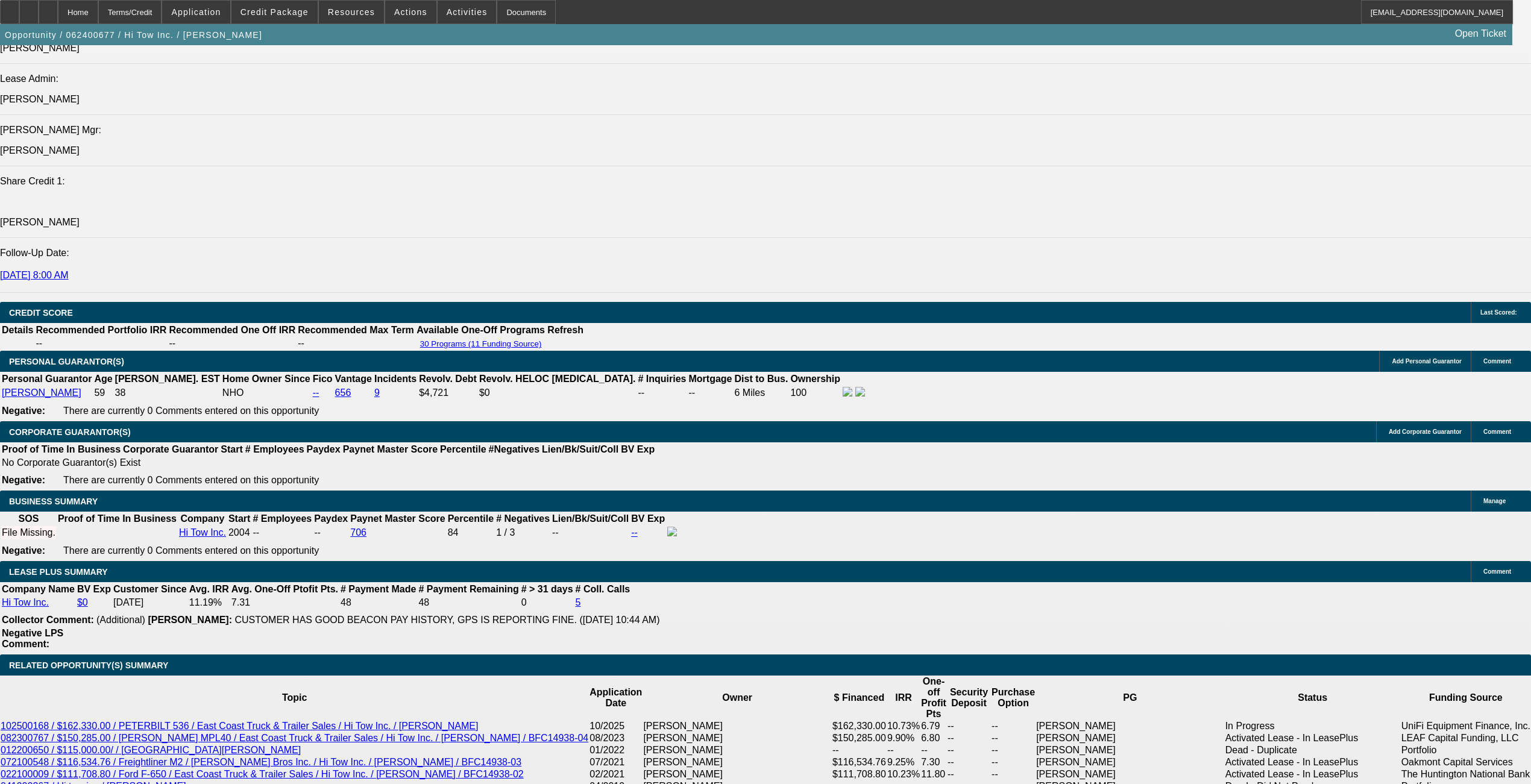
select select "0"
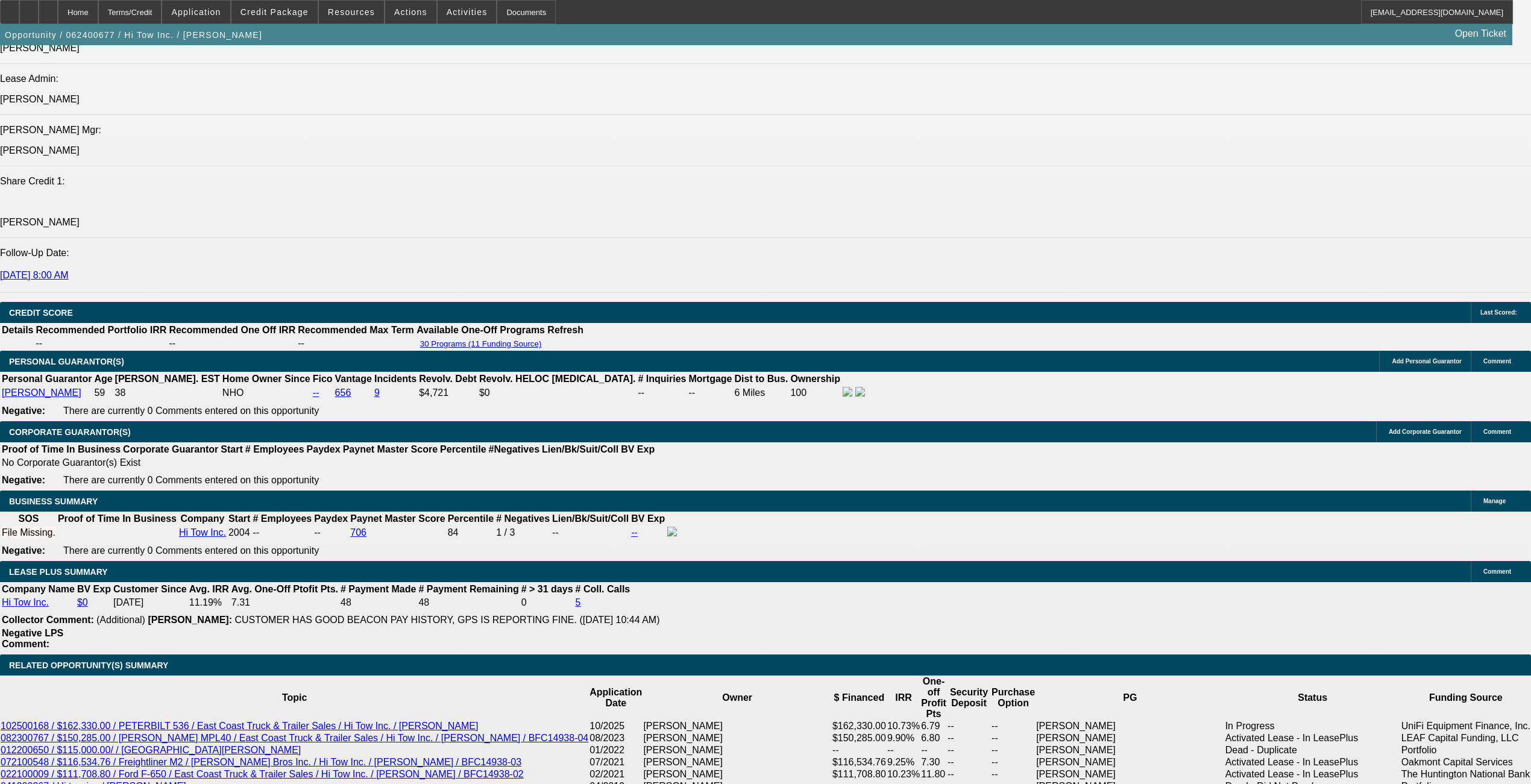
select select "0"
select select "1"
select select "6"
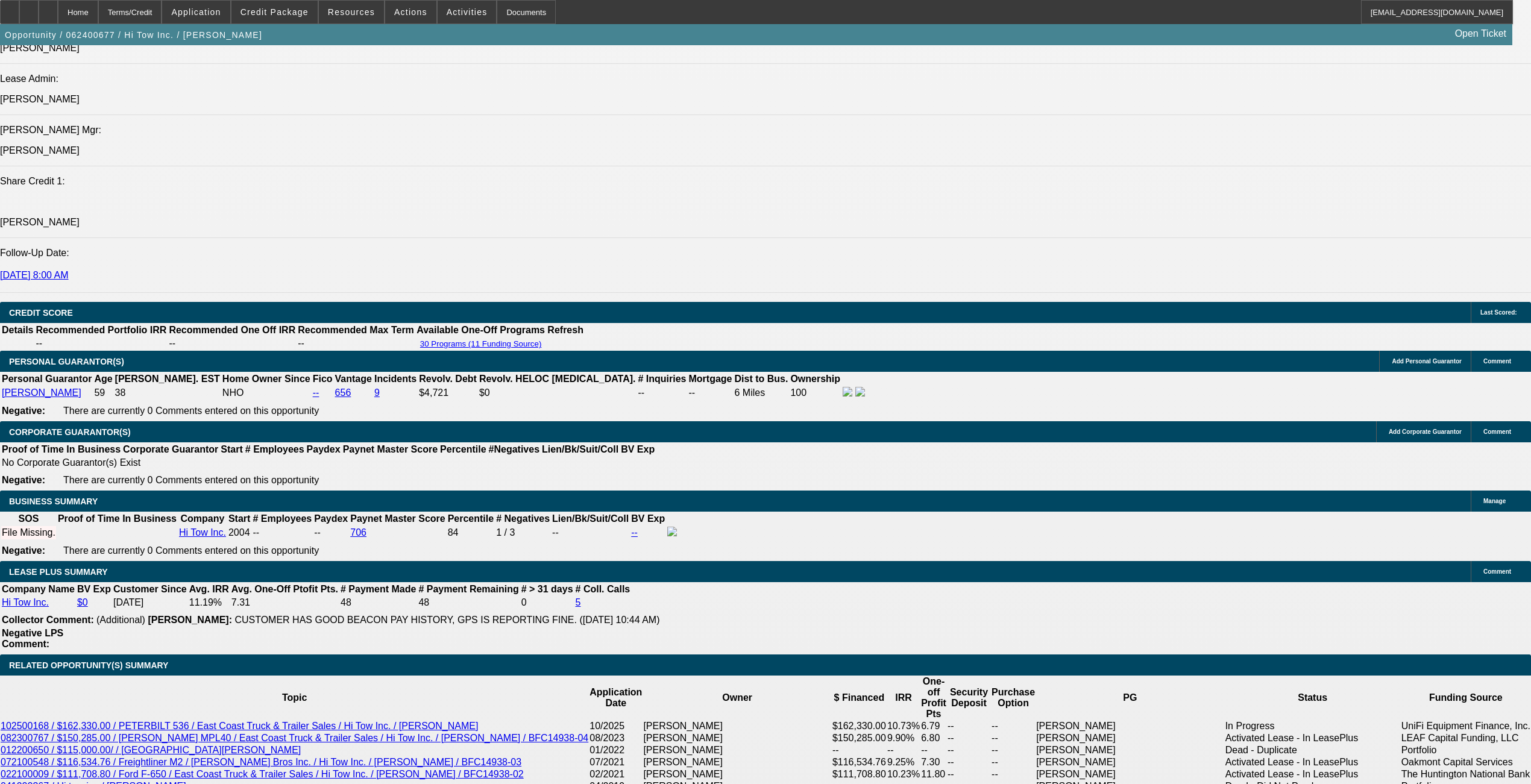
select select "1"
select select "2"
select select "6"
select select "1"
select select "2"
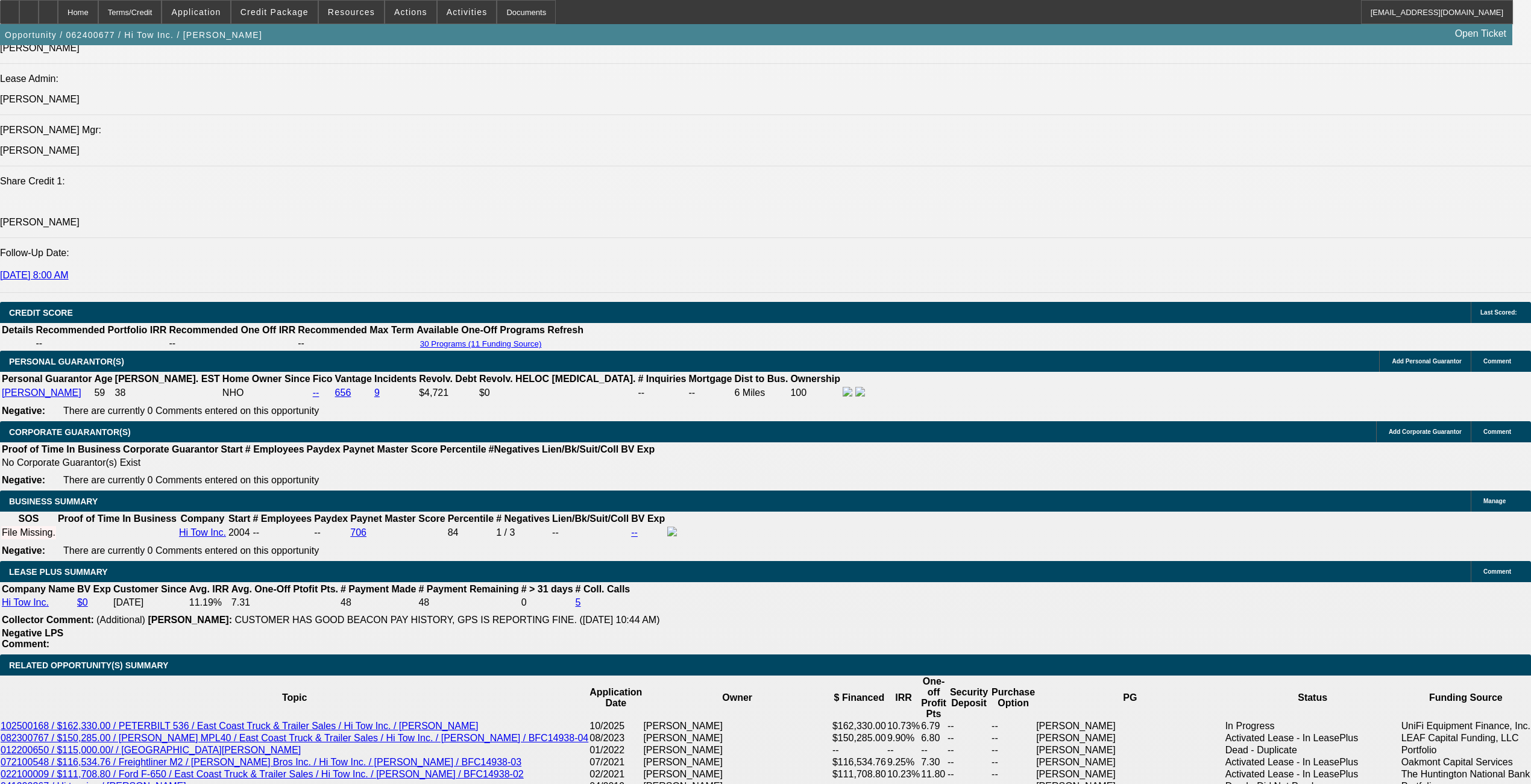
select select "6"
select select "1"
select select "2"
select select "6"
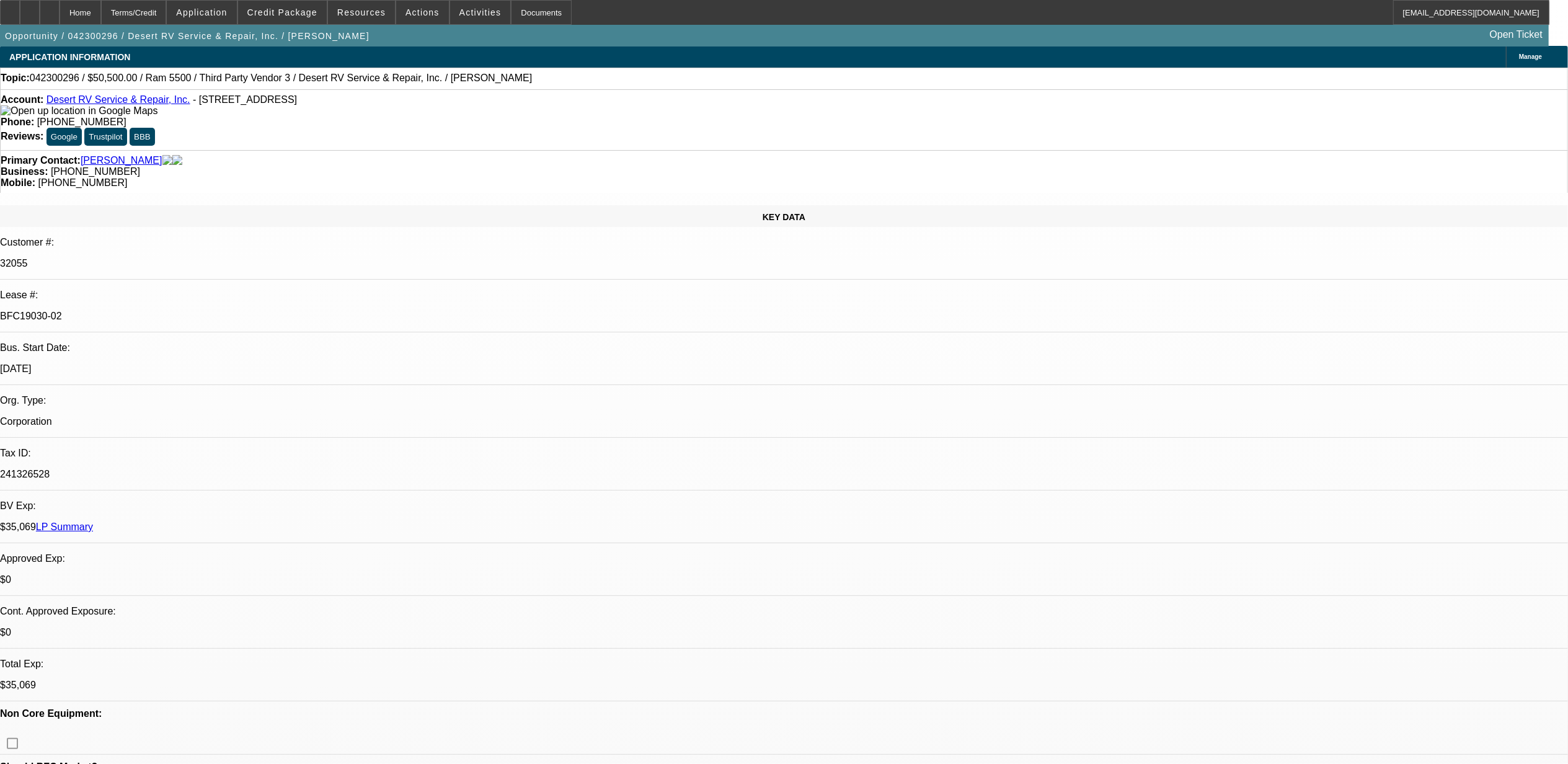
select select "0"
select select "0.1"
select select "0"
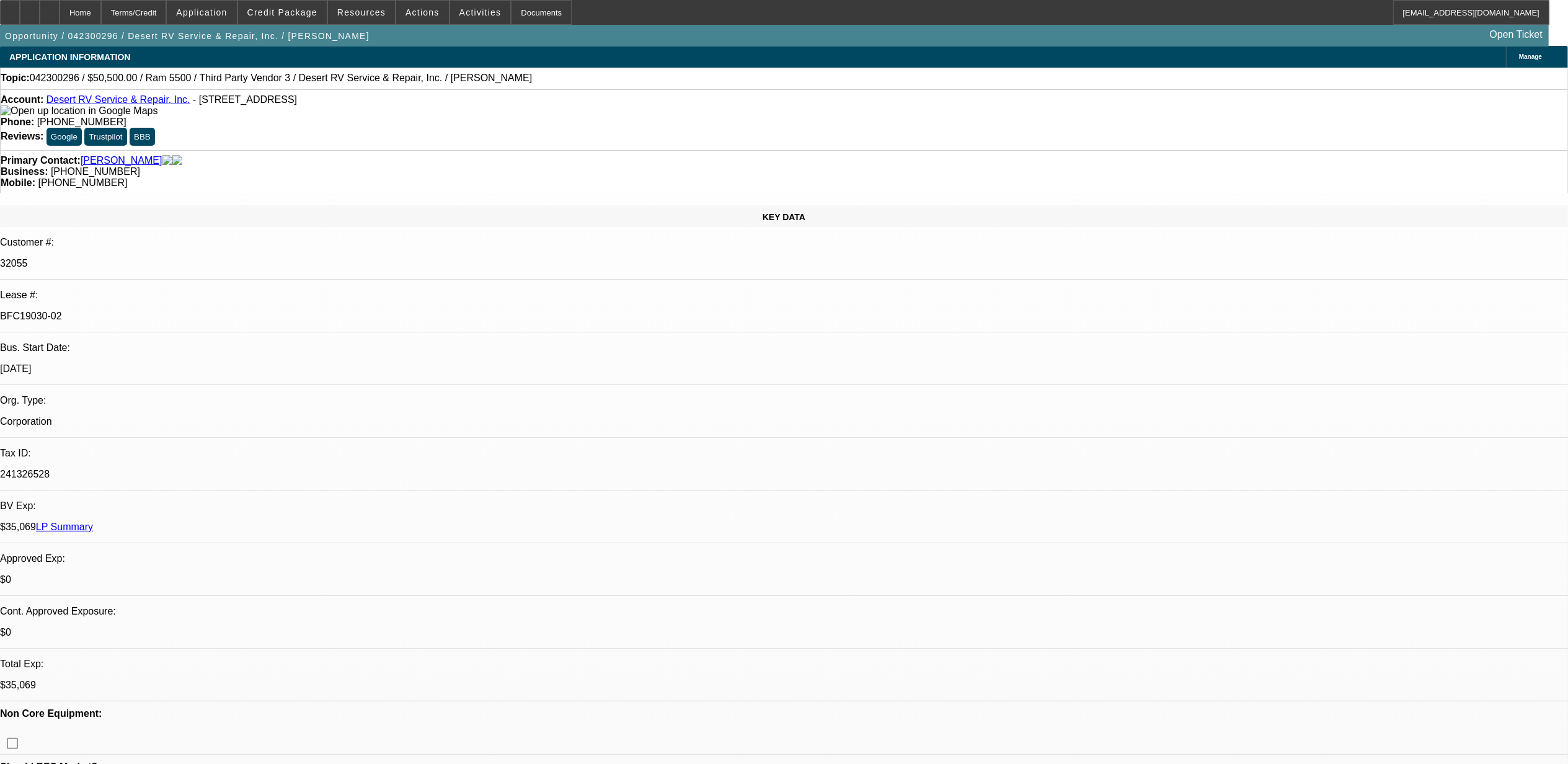
select select "0.1"
select select "0"
select select "0.1"
select select "0"
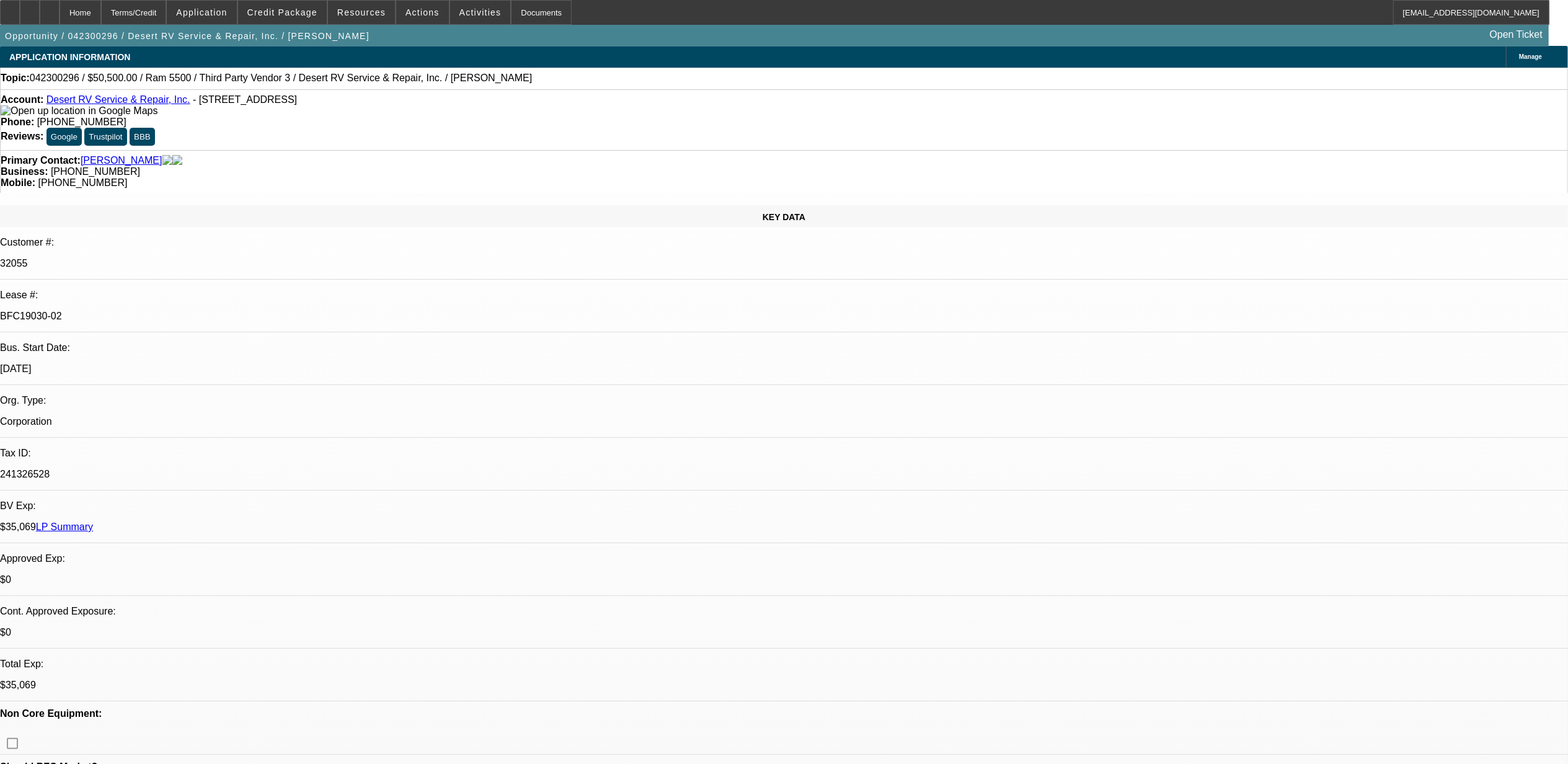
select select "0"
select select "0.1"
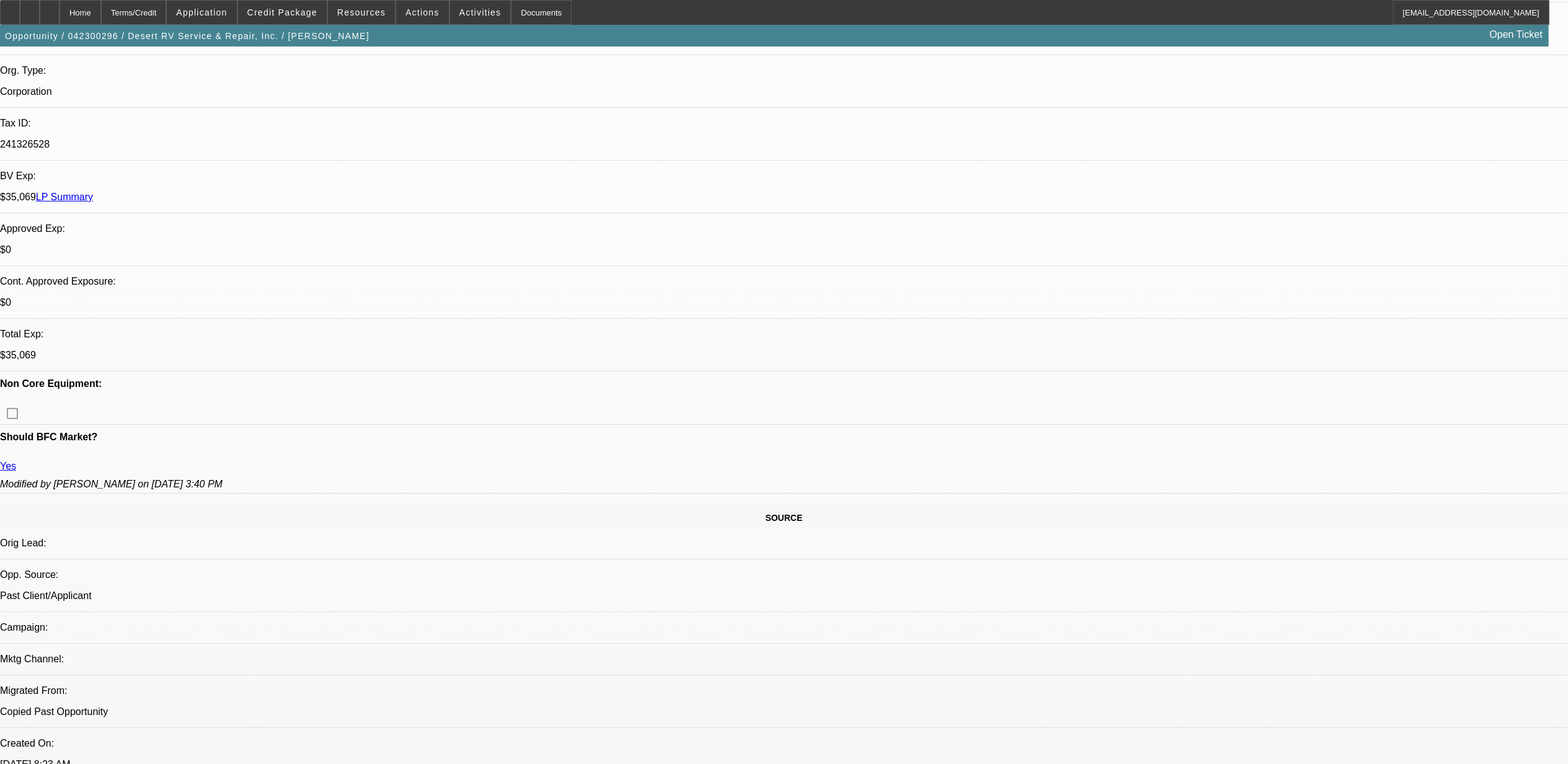
select select "1"
select select "2"
select select "4"
select select "1"
select select "2"
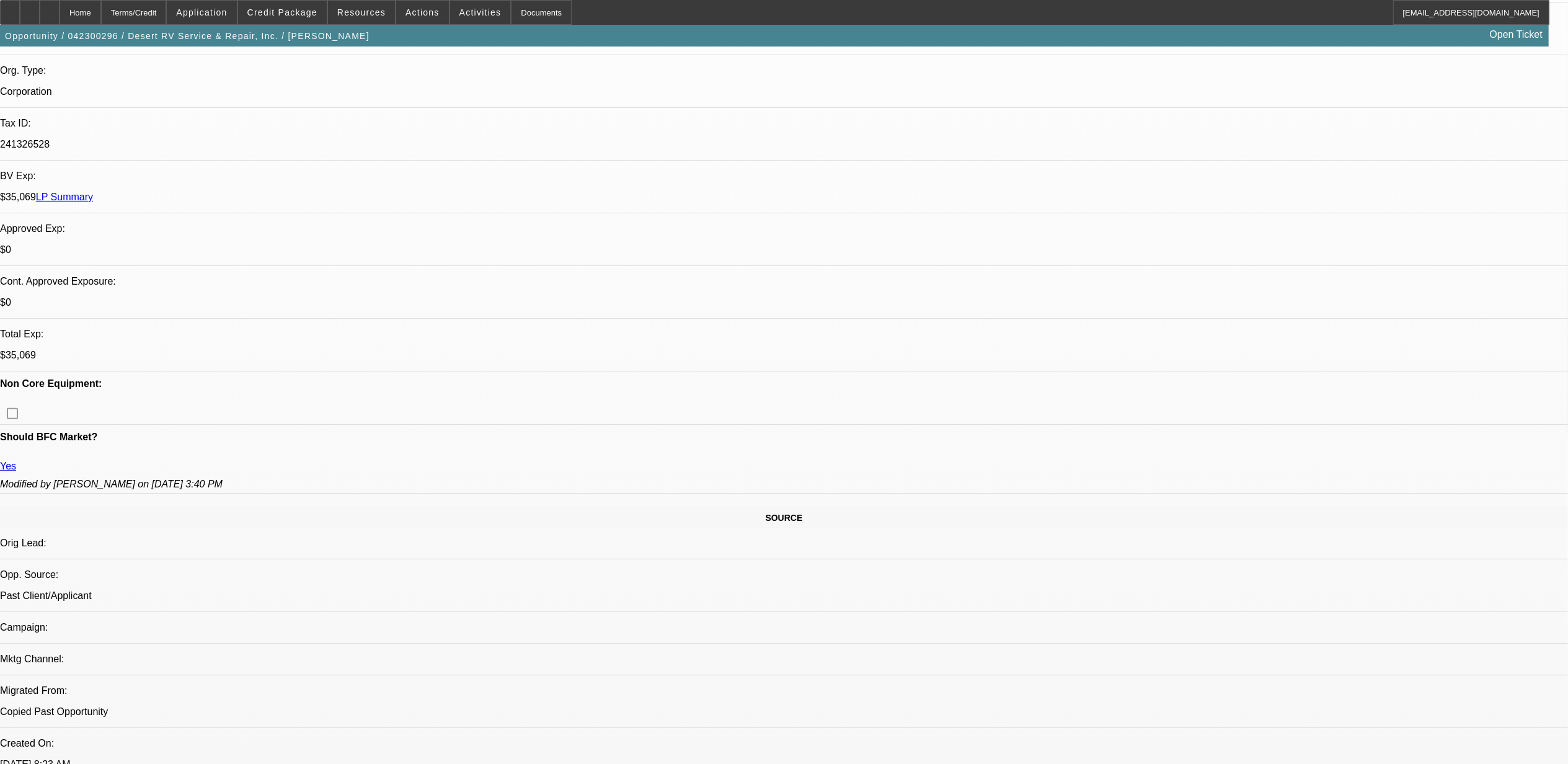
select select "4"
select select "1"
select select "2"
select select "4"
select select "1"
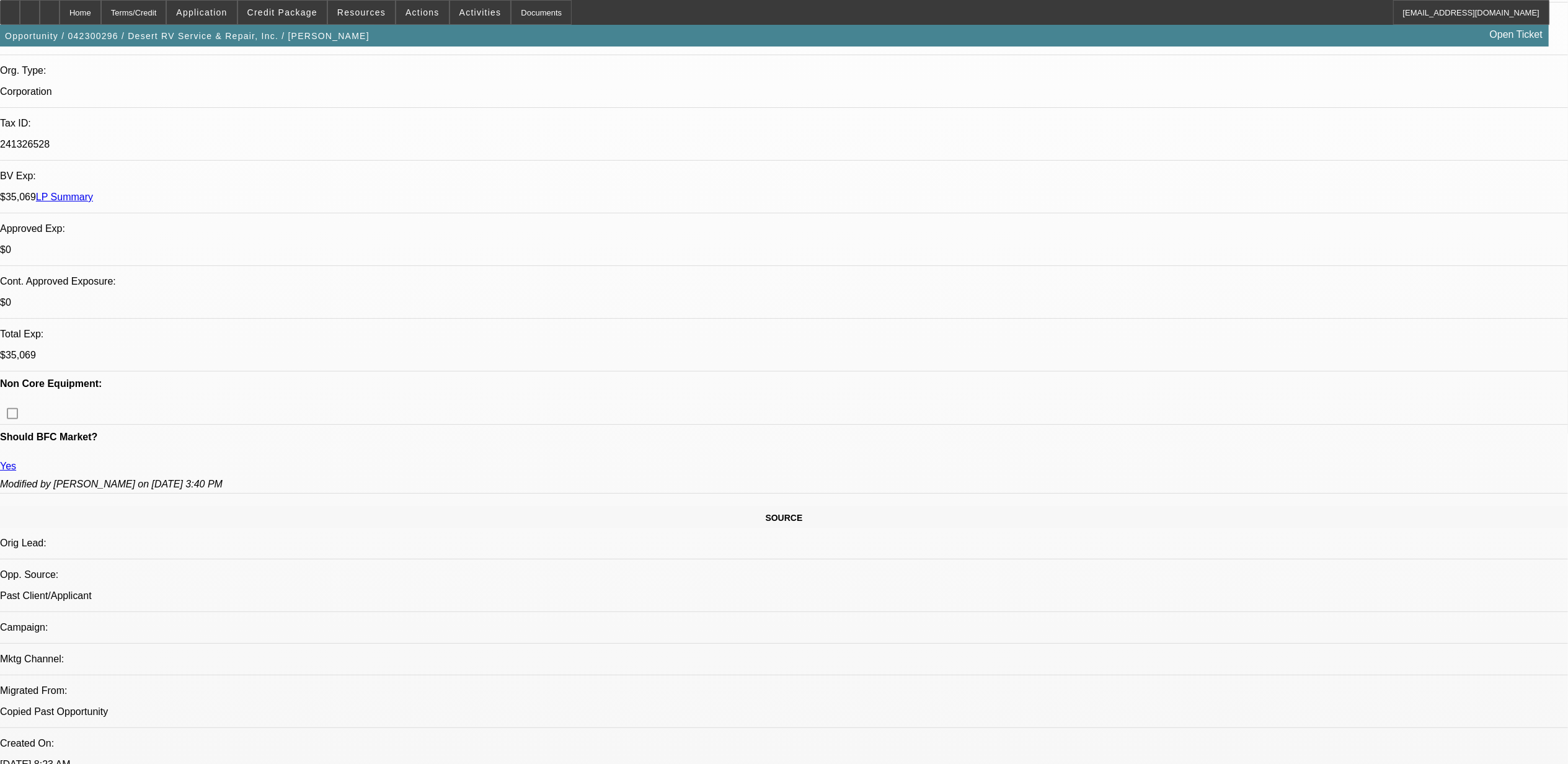
select select "2"
select select "4"
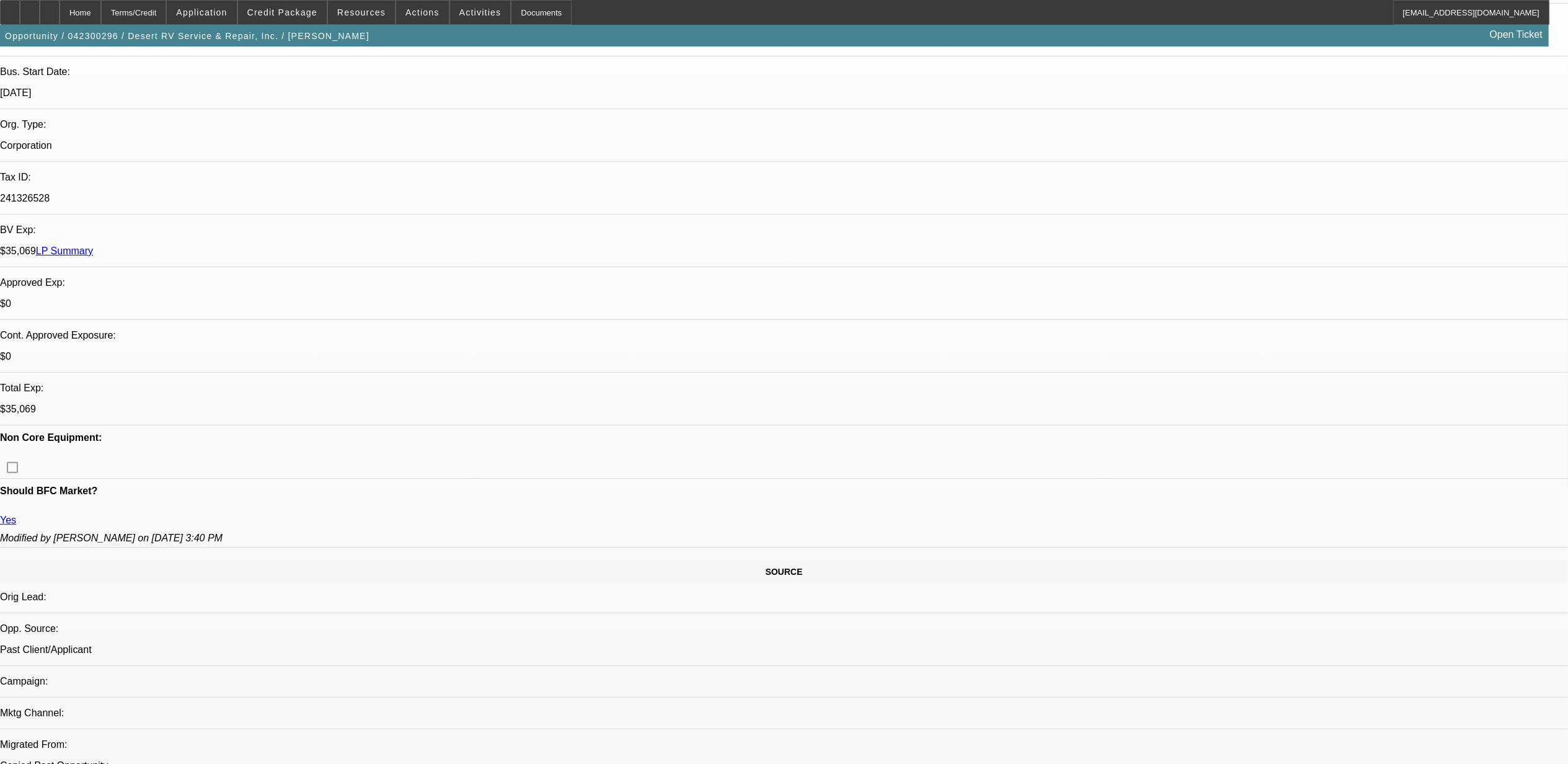
scroll to position [248, 0]
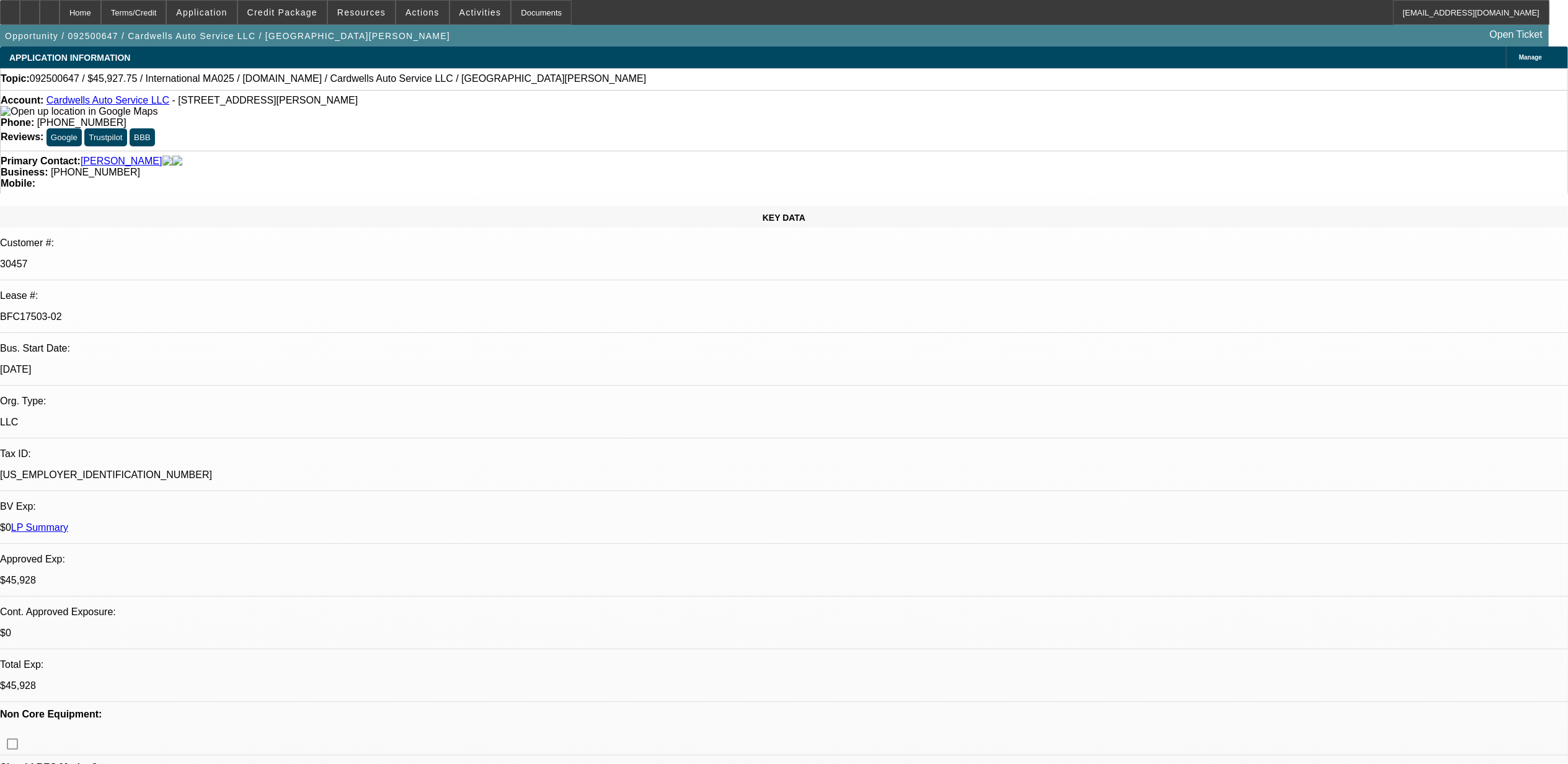
select select "0"
select select "0.1"
select select "0"
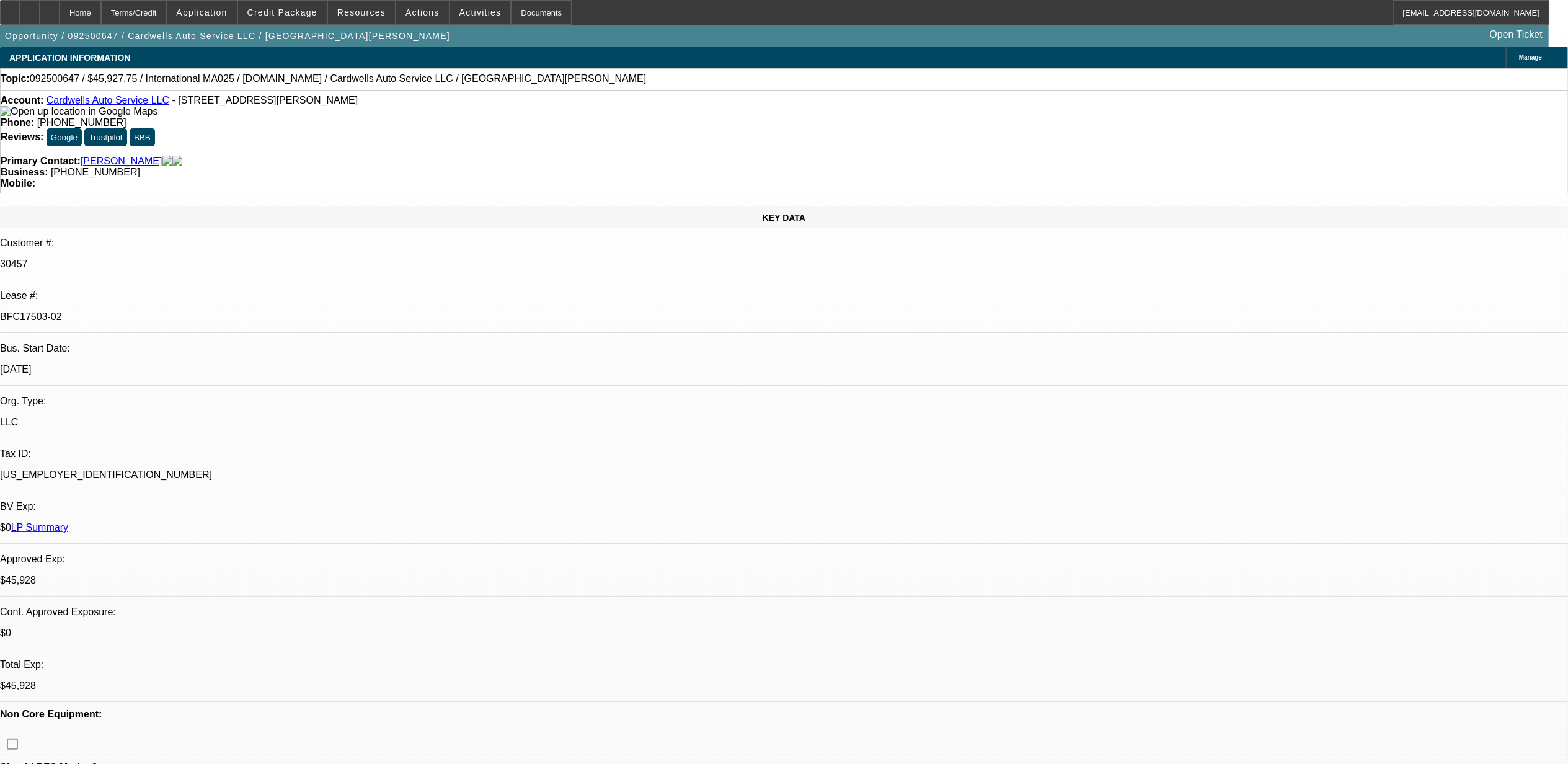
select select "0.1"
select select "0"
select select "0.1"
select select "0"
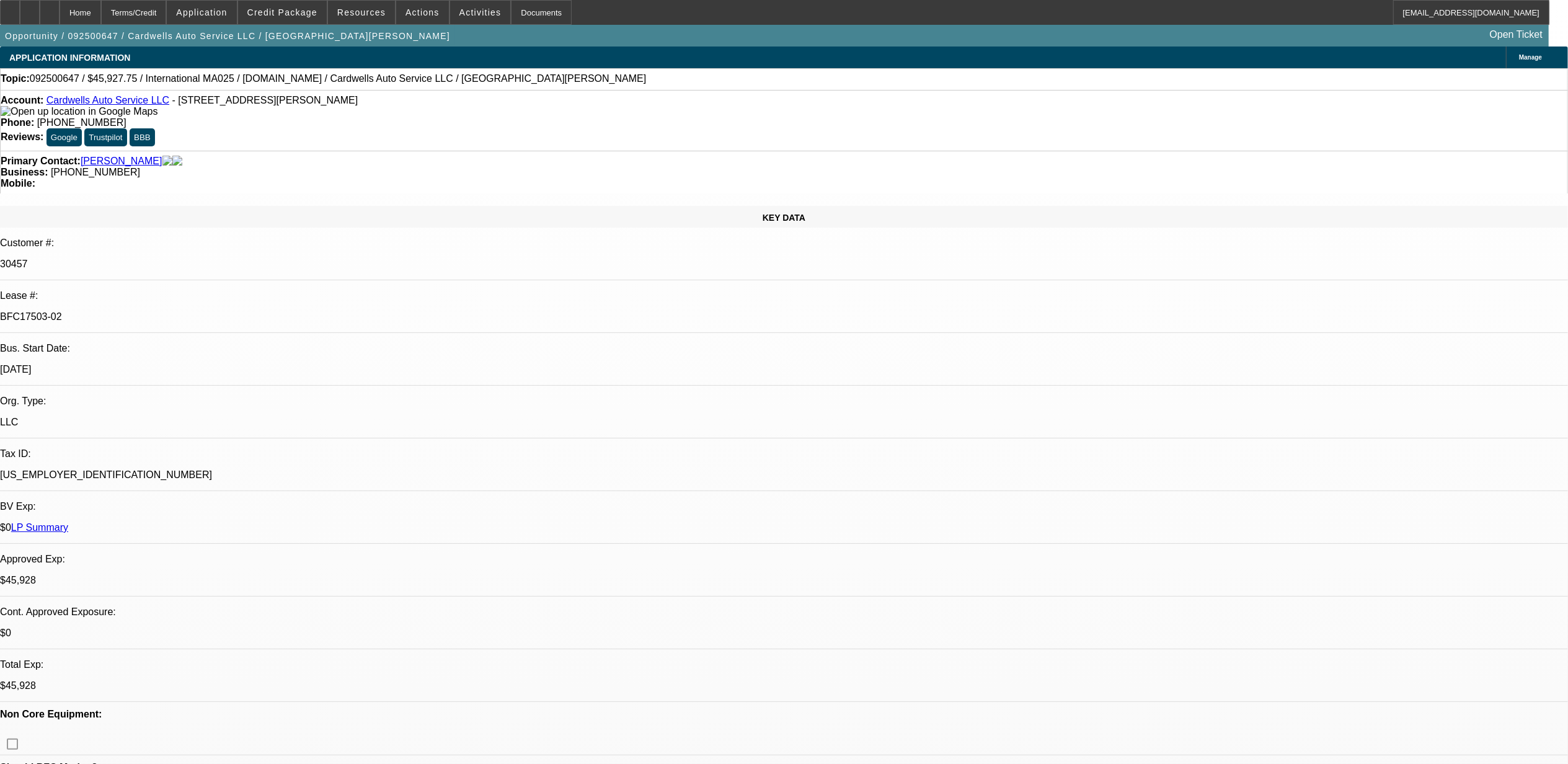
select select "0"
select select "0.1"
select select "1"
select select "2"
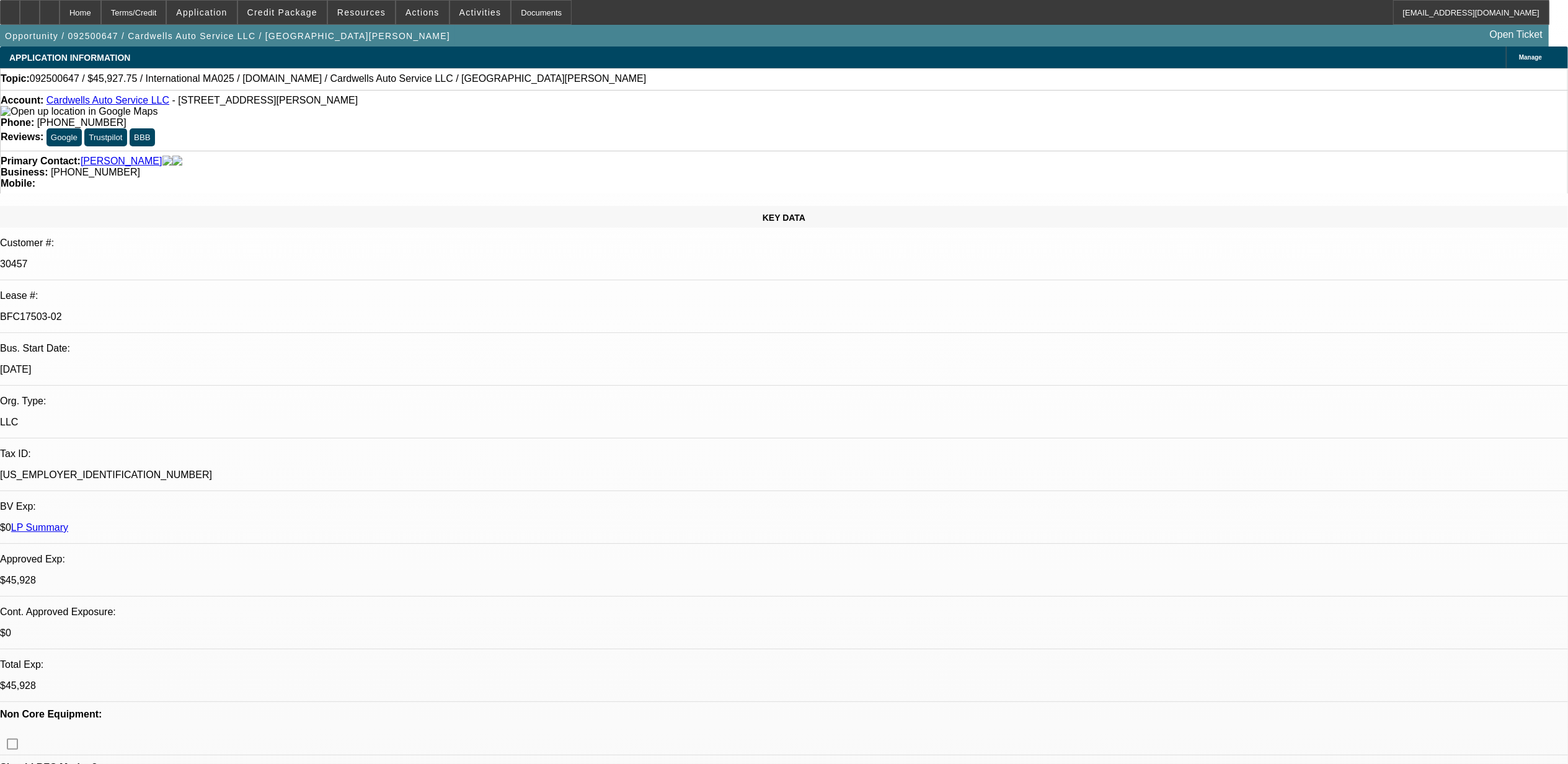
select select "4"
select select "1"
select select "2"
select select "4"
select select "1"
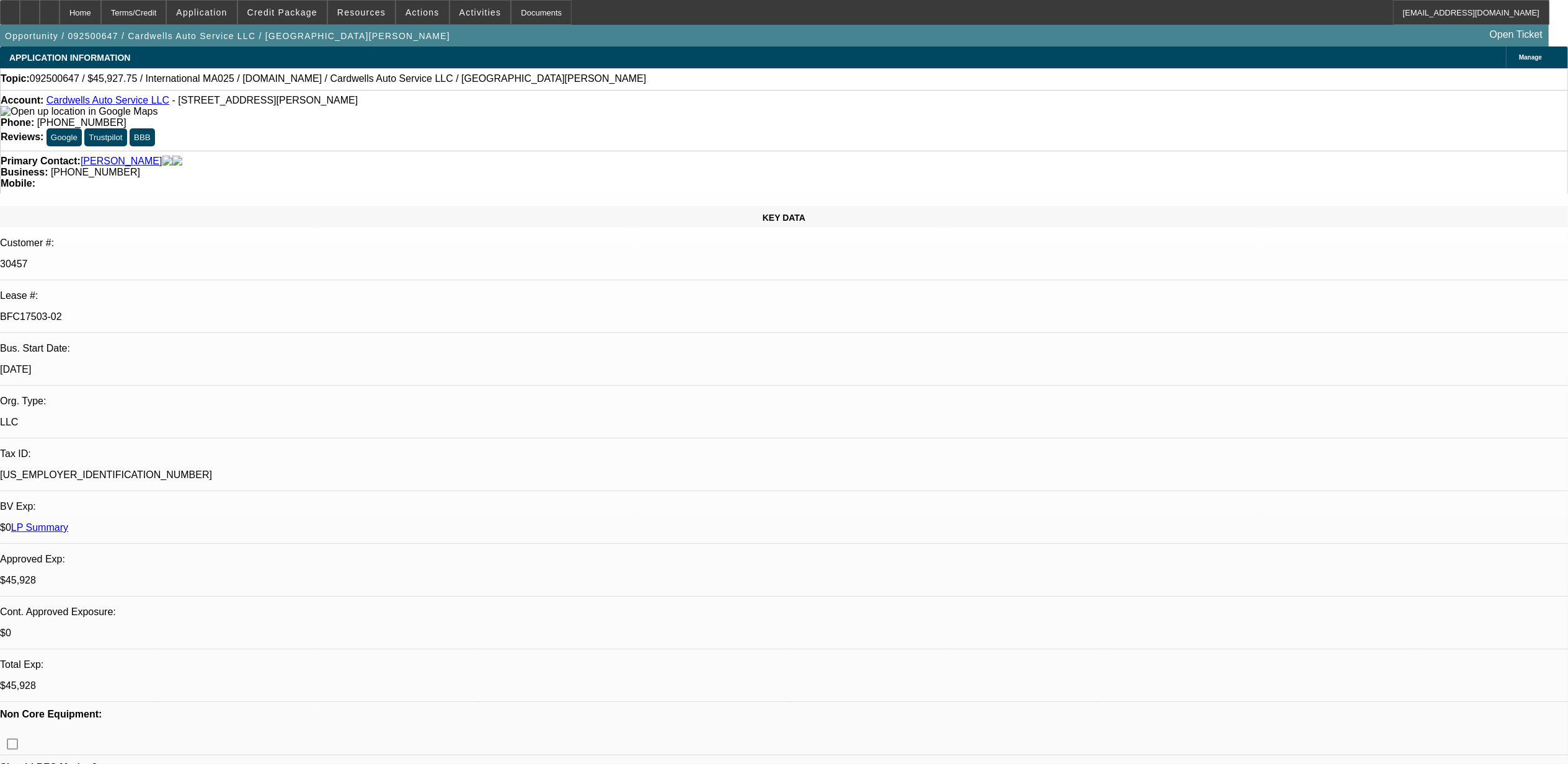
select select "2"
select select "4"
select select "1"
select select "2"
select select "4"
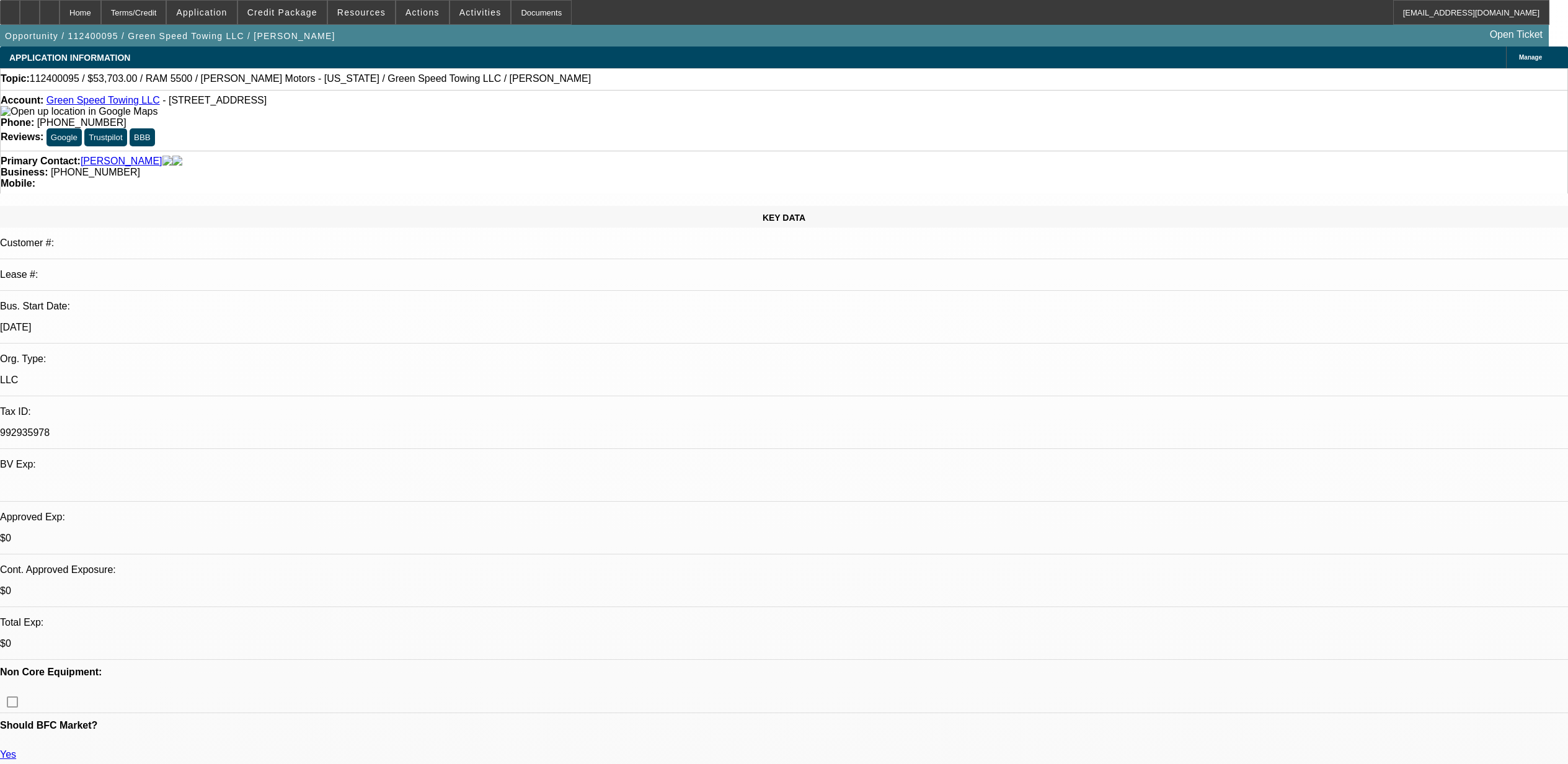
select select "0.15"
select select "2"
select select "0.1"
select select "4"
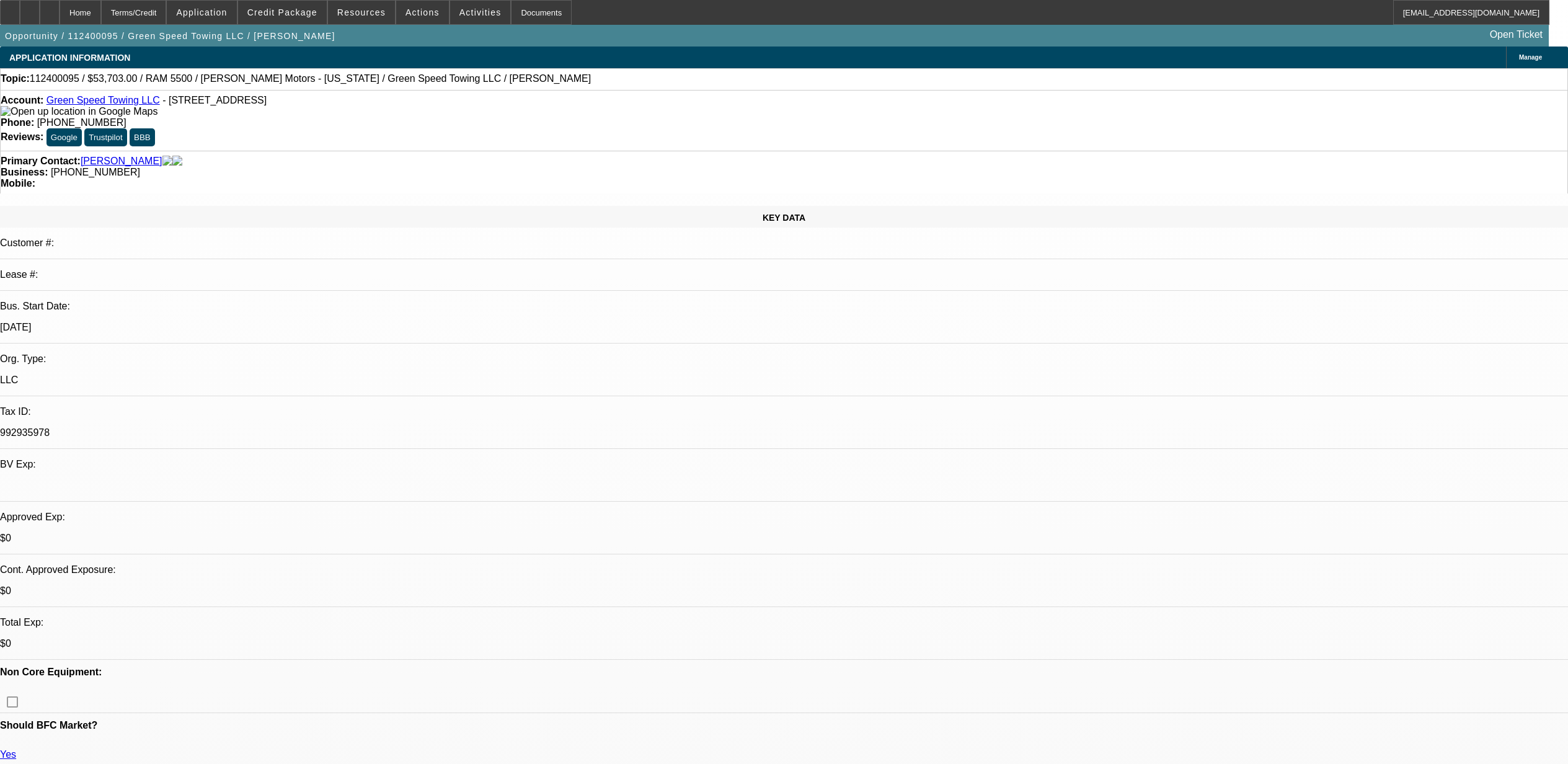
select select "0.15"
select select "2"
select select "0.1"
select select "4"
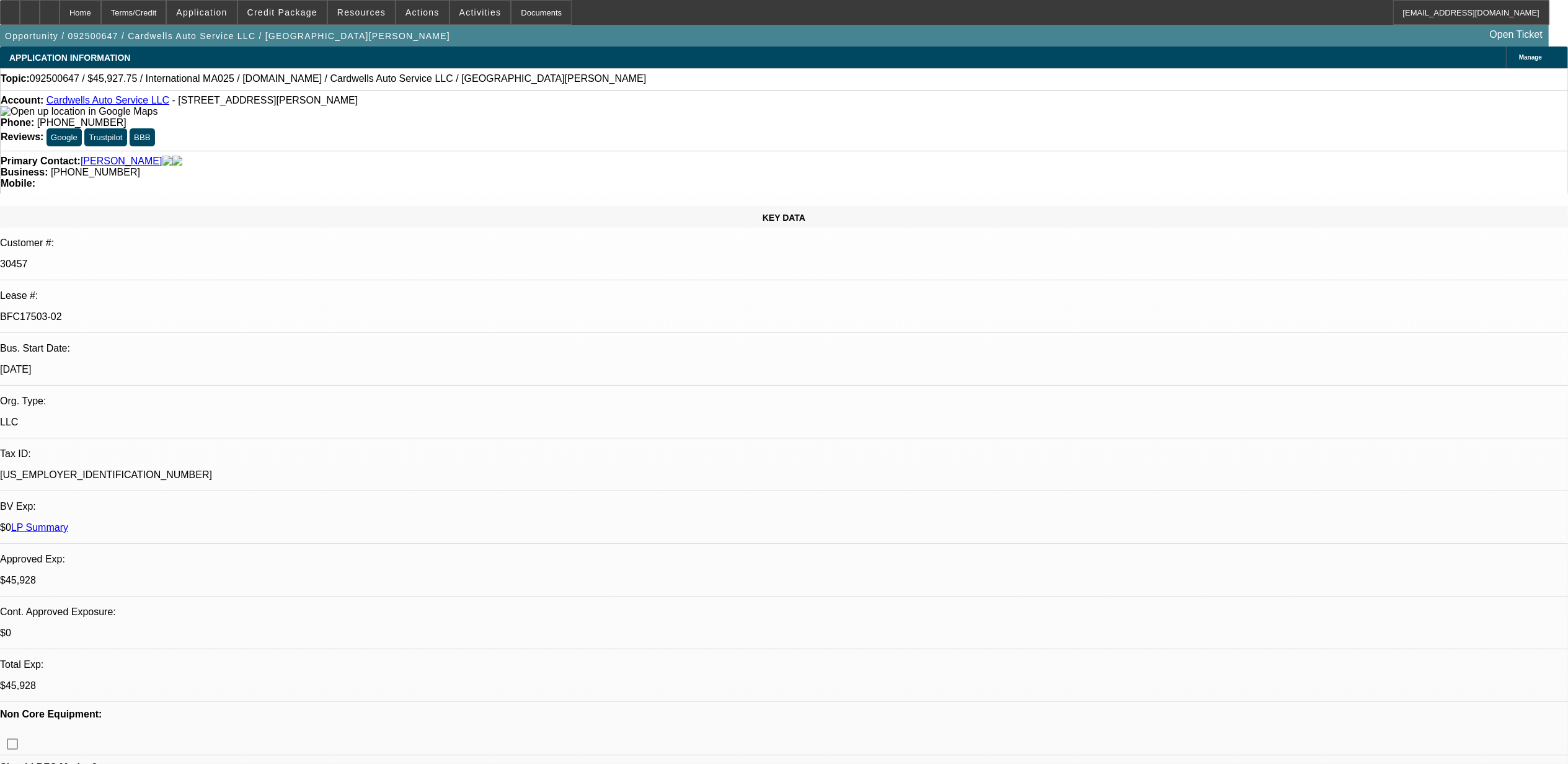
select select "0"
select select "0.1"
select select "0"
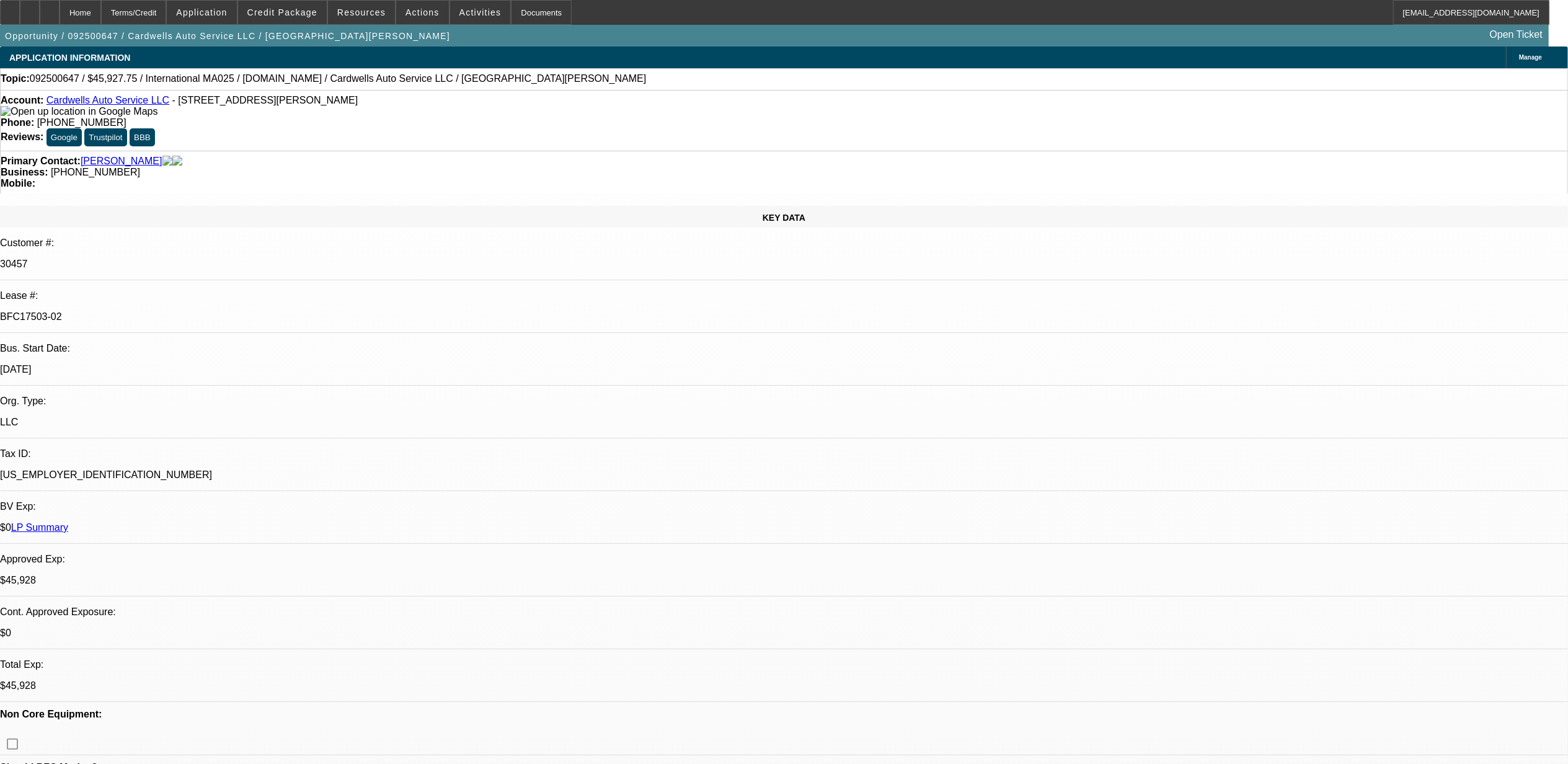
select select "0.1"
select select "0"
select select "0.1"
select select "0"
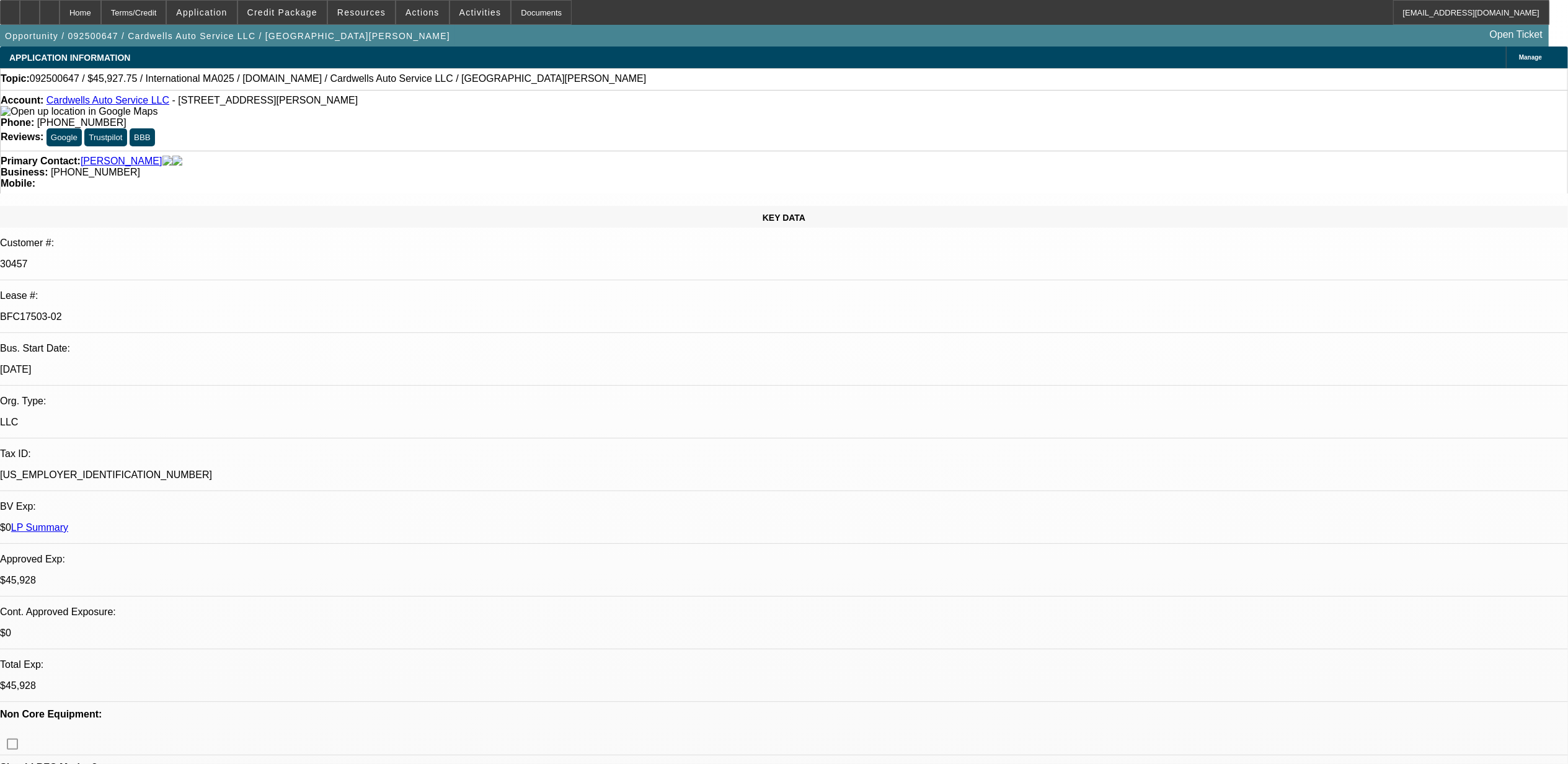
select select "0"
select select "0.1"
select select "1"
select select "2"
select select "4"
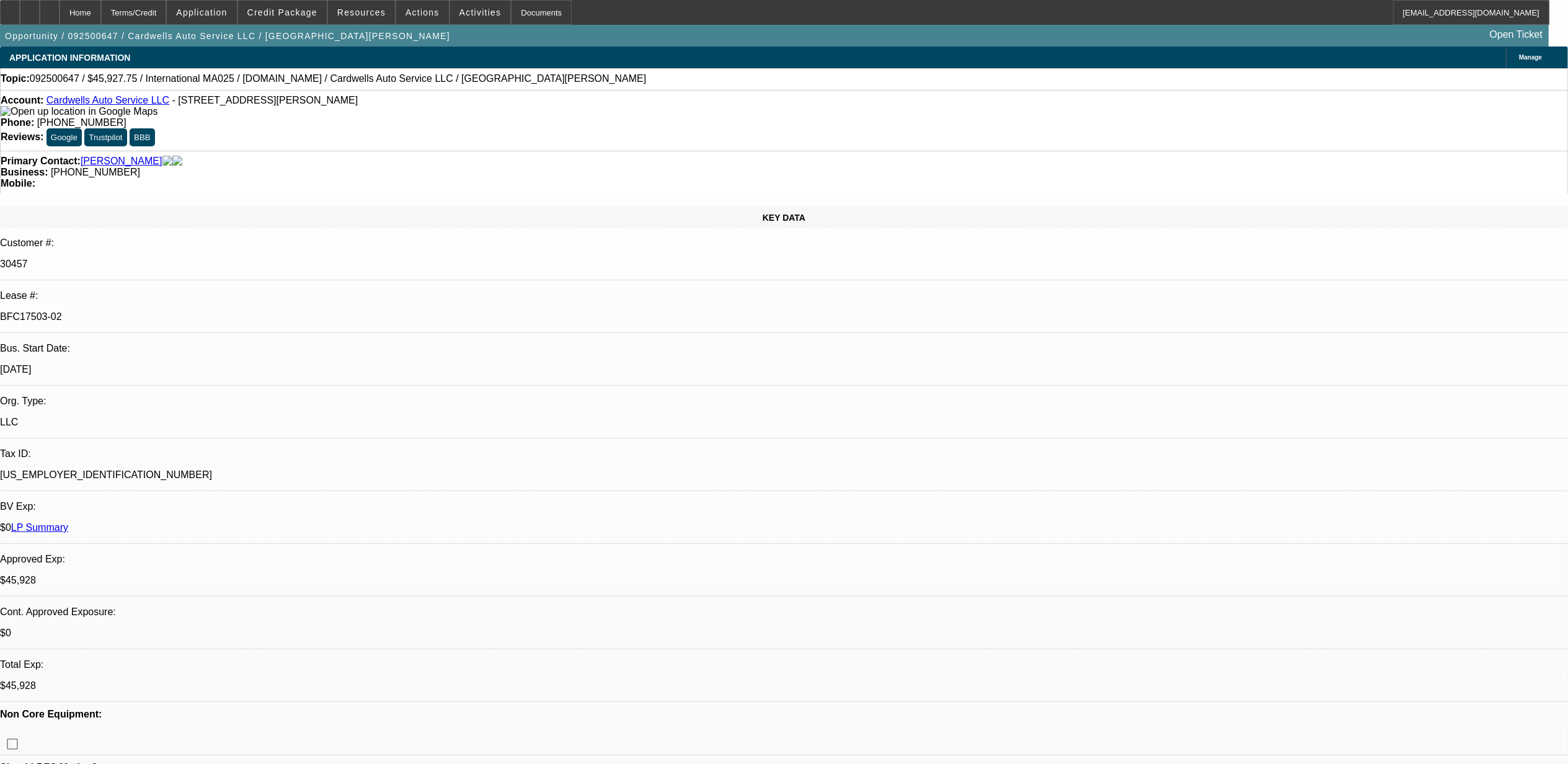
select select "1"
select select "2"
select select "4"
select select "1"
select select "2"
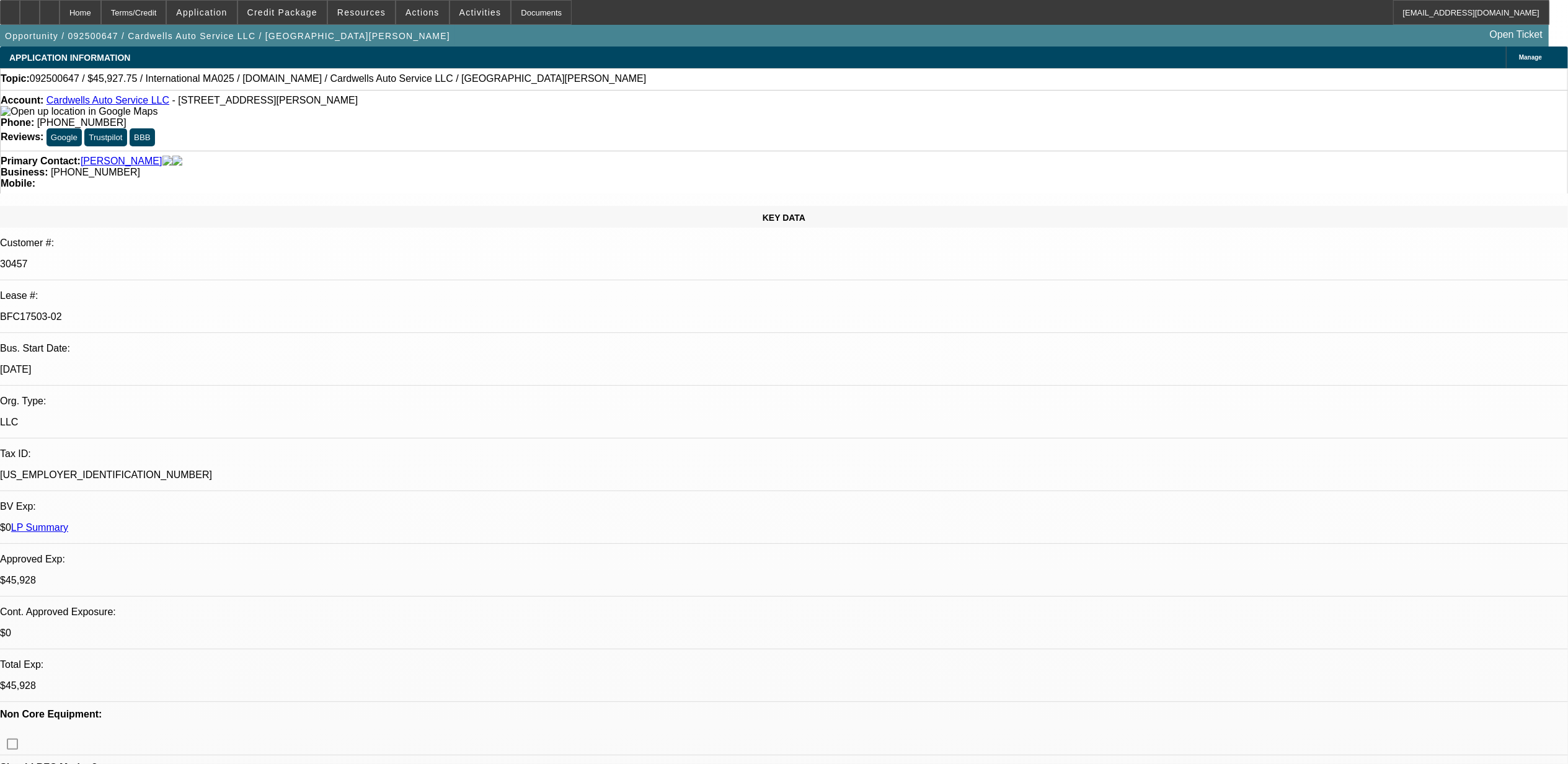
select select "4"
select select "1"
select select "2"
select select "4"
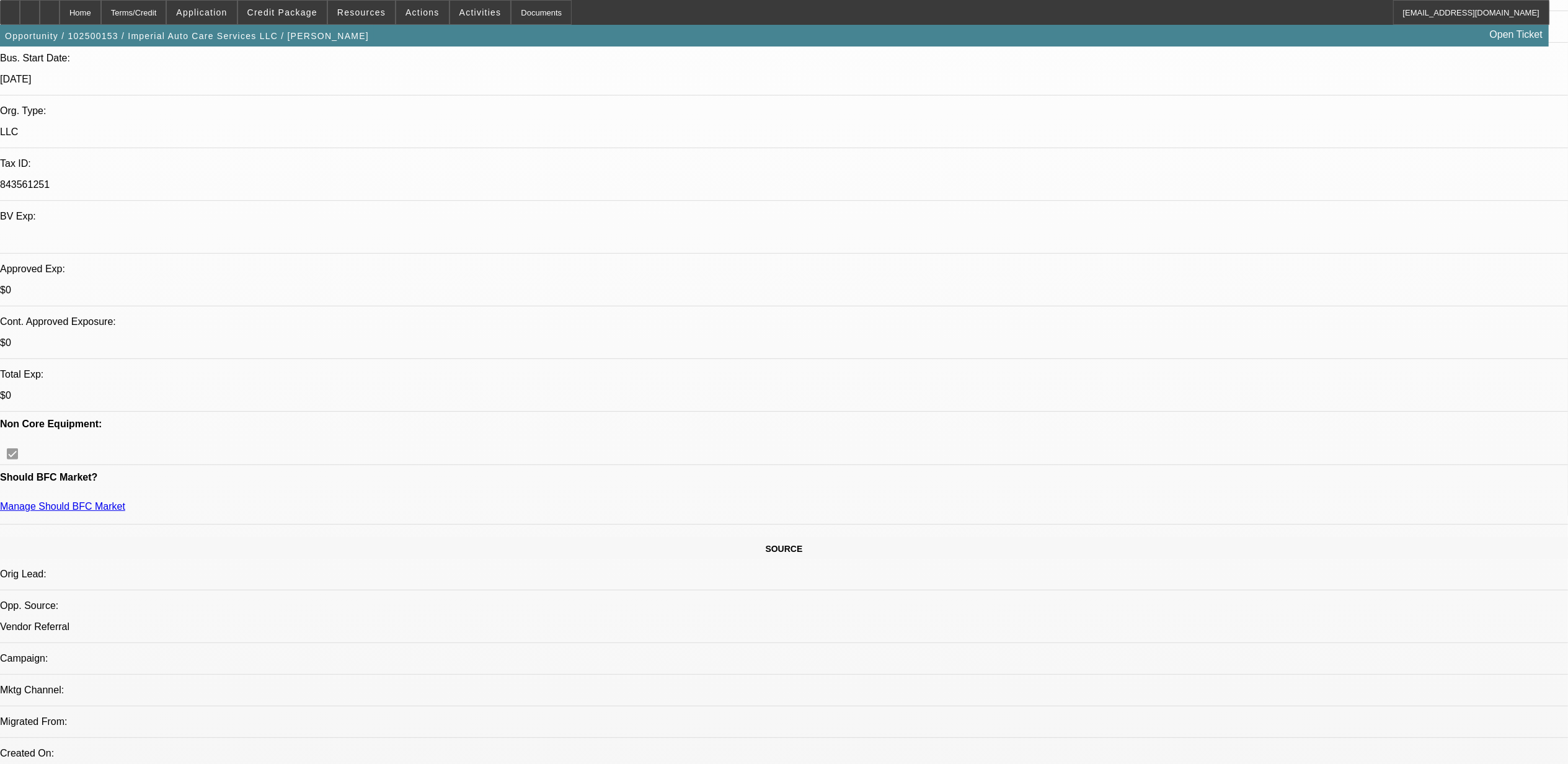
select select "0"
select select "2"
select select "0"
select select "6"
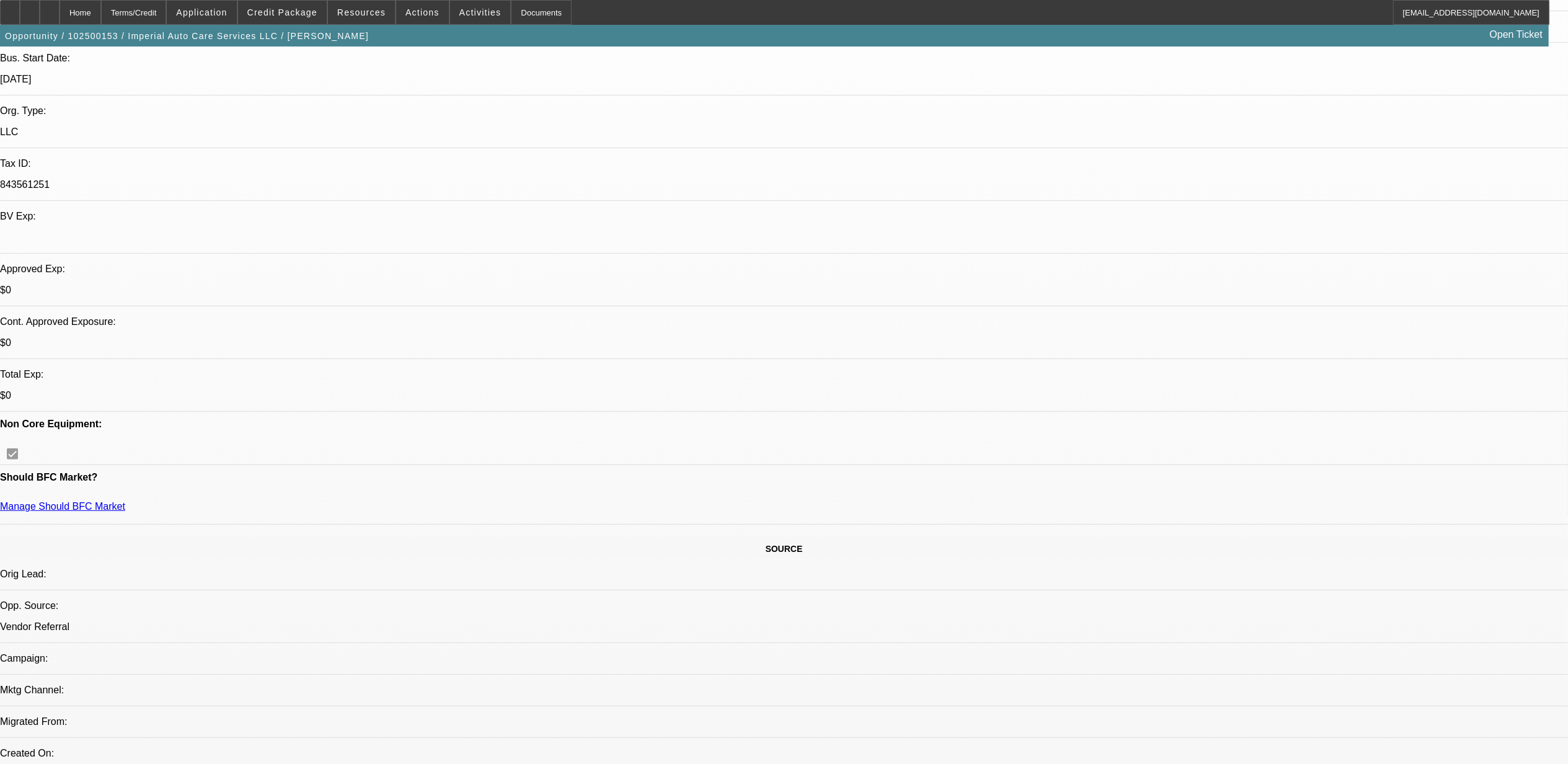
select select "0"
select select "2"
select select "0"
select select "6"
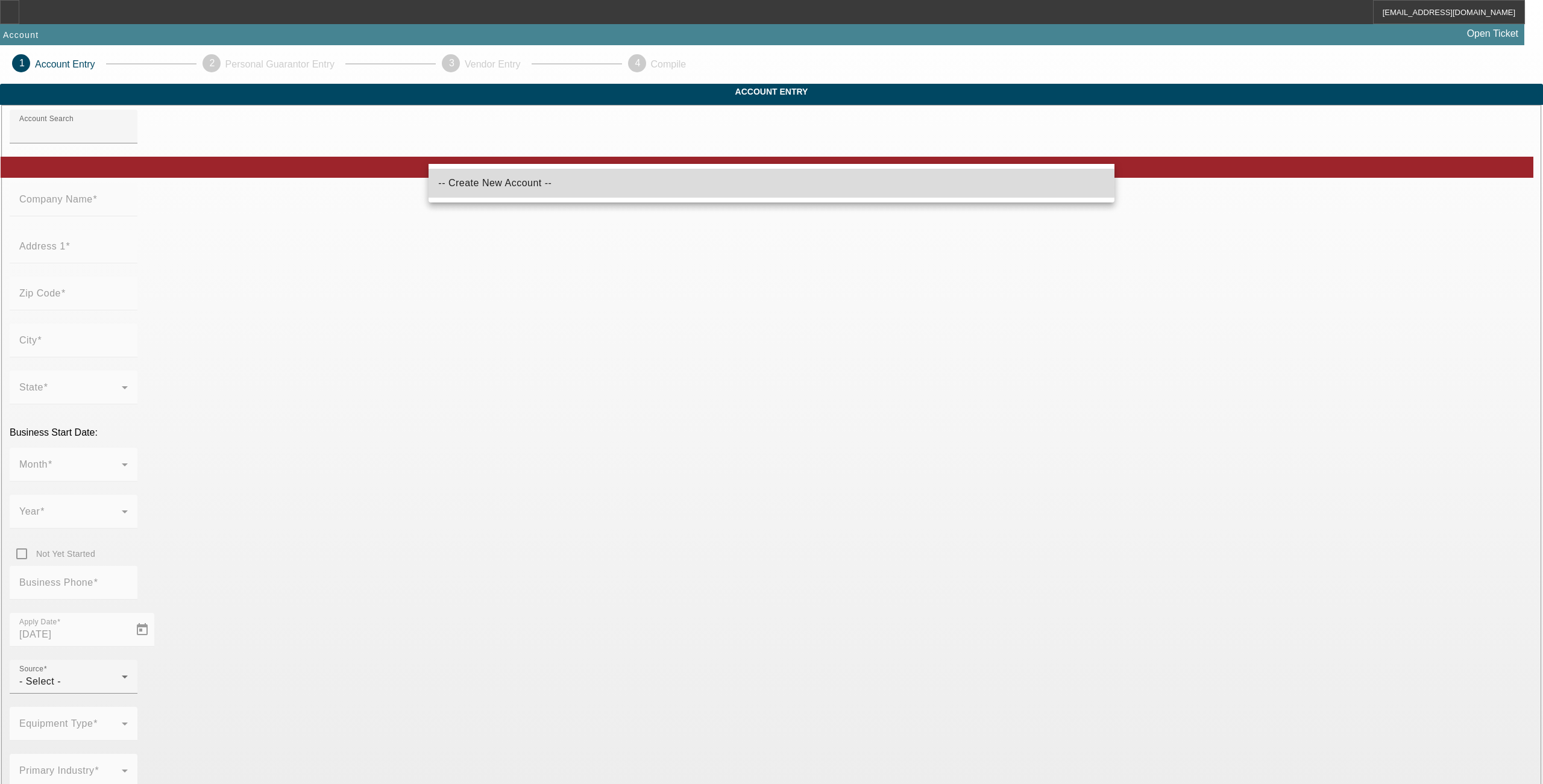
click at [484, 188] on span "-- Create New Account --" at bounding box center [495, 183] width 113 height 14
type input "-- Create New Account --"
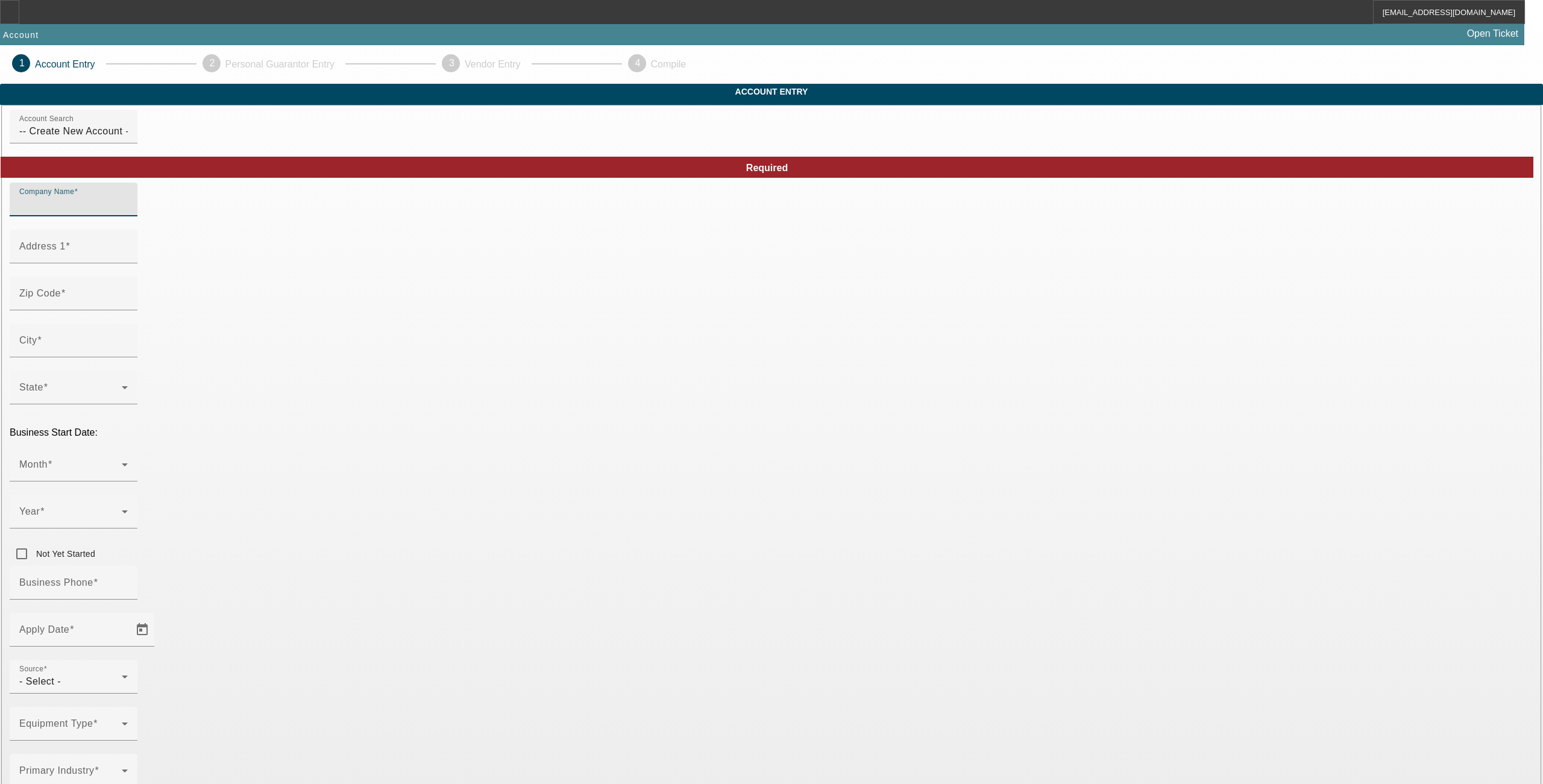
click at [128, 211] on input "Company Name" at bounding box center [73, 204] width 108 height 14
type input "Desert RV Service & Towing"
type input "[STREET_ADDRESS]"
type input "92227"
type input "[PERSON_NAME]"
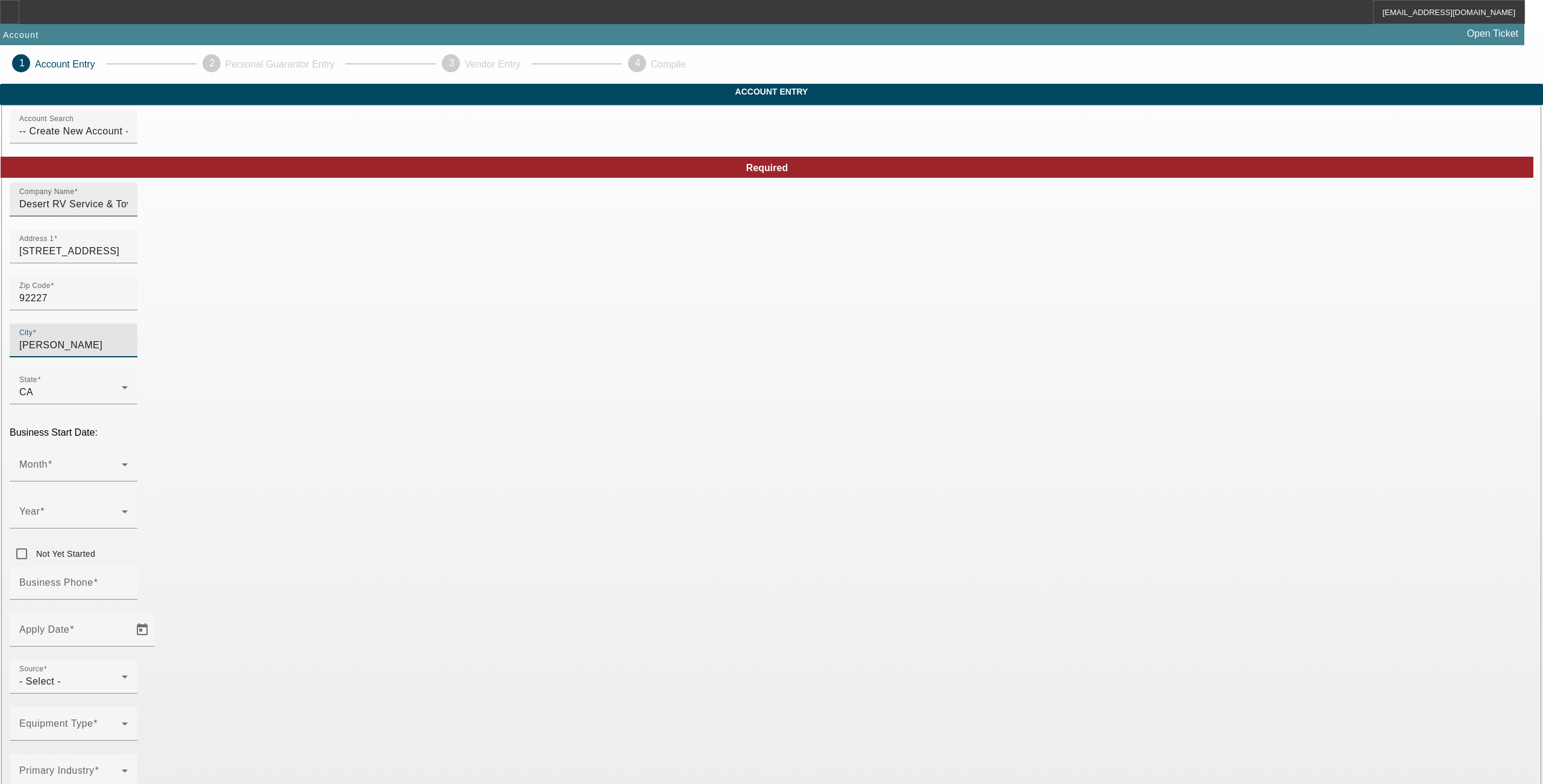
type input "Imperial"
click at [122, 462] on span at bounding box center [71, 469] width 103 height 14
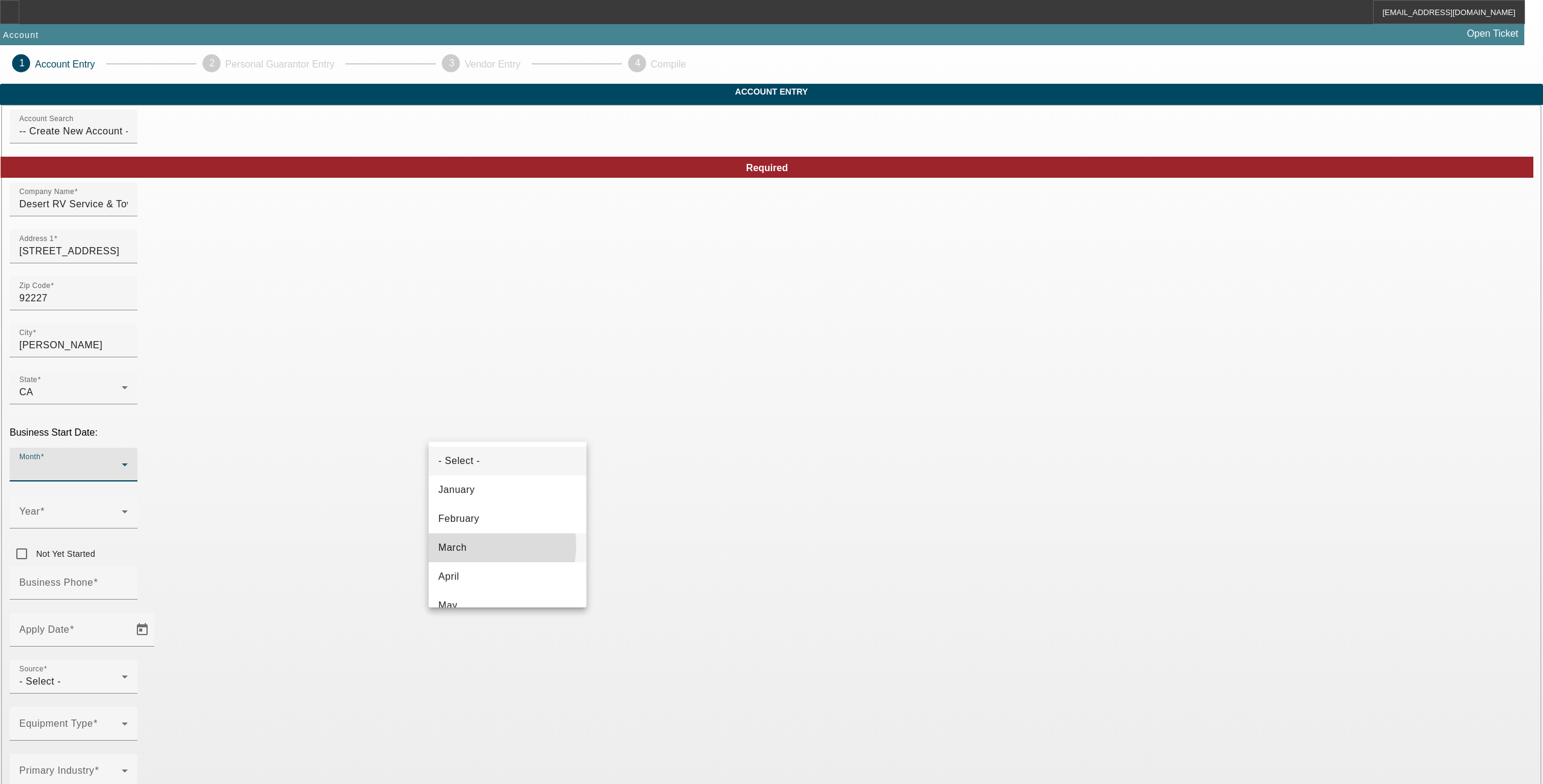
click at [480, 545] on mat-option "March" at bounding box center [507, 548] width 158 height 29
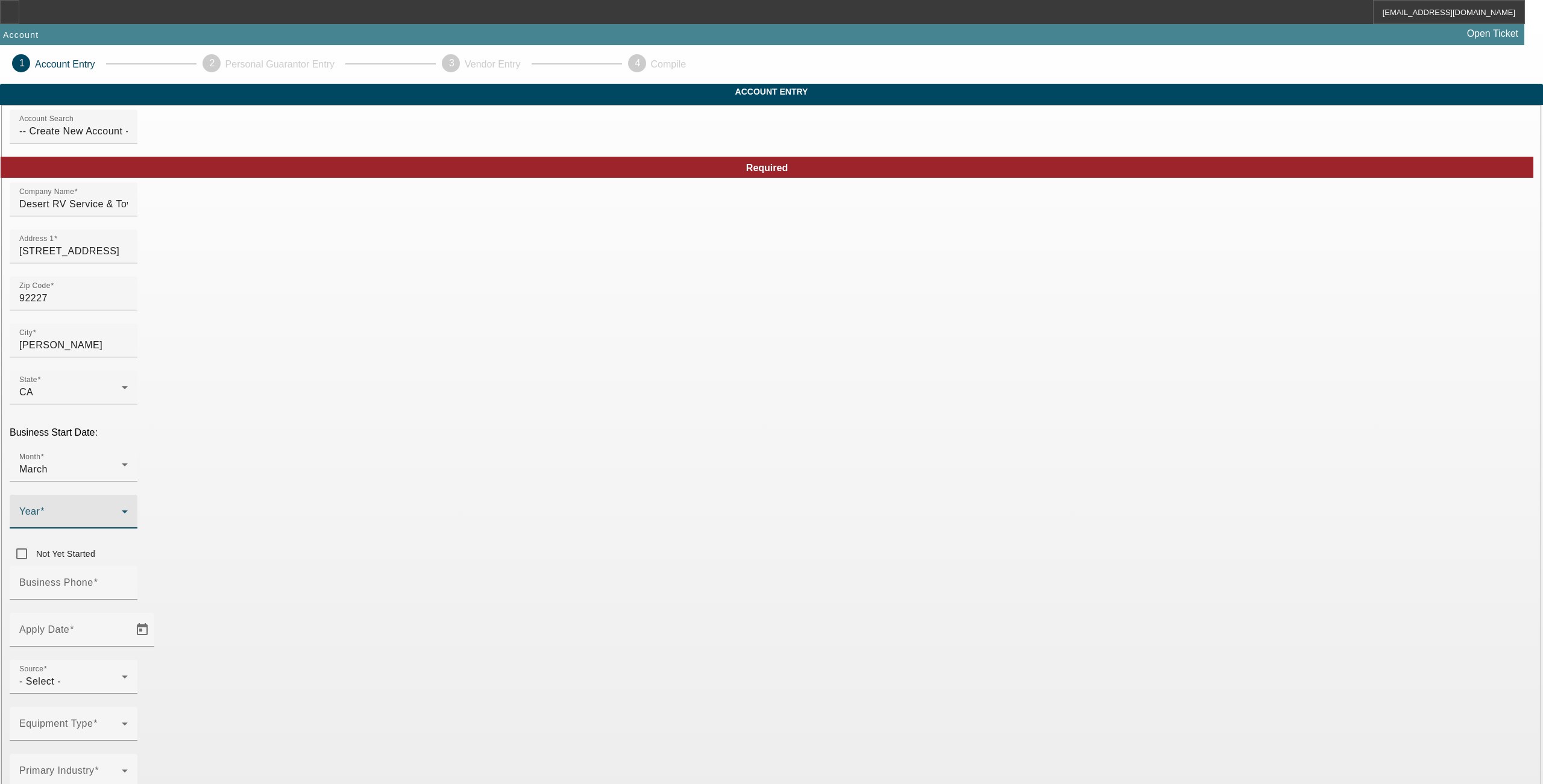
click at [122, 509] on span at bounding box center [71, 516] width 103 height 14
click at [633, 580] on span "2024" at bounding box center [625, 576] width 23 height 14
click at [128, 581] on input "Business Phone" at bounding box center [73, 587] width 108 height 14
type input "[PHONE_NUMBER]"
click at [156, 615] on span "Open calendar" at bounding box center [142, 629] width 29 height 29
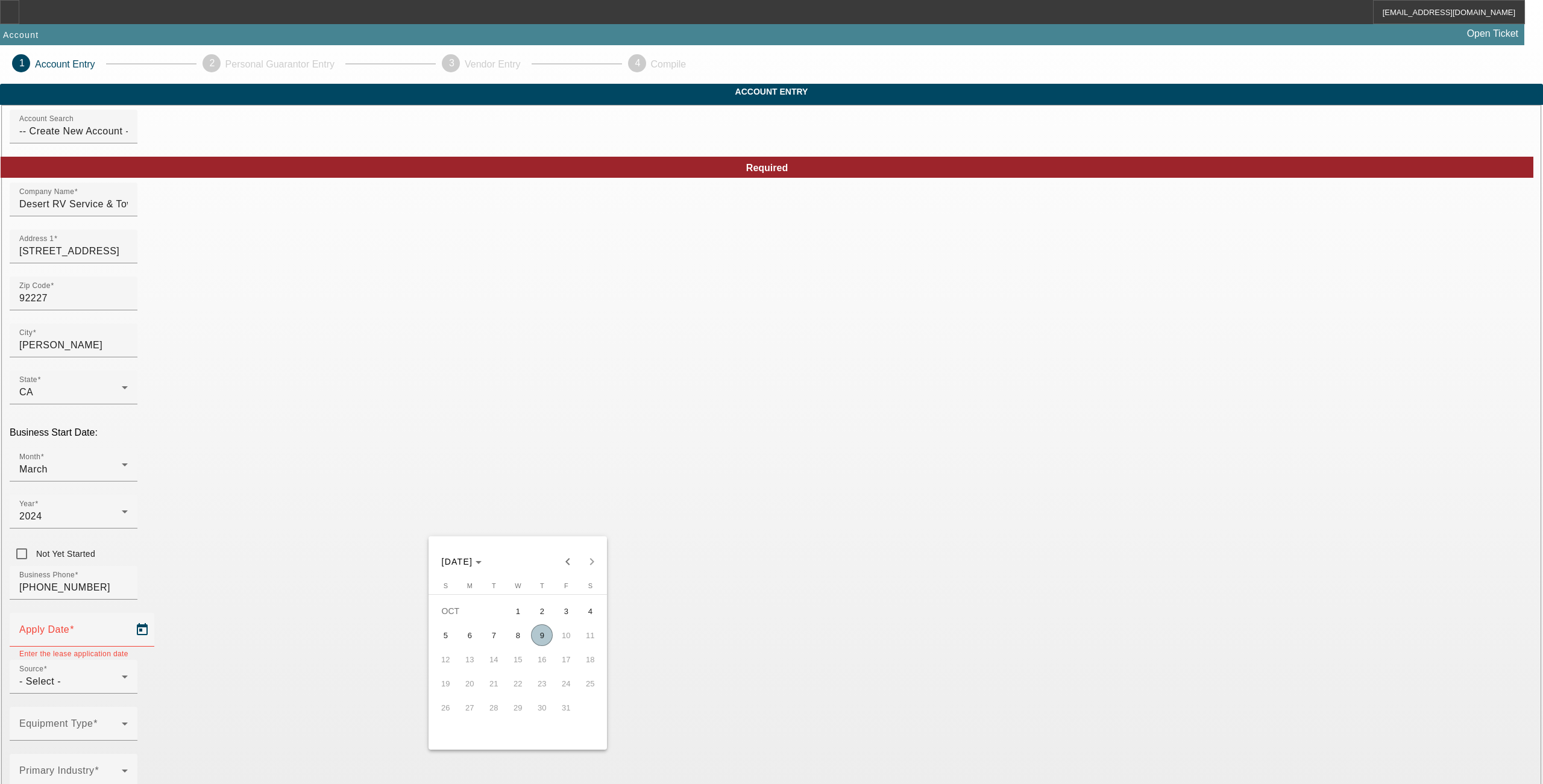
drag, startPoint x: 545, startPoint y: 641, endPoint x: 562, endPoint y: 608, distance: 37.1
click at [544, 639] on span "9" at bounding box center [542, 635] width 22 height 22
type input "10/9/2025"
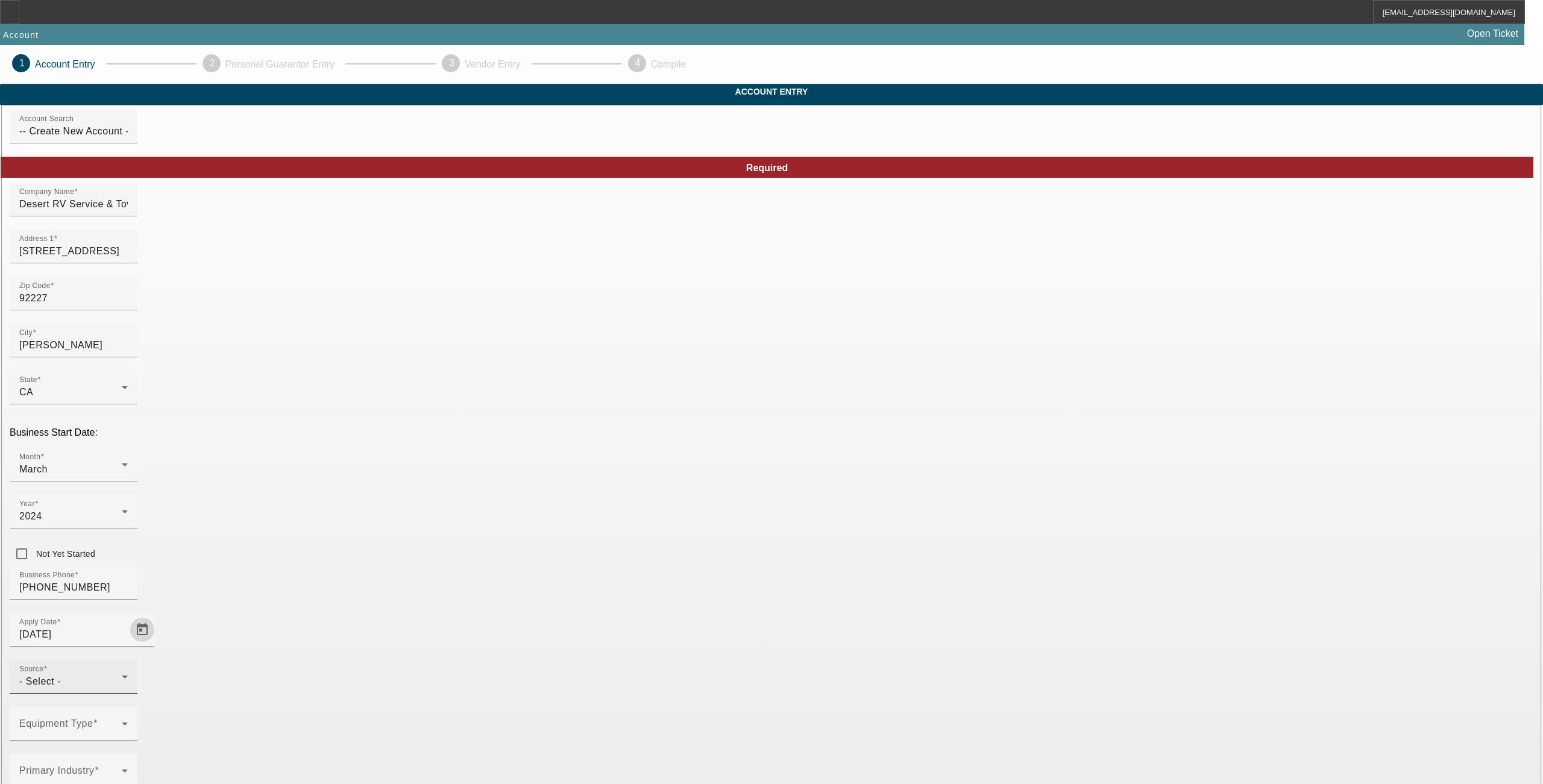
click at [61, 676] on span "- Select -" at bounding box center [40, 681] width 41 height 11
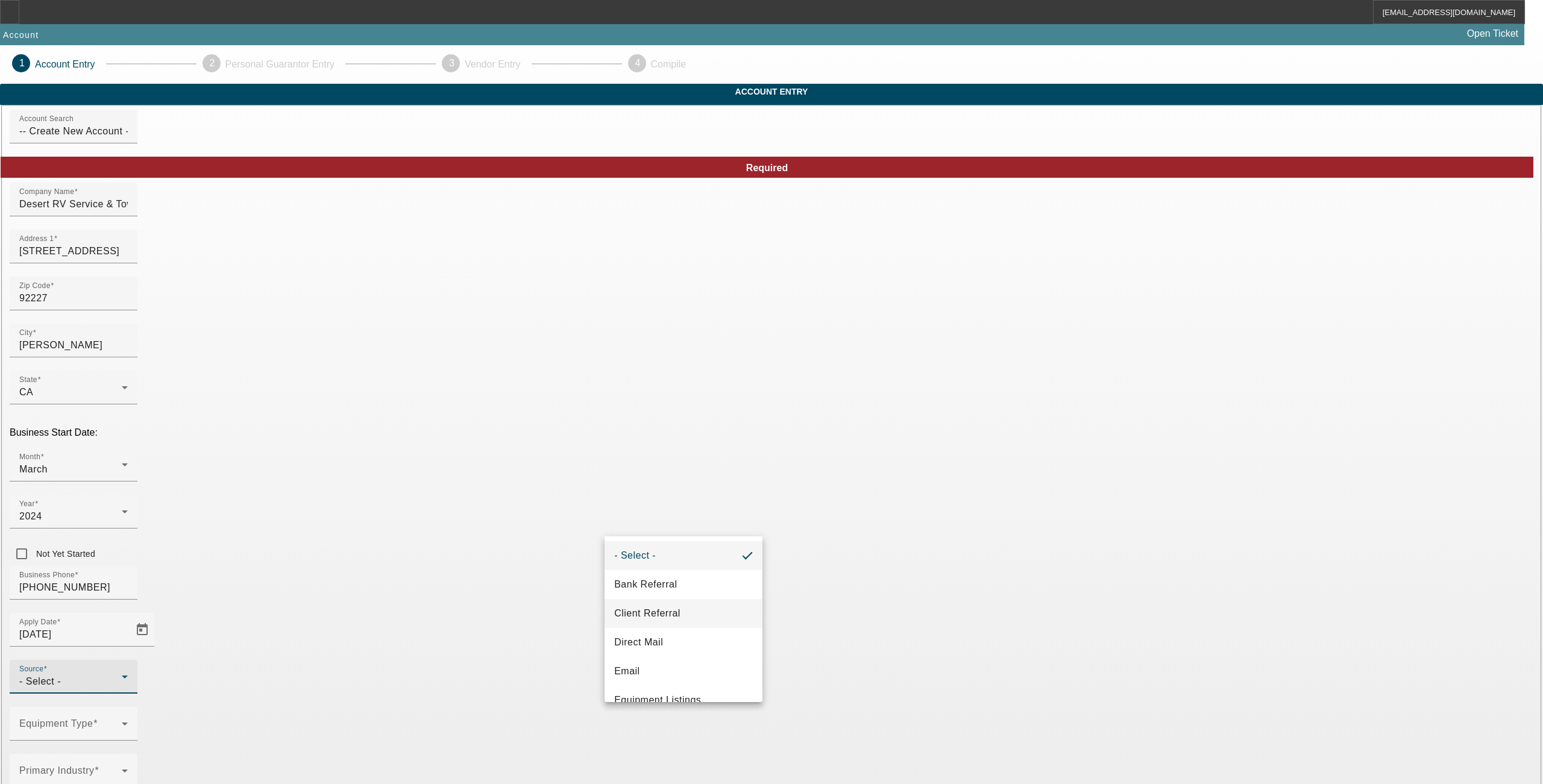
click at [685, 613] on mat-option "Client Referral" at bounding box center [683, 613] width 158 height 29
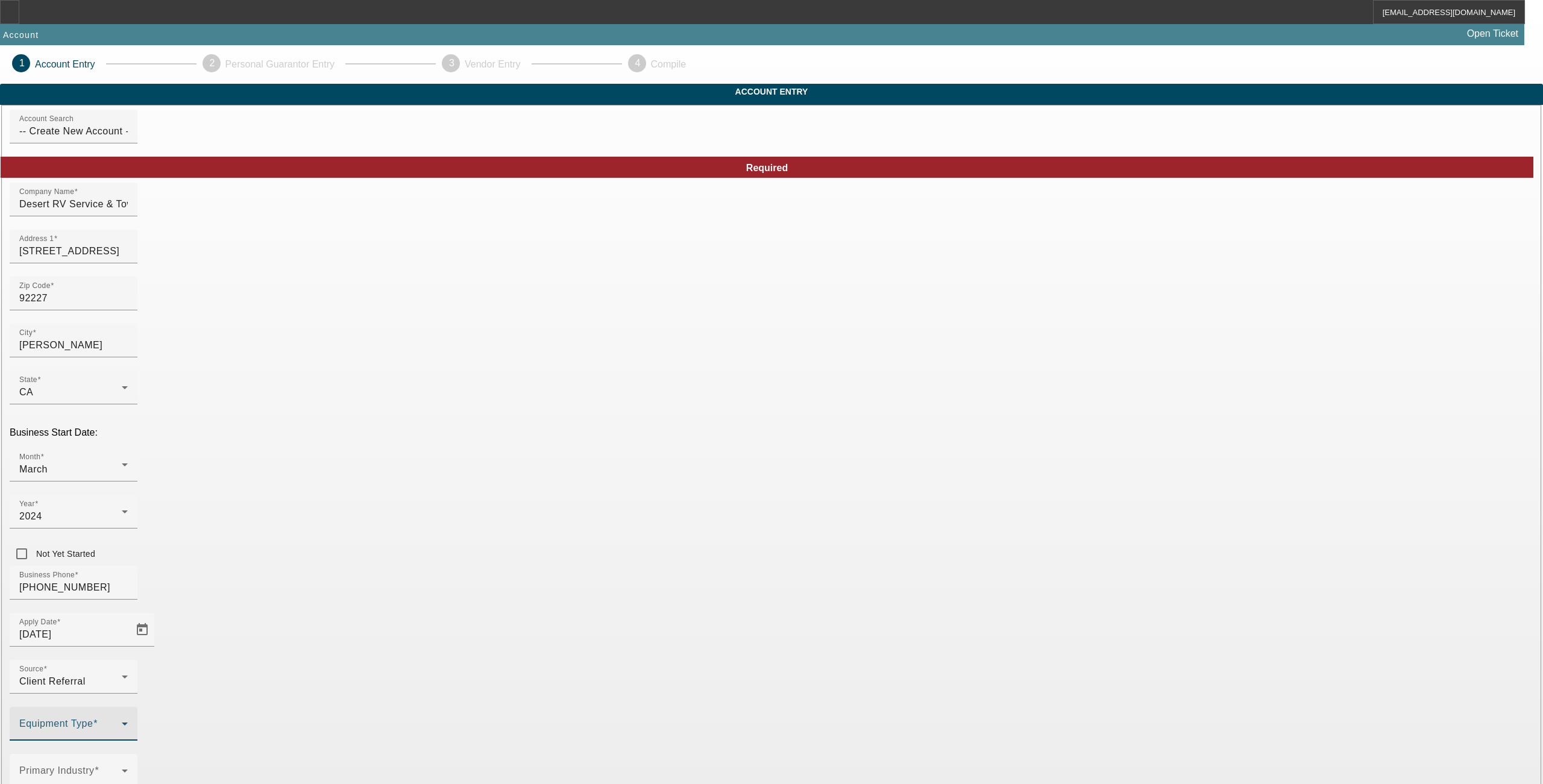
click at [122, 722] on span at bounding box center [71, 728] width 103 height 14
click at [486, 636] on span "Tow Truck" at bounding box center [482, 632] width 46 height 14
click at [652, 605] on div at bounding box center [771, 392] width 1543 height 784
click at [122, 769] on span at bounding box center [71, 775] width 103 height 14
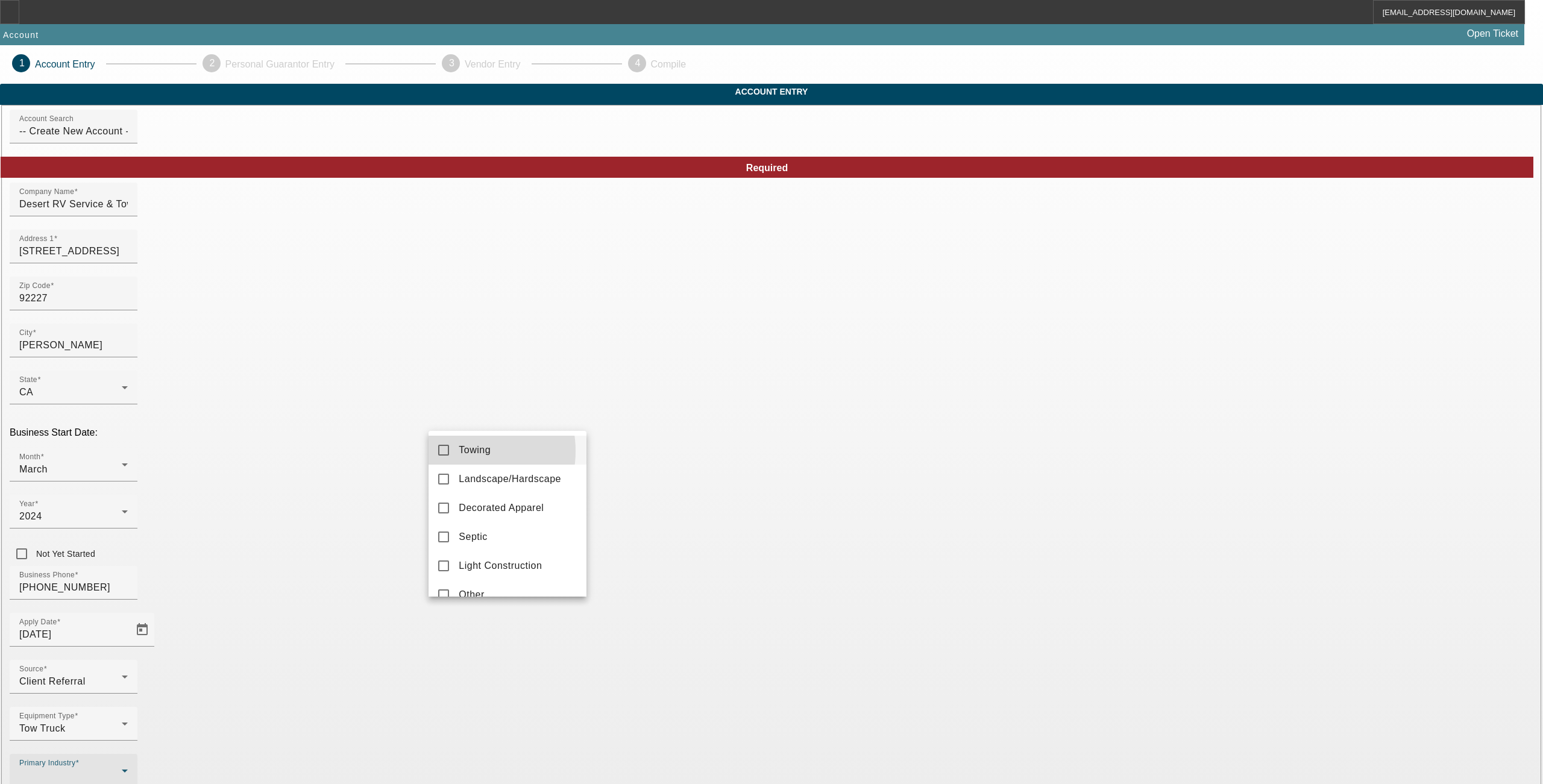
click at [459, 451] on span "Towing" at bounding box center [475, 450] width 32 height 14
click at [633, 588] on div at bounding box center [771, 392] width 1543 height 784
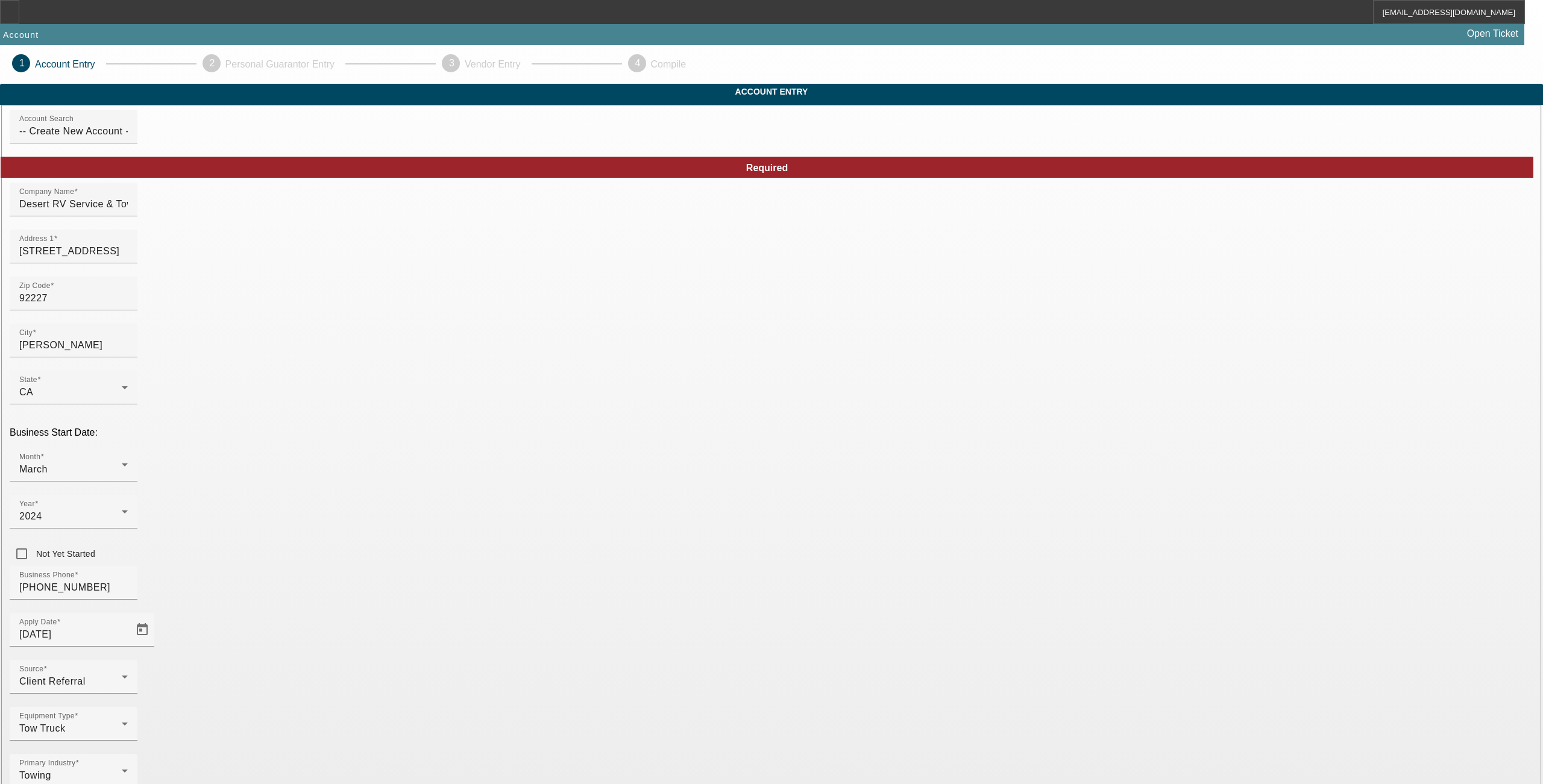
click at [809, 616] on mat-option "LLC" at bounding box center [859, 613] width 158 height 29
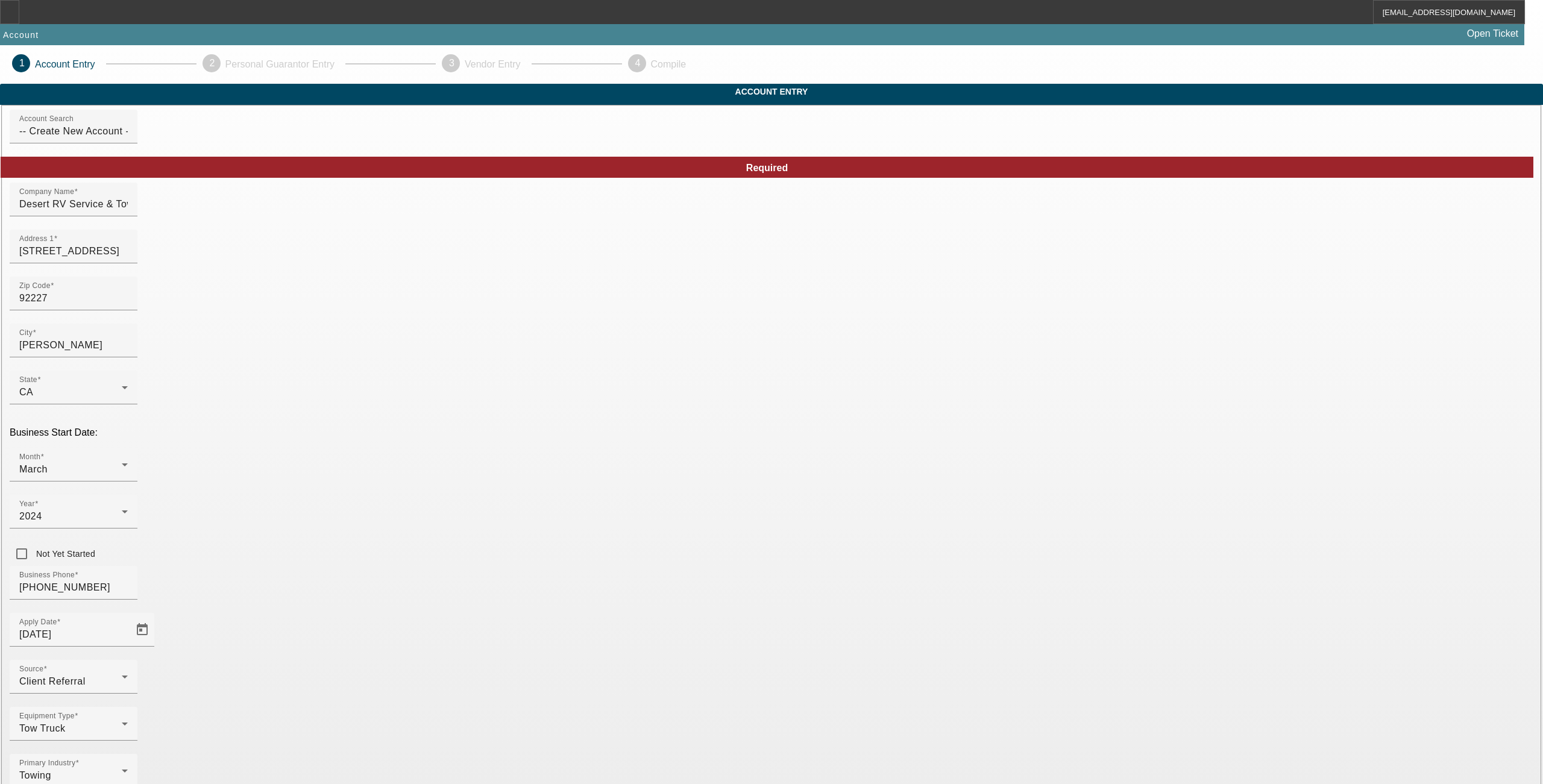
drag, startPoint x: 1025, startPoint y: 521, endPoint x: 932, endPoint y: 542, distance: 95.3
type input "991673920"
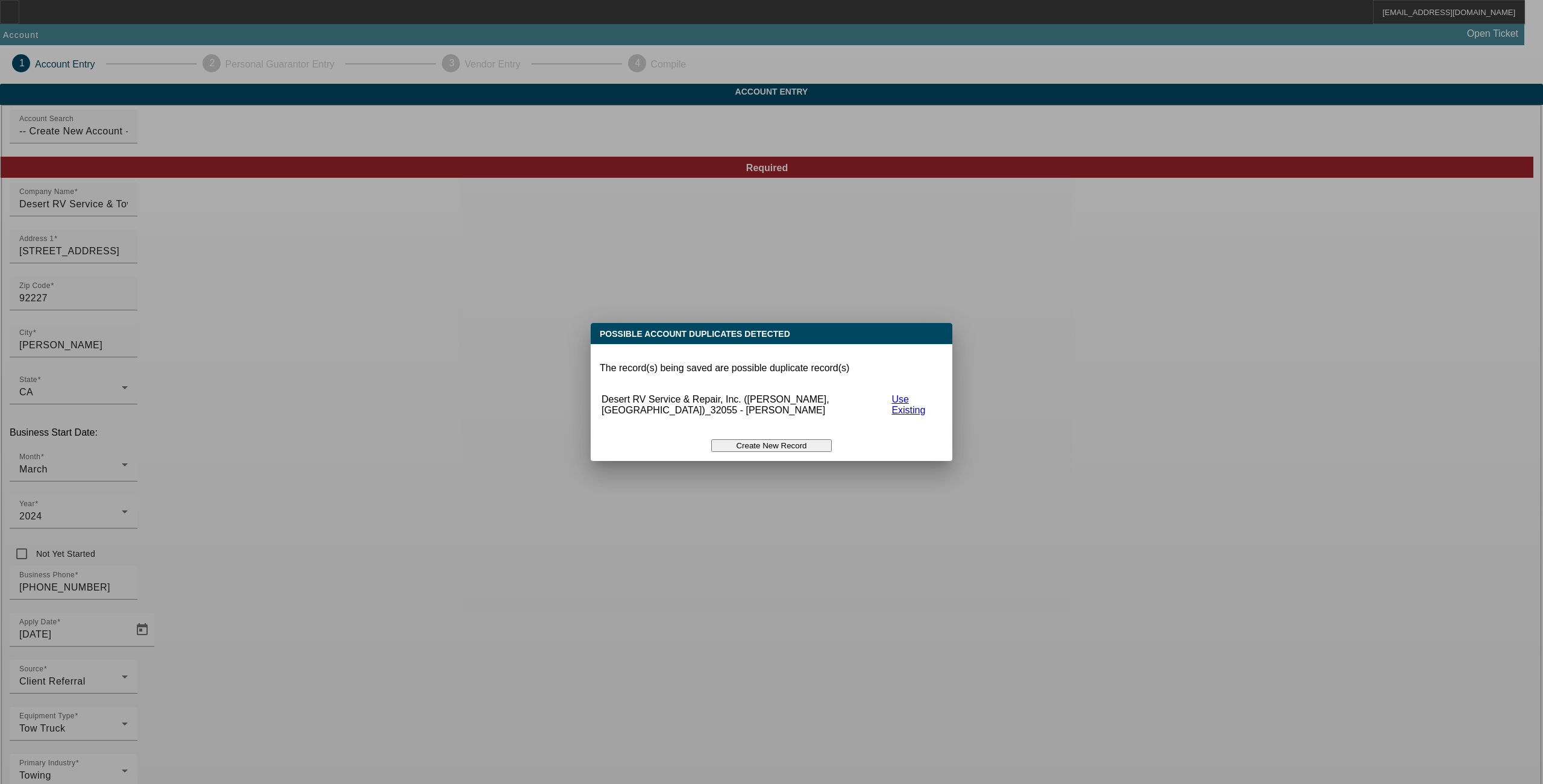
click at [753, 440] on button "Create New Record" at bounding box center [771, 446] width 121 height 12
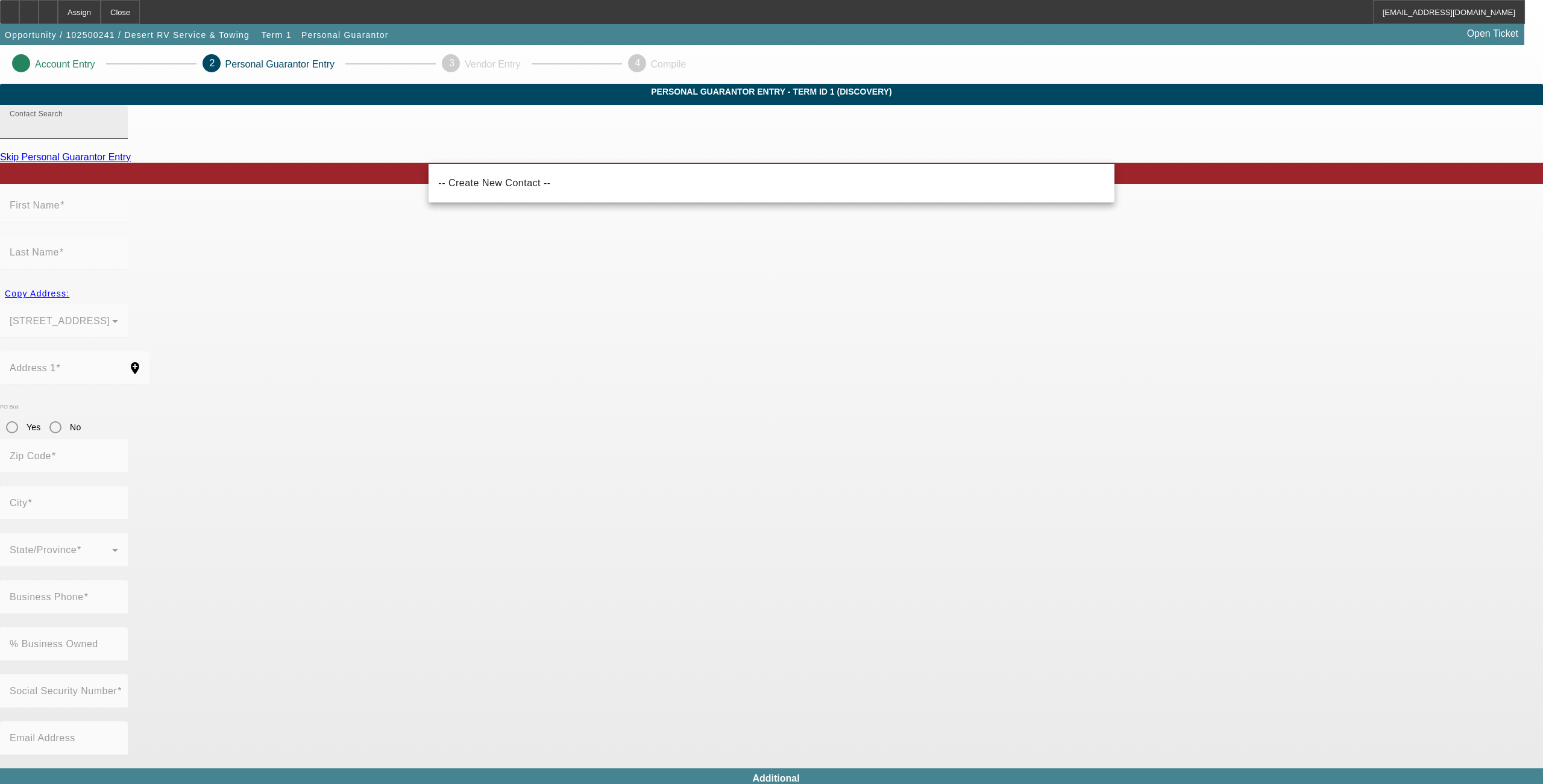
click at [118, 134] on input "Contact Search" at bounding box center [64, 126] width 108 height 14
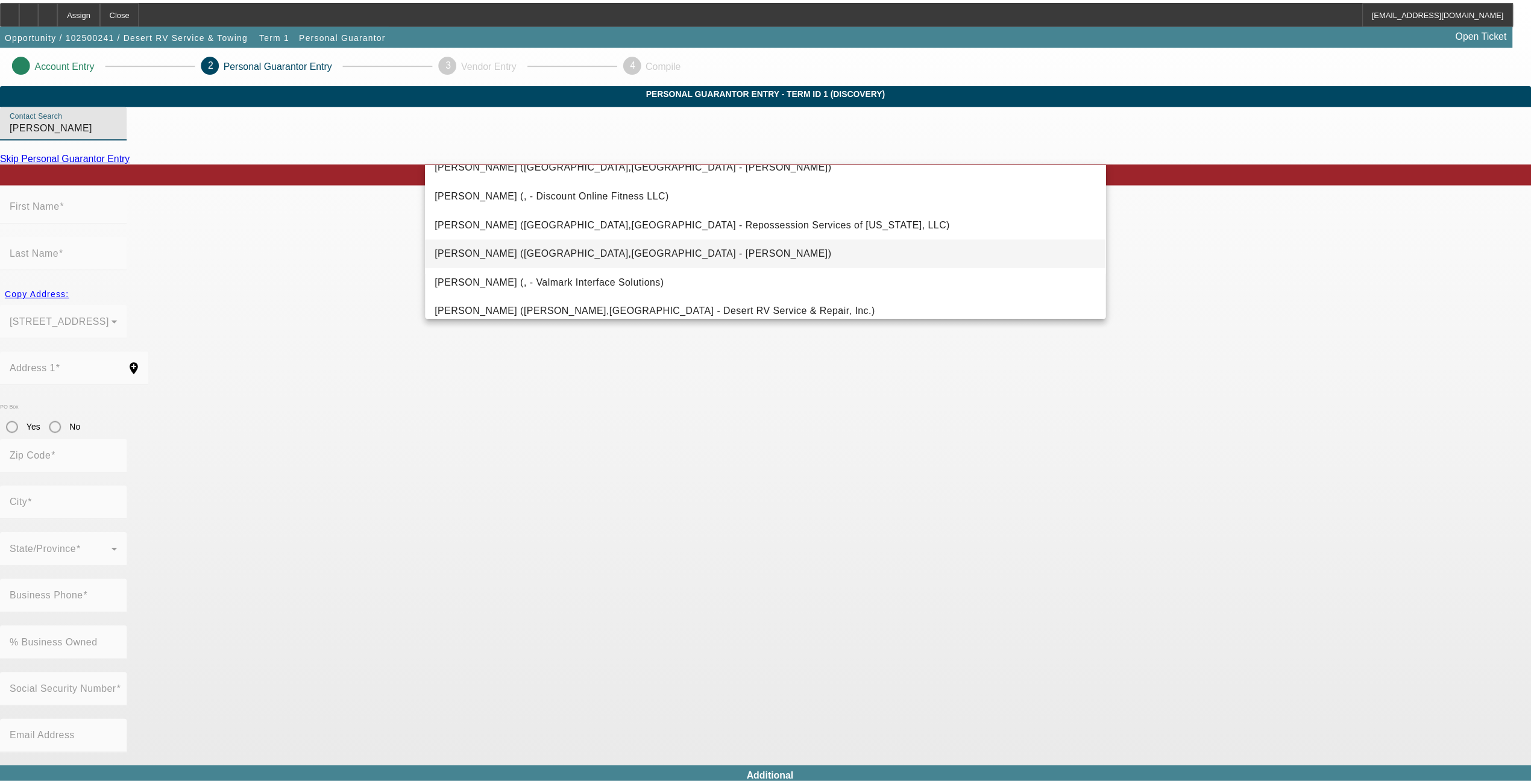
scroll to position [80, 0]
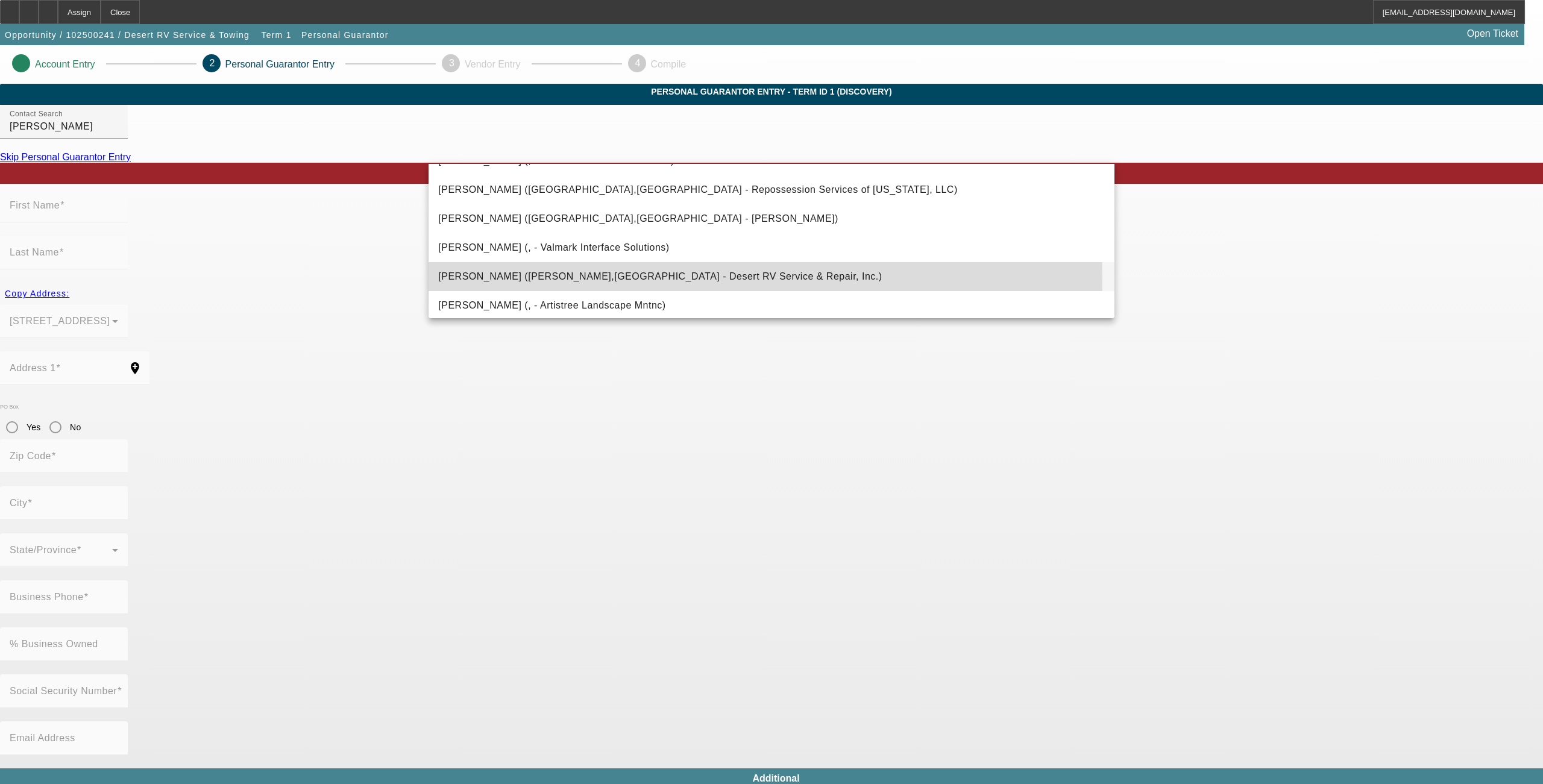
click at [607, 278] on span "Gonzalez, Joel (Brawley,CA - Desert RV Service & Repair, Inc.)" at bounding box center [660, 276] width 443 height 11
type input "Gonzalez, Joel (Brawley,CA - Desert RV Service & Repair, Inc.)"
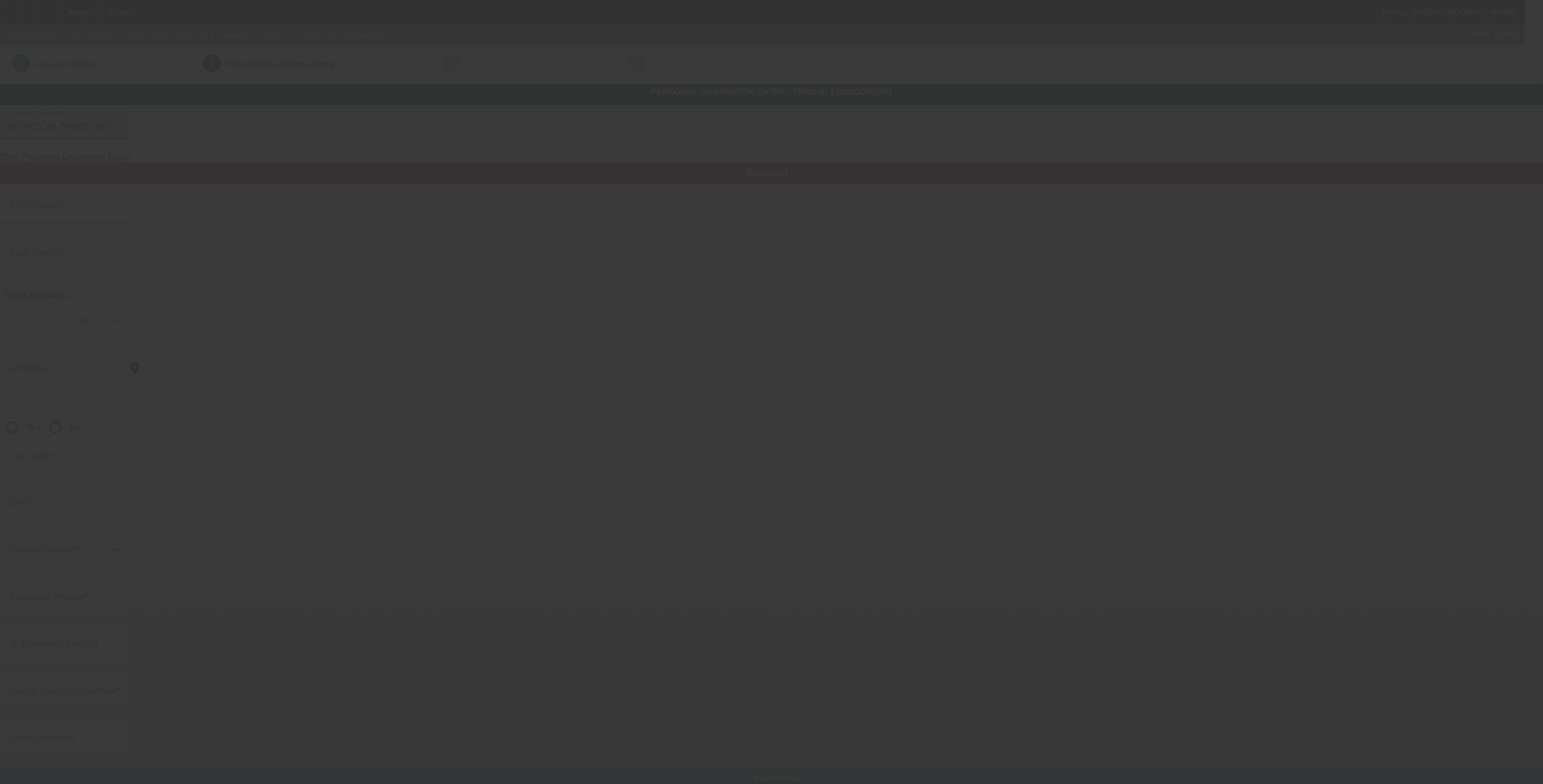
type input "Joel"
type input "Gonzalez"
type input "1120 Panno Street"
radio input "true"
type input "92227"
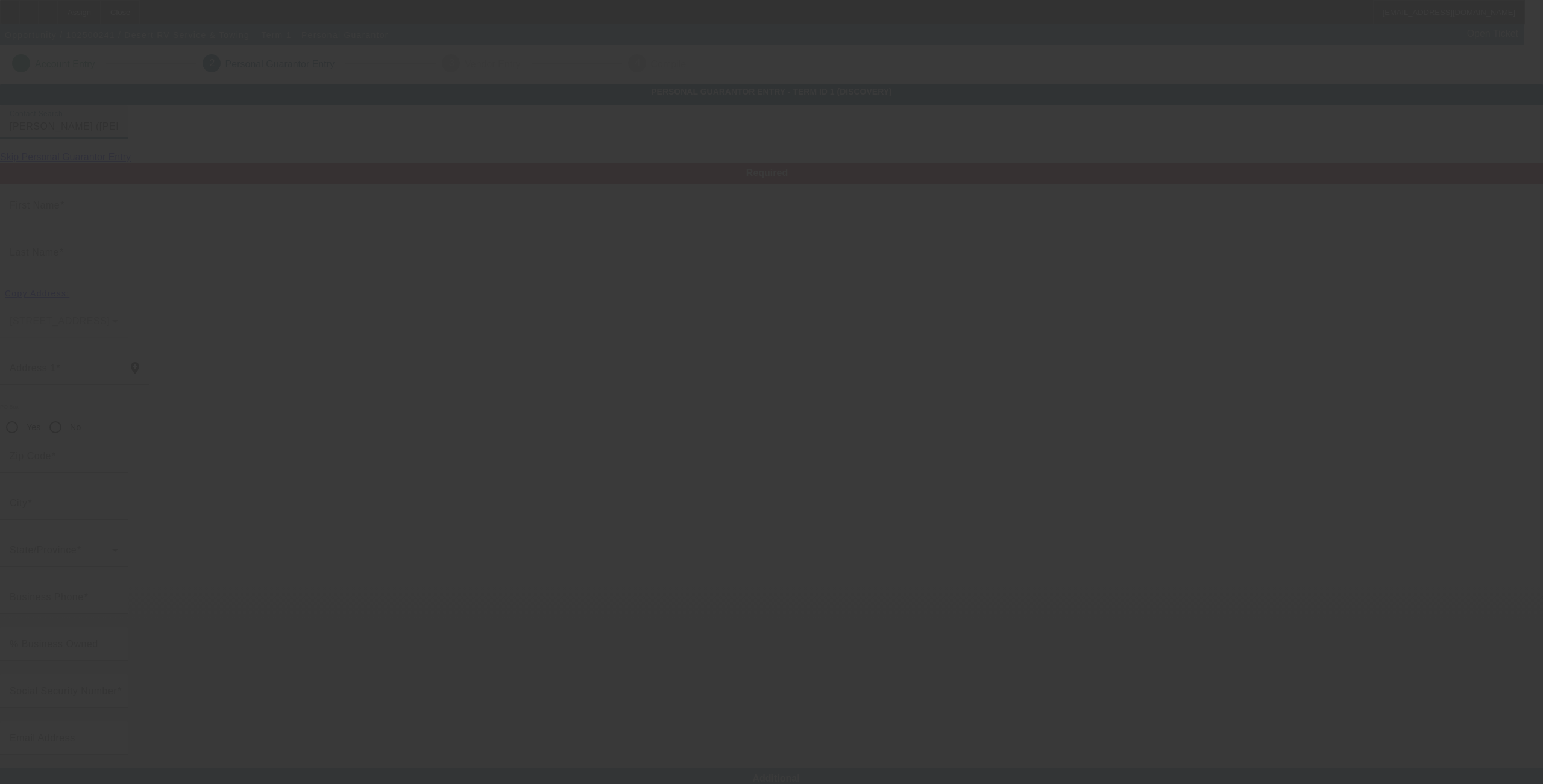
type input "Brawley"
type input "[PHONE_NUMBER]"
type input "100"
type input "551-95-2726"
type input "desertrvservice@yahoo.com"
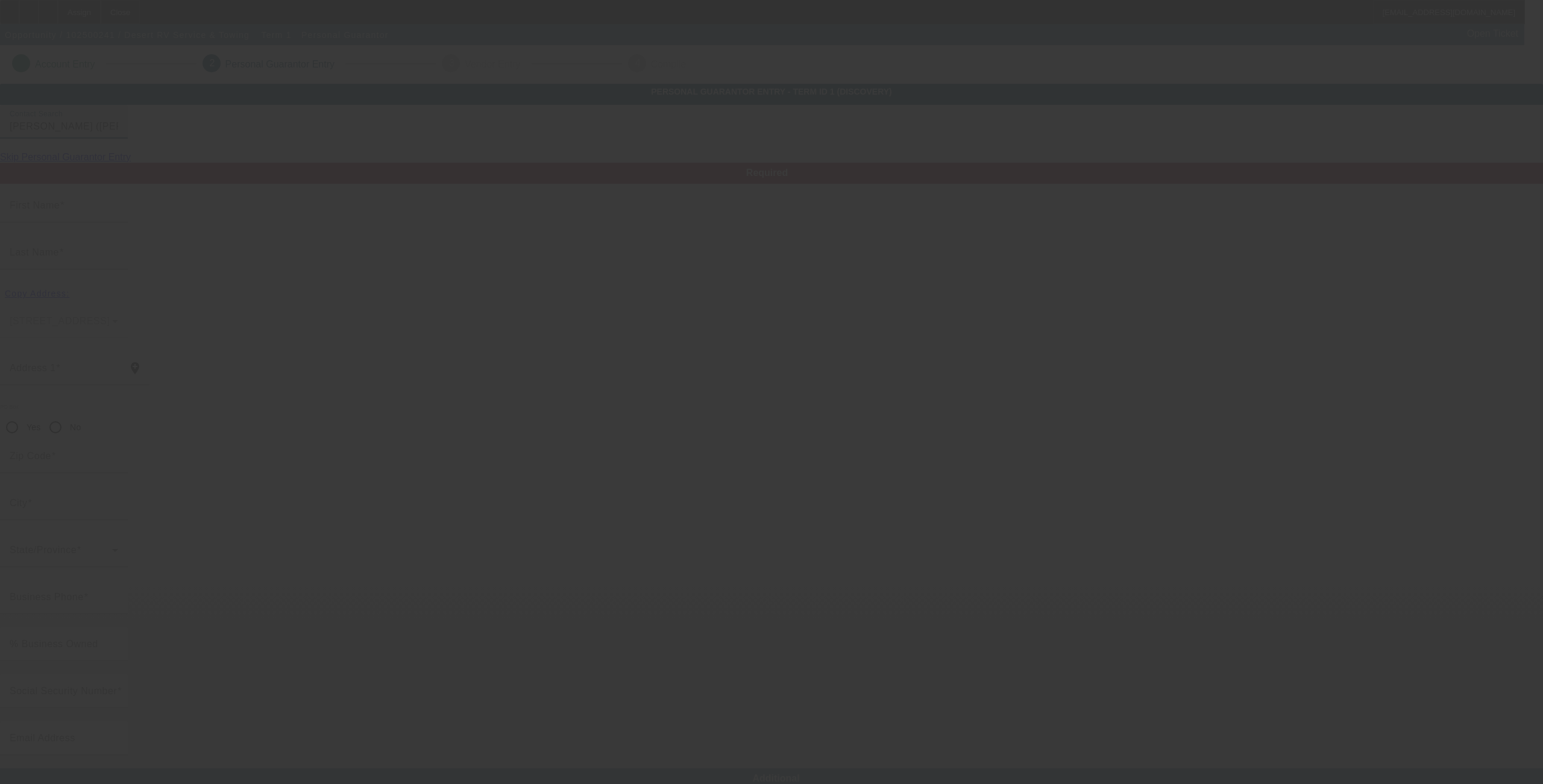
type input "[PHONE_NUMBER]"
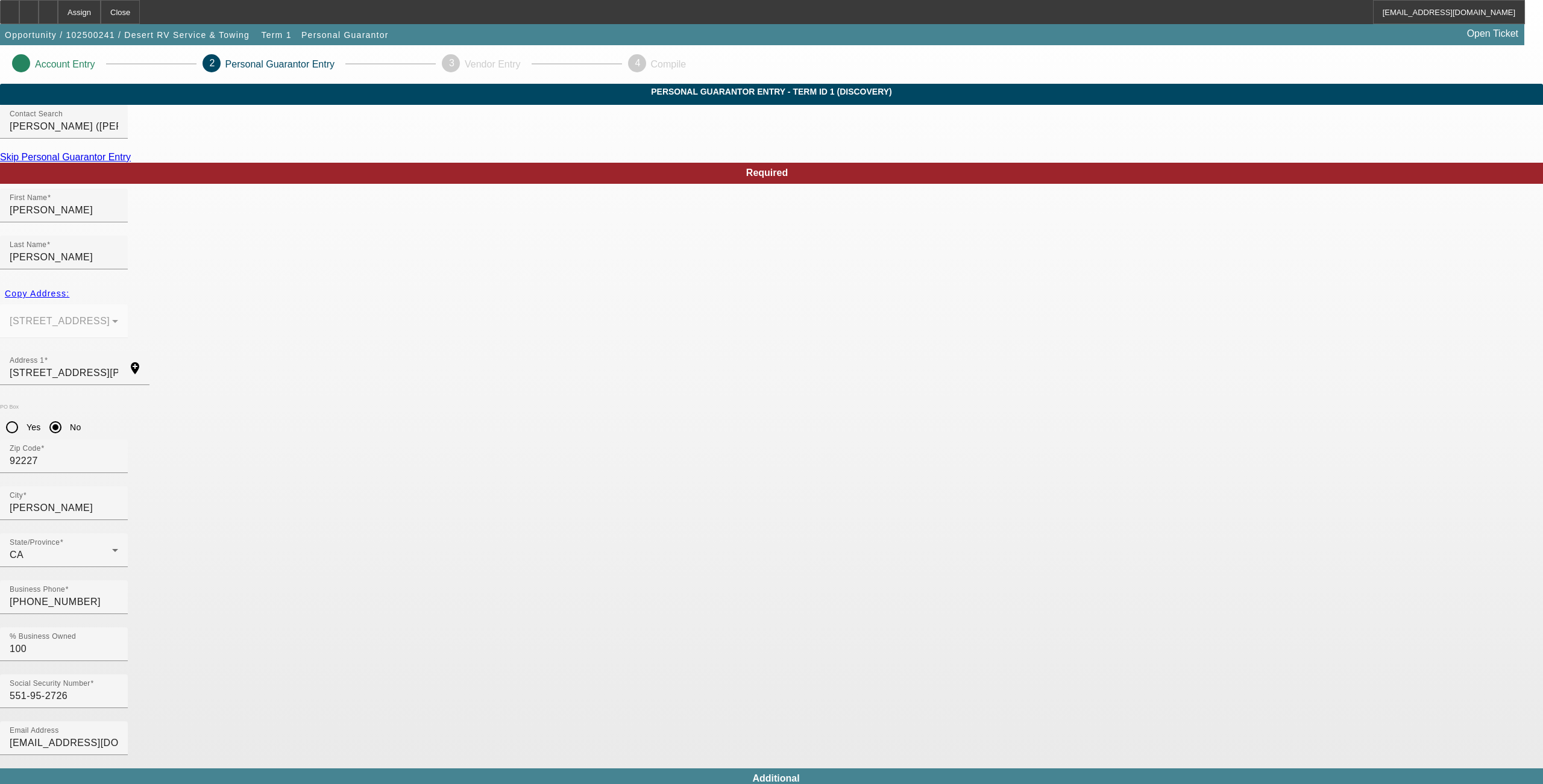
drag, startPoint x: 1030, startPoint y: 559, endPoint x: 606, endPoint y: 541, distance: 424.4
click at [760, 622] on body "Assign Close NLionello@beaconfunding.com Opportunity / 102500241 / Desert RV Se…" at bounding box center [771, 638] width 1543 height 1277
drag, startPoint x: 526, startPoint y: 479, endPoint x: 136, endPoint y: 506, distance: 390.9
click at [136, 506] on app-personal-guarantor-manage "Account Entry 2 Personal Guarantor Entry 3 Vendor Entry 4 Compile Personal Guar…" at bounding box center [771, 661] width 1543 height 1232
click at [878, 694] on body "Assign Close NLionello@beaconfunding.com Opportunity / 102500241 / Desert RV Se…" at bounding box center [771, 638] width 1543 height 1277
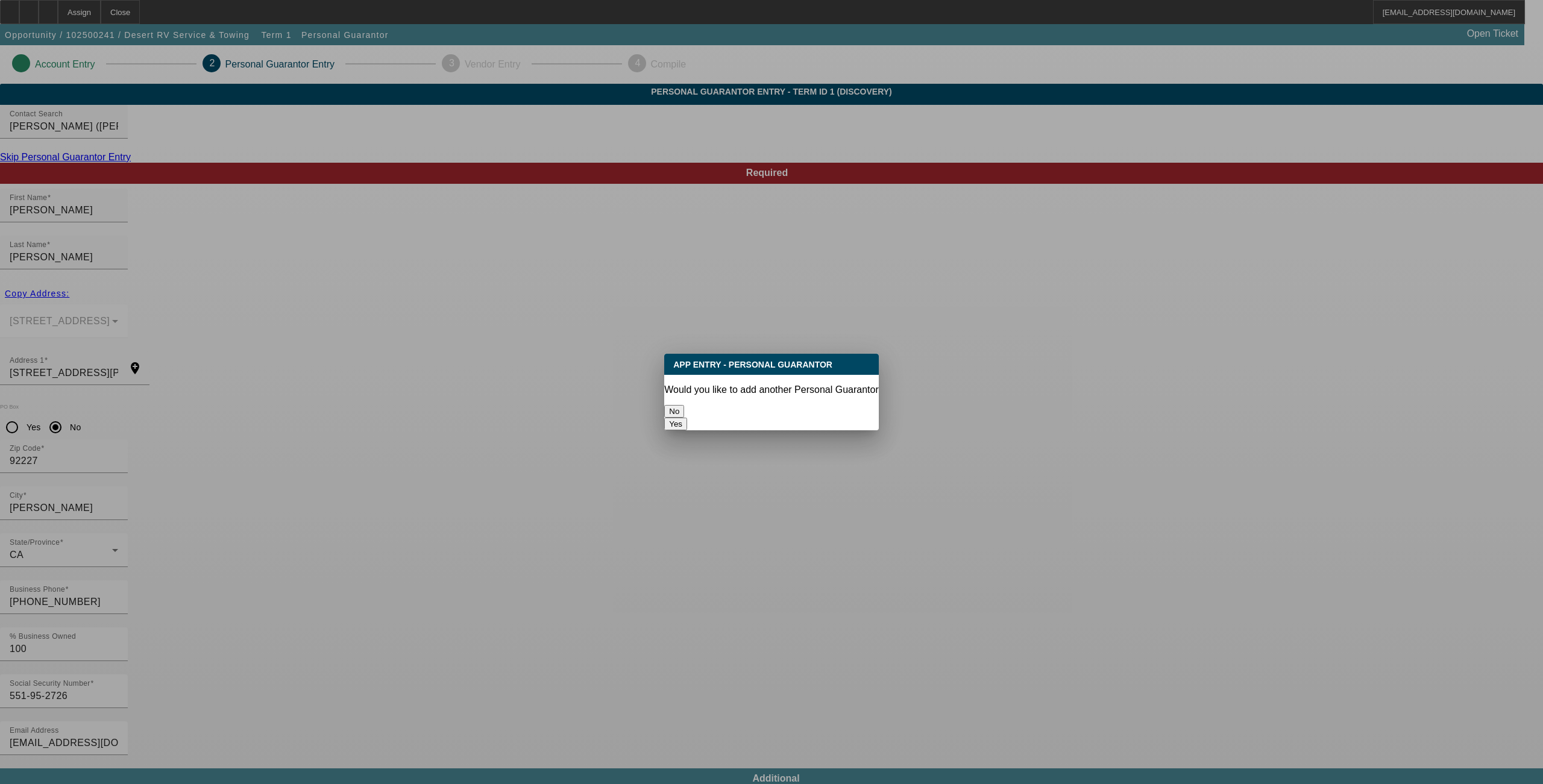
click at [684, 415] on button "No" at bounding box center [674, 411] width 20 height 12
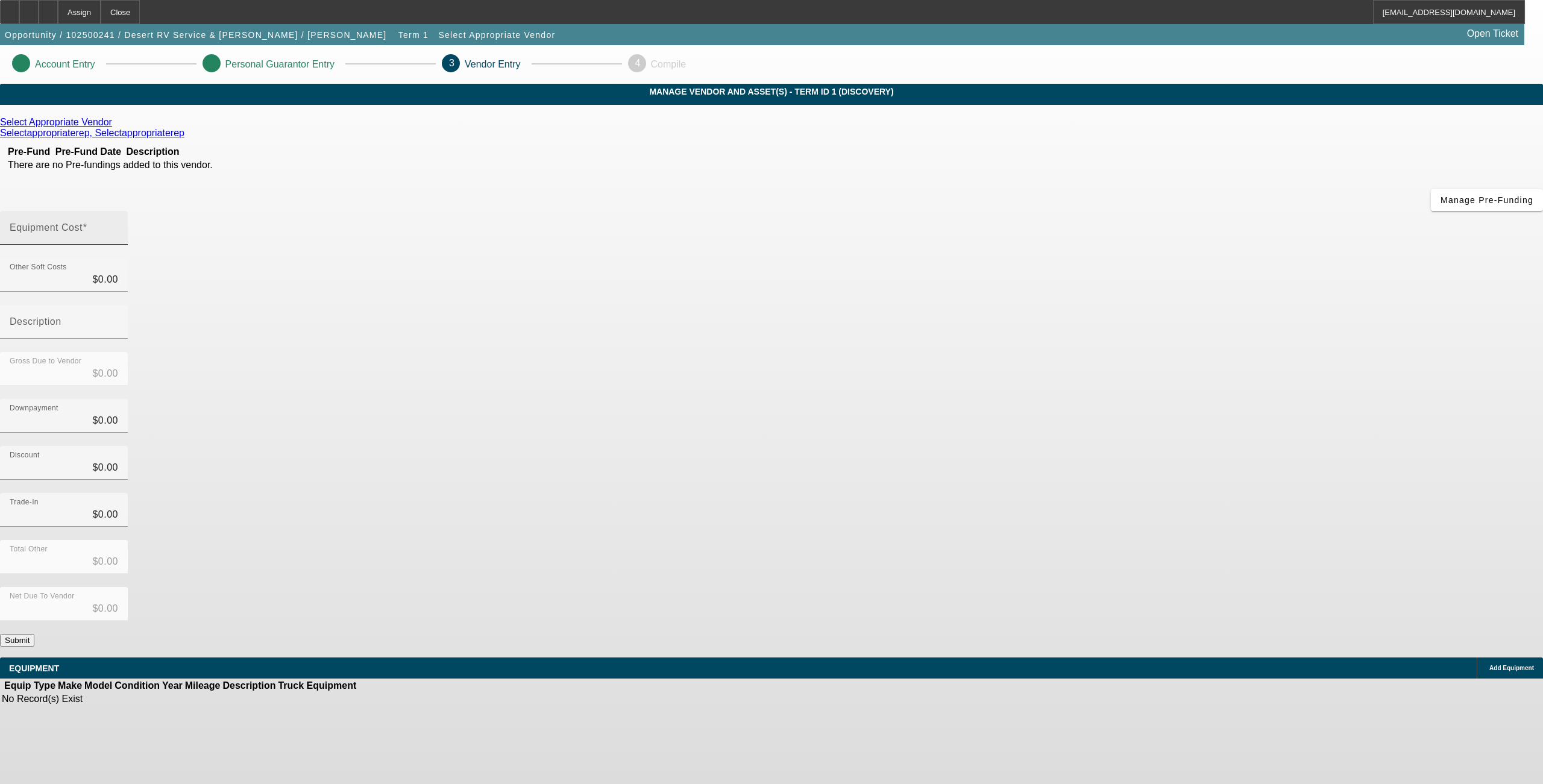
click at [83, 223] on mat-label "Equipment Cost" at bounding box center [46, 228] width 73 height 11
click at [118, 226] on input "Equipment Cost" at bounding box center [64, 232] width 108 height 14
type input "1"
type input "$1.00"
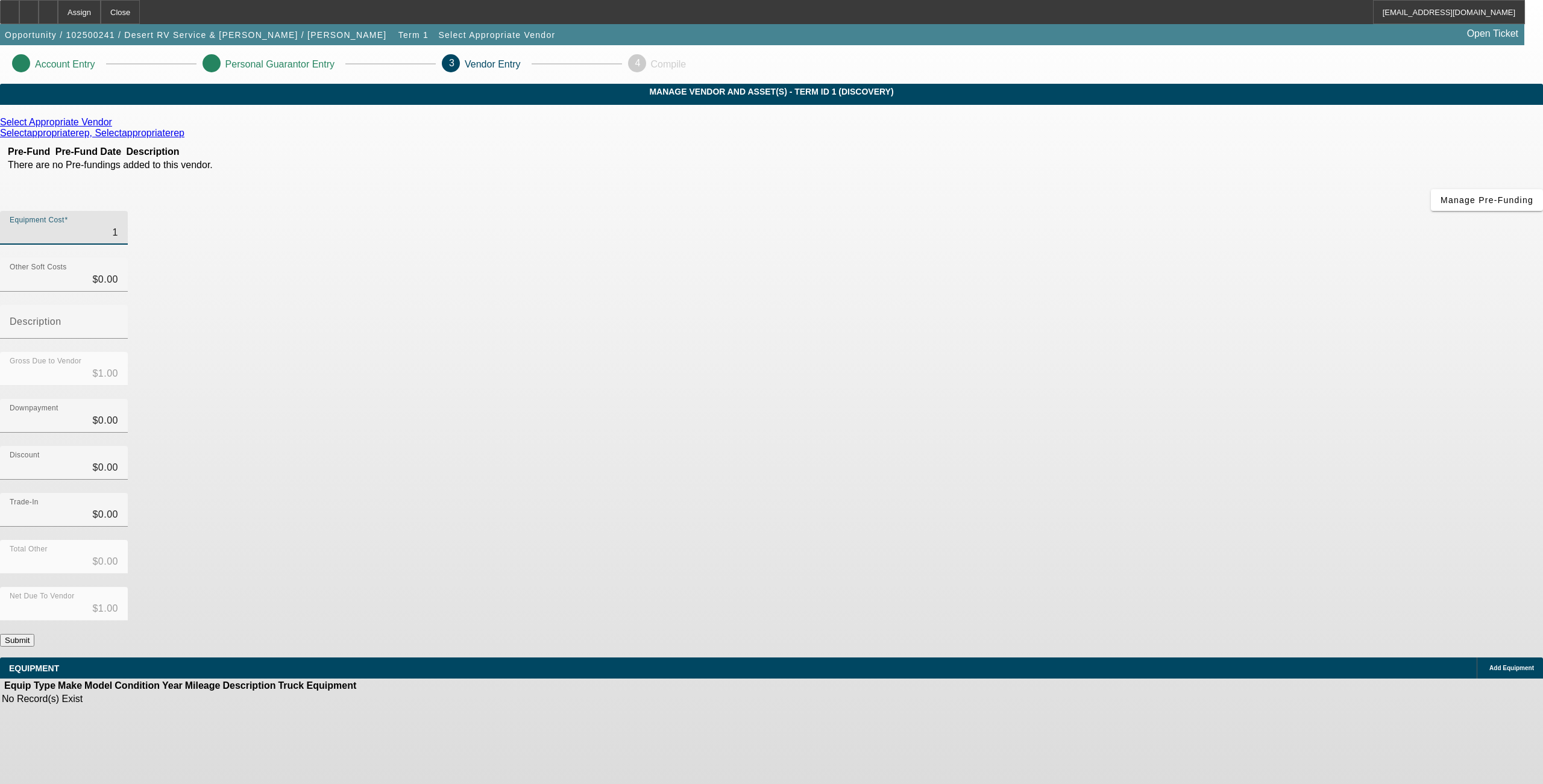
type input "16"
type input "$16.00"
type input "1"
type input "$1.00"
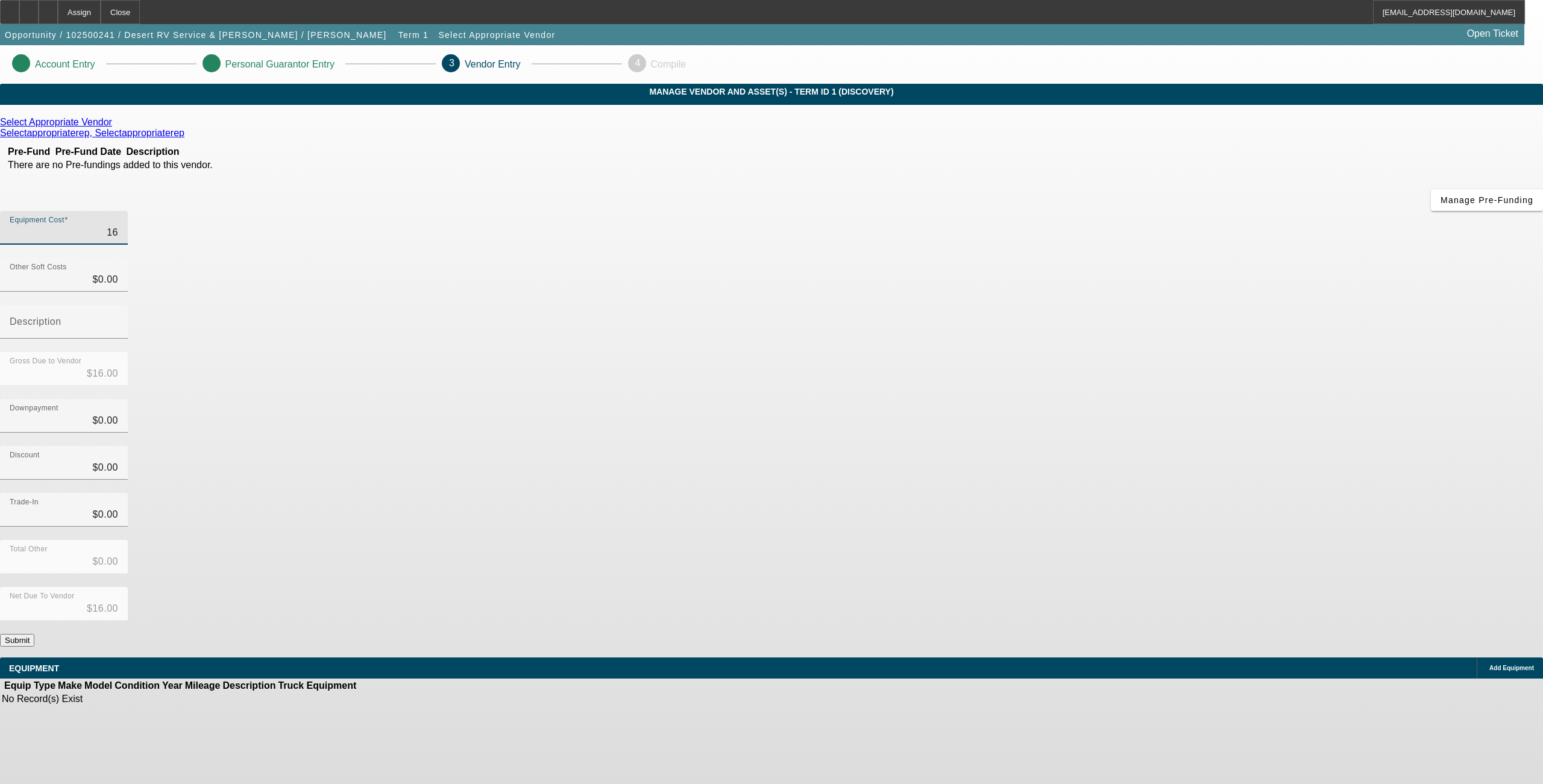
type input "$1.00"
type input "15"
type input "$15.00"
type input "150"
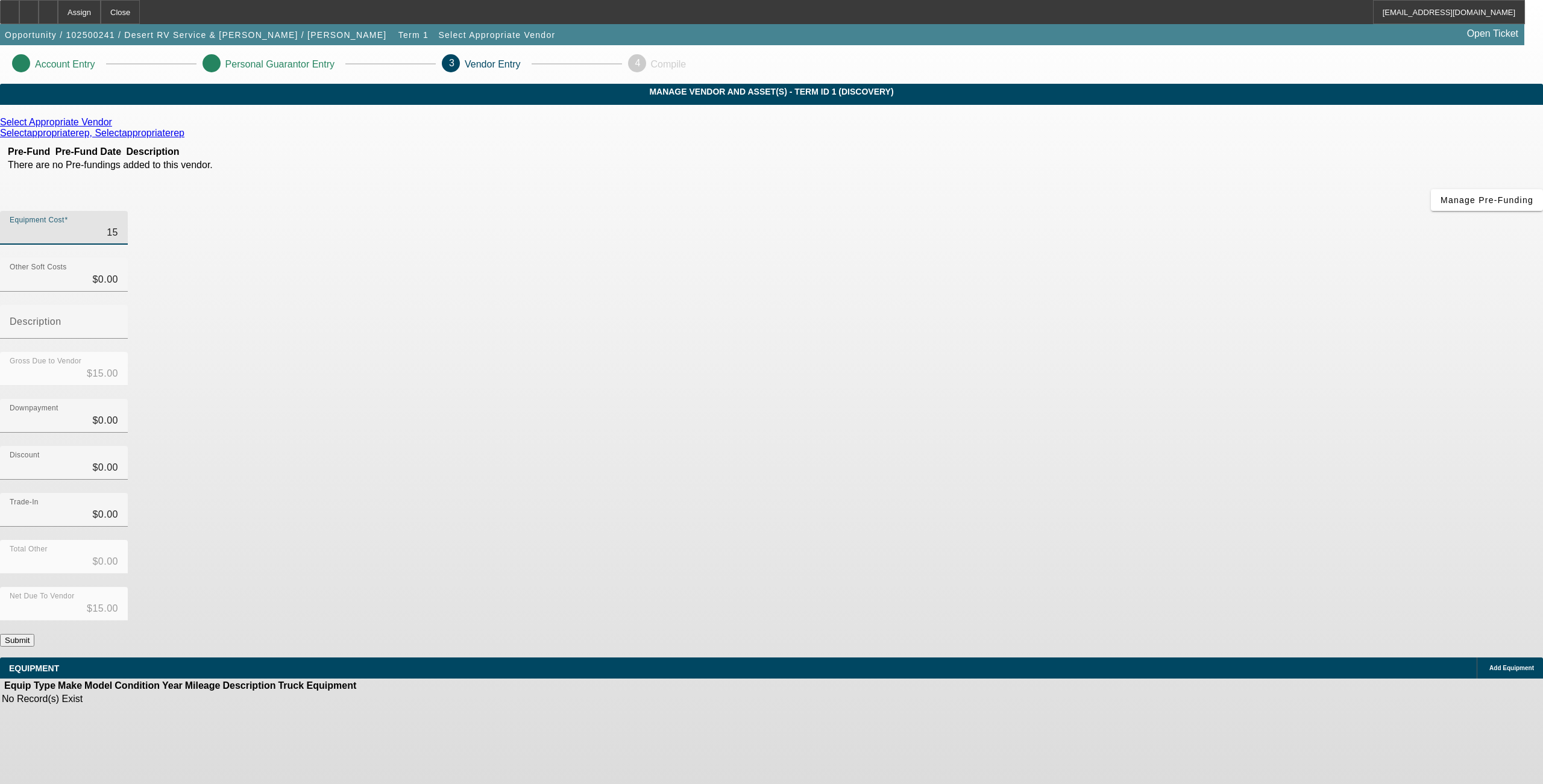
type input "$150.00"
type input "1500"
type input "$1,500.00"
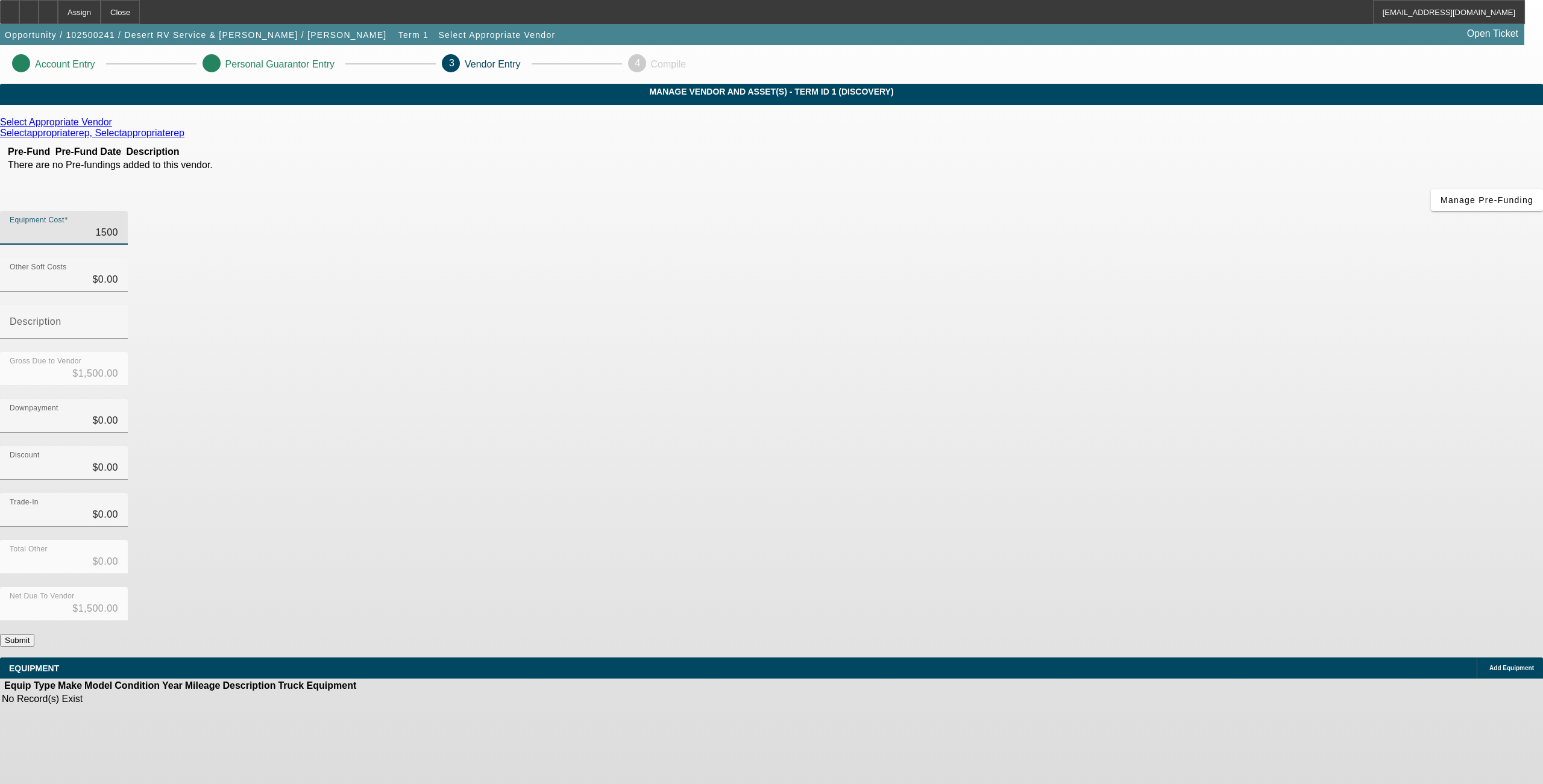
type input "15000"
type input "$15,000.00"
type input "150000"
type input "$150,000.00"
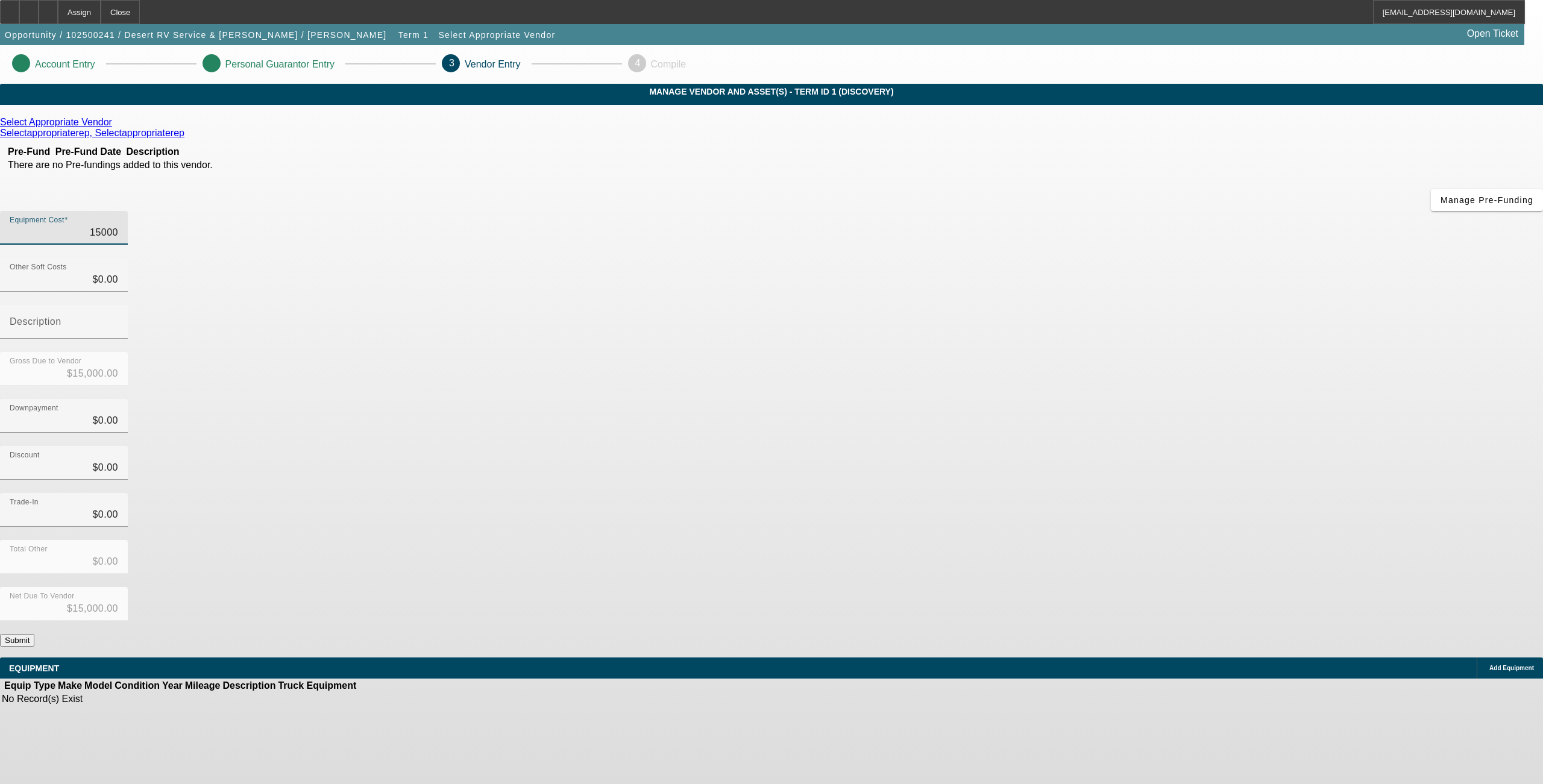
type input "$150,000.00"
drag, startPoint x: 705, startPoint y: 404, endPoint x: 897, endPoint y: 458, distance: 199.4
click at [705, 405] on div "Select Appropriate Vendor Selectappropriaterep, Selectappropriaterep Pre-Fund P…" at bounding box center [771, 381] width 1543 height 530
click at [35, 634] on button "Submit" at bounding box center [17, 640] width 35 height 12
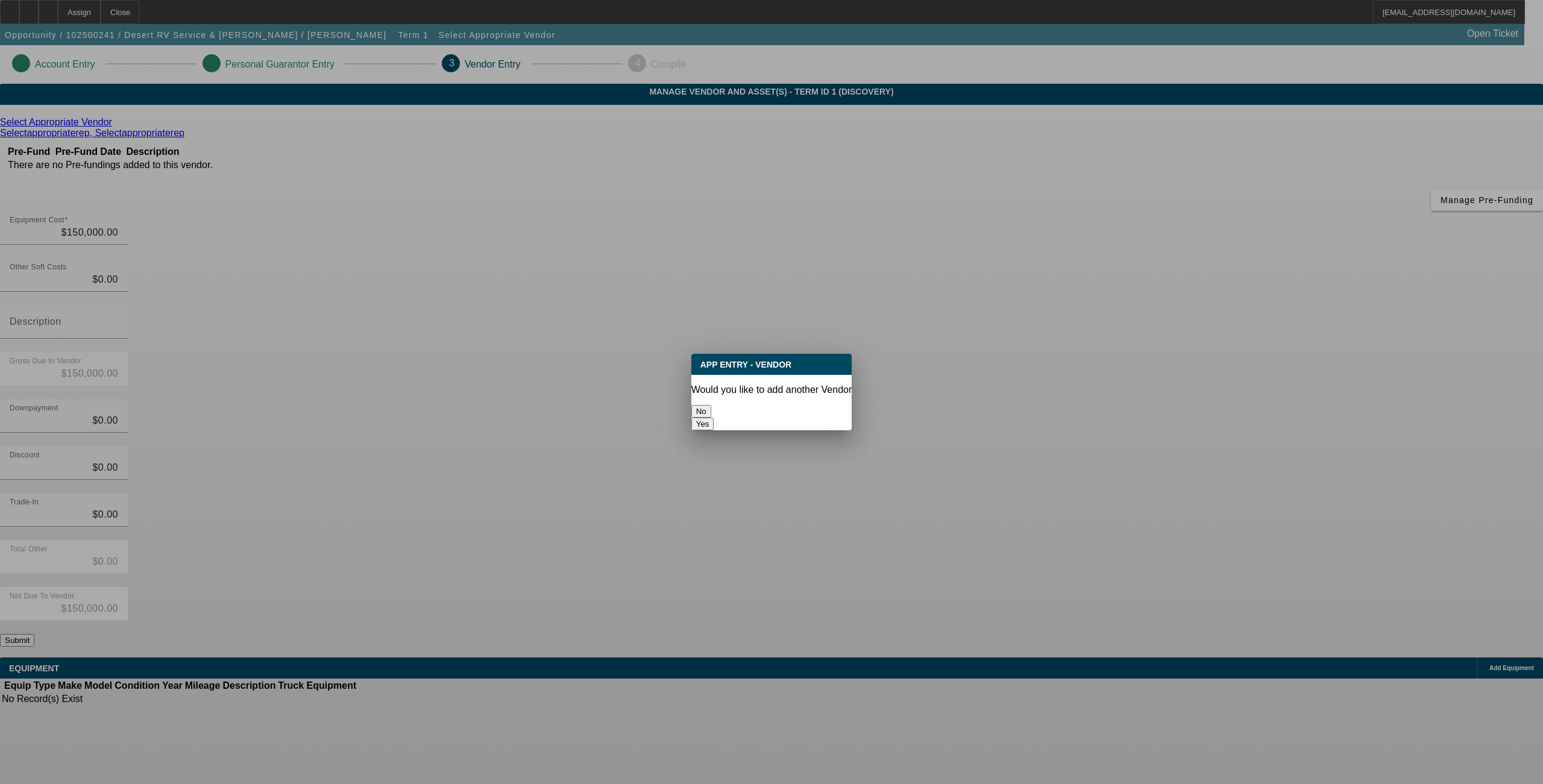
click at [711, 406] on button "No" at bounding box center [701, 411] width 20 height 12
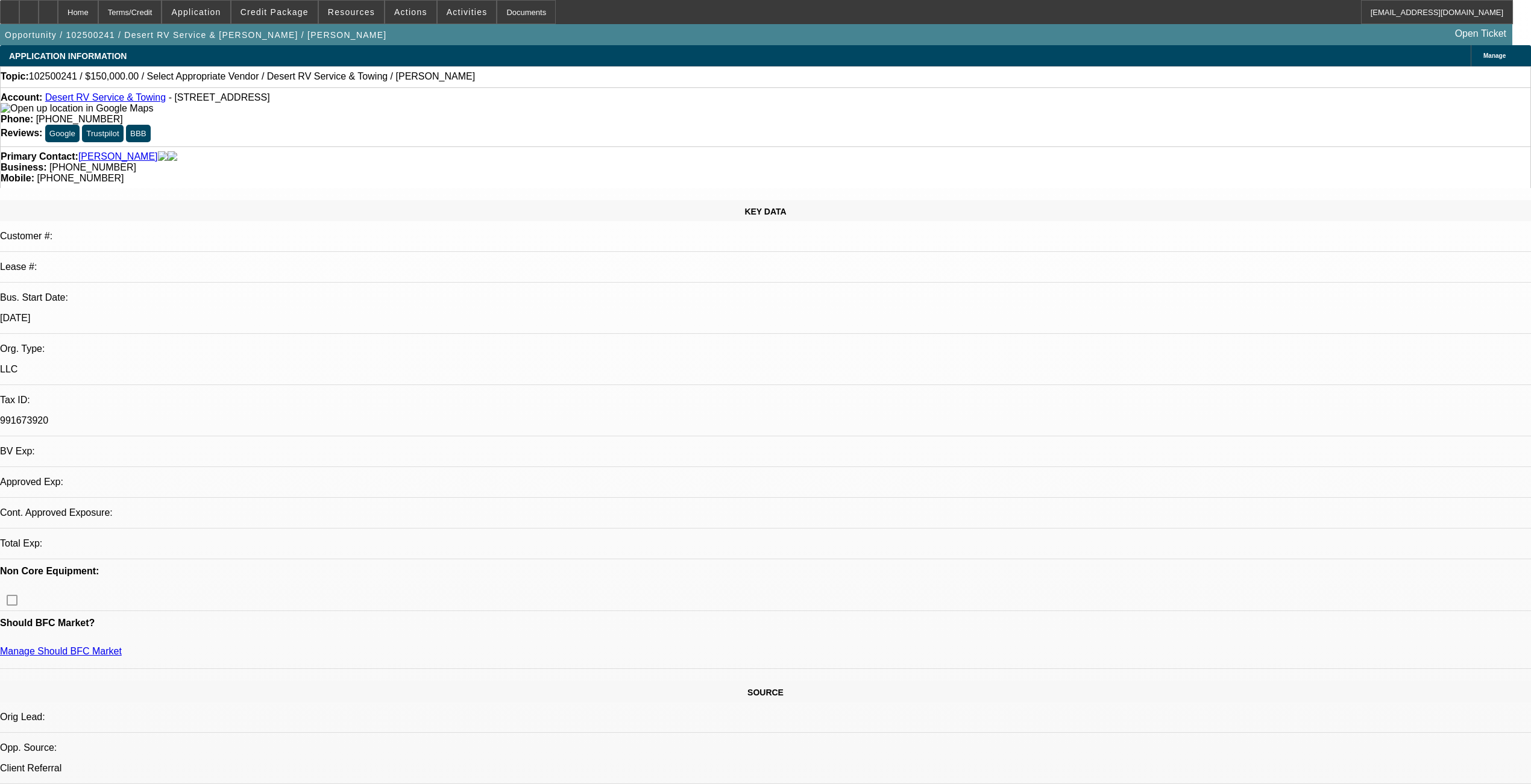
select select "0"
select select "2"
select select "0.1"
select select "4"
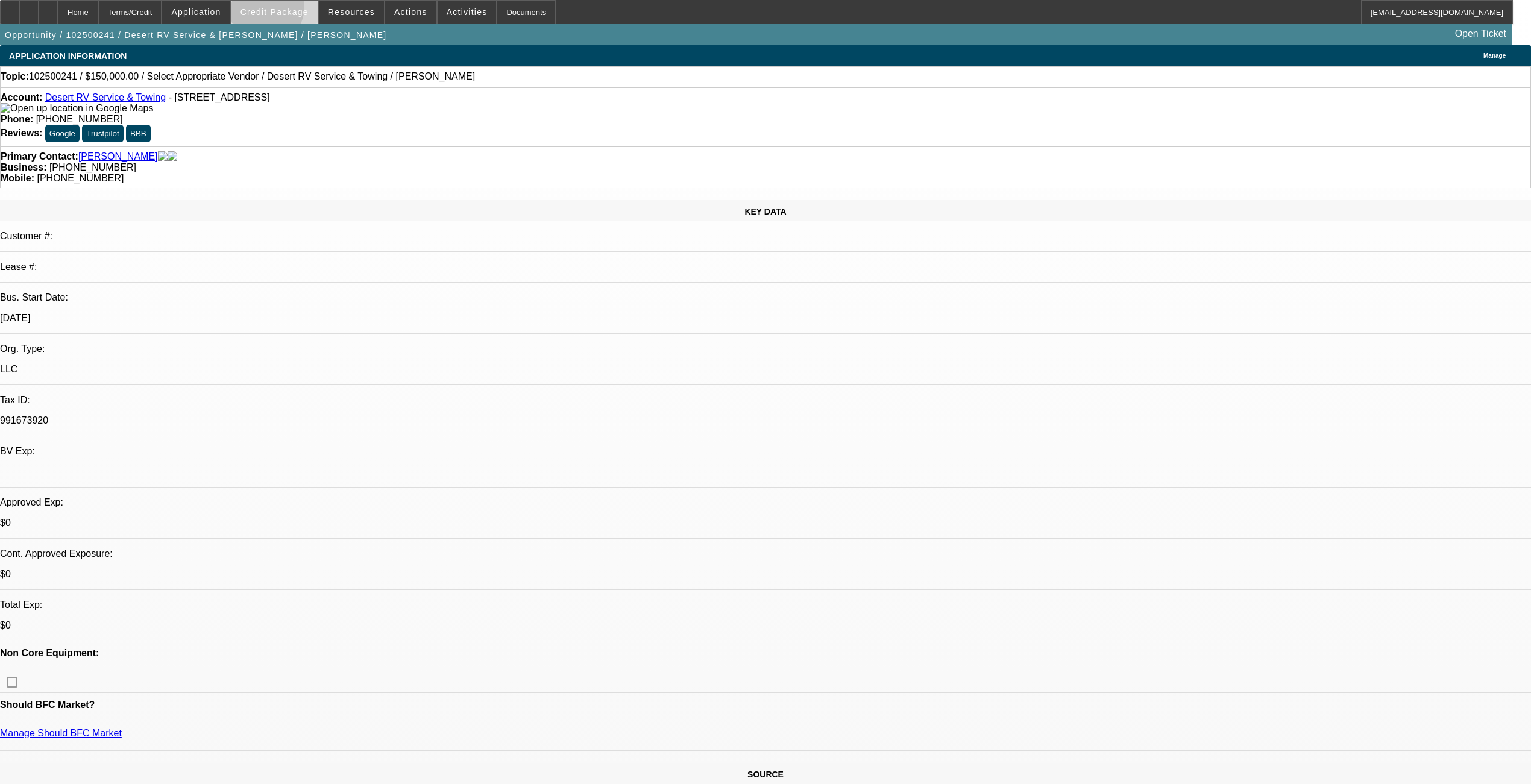
click at [286, 10] on span "Credit Package" at bounding box center [275, 12] width 68 height 10
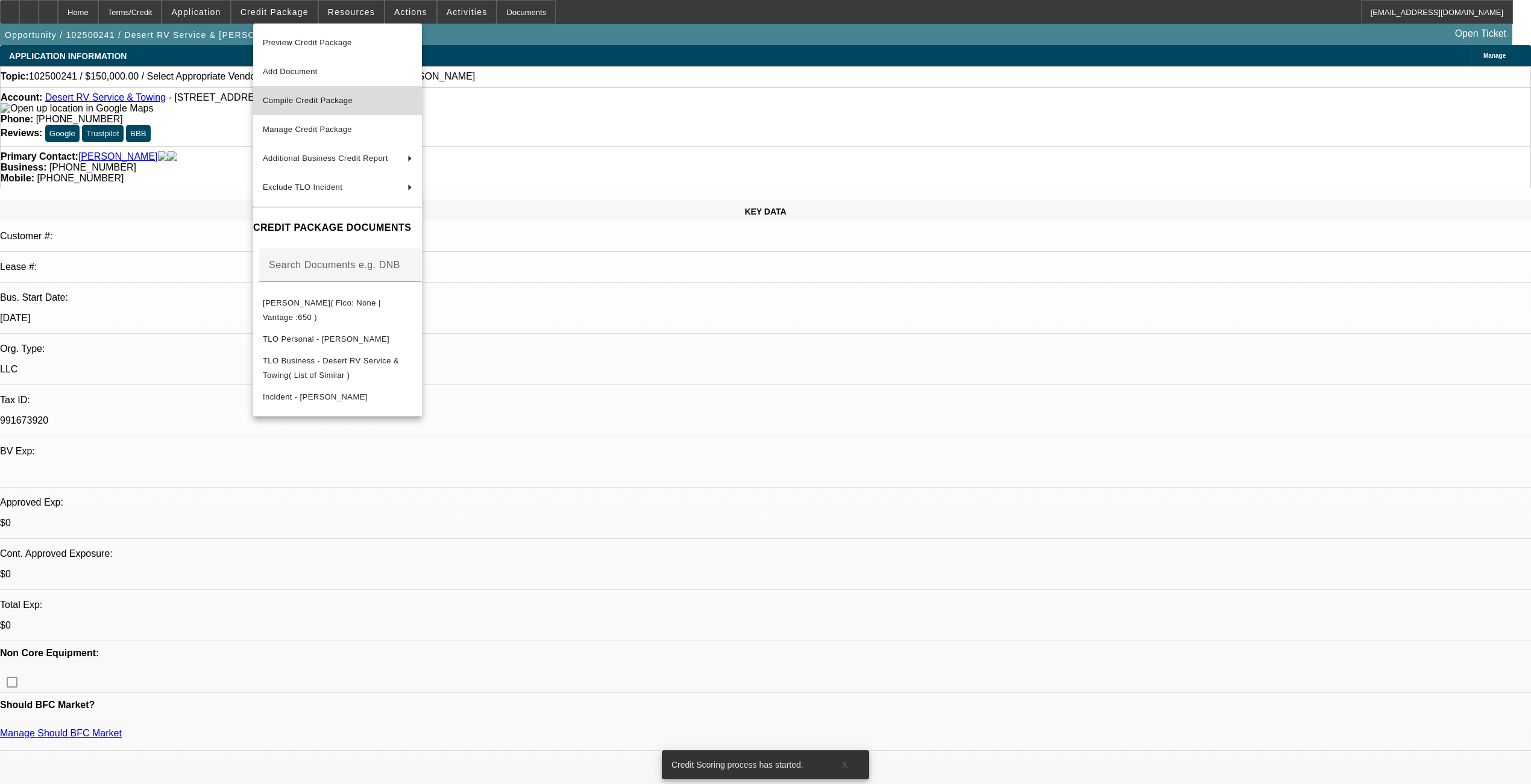
click at [319, 100] on span "Compile Credit Package" at bounding box center [307, 100] width 90 height 9
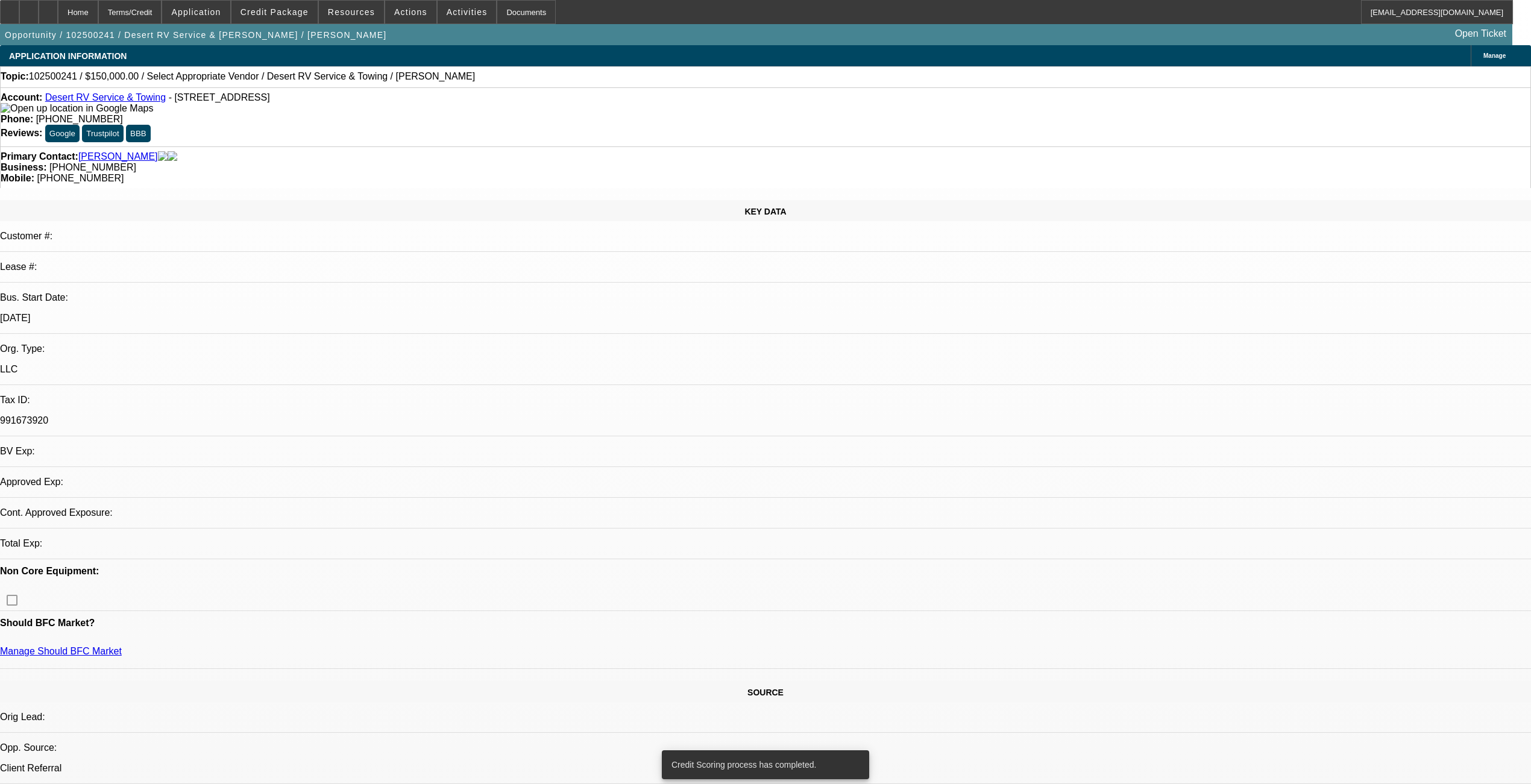
select select "0"
select select "2"
select select "0.1"
select select "4"
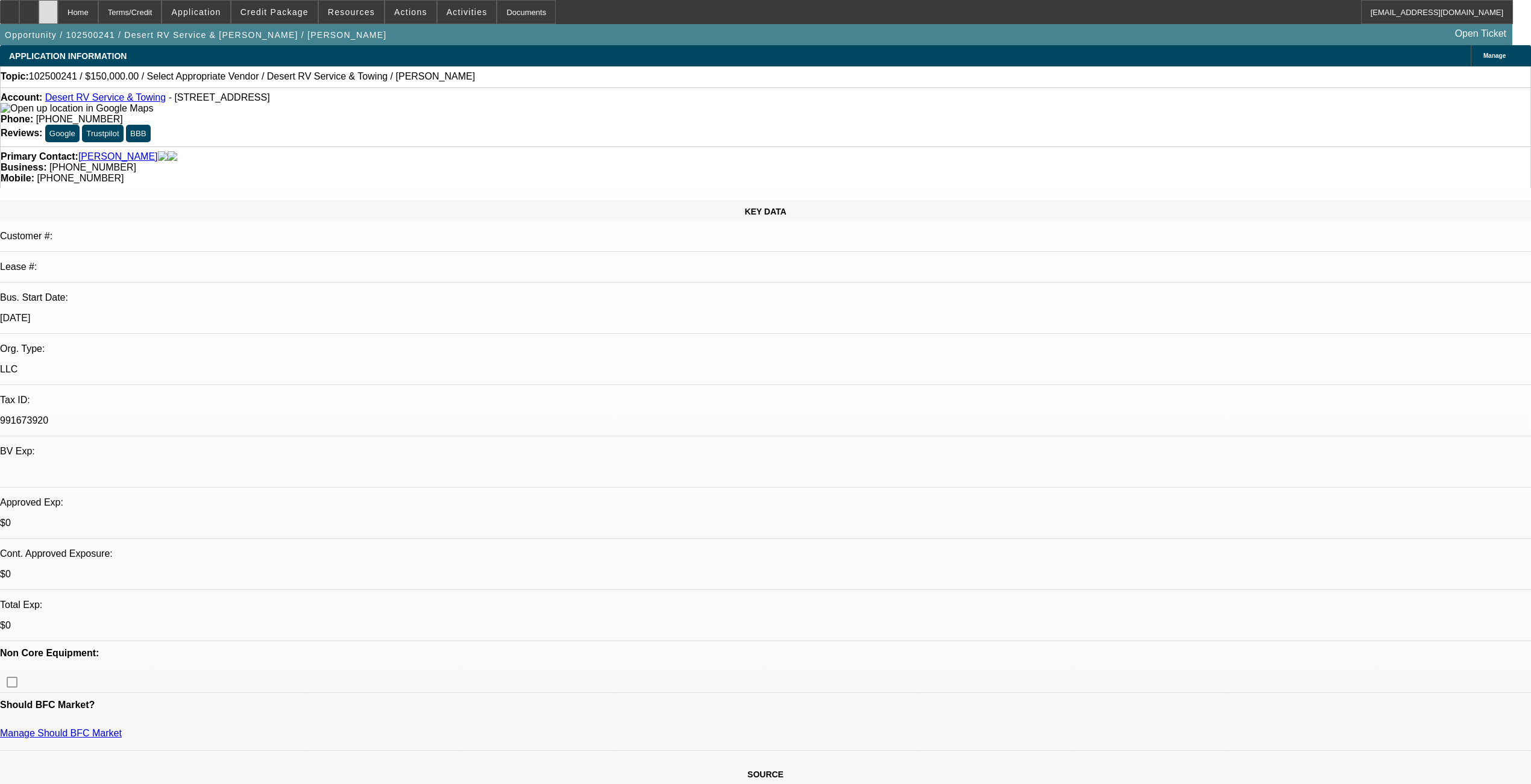
click at [58, 8] on div at bounding box center [48, 12] width 19 height 24
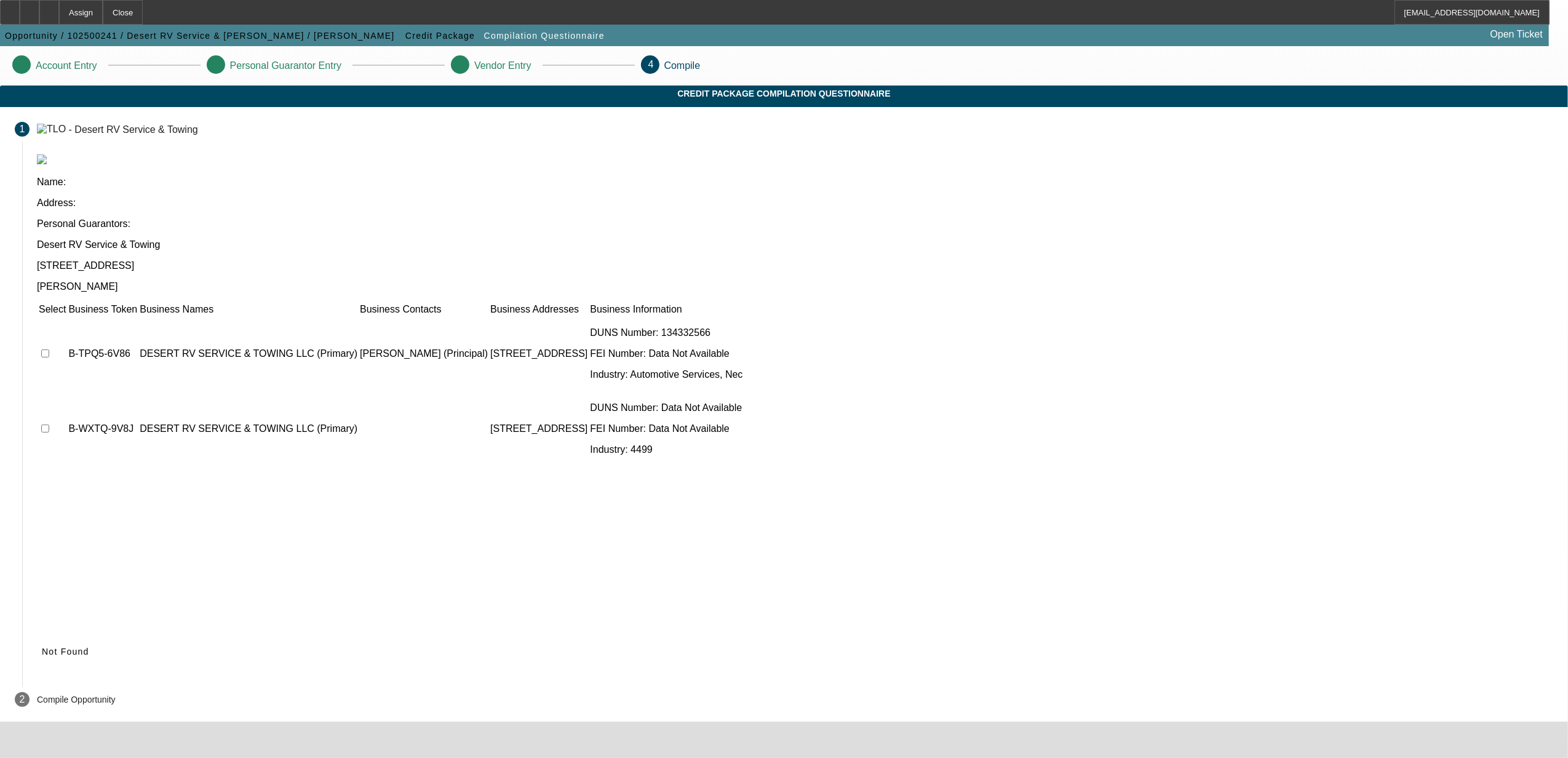
click at [49, 350] on input "checkbox" at bounding box center [45, 353] width 8 height 8
checkbox input "true"
click at [78, 637] on span at bounding box center [57, 651] width 41 height 30
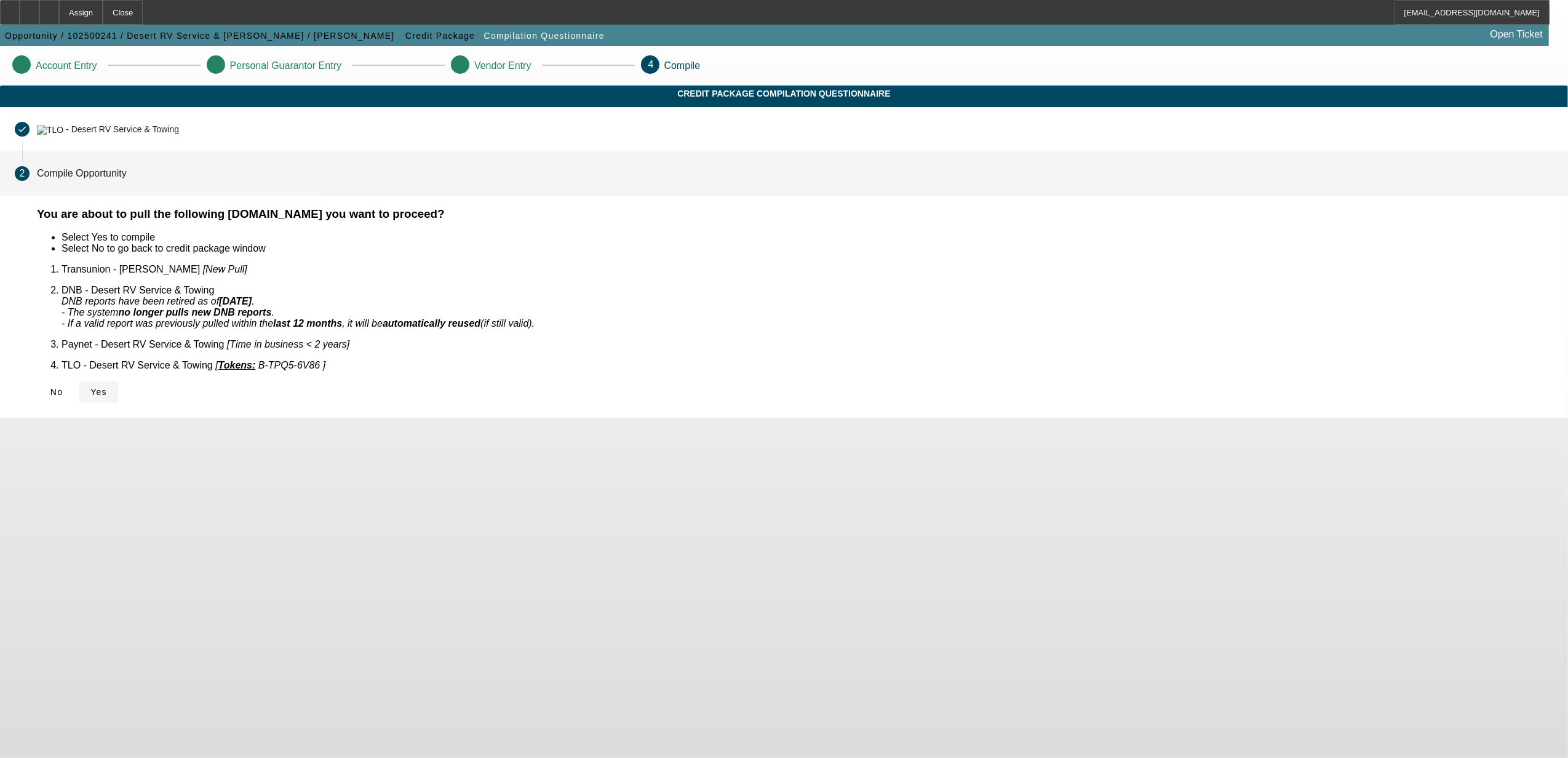
click at [107, 387] on span "Yes" at bounding box center [98, 392] width 16 height 10
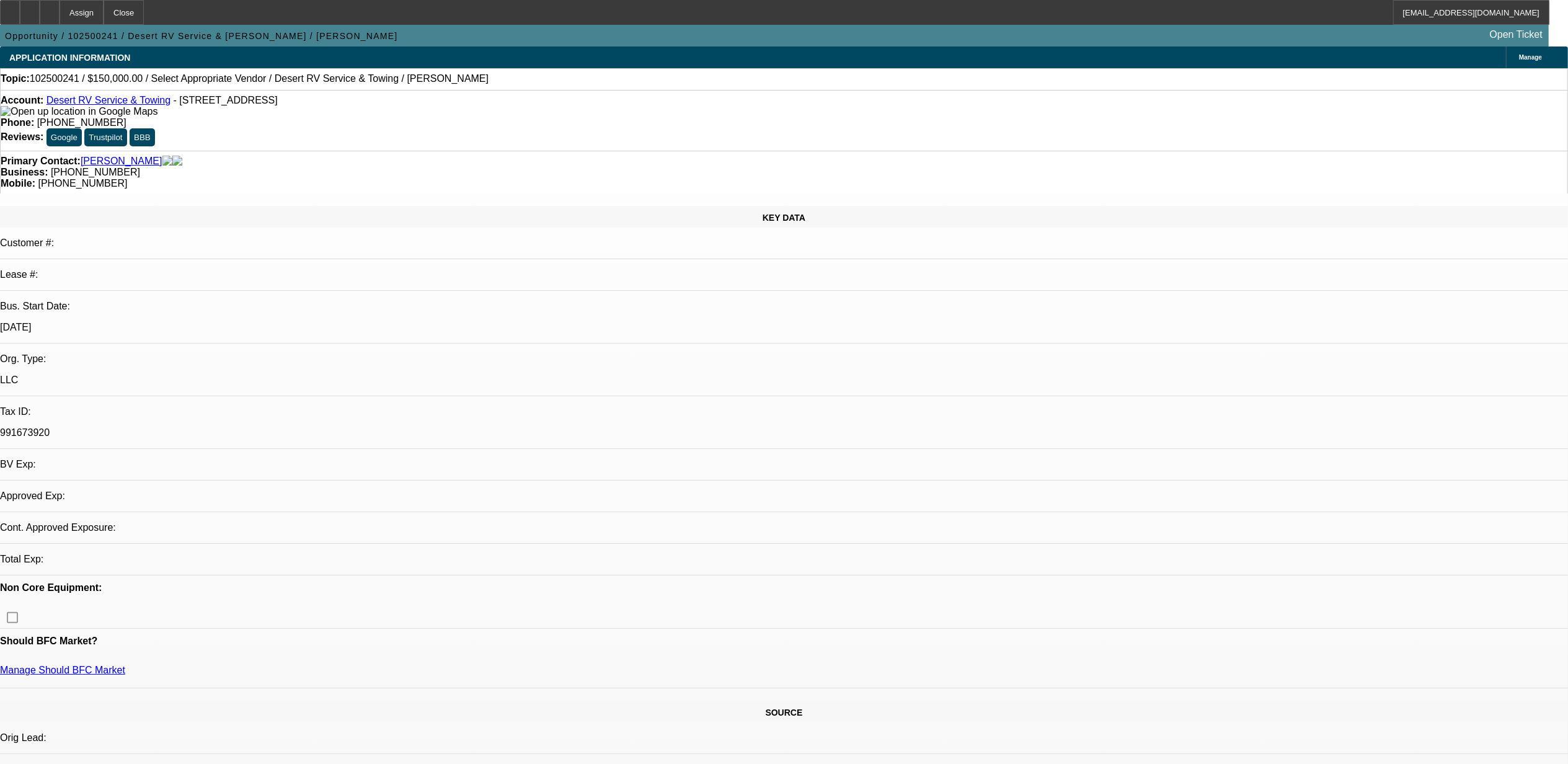
select select "0"
select select "2"
select select "0.1"
select select "4"
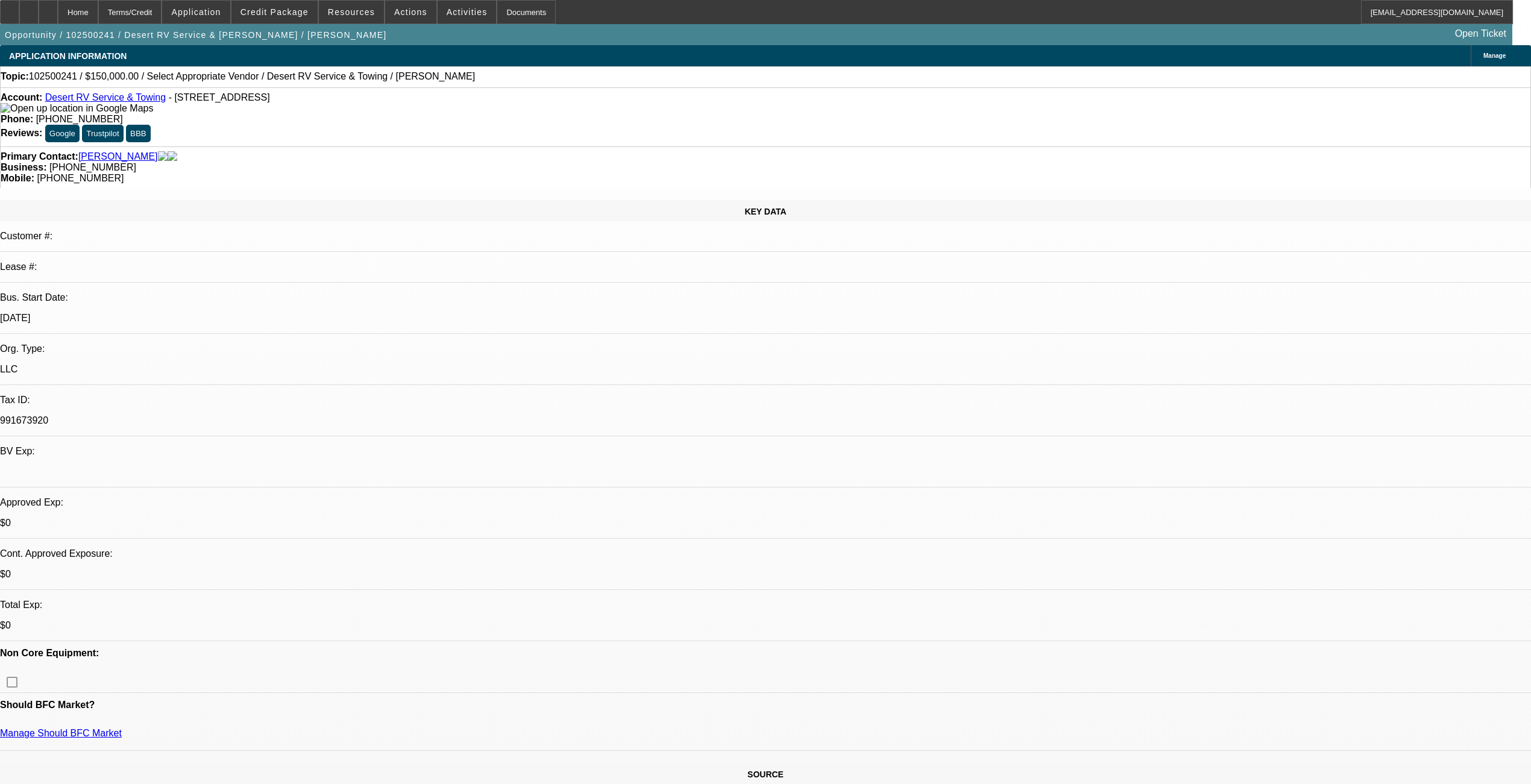
select select "0"
select select "2"
select select "0.1"
select select "4"
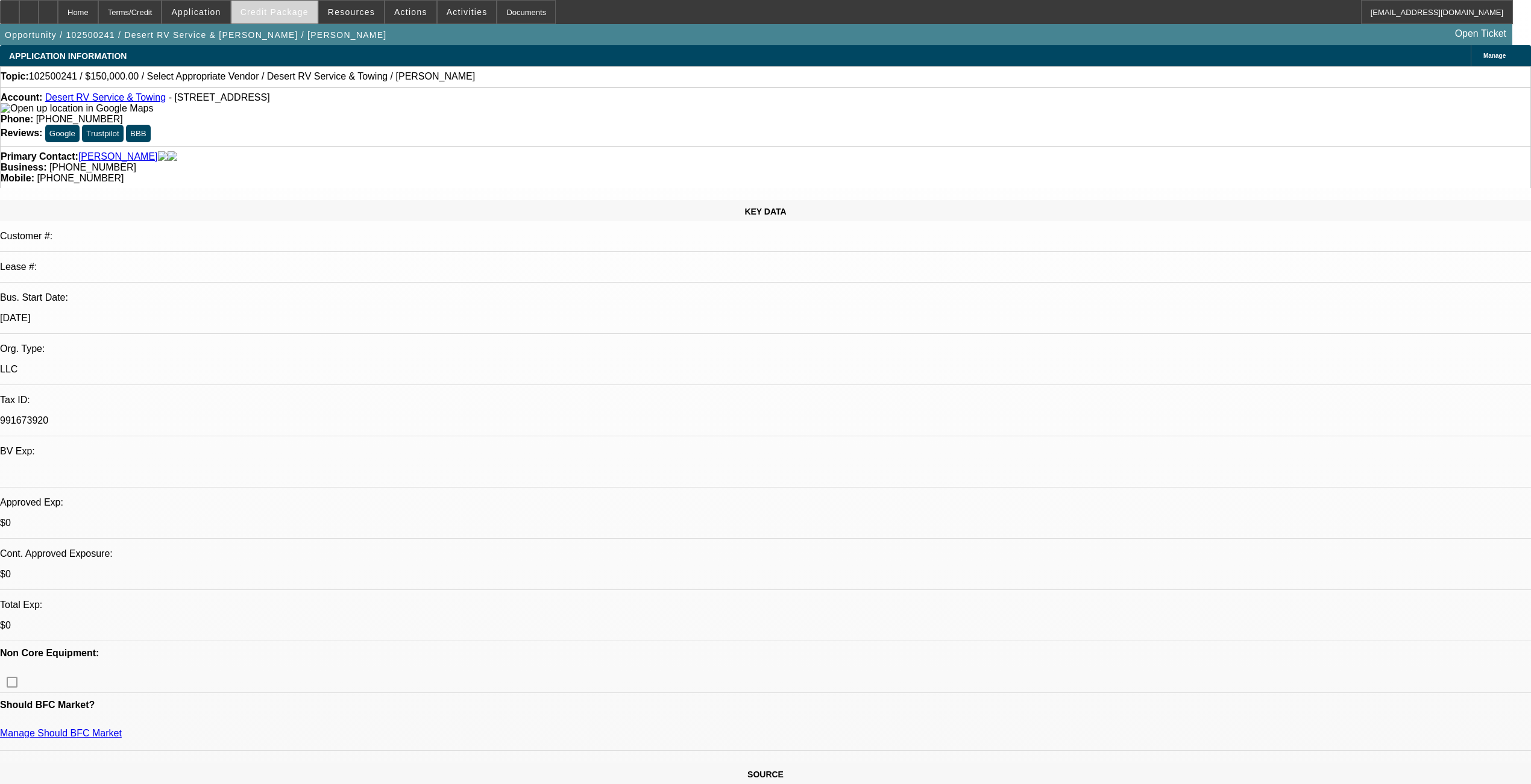
click at [318, 10] on span at bounding box center [274, 12] width 86 height 29
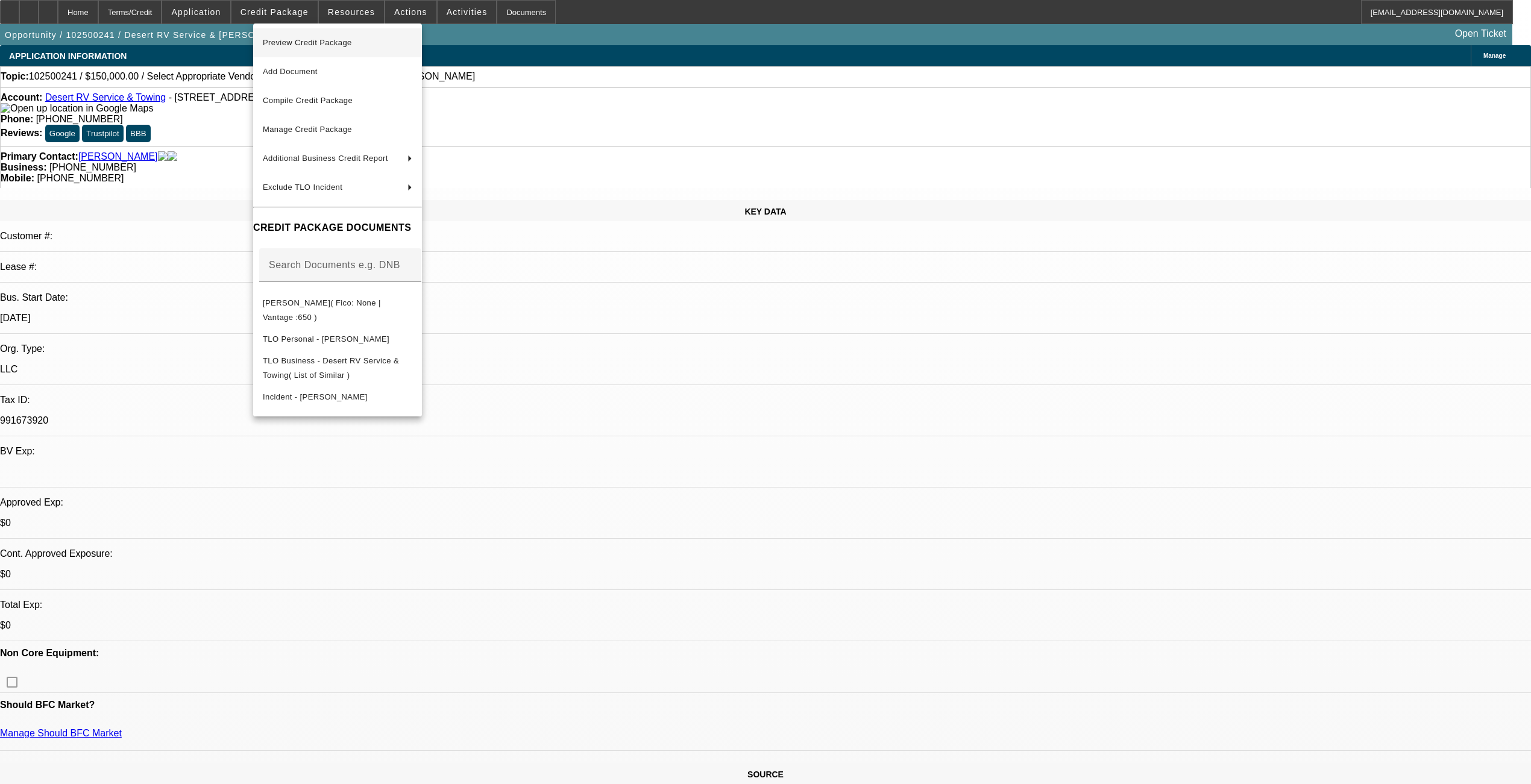
click at [334, 46] on span "Preview Credit Package" at bounding box center [338, 43] width 150 height 14
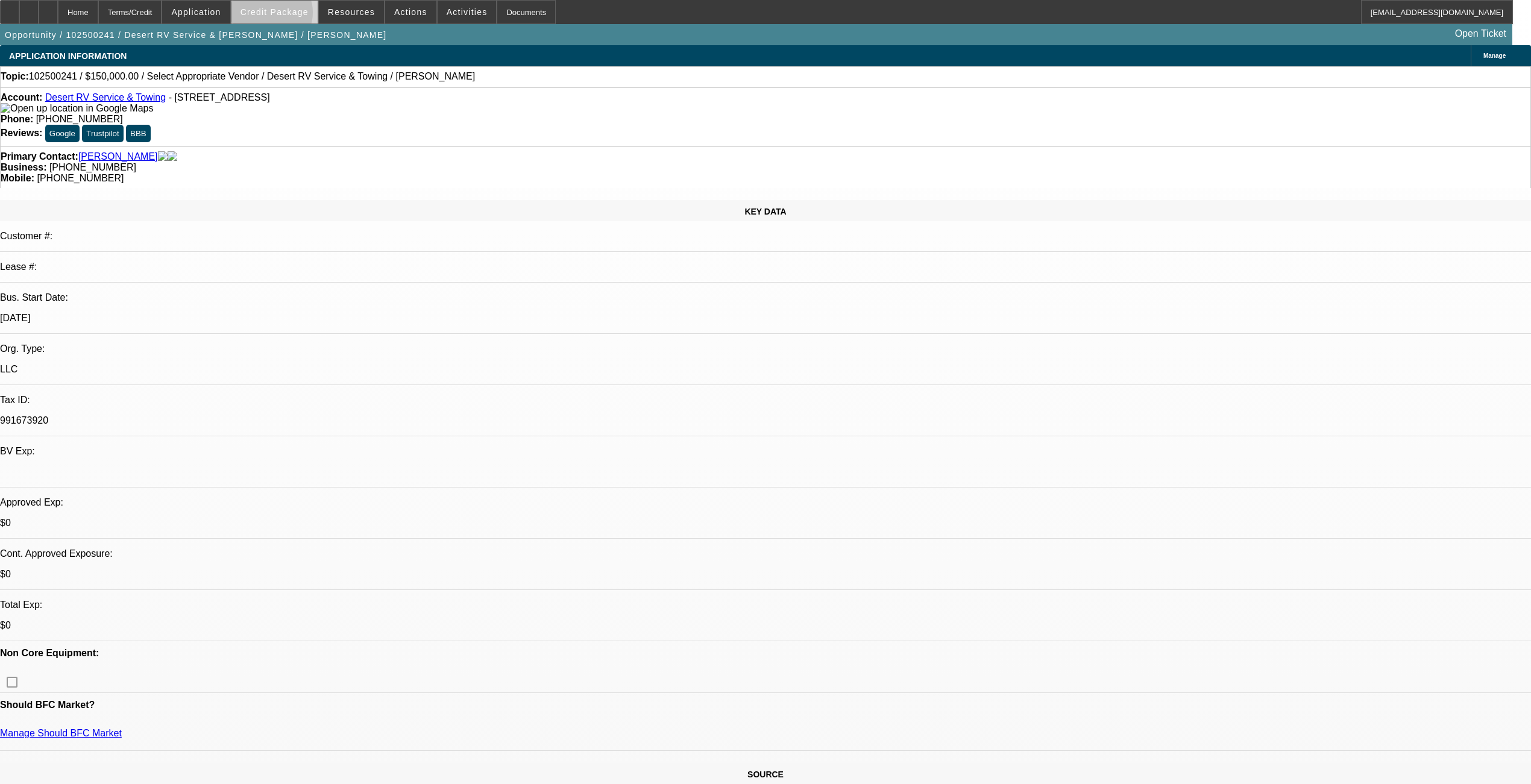
click at [293, 15] on span "Credit Package" at bounding box center [275, 12] width 68 height 10
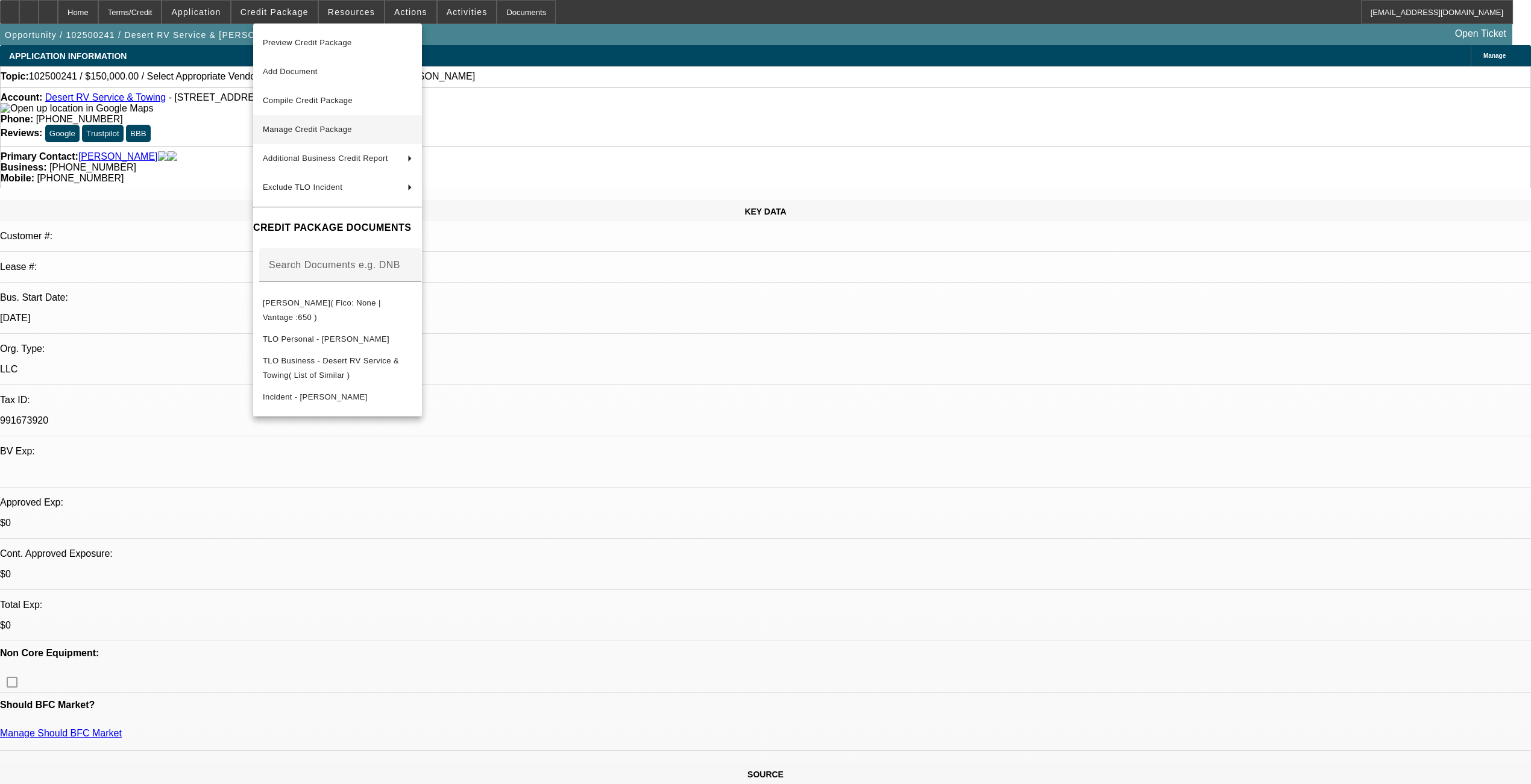
click at [286, 131] on span "Manage Credit Package" at bounding box center [307, 129] width 89 height 9
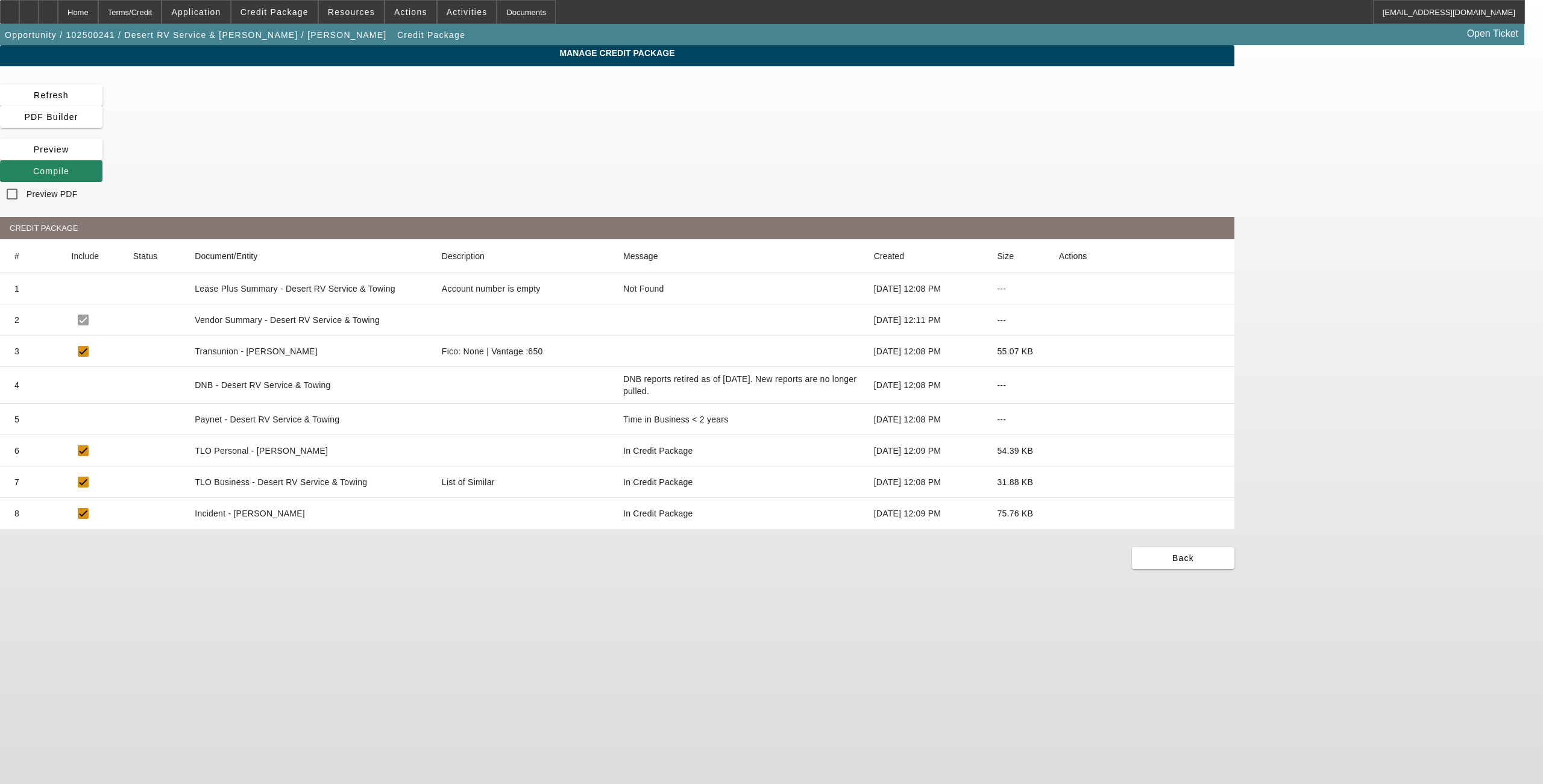
click at [1059, 419] on icon at bounding box center [1059, 419] width 0 height 0
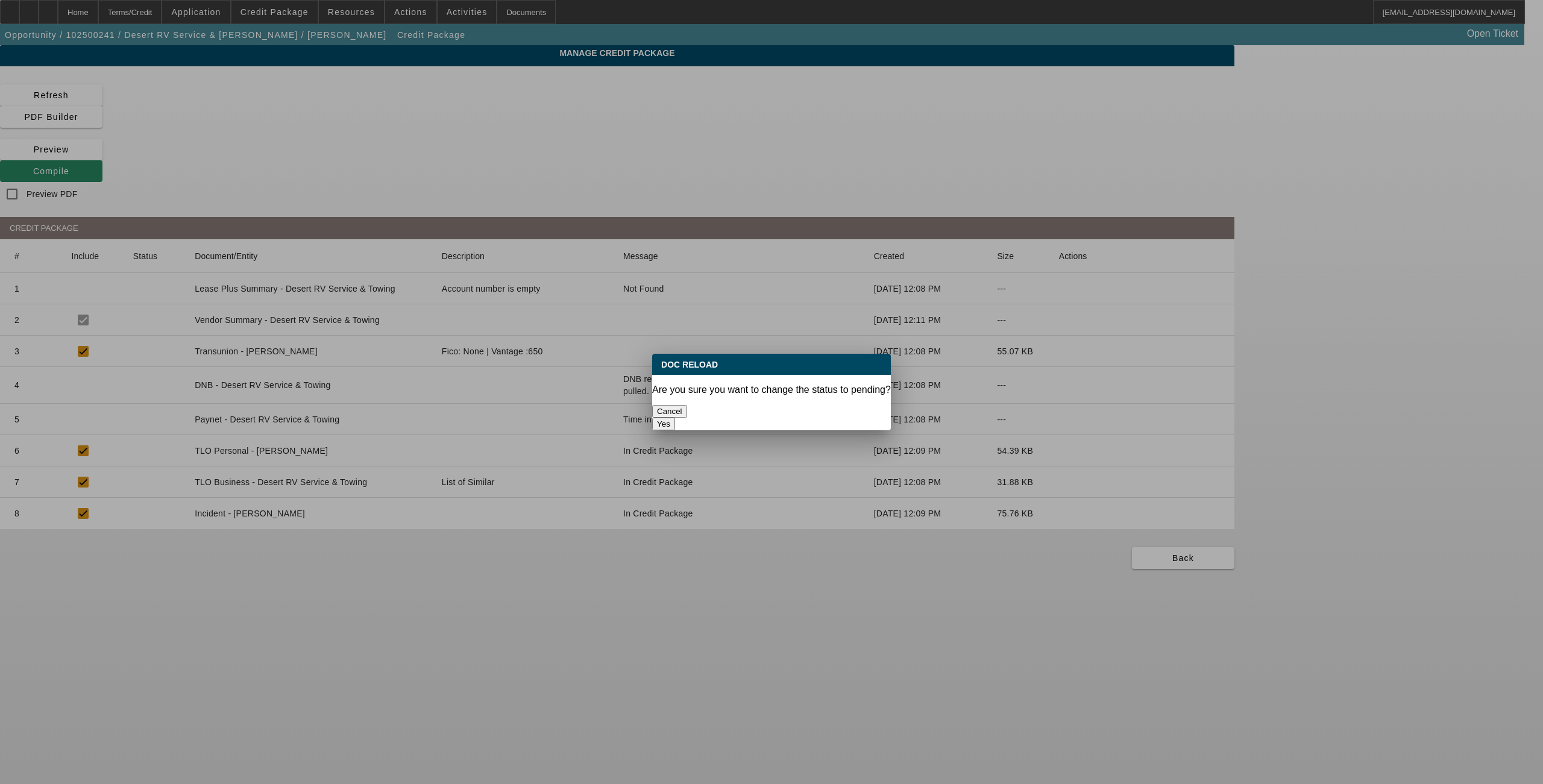
click at [675, 417] on button "Yes" at bounding box center [664, 424] width 23 height 12
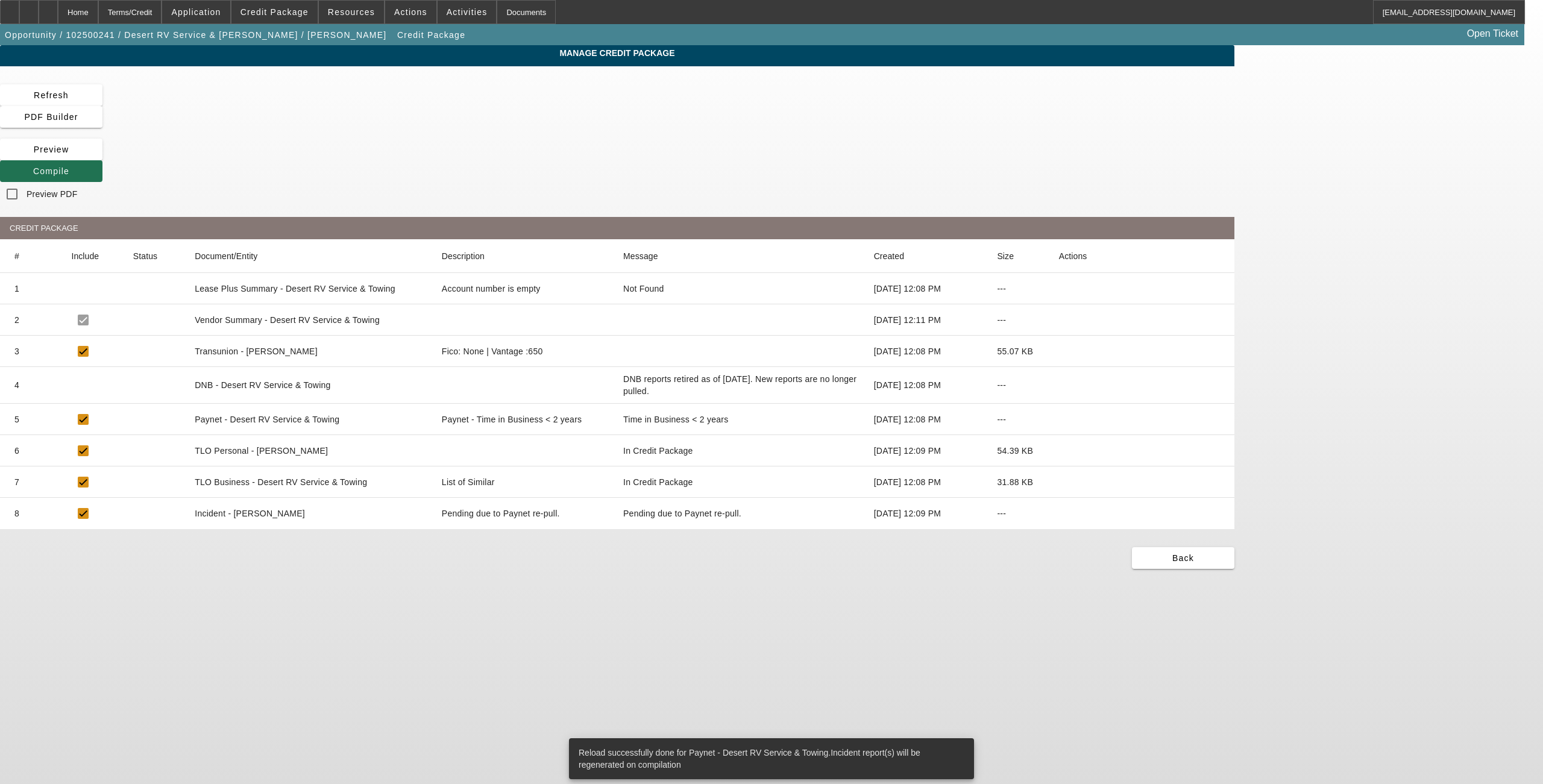
click at [103, 156] on span at bounding box center [51, 171] width 103 height 29
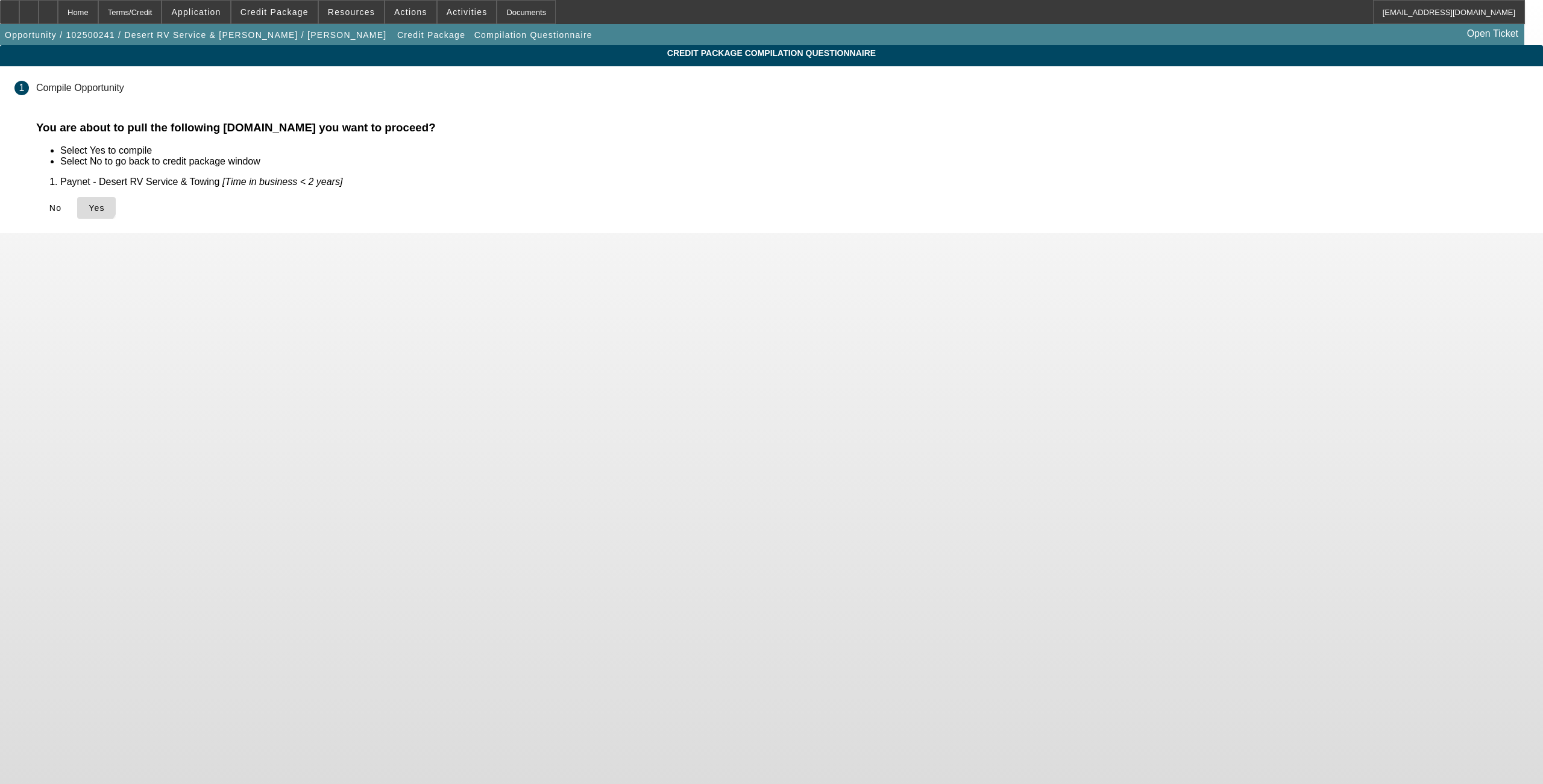
click at [88, 203] on icon at bounding box center [88, 208] width 0 height 10
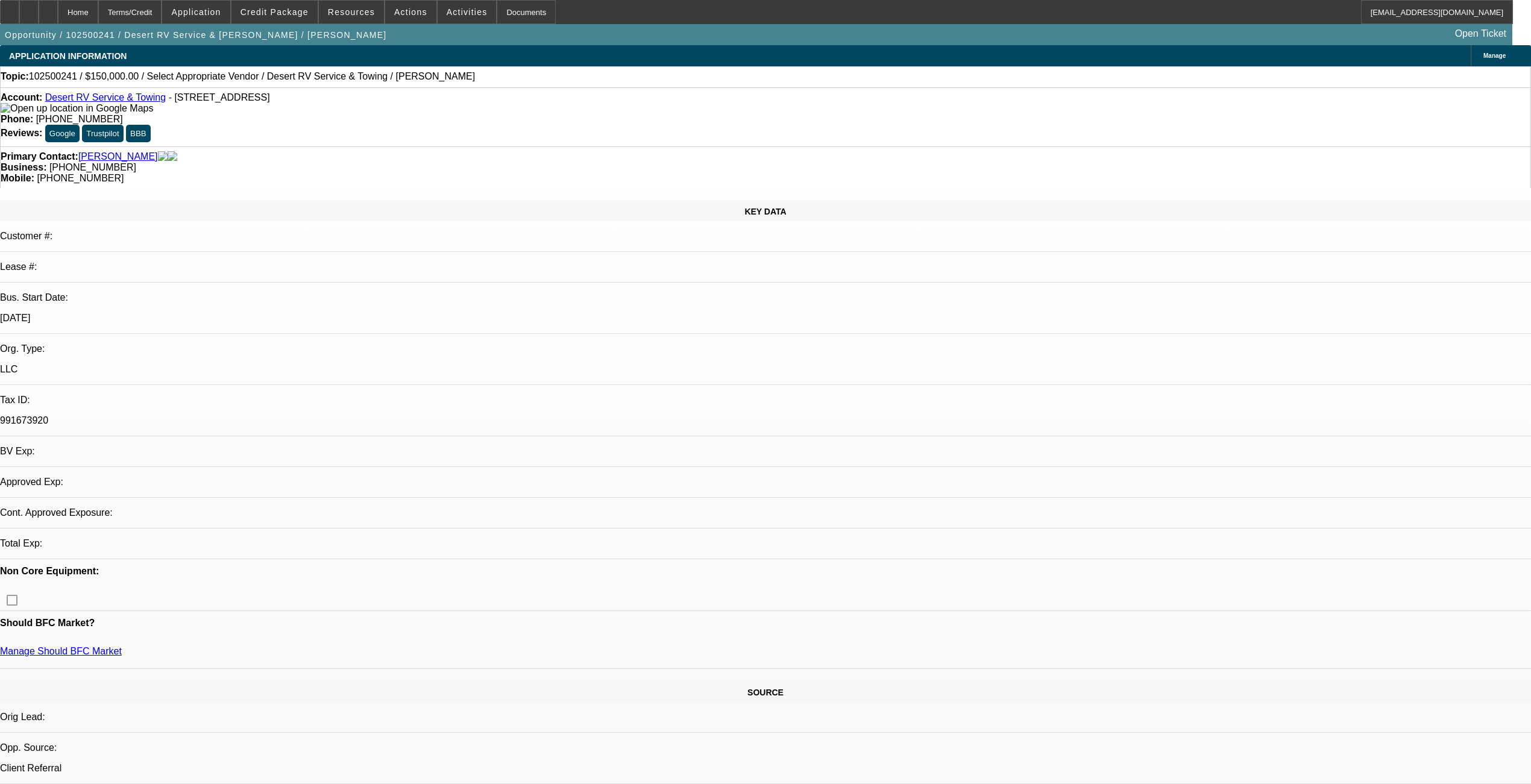
select select "0"
select select "2"
select select "0.1"
select select "4"
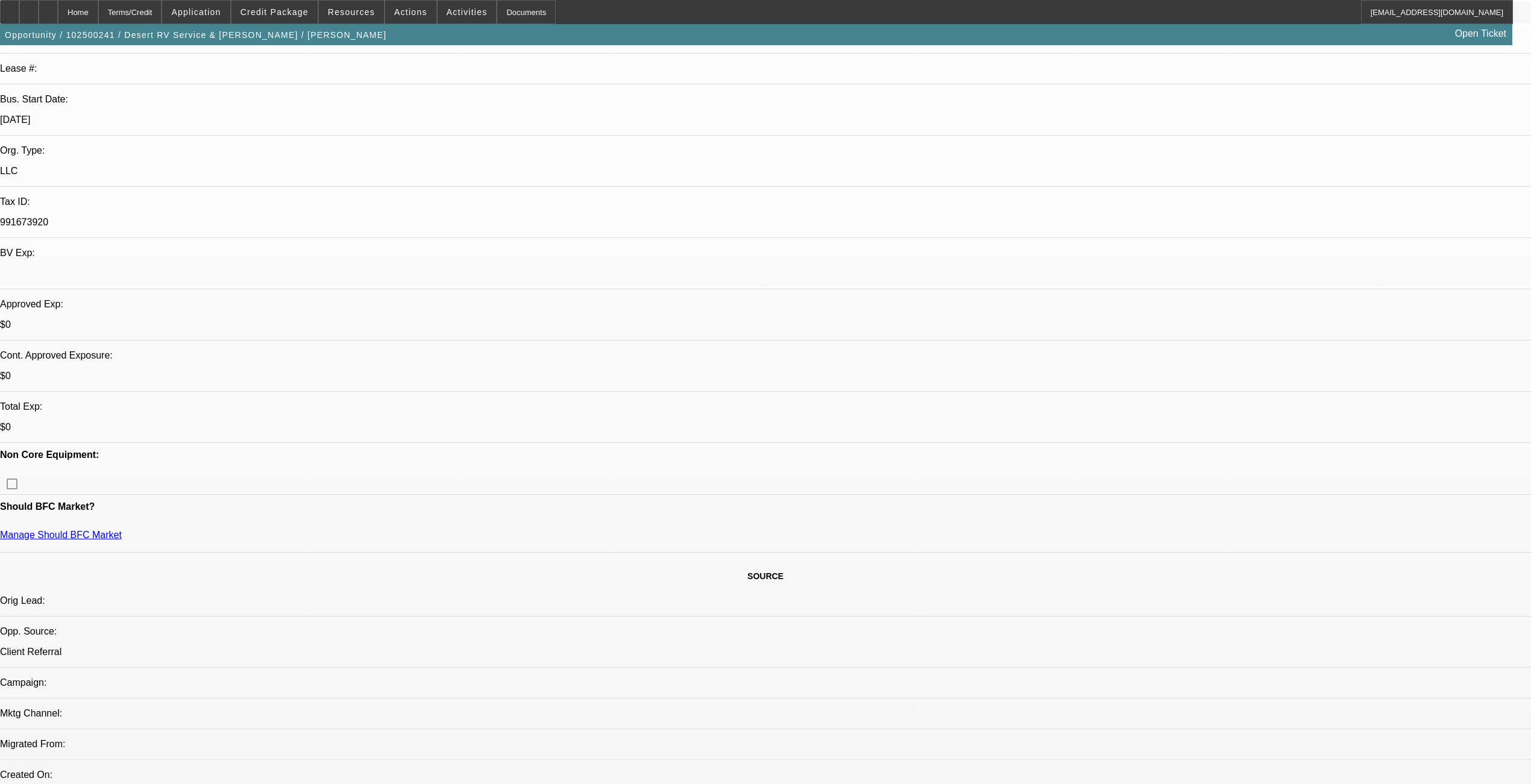
scroll to position [160, 0]
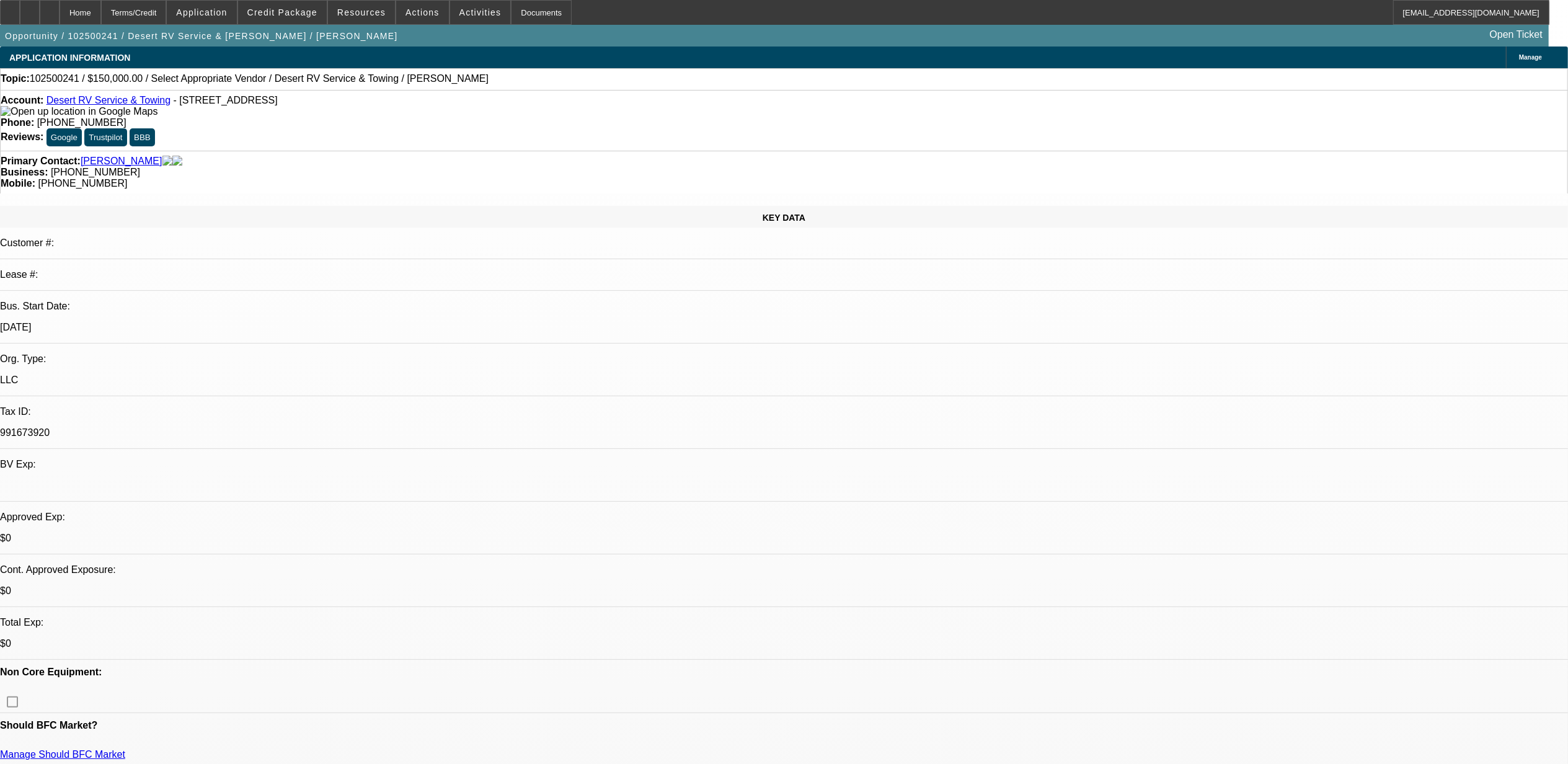
select select "0"
select select "2"
select select "0.1"
select select "4"
